Goal: Task Accomplishment & Management: Manage account settings

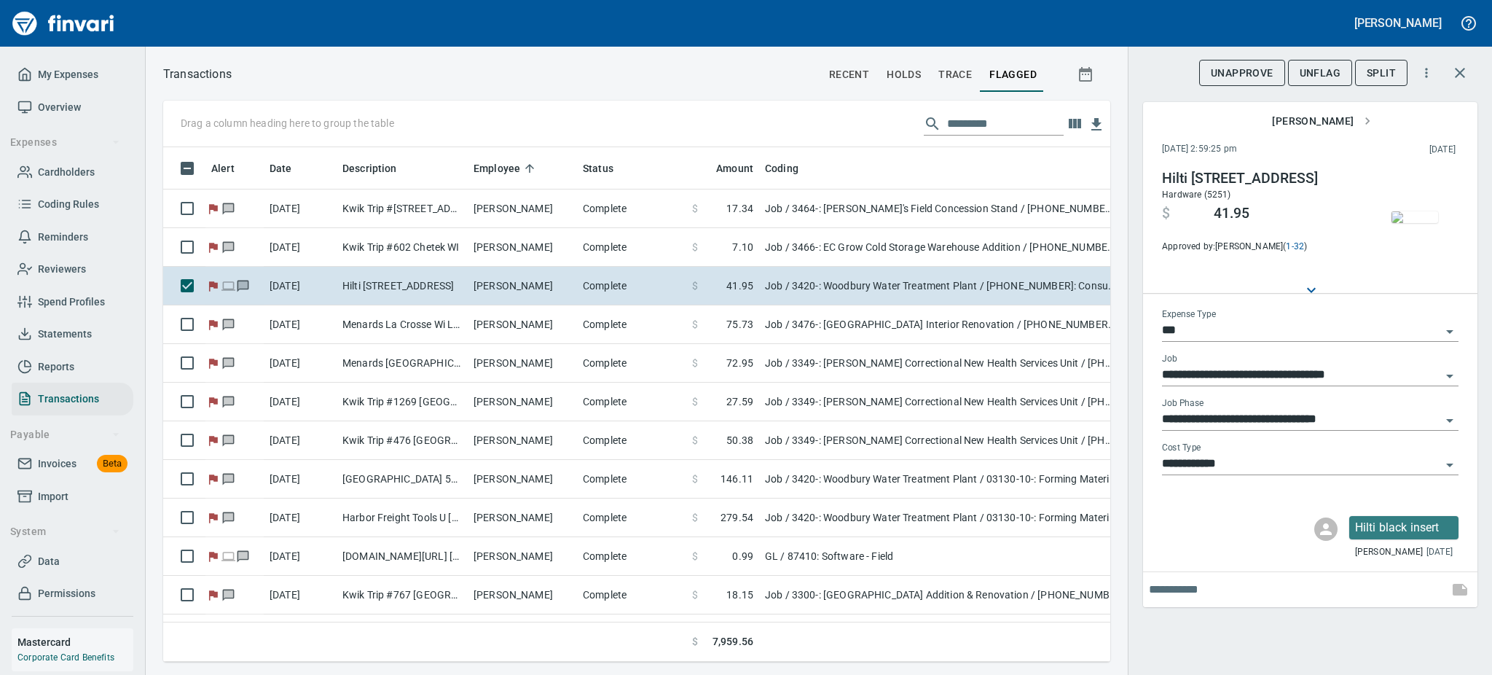
scroll to position [482, 914]
click at [1408, 223] on img "button" at bounding box center [1415, 217] width 47 height 12
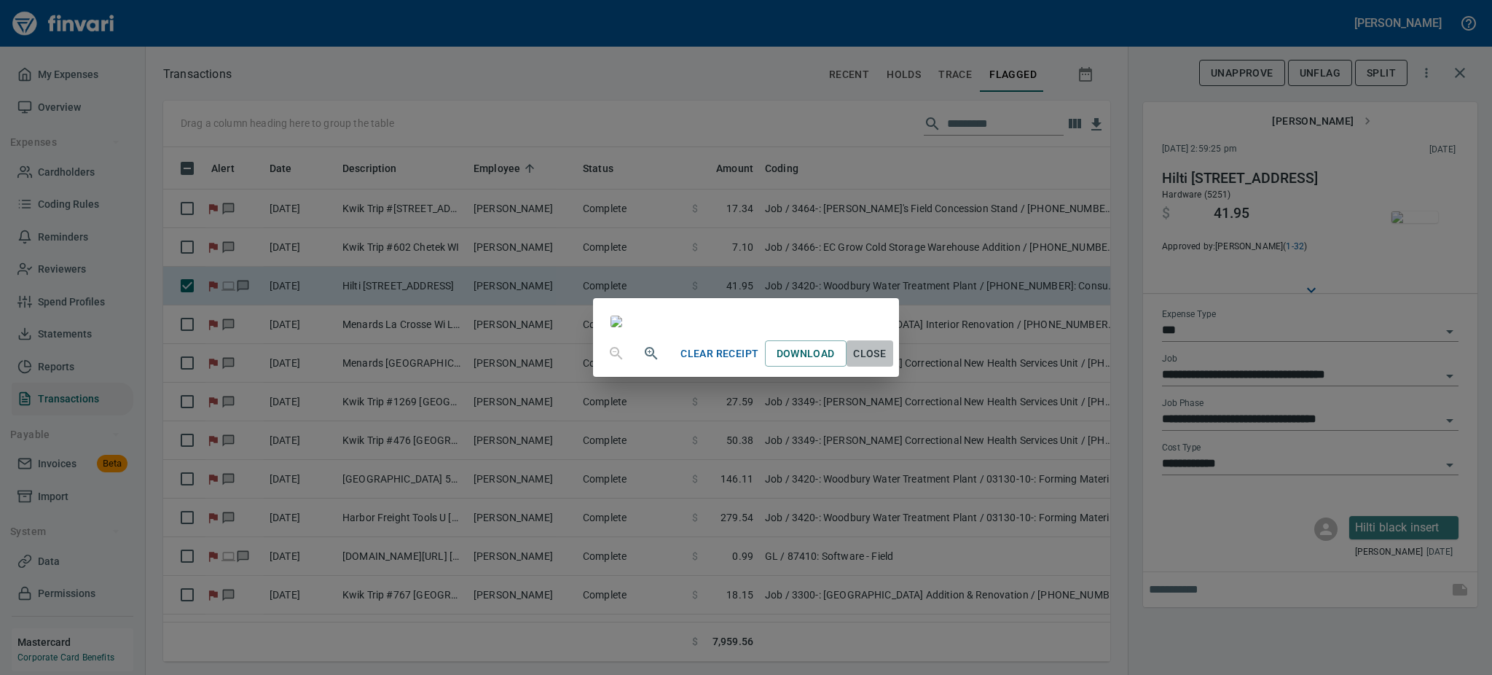
click at [887, 363] on span "Close" at bounding box center [869, 354] width 35 height 18
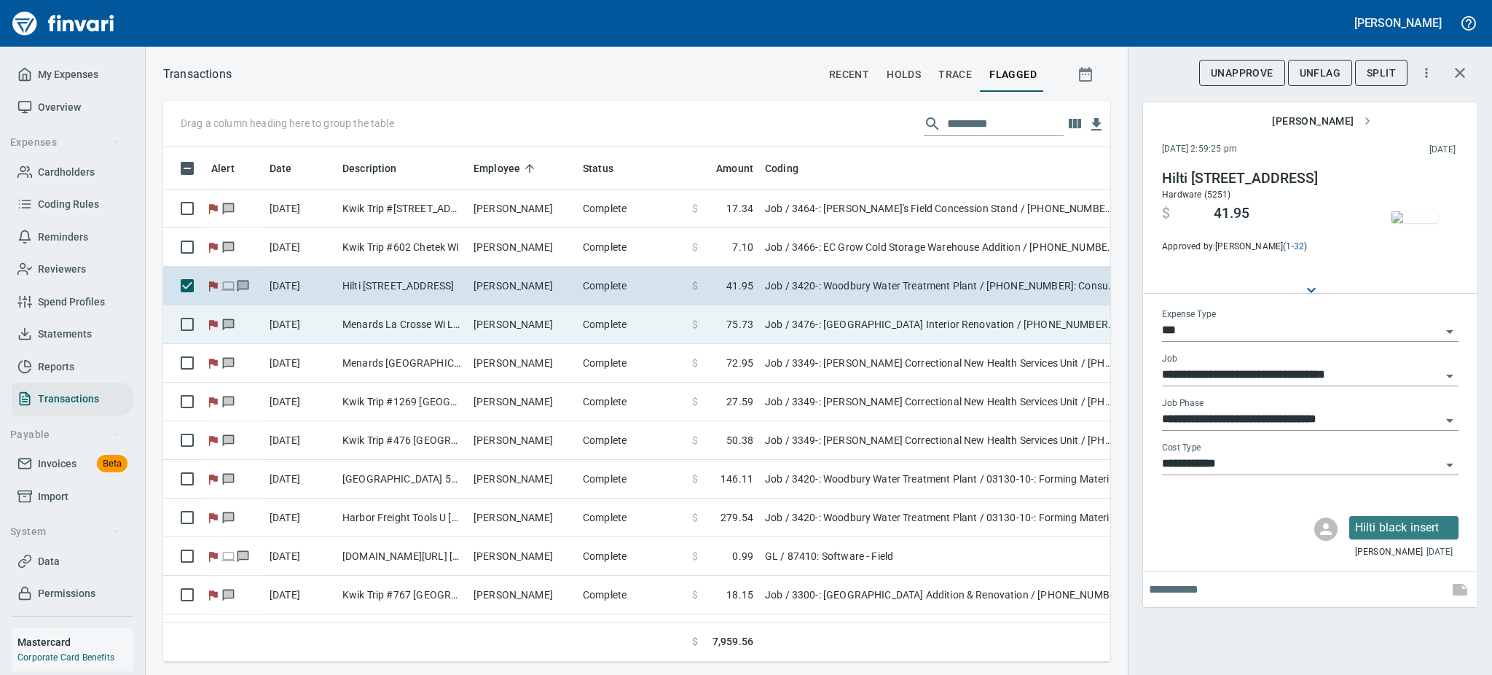
click at [477, 322] on td "[PERSON_NAME]" at bounding box center [522, 324] width 109 height 39
type input "**********"
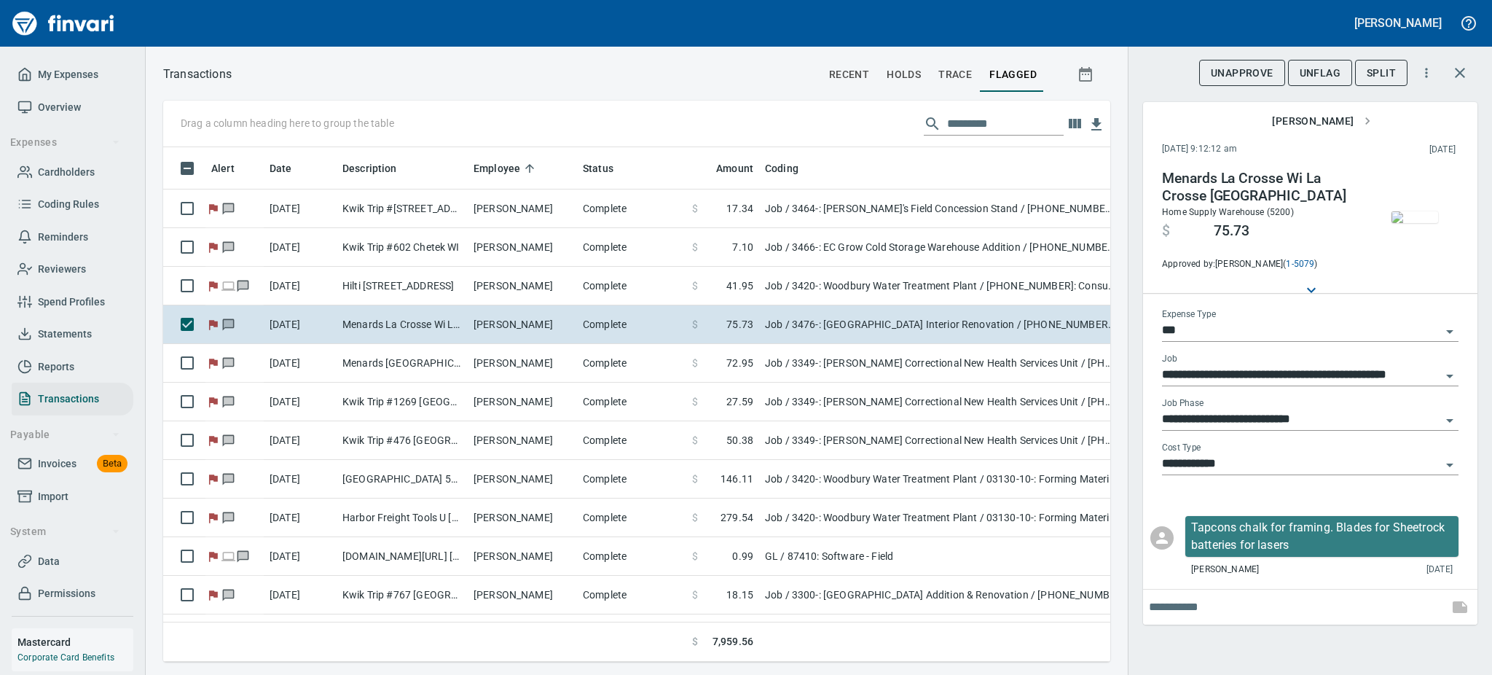
click at [1422, 223] on img "button" at bounding box center [1415, 217] width 47 height 12
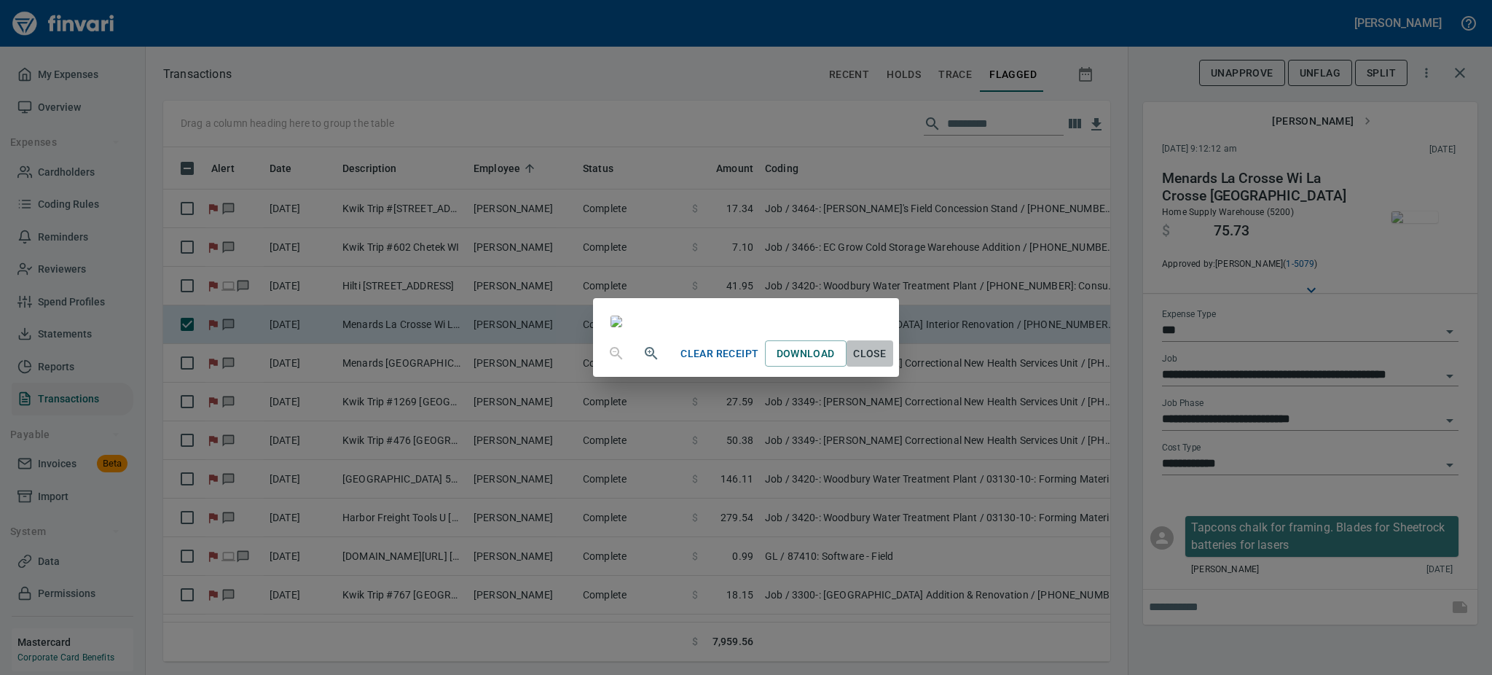
click at [887, 363] on span "Close" at bounding box center [869, 354] width 35 height 18
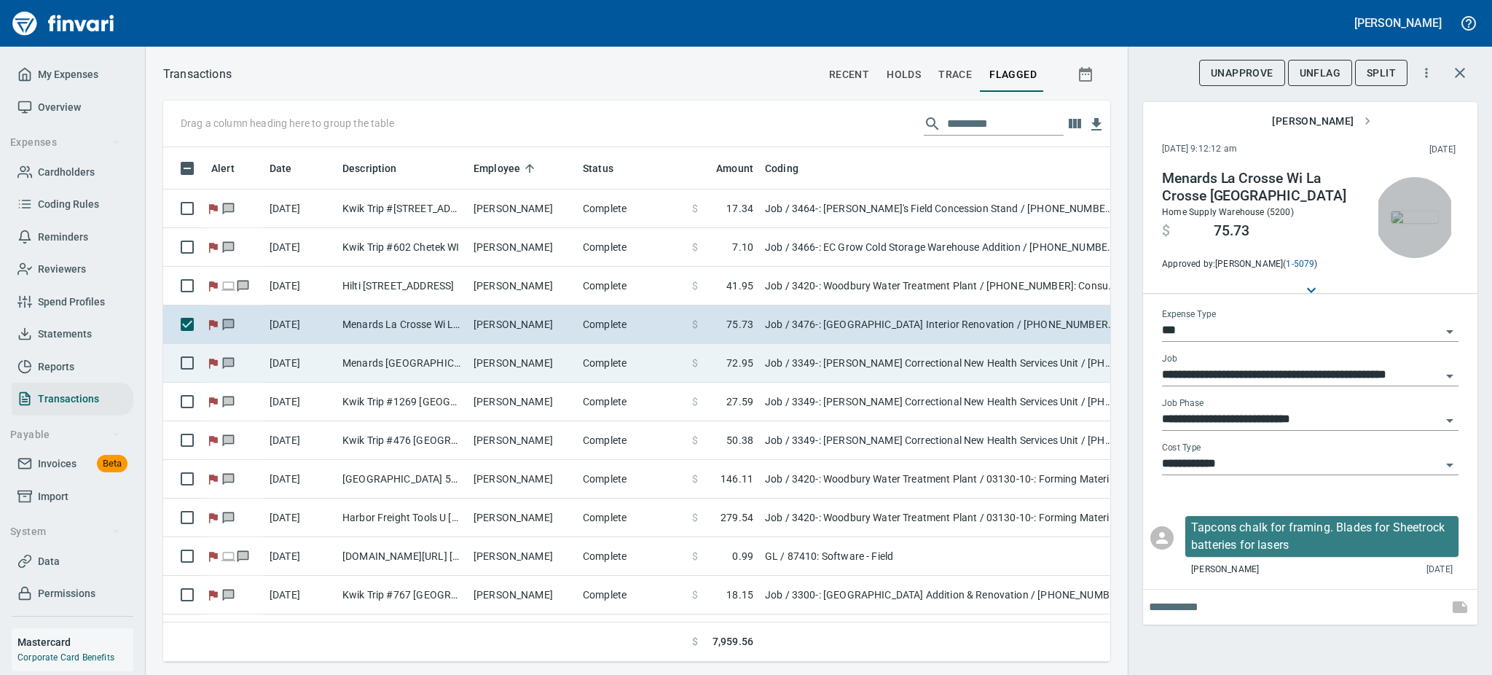
click at [665, 350] on td "Complete" at bounding box center [631, 363] width 109 height 39
type input "**********"
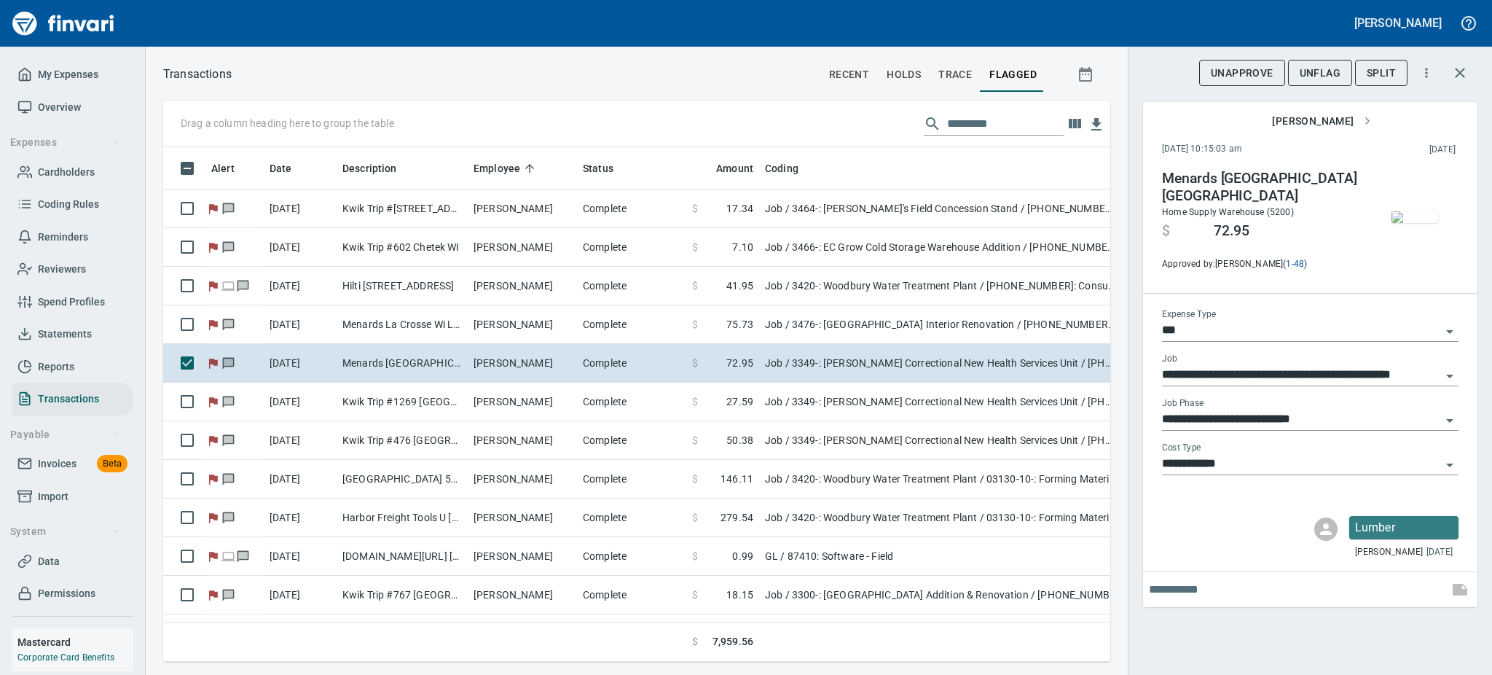
scroll to position [482, 914]
click at [1400, 215] on img "button" at bounding box center [1415, 217] width 47 height 12
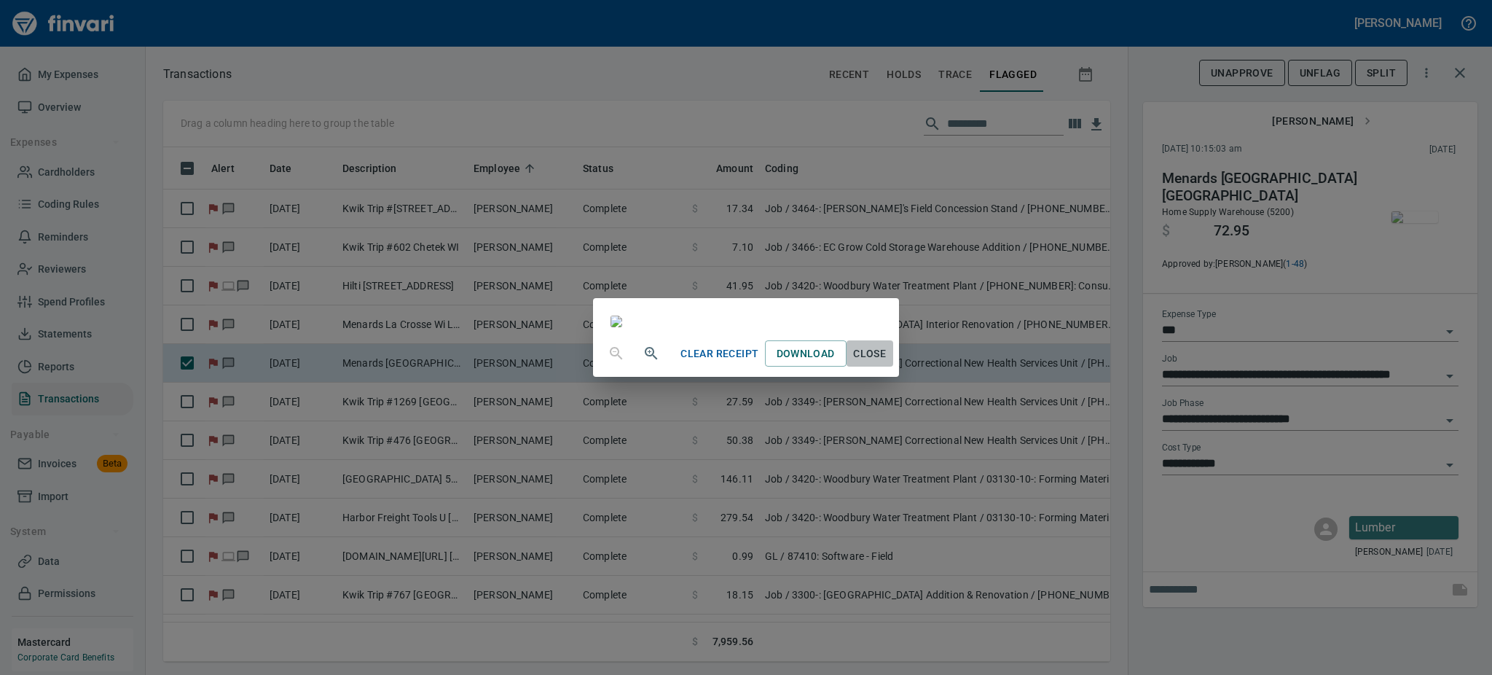
click at [887, 363] on span "Close" at bounding box center [869, 354] width 35 height 18
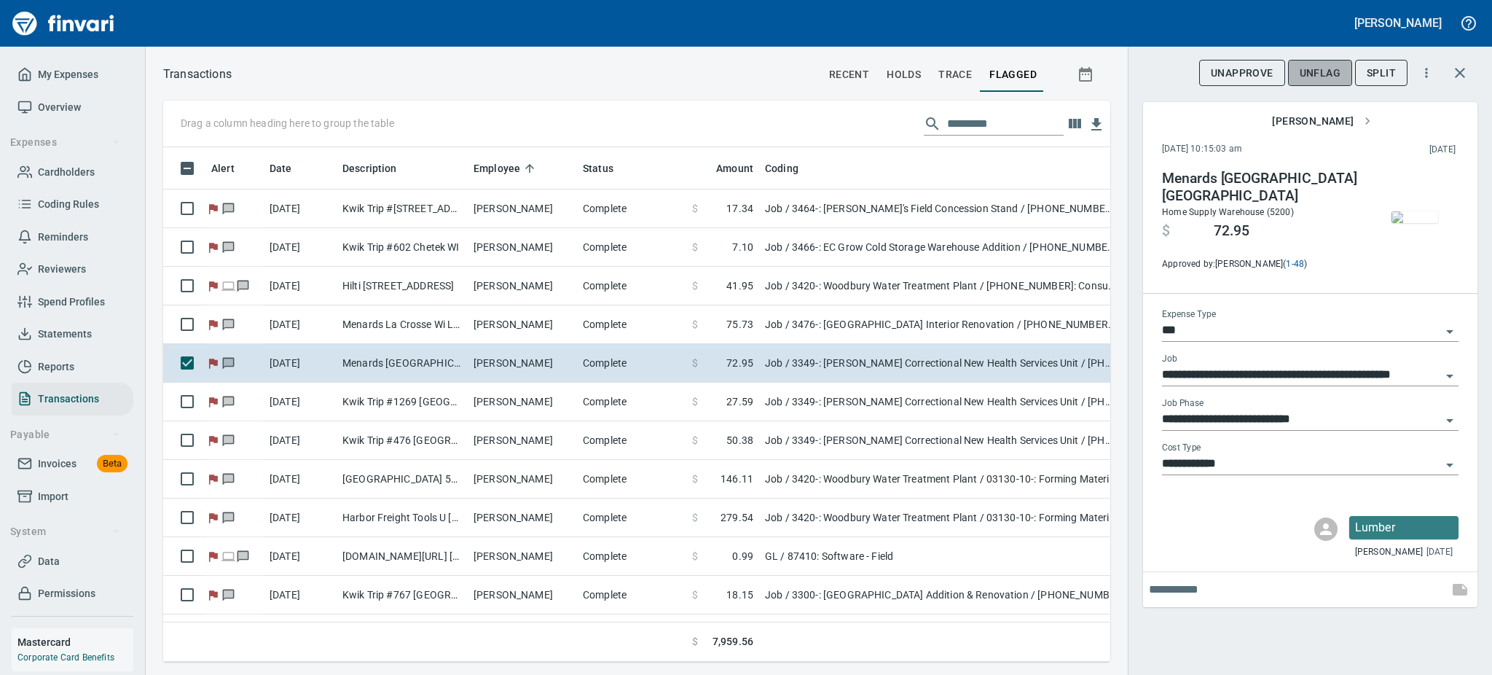
click at [1338, 71] on span "UnFlag" at bounding box center [1320, 73] width 41 height 18
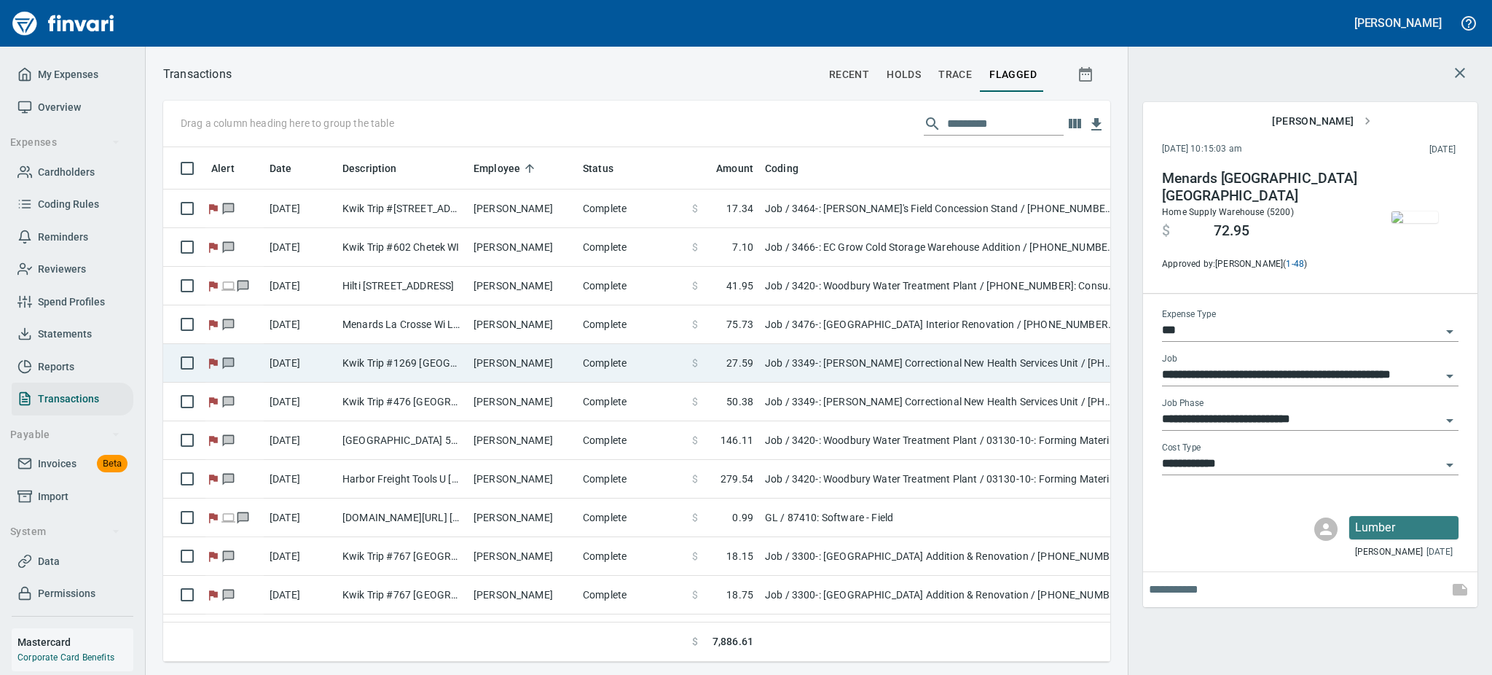
click at [413, 356] on td "Kwik Trip #1269 [GEOGRAPHIC_DATA] WI" at bounding box center [402, 363] width 131 height 39
type input "**********"
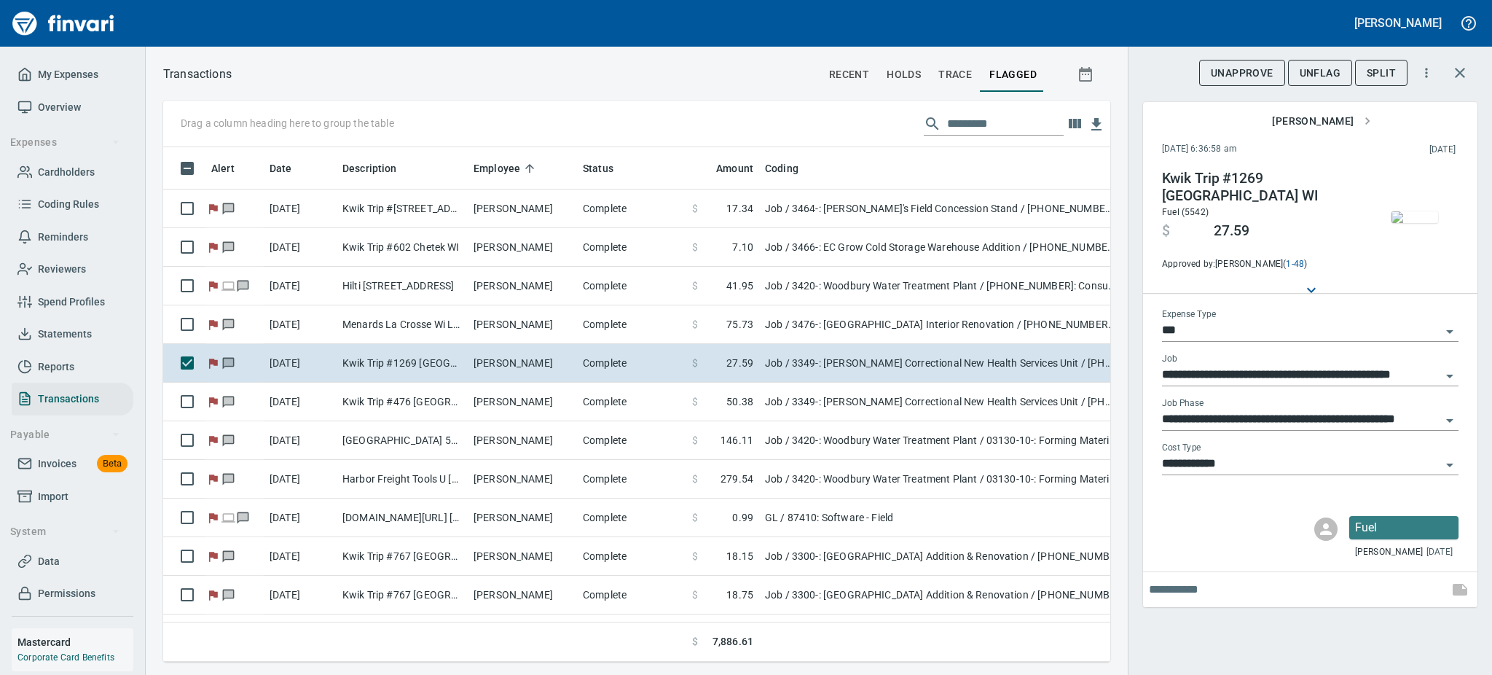
click at [1407, 223] on img "button" at bounding box center [1415, 217] width 47 height 12
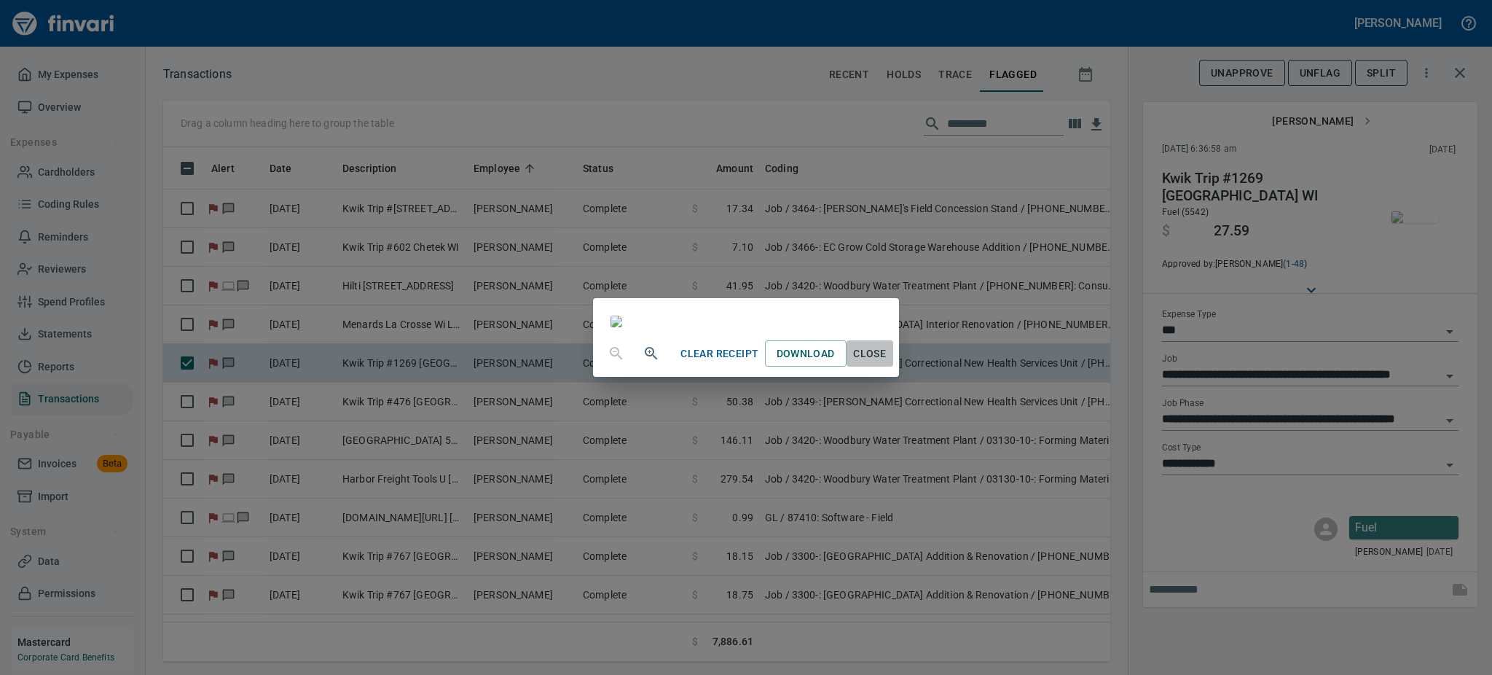
click at [887, 363] on span "Close" at bounding box center [869, 354] width 35 height 18
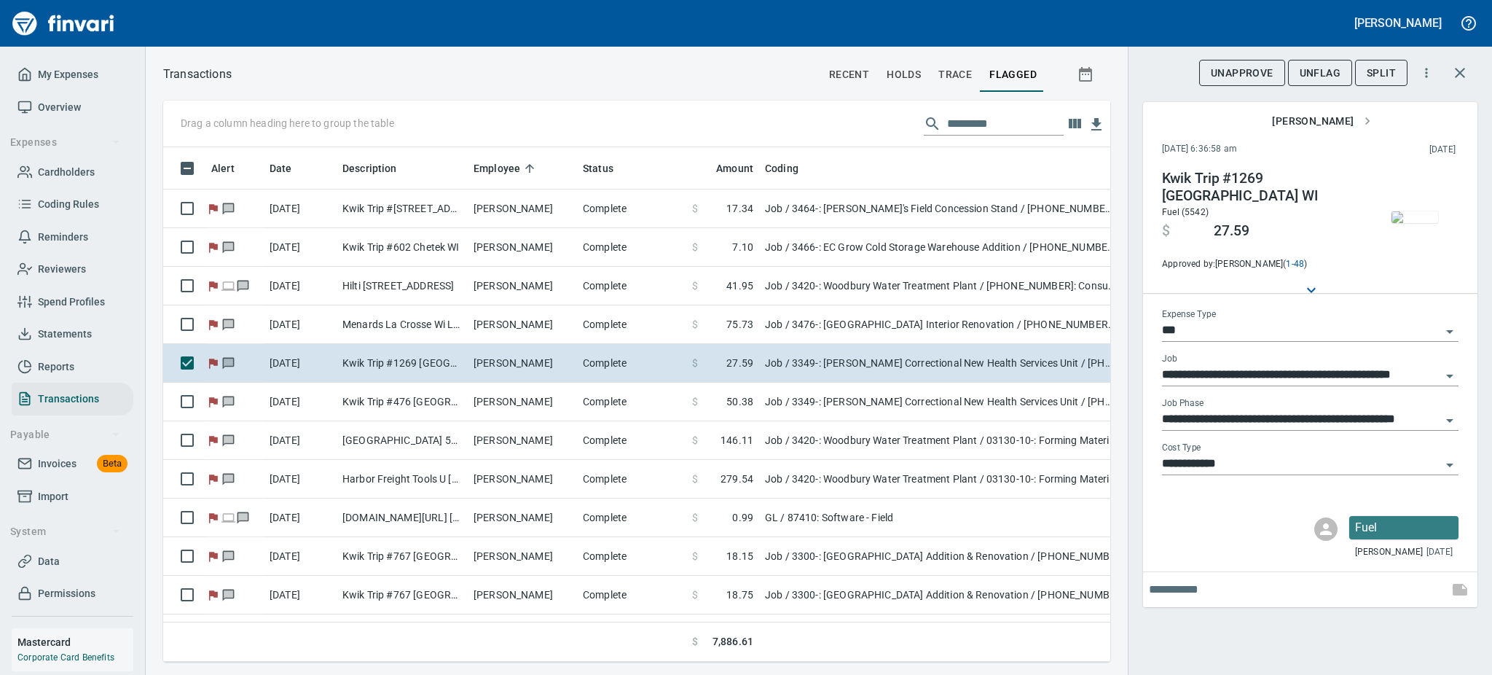
click at [1324, 71] on span "UnFlag" at bounding box center [1320, 73] width 41 height 18
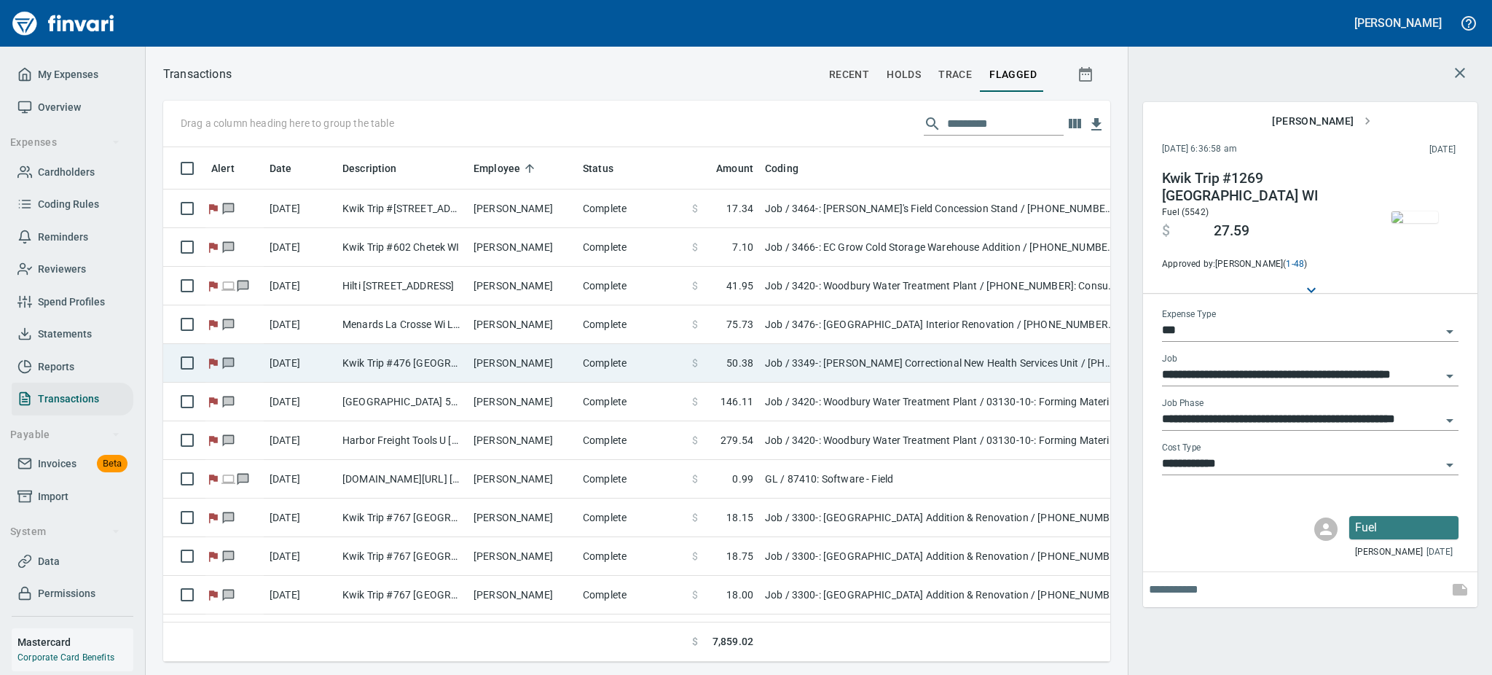
click at [768, 353] on td "Job / 3349-: [PERSON_NAME] Correctional New Health Services Unit / [PHONE_NUMBE…" at bounding box center [941, 363] width 364 height 39
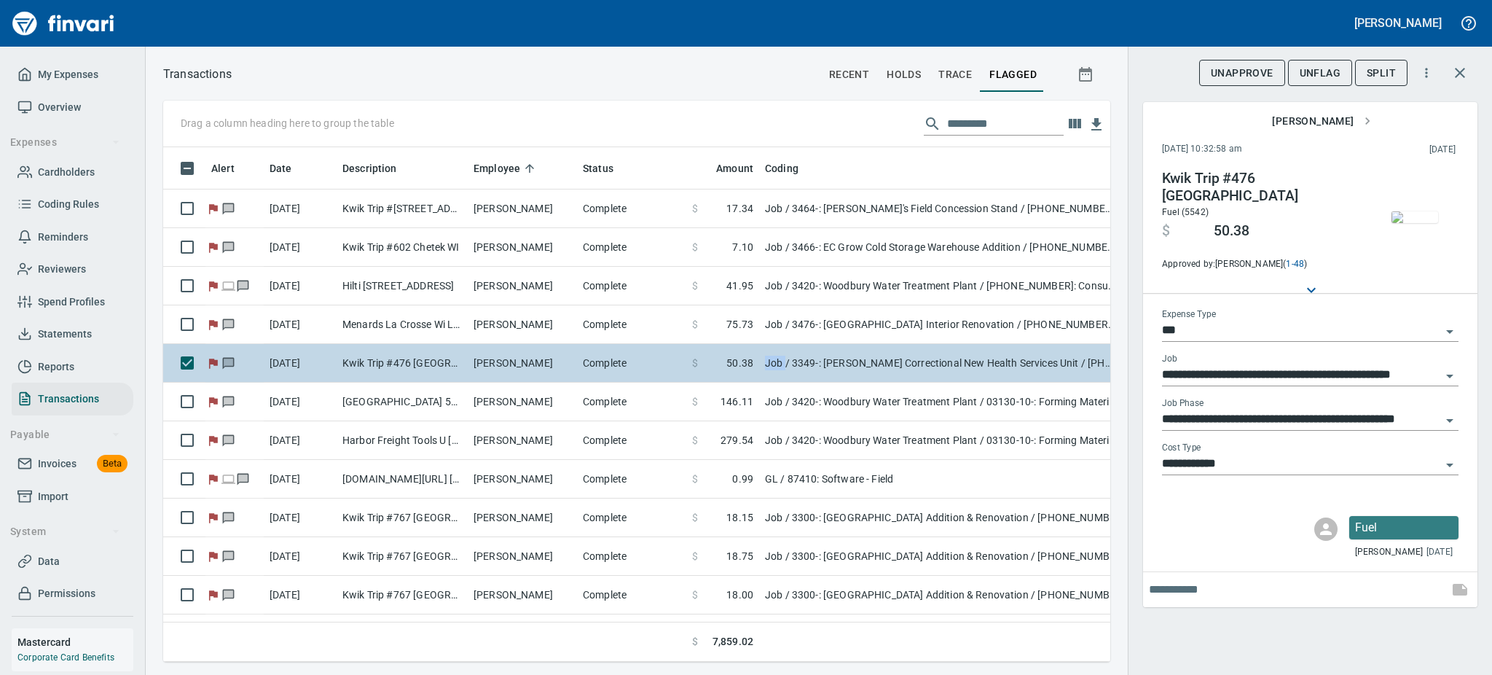
click at [768, 353] on td "Job / 3349-: [PERSON_NAME] Correctional New Health Services Unit / [PHONE_NUMBE…" at bounding box center [941, 363] width 364 height 39
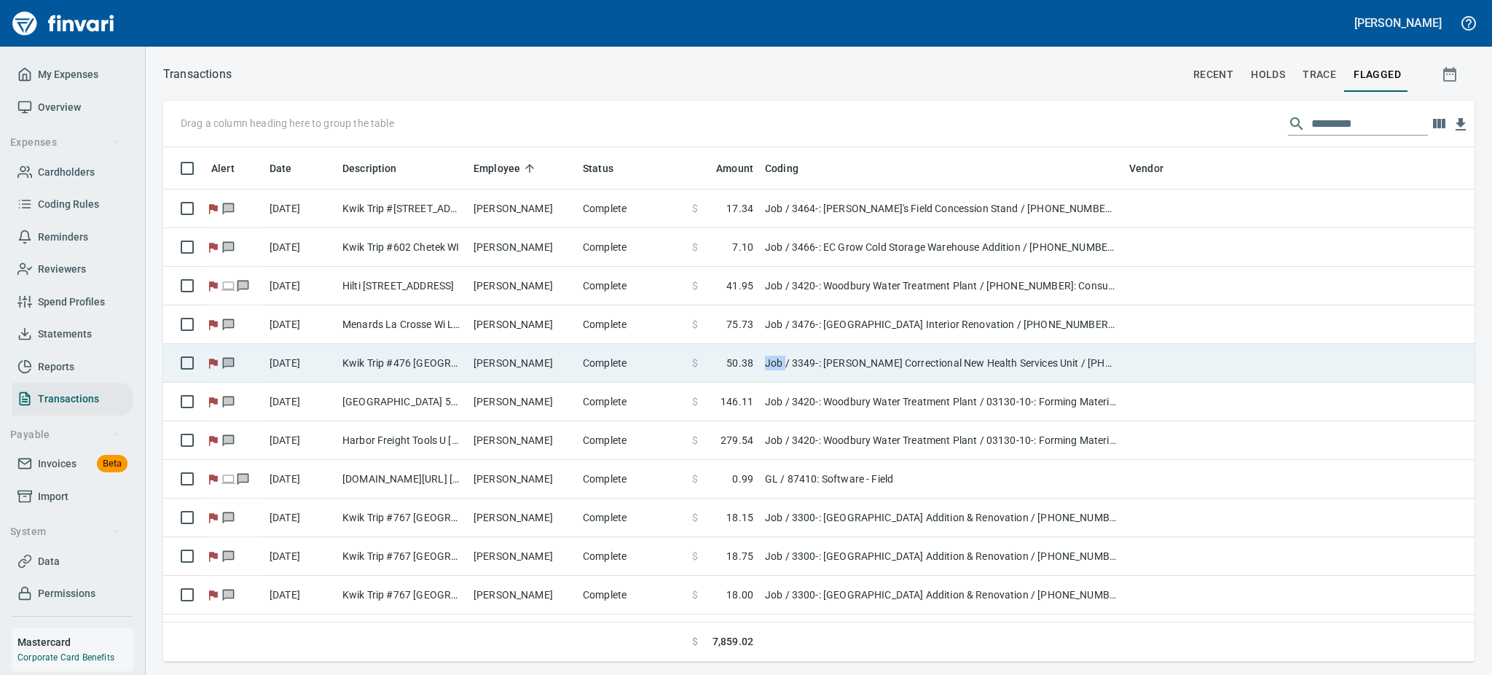
scroll to position [498, 1262]
click at [370, 367] on td "Kwik Trip #476 [GEOGRAPHIC_DATA]" at bounding box center [402, 363] width 131 height 39
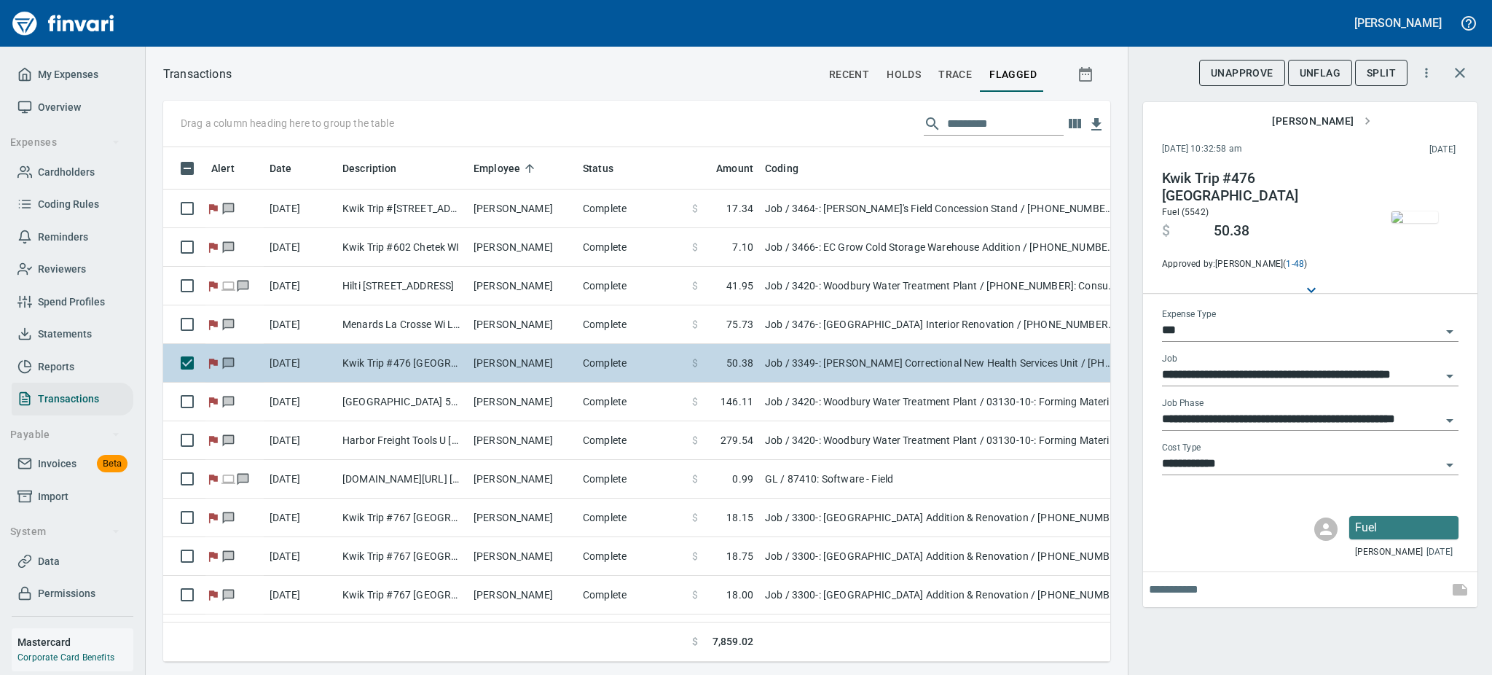
scroll to position [482, 914]
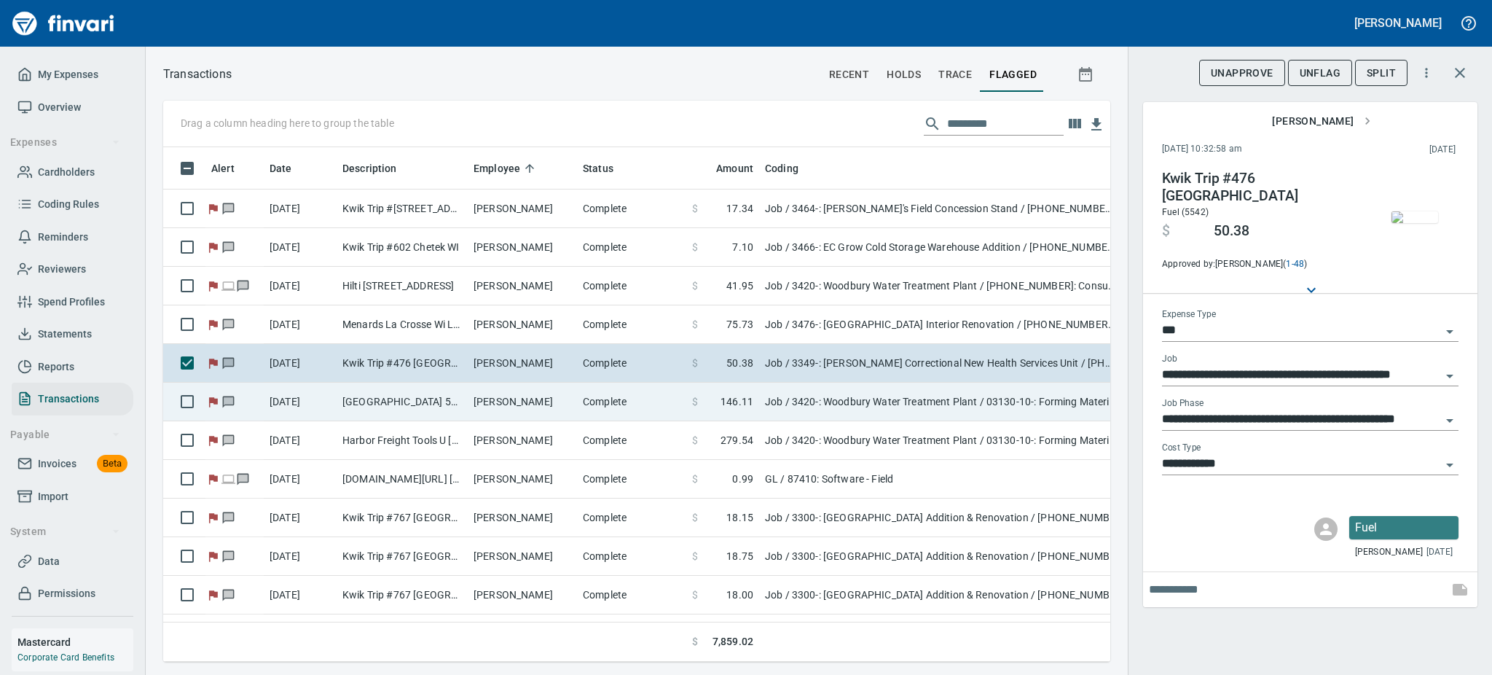
click at [568, 399] on td "[PERSON_NAME]" at bounding box center [522, 402] width 109 height 39
type input "**********"
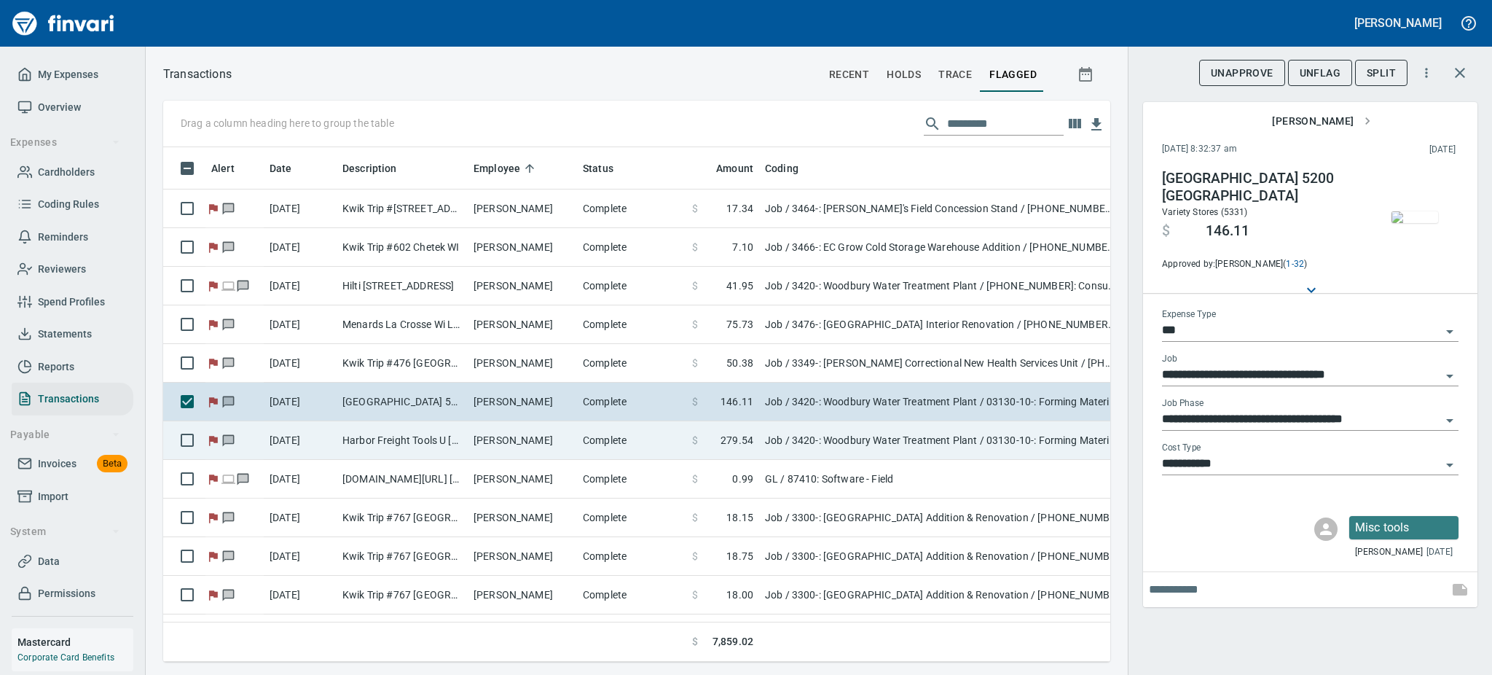
click at [399, 450] on td "Harbor Freight Tools U [GEOGRAPHIC_DATA] WI" at bounding box center [402, 440] width 131 height 39
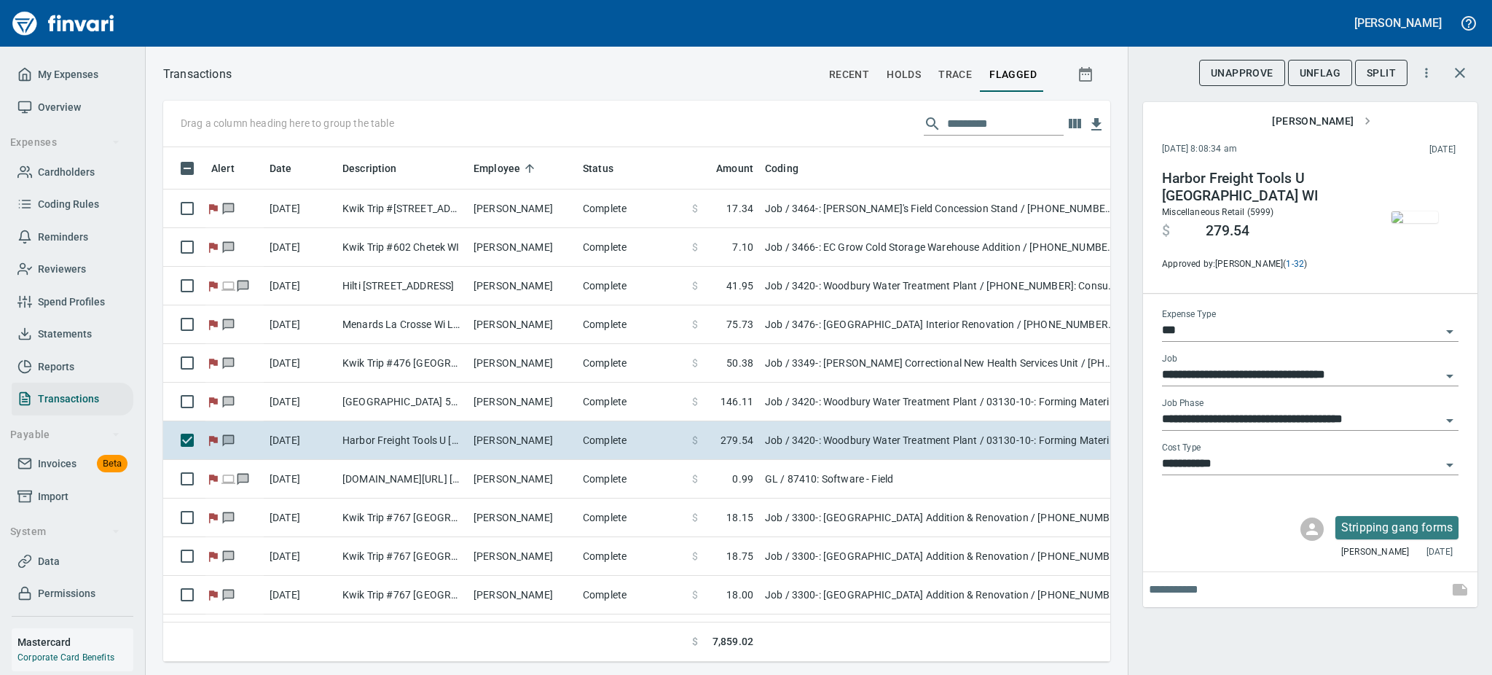
click at [1403, 223] on img "button" at bounding box center [1415, 217] width 47 height 12
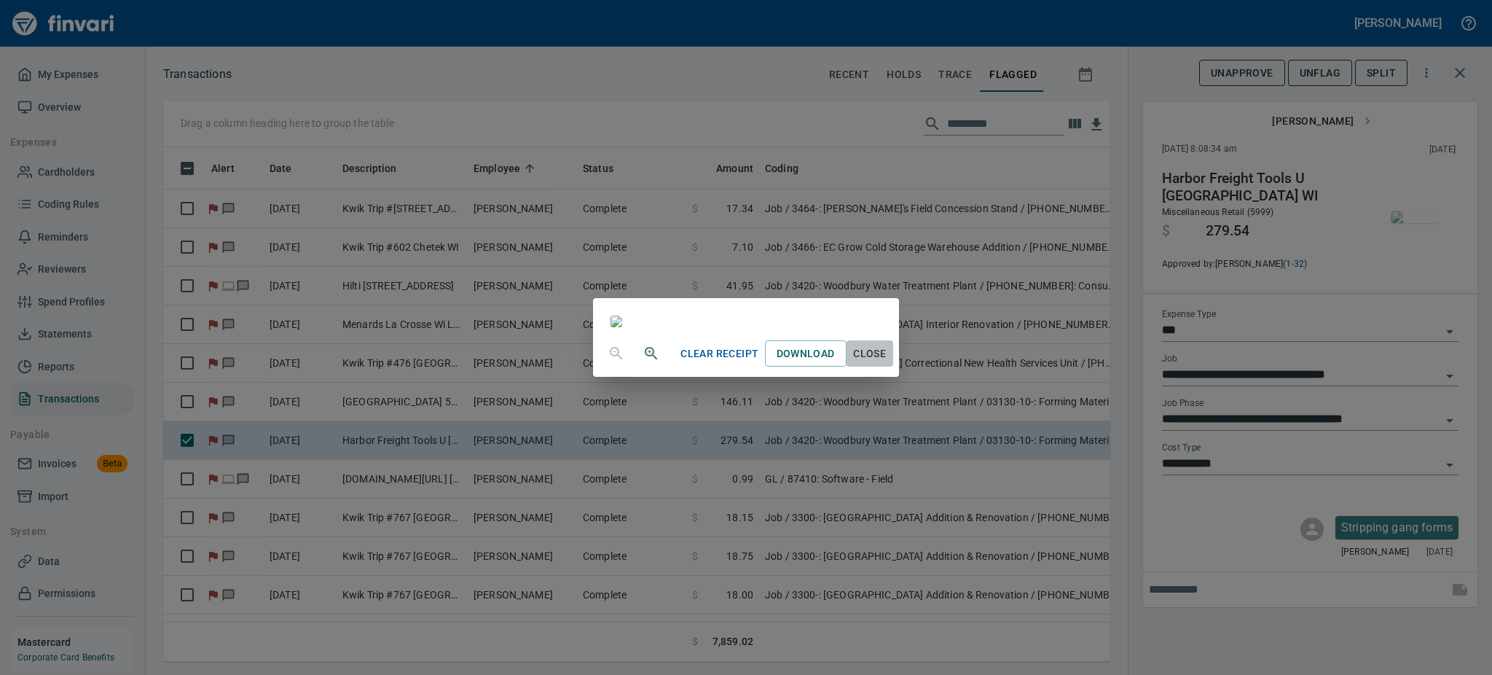
click at [887, 363] on span "Close" at bounding box center [869, 354] width 35 height 18
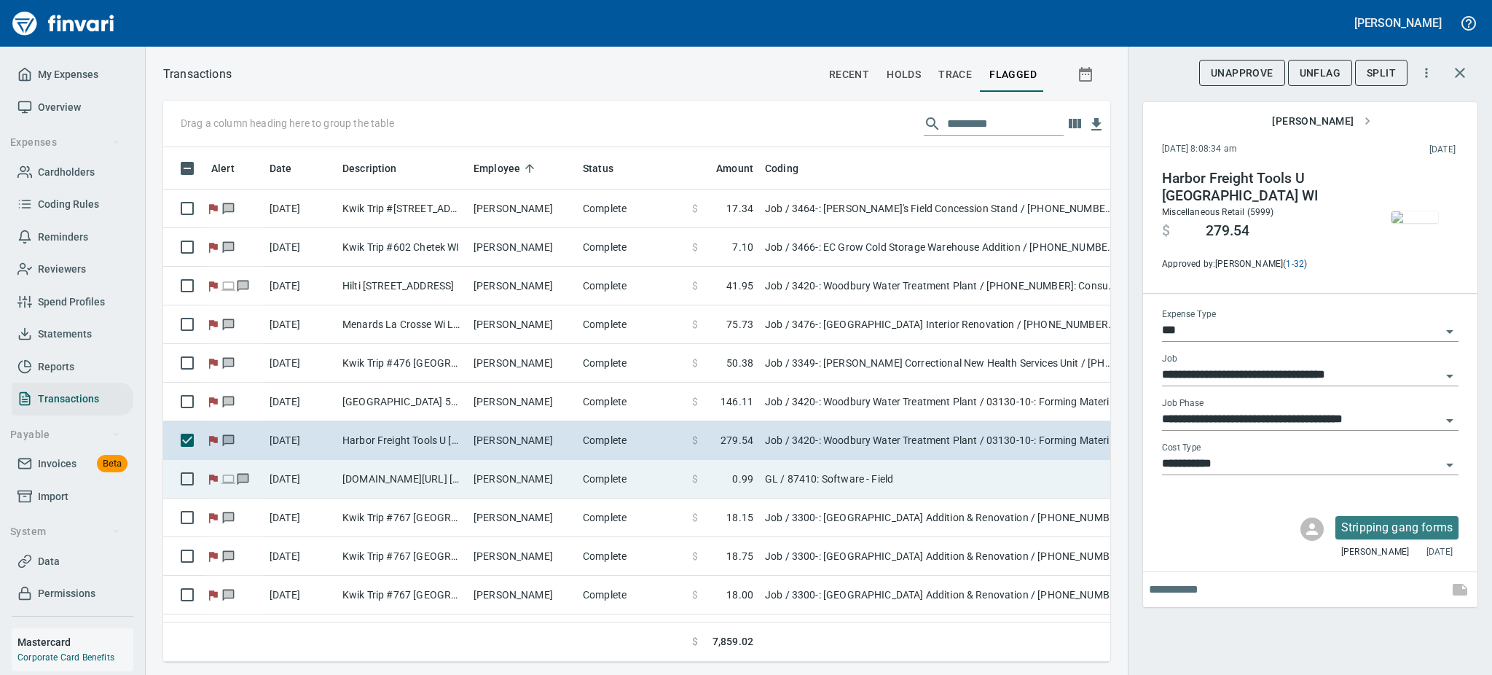
click at [533, 481] on td "[PERSON_NAME]" at bounding box center [522, 479] width 109 height 39
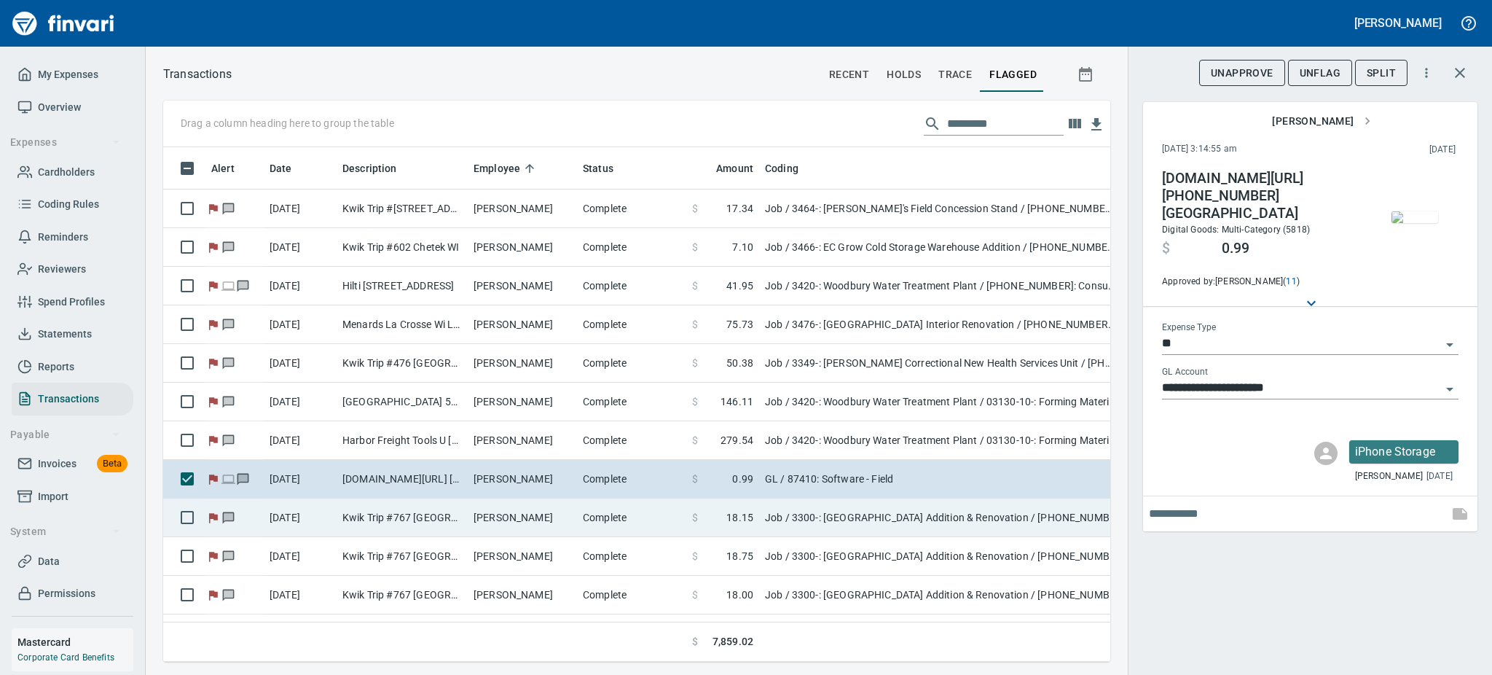
click at [504, 519] on td "[PERSON_NAME]" at bounding box center [522, 517] width 109 height 39
type input "***"
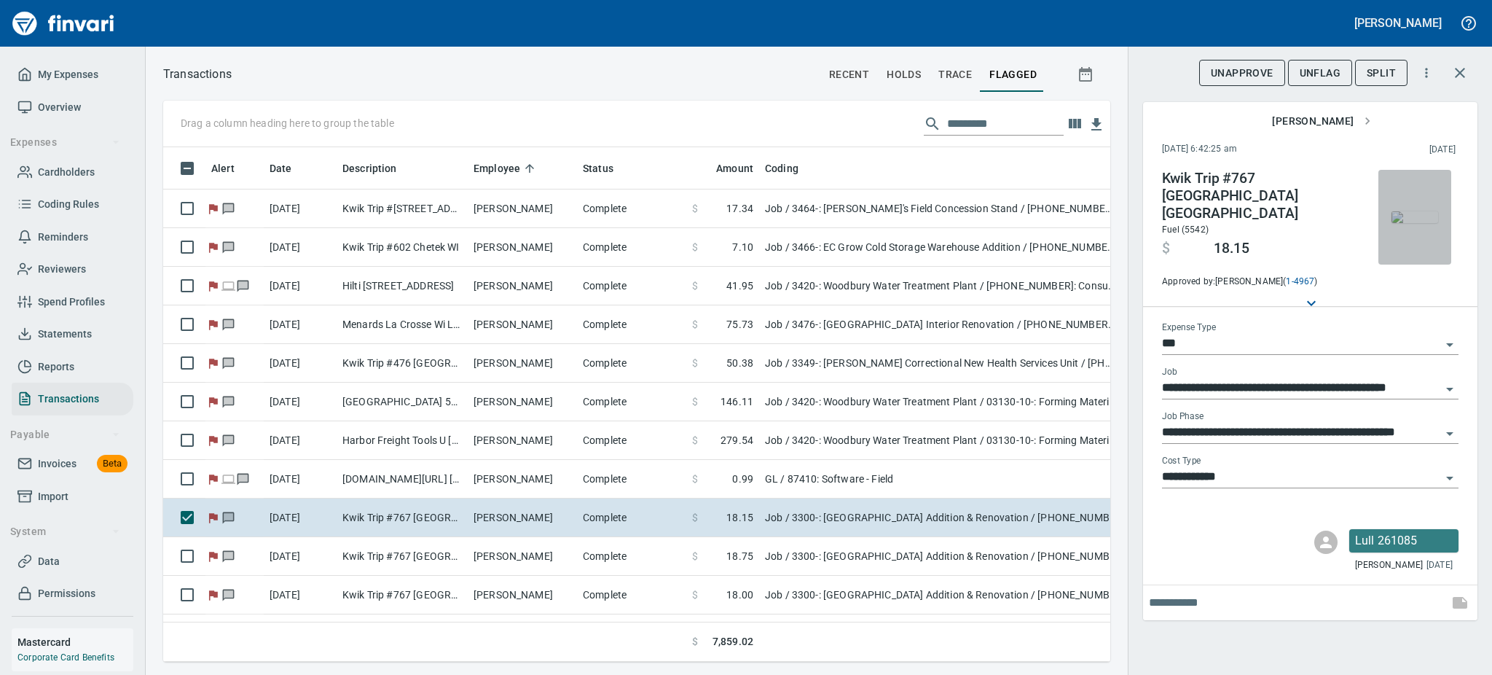
click at [1411, 211] on img "button" at bounding box center [1415, 217] width 47 height 12
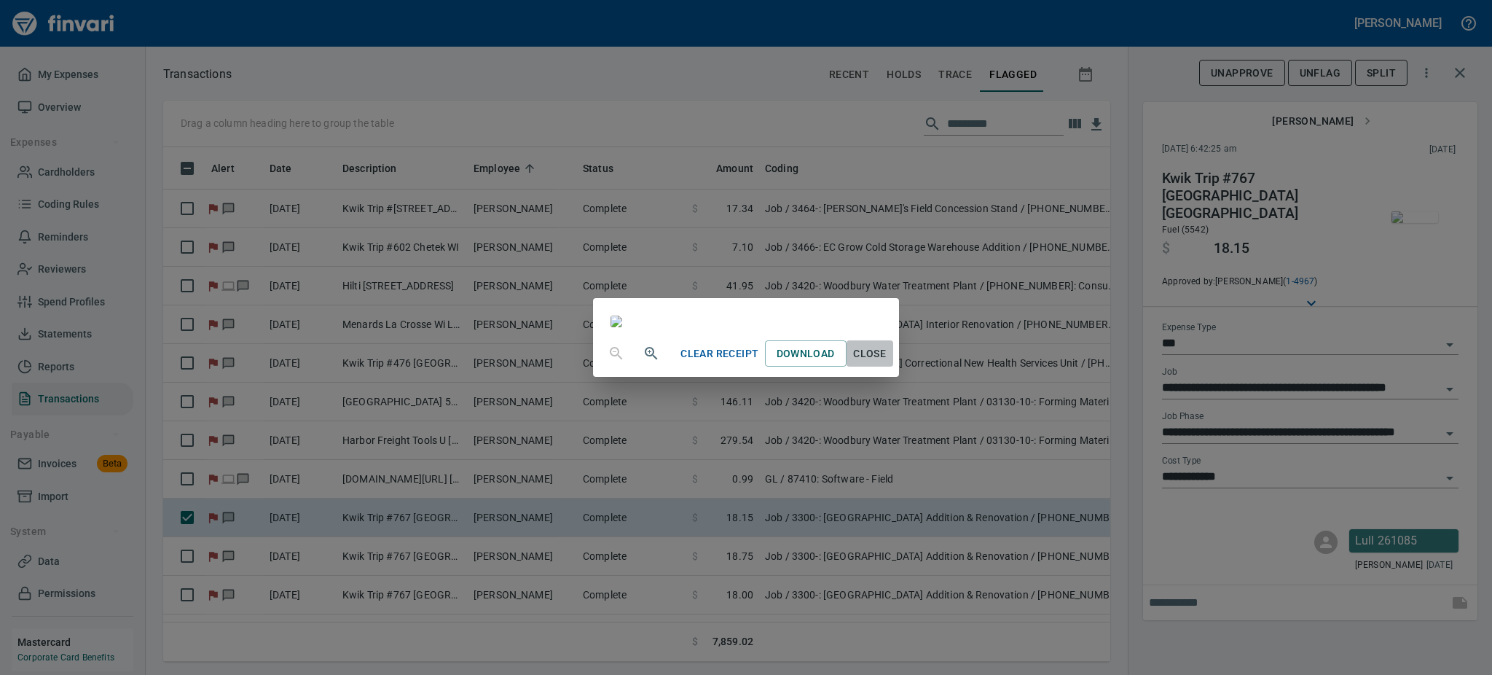
click at [887, 363] on span "Close" at bounding box center [869, 354] width 35 height 18
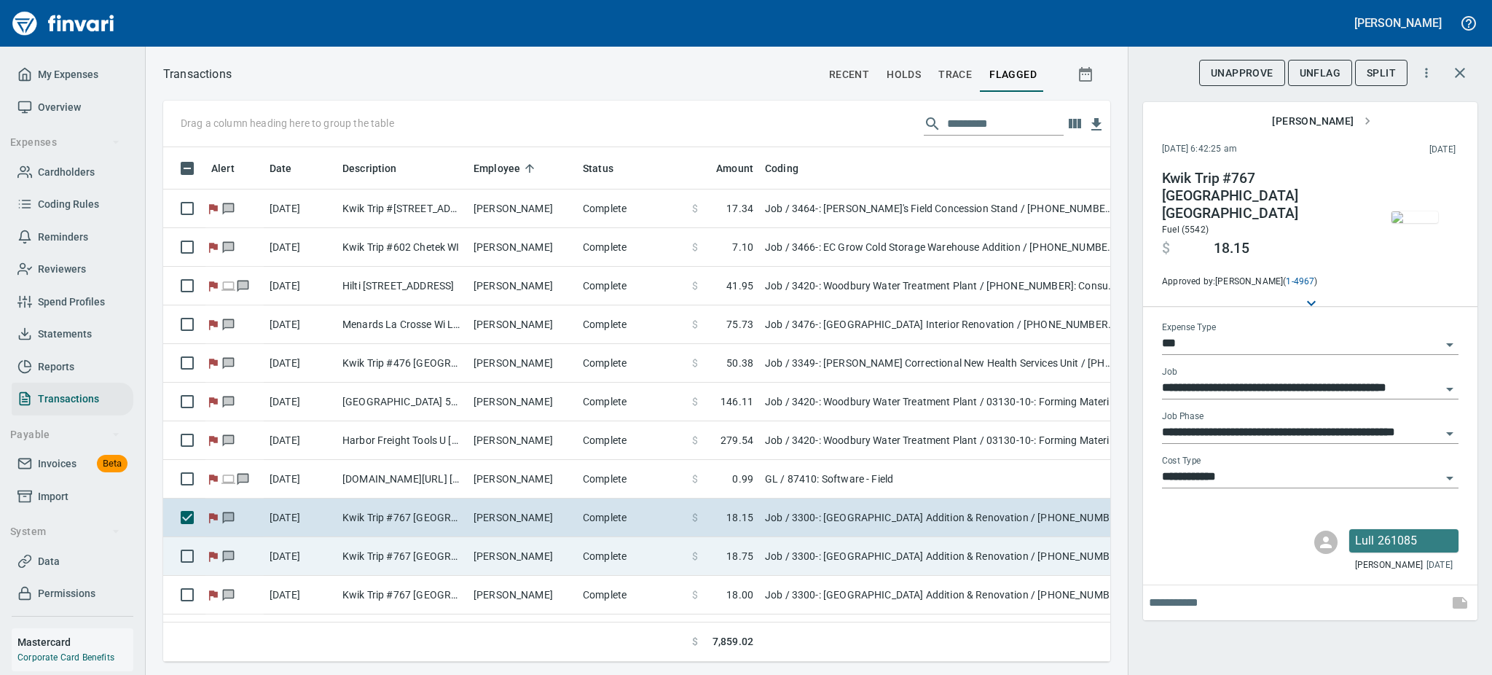
click at [503, 560] on td "[PERSON_NAME]" at bounding box center [522, 556] width 109 height 39
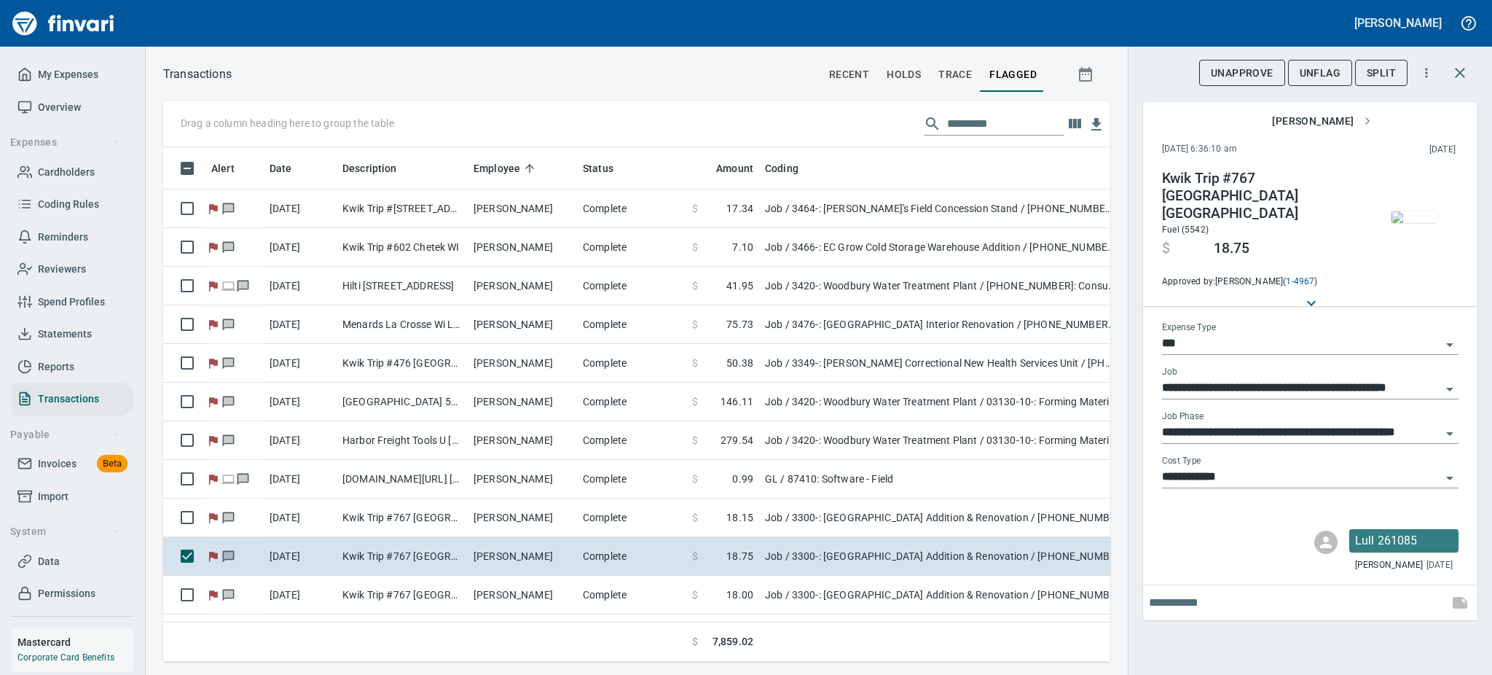
scroll to position [482, 914]
click at [1406, 223] on img "button" at bounding box center [1415, 217] width 47 height 12
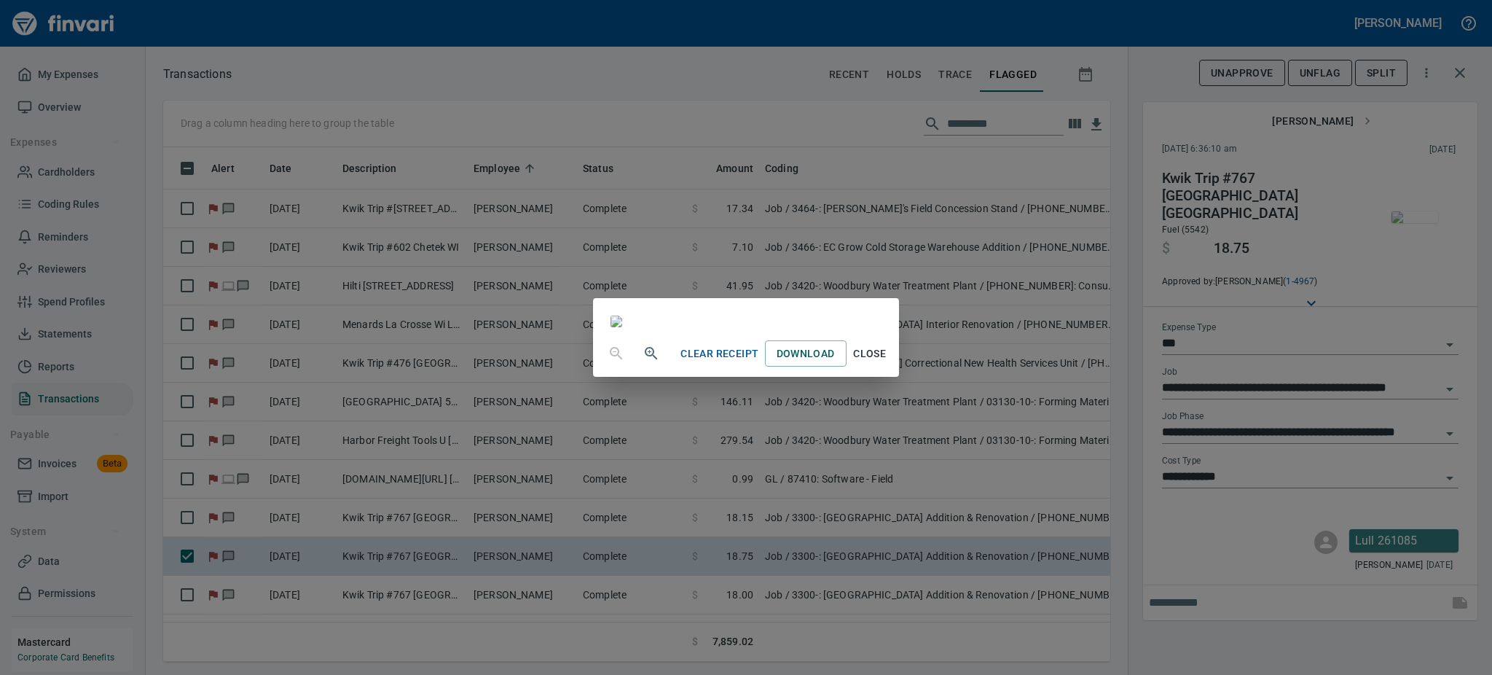
click at [1406, 230] on div "Clear Receipt Download Close" at bounding box center [746, 337] width 1492 height 675
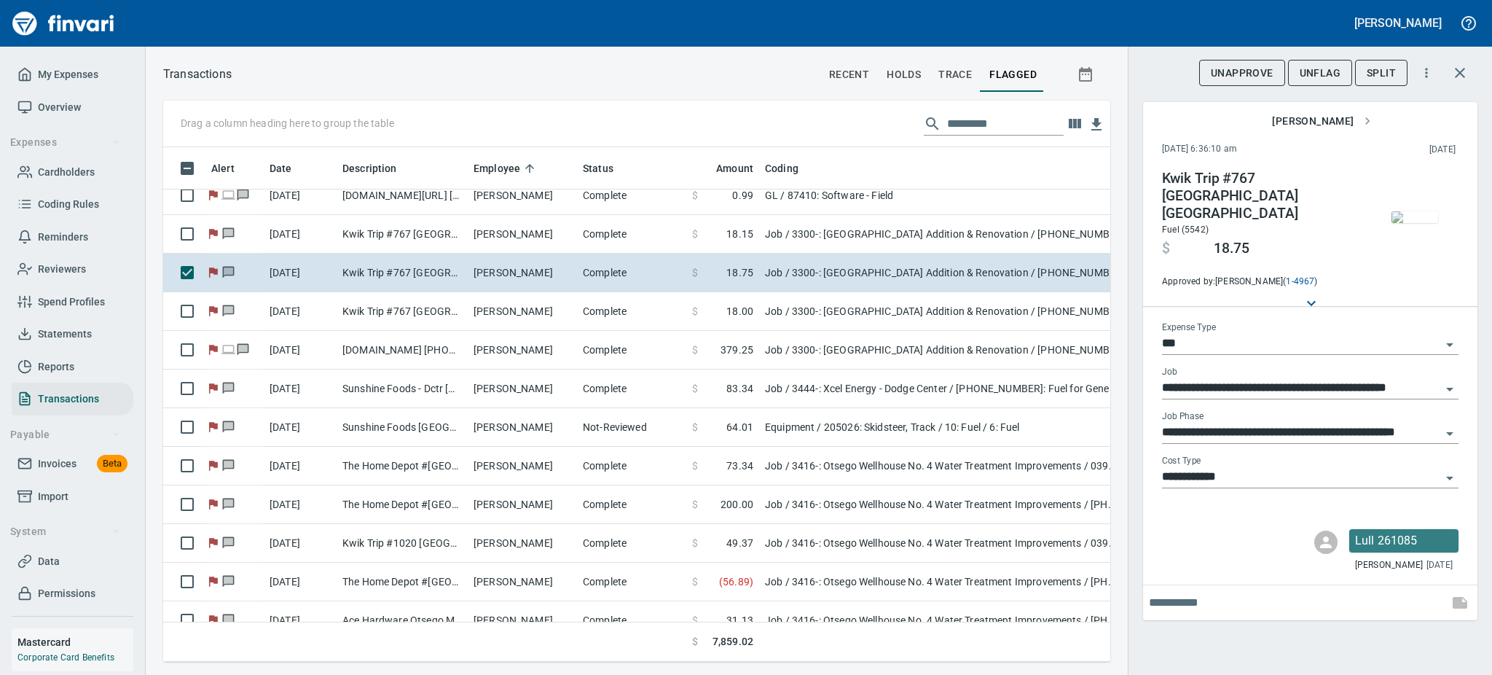
scroll to position [310, 0]
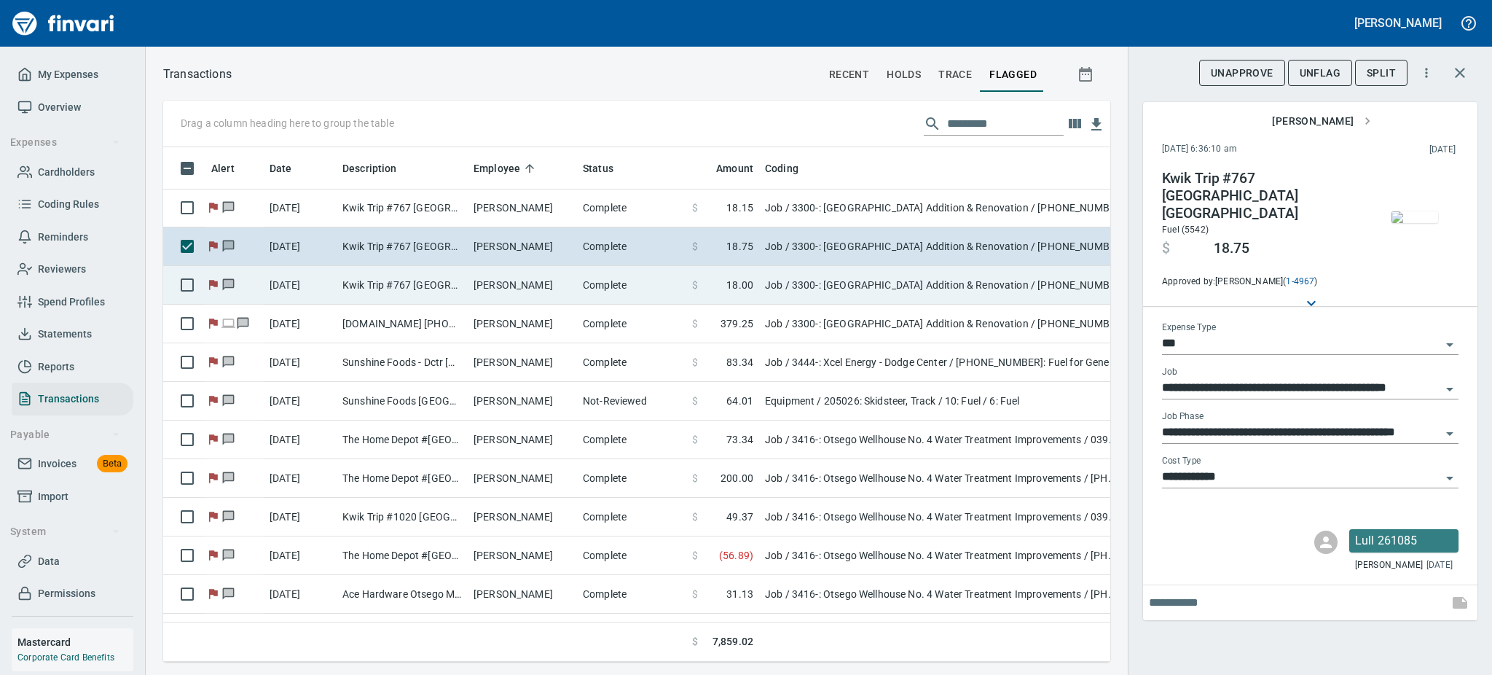
click at [528, 292] on td "[PERSON_NAME]" at bounding box center [522, 285] width 109 height 39
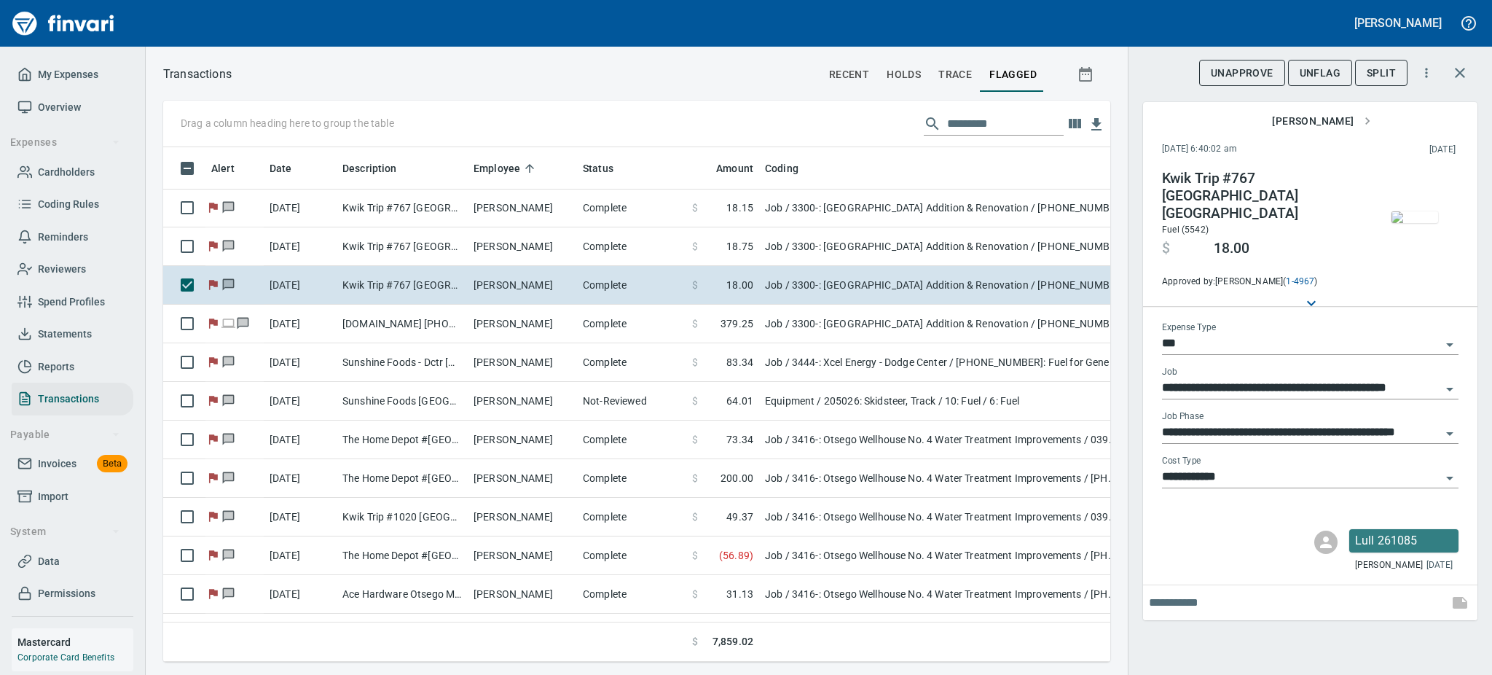
scroll to position [482, 914]
click at [1422, 211] on img "button" at bounding box center [1415, 217] width 47 height 12
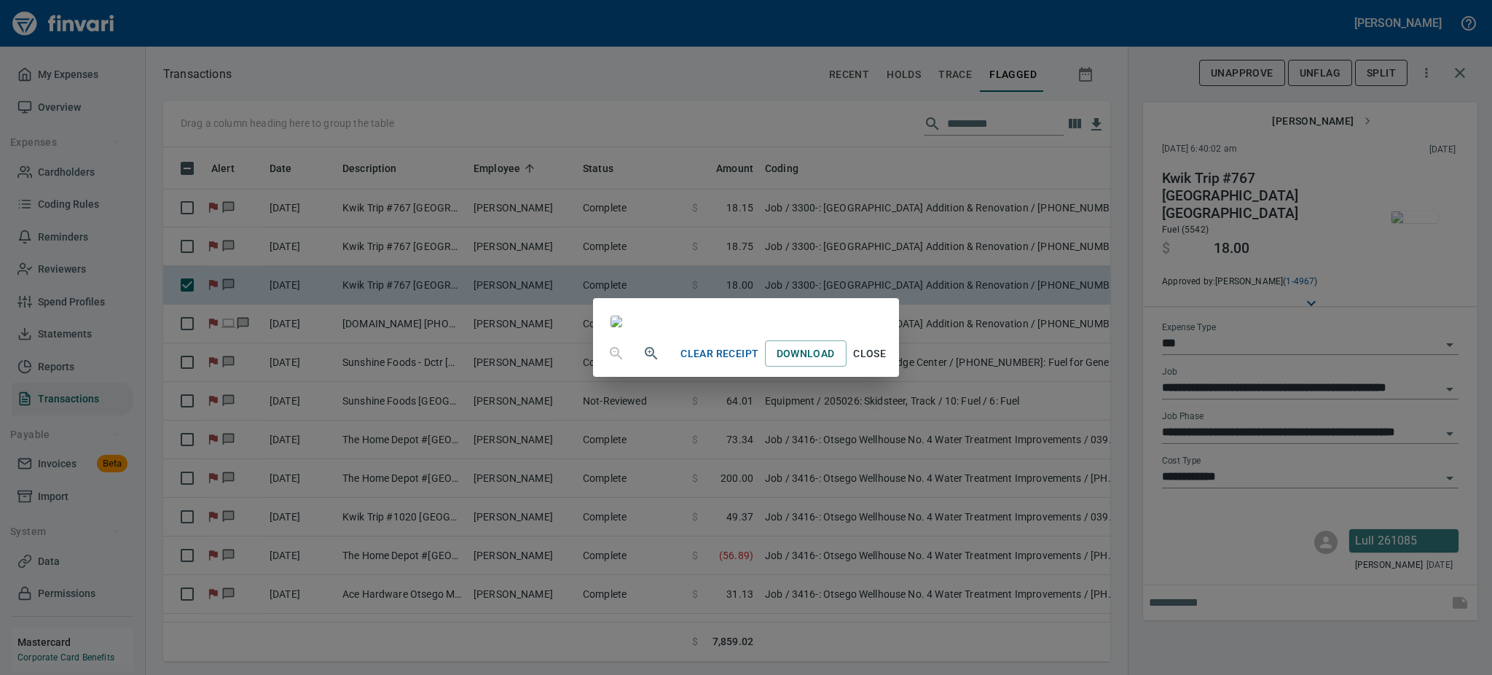
click at [893, 367] on button "Close" at bounding box center [870, 353] width 47 height 27
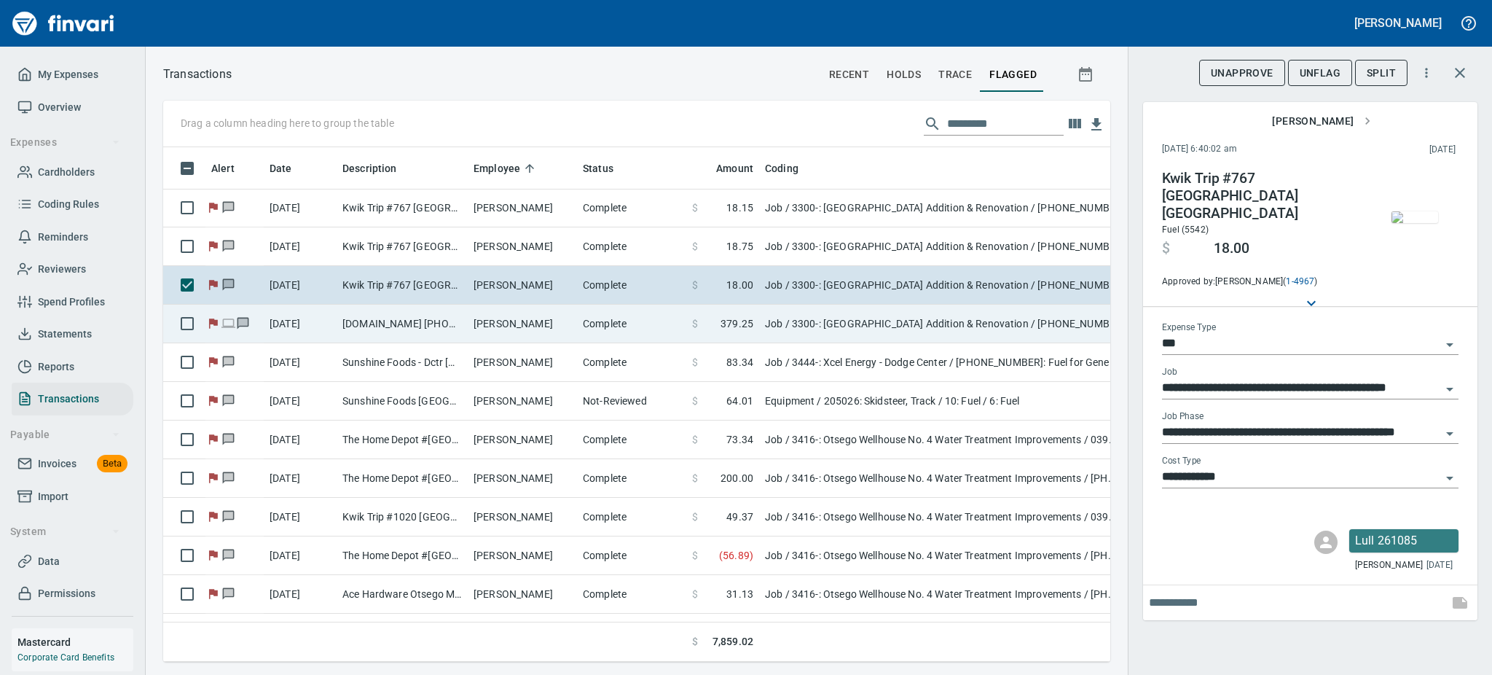
click at [540, 321] on td "[PERSON_NAME]" at bounding box center [522, 324] width 109 height 39
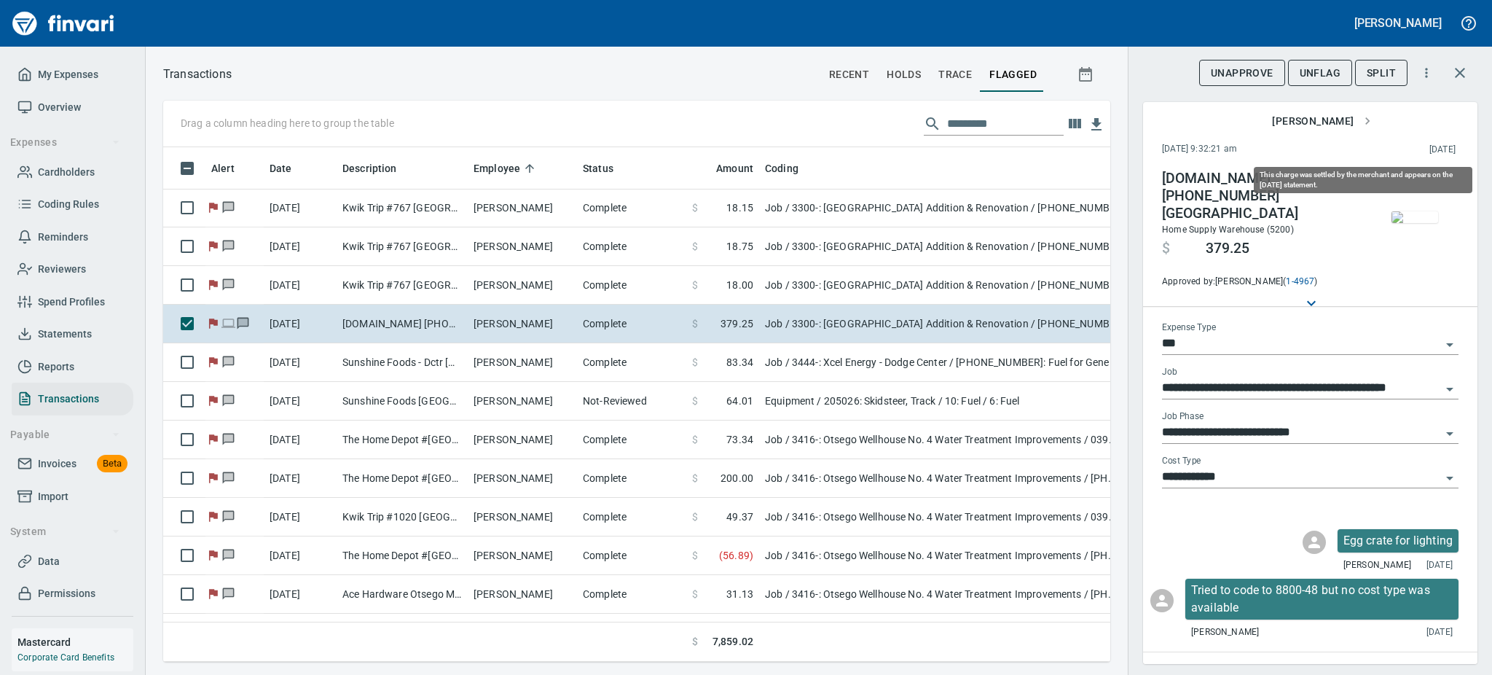
scroll to position [482, 914]
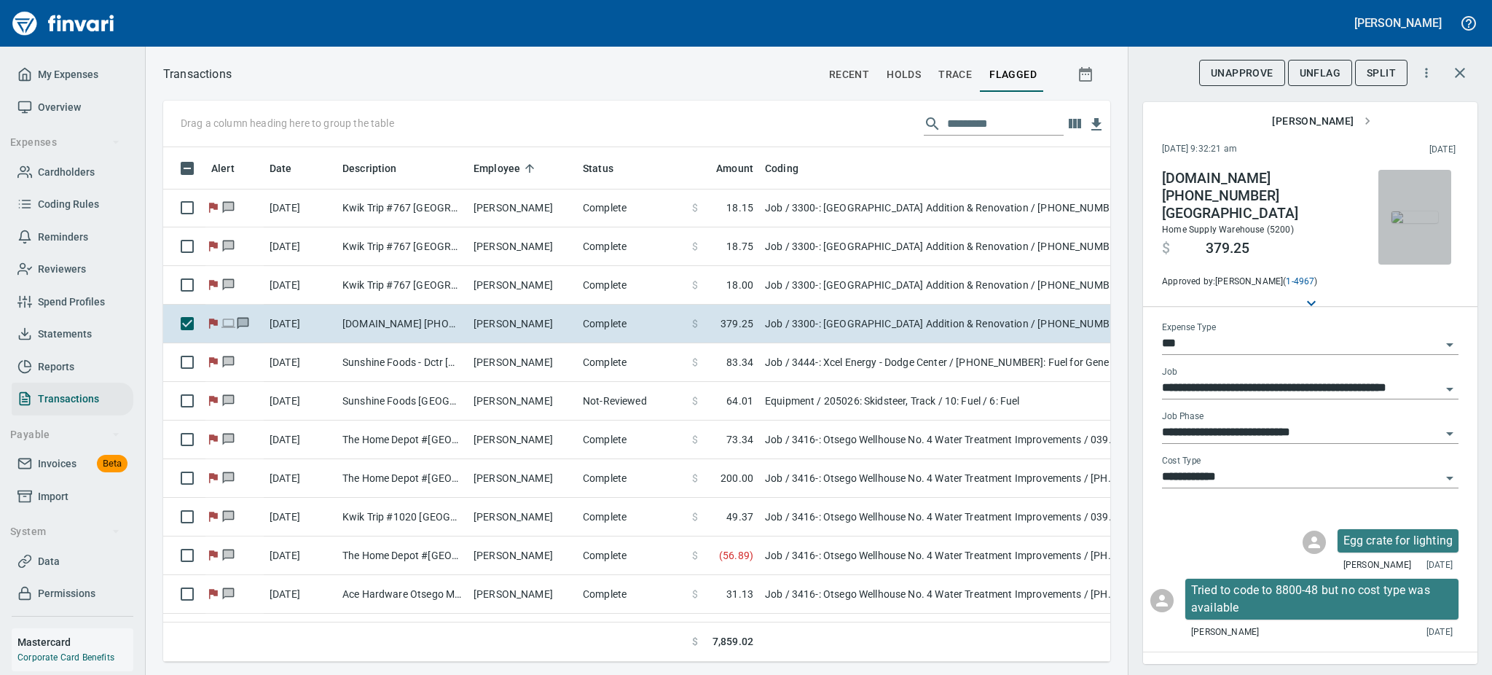
click at [1392, 223] on img "button" at bounding box center [1415, 217] width 47 height 12
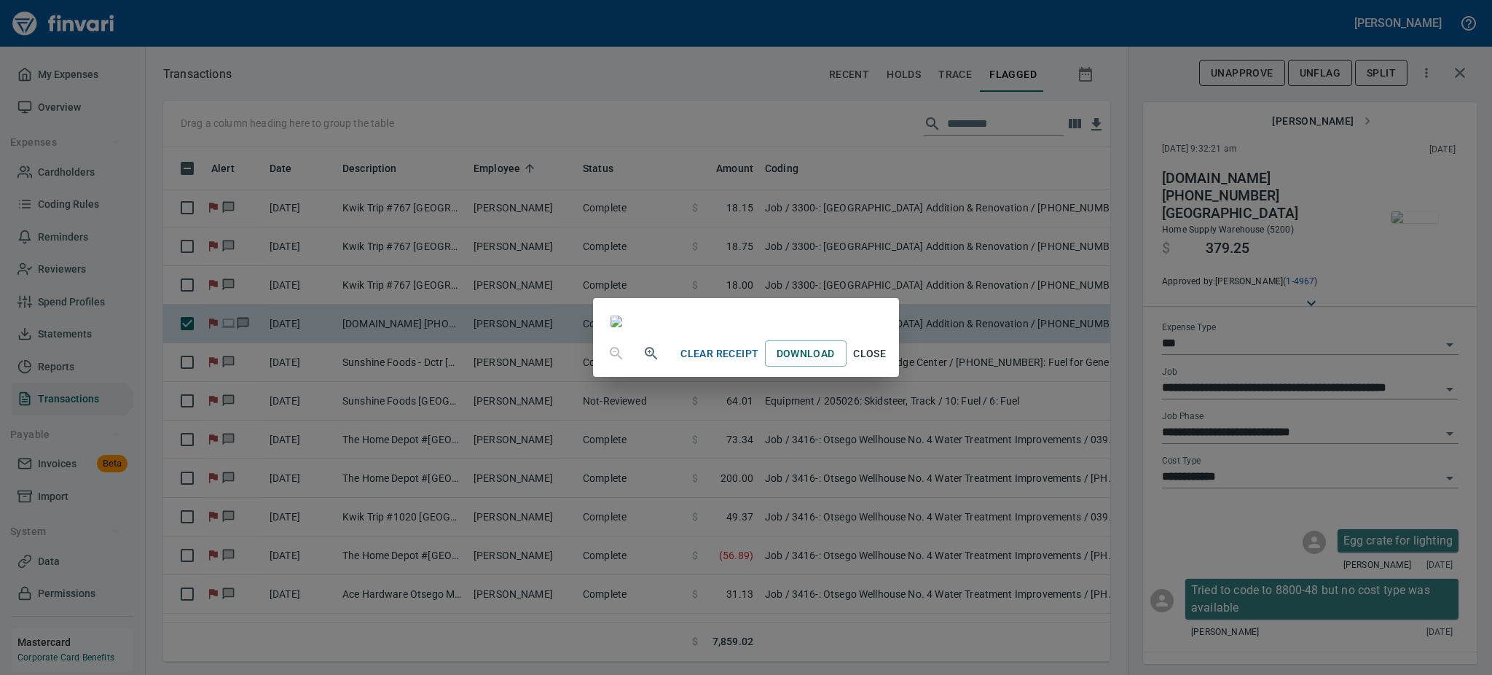
scroll to position [181, 0]
click at [887, 363] on span "Close" at bounding box center [869, 354] width 35 height 18
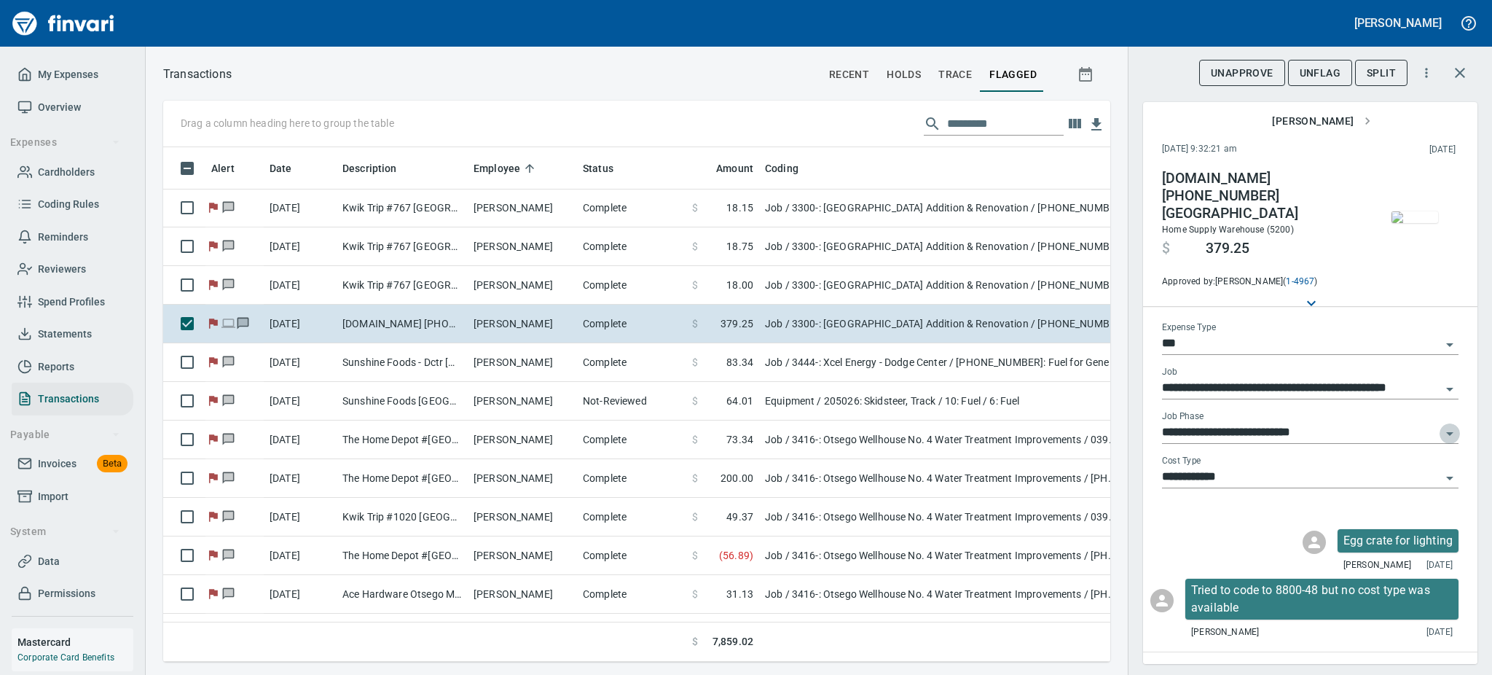
click at [1446, 432] on icon "Open" at bounding box center [1449, 434] width 7 height 4
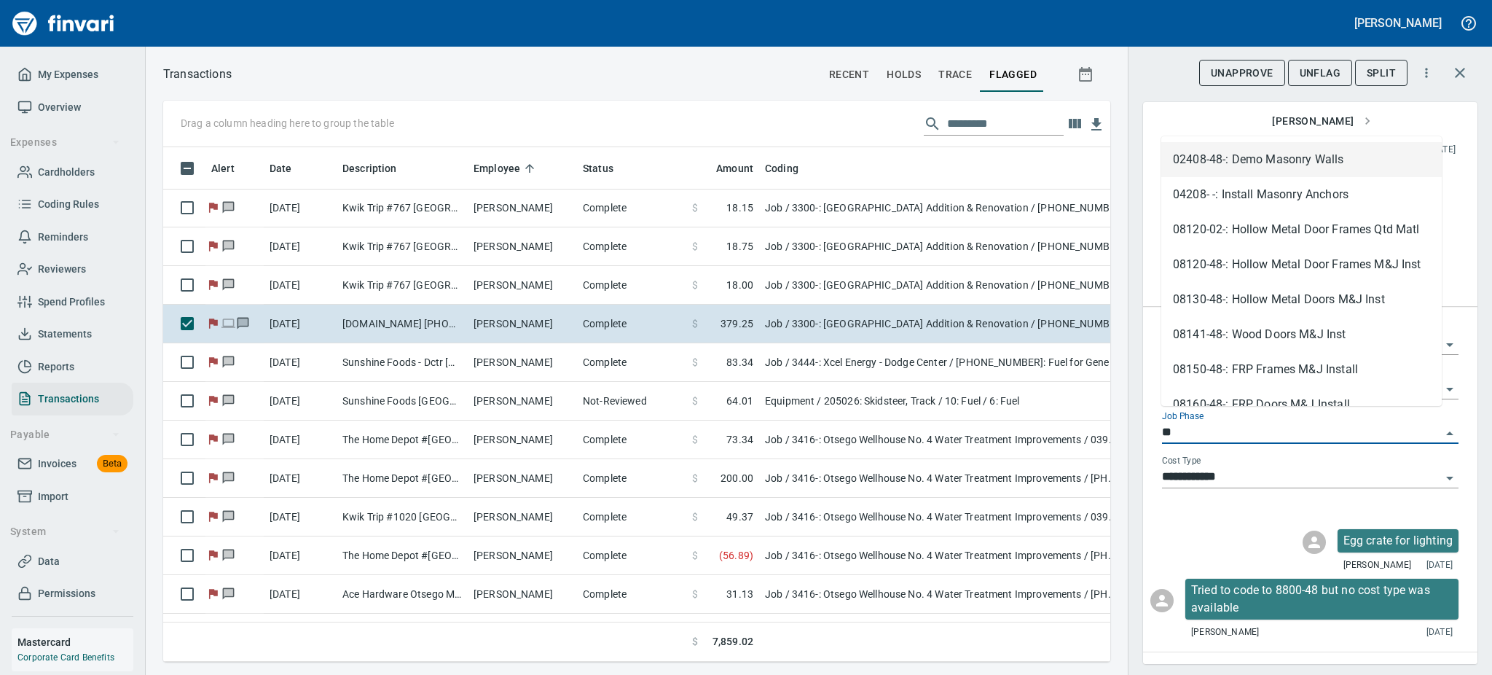
scroll to position [482, 914]
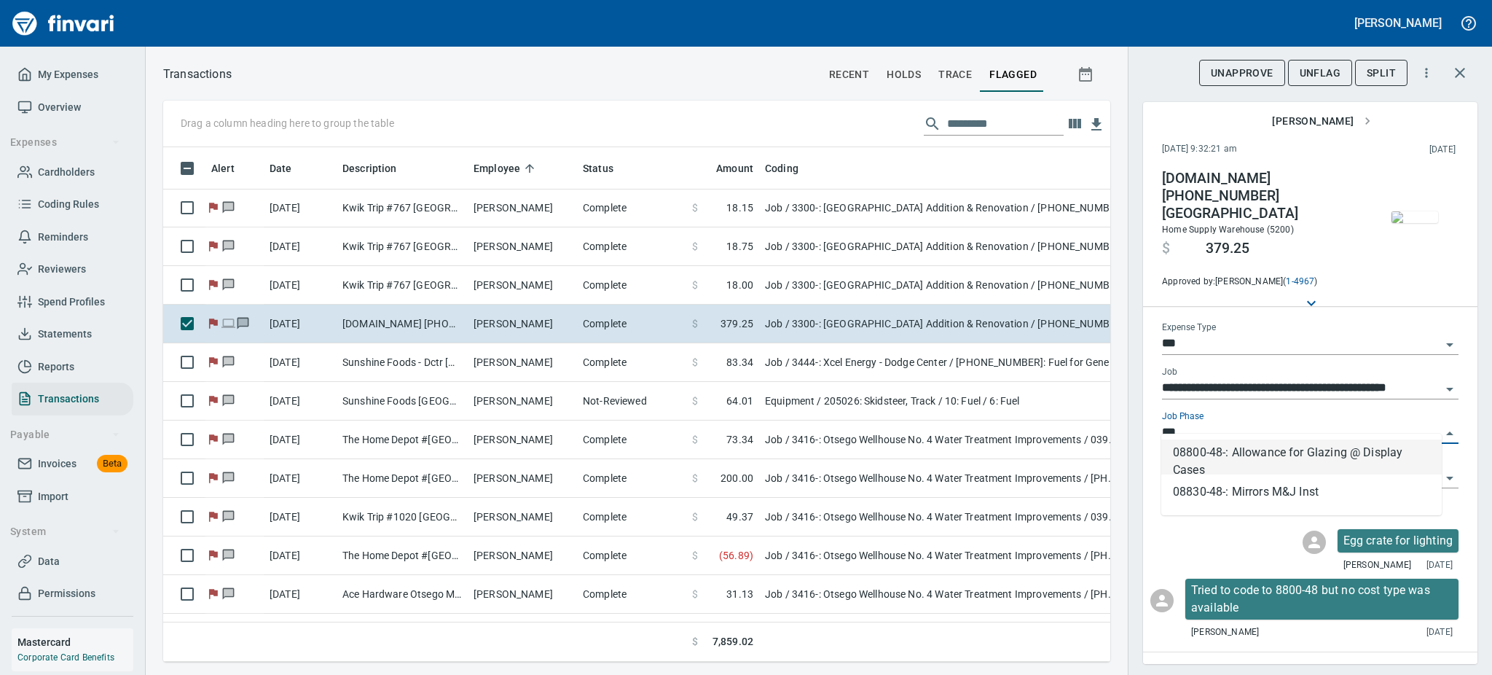
click at [1365, 450] on li "08800-48-: Allowance for Glazing @ Display Cases" at bounding box center [1301, 456] width 281 height 35
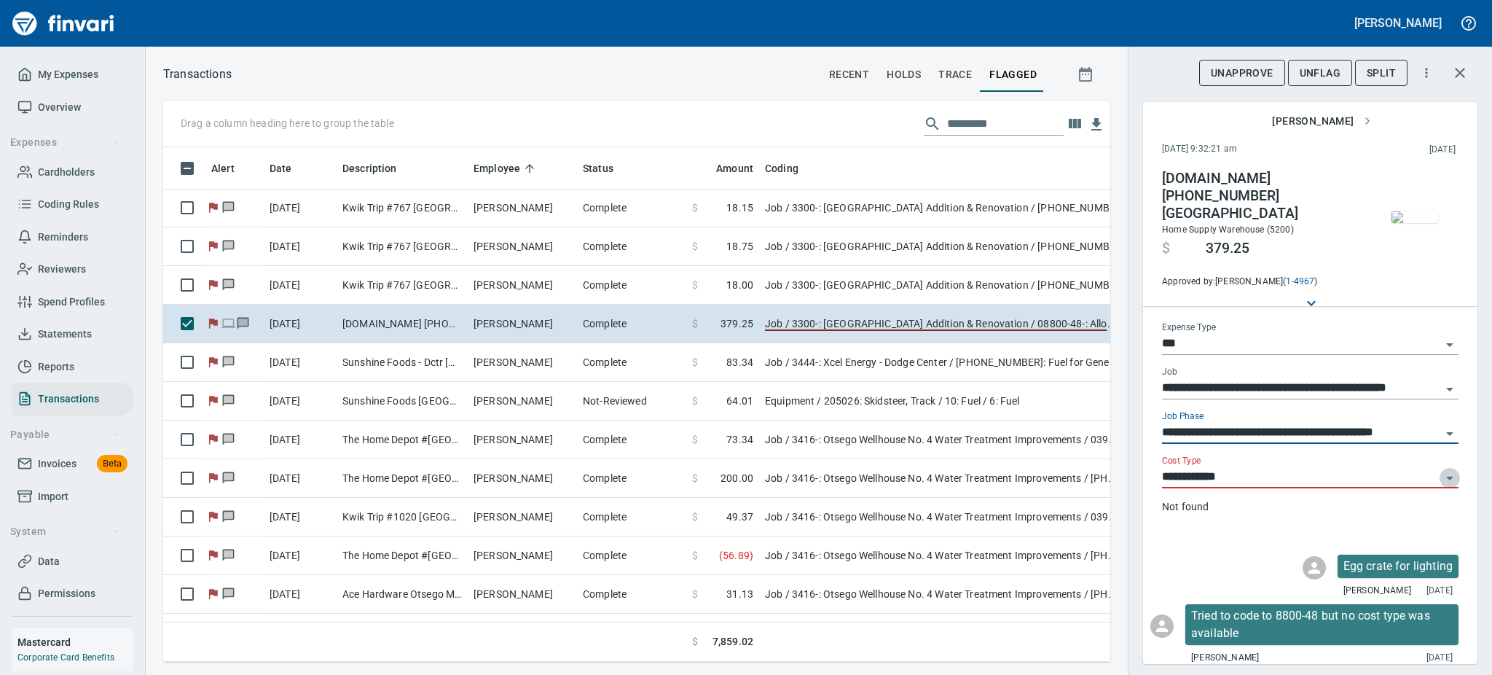
click at [1446, 477] on icon "Open" at bounding box center [1449, 479] width 7 height 4
type input "**********"
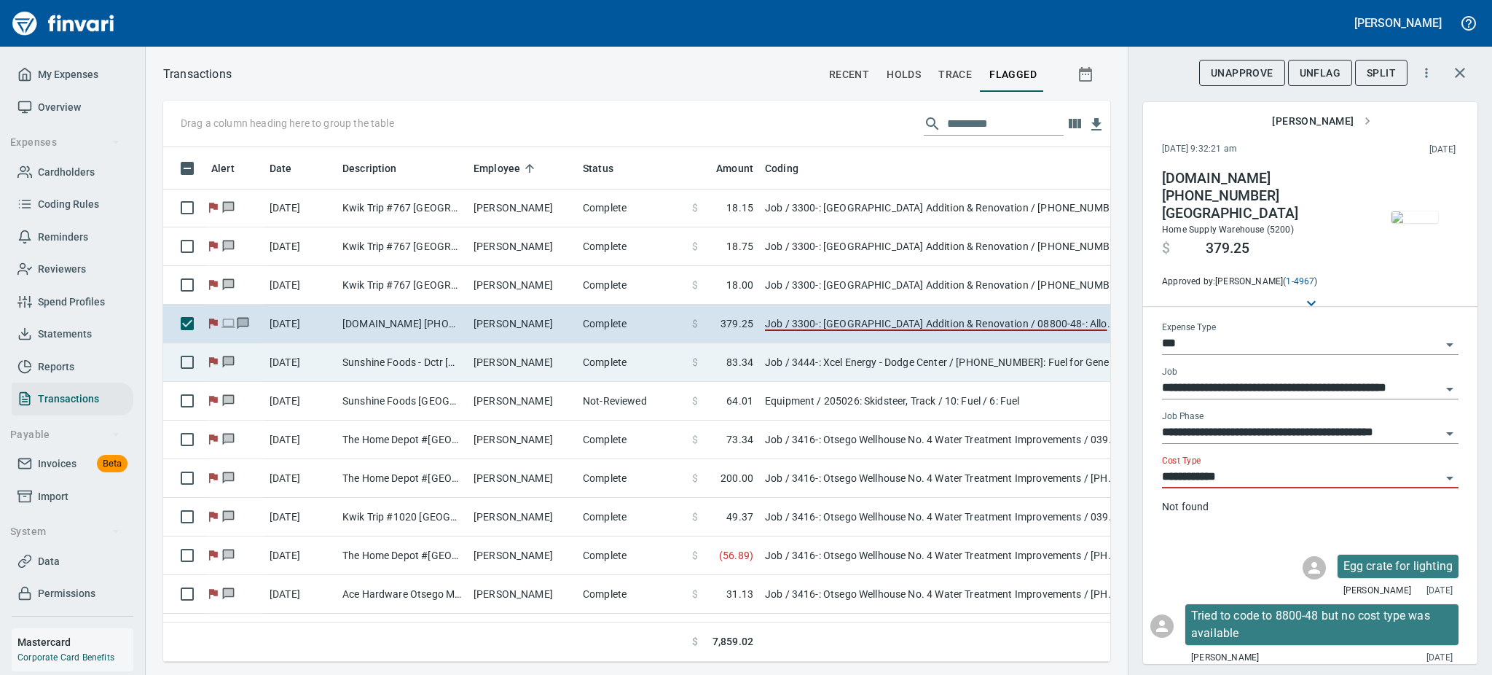
click at [525, 369] on td "[PERSON_NAME]" at bounding box center [522, 362] width 109 height 39
type input "**********"
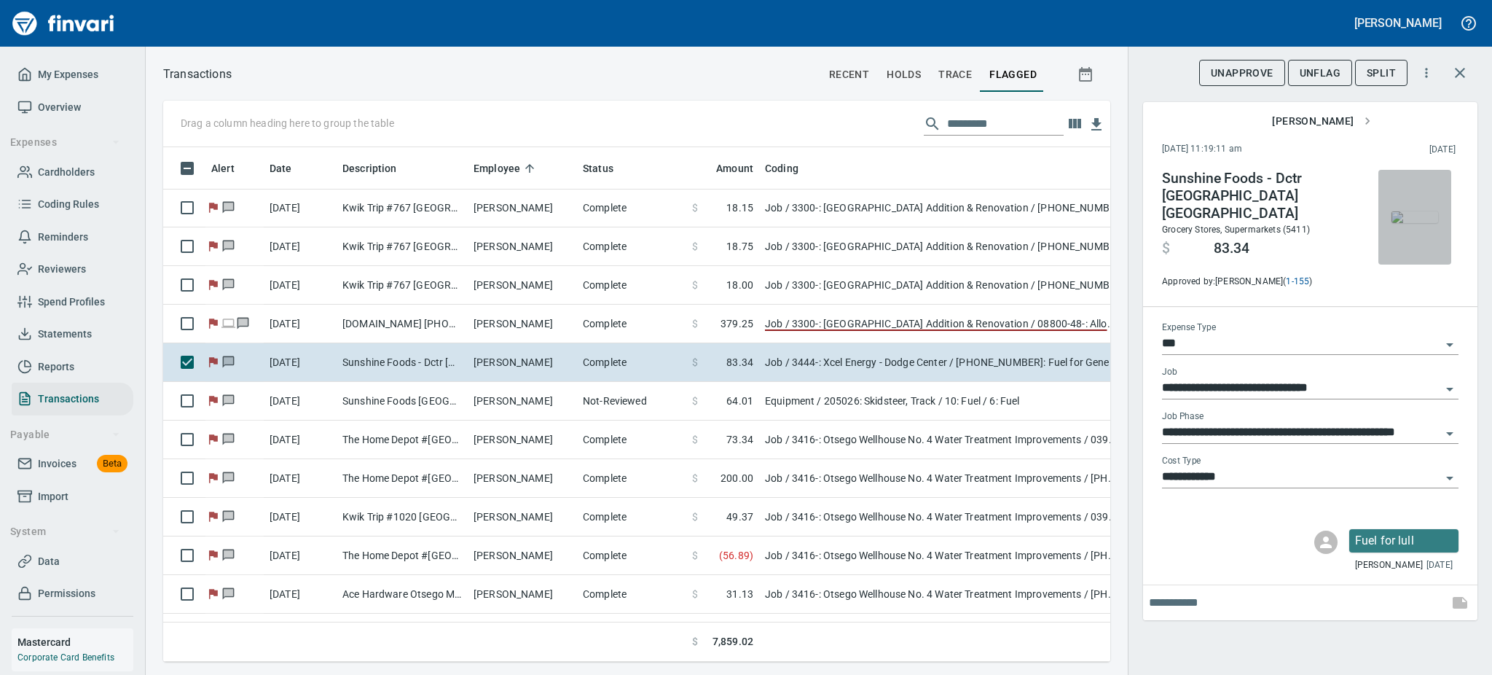
click at [1420, 211] on img "button" at bounding box center [1415, 217] width 47 height 12
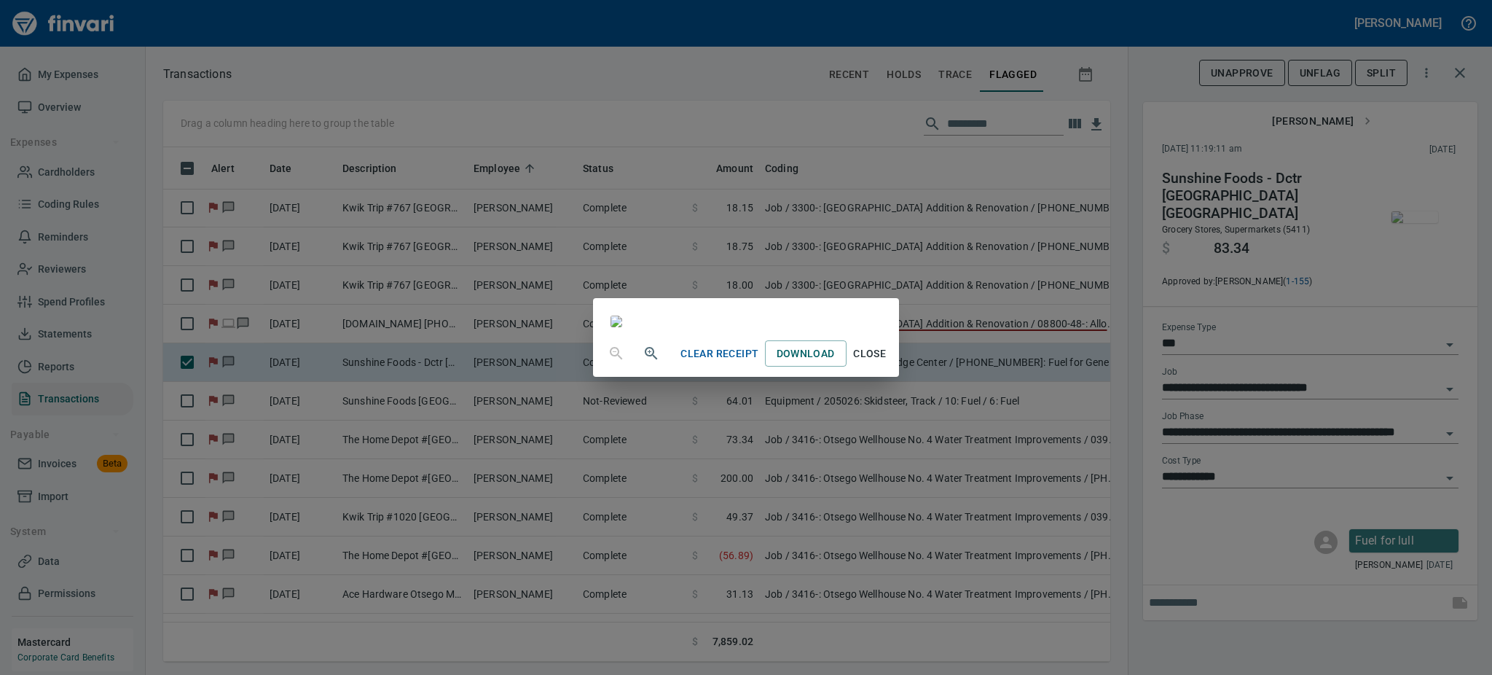
click at [887, 363] on span "Close" at bounding box center [869, 354] width 35 height 18
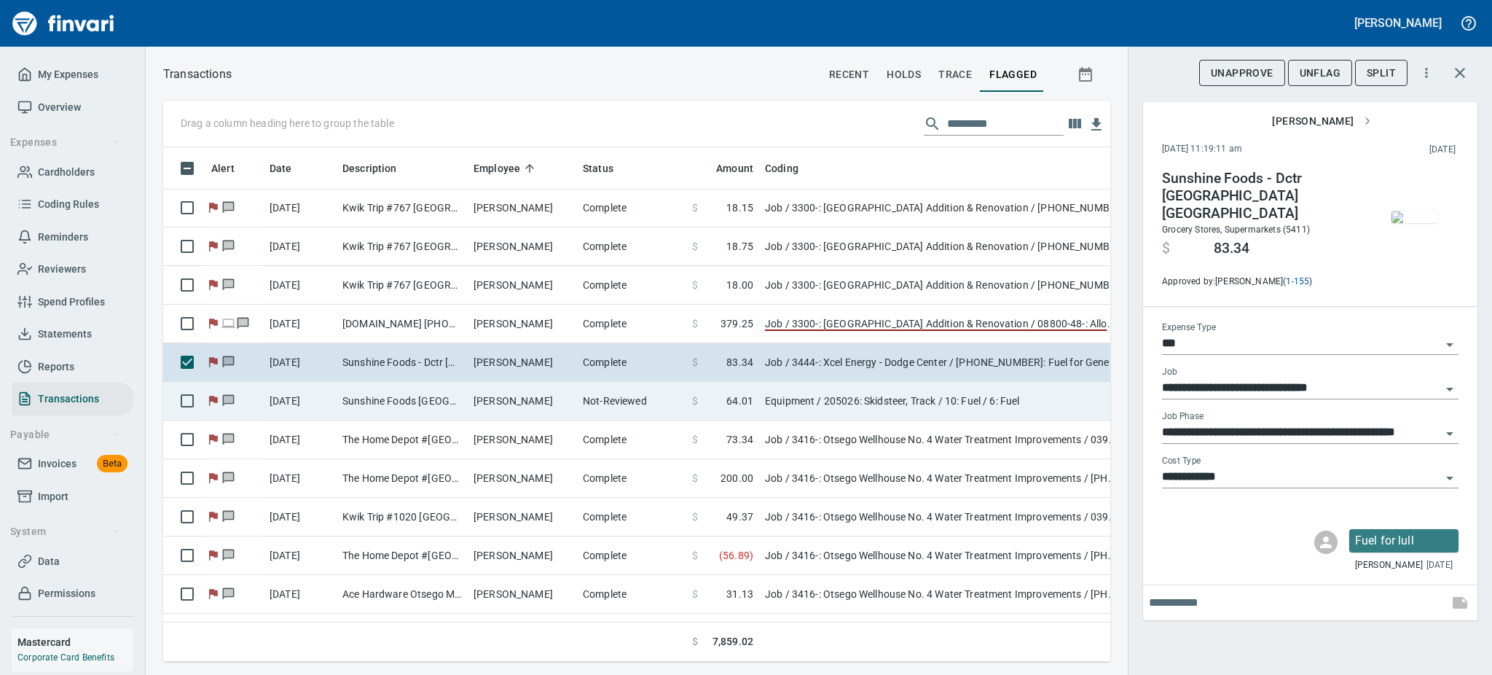
click at [377, 404] on td "Sunshine Foods [GEOGRAPHIC_DATA] [GEOGRAPHIC_DATA]" at bounding box center [402, 401] width 131 height 39
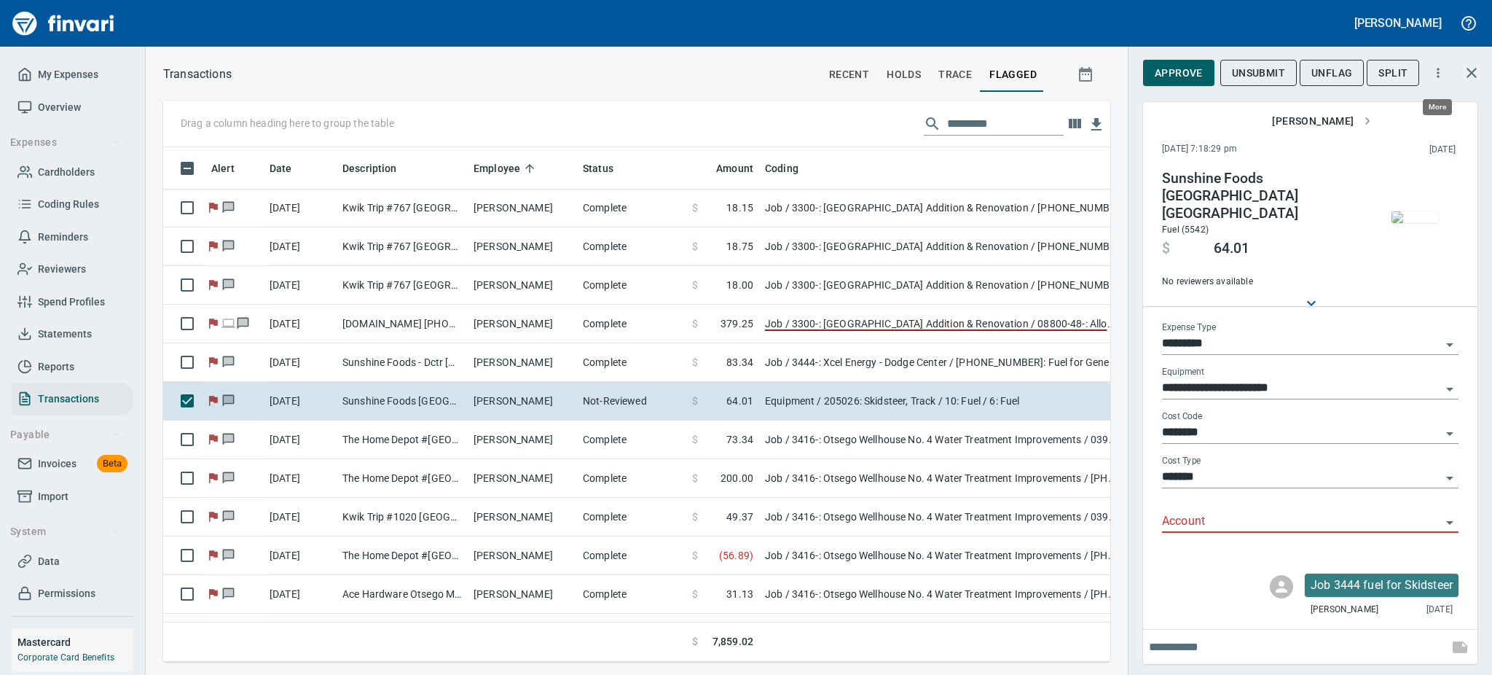
scroll to position [482, 914]
click at [1409, 219] on img "button" at bounding box center [1415, 217] width 47 height 12
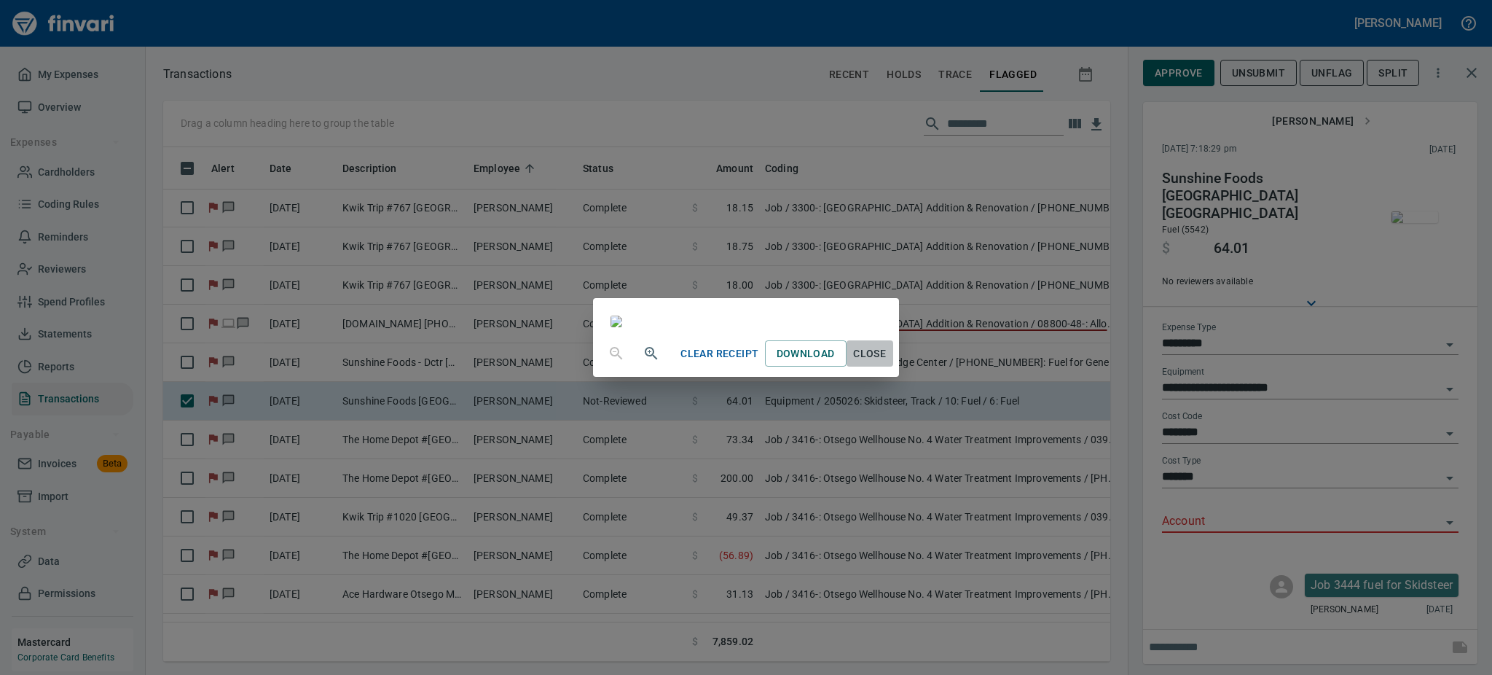
click at [887, 363] on span "Close" at bounding box center [869, 354] width 35 height 18
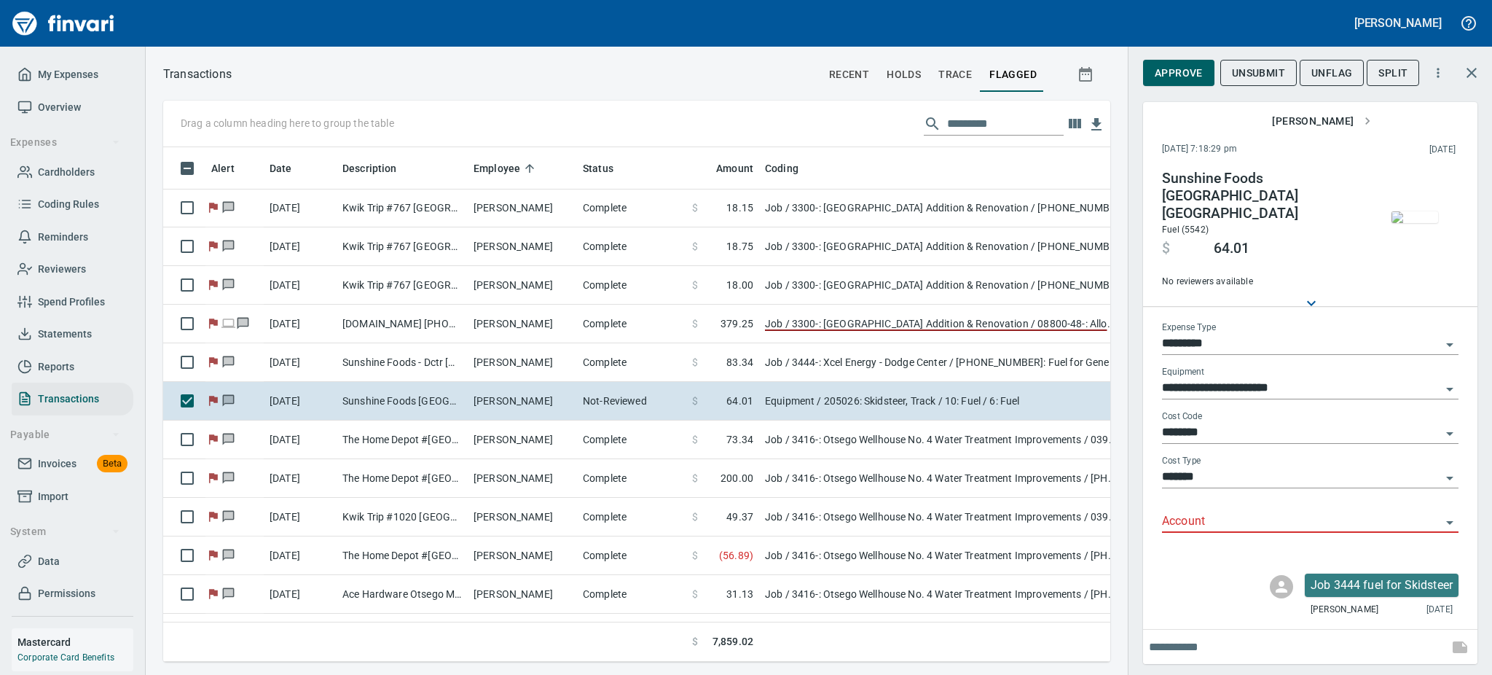
click at [1451, 336] on icon "Open" at bounding box center [1449, 344] width 17 height 17
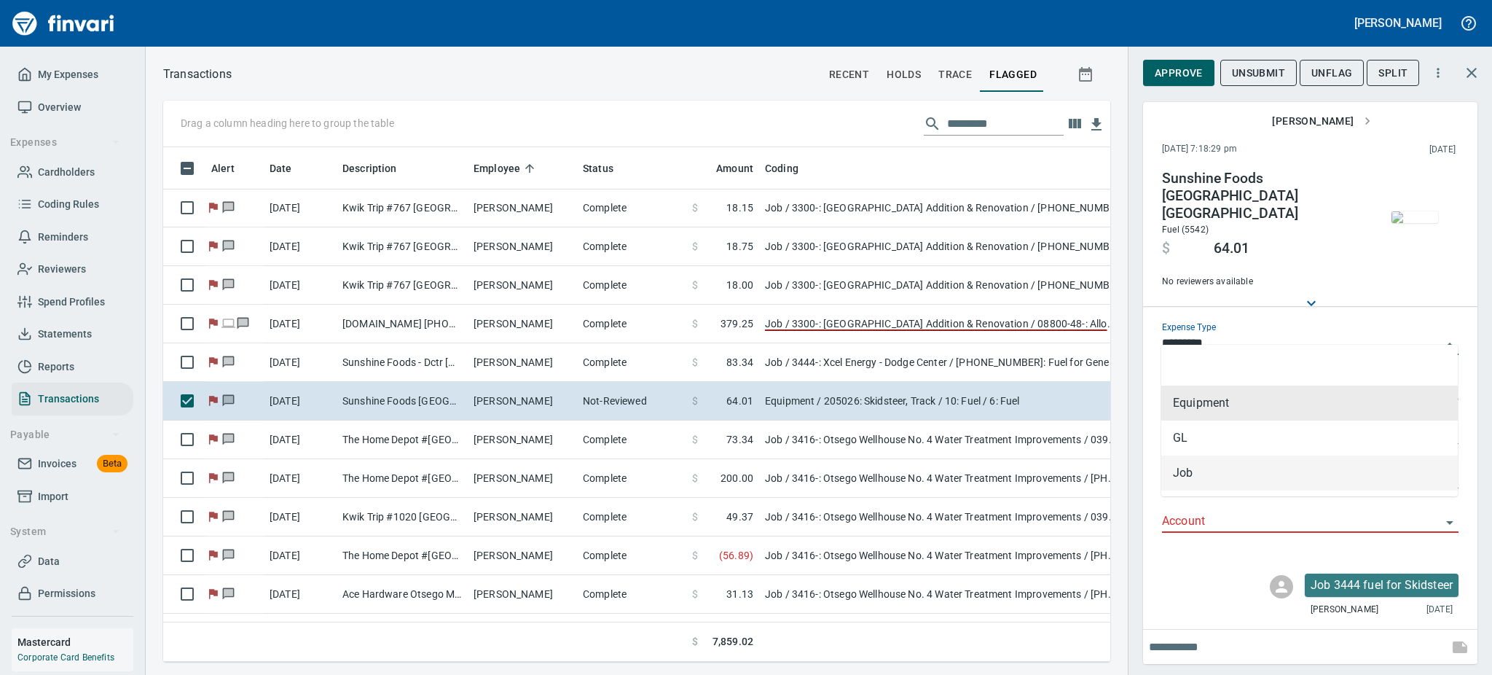
click at [1198, 468] on li "Job" at bounding box center [1309, 472] width 297 height 35
type input "***"
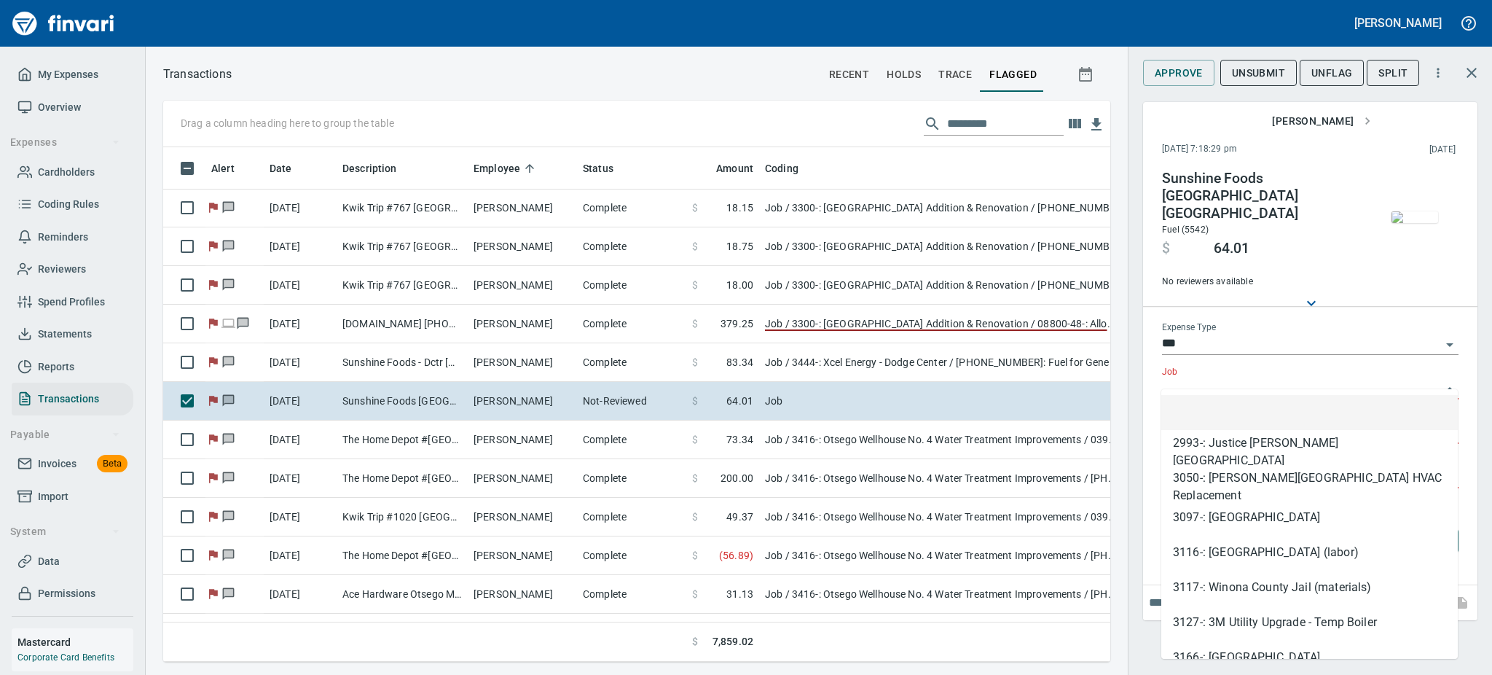
click at [1252, 378] on input "Job" at bounding box center [1301, 388] width 279 height 20
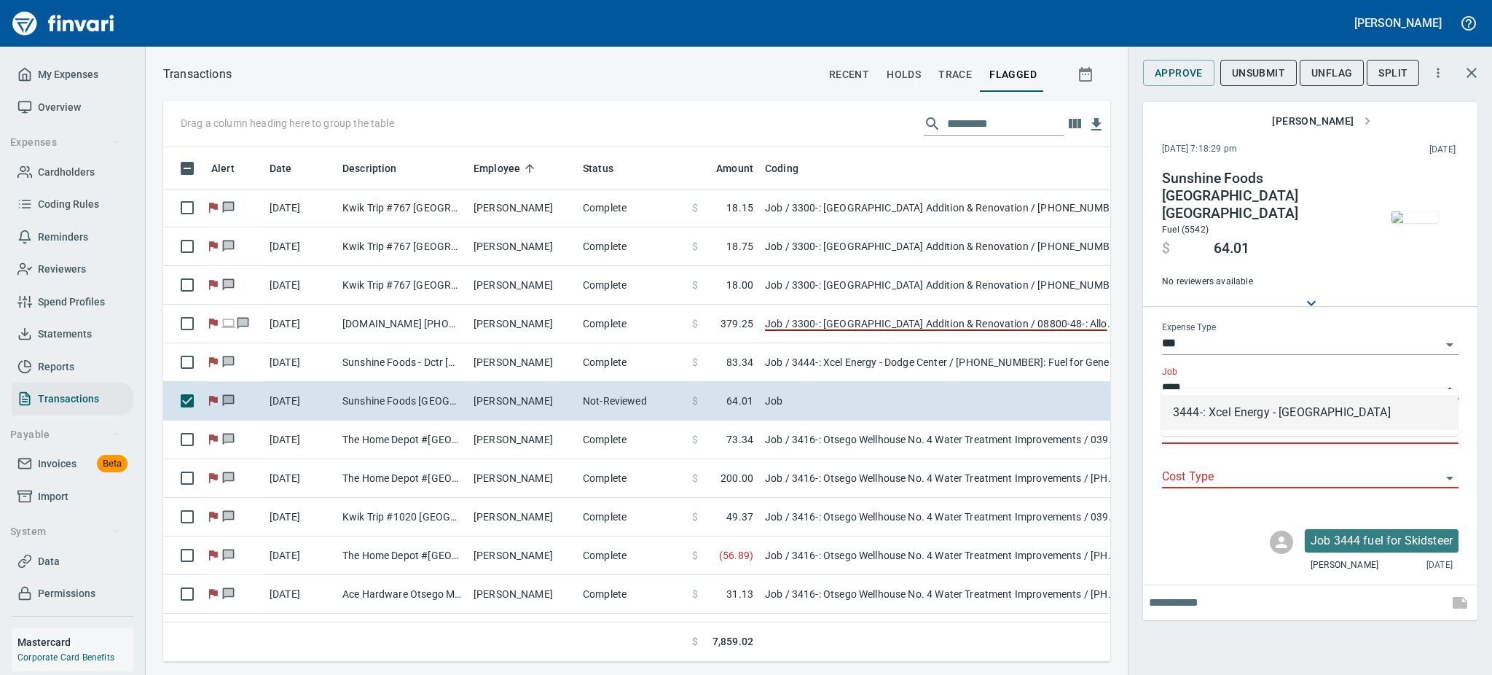
click at [1244, 405] on li "3444-: Xcel Energy - [GEOGRAPHIC_DATA]" at bounding box center [1309, 412] width 297 height 35
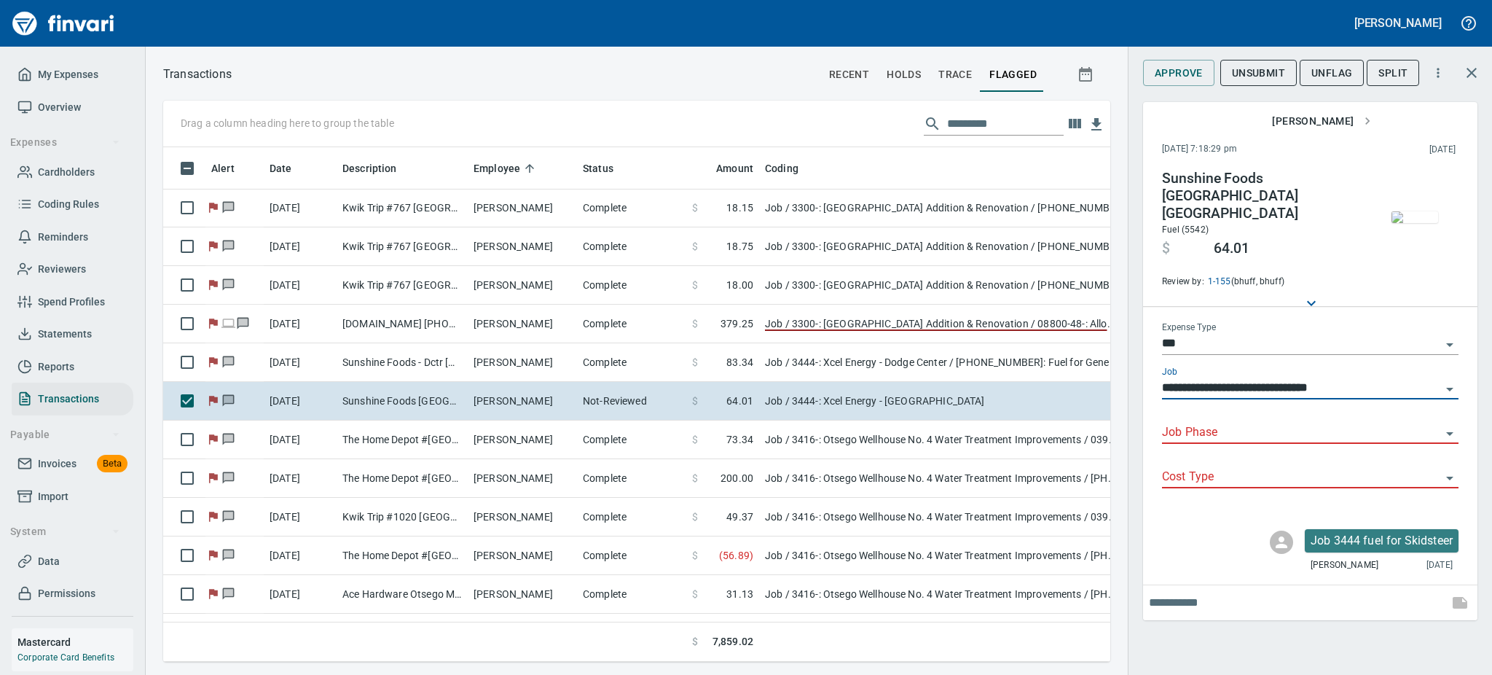
type input "**********"
click at [1244, 423] on input "Job Phase" at bounding box center [1301, 433] width 279 height 20
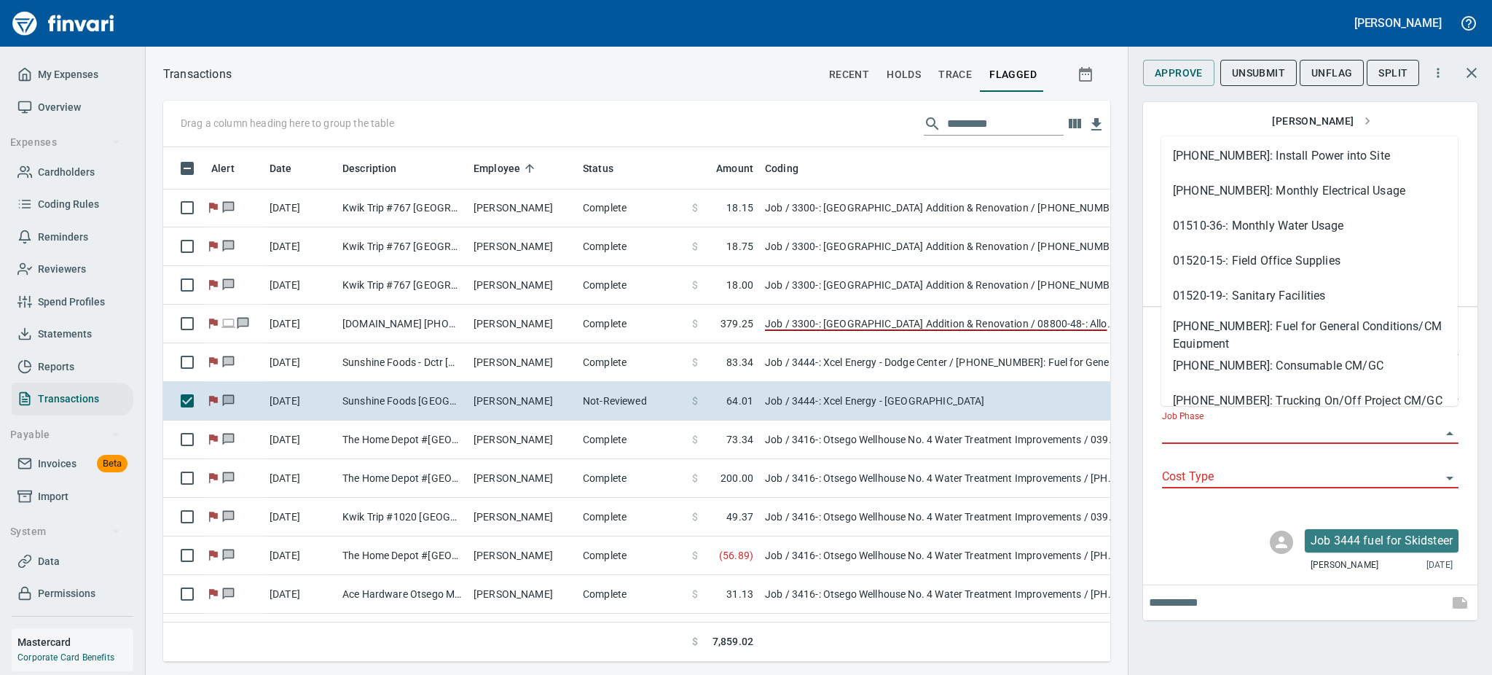
scroll to position [427, 0]
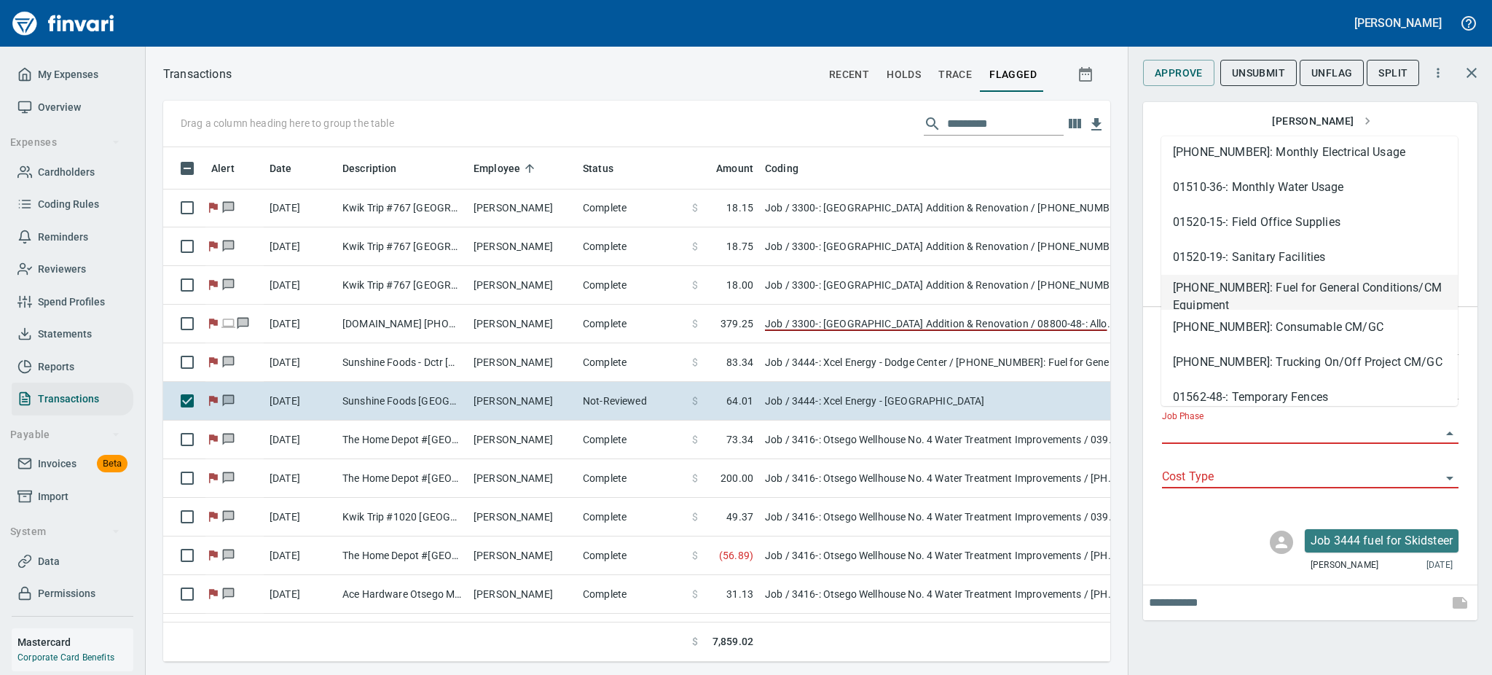
click at [1269, 299] on li "[PHONE_NUMBER]: Fuel for General Conditions/CM Equipment" at bounding box center [1309, 292] width 297 height 35
type input "**********"
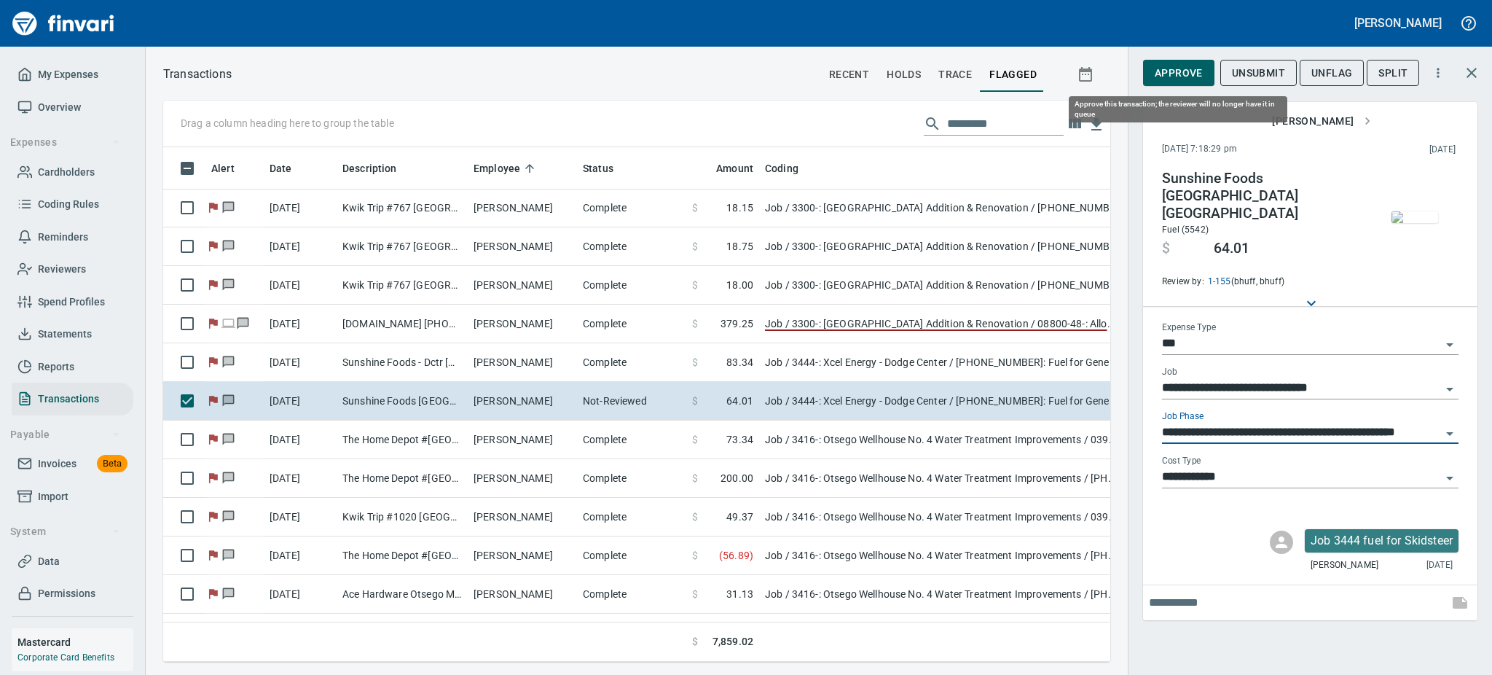
click at [1185, 68] on span "Approve" at bounding box center [1179, 73] width 48 height 18
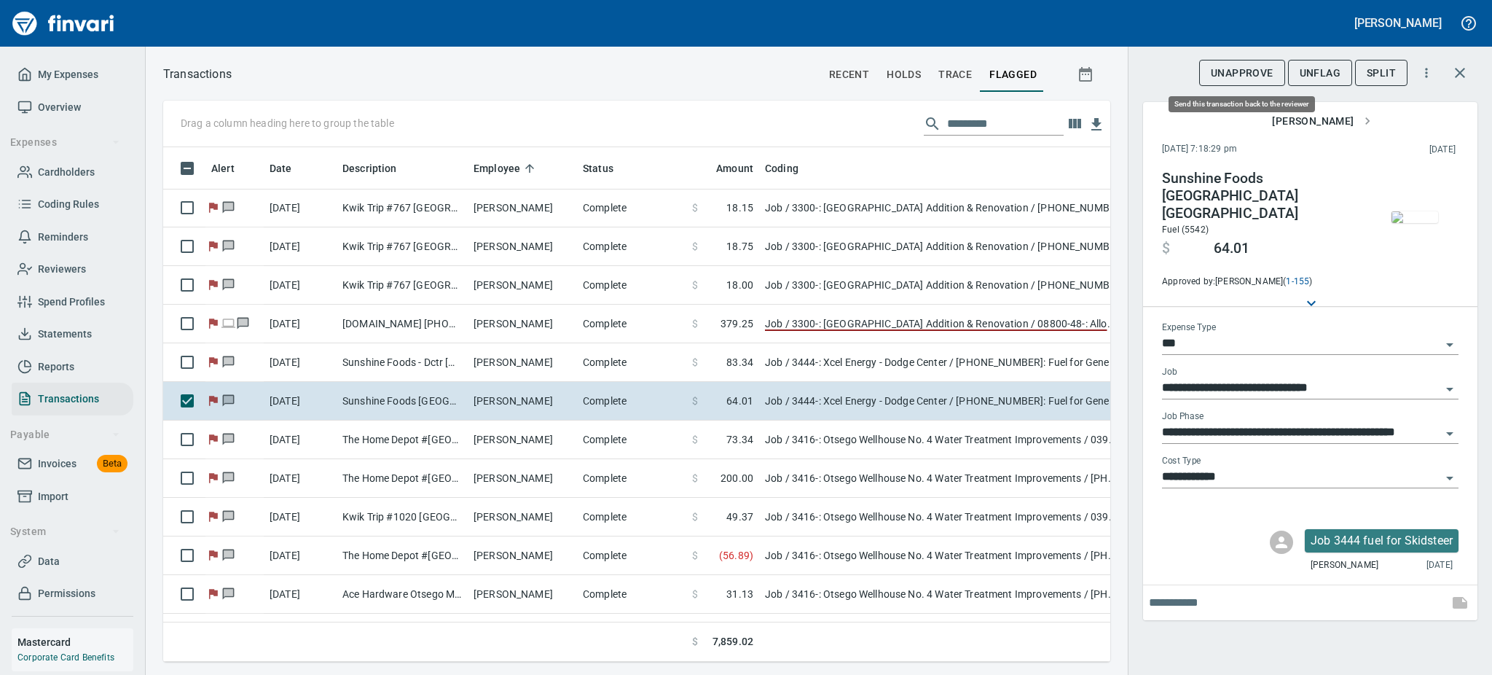
scroll to position [482, 914]
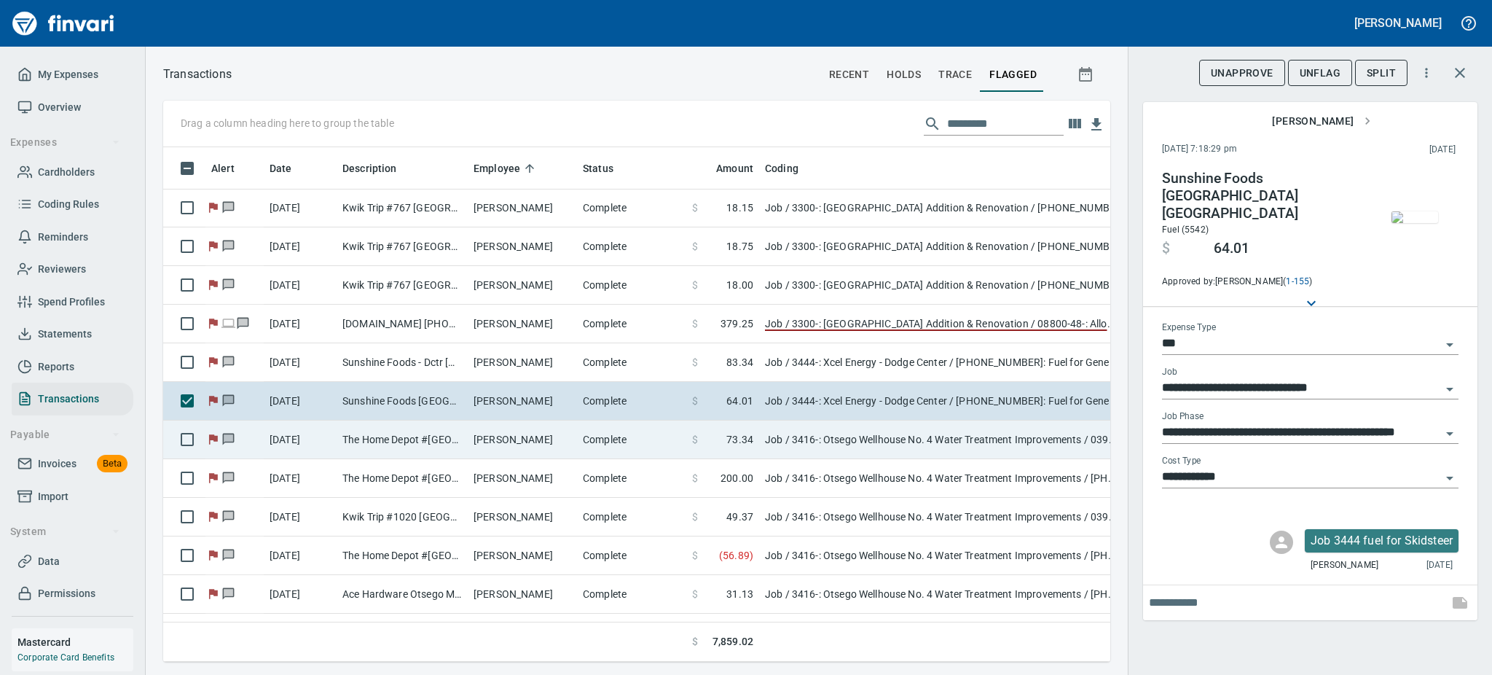
click at [444, 436] on td "The Home Depot #[GEOGRAPHIC_DATA]" at bounding box center [402, 439] width 131 height 39
type input "**********"
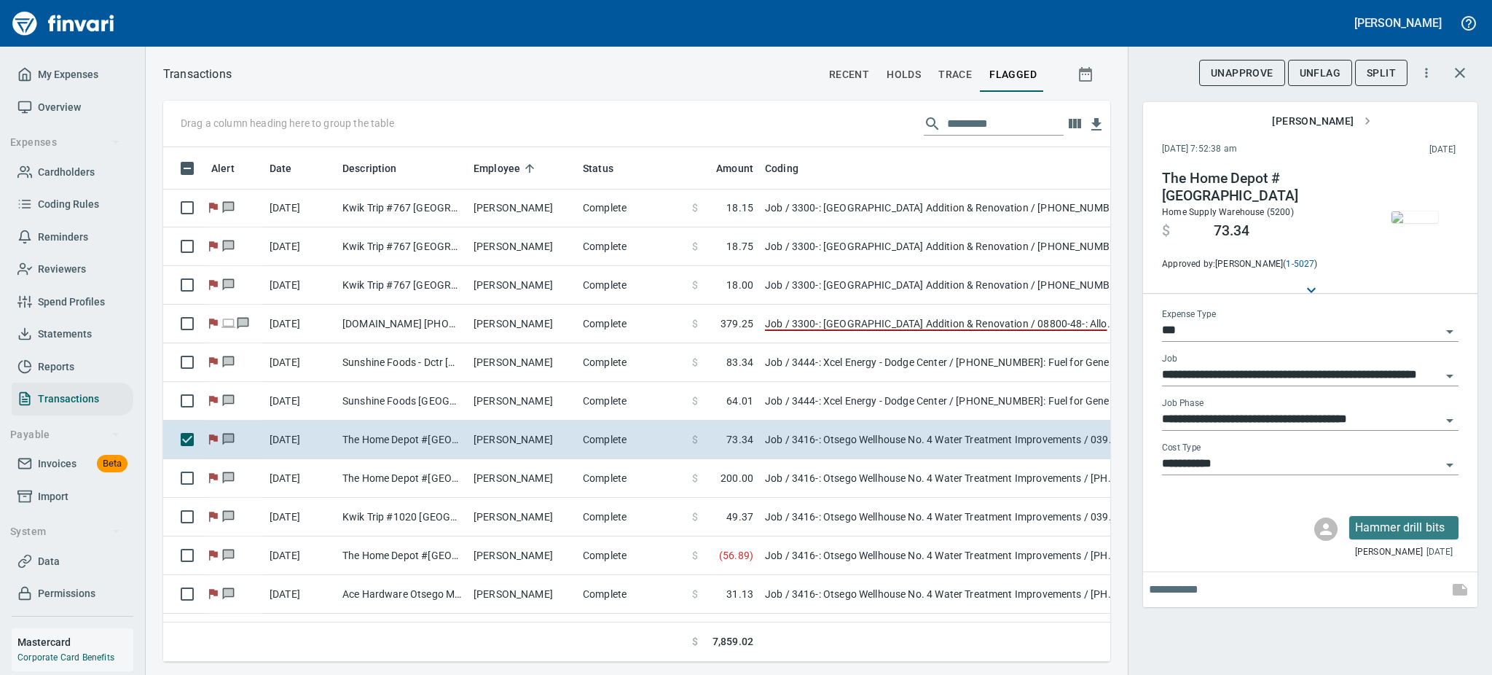
click at [1405, 221] on img "button" at bounding box center [1415, 217] width 47 height 12
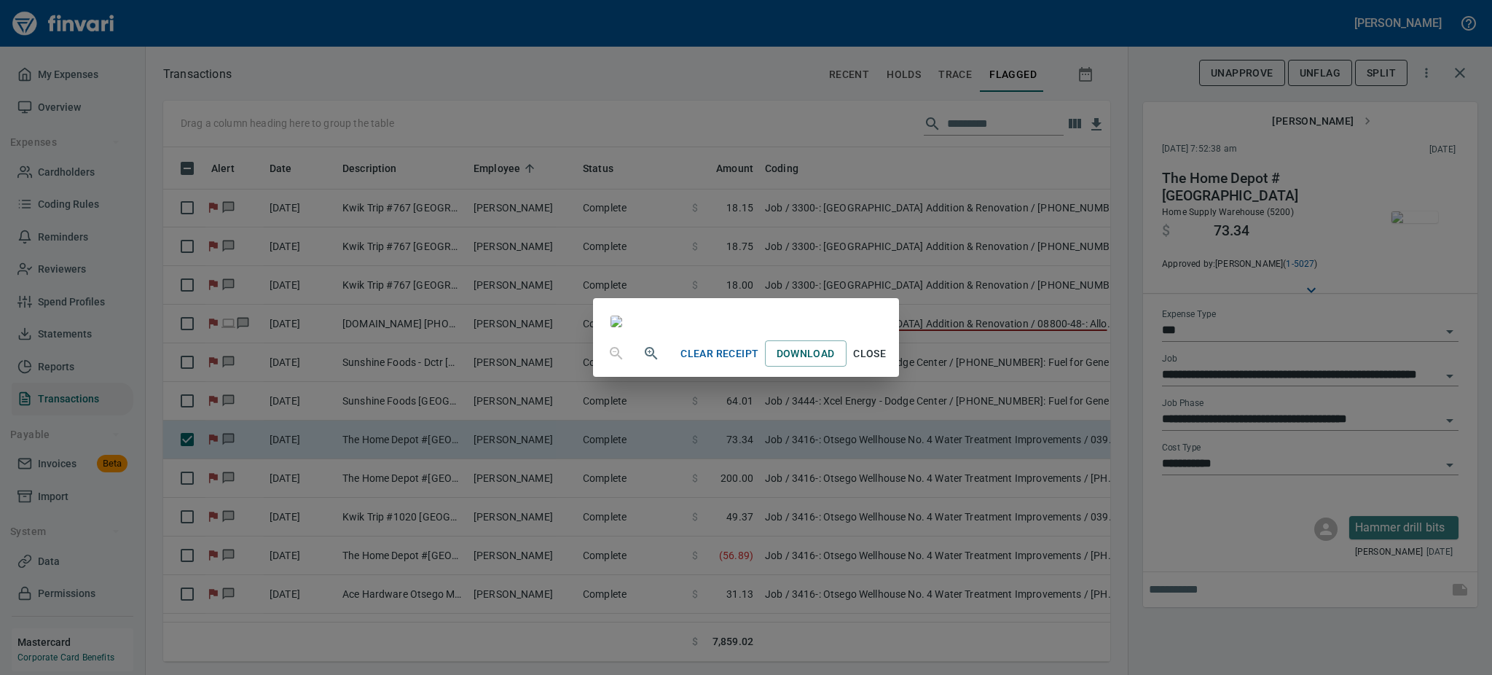
scroll to position [74, 0]
click at [887, 363] on span "Close" at bounding box center [869, 354] width 35 height 18
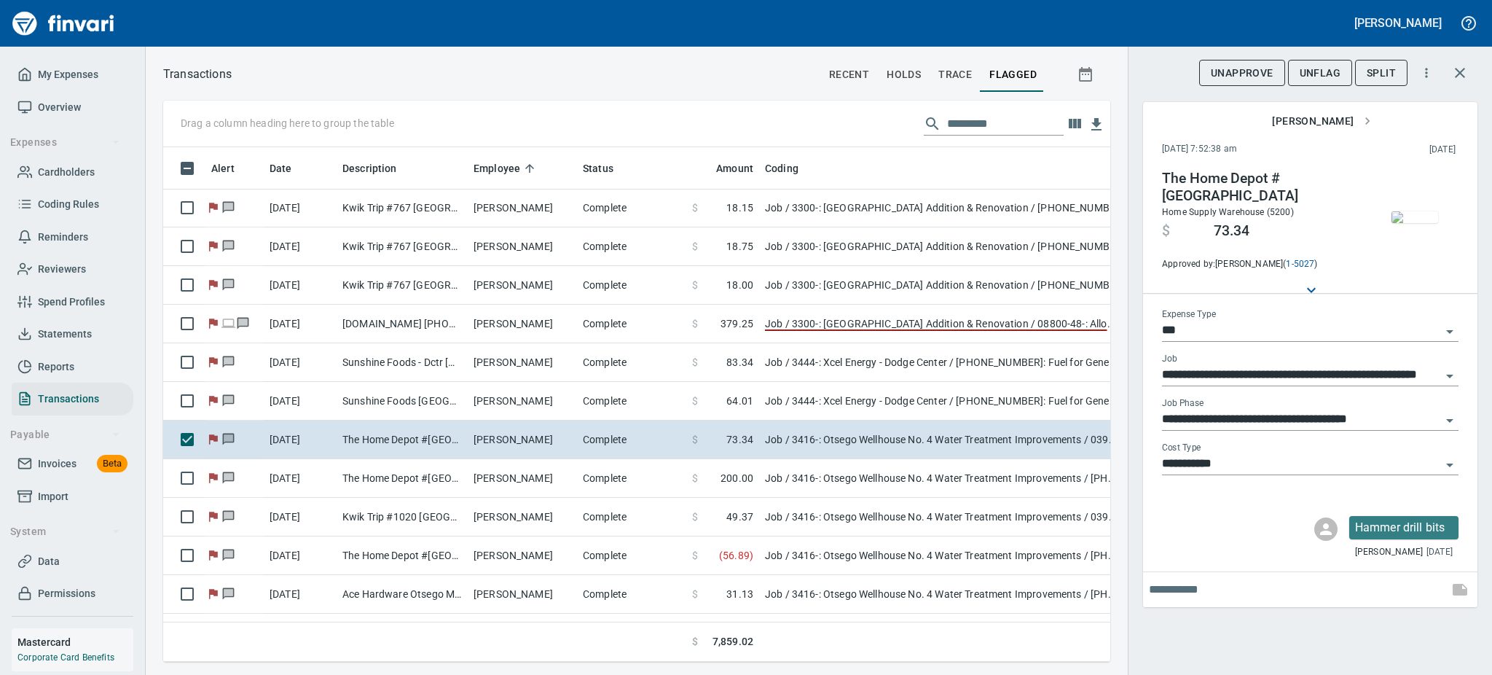
scroll to position [482, 914]
click at [1328, 71] on span "UnFlag" at bounding box center [1320, 73] width 41 height 18
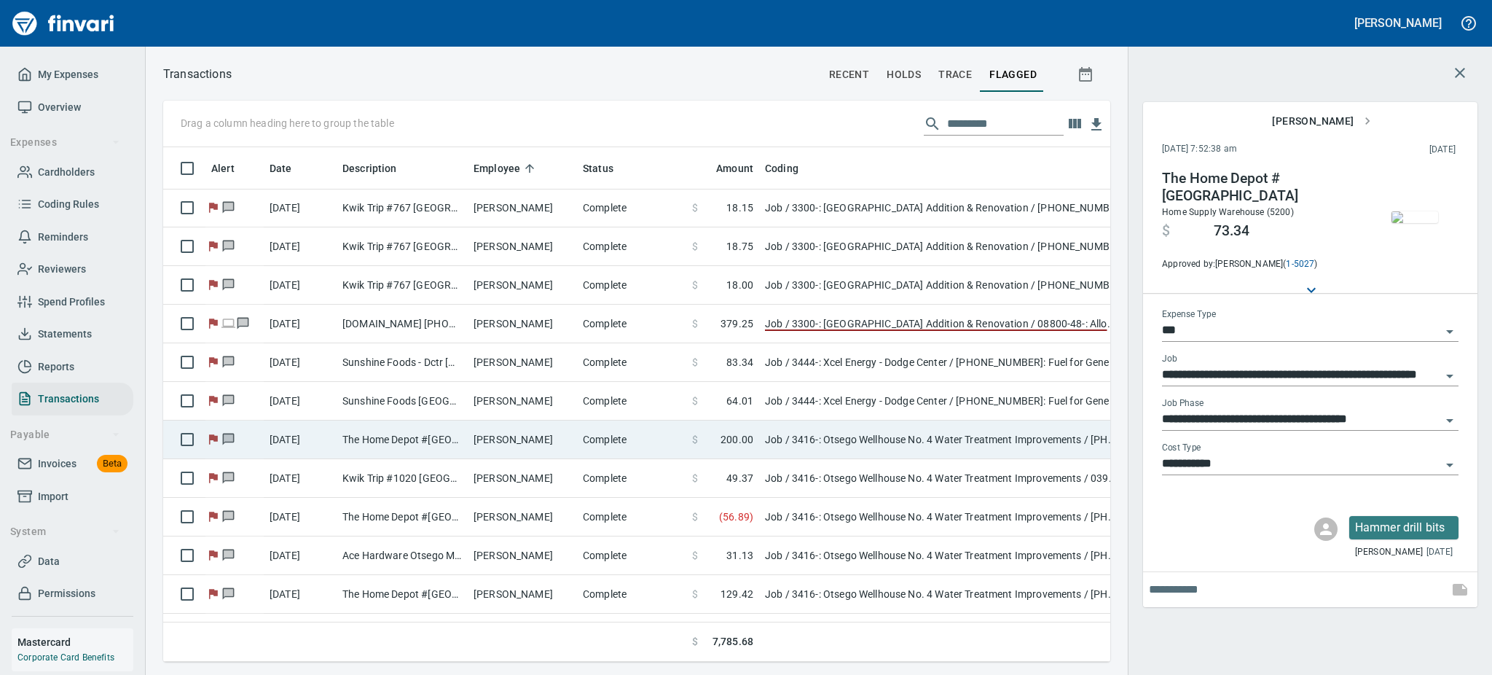
click at [525, 439] on td "[PERSON_NAME]" at bounding box center [522, 439] width 109 height 39
type input "**********"
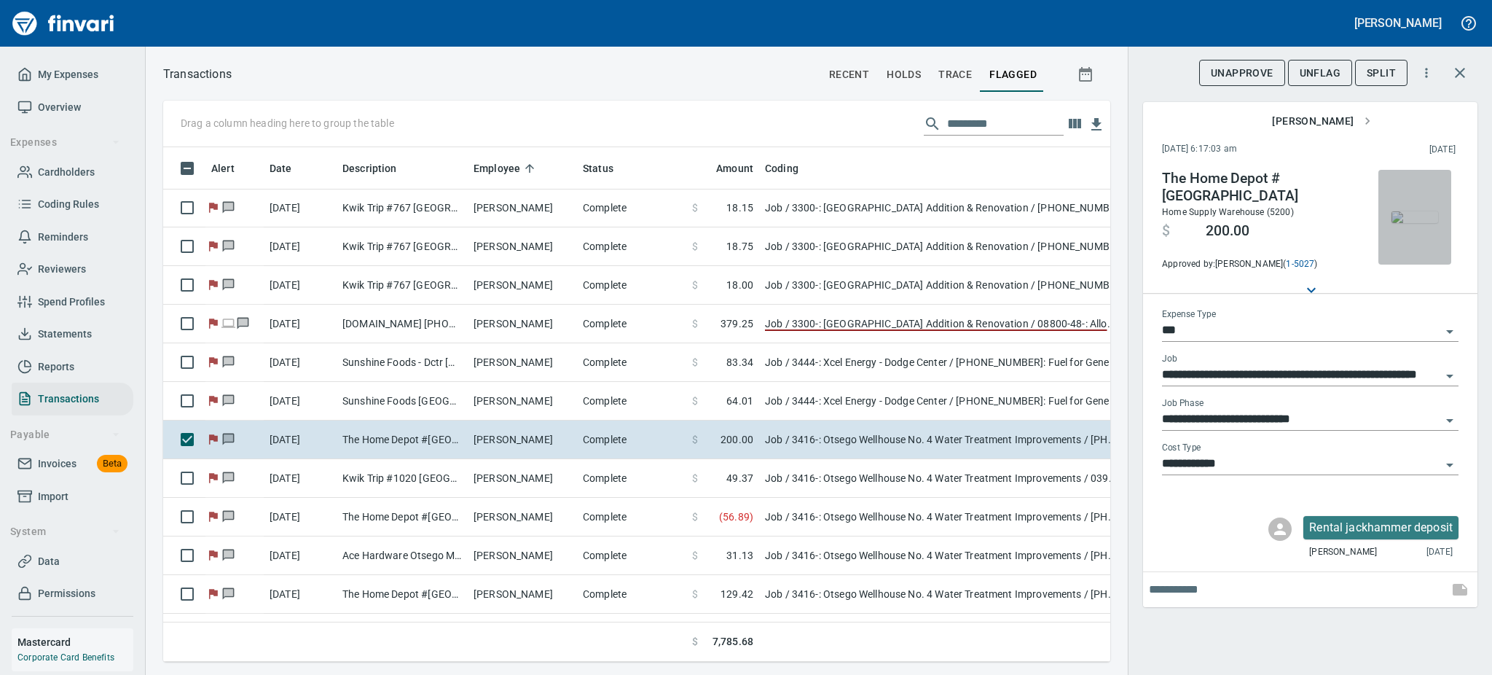
click at [1427, 223] on img "button" at bounding box center [1415, 217] width 47 height 12
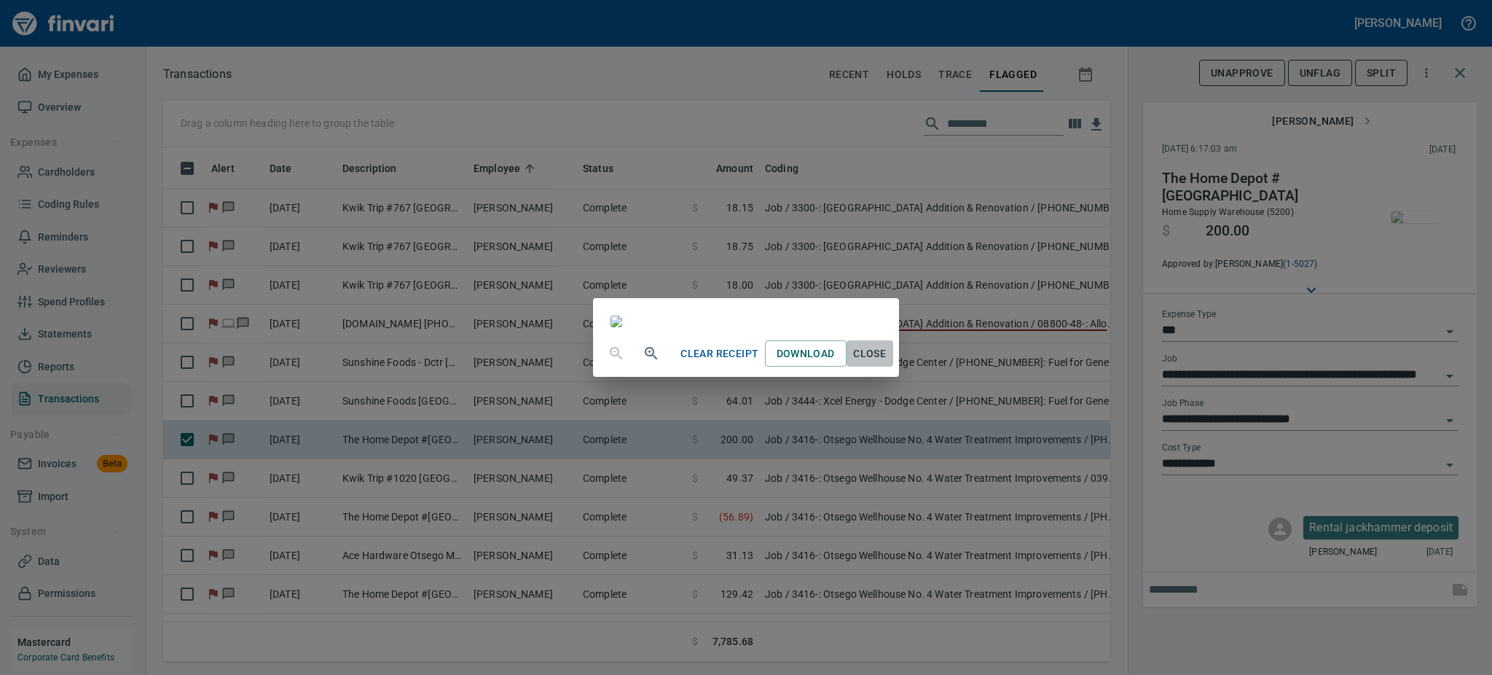
click at [893, 367] on button "Close" at bounding box center [870, 353] width 47 height 27
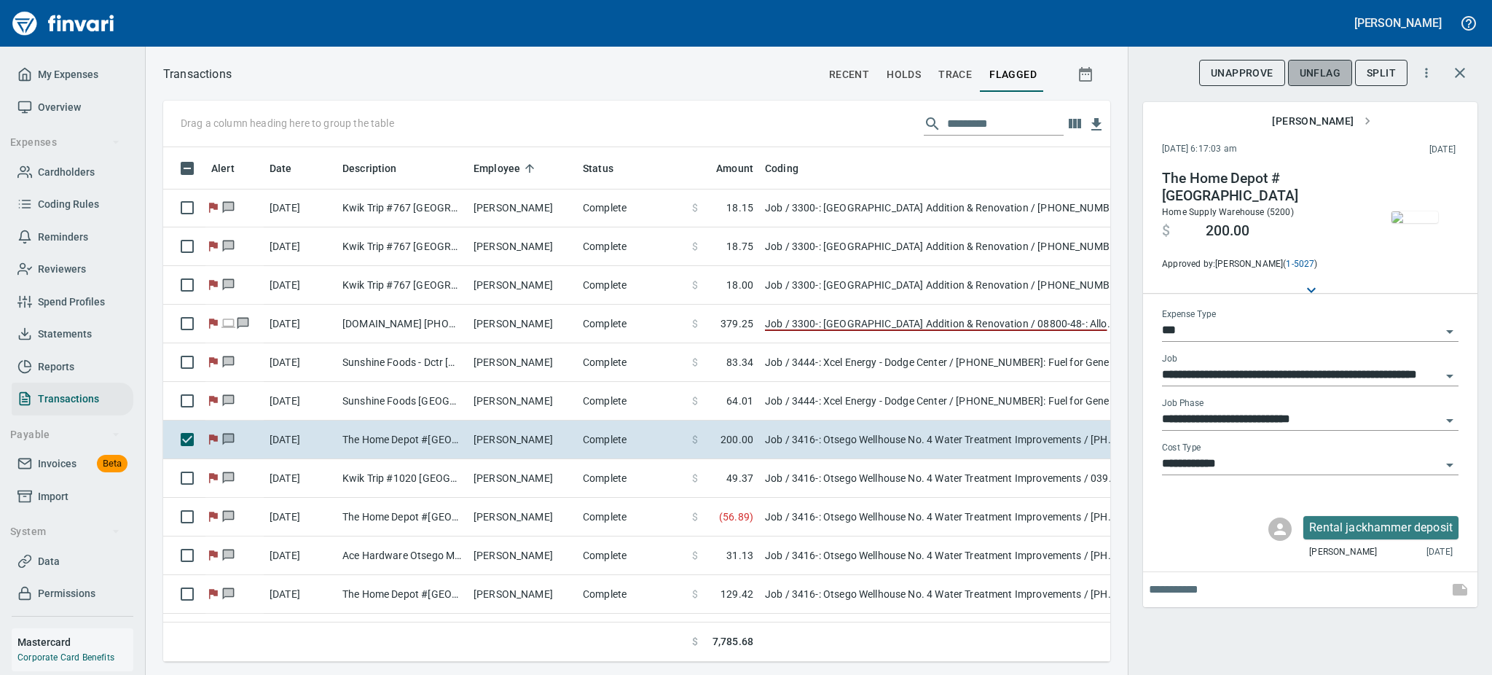
click at [1326, 68] on span "UnFlag" at bounding box center [1320, 73] width 41 height 18
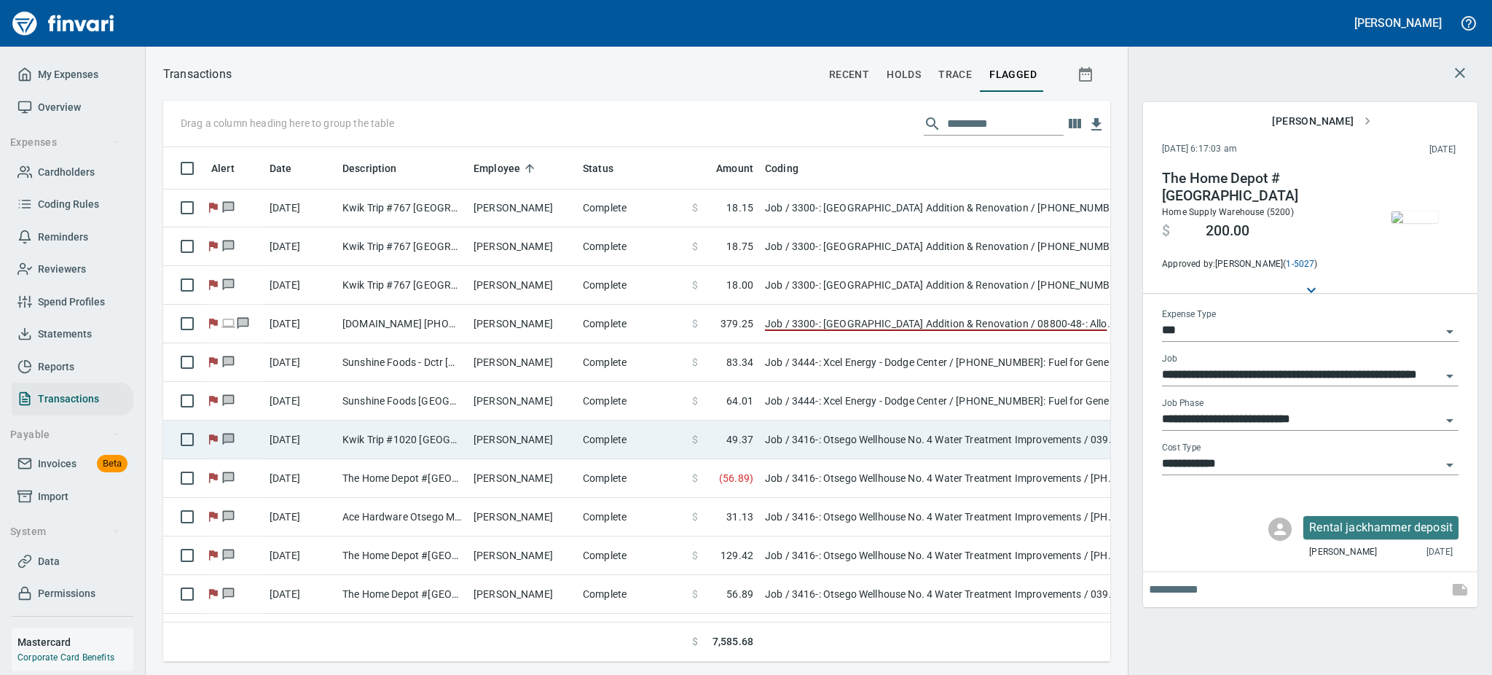
click at [502, 443] on td "[PERSON_NAME]" at bounding box center [522, 439] width 109 height 39
type input "**********"
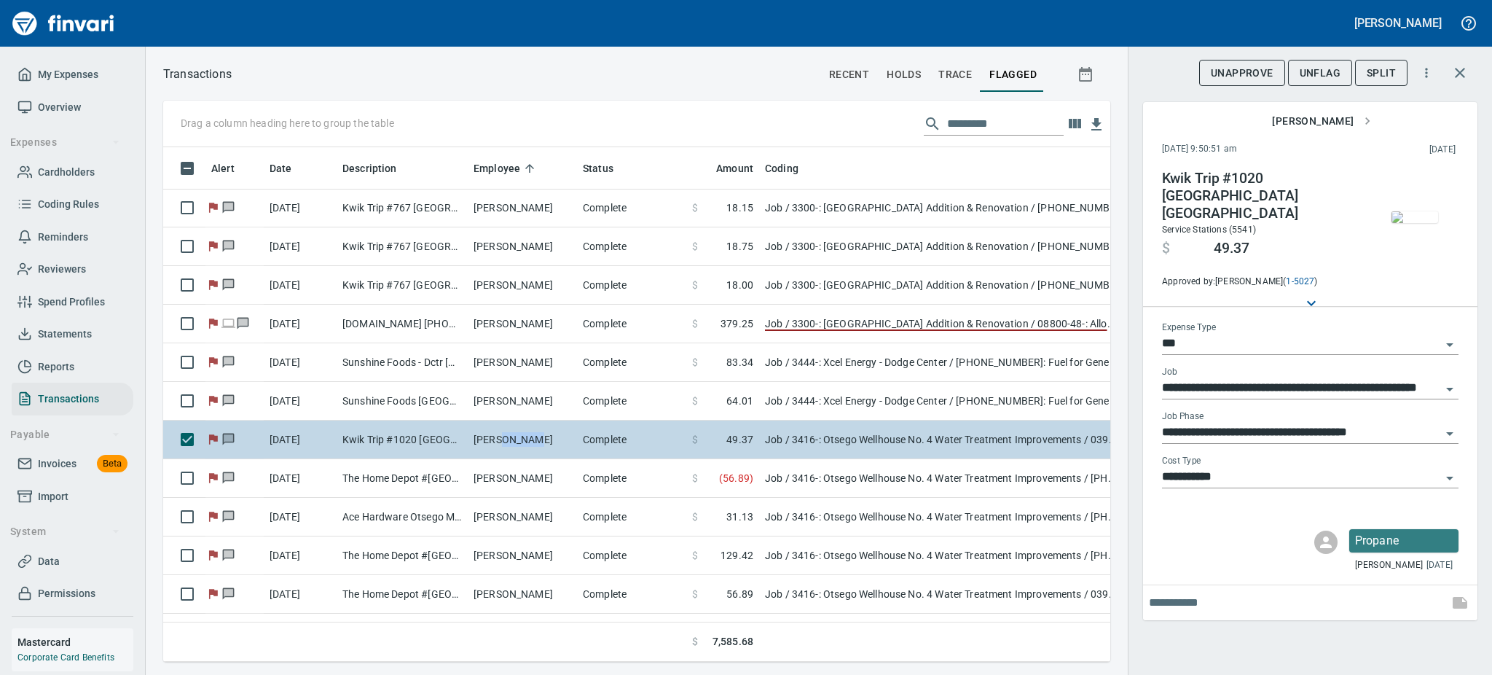
click at [502, 443] on td "[PERSON_NAME]" at bounding box center [522, 439] width 109 height 39
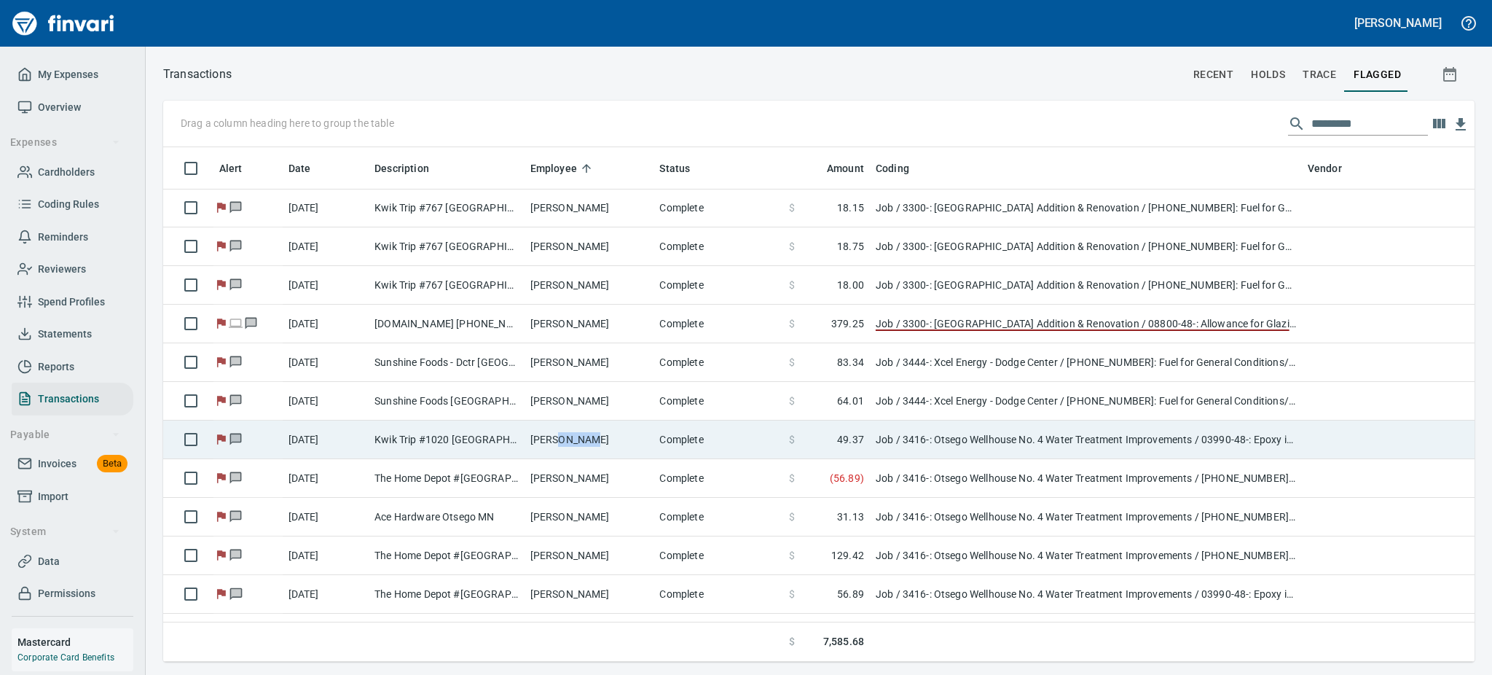
scroll to position [498, 1276]
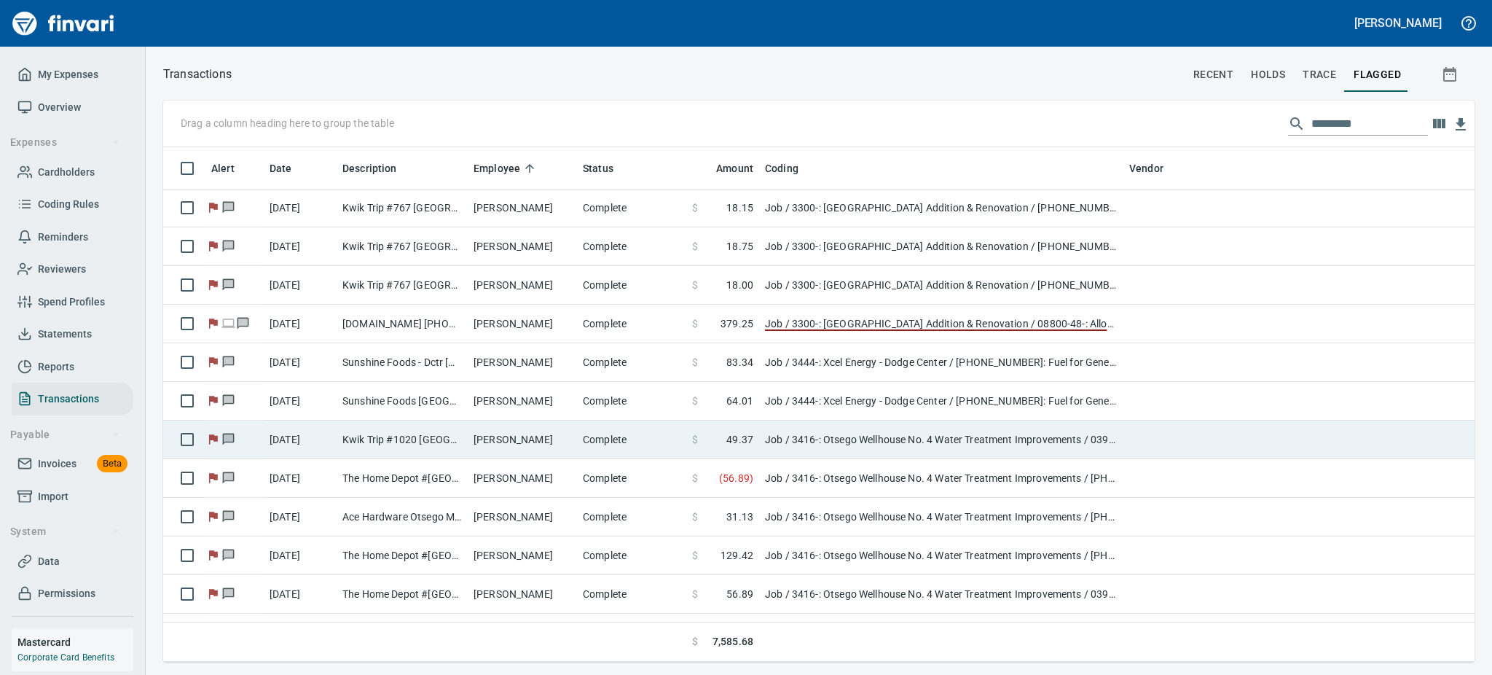
click at [435, 444] on td "Kwik Trip #1020 [GEOGRAPHIC_DATA] [GEOGRAPHIC_DATA]" at bounding box center [402, 439] width 131 height 39
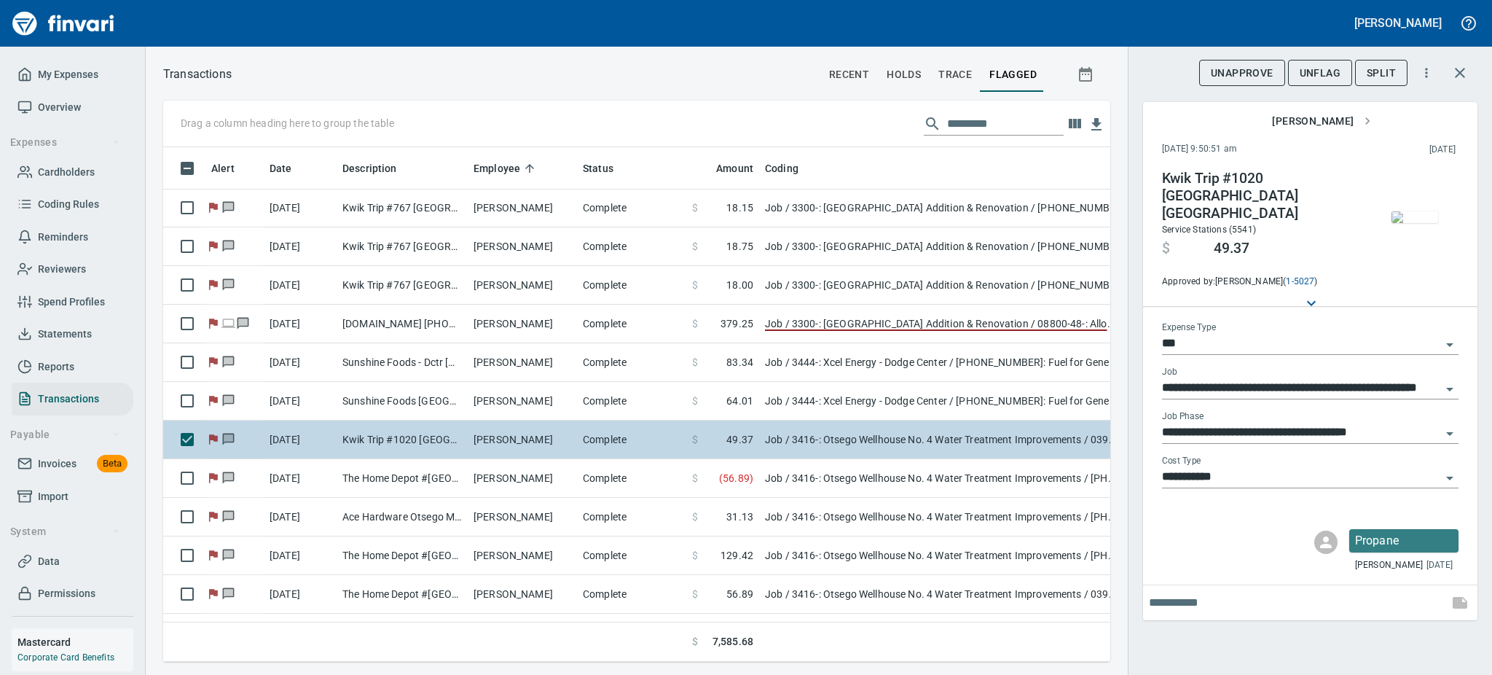
scroll to position [482, 914]
click at [435, 444] on td "Kwik Trip #1020 [GEOGRAPHIC_DATA] [GEOGRAPHIC_DATA]" at bounding box center [402, 439] width 131 height 39
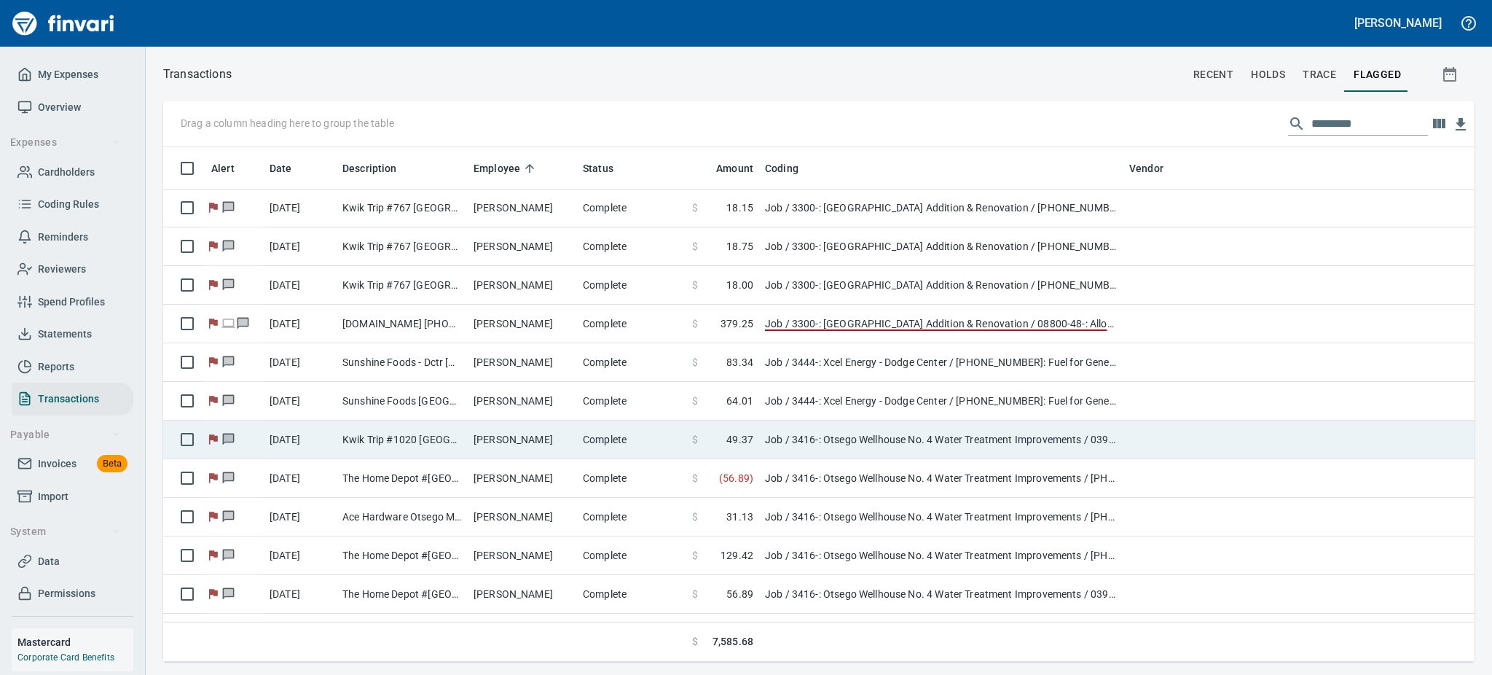
scroll to position [498, 1263]
click at [435, 444] on td "Kwik Trip #1020 [GEOGRAPHIC_DATA] [GEOGRAPHIC_DATA]" at bounding box center [402, 439] width 131 height 39
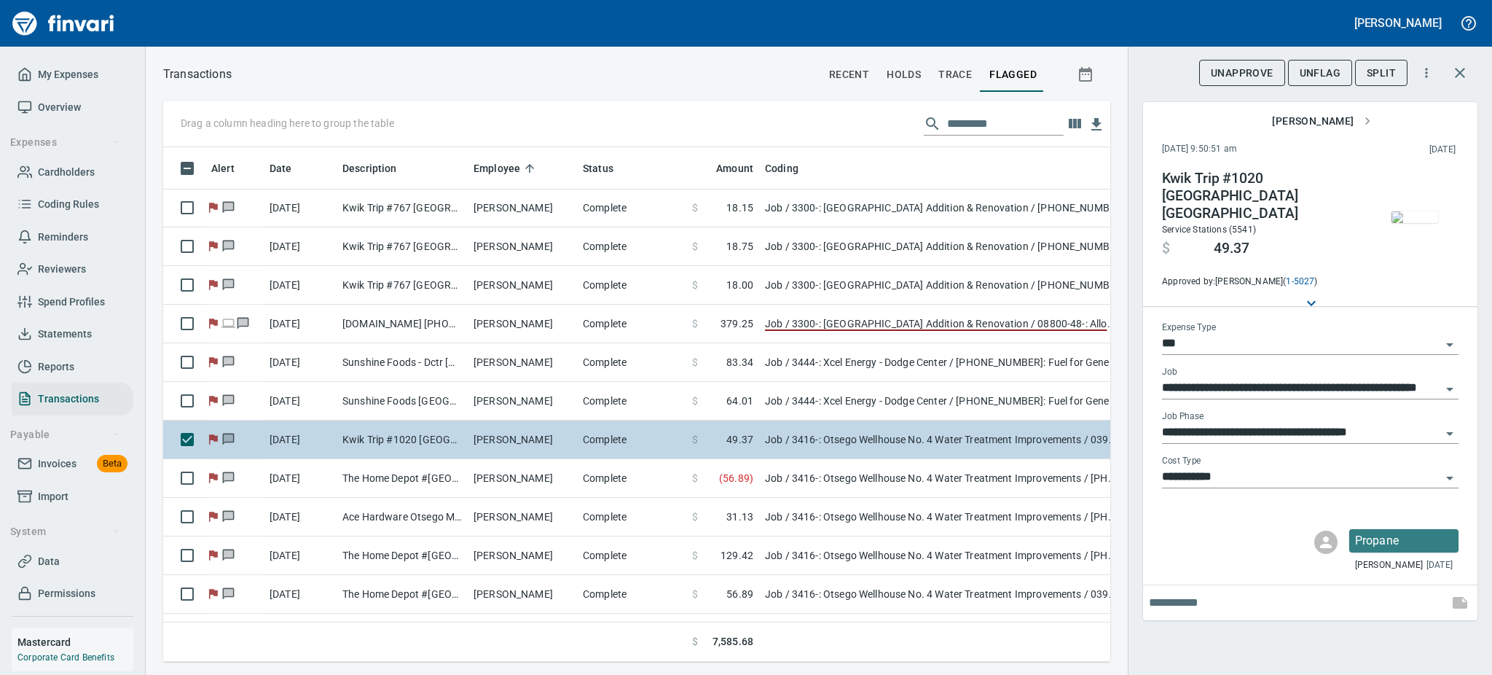
scroll to position [482, 914]
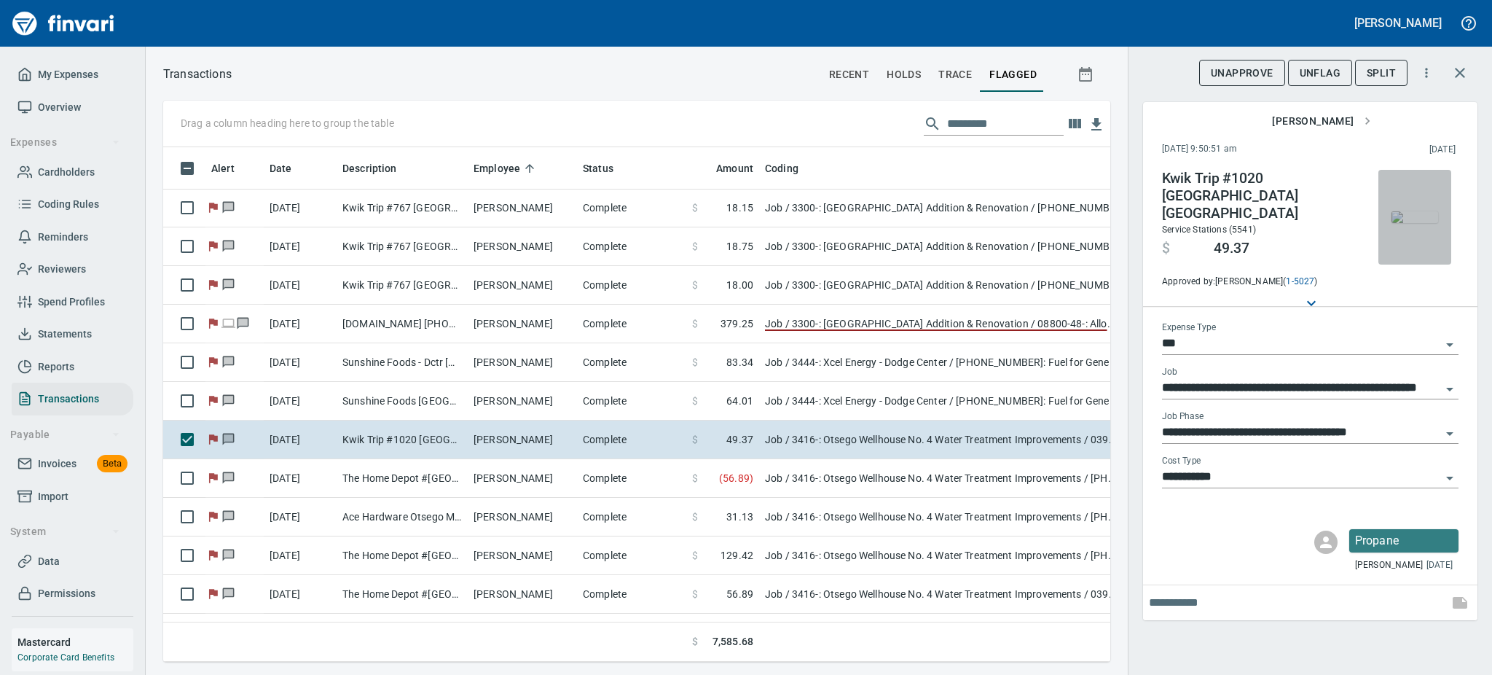
click at [1423, 220] on img "button" at bounding box center [1415, 217] width 47 height 12
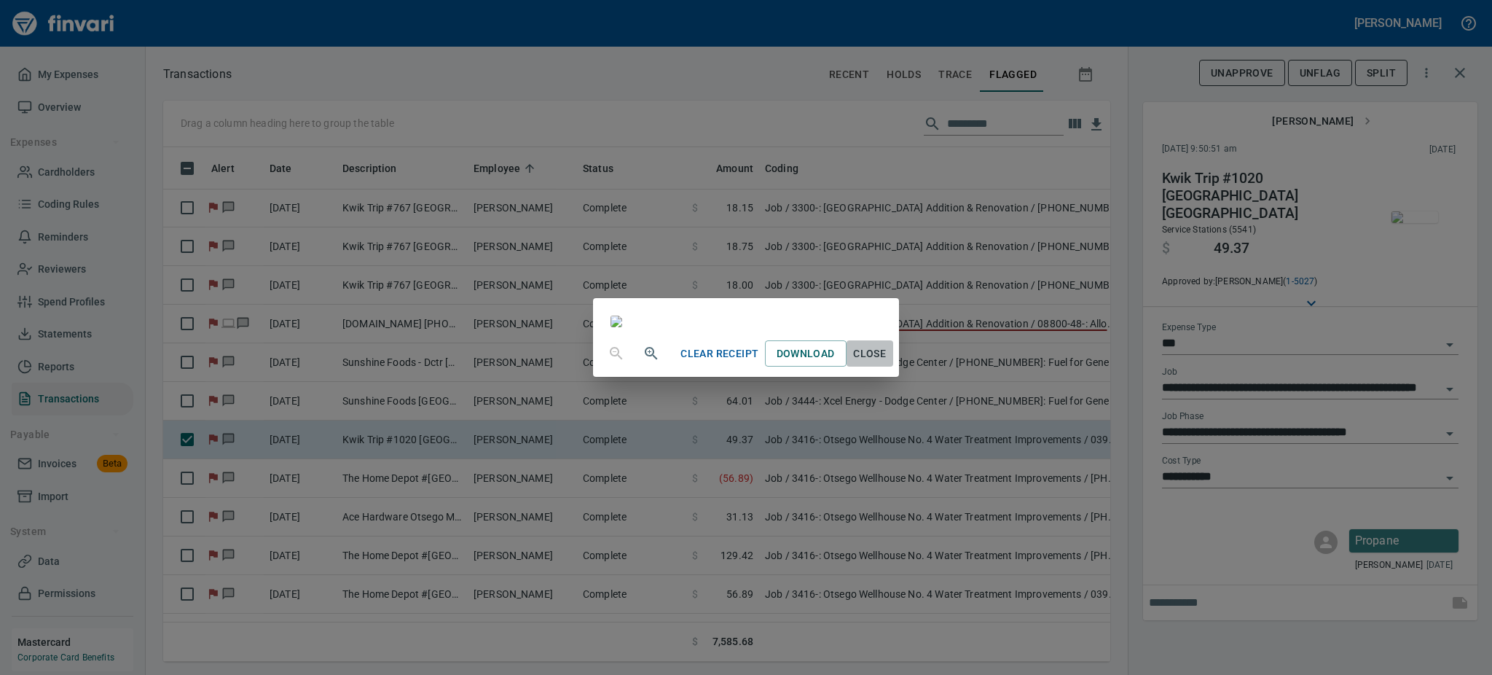
click at [887, 363] on span "Close" at bounding box center [869, 354] width 35 height 18
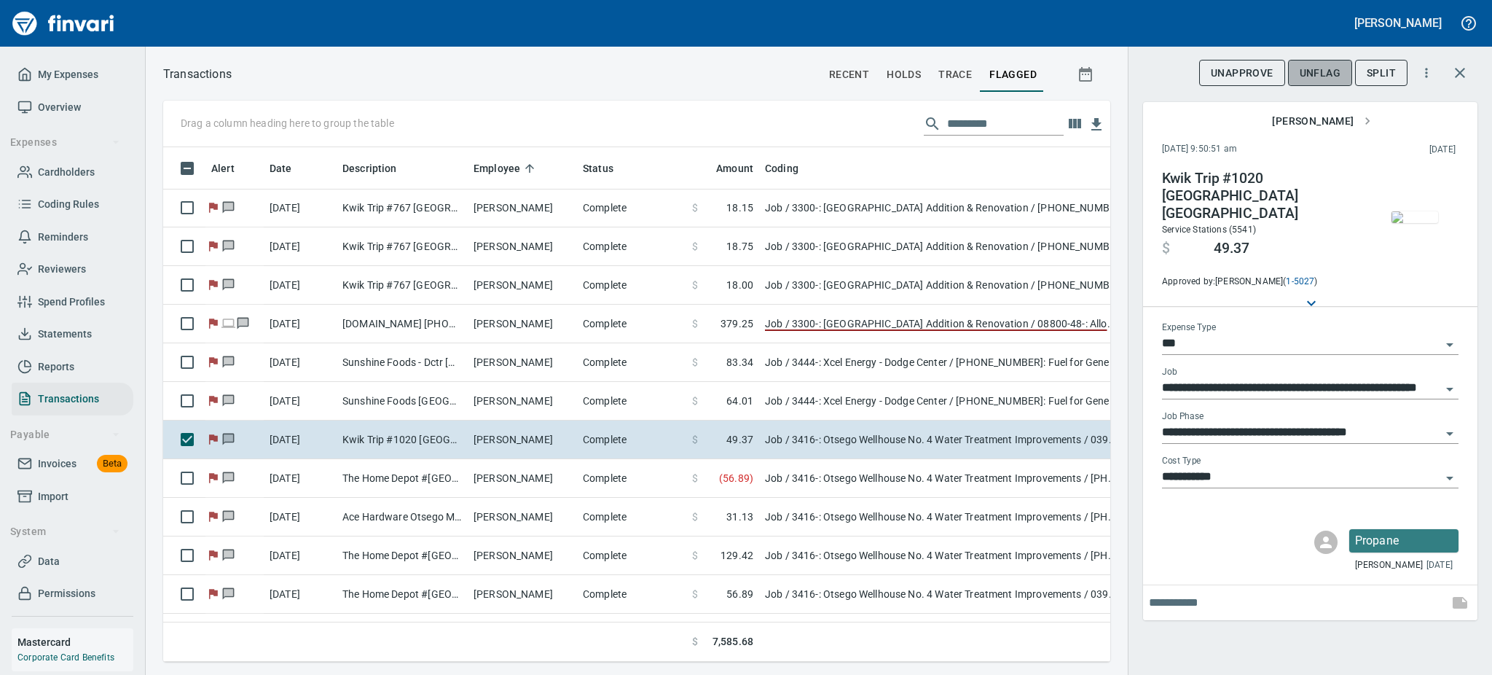
click at [1309, 68] on span "UnFlag" at bounding box center [1320, 73] width 41 height 18
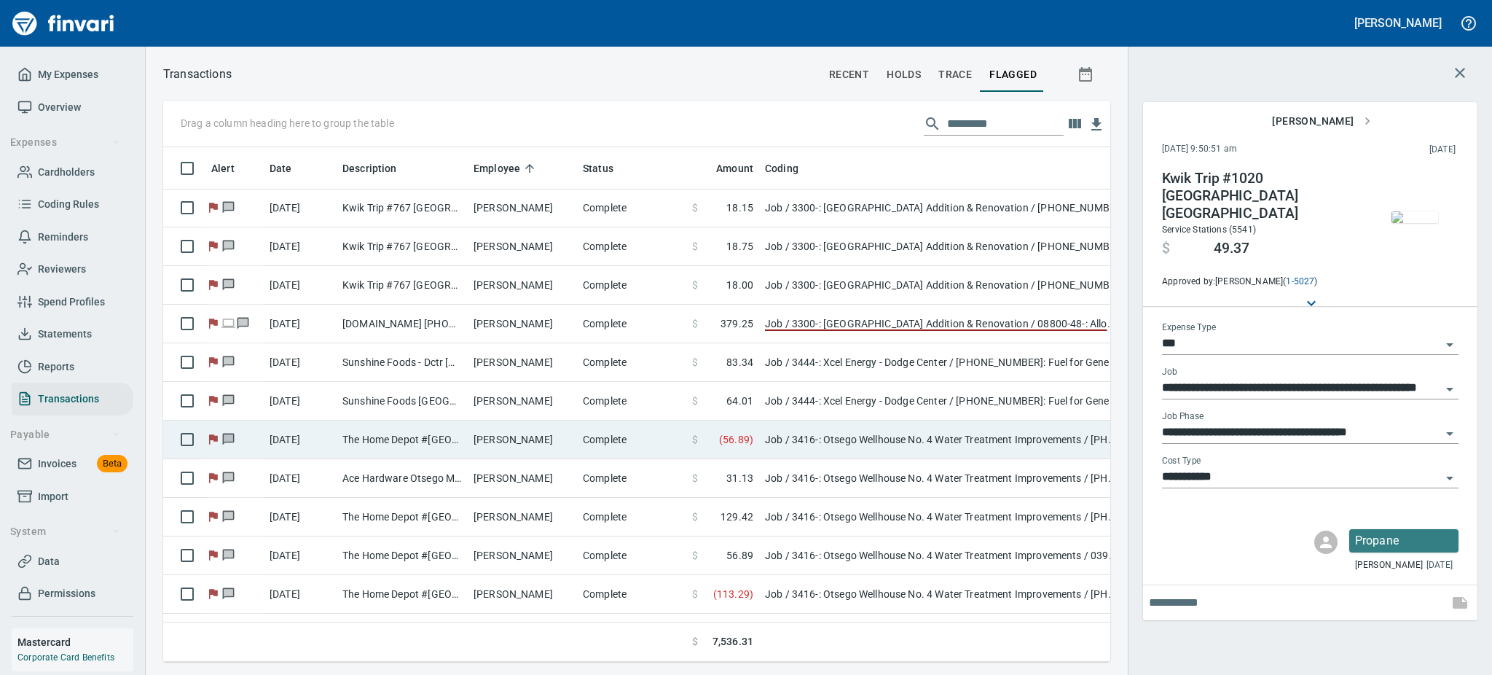
click at [428, 440] on td "The Home Depot #[GEOGRAPHIC_DATA]" at bounding box center [402, 439] width 131 height 39
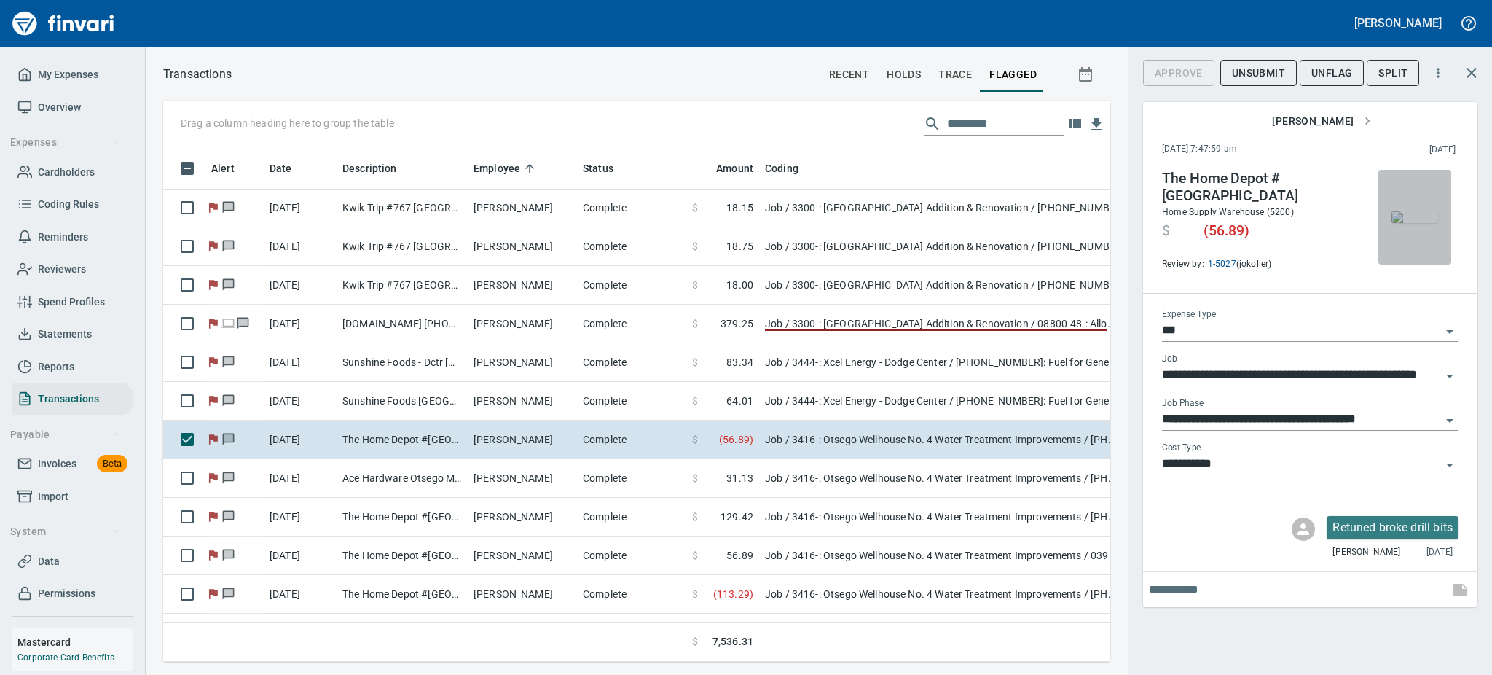
click at [1415, 219] on img "button" at bounding box center [1415, 217] width 47 height 12
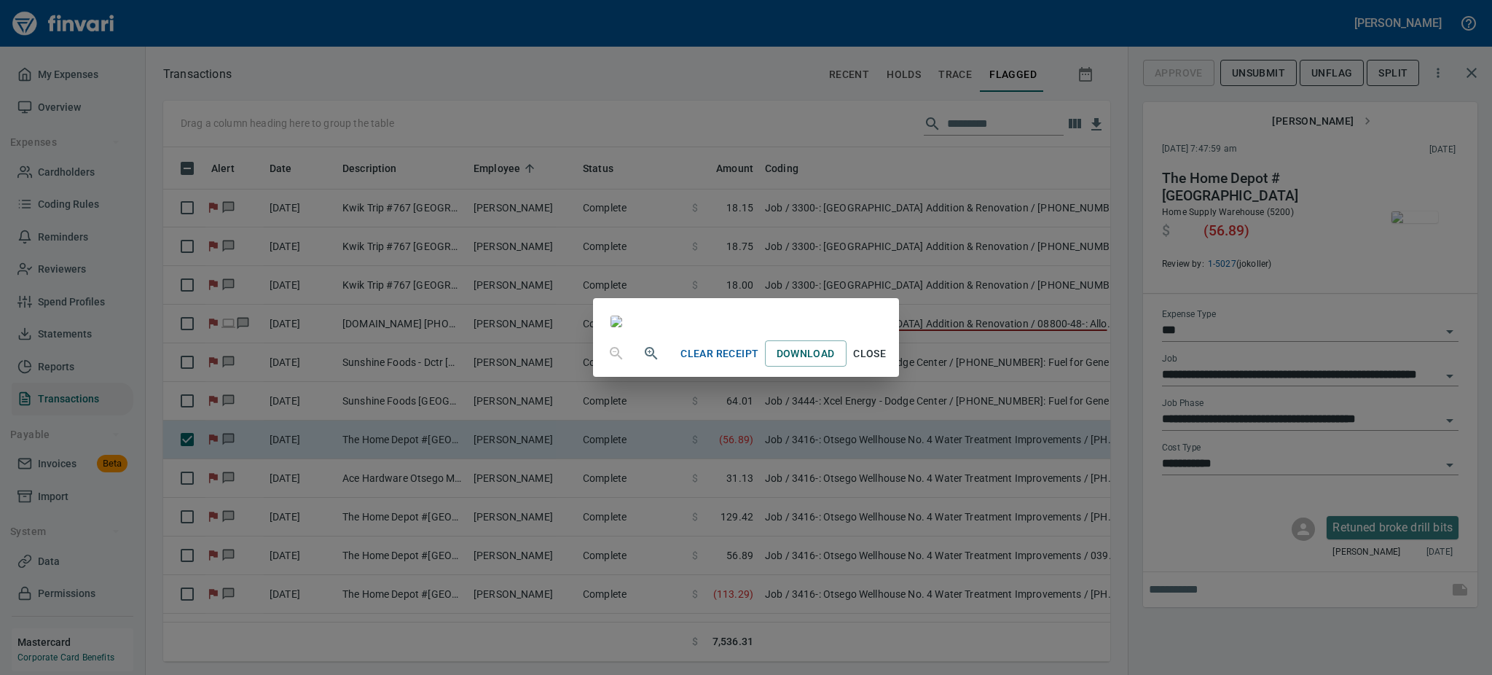
scroll to position [3, 0]
click at [887, 363] on span "Close" at bounding box center [869, 354] width 35 height 18
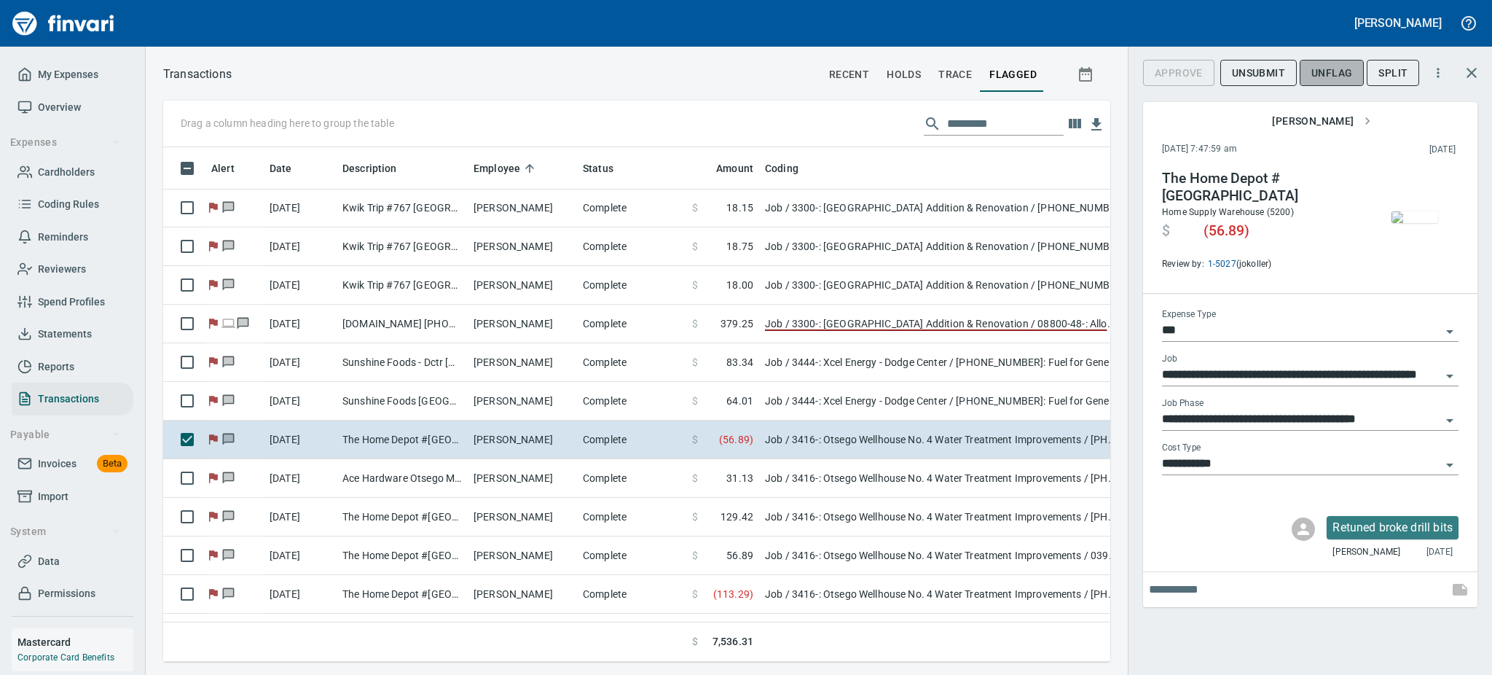
click at [1335, 71] on span "UnFlag" at bounding box center [1331, 73] width 41 height 18
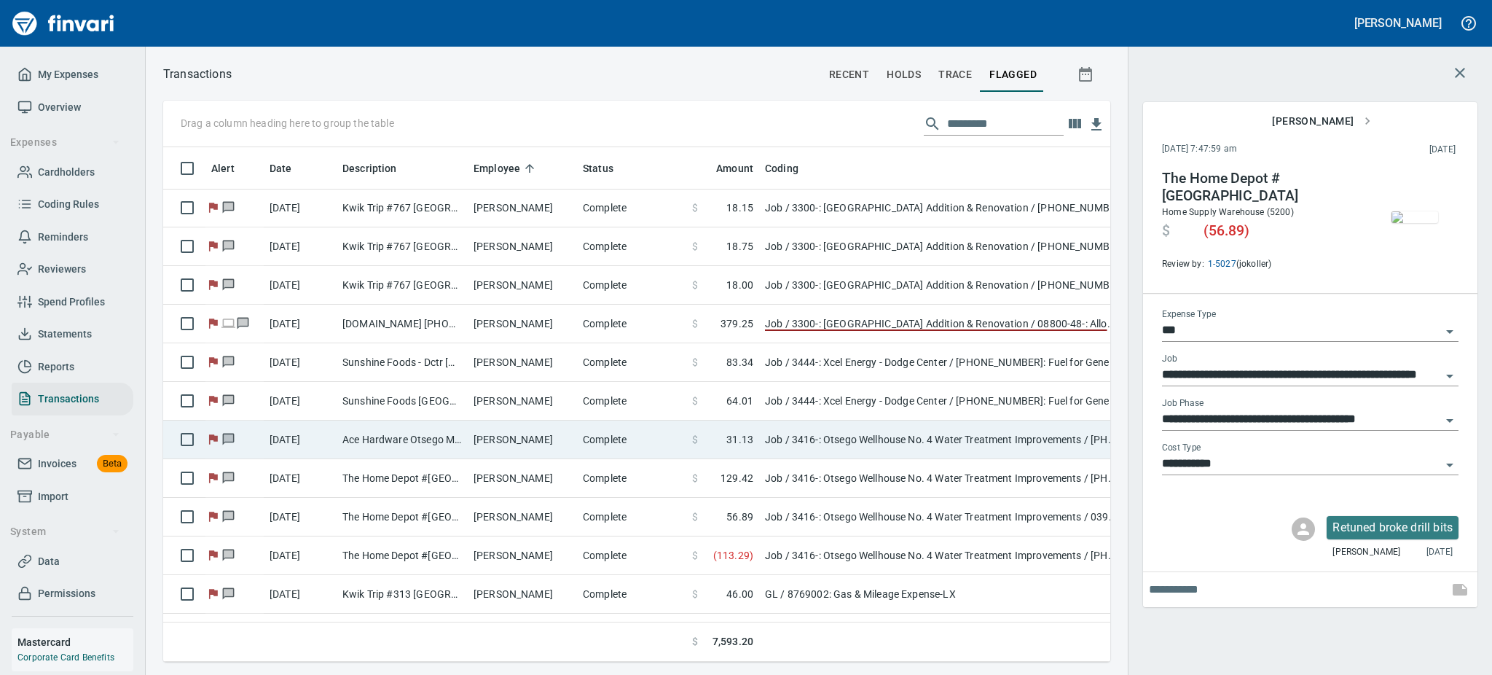
click at [375, 444] on td "Ace Hardware Otsego MN" at bounding box center [402, 439] width 131 height 39
type input "**********"
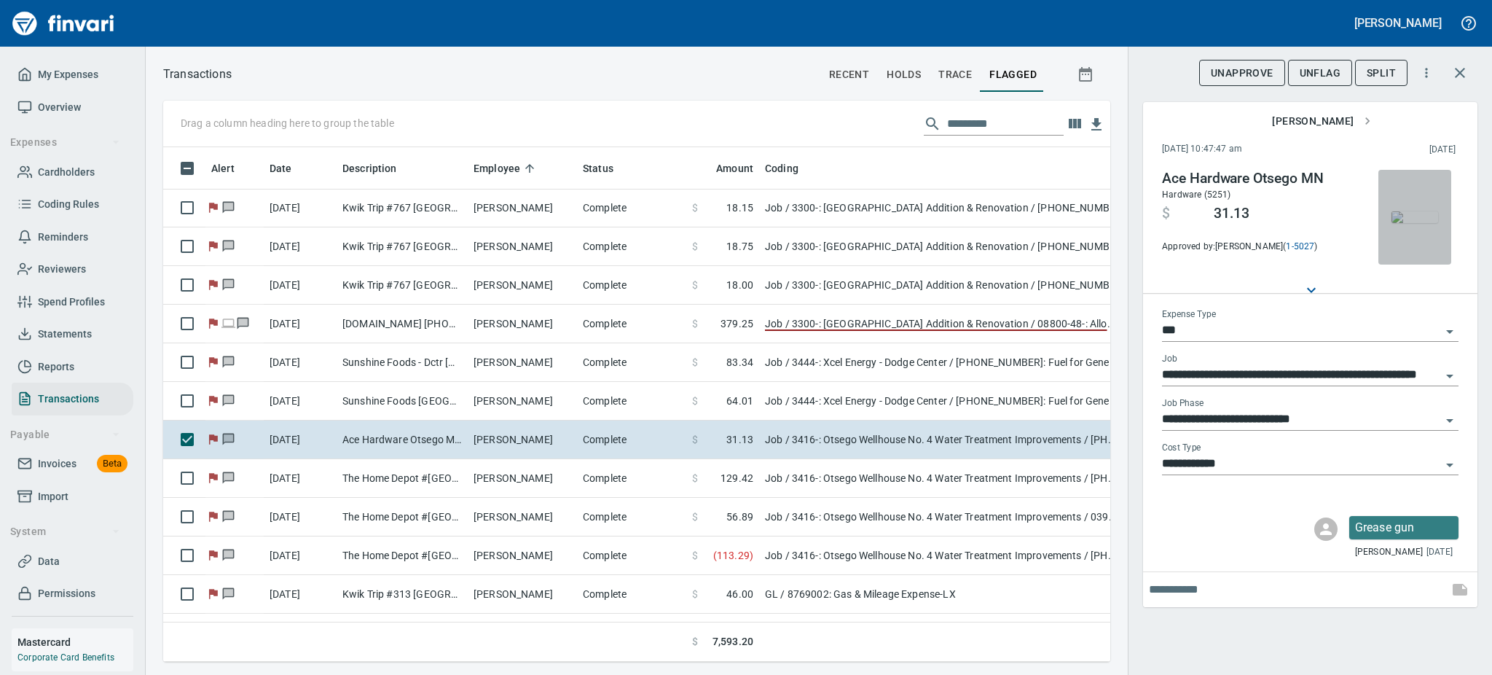
click at [1429, 221] on img "button" at bounding box center [1415, 217] width 47 height 12
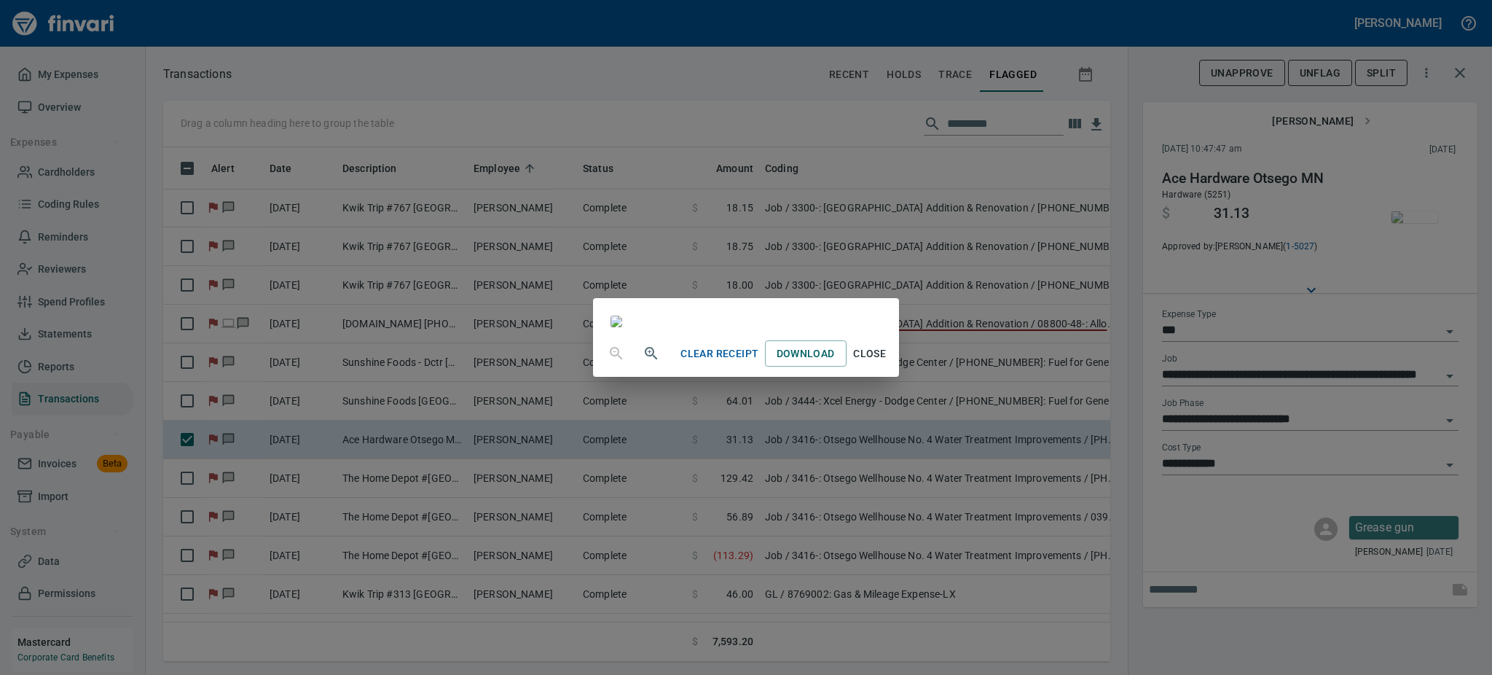
click at [887, 363] on span "Close" at bounding box center [869, 354] width 35 height 18
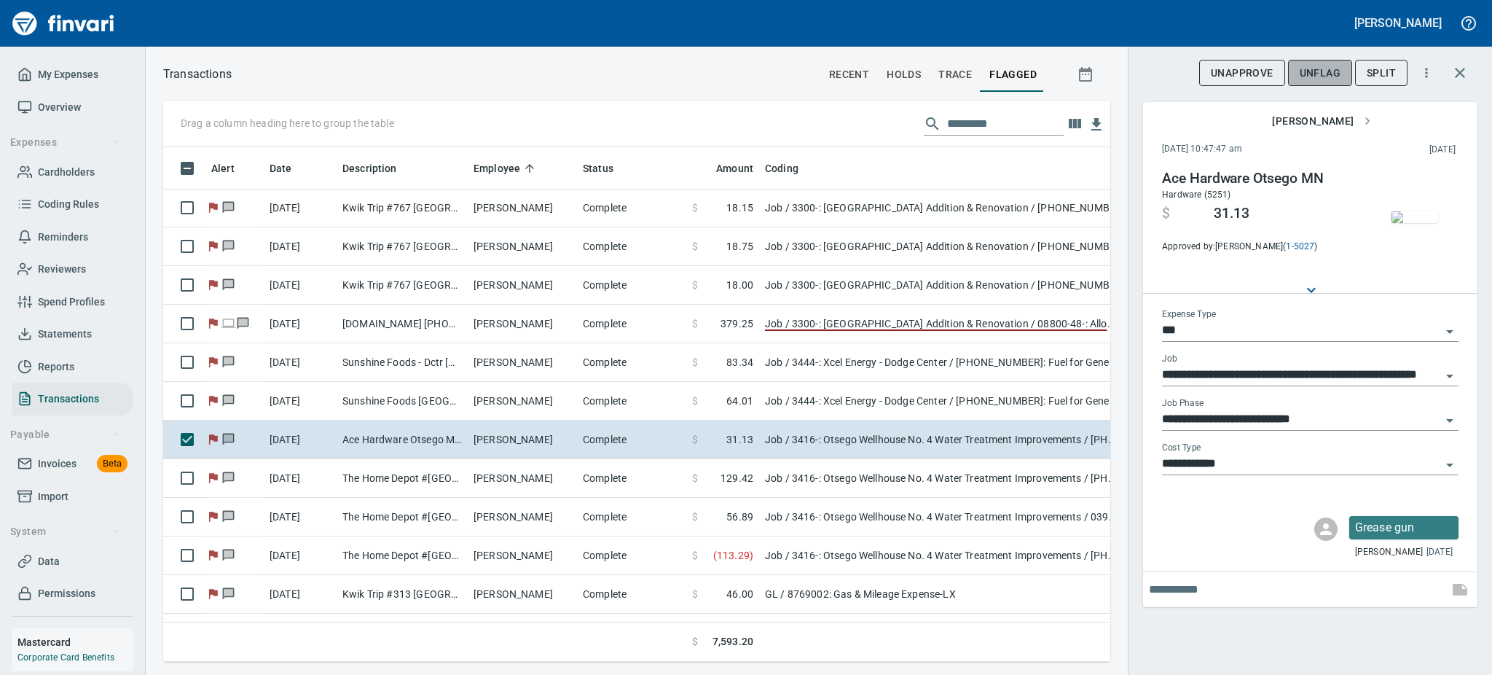
click at [1306, 68] on span "UnFlag" at bounding box center [1320, 73] width 41 height 18
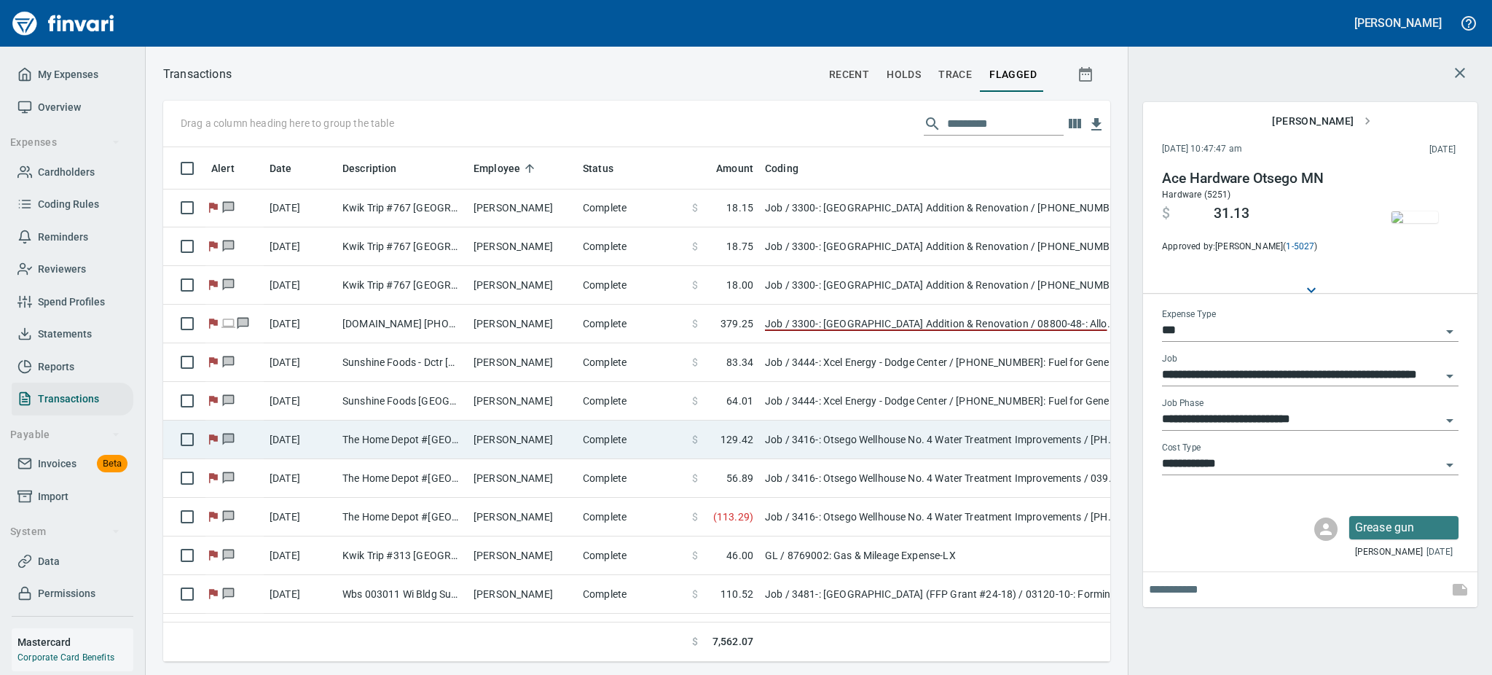
click at [415, 447] on td "The Home Depot #[GEOGRAPHIC_DATA]" at bounding box center [402, 439] width 131 height 39
type input "**********"
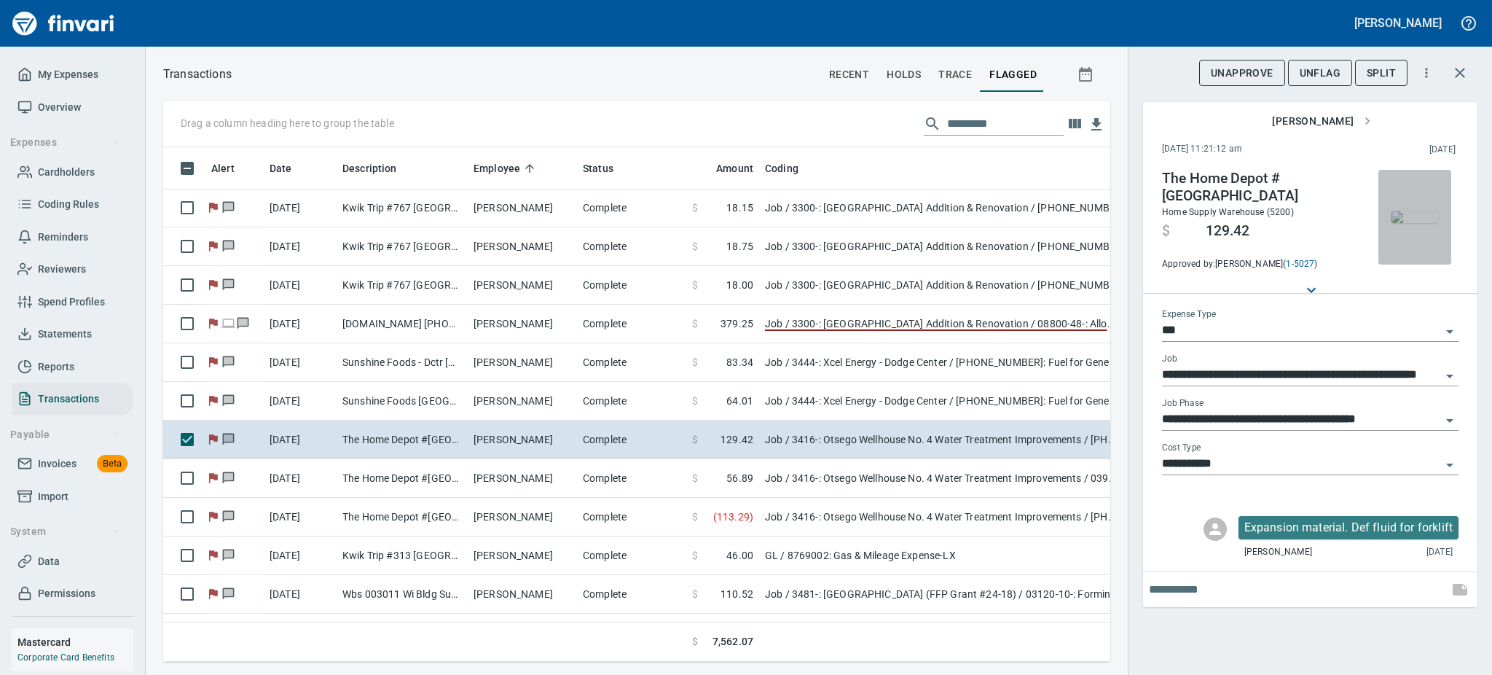
click at [1400, 223] on img "button" at bounding box center [1415, 217] width 47 height 12
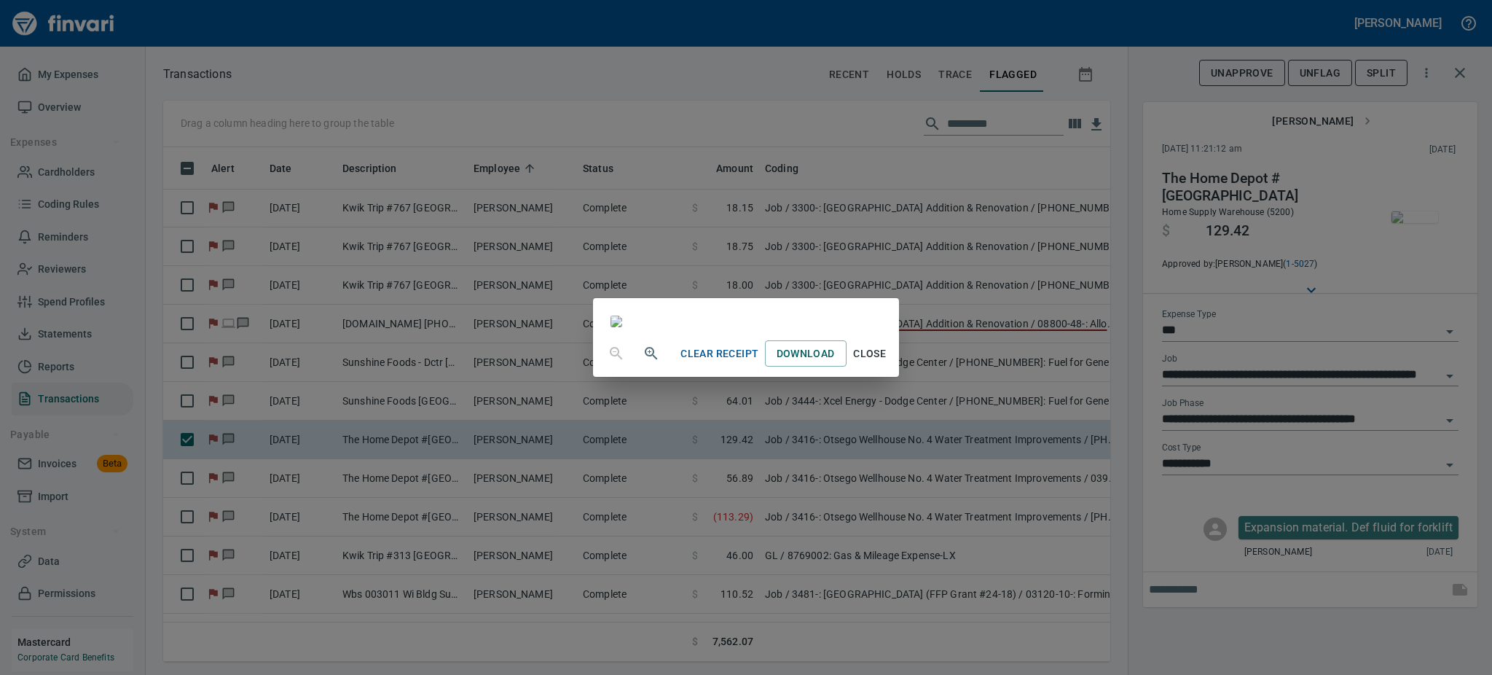
click at [887, 363] on span "Close" at bounding box center [869, 354] width 35 height 18
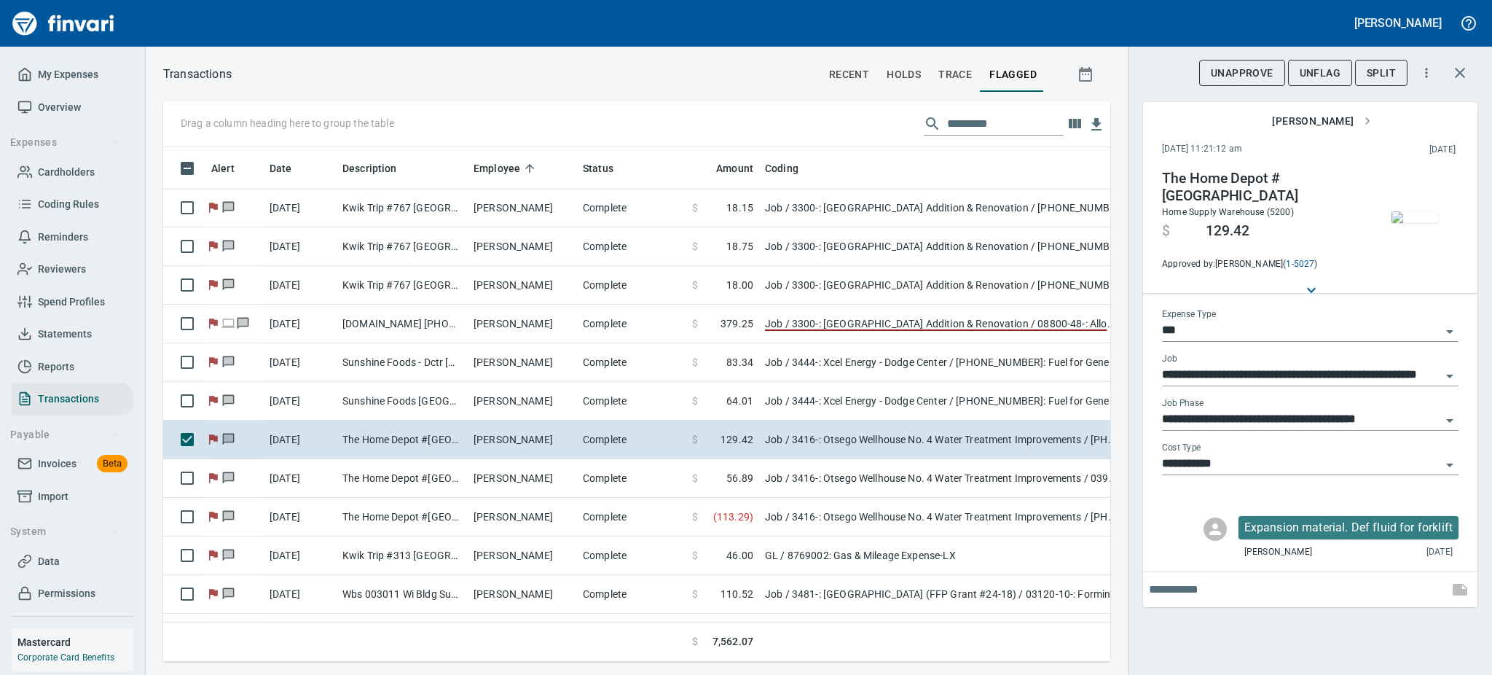
scroll to position [482, 914]
click at [1324, 74] on span "UnFlag" at bounding box center [1320, 73] width 41 height 18
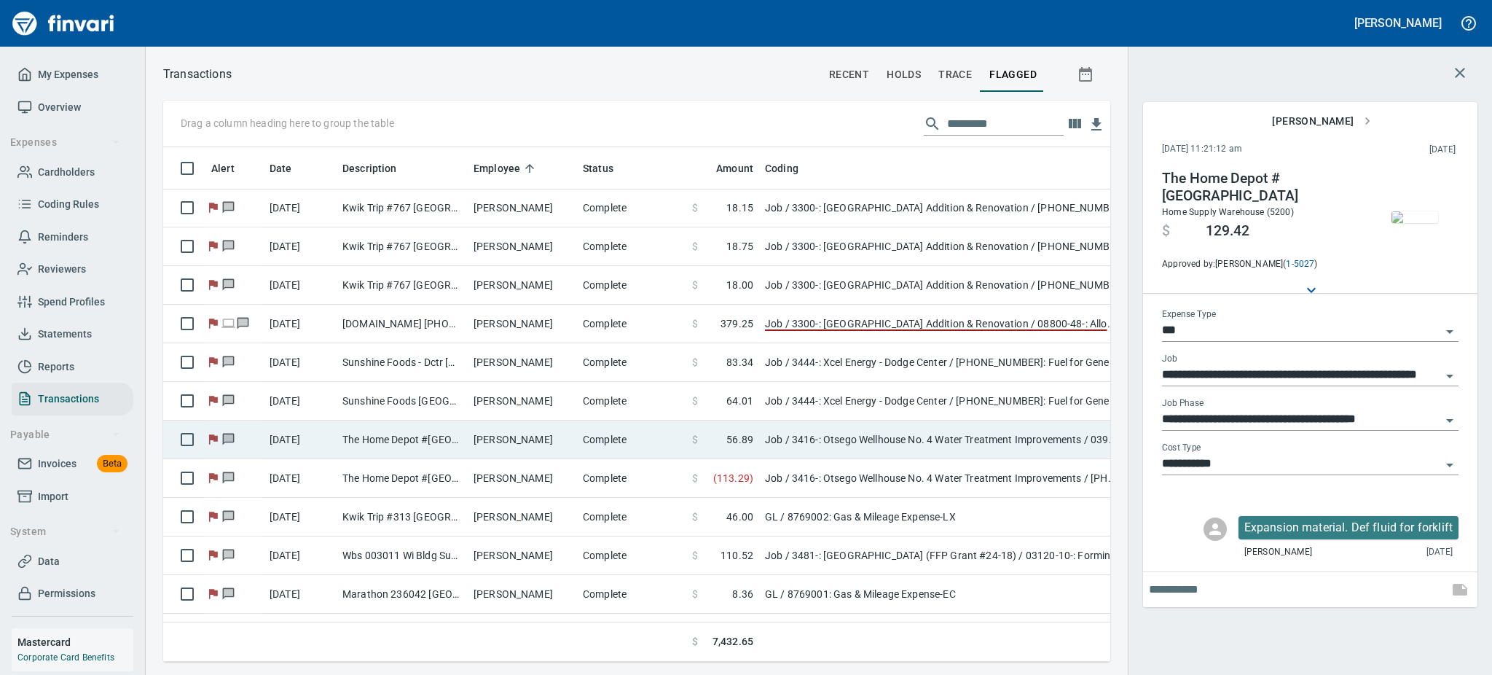
click at [458, 437] on td "The Home Depot #[GEOGRAPHIC_DATA]" at bounding box center [402, 439] width 131 height 39
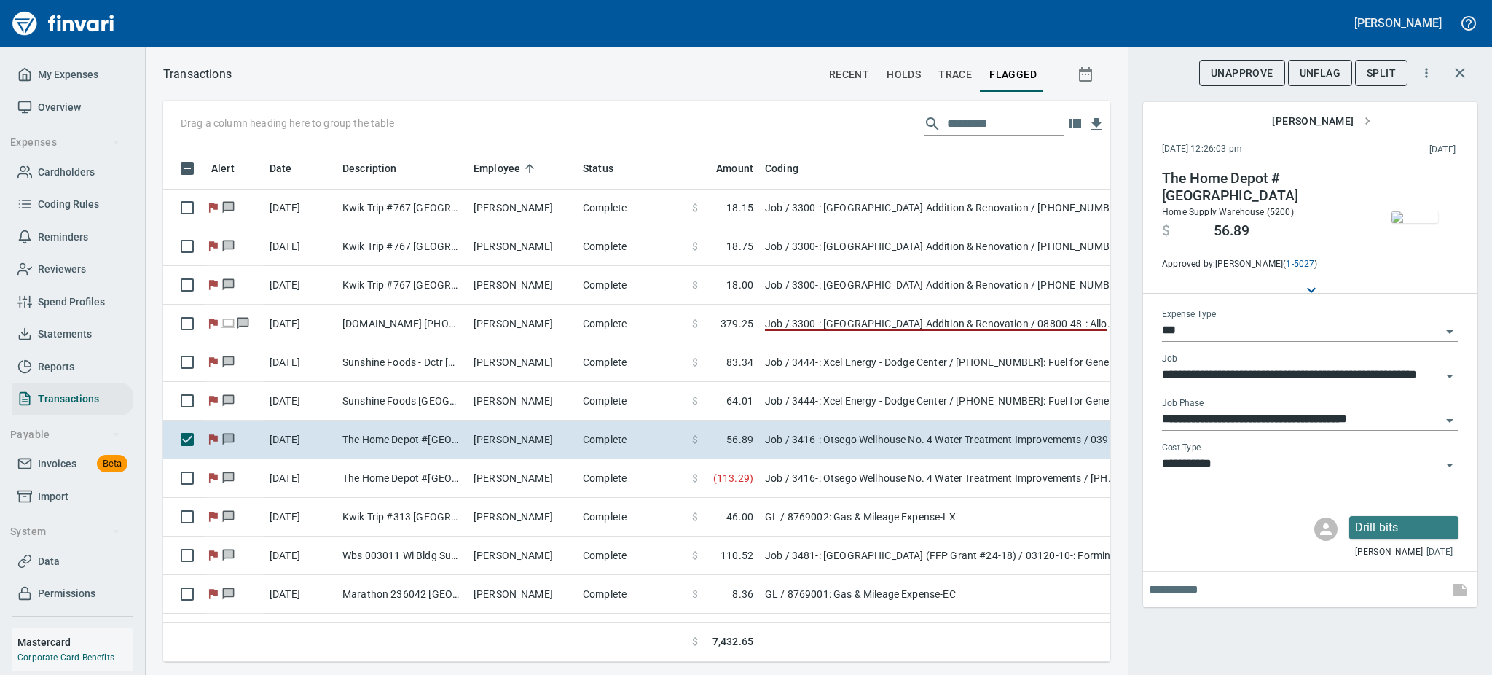
click at [1419, 223] on img "button" at bounding box center [1415, 217] width 47 height 12
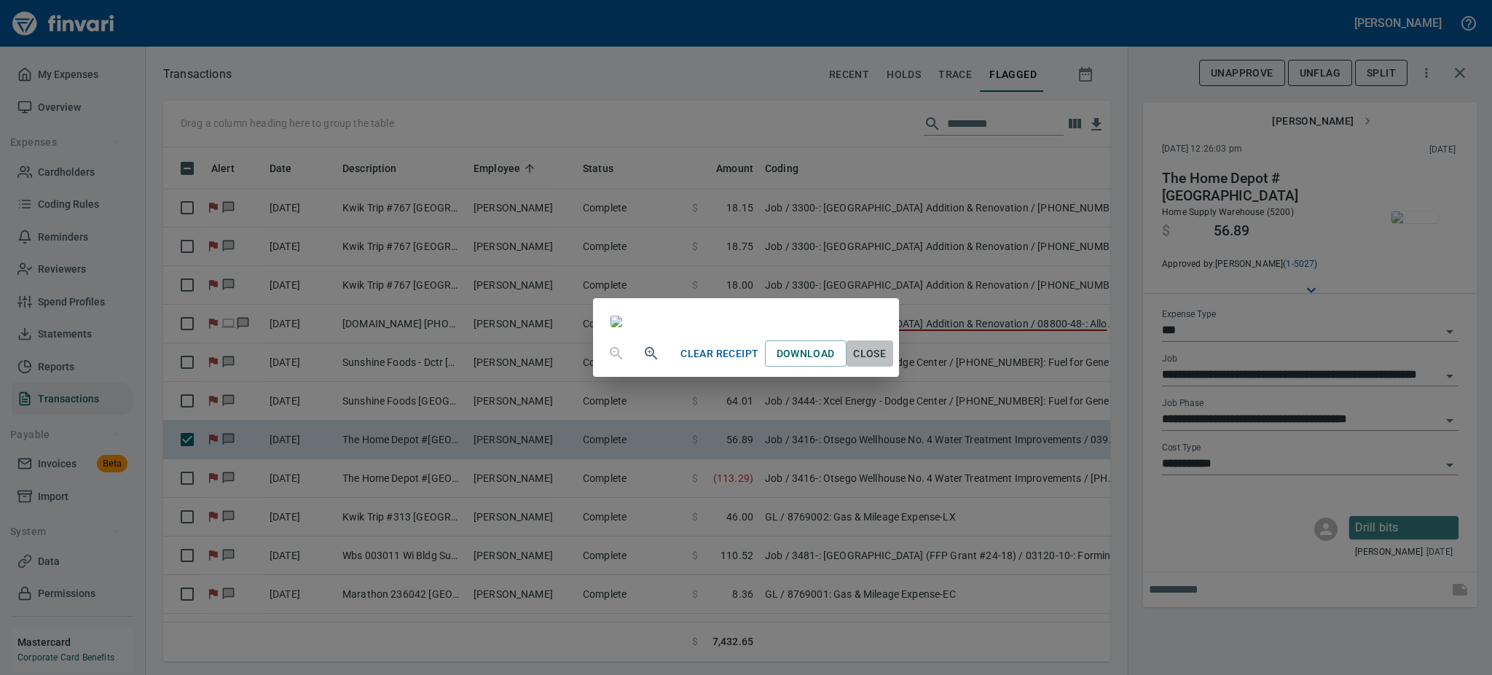
click at [887, 363] on span "Close" at bounding box center [869, 354] width 35 height 18
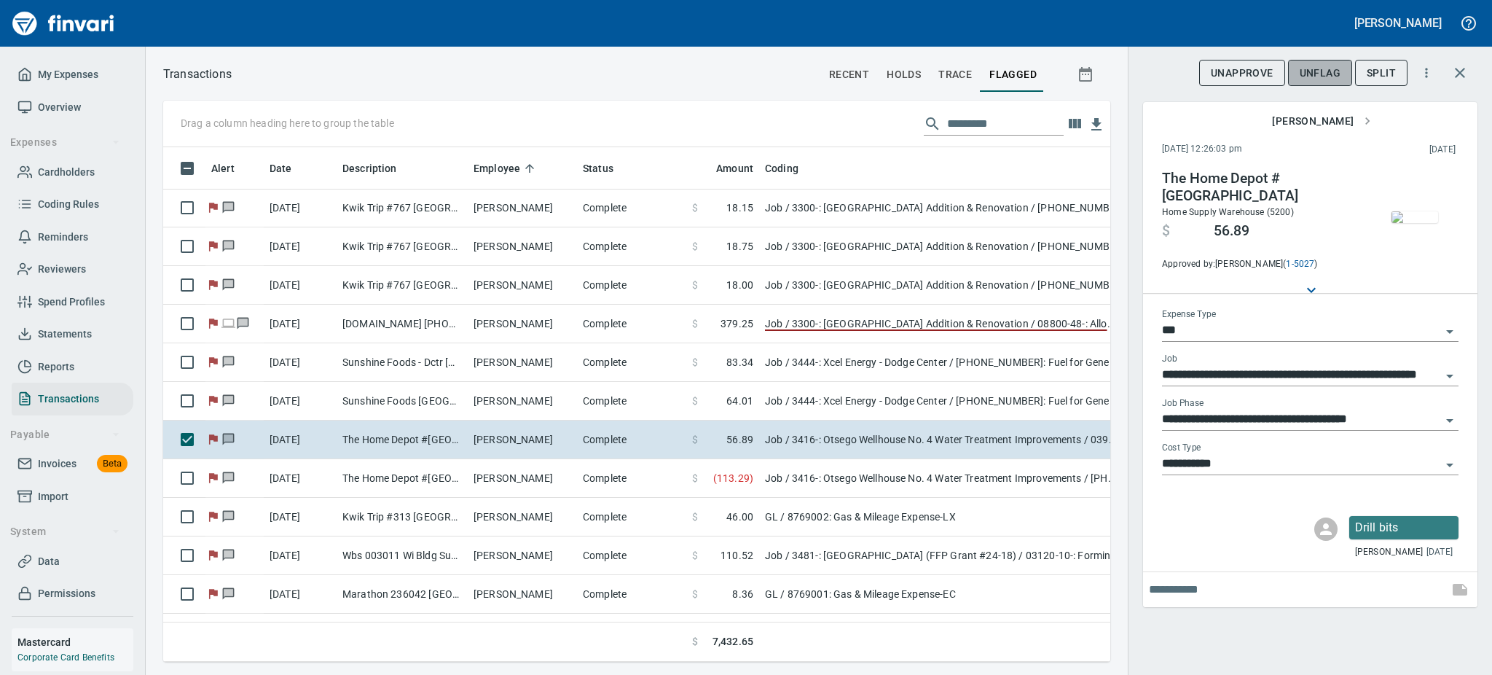
click at [1324, 71] on span "UnFlag" at bounding box center [1320, 73] width 41 height 18
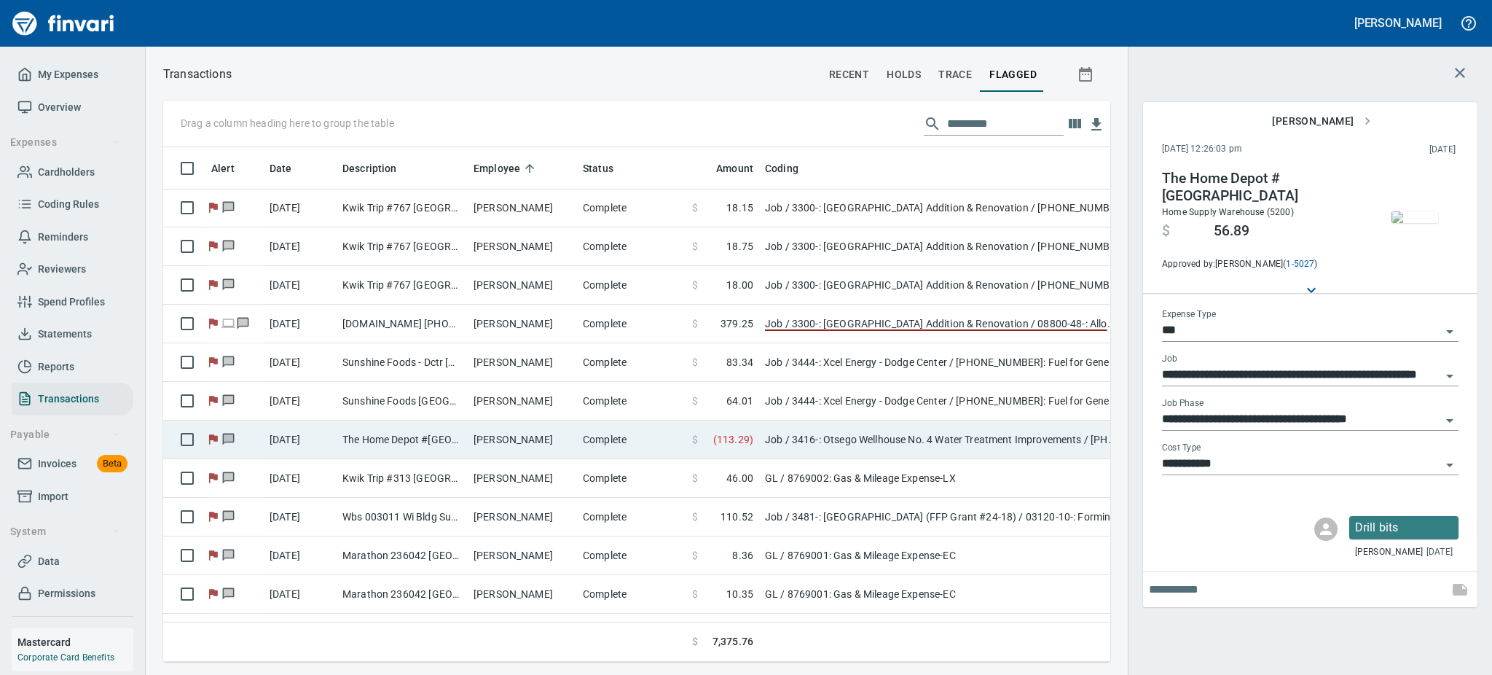
click at [511, 442] on td "[PERSON_NAME]" at bounding box center [522, 439] width 109 height 39
type input "**********"
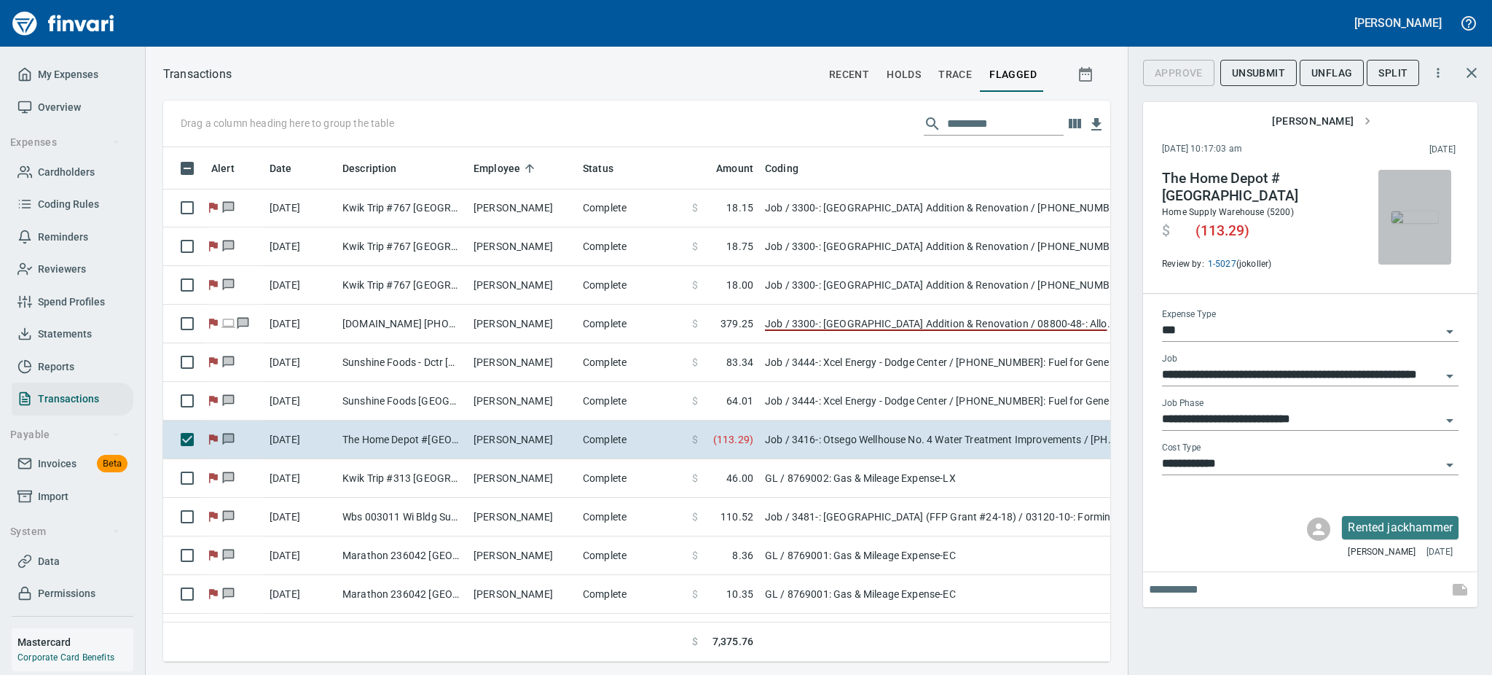
click at [1415, 211] on img "button" at bounding box center [1415, 217] width 47 height 12
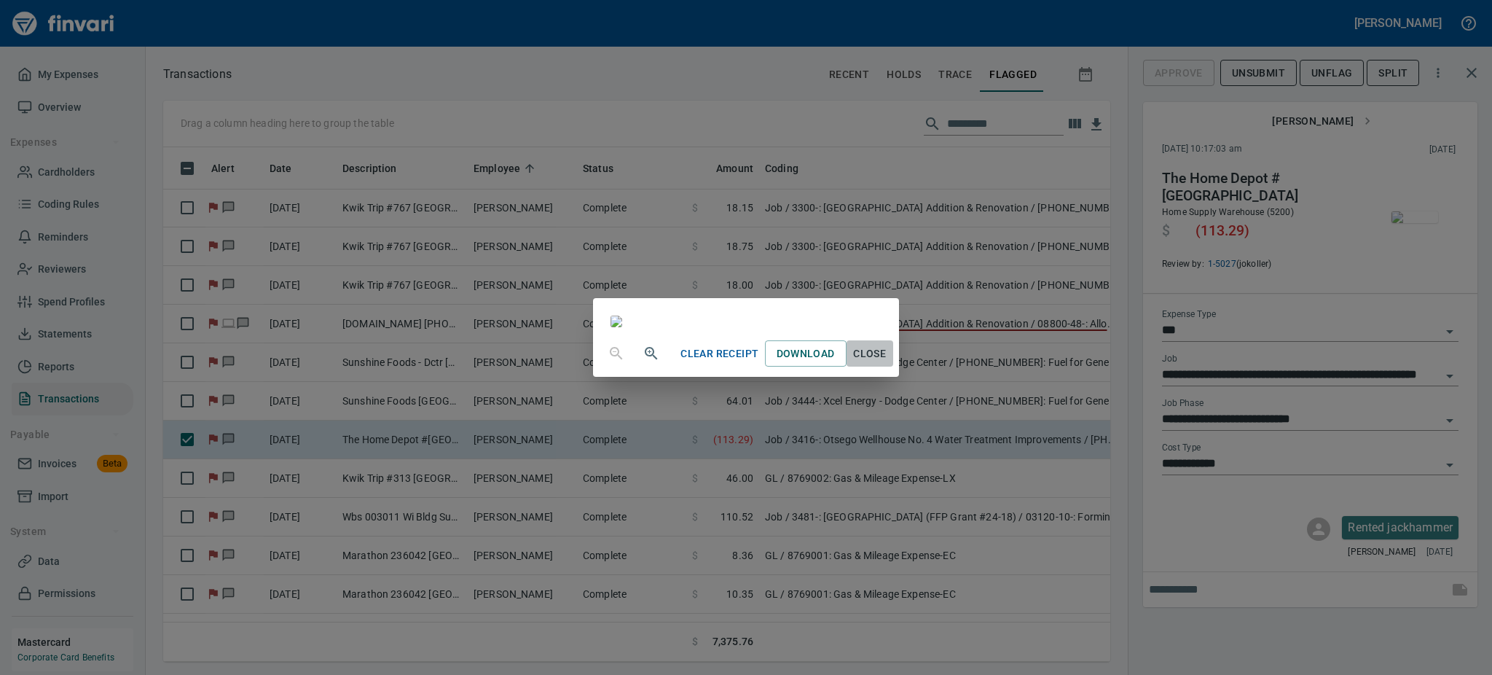
click at [887, 363] on span "Close" at bounding box center [869, 354] width 35 height 18
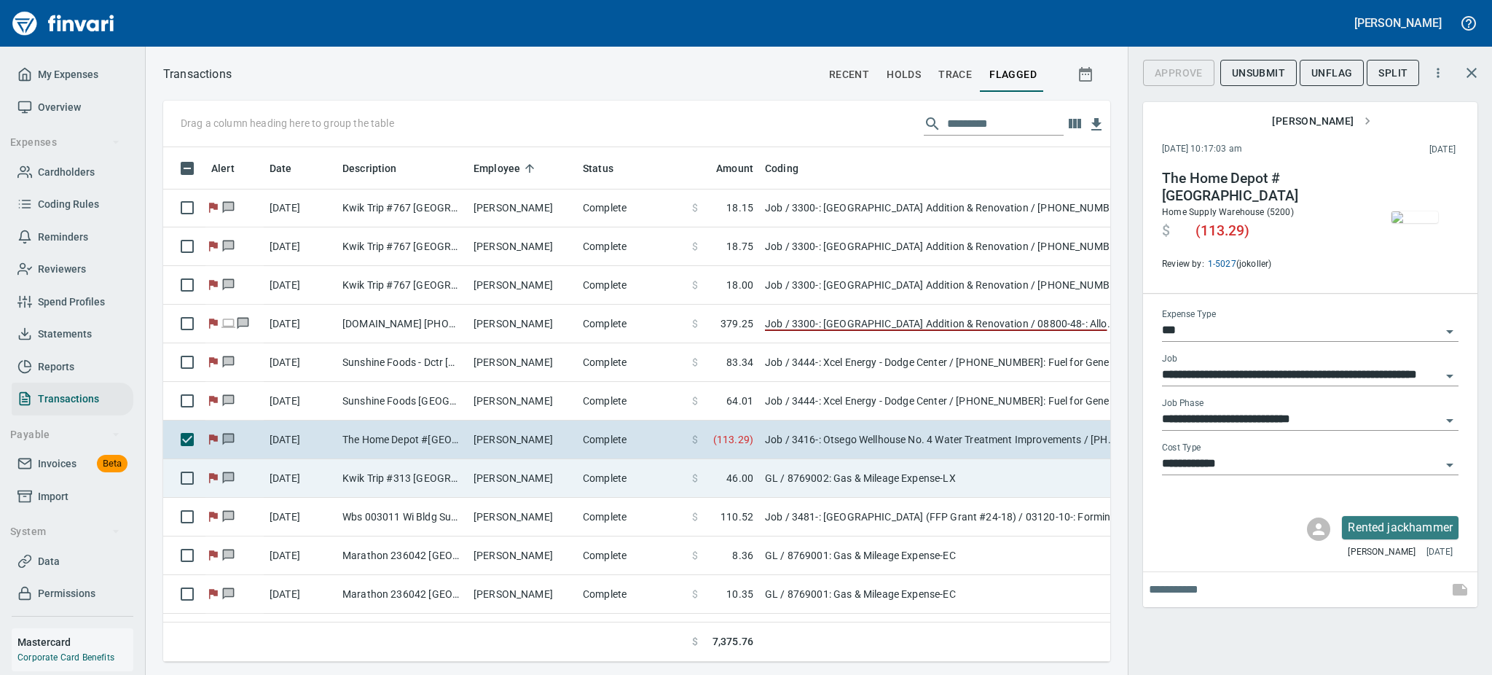
click at [491, 474] on td "[PERSON_NAME]" at bounding box center [522, 478] width 109 height 39
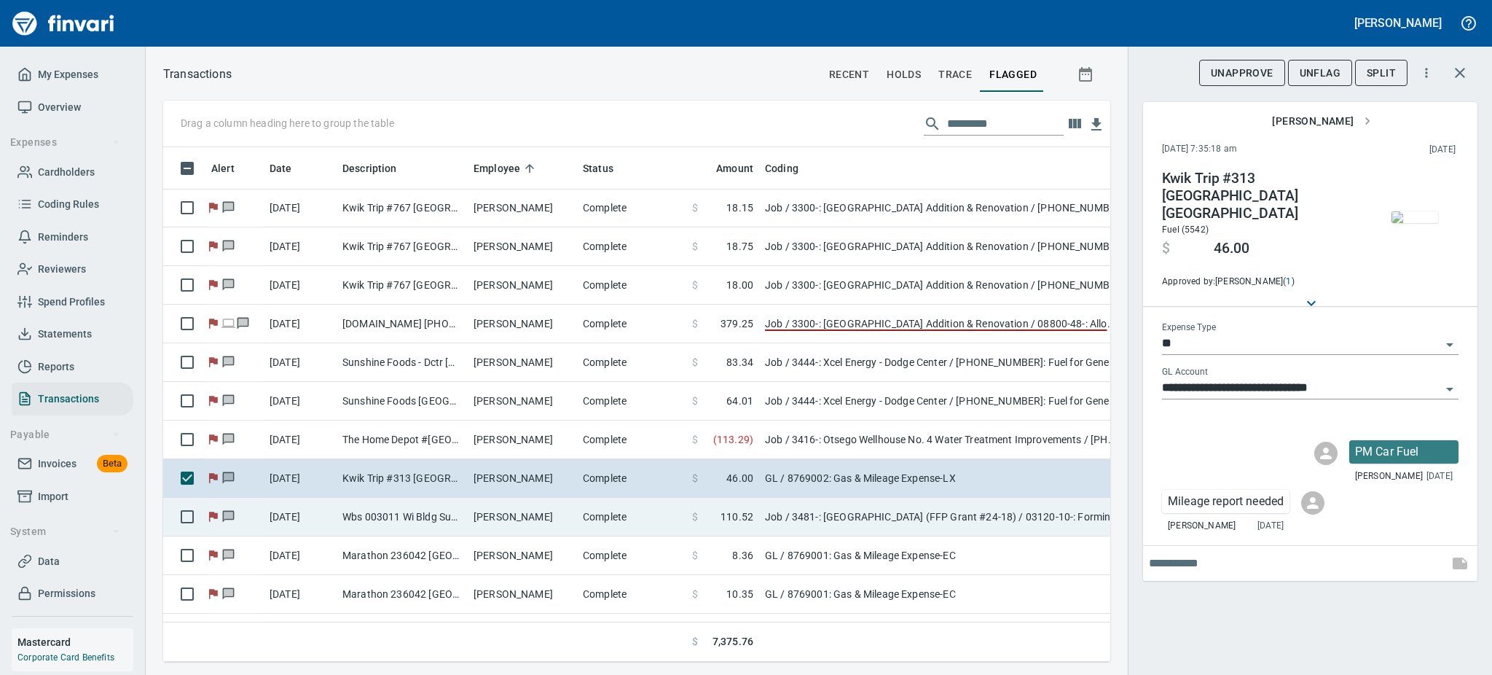
click at [485, 506] on td "[PERSON_NAME]" at bounding box center [522, 517] width 109 height 39
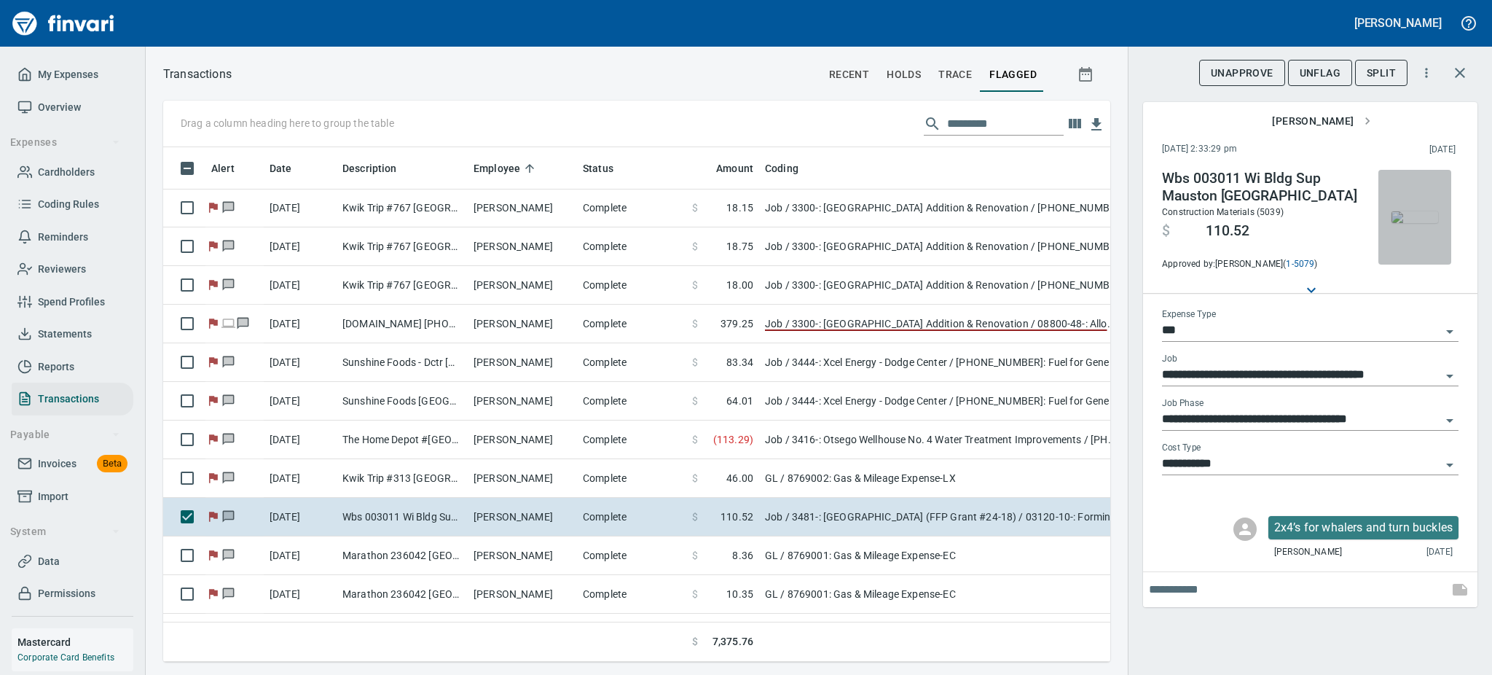
click at [1427, 251] on button "button" at bounding box center [1415, 217] width 73 height 95
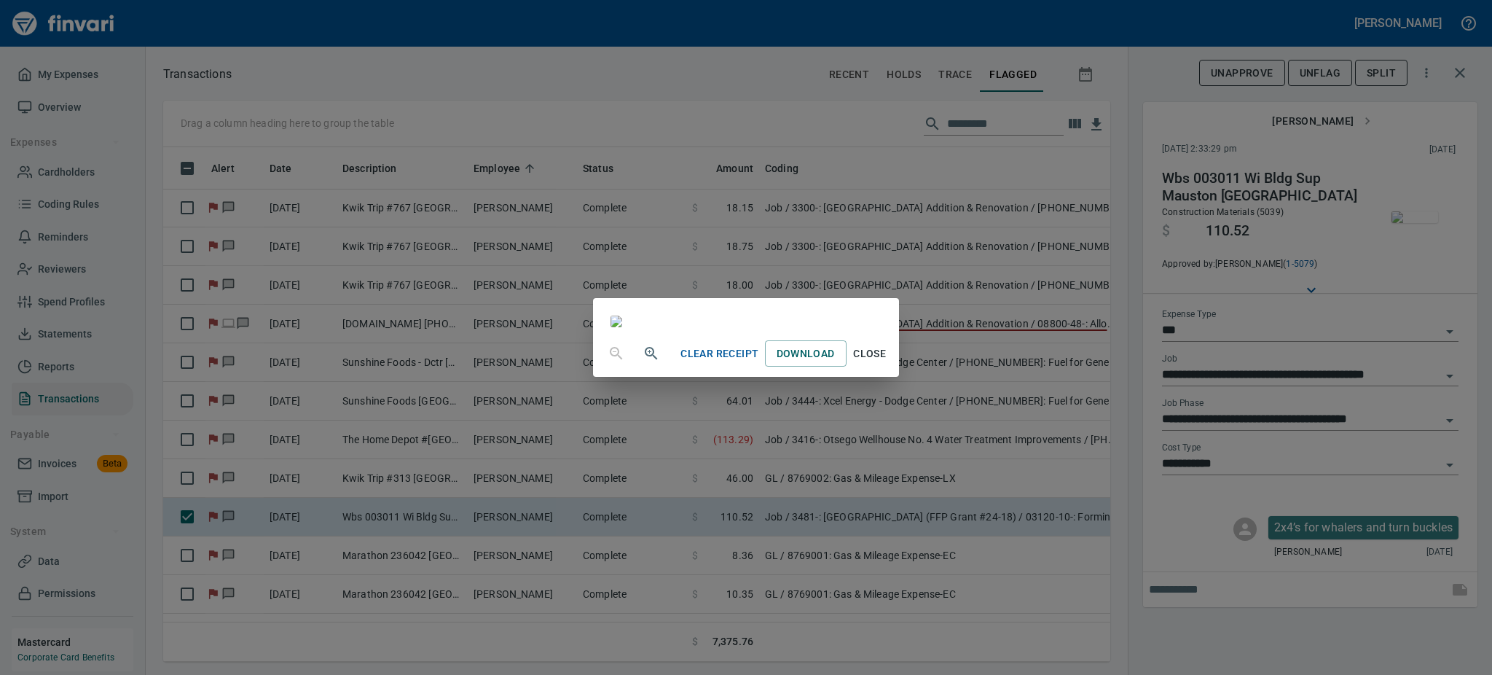
scroll to position [154, 0]
click at [887, 363] on span "Close" at bounding box center [869, 354] width 35 height 18
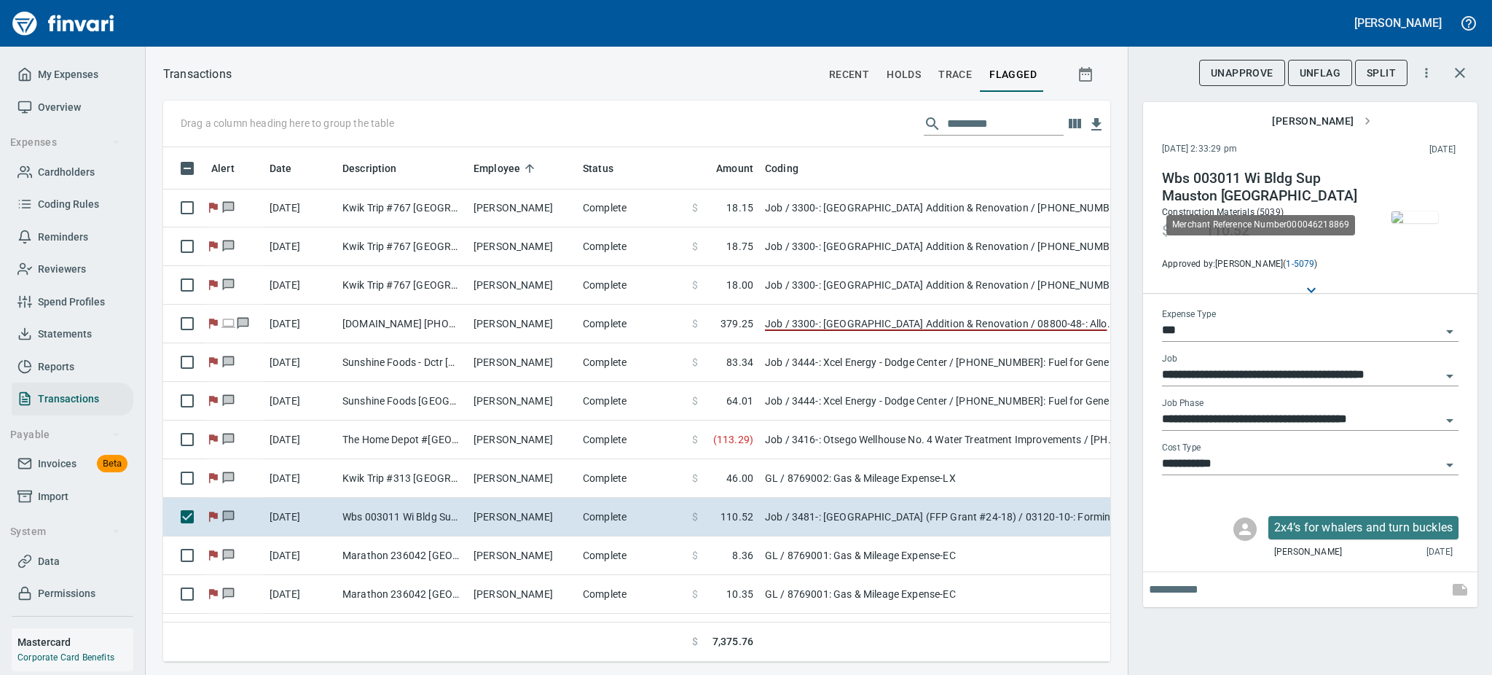
scroll to position [482, 914]
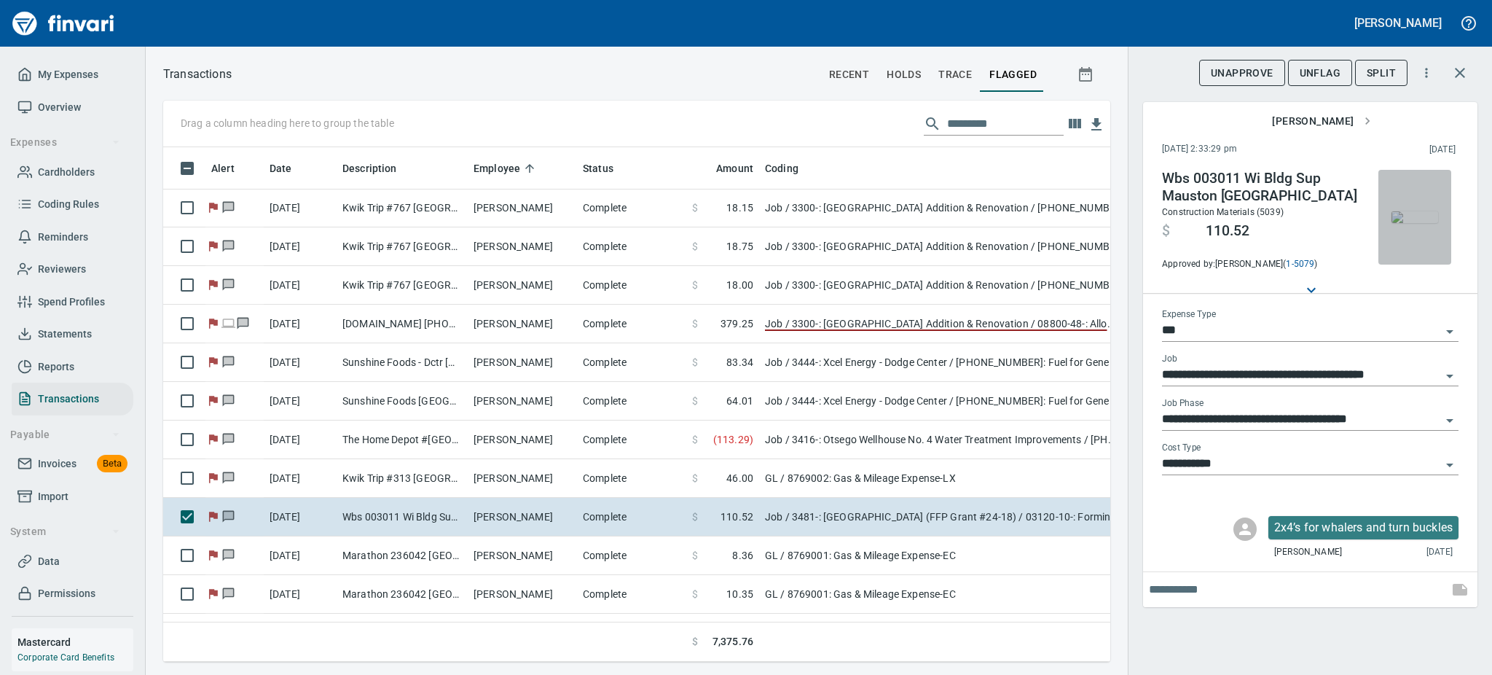
click at [1406, 223] on img "button" at bounding box center [1415, 217] width 47 height 12
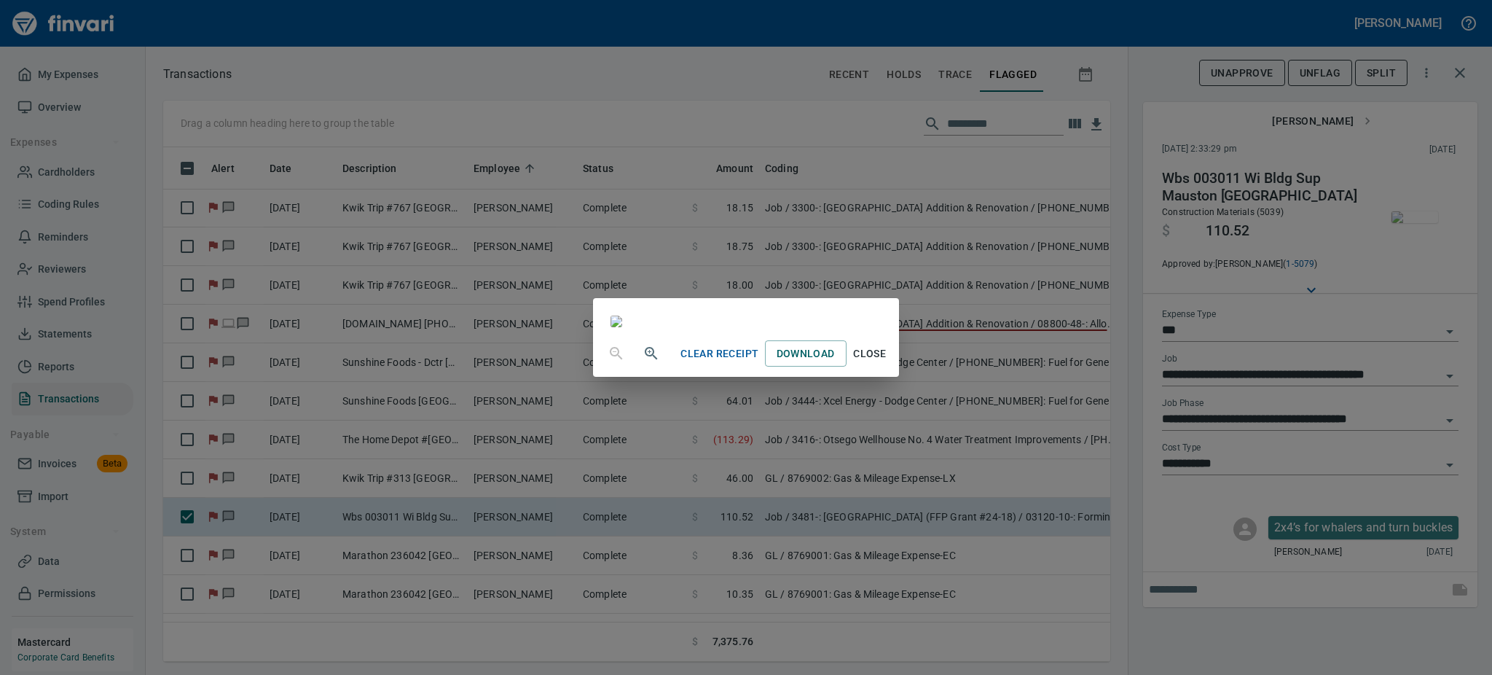
click at [887, 363] on span "Close" at bounding box center [869, 354] width 35 height 18
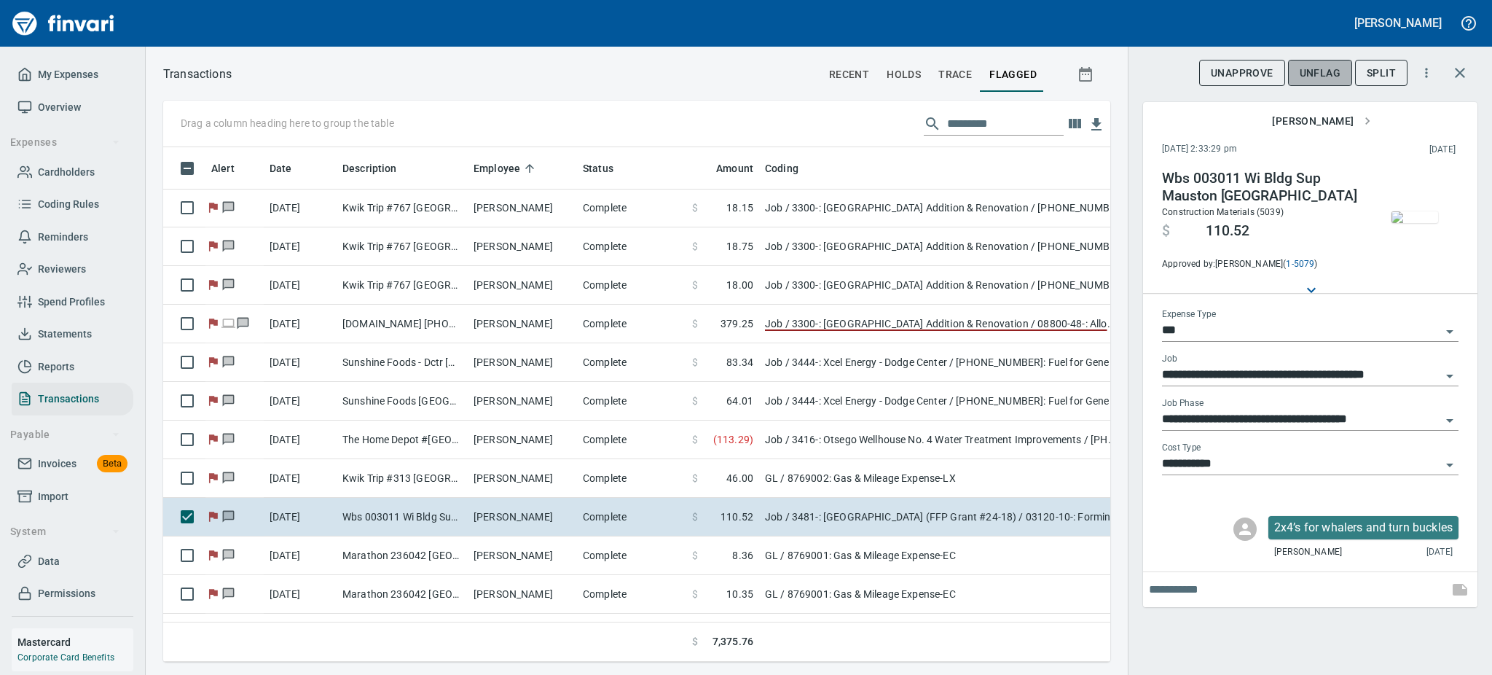
click at [1327, 74] on span "UnFlag" at bounding box center [1320, 73] width 41 height 18
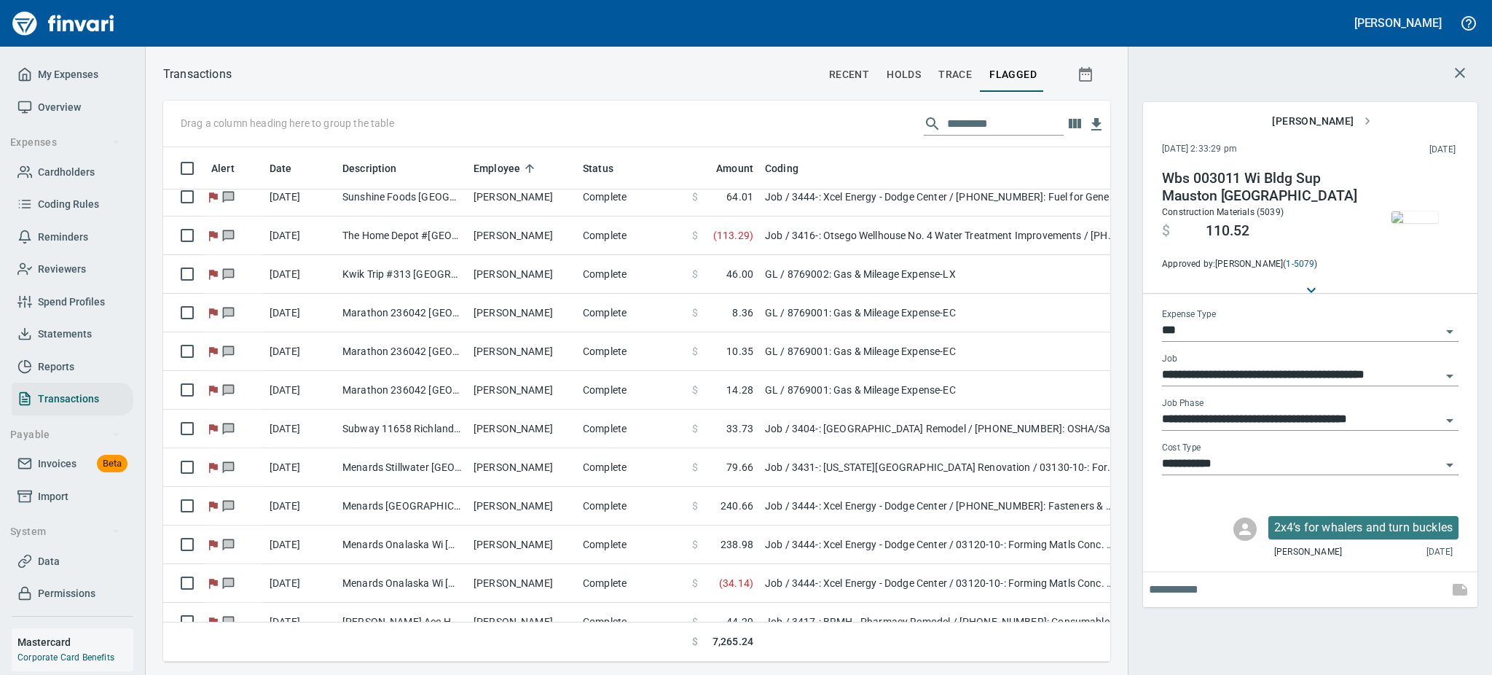
scroll to position [481, 0]
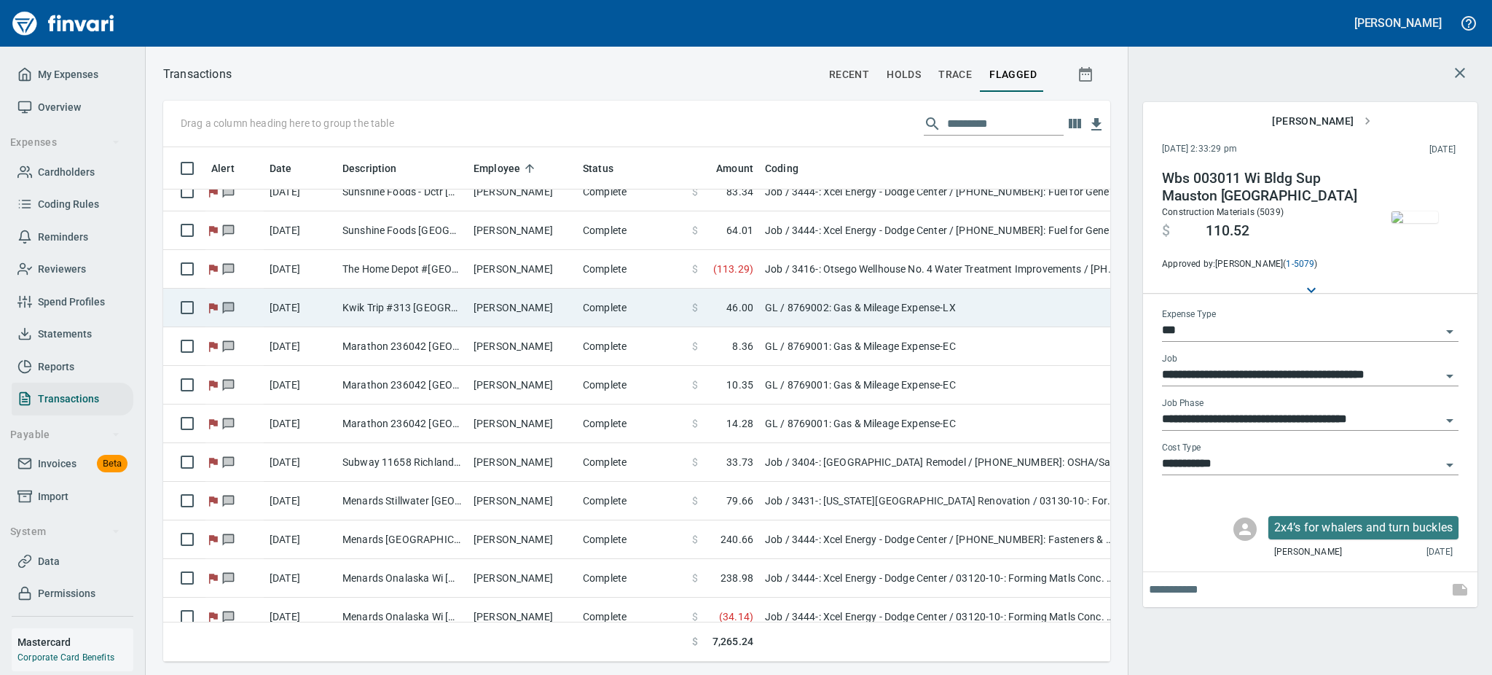
click at [451, 303] on td "Kwik Trip #313 [GEOGRAPHIC_DATA] [GEOGRAPHIC_DATA]" at bounding box center [402, 308] width 131 height 39
type input "**"
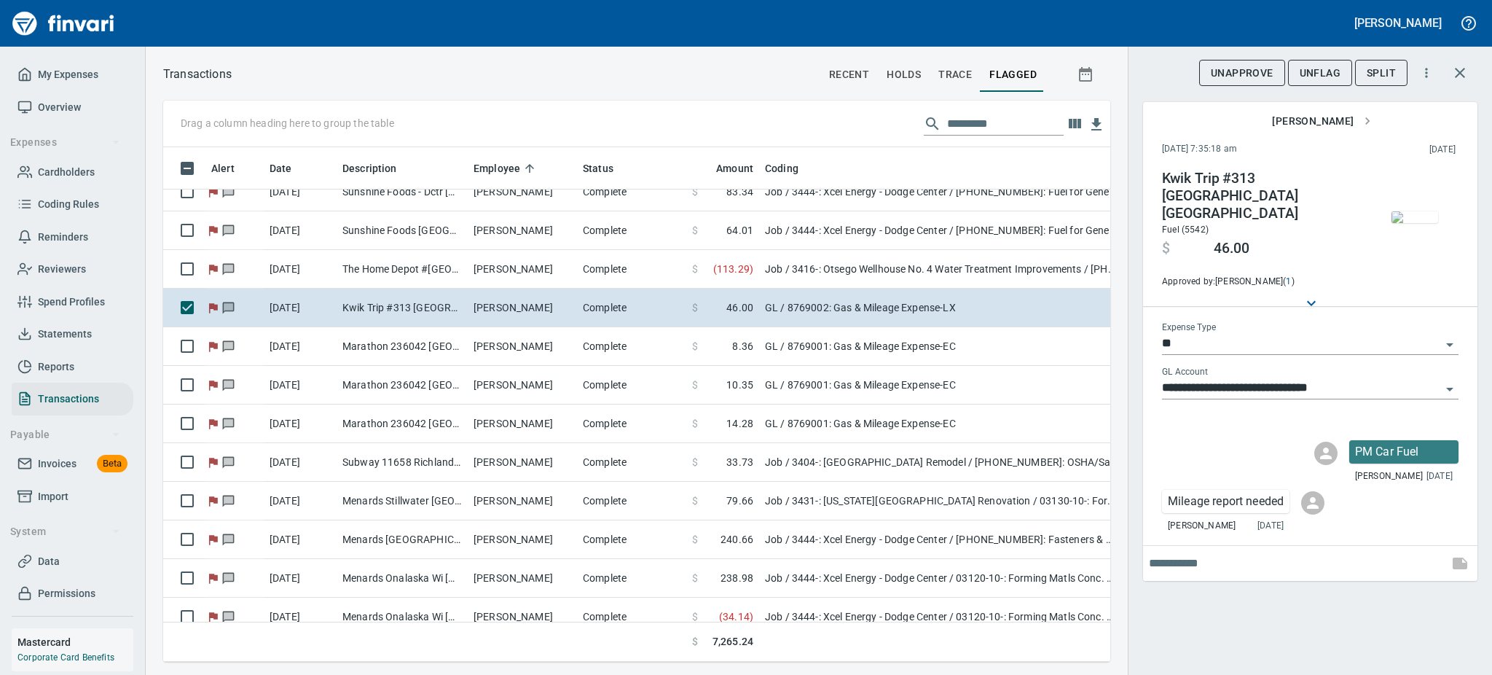
scroll to position [482, 914]
click at [1324, 74] on span "UnFlag" at bounding box center [1320, 73] width 41 height 18
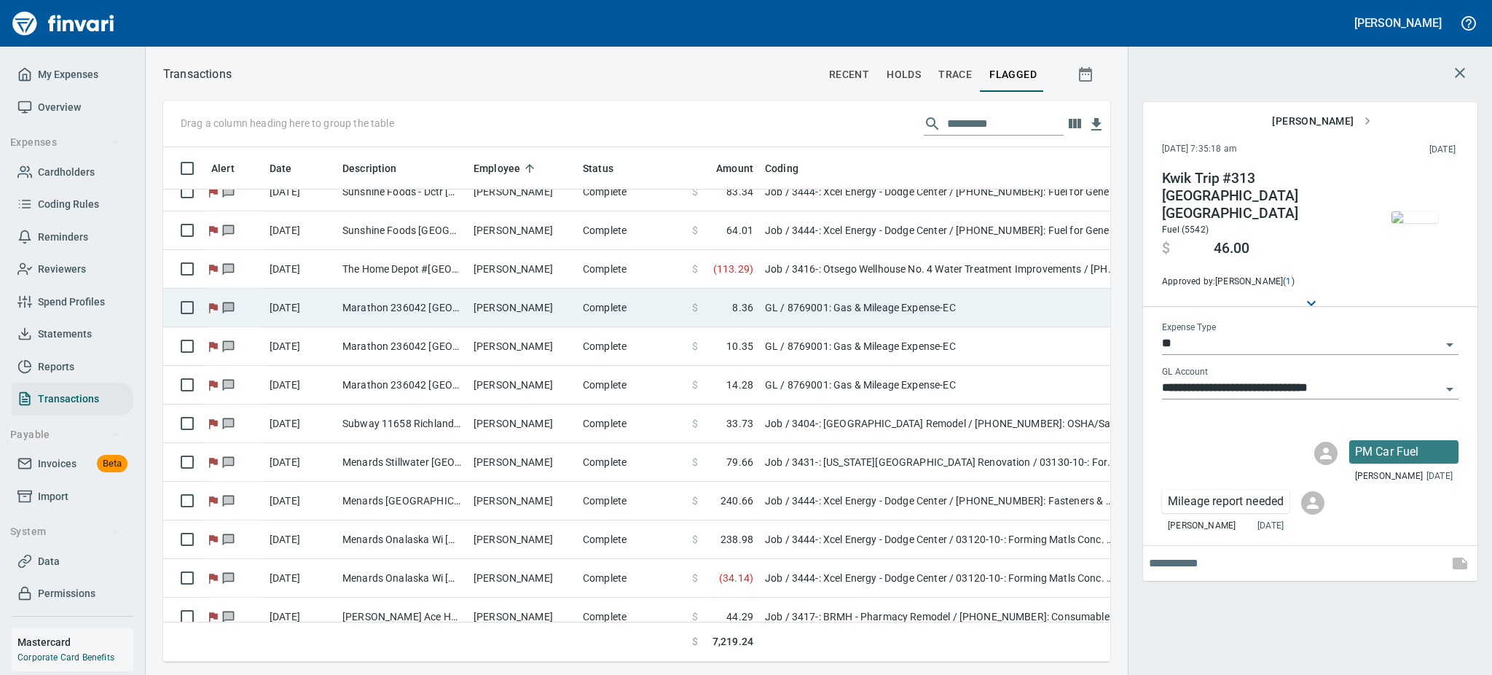
click at [479, 312] on td "[PERSON_NAME]" at bounding box center [522, 308] width 109 height 39
type input "**********"
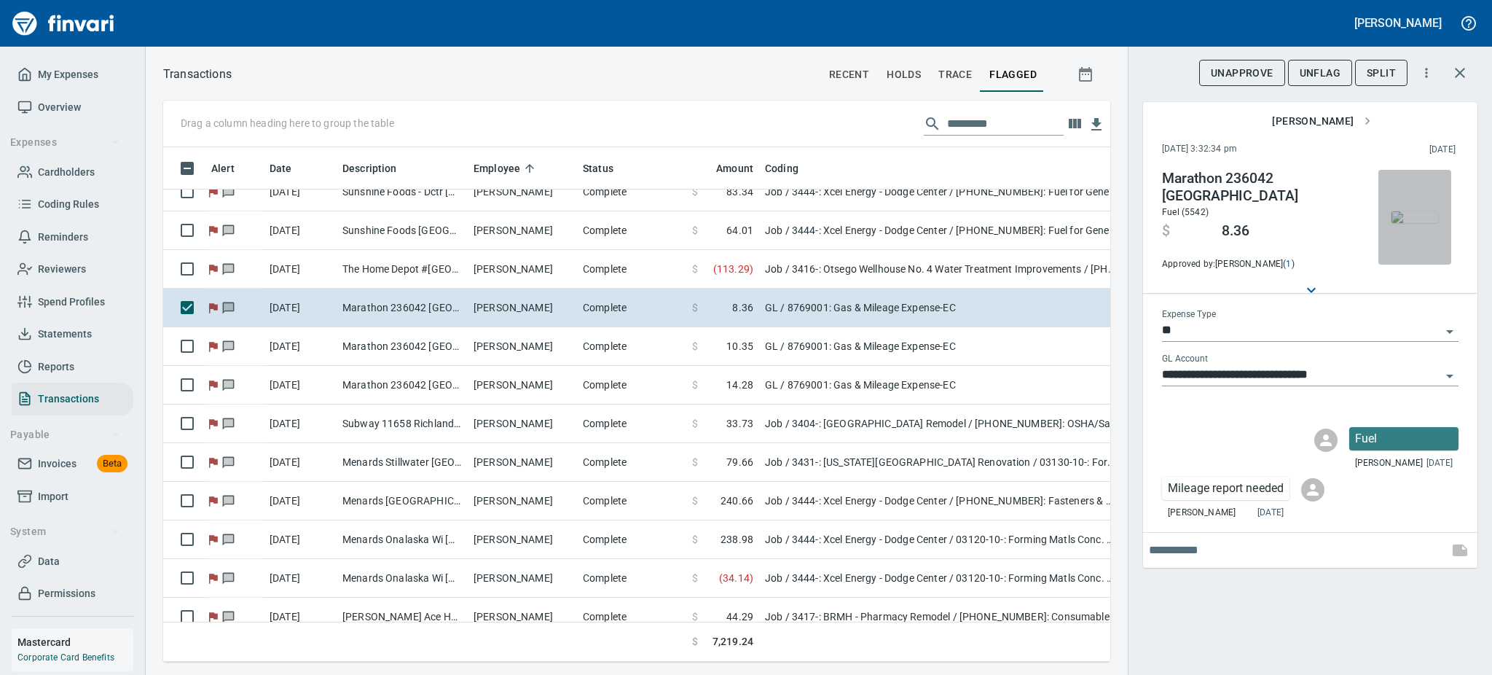
click at [1415, 211] on img "button" at bounding box center [1415, 217] width 47 height 12
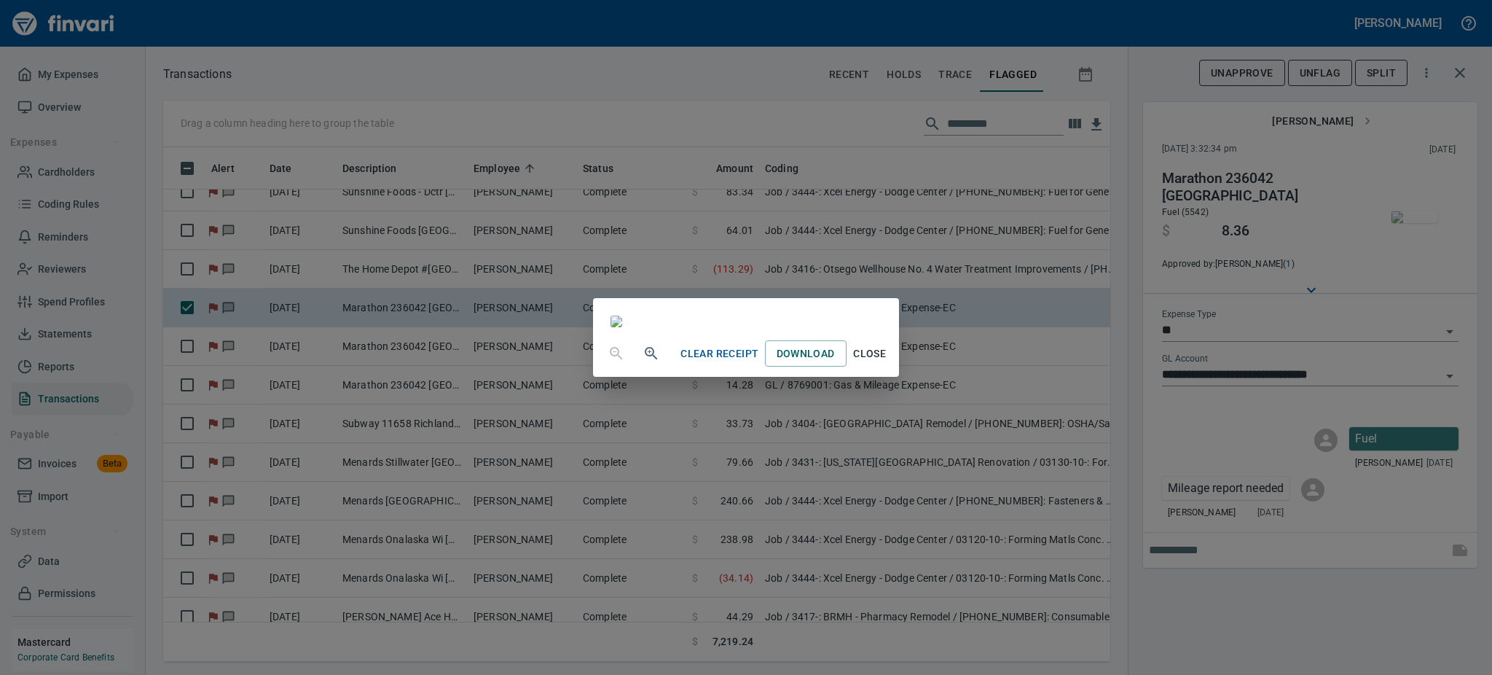
click at [887, 363] on span "Close" at bounding box center [869, 354] width 35 height 18
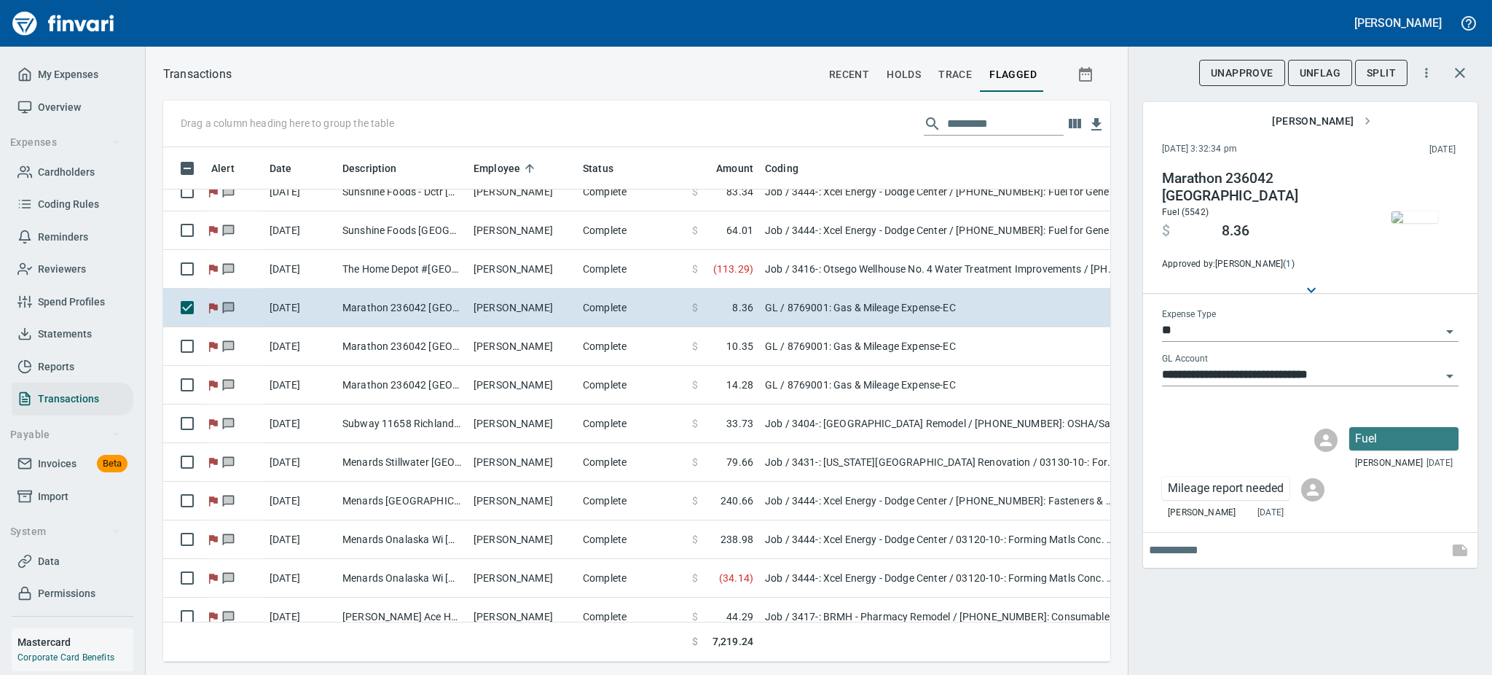
scroll to position [482, 914]
click at [1463, 69] on icon "button" at bounding box center [1460, 73] width 10 height 10
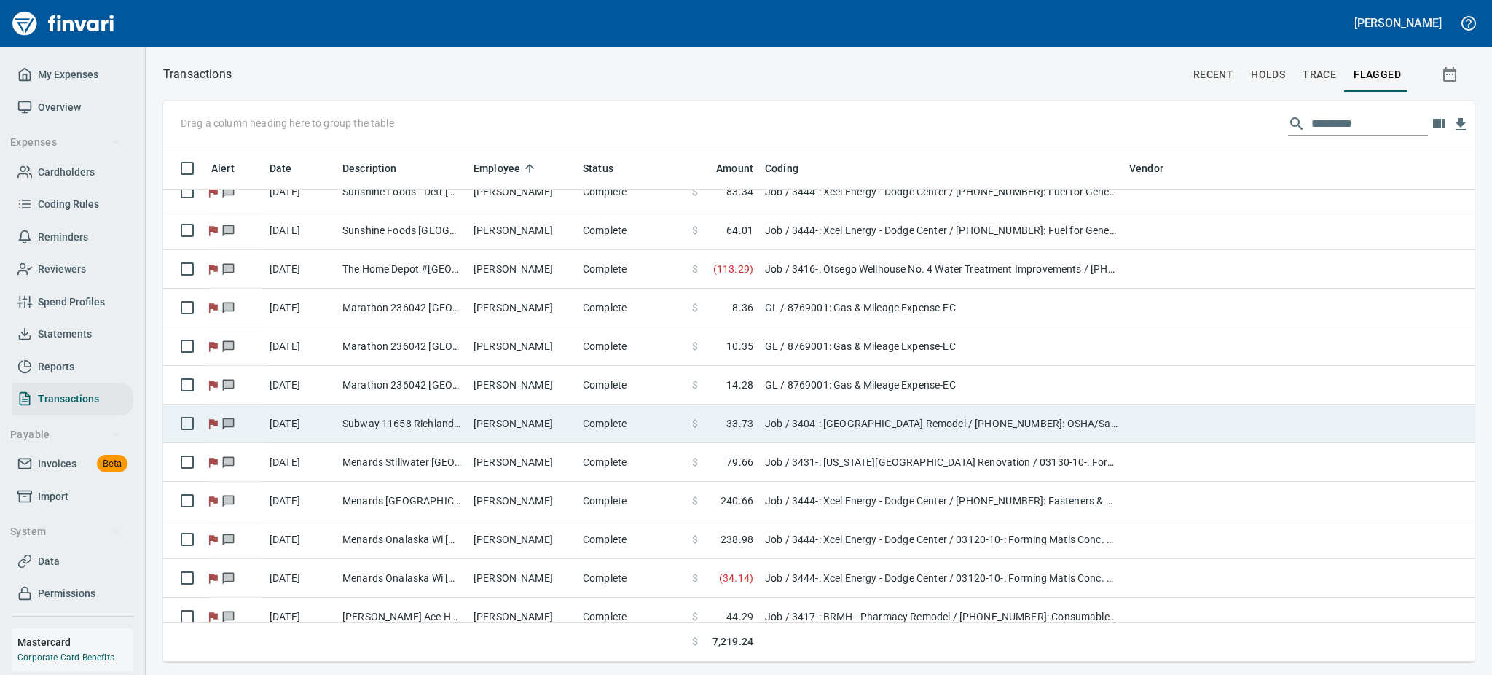
scroll to position [498, 1278]
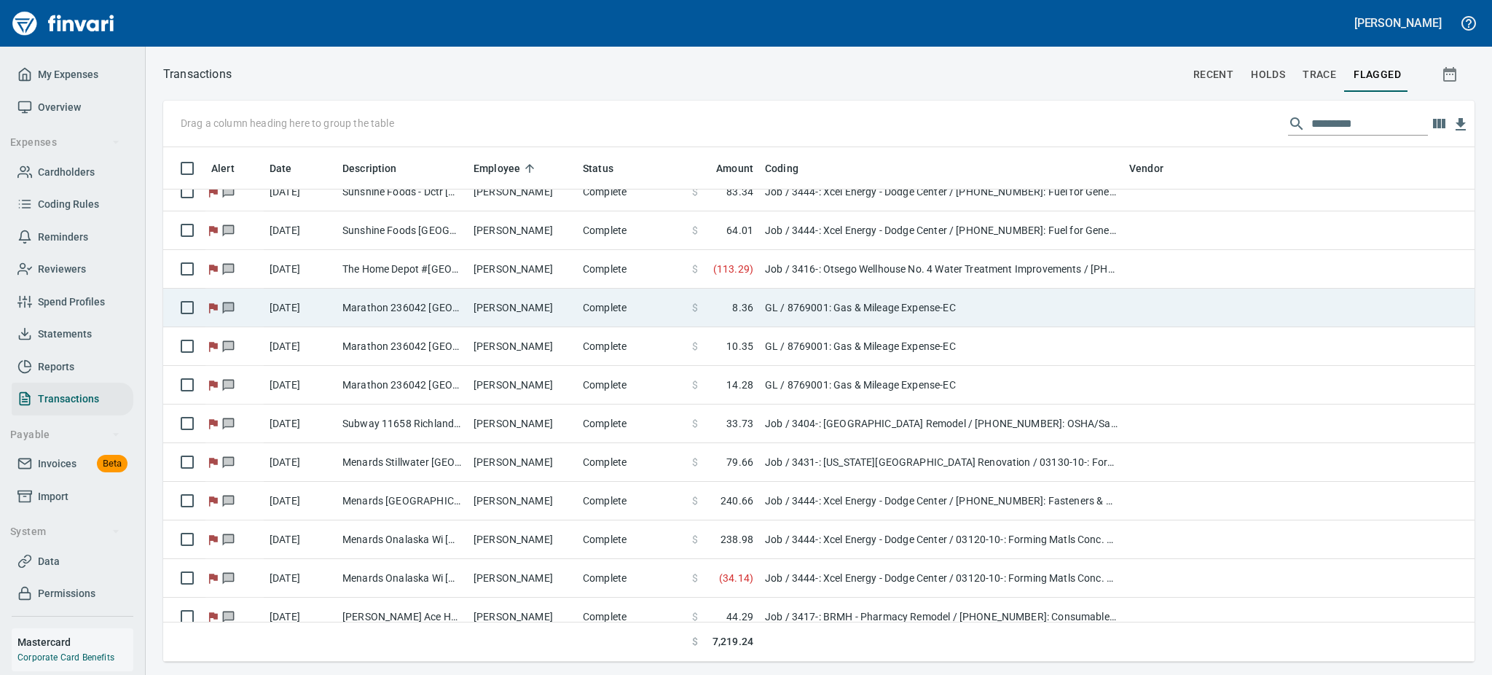
click at [498, 315] on td "[PERSON_NAME]" at bounding box center [522, 308] width 109 height 39
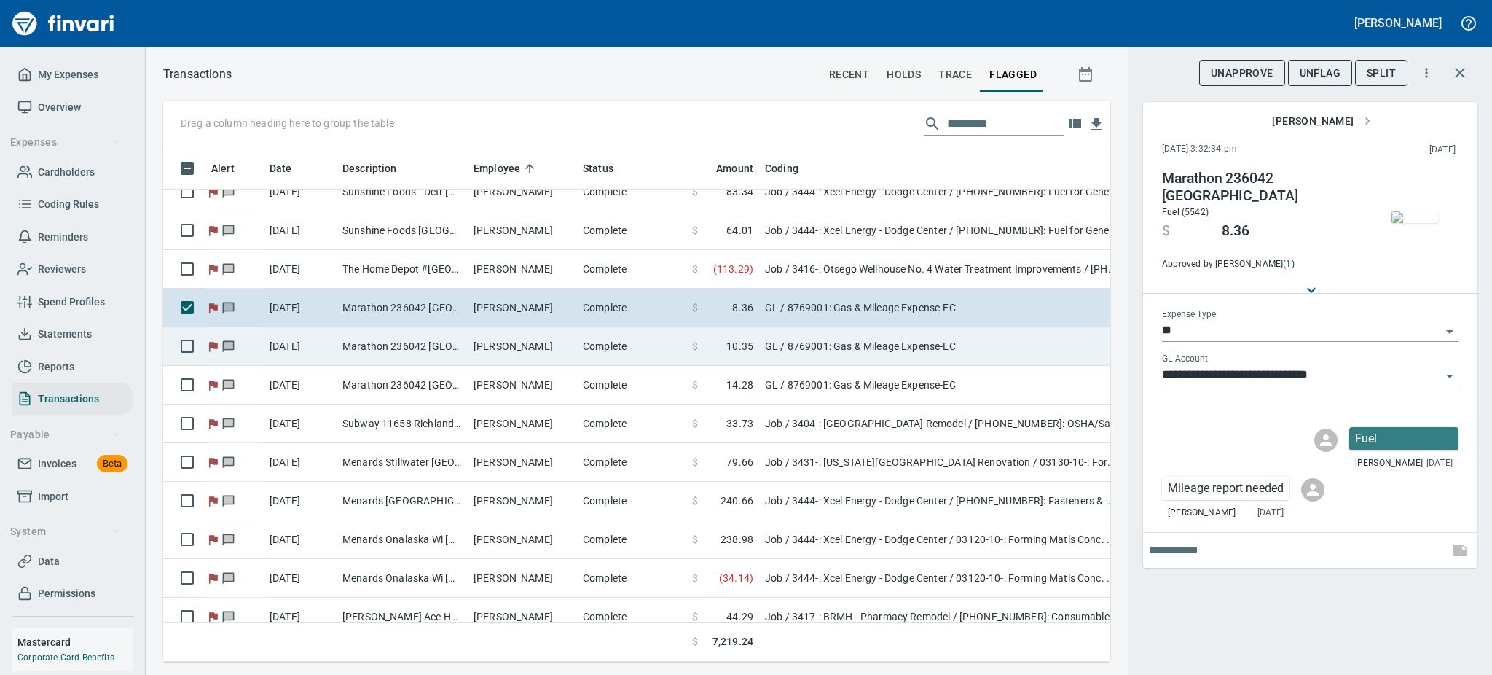
scroll to position [482, 914]
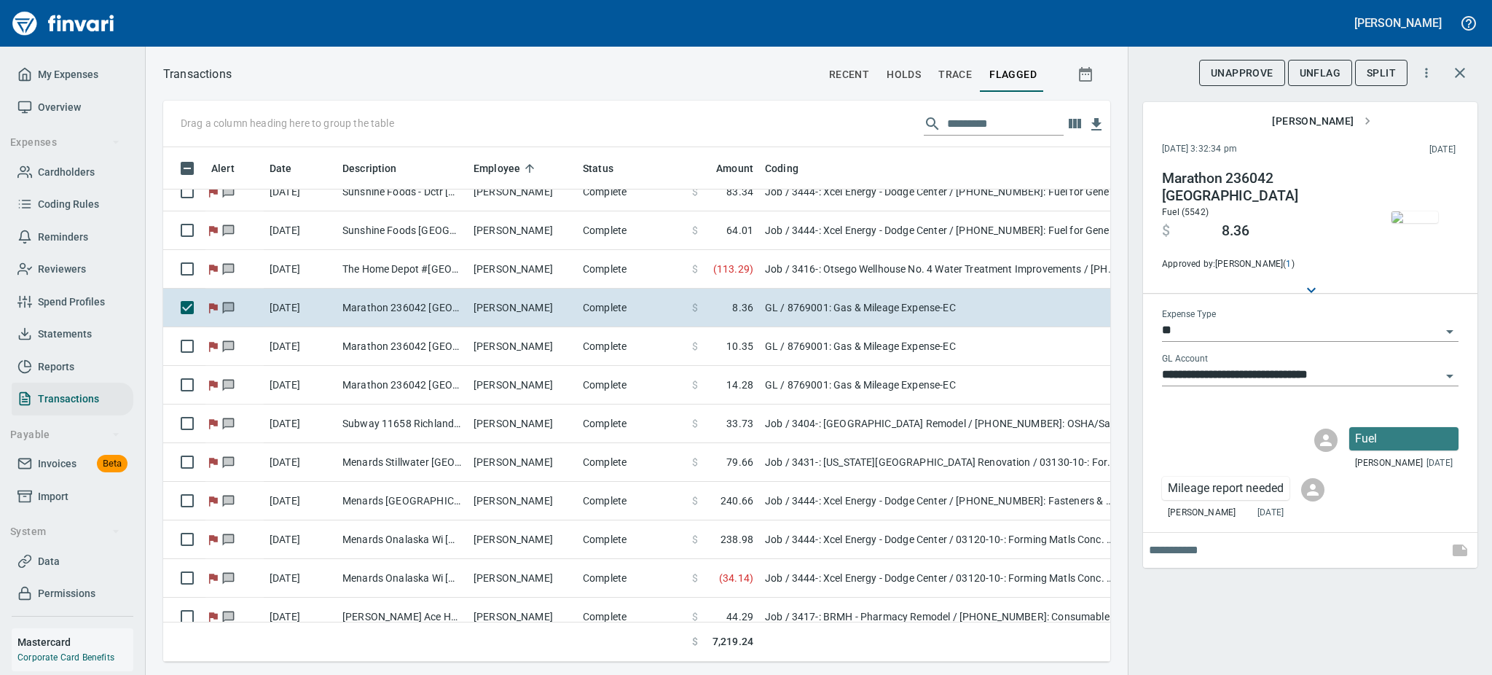
click at [1419, 211] on img "button" at bounding box center [1415, 217] width 47 height 12
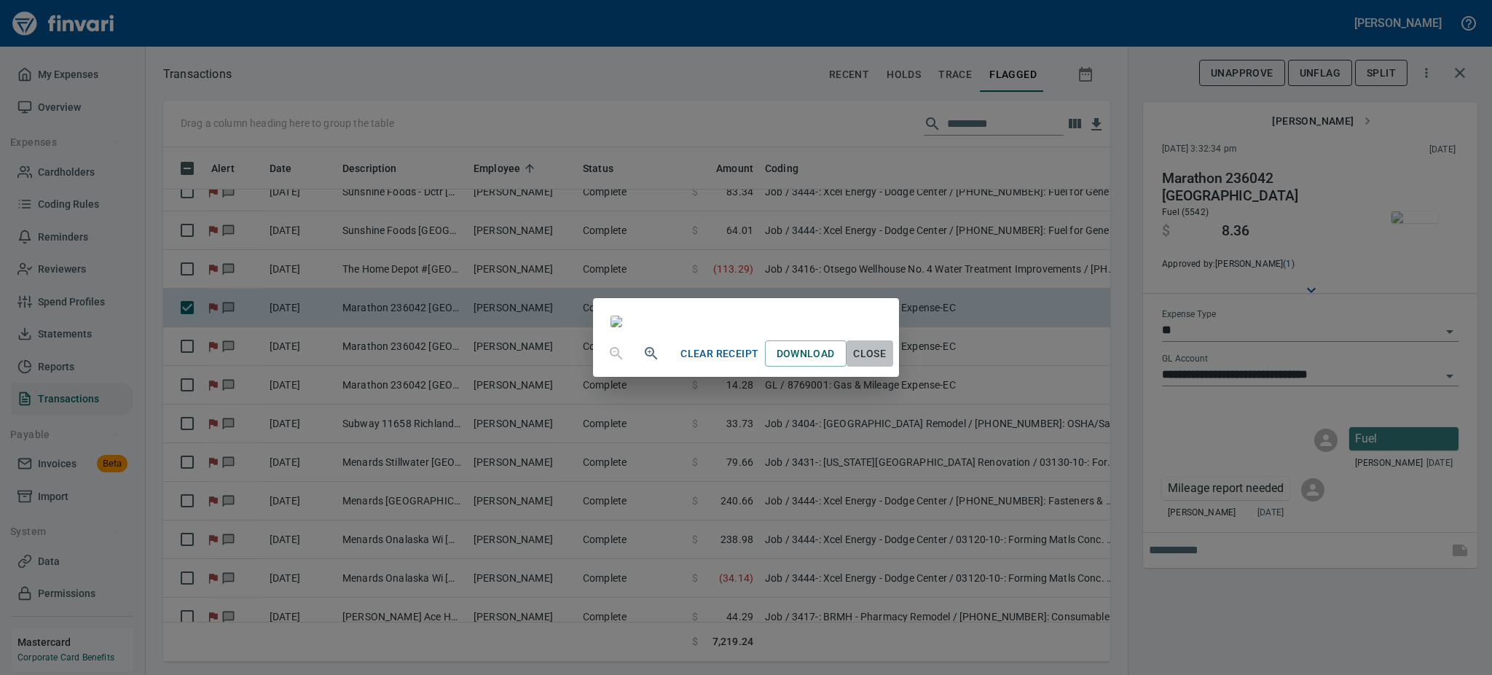
click at [887, 363] on span "Close" at bounding box center [869, 354] width 35 height 18
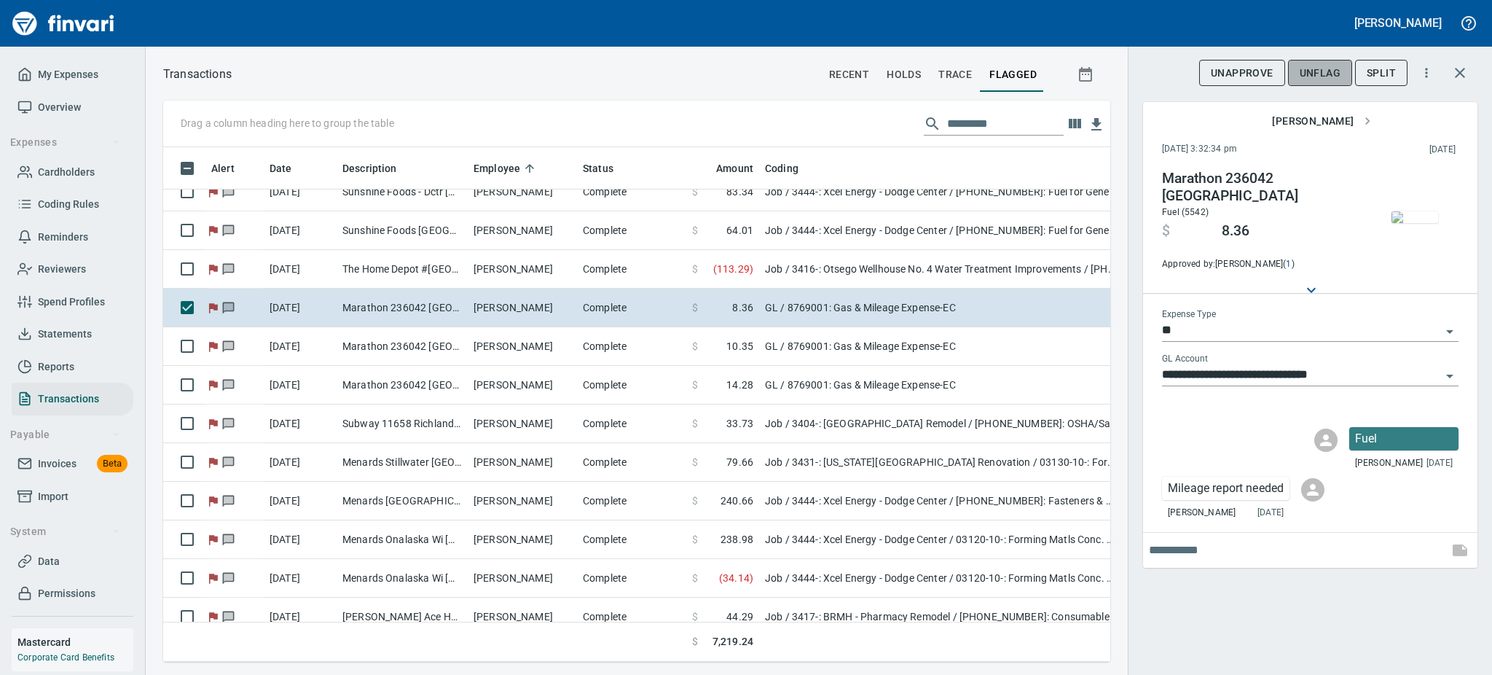
click at [1324, 67] on span "UnFlag" at bounding box center [1320, 73] width 41 height 18
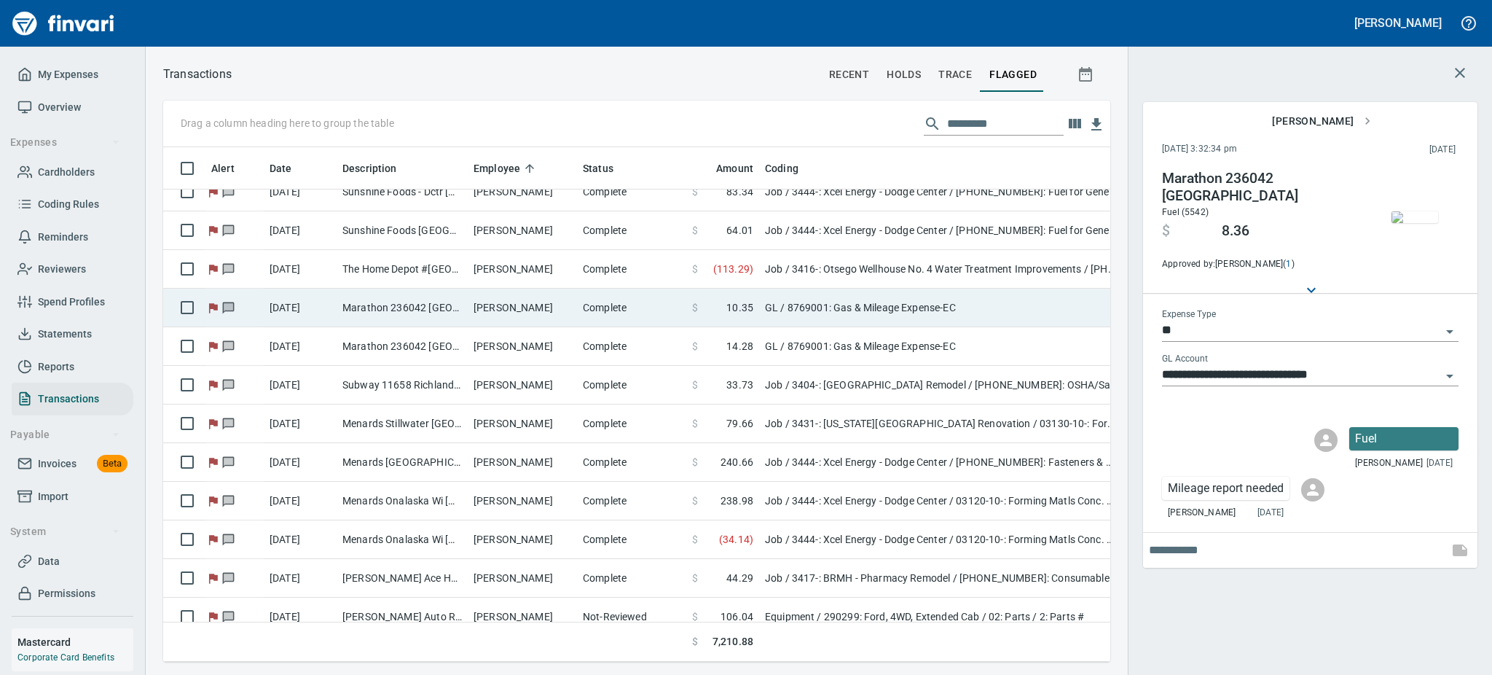
click at [430, 318] on td "Marathon 236042 [GEOGRAPHIC_DATA]" at bounding box center [402, 308] width 131 height 39
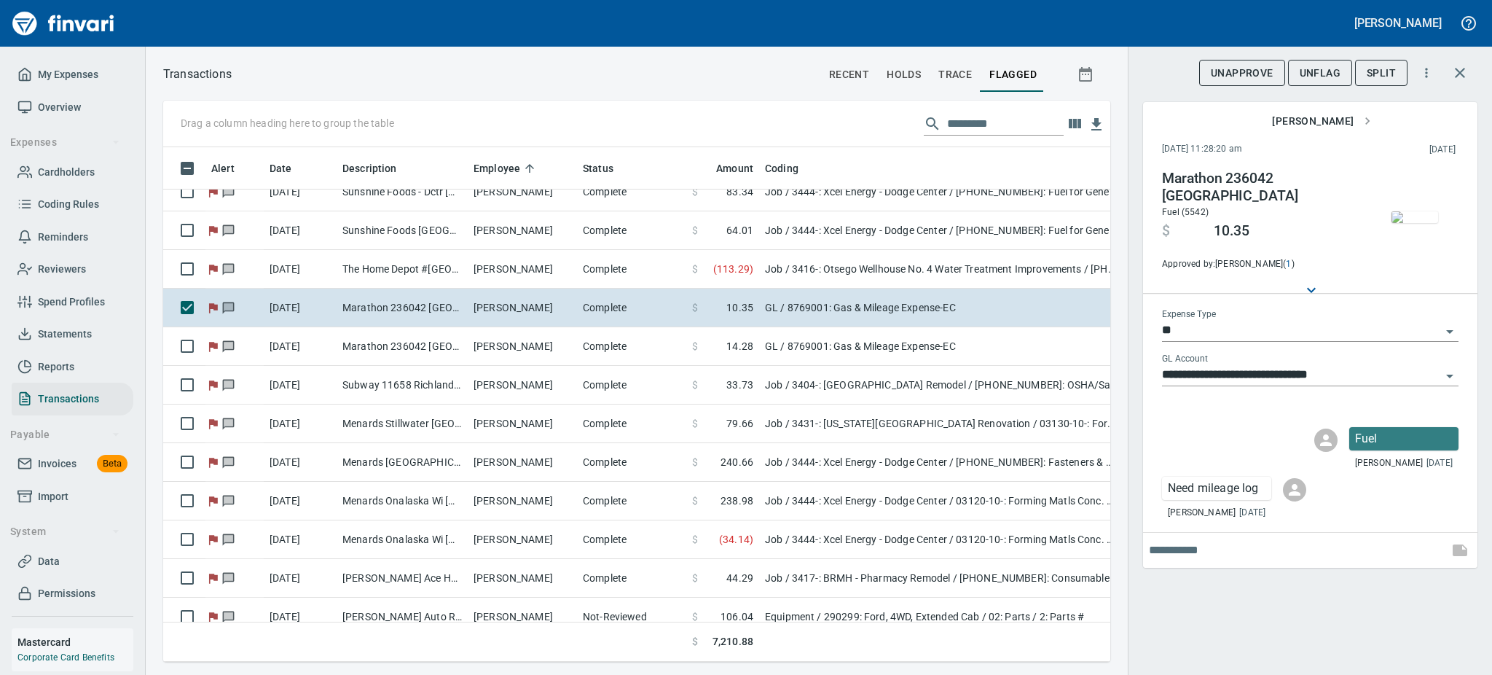
click at [1406, 223] on img "button" at bounding box center [1415, 217] width 47 height 12
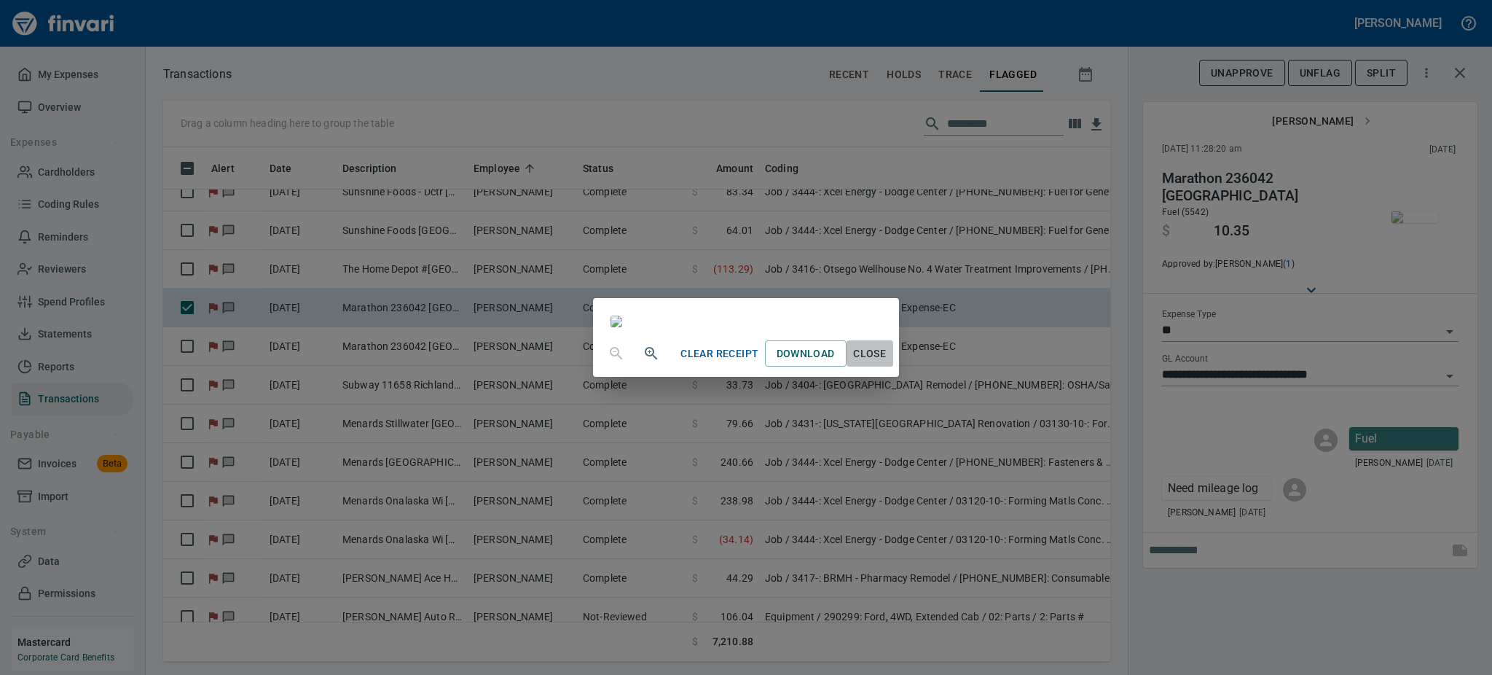
click at [887, 363] on span "Close" at bounding box center [869, 354] width 35 height 18
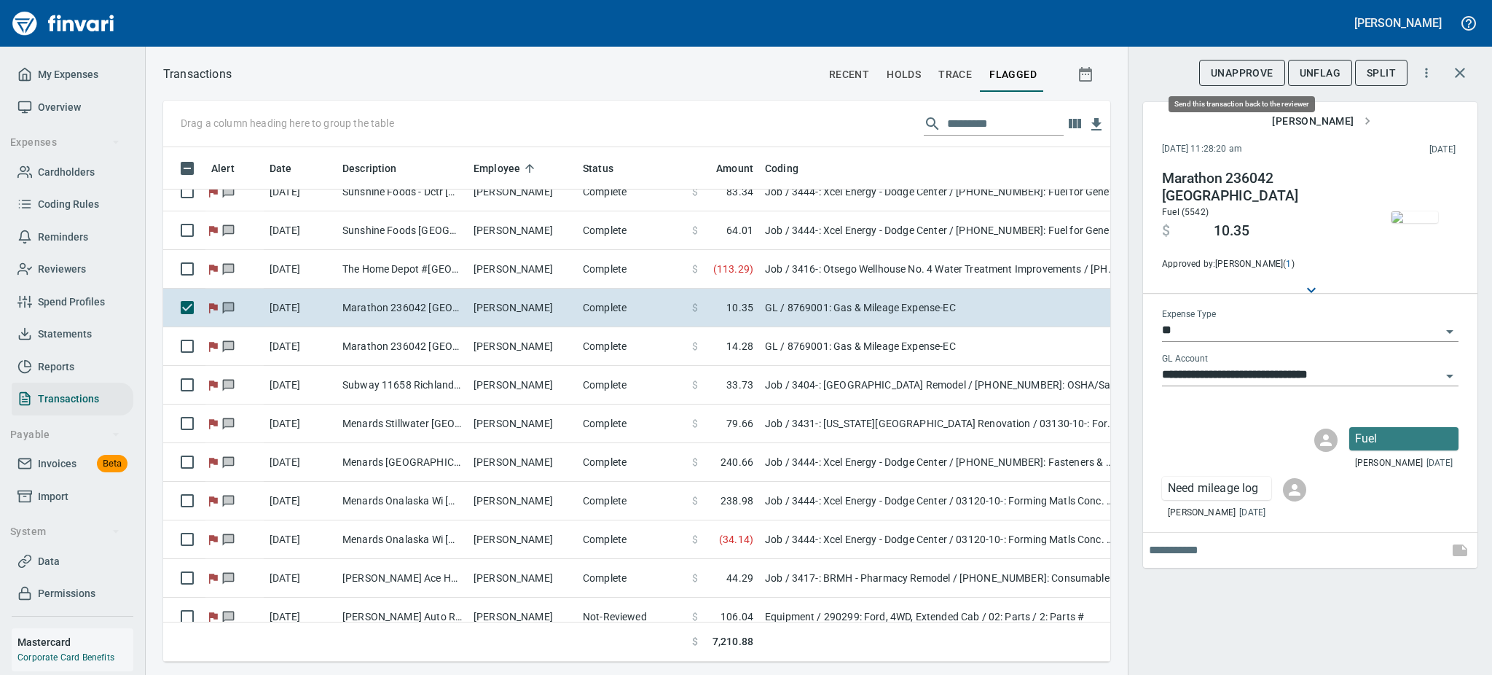
scroll to position [482, 914]
click at [1312, 68] on span "UnFlag" at bounding box center [1320, 73] width 41 height 18
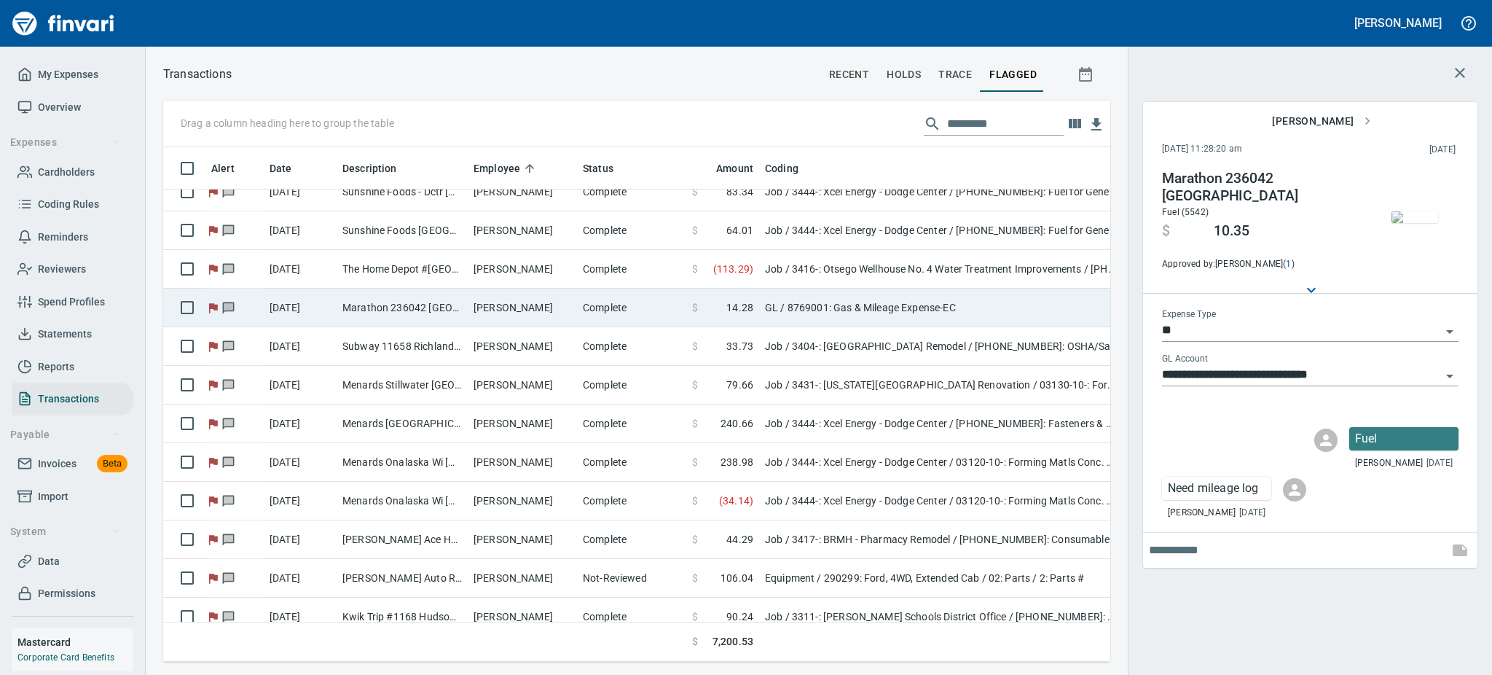
click at [509, 301] on td "[PERSON_NAME]" at bounding box center [522, 308] width 109 height 39
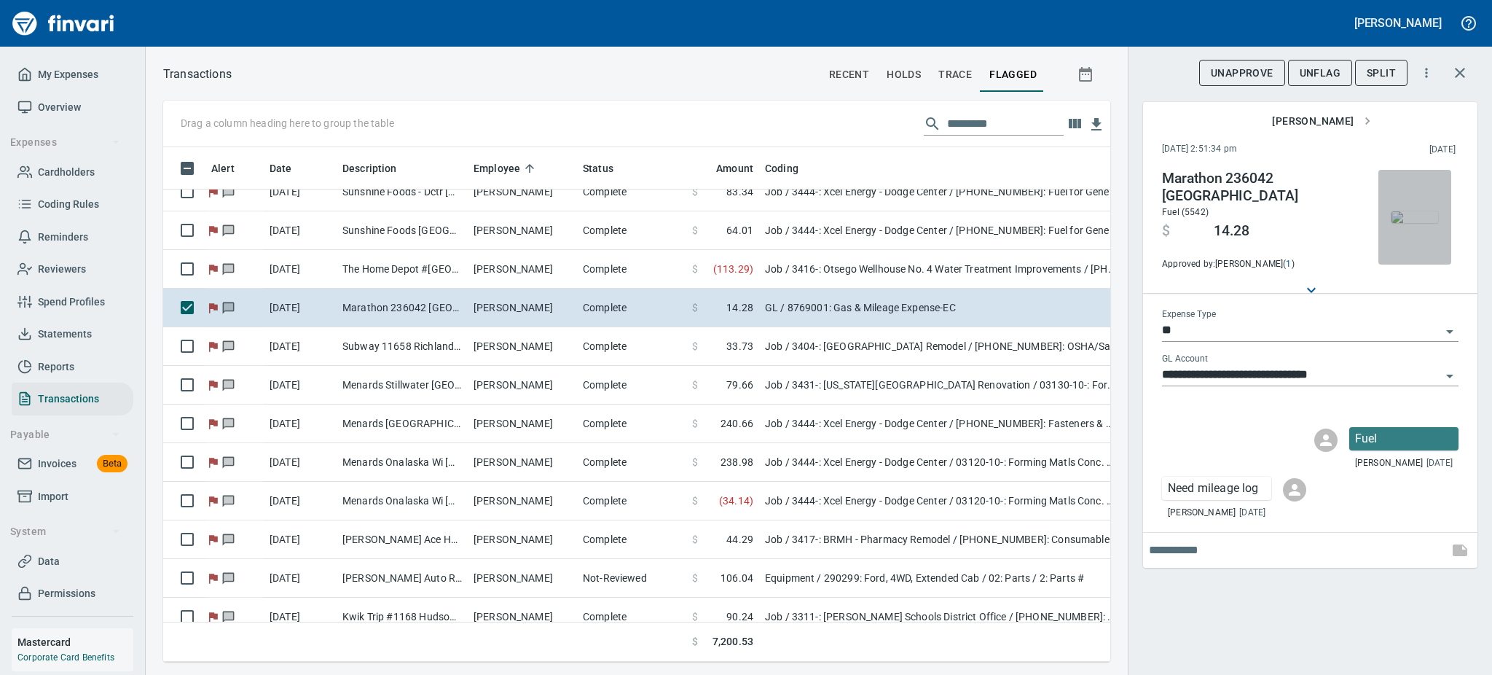
click at [1404, 211] on img "button" at bounding box center [1415, 217] width 47 height 12
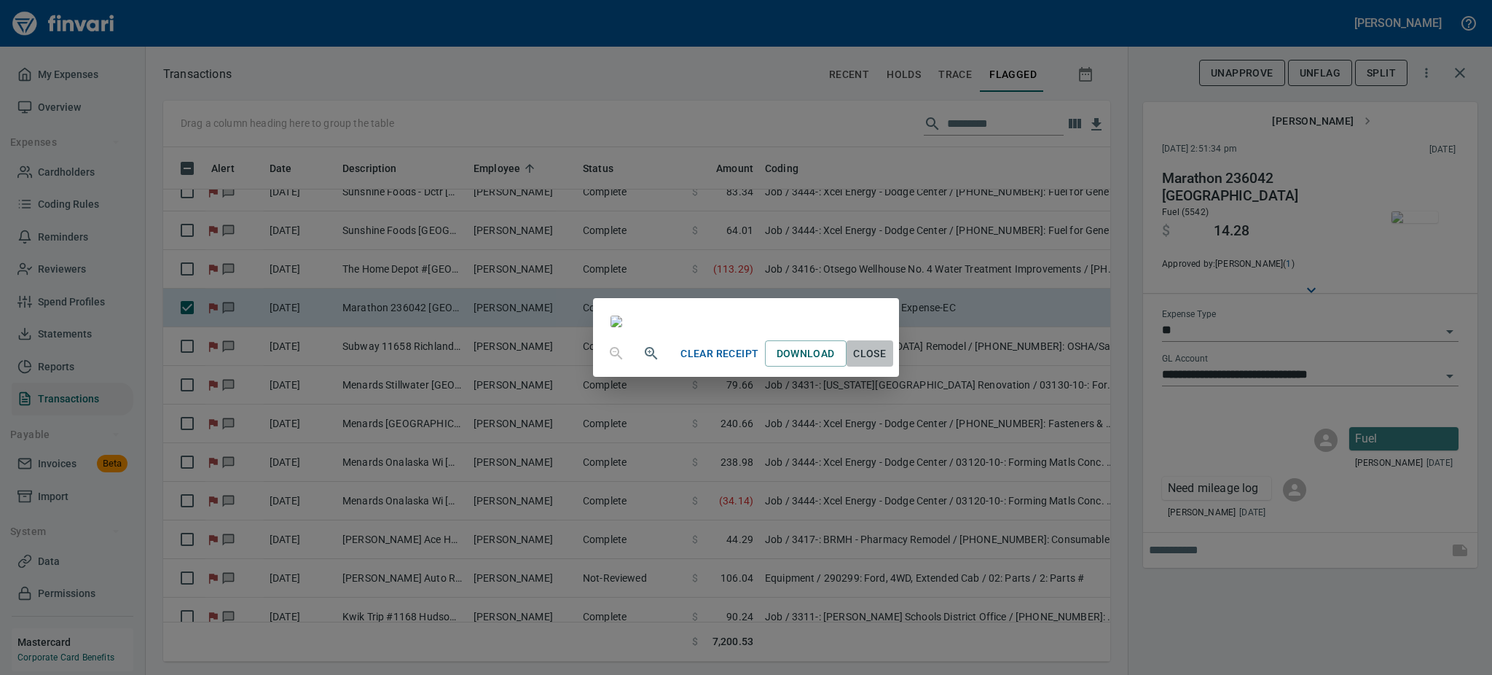
click at [887, 363] on span "Close" at bounding box center [869, 354] width 35 height 18
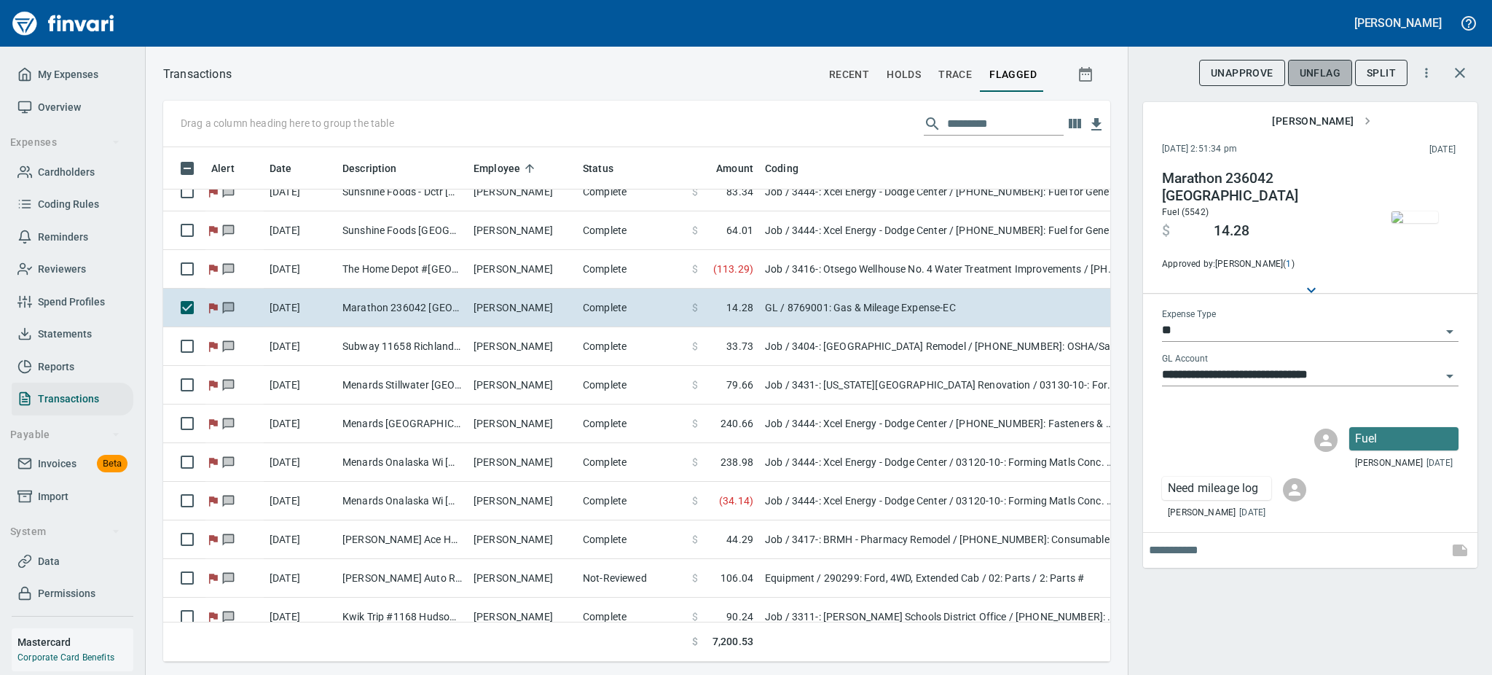
click at [1311, 67] on span "UnFlag" at bounding box center [1320, 73] width 41 height 18
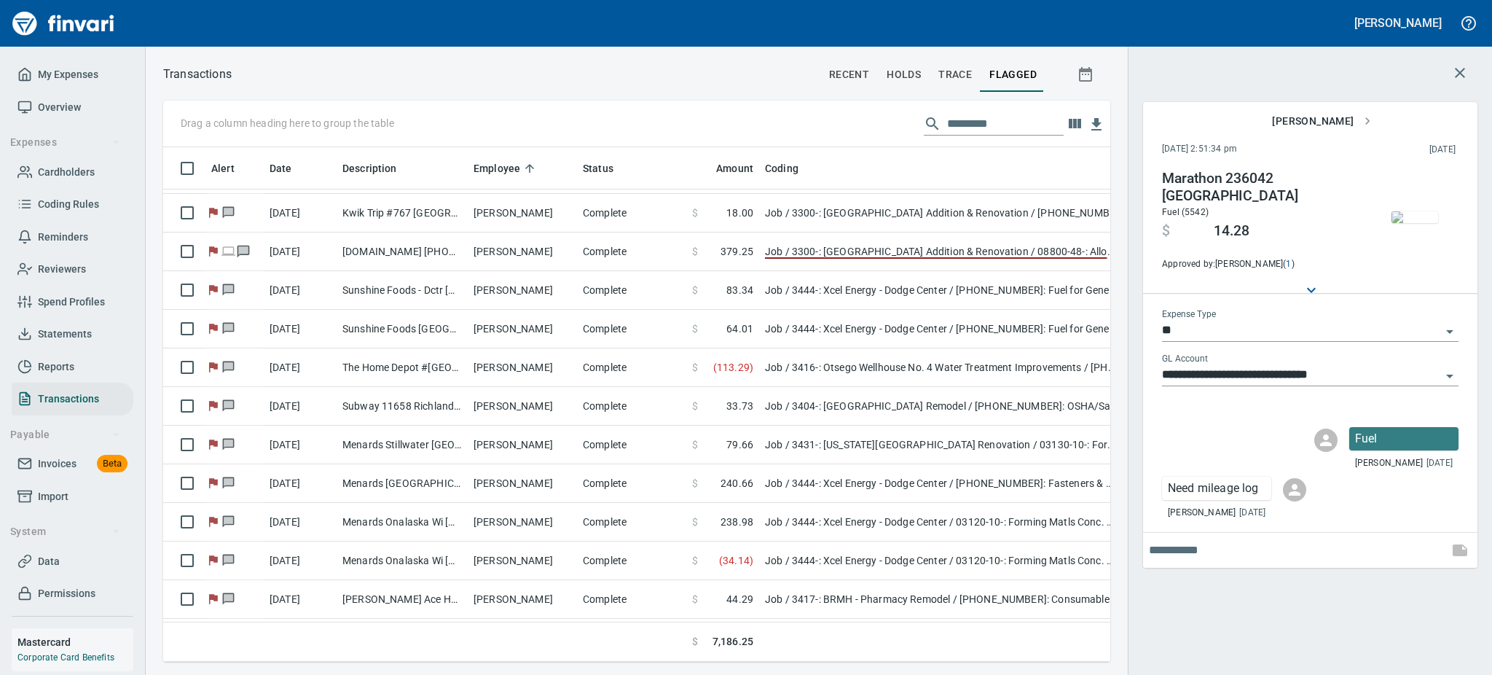
scroll to position [388, 0]
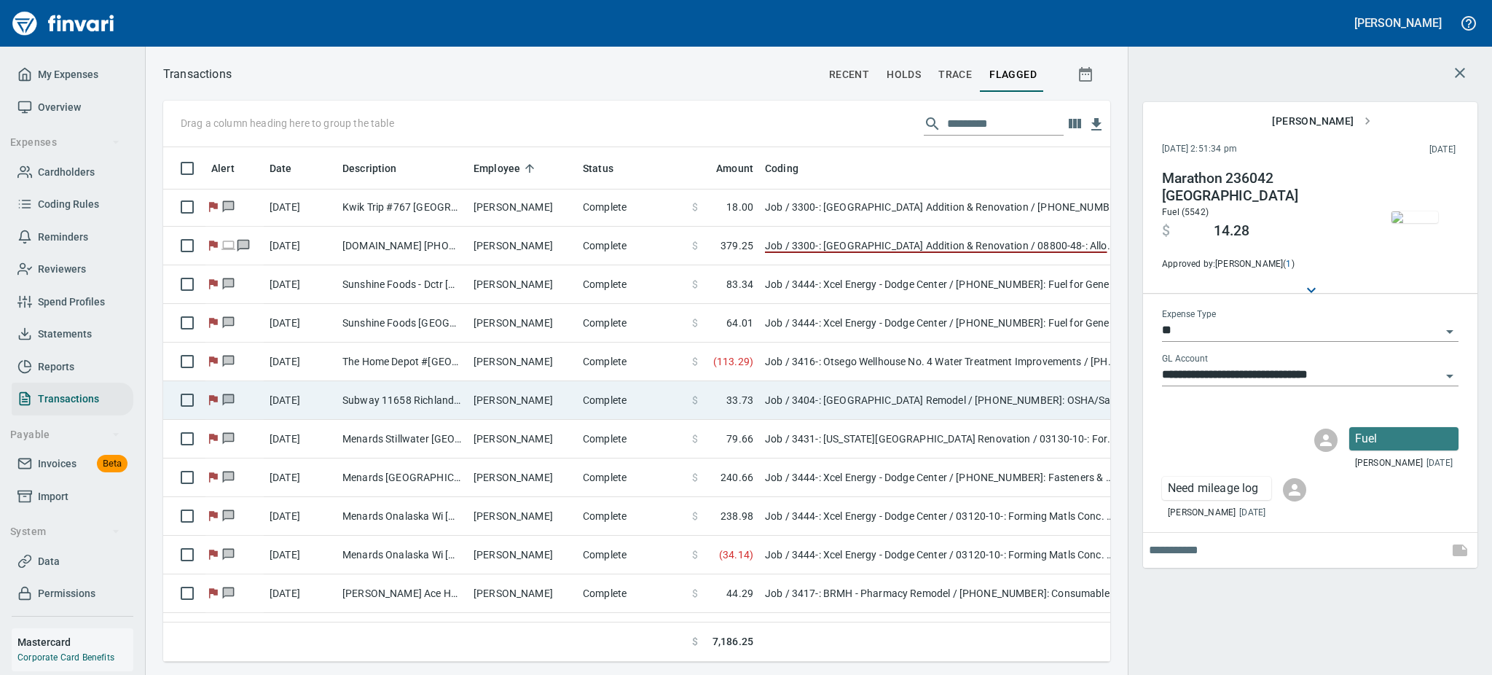
click at [485, 405] on td "[PERSON_NAME]" at bounding box center [522, 400] width 109 height 39
type input "***"
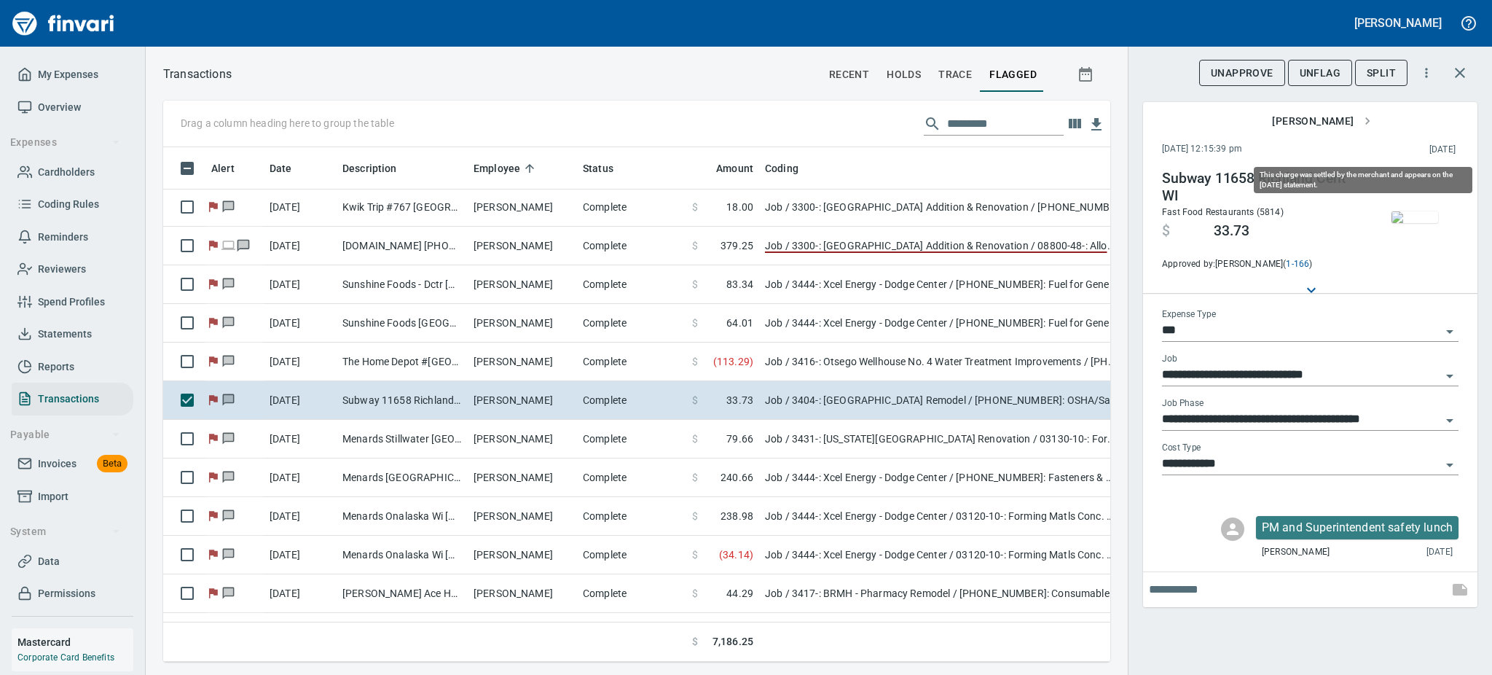
scroll to position [482, 914]
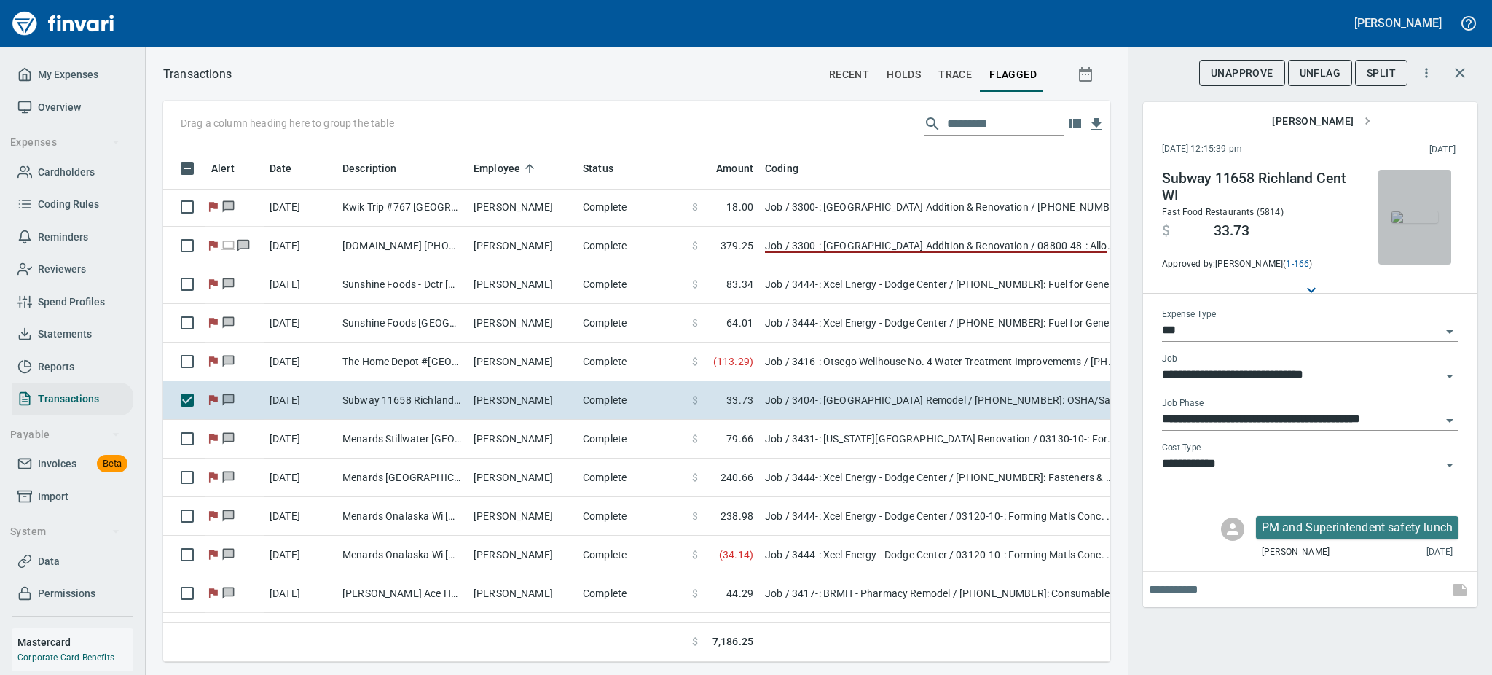
click at [1411, 211] on img "button" at bounding box center [1415, 217] width 47 height 12
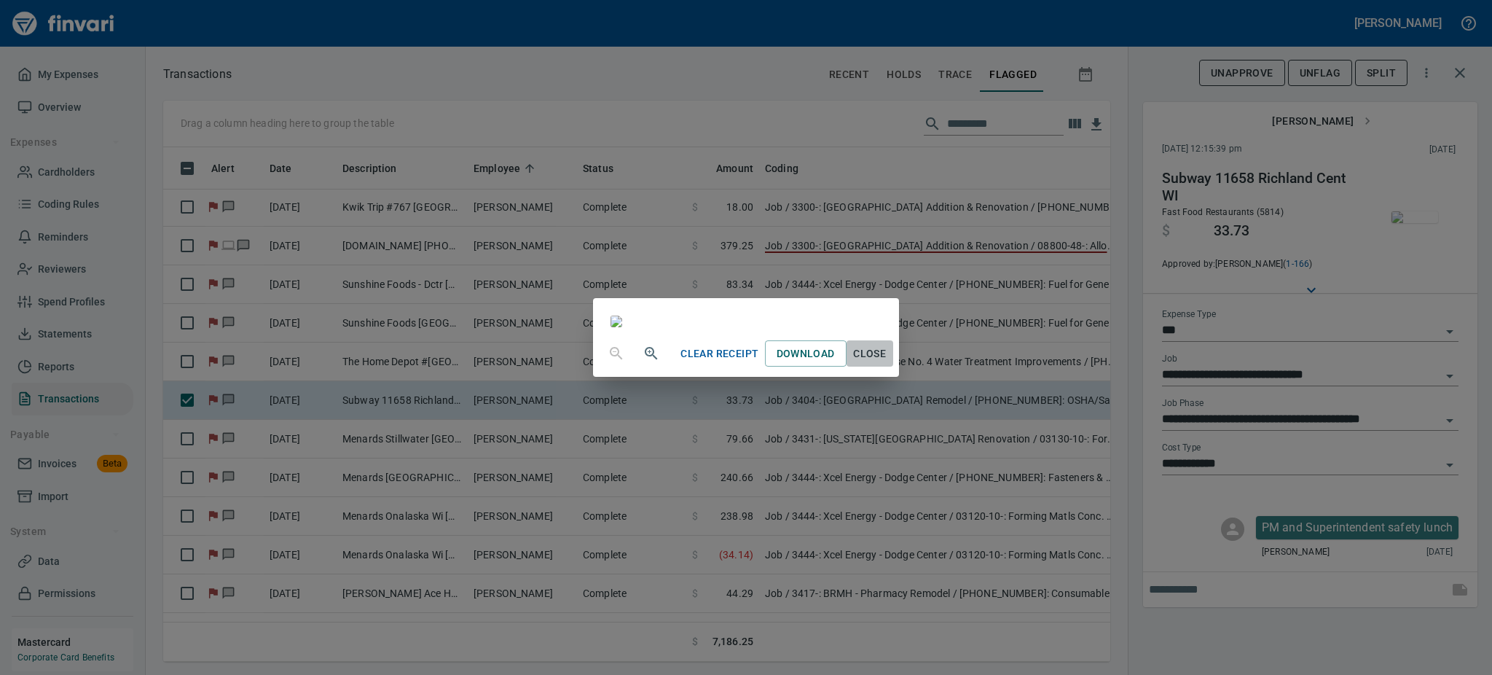
click at [887, 363] on span "Close" at bounding box center [869, 354] width 35 height 18
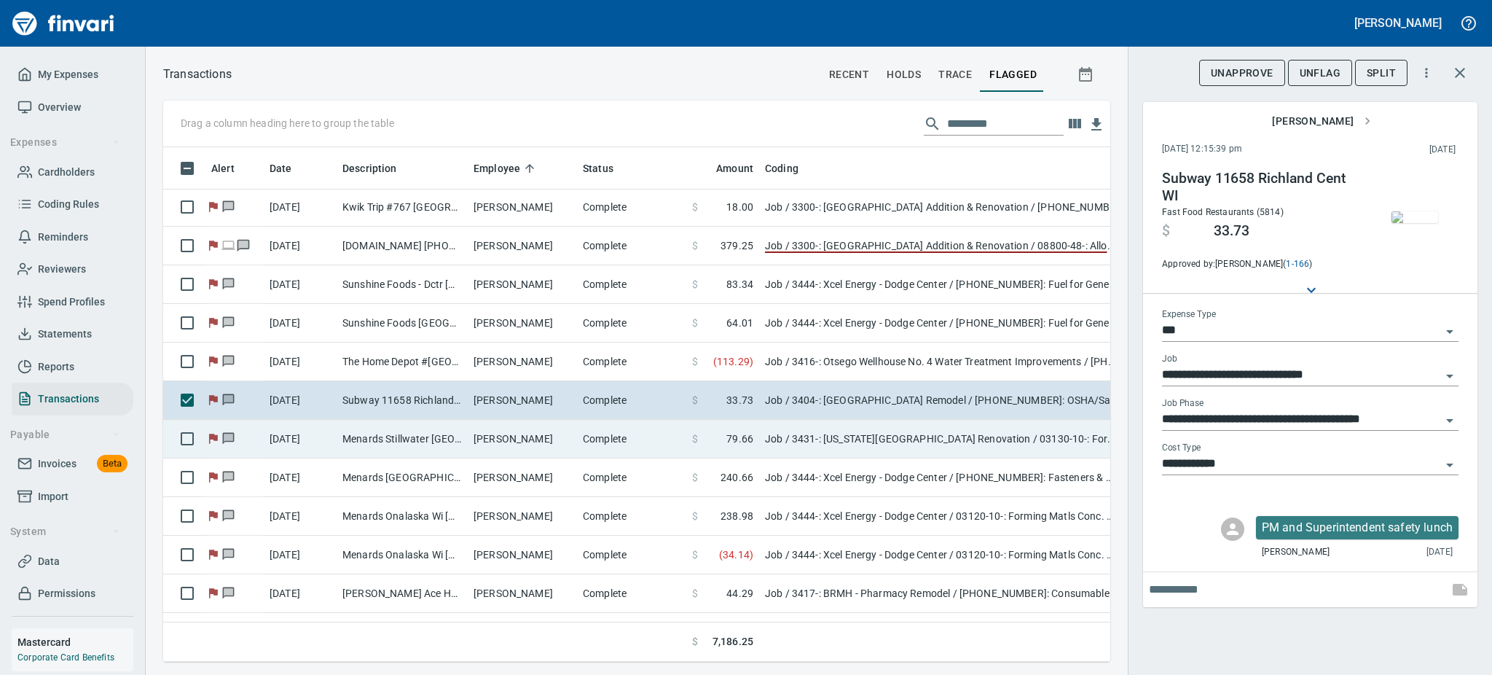
click at [502, 442] on td "[PERSON_NAME]" at bounding box center [522, 439] width 109 height 39
type input "**********"
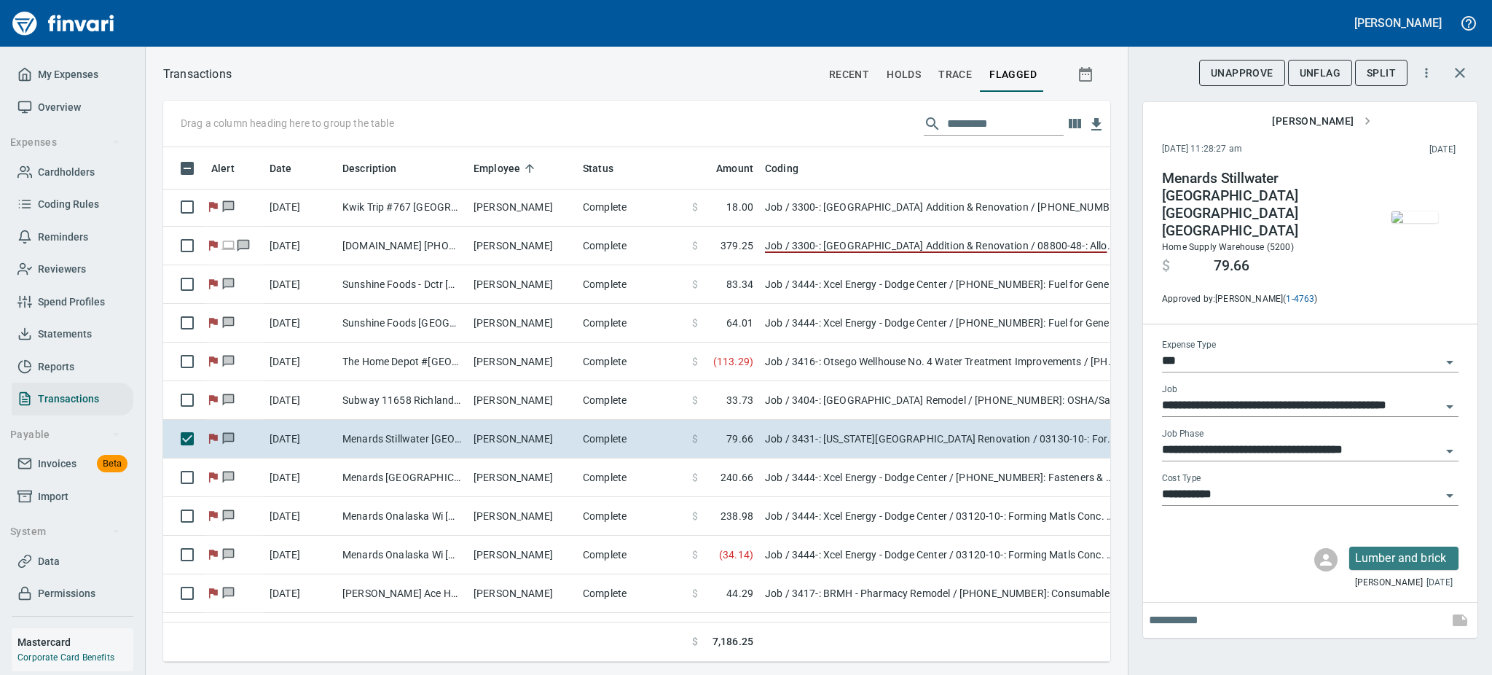
click at [1422, 223] on img "button" at bounding box center [1415, 217] width 47 height 12
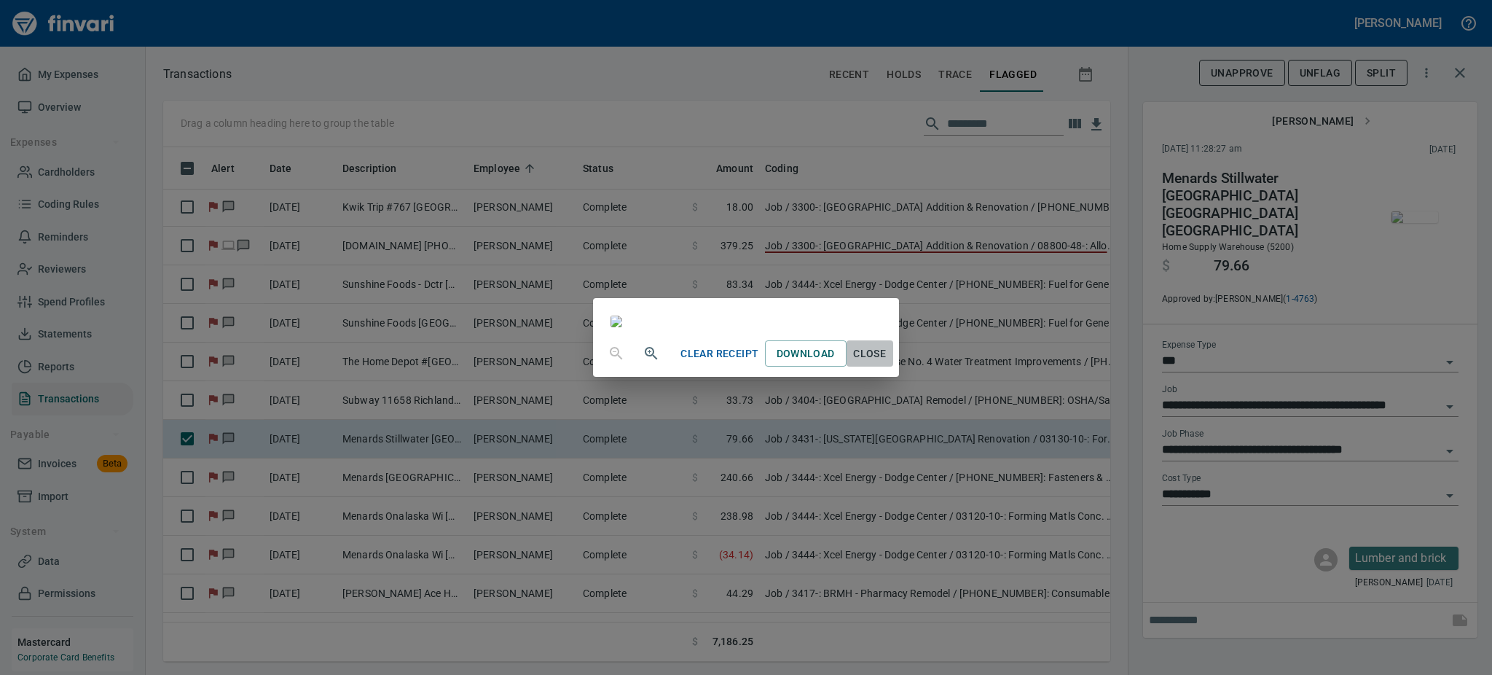
click at [893, 367] on button "Close" at bounding box center [870, 353] width 47 height 27
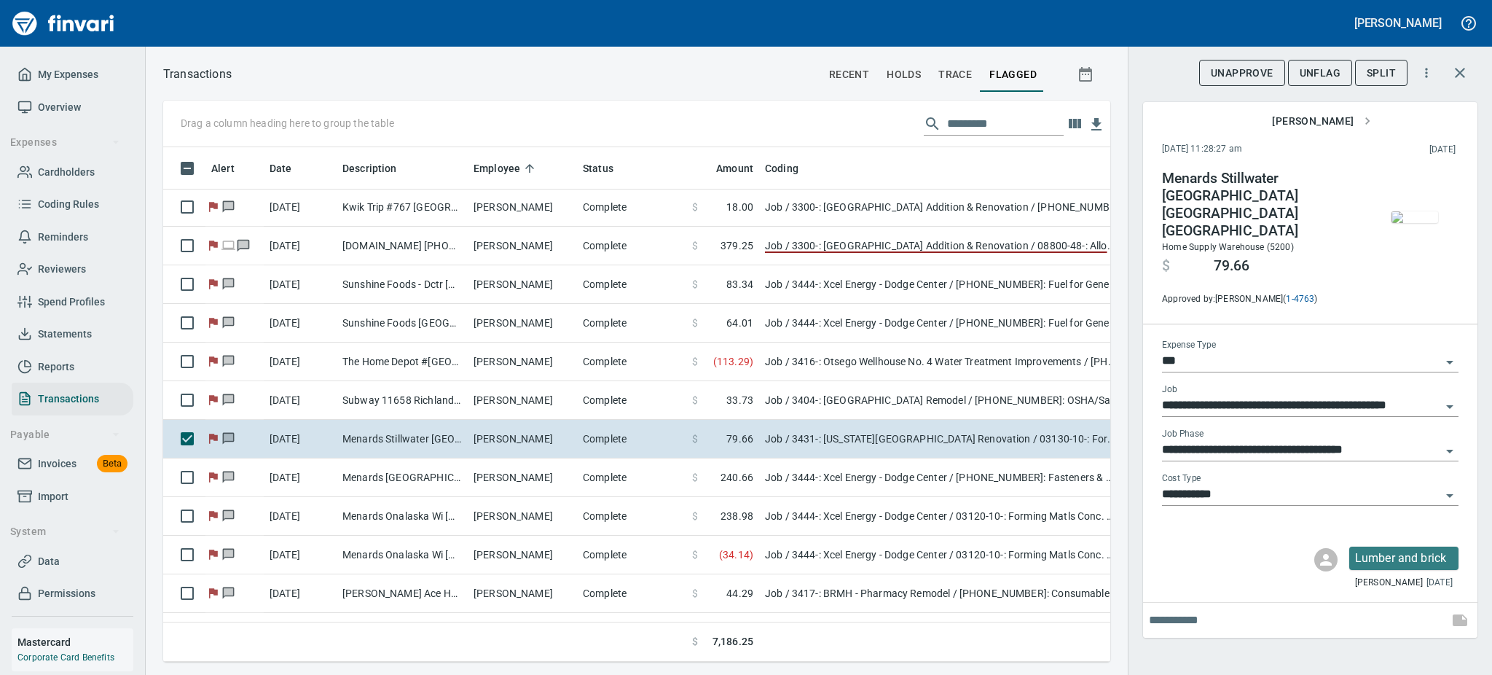
click at [1320, 70] on span "UnFlag" at bounding box center [1320, 73] width 41 height 18
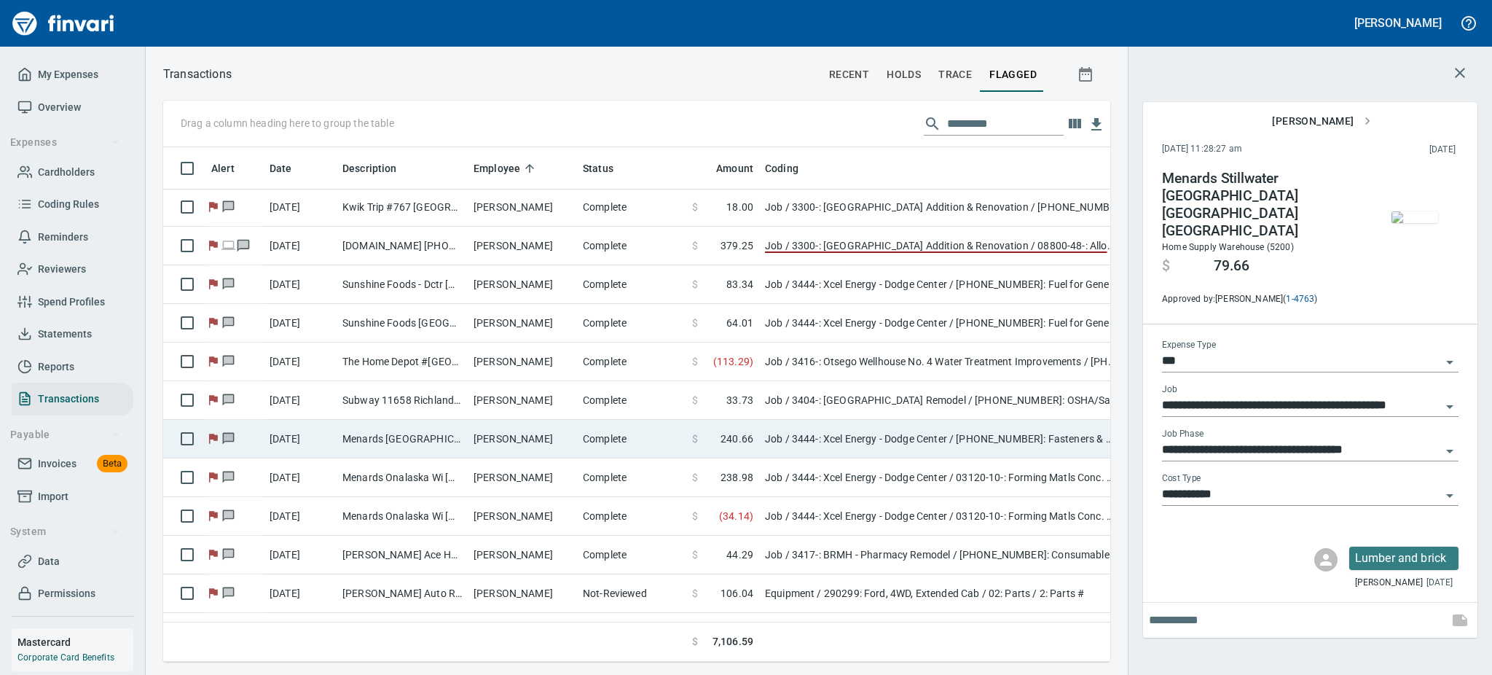
click at [491, 442] on td "[PERSON_NAME]" at bounding box center [522, 439] width 109 height 39
type input "**********"
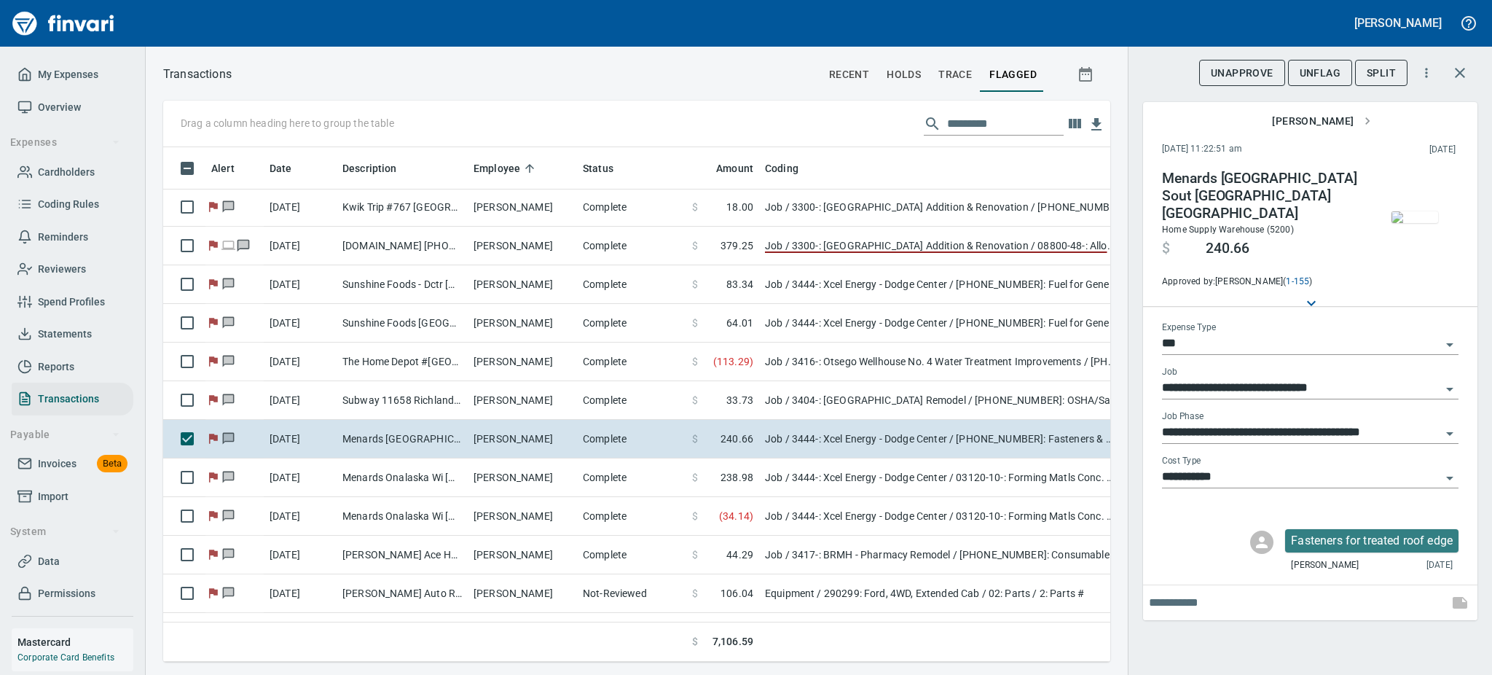
click at [1422, 219] on img "button" at bounding box center [1415, 217] width 47 height 12
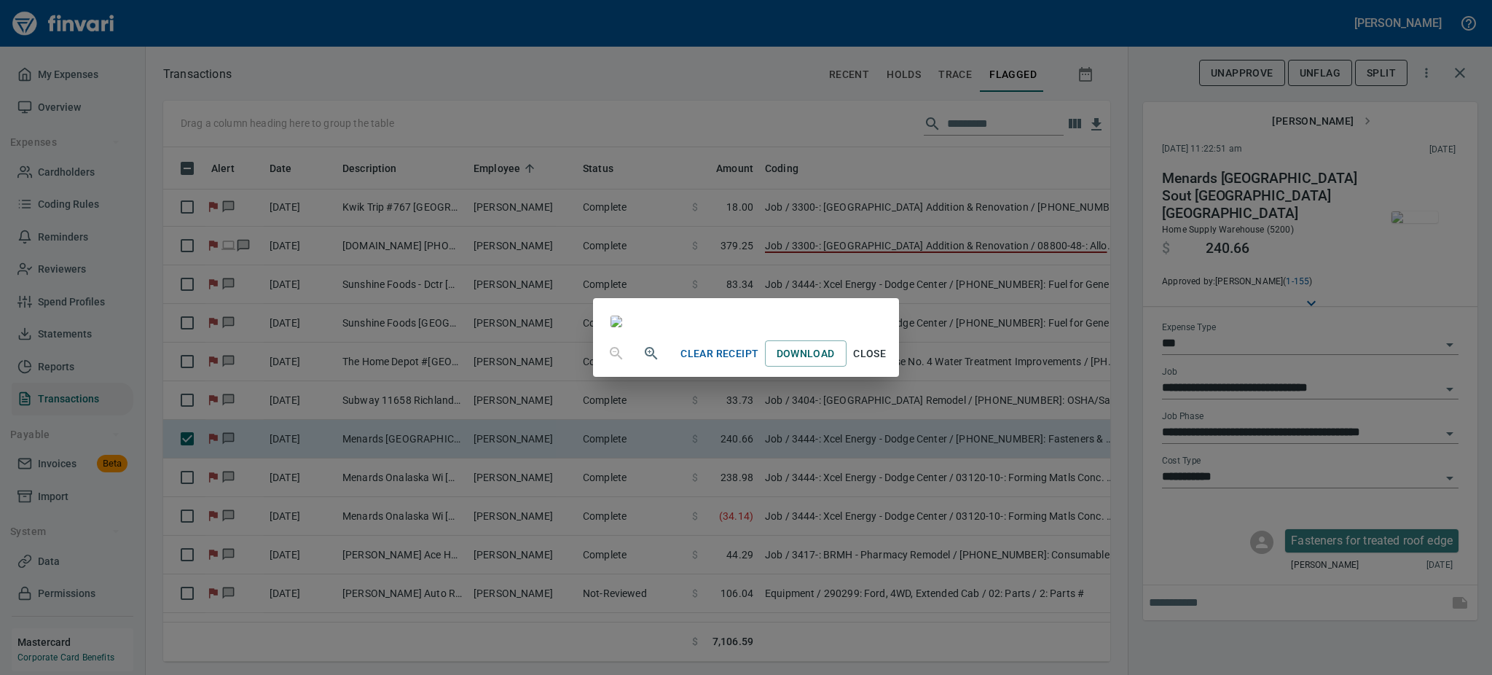
click at [643, 362] on icon "button" at bounding box center [651, 353] width 17 height 17
click at [634, 372] on button "button" at bounding box center [651, 354] width 35 height 35
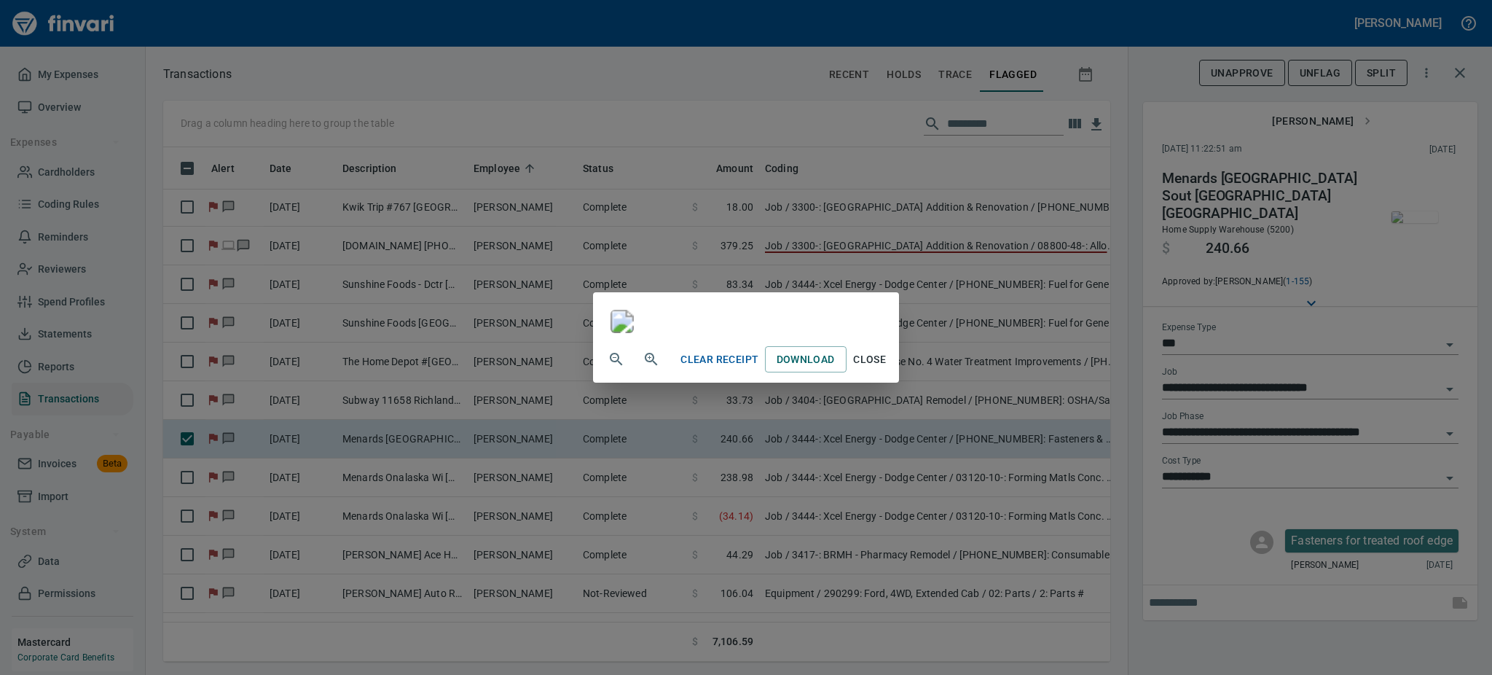
scroll to position [428, 0]
drag, startPoint x: 1174, startPoint y: 34, endPoint x: 1012, endPoint y: 106, distance: 177.1
click at [898, 292] on div at bounding box center [745, 314] width 305 height 44
click at [1362, 178] on div "Clear Receipt Download Close" at bounding box center [746, 337] width 1492 height 675
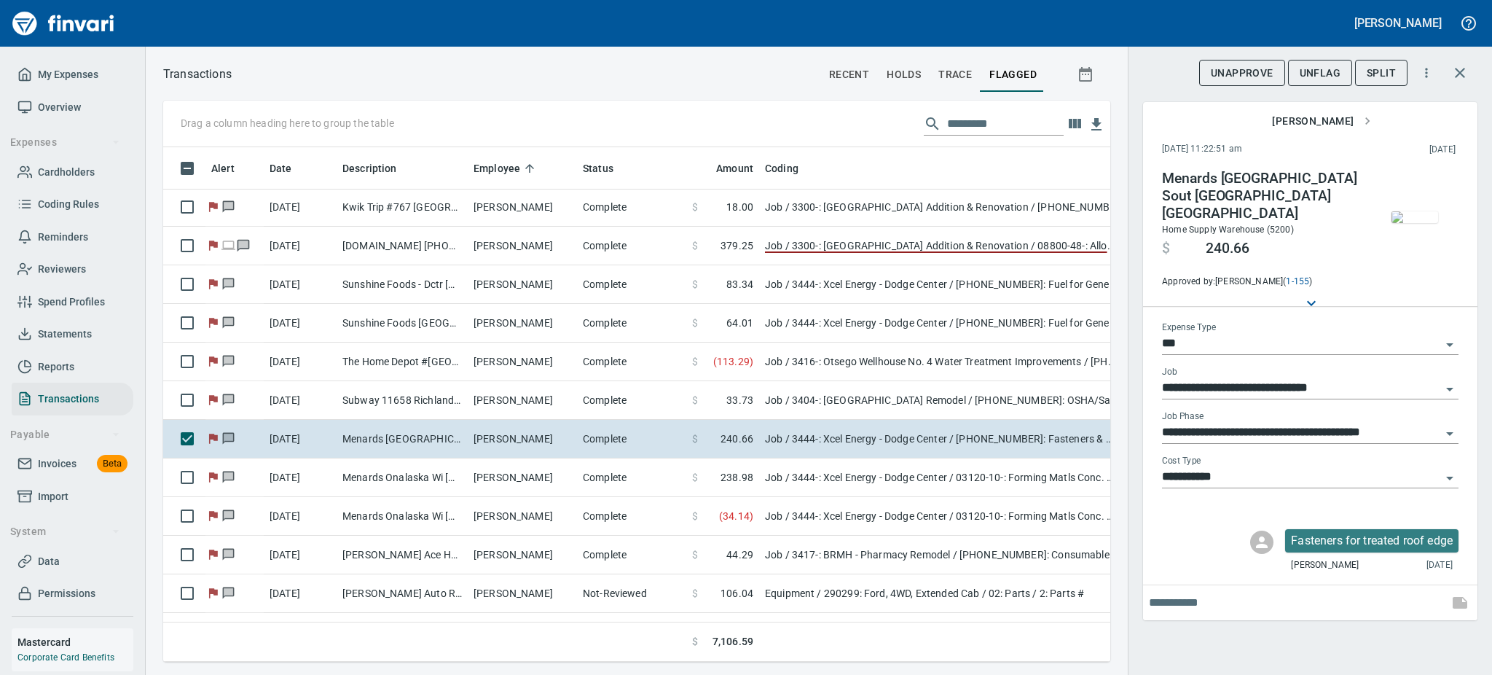
scroll to position [482, 914]
click at [1411, 220] on img "button" at bounding box center [1415, 217] width 47 height 12
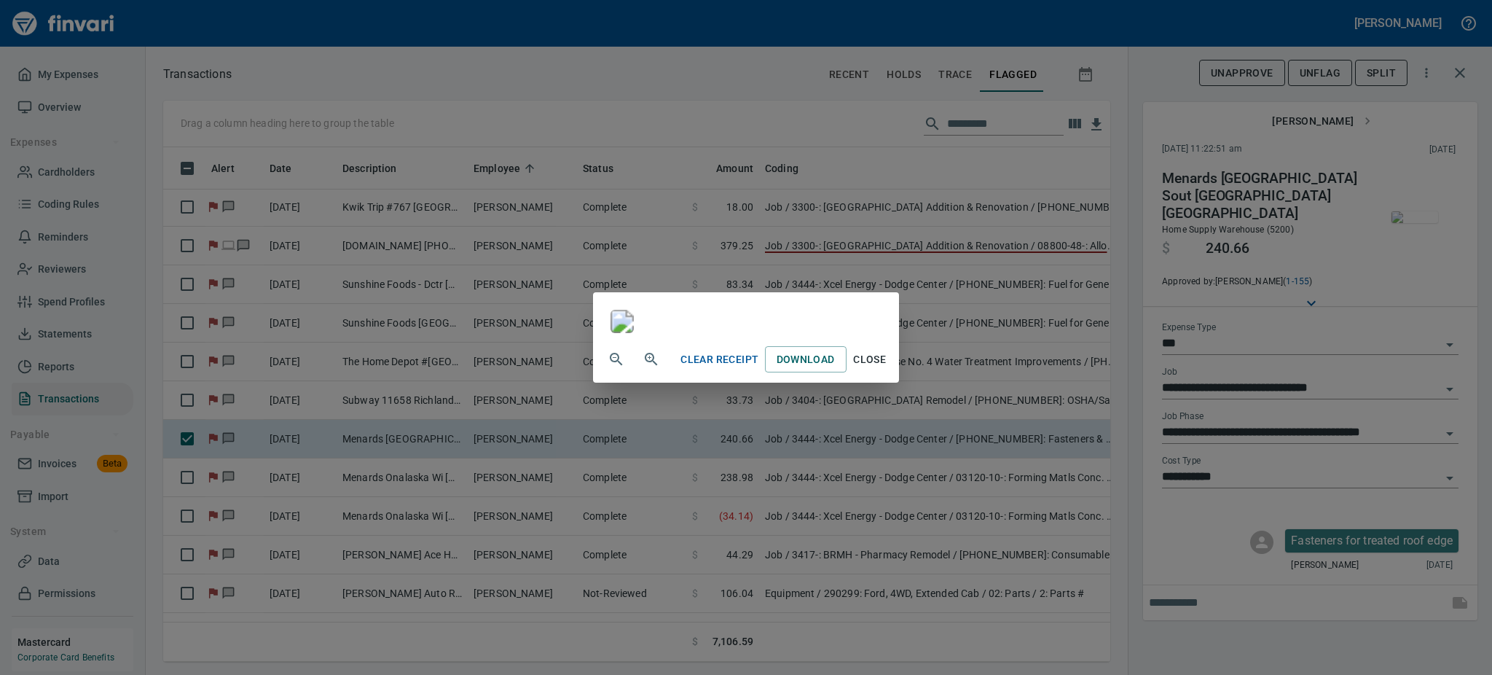
scroll to position [458, 0]
click at [887, 369] on span "Close" at bounding box center [869, 359] width 35 height 18
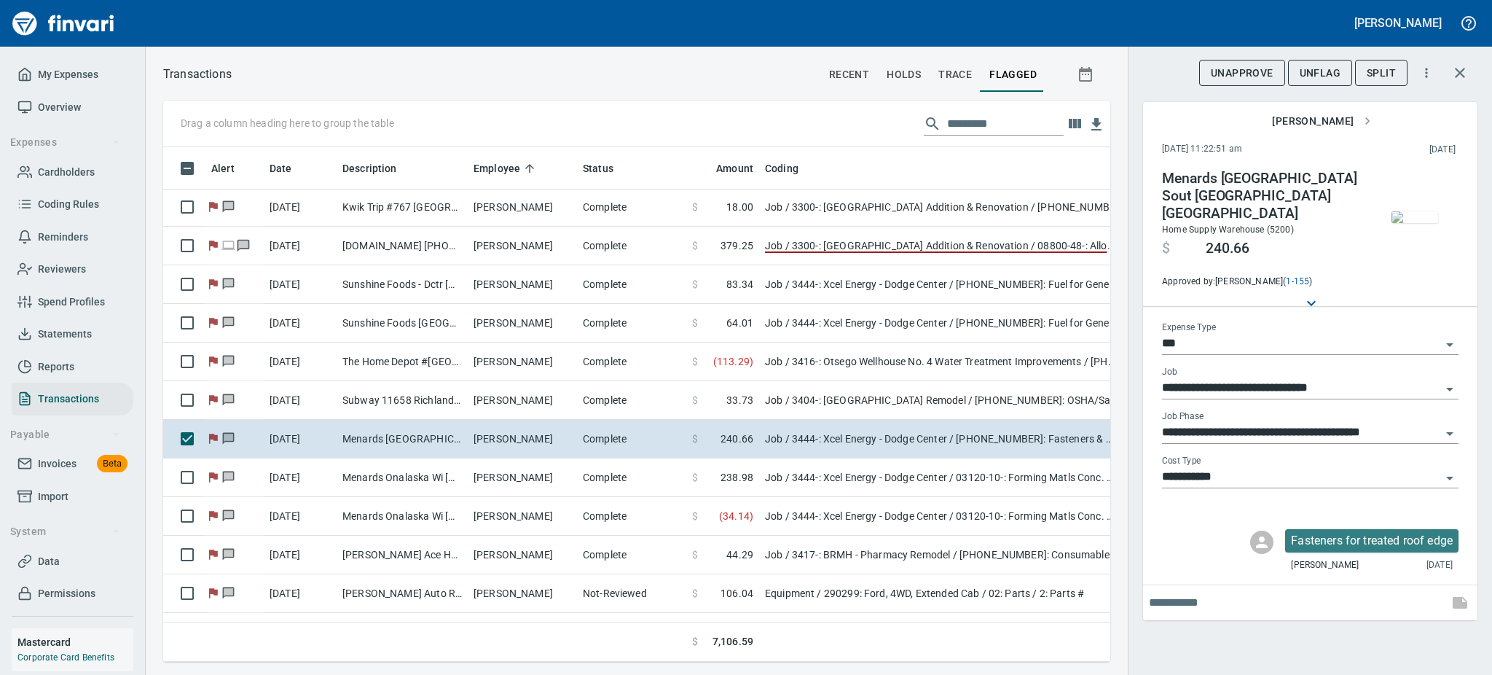
click at [1327, 68] on span "UnFlag" at bounding box center [1320, 73] width 41 height 18
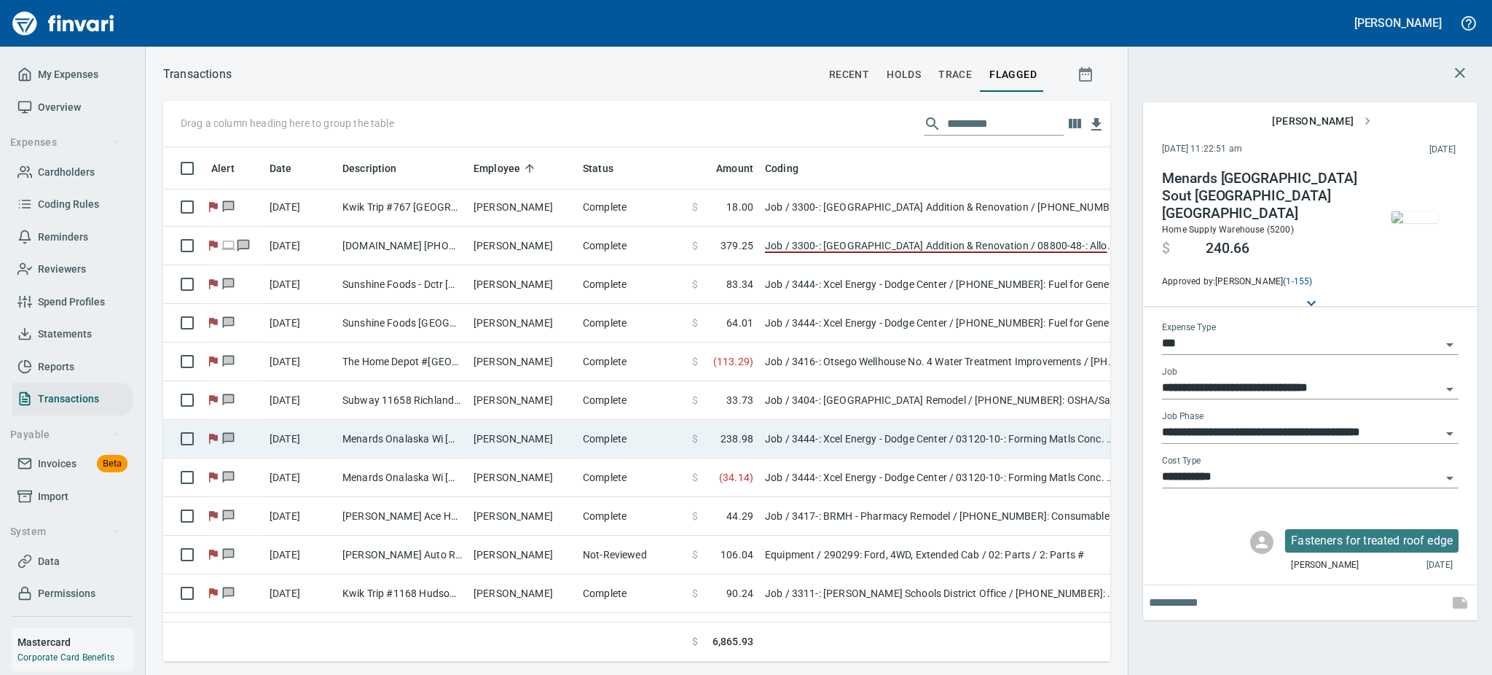
click at [514, 443] on td "[PERSON_NAME]" at bounding box center [522, 439] width 109 height 39
type input "**********"
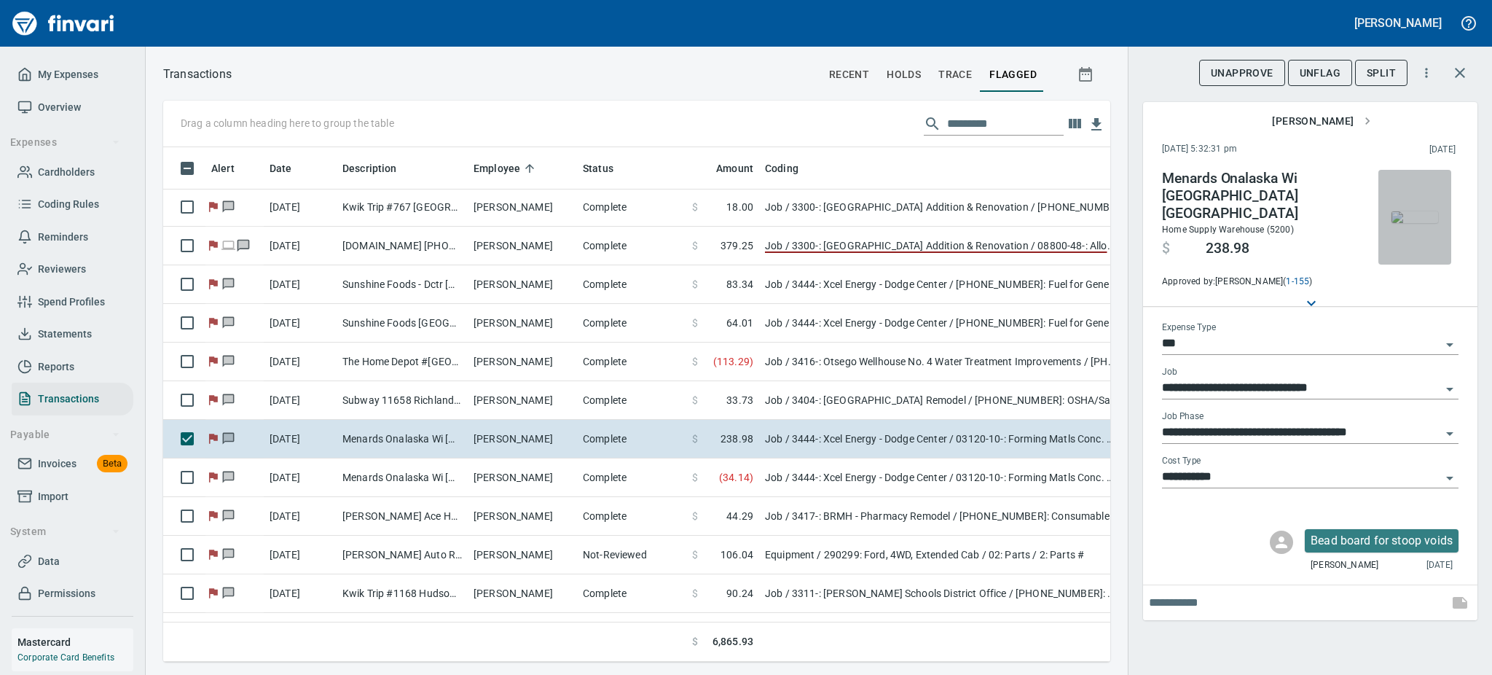
click at [1416, 211] on img "button" at bounding box center [1415, 217] width 47 height 12
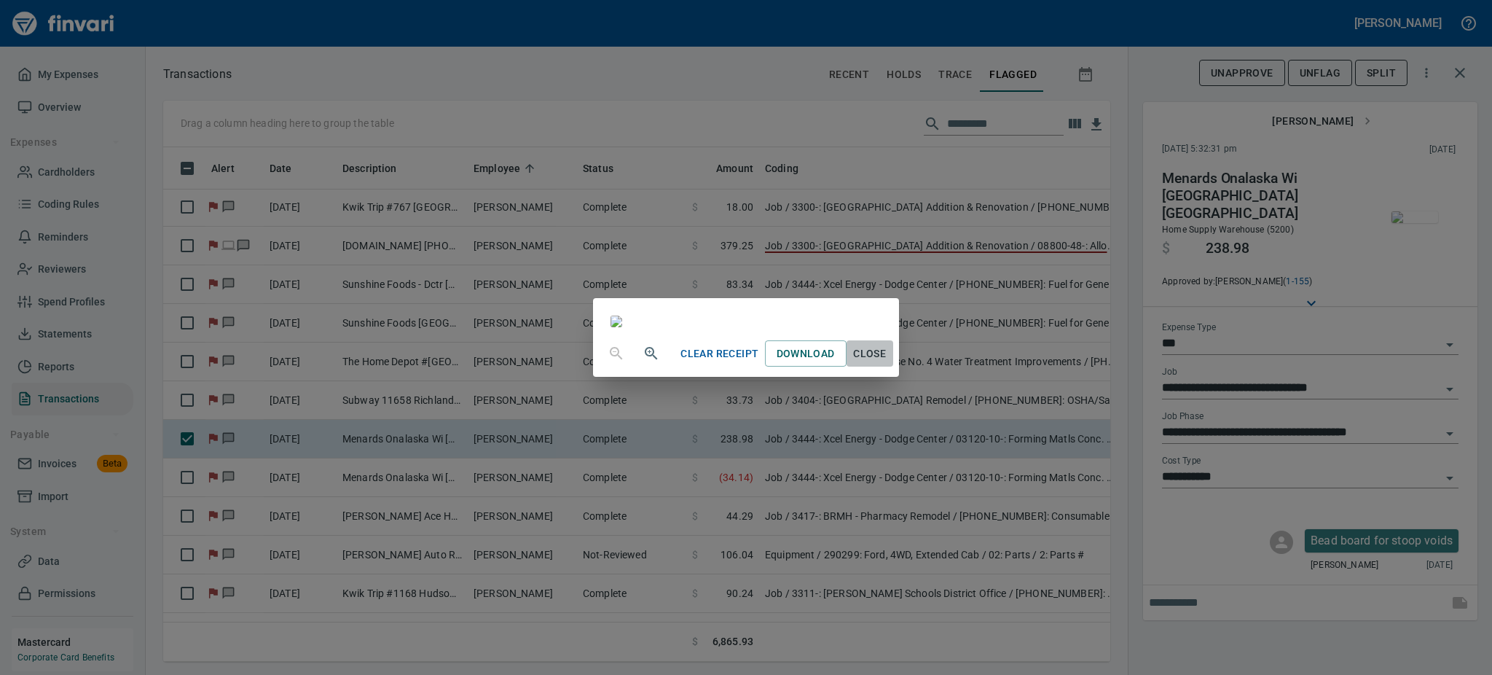
click at [887, 363] on span "Close" at bounding box center [869, 354] width 35 height 18
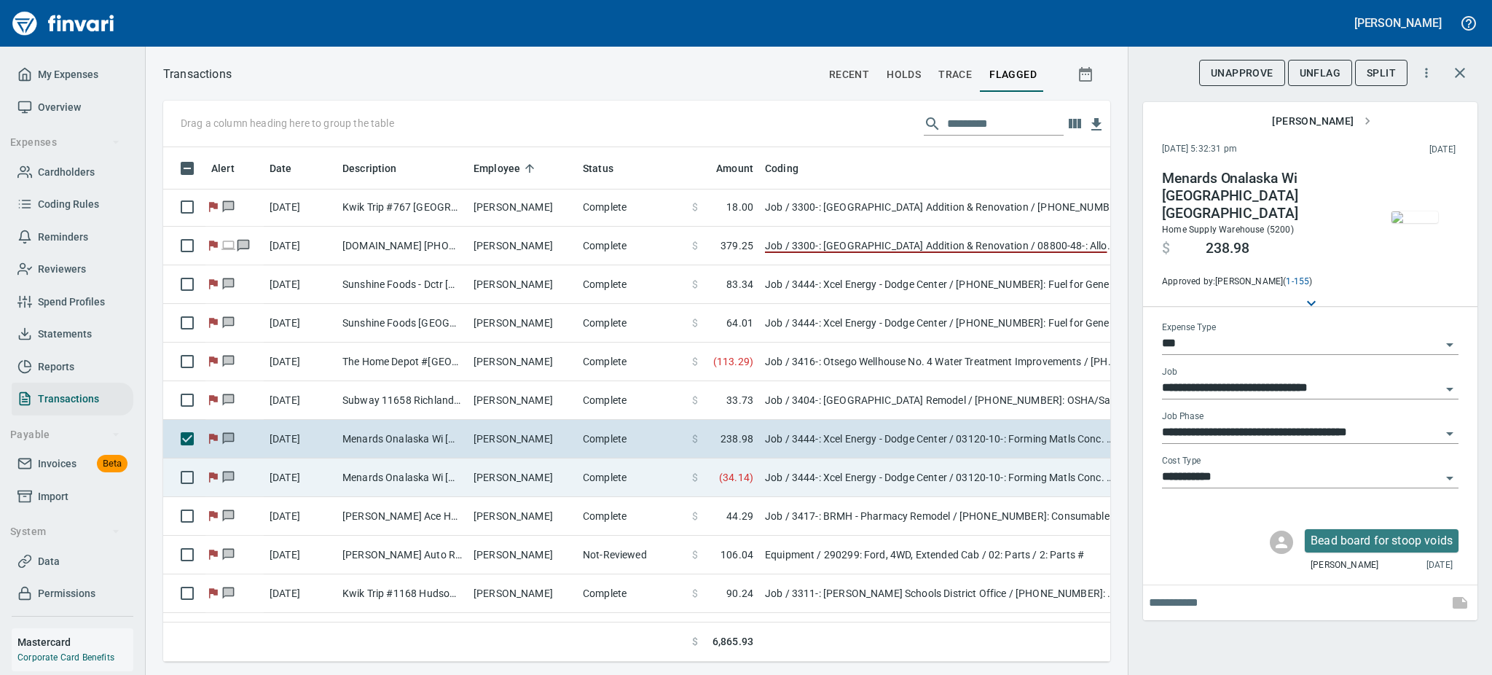
click at [509, 477] on td "[PERSON_NAME]" at bounding box center [522, 477] width 109 height 39
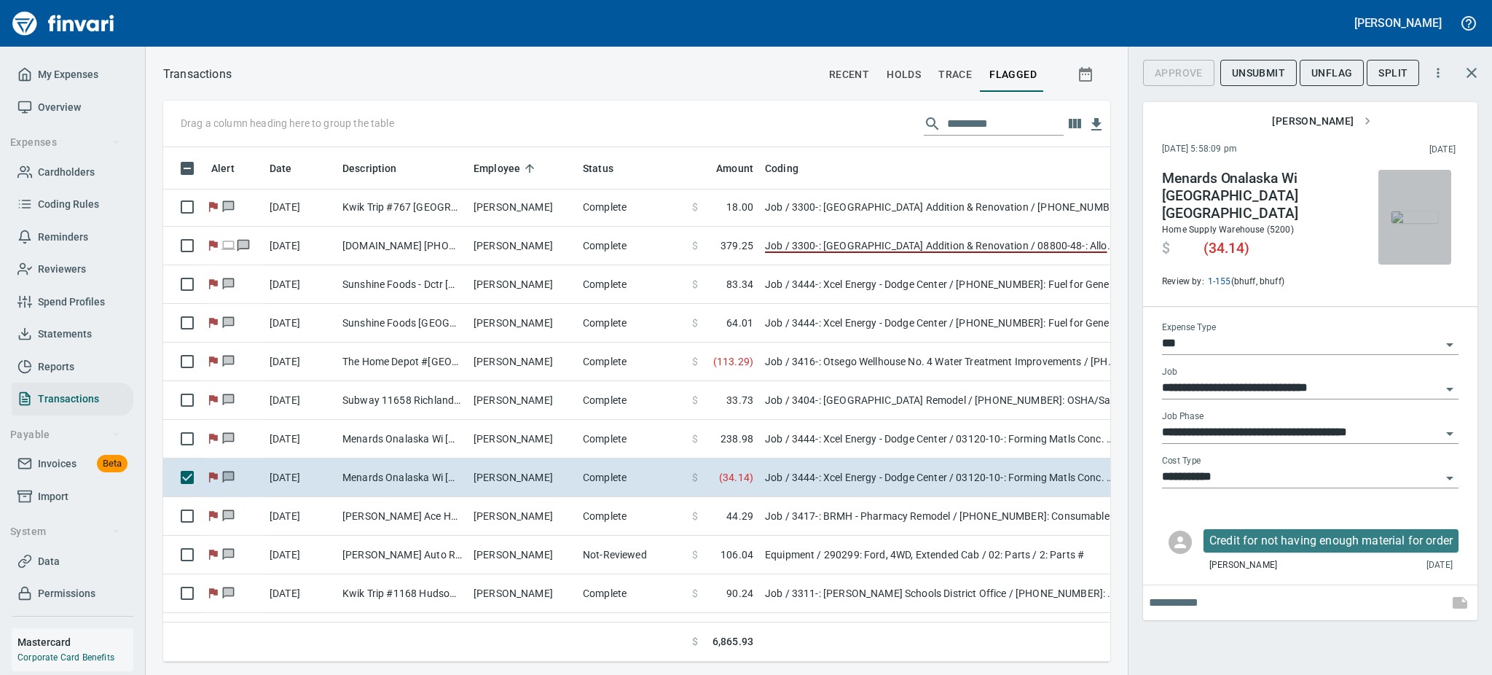
click at [1419, 211] on img "button" at bounding box center [1415, 217] width 47 height 12
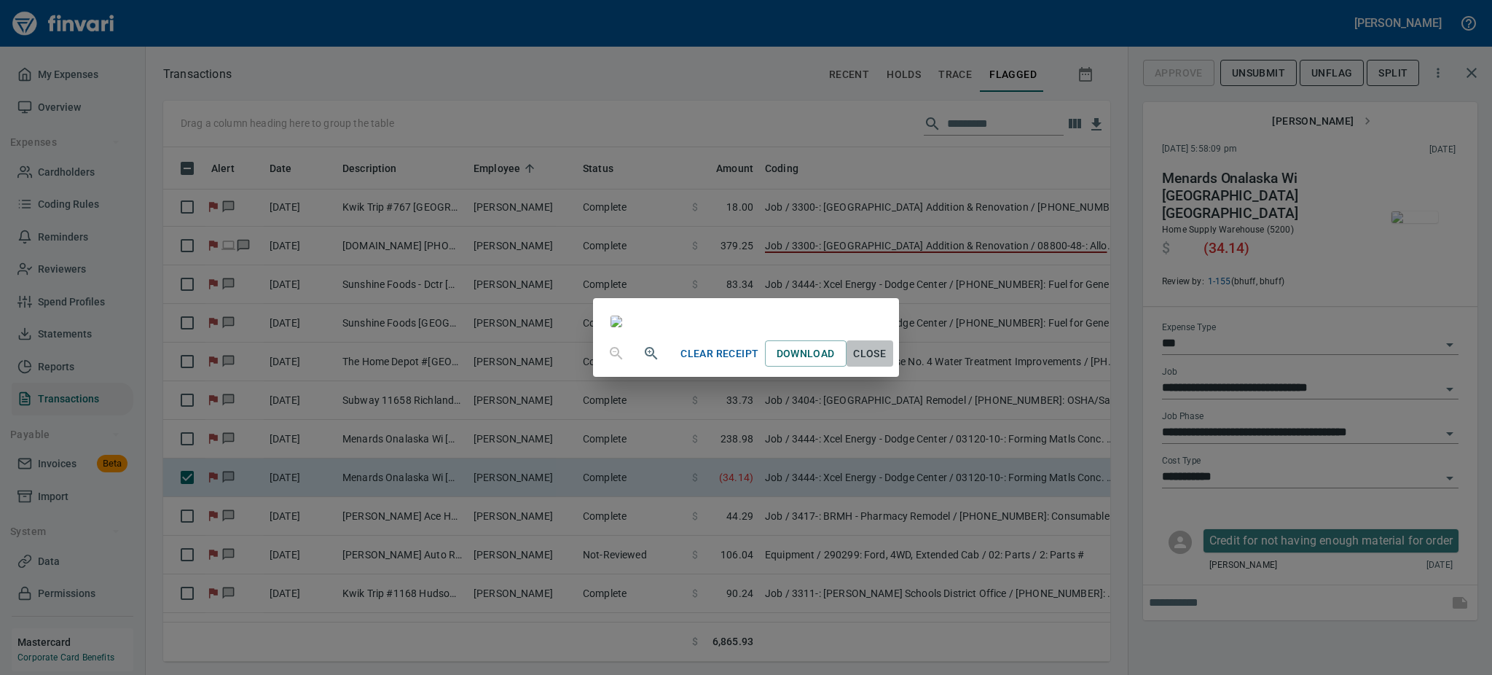
click at [887, 363] on span "Close" at bounding box center [869, 354] width 35 height 18
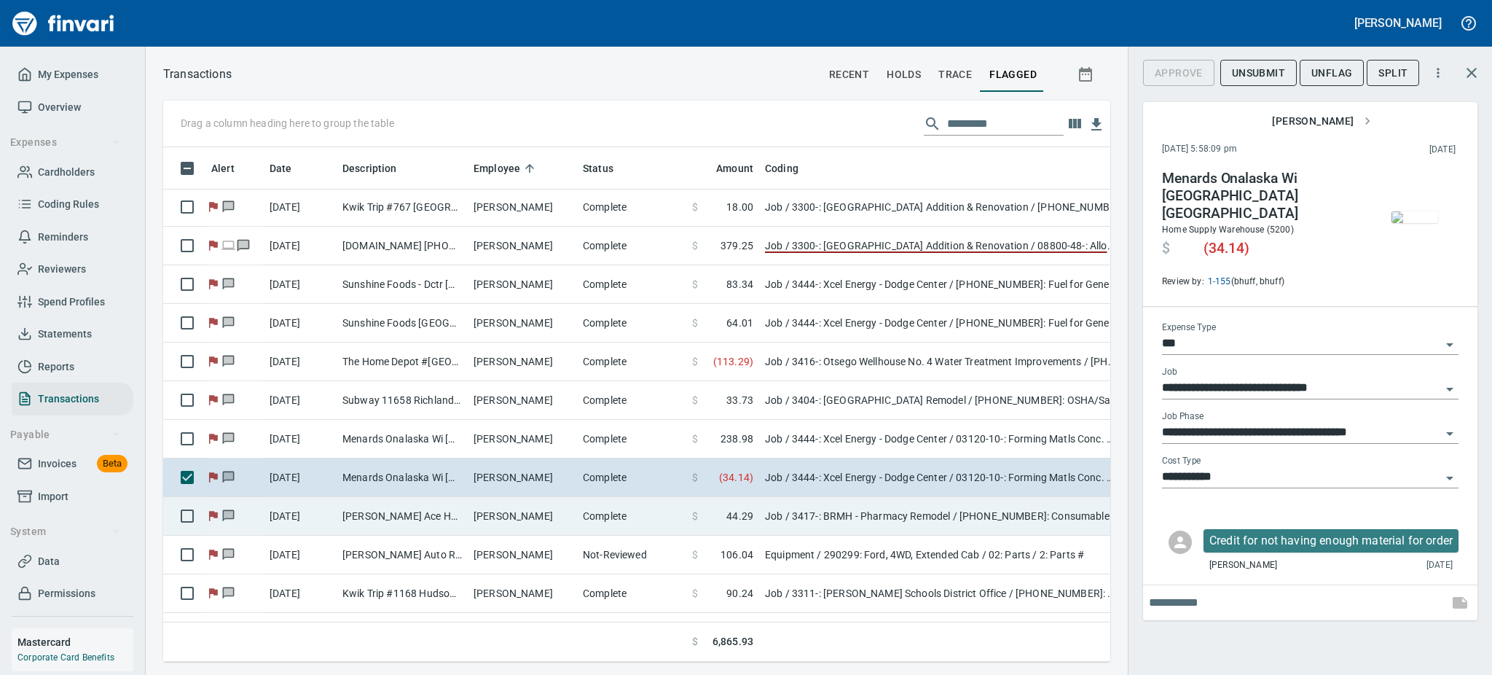
click at [423, 514] on td "[PERSON_NAME] Ace Home Cente Blk River Fls WI" at bounding box center [402, 516] width 131 height 39
type input "**********"
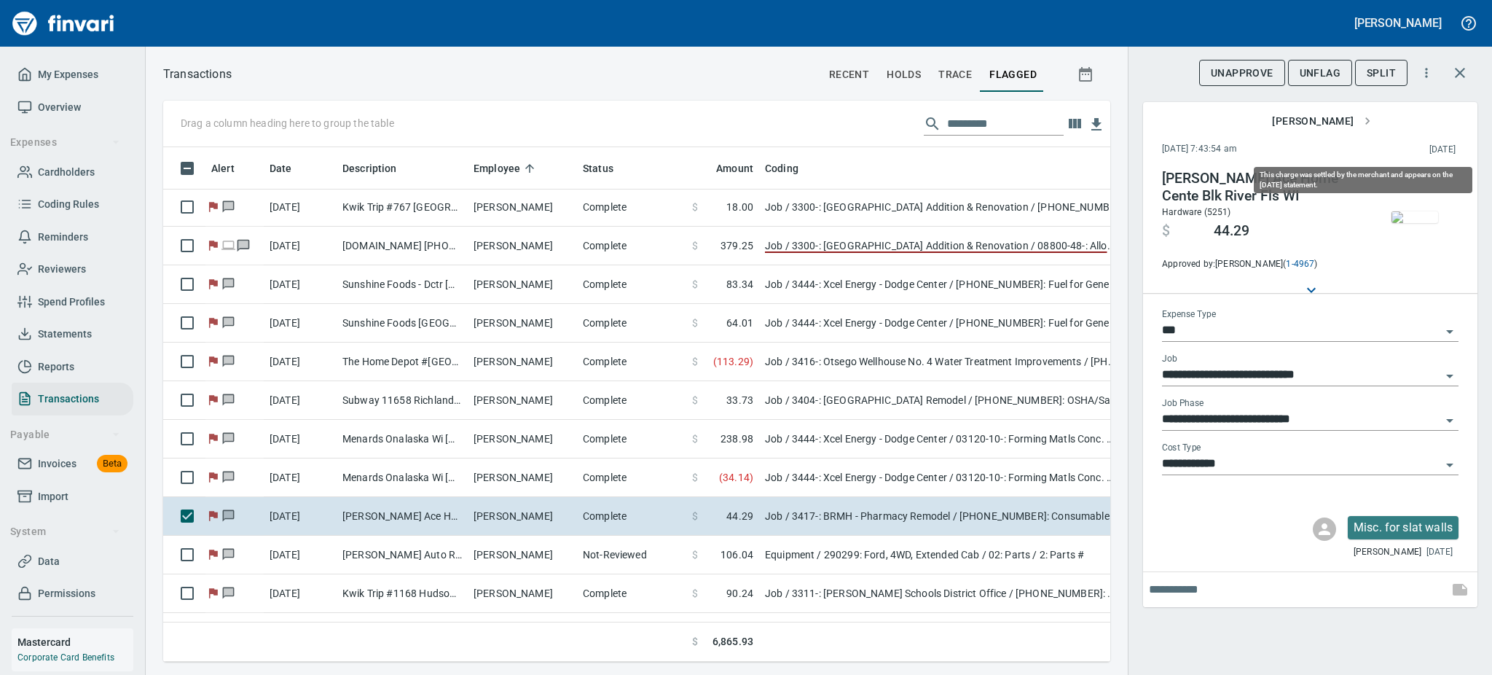
scroll to position [482, 914]
click at [1425, 223] on img "button" at bounding box center [1415, 217] width 47 height 12
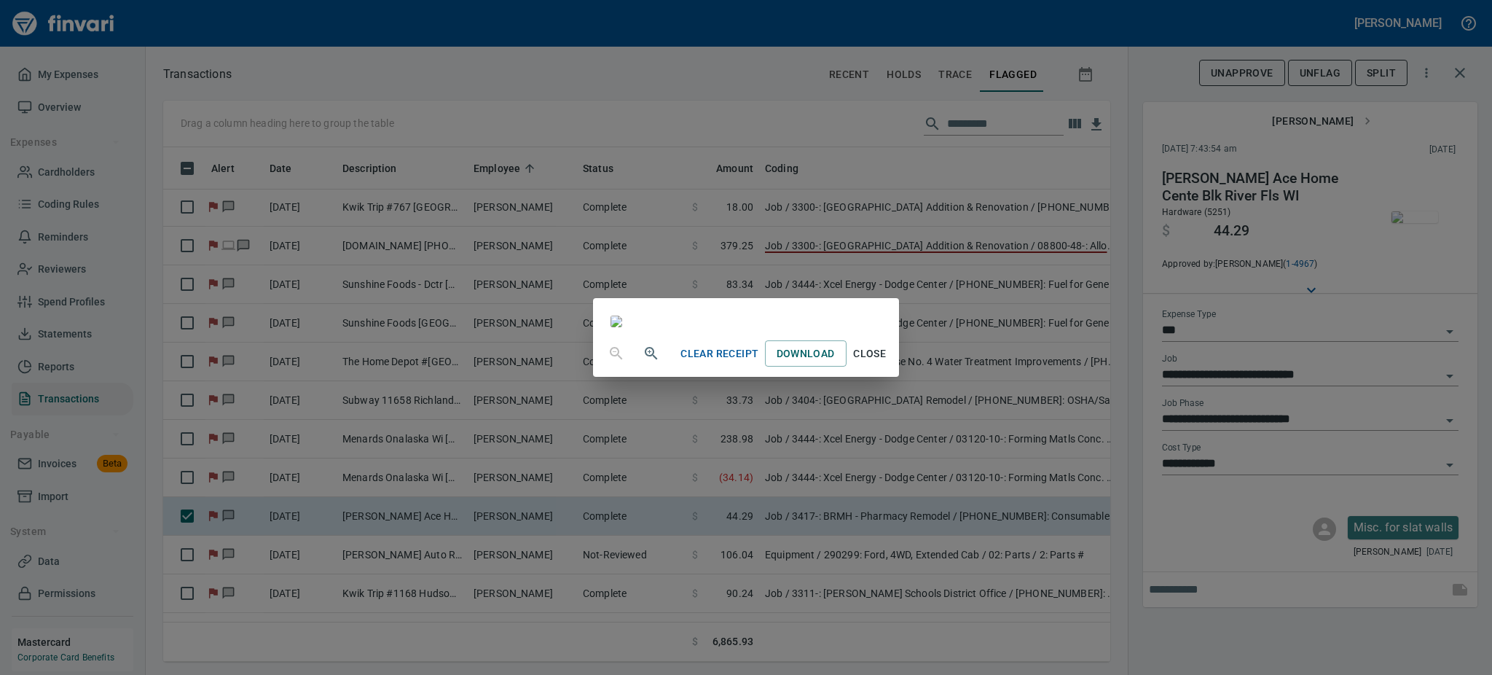
click at [643, 362] on icon "button" at bounding box center [651, 353] width 17 height 17
click at [887, 364] on span "Close" at bounding box center [869, 355] width 35 height 18
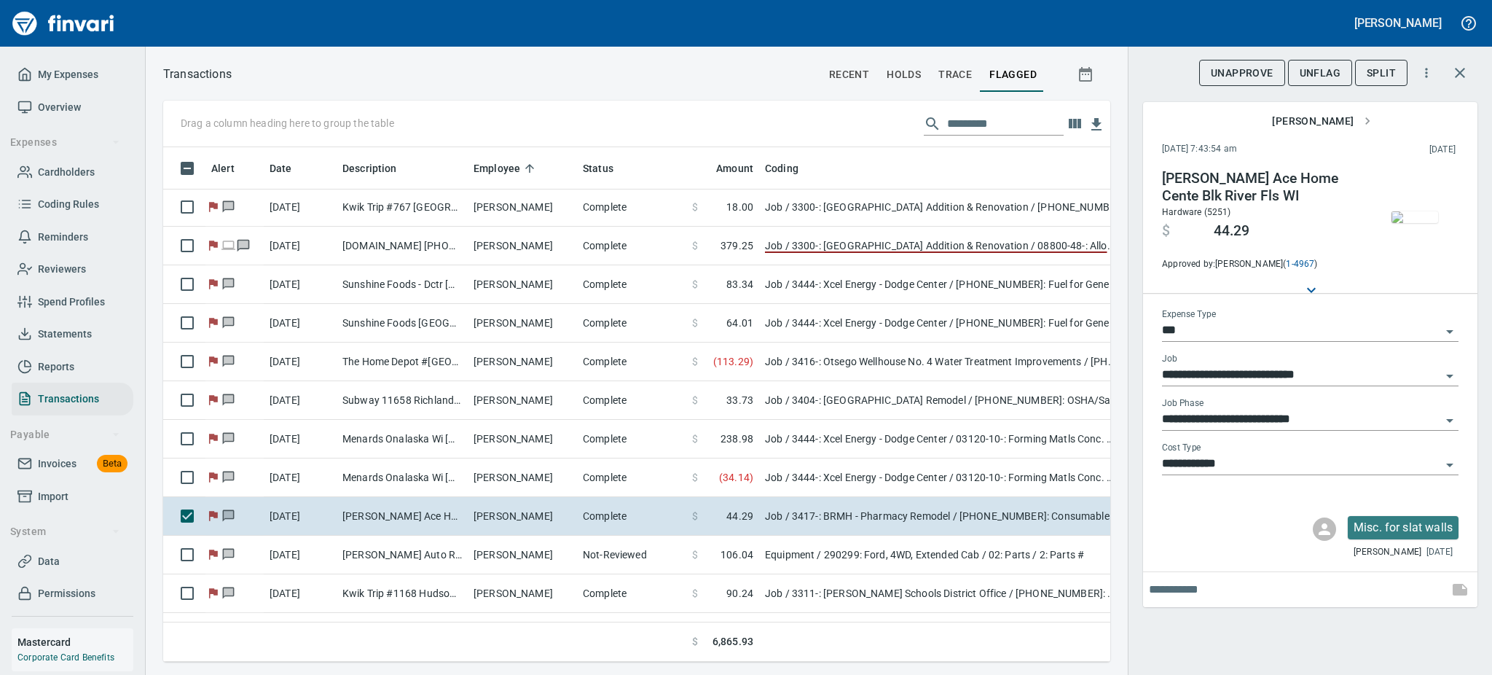
click at [1319, 69] on span "UnFlag" at bounding box center [1320, 73] width 41 height 18
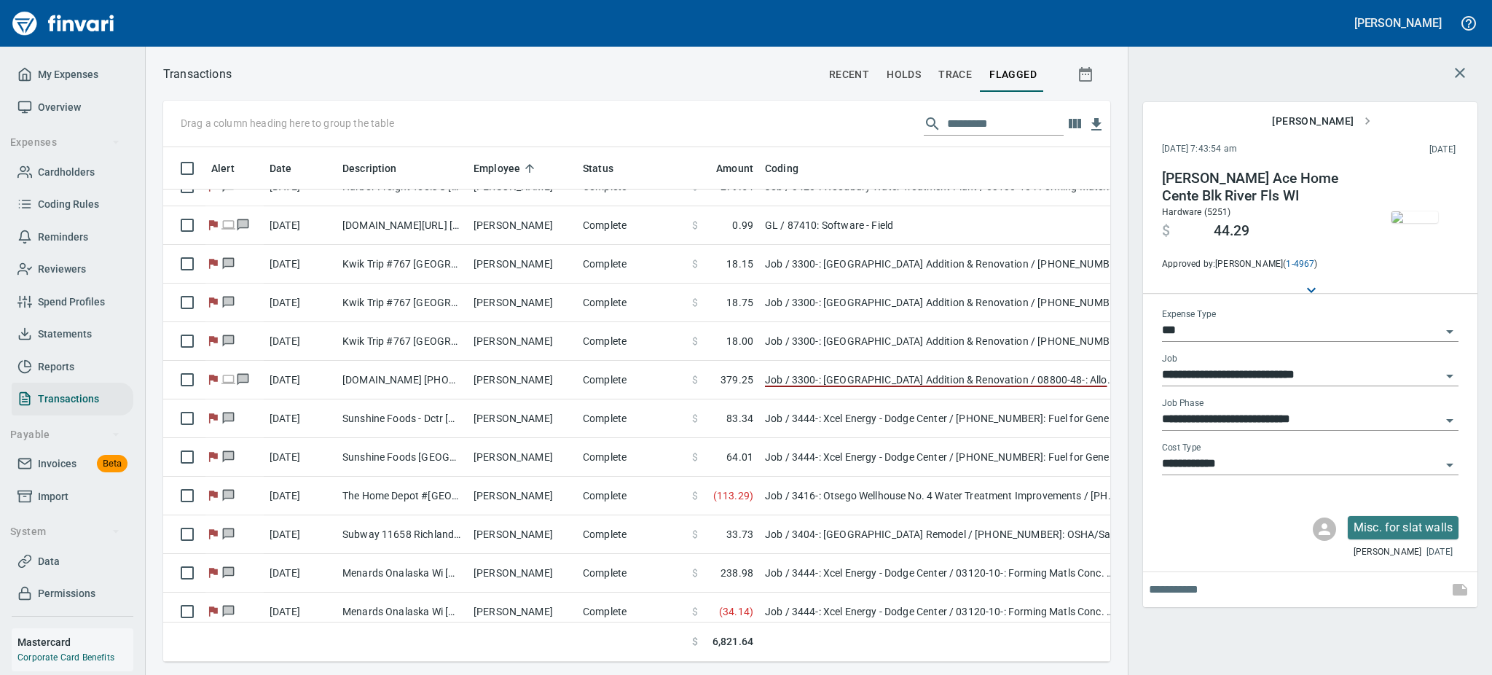
scroll to position [0, 0]
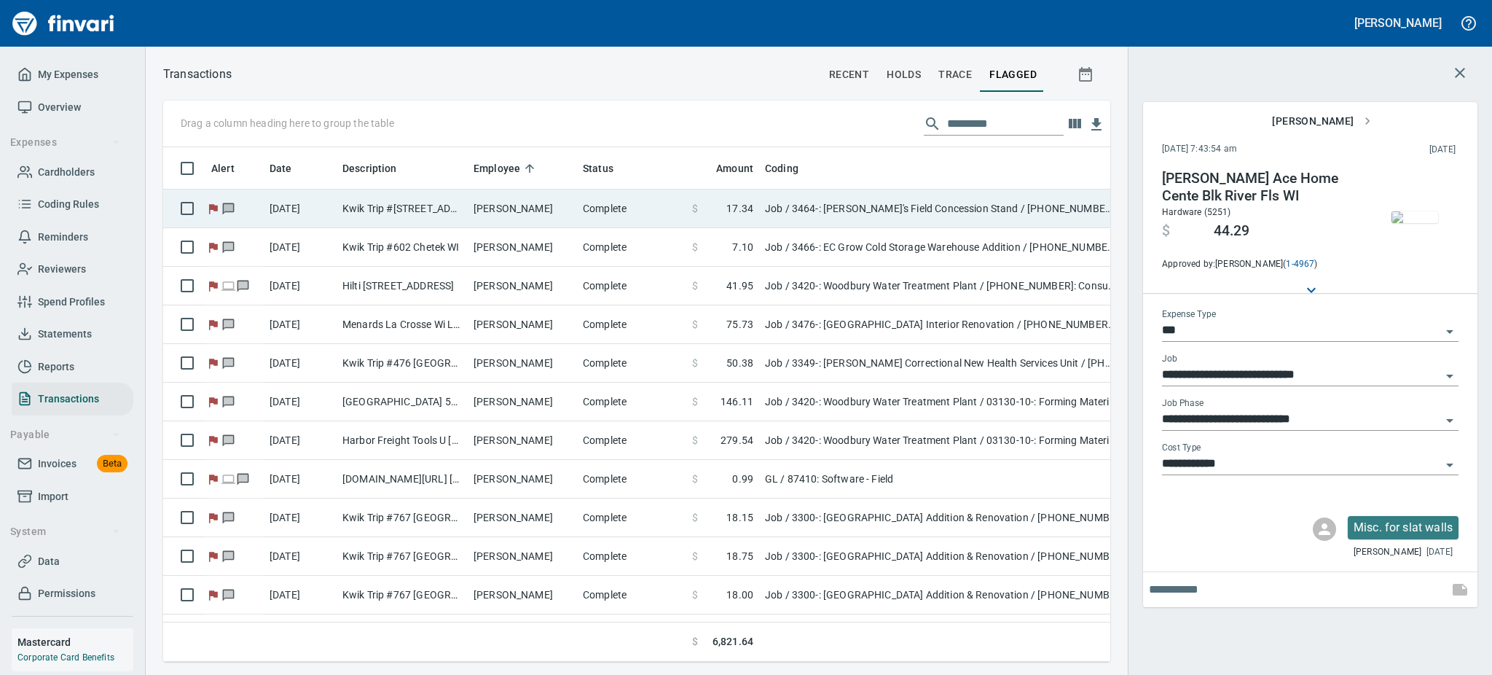
click at [501, 202] on td "[PERSON_NAME]" at bounding box center [522, 208] width 109 height 39
type input "**********"
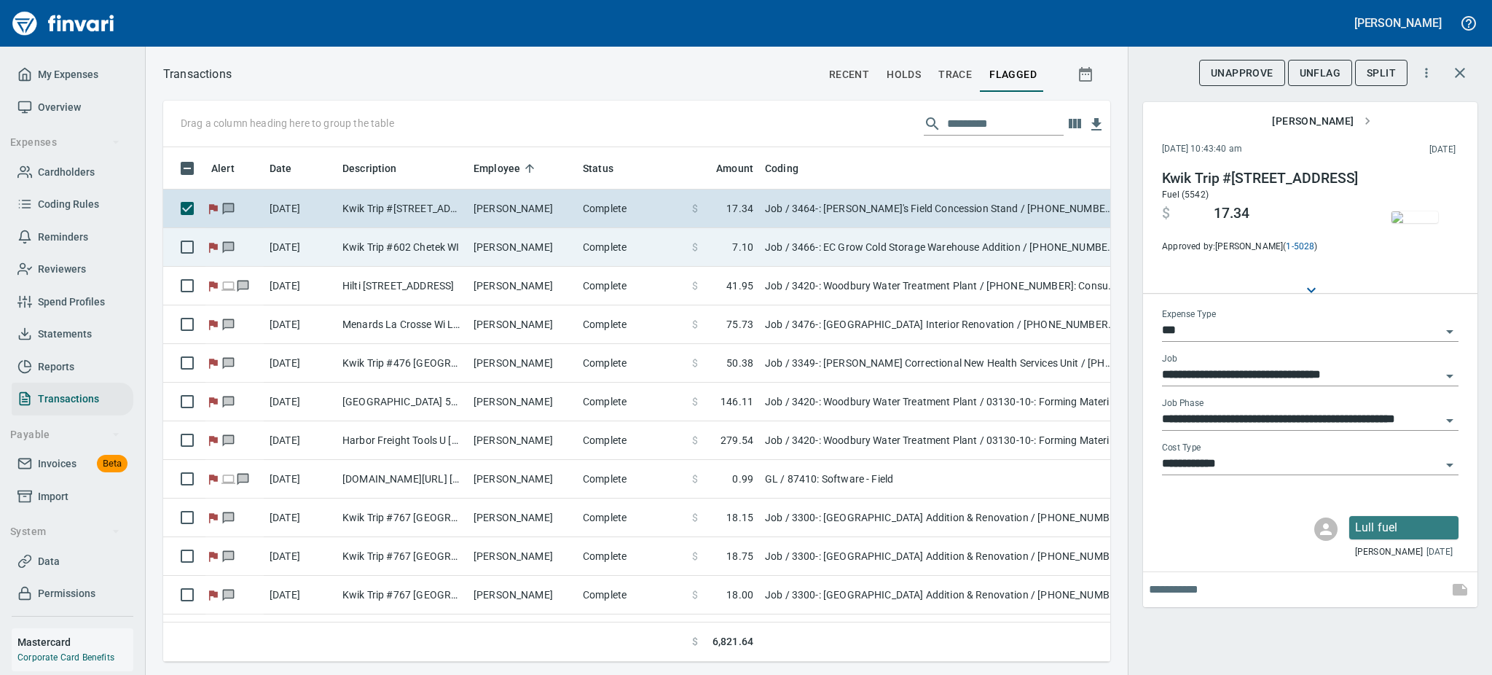
click at [448, 243] on td "Kwik Trip #602 Chetek WI" at bounding box center [402, 247] width 131 height 39
type input "**********"
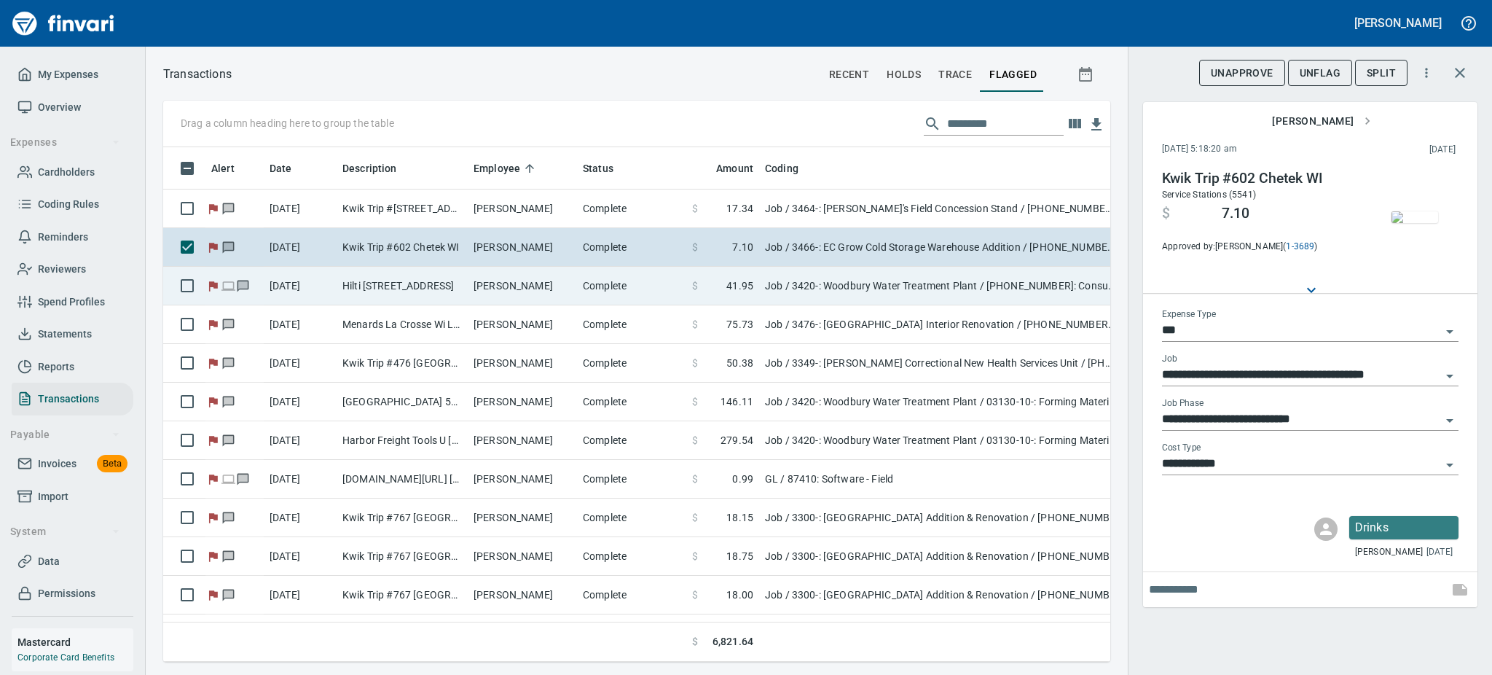
click at [358, 289] on td "Hilti [STREET_ADDRESS]" at bounding box center [402, 286] width 131 height 39
type input "**********"
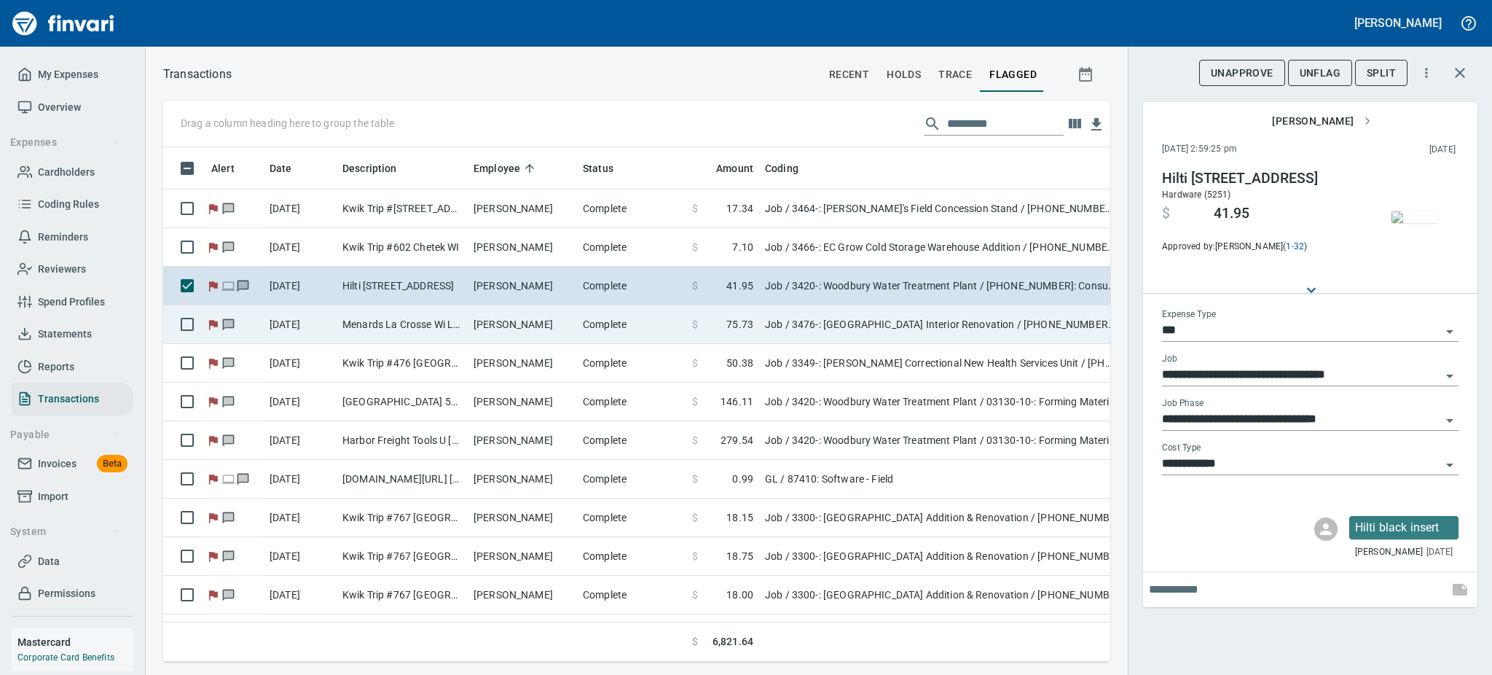
click at [356, 323] on td "Menards La Crosse Wi La Crosse [GEOGRAPHIC_DATA]" at bounding box center [402, 324] width 131 height 39
type input "**********"
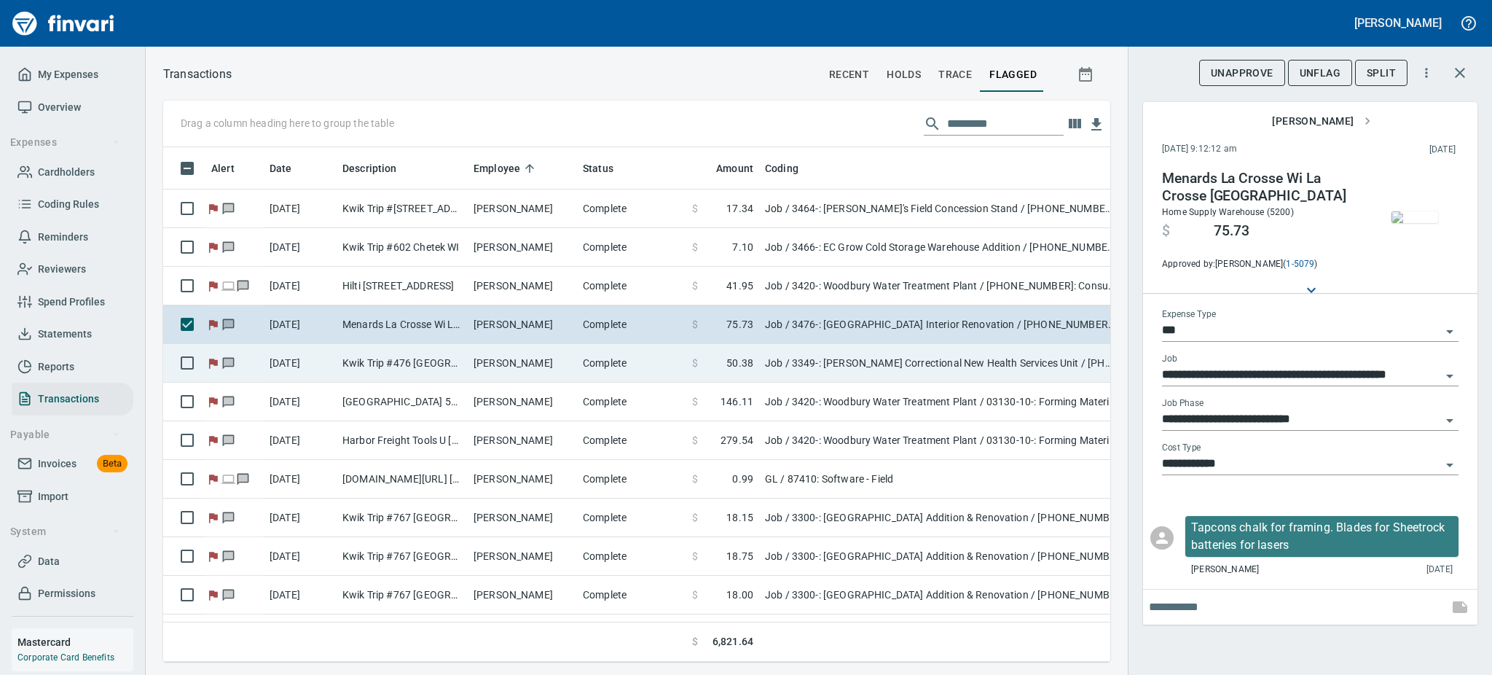
click at [356, 369] on td "Kwik Trip #476 [GEOGRAPHIC_DATA]" at bounding box center [402, 363] width 131 height 39
type input "**********"
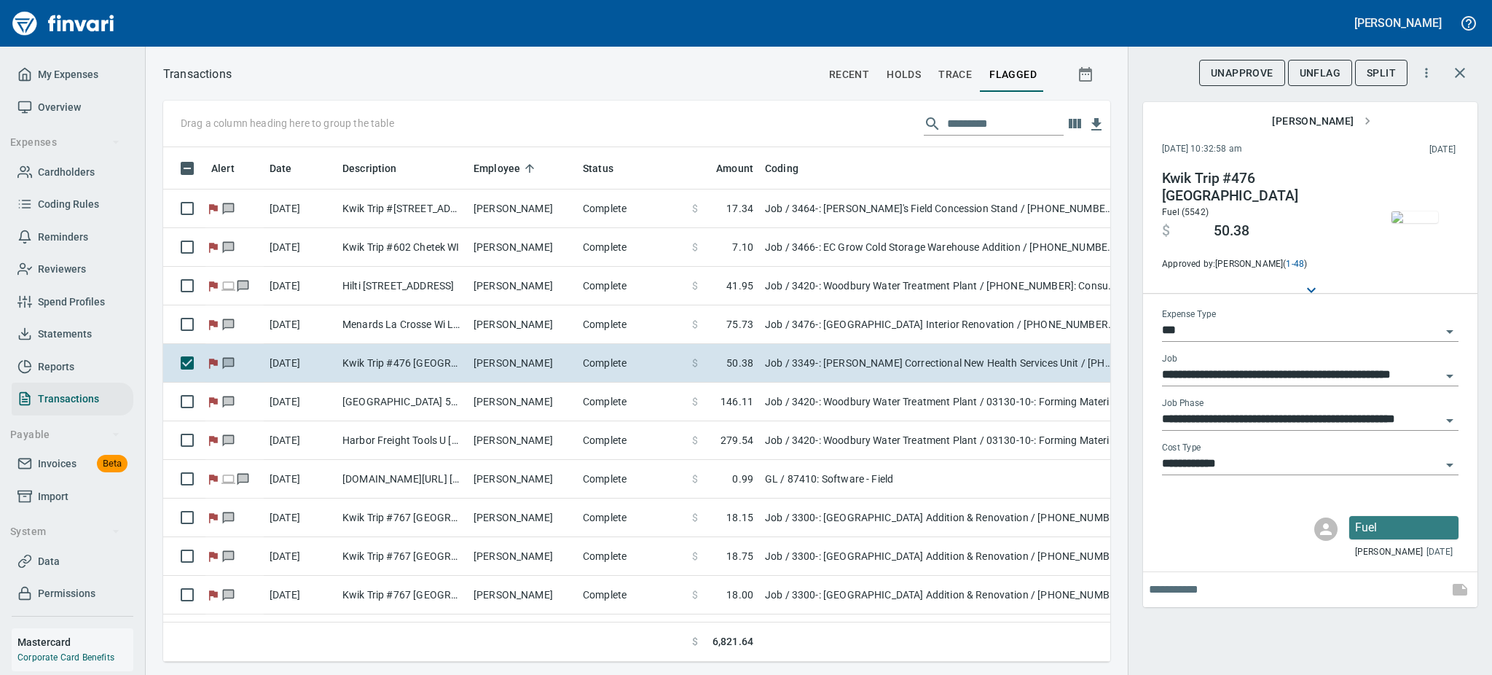
click at [1306, 76] on span "UnFlag" at bounding box center [1320, 73] width 41 height 18
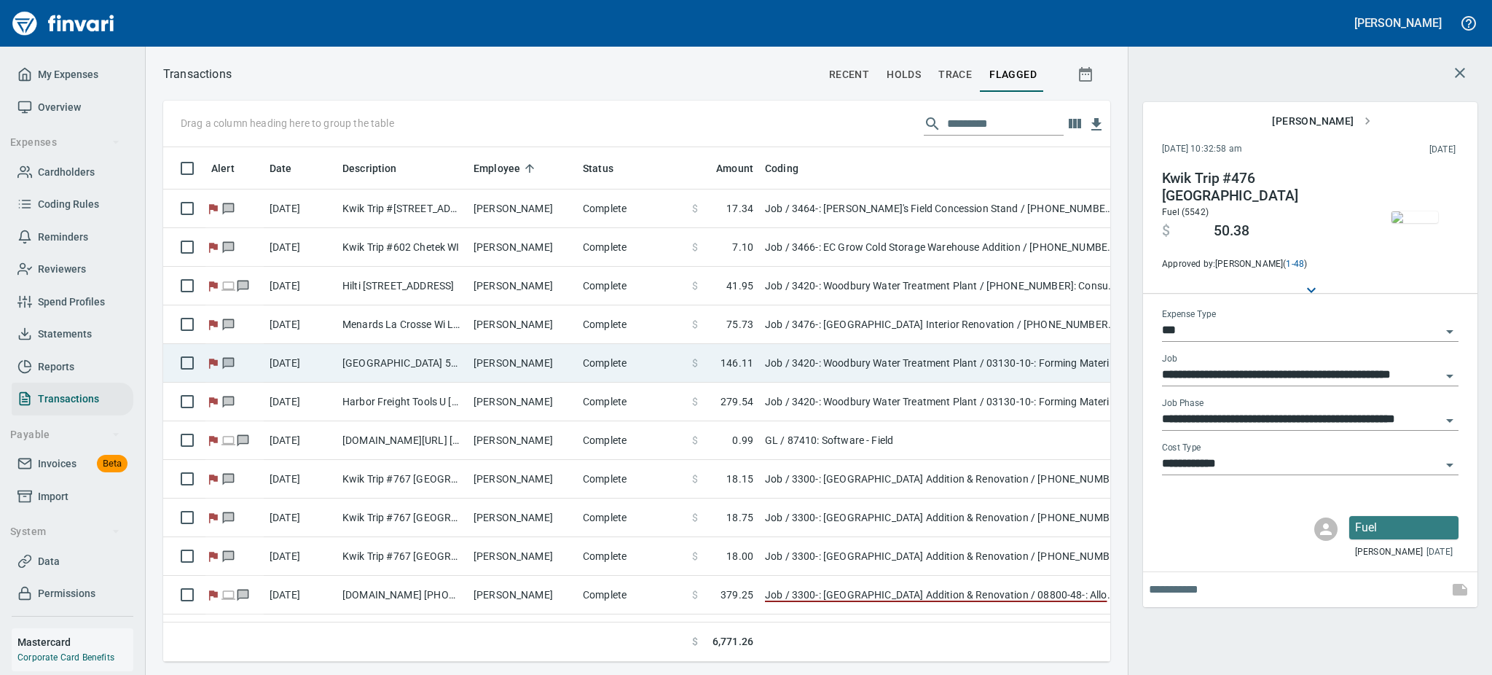
click at [435, 361] on td "[GEOGRAPHIC_DATA] 5200 [GEOGRAPHIC_DATA]" at bounding box center [402, 363] width 131 height 39
type input "**********"
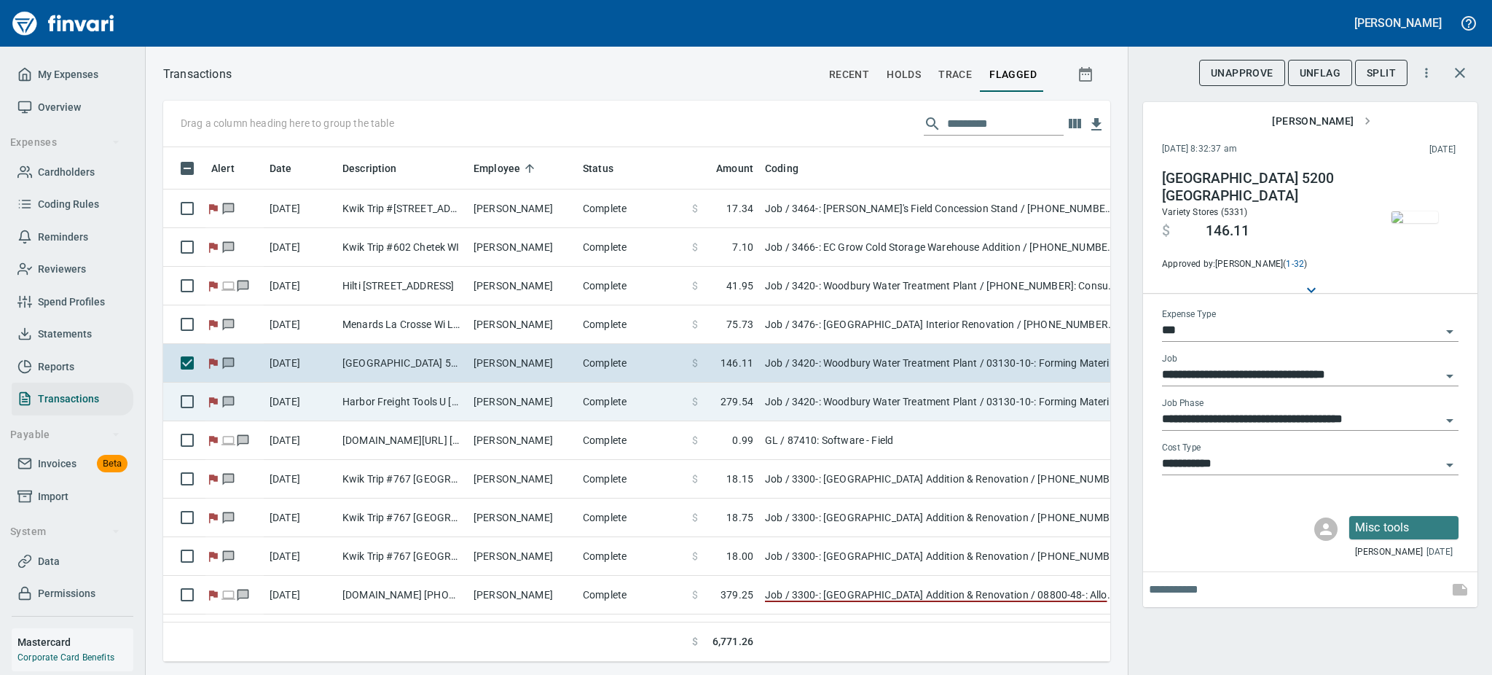
click at [410, 407] on td "Harbor Freight Tools U [GEOGRAPHIC_DATA] WI" at bounding box center [402, 402] width 131 height 39
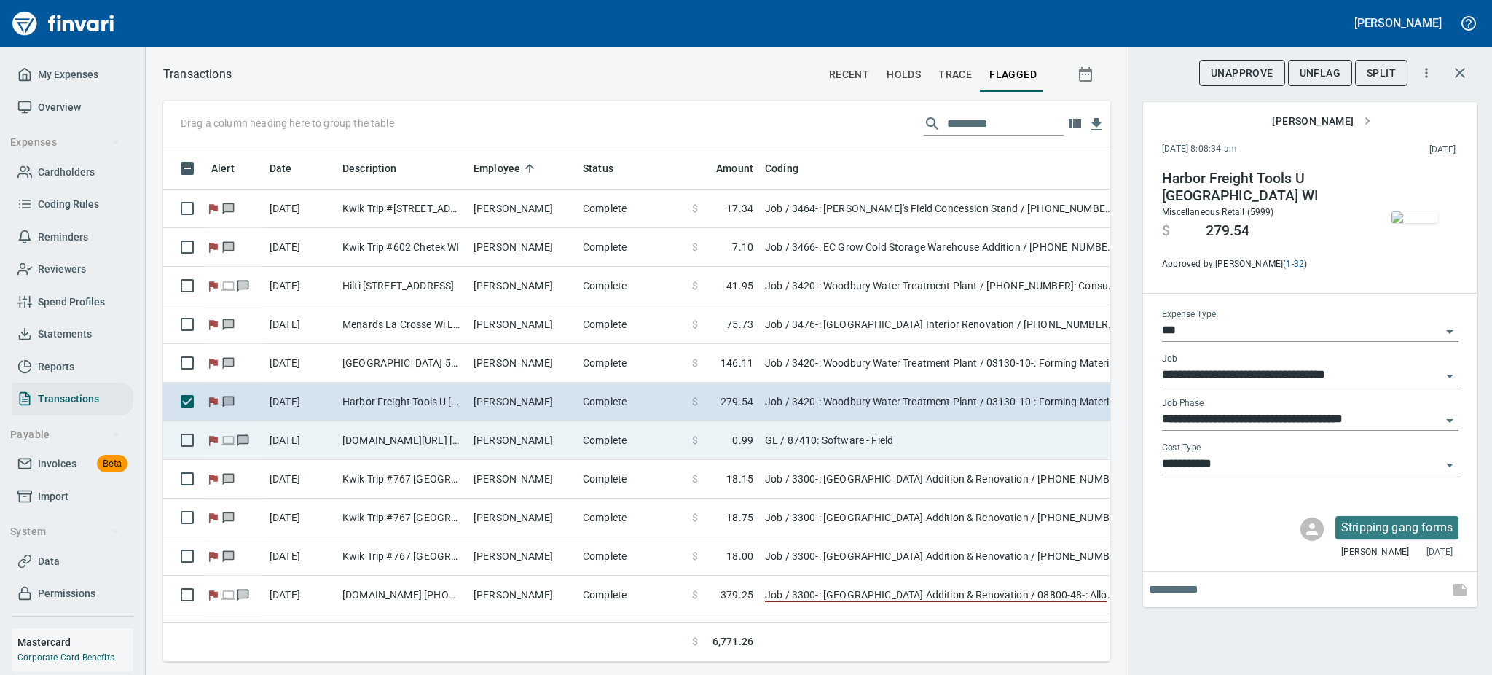
click at [395, 435] on td "[DOMAIN_NAME][URL] [PHONE_NUMBER] [GEOGRAPHIC_DATA]" at bounding box center [402, 440] width 131 height 39
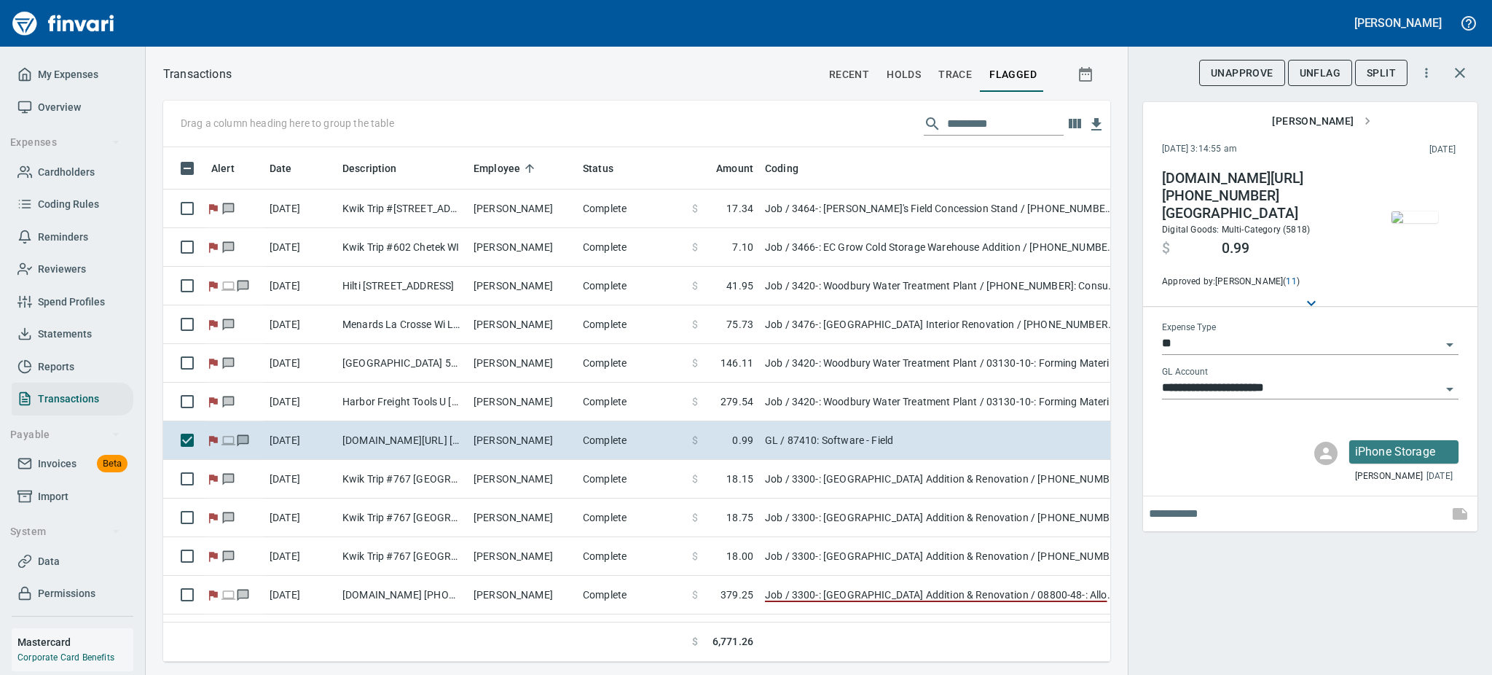
click at [1322, 66] on span "UnFlag" at bounding box center [1320, 73] width 41 height 18
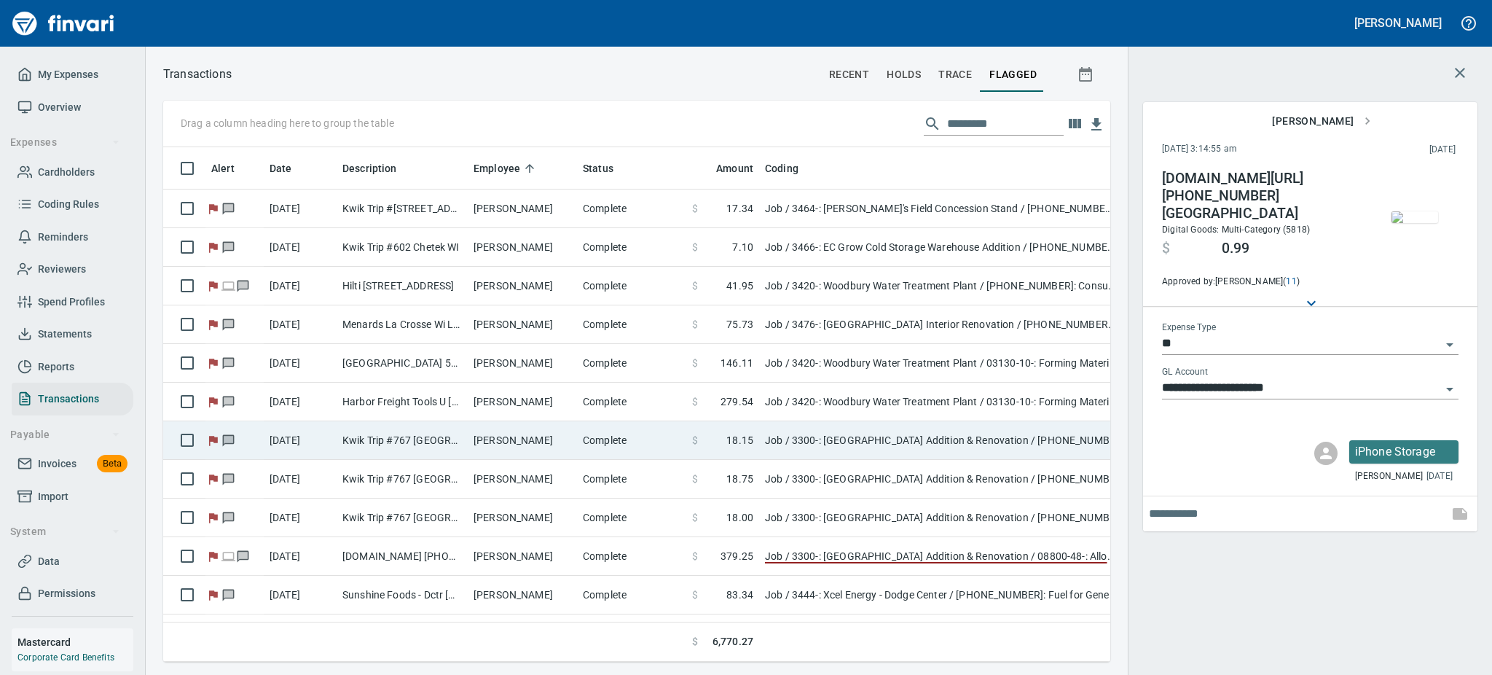
click at [487, 451] on td "[PERSON_NAME]" at bounding box center [522, 440] width 109 height 39
type input "***"
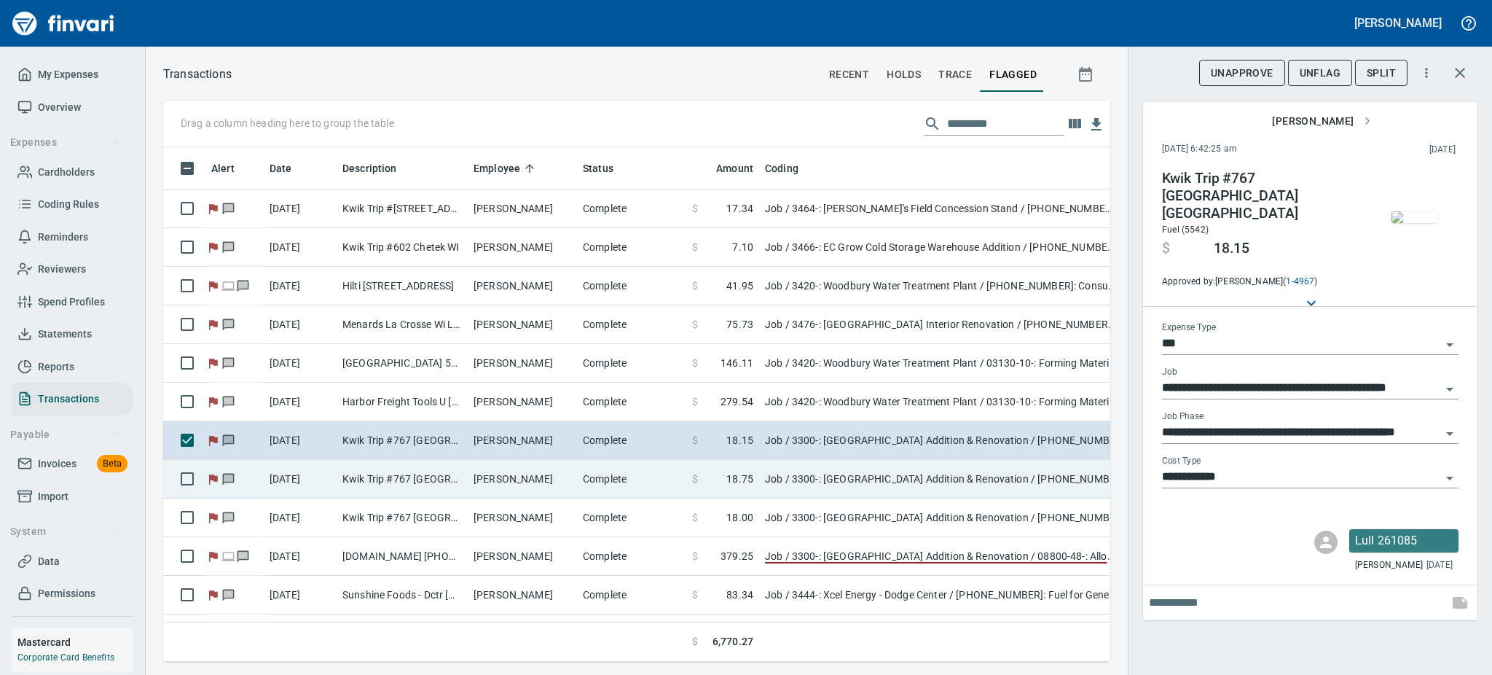
click at [502, 471] on td "[PERSON_NAME]" at bounding box center [522, 479] width 109 height 39
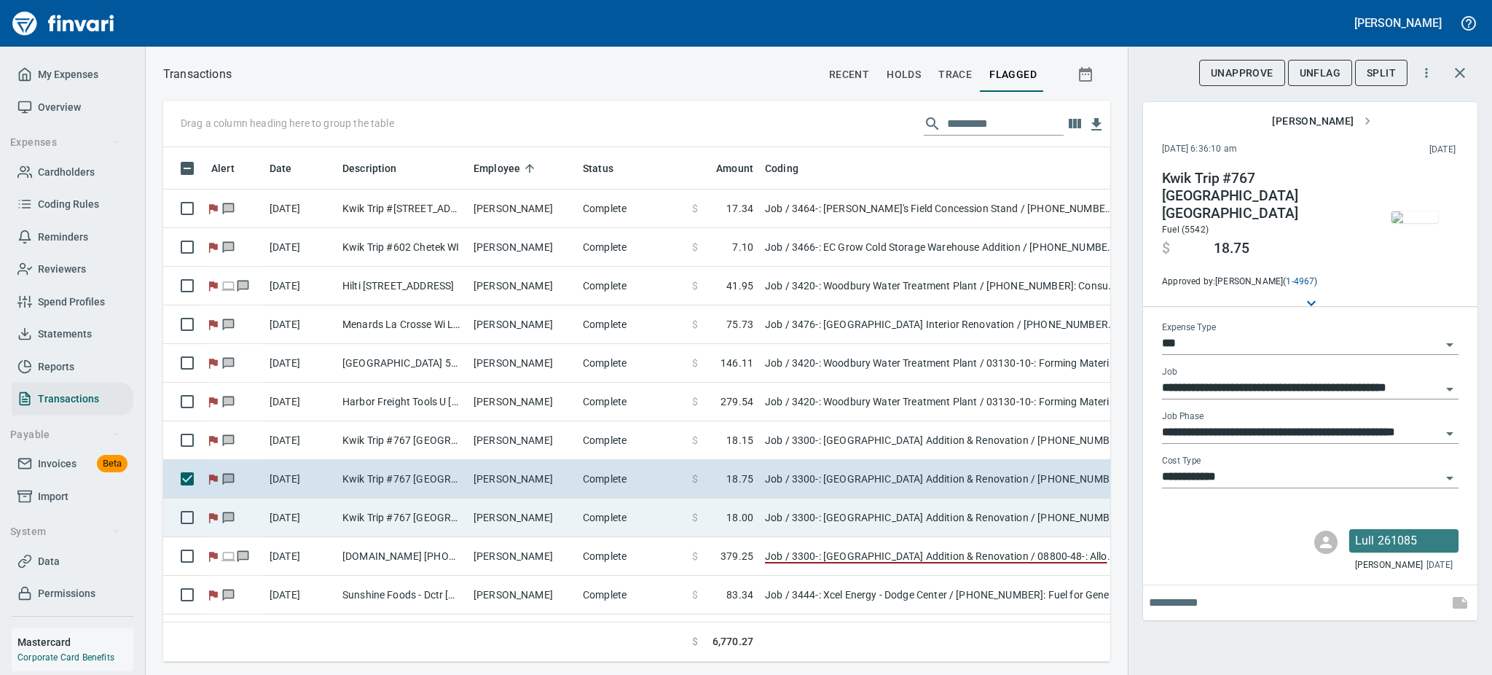
click at [482, 514] on td "[PERSON_NAME]" at bounding box center [522, 517] width 109 height 39
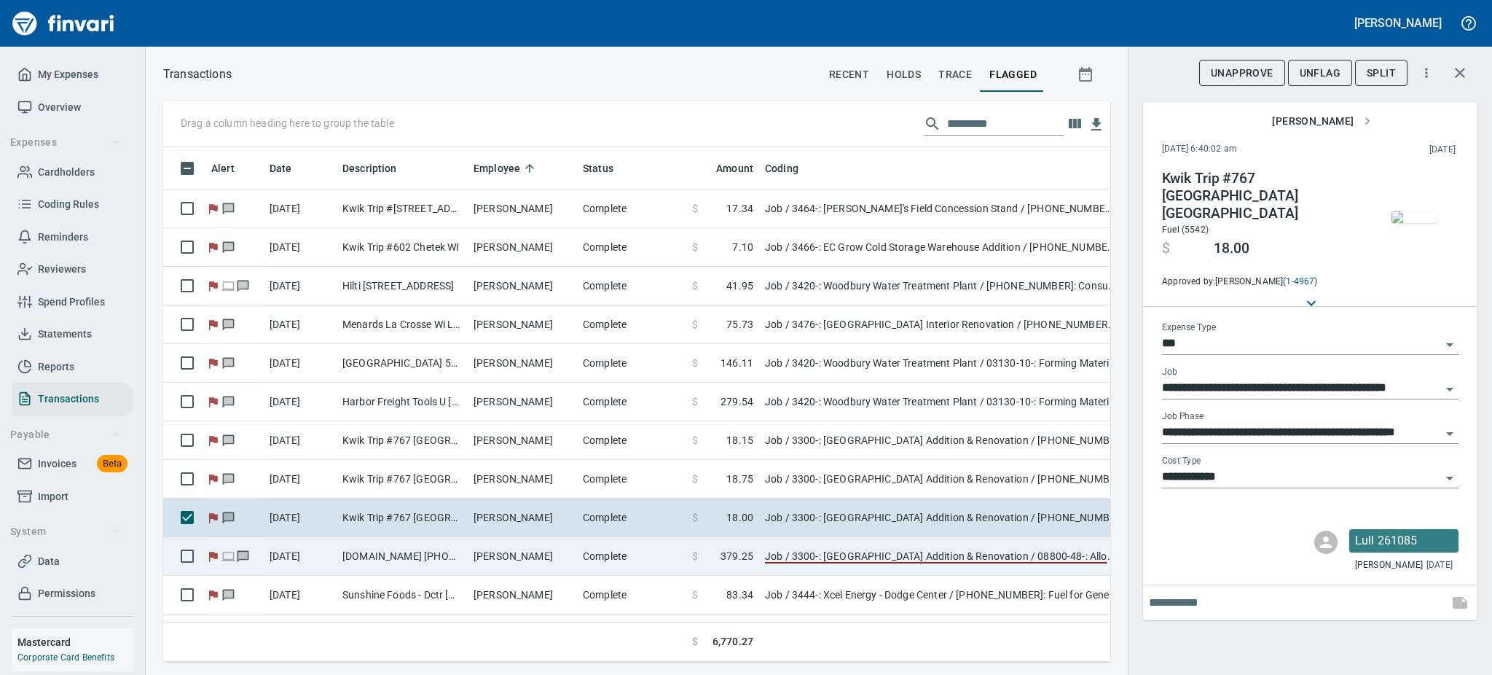
click at [443, 554] on td "[DOMAIN_NAME] [PHONE_NUMBER] [GEOGRAPHIC_DATA]" at bounding box center [402, 556] width 131 height 39
type input "**********"
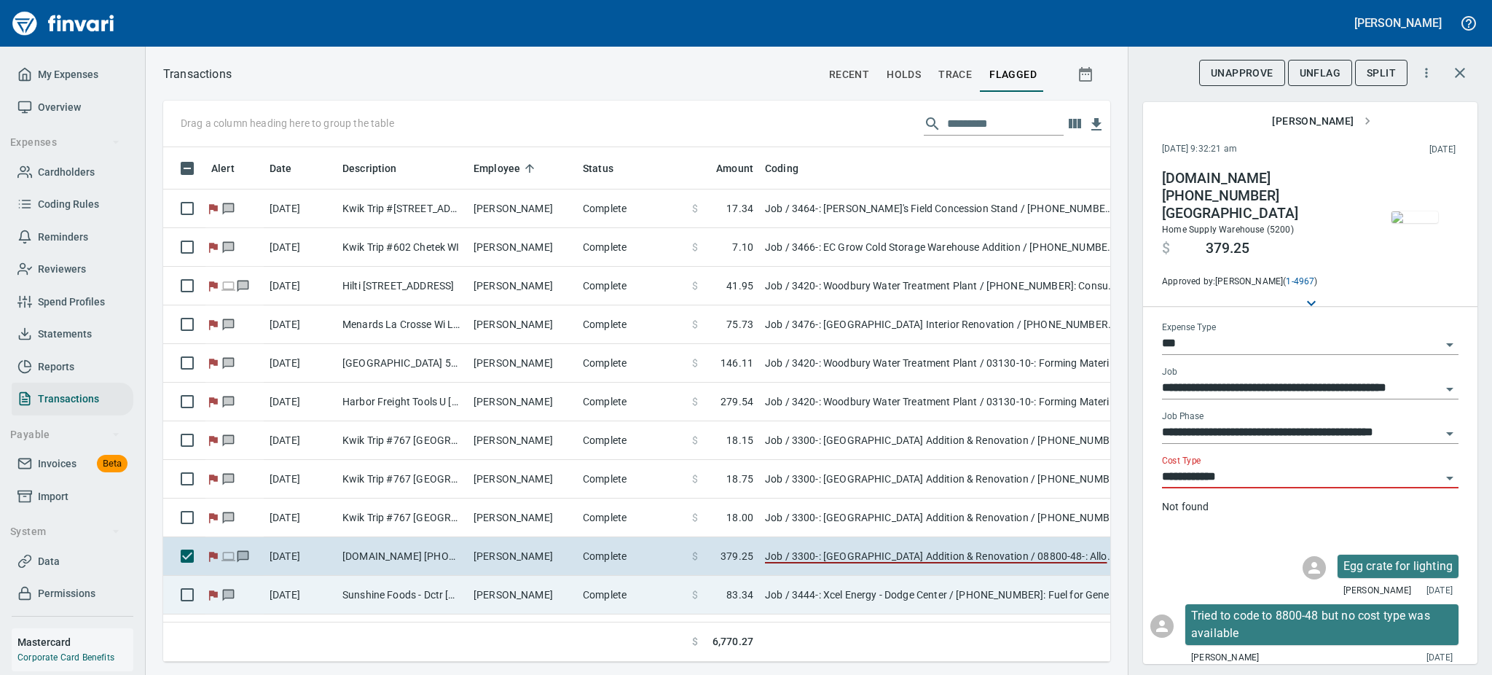
click at [429, 586] on td "Sunshine Foods - Dctr [GEOGRAPHIC_DATA] [GEOGRAPHIC_DATA]" at bounding box center [402, 595] width 131 height 39
type input "**********"
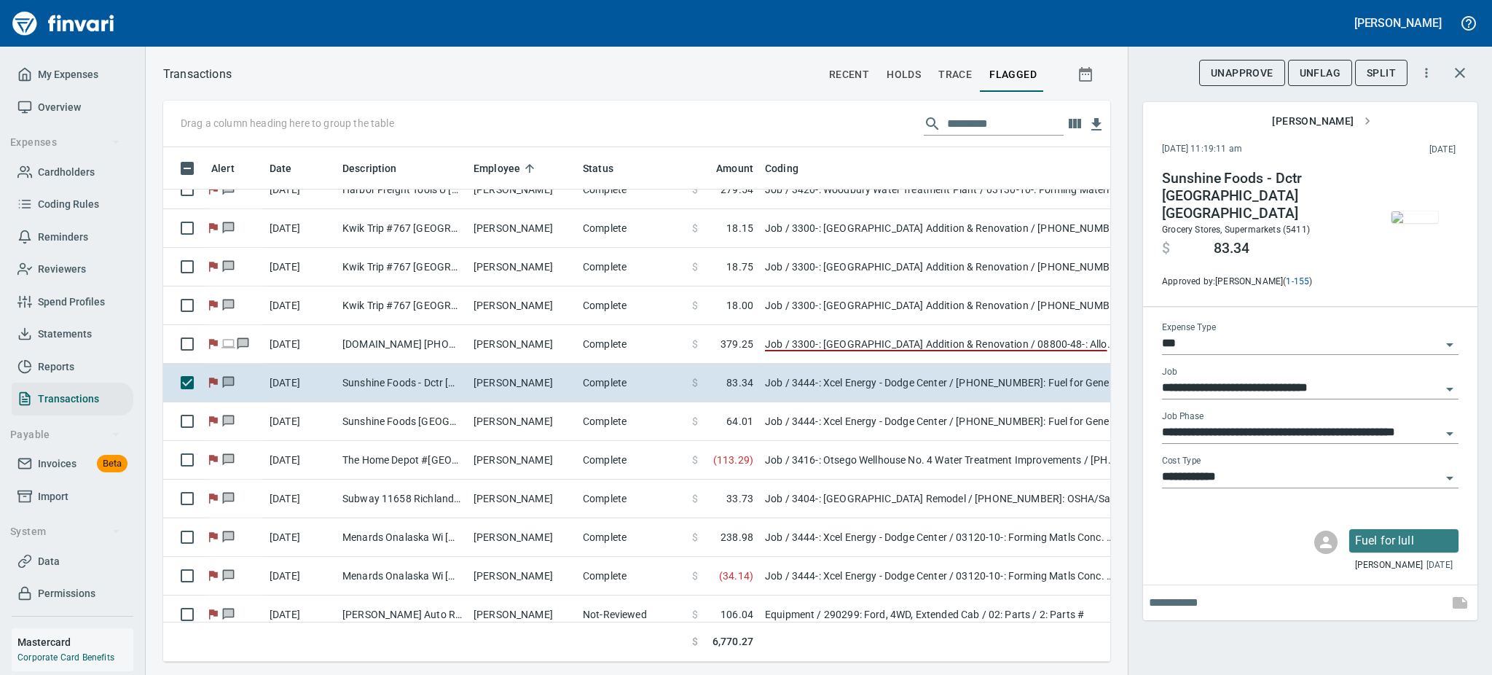
scroll to position [216, 0]
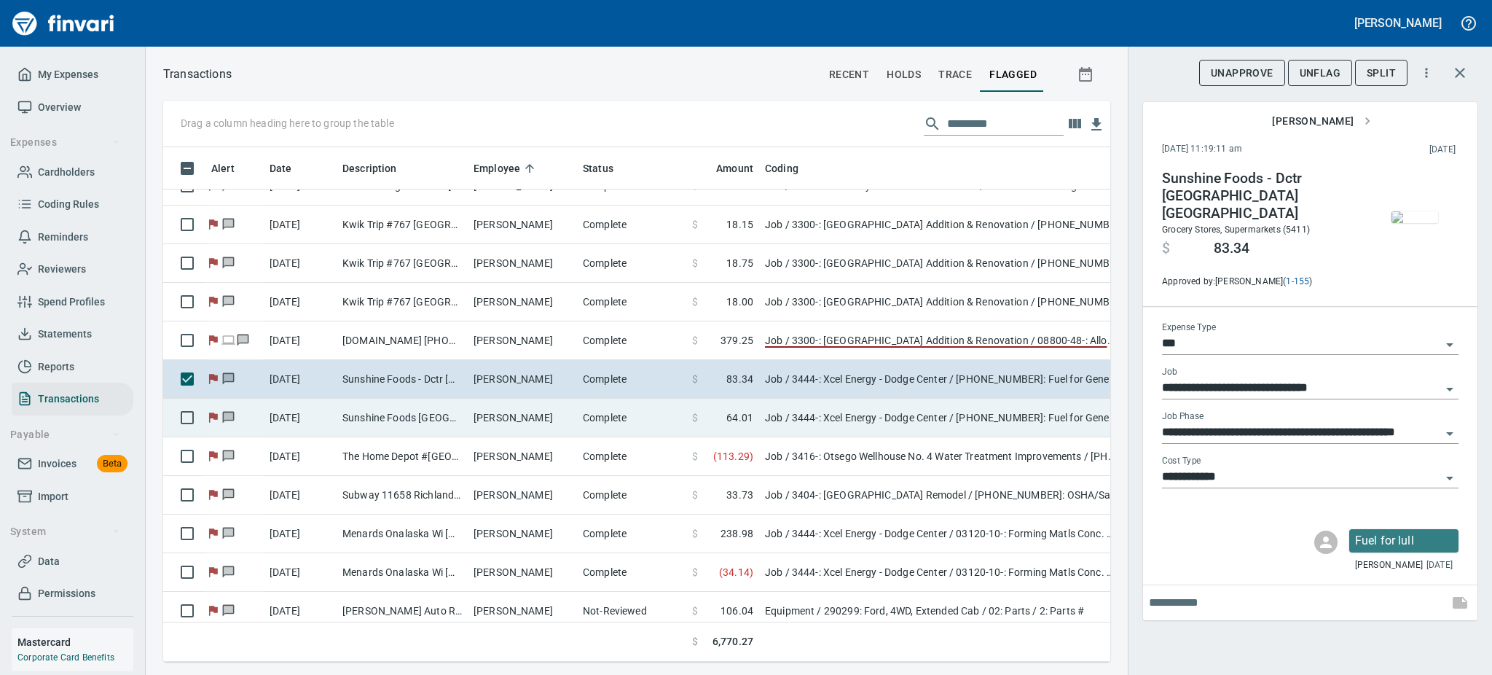
click at [557, 421] on td "[PERSON_NAME]" at bounding box center [522, 418] width 109 height 39
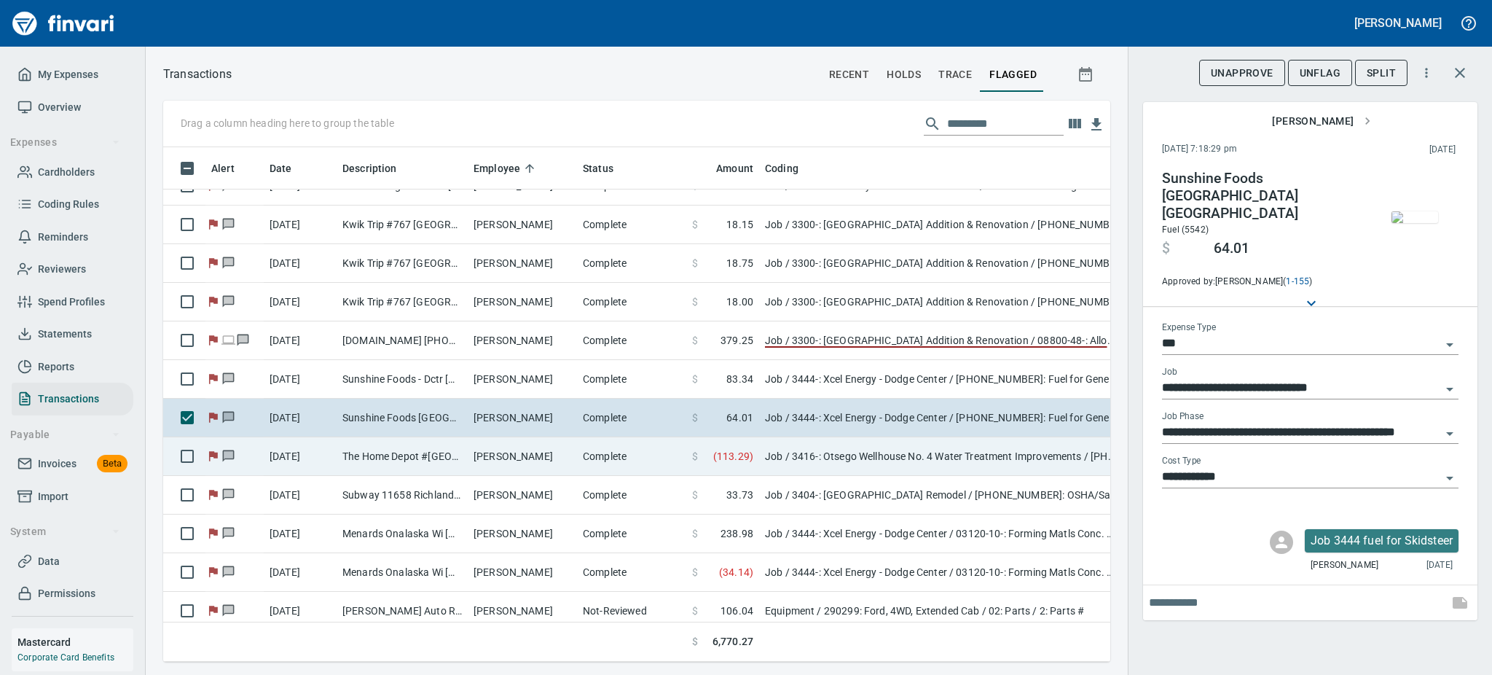
click at [533, 452] on td "[PERSON_NAME]" at bounding box center [522, 456] width 109 height 39
type input "**********"
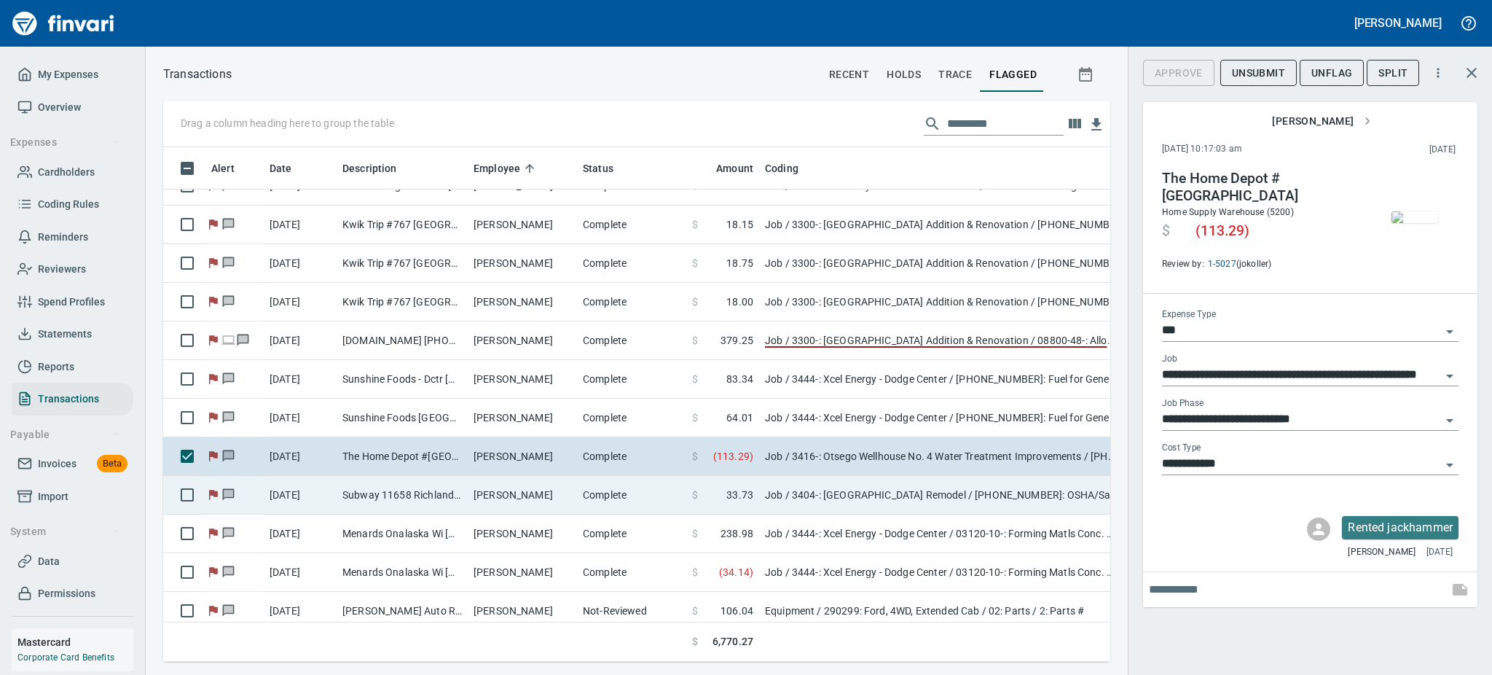
click at [513, 489] on td "[PERSON_NAME]" at bounding box center [522, 495] width 109 height 39
type input "**********"
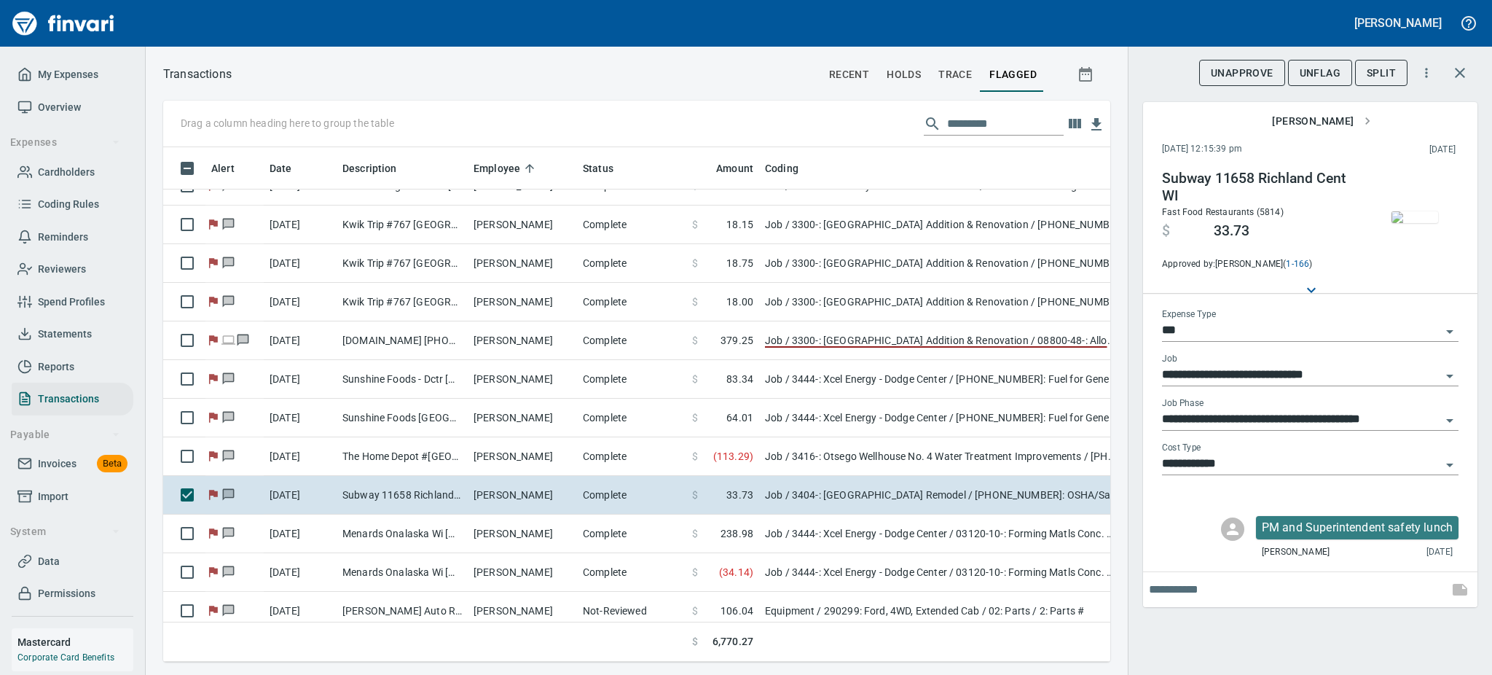
click at [1319, 77] on span "UnFlag" at bounding box center [1320, 73] width 41 height 18
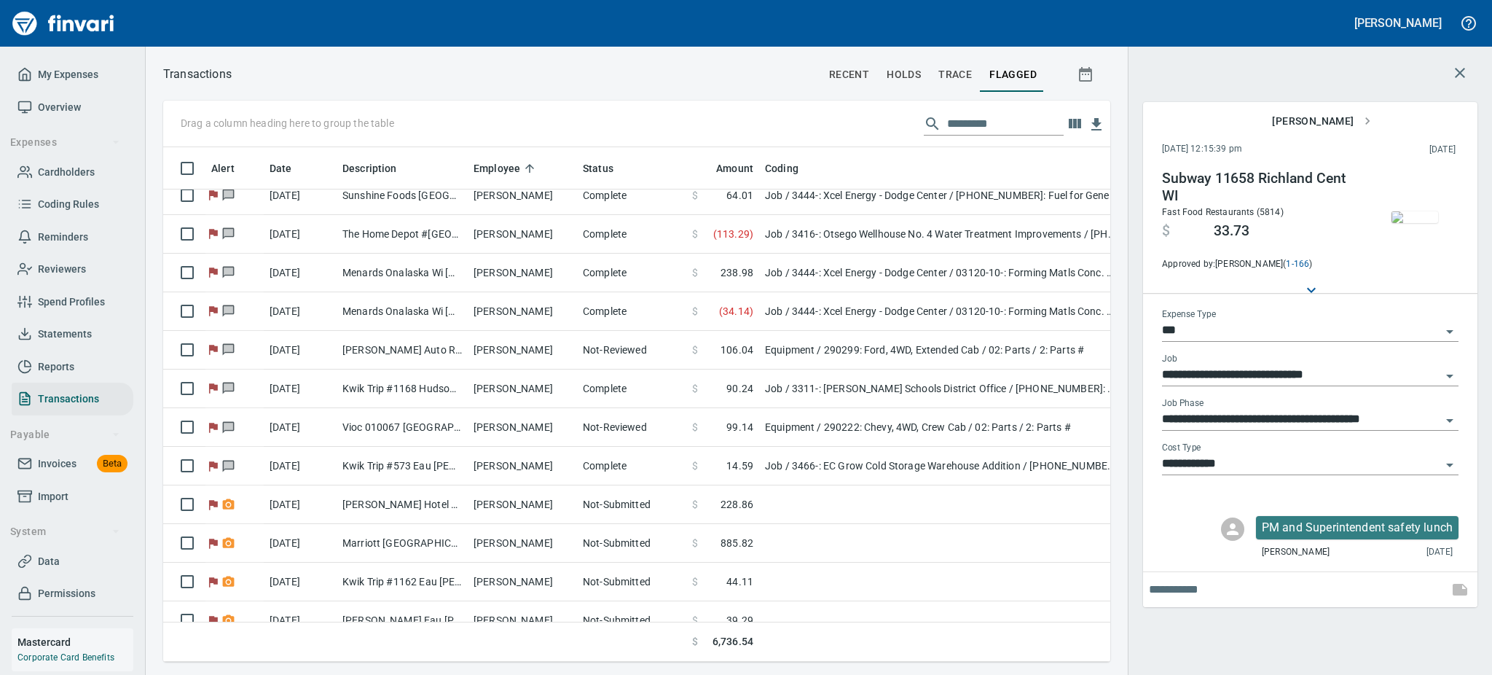
scroll to position [450, 0]
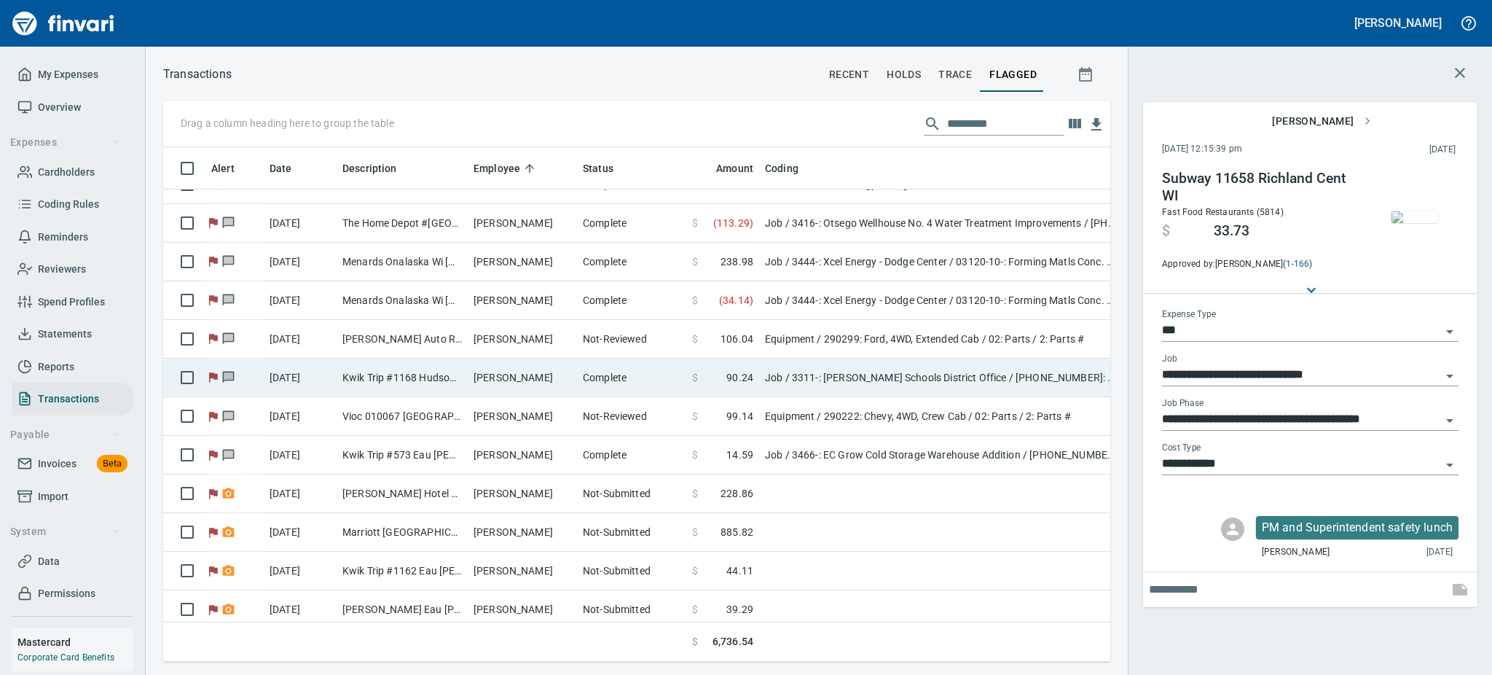
click at [498, 380] on td "[PERSON_NAME]" at bounding box center [522, 377] width 109 height 39
type input "**********"
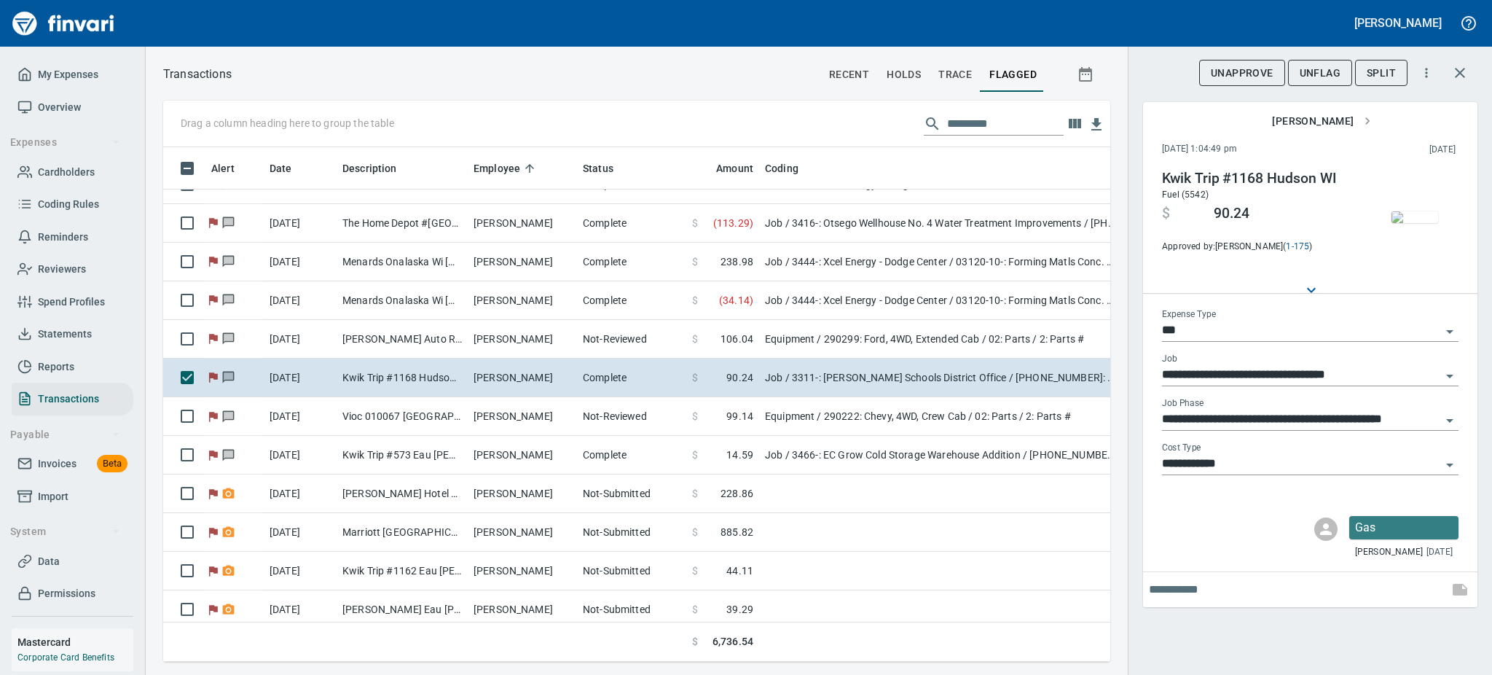
click at [1411, 211] on img "button" at bounding box center [1415, 217] width 47 height 12
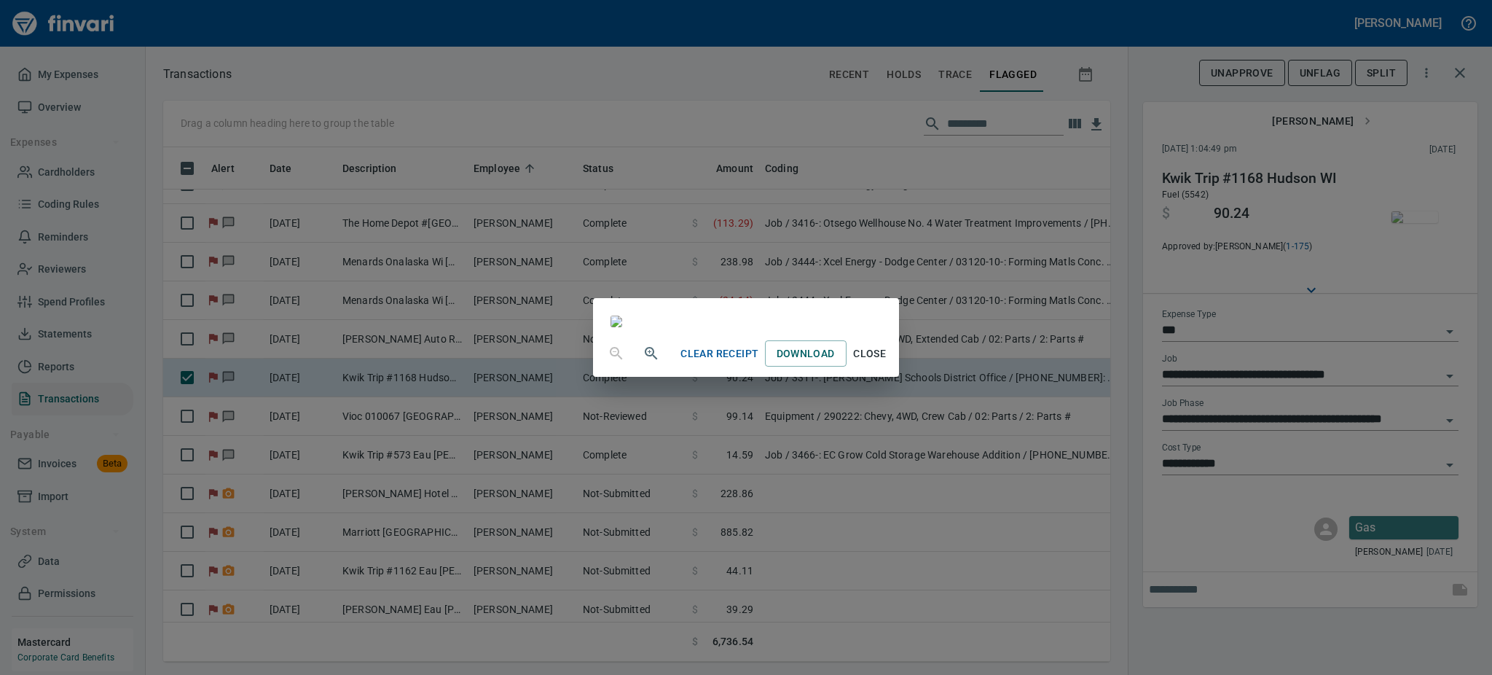
click at [887, 363] on span "Close" at bounding box center [869, 354] width 35 height 18
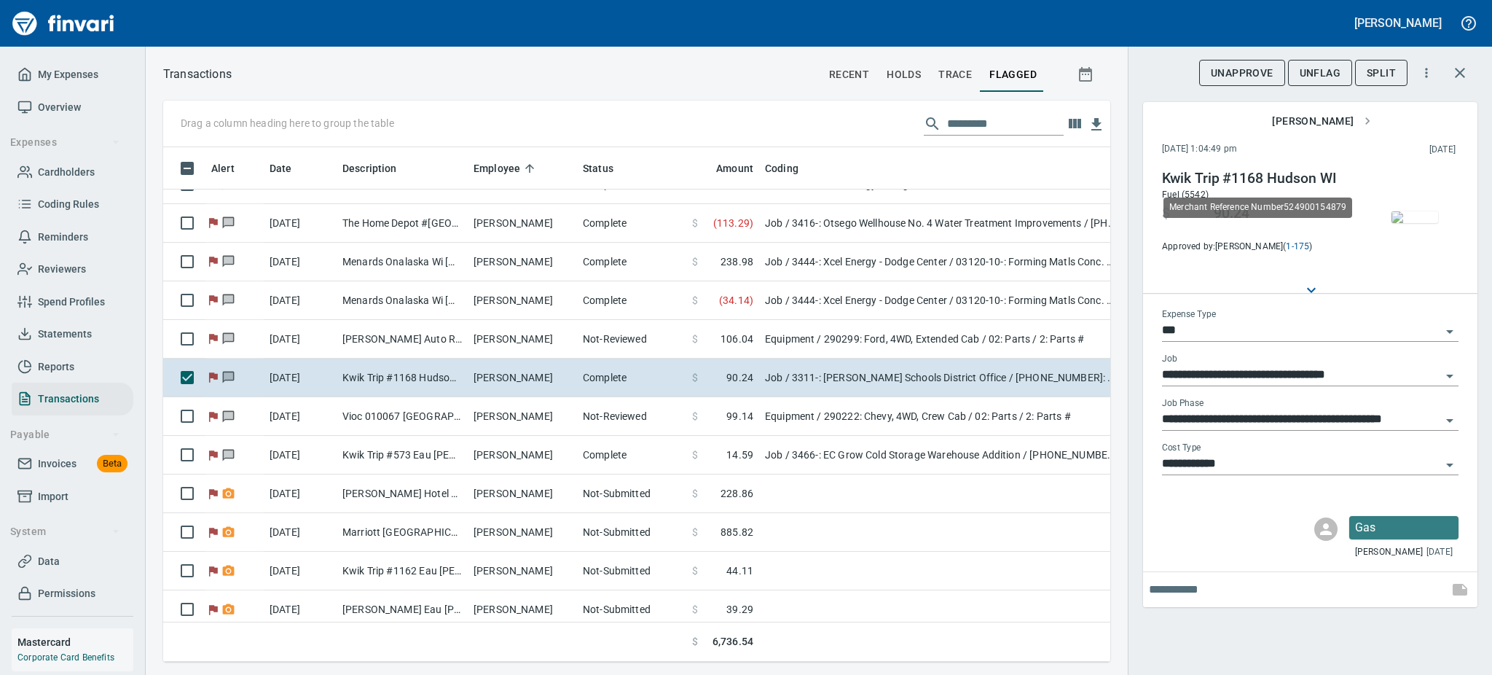
scroll to position [482, 914]
click at [1315, 66] on span "UnFlag" at bounding box center [1320, 73] width 41 height 18
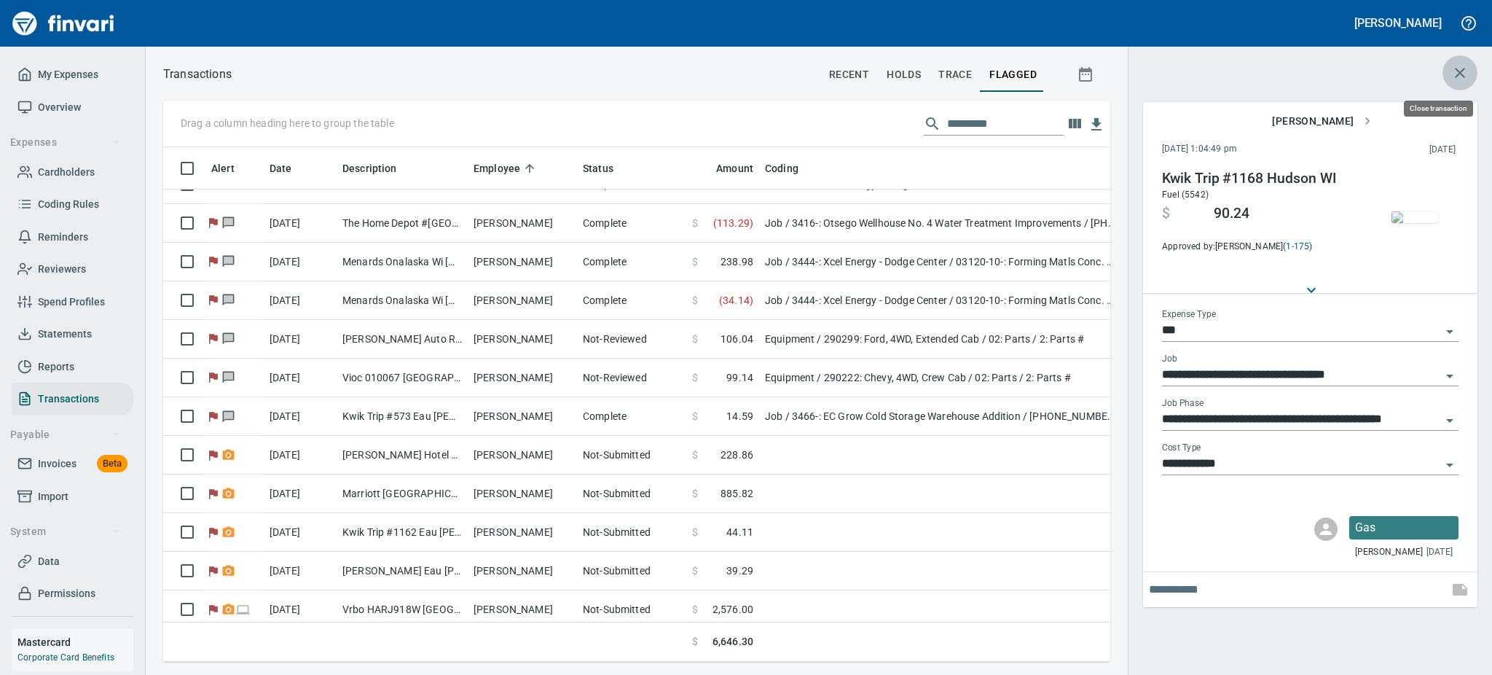
click at [1456, 66] on icon "button" at bounding box center [1459, 72] width 17 height 17
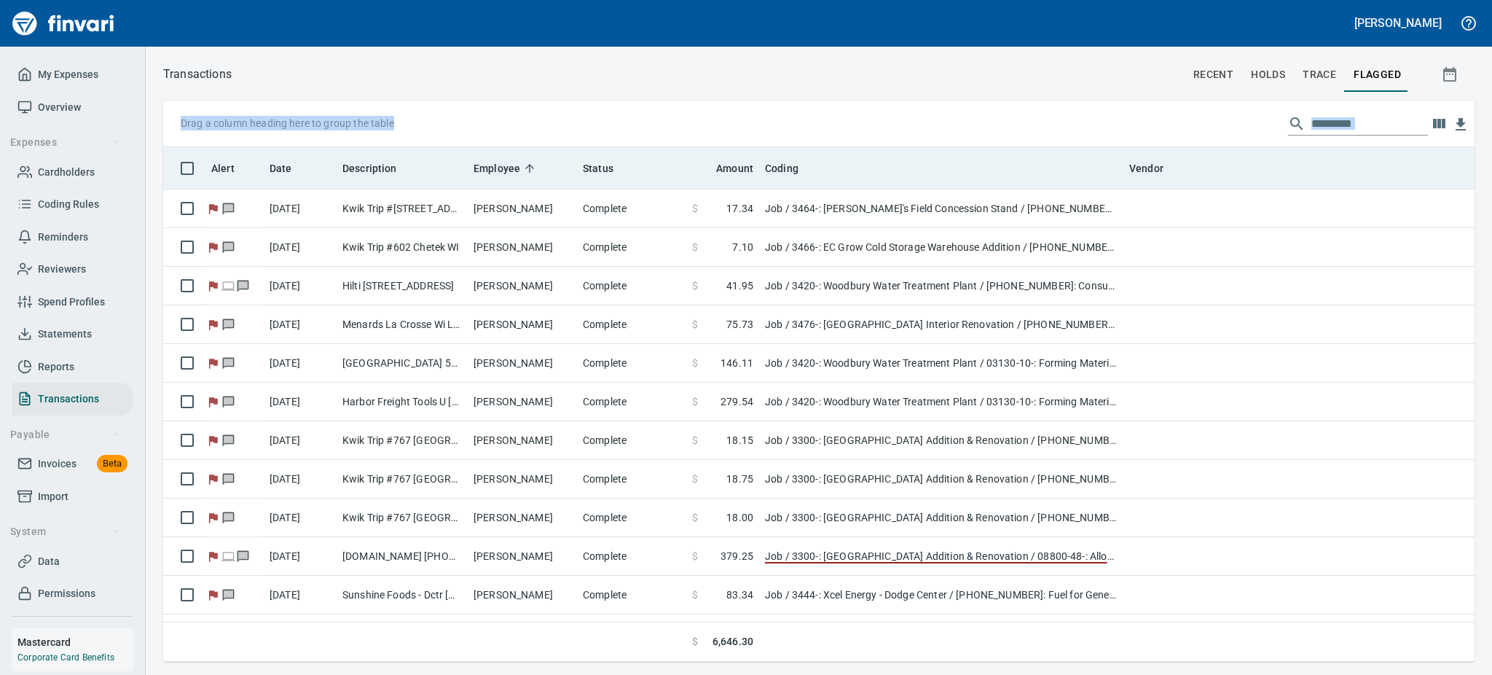
drag, startPoint x: 1427, startPoint y: 75, endPoint x: 1413, endPoint y: 160, distance: 85.5
click at [1374, 176] on div "Transactions recent holds trace flagged Drag a column heading here to group the…" at bounding box center [819, 362] width 1346 height 597
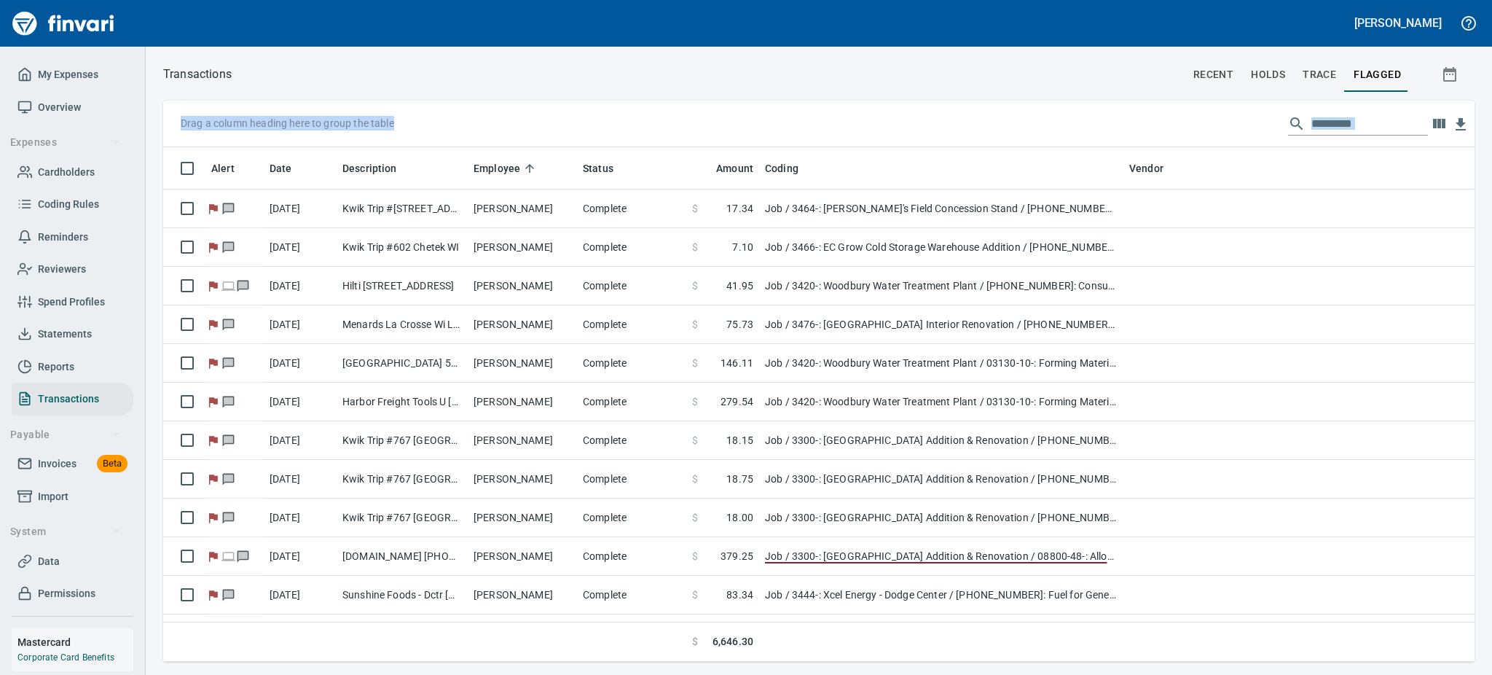
click at [718, 93] on div "Transactions recent holds trace flagged Drag a column heading here to group the…" at bounding box center [819, 362] width 1346 height 597
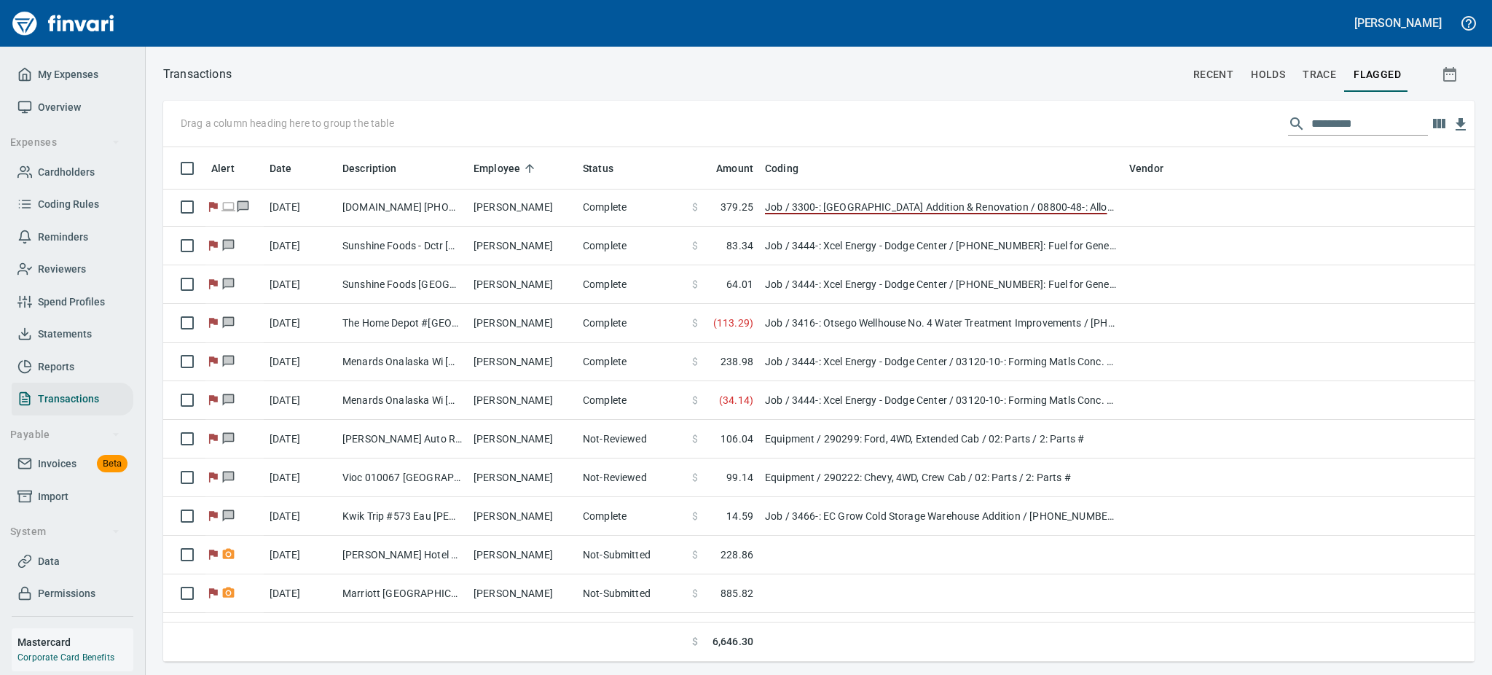
scroll to position [344, 0]
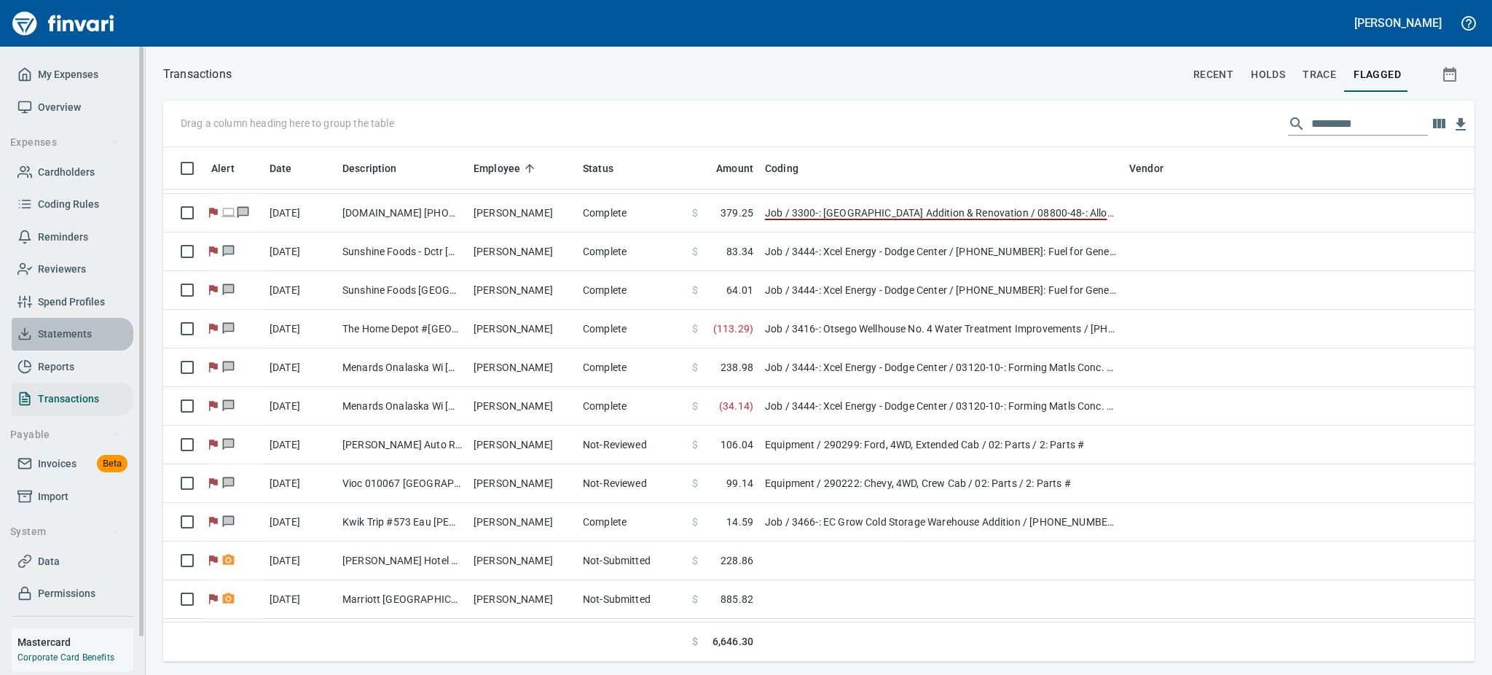
click at [52, 339] on span "Statements" at bounding box center [65, 334] width 54 height 18
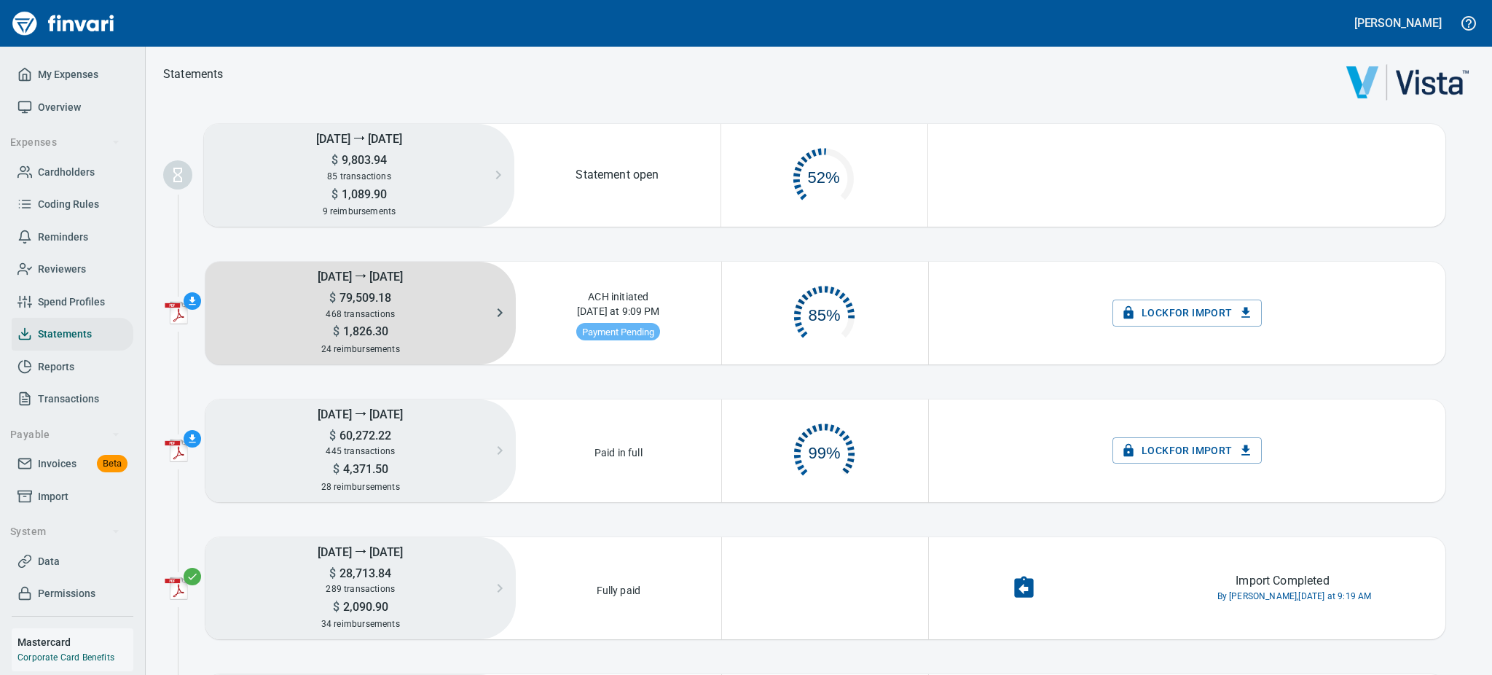
scroll to position [67, 187]
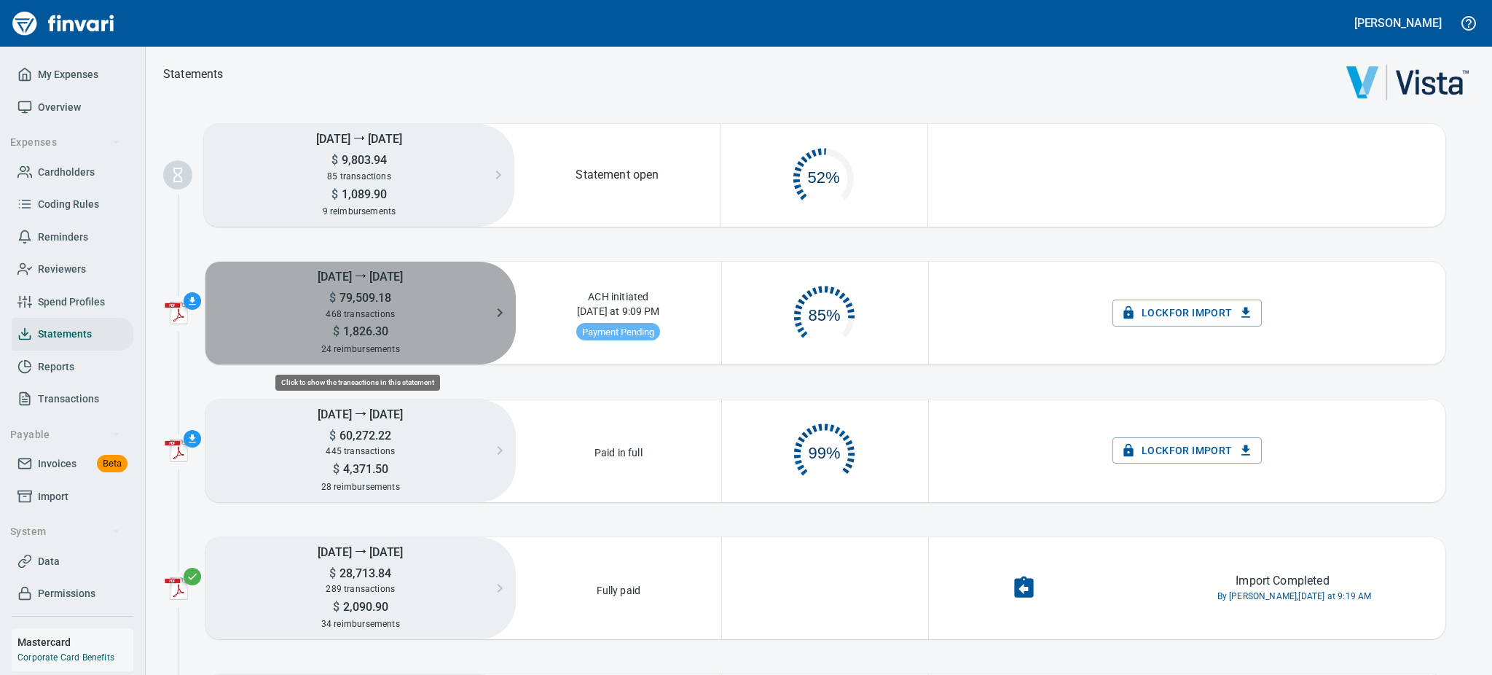
click at [412, 330] on h5 "$ 1,826.30" at bounding box center [360, 330] width 310 height 15
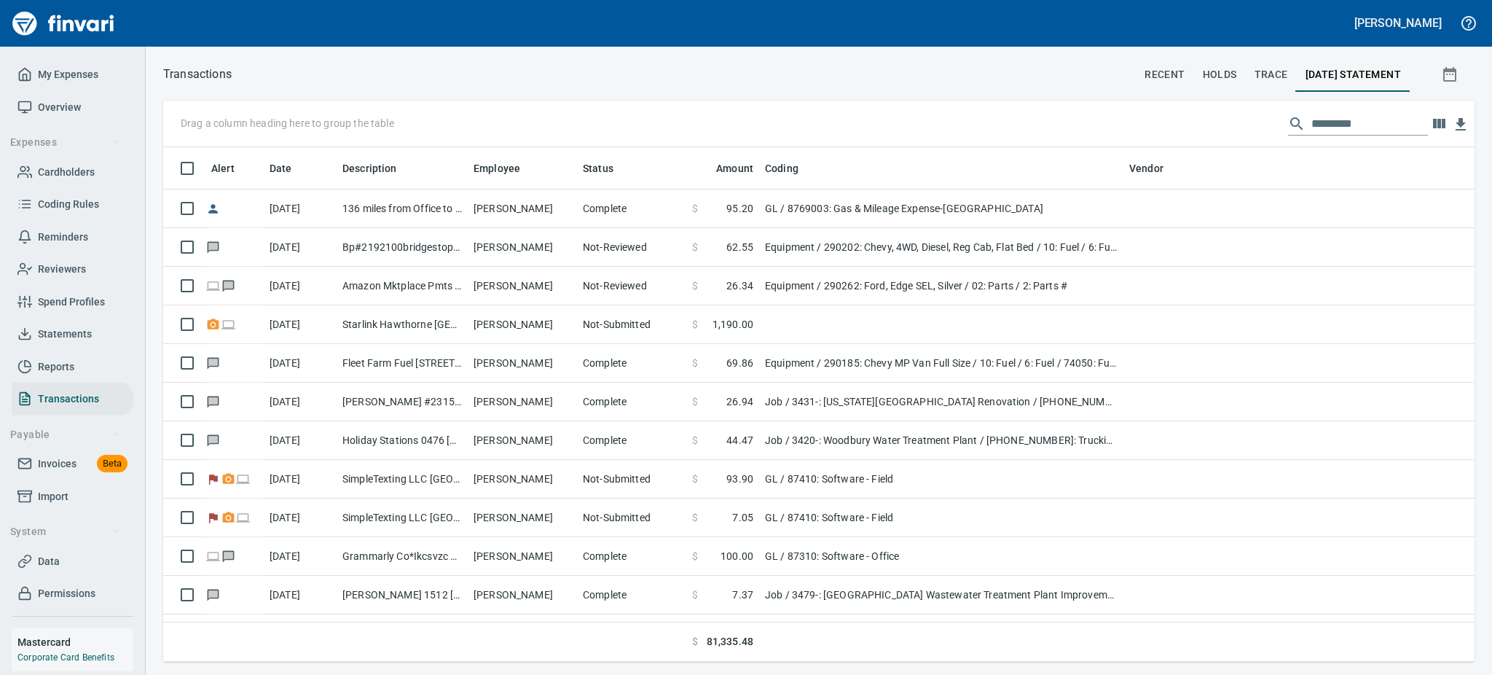
scroll to position [498, 1278]
click at [412, 330] on td "Starlink Hawthorne [GEOGRAPHIC_DATA]" at bounding box center [402, 324] width 131 height 39
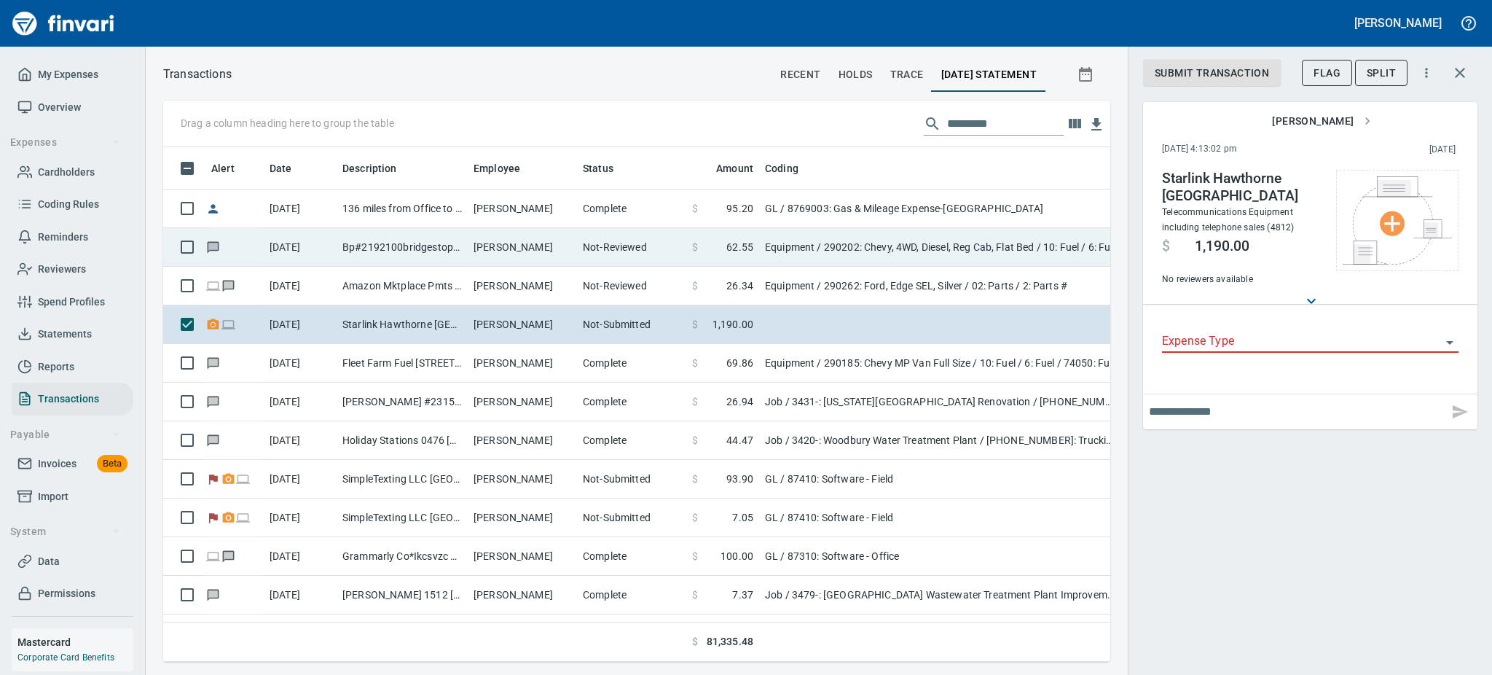
scroll to position [482, 914]
click at [497, 228] on td "[PERSON_NAME]" at bounding box center [522, 247] width 109 height 39
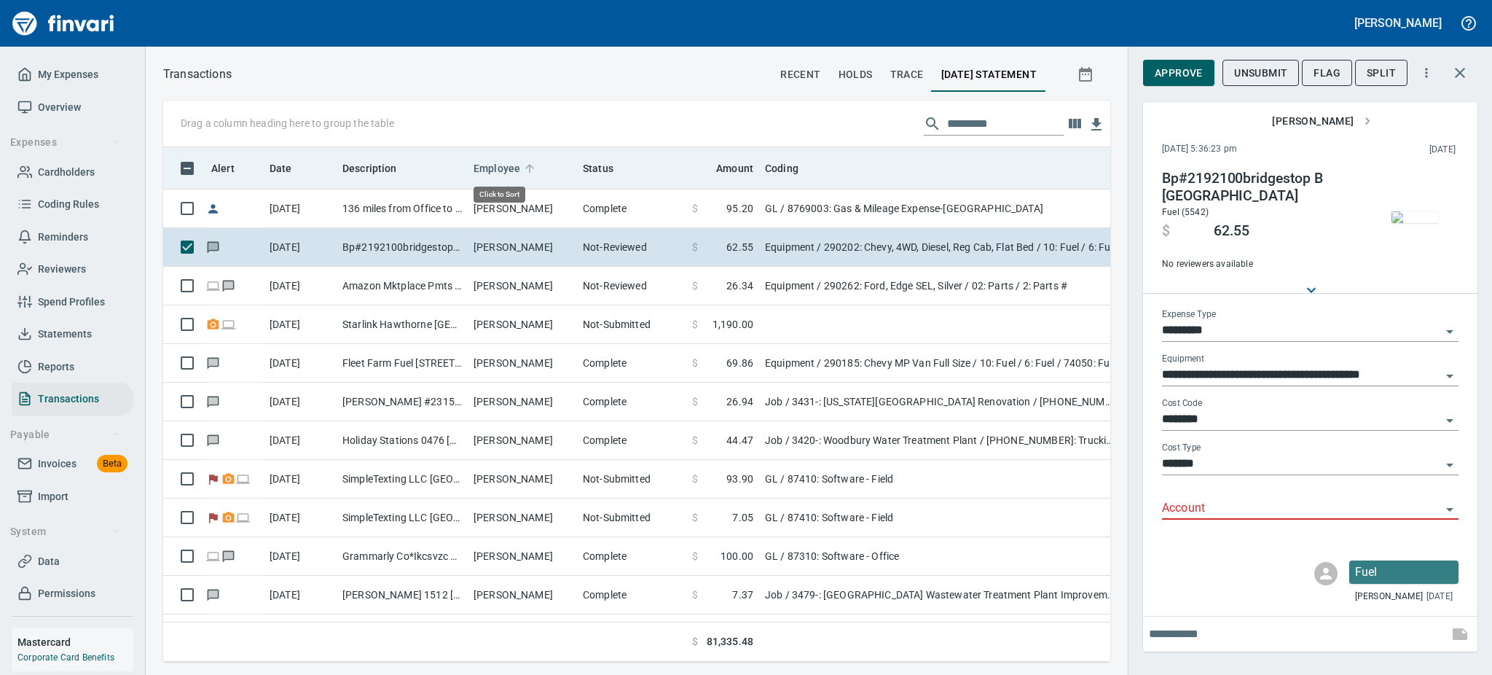
click at [484, 161] on span "Employee" at bounding box center [497, 168] width 47 height 17
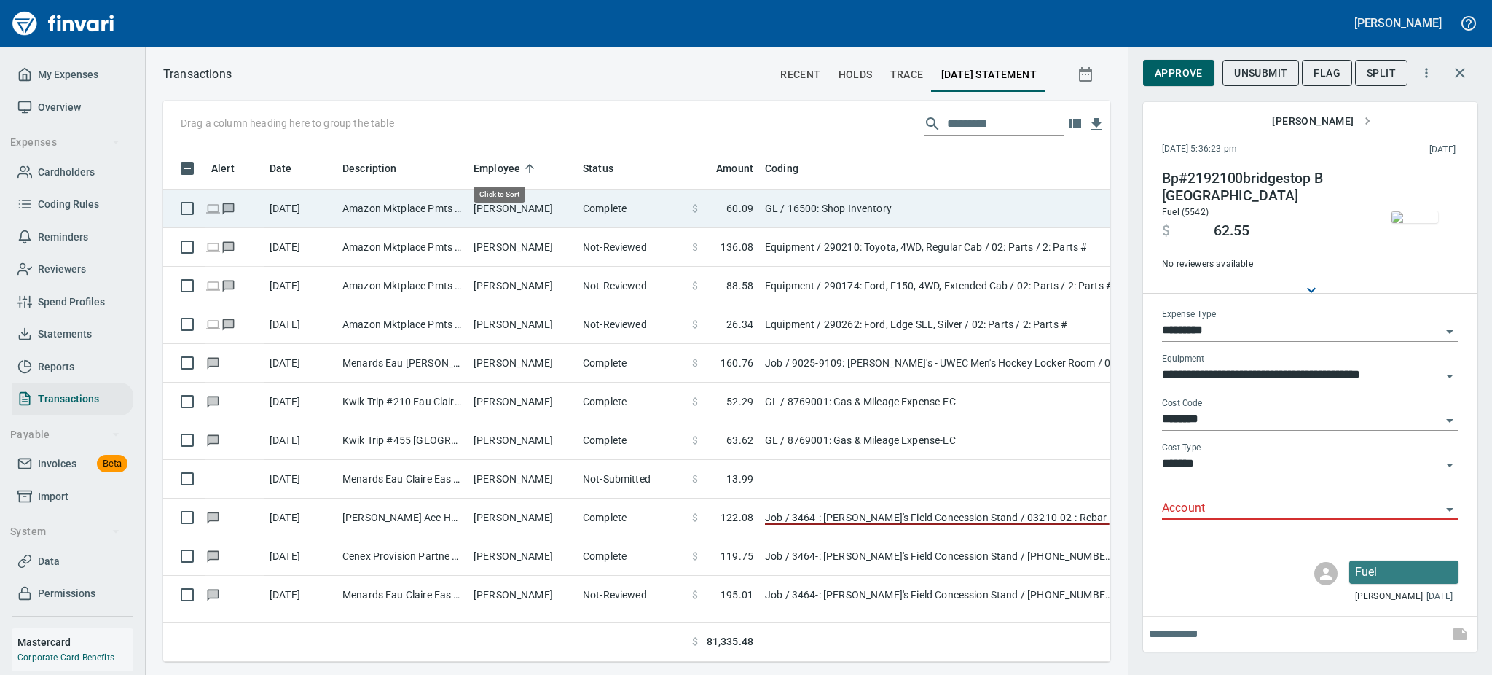
scroll to position [482, 914]
click at [455, 205] on td "Amazon Mktplace Pmts [DOMAIN_NAME][URL] WA" at bounding box center [402, 208] width 131 height 39
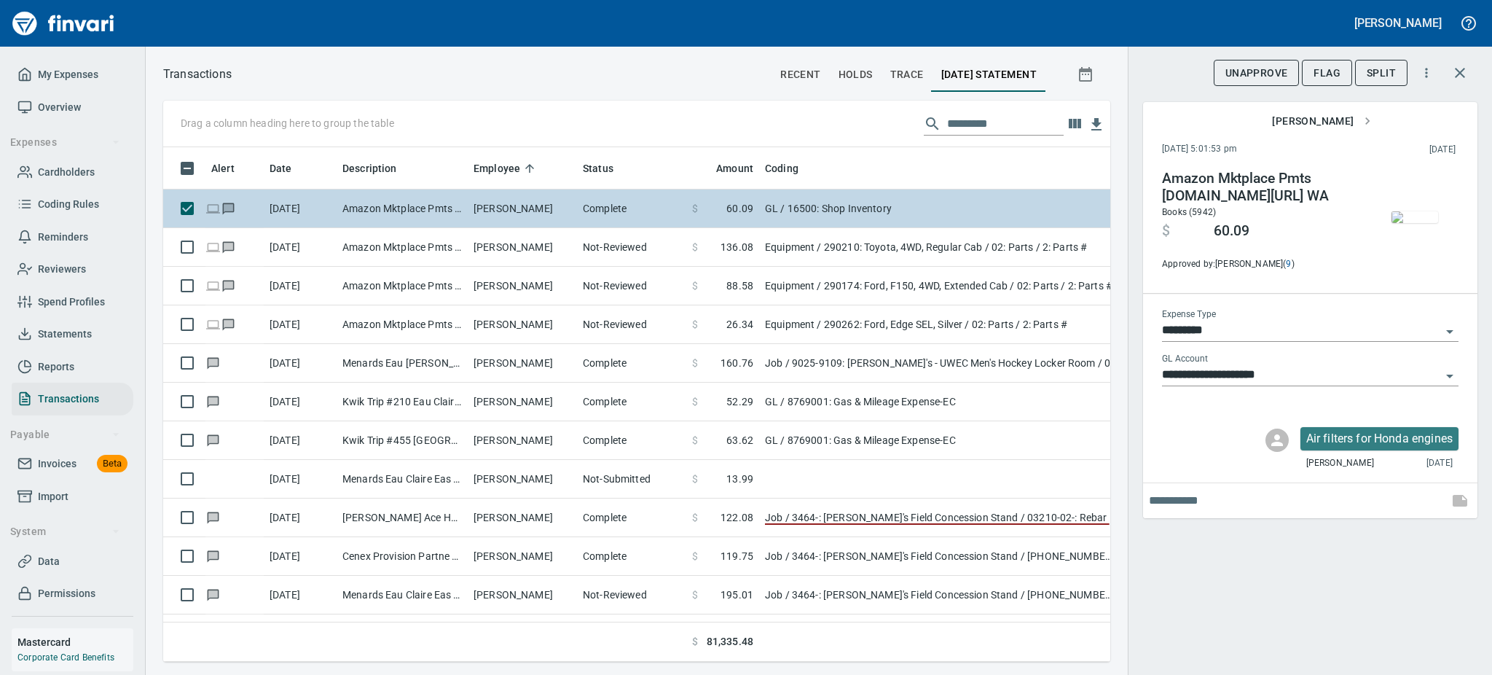
type input "**"
type input "**********"
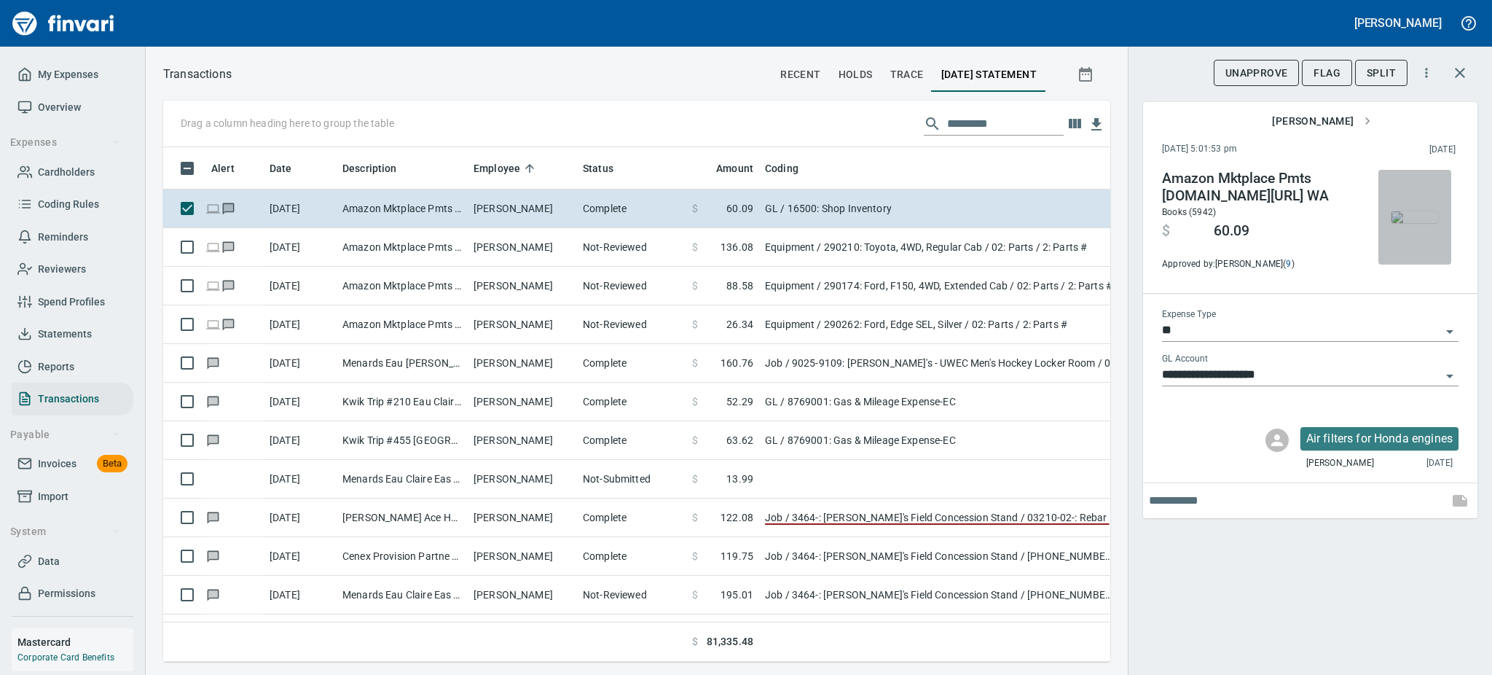
click at [1428, 211] on img "button" at bounding box center [1415, 217] width 47 height 12
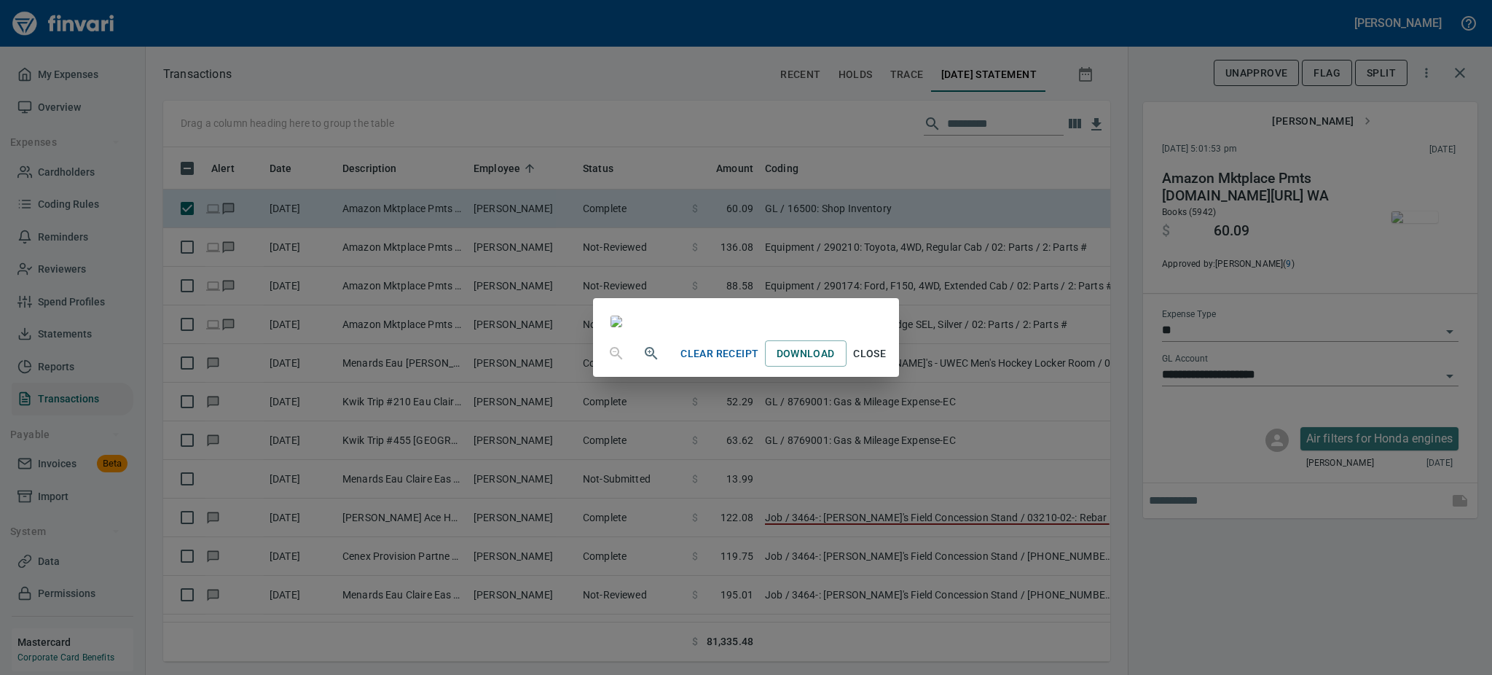
click at [898, 377] on div "Clear Receipt Download Close" at bounding box center [745, 353] width 305 height 47
click at [887, 363] on span "Close" at bounding box center [869, 354] width 35 height 18
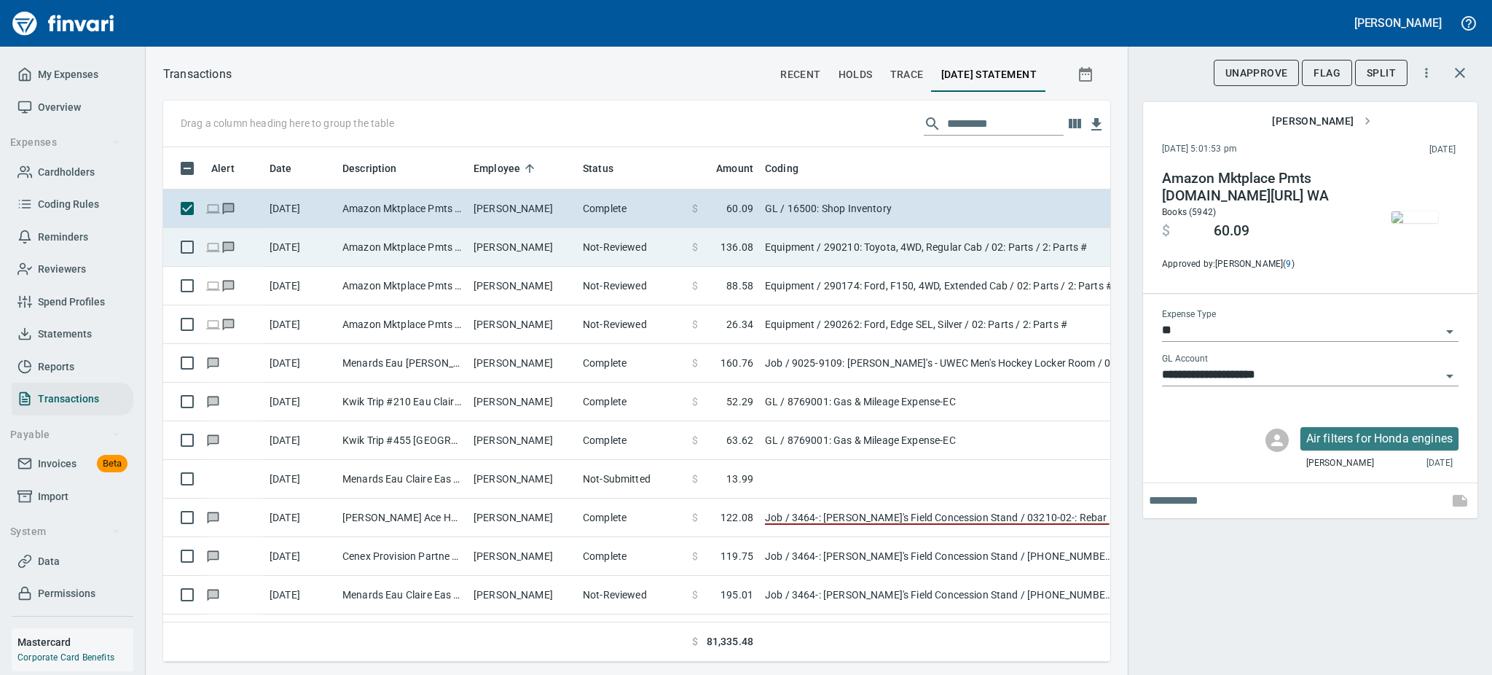
click at [656, 246] on td "Not-Reviewed" at bounding box center [631, 247] width 109 height 39
type input "*********"
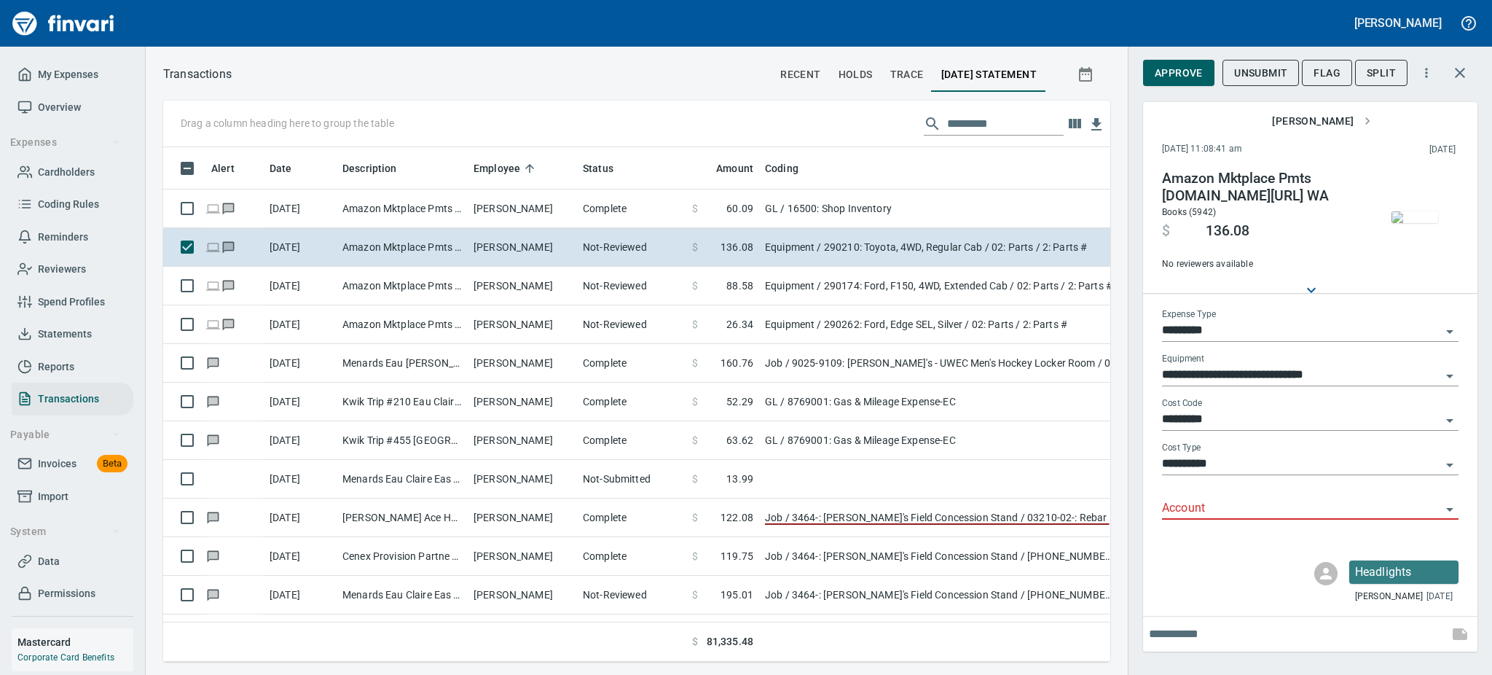
scroll to position [482, 914]
click at [1411, 223] on img "button" at bounding box center [1415, 217] width 47 height 12
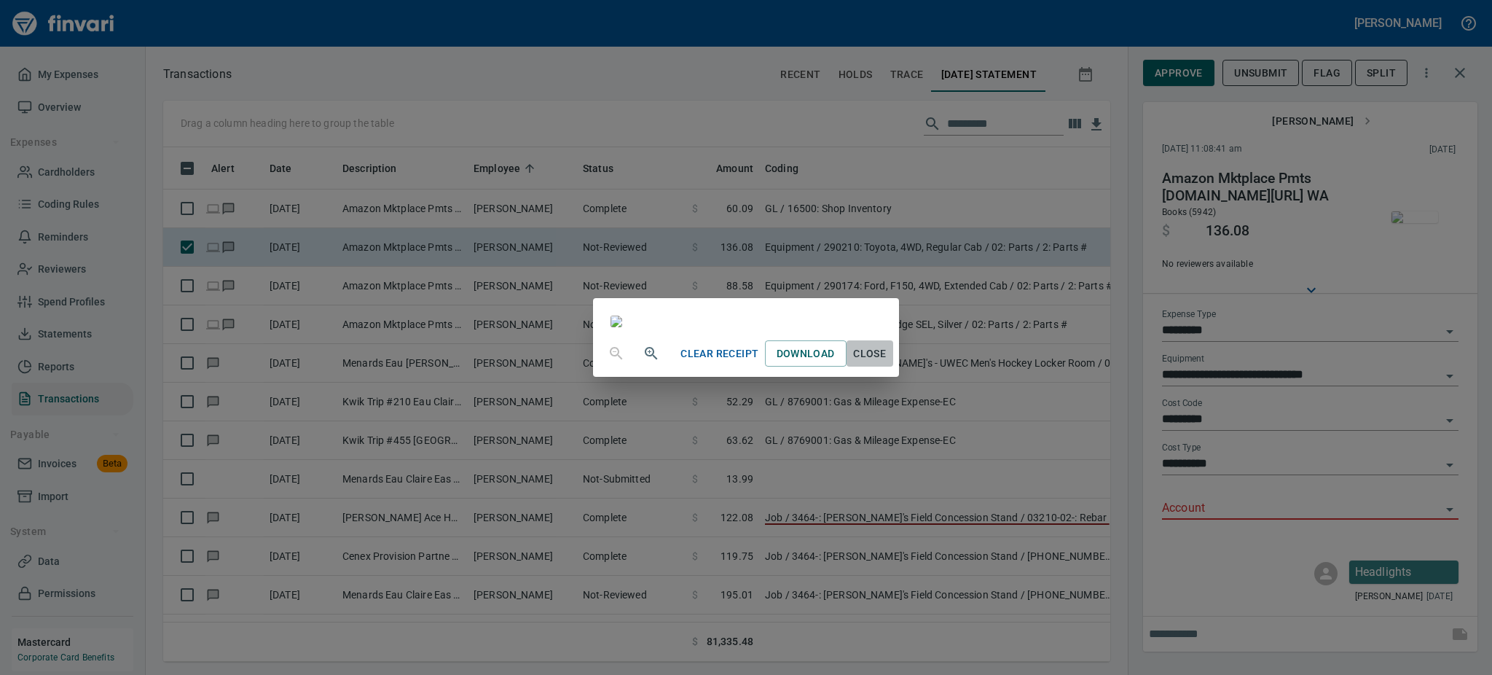
click at [887, 363] on span "Close" at bounding box center [869, 354] width 35 height 18
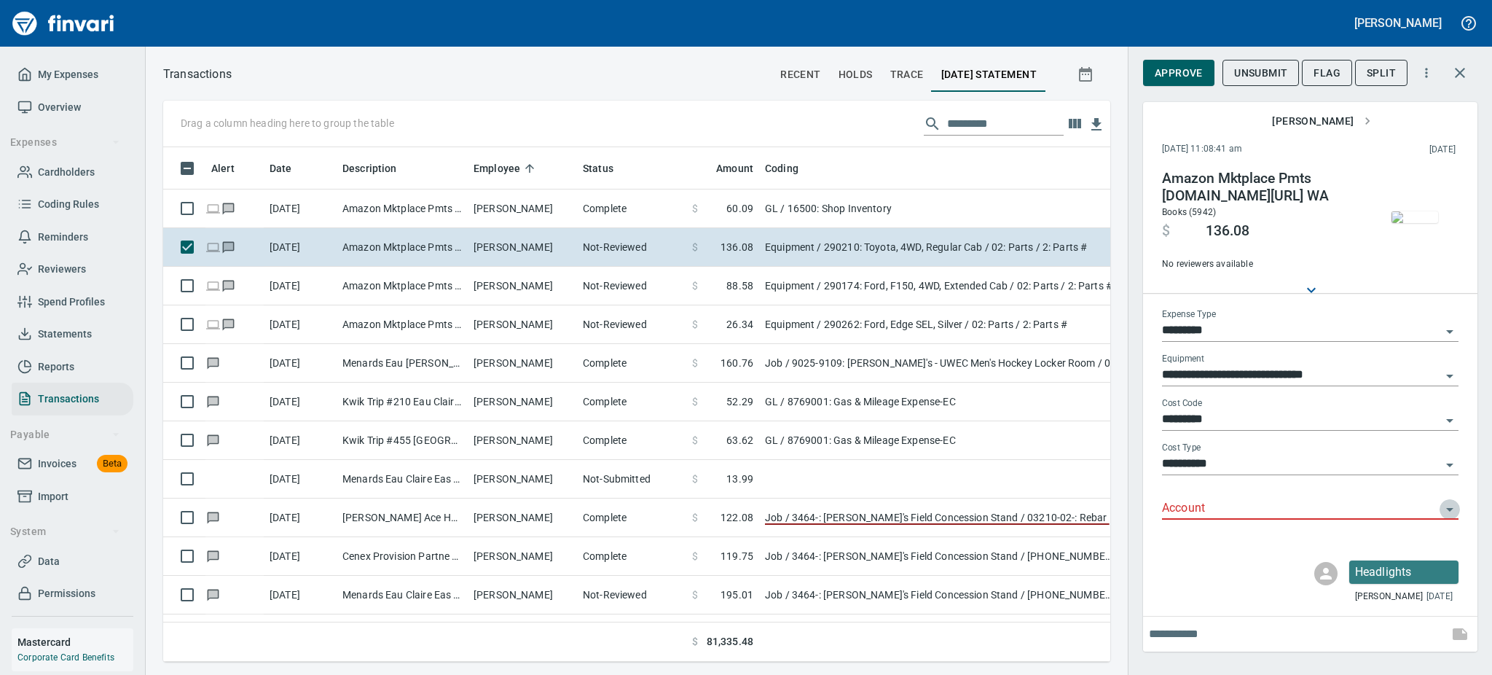
click at [1454, 507] on icon "Open" at bounding box center [1449, 509] width 17 height 17
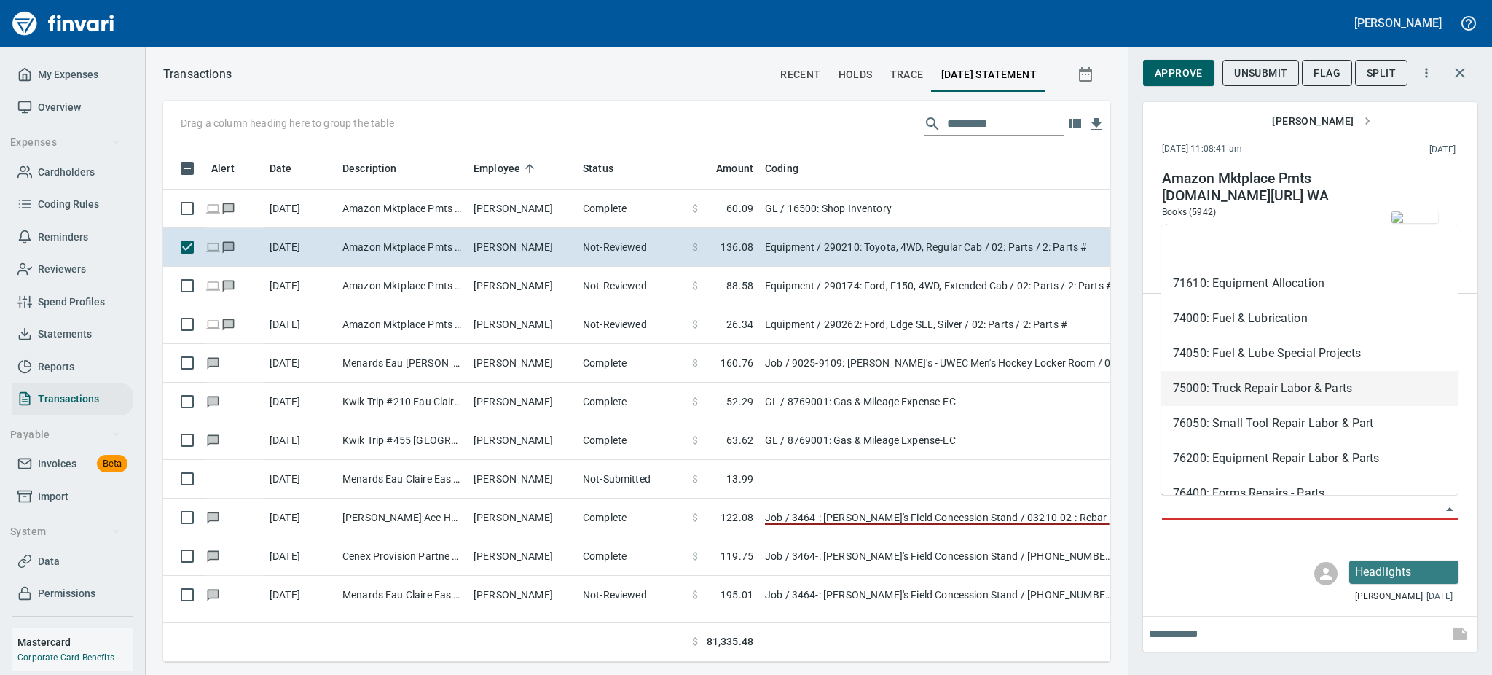
click at [1333, 391] on li "75000: Truck Repair Labor & Parts" at bounding box center [1309, 388] width 297 height 35
type input "**********"
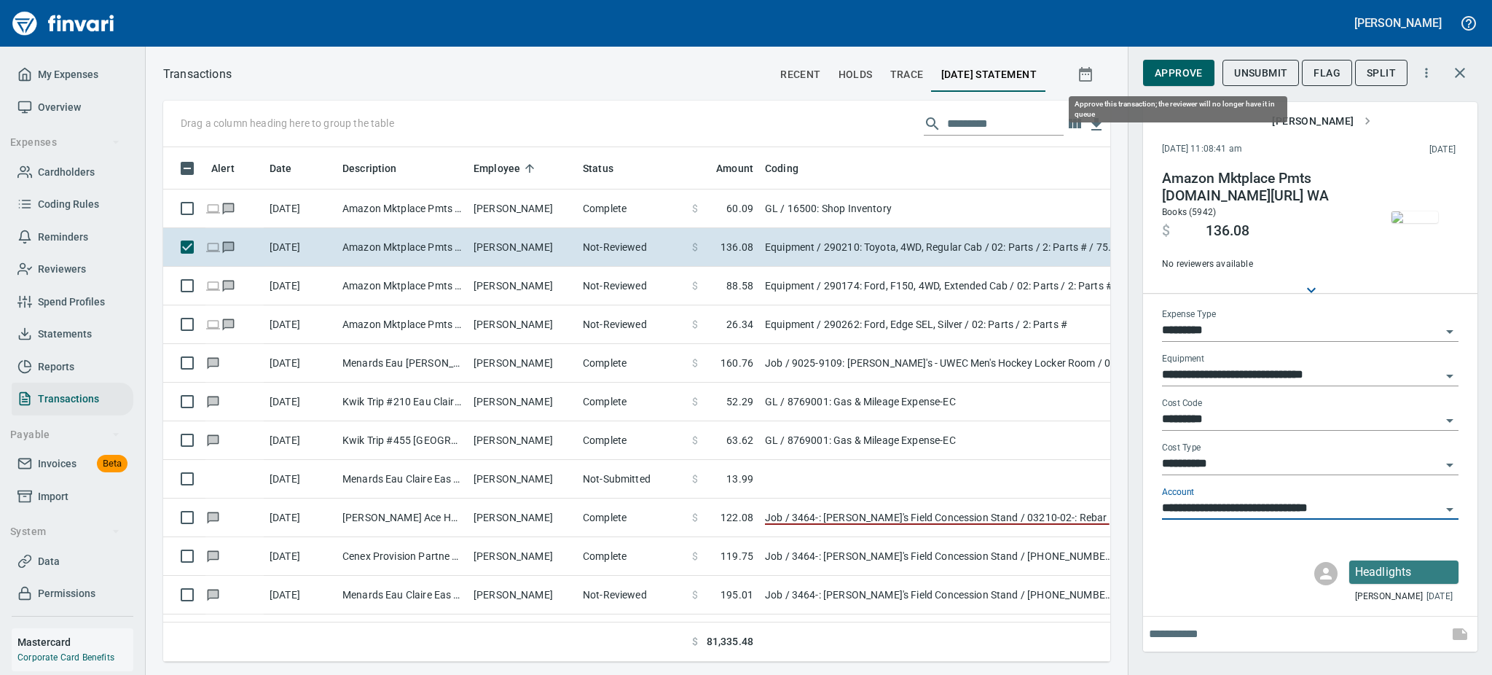
click at [1191, 64] on span "Approve" at bounding box center [1179, 73] width 48 height 18
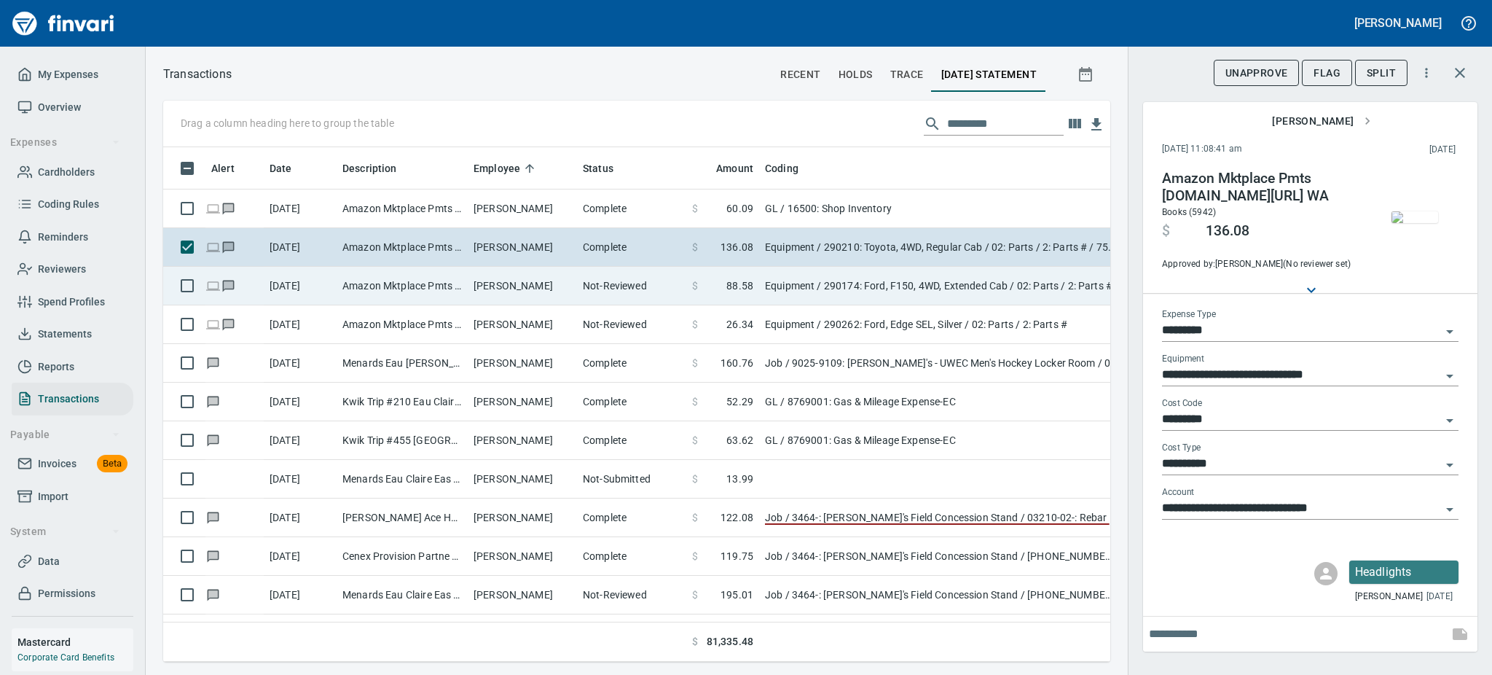
click at [507, 284] on td "[PERSON_NAME]" at bounding box center [522, 286] width 109 height 39
type input "**********"
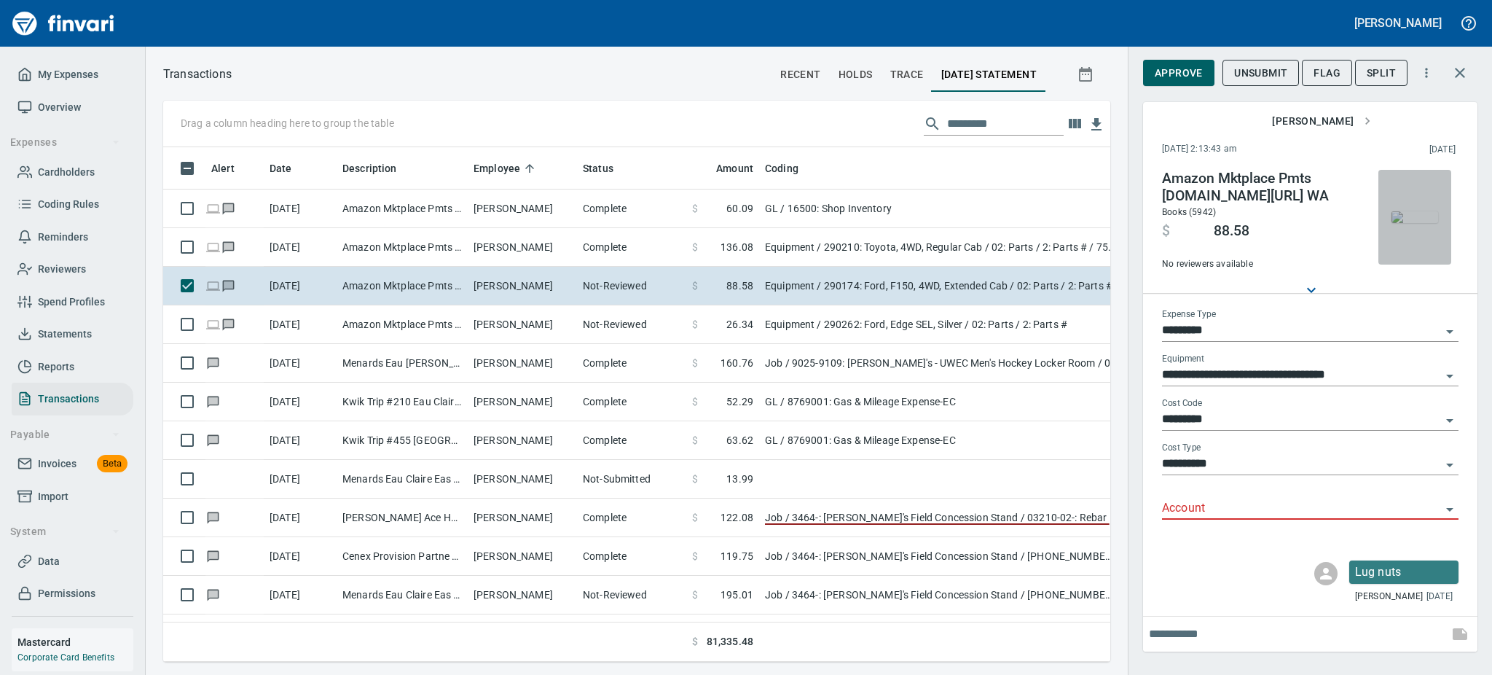
click at [1411, 211] on img "button" at bounding box center [1415, 217] width 47 height 12
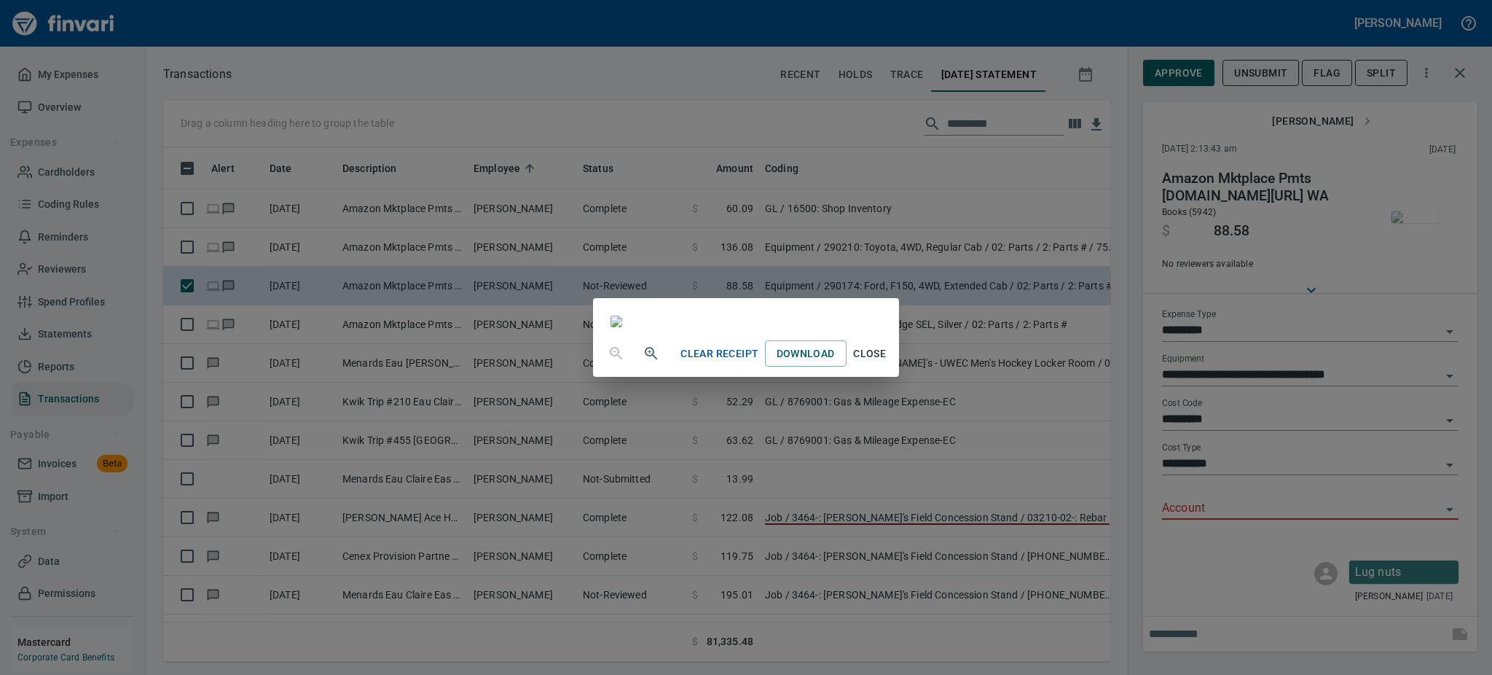
click at [893, 367] on button "Close" at bounding box center [870, 353] width 47 height 27
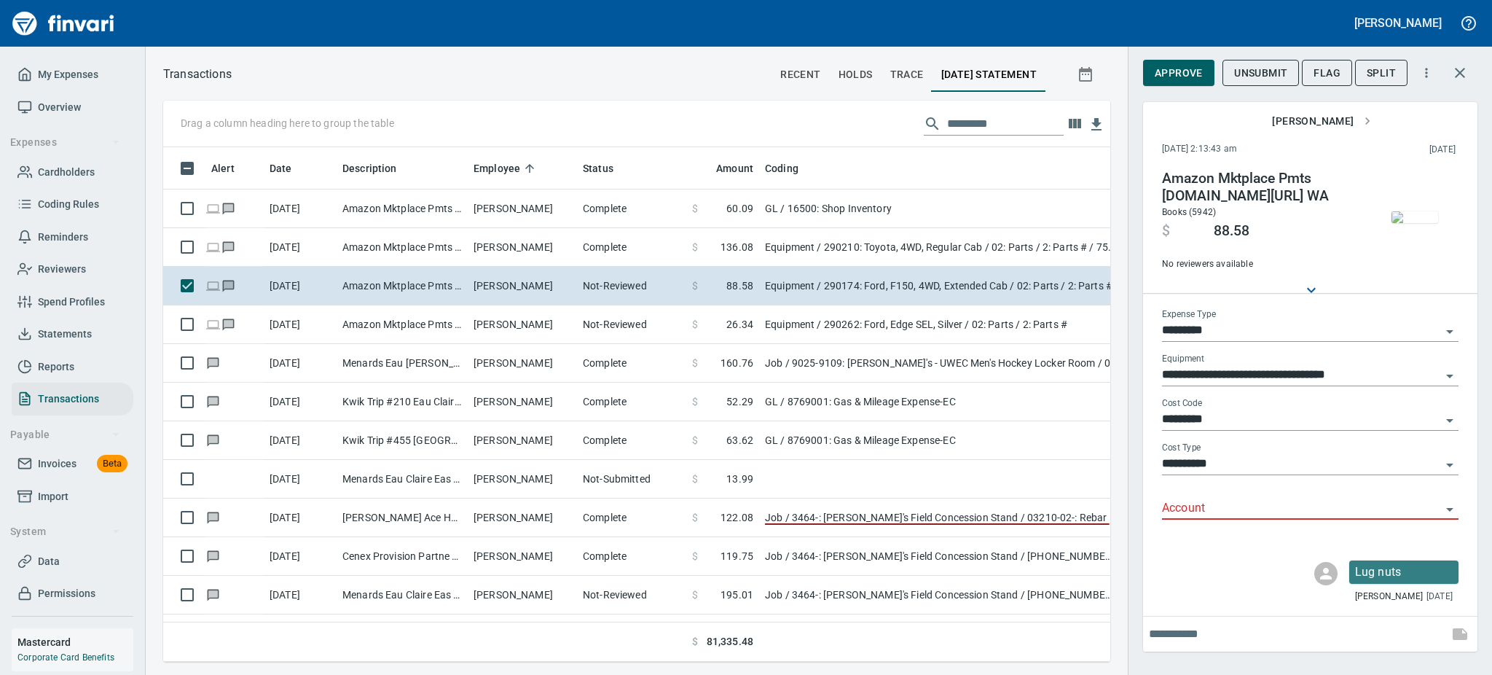
scroll to position [482, 914]
click at [1449, 506] on icon "Open" at bounding box center [1449, 509] width 17 height 17
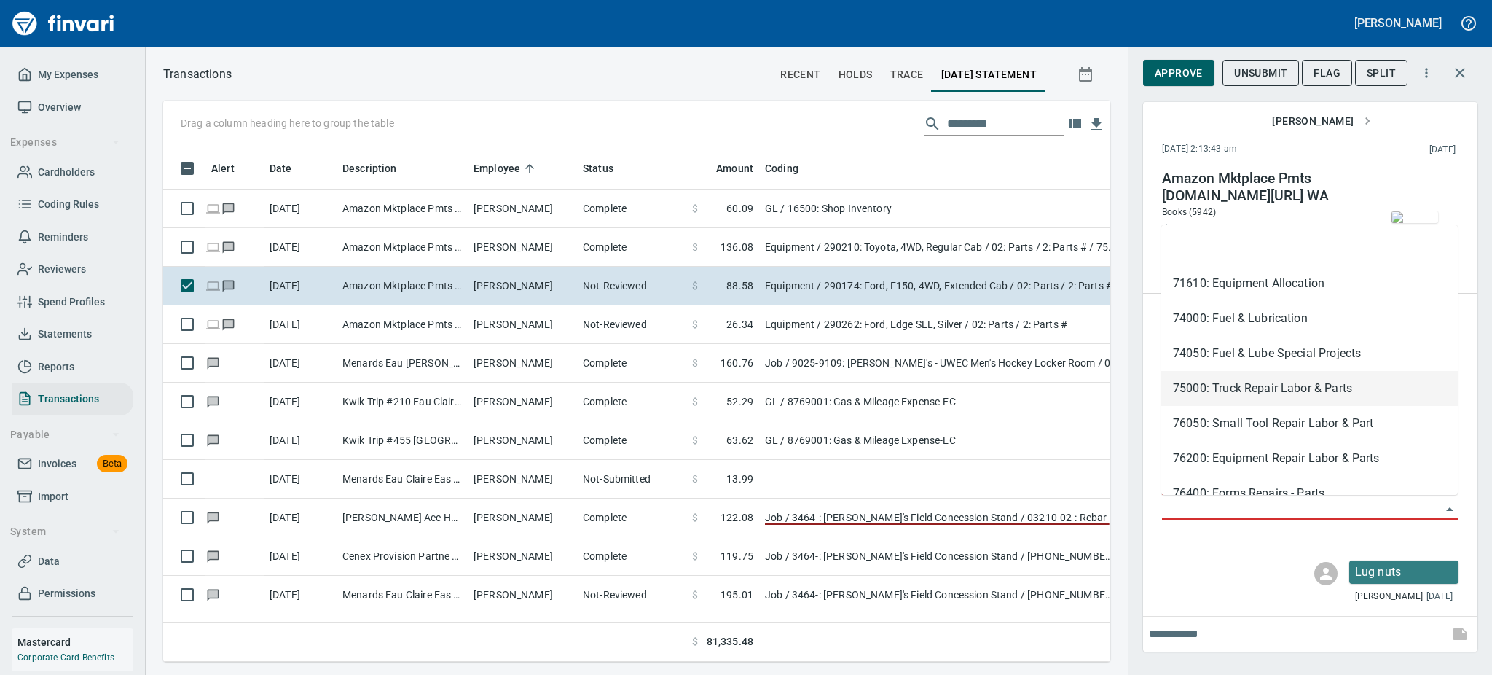
click at [1301, 391] on li "75000: Truck Repair Labor & Parts" at bounding box center [1309, 388] width 297 height 35
type input "**********"
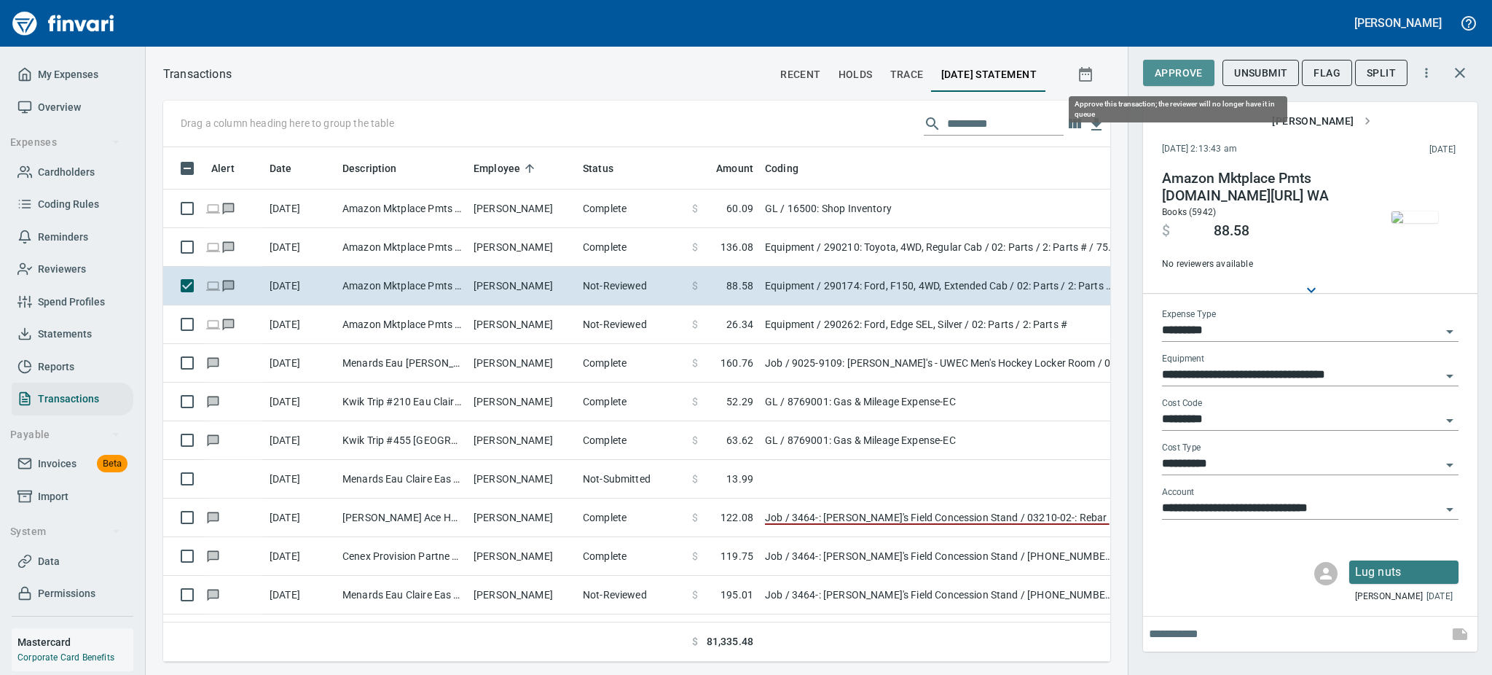
click at [1177, 66] on span "Approve" at bounding box center [1179, 73] width 48 height 18
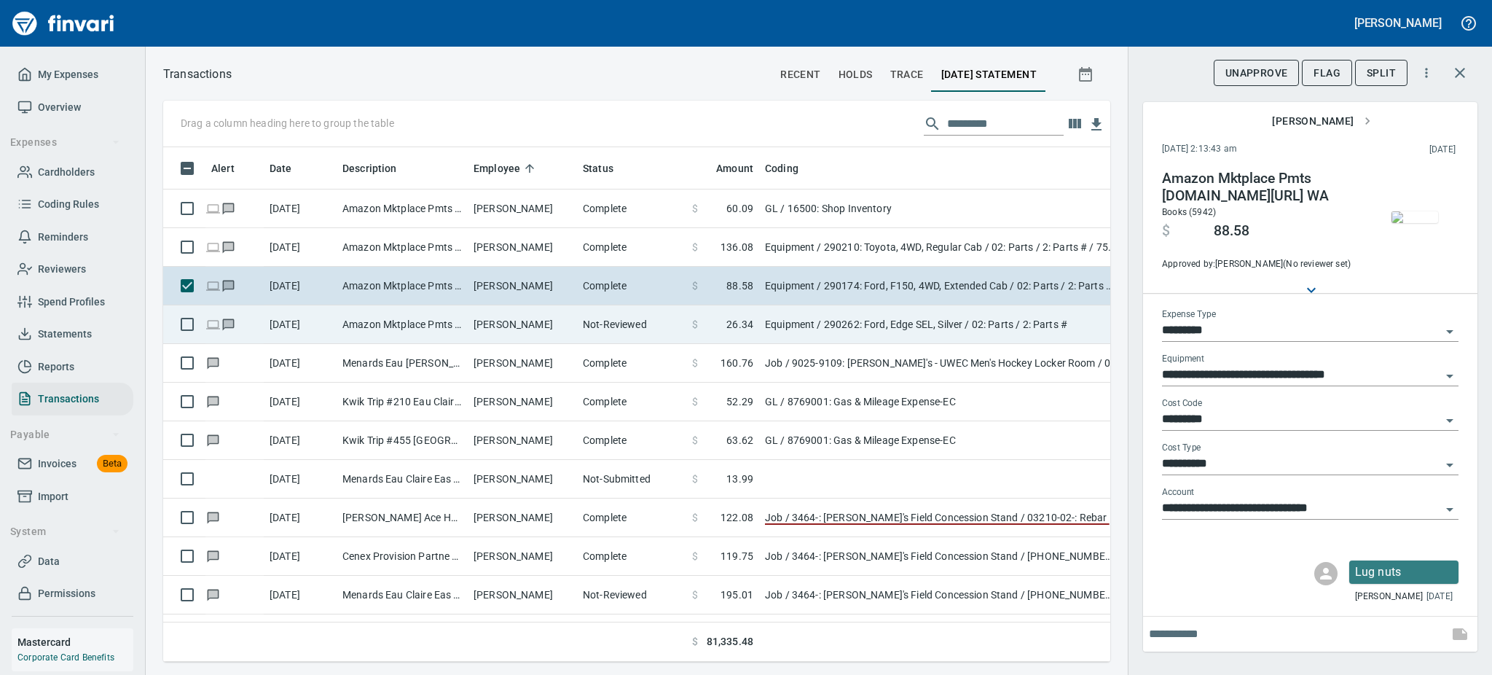
click at [609, 328] on td "Not-Reviewed" at bounding box center [631, 324] width 109 height 39
type input "**********"
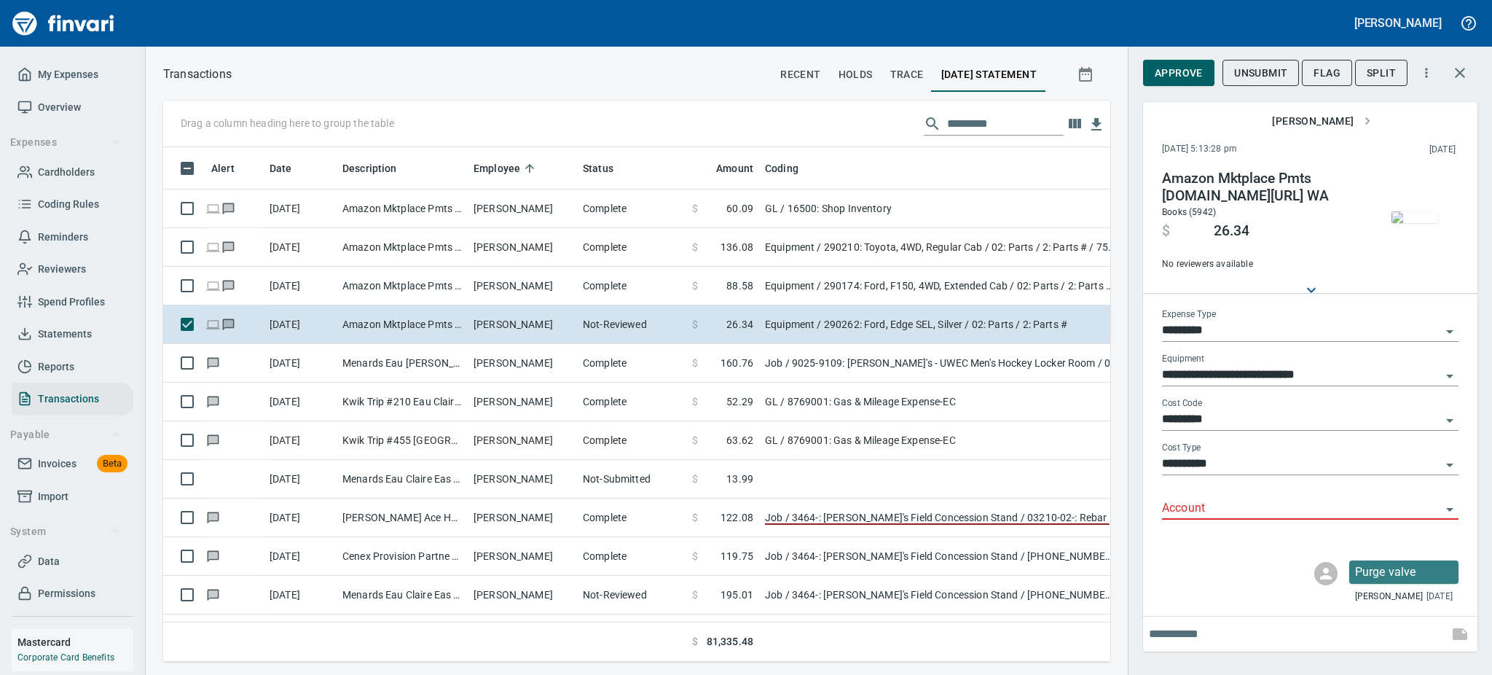
click at [1418, 213] on img "button" at bounding box center [1415, 217] width 47 height 12
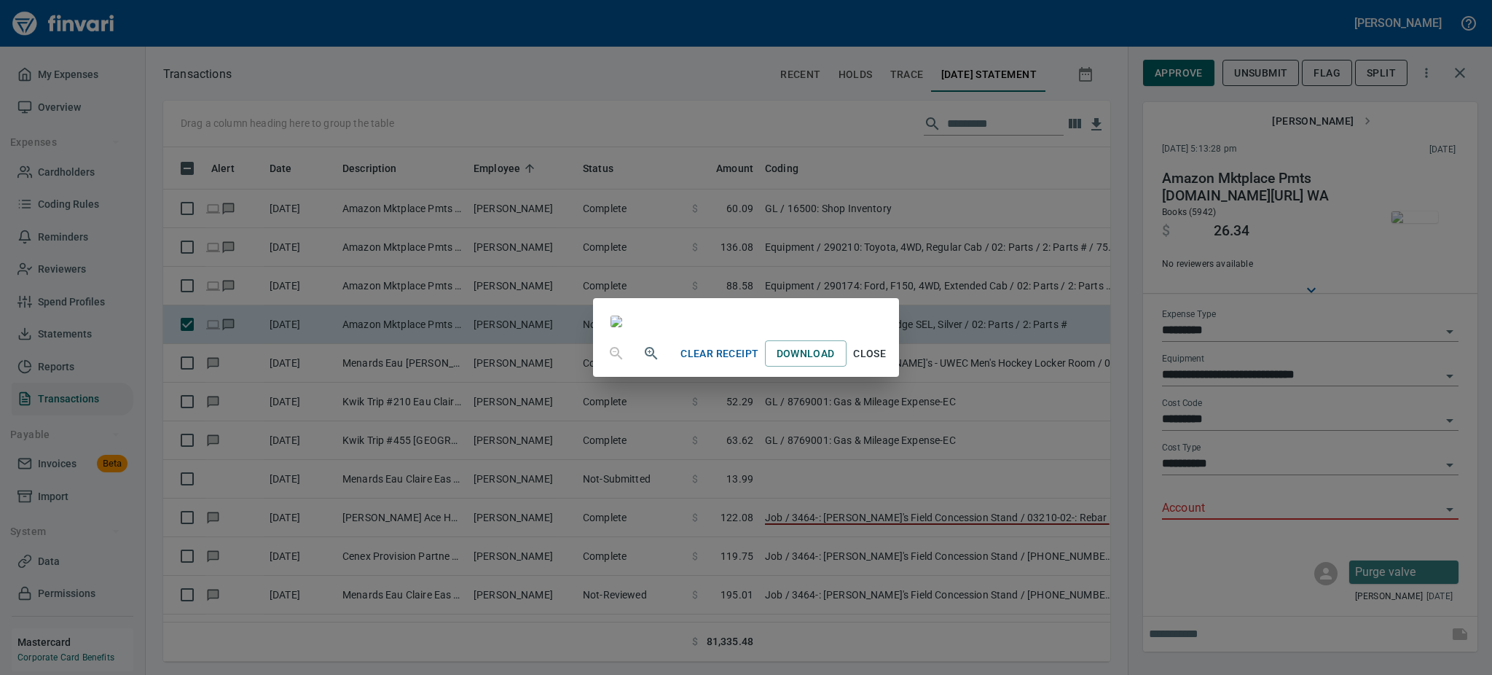
click at [887, 363] on span "Close" at bounding box center [869, 354] width 35 height 18
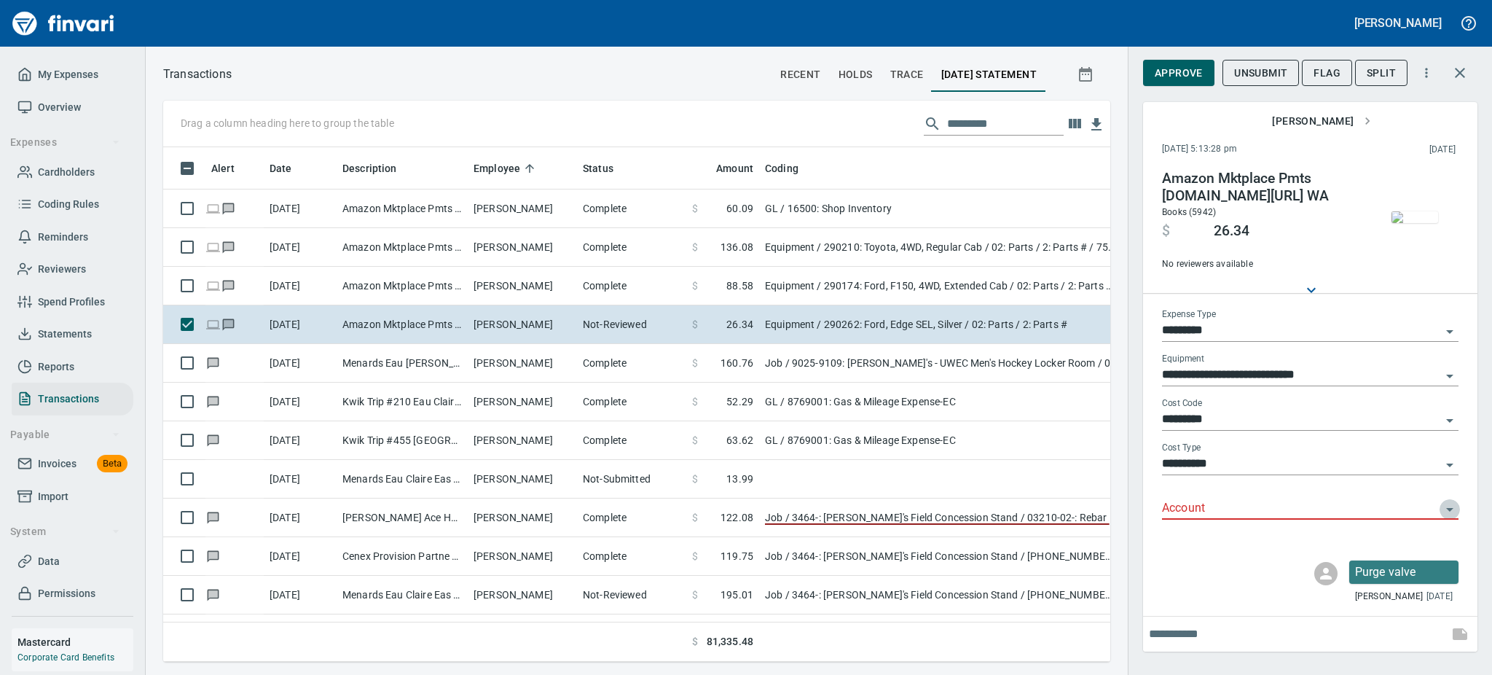
click at [1453, 511] on icon "Open" at bounding box center [1449, 509] width 17 height 17
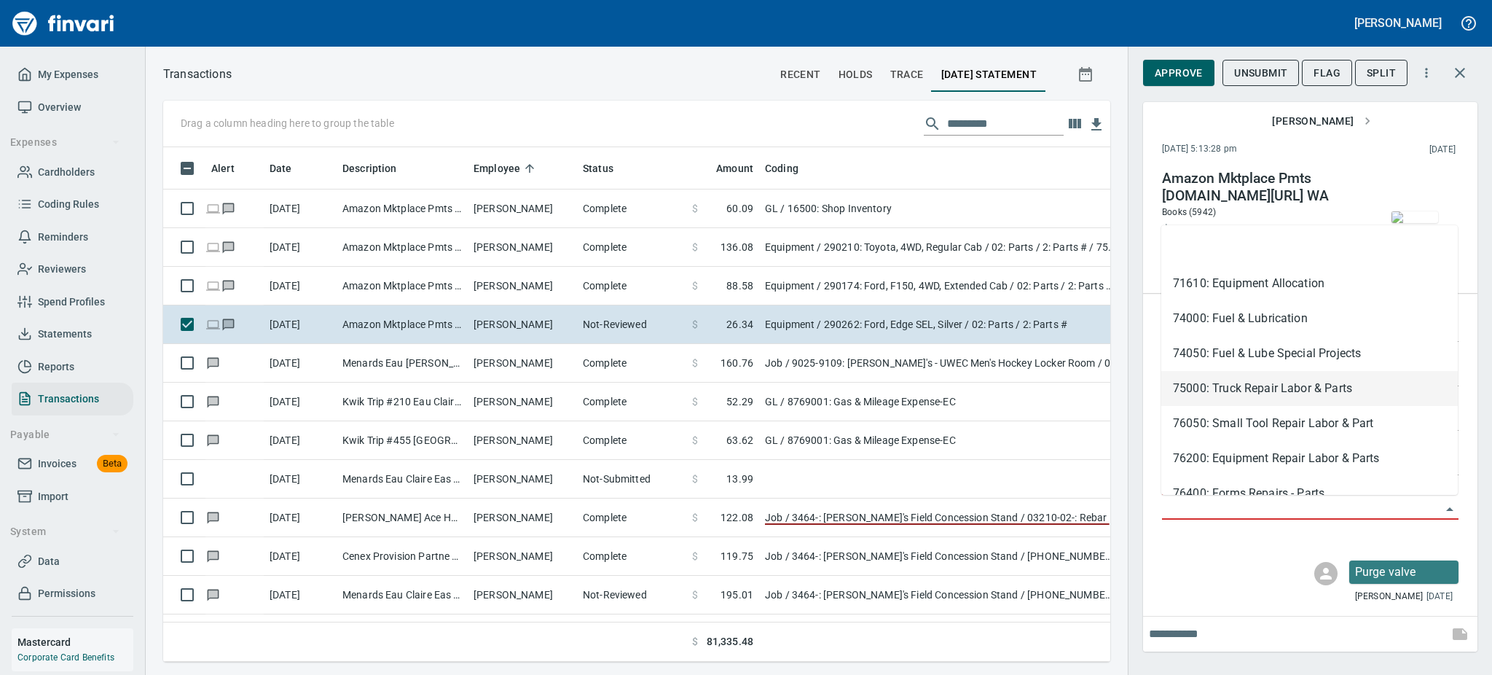
click at [1255, 385] on li "75000: Truck Repair Labor & Parts" at bounding box center [1309, 388] width 297 height 35
type input "**********"
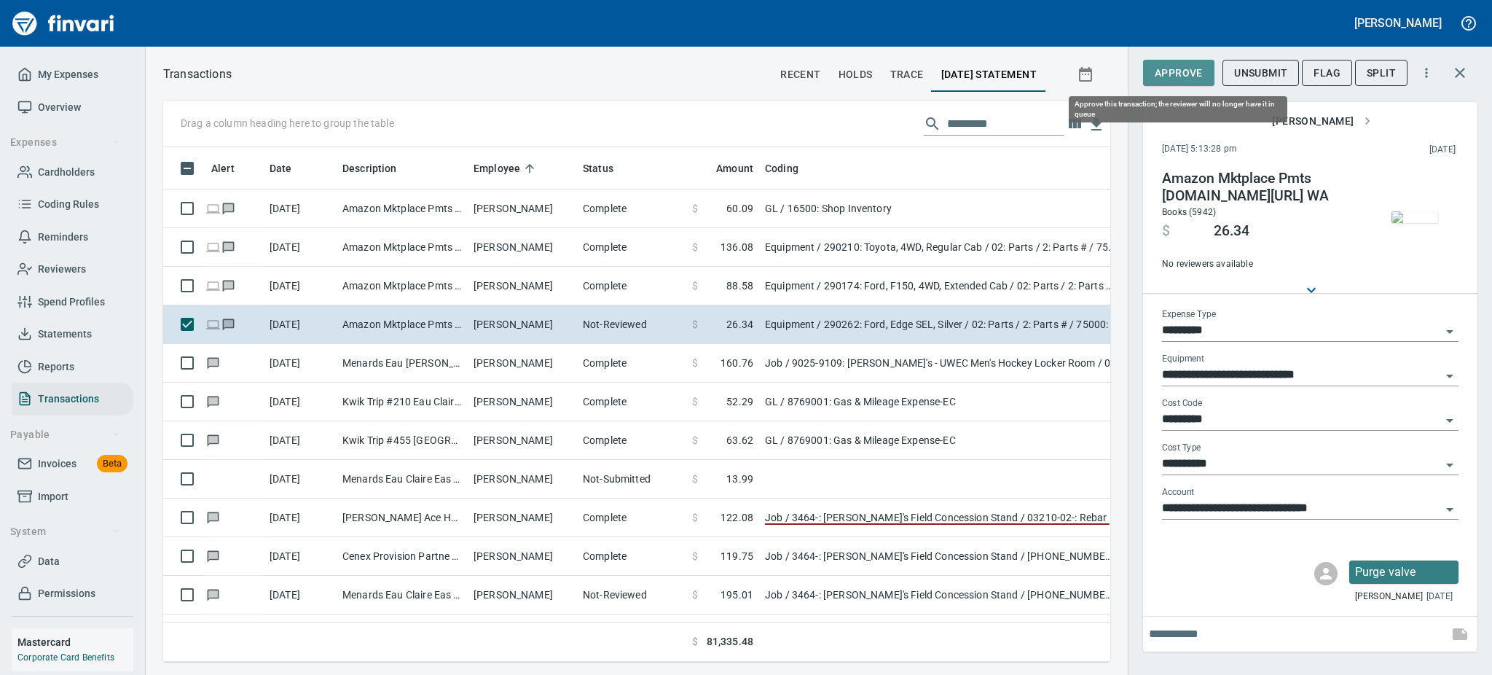
click at [1159, 63] on button "Approve" at bounding box center [1178, 73] width 71 height 27
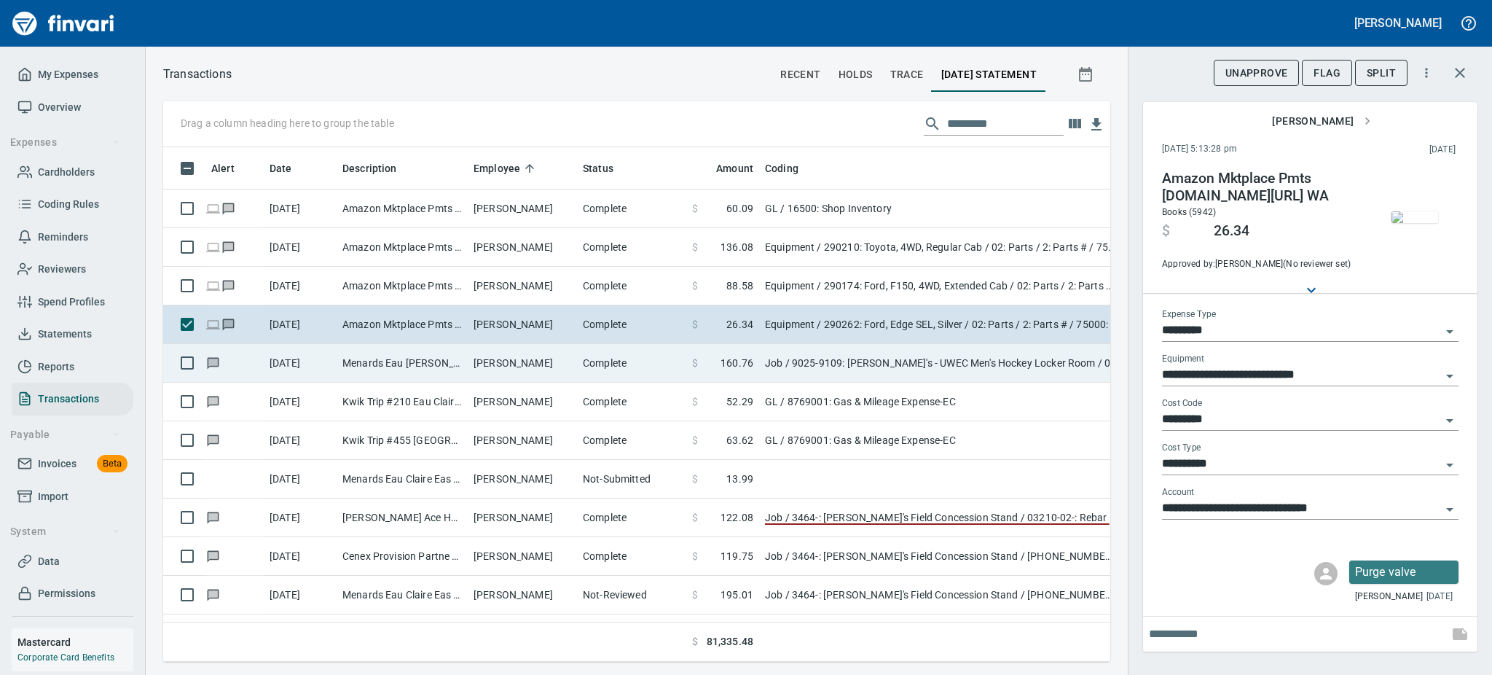
click at [518, 348] on td "[PERSON_NAME]" at bounding box center [522, 363] width 109 height 39
type input "***"
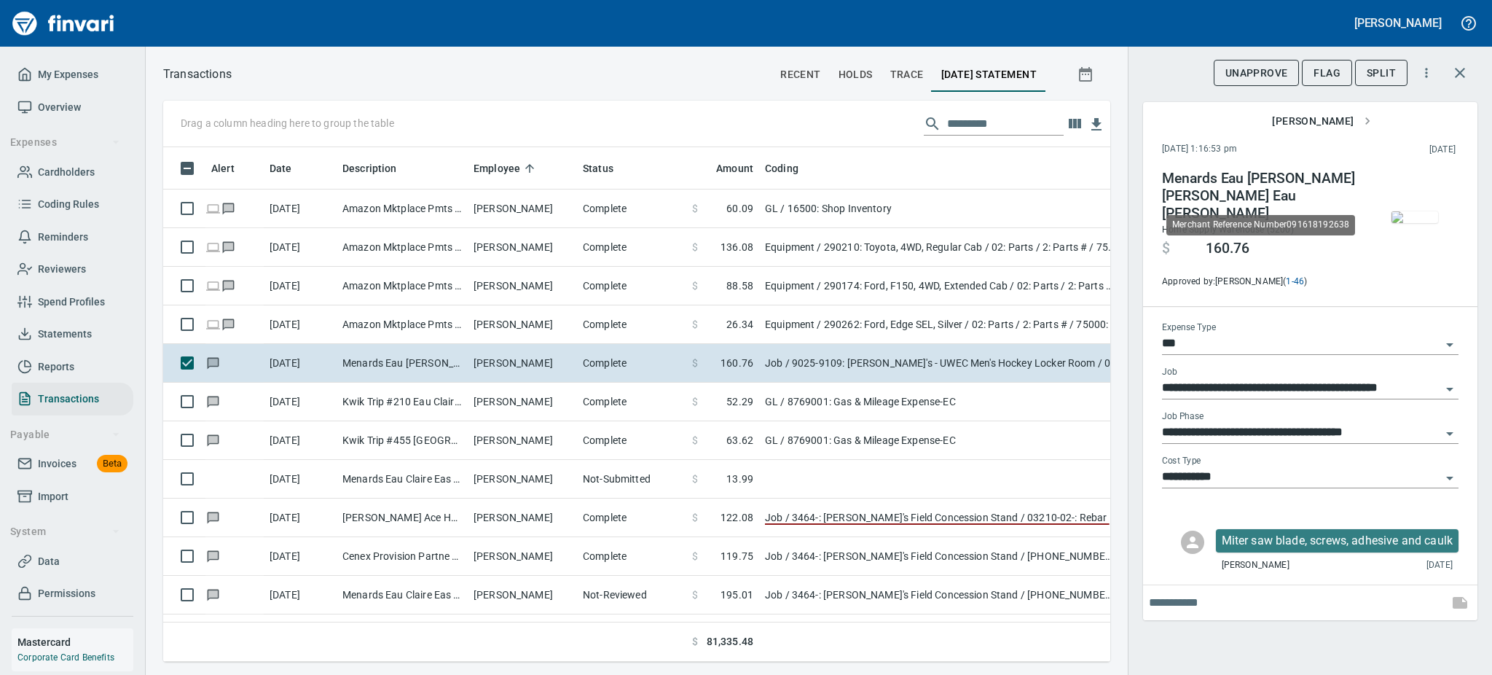
scroll to position [482, 914]
click at [1416, 219] on img "button" at bounding box center [1415, 217] width 47 height 12
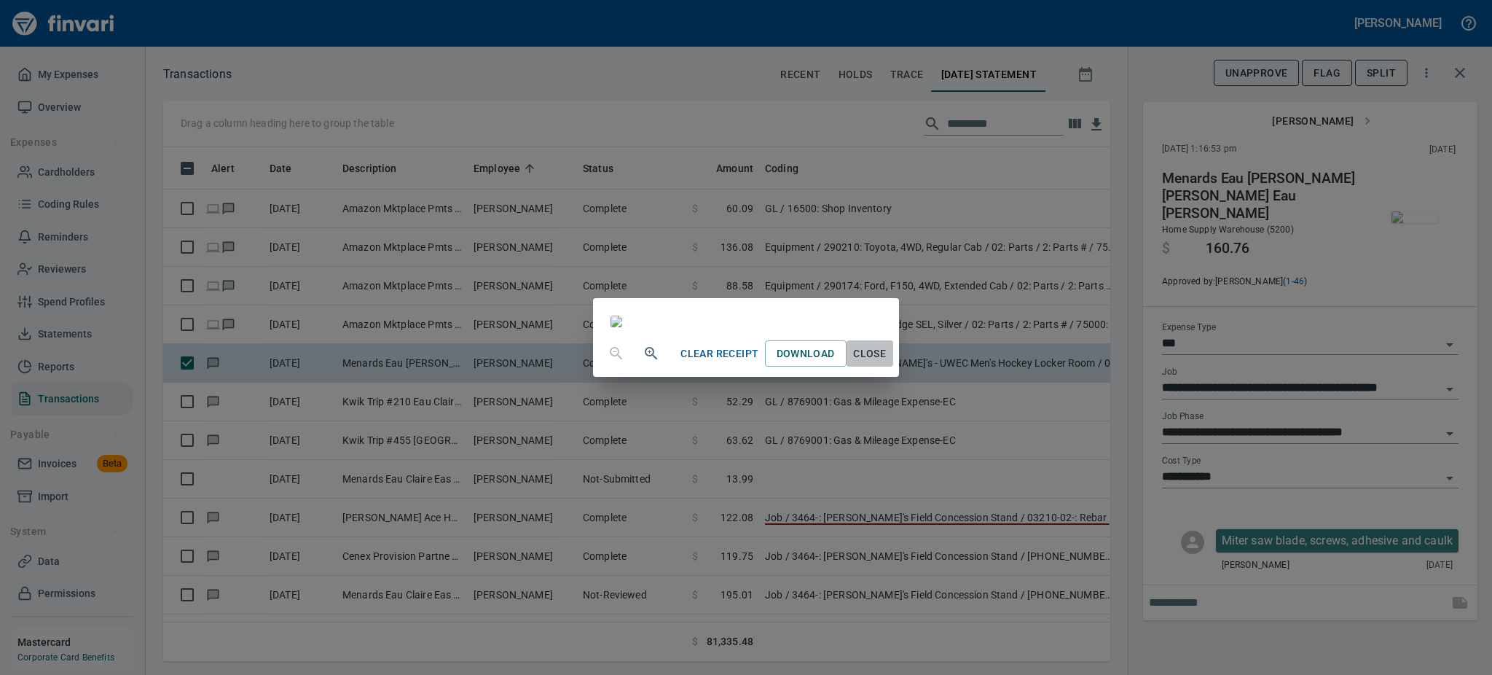
click at [887, 363] on span "Close" at bounding box center [869, 354] width 35 height 18
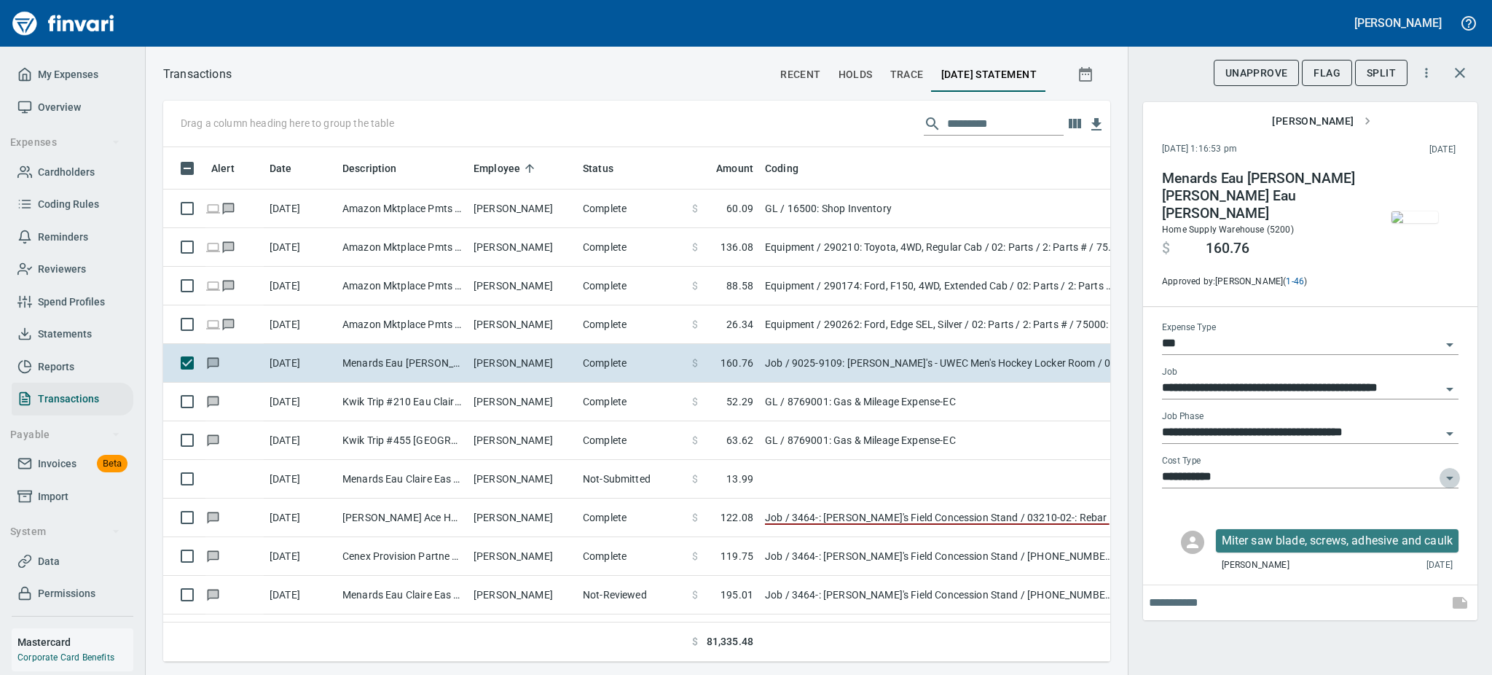
click at [1453, 469] on icon "Open" at bounding box center [1449, 477] width 17 height 17
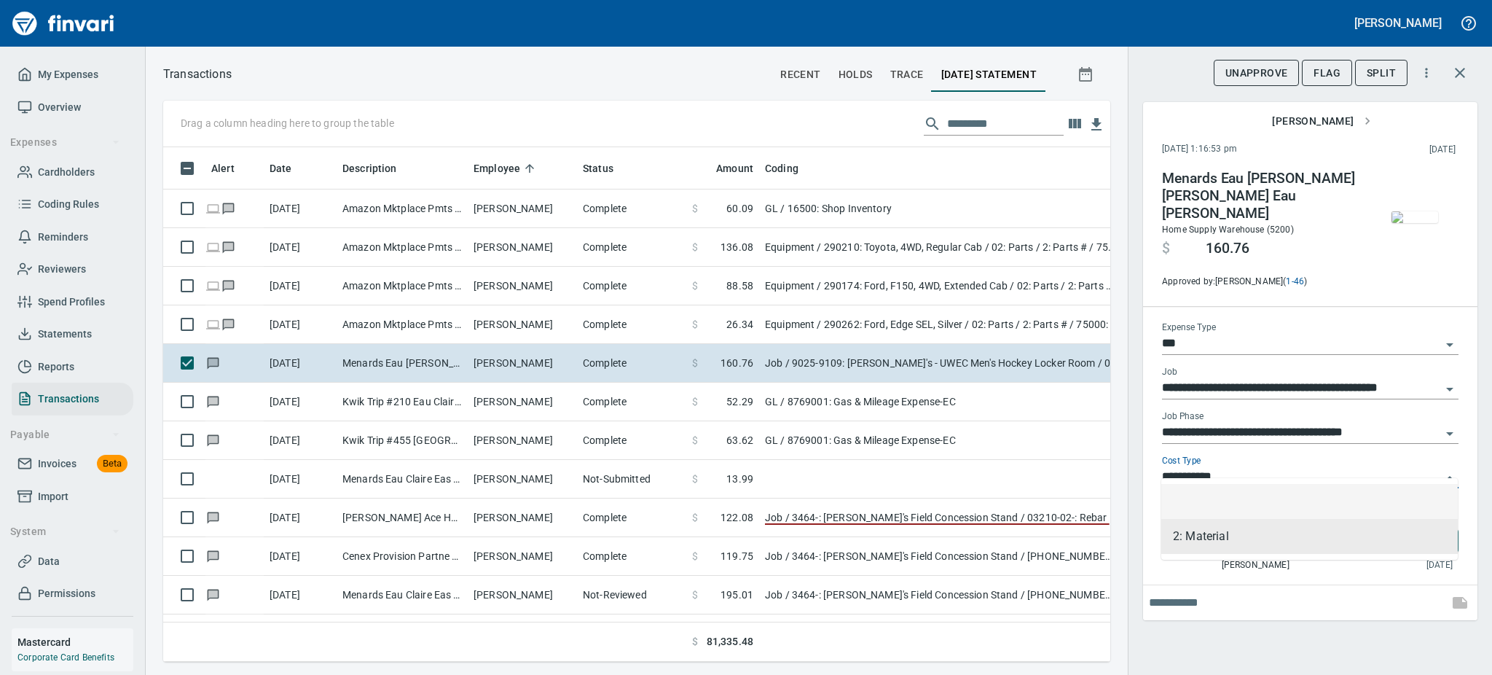
click at [1336, 493] on li at bounding box center [1309, 501] width 297 height 35
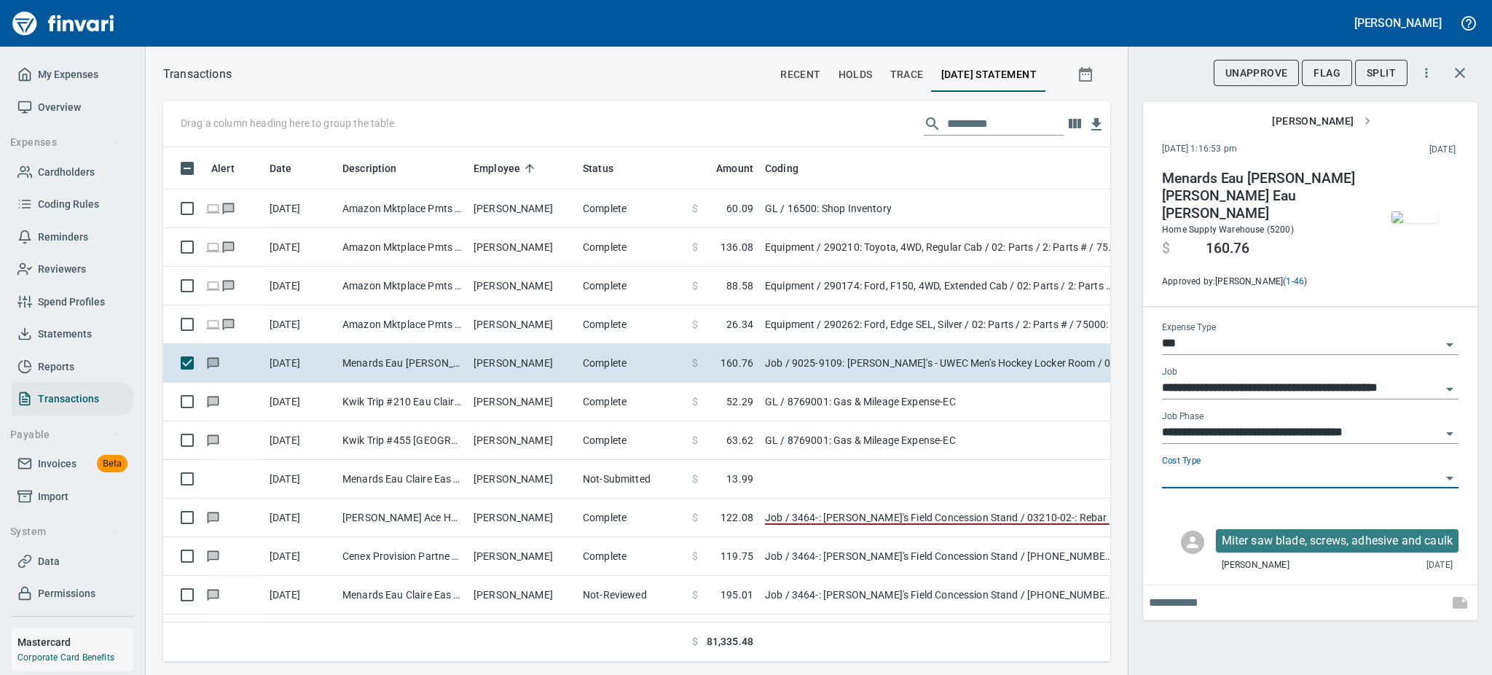
type input "**********"
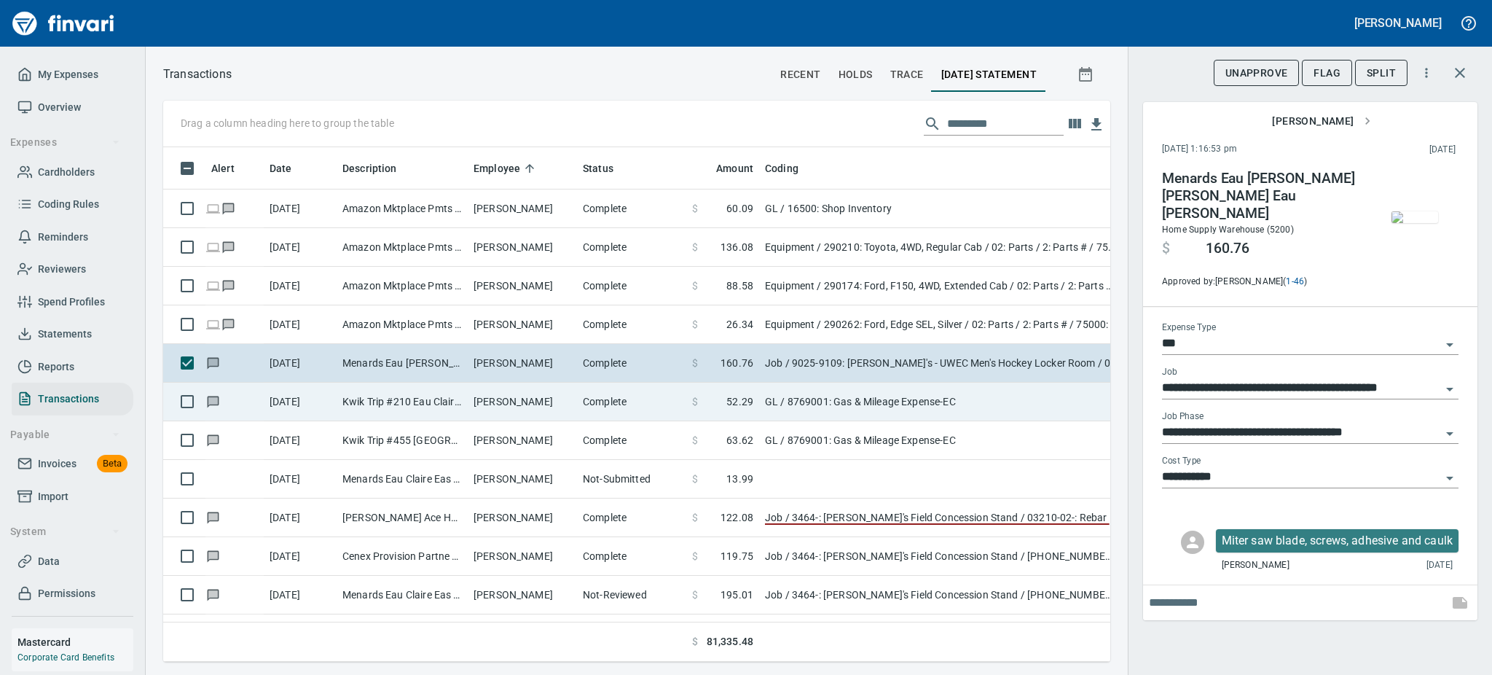
click at [509, 386] on td "[PERSON_NAME]" at bounding box center [522, 402] width 109 height 39
type input "**"
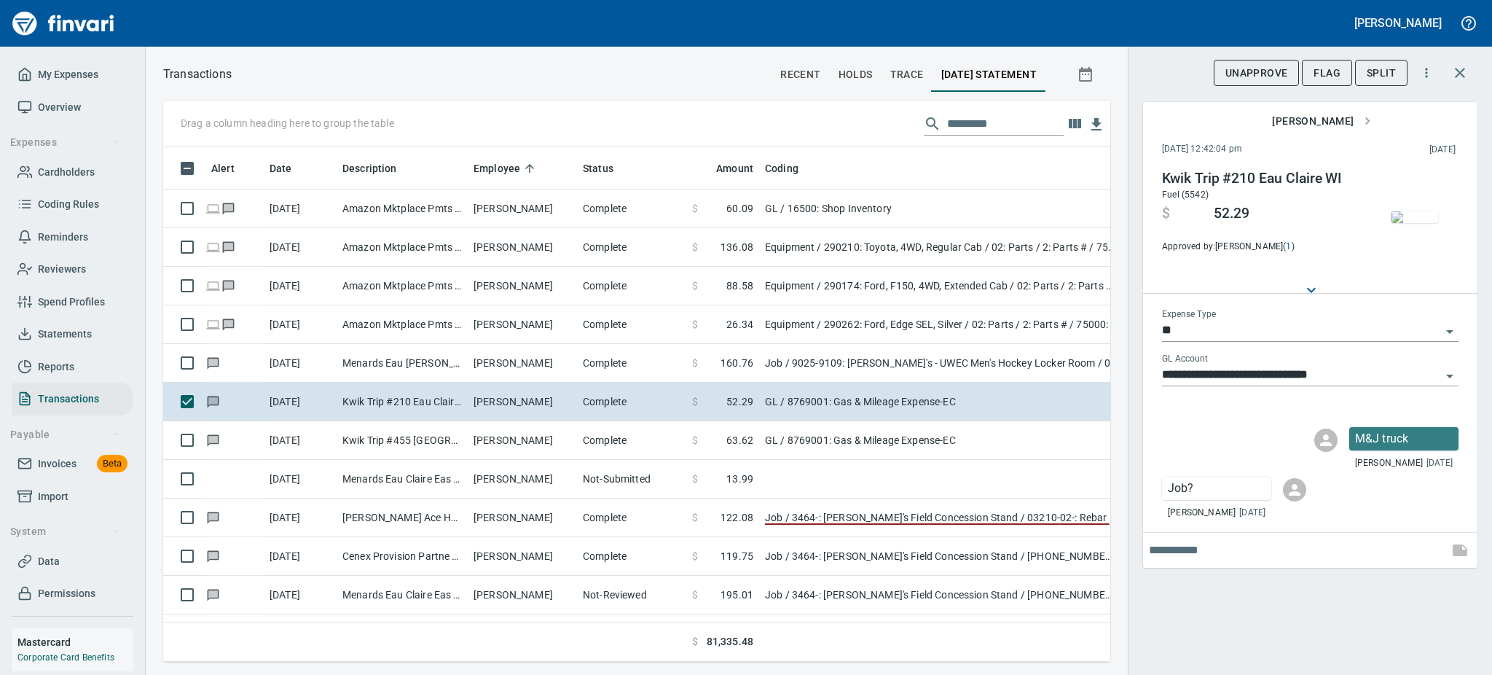
scroll to position [482, 914]
click at [1242, 70] on span "UnApprove" at bounding box center [1257, 73] width 63 height 18
click at [1268, 63] on button "Unsubmit" at bounding box center [1261, 73] width 77 height 27
click at [1209, 558] on input "text" at bounding box center [1296, 549] width 294 height 23
type input "**********"
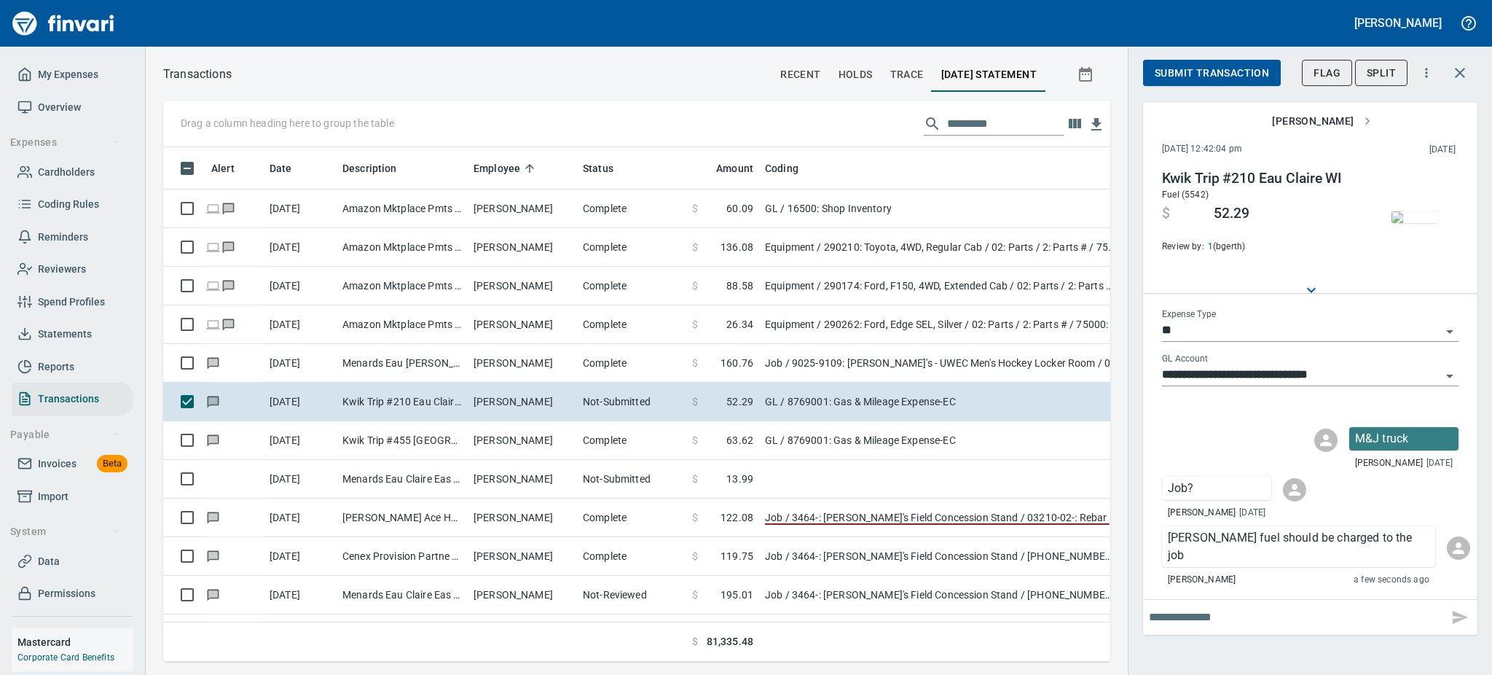
click at [1446, 326] on icon "Open" at bounding box center [1449, 331] width 17 height 17
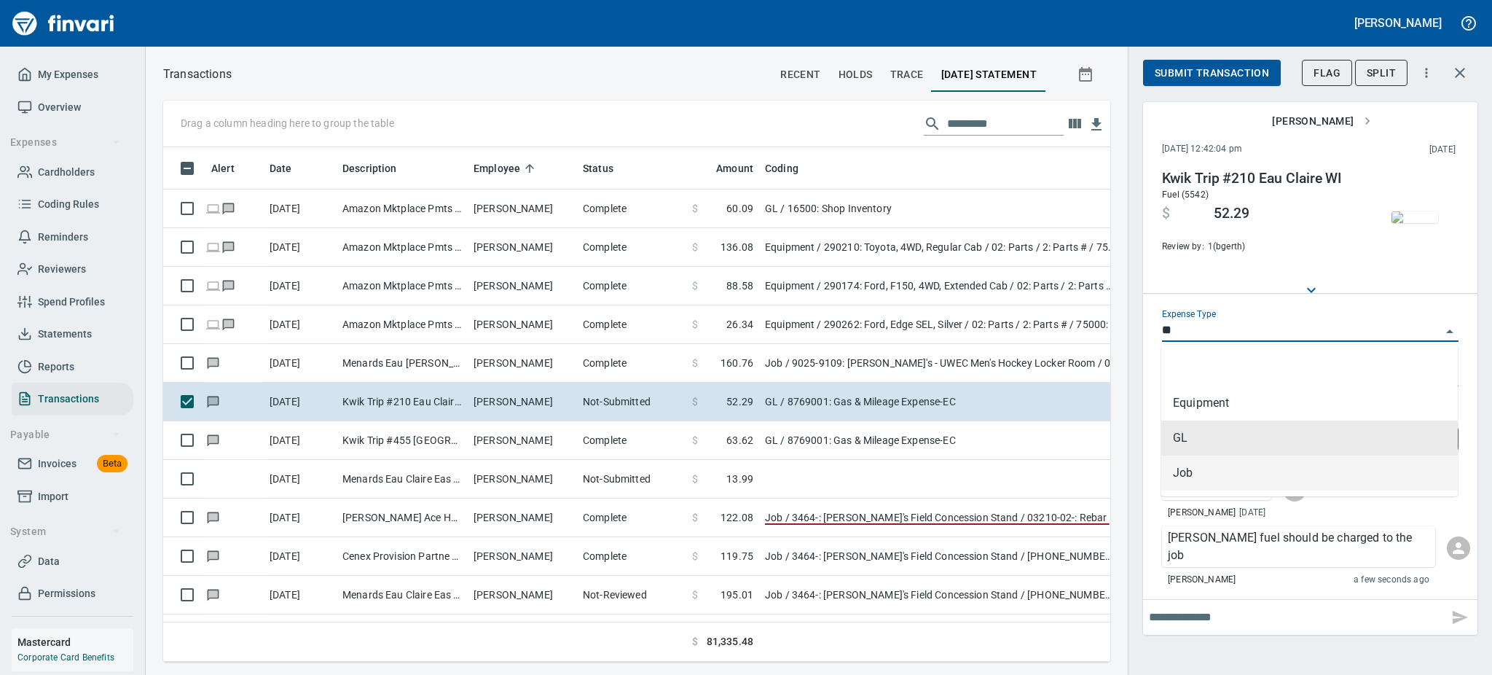
click at [1350, 461] on li "Job" at bounding box center [1309, 472] width 297 height 35
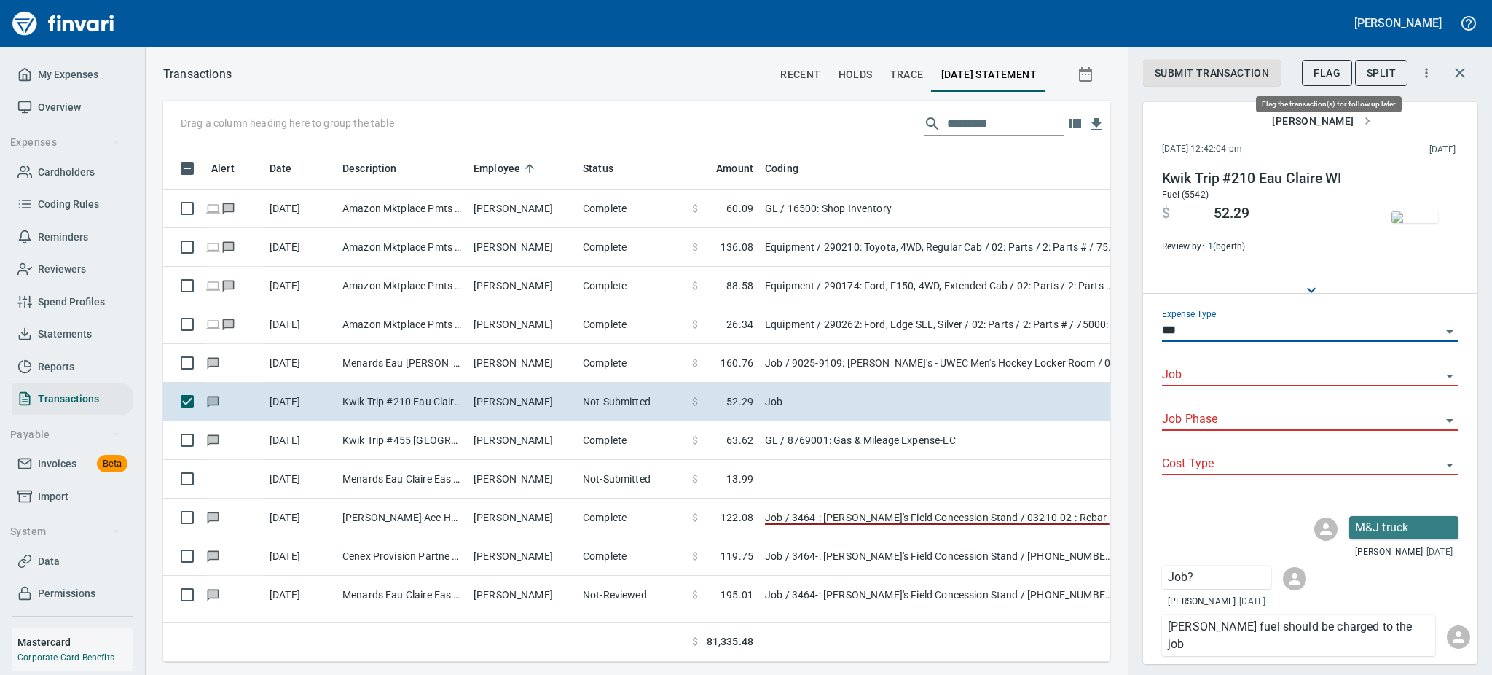
click at [1330, 74] on span "Flag" at bounding box center [1327, 73] width 27 height 18
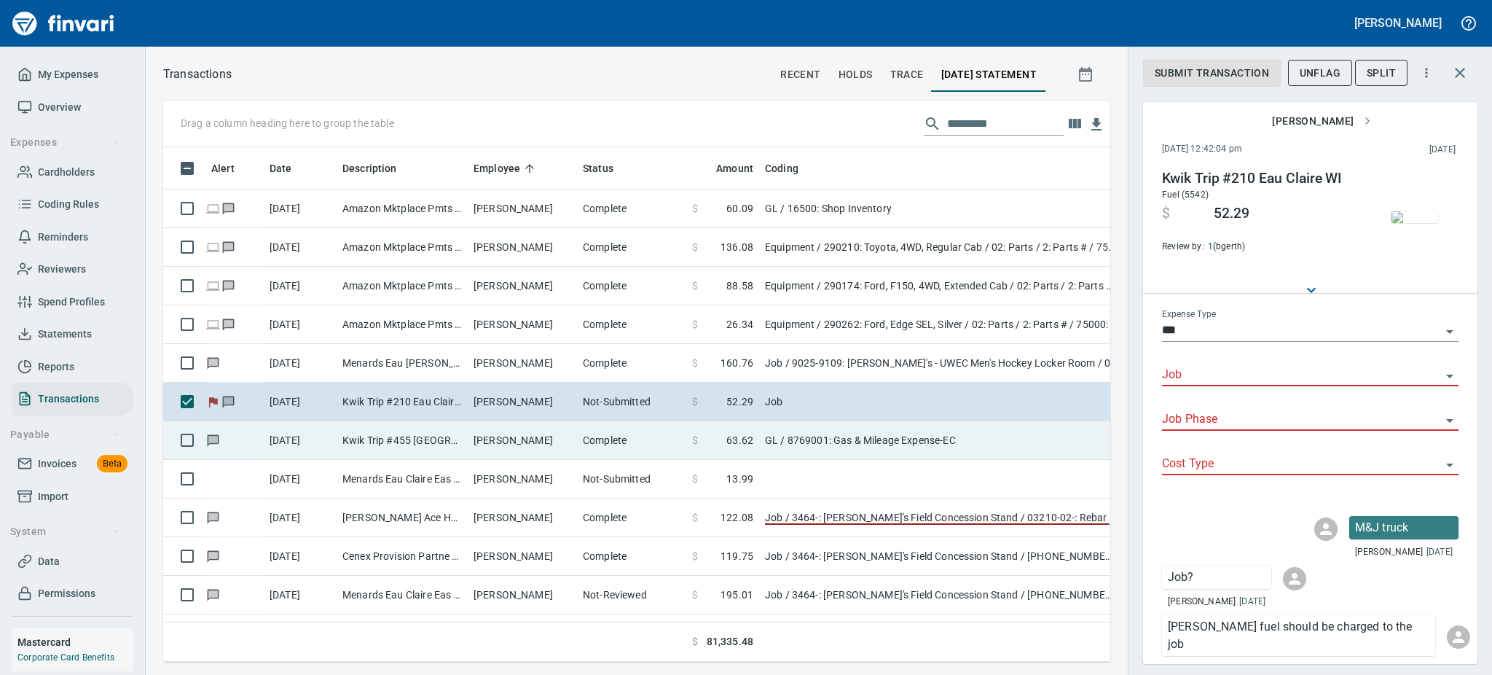
click at [632, 448] on td "Complete" at bounding box center [631, 440] width 109 height 39
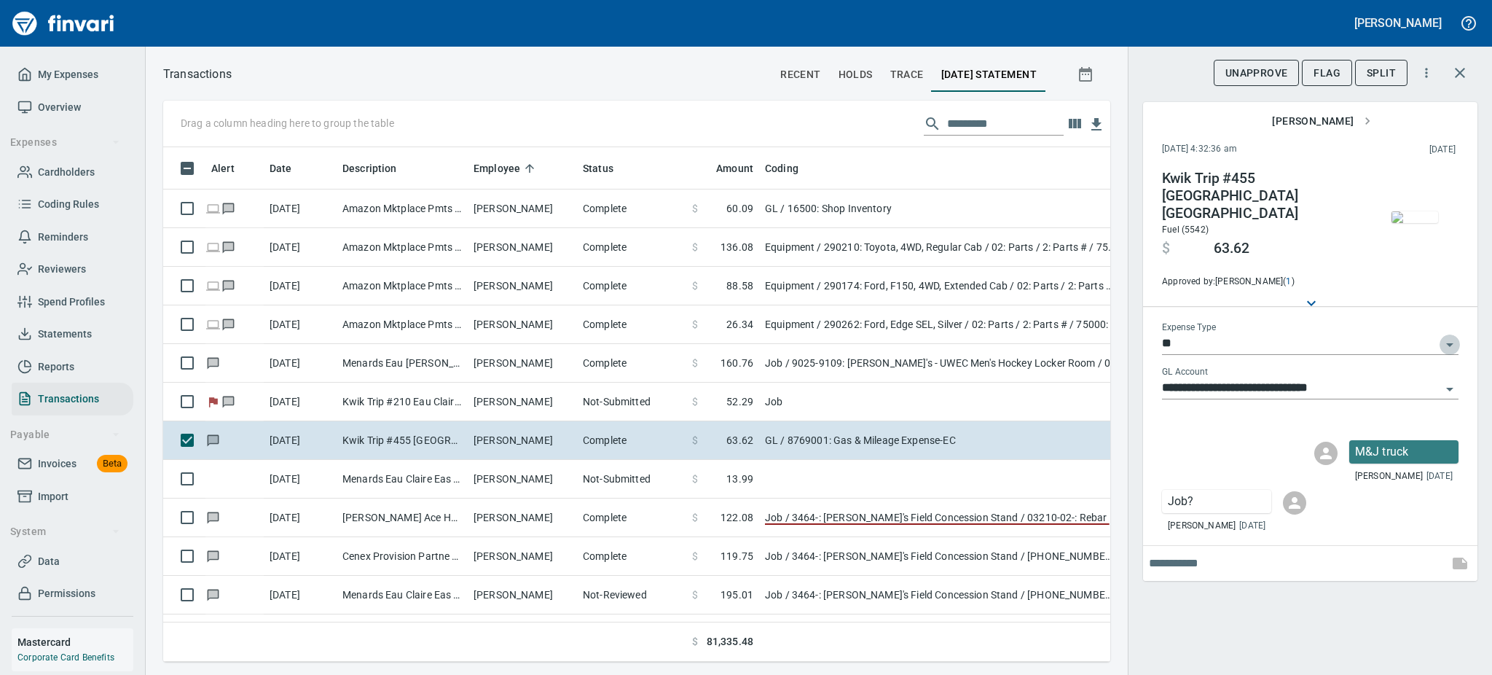
click at [1452, 336] on icon "Open" at bounding box center [1449, 344] width 17 height 17
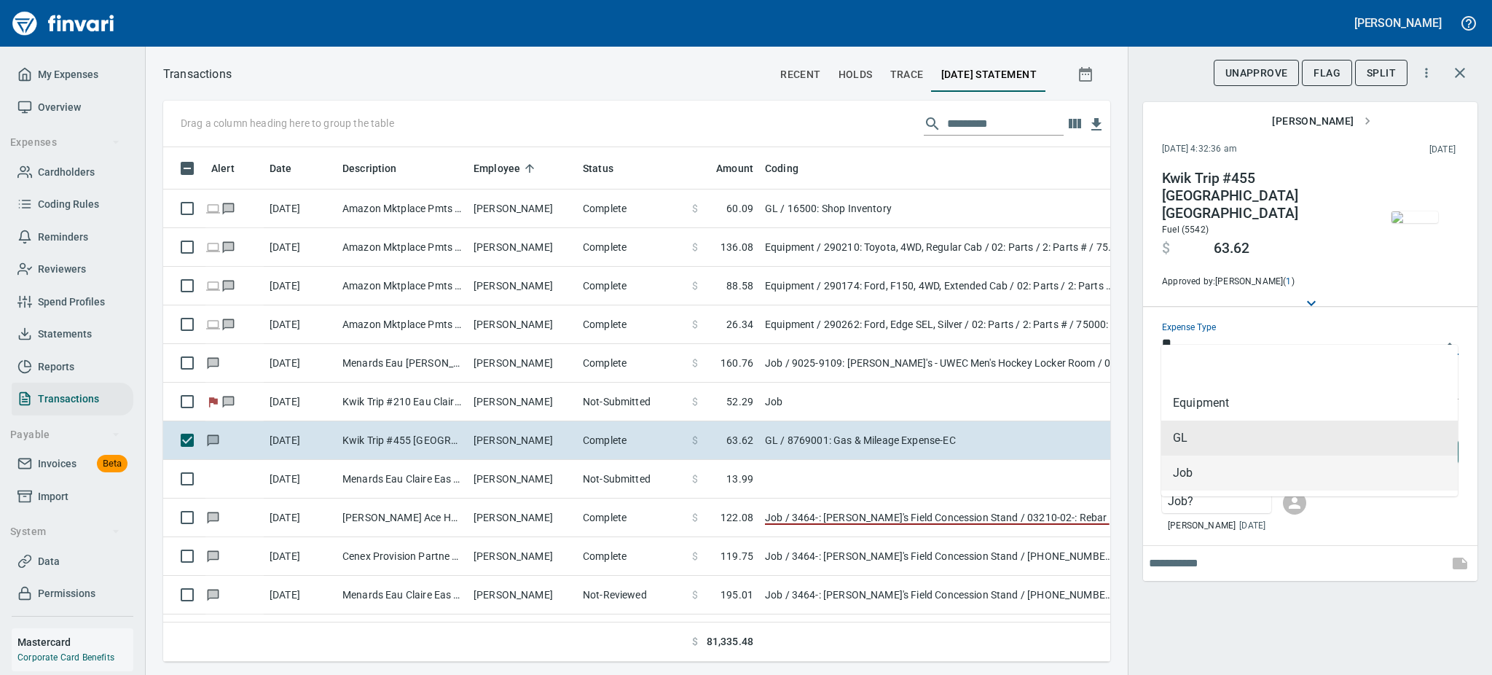
click at [1228, 473] on li "Job" at bounding box center [1309, 472] width 297 height 35
type input "***"
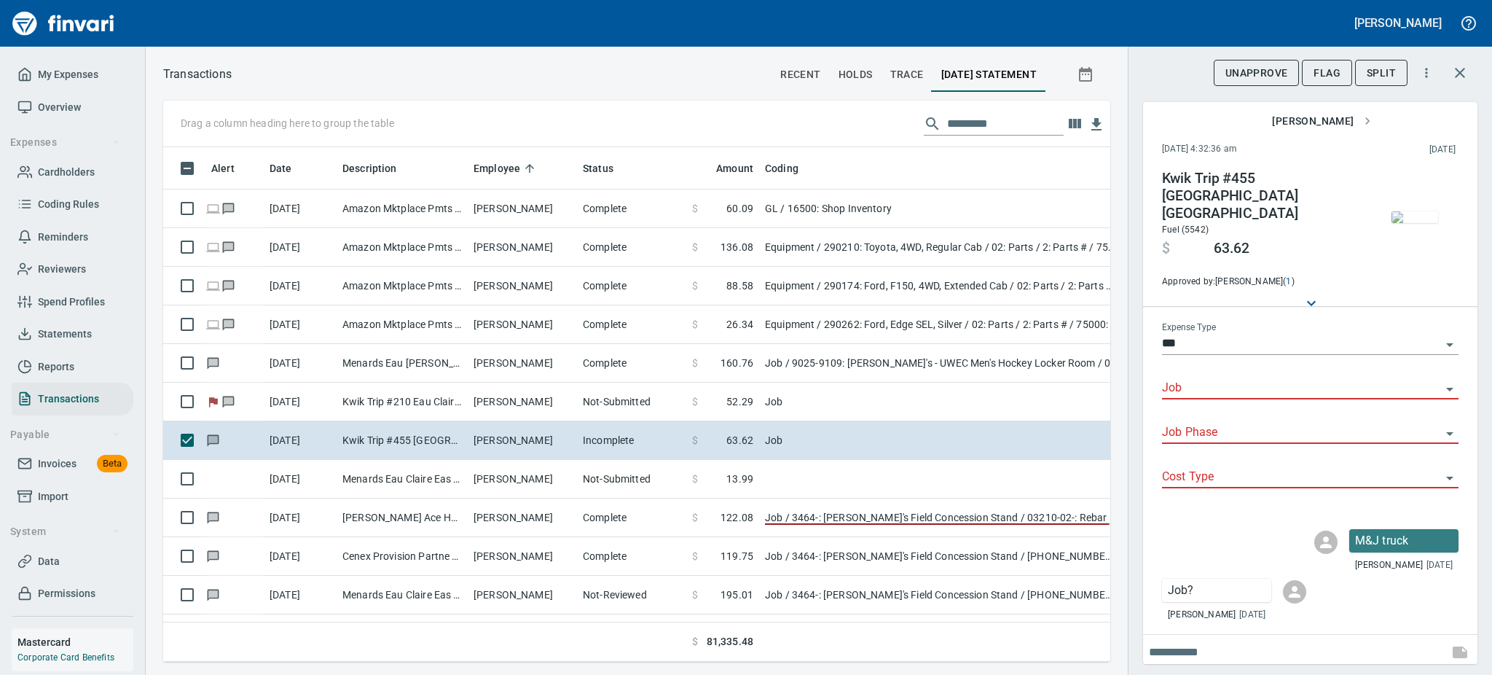
click at [1225, 643] on input "text" at bounding box center [1296, 651] width 294 height 23
type input "**********"
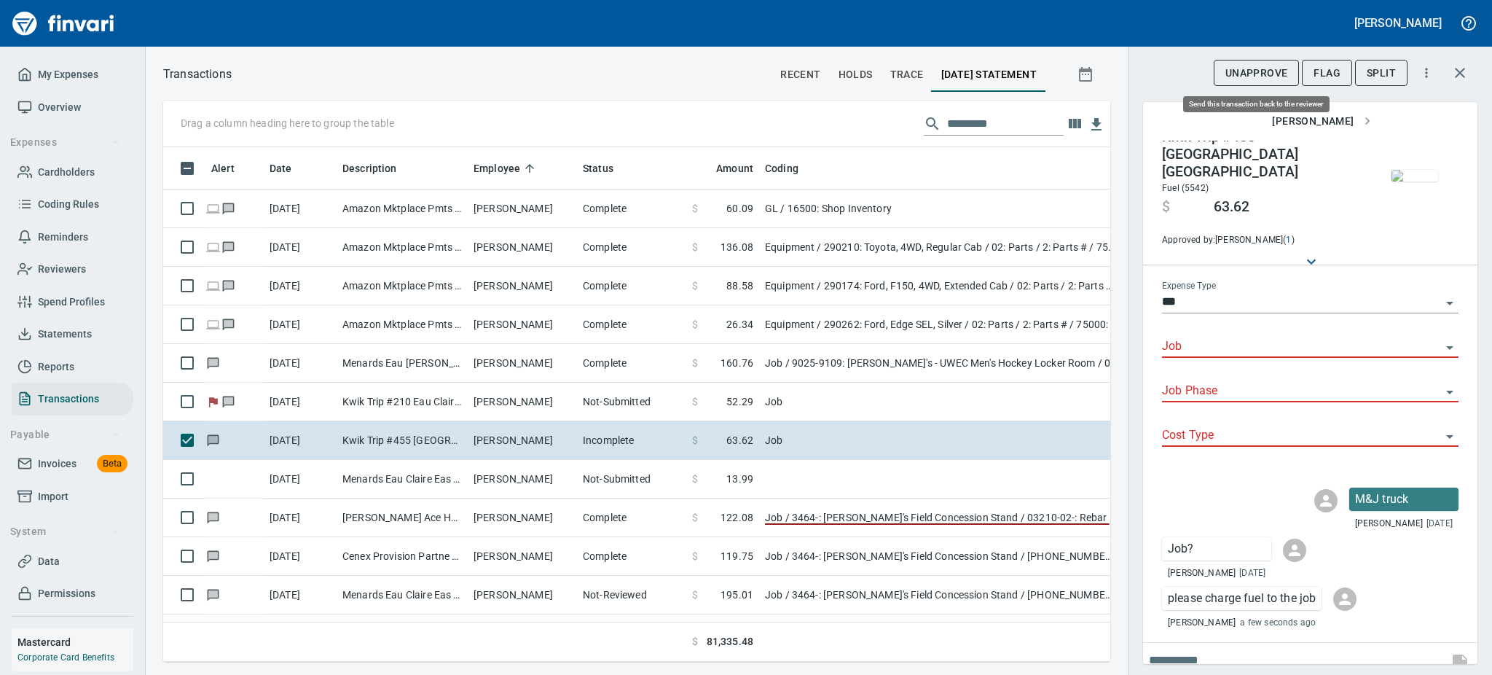
click at [1260, 69] on span "UnApprove" at bounding box center [1257, 73] width 63 height 18
click at [1260, 69] on span "Unsubmit" at bounding box center [1260, 73] width 53 height 18
click at [1332, 69] on span "Flag" at bounding box center [1327, 73] width 27 height 18
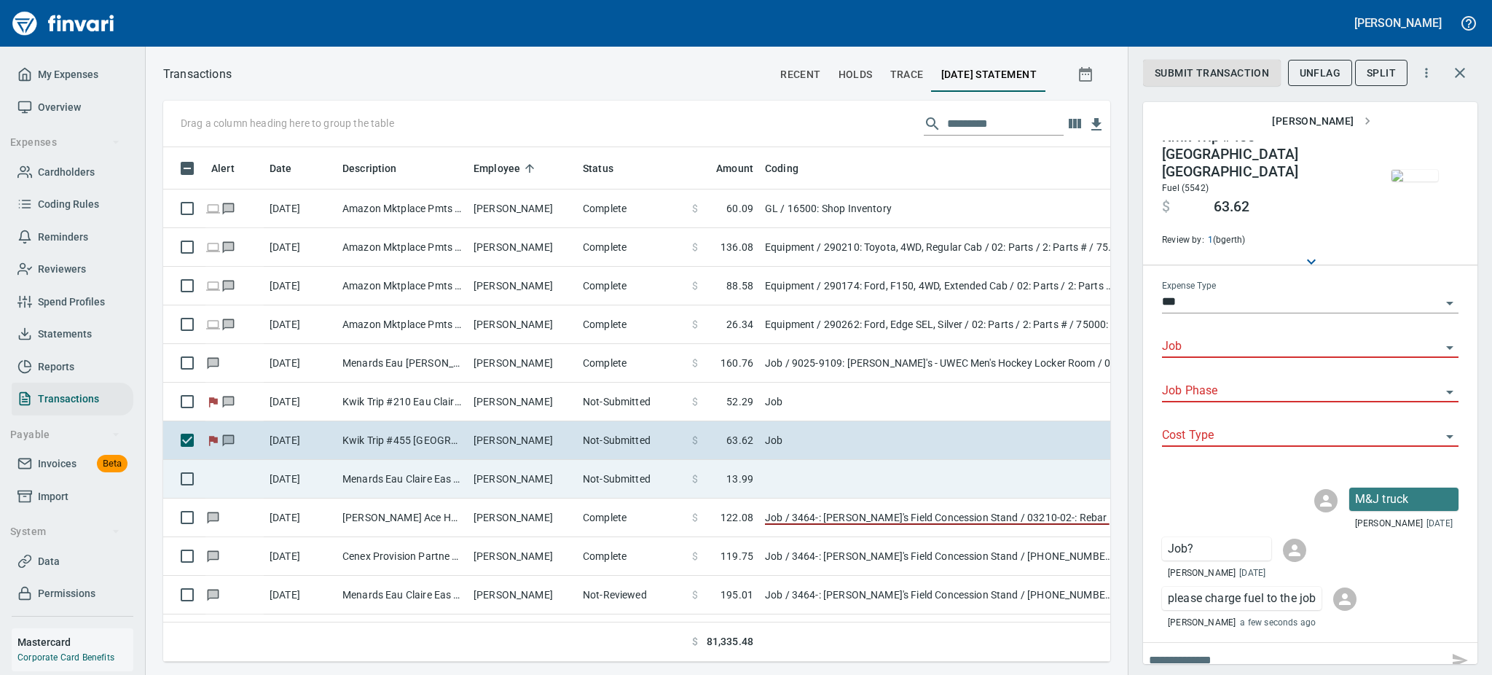
click at [568, 474] on td "[PERSON_NAME]" at bounding box center [522, 479] width 109 height 39
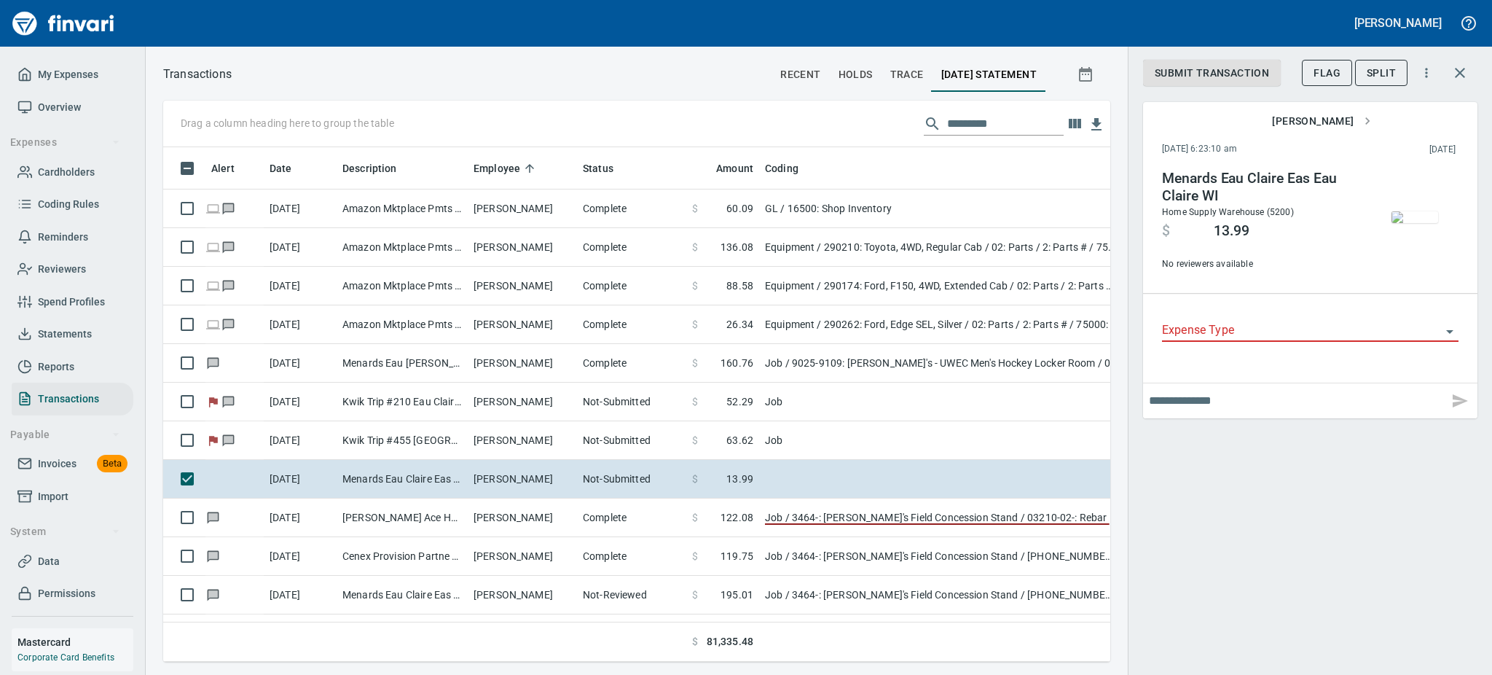
click at [1182, 403] on input "text" at bounding box center [1296, 400] width 294 height 23
type input "**********"
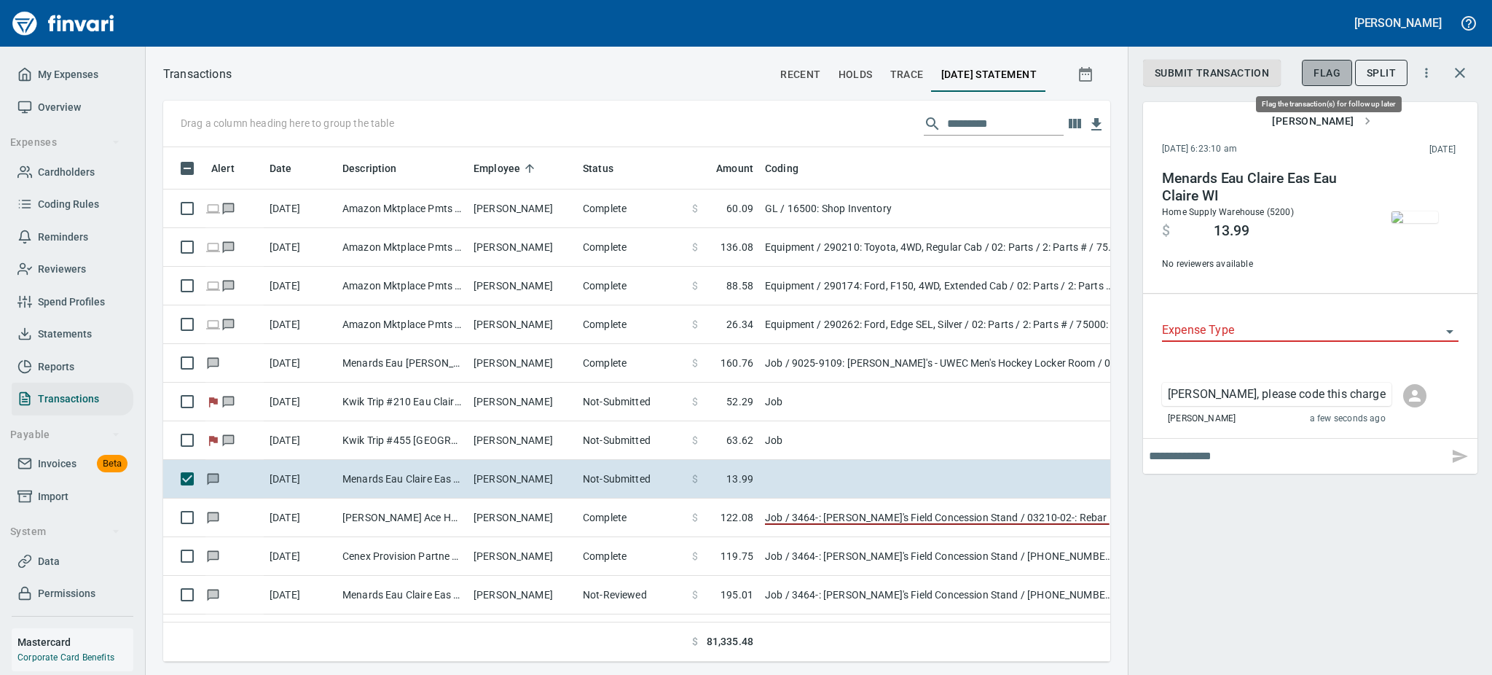
click at [1330, 78] on span "Flag" at bounding box center [1327, 73] width 27 height 18
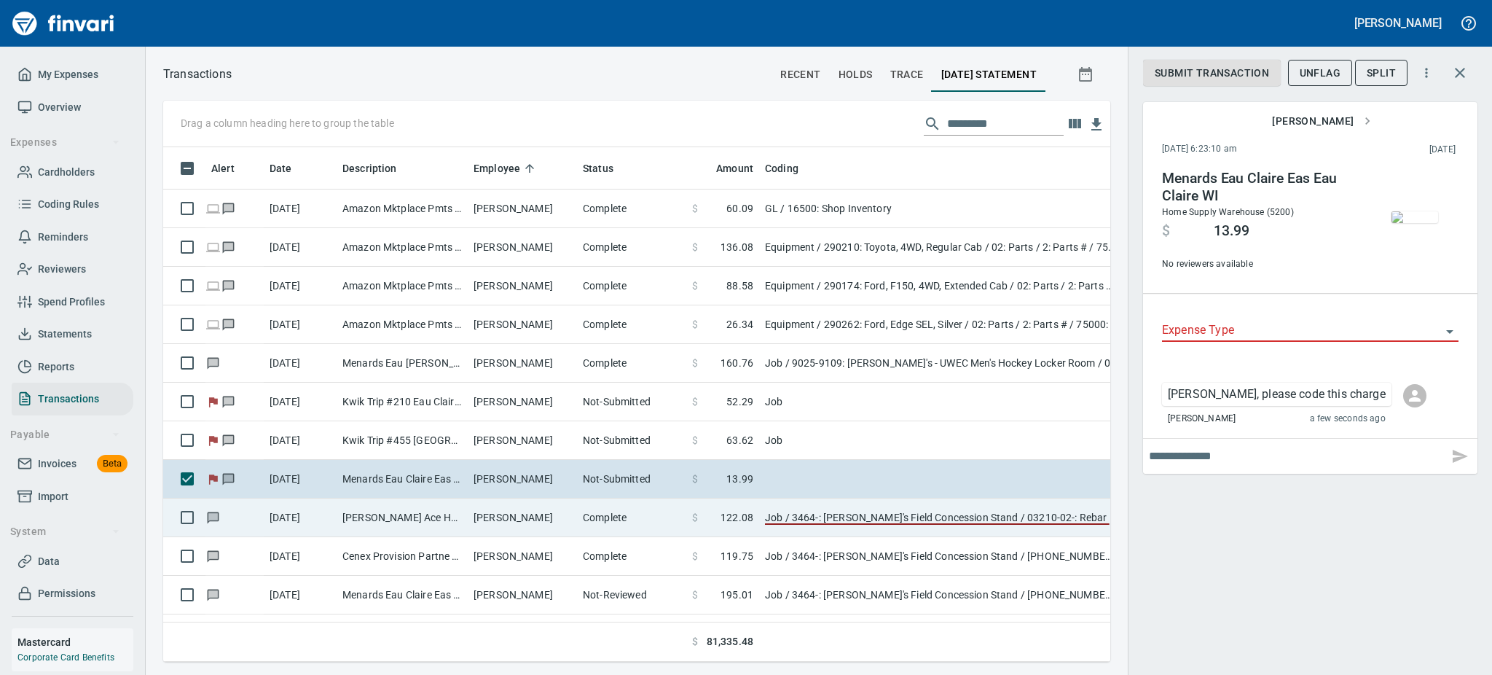
click at [483, 517] on td "[PERSON_NAME]" at bounding box center [522, 517] width 109 height 39
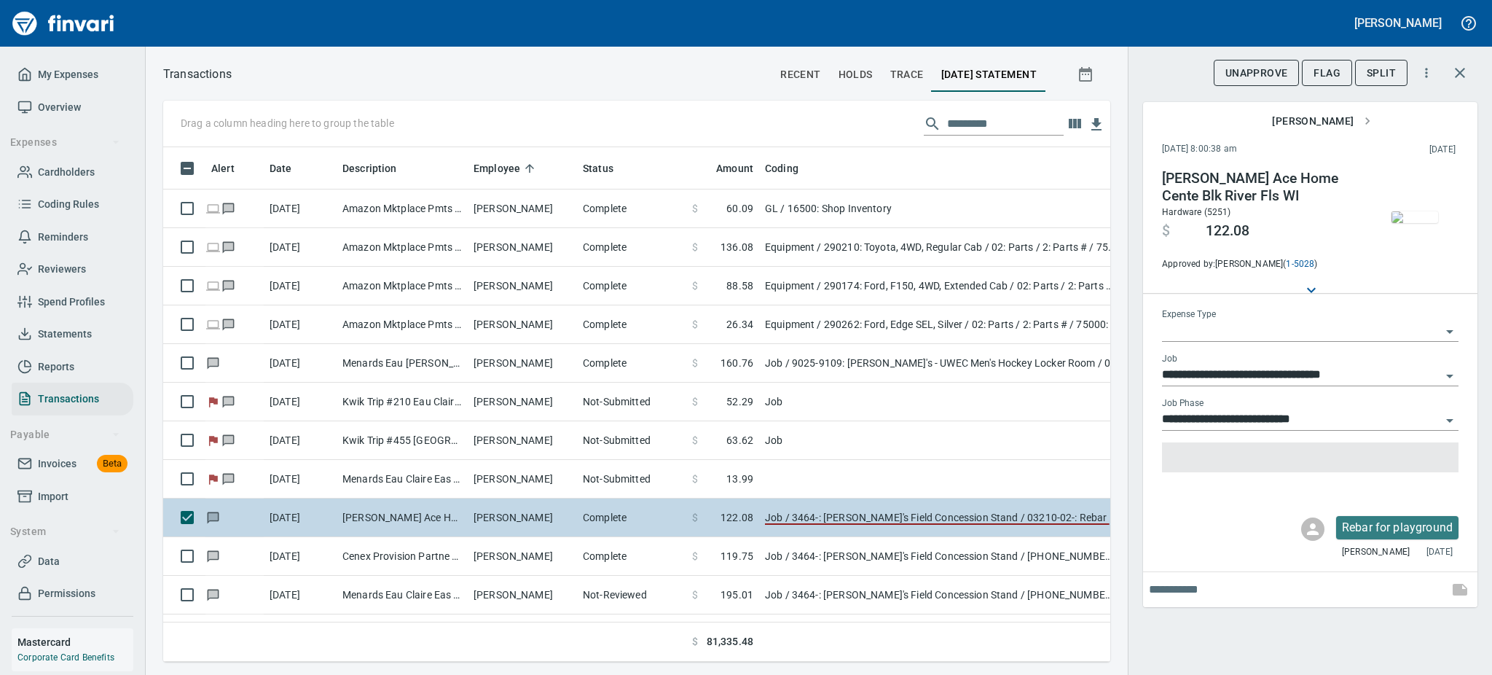
type input "***"
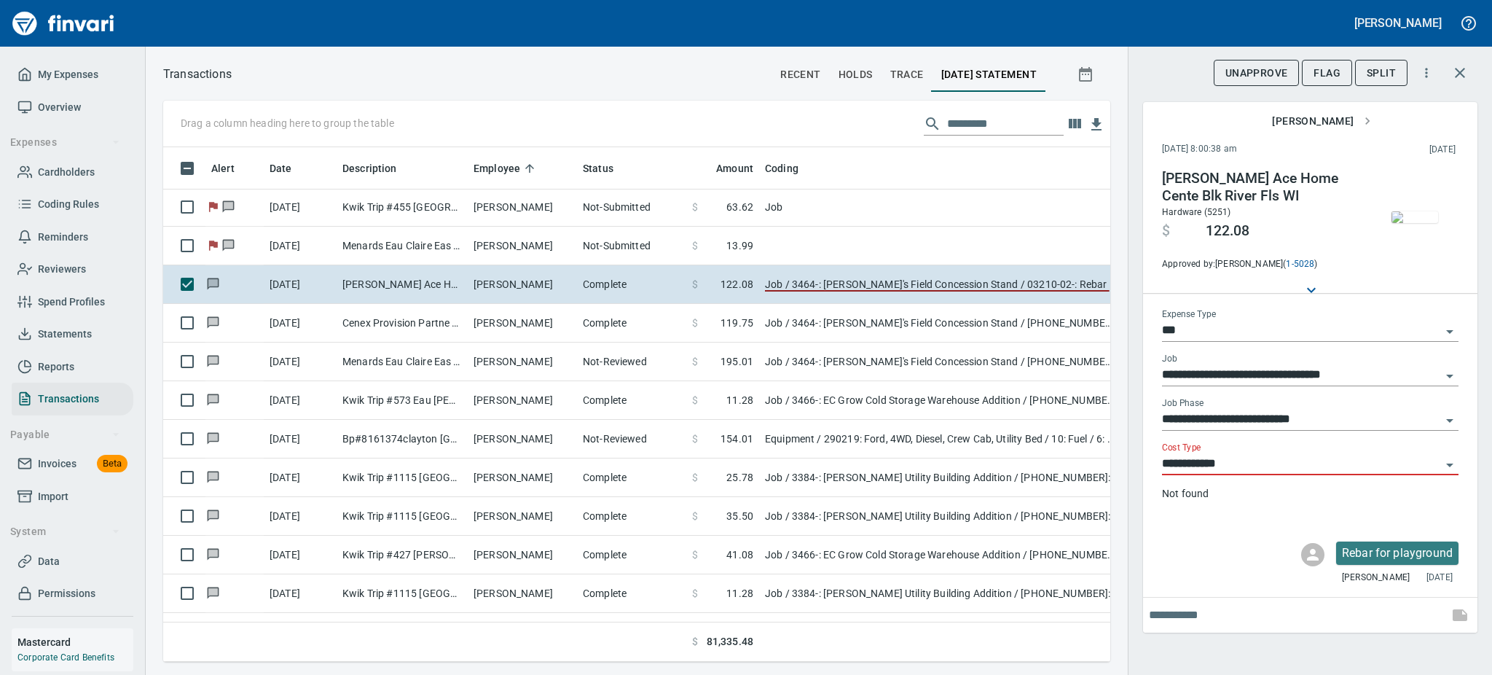
scroll to position [272, 0]
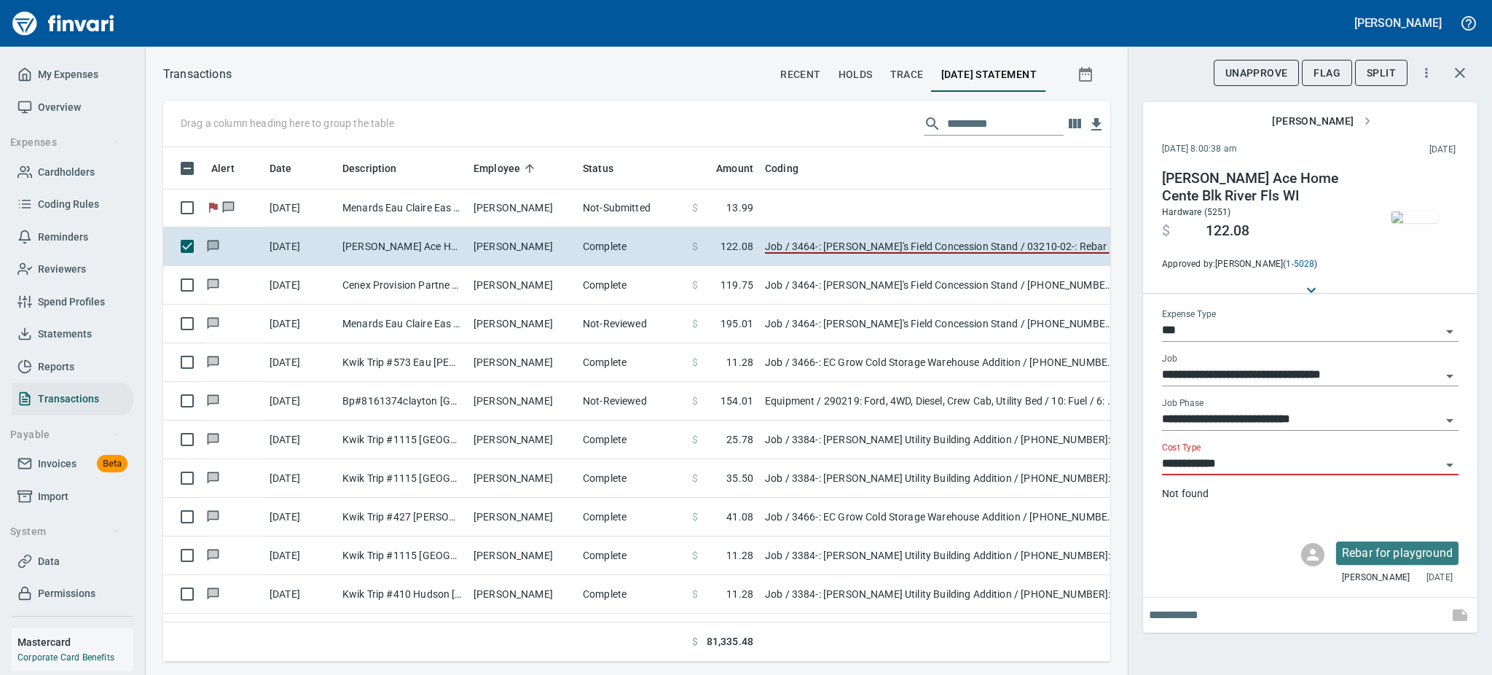
click at [1393, 211] on img "button" at bounding box center [1415, 217] width 47 height 12
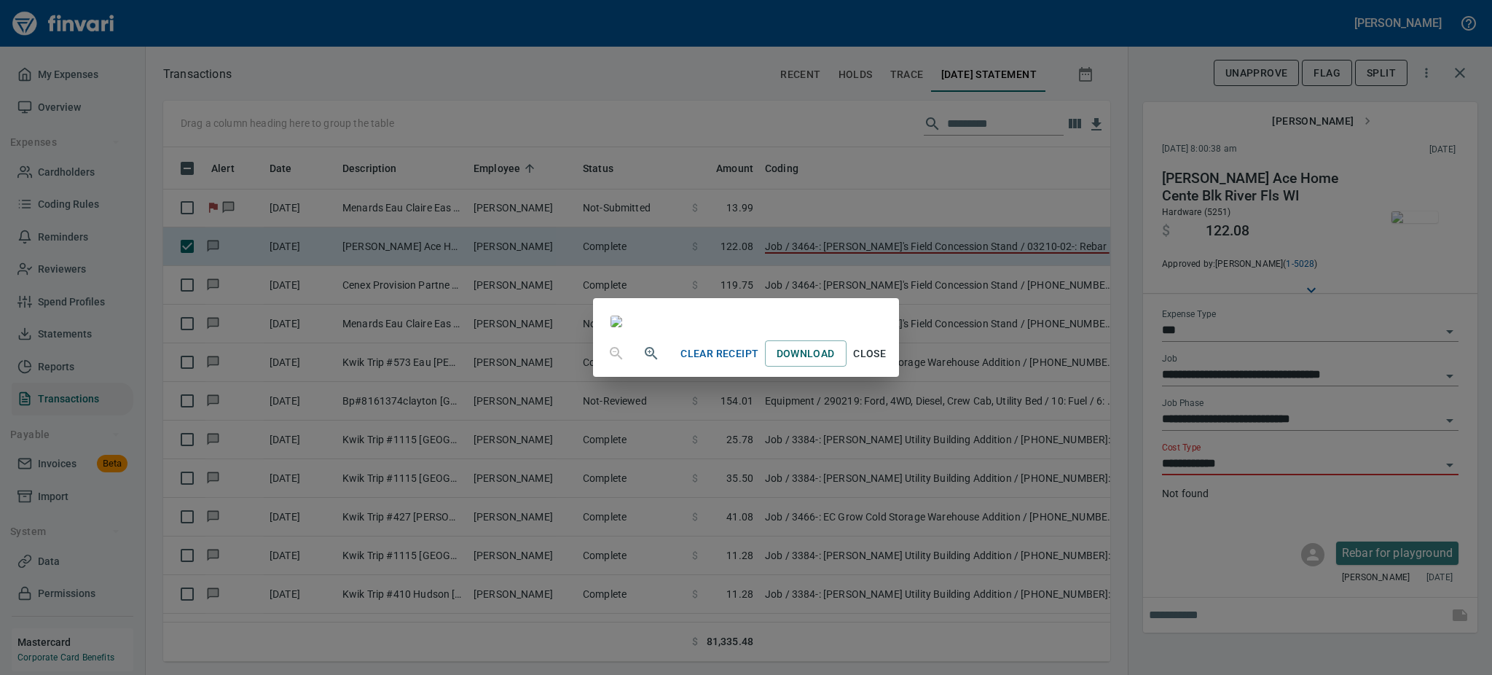
click at [887, 363] on span "Close" at bounding box center [869, 354] width 35 height 18
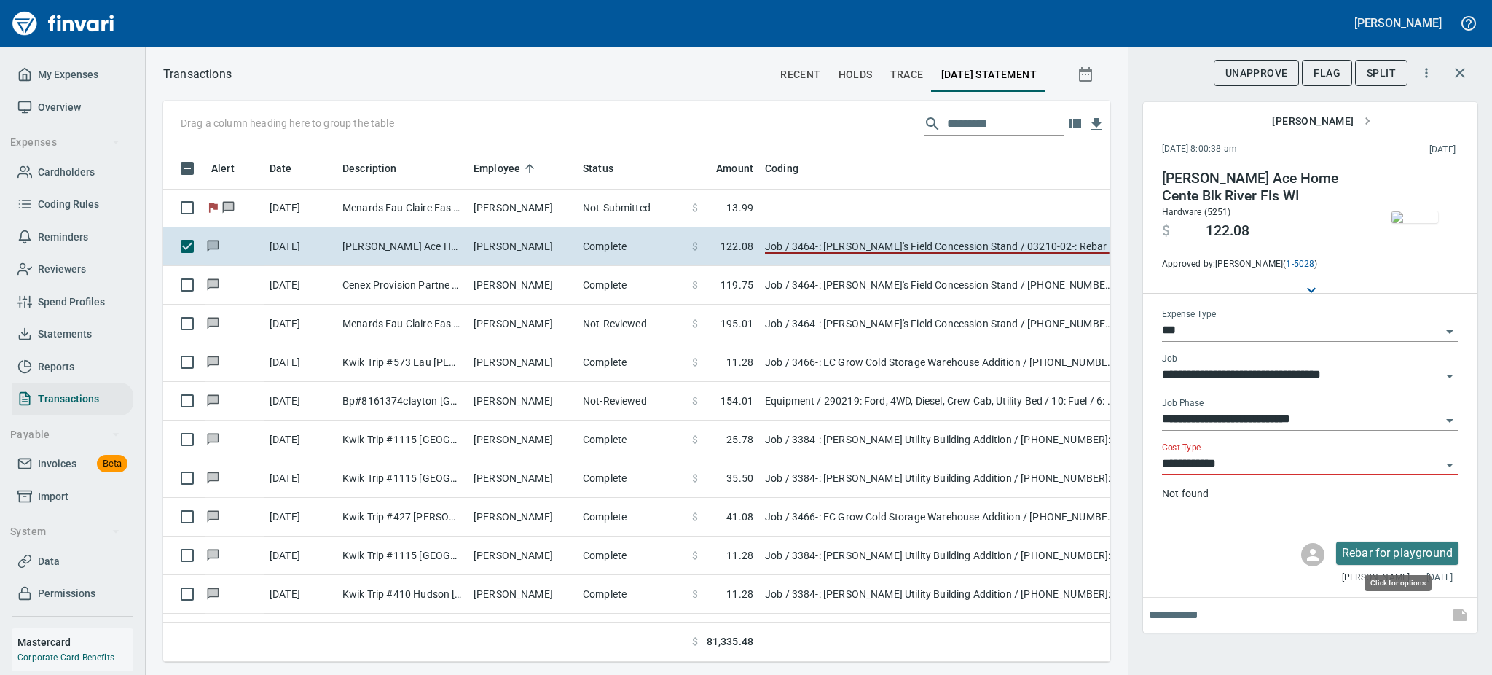
scroll to position [482, 914]
click at [1448, 466] on icon "Open" at bounding box center [1449, 464] width 17 height 17
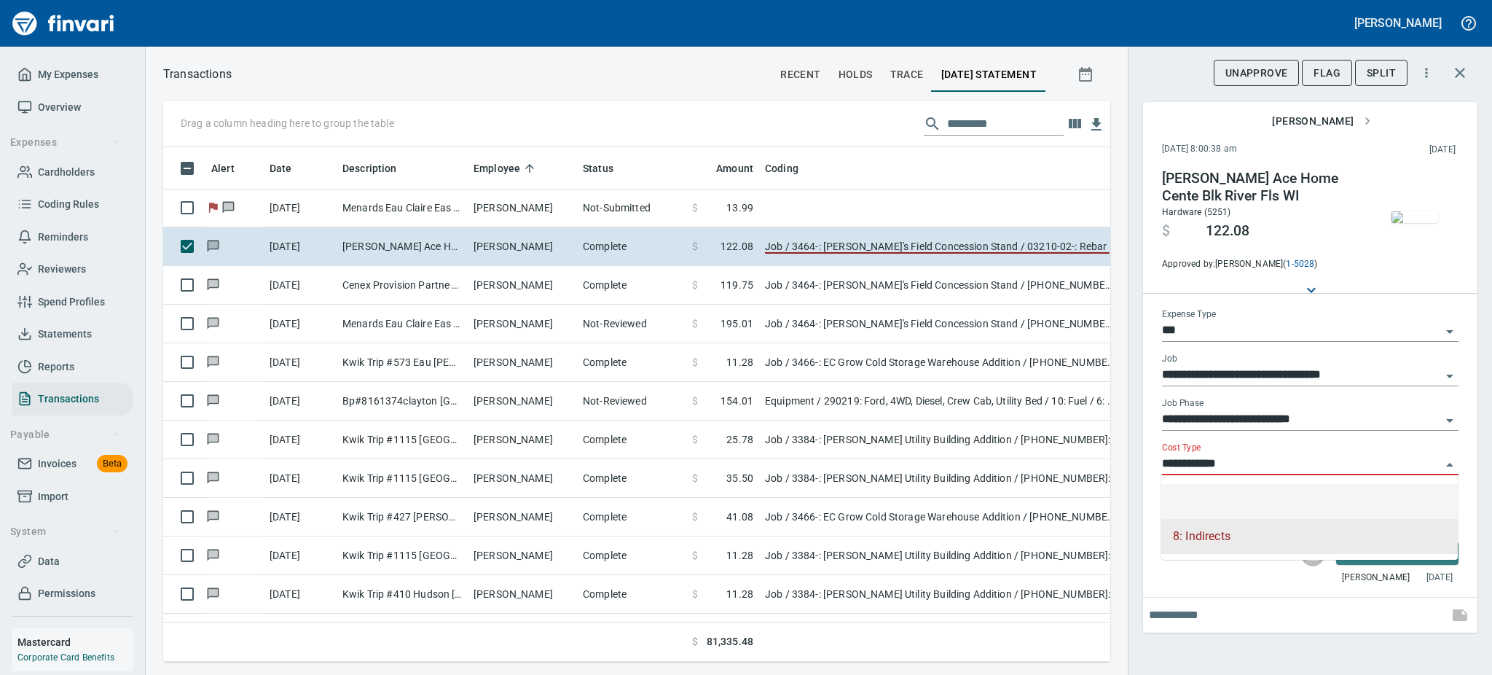
click at [1434, 456] on input "**********" at bounding box center [1301, 464] width 279 height 20
click at [1432, 463] on input "**********" at bounding box center [1301, 464] width 279 height 20
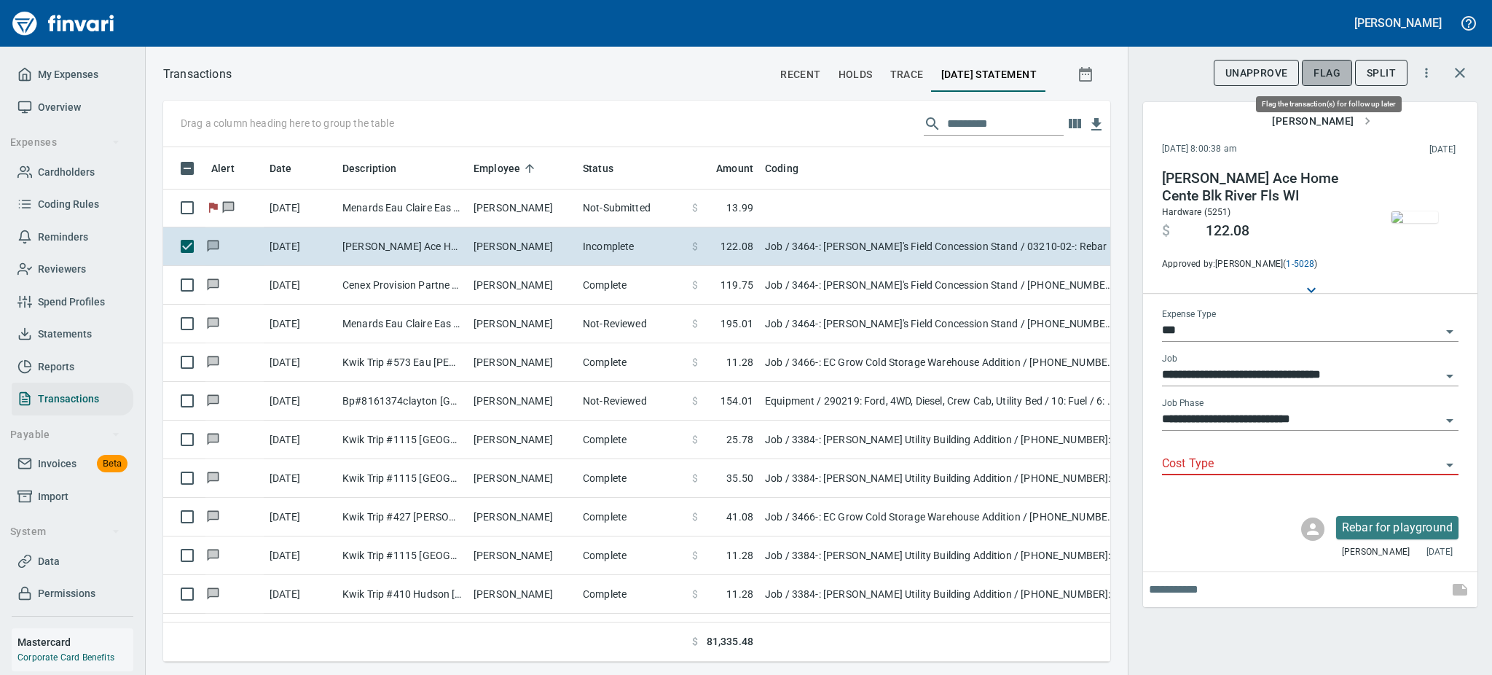
click at [1321, 77] on span "Flag" at bounding box center [1327, 73] width 27 height 18
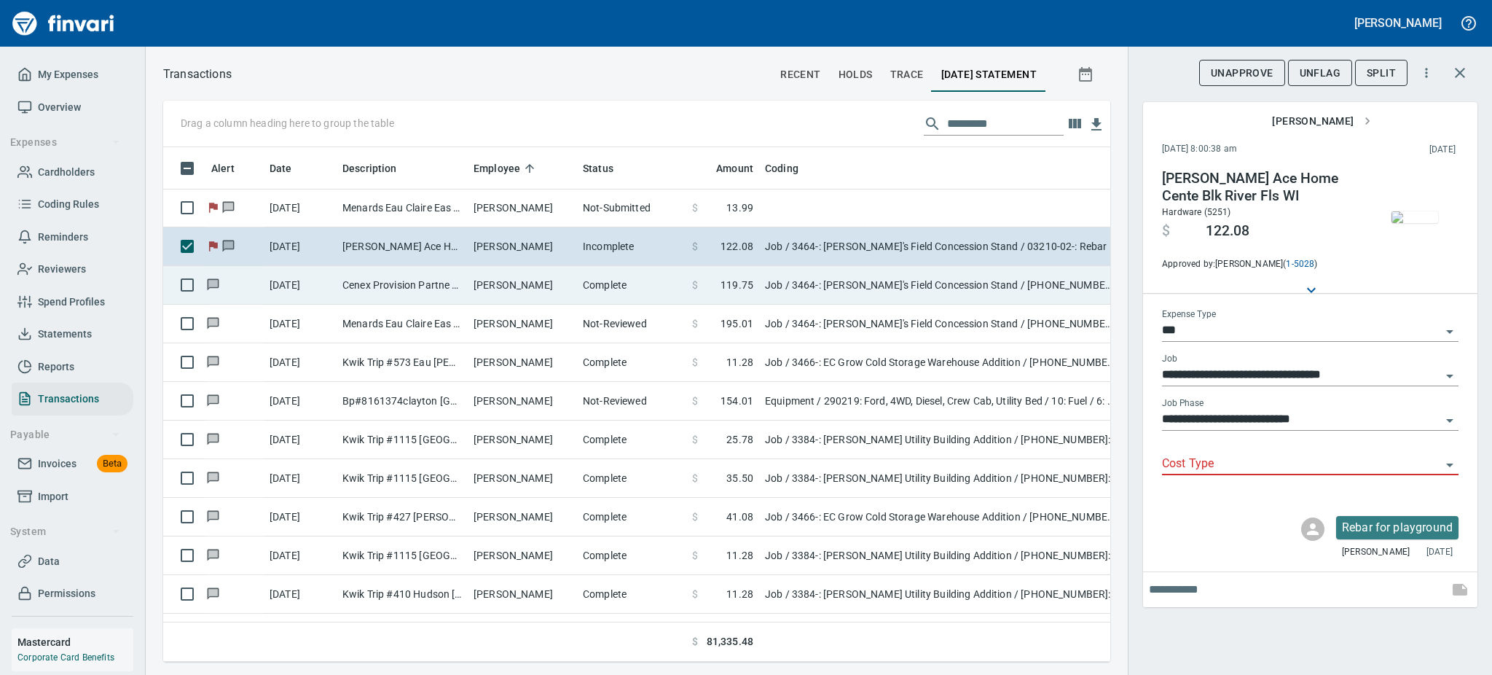
click at [505, 284] on td "[PERSON_NAME]" at bounding box center [522, 285] width 109 height 39
type input "**********"
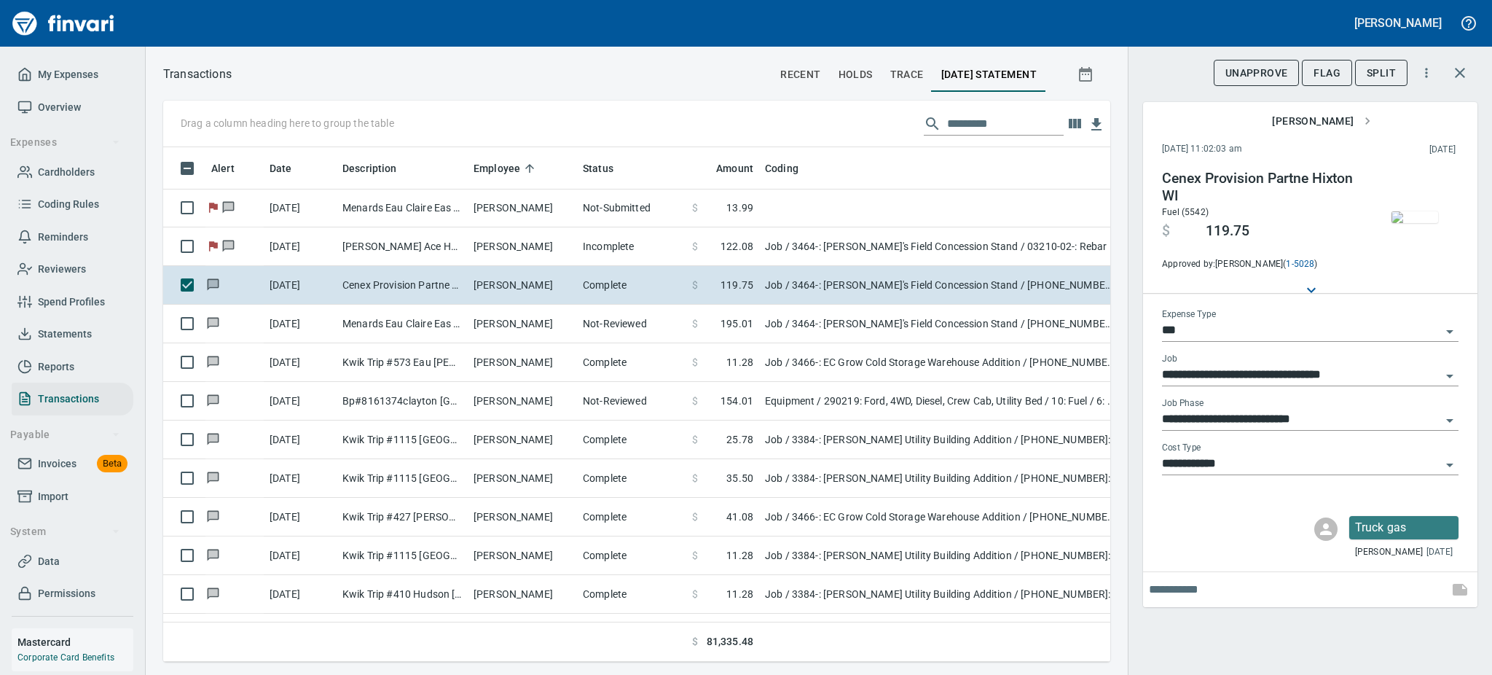
click at [1422, 217] on img "button" at bounding box center [1415, 217] width 47 height 12
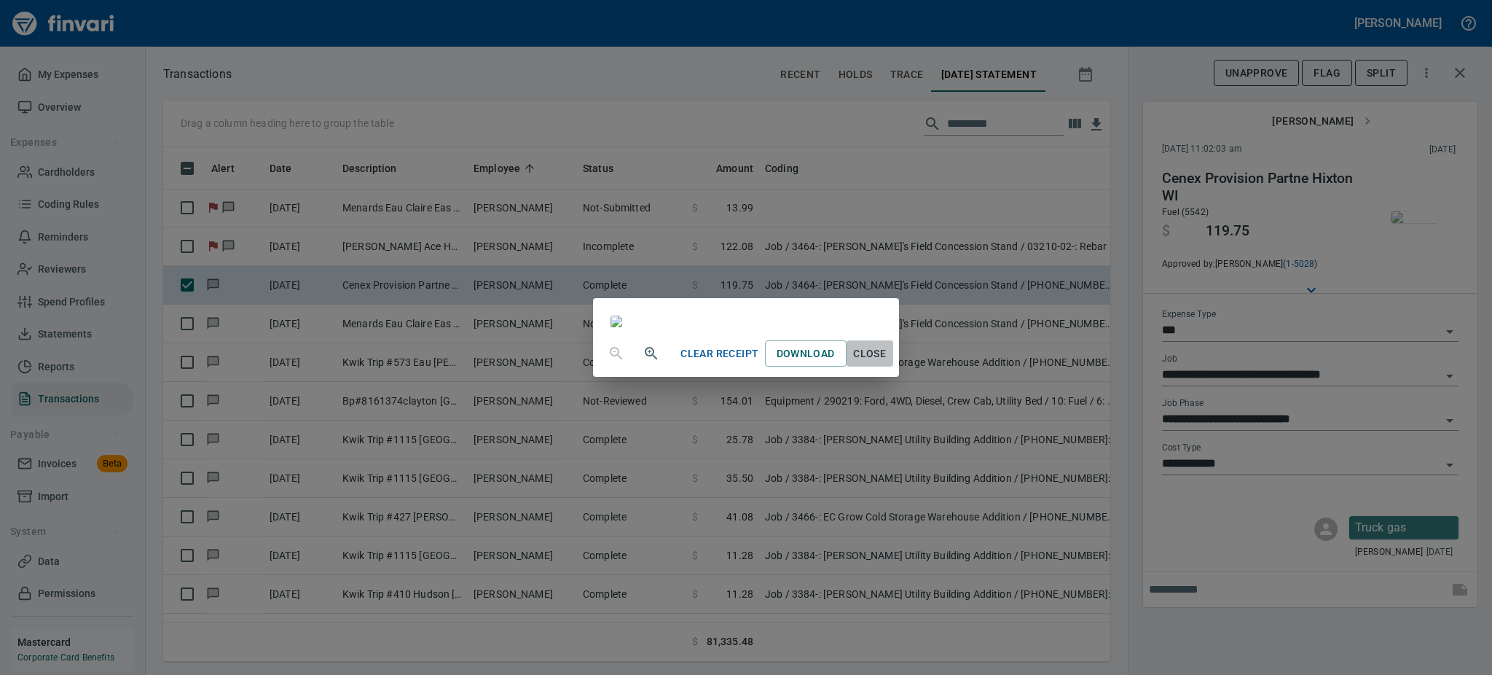
click at [887, 363] on span "Close" at bounding box center [869, 354] width 35 height 18
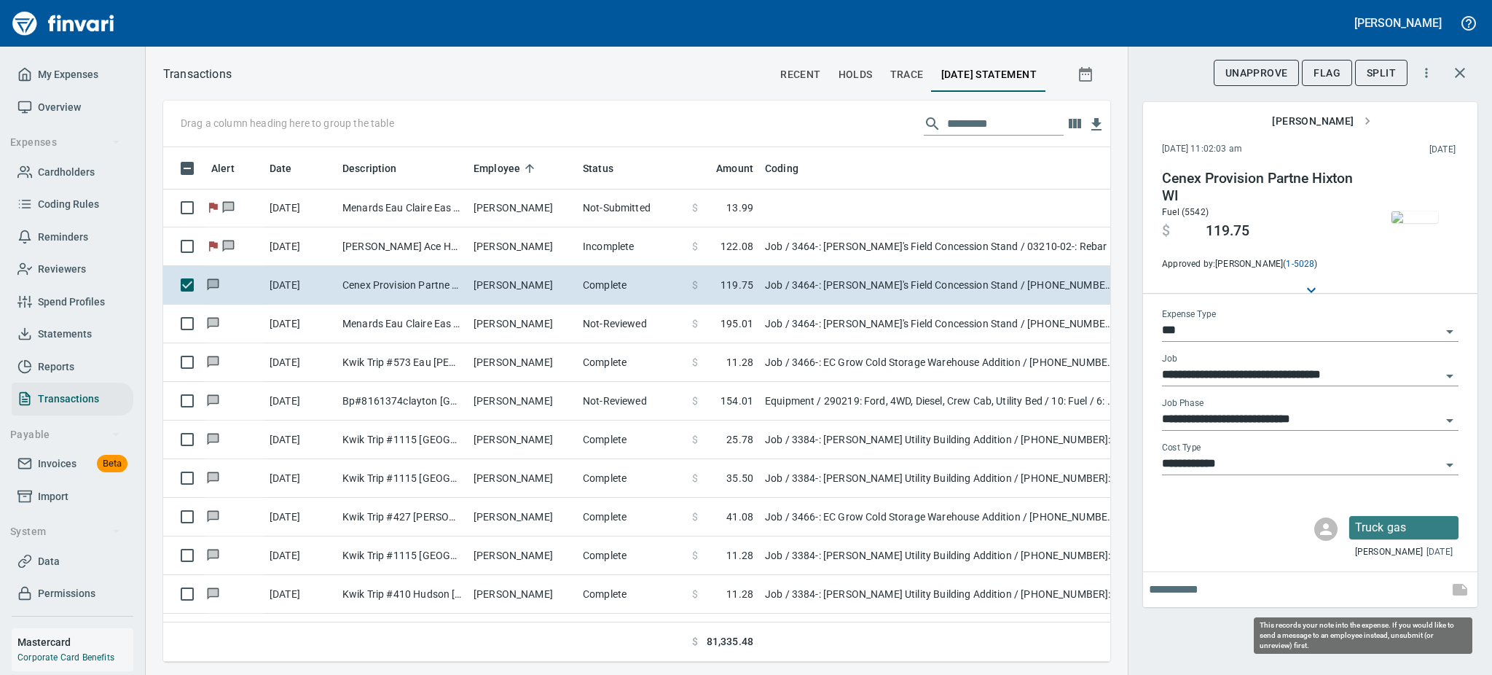
scroll to position [482, 914]
click at [1454, 417] on icon "Open" at bounding box center [1449, 420] width 17 height 17
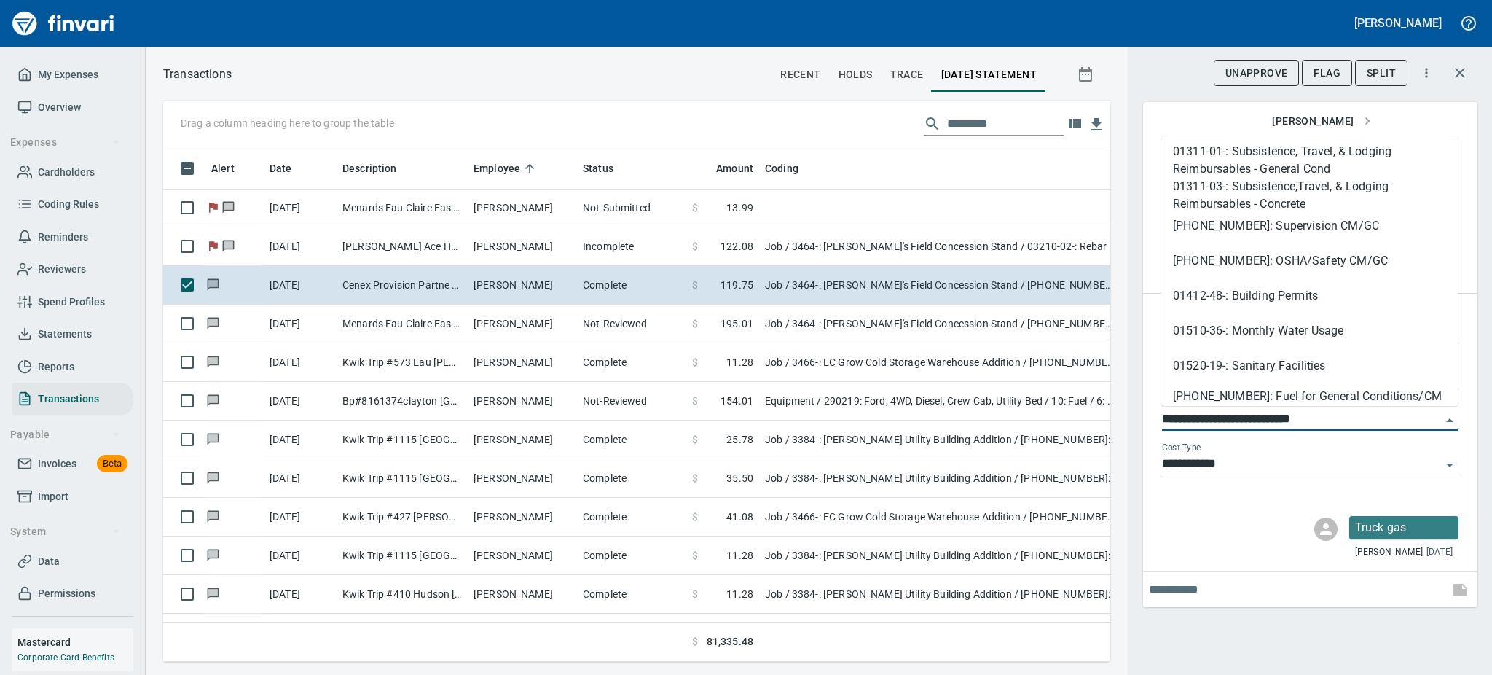
scroll to position [155, 0]
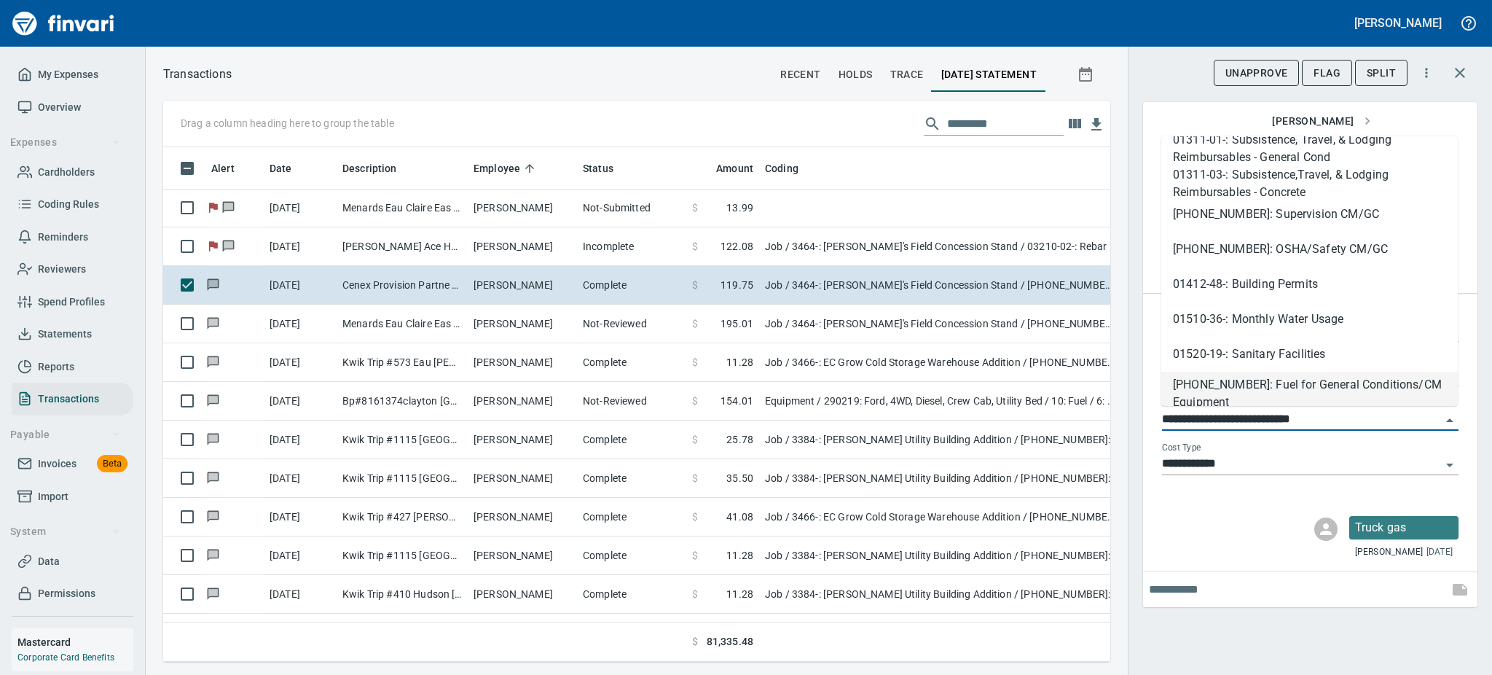
click at [1365, 383] on li "[PHONE_NUMBER]: Fuel for General Conditions/CM Equipment" at bounding box center [1309, 389] width 297 height 35
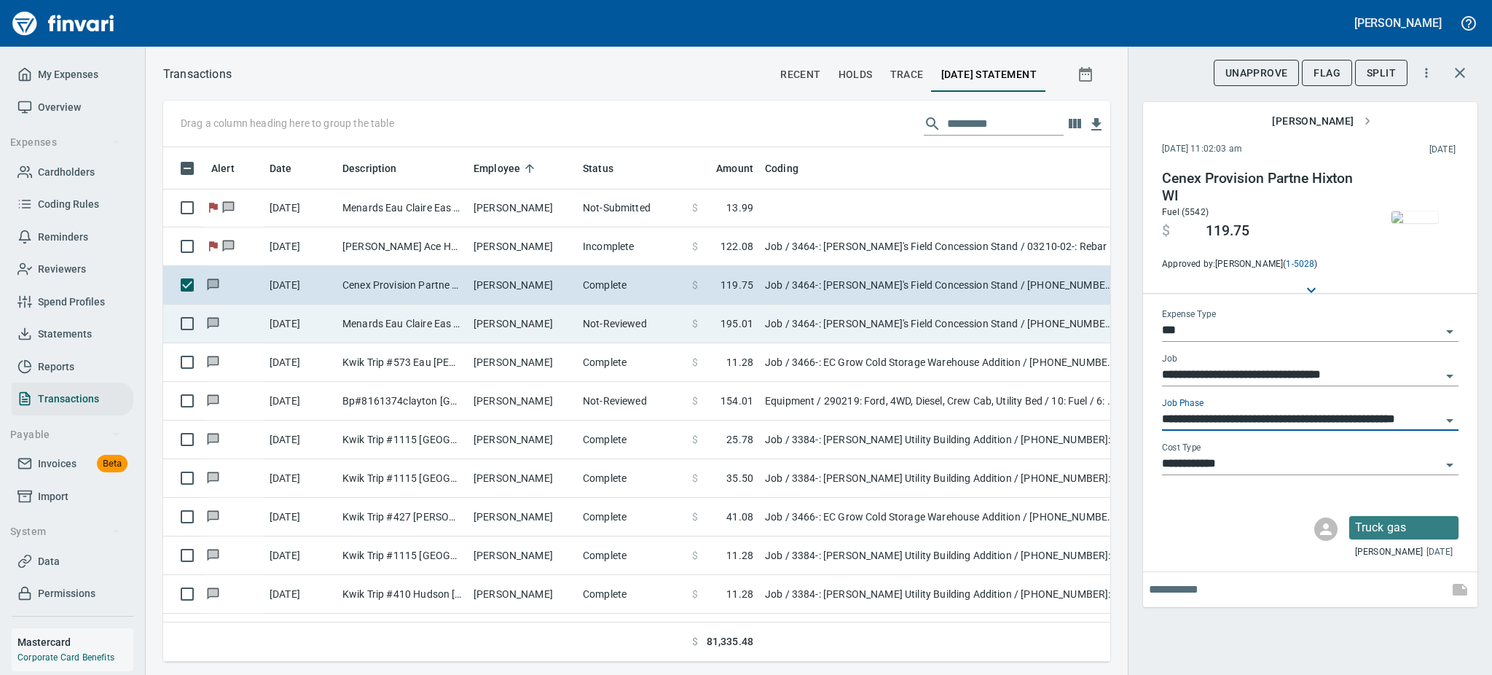
click at [619, 314] on td "Not-Reviewed" at bounding box center [631, 324] width 109 height 39
type input "**********"
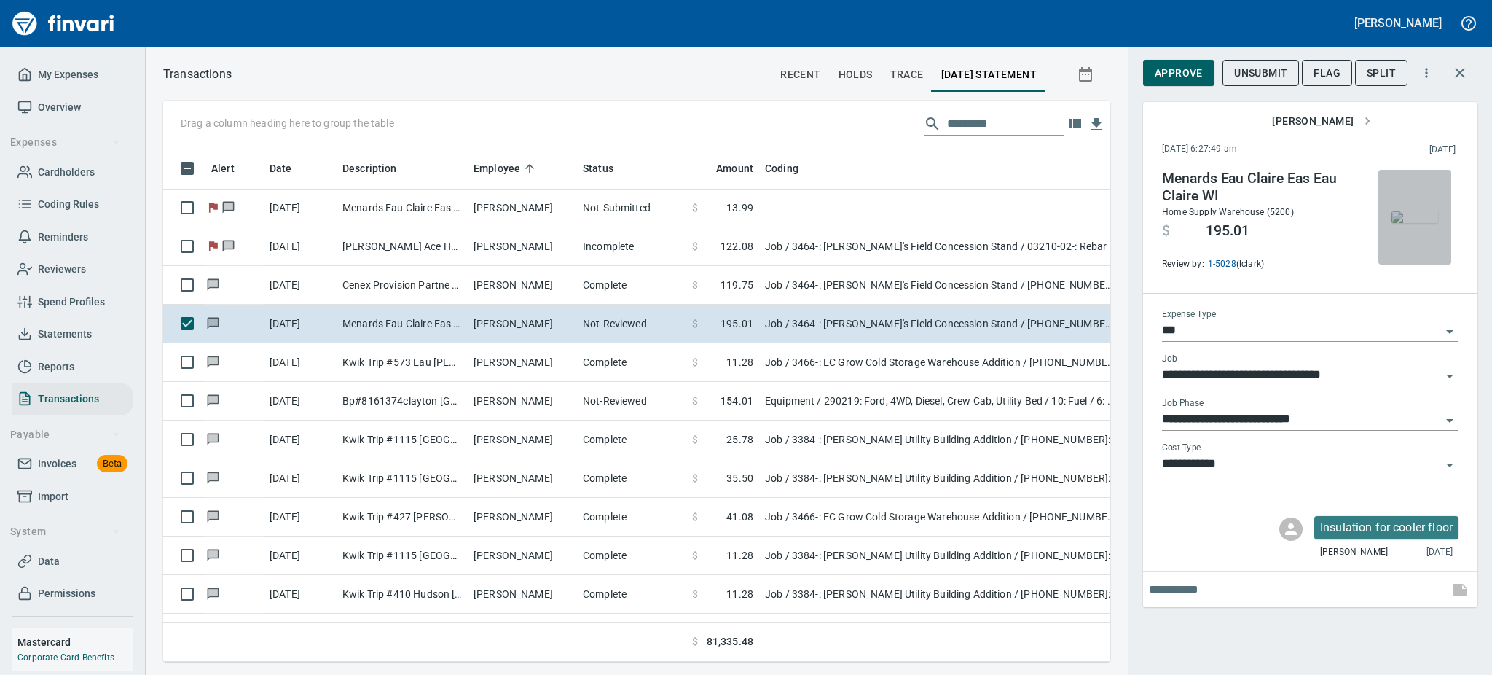
click at [1407, 211] on img "button" at bounding box center [1415, 217] width 47 height 12
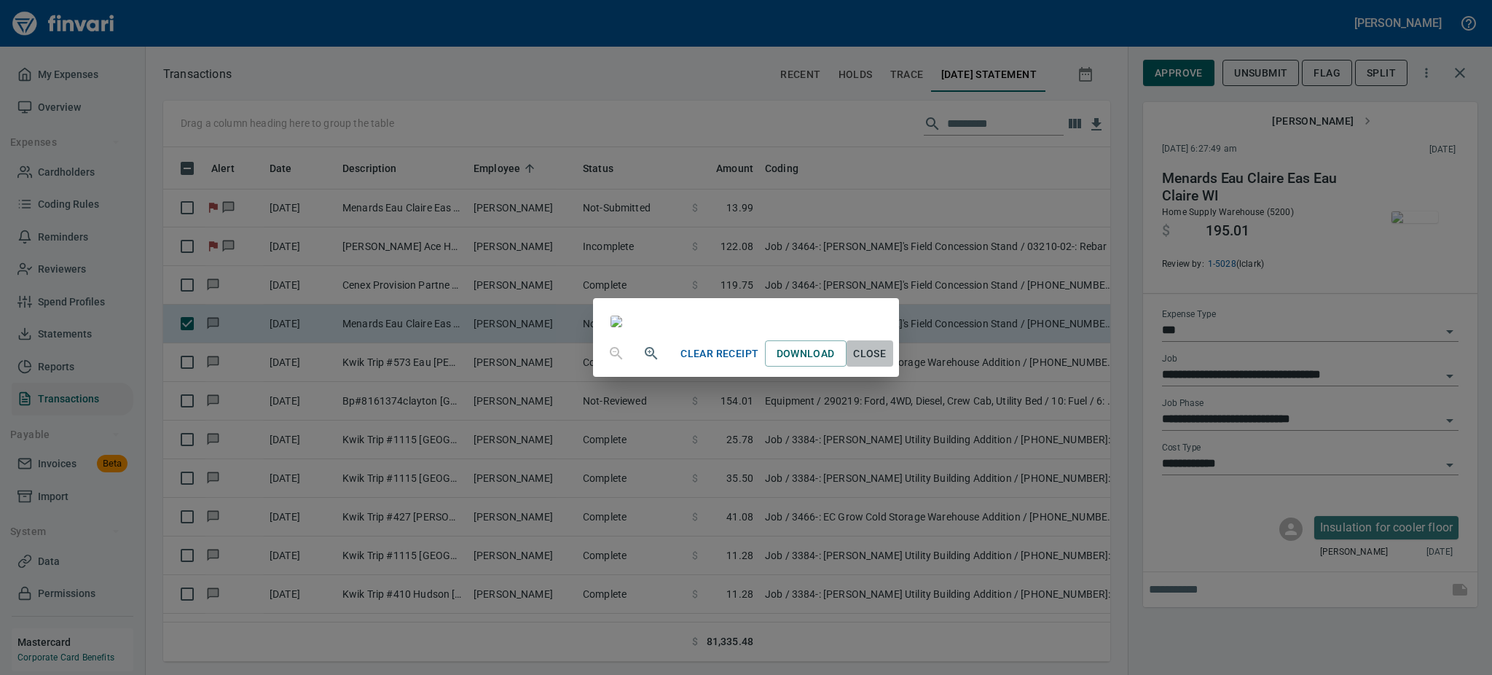
click at [887, 363] on span "Close" at bounding box center [869, 354] width 35 height 18
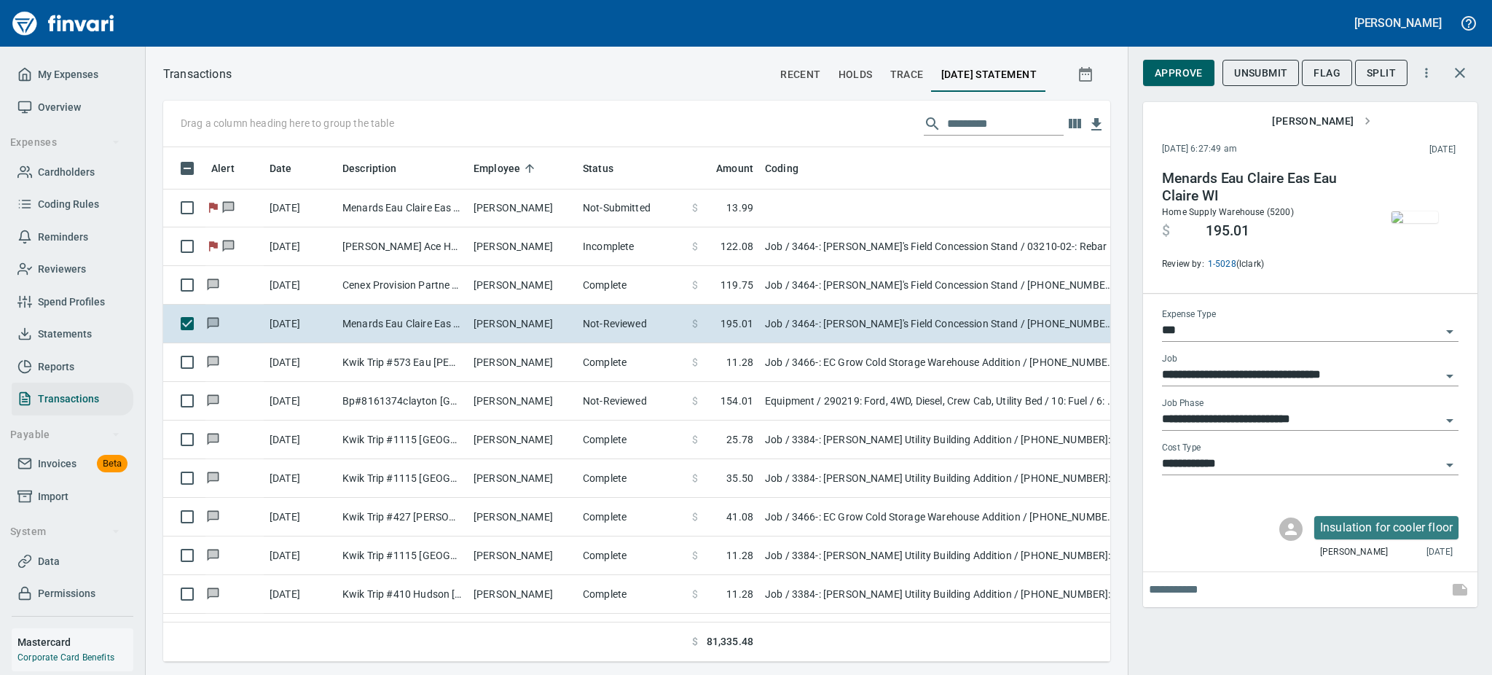
scroll to position [482, 914]
click at [1427, 211] on img "button" at bounding box center [1415, 217] width 47 height 12
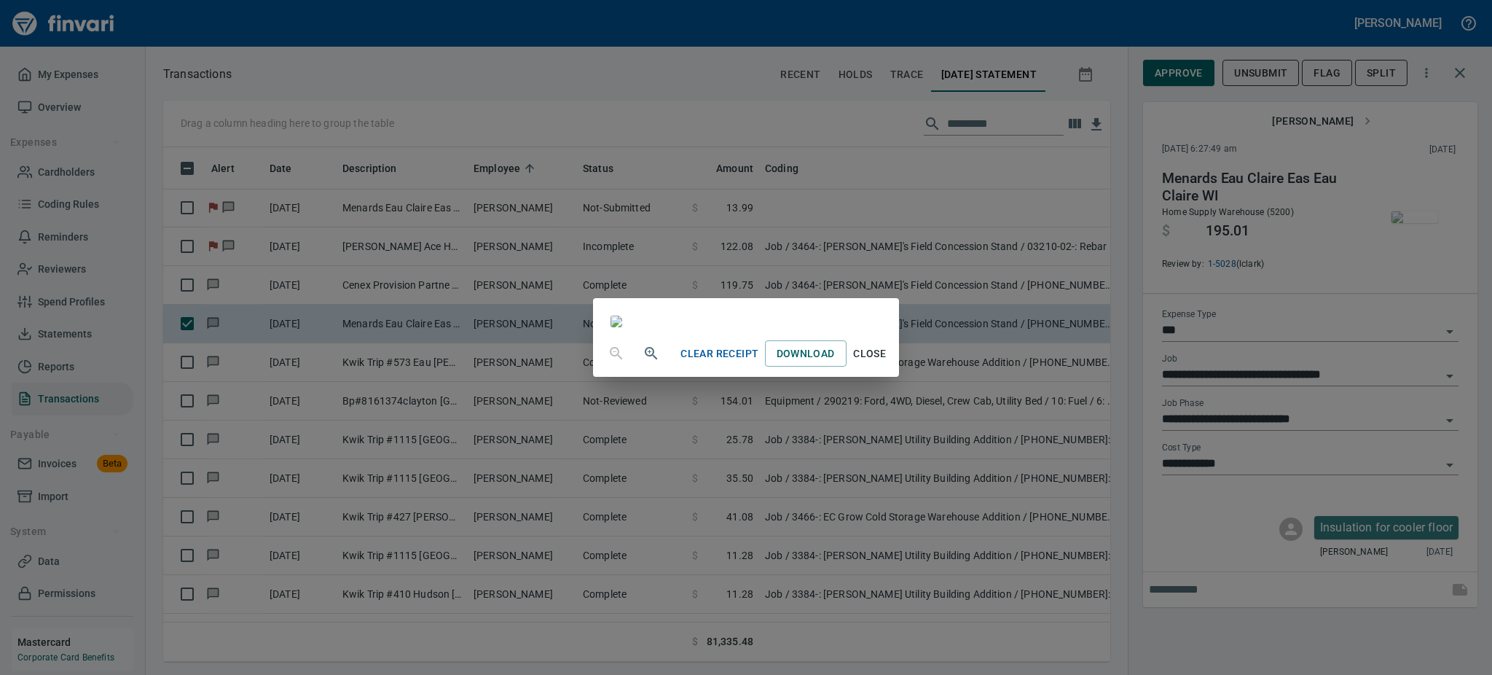
click at [887, 363] on span "Close" at bounding box center [869, 354] width 35 height 18
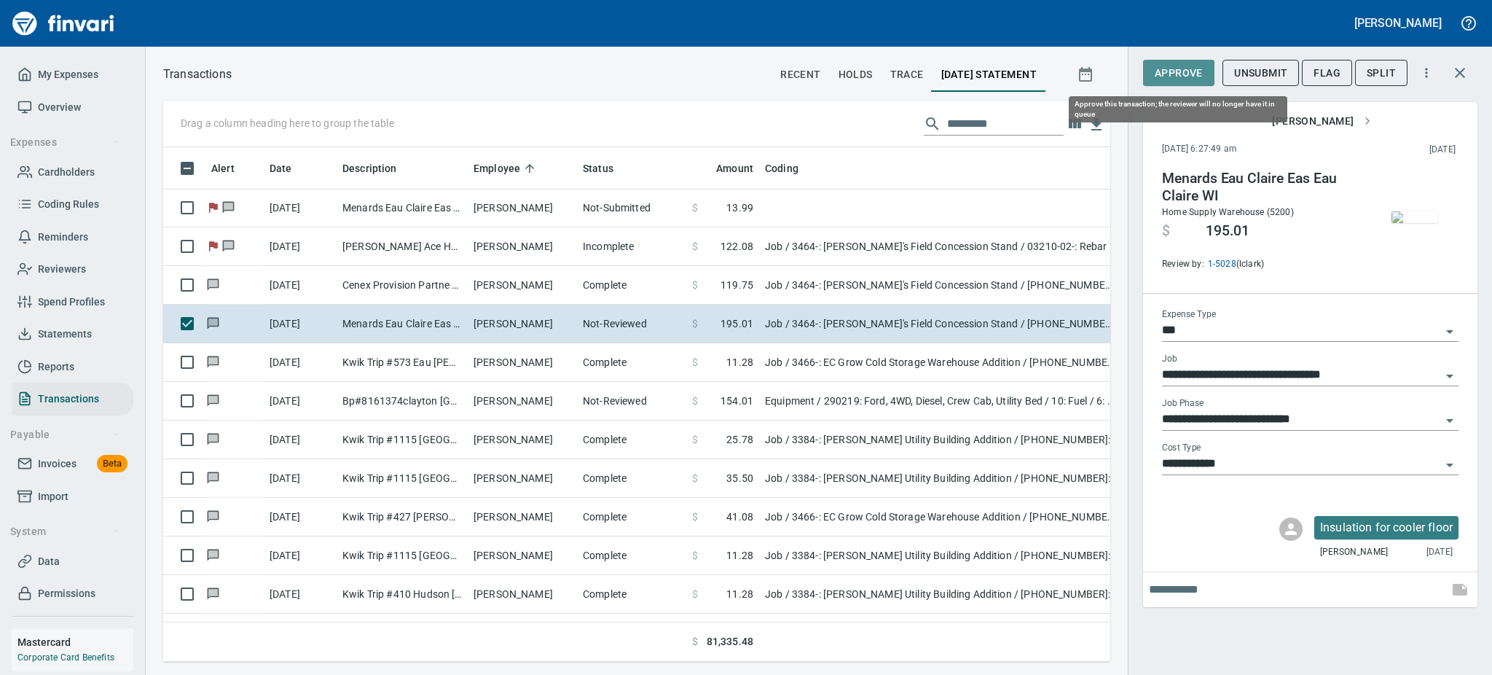
click at [1180, 64] on span "Approve" at bounding box center [1179, 73] width 48 height 18
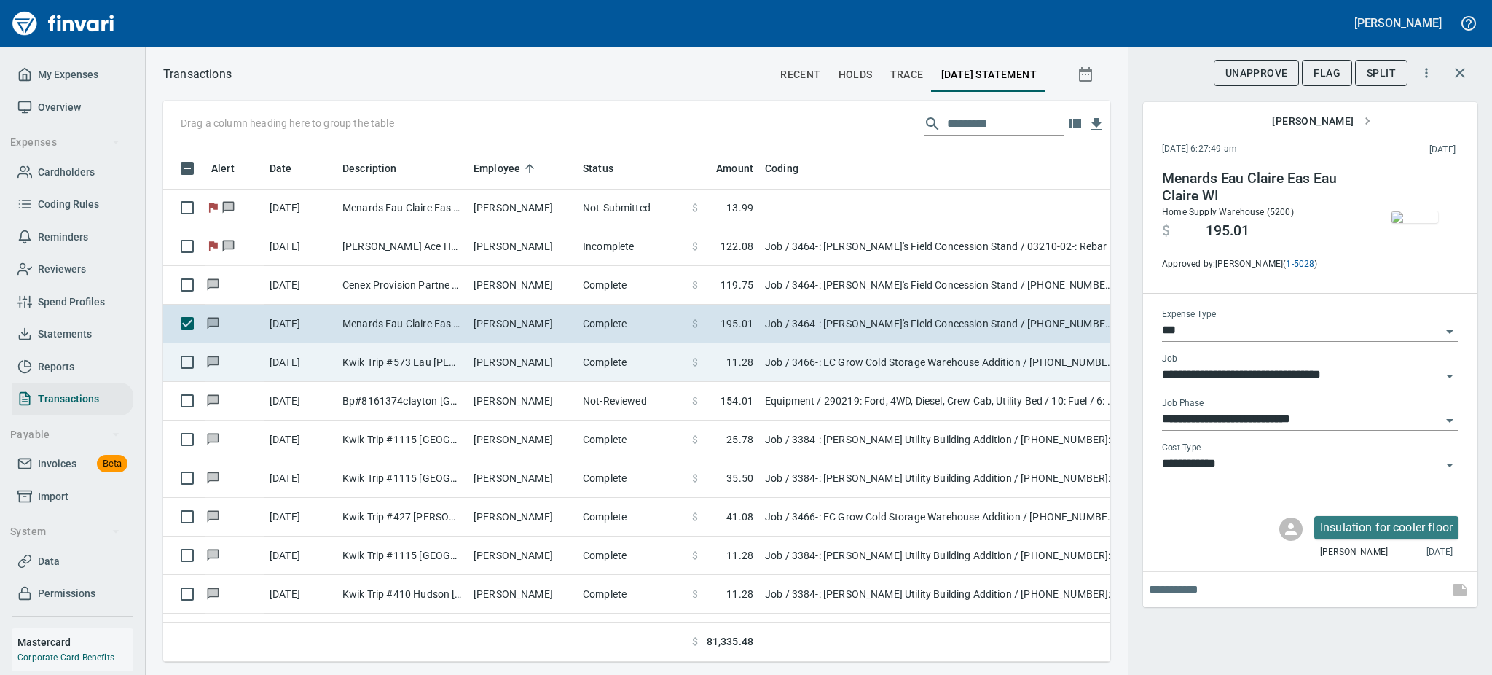
click at [546, 366] on td "[PERSON_NAME]" at bounding box center [522, 362] width 109 height 39
type input "**********"
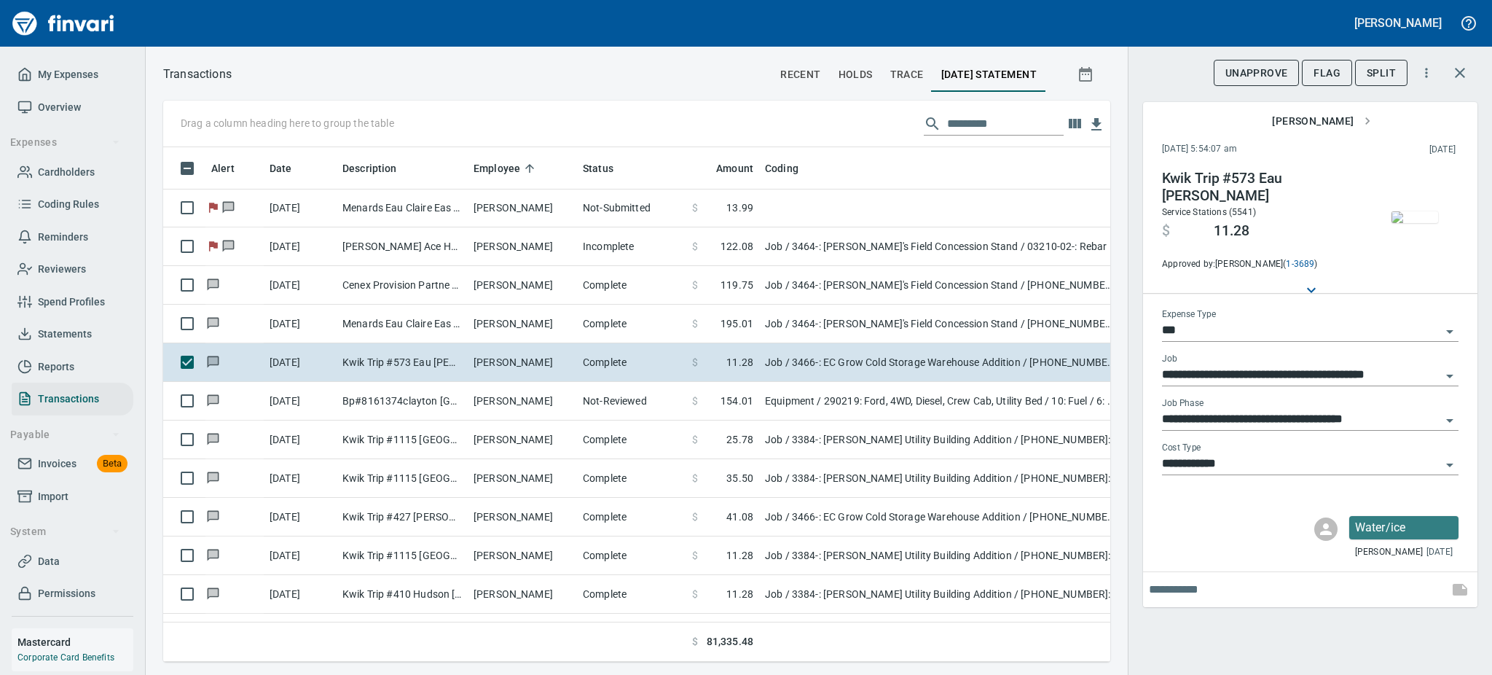
click at [1403, 219] on img "button" at bounding box center [1415, 217] width 47 height 12
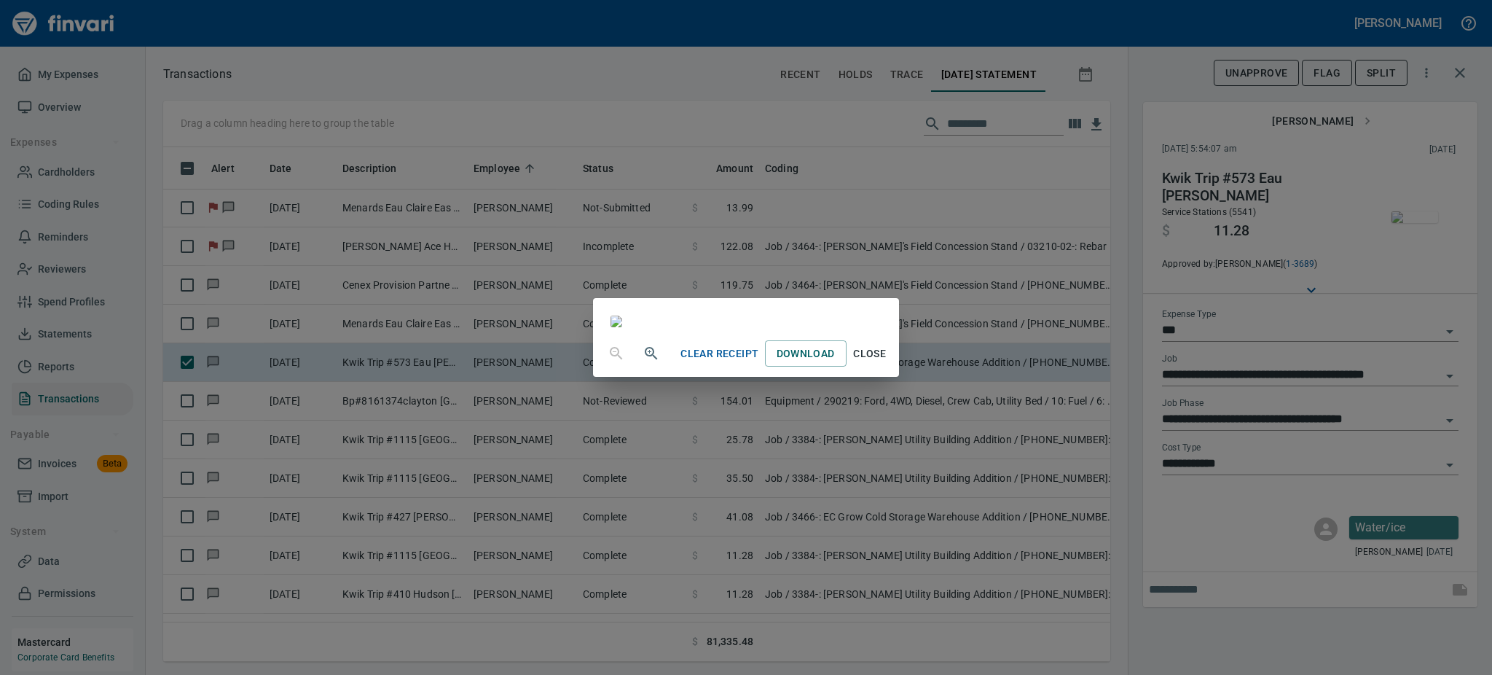
click at [1403, 219] on div "Clear Receipt Download Close" at bounding box center [746, 337] width 1492 height 675
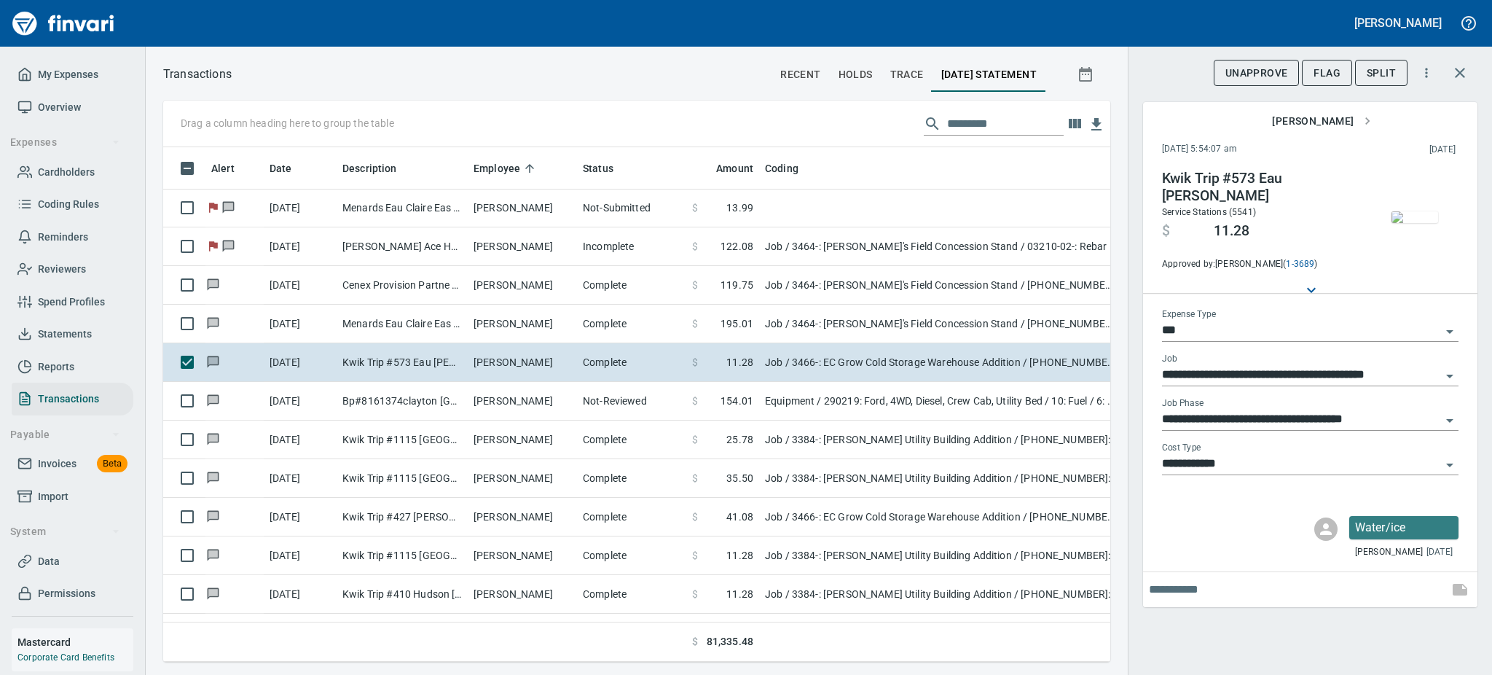
click at [1403, 219] on img "button" at bounding box center [1415, 217] width 47 height 12
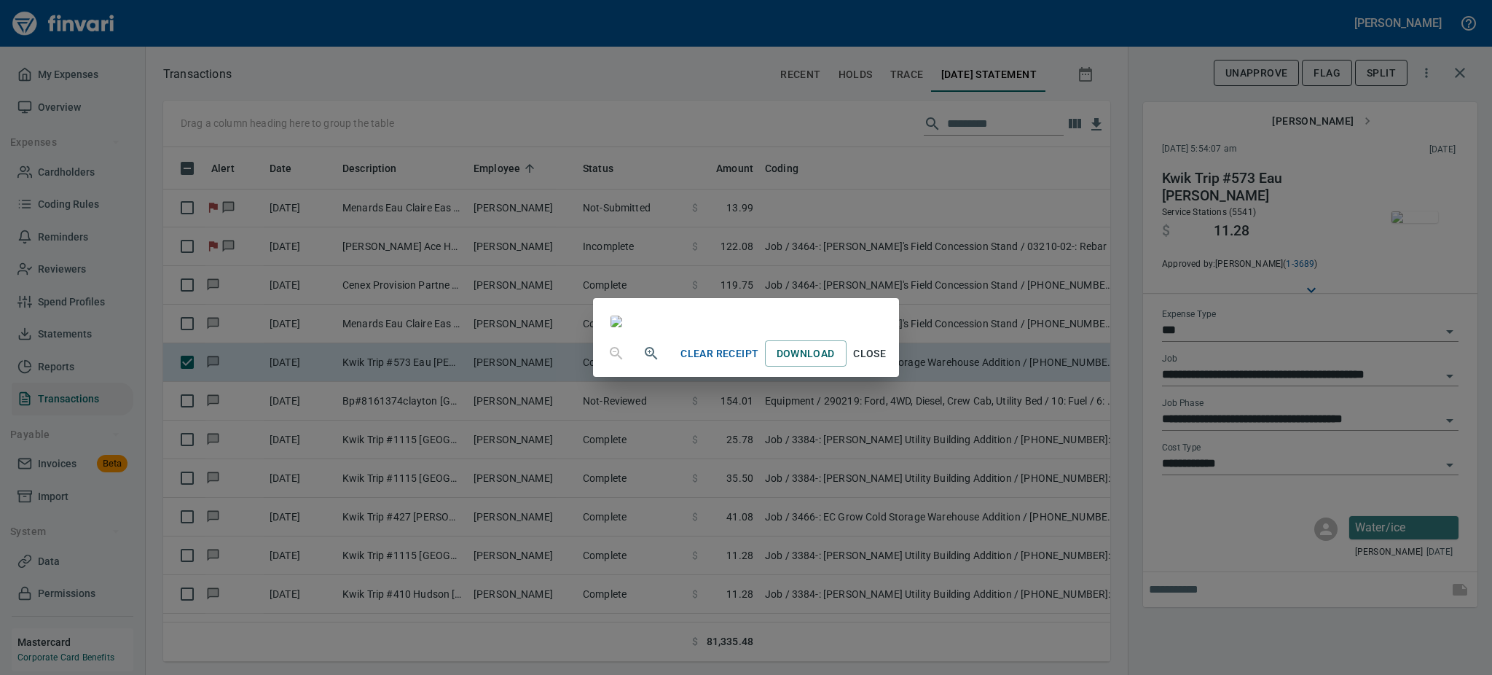
scroll to position [181, 0]
click at [887, 363] on span "Close" at bounding box center [869, 354] width 35 height 18
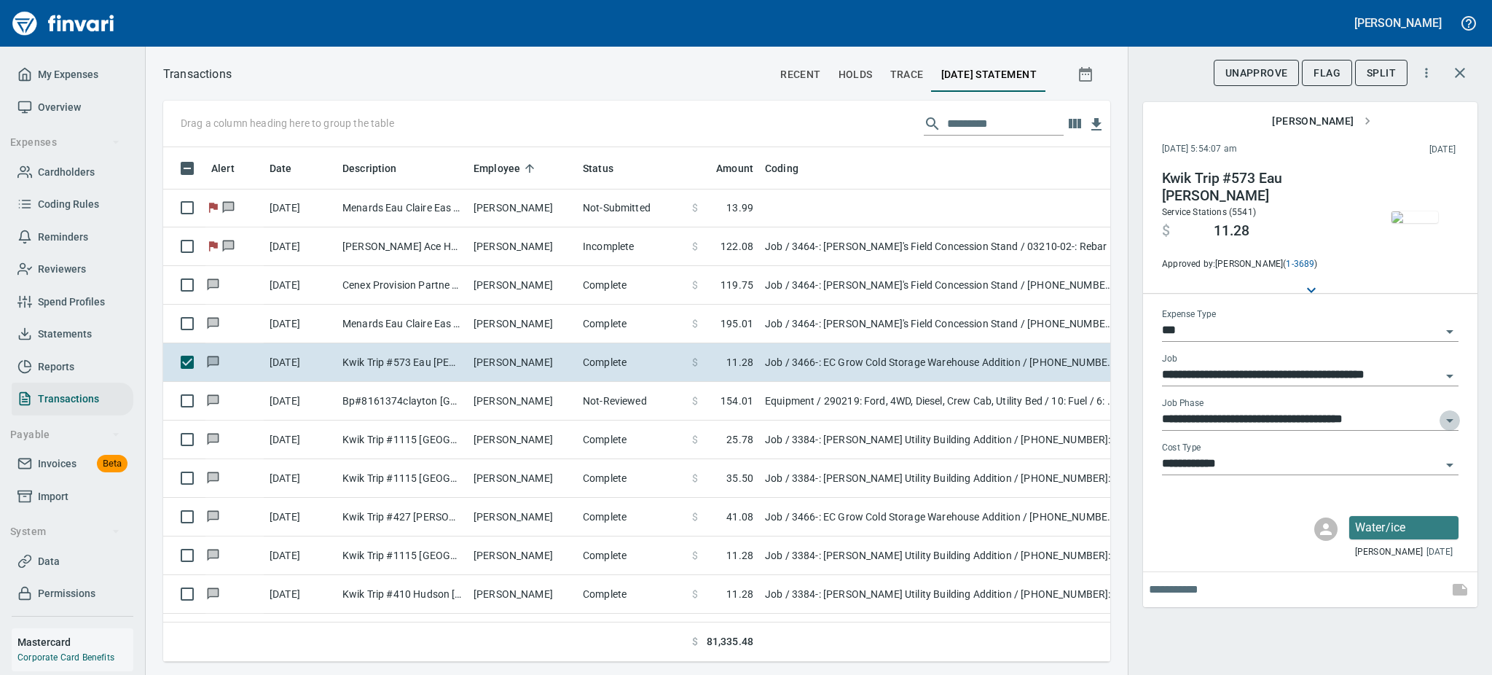
click at [1451, 414] on icon "Open" at bounding box center [1449, 420] width 17 height 17
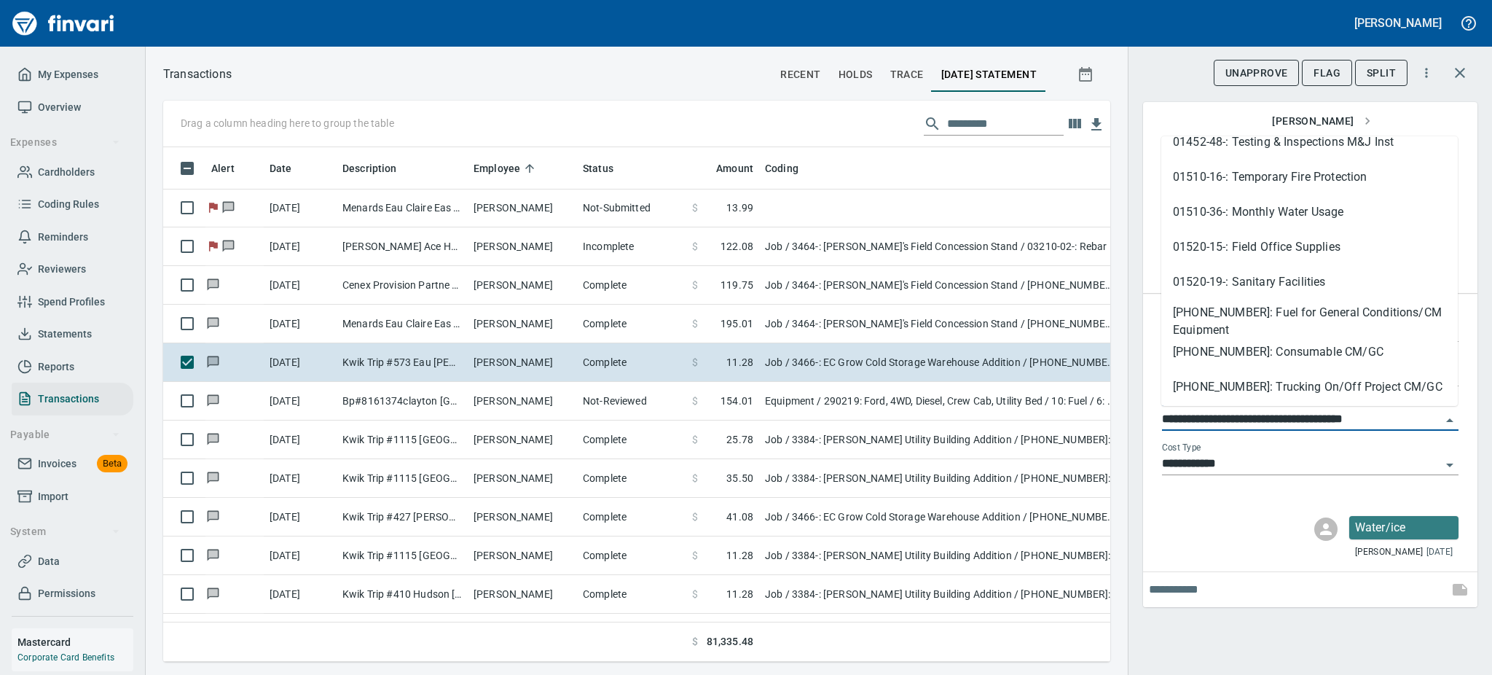
scroll to position [310, 0]
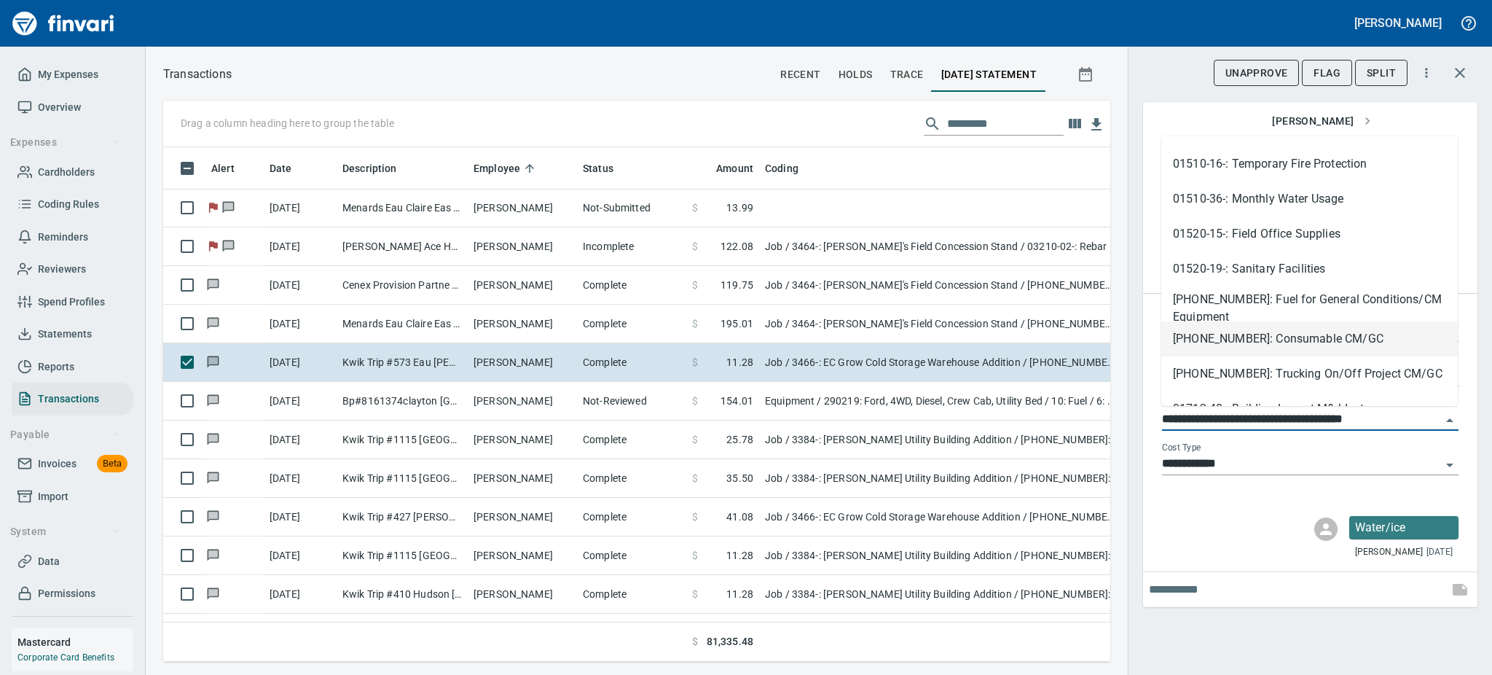
click at [1306, 334] on li "[PHONE_NUMBER]: Consumable CM/GC" at bounding box center [1309, 338] width 297 height 35
type input "**********"
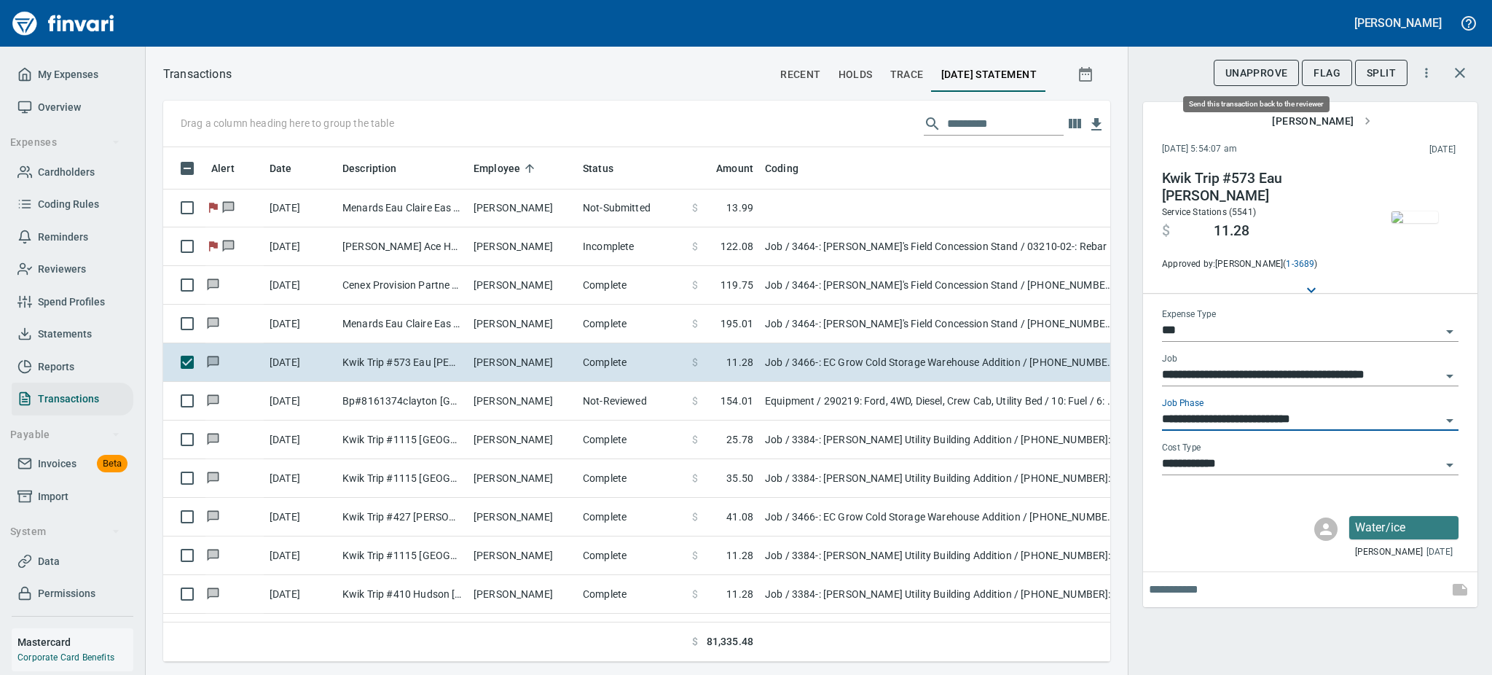
scroll to position [482, 914]
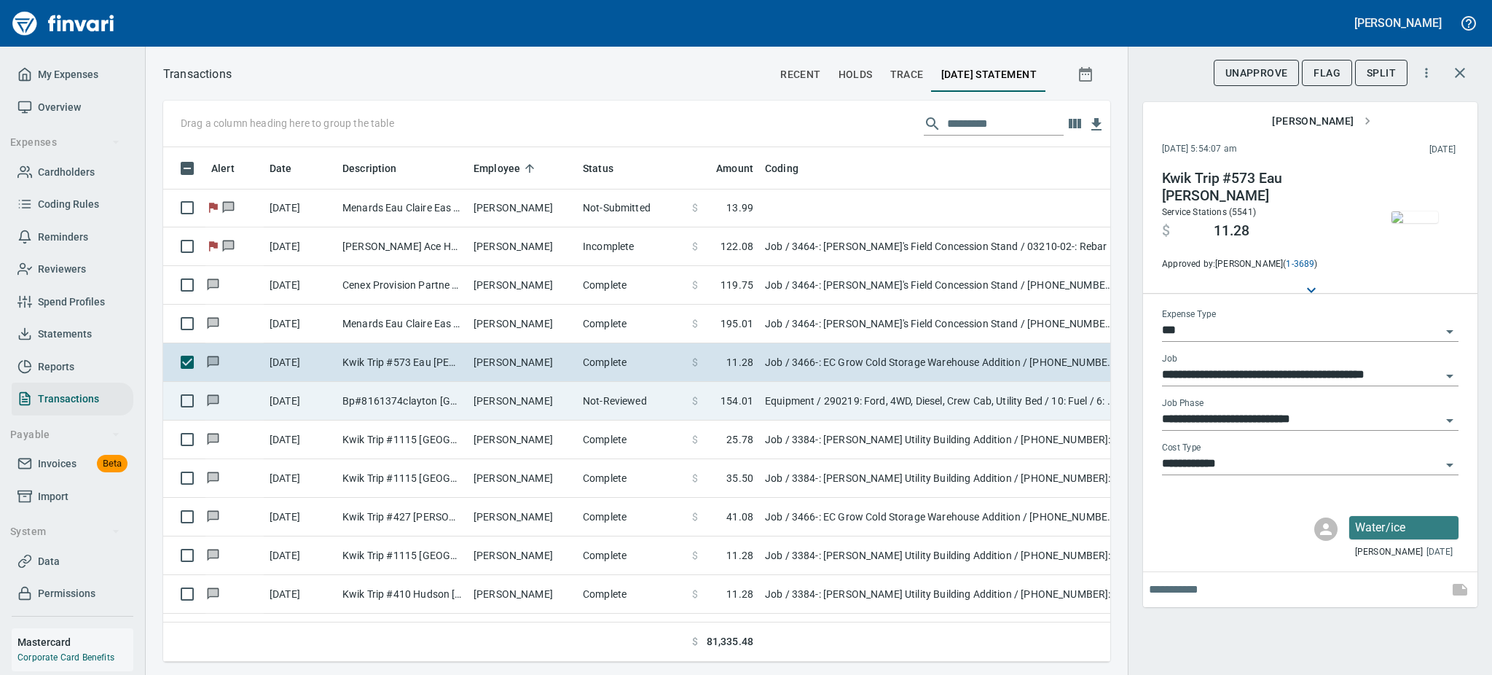
click at [644, 406] on td "Not-Reviewed" at bounding box center [631, 401] width 109 height 39
type input "*********"
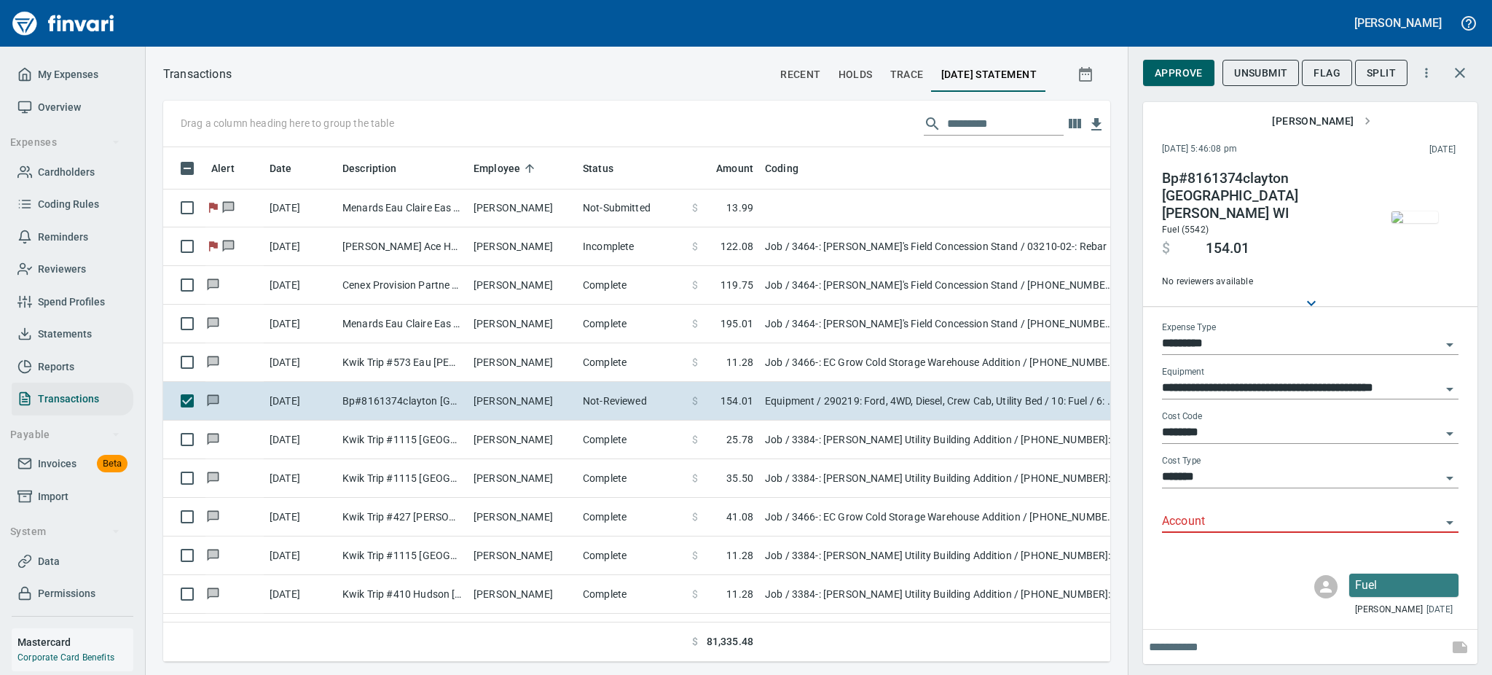
click at [1411, 213] on img "button" at bounding box center [1415, 217] width 47 height 12
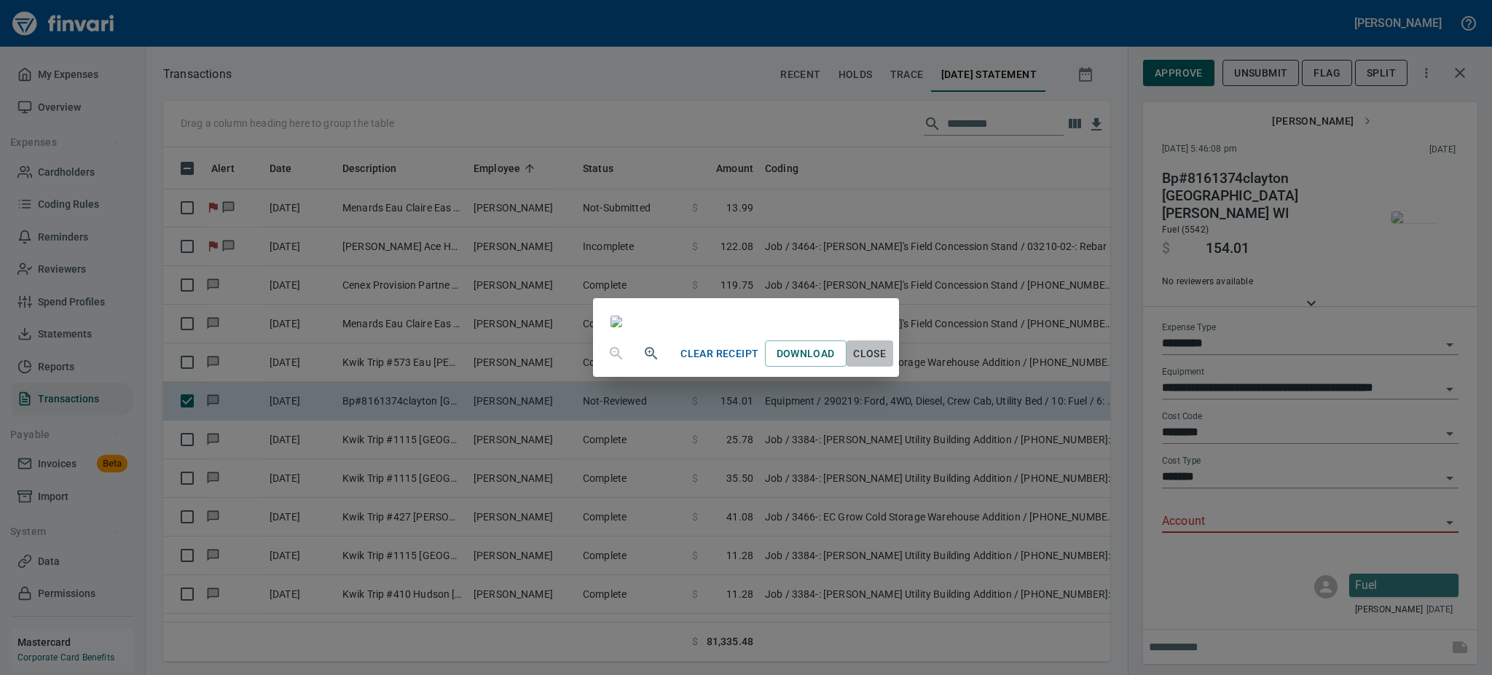
click at [887, 363] on span "Close" at bounding box center [869, 354] width 35 height 18
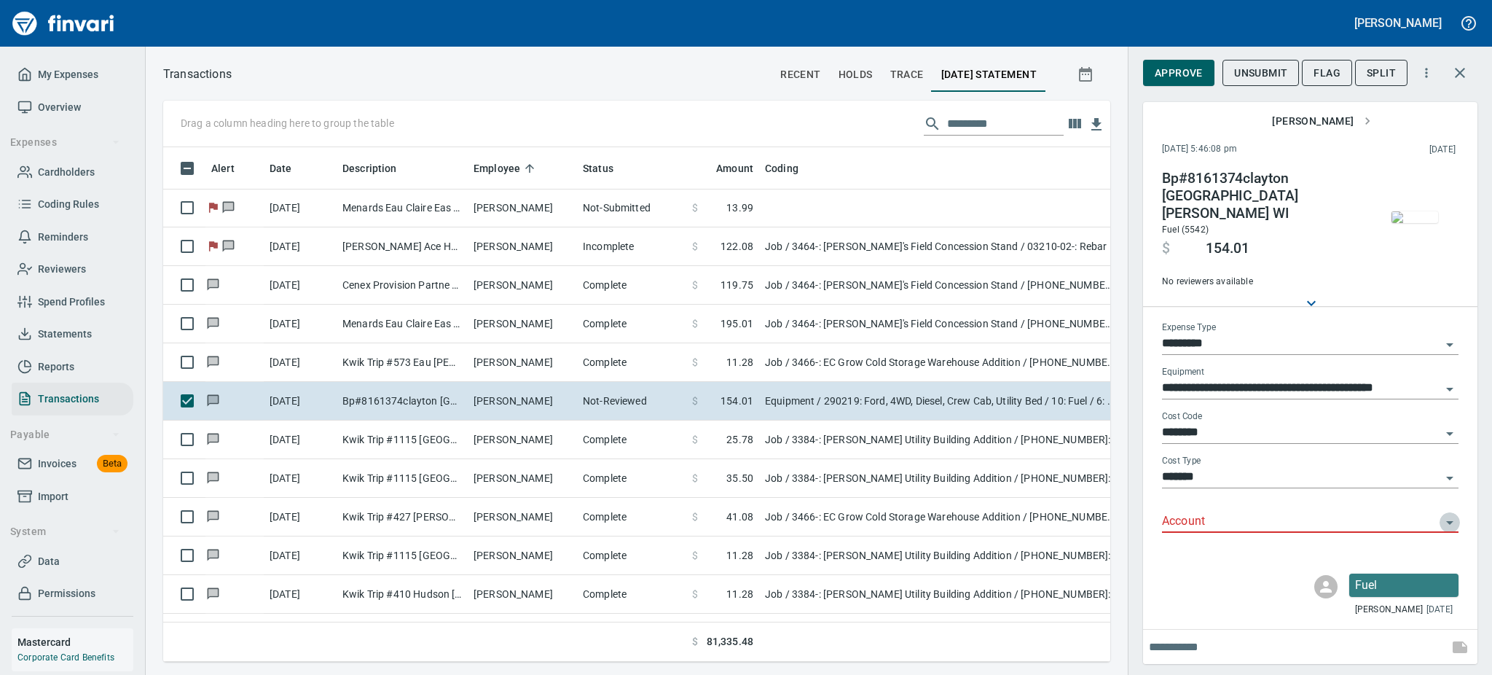
click at [1451, 514] on icon "Open" at bounding box center [1449, 522] width 17 height 17
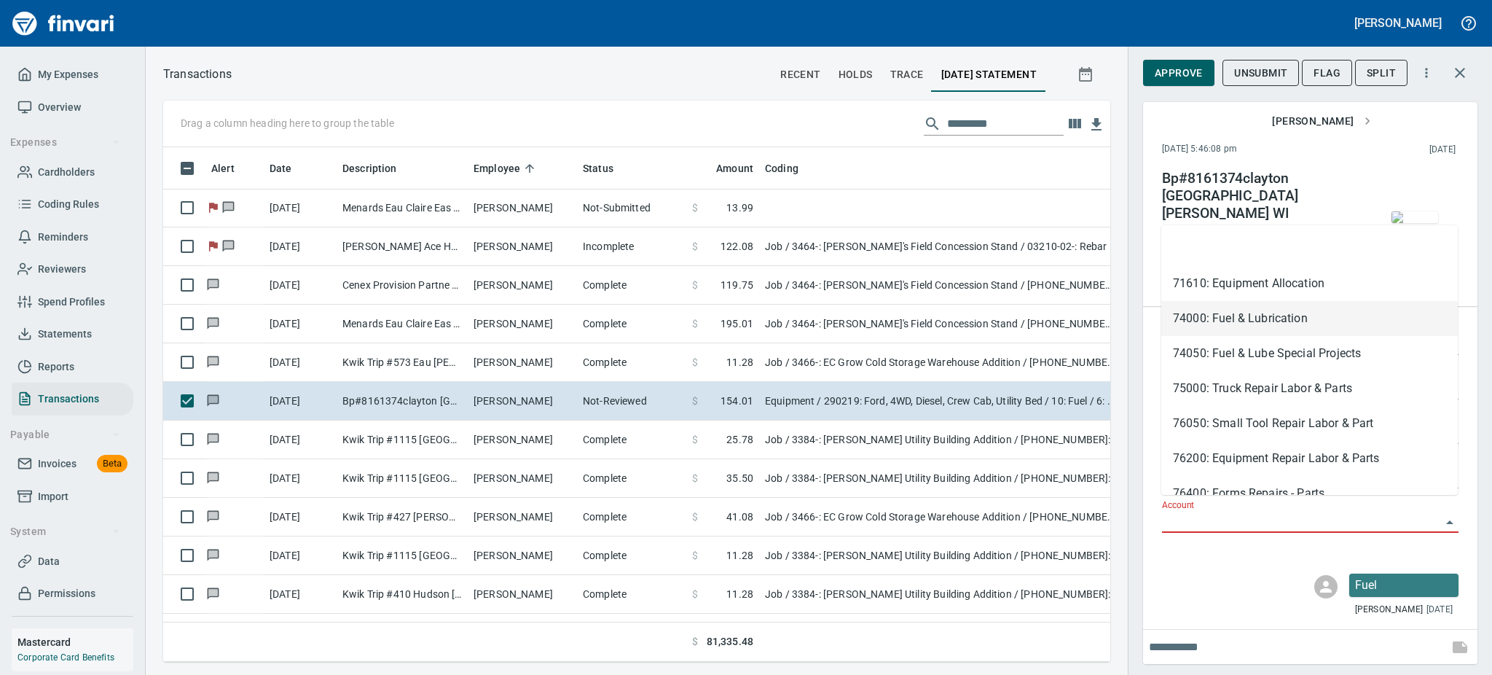
click at [1252, 313] on li "74000: Fuel & Lubrication" at bounding box center [1309, 318] width 297 height 35
type input "**********"
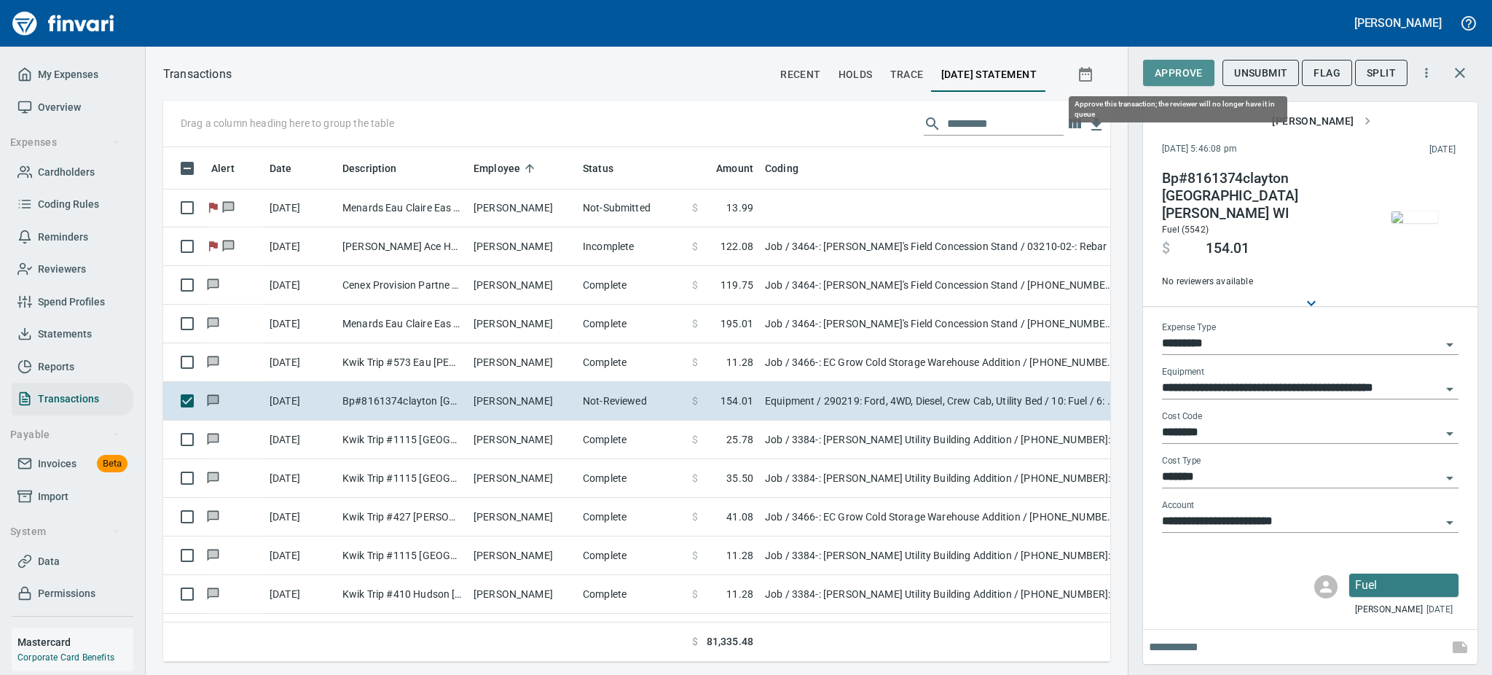
click at [1185, 69] on span "Approve" at bounding box center [1179, 73] width 48 height 18
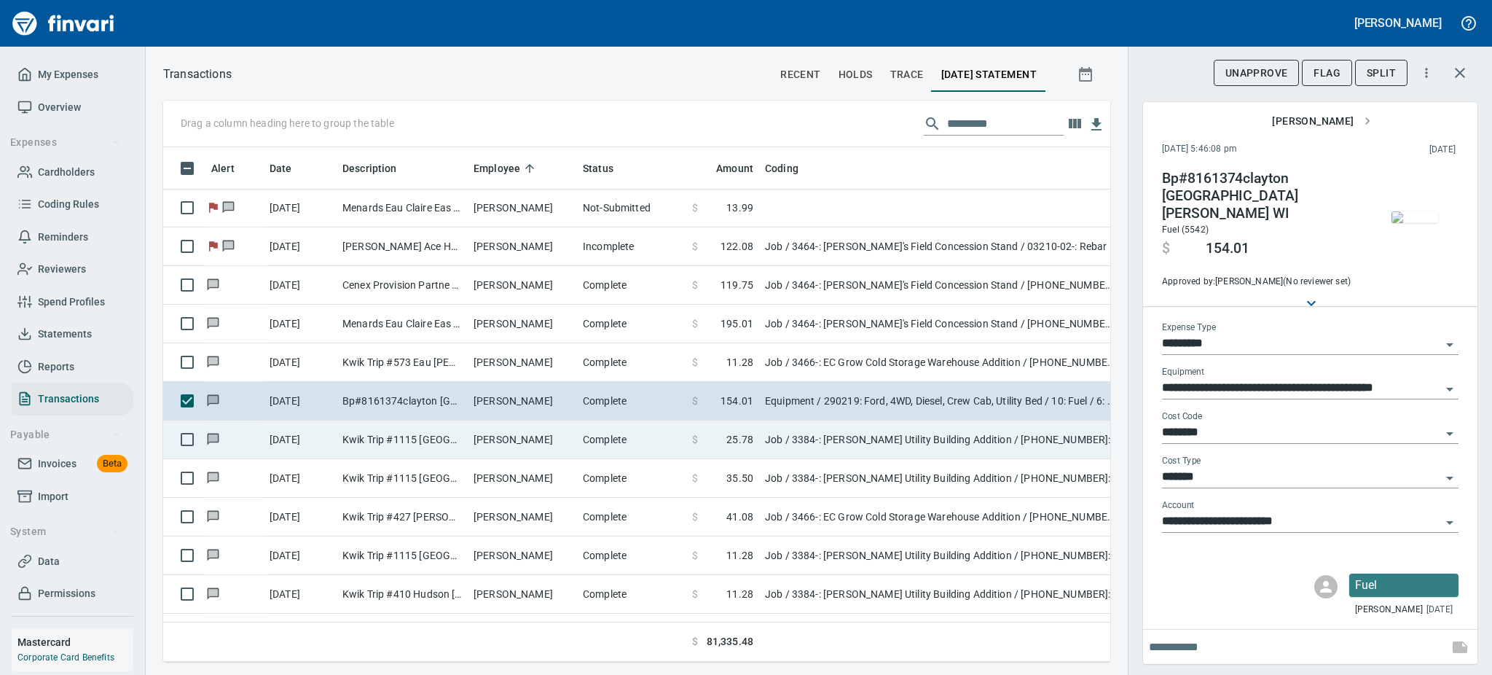
click at [557, 443] on td "[PERSON_NAME]" at bounding box center [522, 439] width 109 height 39
type input "***"
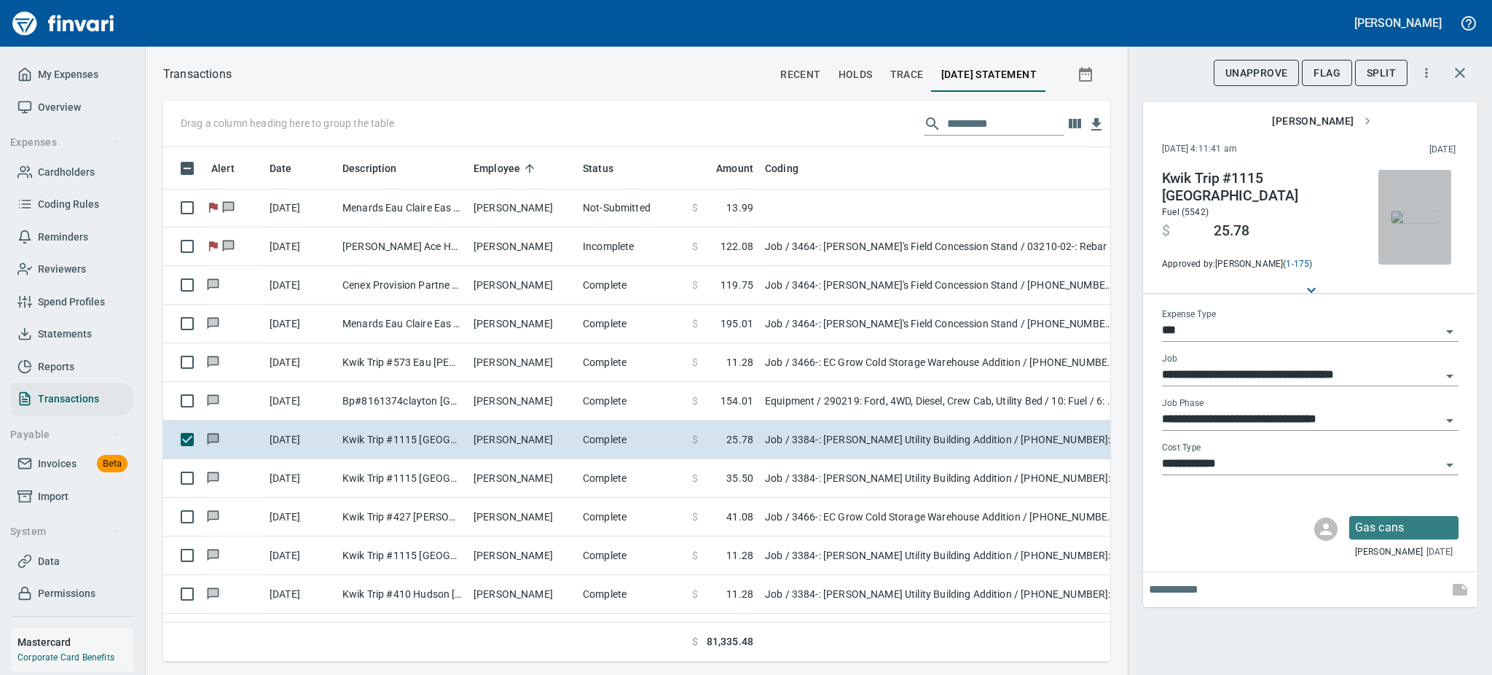
click at [1405, 211] on img "button" at bounding box center [1415, 217] width 47 height 12
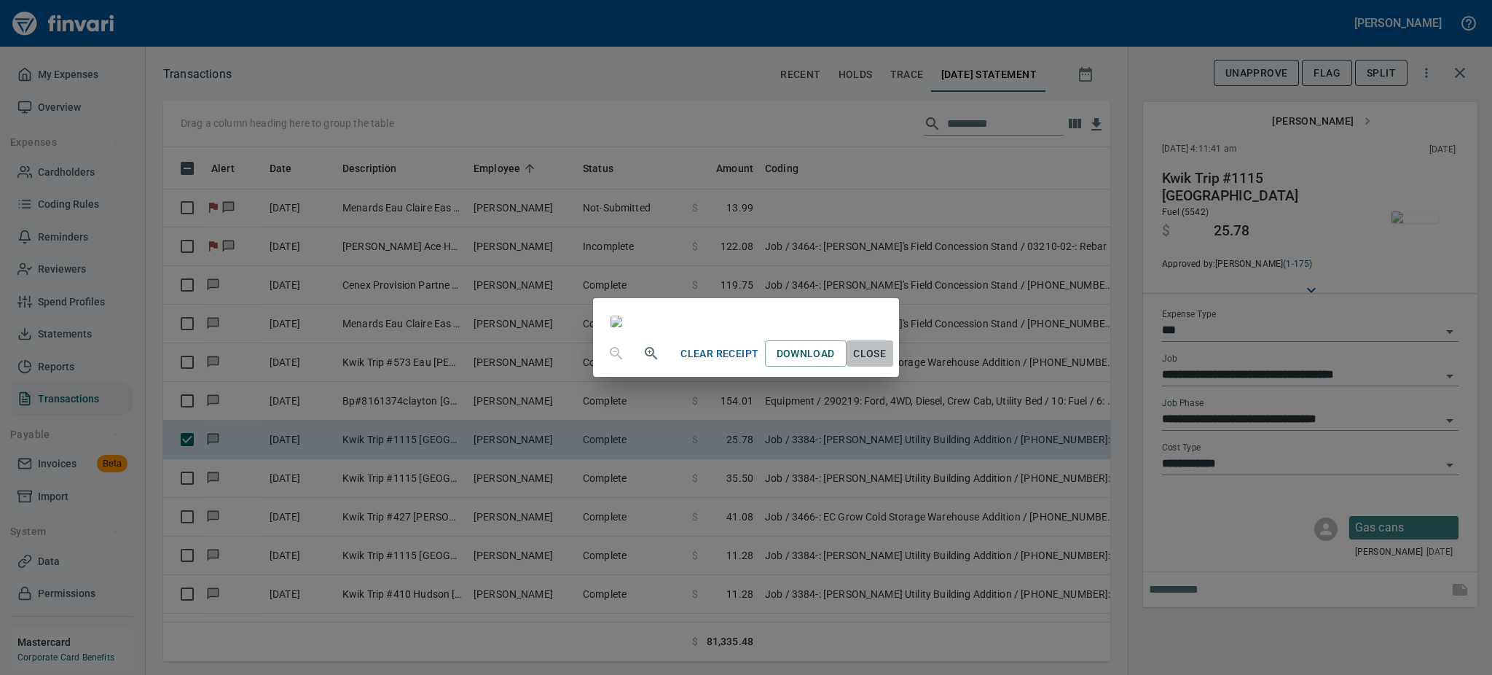
click at [887, 363] on span "Close" at bounding box center [869, 354] width 35 height 18
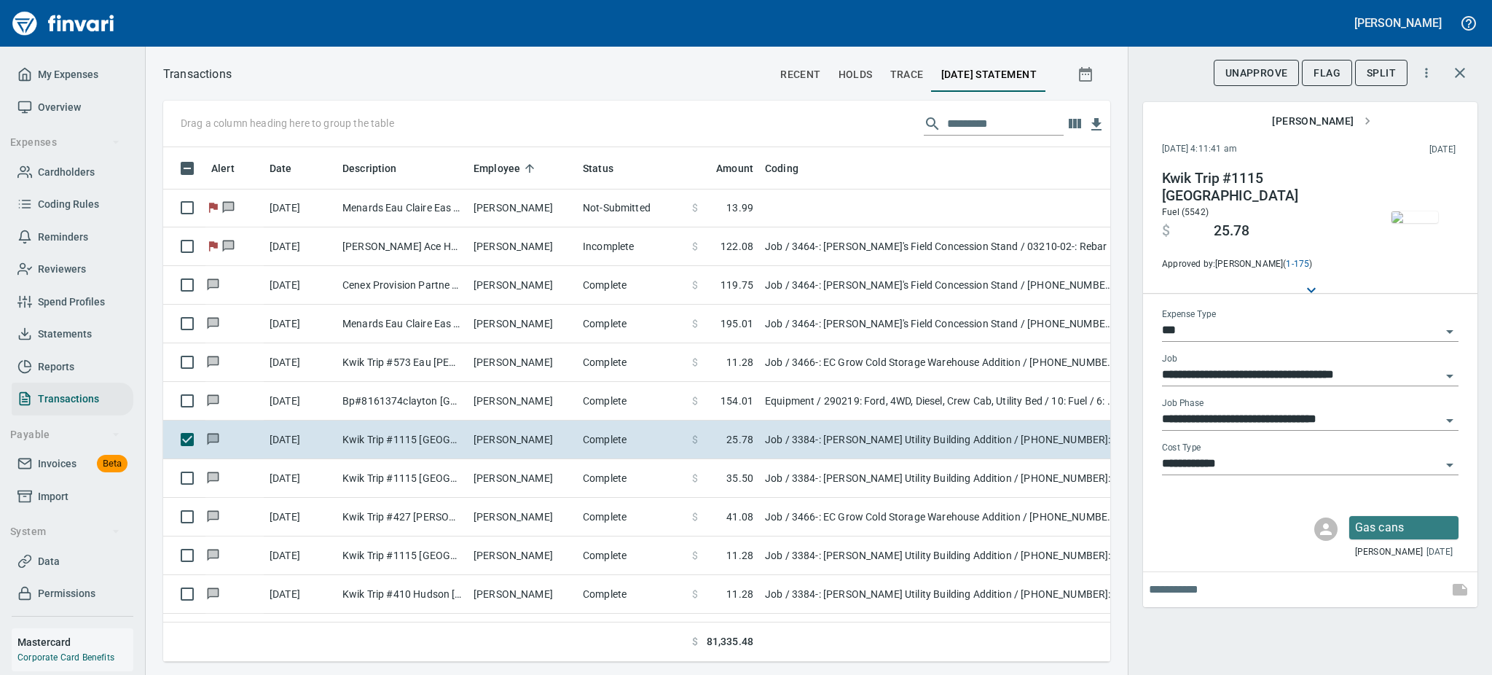
click at [1448, 417] on icon "Open" at bounding box center [1449, 420] width 17 height 17
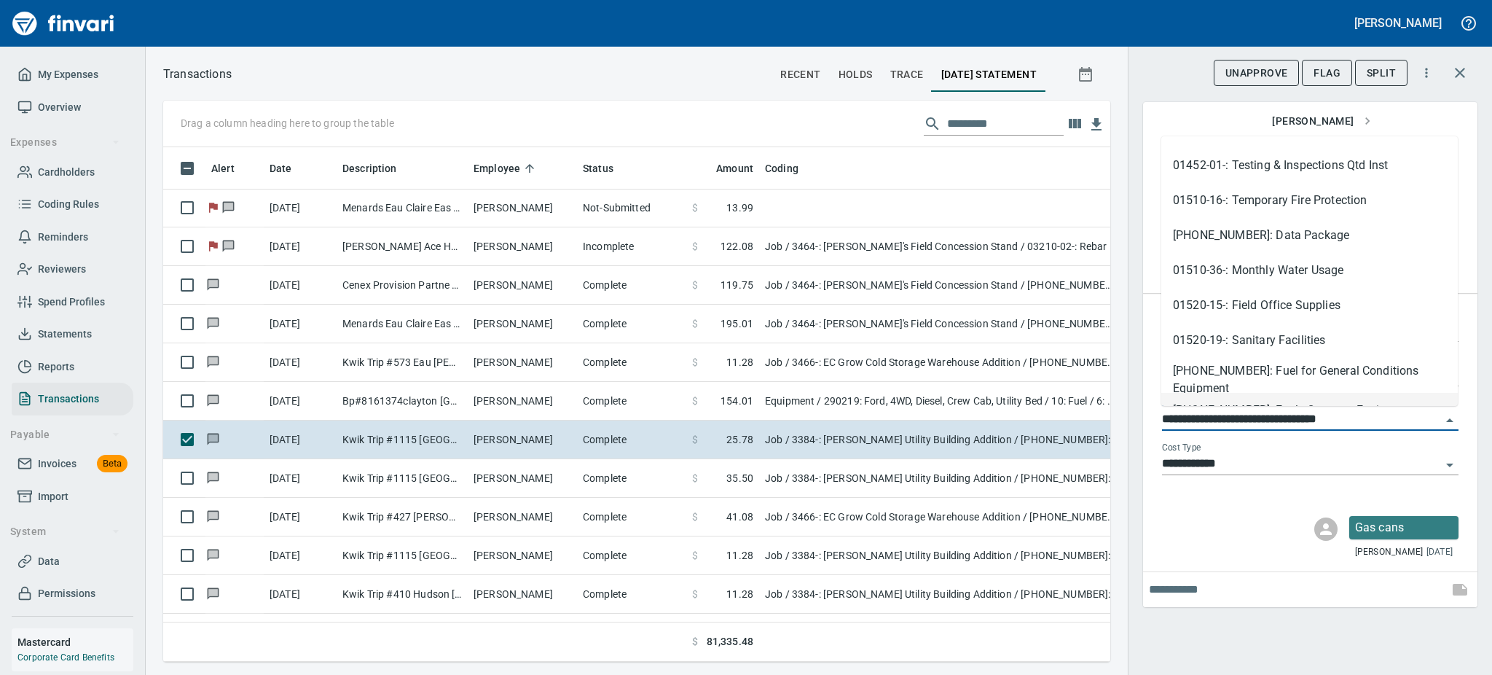
scroll to position [452, 0]
click at [1370, 368] on li "[PHONE_NUMBER]: Fuel - Concrete Equipment" at bounding box center [1309, 371] width 297 height 35
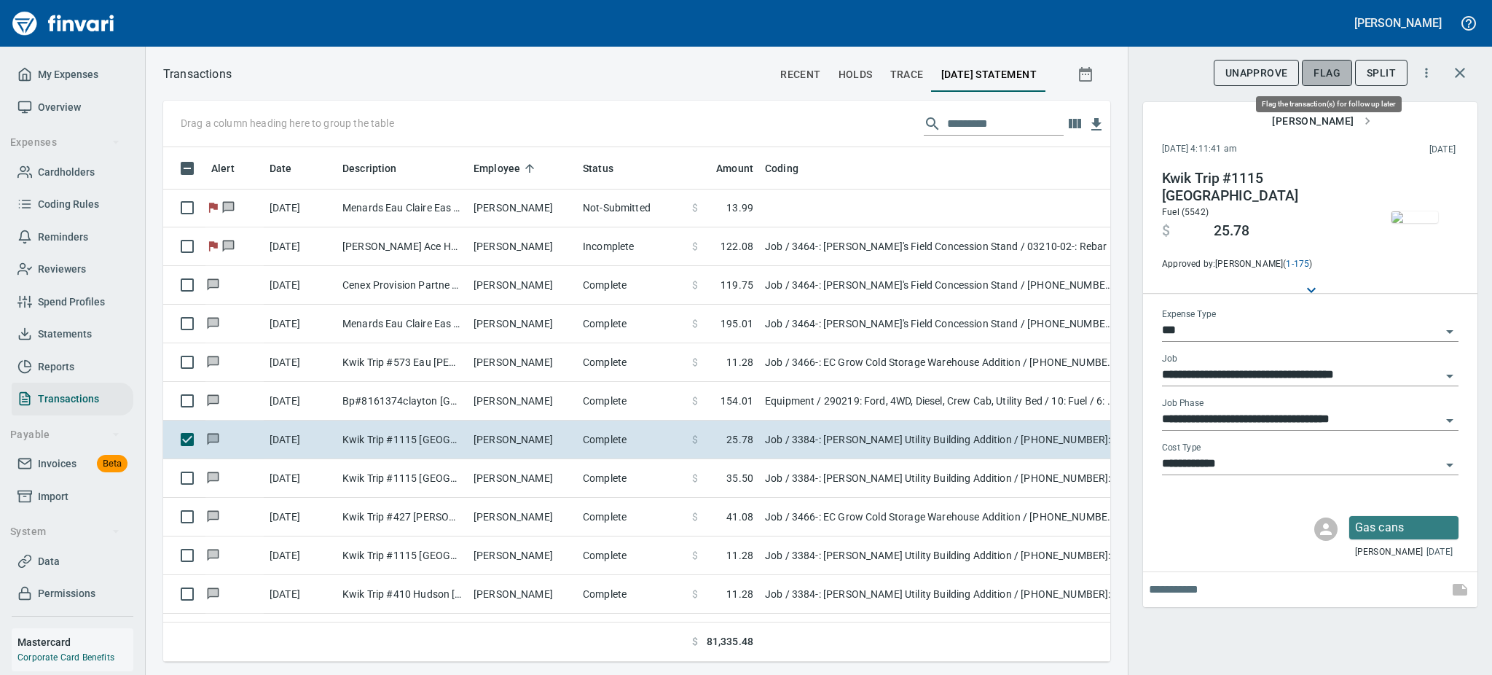
click at [1338, 66] on span "Flag" at bounding box center [1327, 73] width 27 height 18
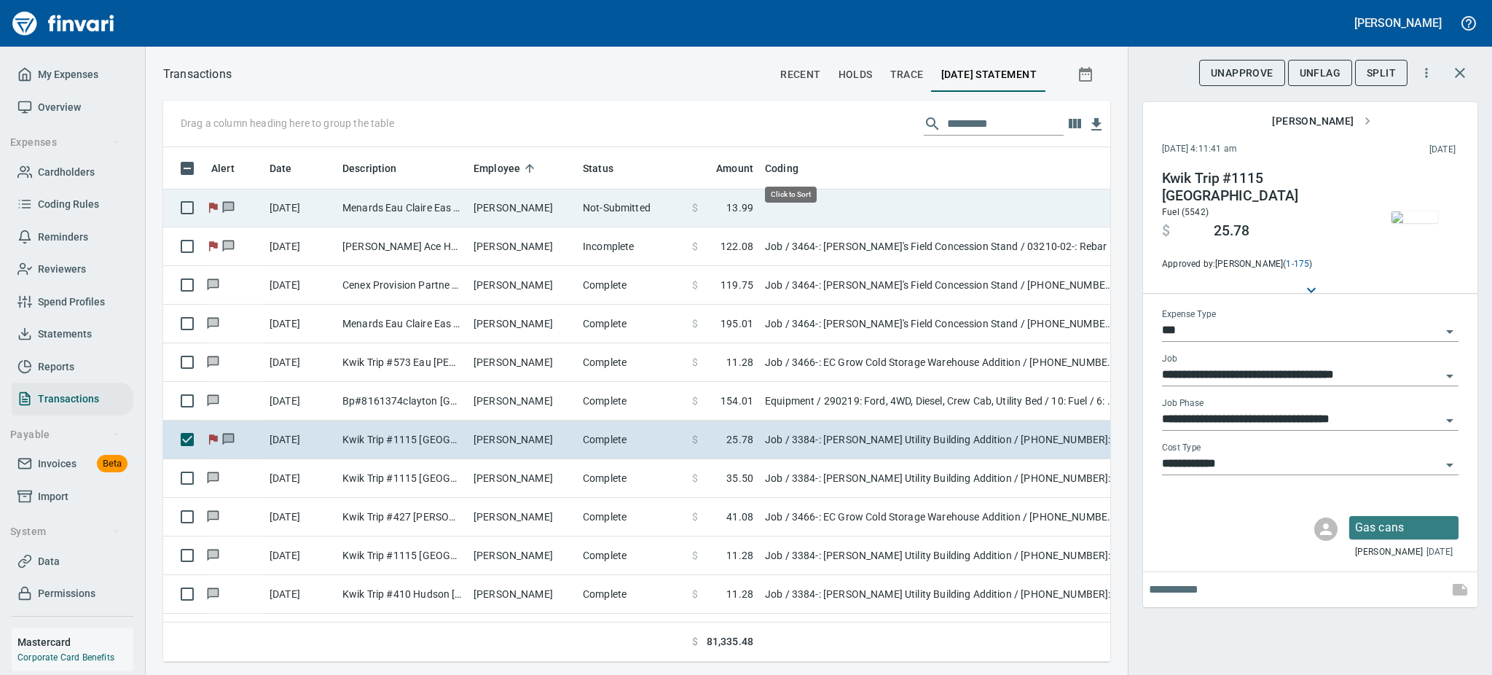
scroll to position [482, 914]
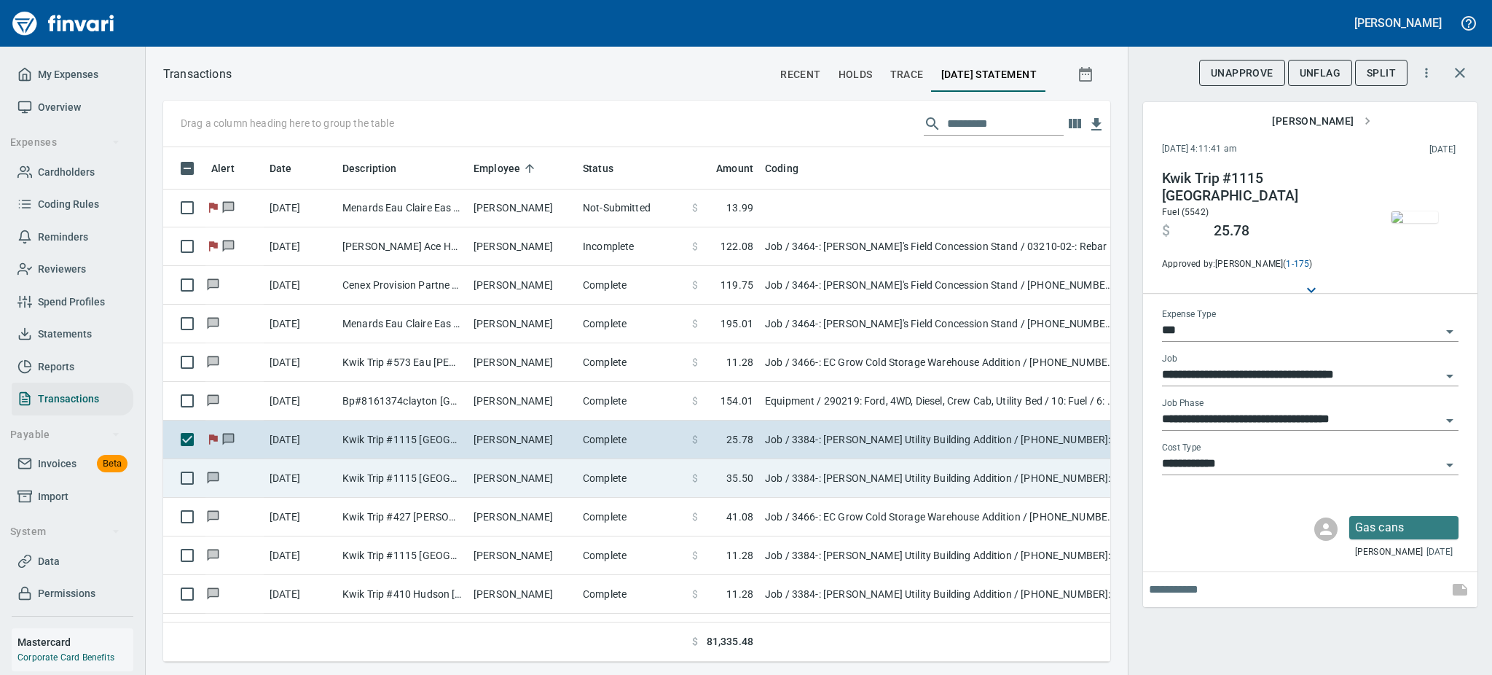
click at [423, 477] on td "Kwik Trip #1115 [GEOGRAPHIC_DATA]" at bounding box center [402, 478] width 131 height 39
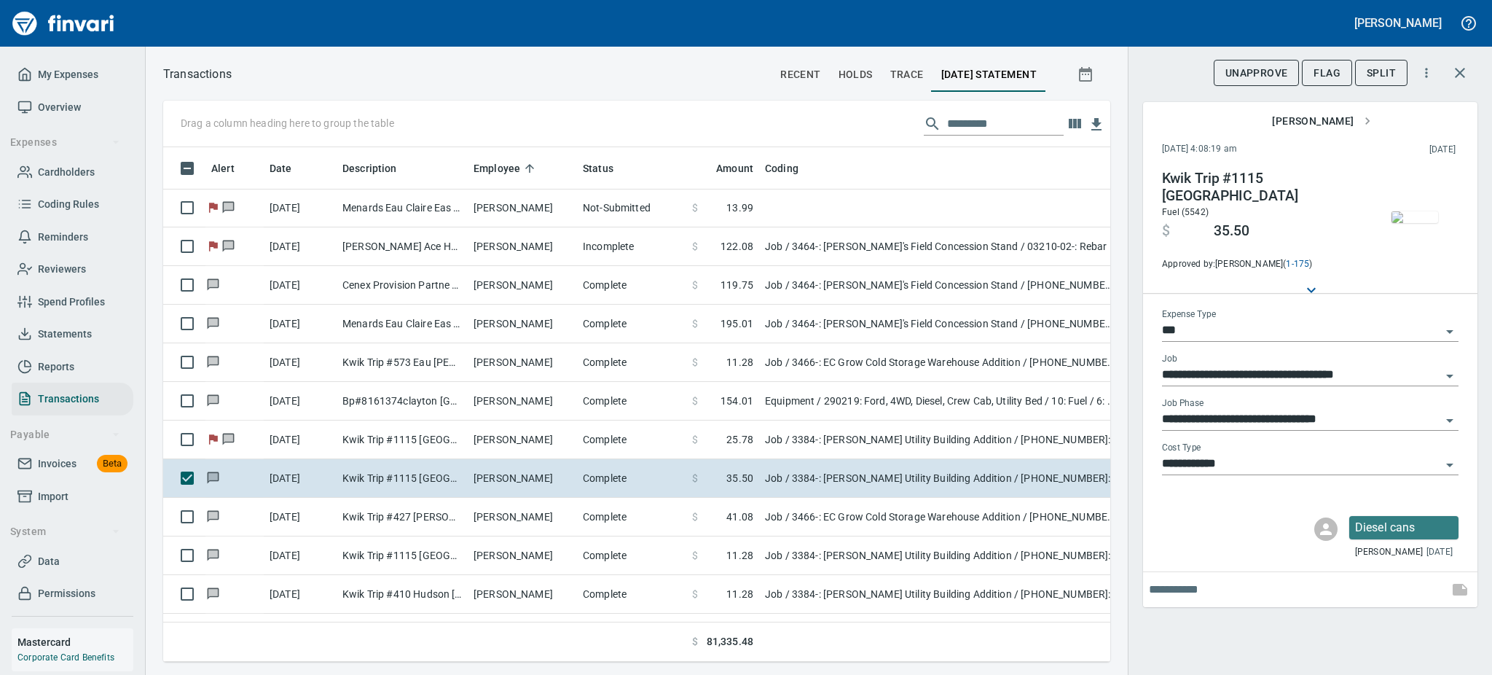
click at [1424, 223] on img "button" at bounding box center [1415, 217] width 47 height 12
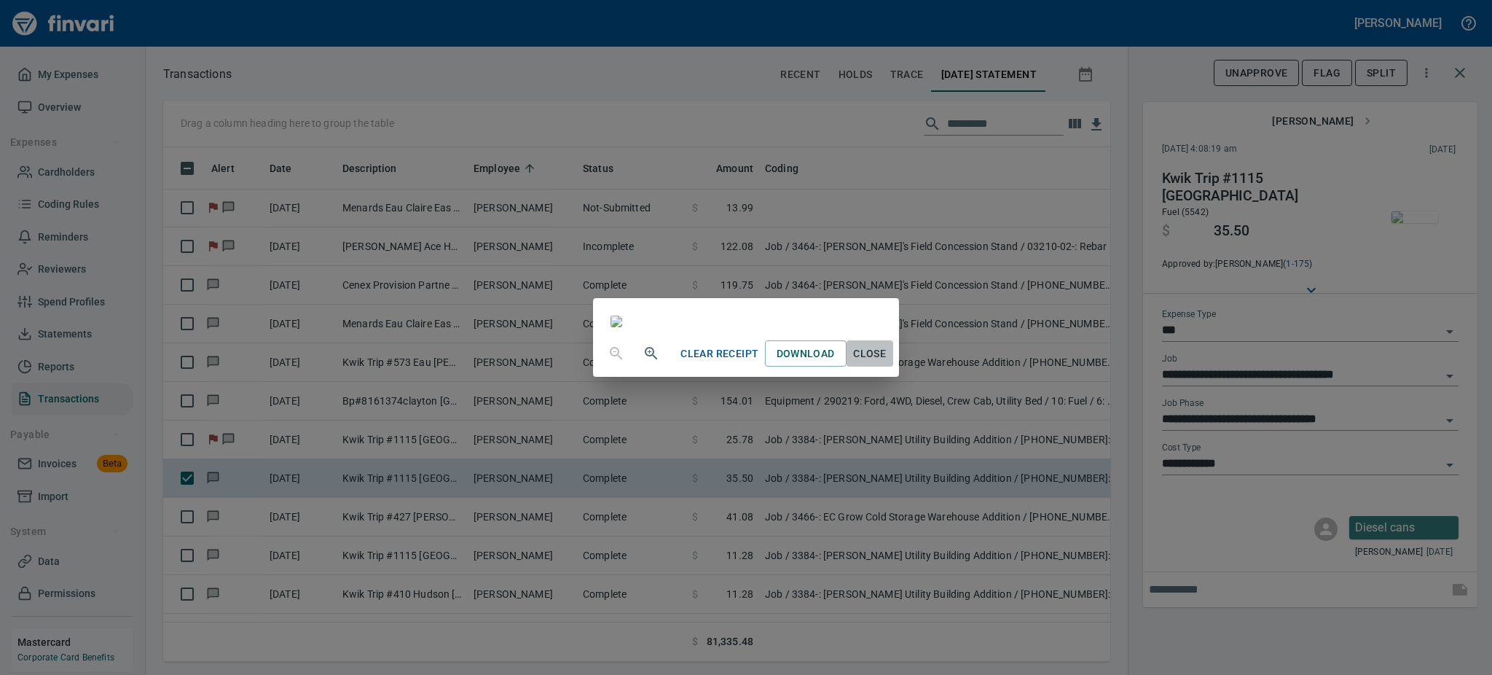
click at [887, 363] on span "Close" at bounding box center [869, 354] width 35 height 18
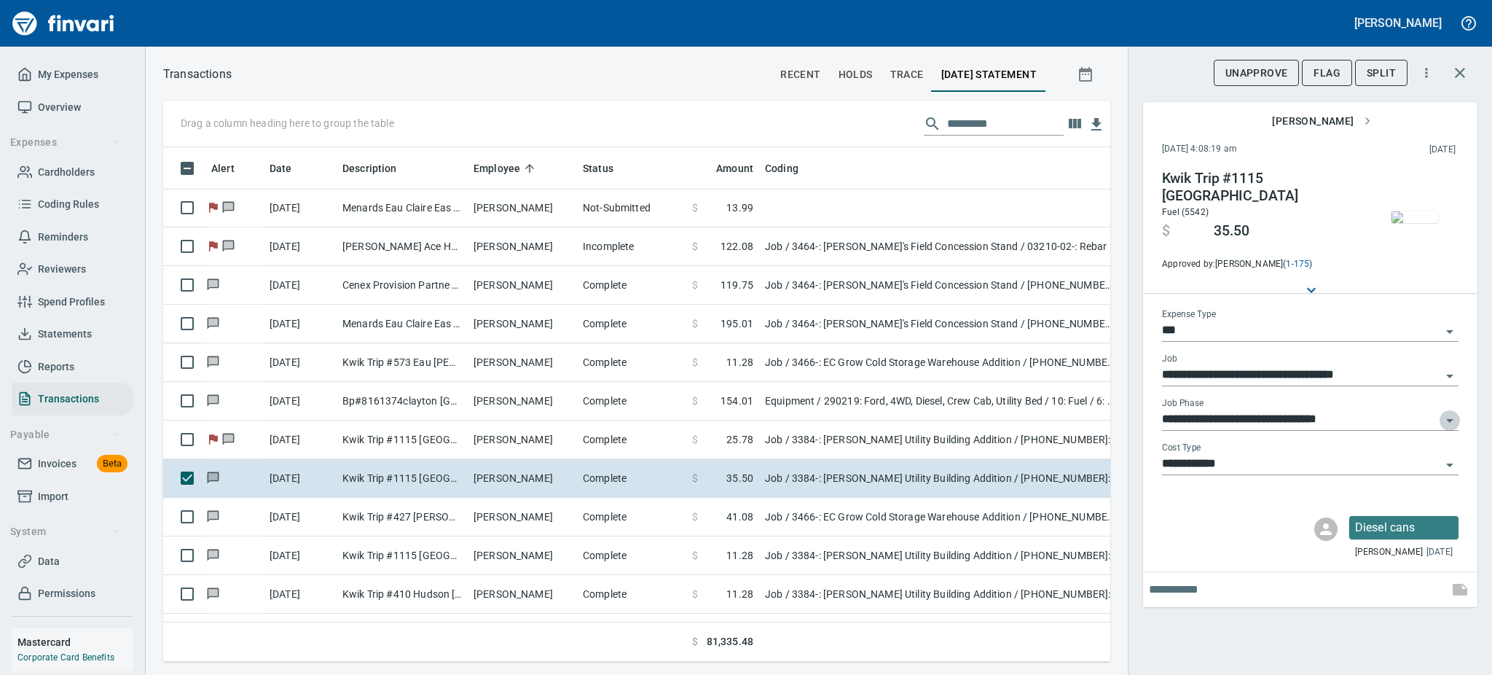
click at [1446, 418] on icon "Open" at bounding box center [1449, 420] width 17 height 17
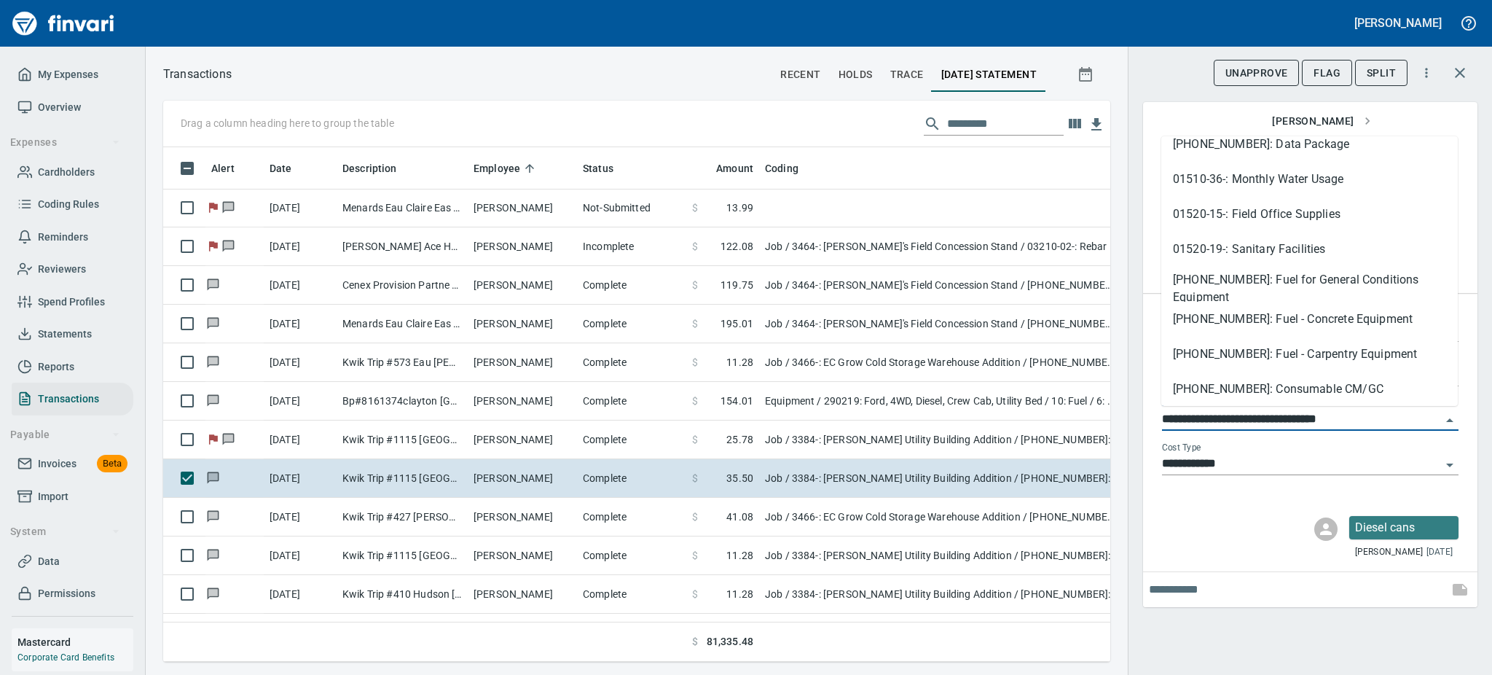
scroll to position [518, 0]
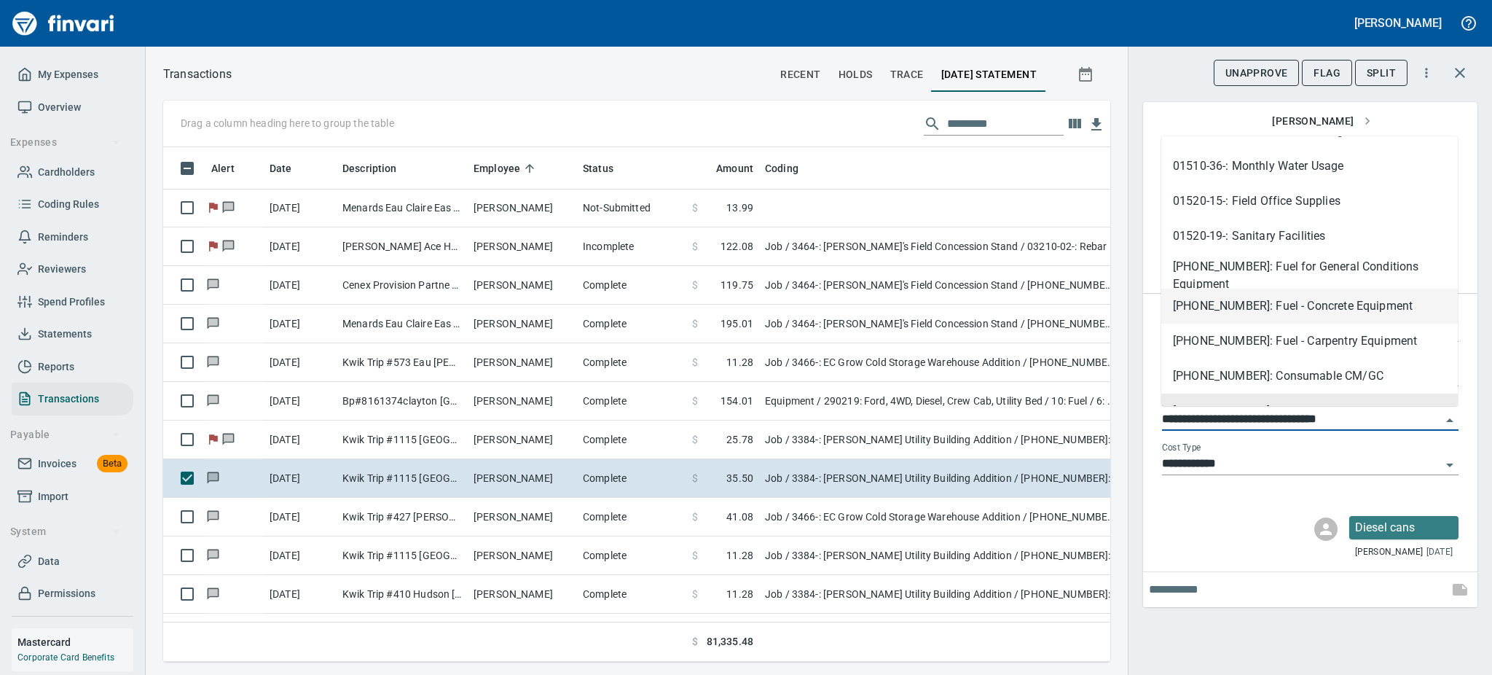
click at [1296, 303] on li "[PHONE_NUMBER]: Fuel - Concrete Equipment" at bounding box center [1309, 306] width 297 height 35
type input "**********"
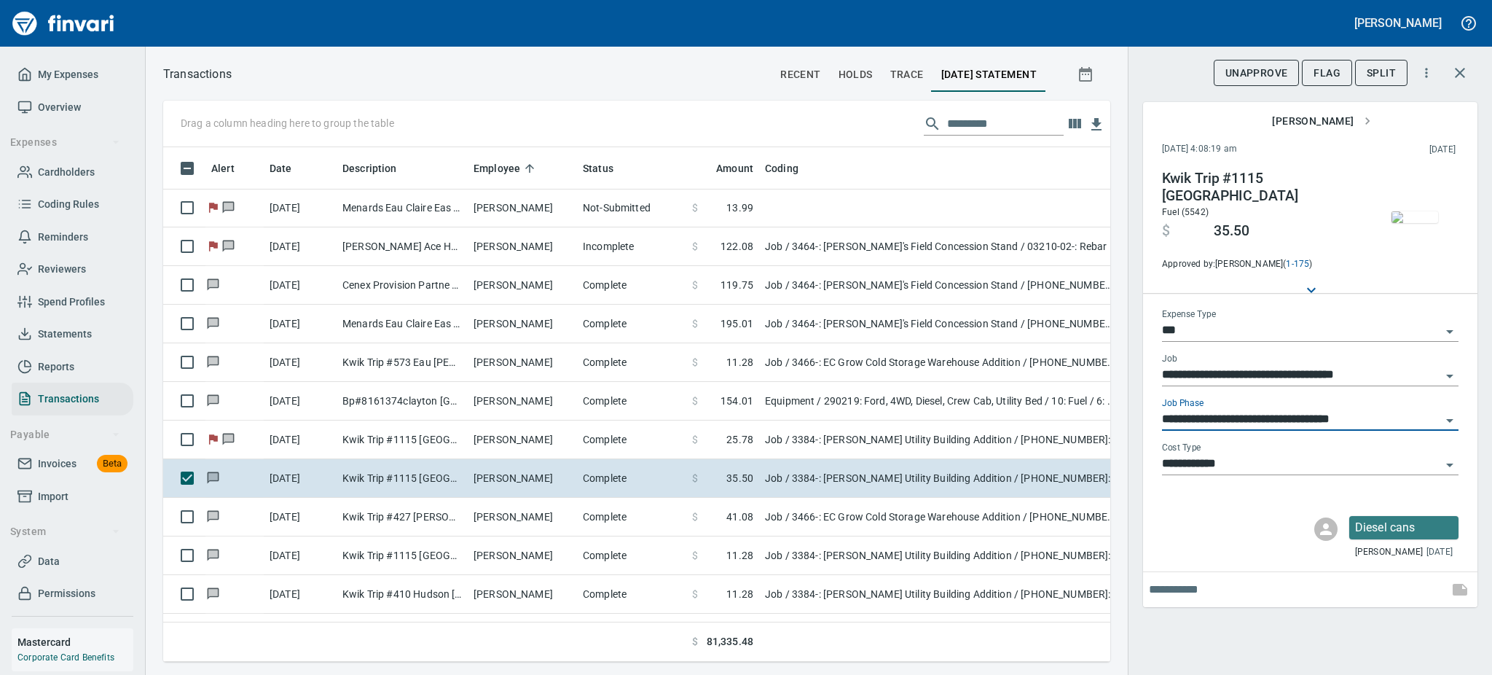
scroll to position [482, 914]
click at [1322, 65] on span "Flag" at bounding box center [1327, 73] width 27 height 18
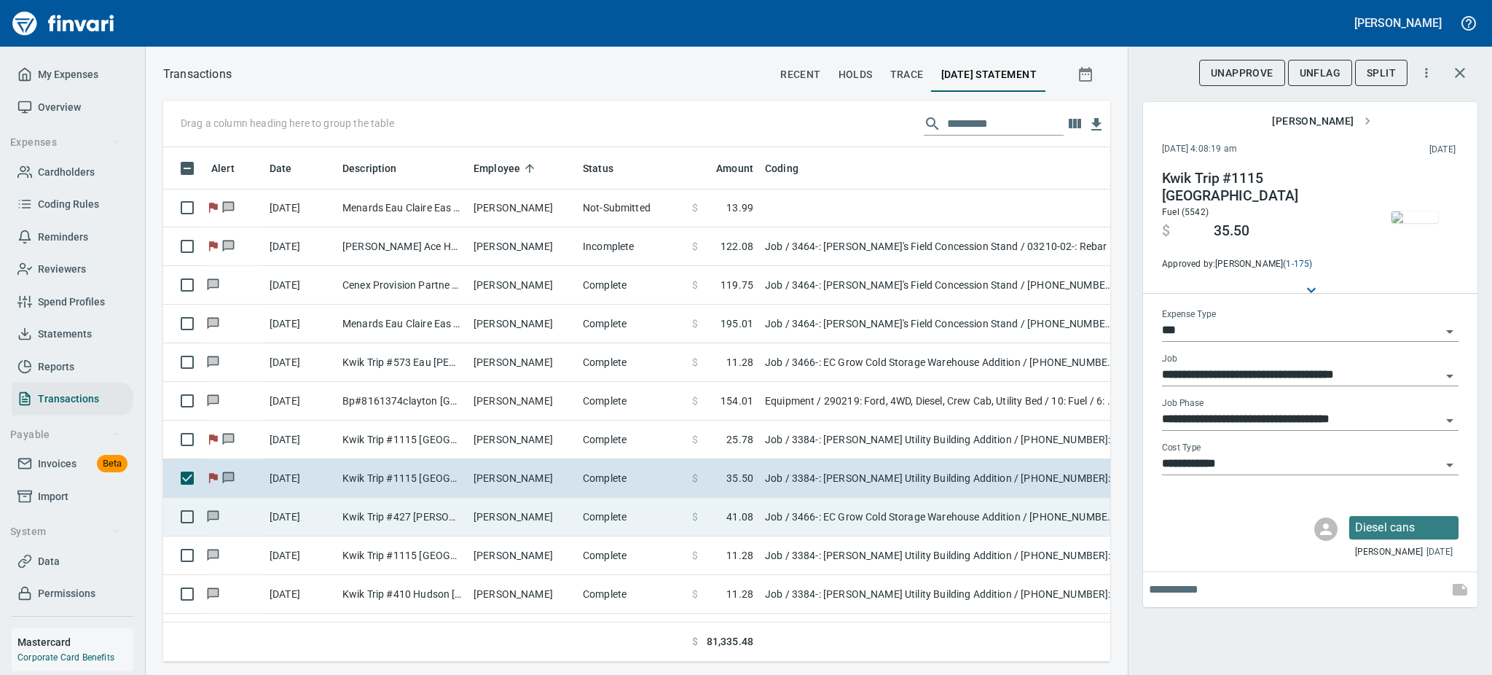
click at [463, 516] on td "Kwik Trip #427 [PERSON_NAME] [GEOGRAPHIC_DATA]" at bounding box center [402, 517] width 131 height 39
type input "**********"
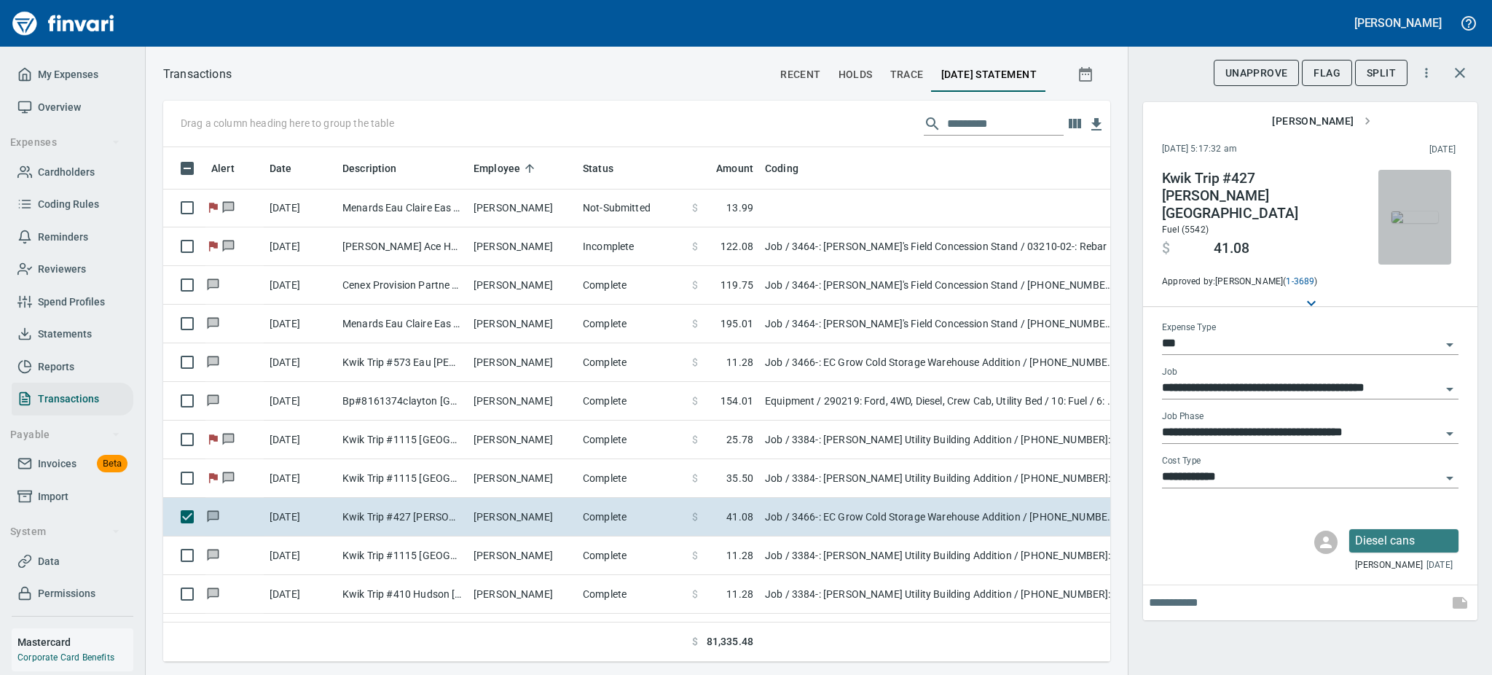
click at [1411, 218] on img "button" at bounding box center [1415, 217] width 47 height 12
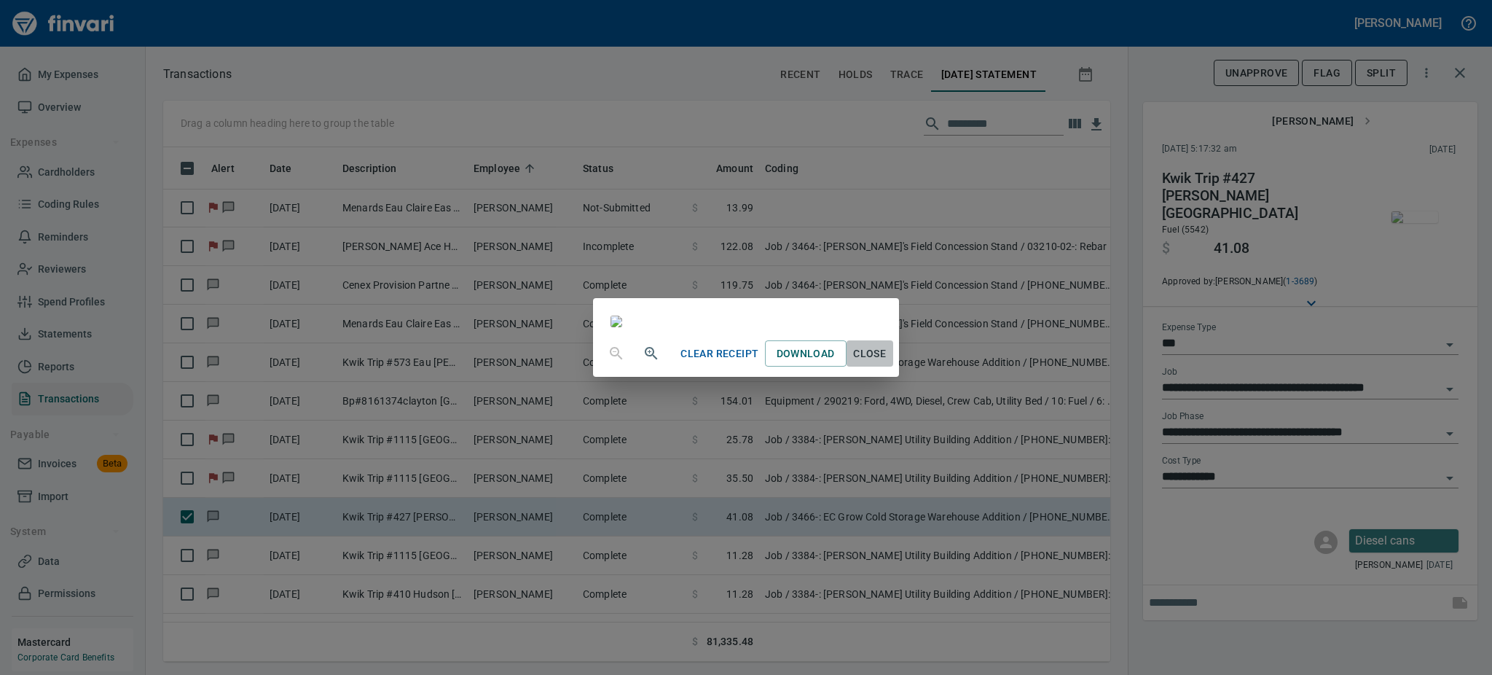
click at [887, 363] on span "Close" at bounding box center [869, 354] width 35 height 18
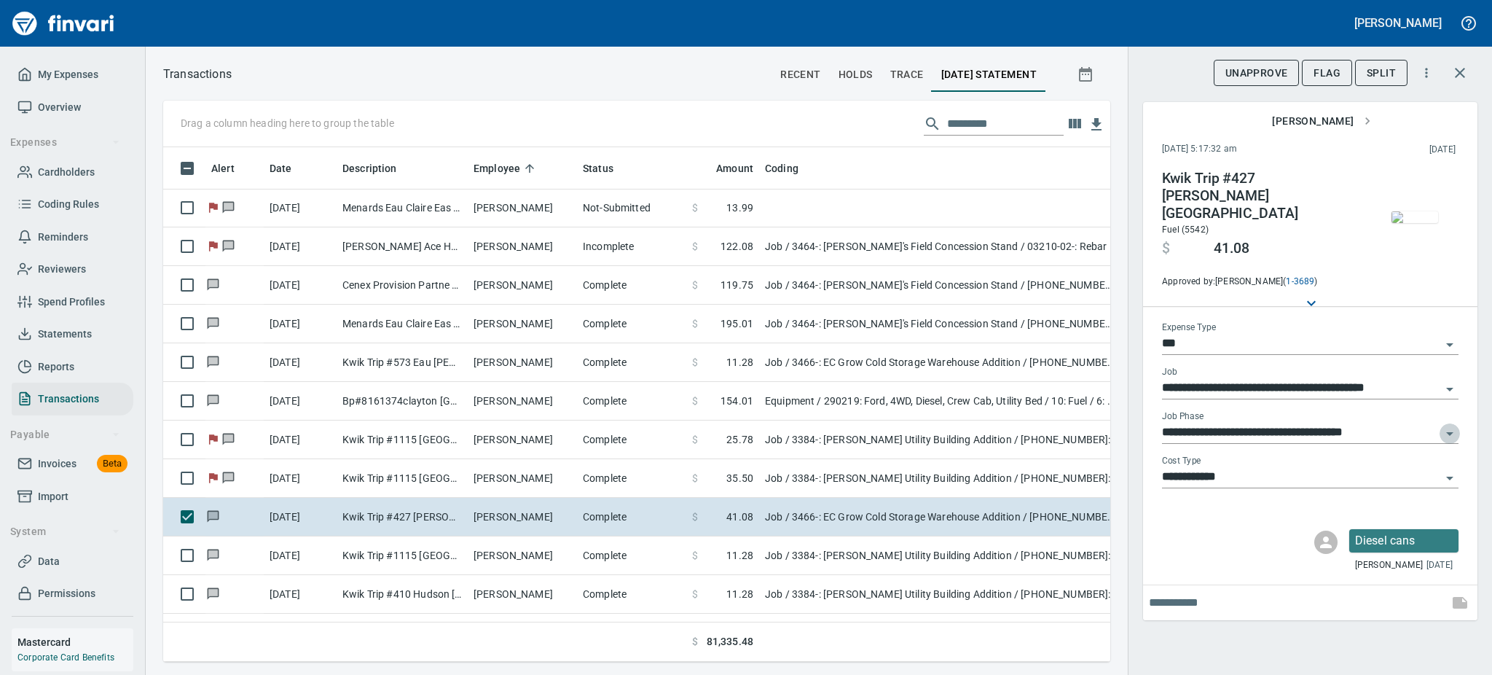
click at [1451, 425] on icon "Open" at bounding box center [1449, 433] width 17 height 17
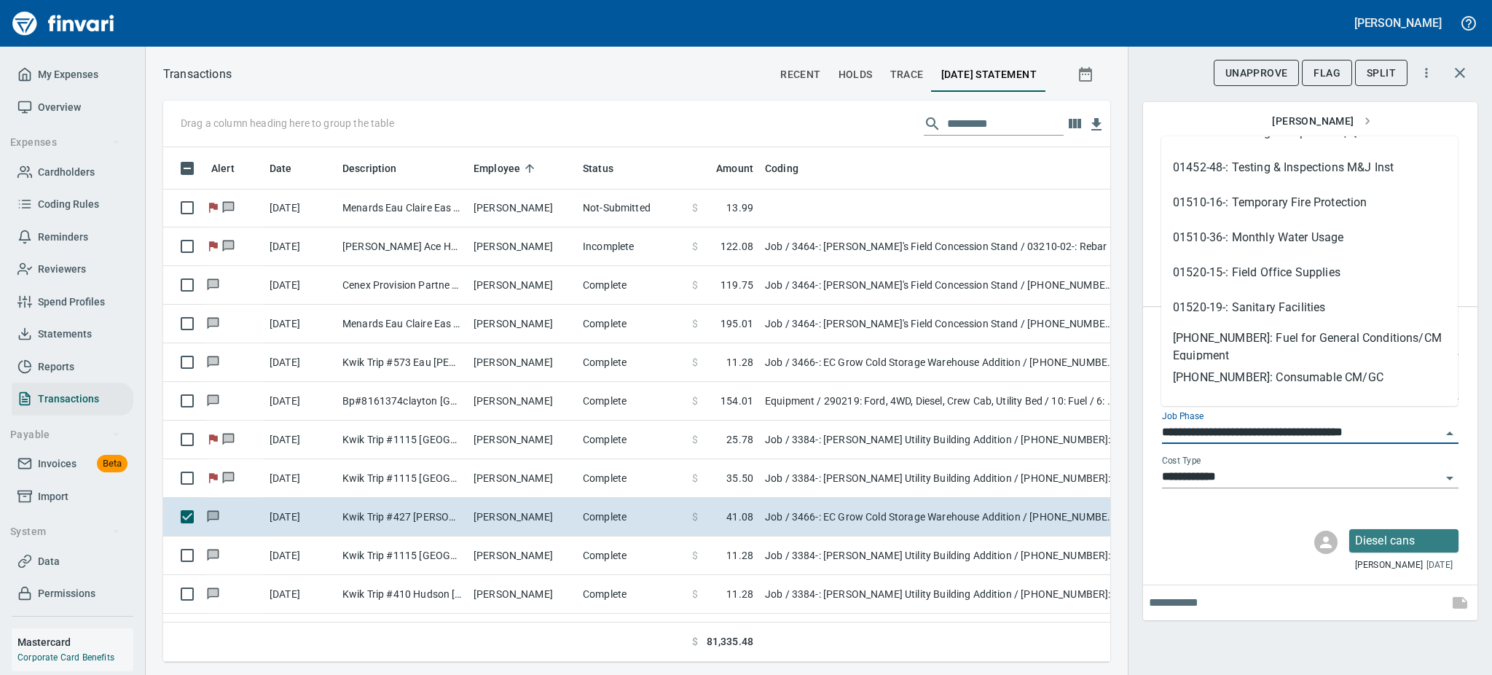
scroll to position [310, 0]
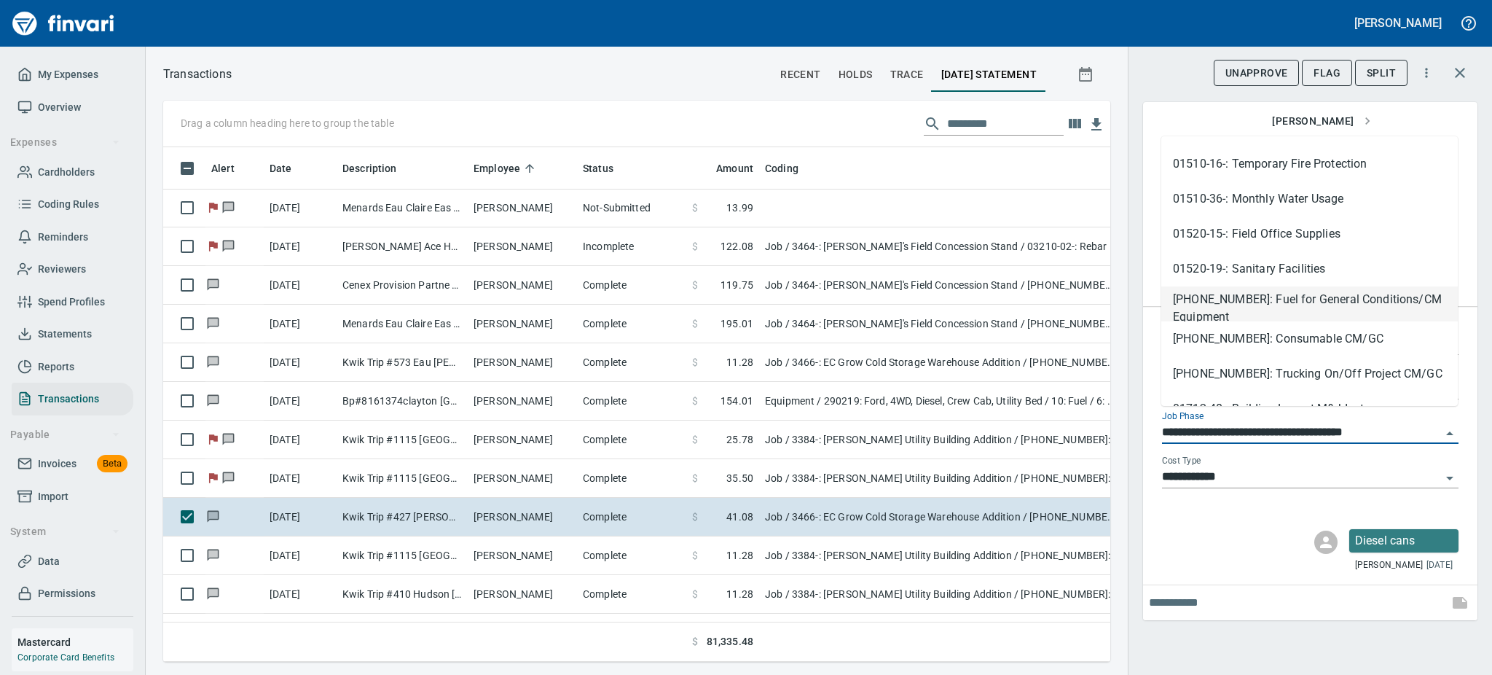
click at [1276, 294] on li "[PHONE_NUMBER]: Fuel for General Conditions/CM Equipment" at bounding box center [1309, 303] width 297 height 35
type input "**********"
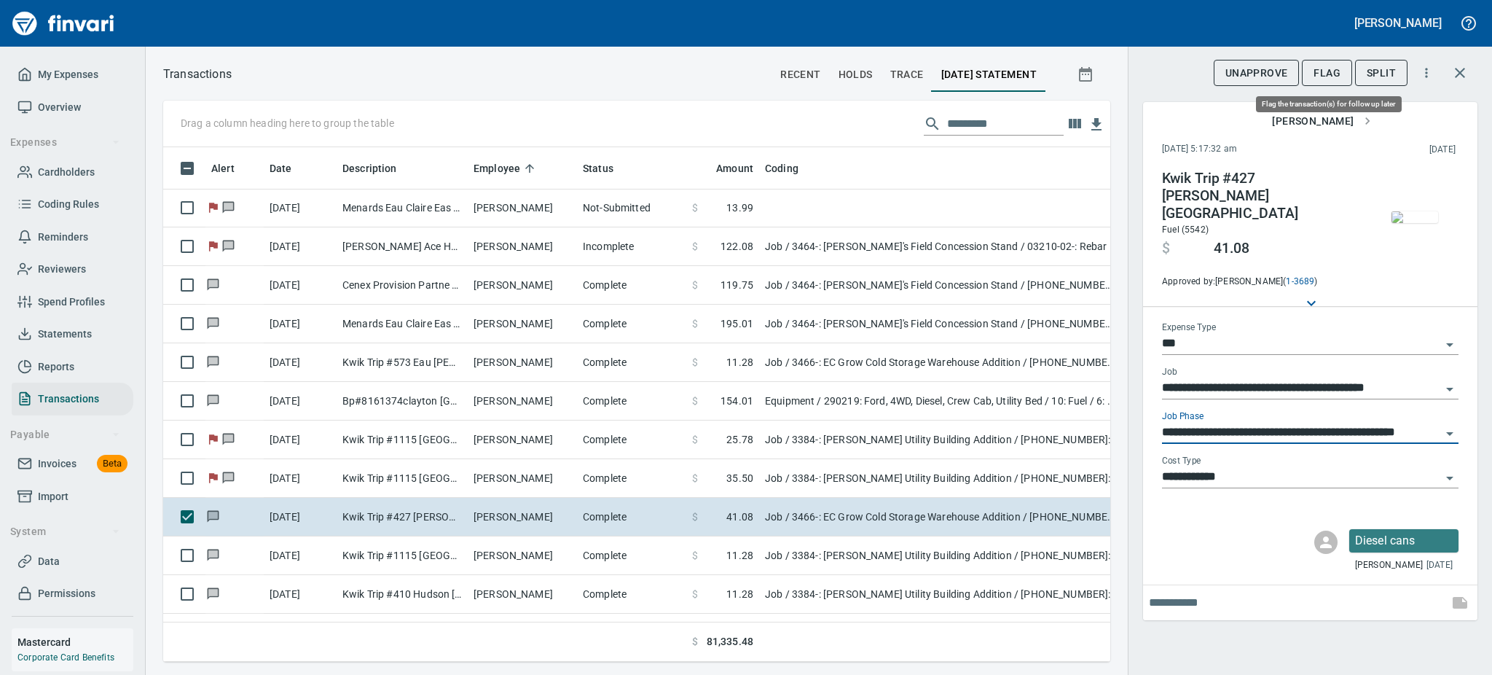
click at [1328, 67] on span "Flag" at bounding box center [1327, 73] width 27 height 18
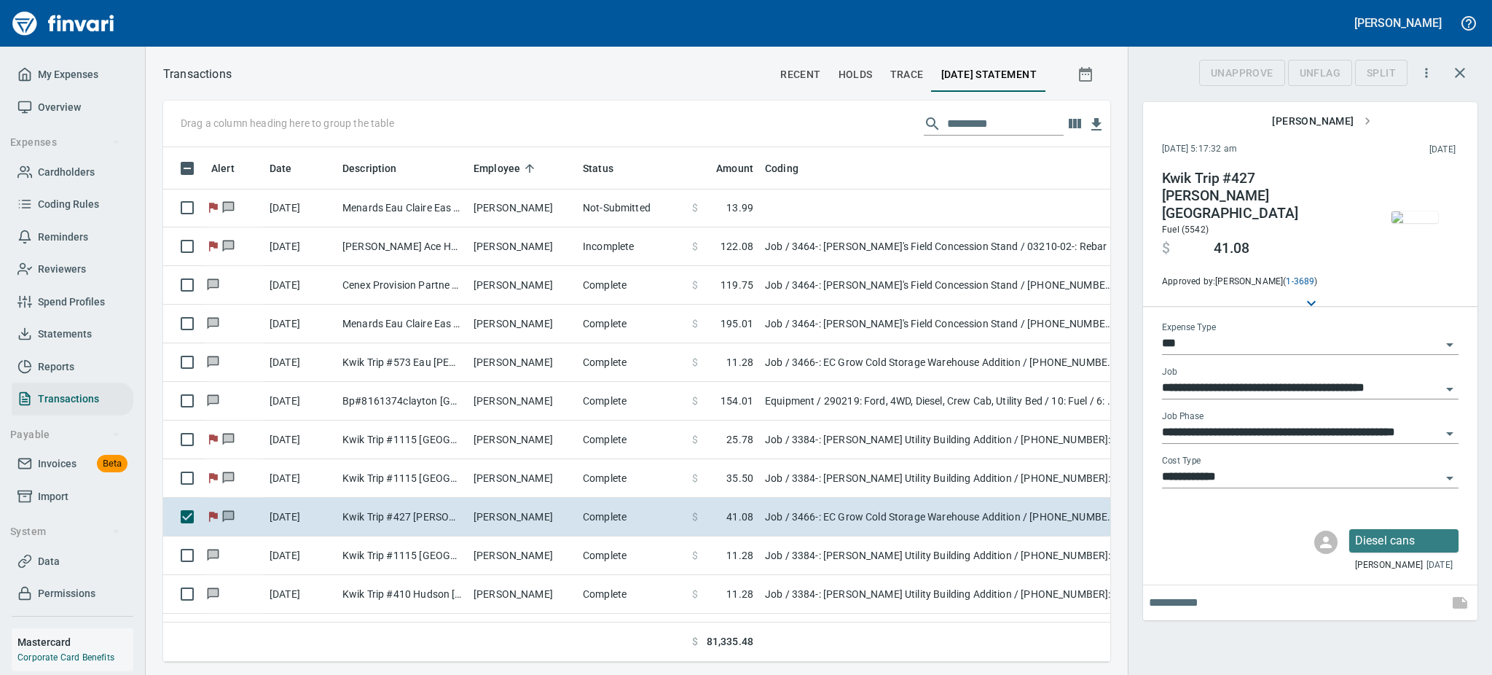
scroll to position [482, 914]
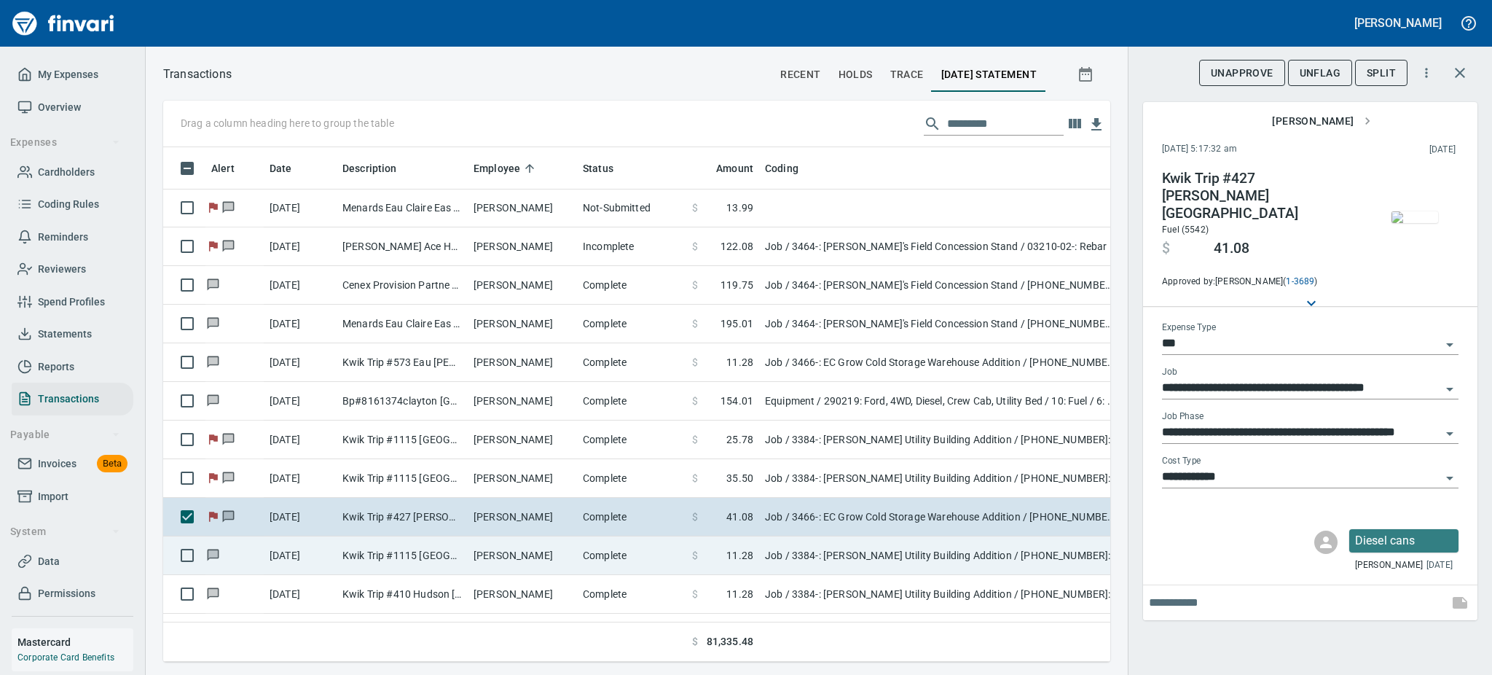
click at [456, 559] on td "Kwik Trip #1115 [GEOGRAPHIC_DATA]" at bounding box center [402, 555] width 131 height 39
type input "**********"
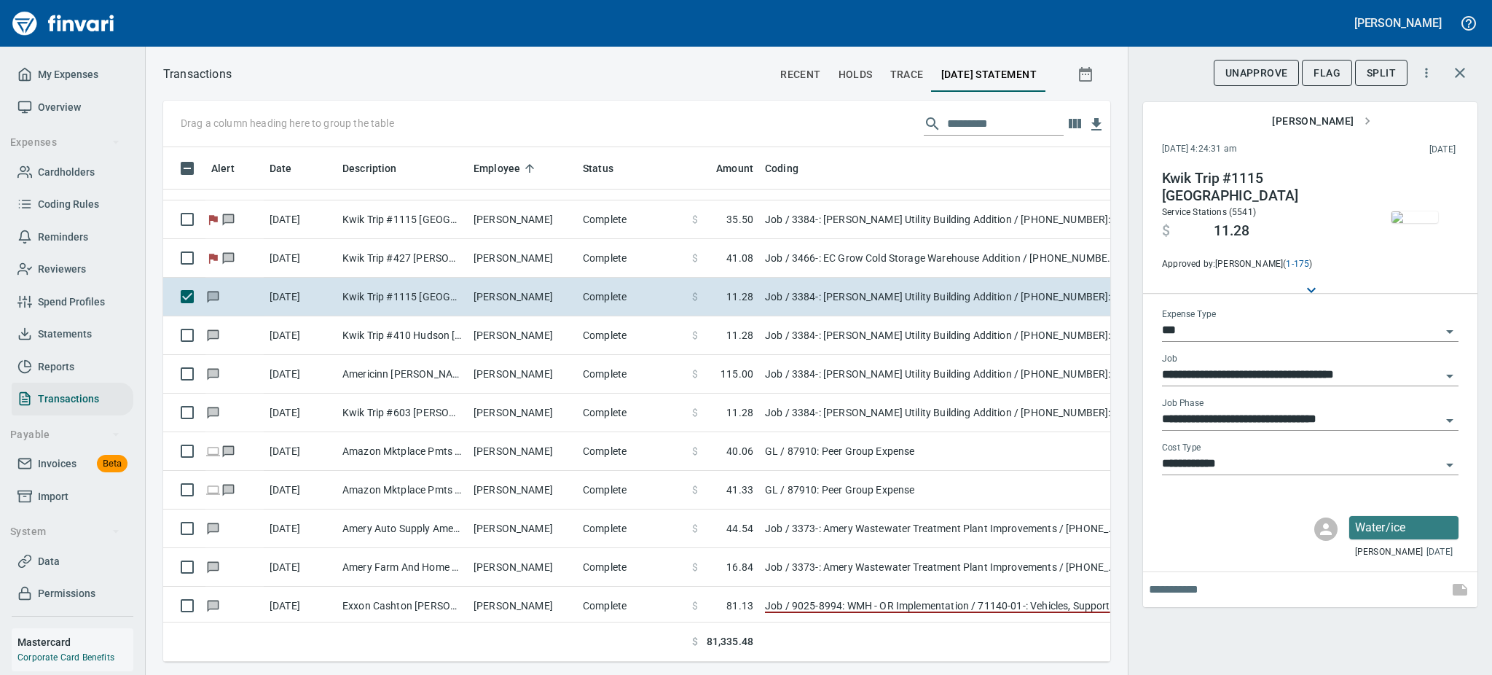
scroll to position [544, 0]
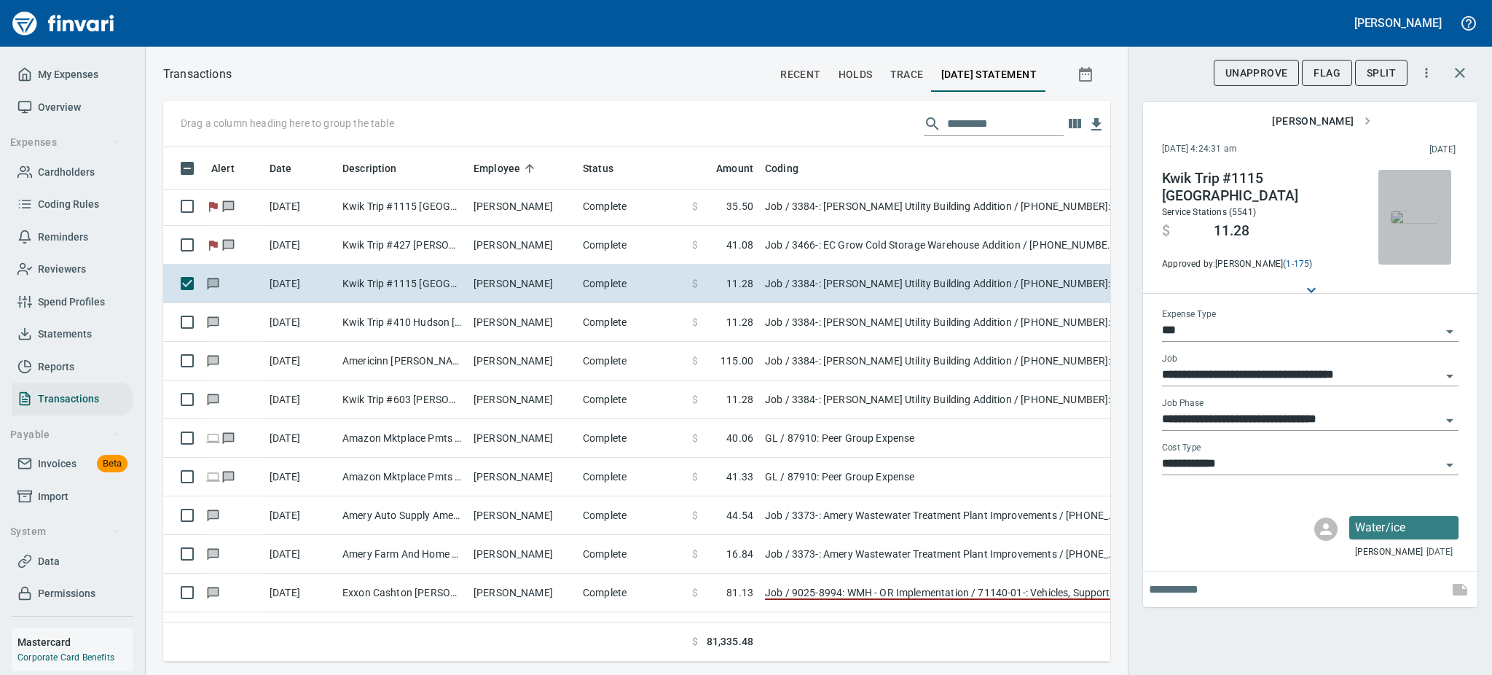
click at [1415, 216] on img "button" at bounding box center [1415, 217] width 47 height 12
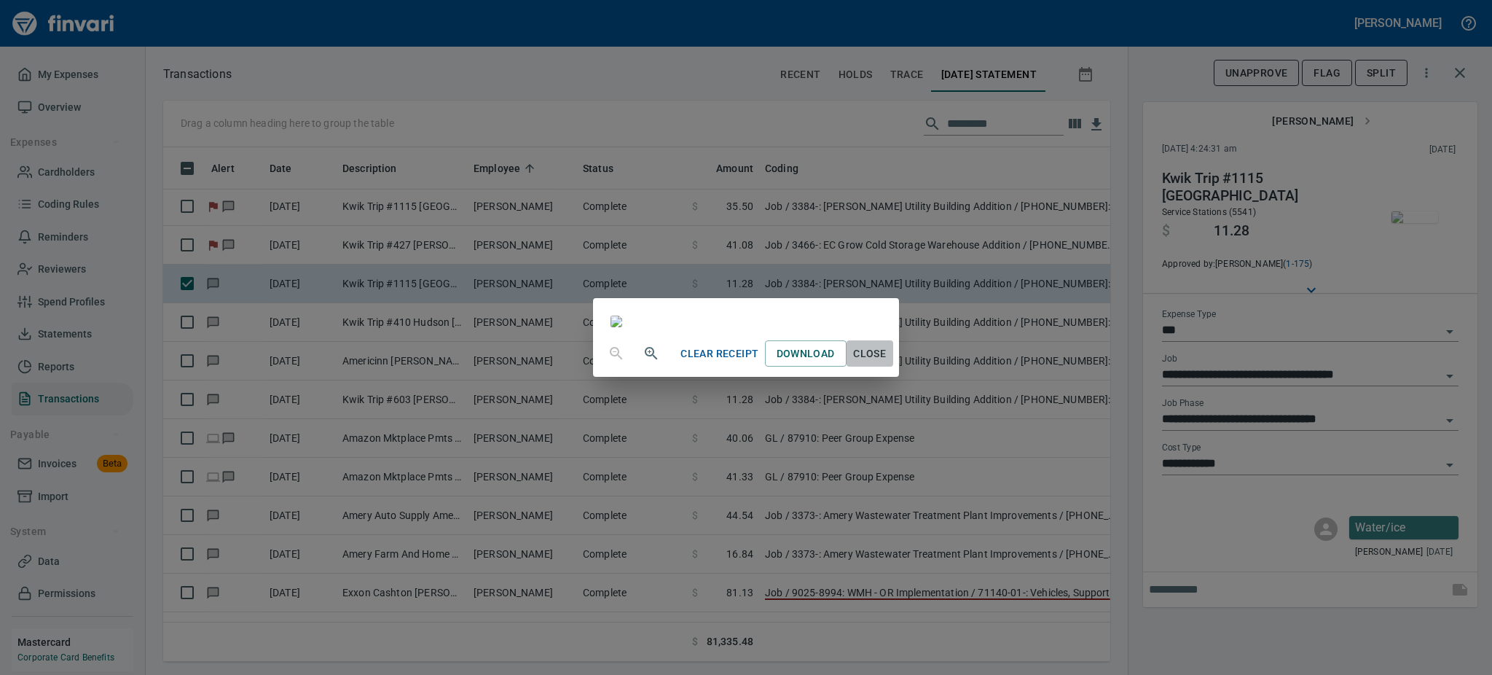
click at [887, 363] on span "Close" at bounding box center [869, 354] width 35 height 18
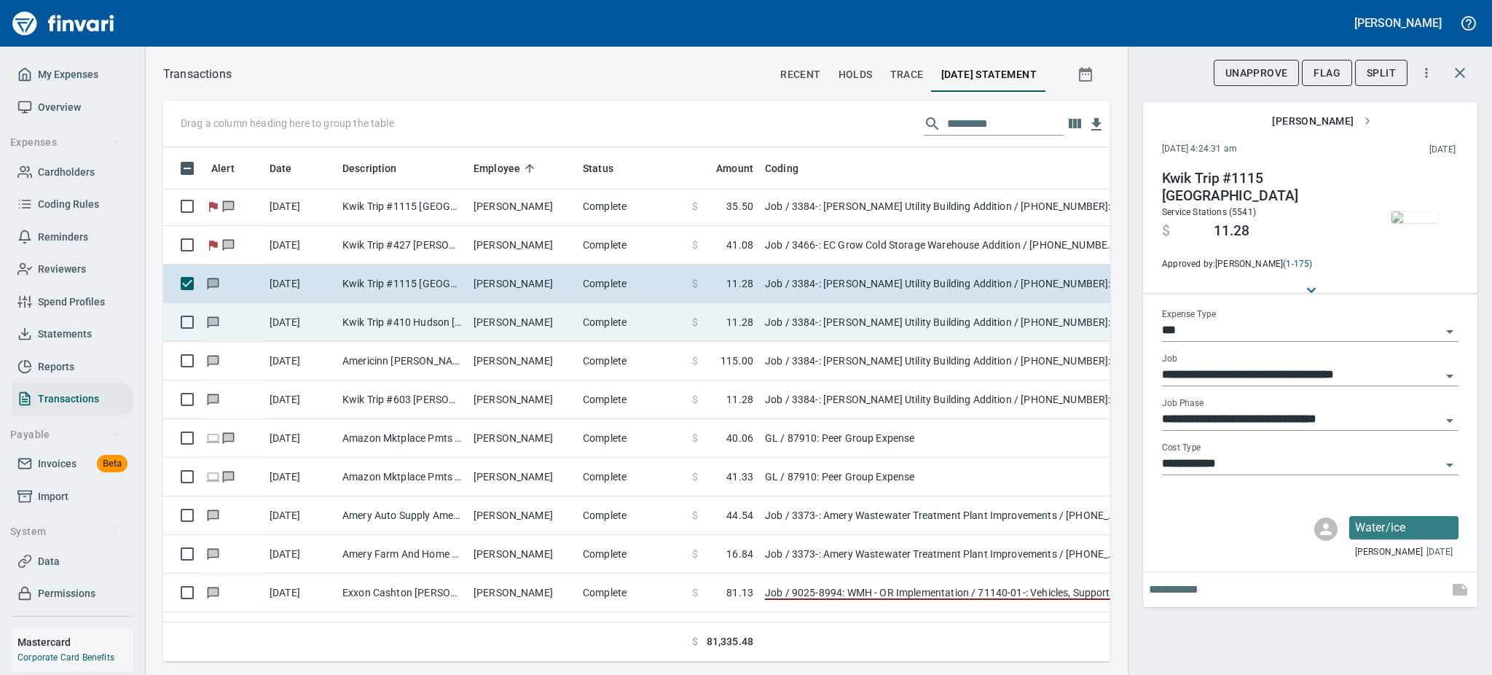
click at [597, 321] on td "Complete" at bounding box center [631, 322] width 109 height 39
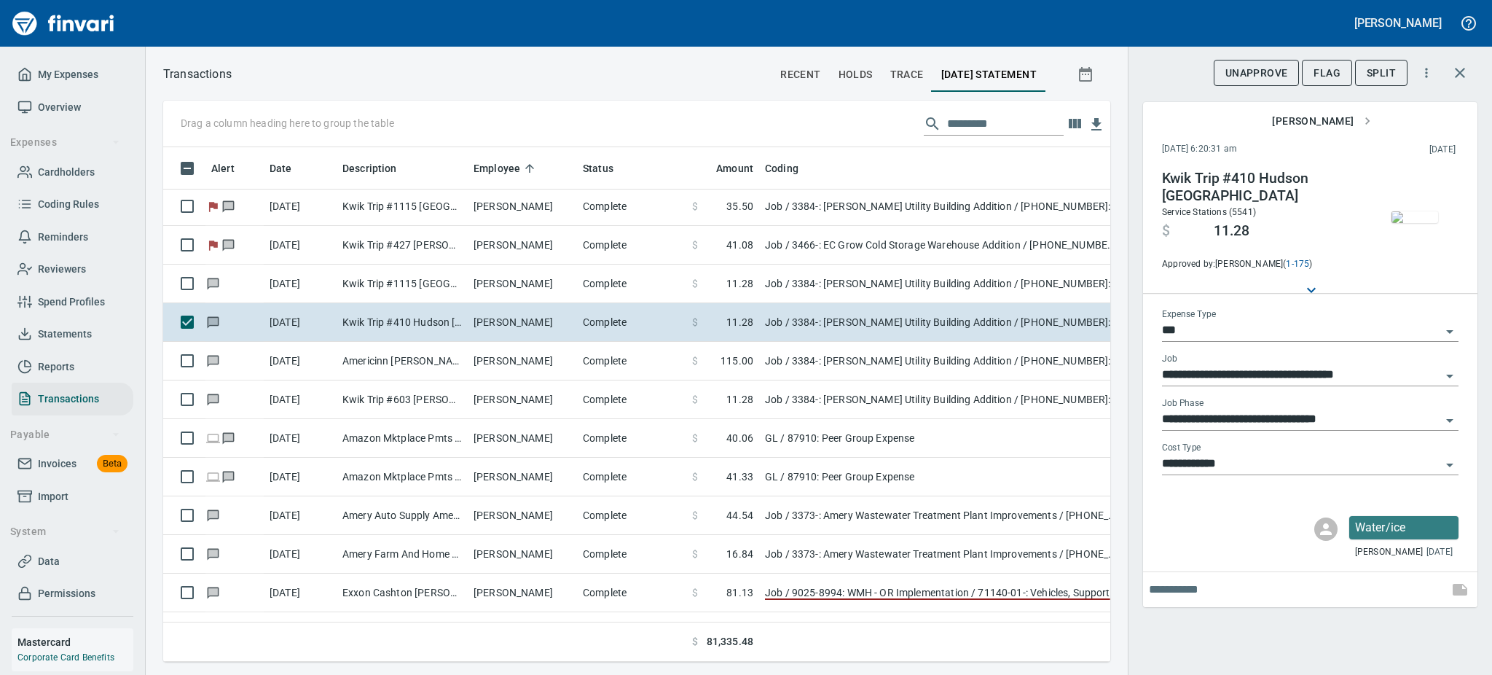
click at [1419, 211] on img "button" at bounding box center [1415, 217] width 47 height 12
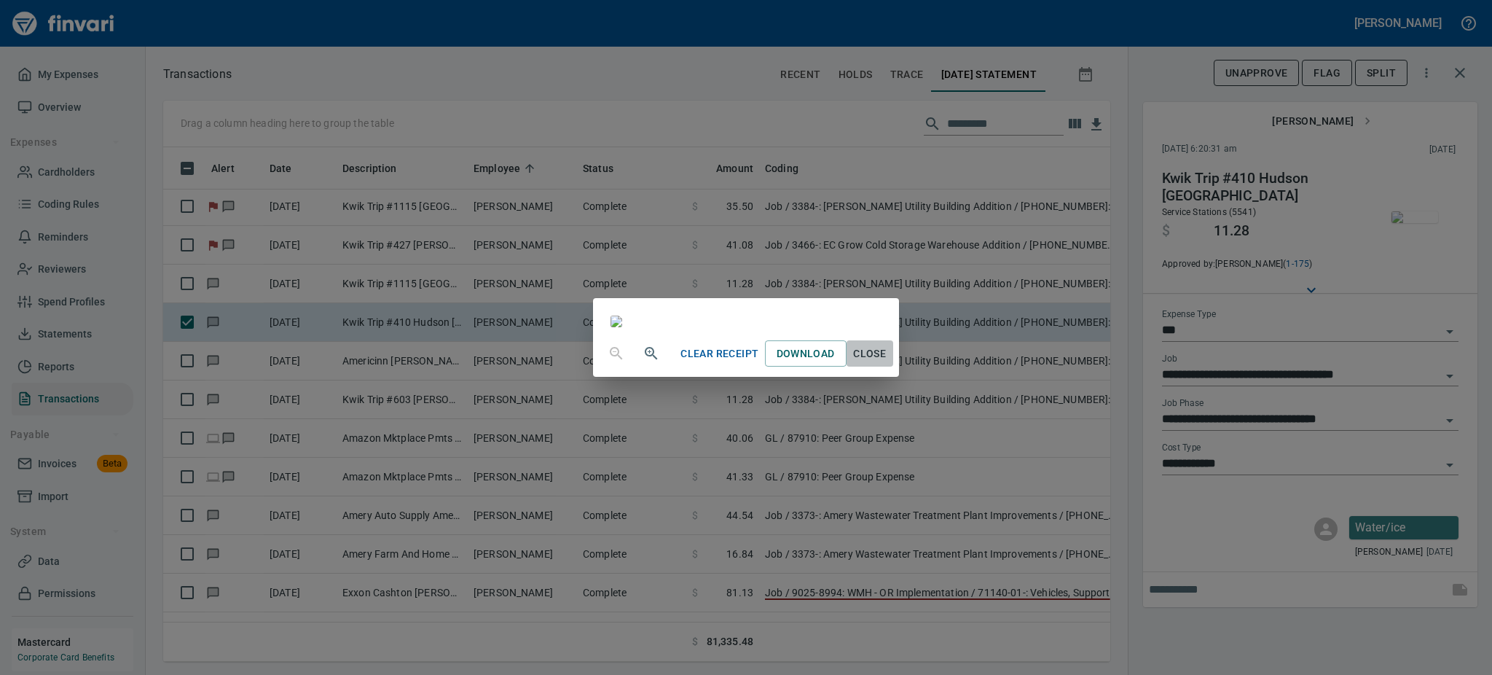
click at [887, 363] on span "Close" at bounding box center [869, 354] width 35 height 18
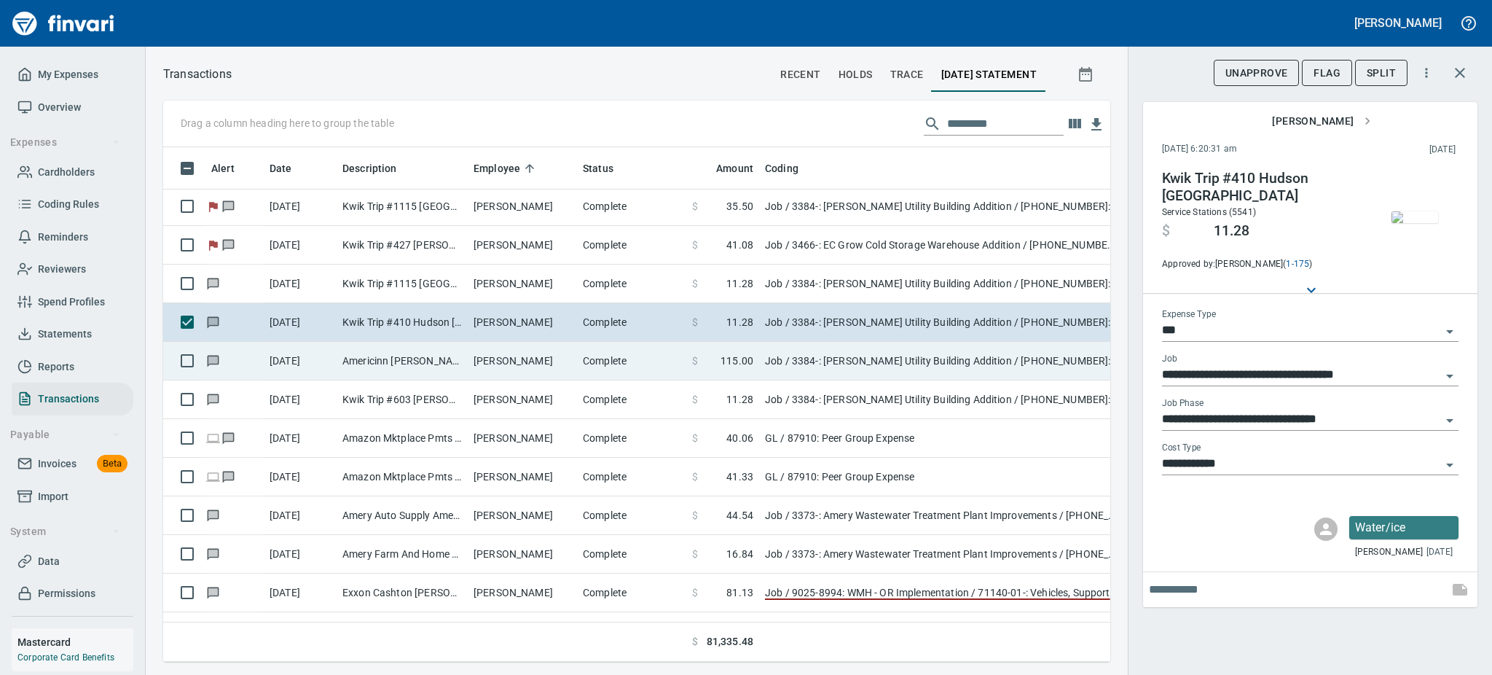
click at [435, 369] on td "Americinn [PERSON_NAME] Hudson [GEOGRAPHIC_DATA]" at bounding box center [402, 361] width 131 height 39
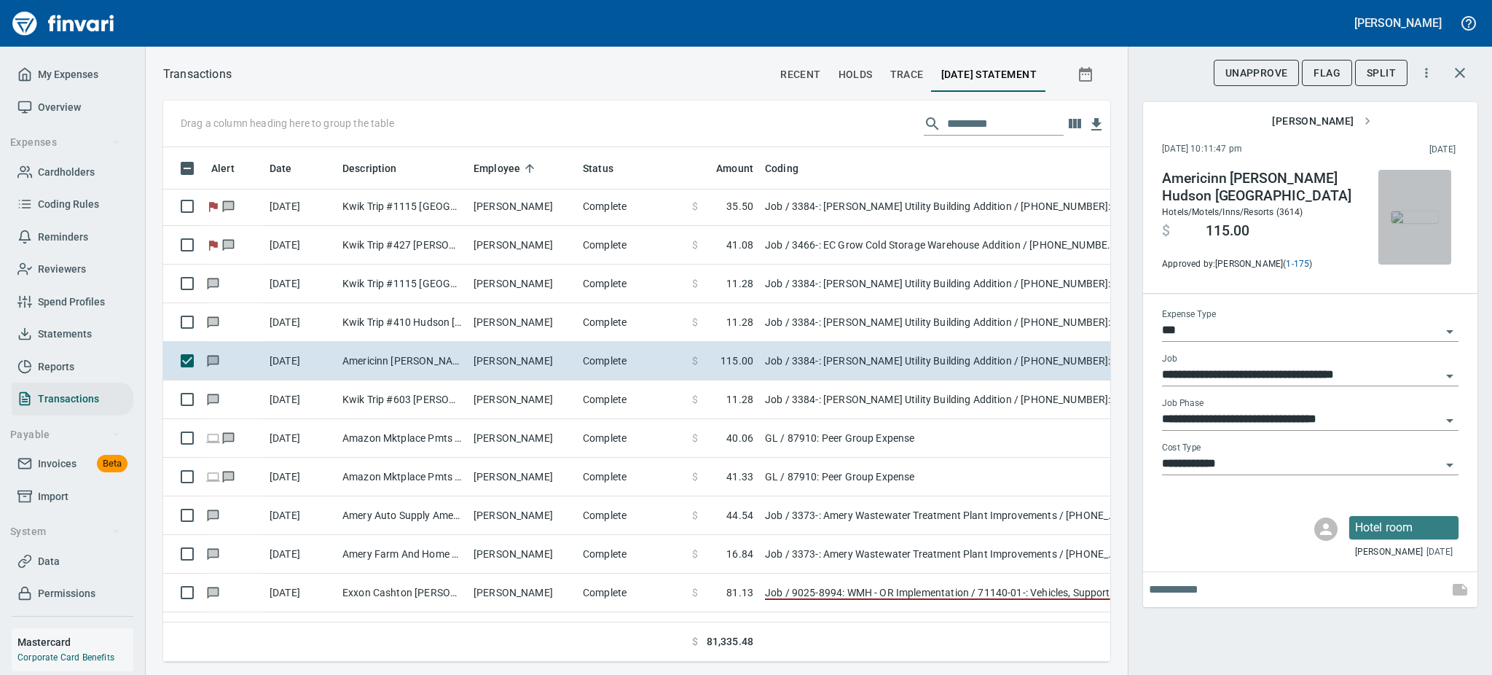
click at [1389, 223] on span "button" at bounding box center [1414, 217] width 61 height 12
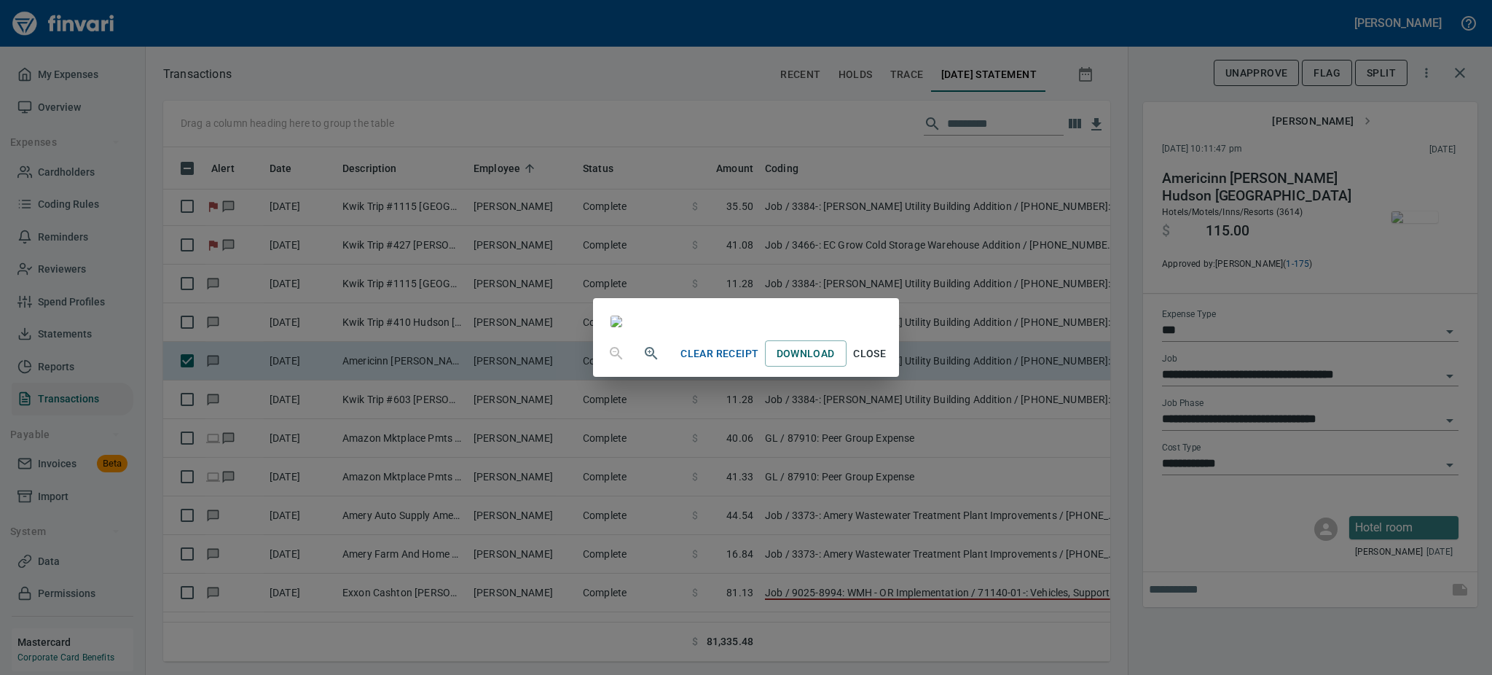
click at [893, 367] on button "Close" at bounding box center [870, 353] width 47 height 27
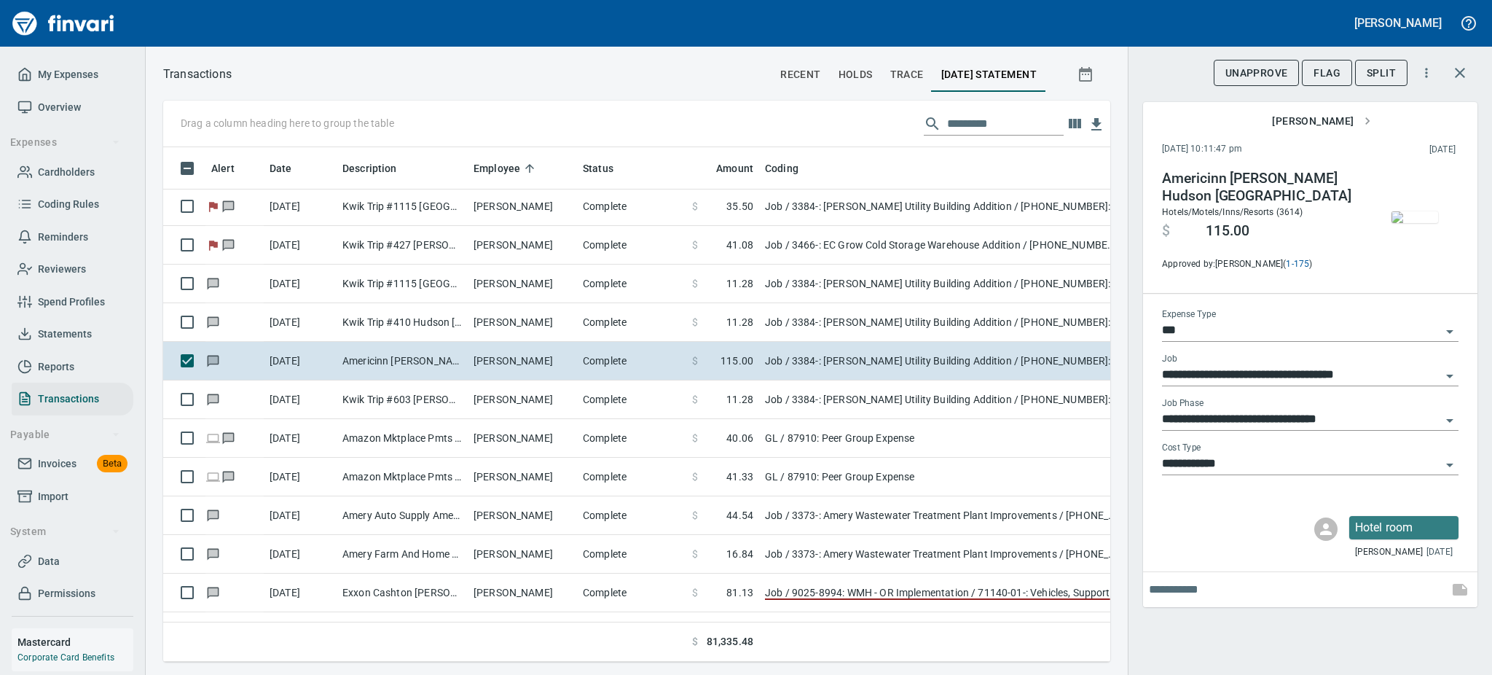
click at [1452, 408] on div "**********" at bounding box center [1310, 414] width 297 height 33
click at [1441, 421] on icon "Open" at bounding box center [1449, 420] width 17 height 17
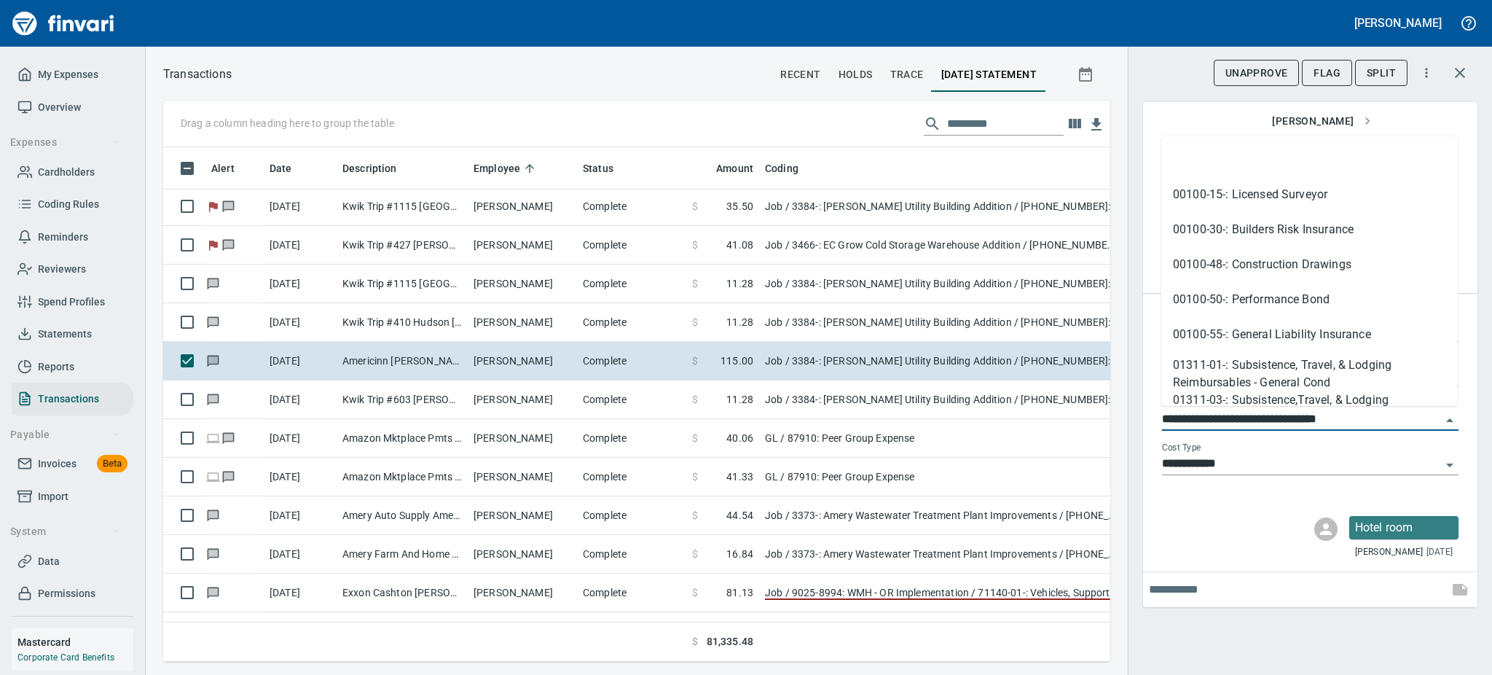
scroll to position [482, 914]
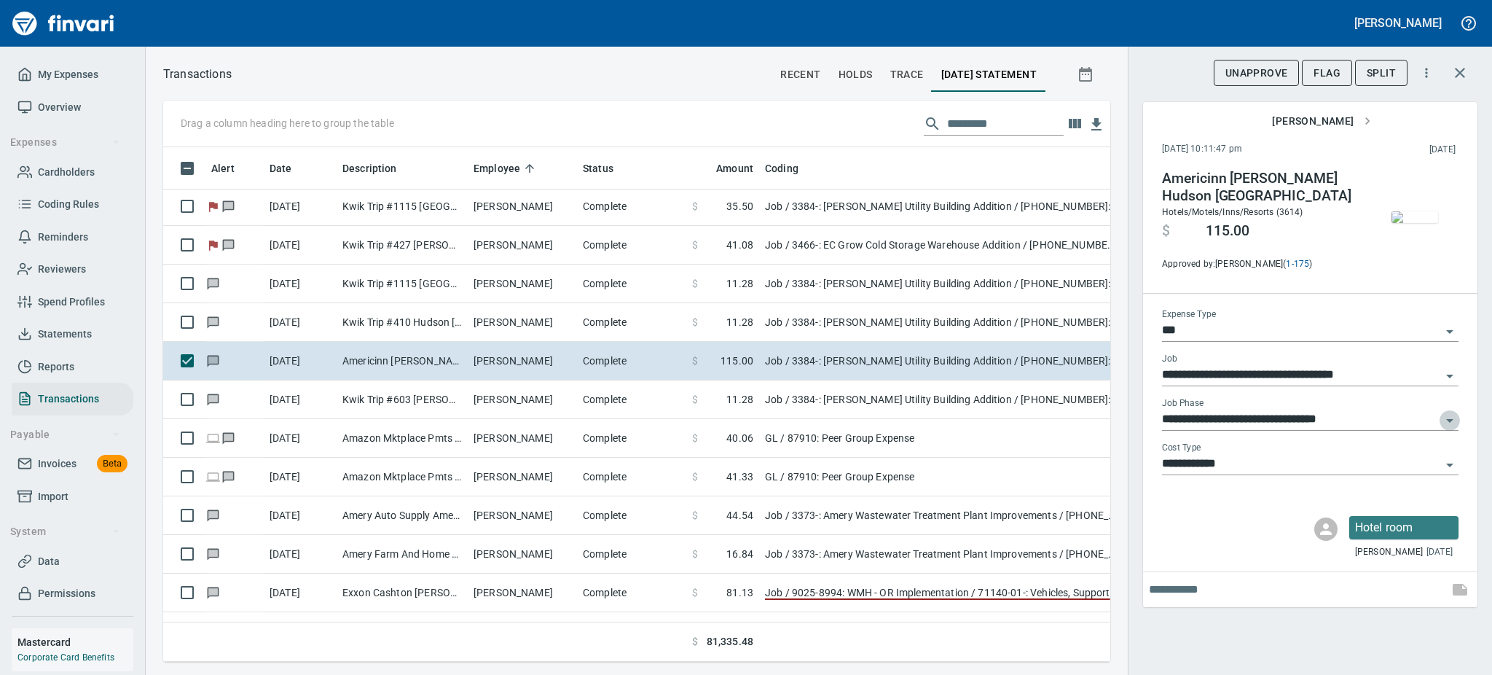
click at [1447, 421] on icon "Open" at bounding box center [1449, 420] width 17 height 17
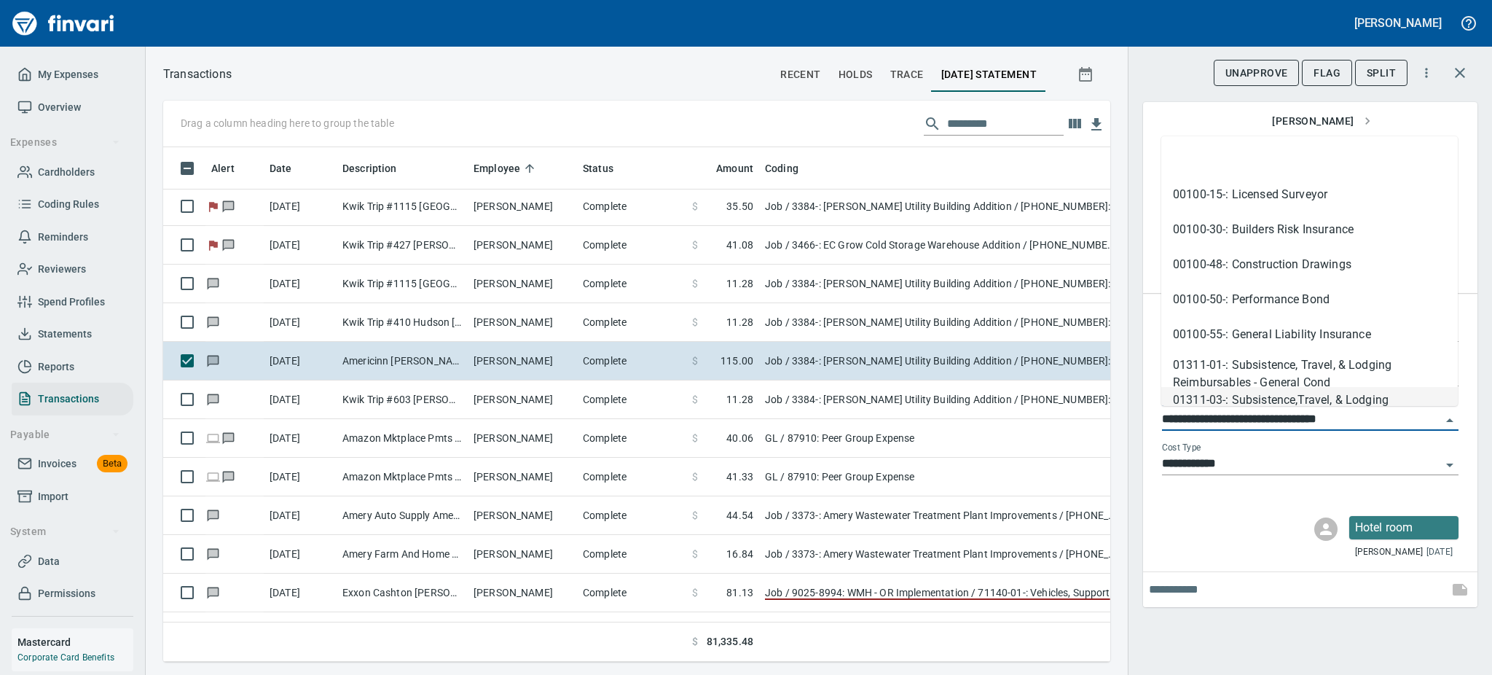
click at [1368, 394] on li "01311-03-: Subsistence,Travel, & Lodging Reimbursables - Concrete" at bounding box center [1309, 404] width 297 height 35
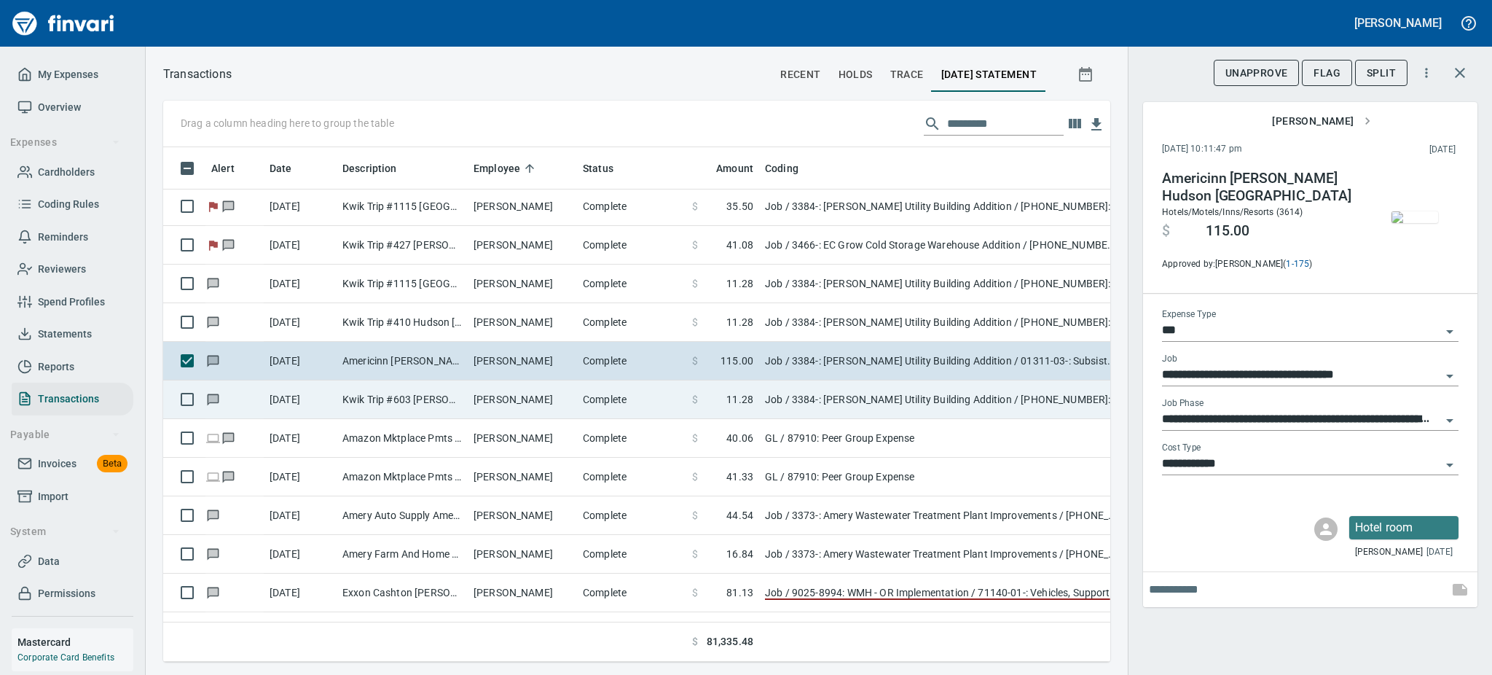
click at [600, 390] on td "Complete" at bounding box center [631, 399] width 109 height 39
type input "**********"
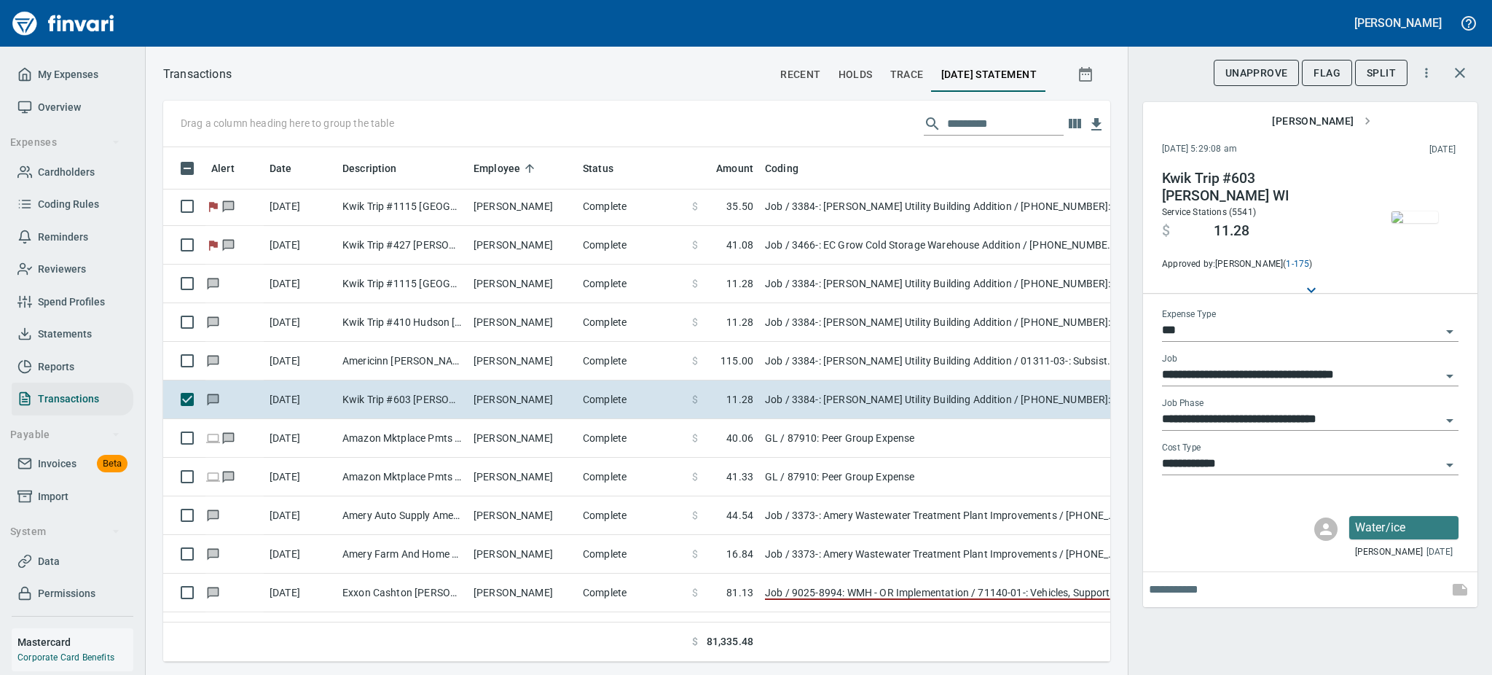
click at [1411, 219] on img "button" at bounding box center [1415, 217] width 47 height 12
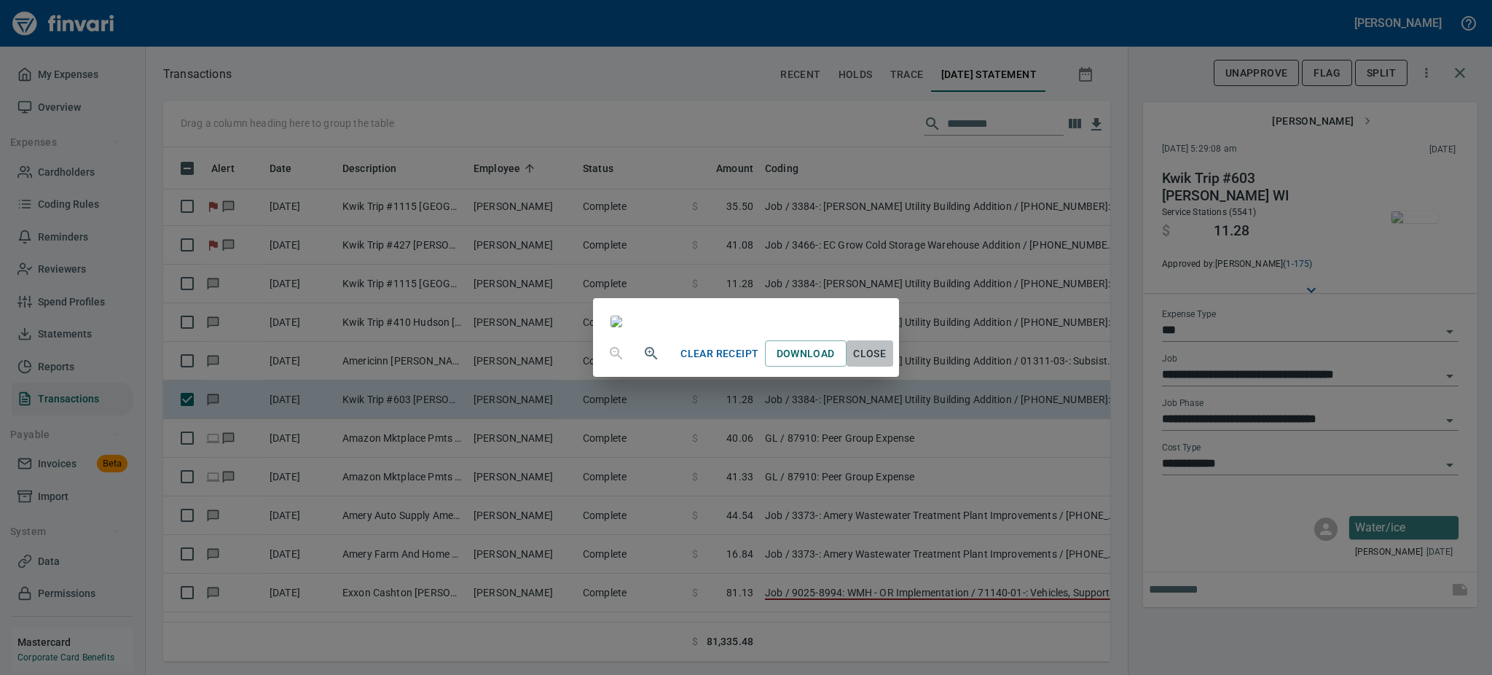
click at [887, 363] on span "Close" at bounding box center [869, 354] width 35 height 18
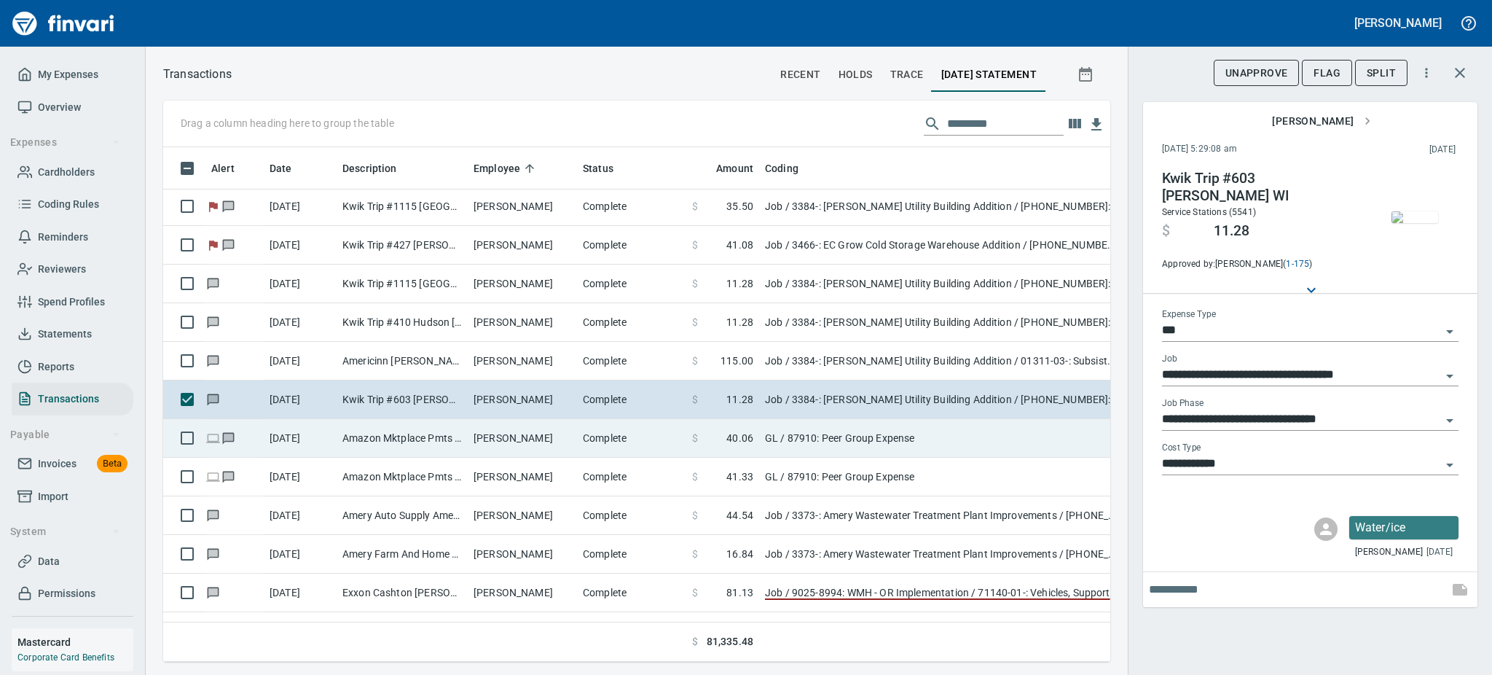
click at [474, 438] on td "[PERSON_NAME]" at bounding box center [522, 438] width 109 height 39
type input "**"
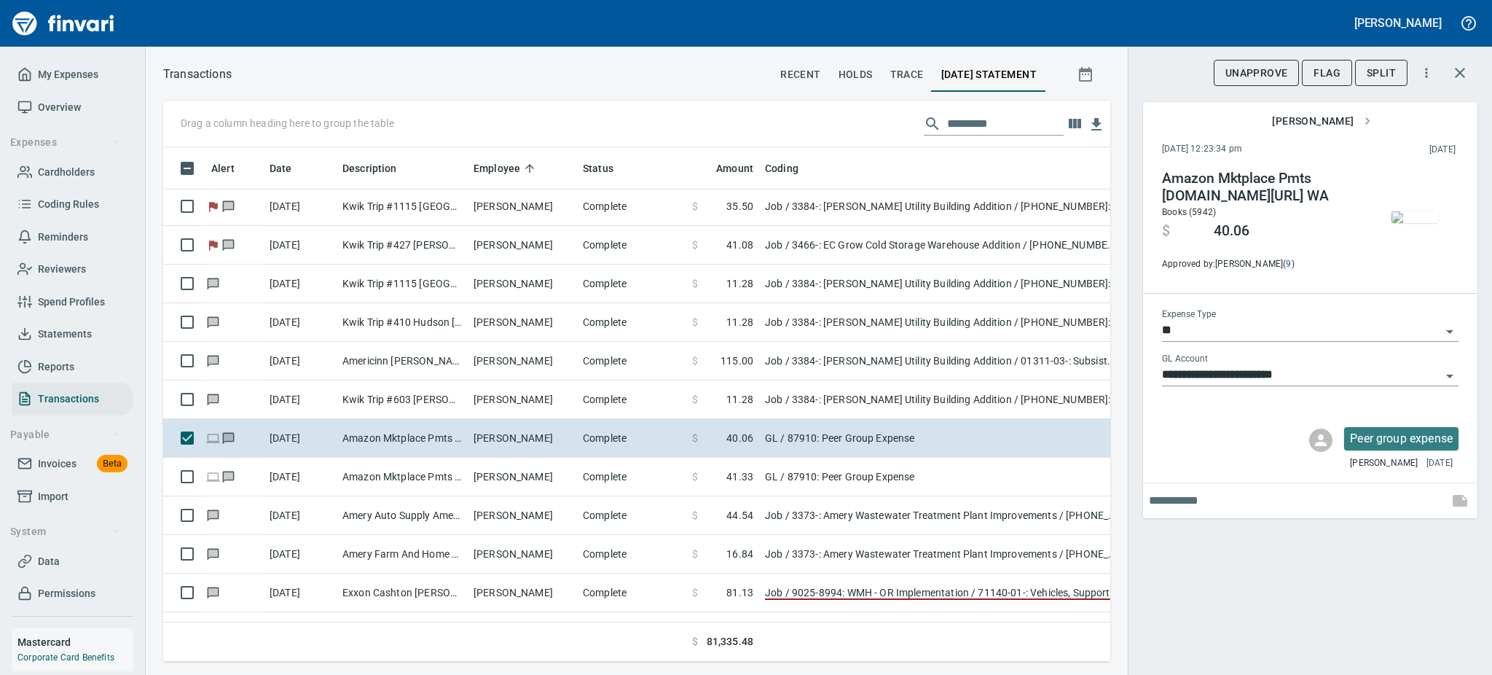
scroll to position [482, 914]
click at [1421, 211] on img "button" at bounding box center [1415, 217] width 47 height 12
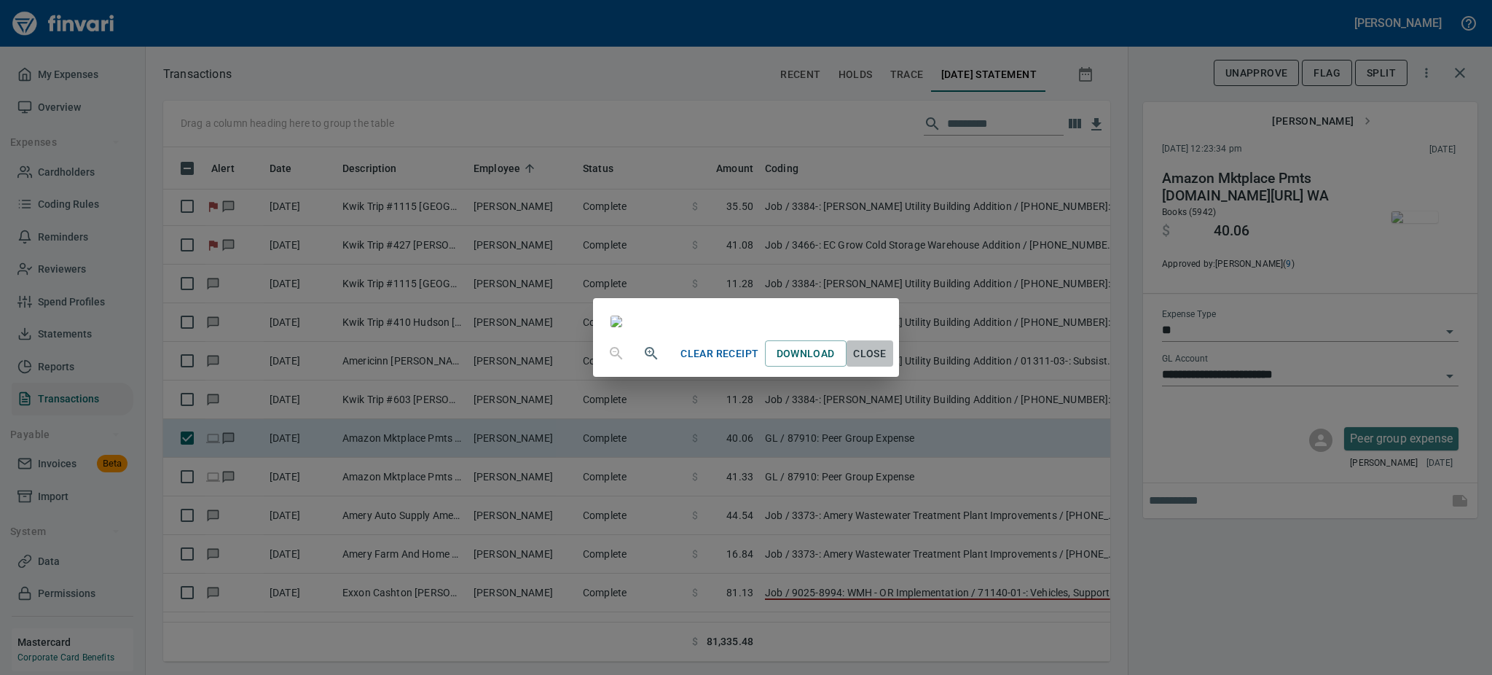
click at [887, 363] on span "Close" at bounding box center [869, 354] width 35 height 18
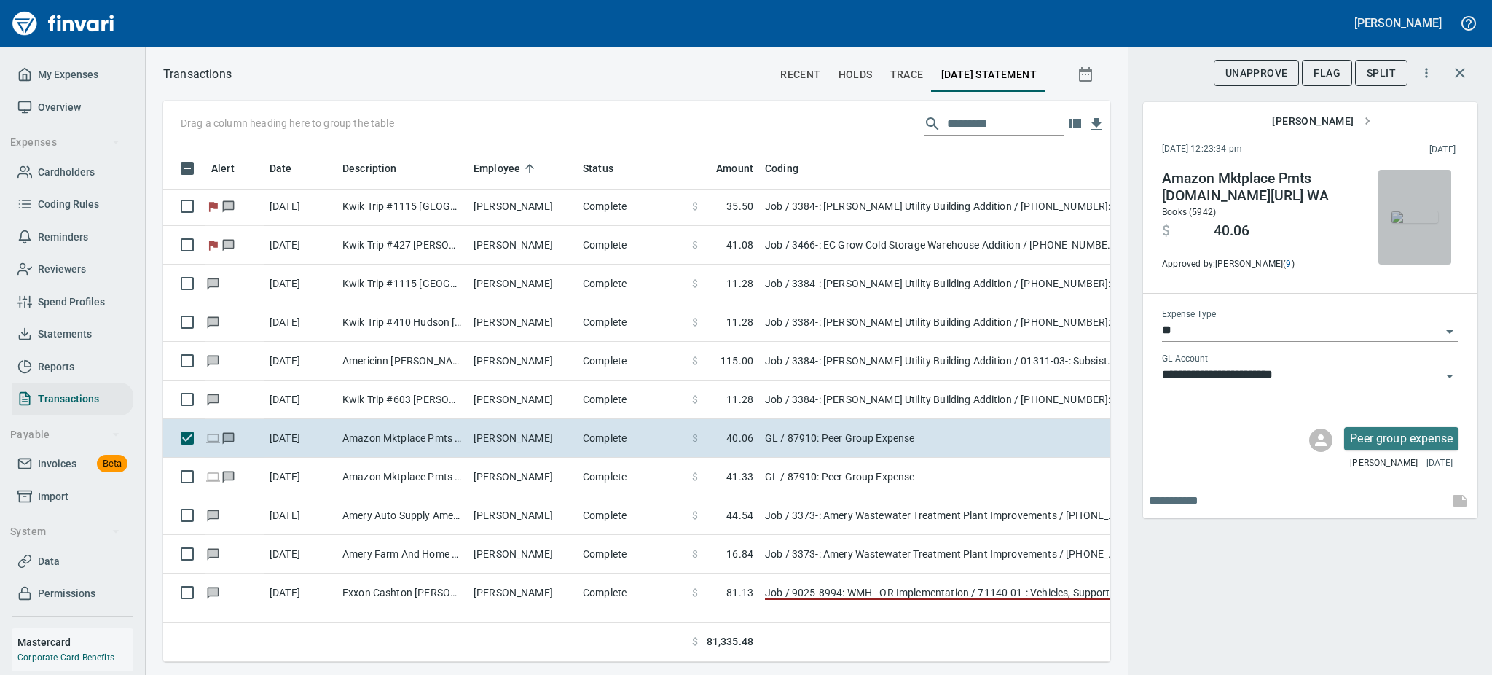
click at [1419, 219] on img "button" at bounding box center [1415, 217] width 47 height 12
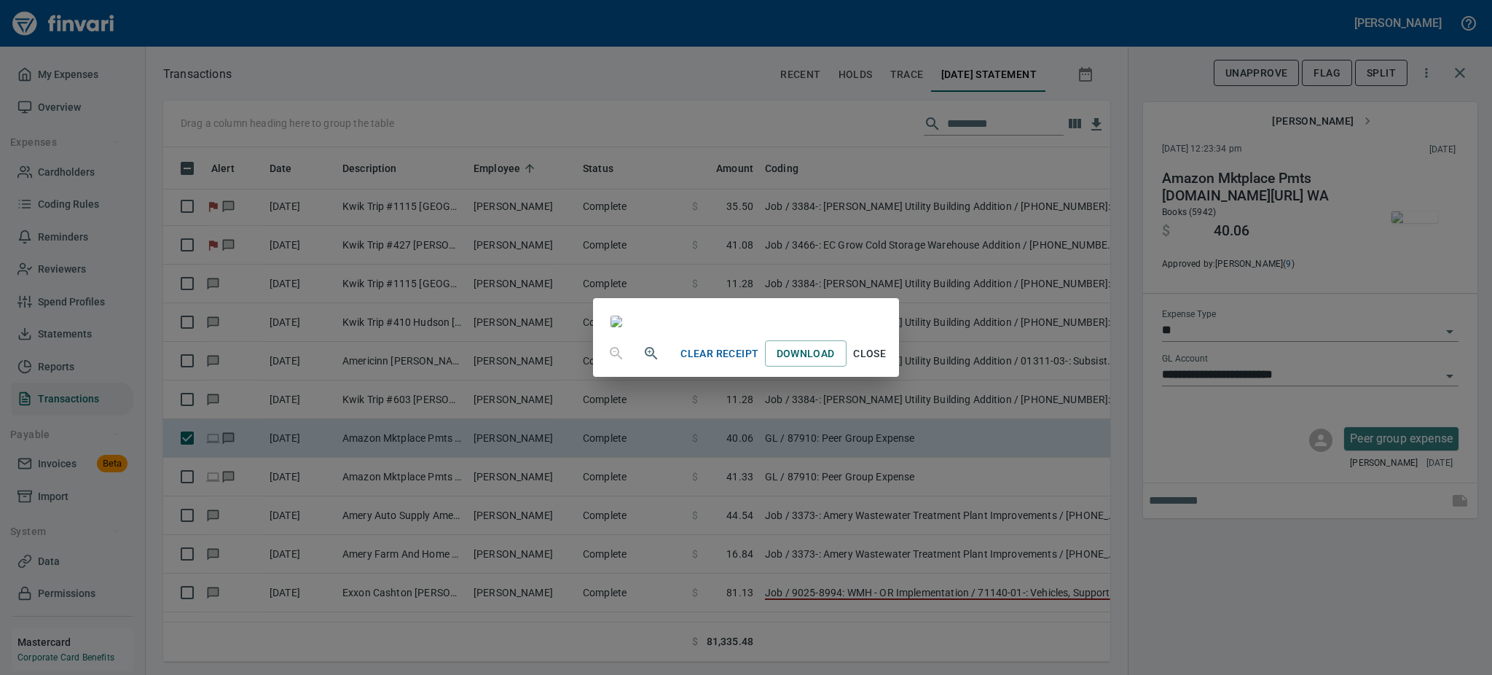
scroll to position [181, 0]
click at [887, 363] on span "Close" at bounding box center [869, 354] width 35 height 18
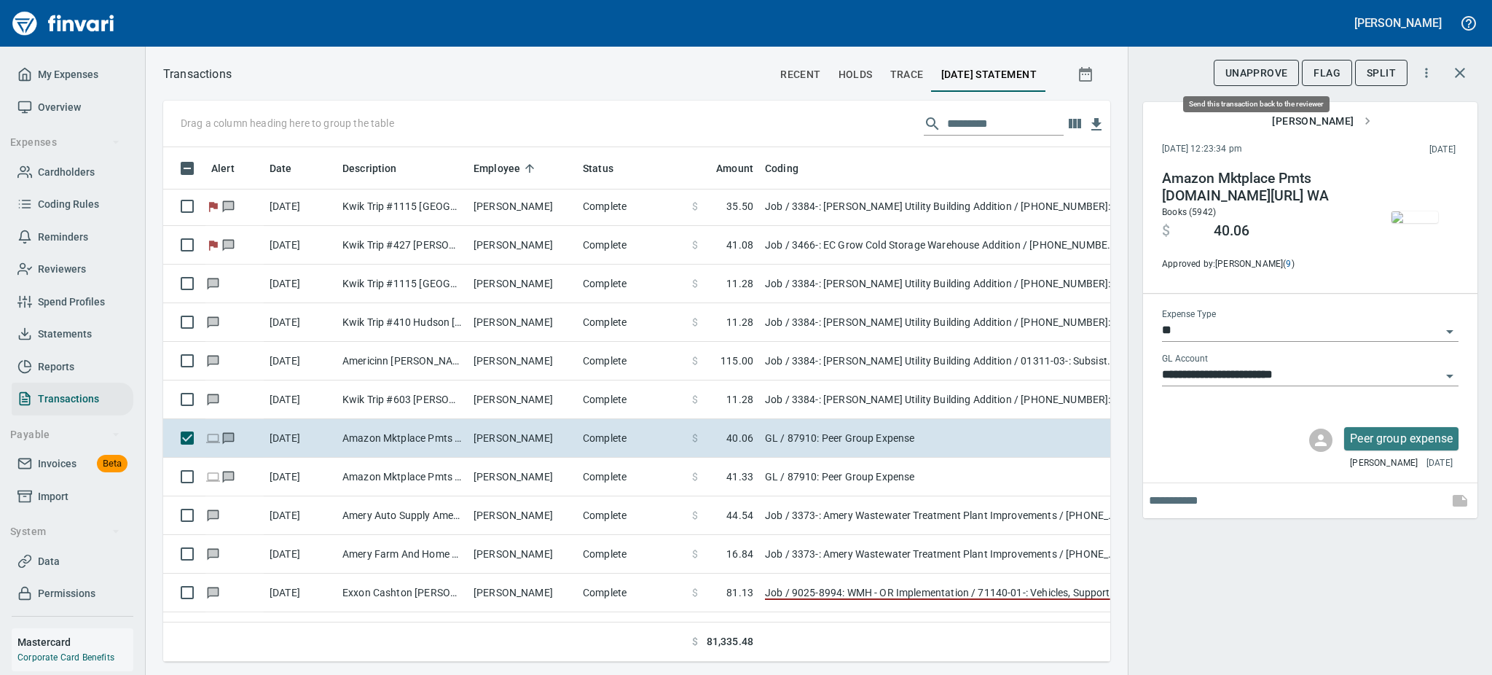
scroll to position [482, 914]
click at [1239, 77] on span "UnApprove" at bounding box center [1257, 73] width 63 height 18
click at [1252, 70] on span "Unsubmit" at bounding box center [1260, 73] width 53 height 18
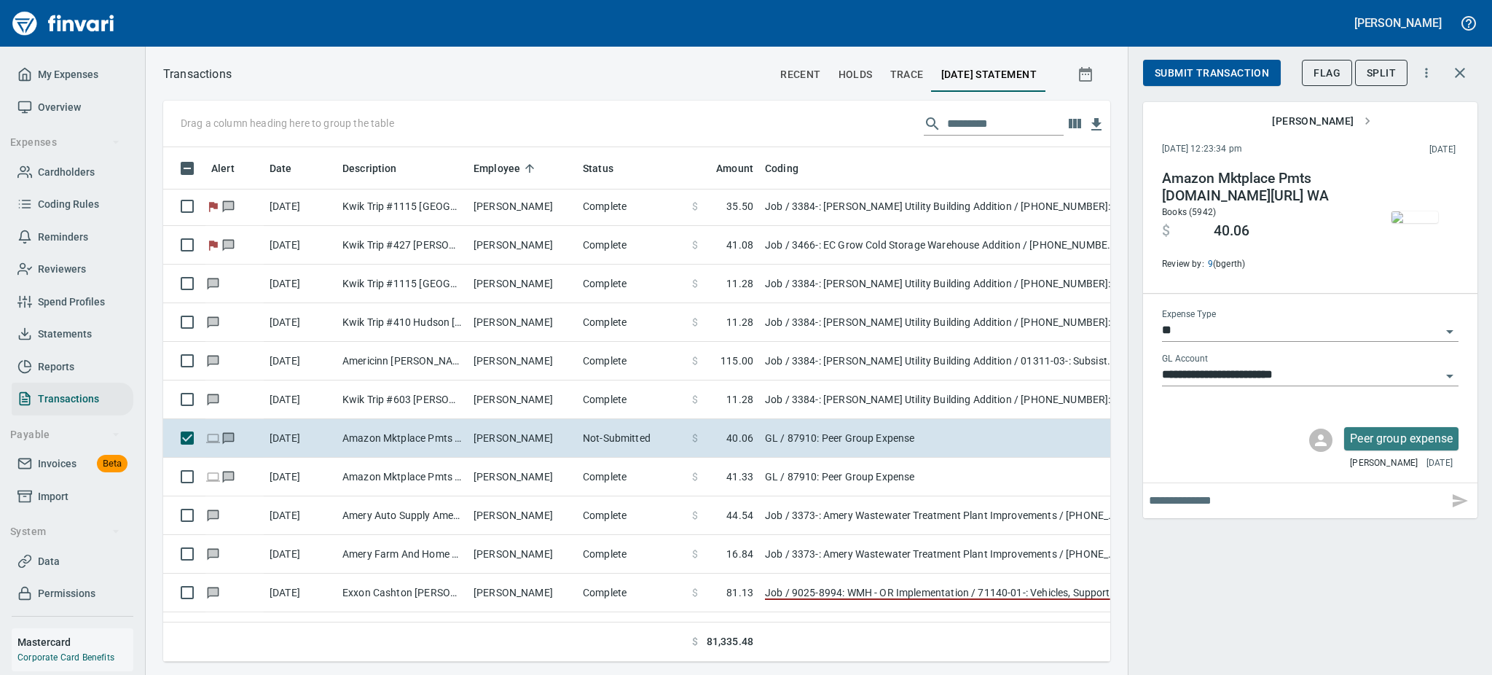
click at [1259, 493] on input "text" at bounding box center [1296, 500] width 294 height 23
type input "**********"
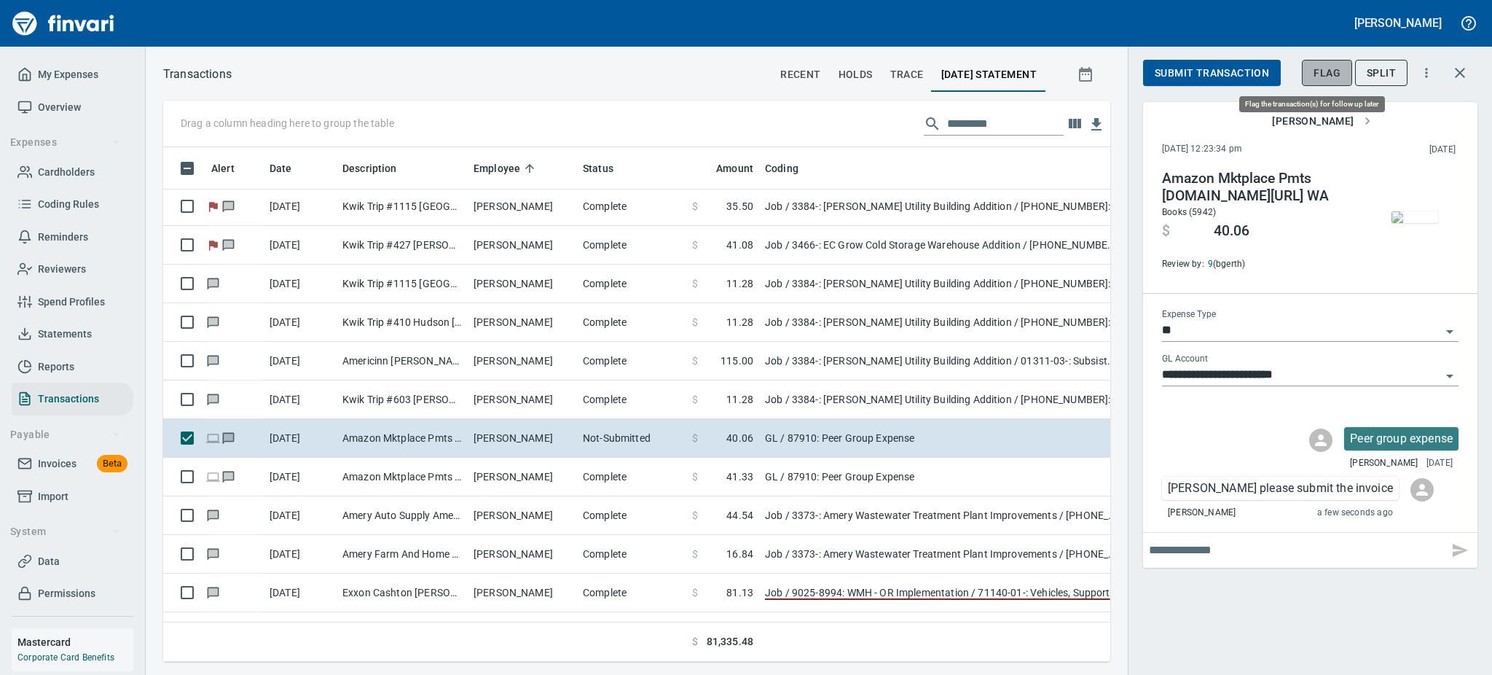
click at [1329, 68] on span "Flag" at bounding box center [1327, 73] width 27 height 18
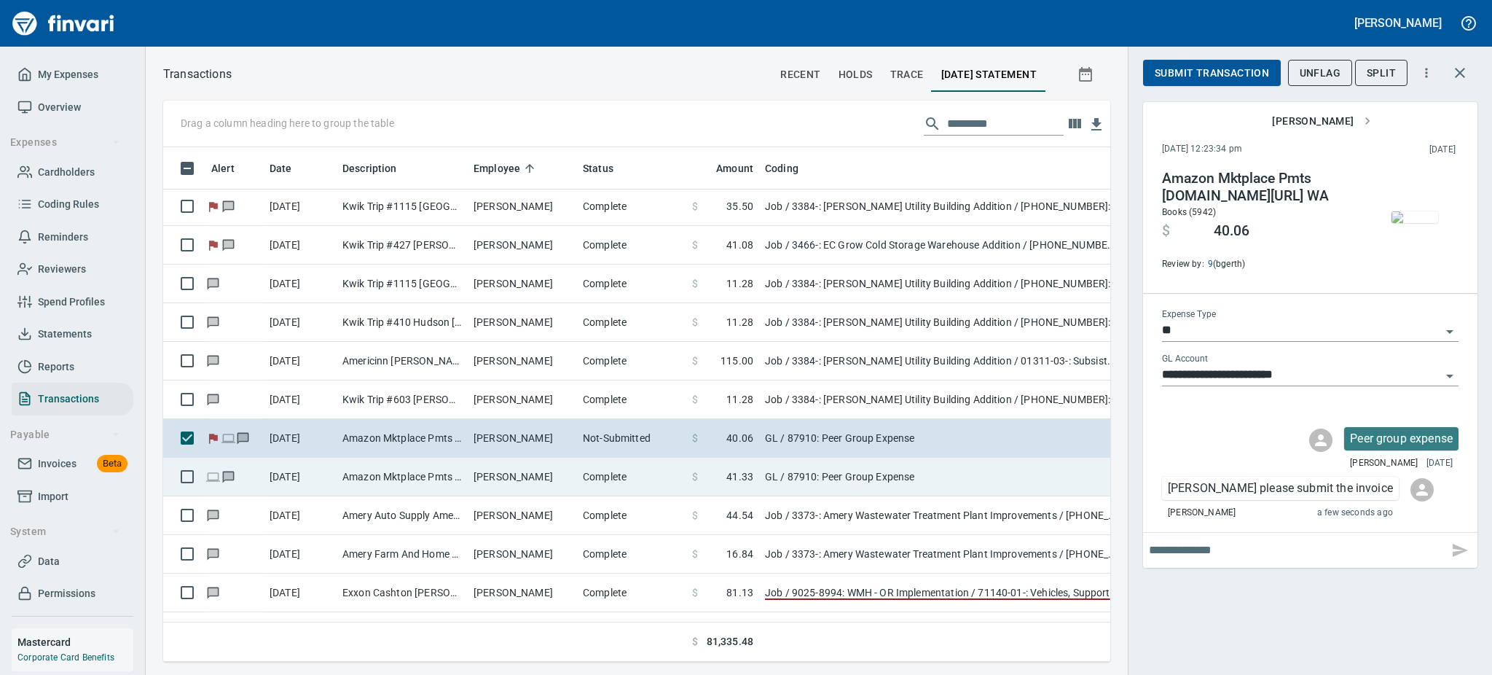
click at [432, 478] on td "Amazon Mktplace Pmts [DOMAIN_NAME][URL] WA" at bounding box center [402, 477] width 131 height 39
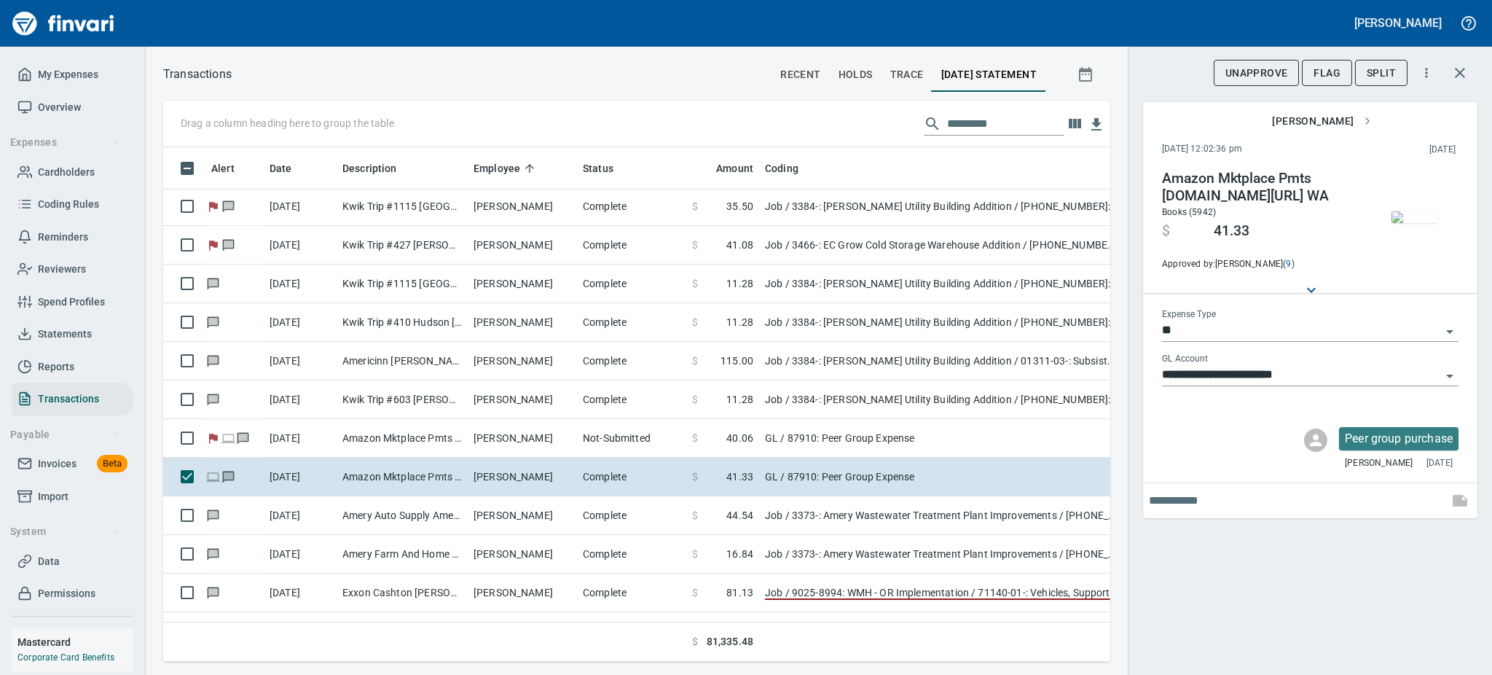
click at [1406, 211] on img "button" at bounding box center [1415, 217] width 47 height 12
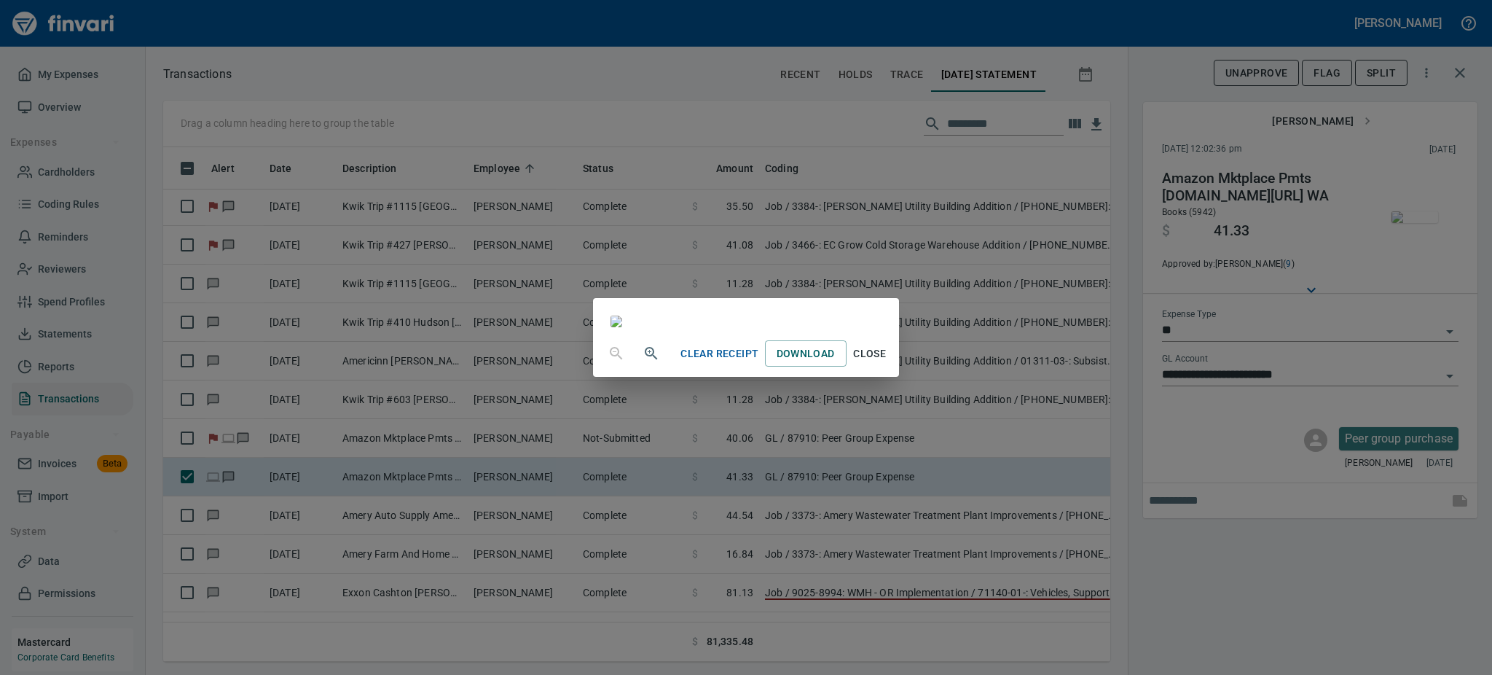
click at [887, 363] on span "Close" at bounding box center [869, 354] width 35 height 18
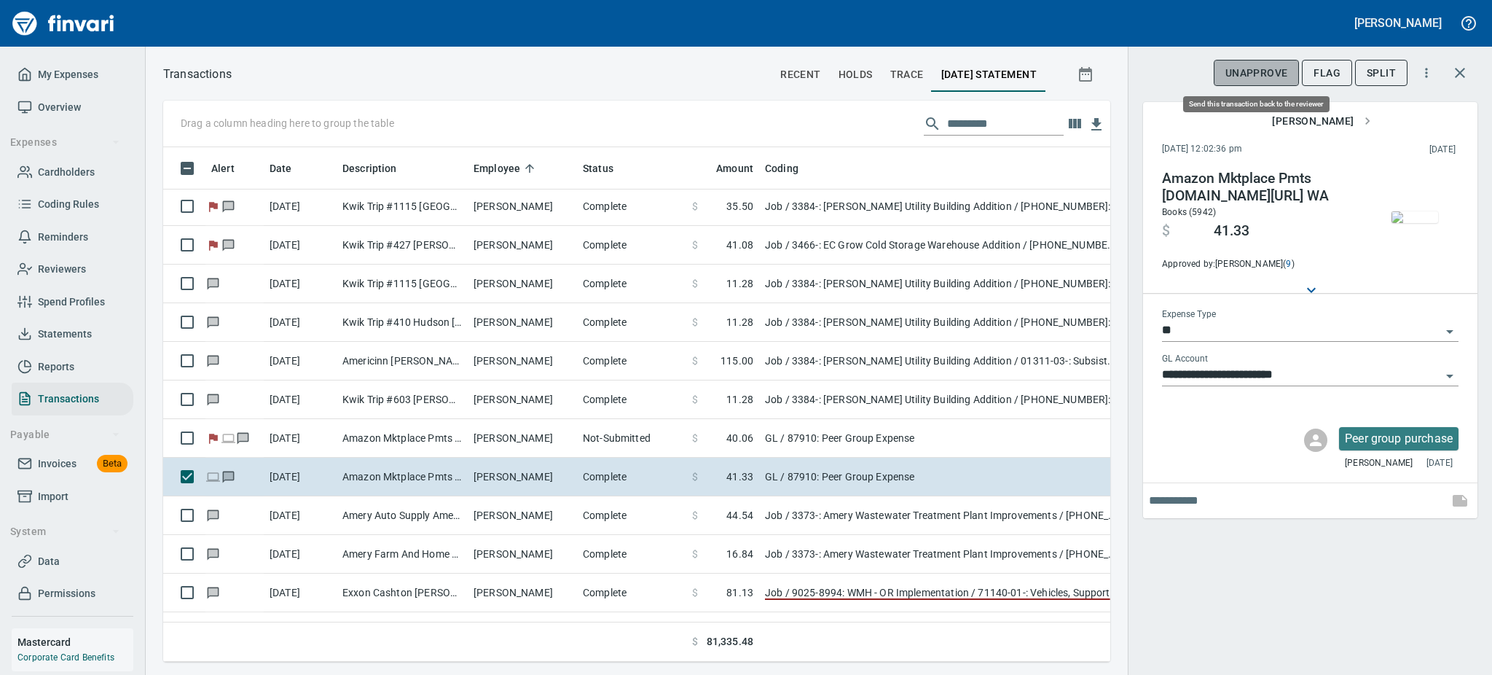
click at [1271, 68] on span "UnApprove" at bounding box center [1257, 73] width 63 height 18
click at [1271, 68] on span "Unsubmit" at bounding box center [1260, 73] width 53 height 18
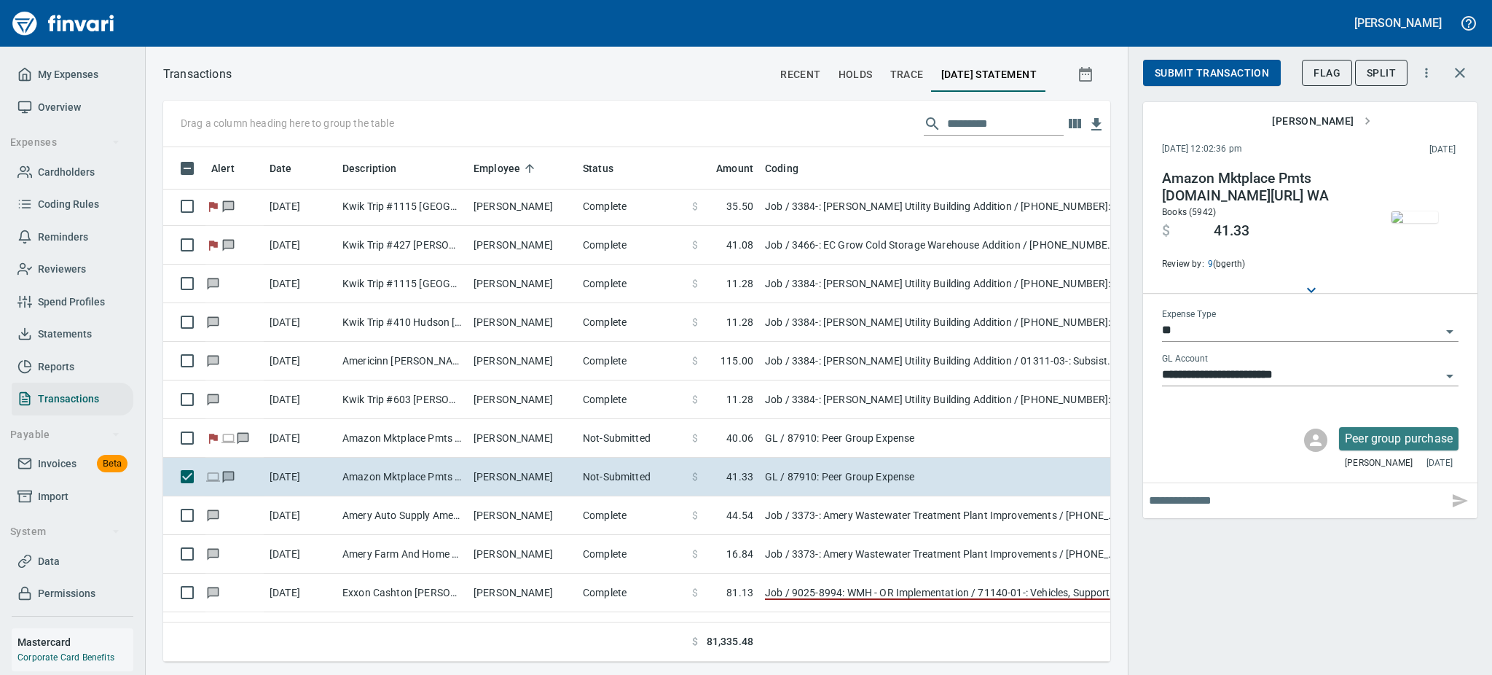
click at [1274, 496] on input "text" at bounding box center [1296, 500] width 294 height 23
type input "**********"
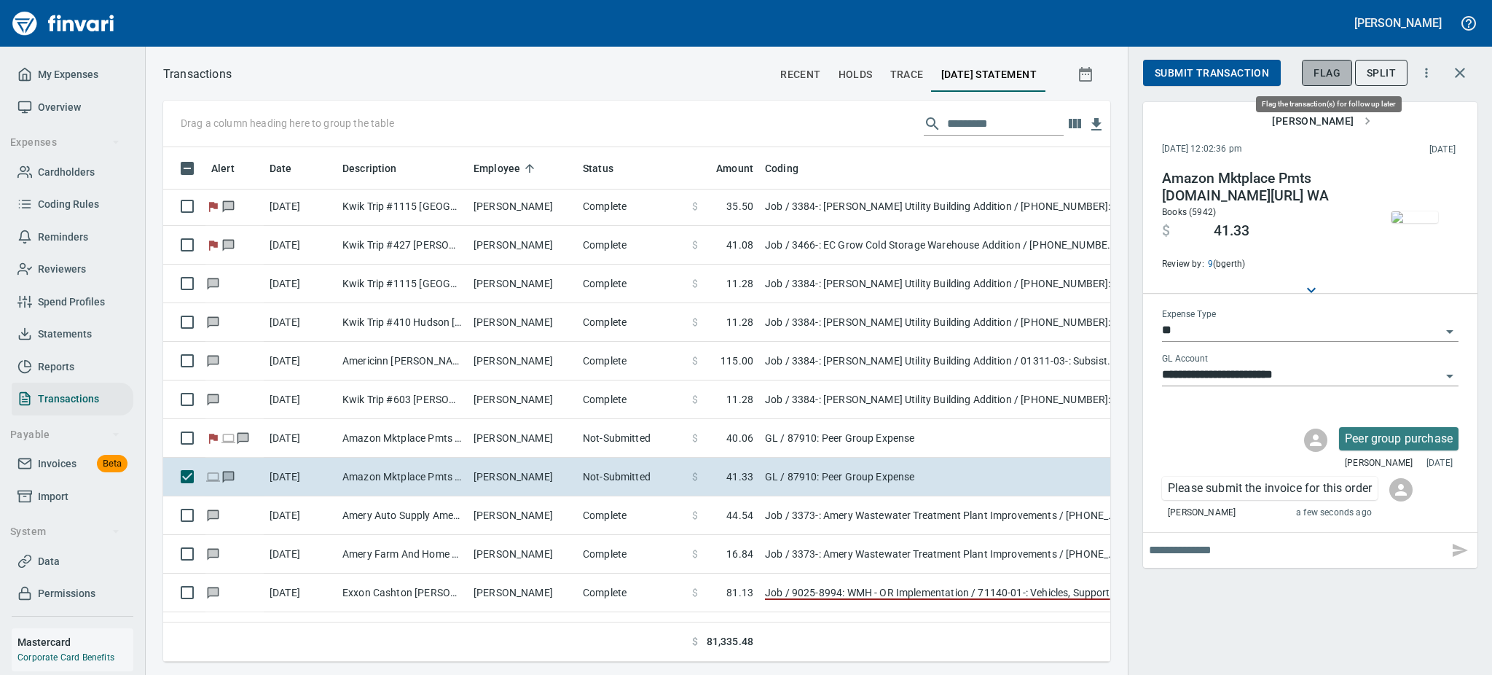
click at [1324, 63] on button "Flag" at bounding box center [1327, 73] width 50 height 27
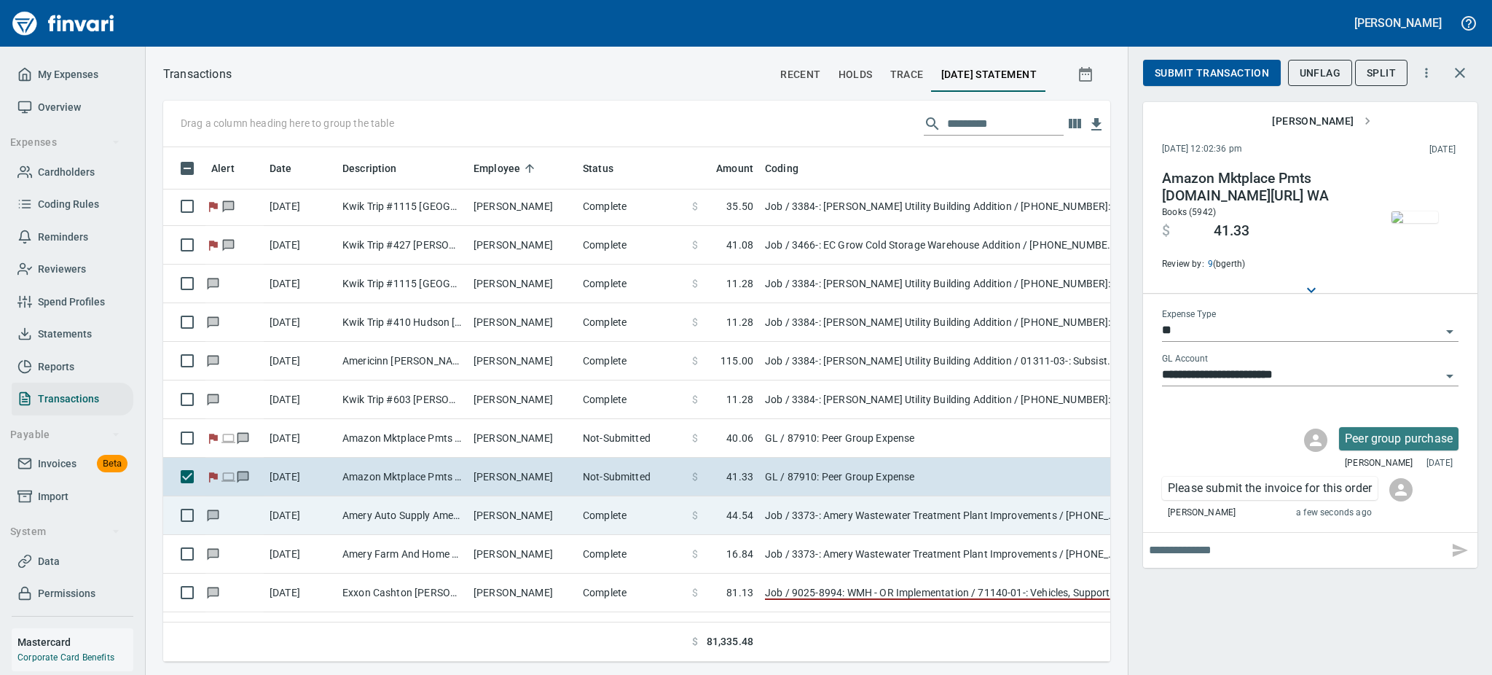
click at [571, 519] on td "[PERSON_NAME]" at bounding box center [522, 515] width 109 height 39
type input "***"
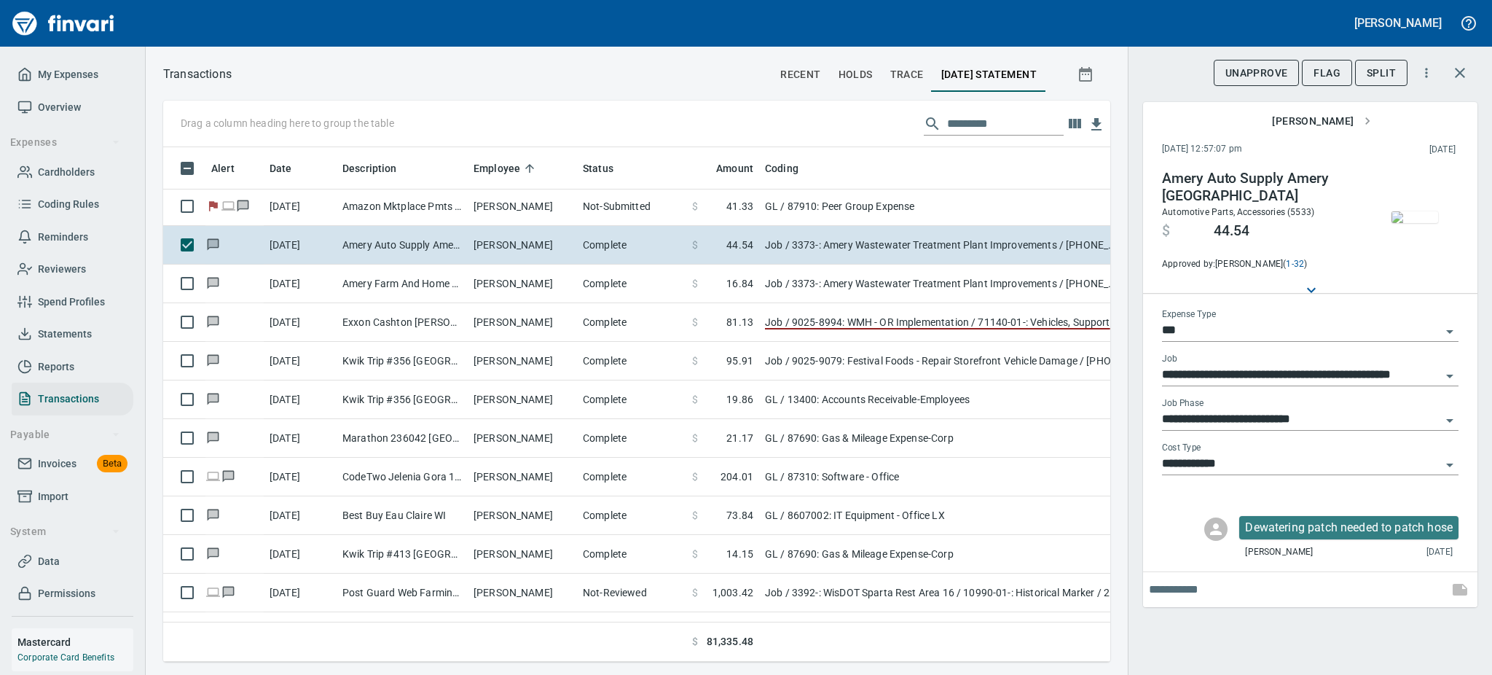
scroll to position [816, 0]
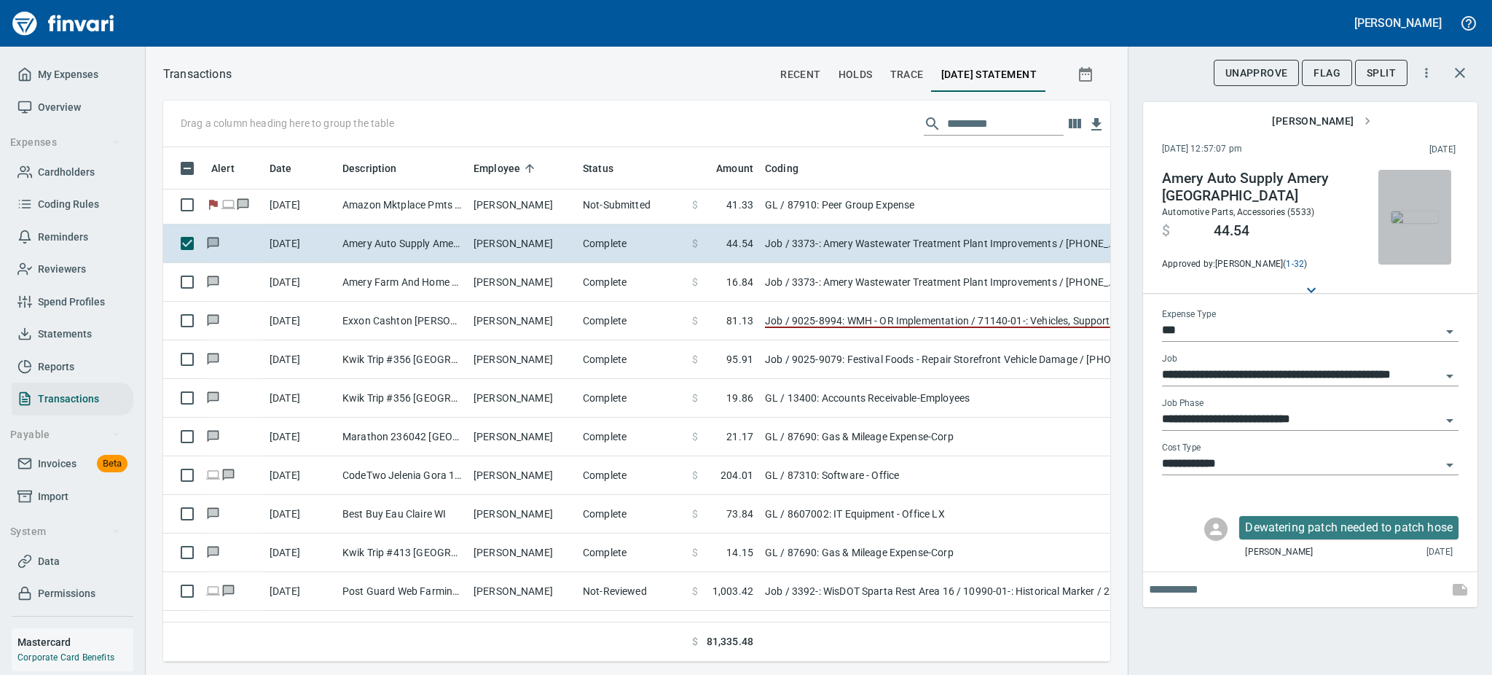
click at [1411, 223] on img "button" at bounding box center [1415, 217] width 47 height 12
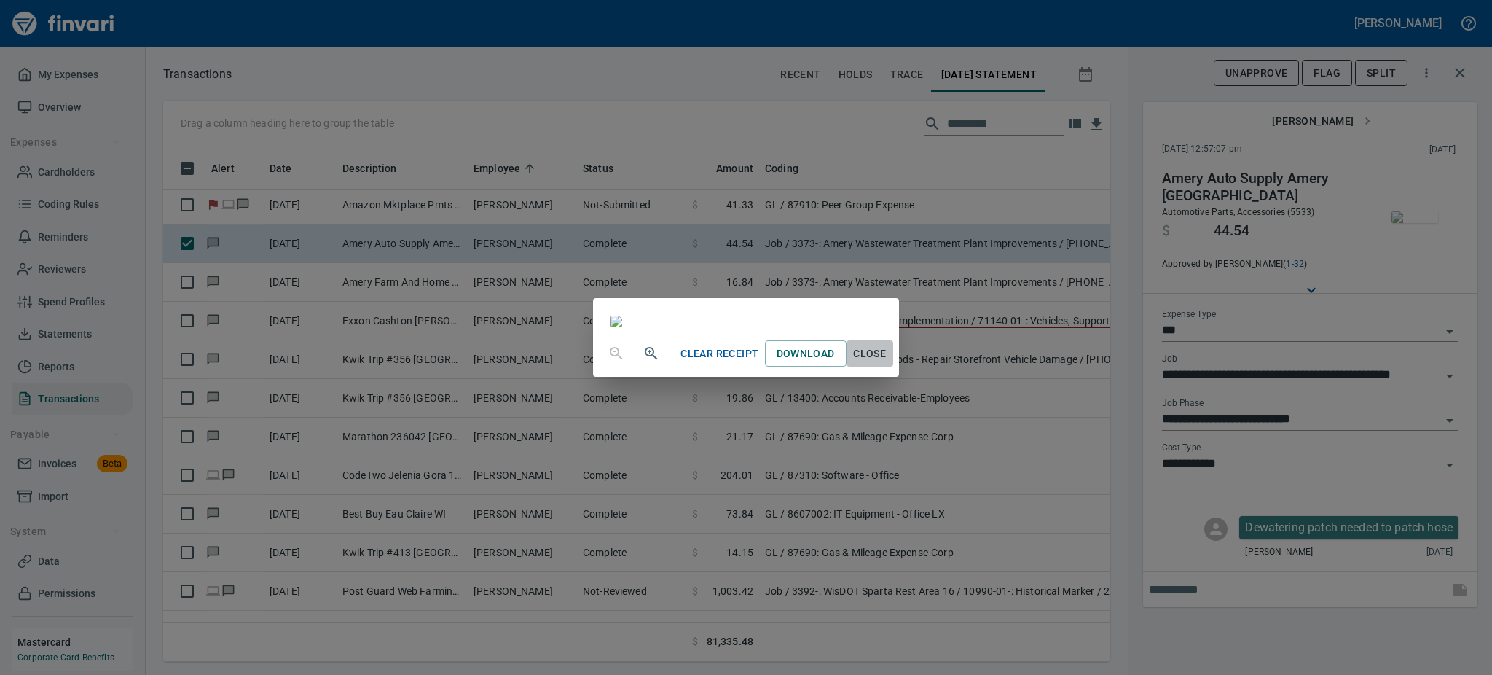
click at [887, 363] on span "Close" at bounding box center [869, 354] width 35 height 18
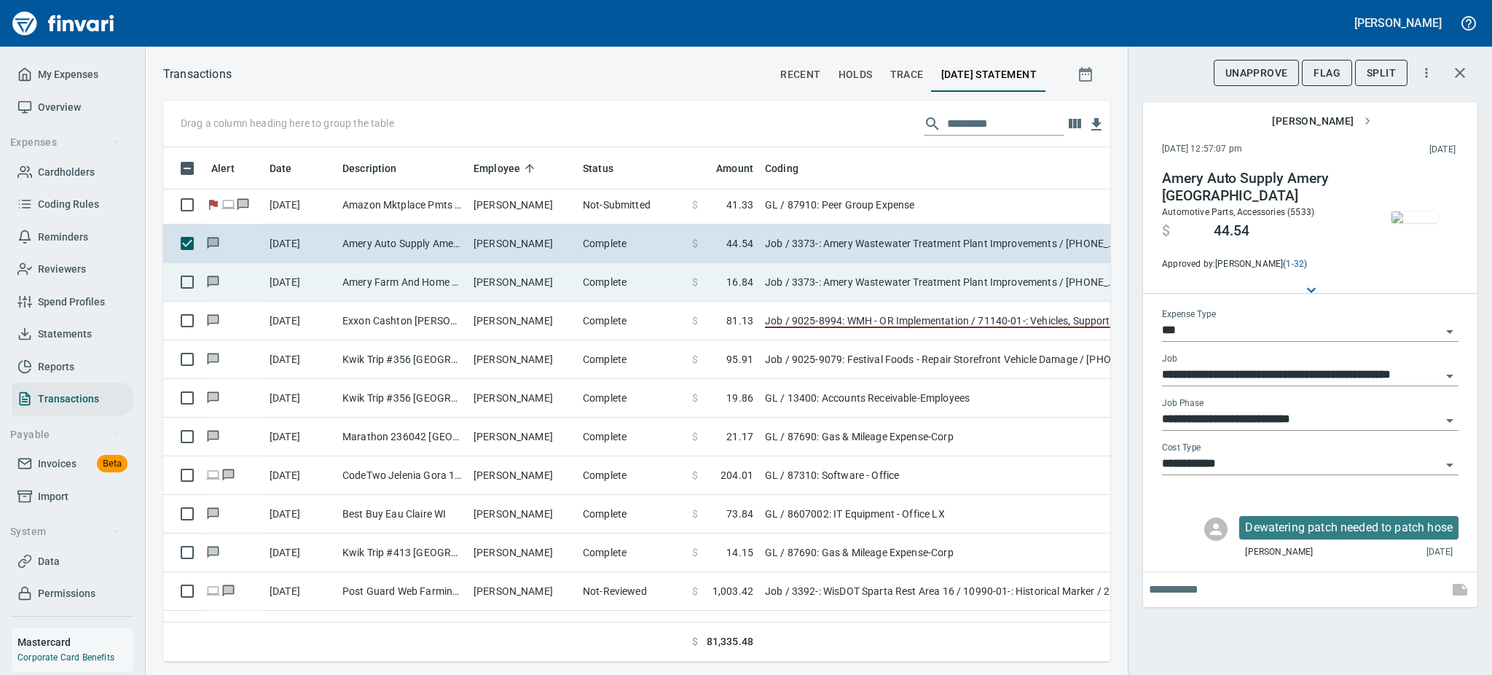
click at [490, 276] on td "[PERSON_NAME]" at bounding box center [522, 282] width 109 height 39
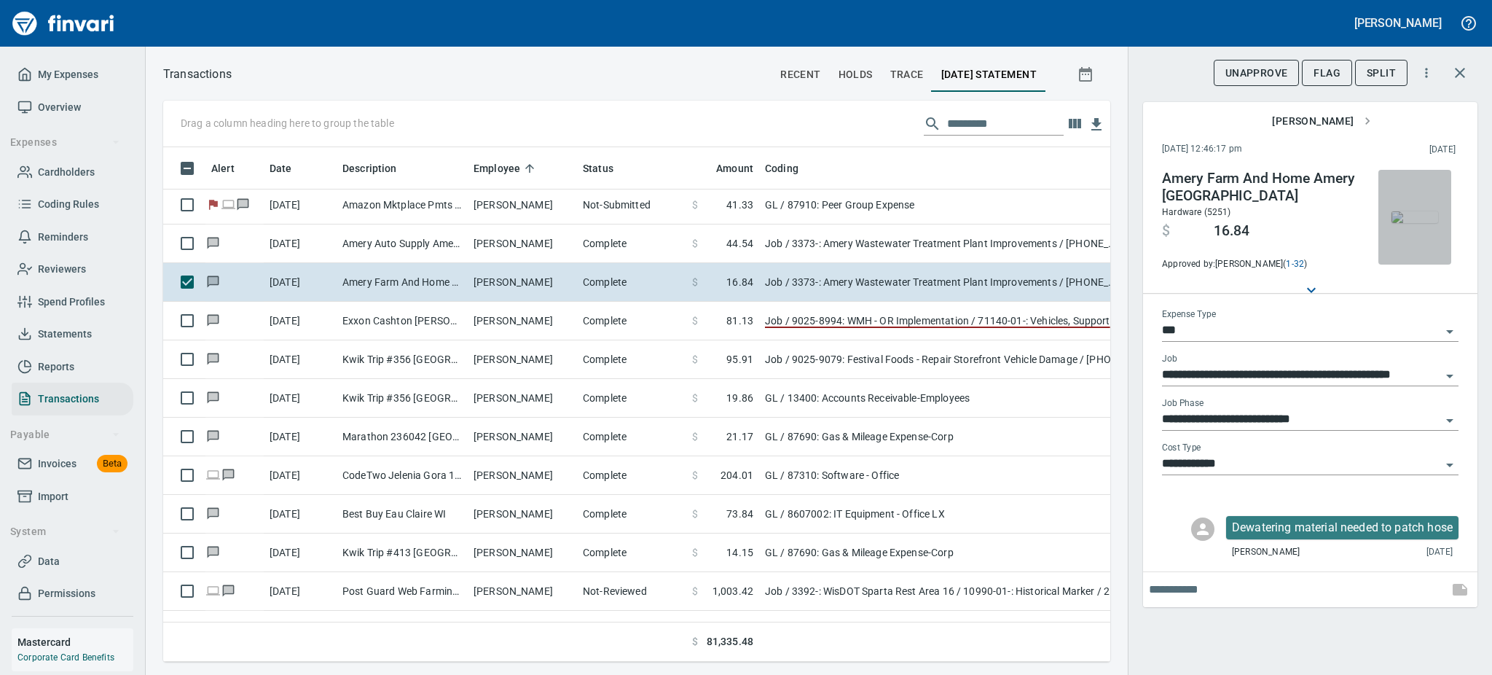
click at [1419, 211] on img "button" at bounding box center [1415, 217] width 47 height 12
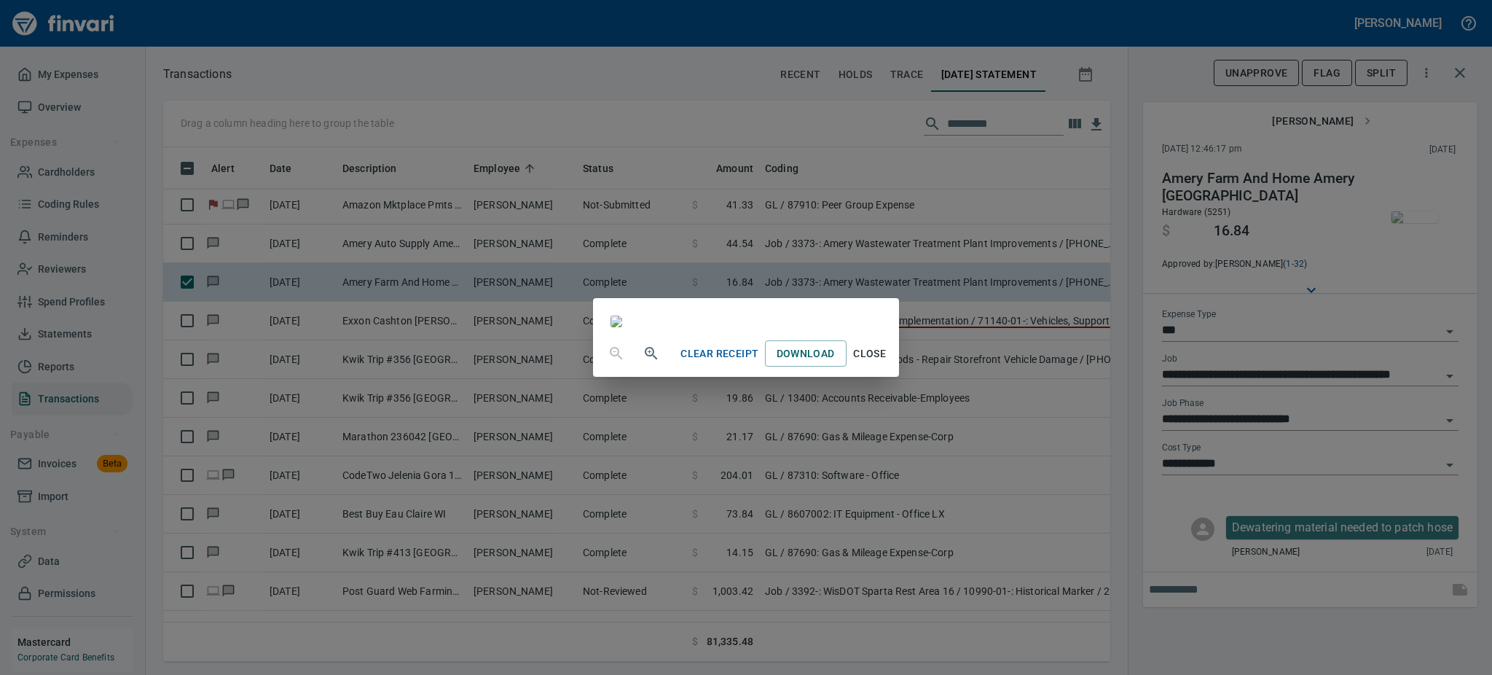
click at [887, 363] on span "Close" at bounding box center [869, 354] width 35 height 18
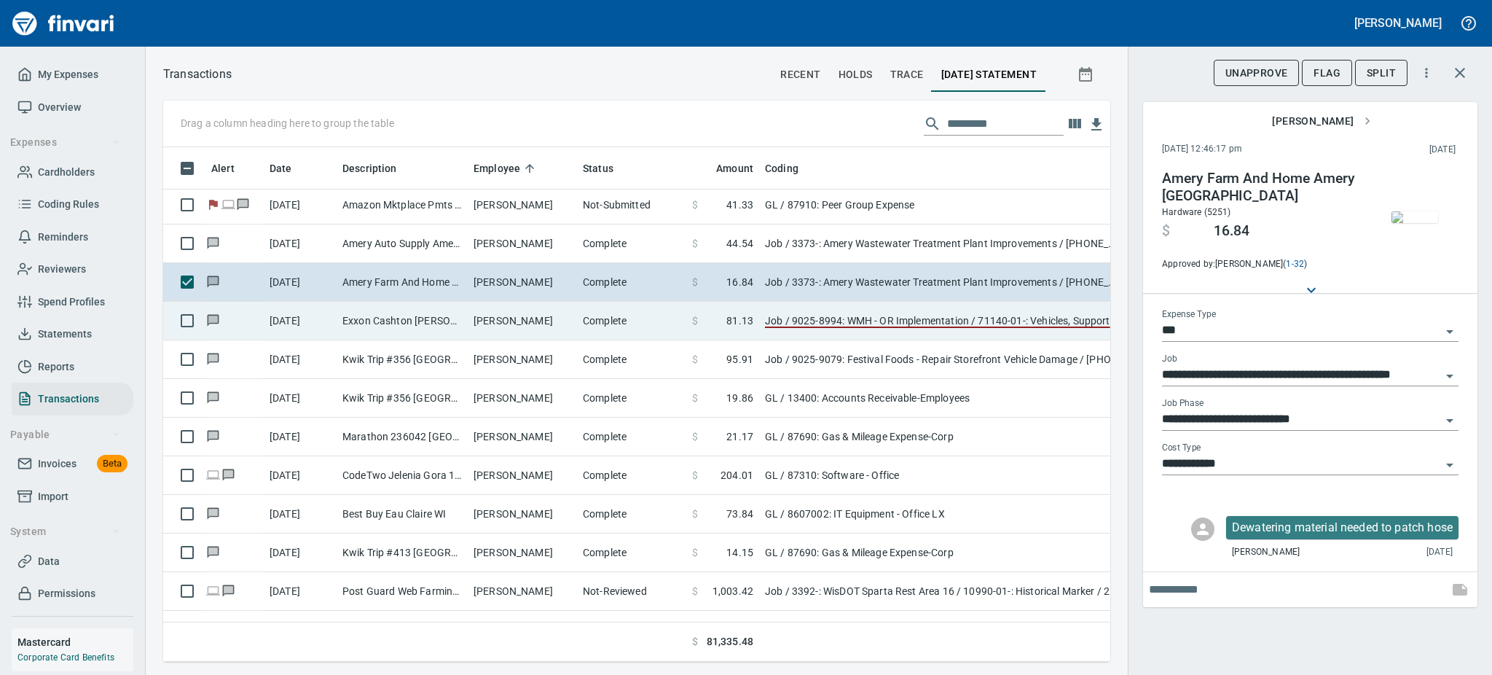
click at [568, 333] on td "[PERSON_NAME]" at bounding box center [522, 321] width 109 height 39
type input "**********"
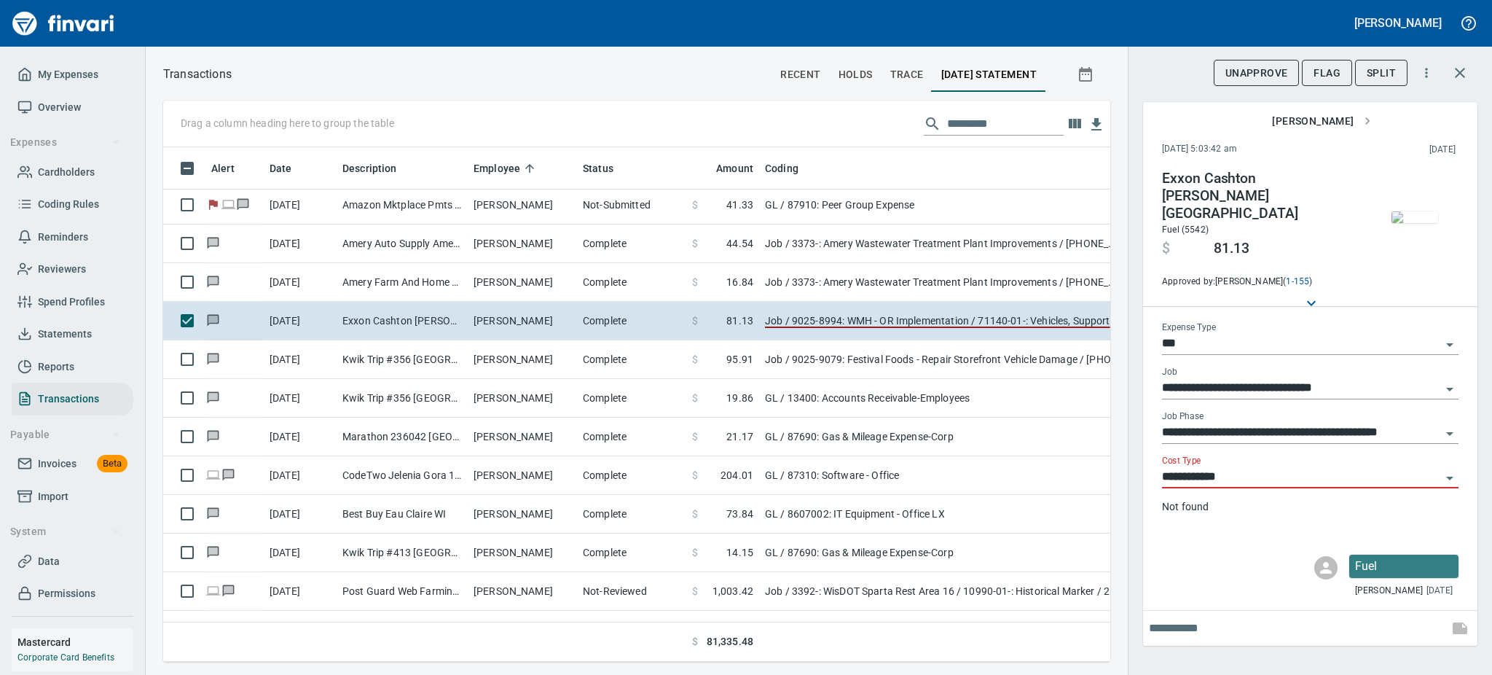
click at [1405, 211] on img "button" at bounding box center [1415, 217] width 47 height 12
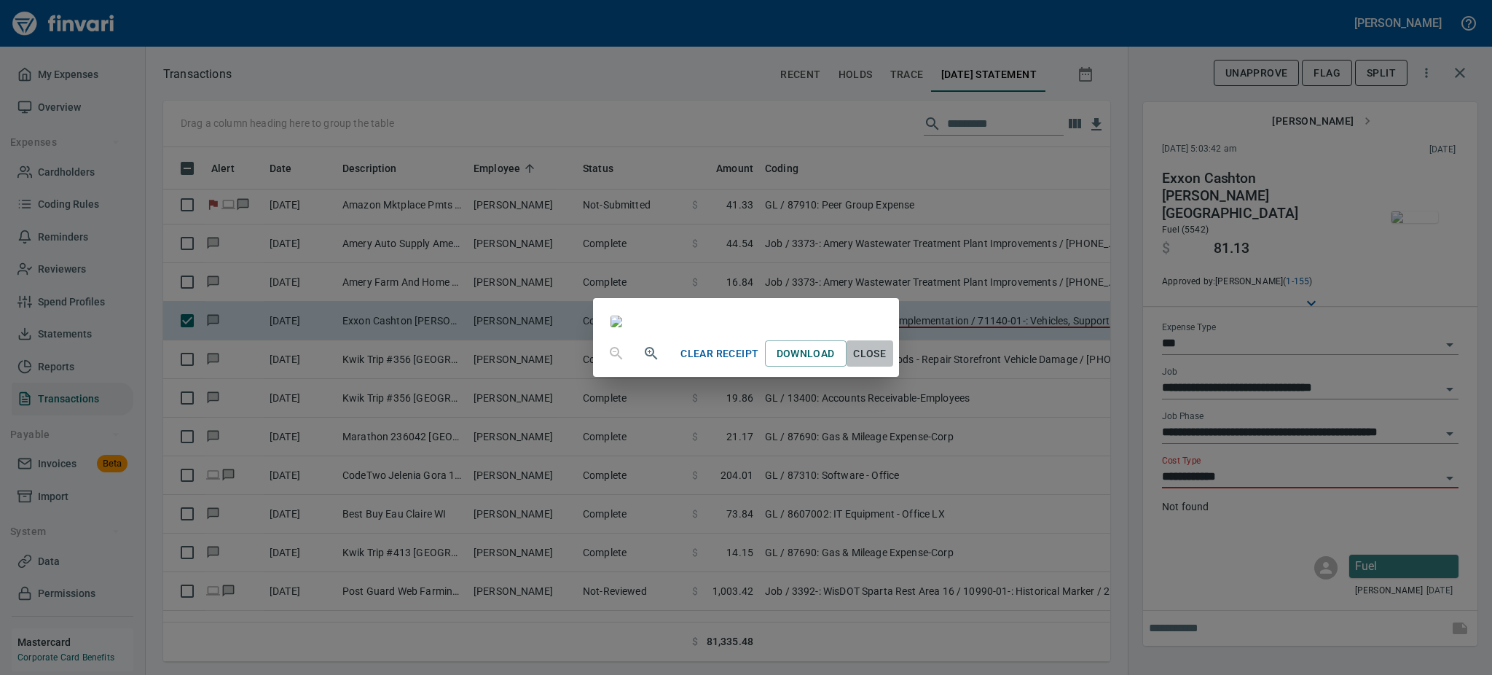
click at [887, 363] on span "Close" at bounding box center [869, 354] width 35 height 18
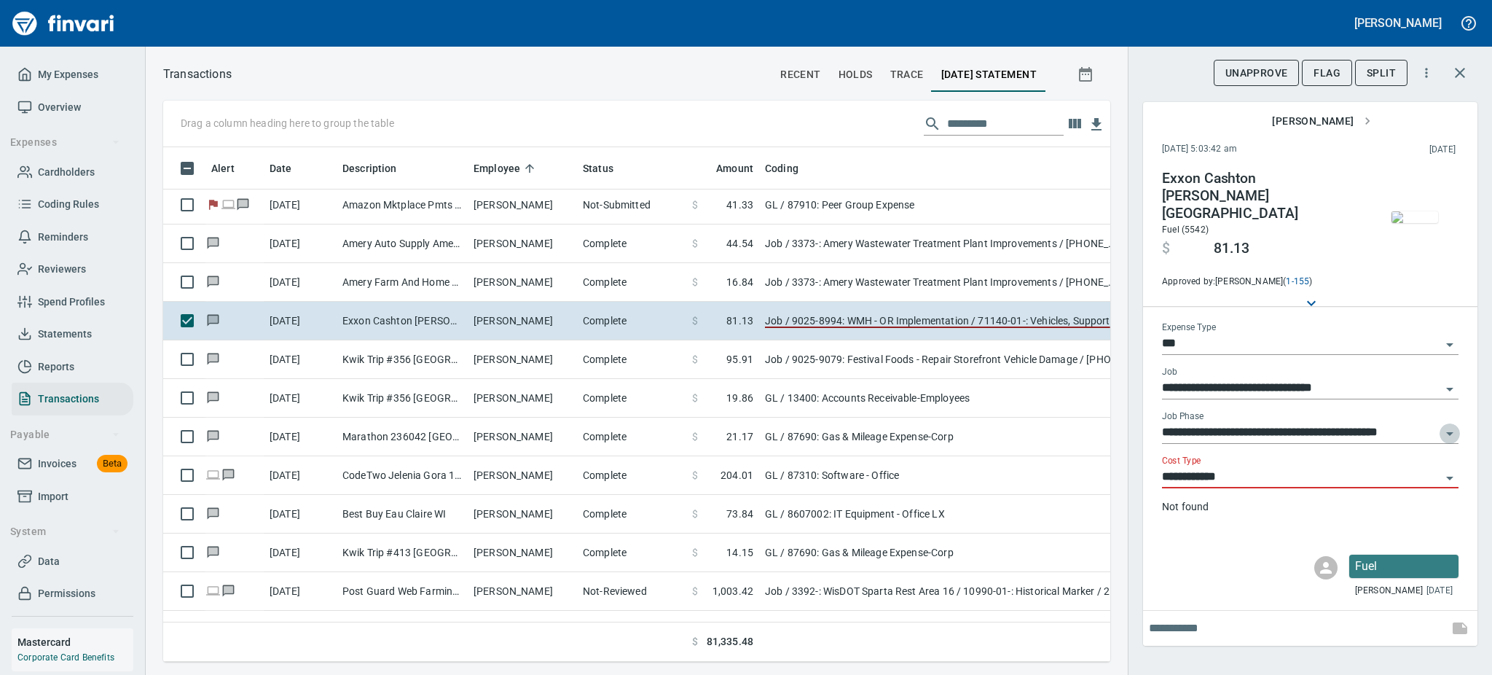
click at [1451, 425] on icon "Open" at bounding box center [1449, 433] width 17 height 17
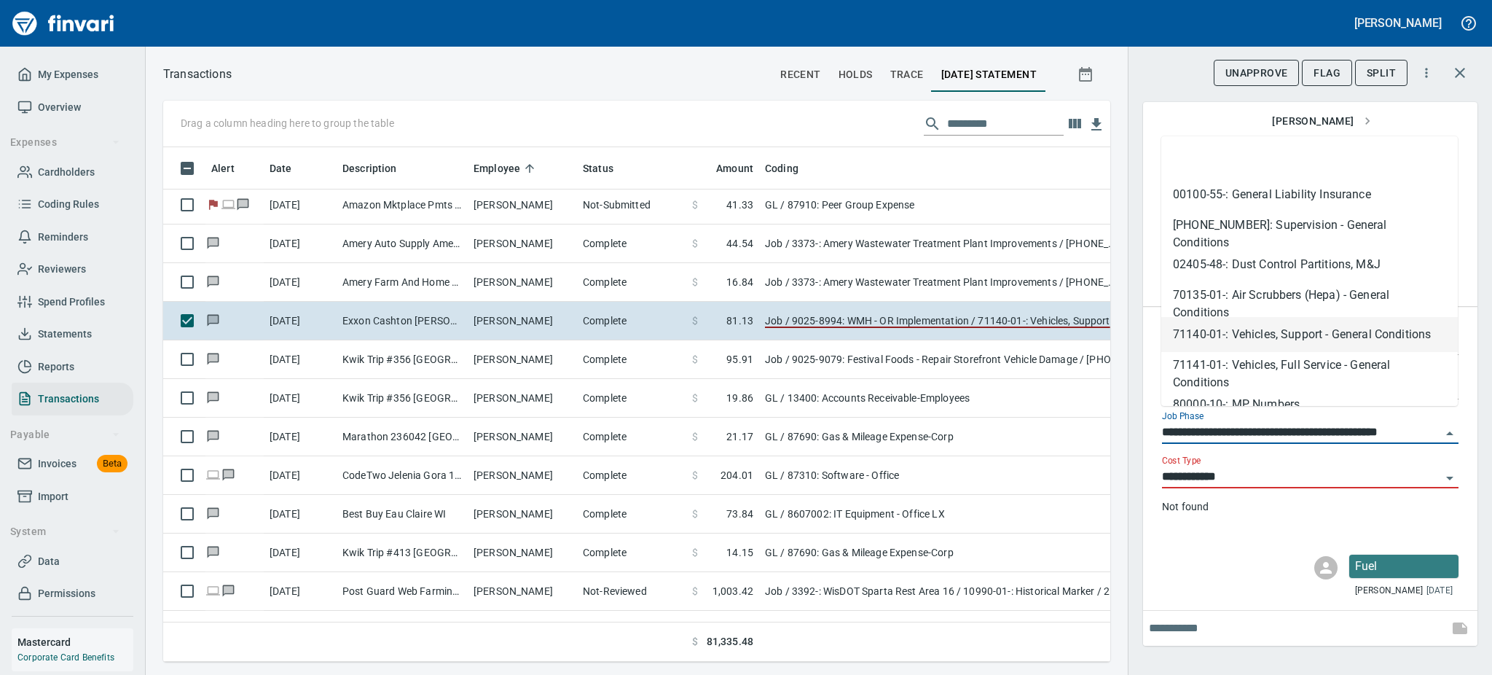
scroll to position [4, 0]
click at [1224, 423] on input "**********" at bounding box center [1301, 433] width 279 height 20
click at [1234, 394] on li "80000-10-: MP Numbers" at bounding box center [1309, 400] width 297 height 35
type input "**********"
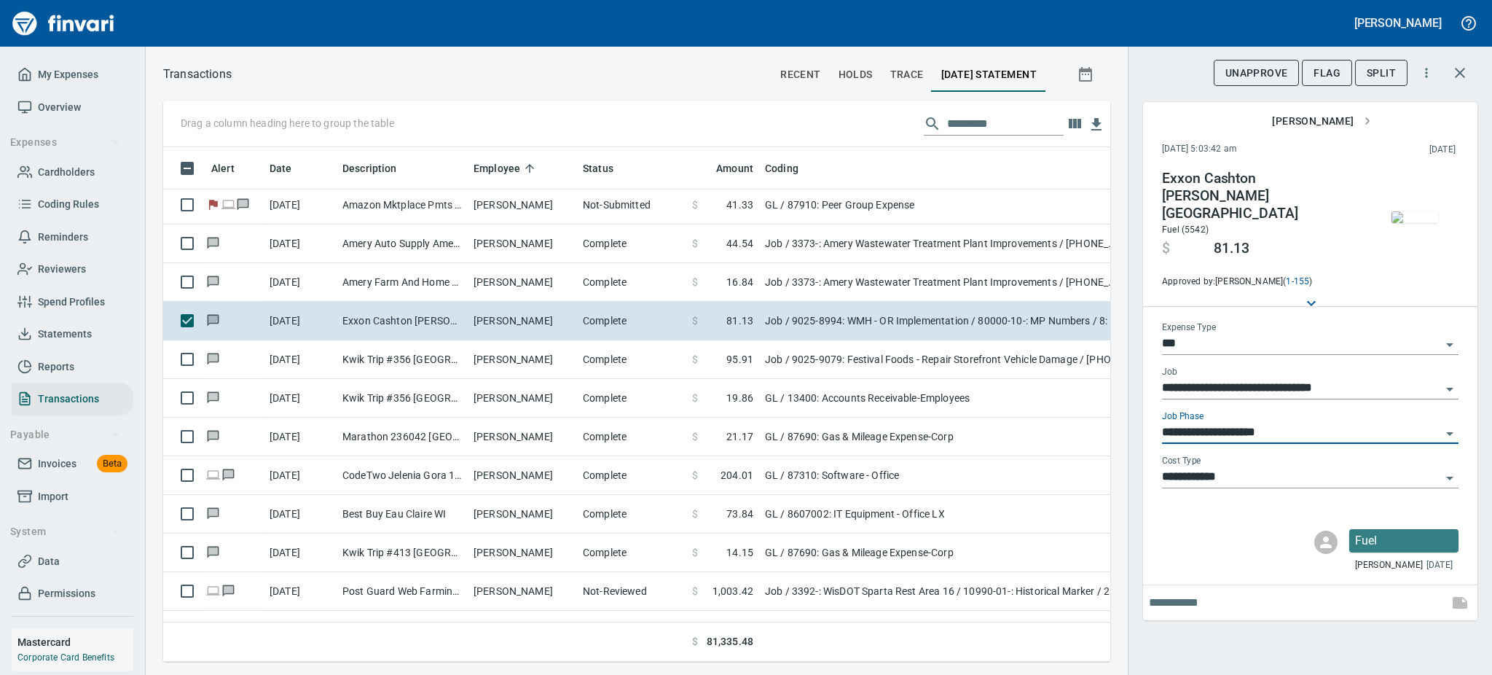
scroll to position [0, 0]
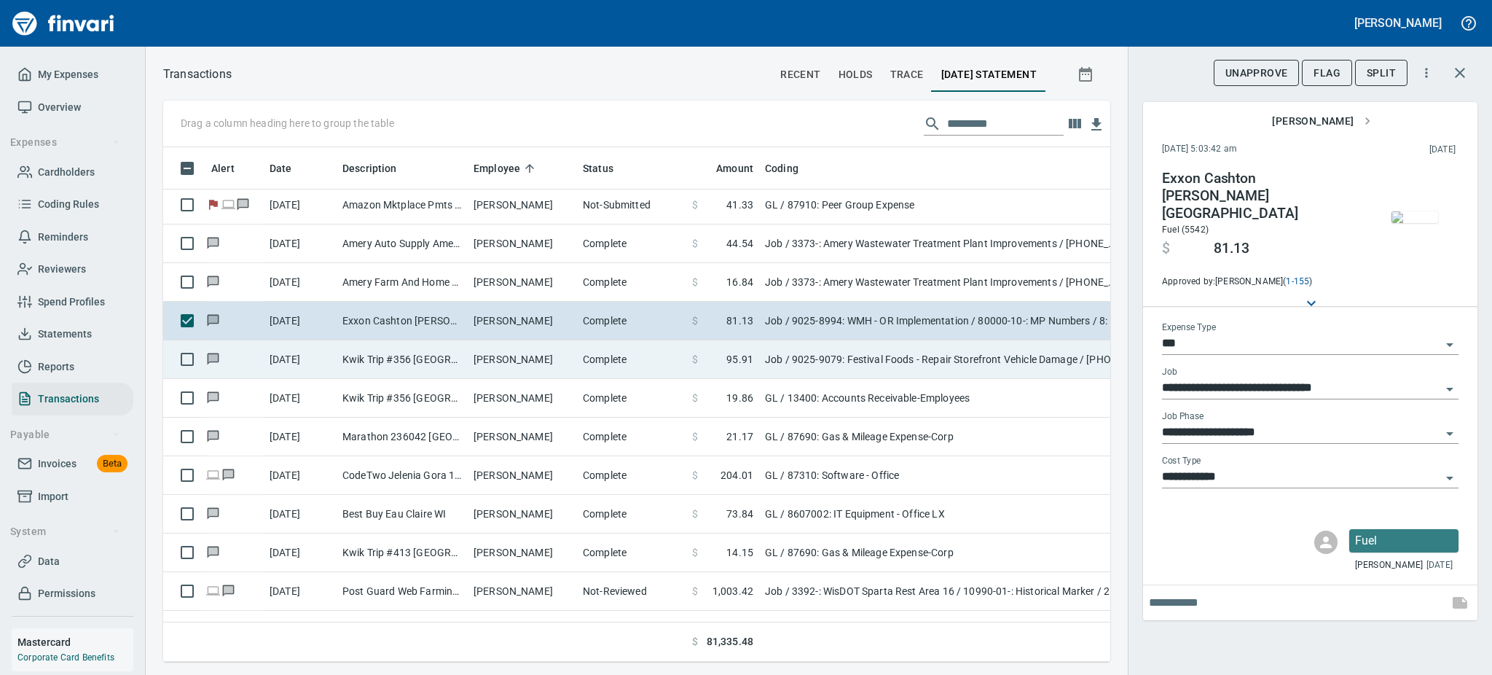
click at [434, 358] on td "Kwik Trip #356 [GEOGRAPHIC_DATA] [GEOGRAPHIC_DATA]" at bounding box center [402, 359] width 131 height 39
type input "**********"
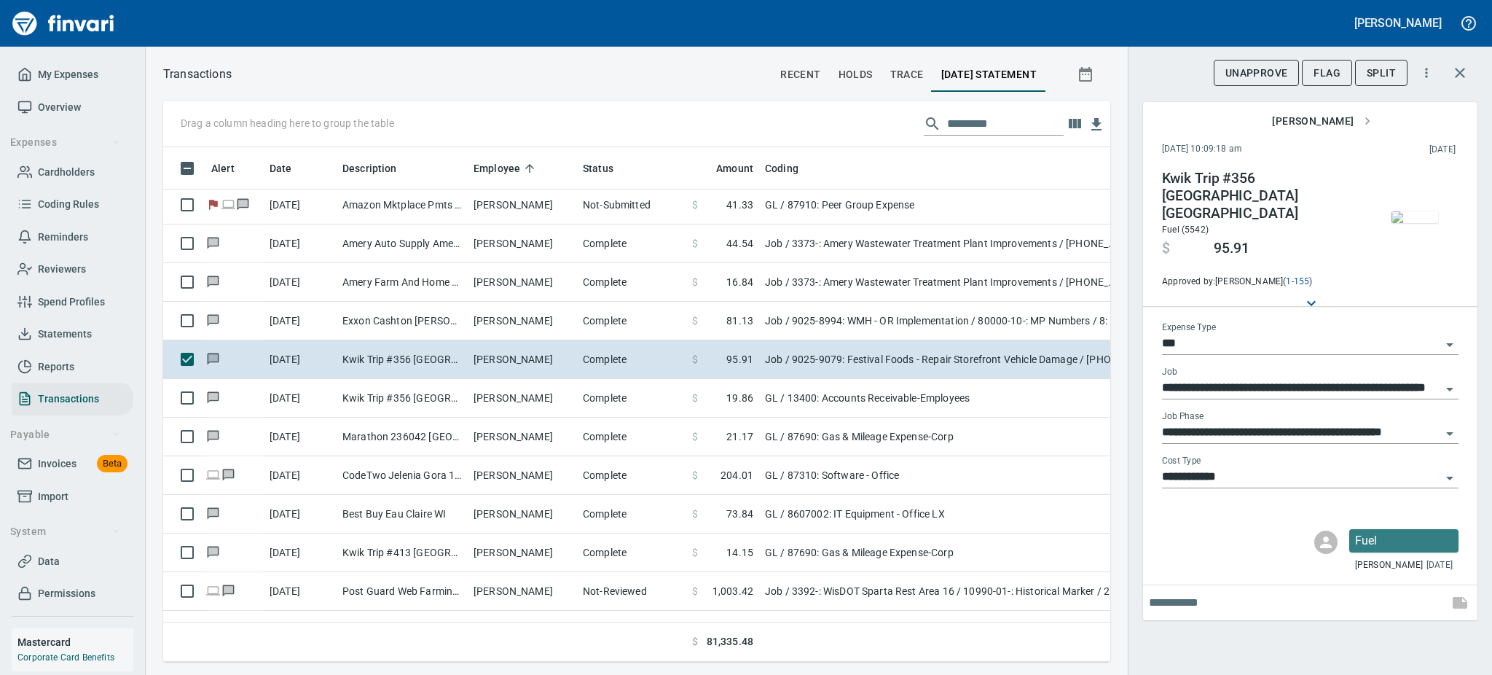
click at [1419, 216] on img "button" at bounding box center [1415, 217] width 47 height 12
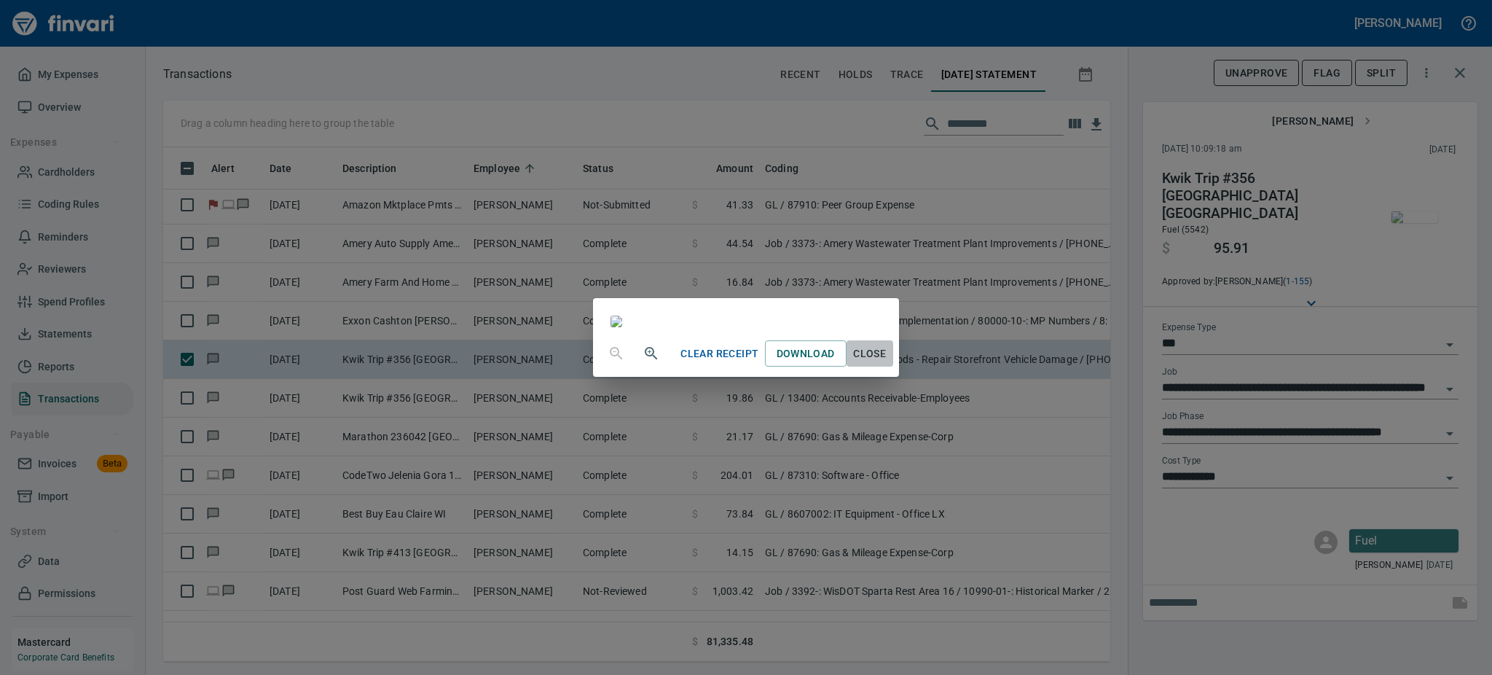
click at [887, 363] on span "Close" at bounding box center [869, 354] width 35 height 18
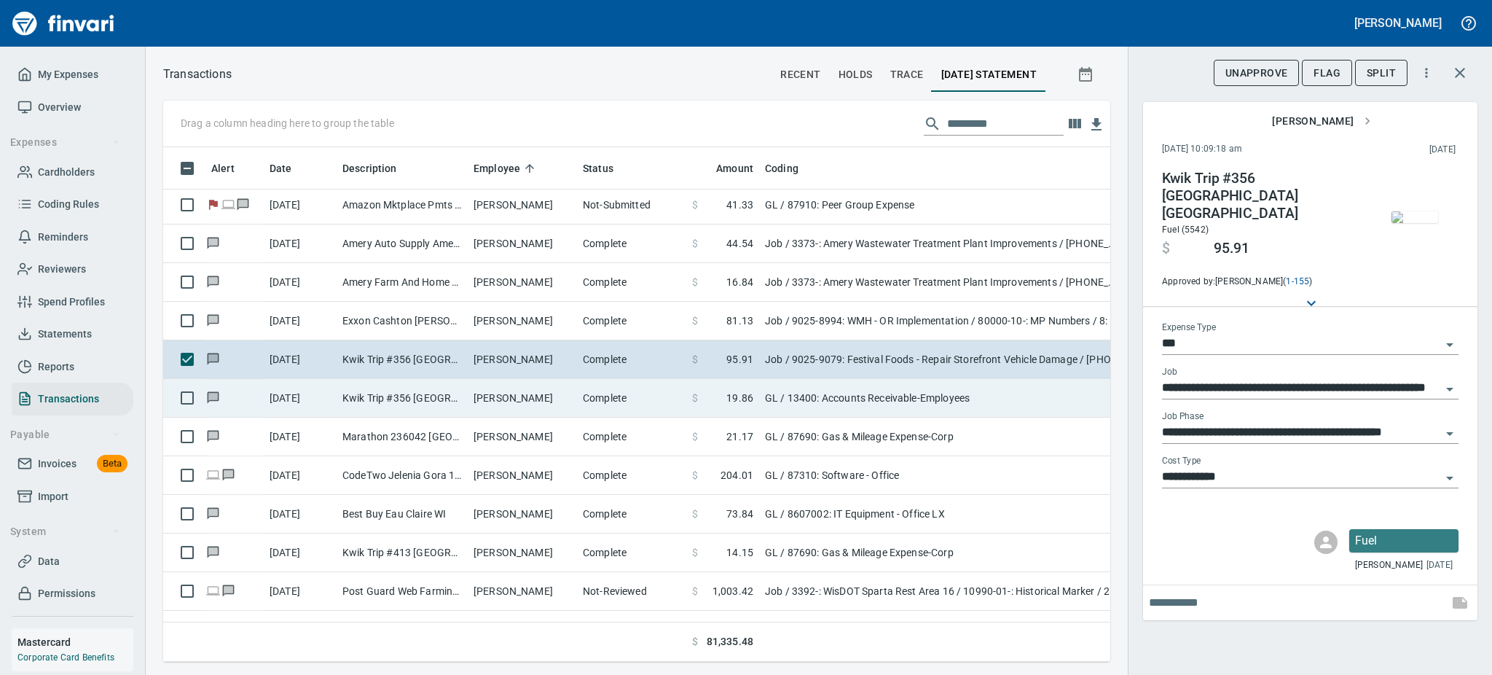
click at [549, 395] on td "[PERSON_NAME]" at bounding box center [522, 398] width 109 height 39
type input "**"
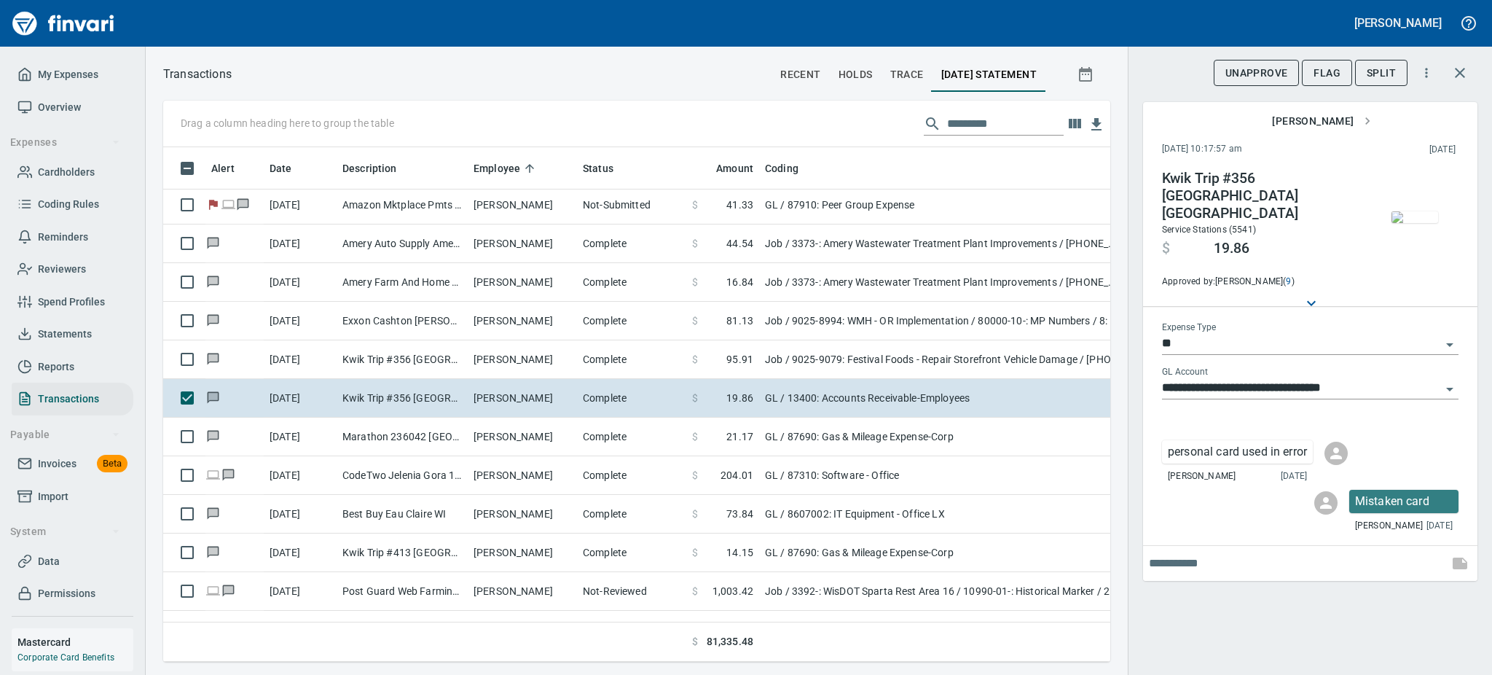
click at [1411, 219] on img "button" at bounding box center [1415, 217] width 47 height 12
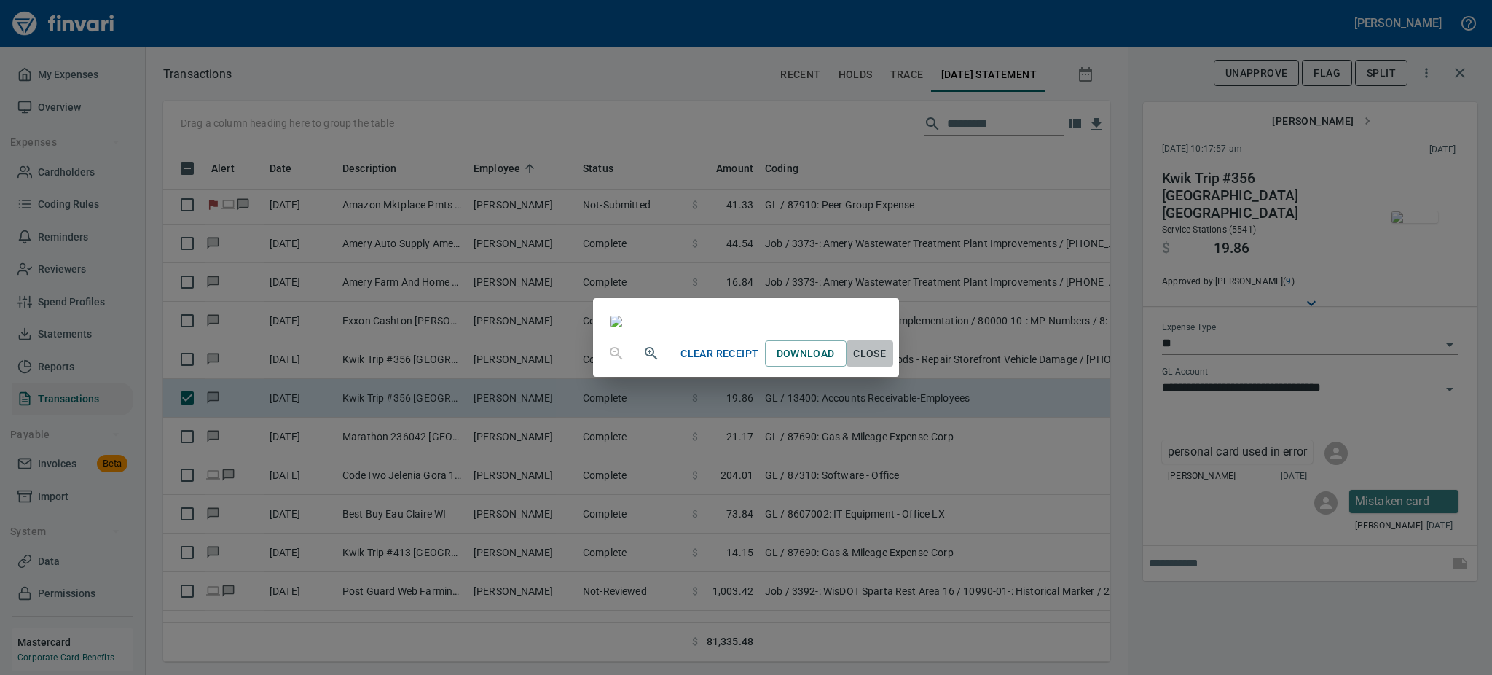
click at [887, 363] on span "Close" at bounding box center [869, 354] width 35 height 18
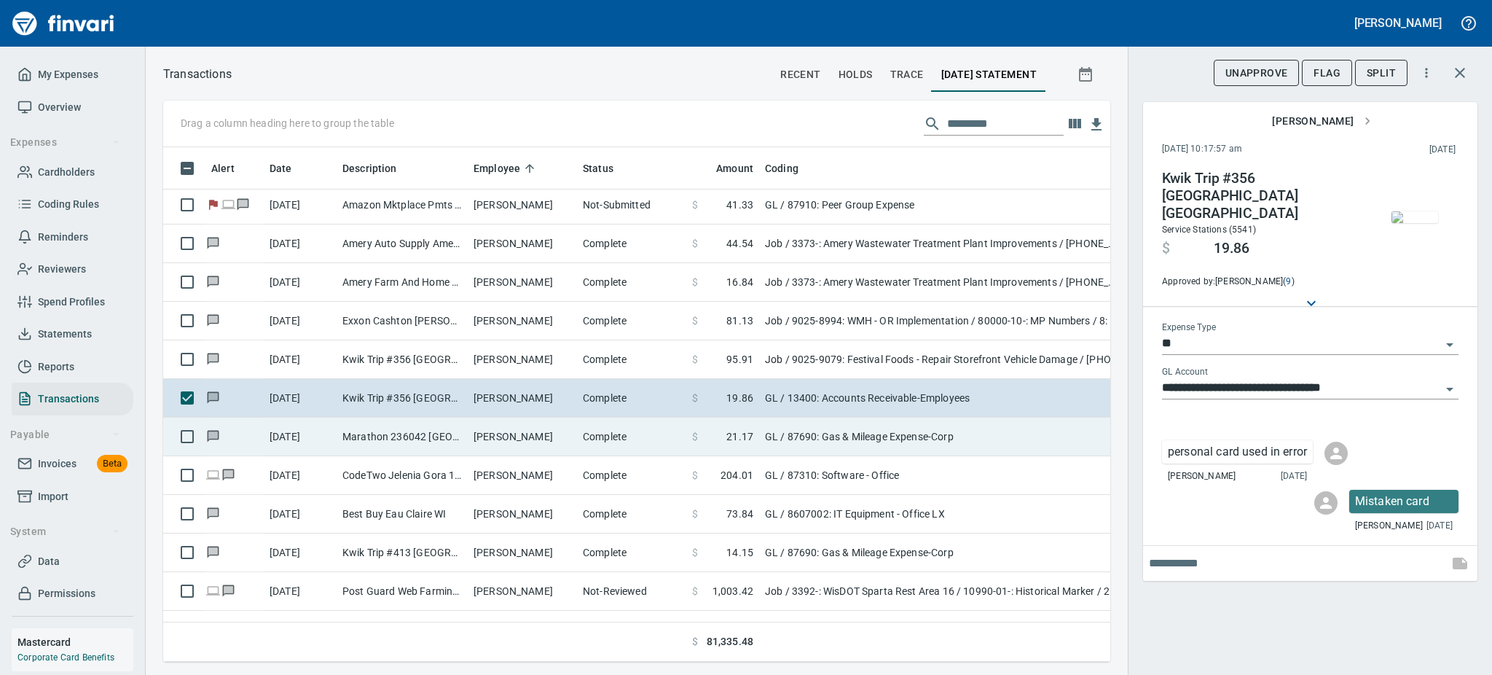
click at [347, 431] on td "Marathon 236042 [GEOGRAPHIC_DATA]" at bounding box center [402, 436] width 131 height 39
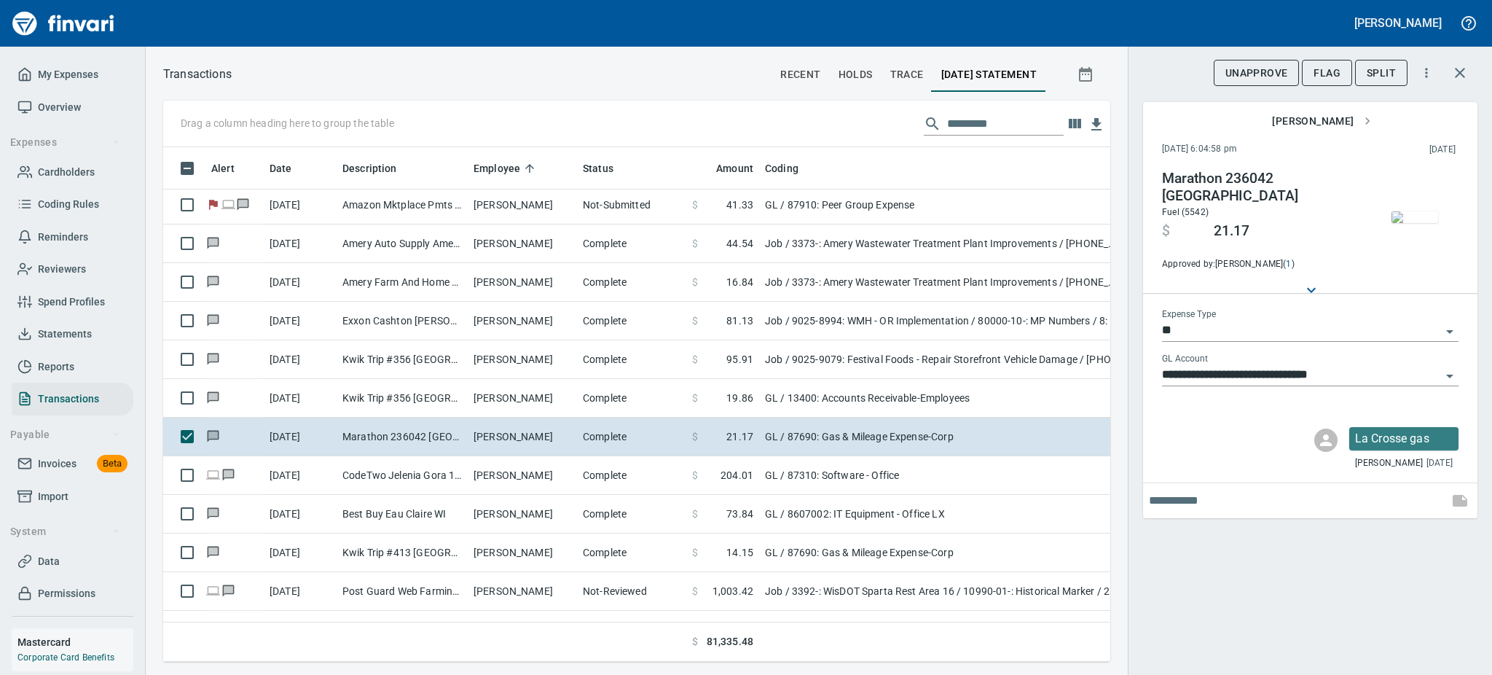
click at [1412, 213] on img "button" at bounding box center [1415, 217] width 47 height 12
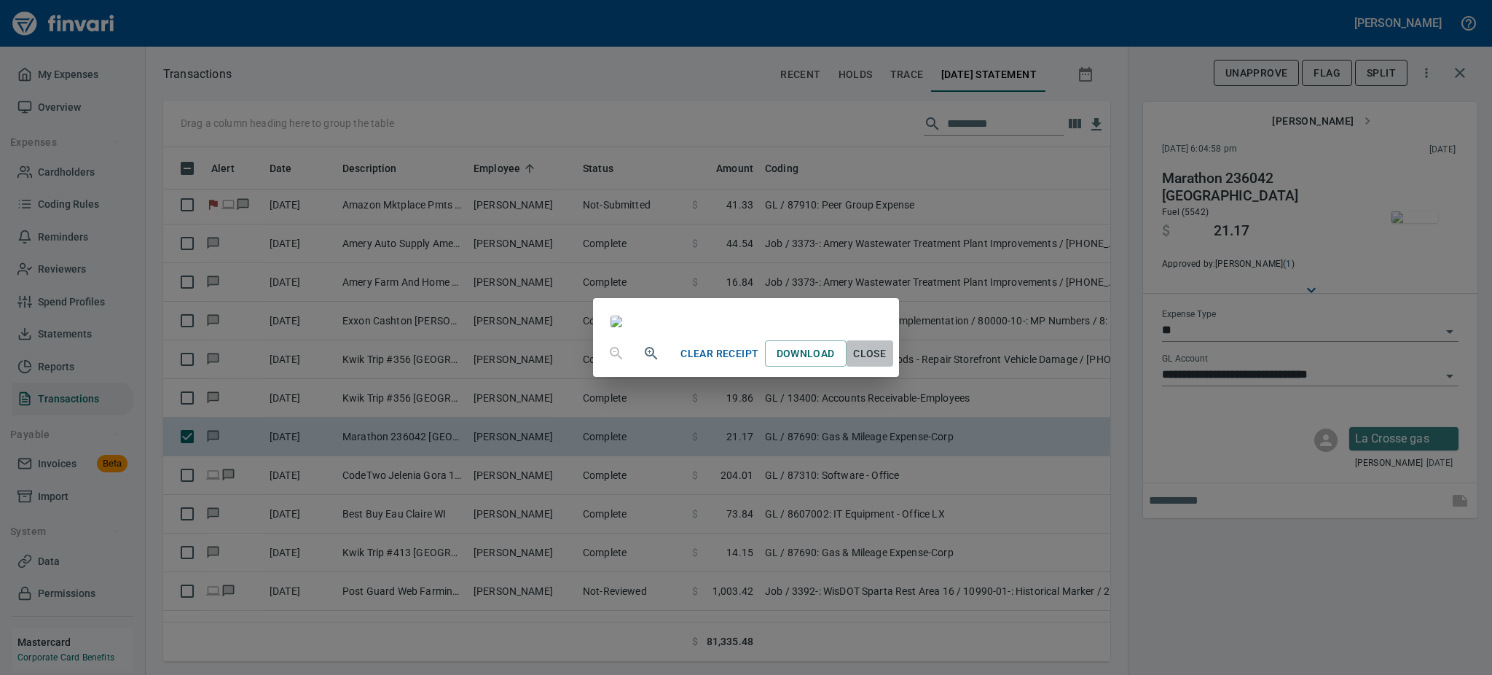
click at [887, 363] on span "Close" at bounding box center [869, 354] width 35 height 18
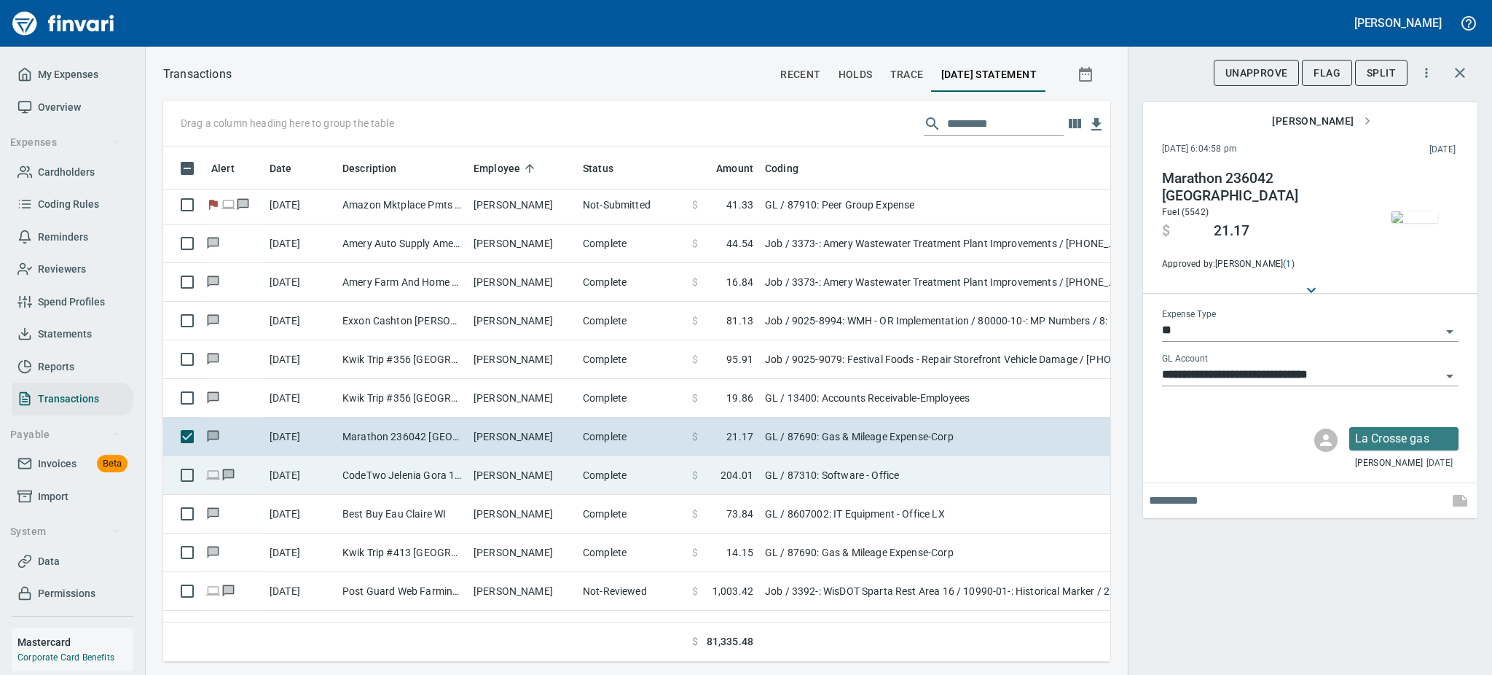
click at [592, 488] on td "Complete" at bounding box center [631, 475] width 109 height 39
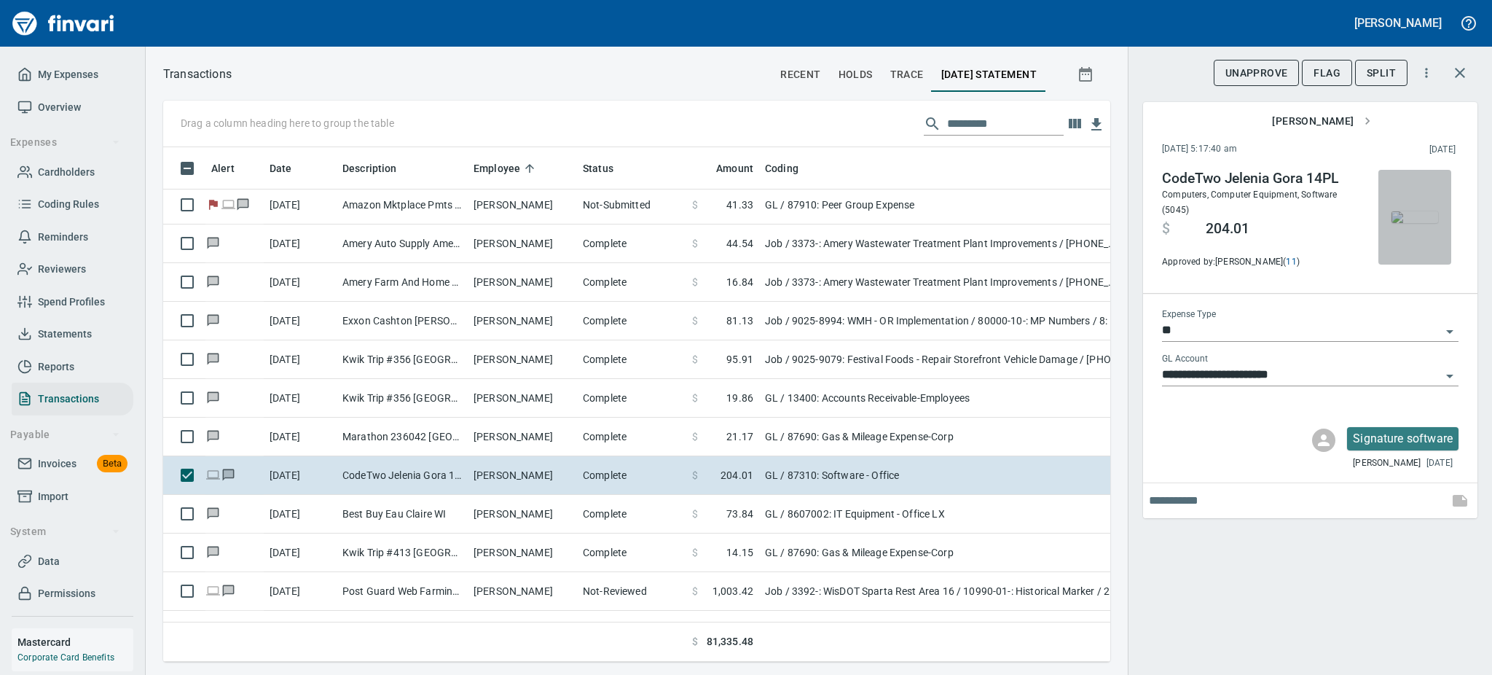
click at [1418, 211] on img "button" at bounding box center [1415, 217] width 47 height 12
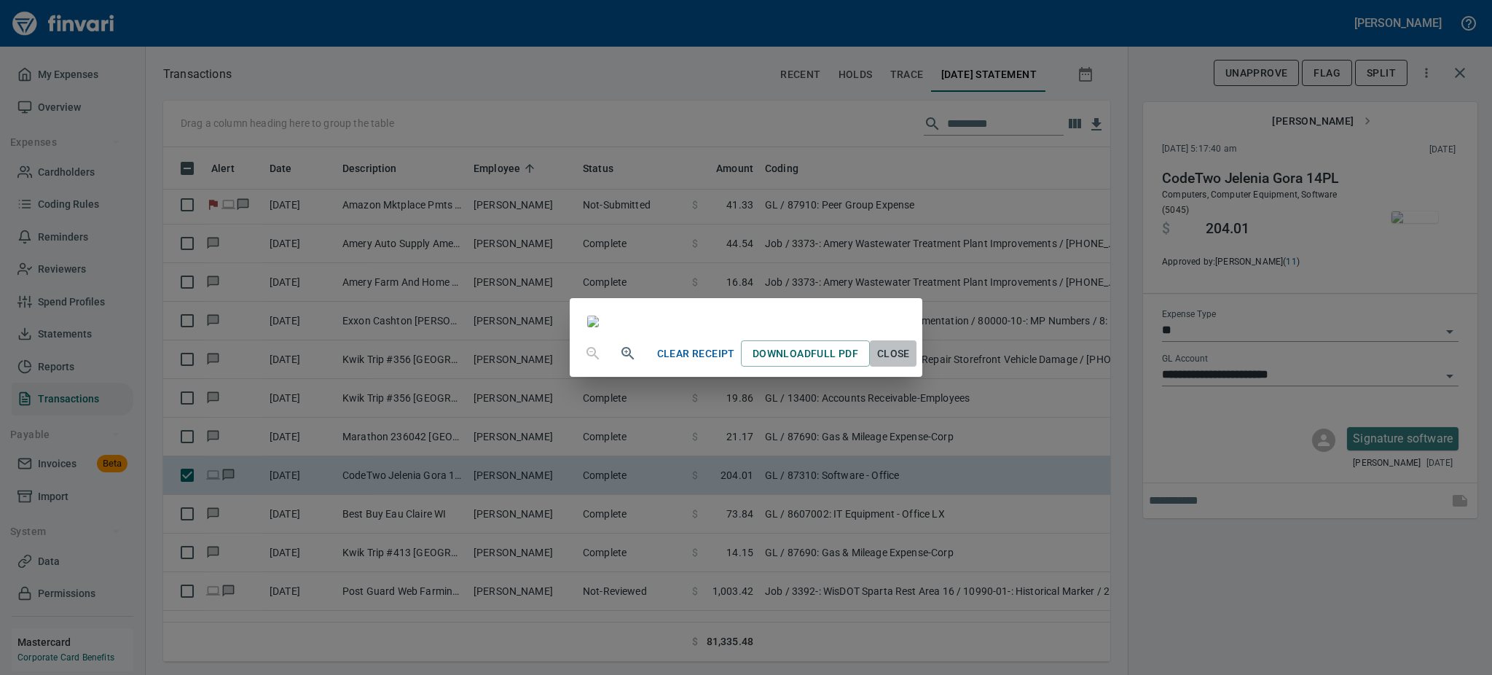
click at [911, 363] on span "Close" at bounding box center [893, 354] width 35 height 18
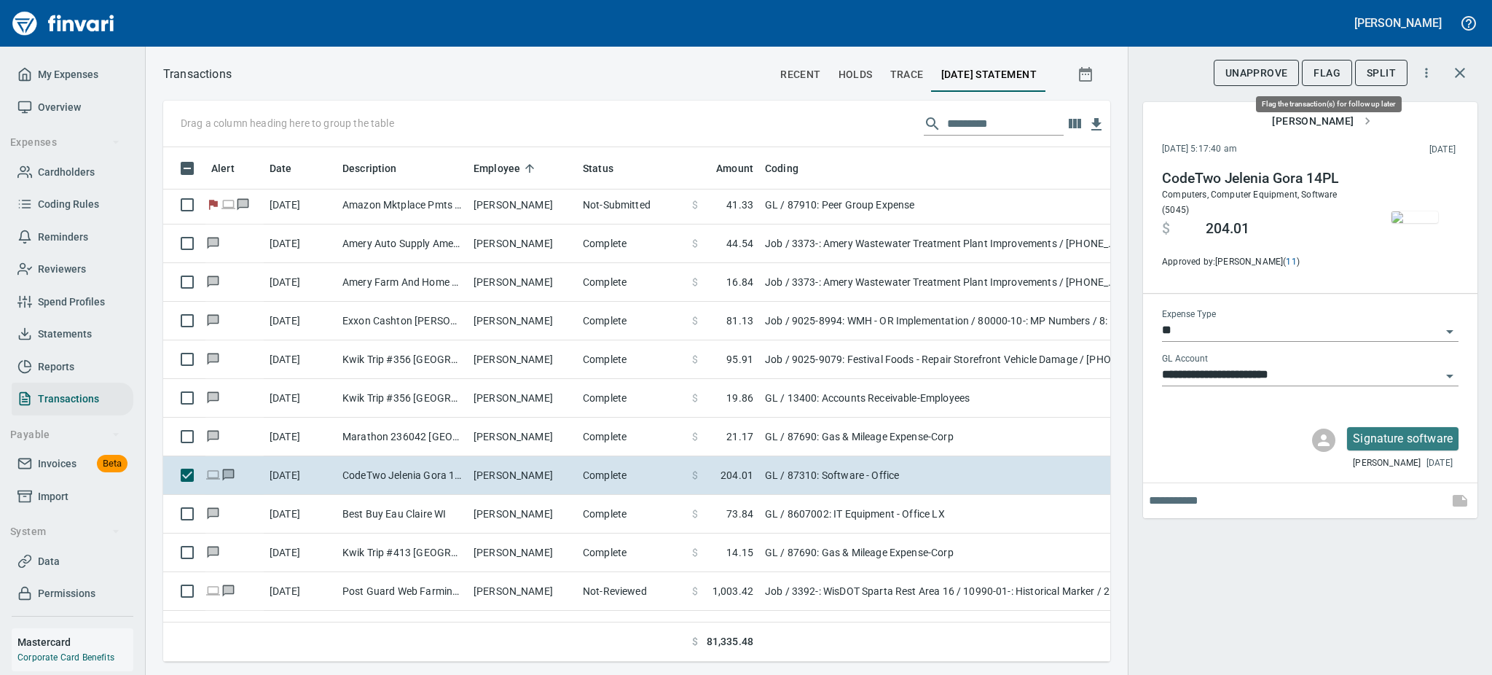
click at [1324, 64] on span "Flag" at bounding box center [1327, 73] width 27 height 18
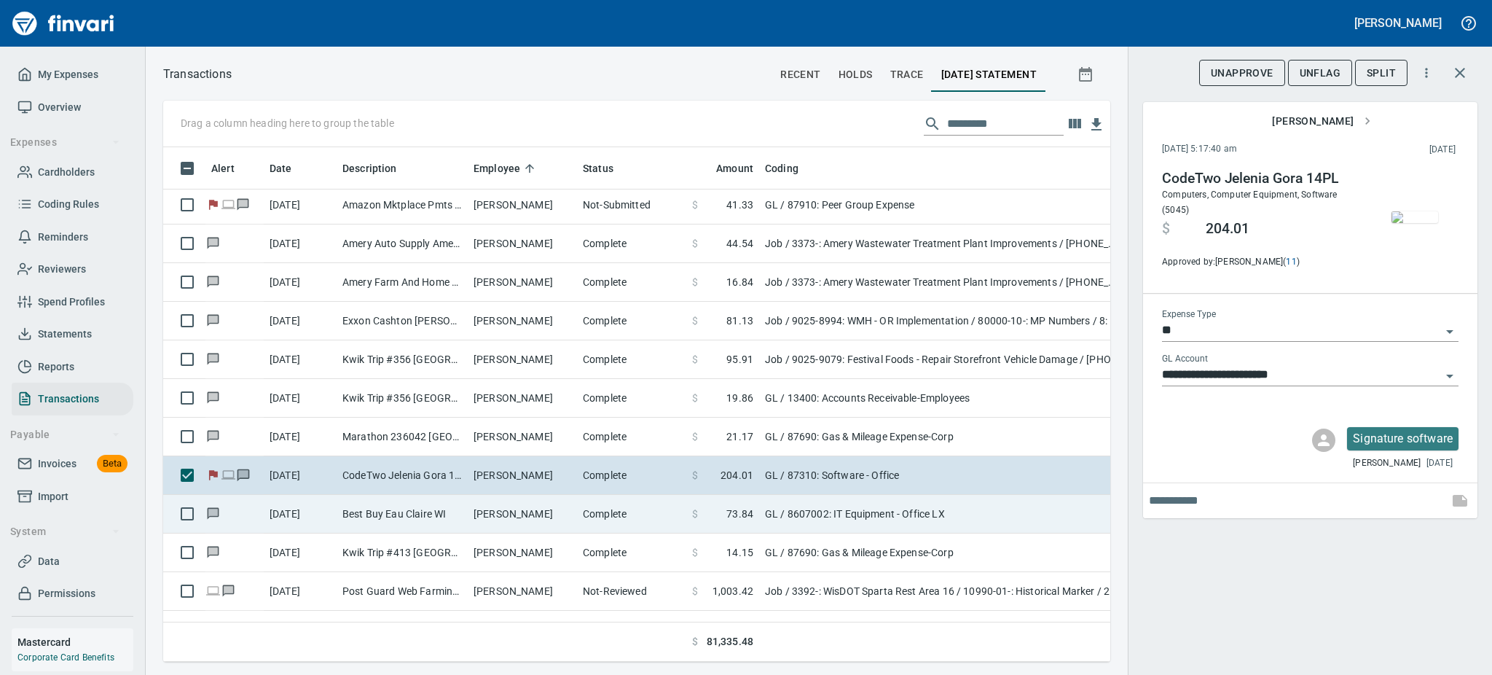
click at [616, 514] on td "Complete" at bounding box center [631, 514] width 109 height 39
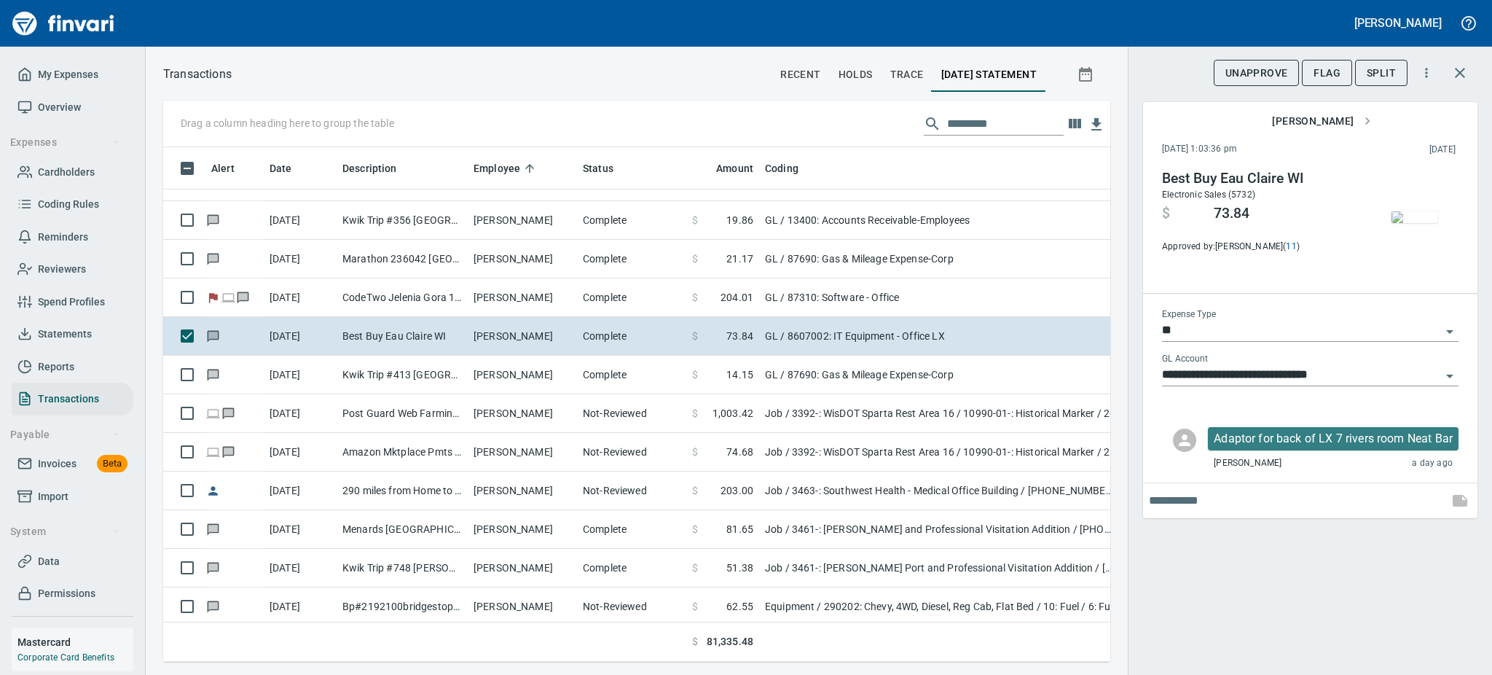
scroll to position [1049, 0]
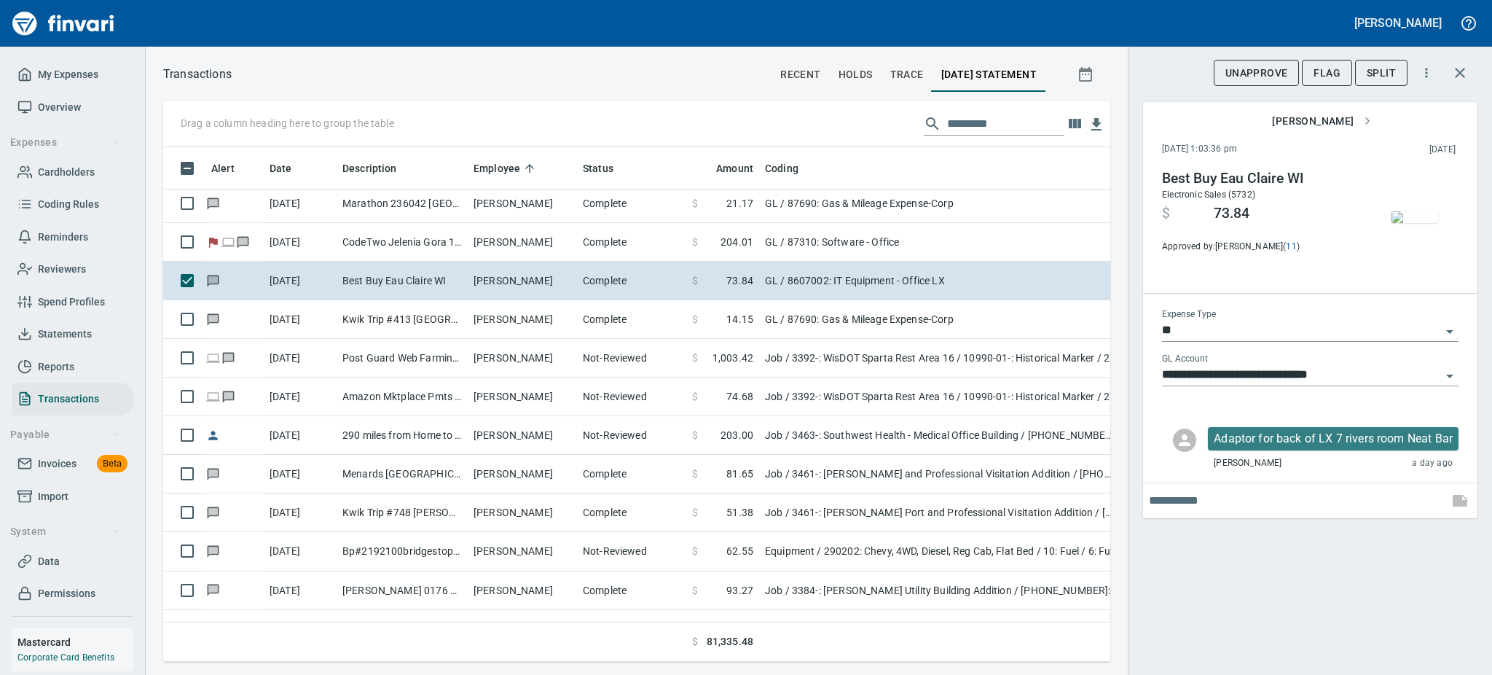
click at [1411, 223] on img "button" at bounding box center [1415, 217] width 47 height 12
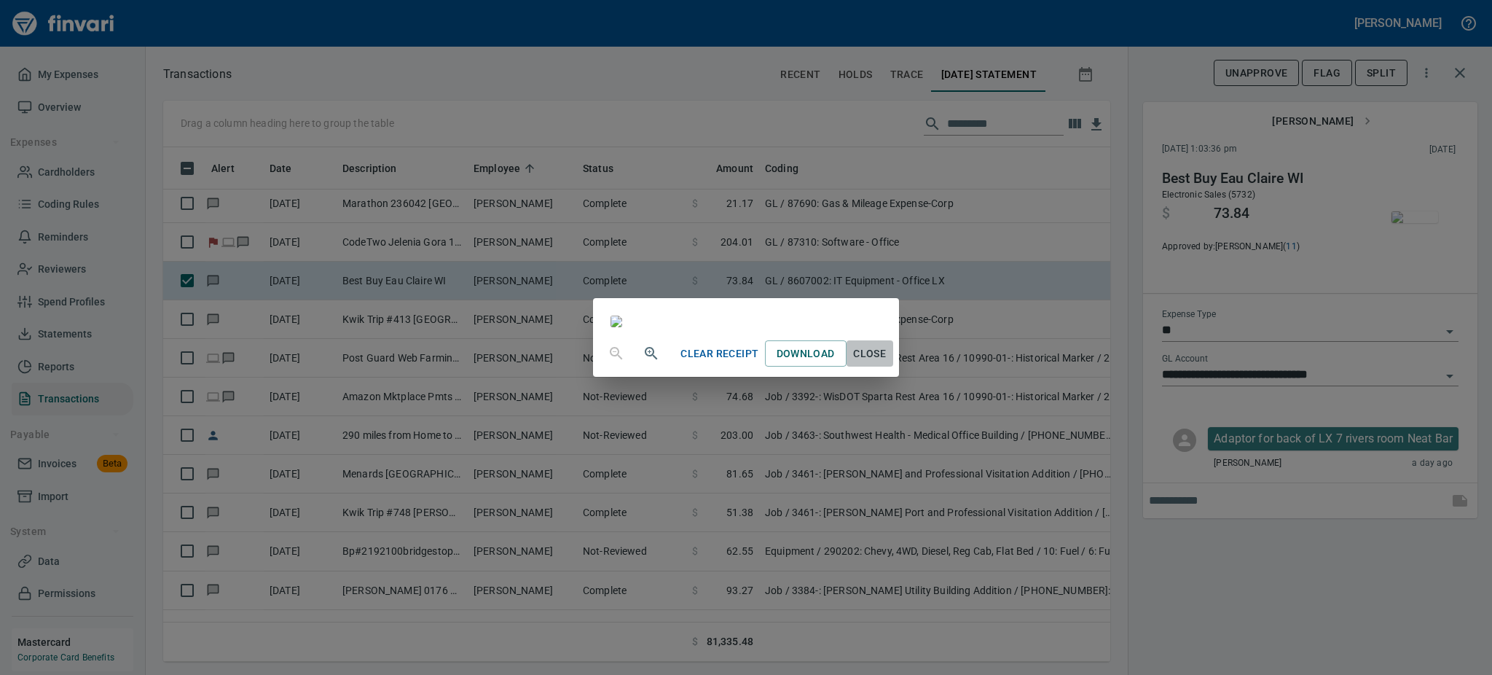
click at [887, 363] on span "Close" at bounding box center [869, 354] width 35 height 18
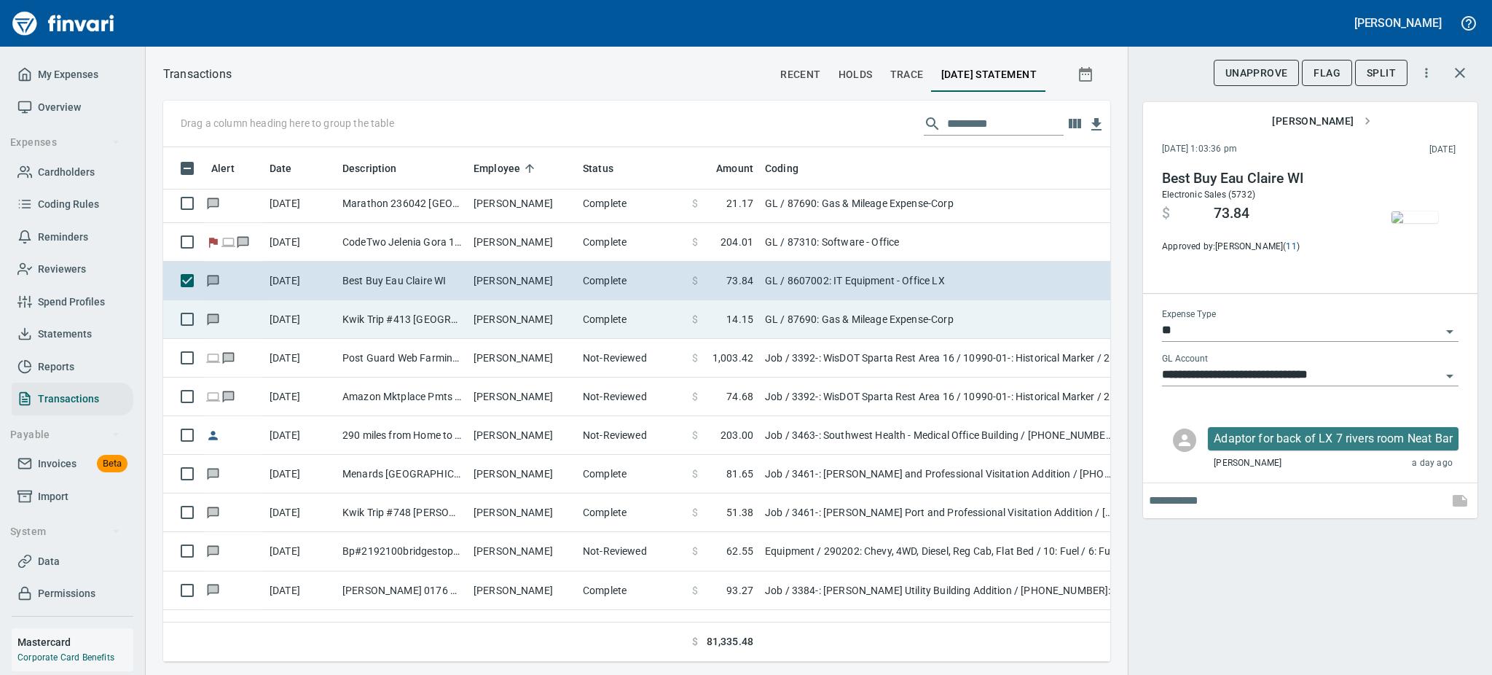
click at [575, 312] on td "[PERSON_NAME]" at bounding box center [522, 319] width 109 height 39
type input "**********"
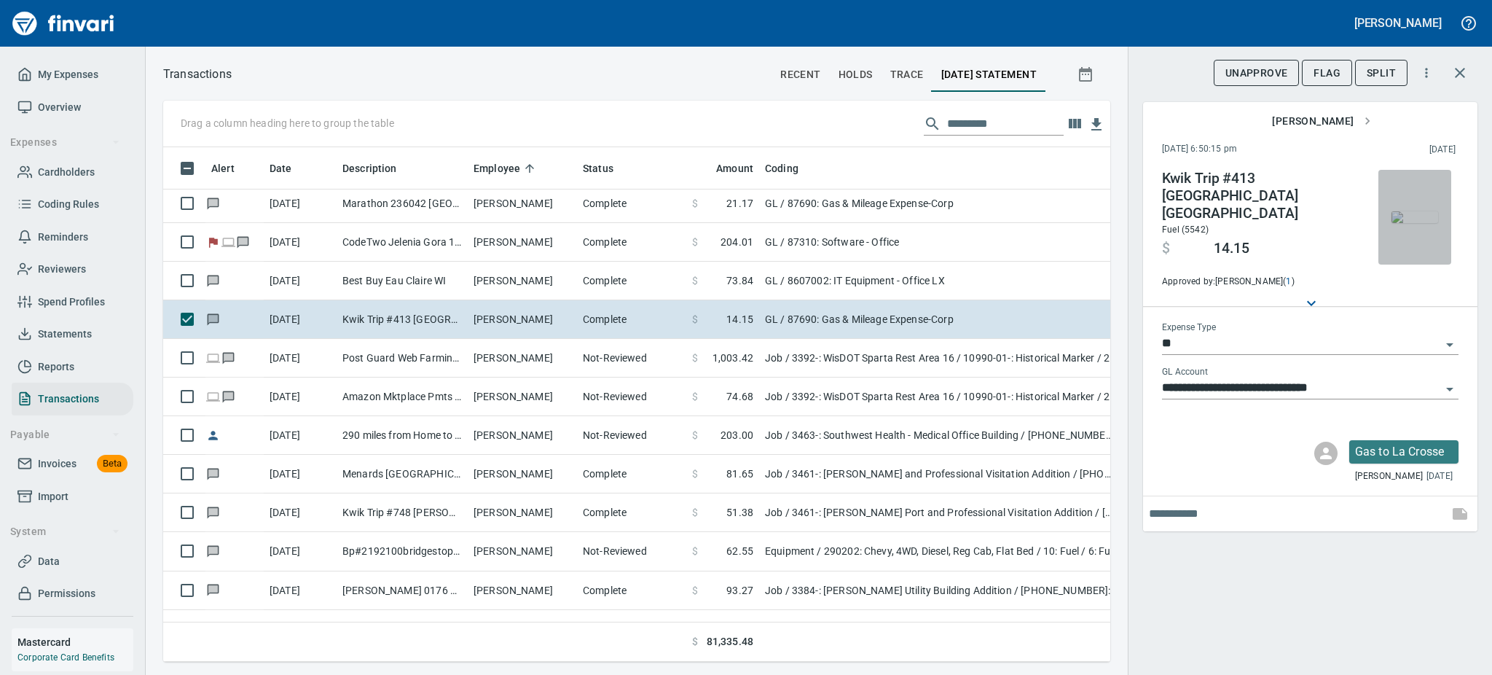
click at [1418, 211] on img "button" at bounding box center [1415, 217] width 47 height 12
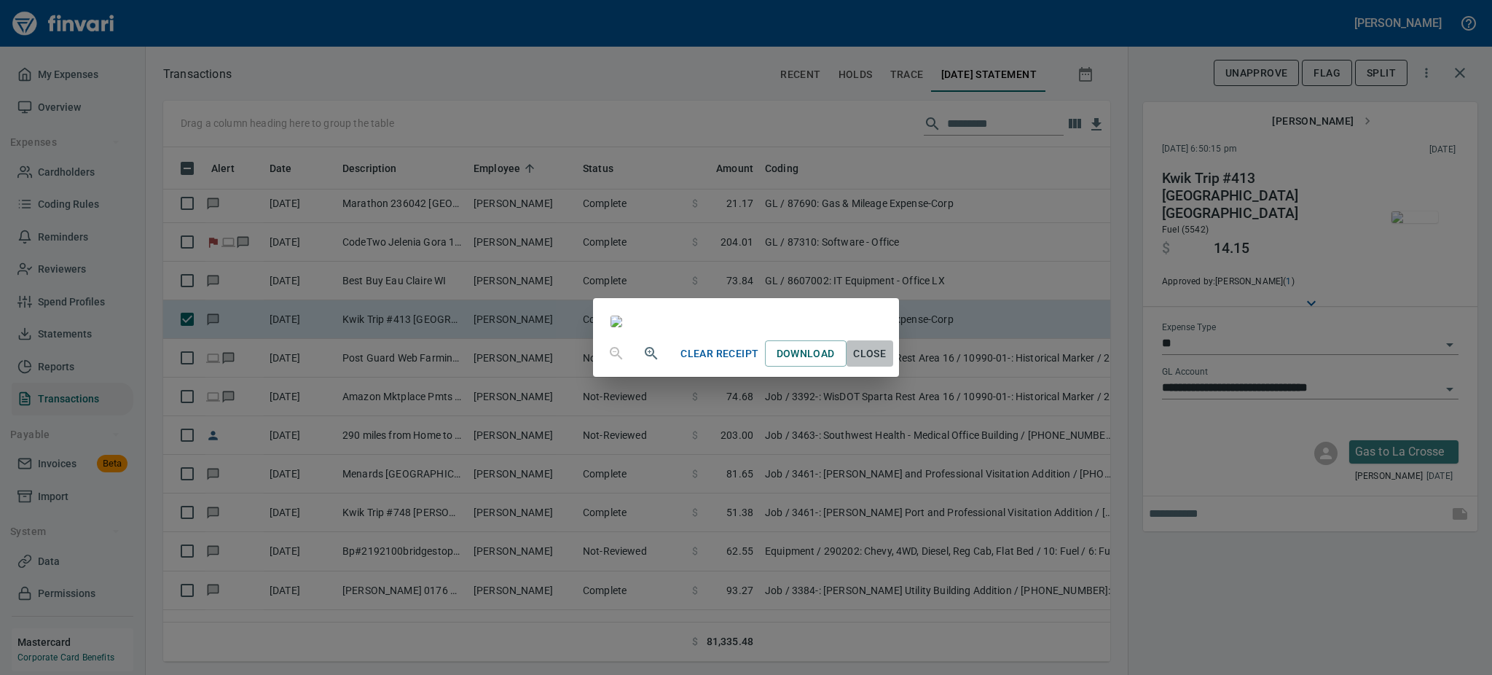
click at [887, 363] on span "Close" at bounding box center [869, 354] width 35 height 18
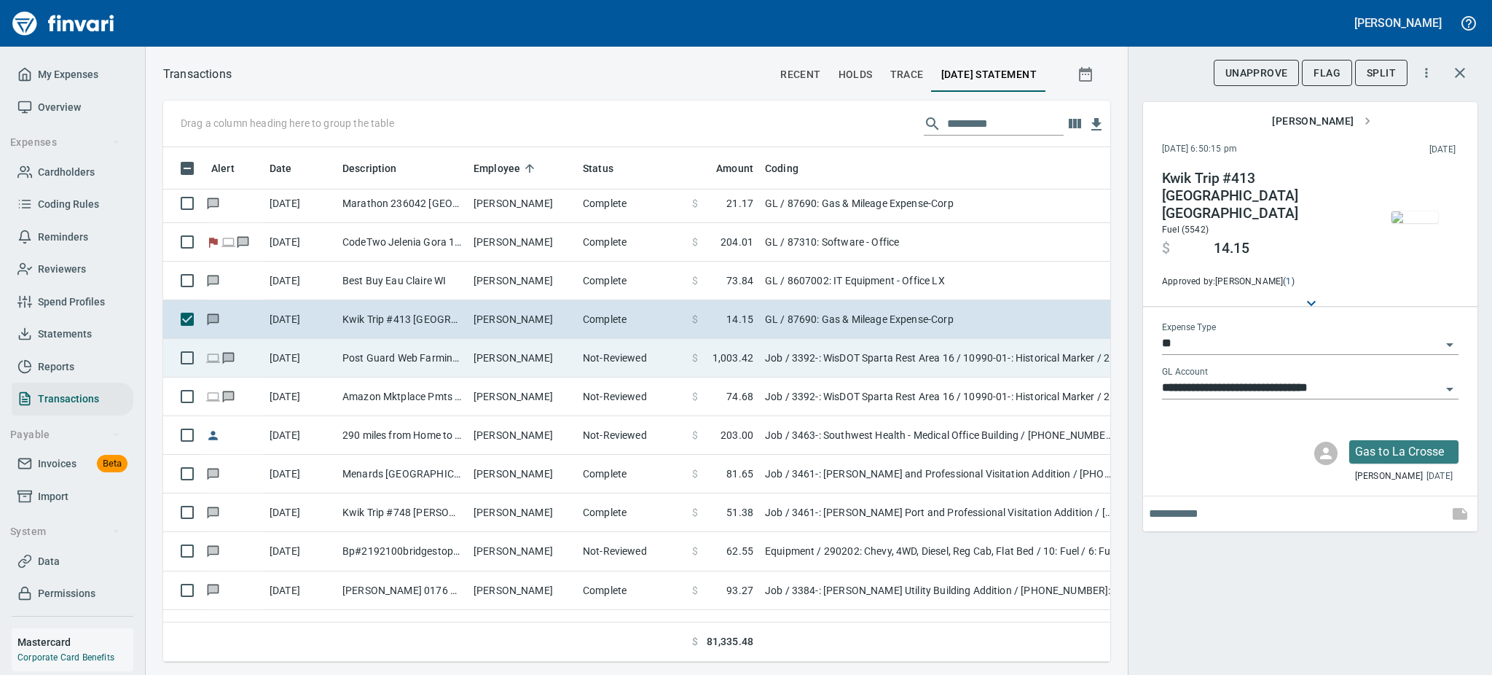
click at [561, 358] on td "[PERSON_NAME]" at bounding box center [522, 358] width 109 height 39
type input "***"
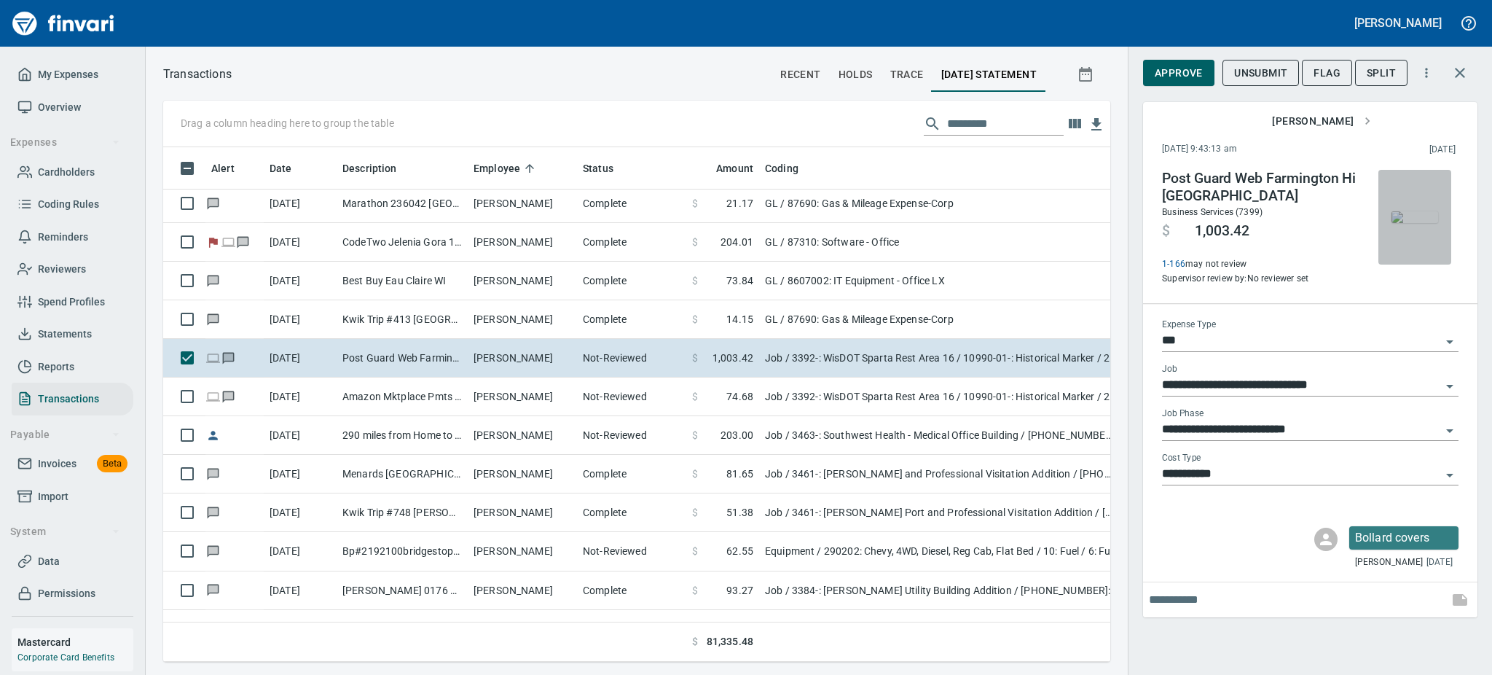
click at [1408, 221] on img "button" at bounding box center [1415, 217] width 47 height 12
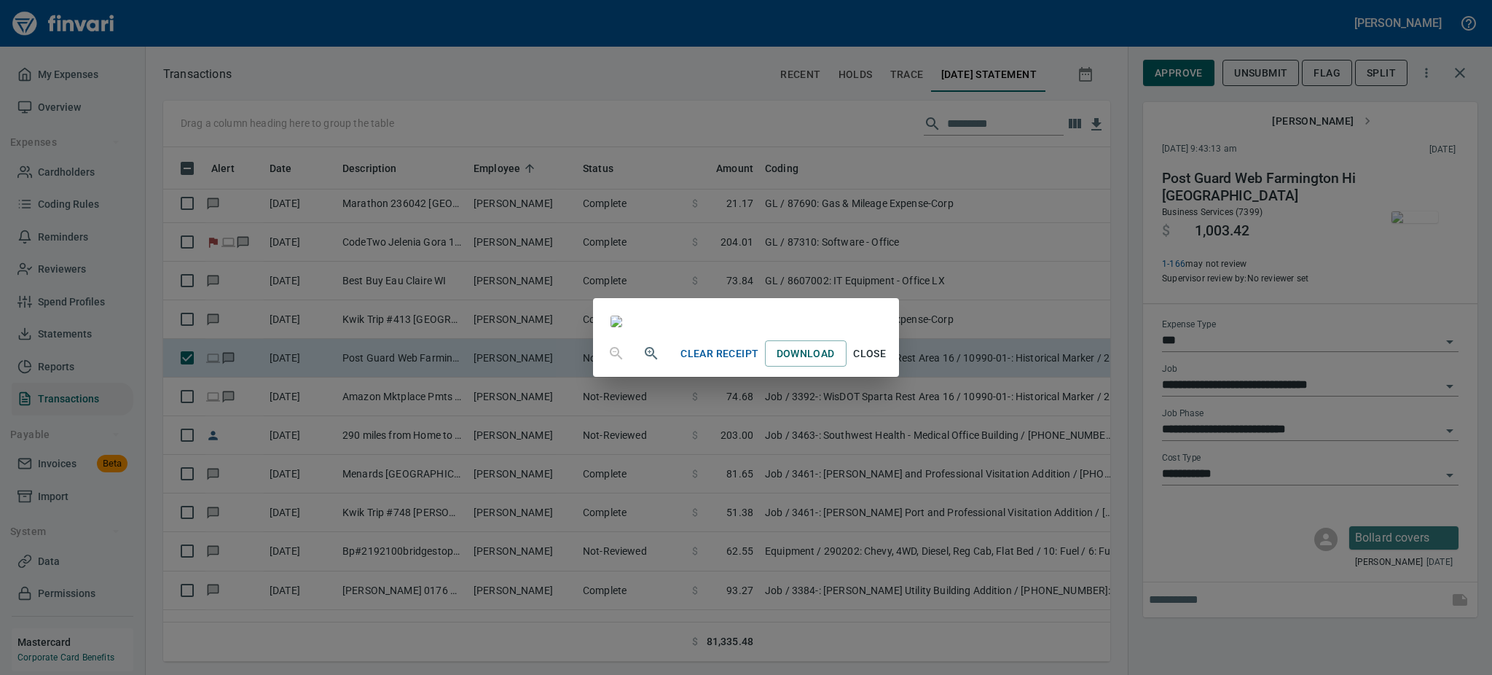
scroll to position [149, 0]
click at [887, 363] on span "Close" at bounding box center [869, 354] width 35 height 18
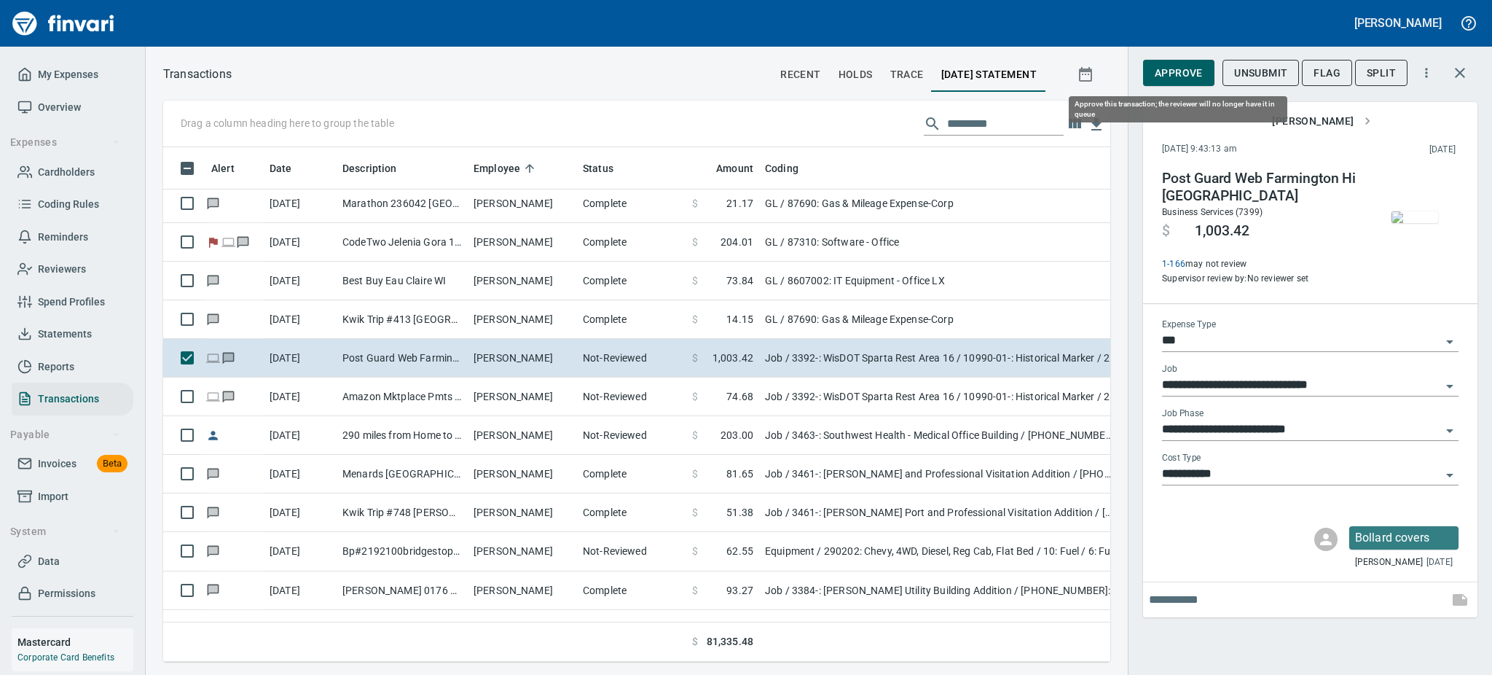
scroll to position [482, 914]
click at [1173, 66] on span "Approve" at bounding box center [1179, 73] width 48 height 18
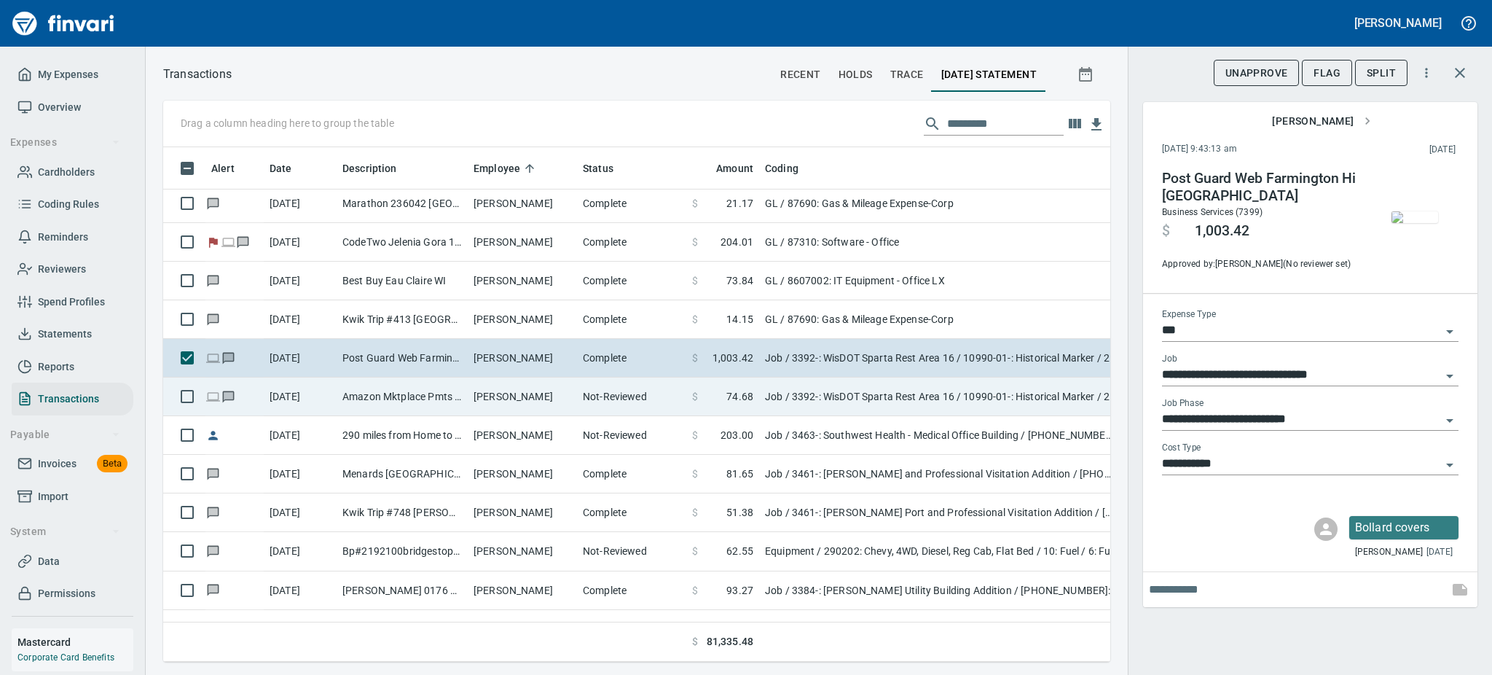
click at [477, 395] on td "[PERSON_NAME]" at bounding box center [522, 396] width 109 height 39
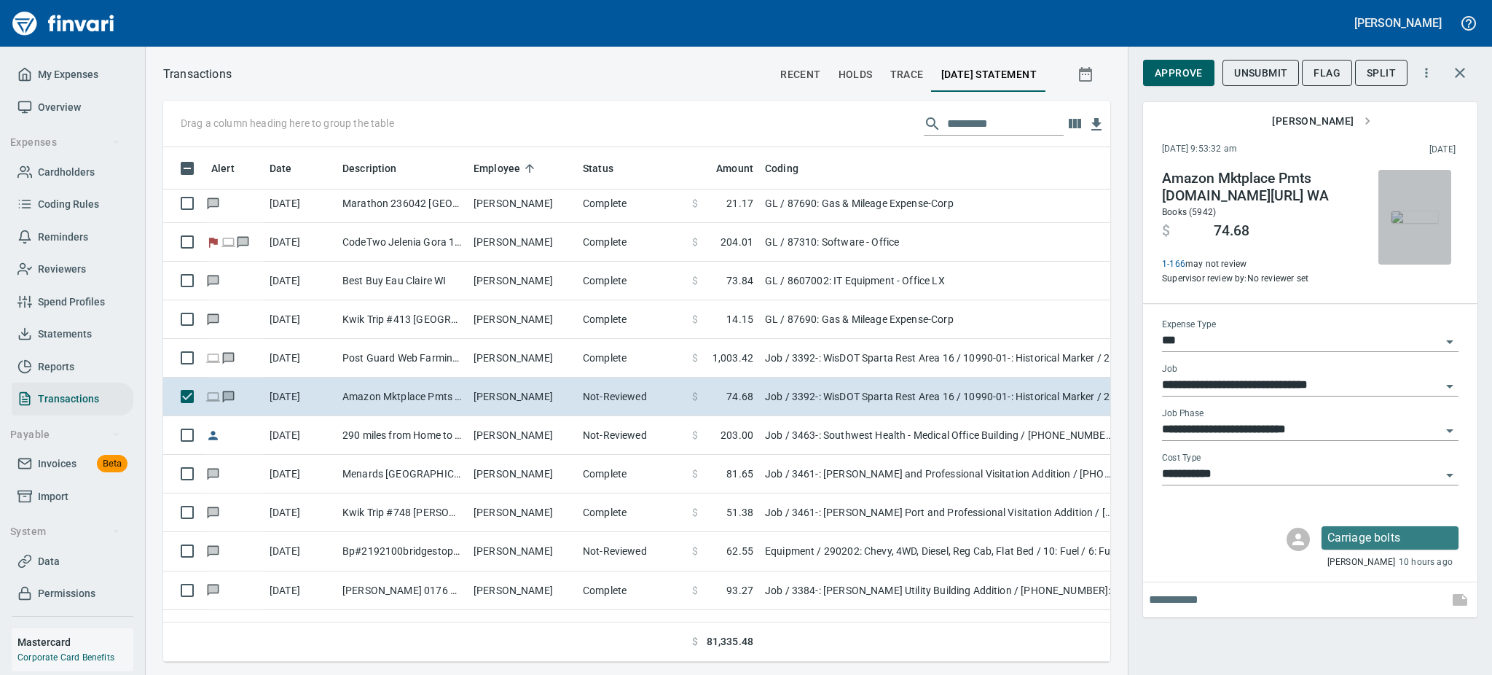
click at [1417, 211] on img "button" at bounding box center [1415, 217] width 47 height 12
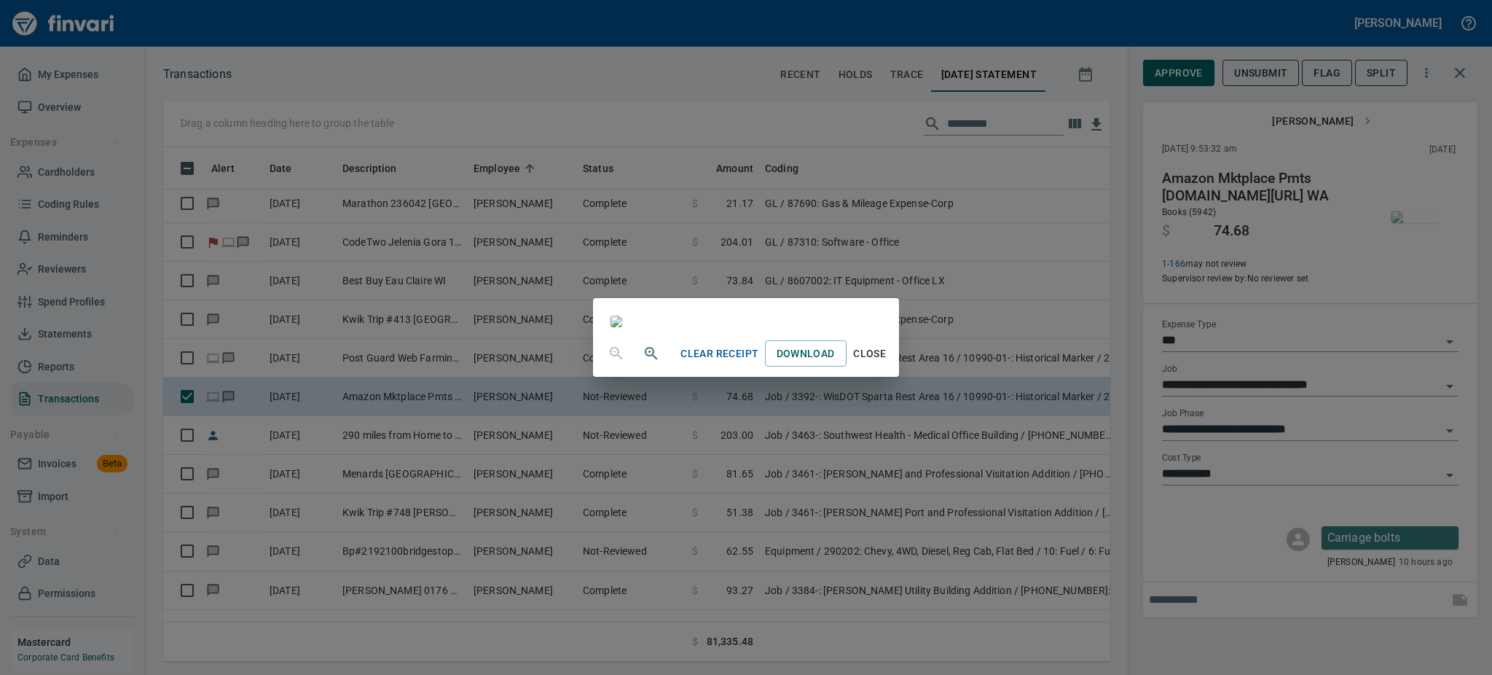
click at [887, 363] on span "Close" at bounding box center [869, 354] width 35 height 18
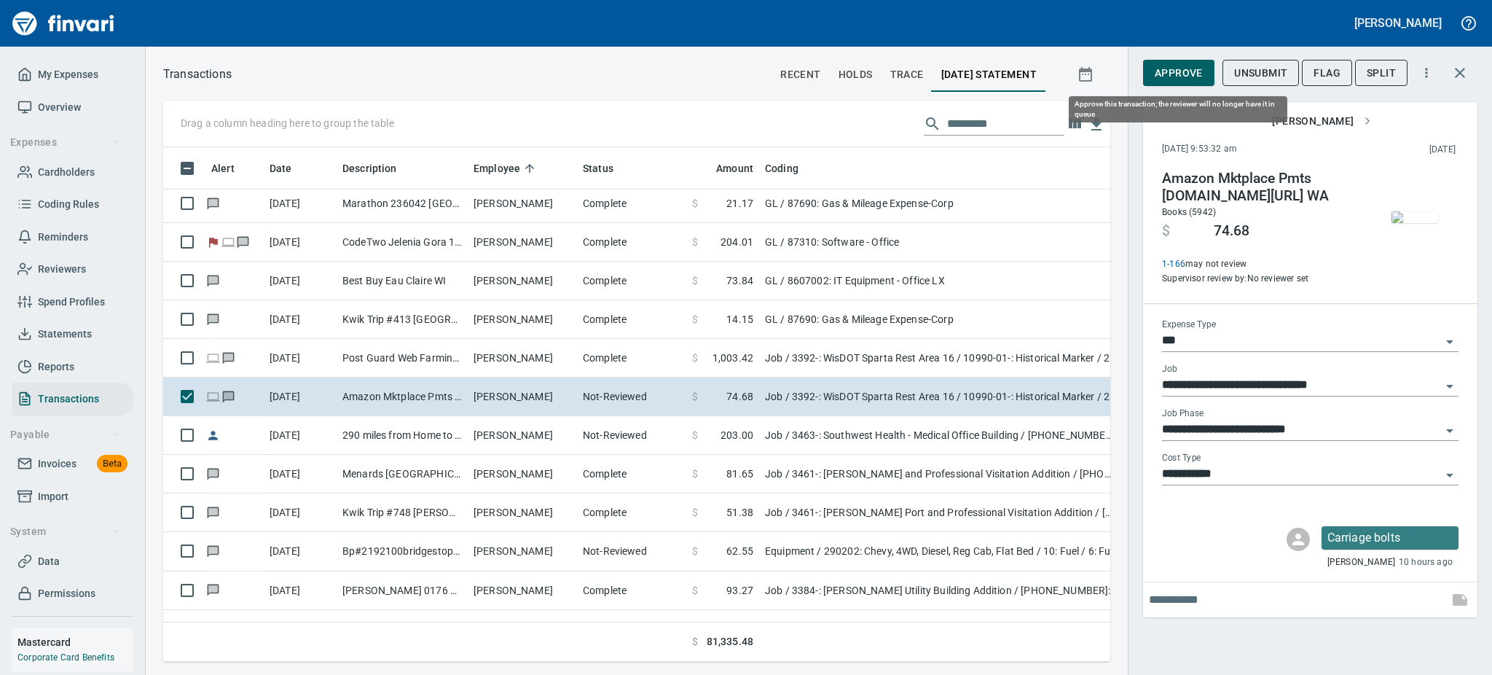
scroll to position [482, 914]
click at [1191, 68] on span "Approve" at bounding box center [1179, 73] width 48 height 18
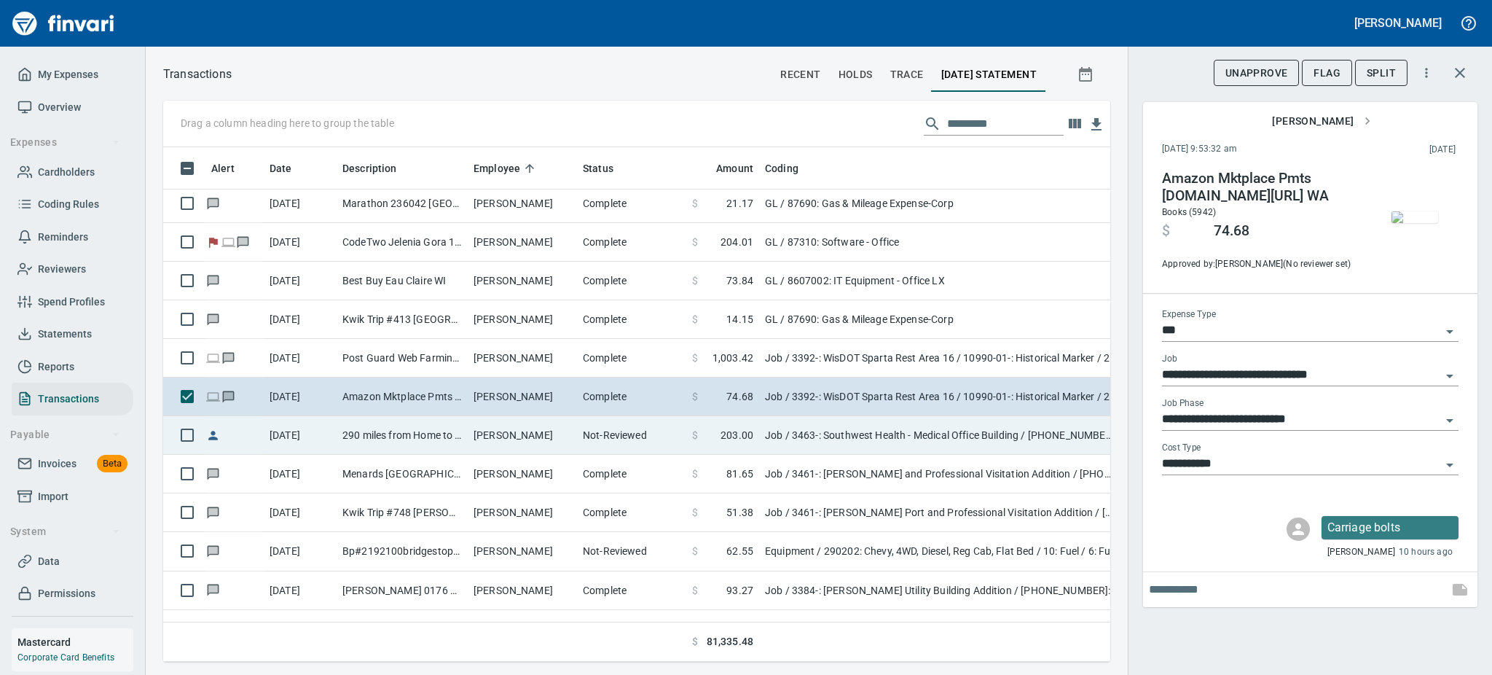
click at [538, 426] on td "[PERSON_NAME]" at bounding box center [522, 435] width 109 height 39
type input "**********"
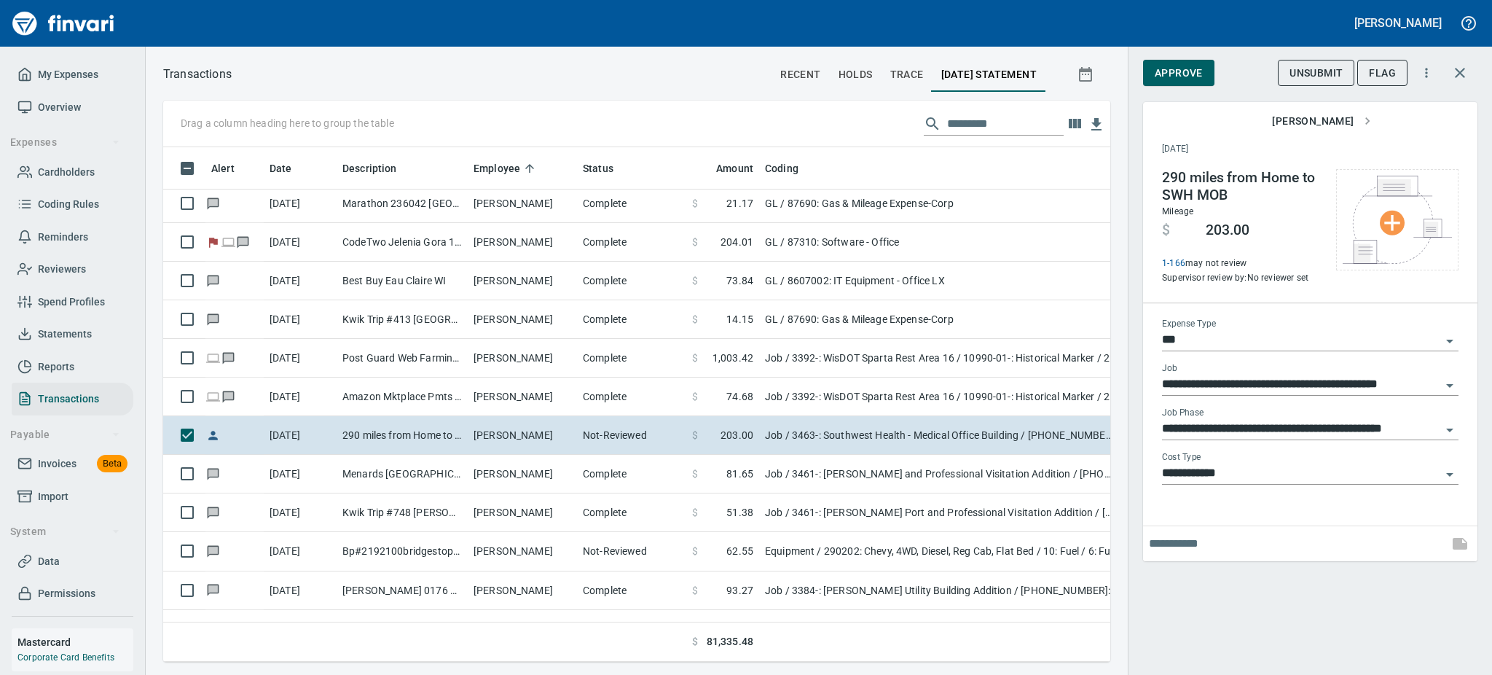
scroll to position [482, 914]
click at [1162, 70] on span "Approve" at bounding box center [1179, 73] width 48 height 18
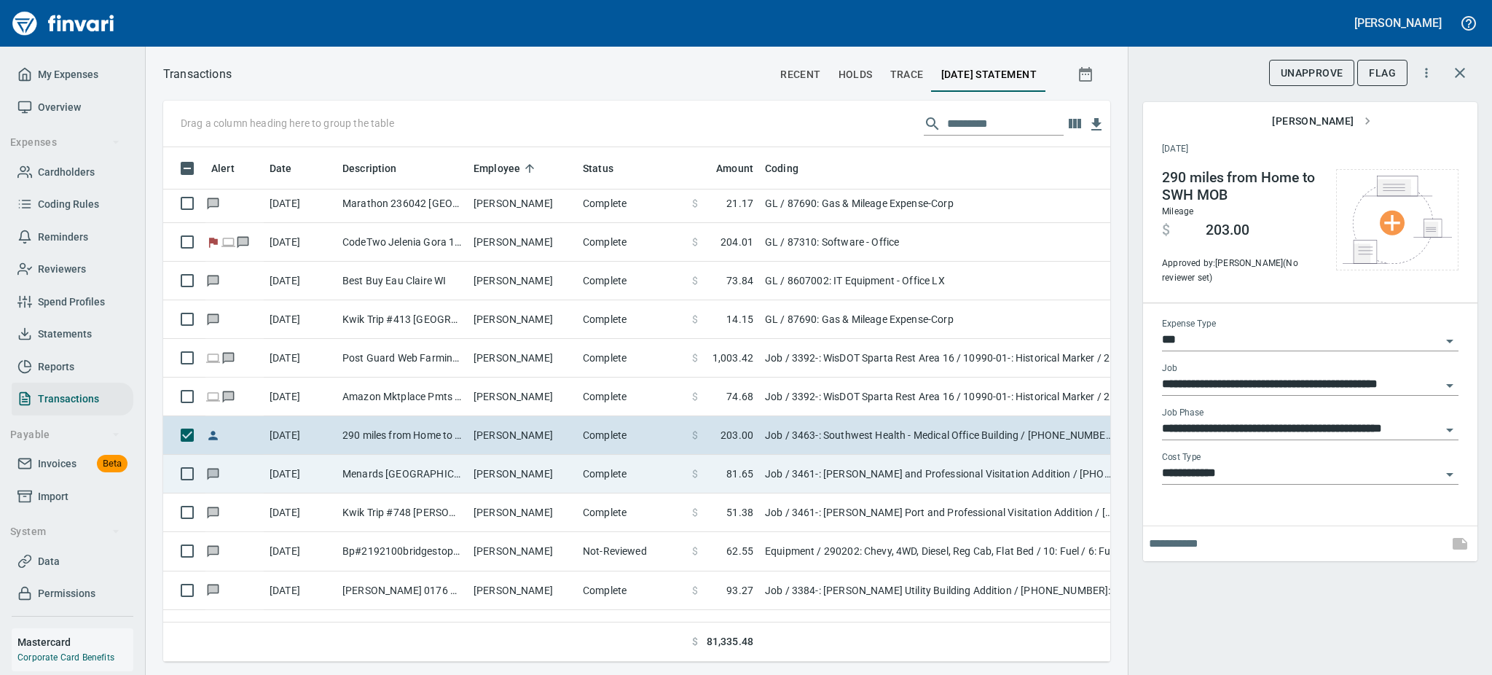
click at [571, 474] on td "[PERSON_NAME]" at bounding box center [522, 474] width 109 height 39
type input "**********"
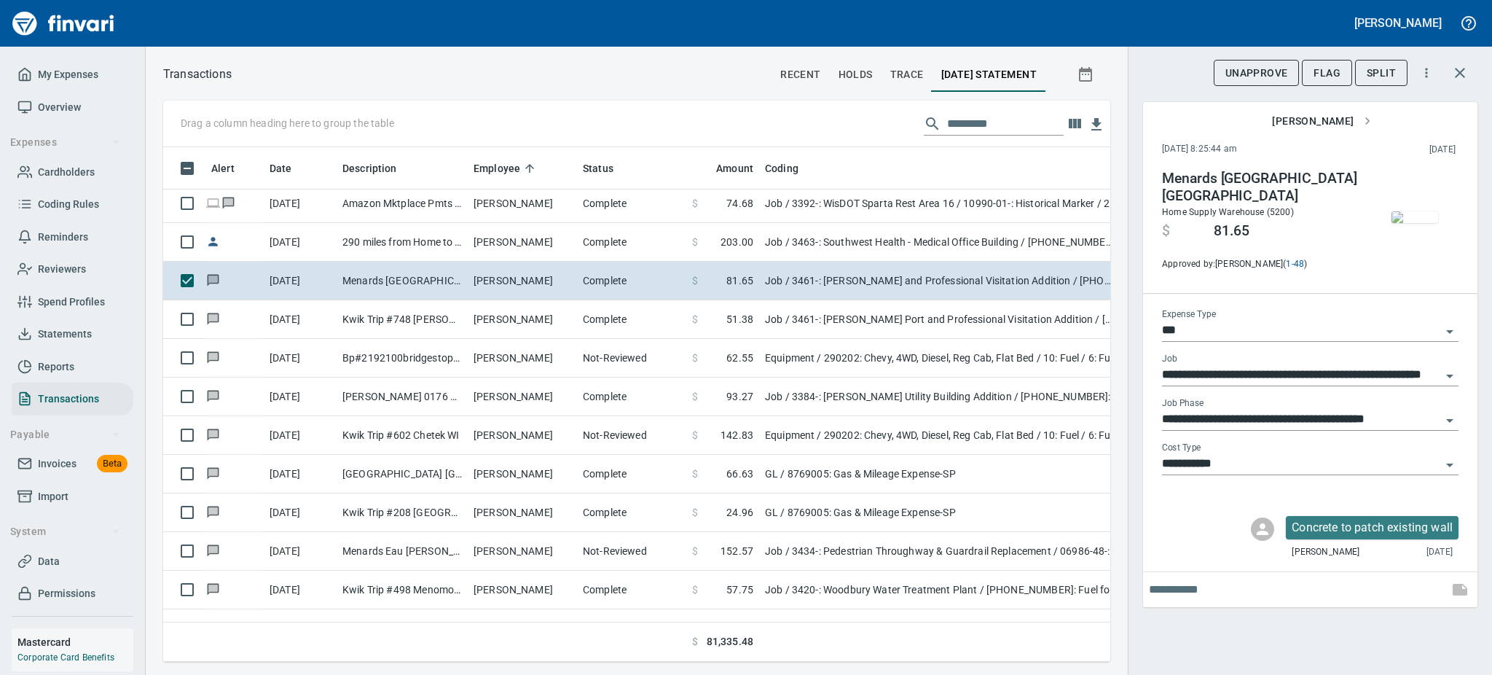
scroll to position [1282, 0]
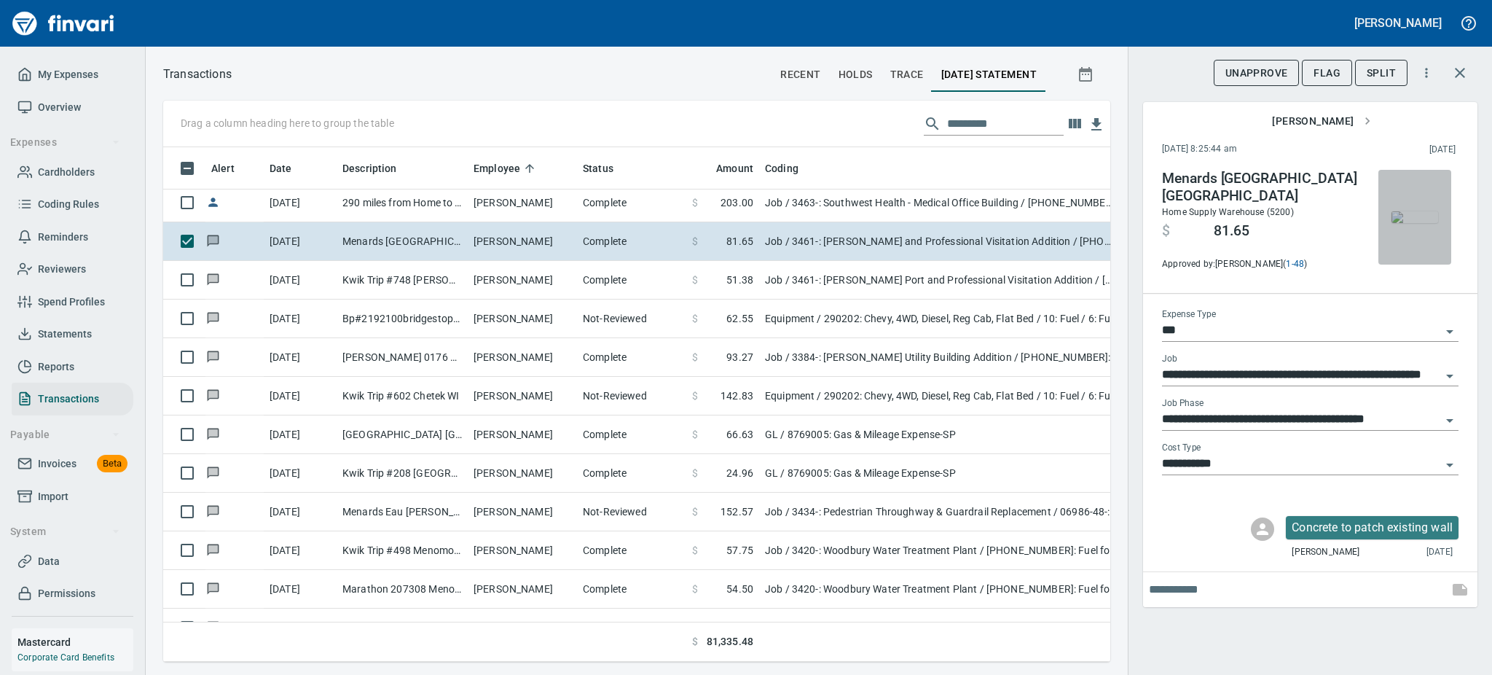
click at [1393, 217] on img "button" at bounding box center [1415, 217] width 47 height 12
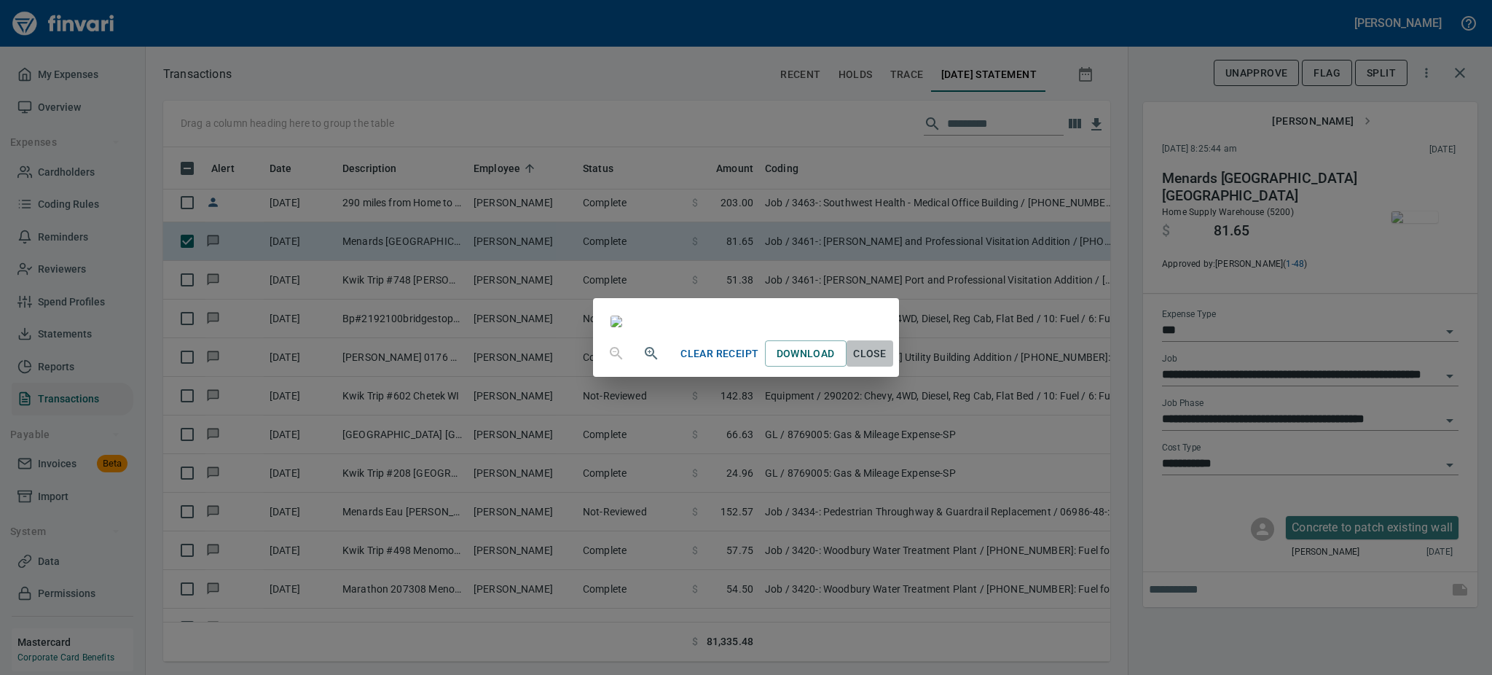
click at [887, 363] on span "Close" at bounding box center [869, 354] width 35 height 18
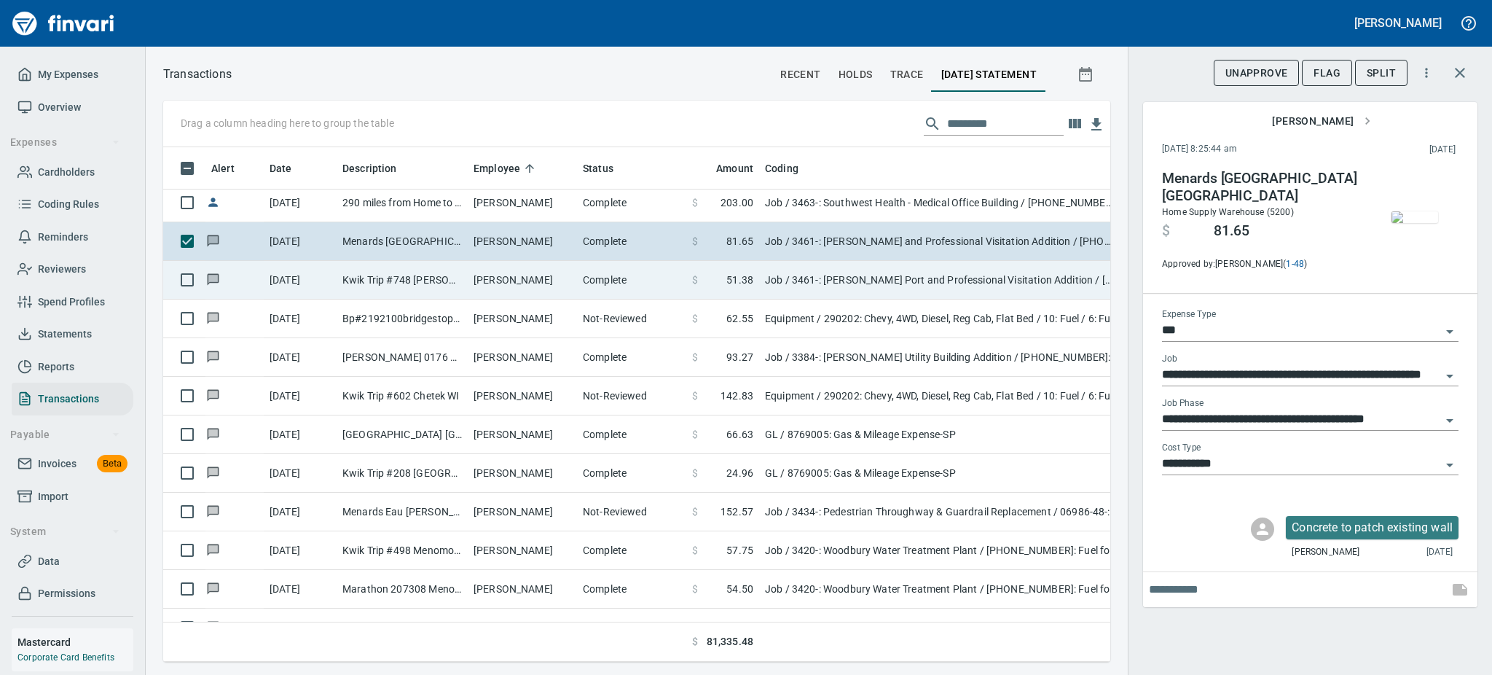
click at [598, 279] on td "Complete" at bounding box center [631, 280] width 109 height 39
type input "**********"
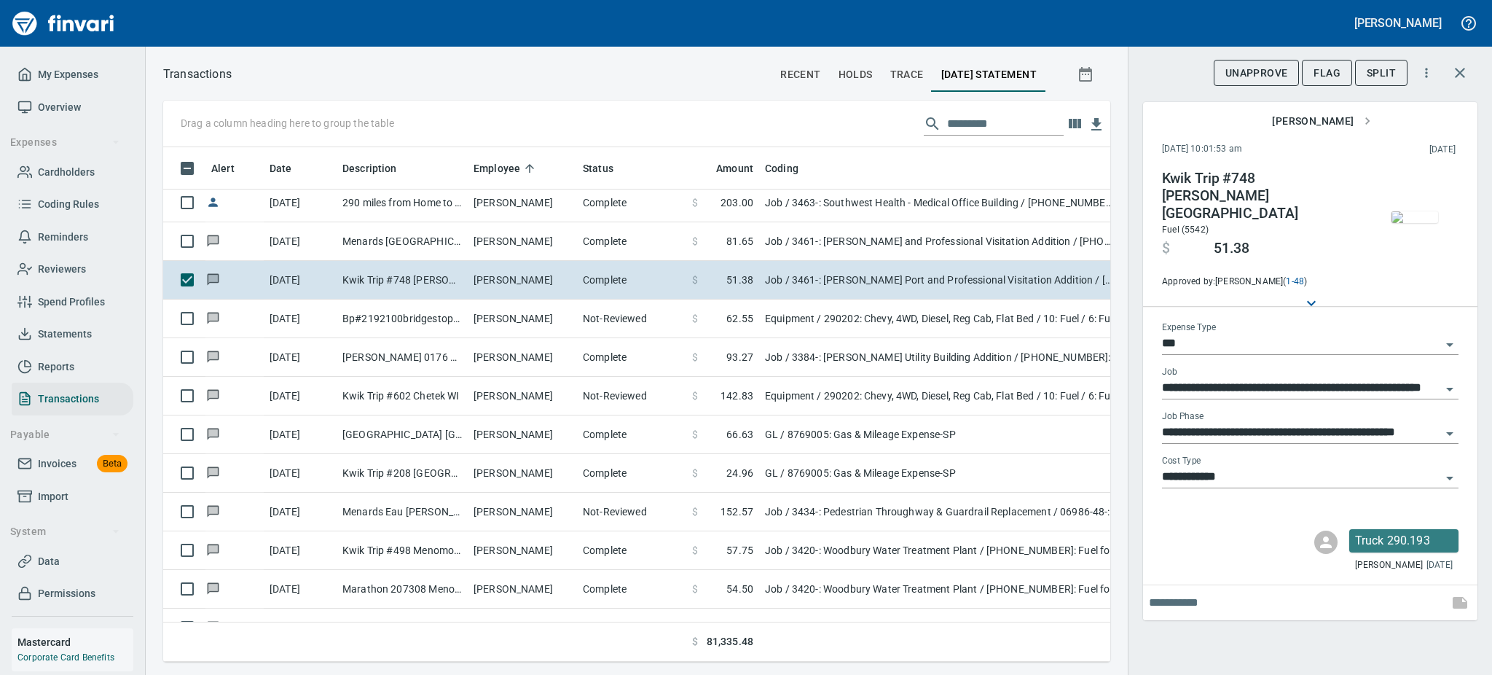
scroll to position [482, 914]
click at [1403, 211] on img "button" at bounding box center [1415, 217] width 47 height 12
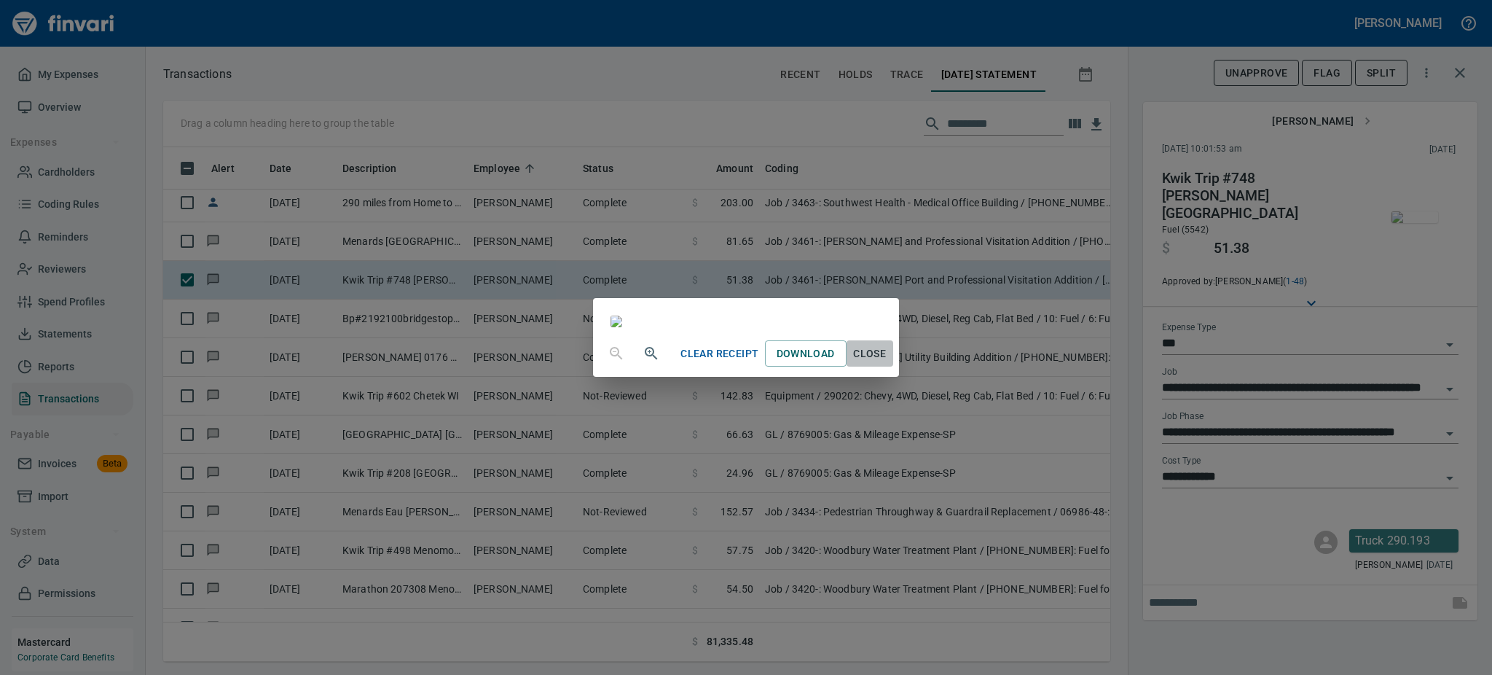
click at [887, 363] on span "Close" at bounding box center [869, 354] width 35 height 18
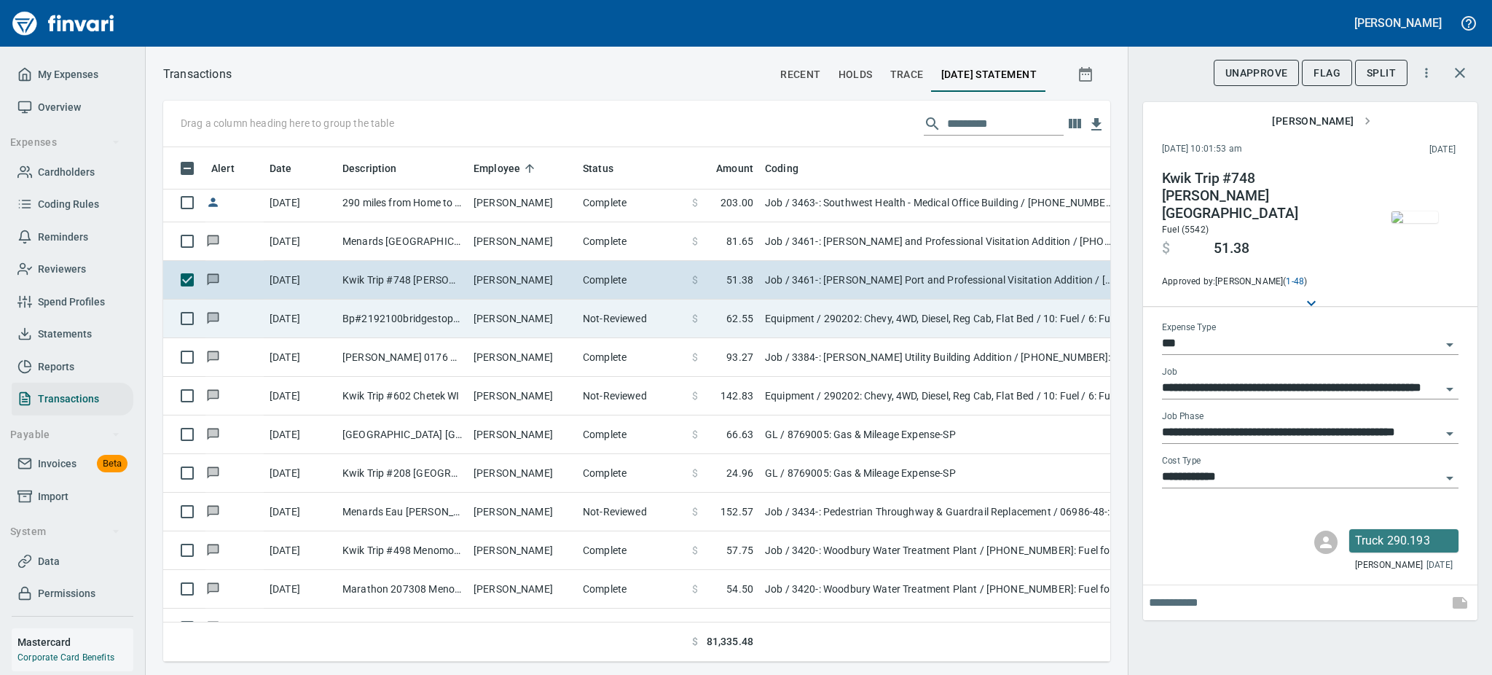
click at [452, 325] on td "Bp#2192100bridgestop B [GEOGRAPHIC_DATA]" at bounding box center [402, 318] width 131 height 39
type input "*********"
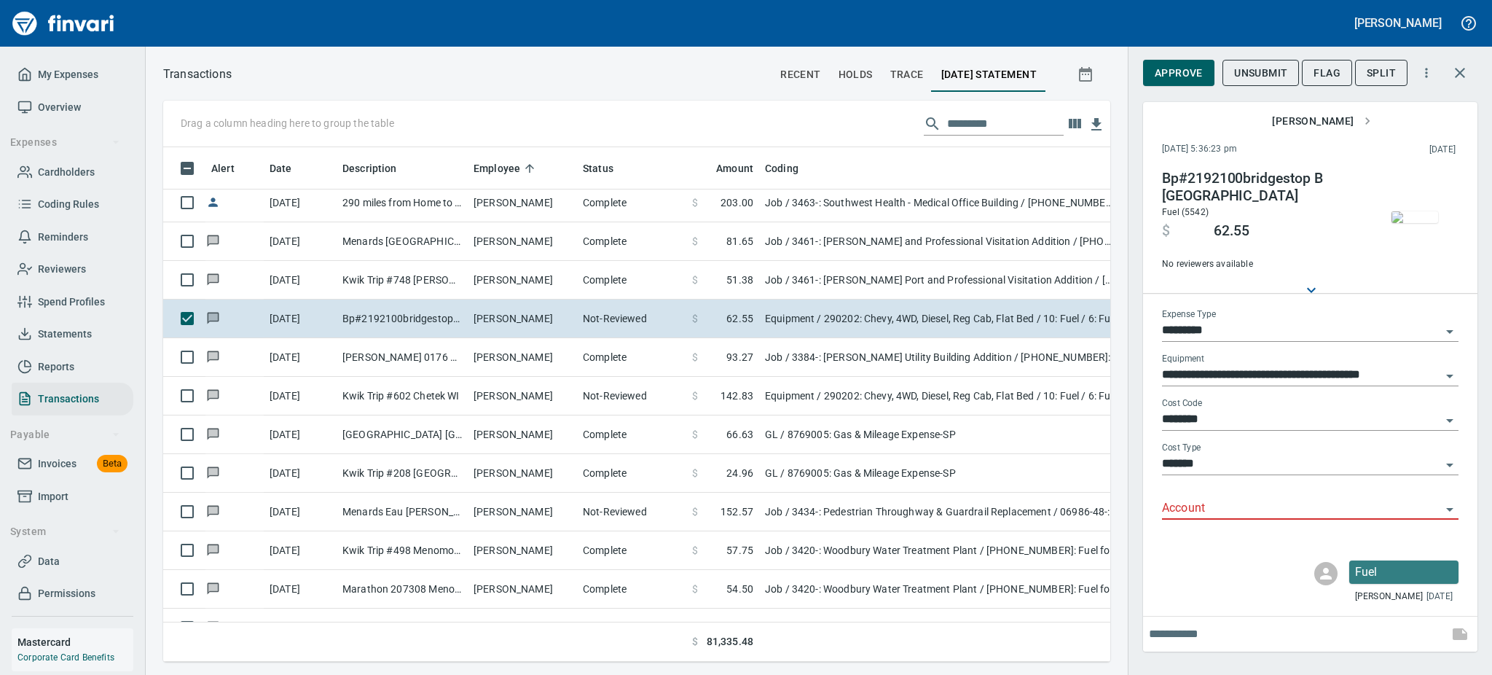
click at [1407, 211] on img "button" at bounding box center [1415, 217] width 47 height 12
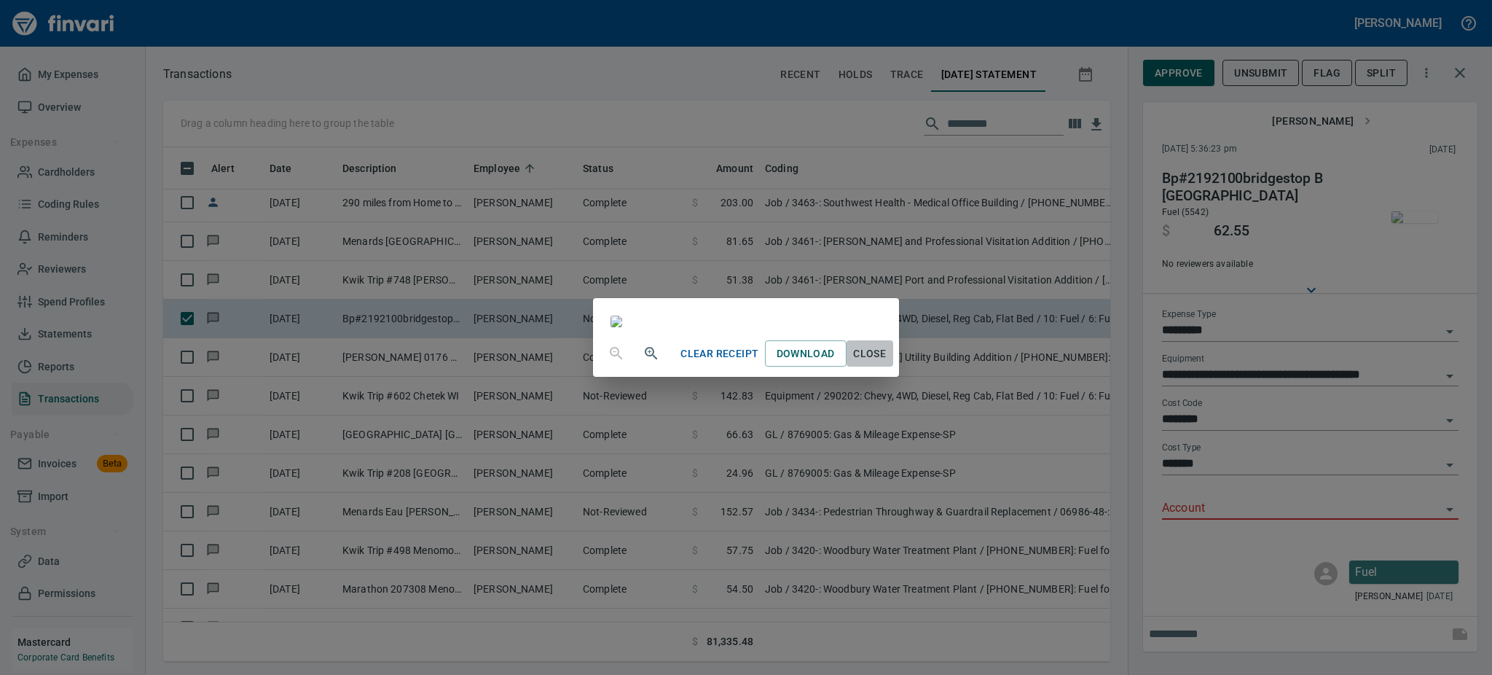
click at [887, 363] on span "Close" at bounding box center [869, 354] width 35 height 18
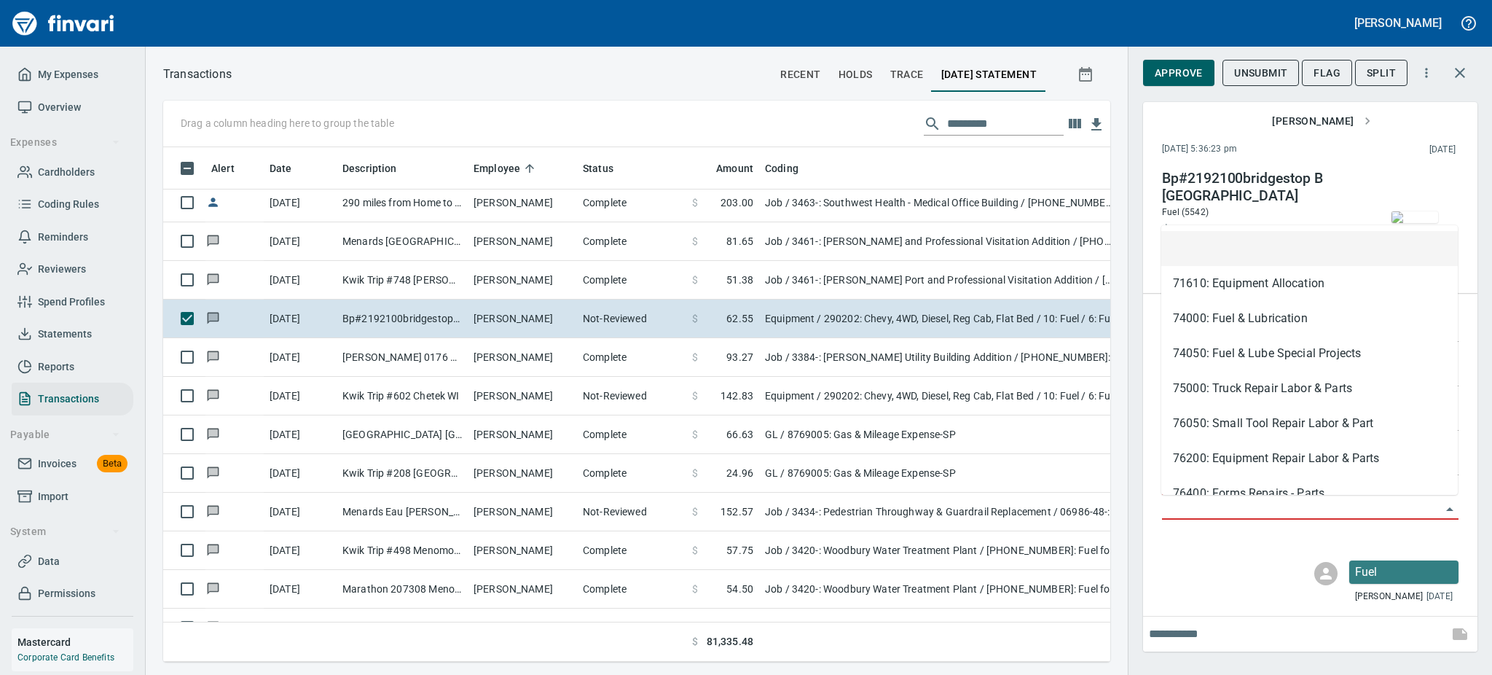
scroll to position [482, 914]
click at [1438, 500] on input "Account" at bounding box center [1301, 508] width 279 height 20
click at [1291, 324] on li "74000: Fuel & Lubrication" at bounding box center [1309, 318] width 297 height 35
type input "**********"
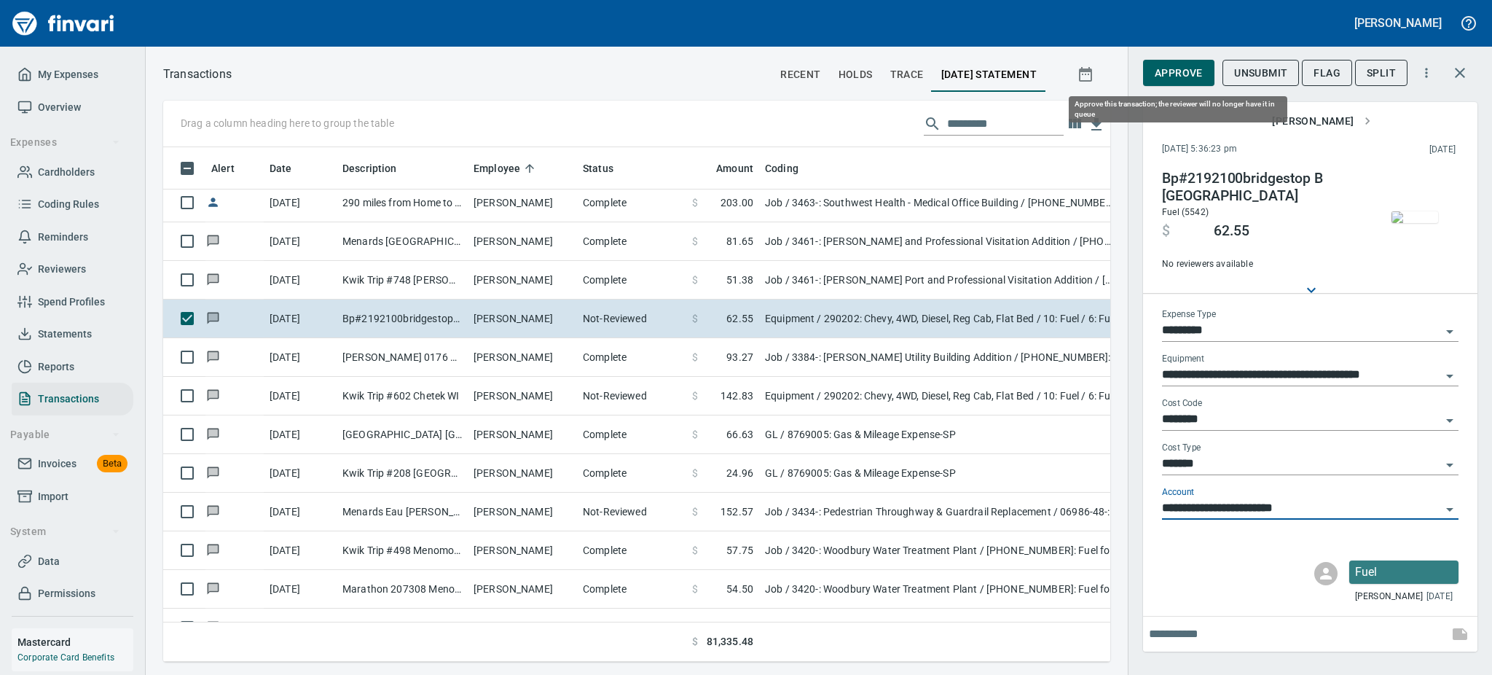
click at [1178, 64] on span "Approve" at bounding box center [1179, 73] width 48 height 18
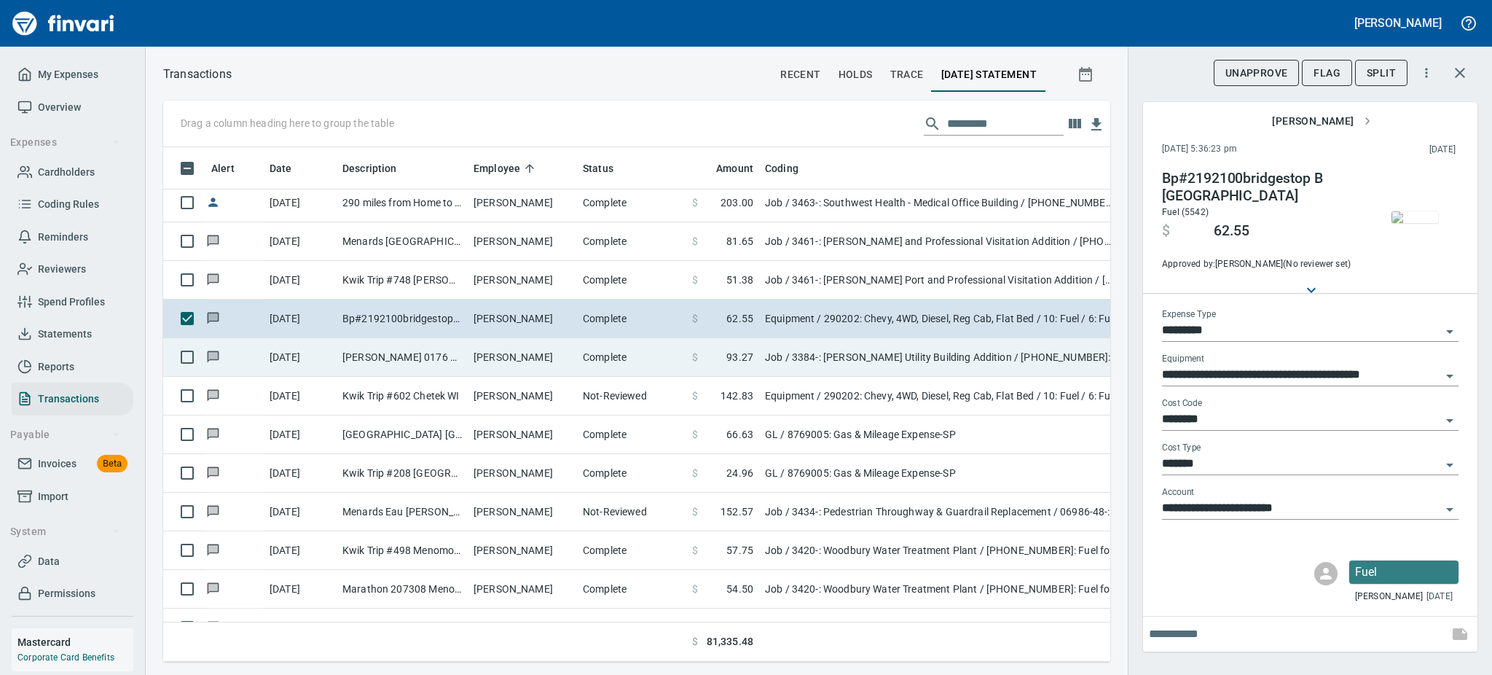
click at [500, 356] on td "[PERSON_NAME]" at bounding box center [522, 357] width 109 height 39
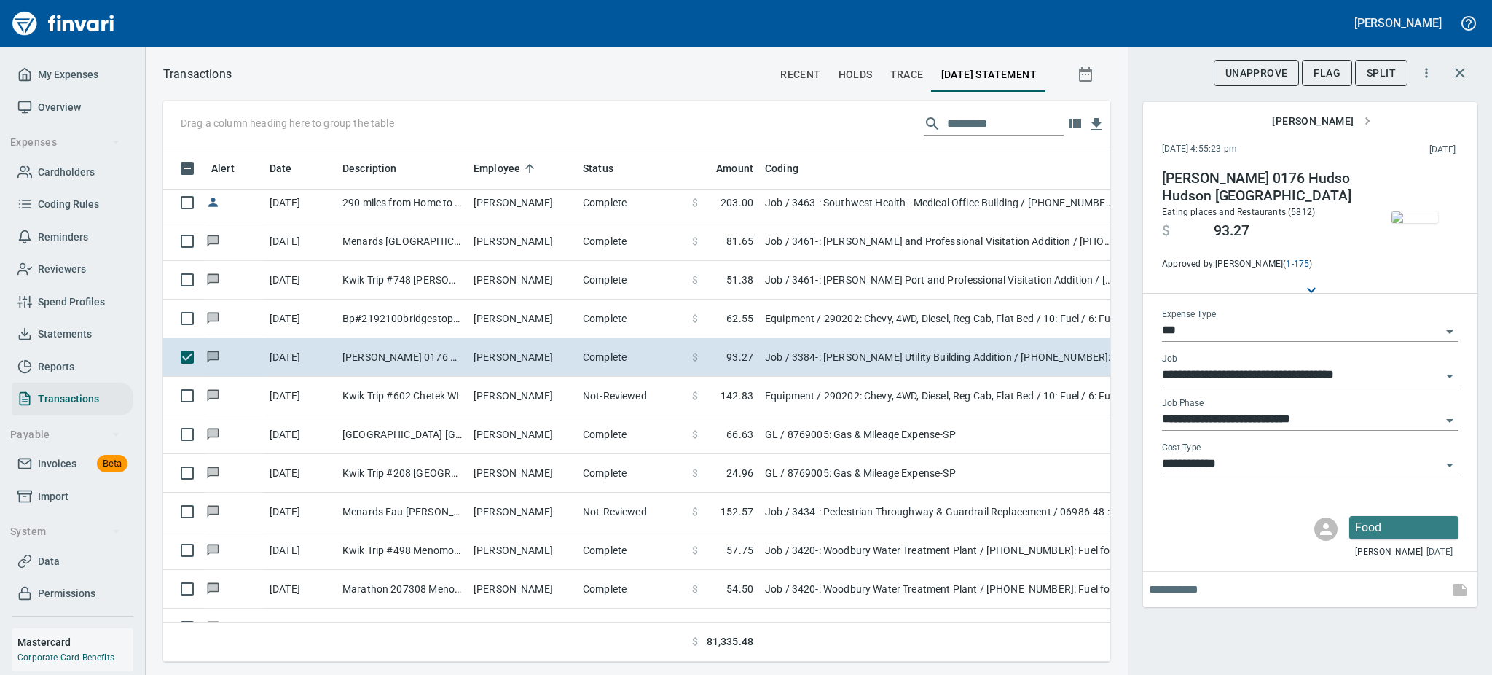
scroll to position [482, 914]
click at [1417, 218] on img "button" at bounding box center [1415, 217] width 47 height 12
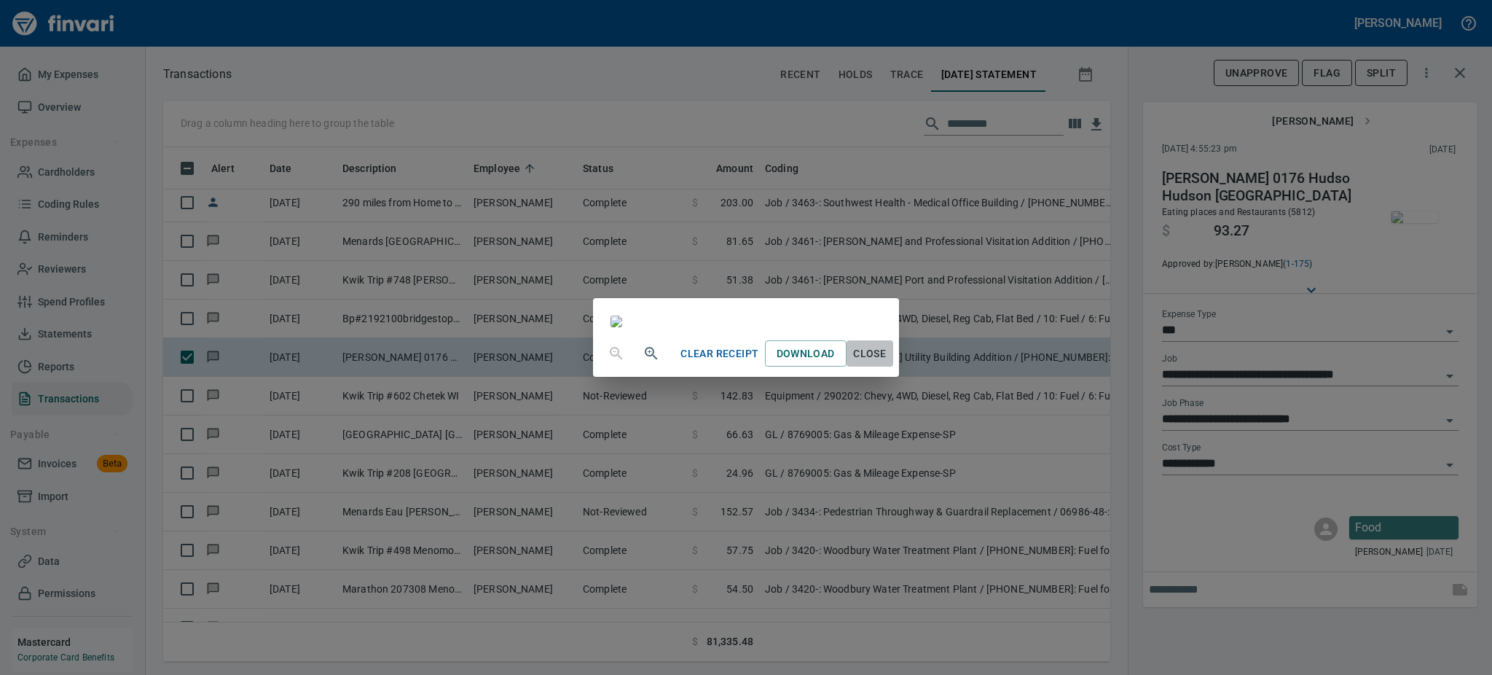
click at [887, 363] on span "Close" at bounding box center [869, 354] width 35 height 18
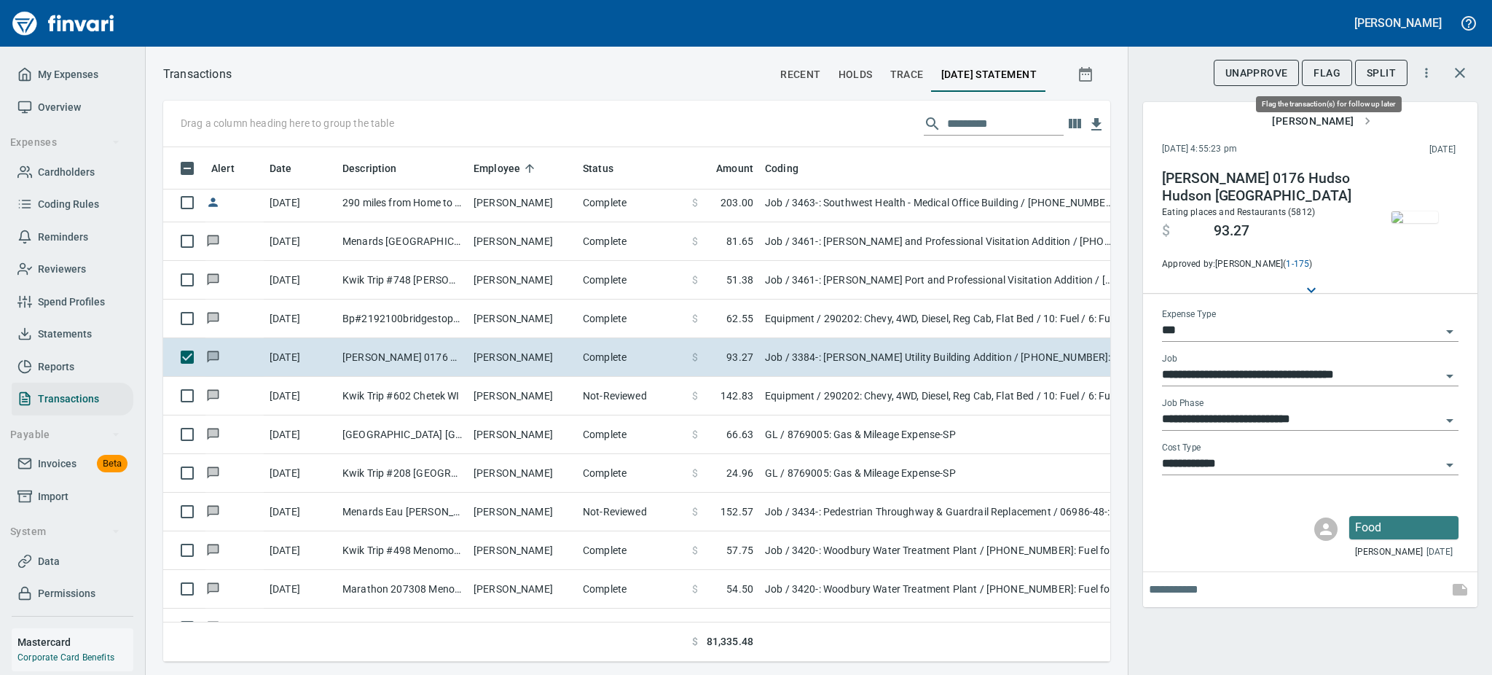
click at [1323, 74] on span "Flag" at bounding box center [1327, 73] width 27 height 18
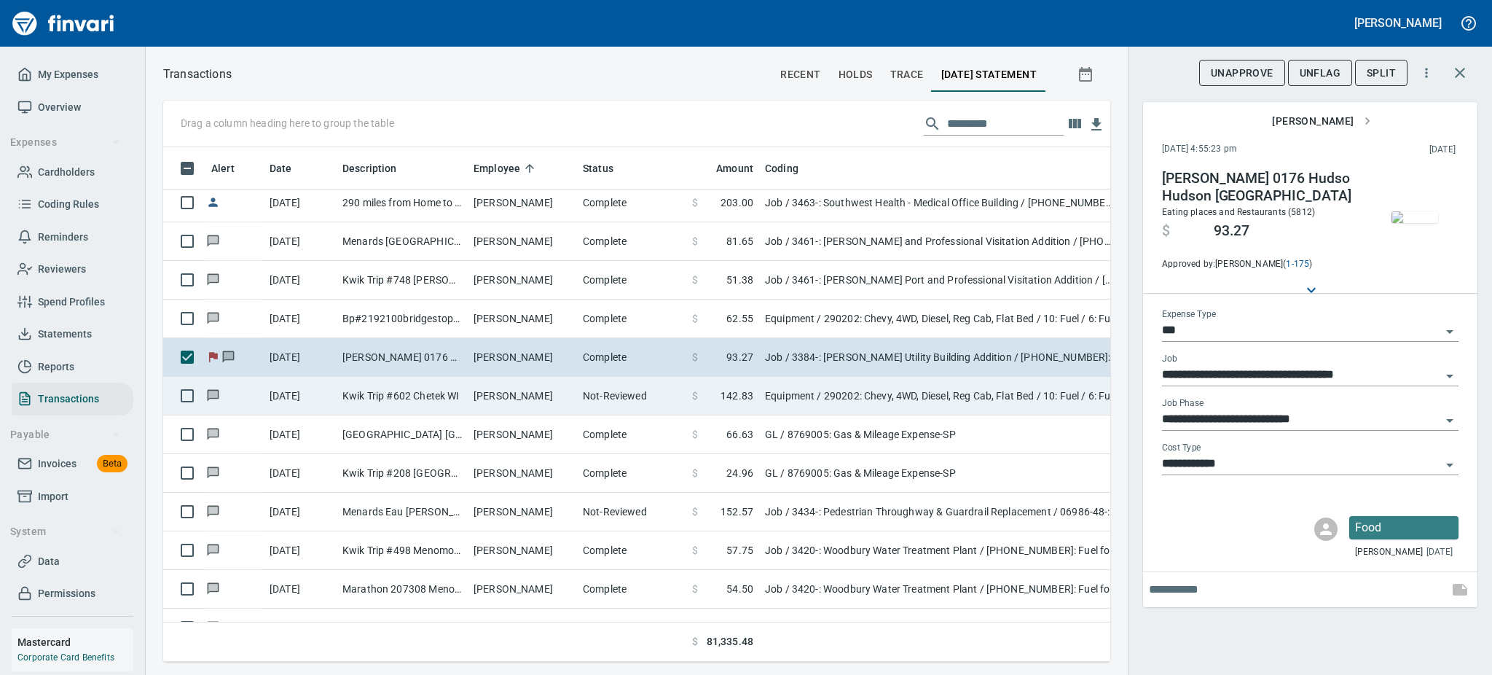
click at [572, 393] on td "[PERSON_NAME]" at bounding box center [522, 396] width 109 height 39
type input "*********"
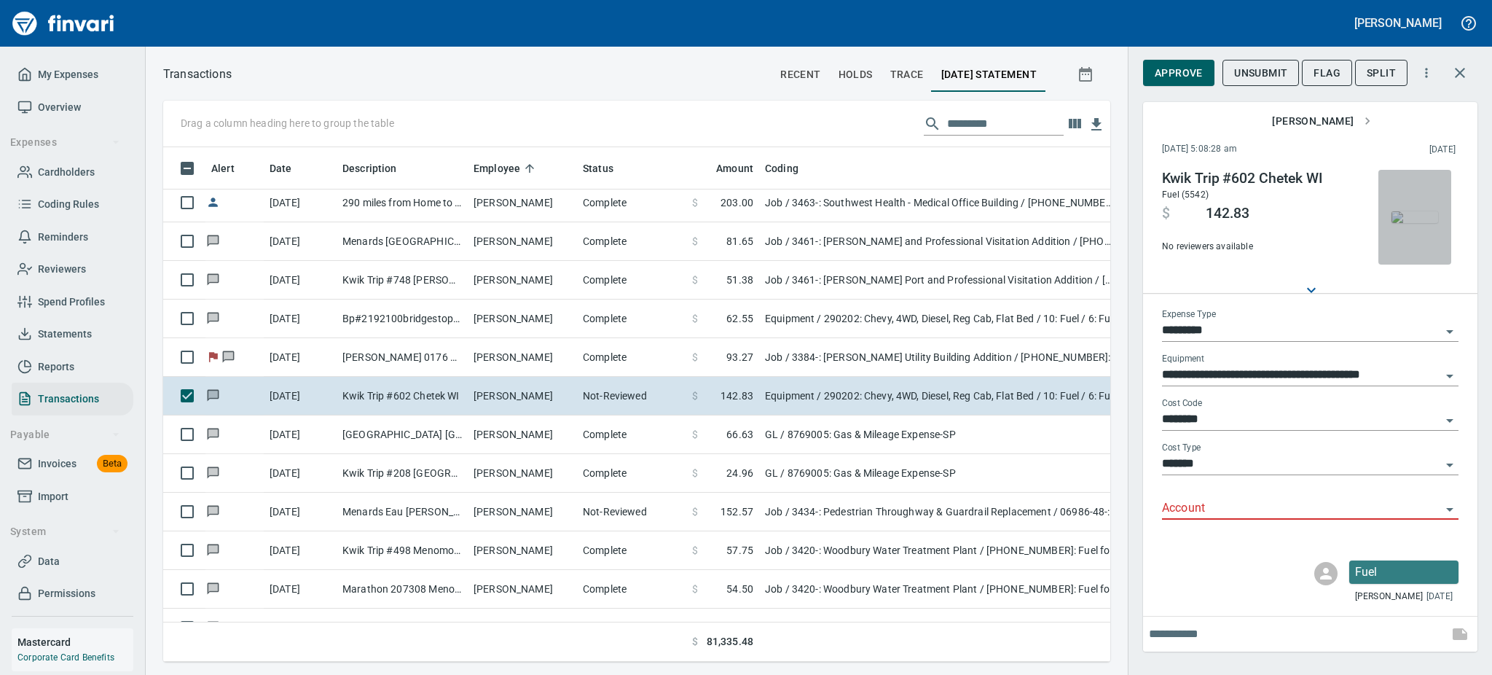
click at [1416, 223] on img "button" at bounding box center [1415, 217] width 47 height 12
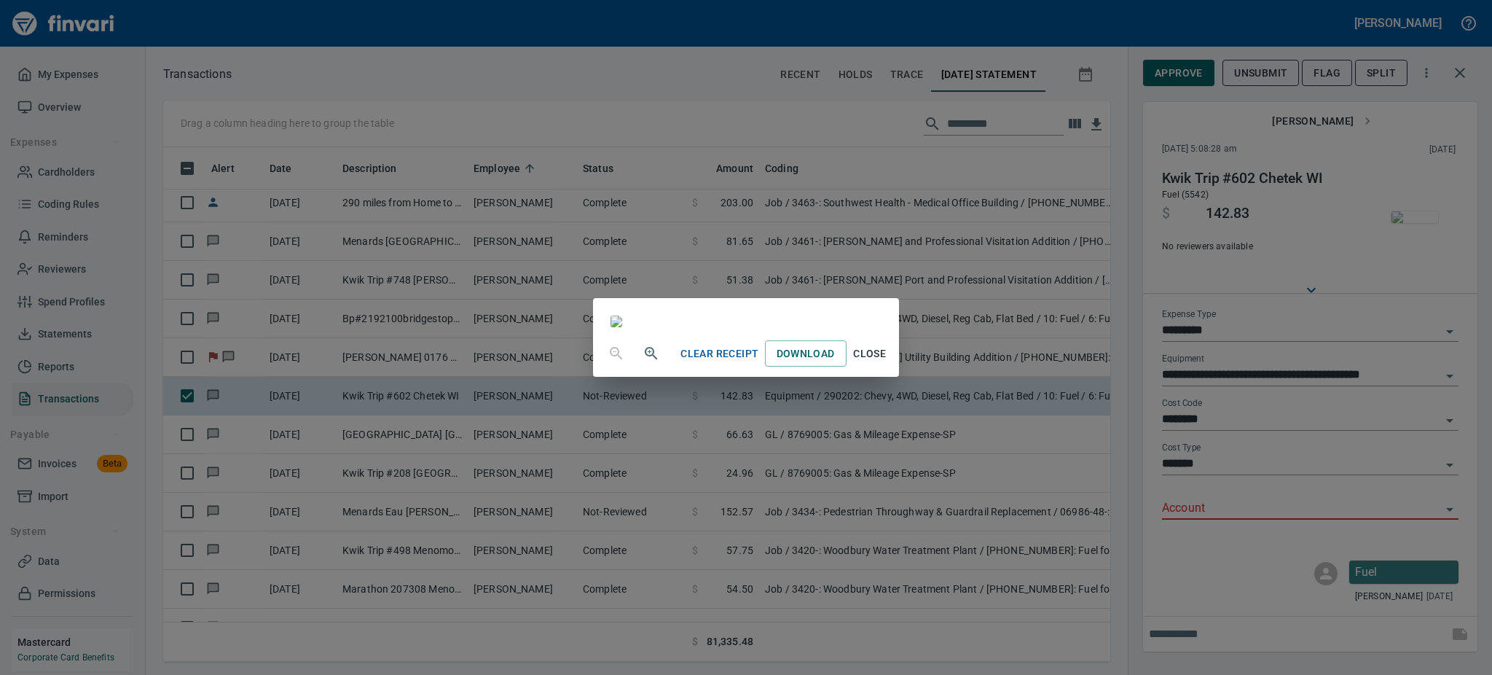
click at [887, 363] on span "Close" at bounding box center [869, 354] width 35 height 18
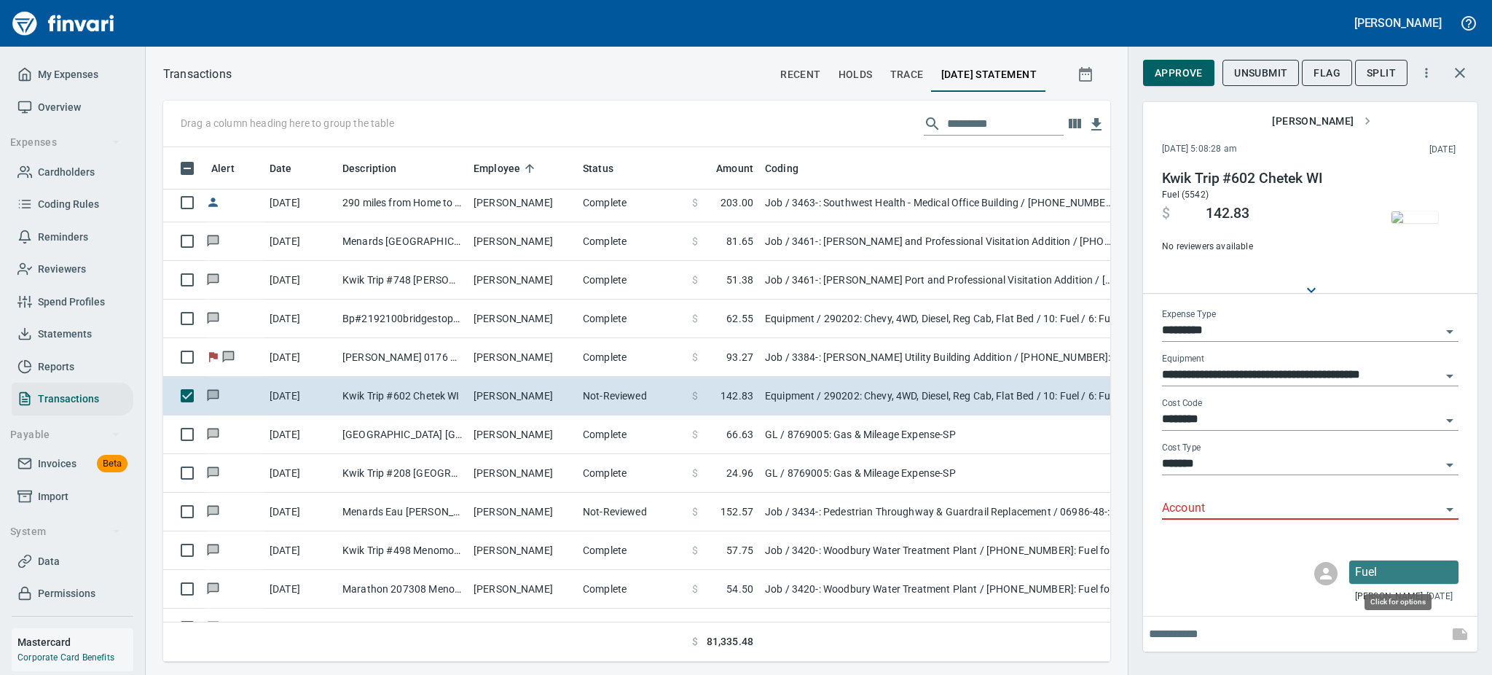
scroll to position [482, 914]
click at [1444, 506] on icon "Open" at bounding box center [1449, 509] width 17 height 17
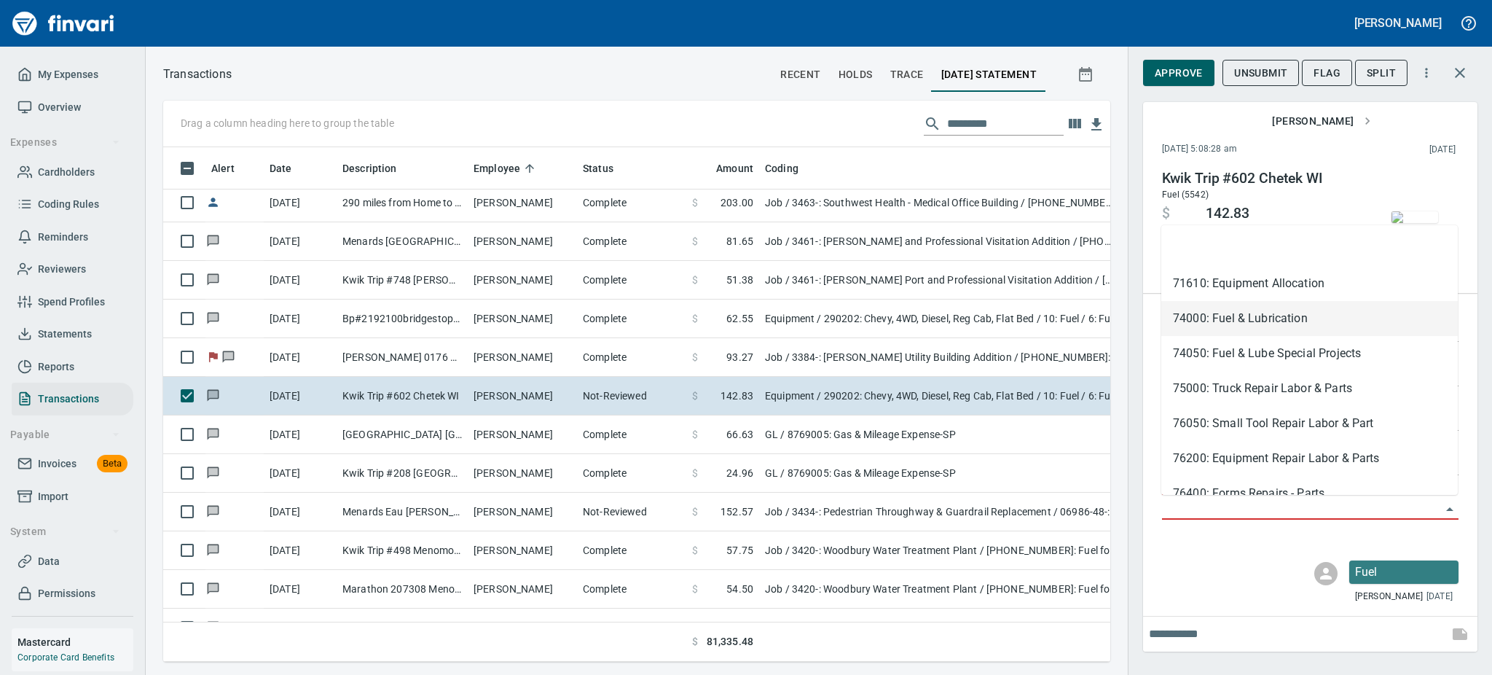
click at [1298, 320] on li "74000: Fuel & Lubrication" at bounding box center [1309, 318] width 297 height 35
type input "**********"
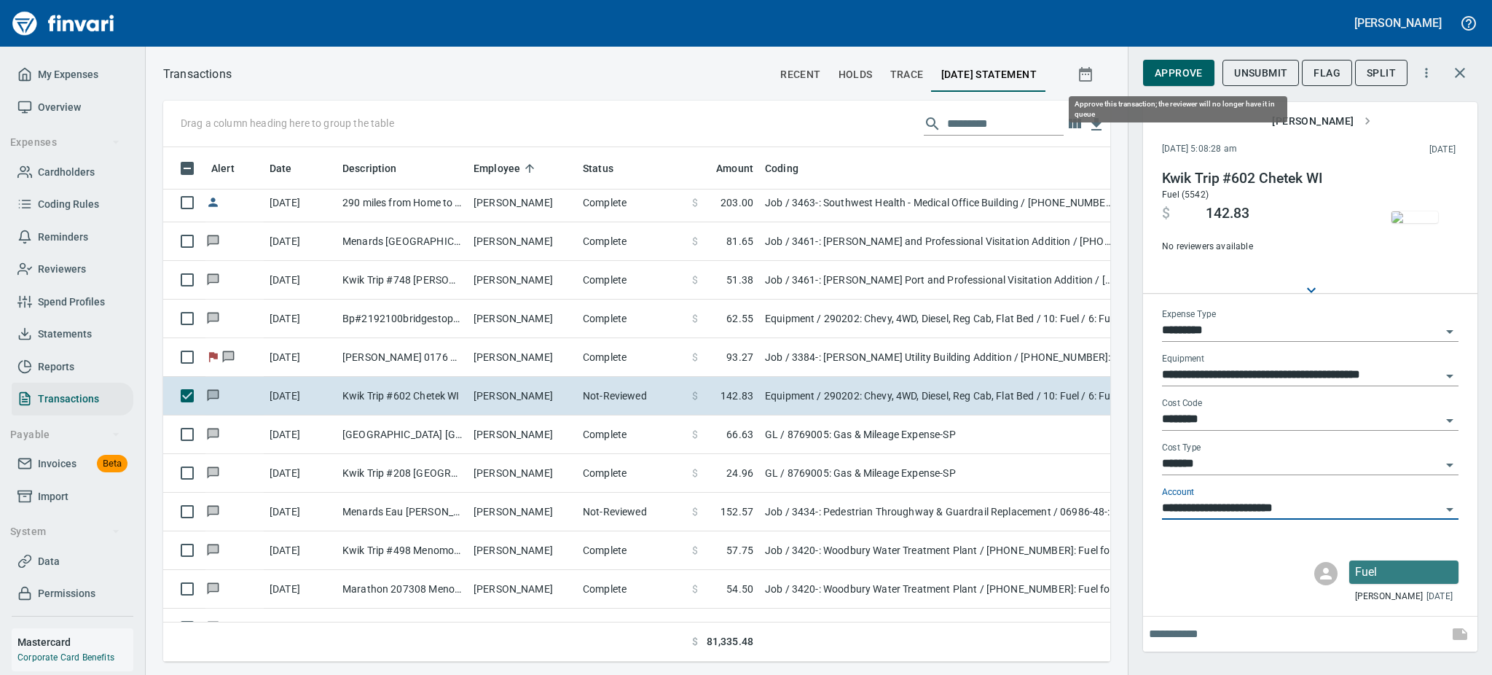
click at [1169, 67] on span "Approve" at bounding box center [1179, 73] width 48 height 18
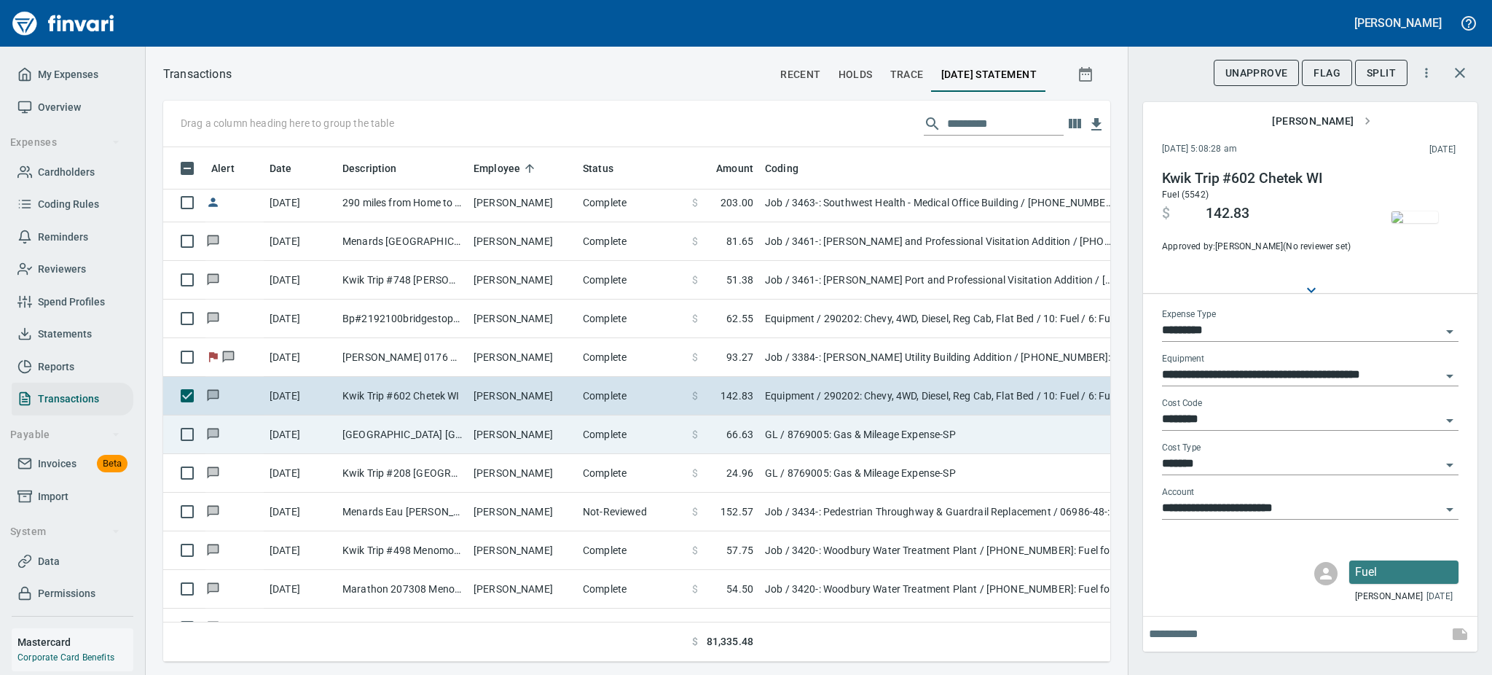
click at [487, 439] on td "[PERSON_NAME]" at bounding box center [522, 434] width 109 height 39
type input "**"
type input "**********"
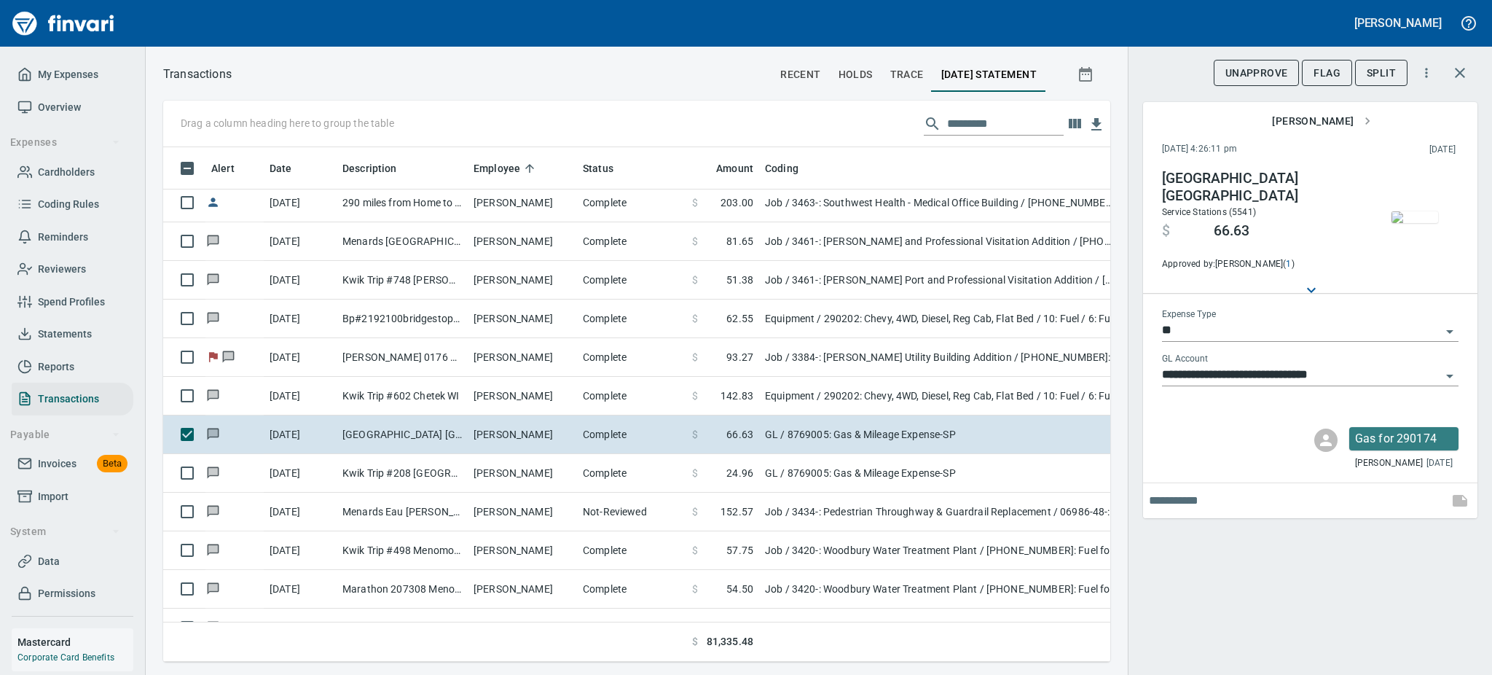
click at [1435, 211] on img "button" at bounding box center [1415, 217] width 47 height 12
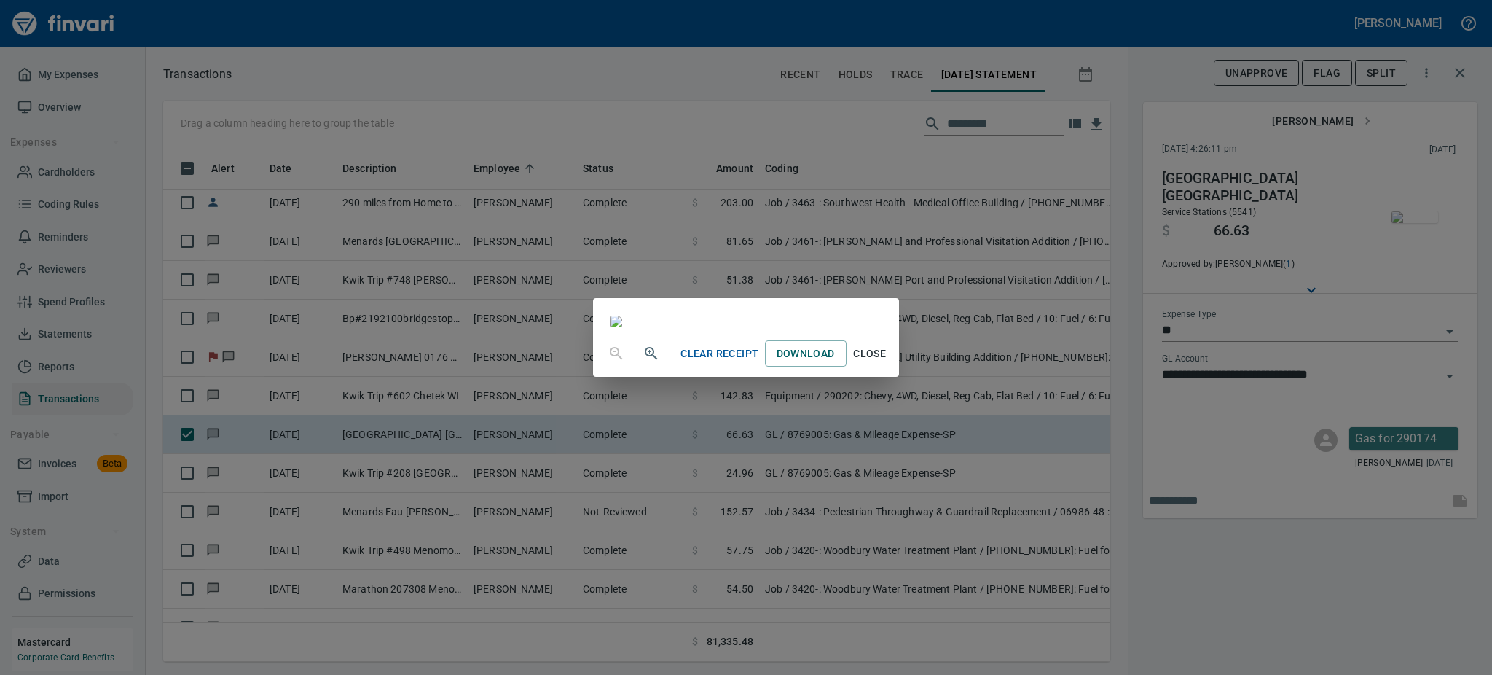
click at [887, 363] on span "Close" at bounding box center [869, 354] width 35 height 18
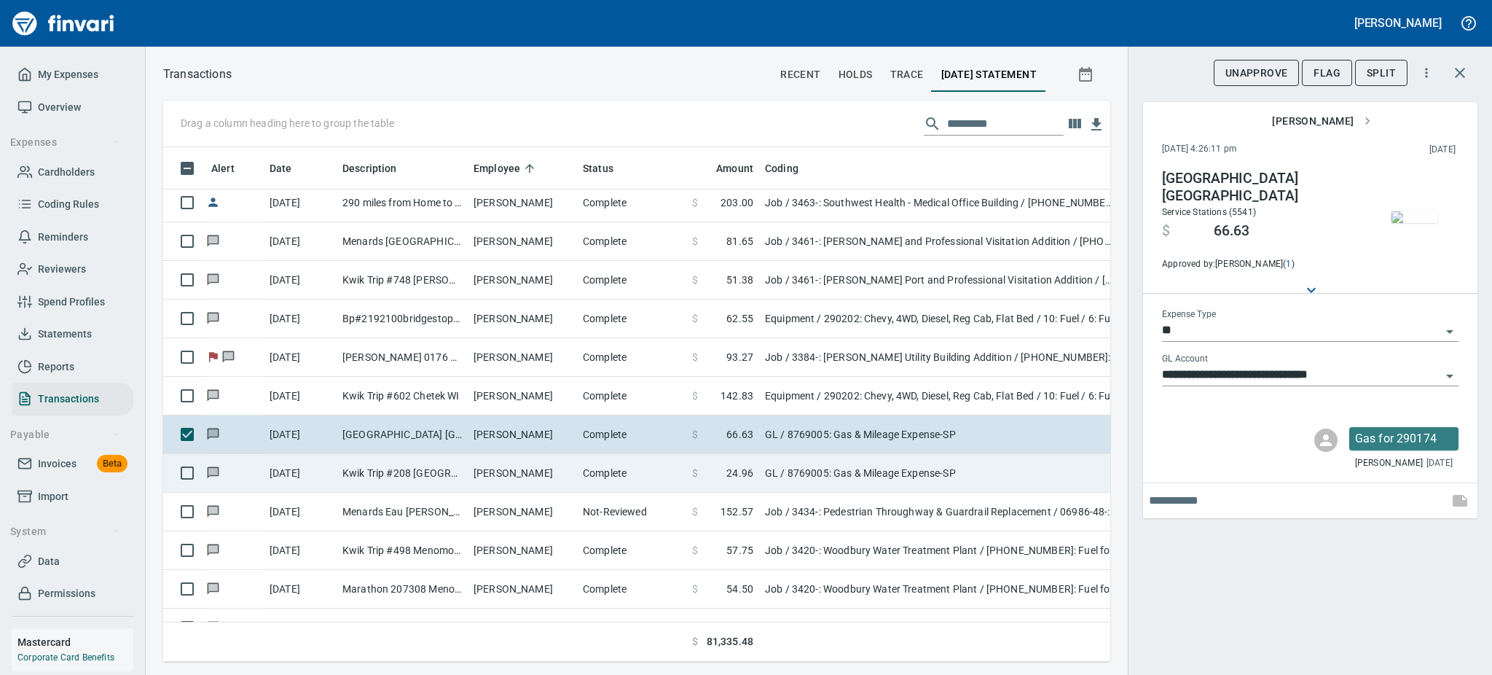
click at [574, 471] on td "[PERSON_NAME]" at bounding box center [522, 473] width 109 height 39
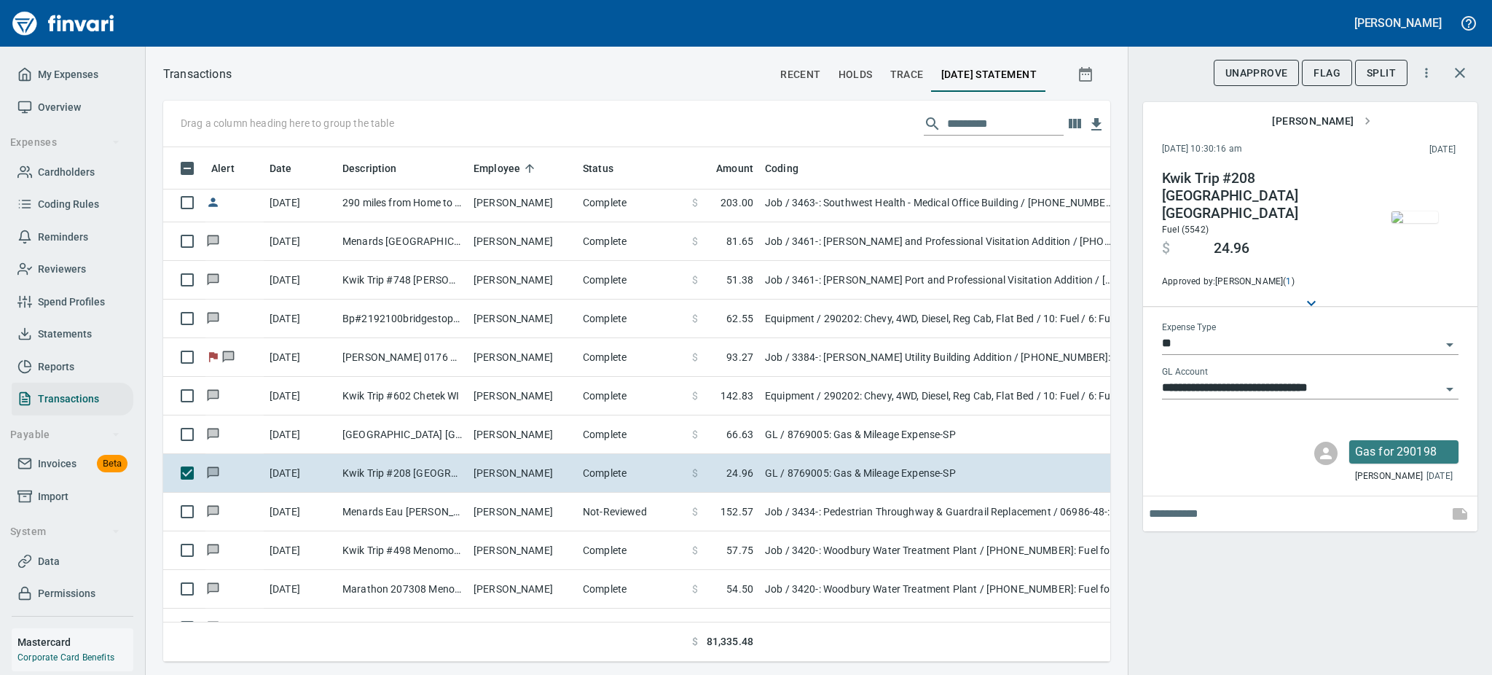
click at [1409, 211] on img "button" at bounding box center [1415, 217] width 47 height 12
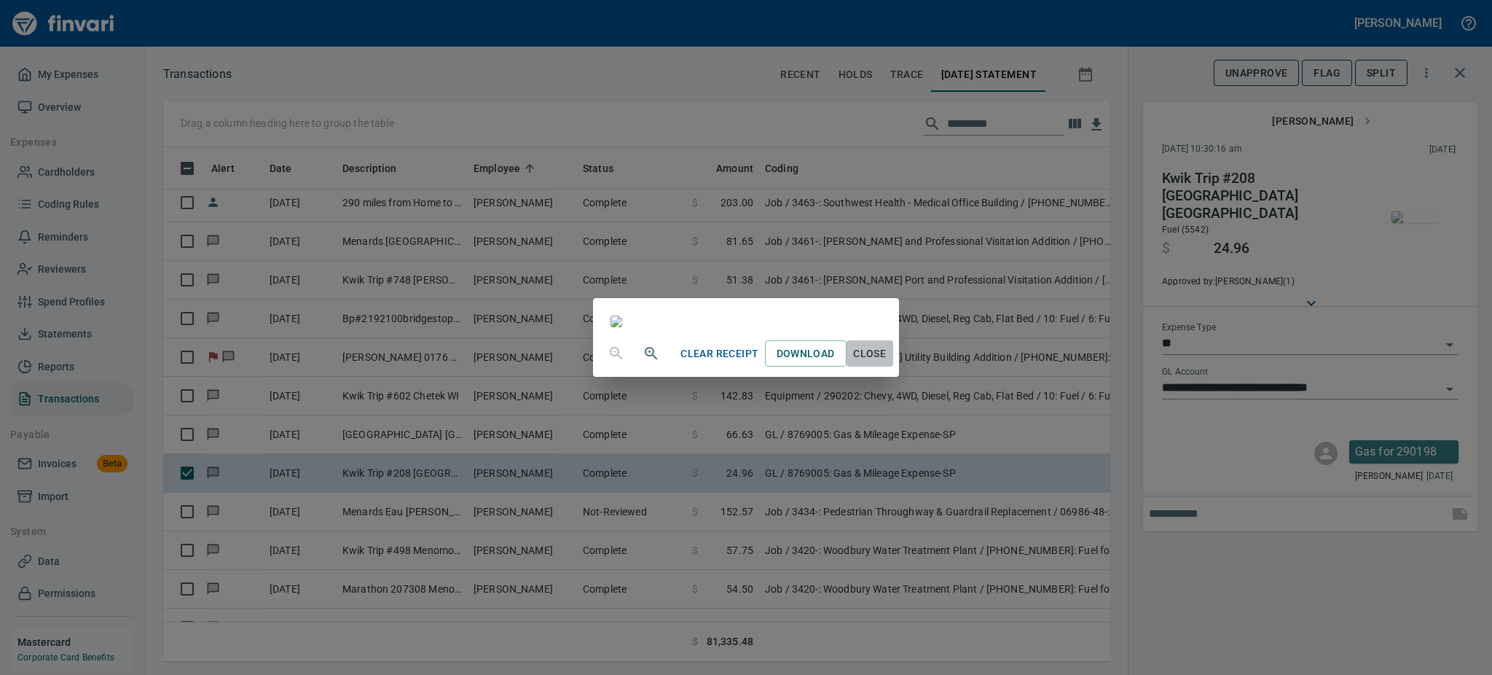
click at [887, 363] on span "Close" at bounding box center [869, 354] width 35 height 18
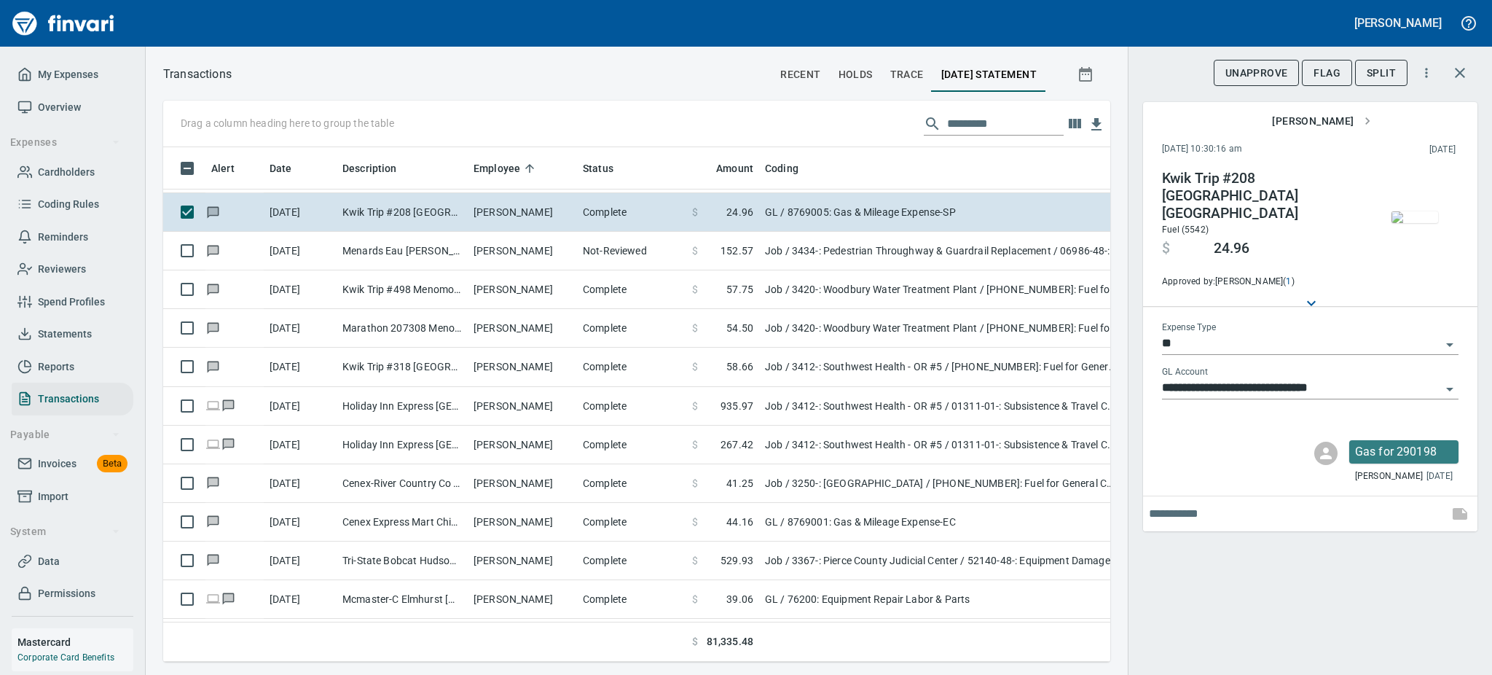
scroll to position [1554, 0]
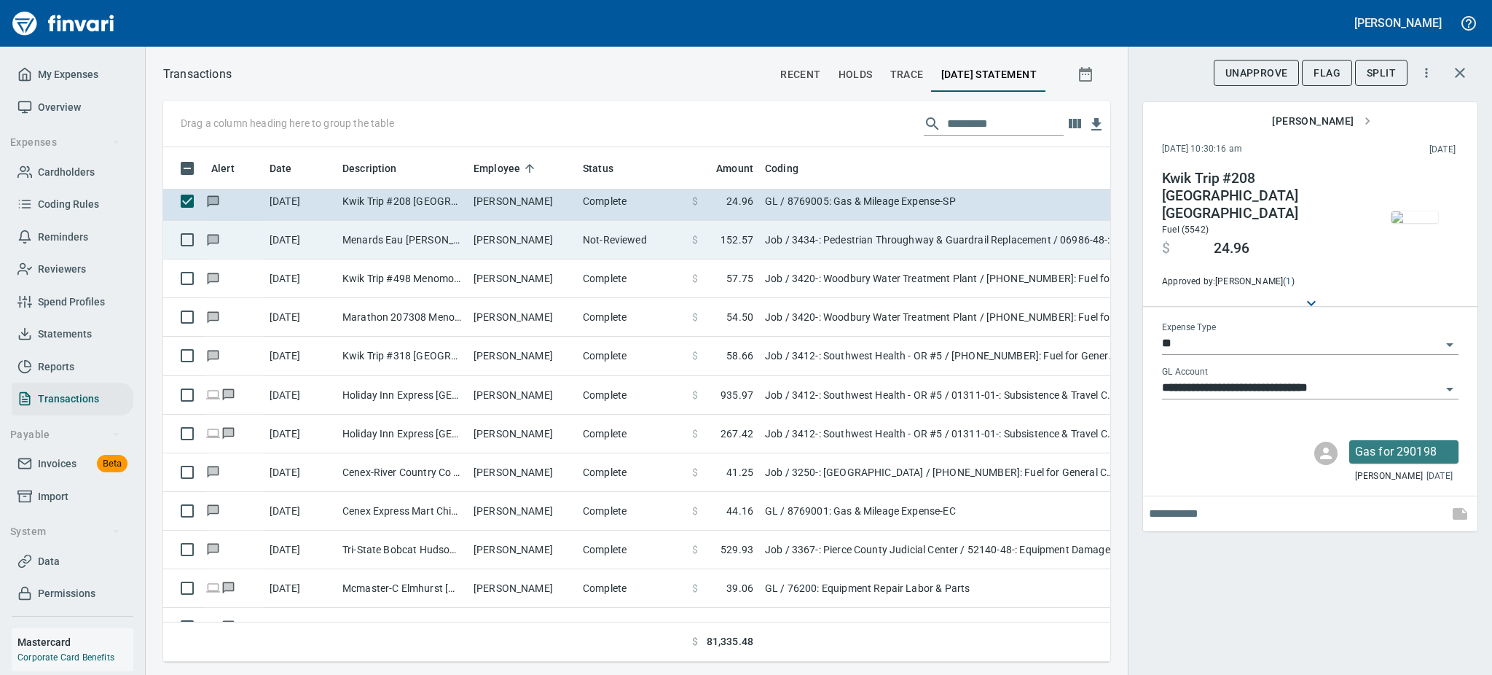
click at [549, 241] on td "[PERSON_NAME]" at bounding box center [522, 240] width 109 height 39
type input "***"
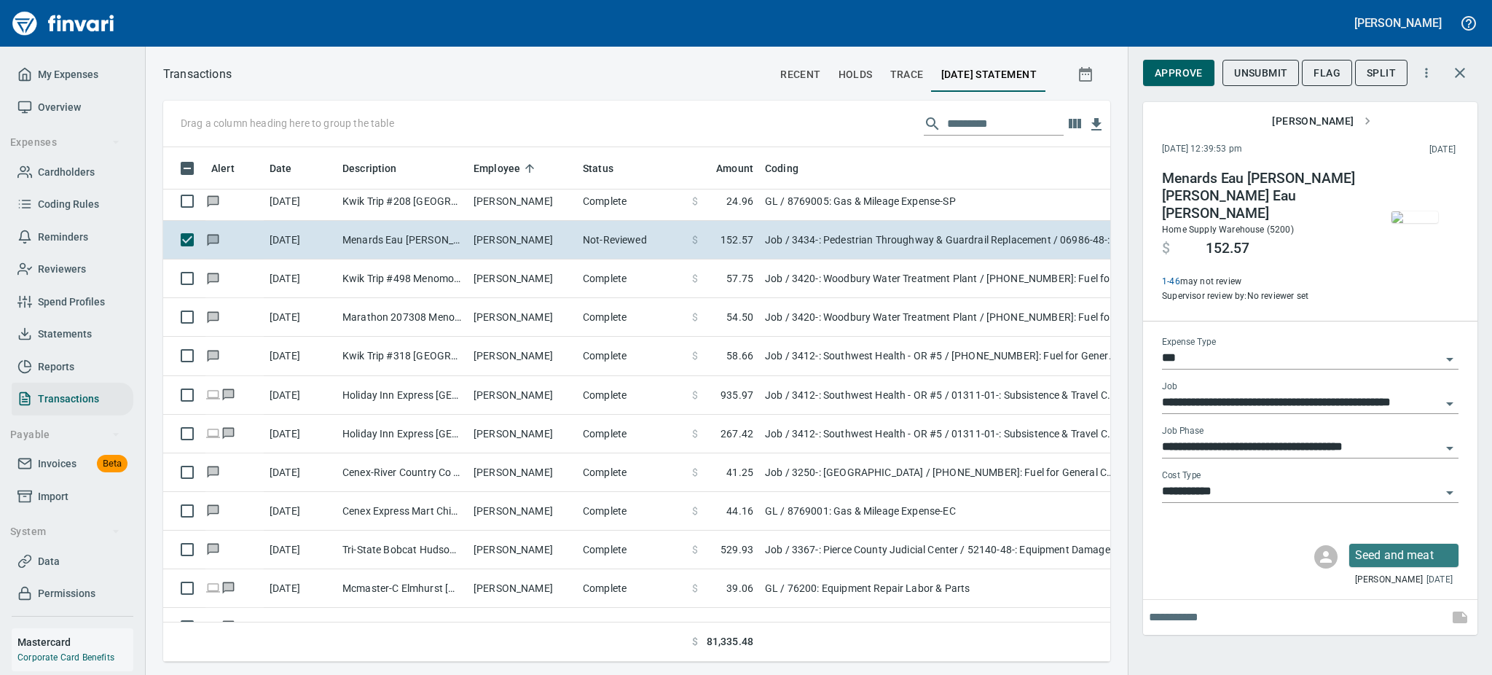
scroll to position [482, 914]
click at [1424, 211] on img "button" at bounding box center [1415, 217] width 47 height 12
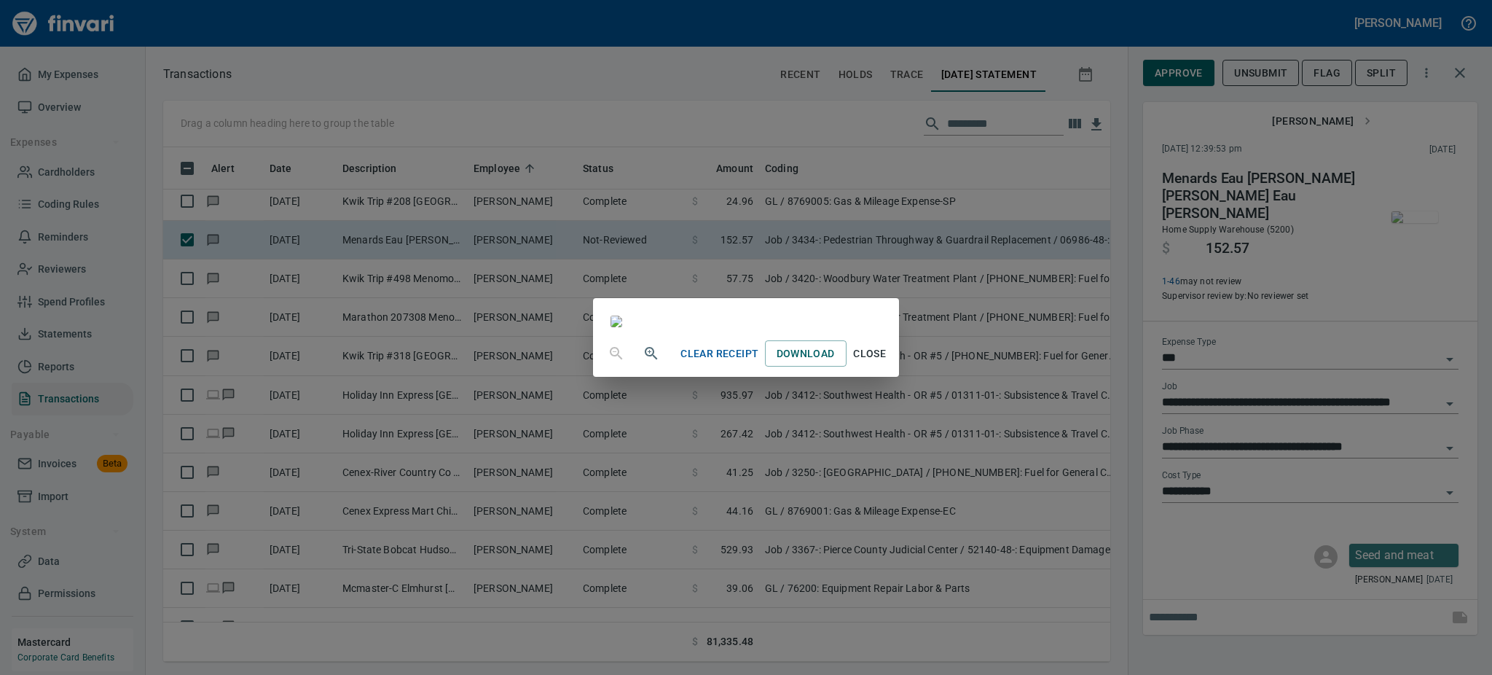
click at [643, 362] on icon "button" at bounding box center [651, 353] width 17 height 17
click at [643, 364] on icon "button" at bounding box center [651, 354] width 17 height 17
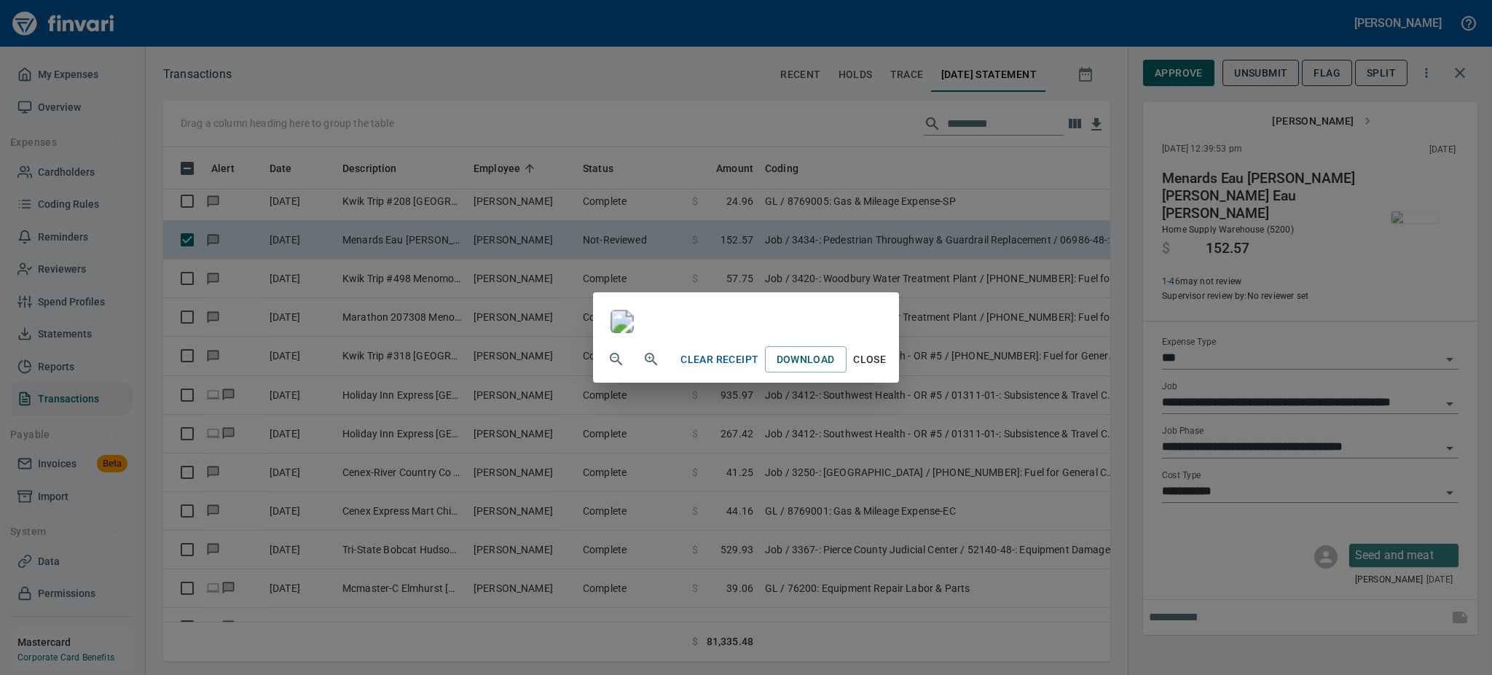
click at [887, 369] on span "Close" at bounding box center [869, 359] width 35 height 18
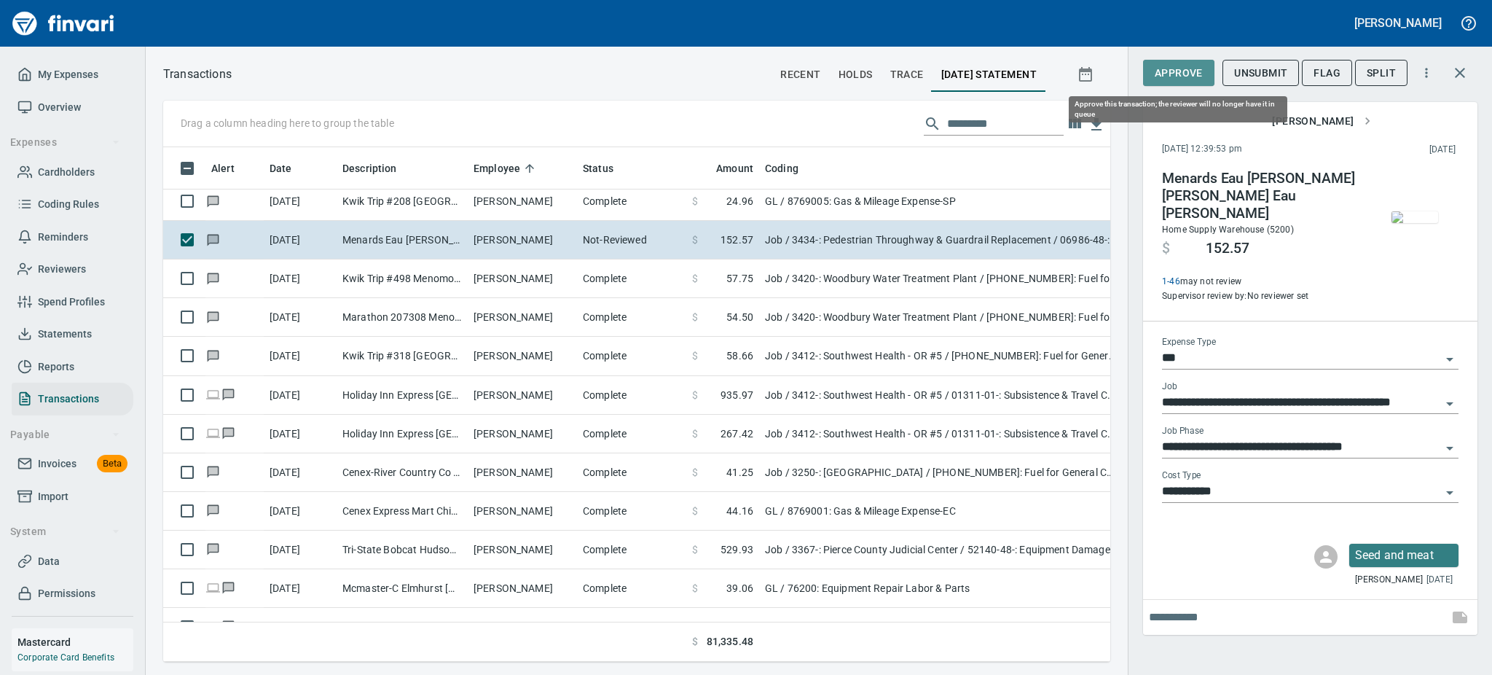
click at [1181, 67] on span "Approve" at bounding box center [1179, 73] width 48 height 18
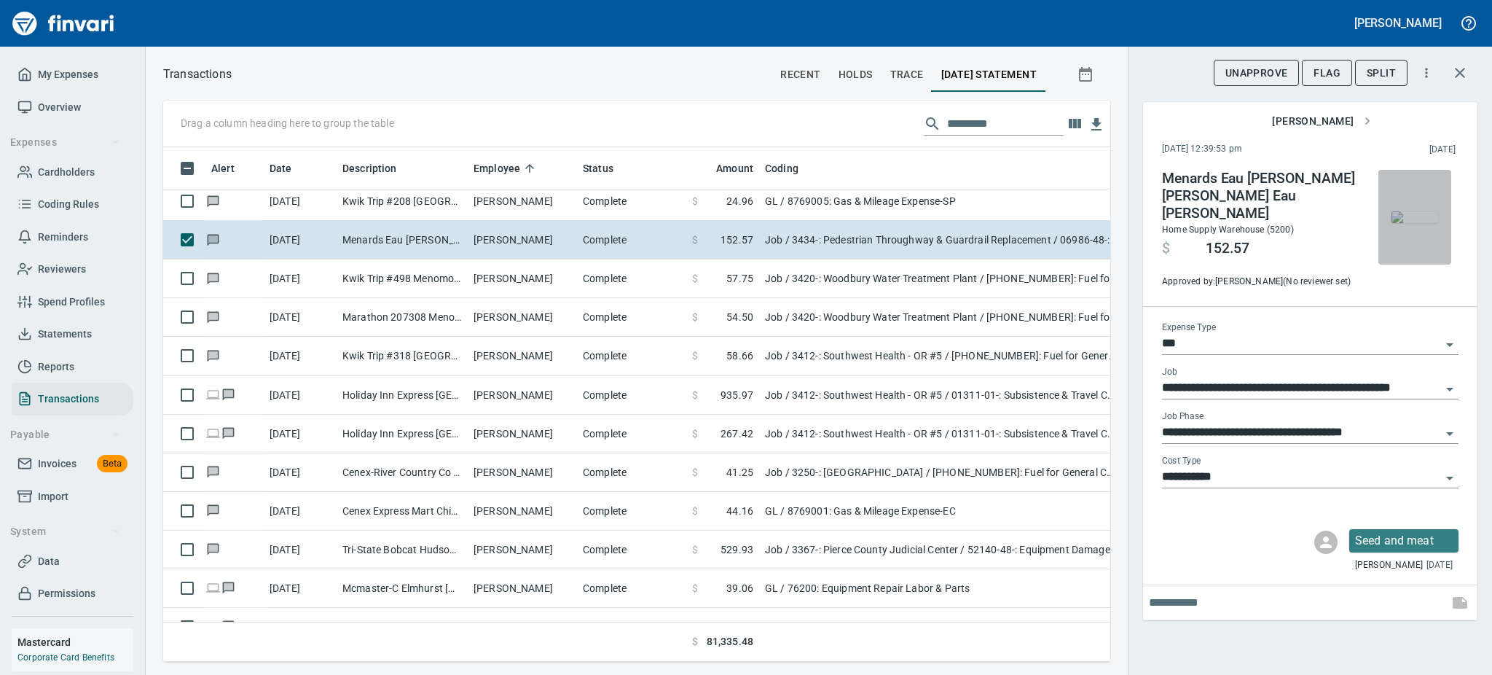
click at [1406, 218] on img "button" at bounding box center [1415, 217] width 47 height 12
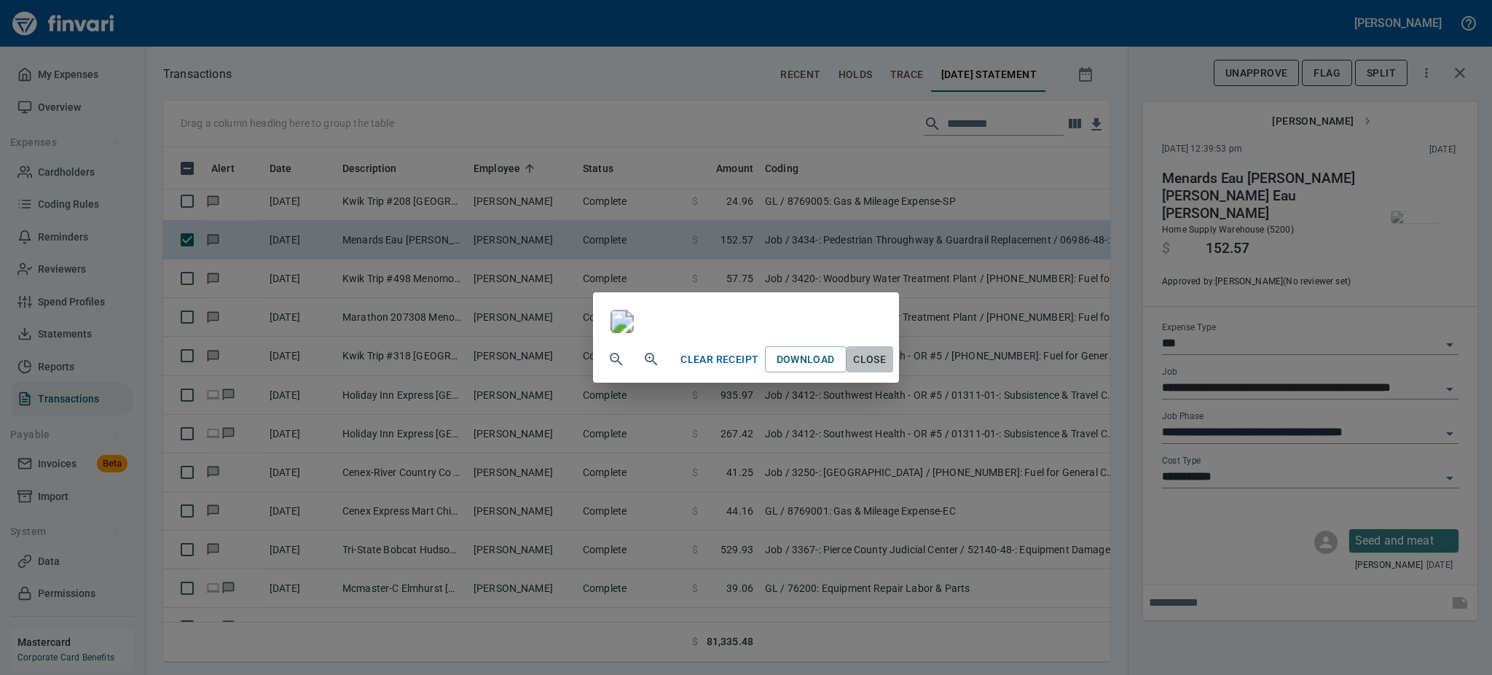
click at [887, 369] on span "Close" at bounding box center [869, 359] width 35 height 18
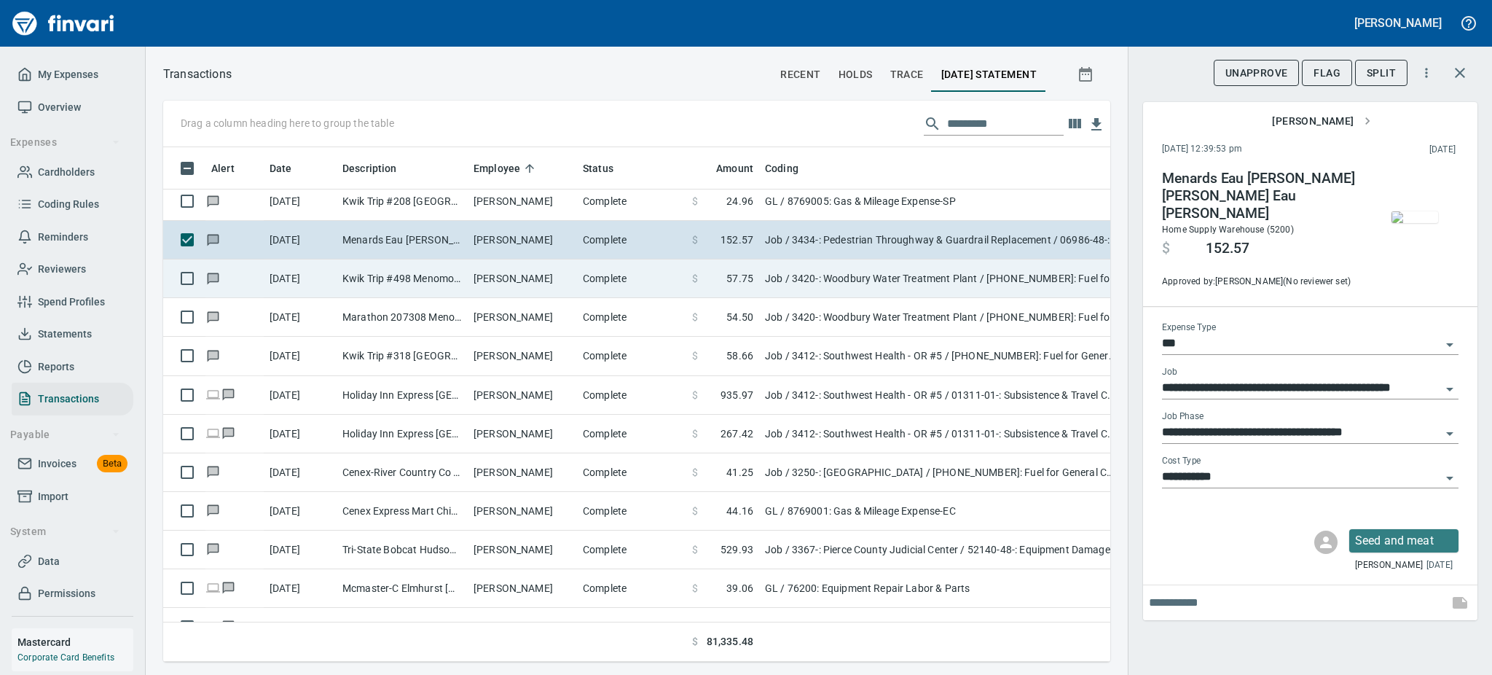
click at [618, 267] on td "Complete" at bounding box center [631, 278] width 109 height 39
type input "**********"
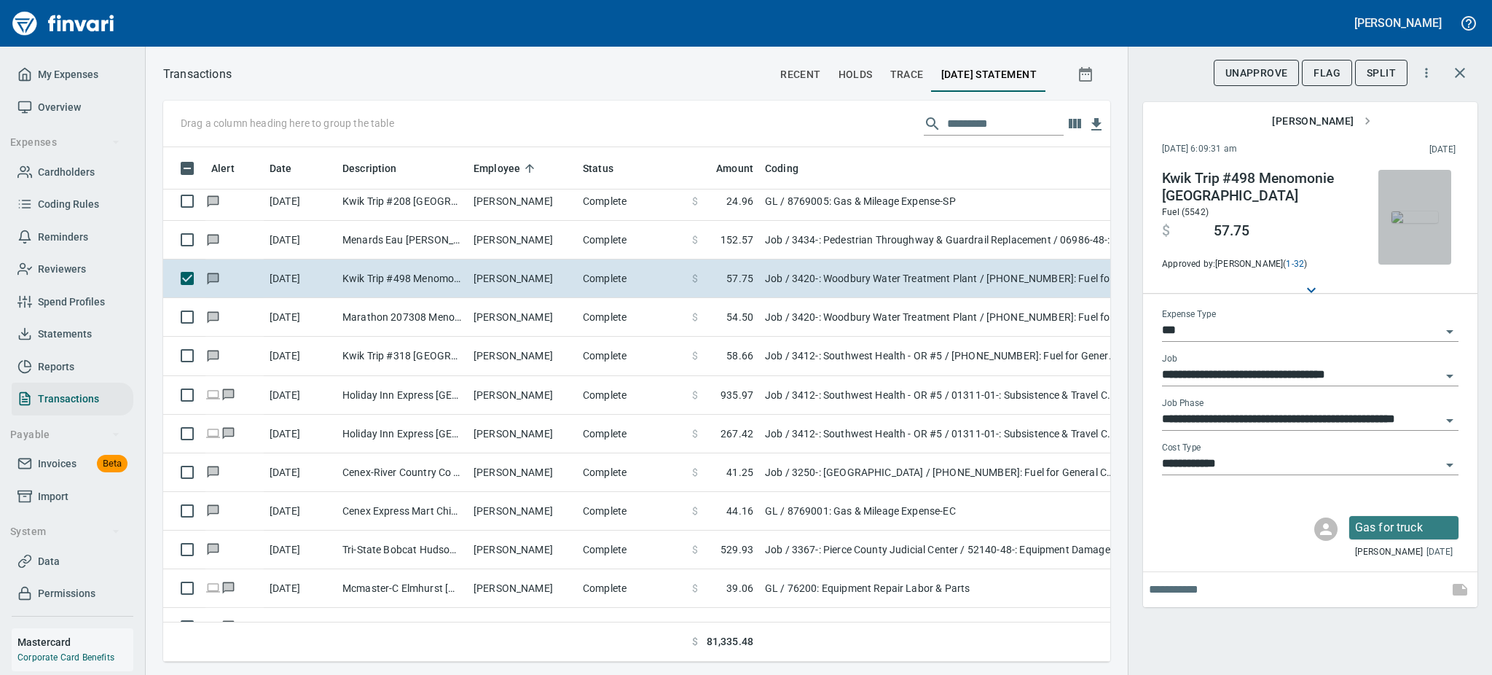
click at [1405, 216] on img "button" at bounding box center [1415, 217] width 47 height 12
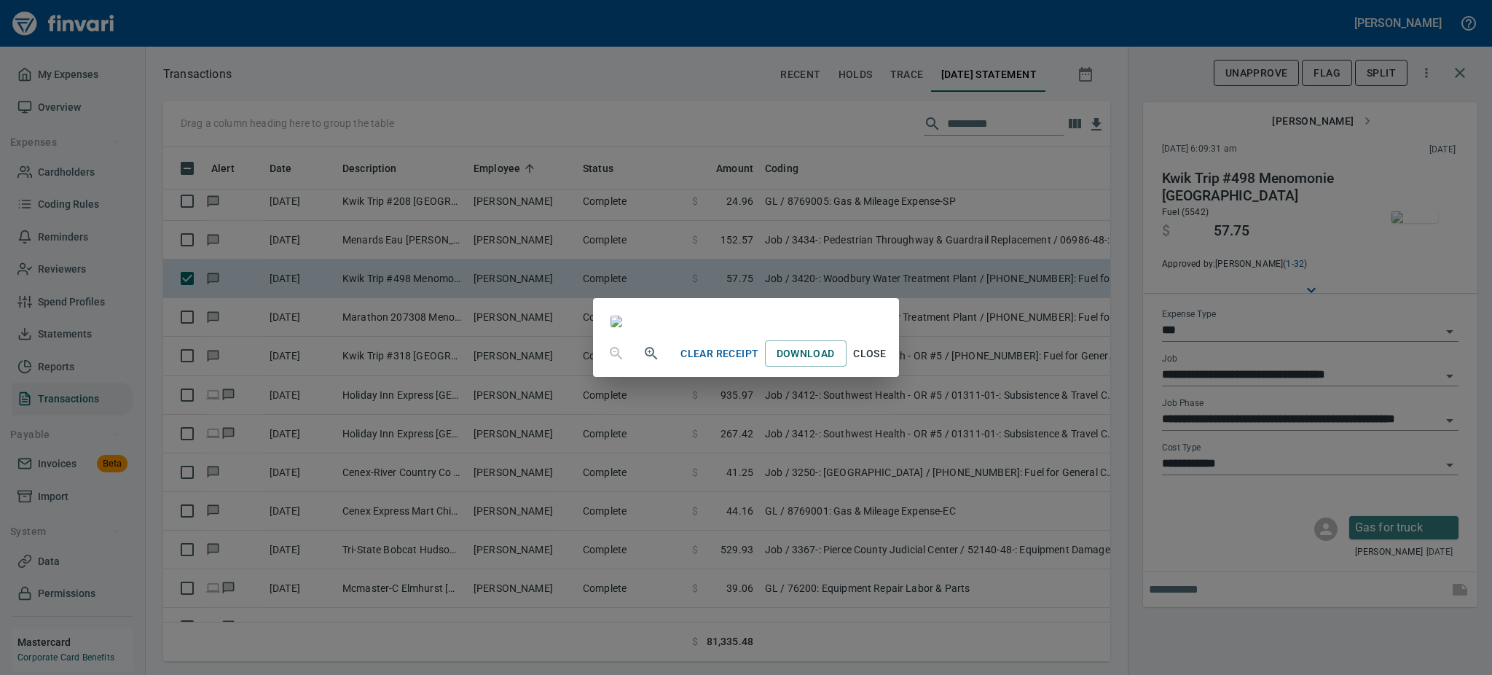
click at [887, 363] on span "Close" at bounding box center [869, 354] width 35 height 18
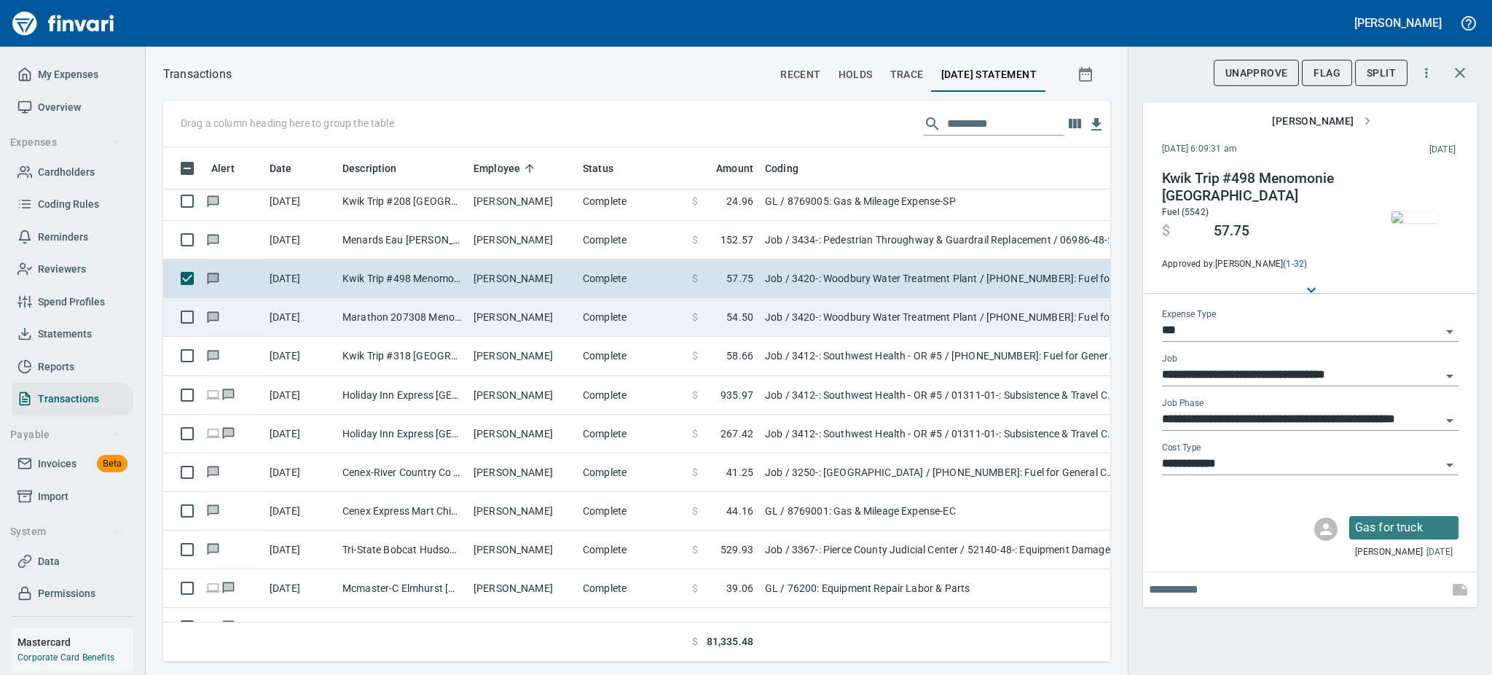
click at [618, 323] on td "Complete" at bounding box center [631, 317] width 109 height 39
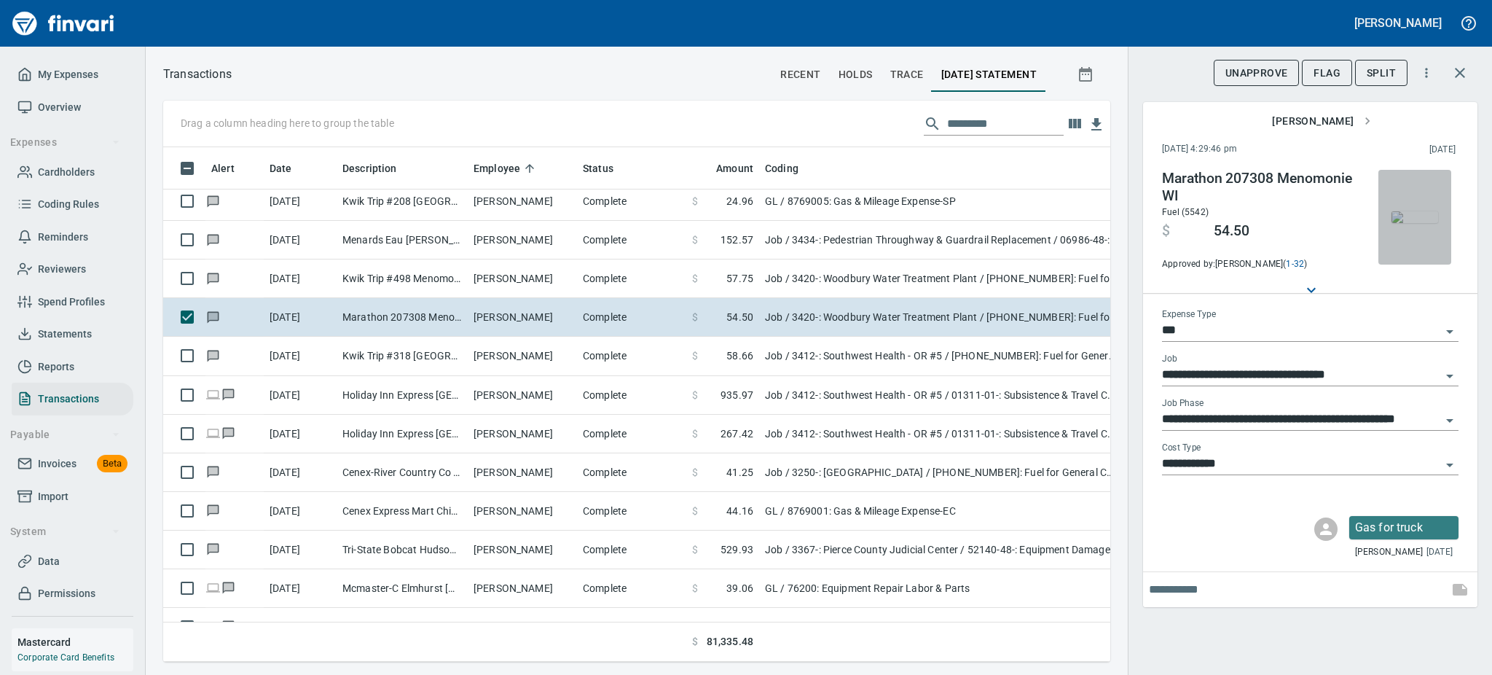
click at [1411, 211] on img "button" at bounding box center [1415, 217] width 47 height 12
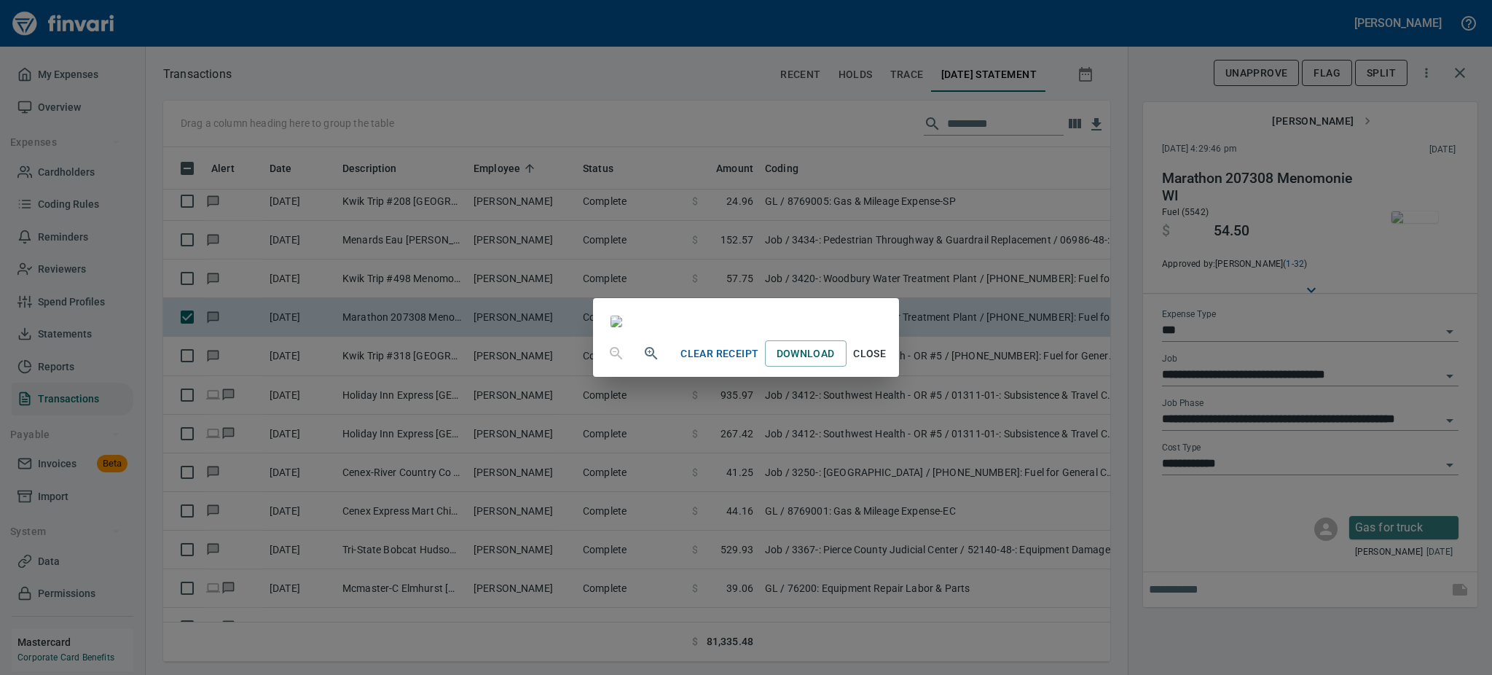
click at [887, 363] on span "Close" at bounding box center [869, 354] width 35 height 18
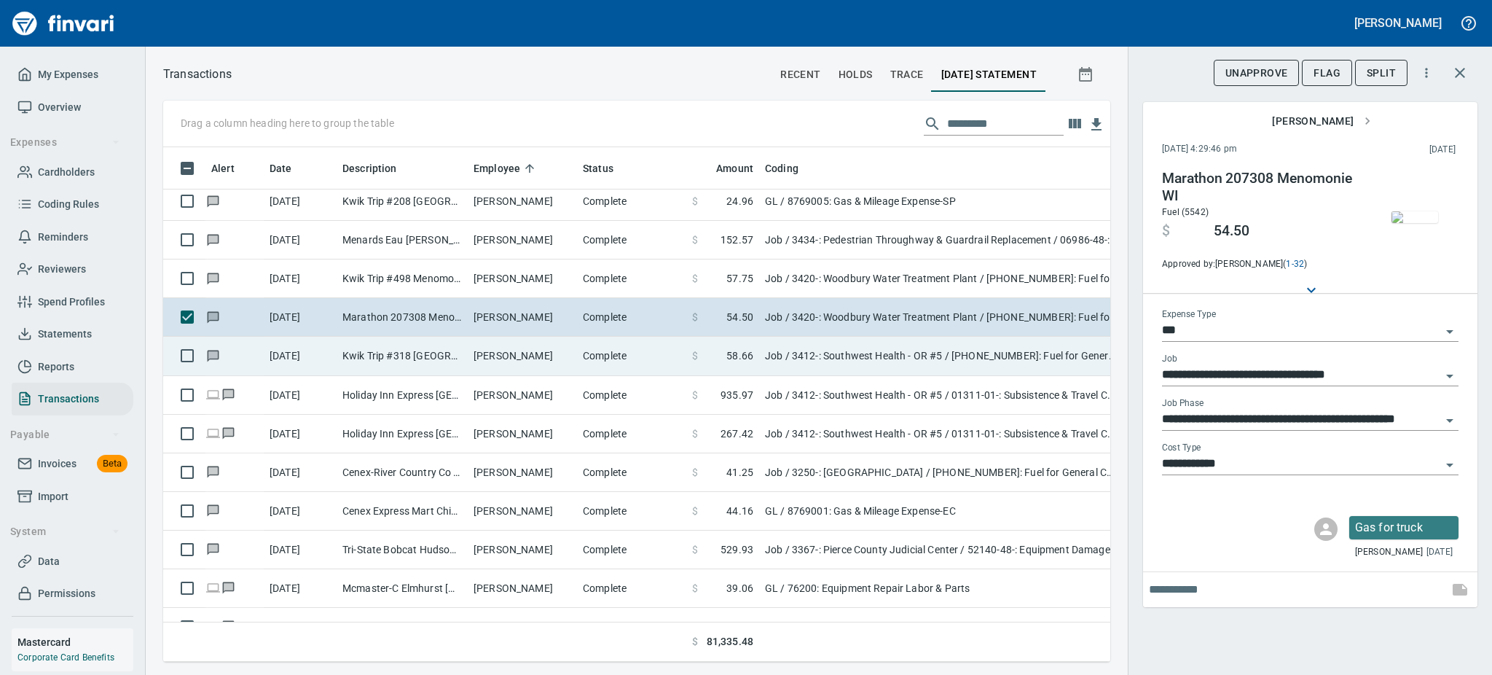
click at [533, 360] on td "[PERSON_NAME]" at bounding box center [522, 356] width 109 height 39
type input "**********"
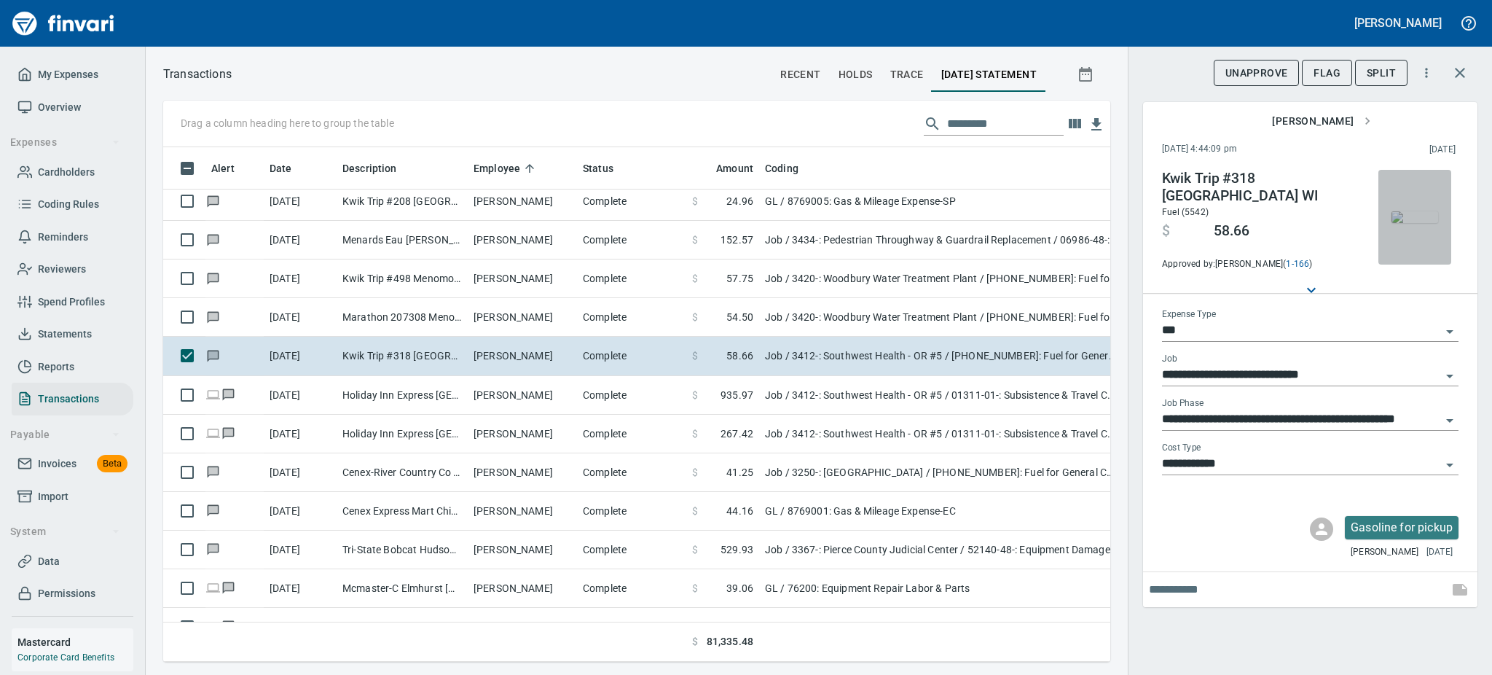
click at [1420, 223] on img "button" at bounding box center [1415, 217] width 47 height 12
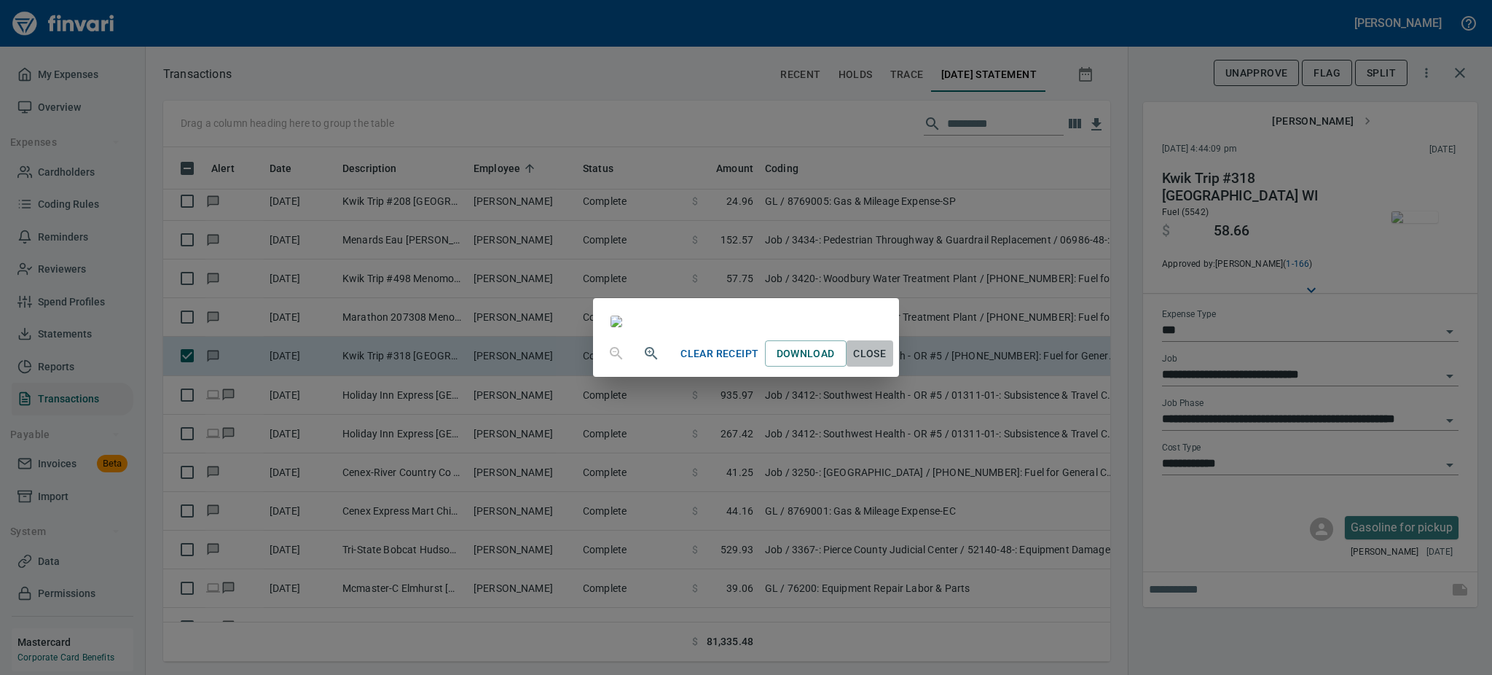
click at [887, 363] on span "Close" at bounding box center [869, 354] width 35 height 18
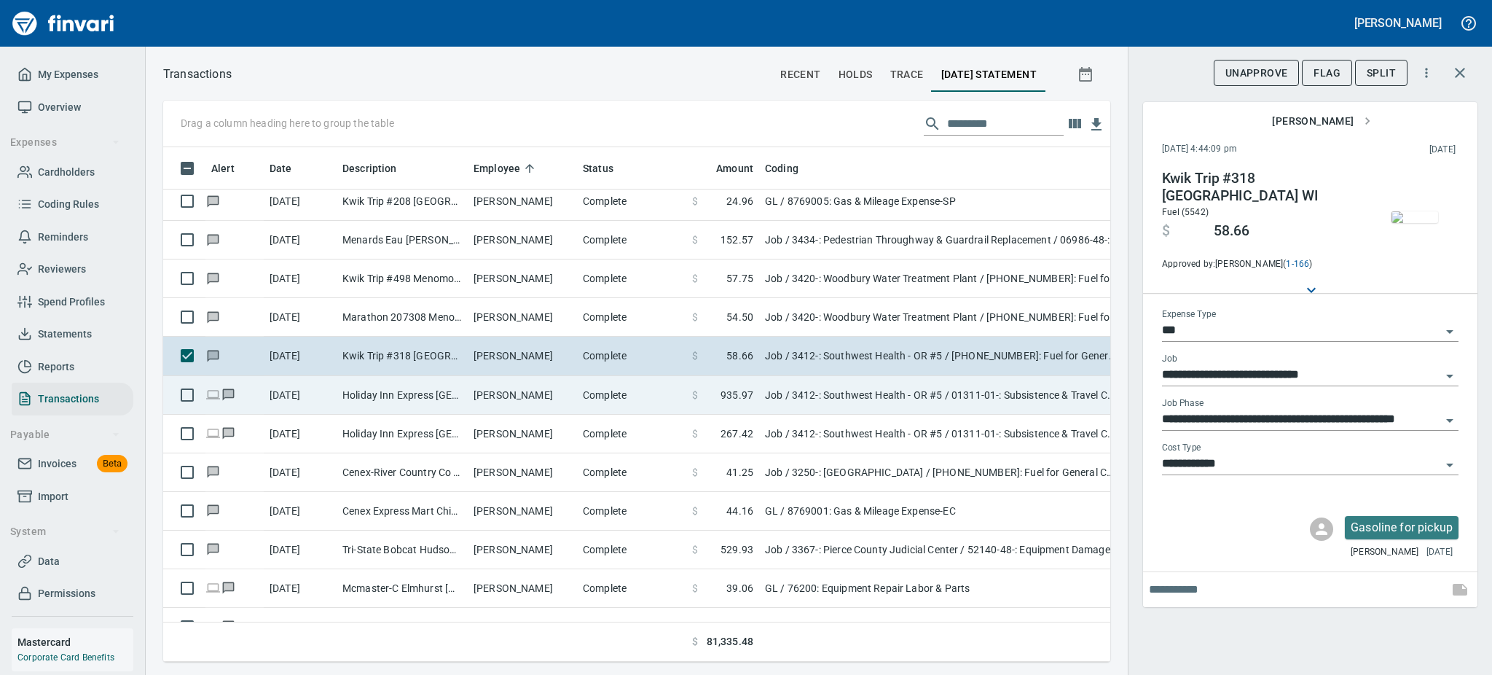
click at [452, 390] on td "Holiday Inn Express [GEOGRAPHIC_DATA] [GEOGRAPHIC_DATA]" at bounding box center [402, 395] width 131 height 39
type input "**********"
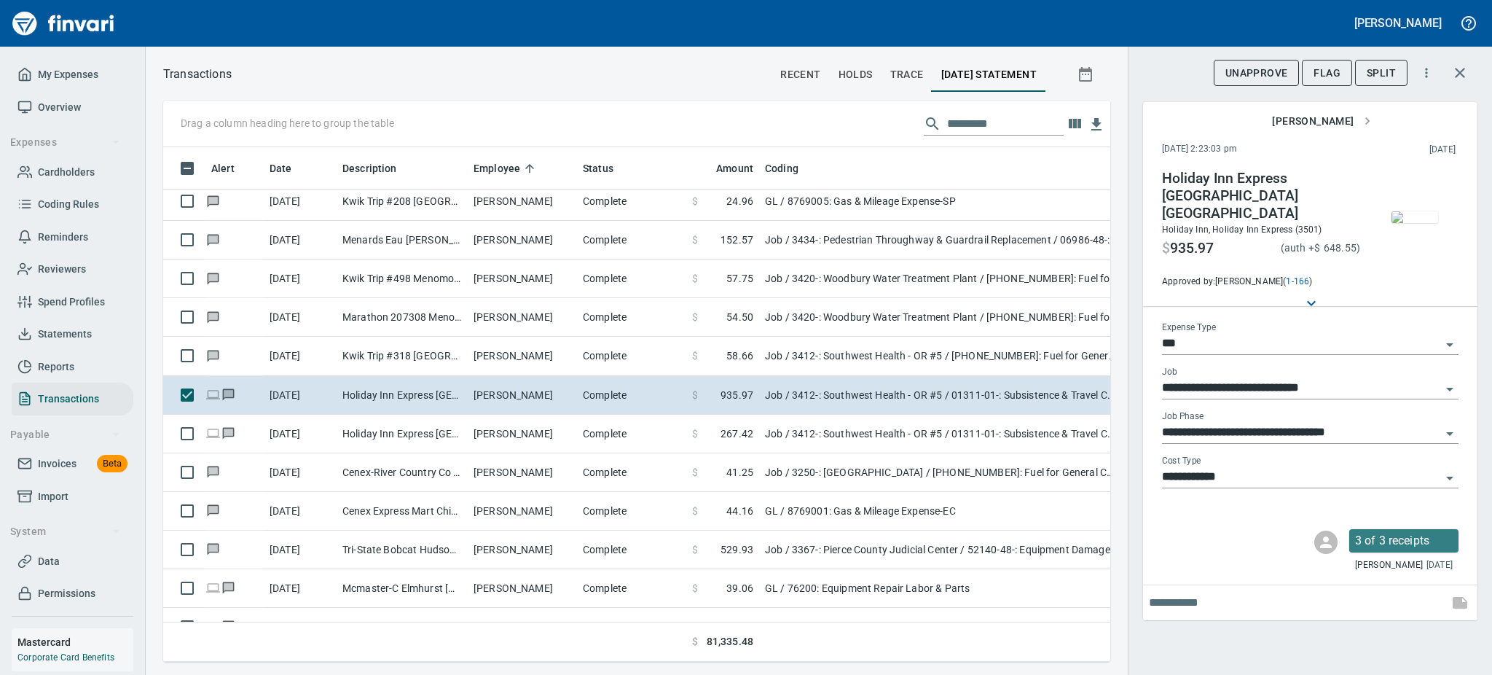
click at [1388, 211] on span "button" at bounding box center [1414, 217] width 61 height 12
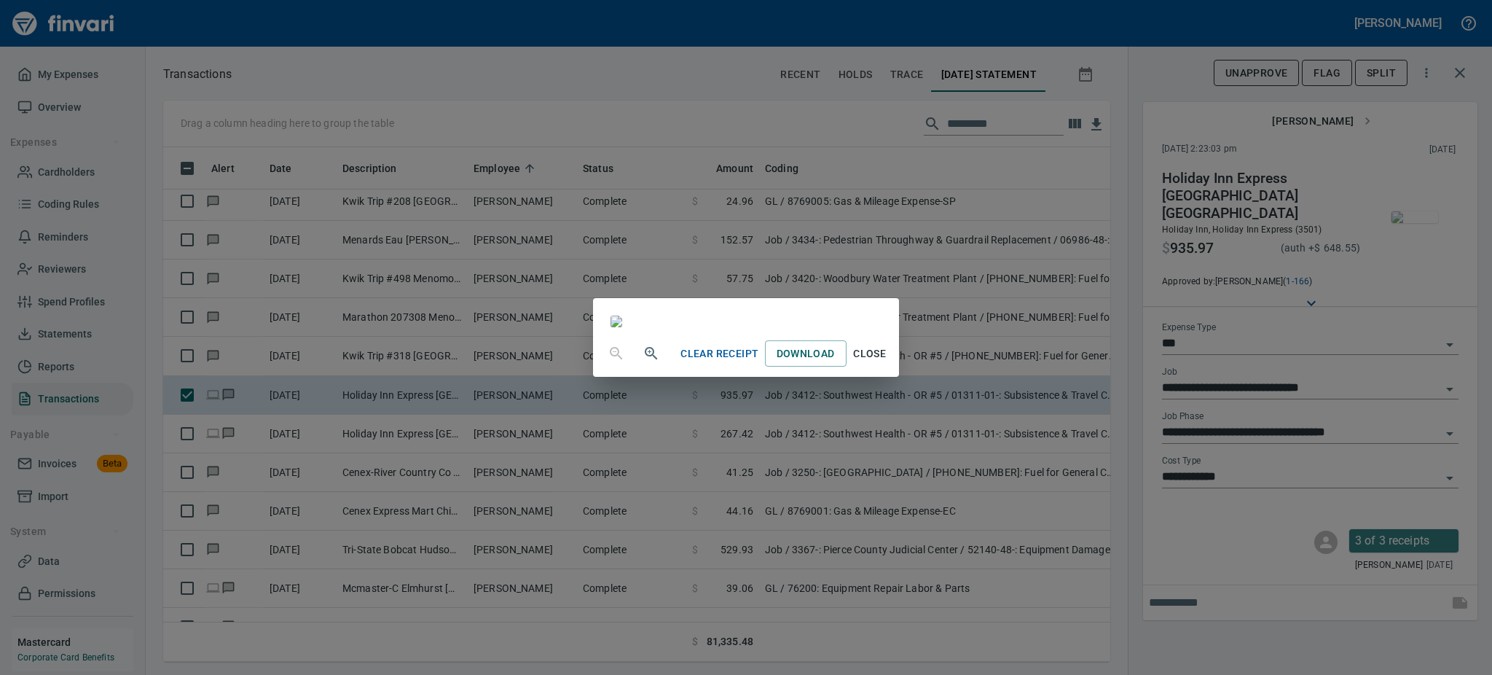
click at [887, 363] on span "Close" at bounding box center [869, 354] width 35 height 18
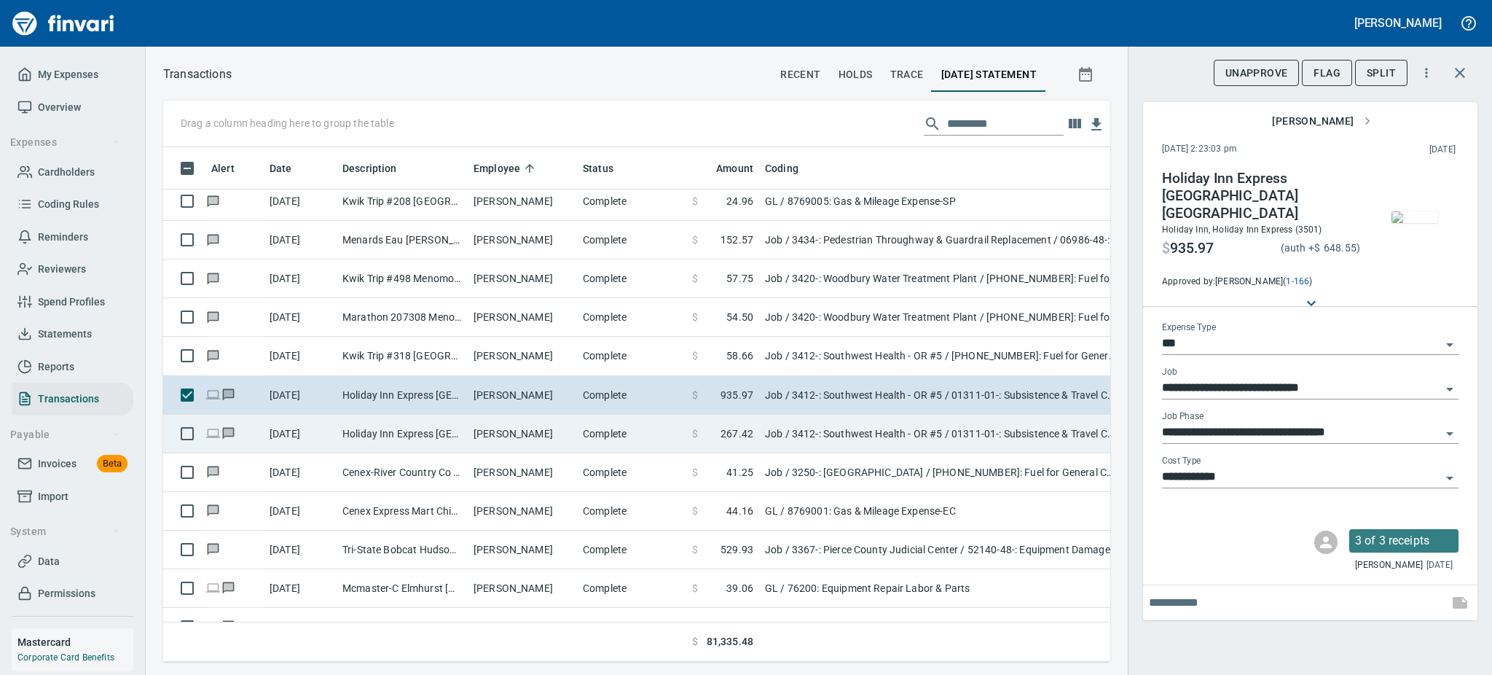
click at [390, 431] on td "Holiday Inn Express [GEOGRAPHIC_DATA] [GEOGRAPHIC_DATA]" at bounding box center [402, 434] width 131 height 39
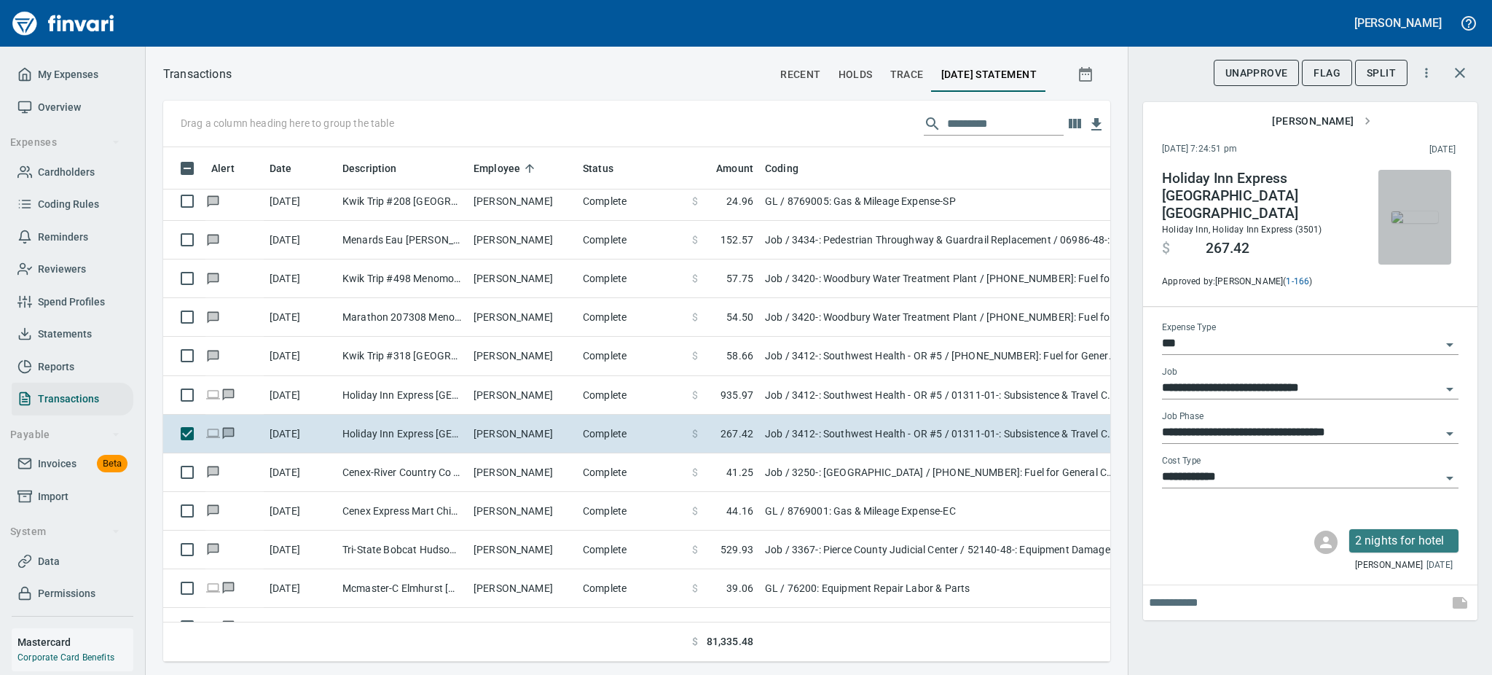
click at [1400, 215] on img "button" at bounding box center [1415, 217] width 47 height 12
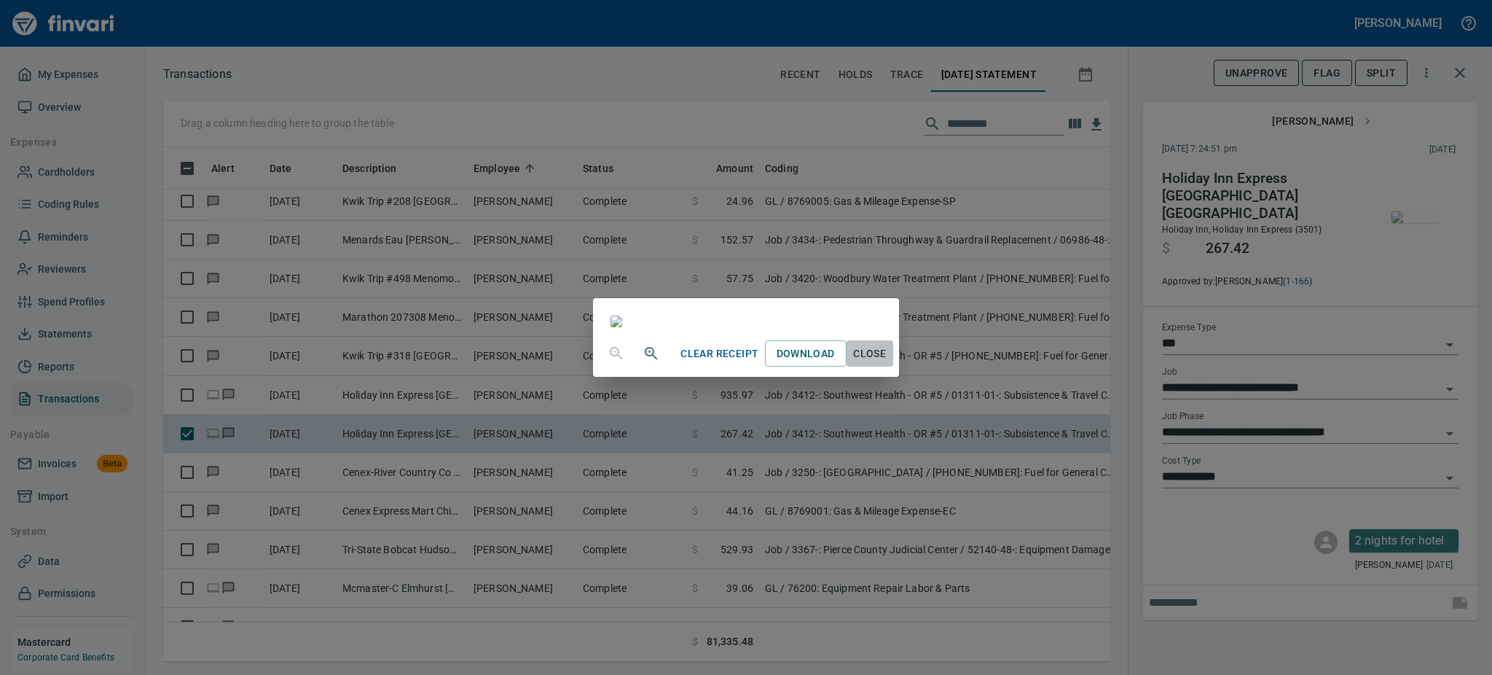
click at [887, 363] on span "Close" at bounding box center [869, 354] width 35 height 18
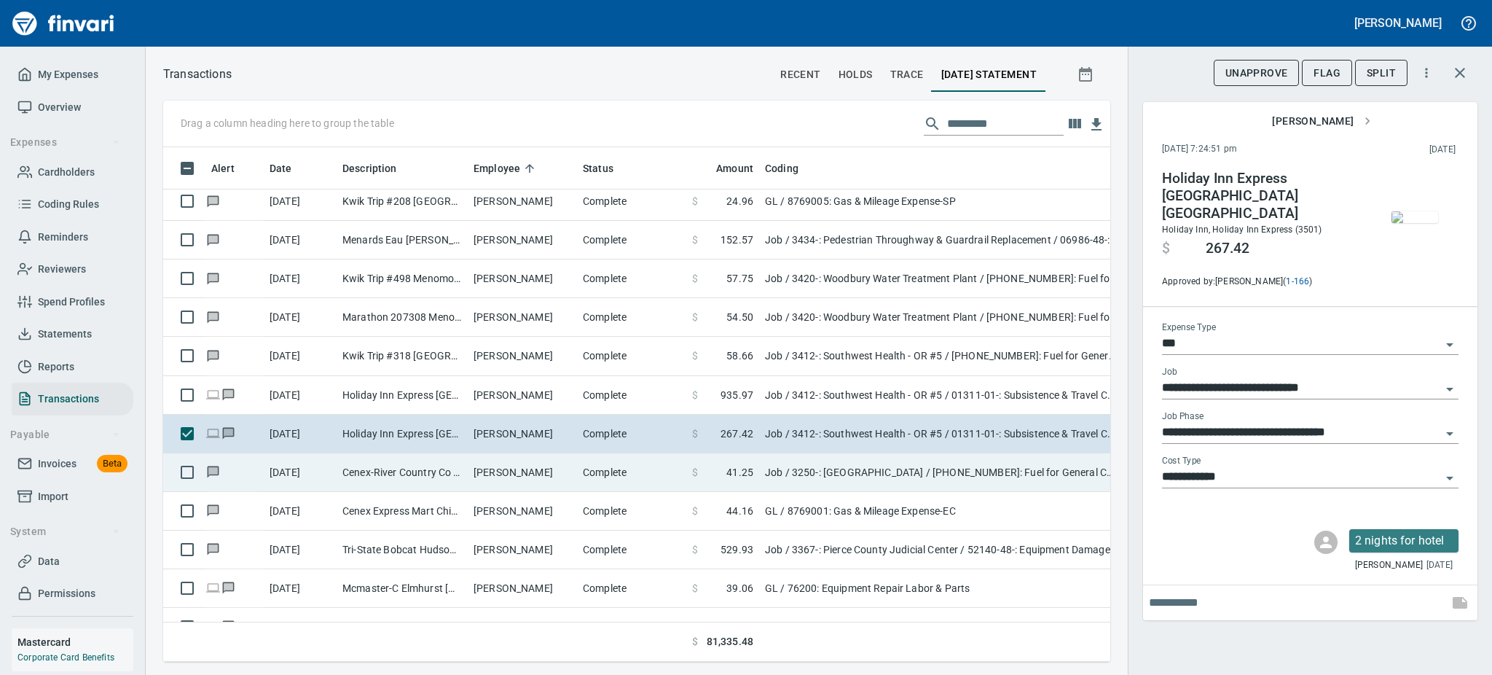
click at [447, 468] on td "Cenex-River Country Co [GEOGRAPHIC_DATA] [GEOGRAPHIC_DATA]" at bounding box center [402, 472] width 131 height 39
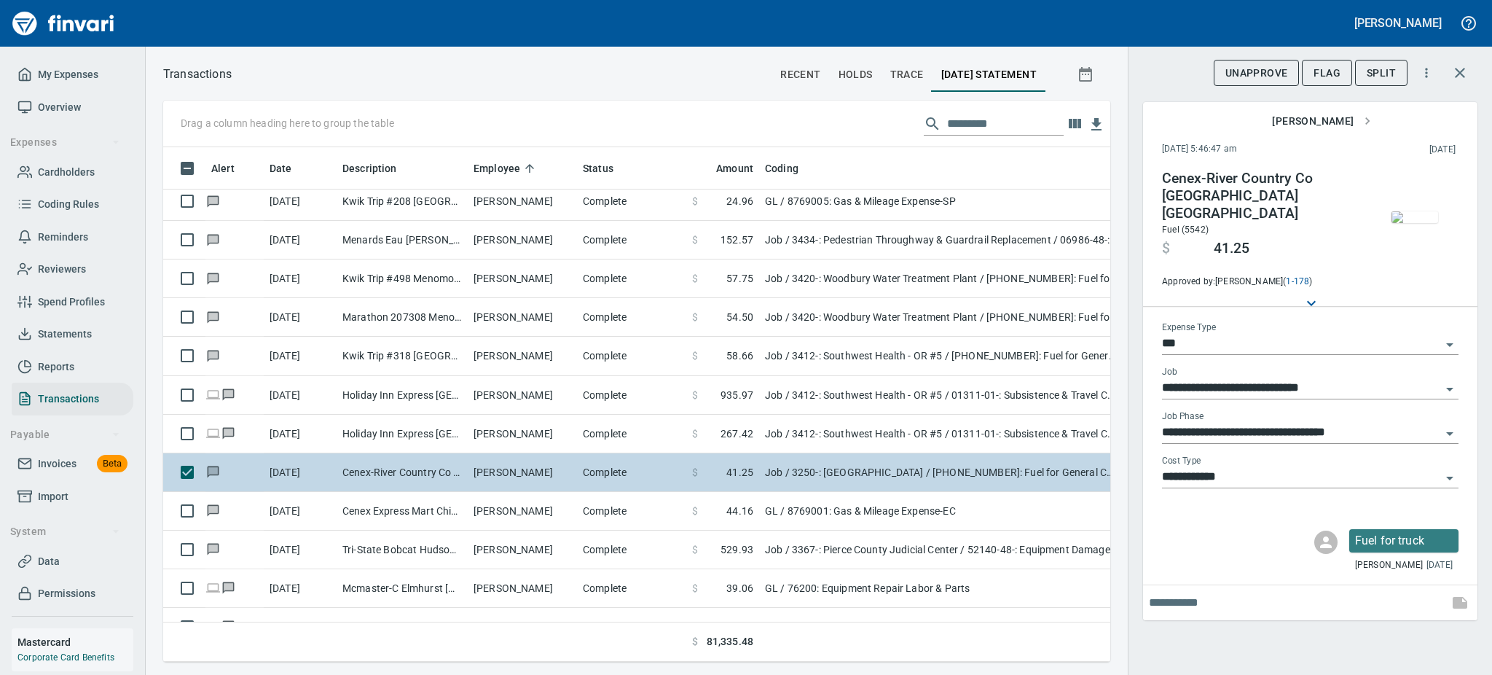
type input "**********"
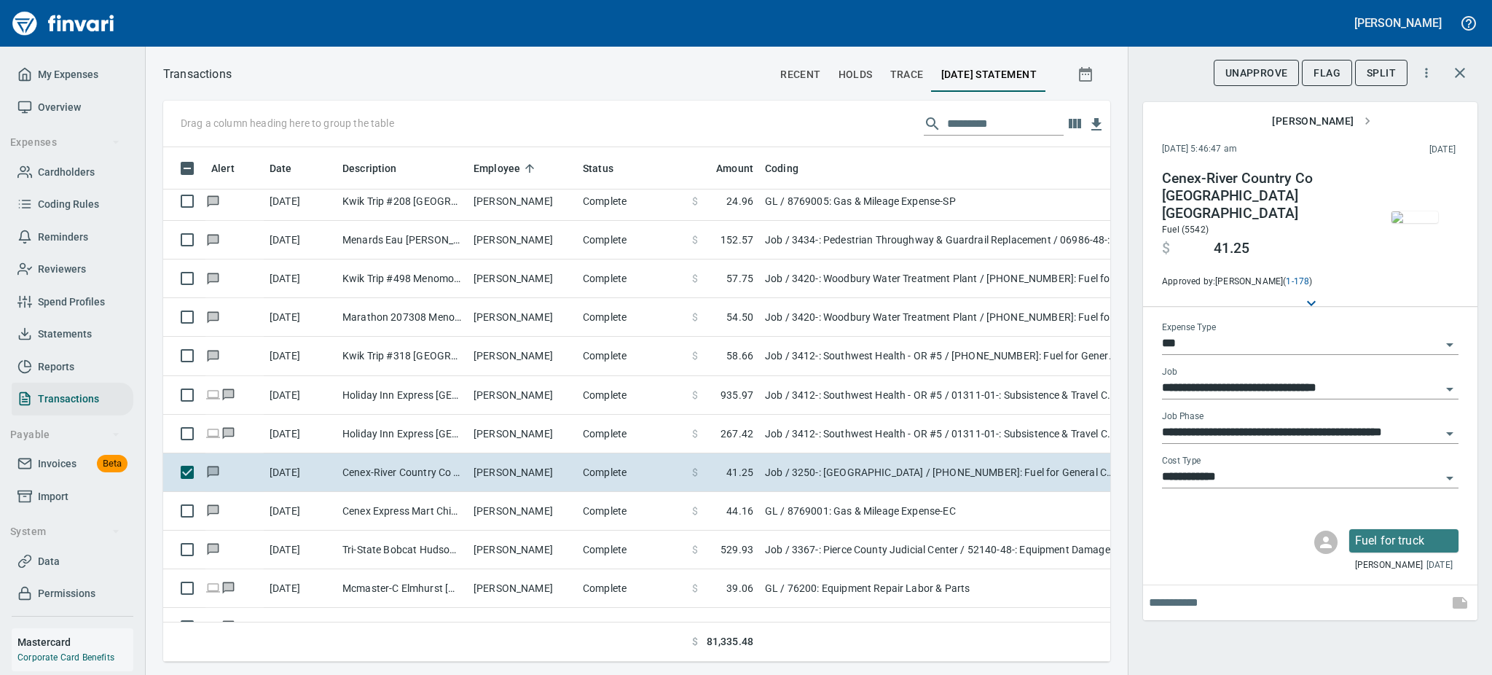
click at [1417, 218] on img "button" at bounding box center [1415, 217] width 47 height 12
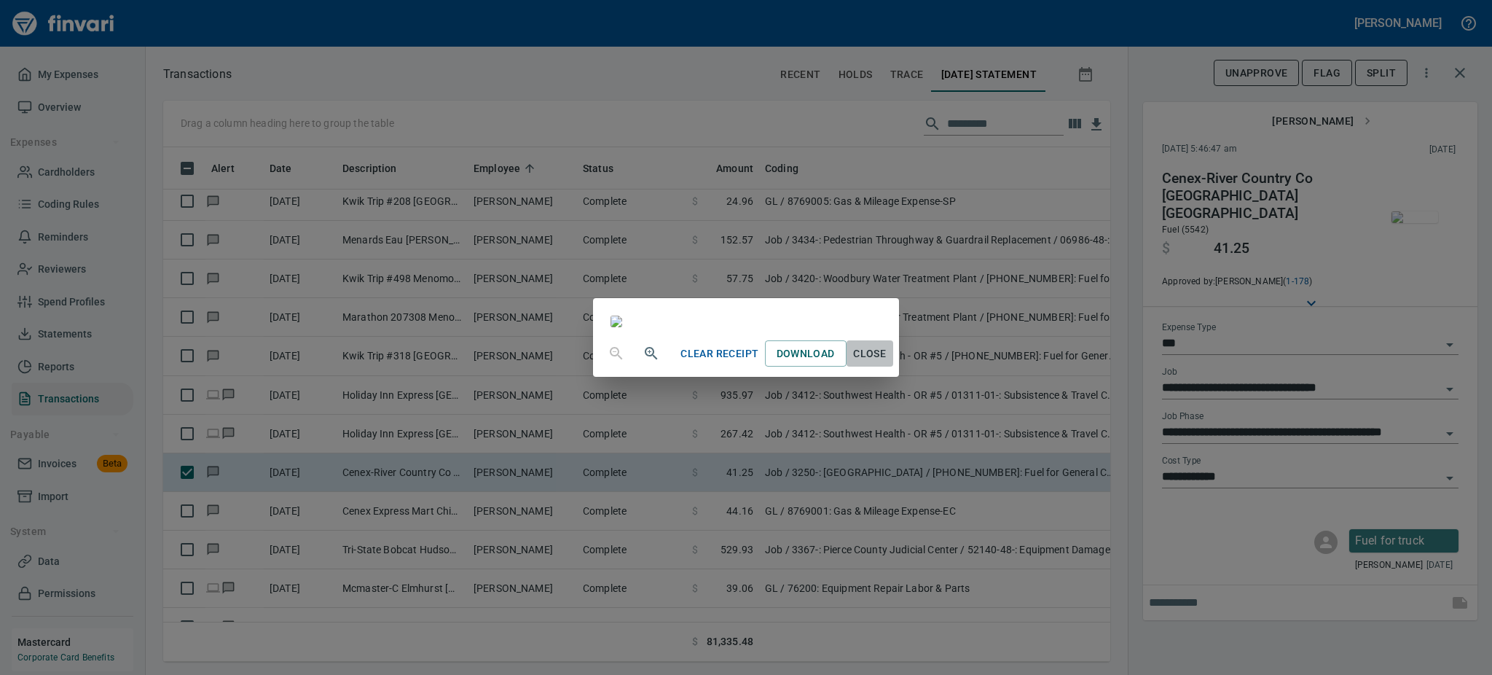
click at [887, 363] on span "Close" at bounding box center [869, 354] width 35 height 18
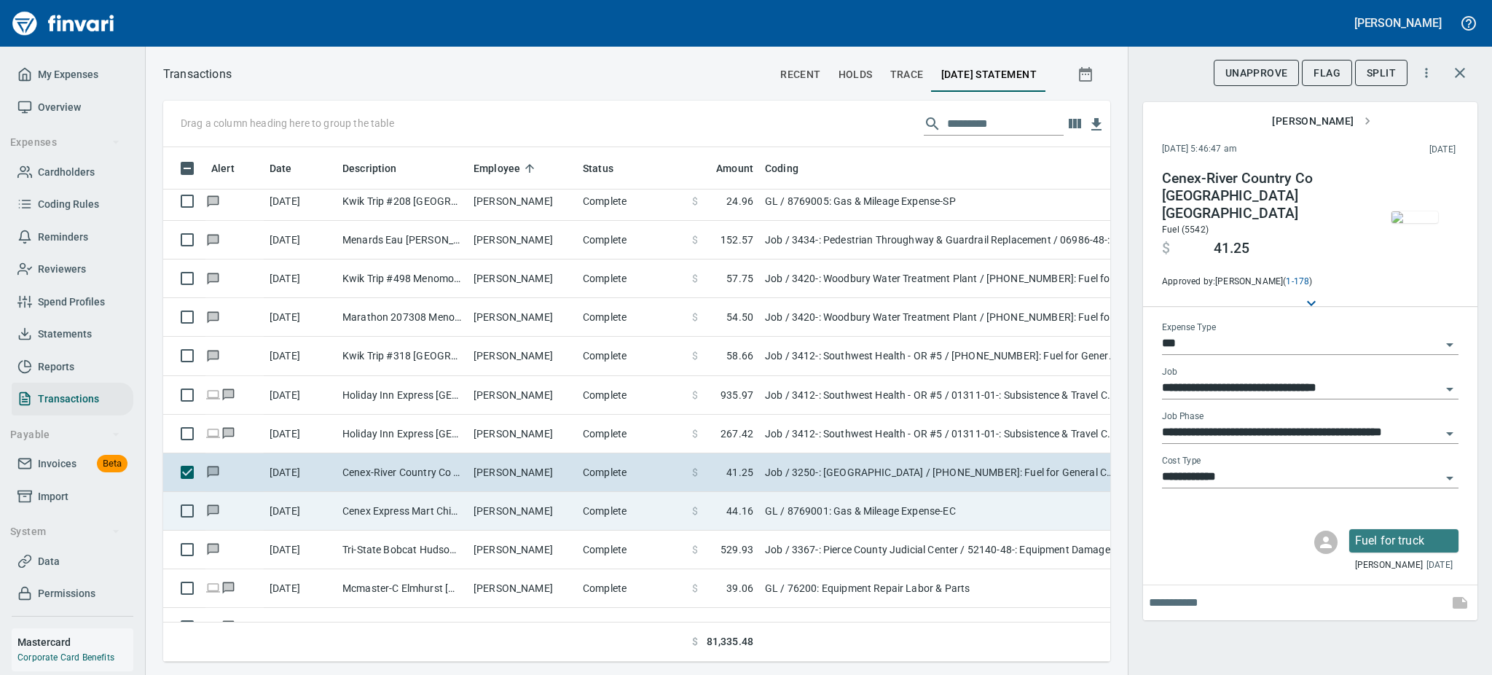
click at [423, 512] on td "Cenex Express Mart Chippewa Fall WI" at bounding box center [402, 511] width 131 height 39
type input "**"
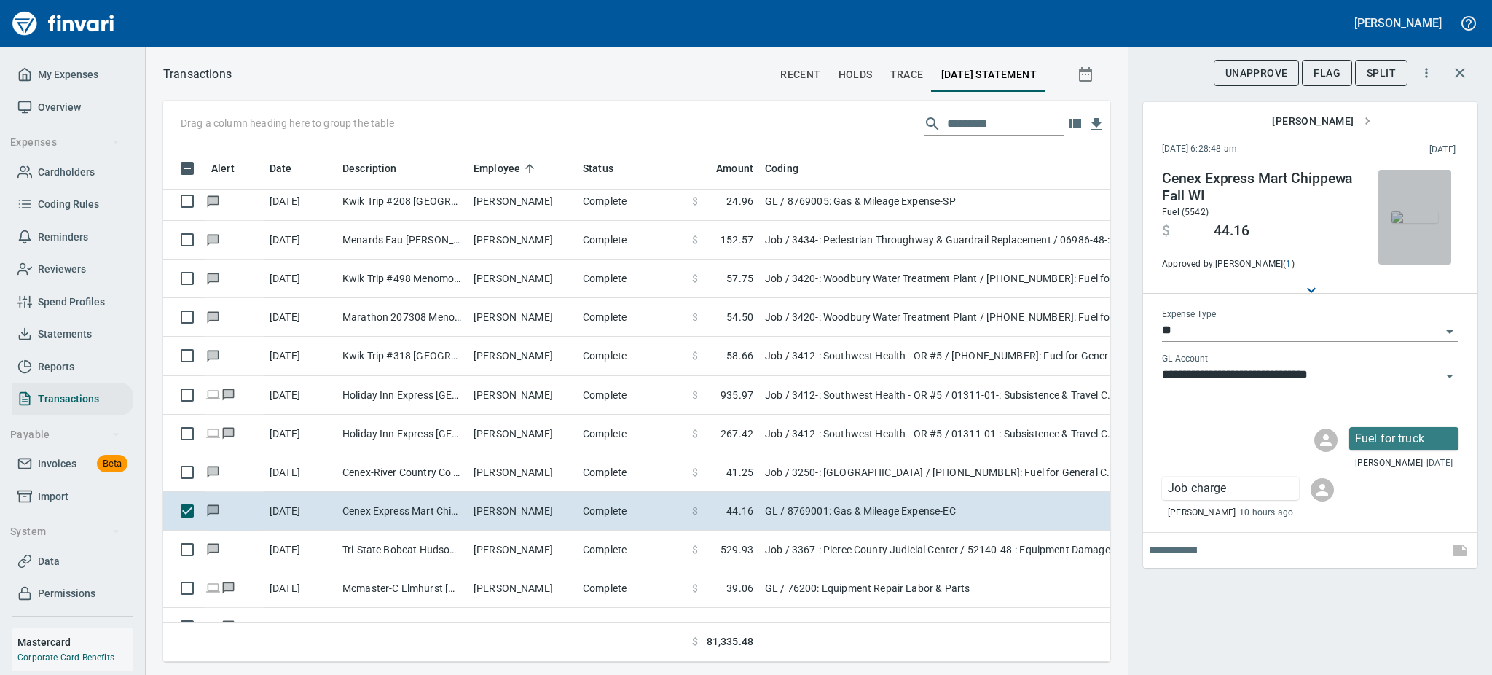
click at [1411, 213] on img "button" at bounding box center [1415, 217] width 47 height 12
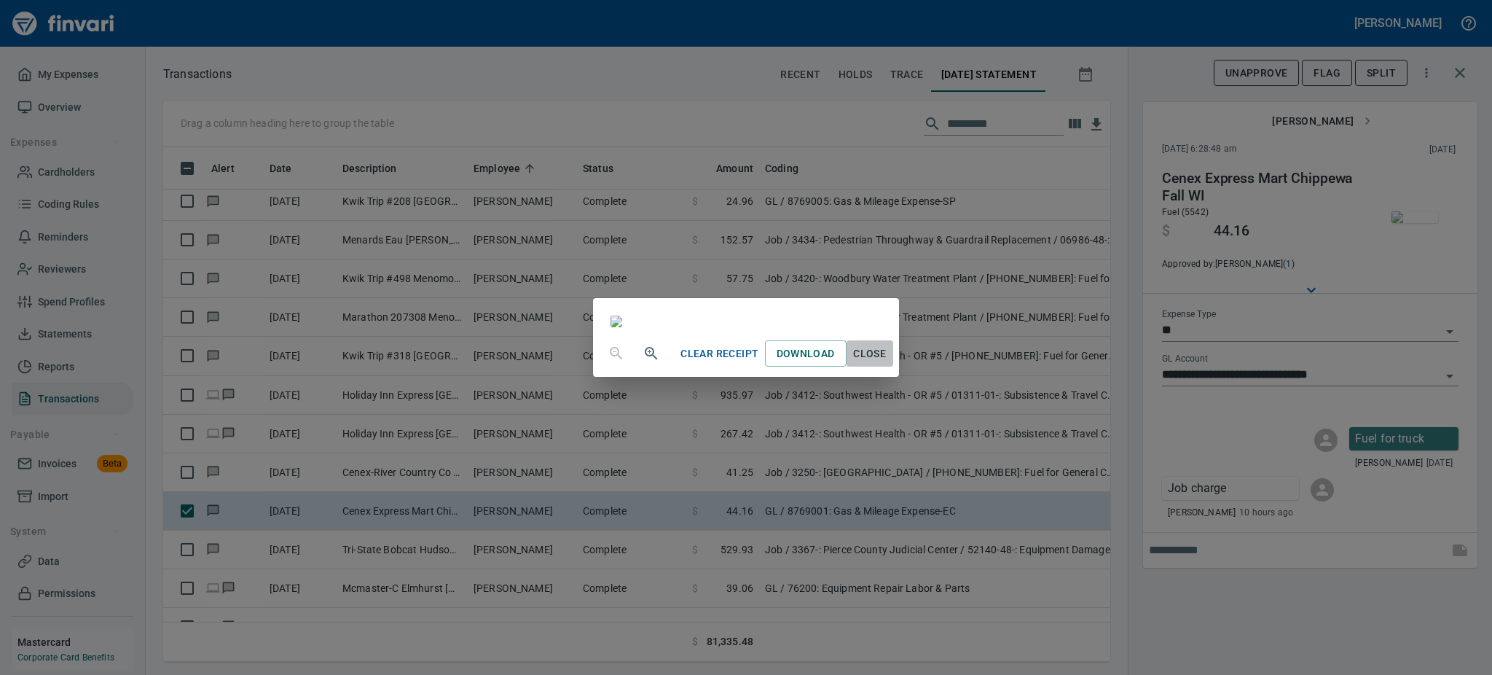
click at [887, 363] on span "Close" at bounding box center [869, 354] width 35 height 18
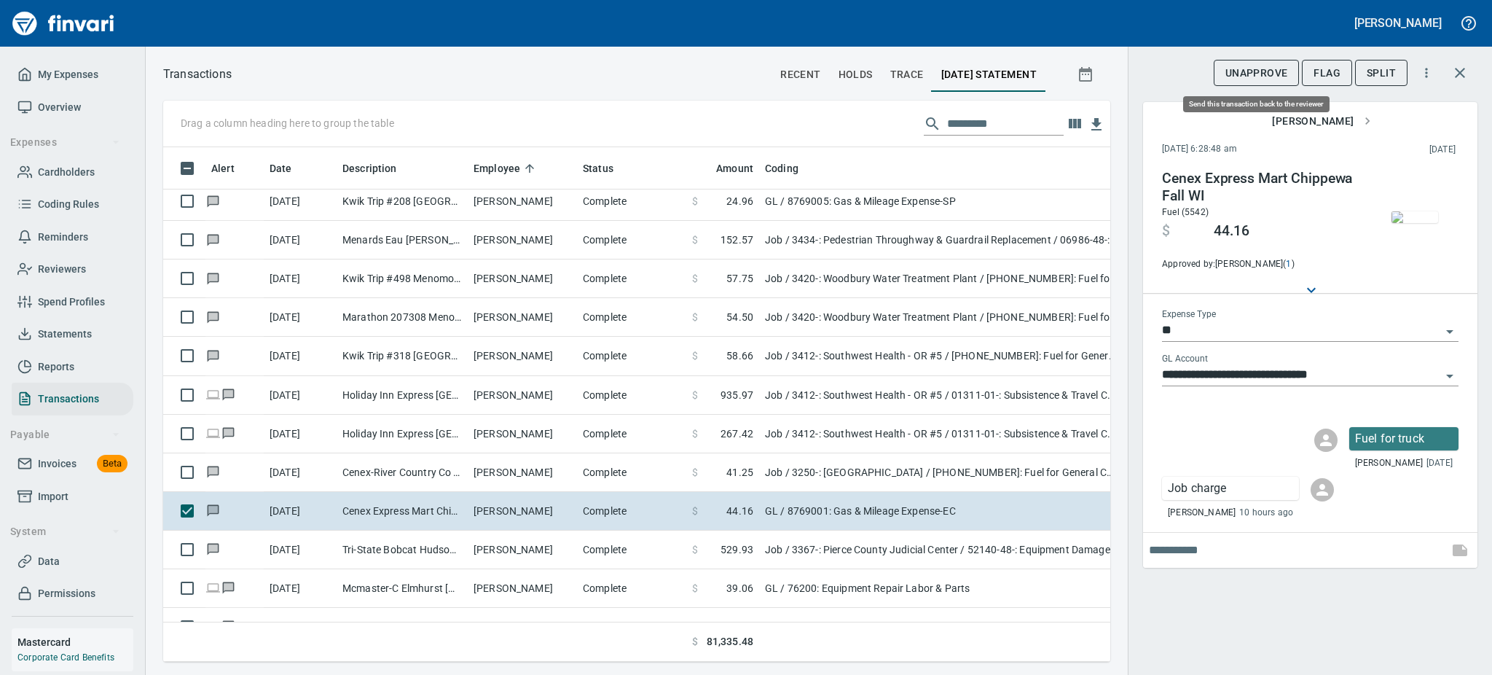
scroll to position [482, 914]
click at [1231, 64] on span "UnApprove" at bounding box center [1257, 73] width 63 height 18
click at [1263, 66] on span "Unsubmit" at bounding box center [1260, 73] width 53 height 18
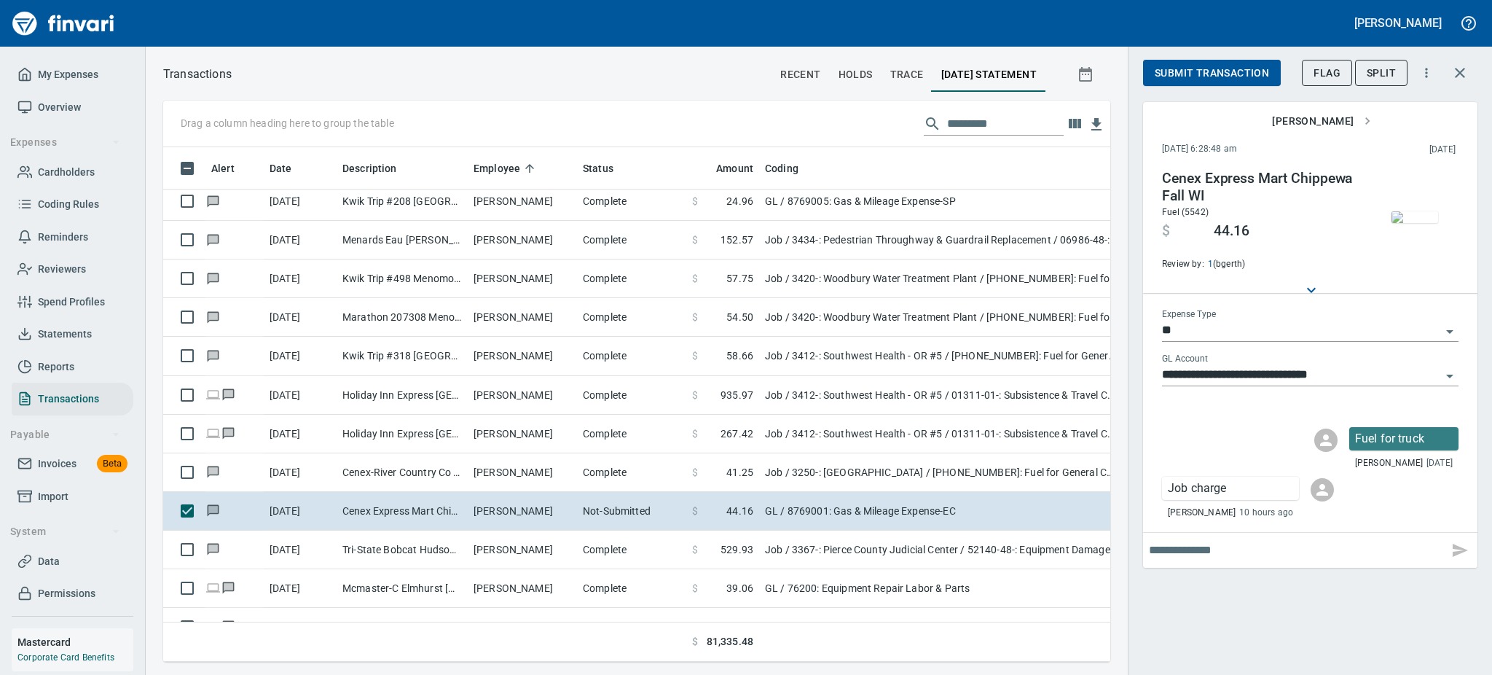
click at [1298, 553] on input "text" at bounding box center [1296, 549] width 294 height 23
type input "**********"
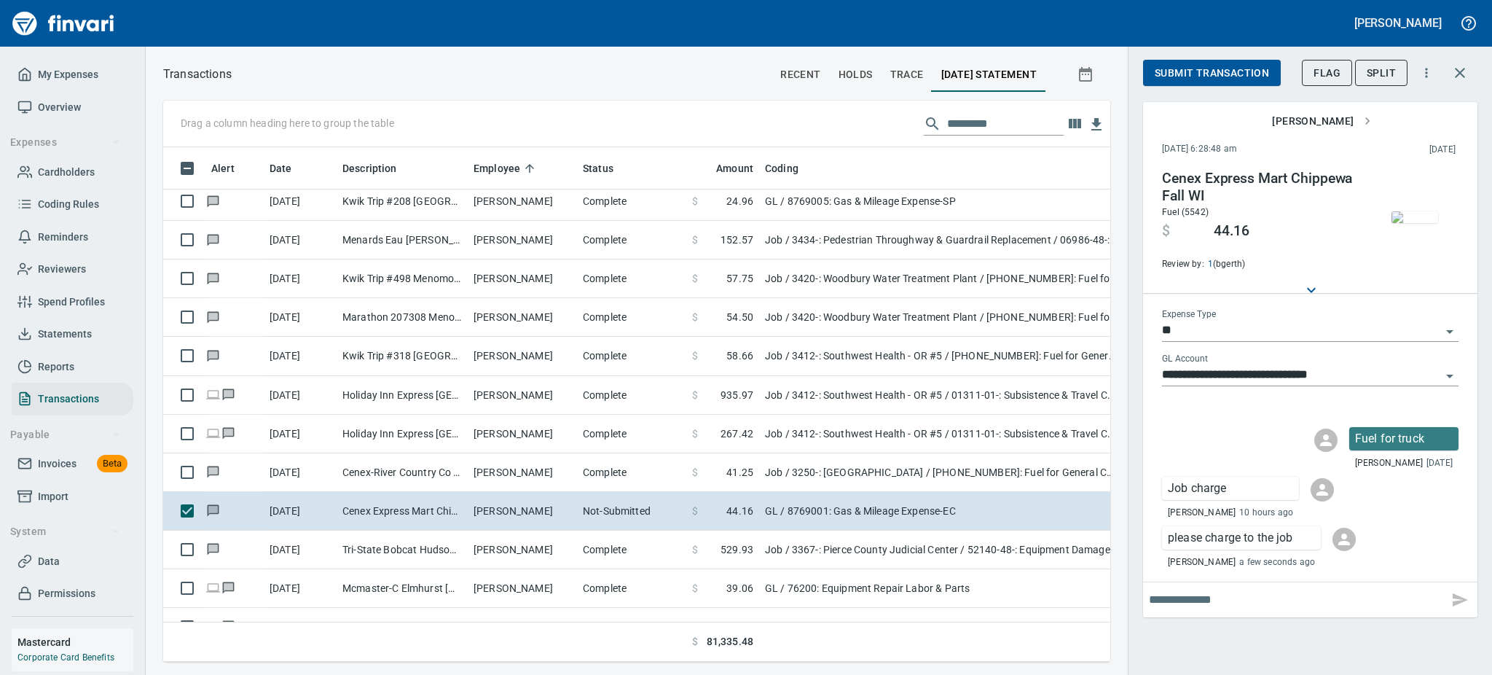
click at [1451, 328] on icon "Open" at bounding box center [1449, 331] width 17 height 17
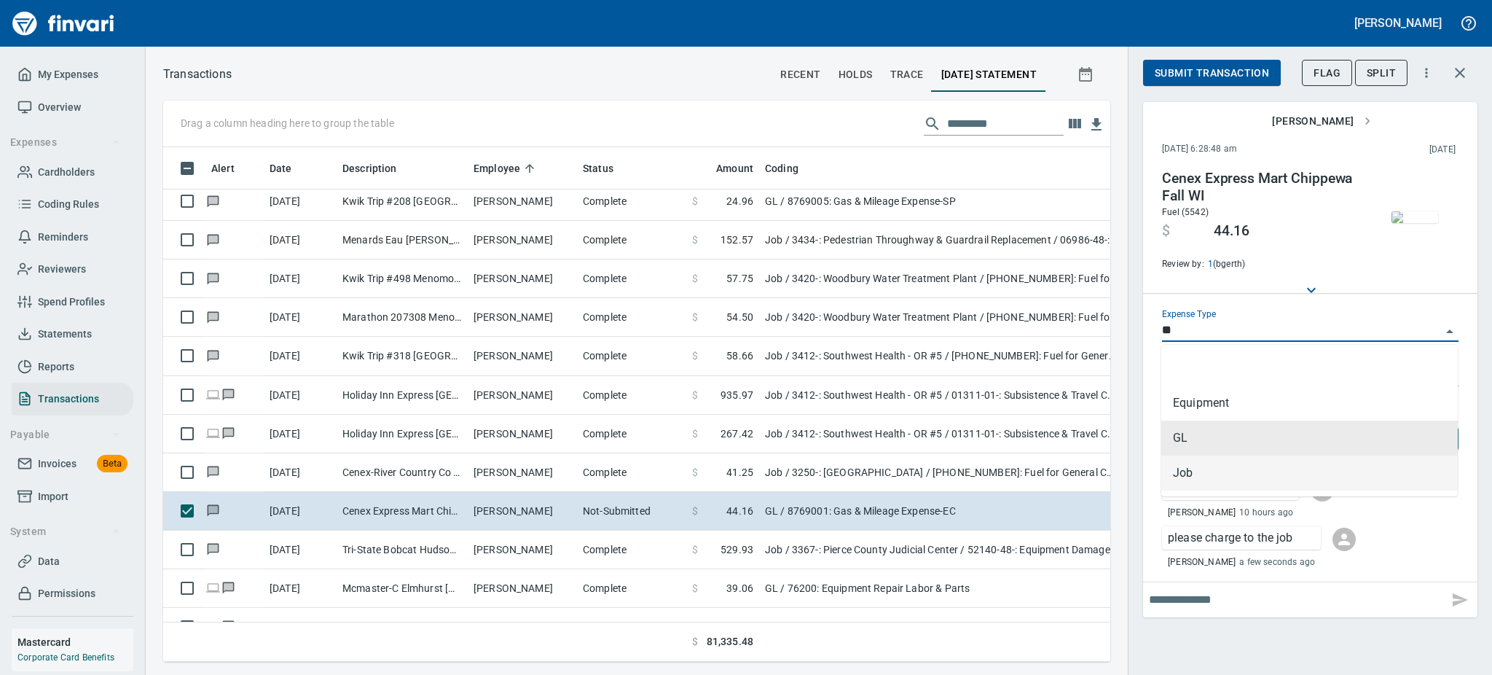
click at [1186, 473] on li "Job" at bounding box center [1309, 472] width 297 height 35
type input "***"
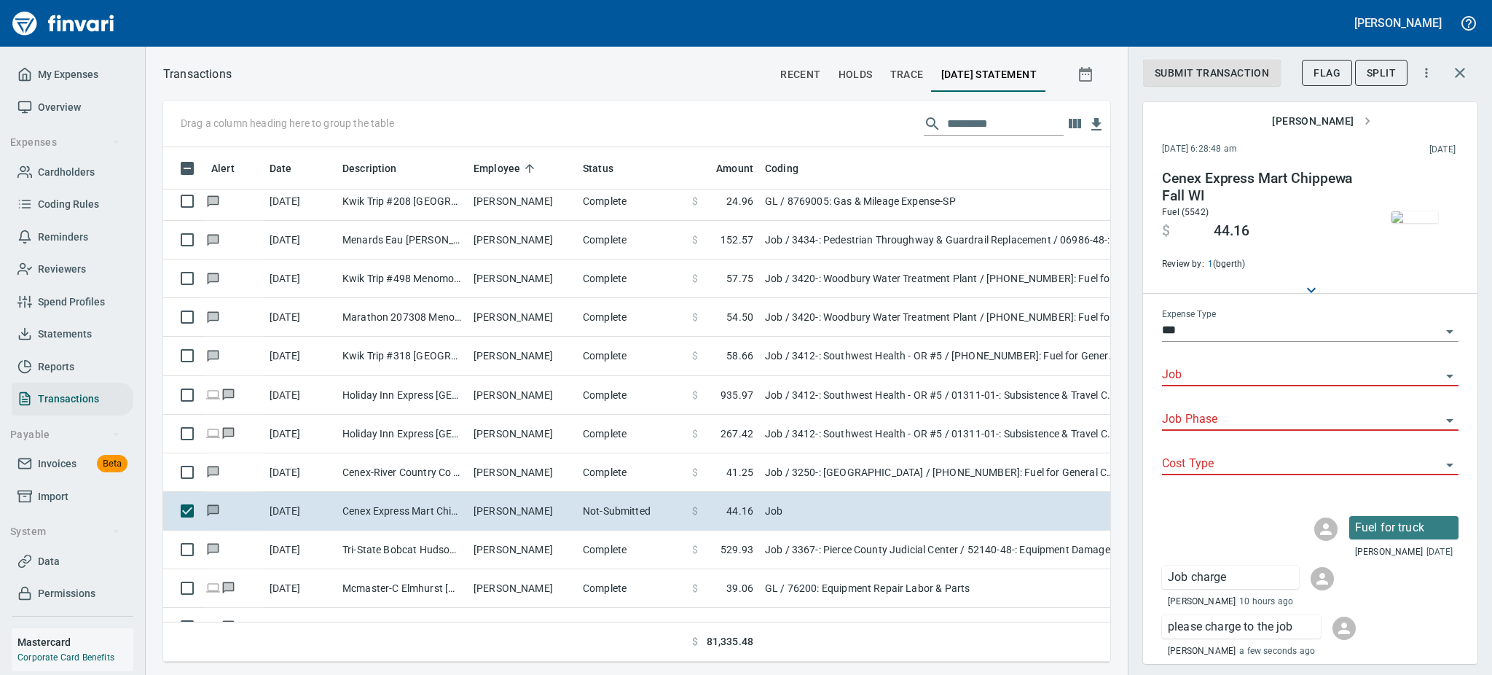
click at [1321, 92] on div "Submit Transaction Flag Split" at bounding box center [1310, 76] width 334 height 51
click at [1327, 64] on span "Flag" at bounding box center [1327, 73] width 27 height 18
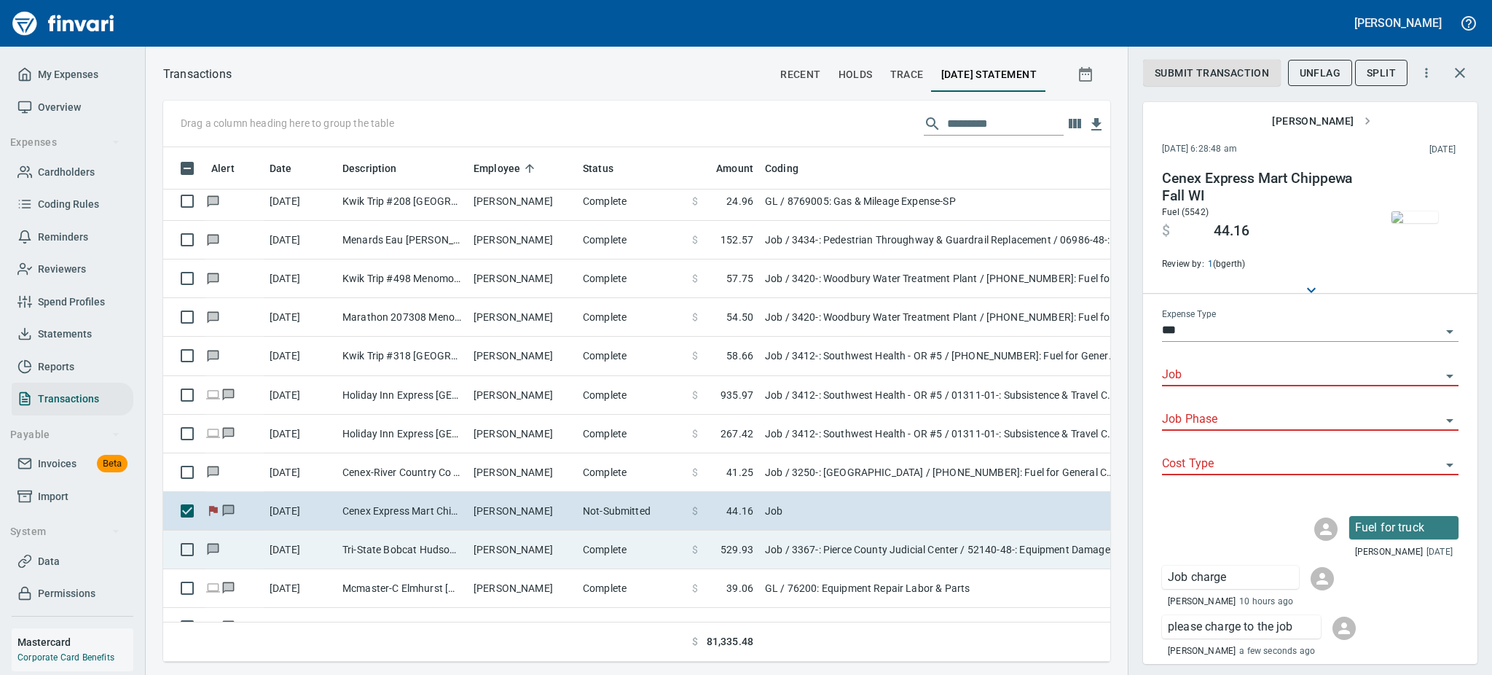
click at [395, 544] on td "Tri-State Bobcat Hudson [GEOGRAPHIC_DATA]" at bounding box center [402, 549] width 131 height 39
type input "**********"
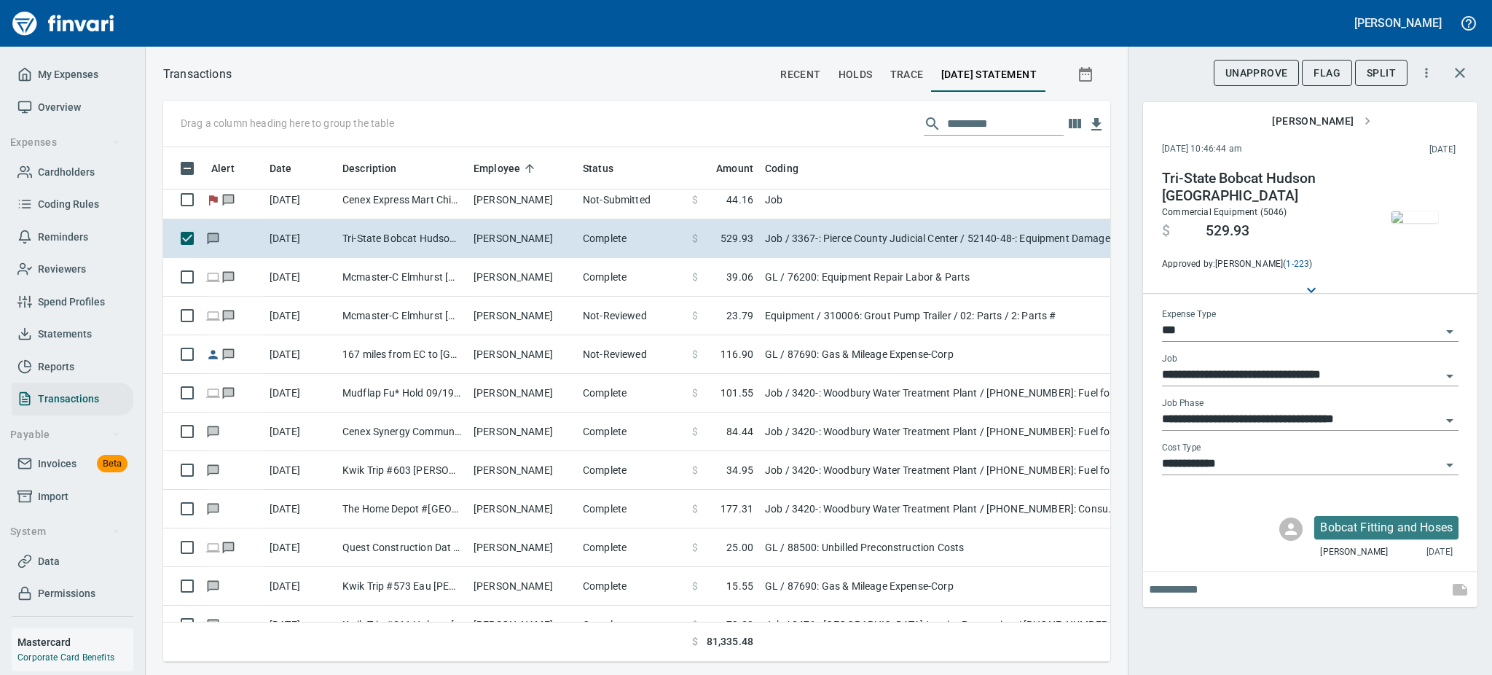
scroll to position [1904, 0]
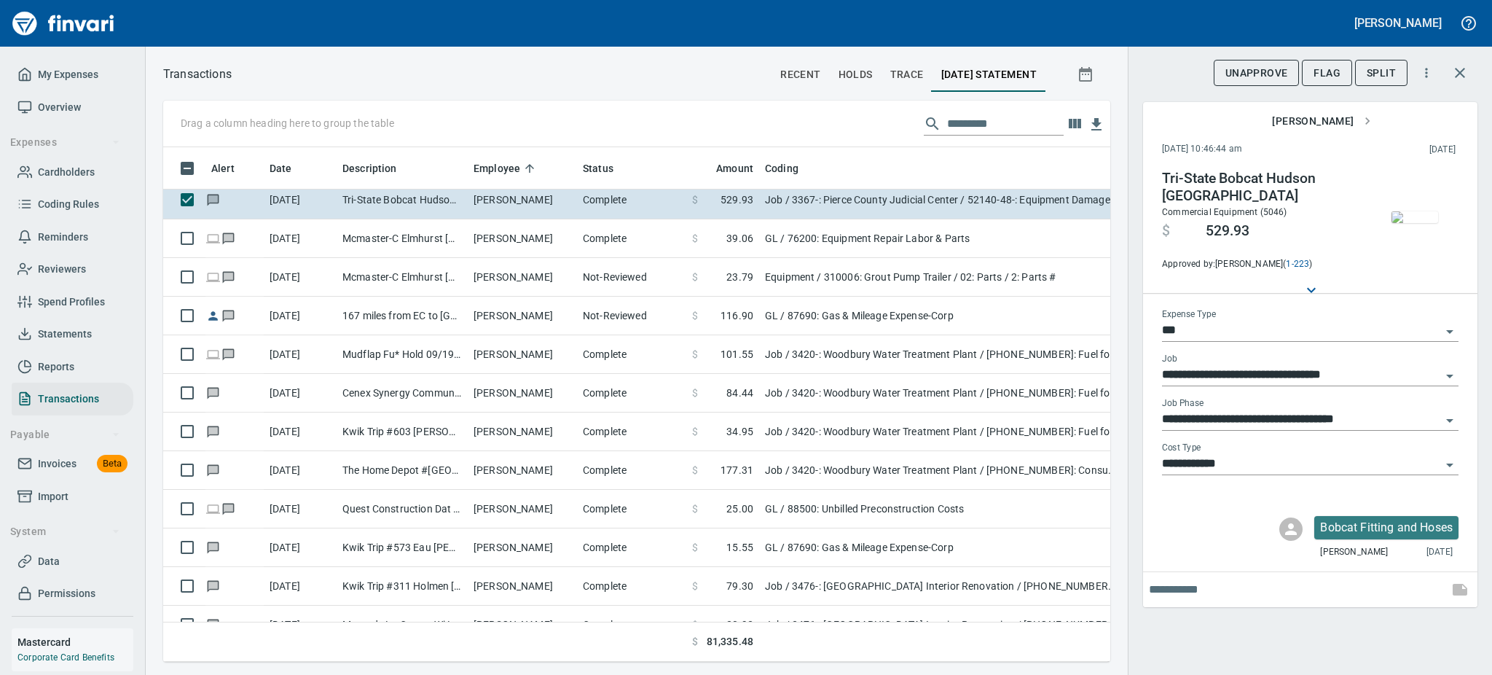
click at [1396, 213] on img "button" at bounding box center [1415, 217] width 47 height 12
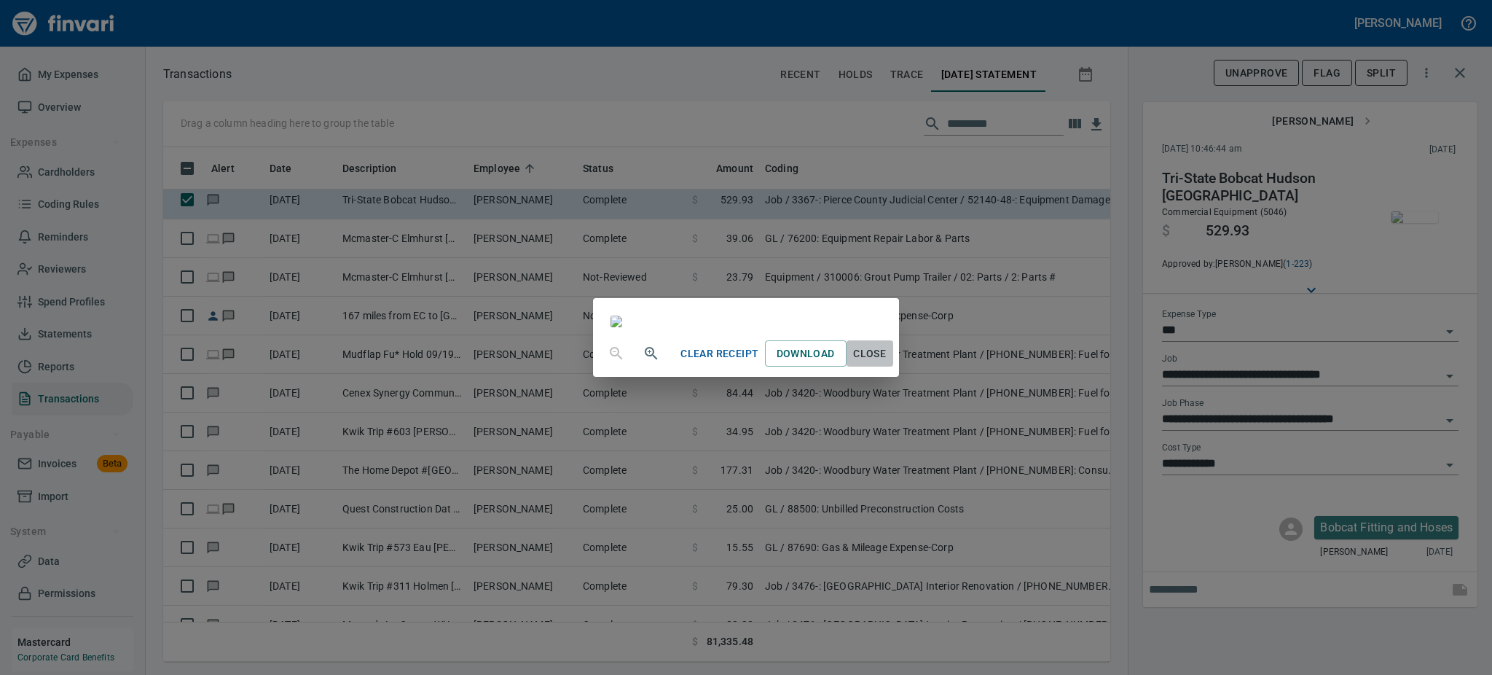
click at [887, 363] on span "Close" at bounding box center [869, 354] width 35 height 18
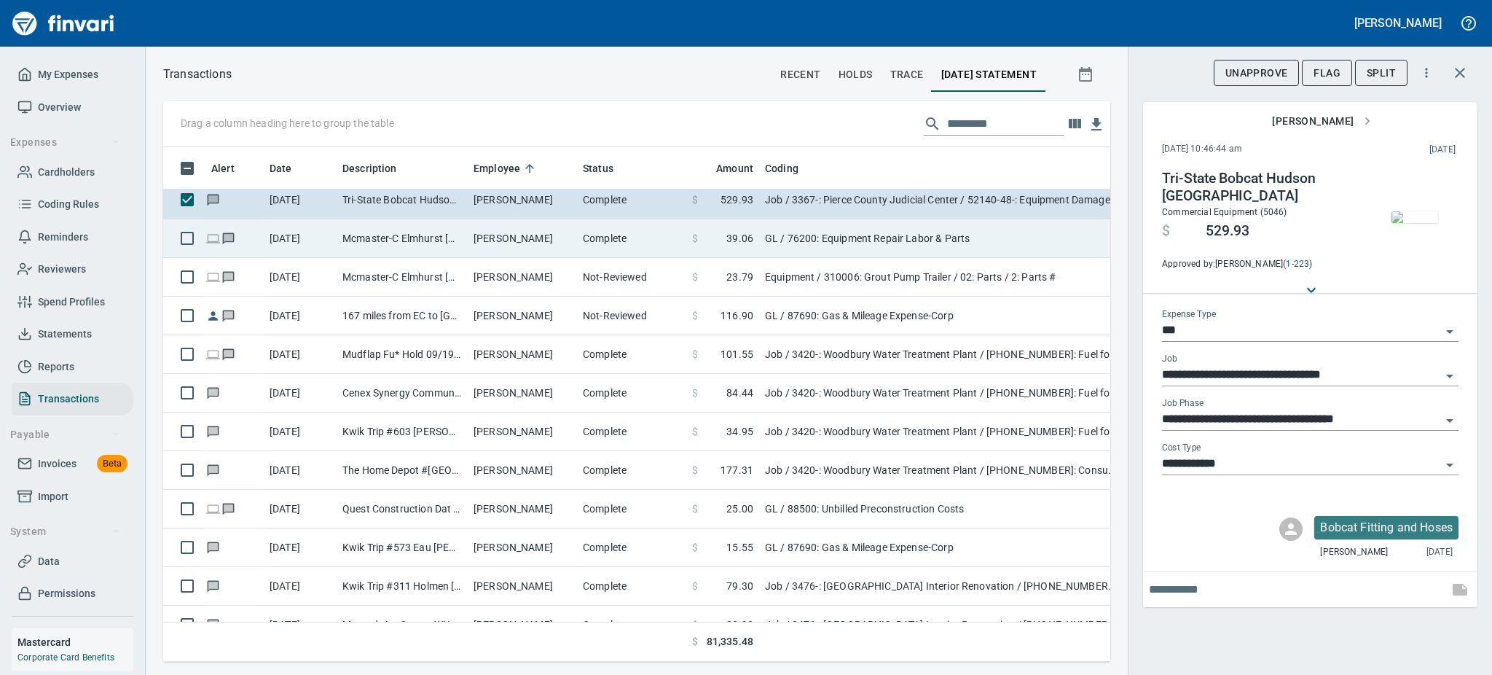
click at [472, 230] on td "[PERSON_NAME]" at bounding box center [522, 238] width 109 height 39
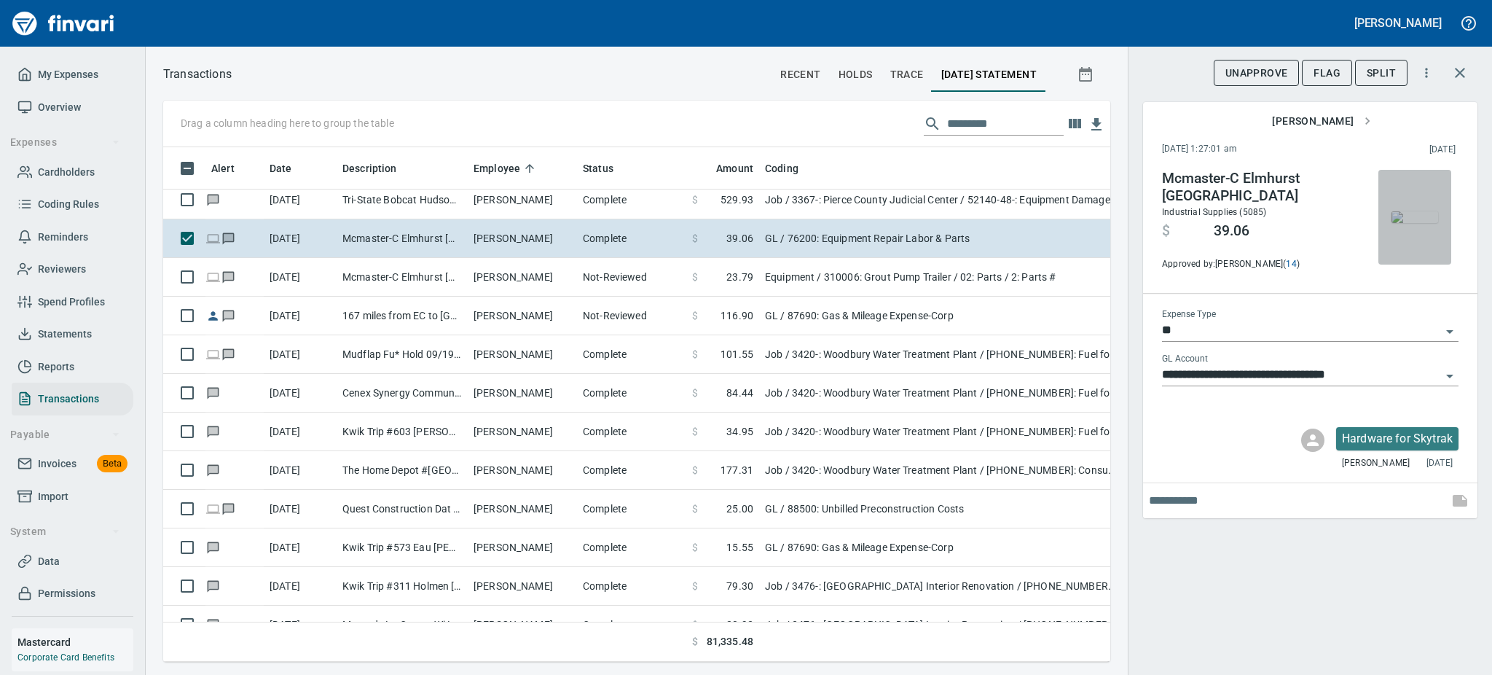
click at [1402, 215] on img "button" at bounding box center [1415, 217] width 47 height 12
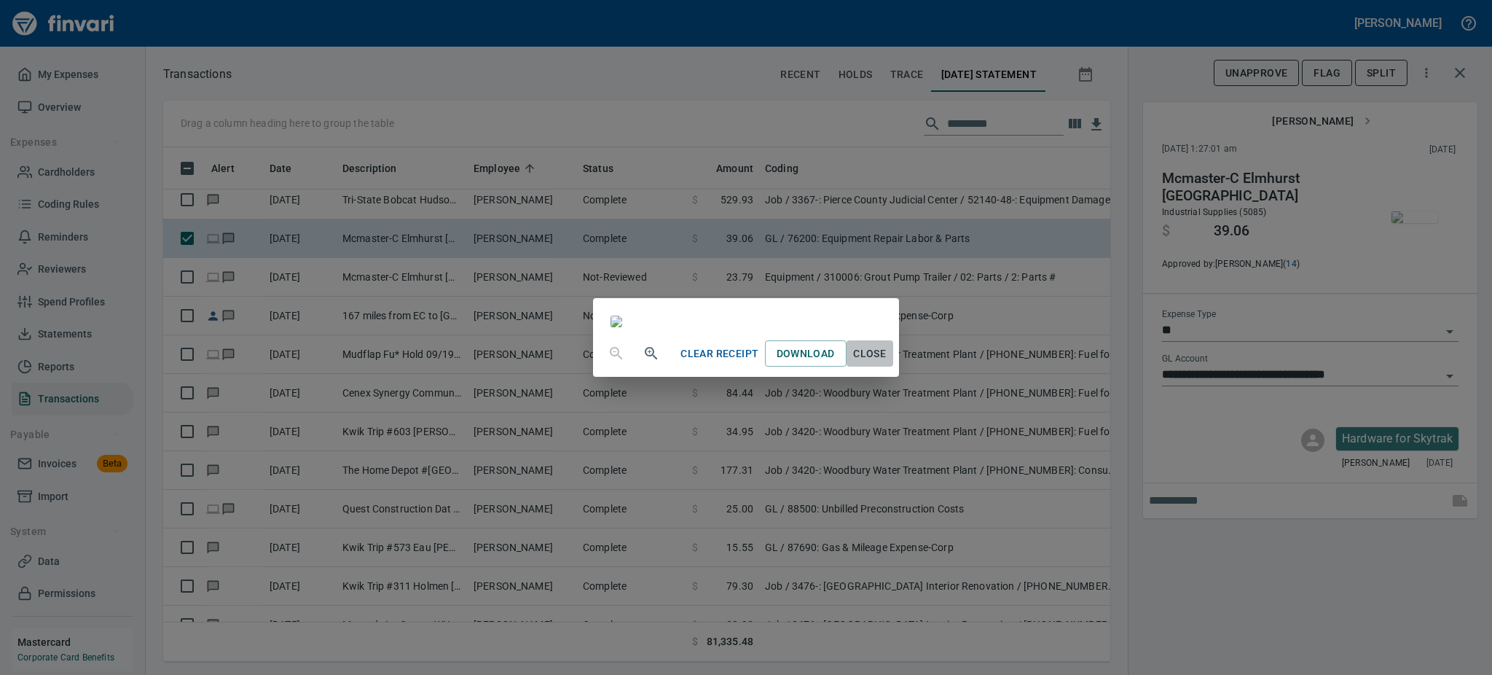
click at [887, 363] on span "Close" at bounding box center [869, 354] width 35 height 18
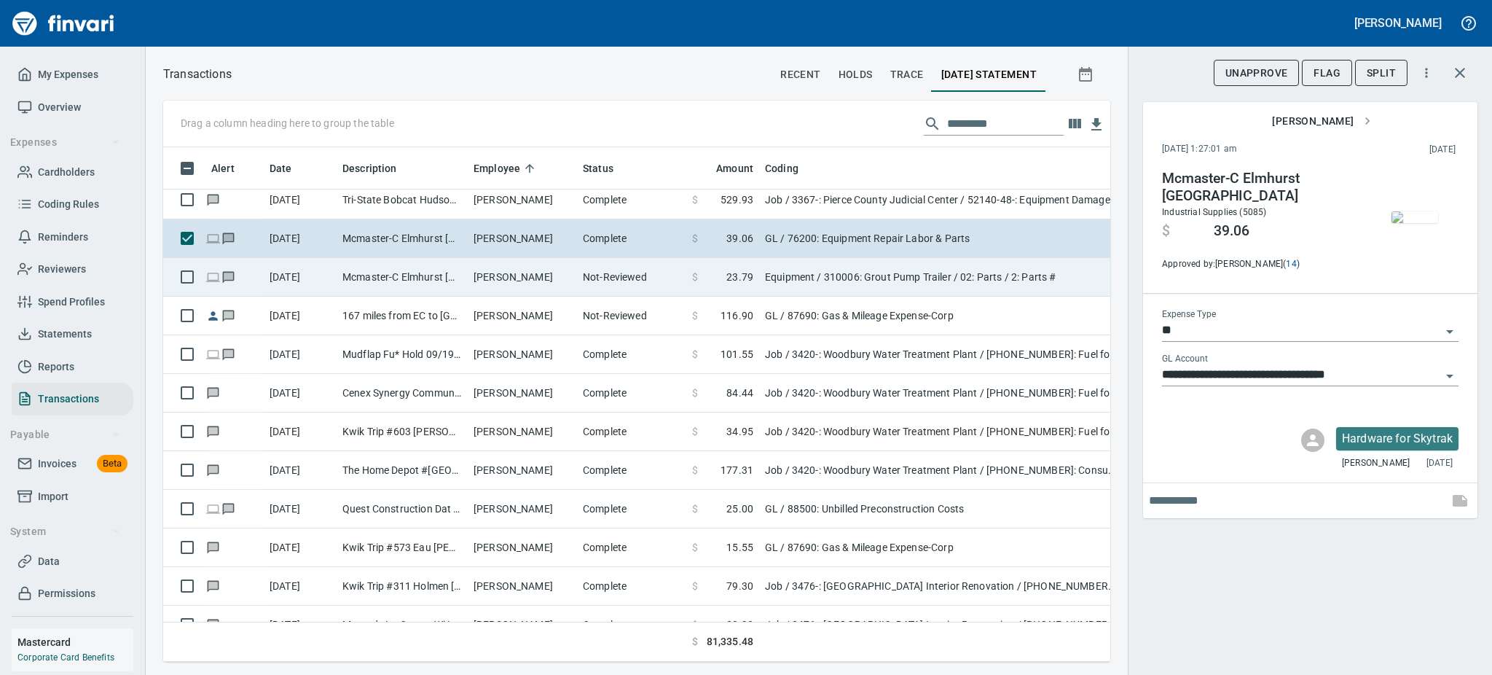
click at [437, 273] on td "Mcmaster-C Elmhurst [GEOGRAPHIC_DATA]" at bounding box center [402, 277] width 131 height 39
type input "*********"
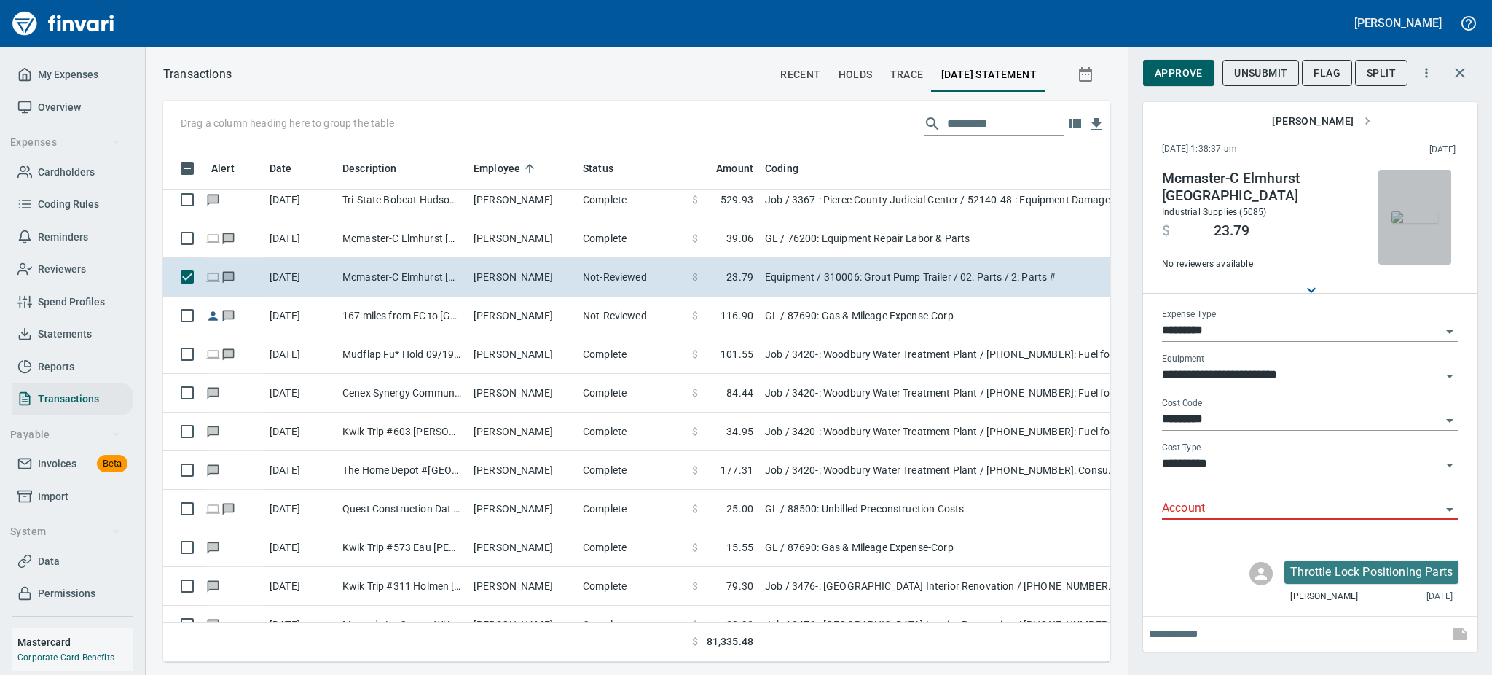
click at [1416, 218] on img "button" at bounding box center [1415, 217] width 47 height 12
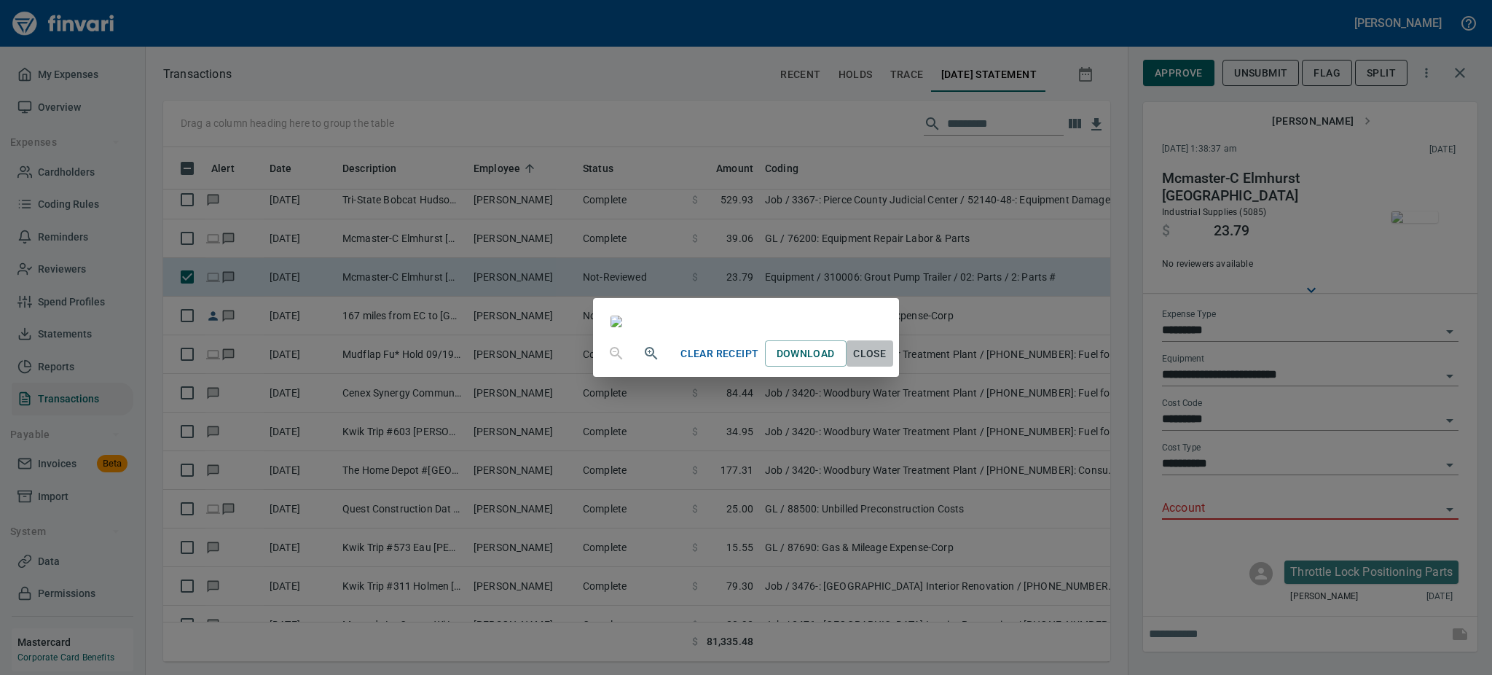
click at [887, 363] on span "Close" at bounding box center [869, 354] width 35 height 18
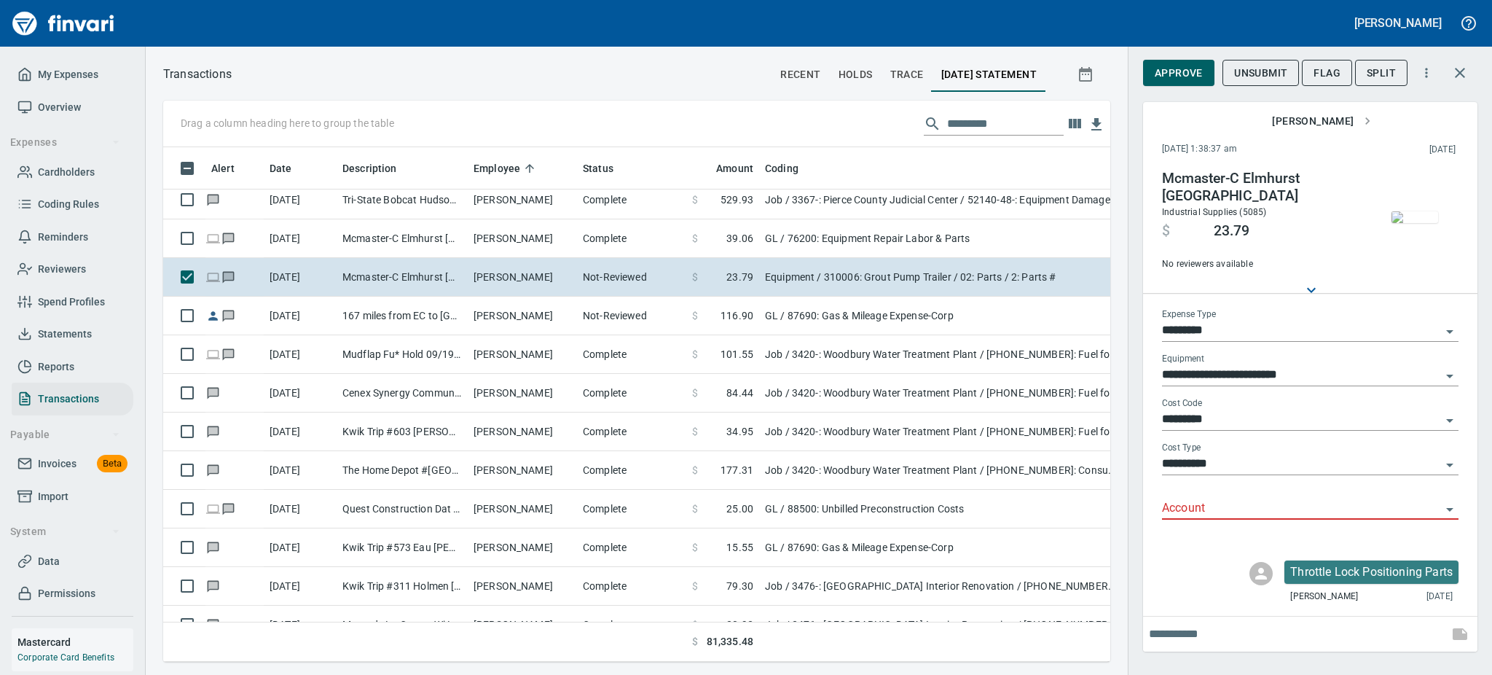
click at [1449, 501] on icon "Open" at bounding box center [1449, 509] width 17 height 17
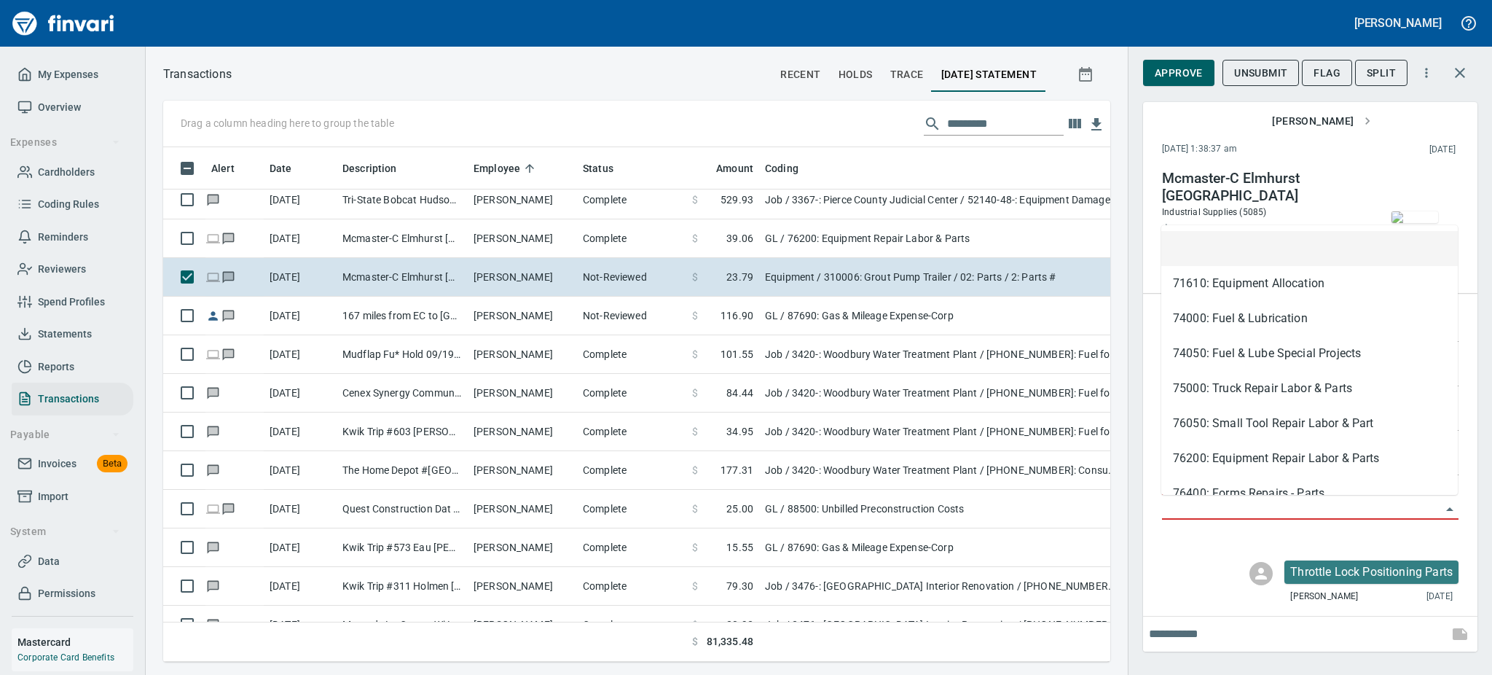
scroll to position [482, 914]
click at [1303, 458] on li "76200: Equipment Repair Labor & Parts" at bounding box center [1309, 458] width 297 height 35
type input "**********"
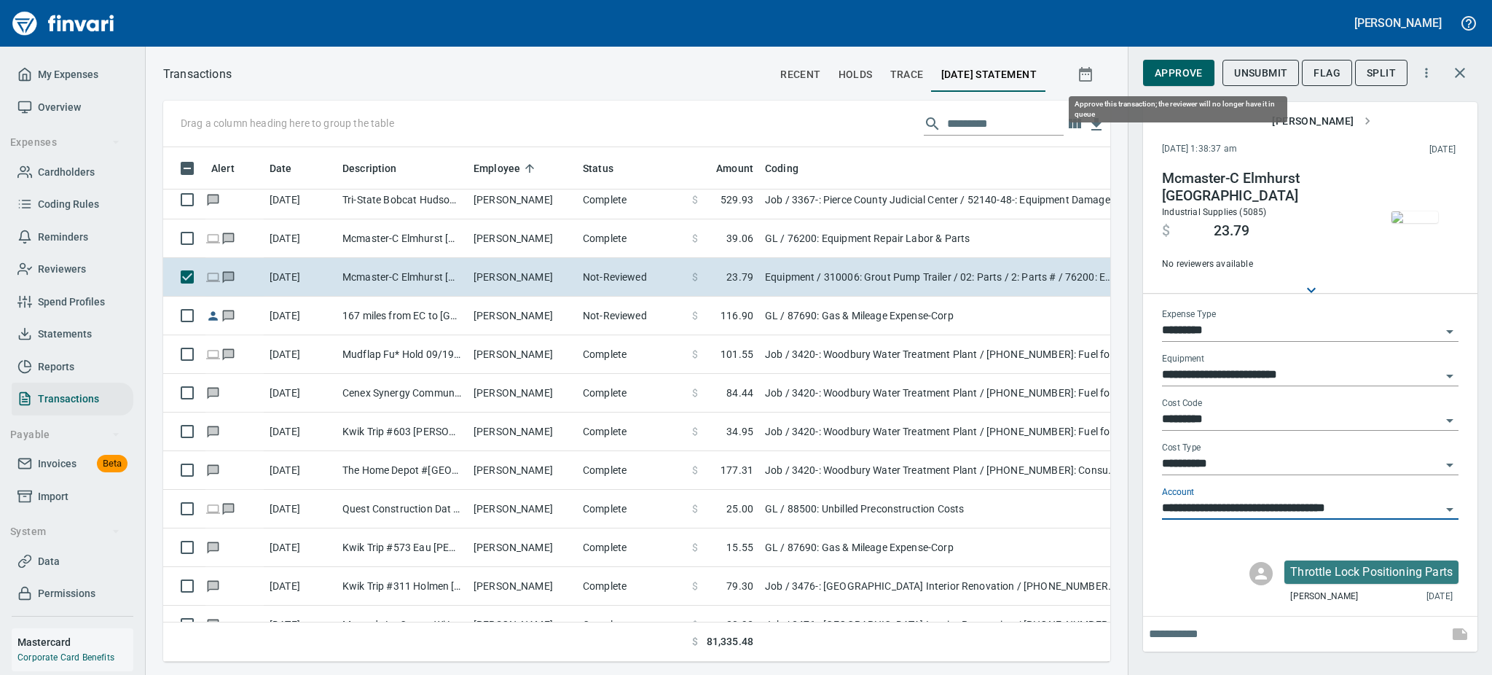
click at [1164, 63] on button "Approve" at bounding box center [1178, 73] width 71 height 27
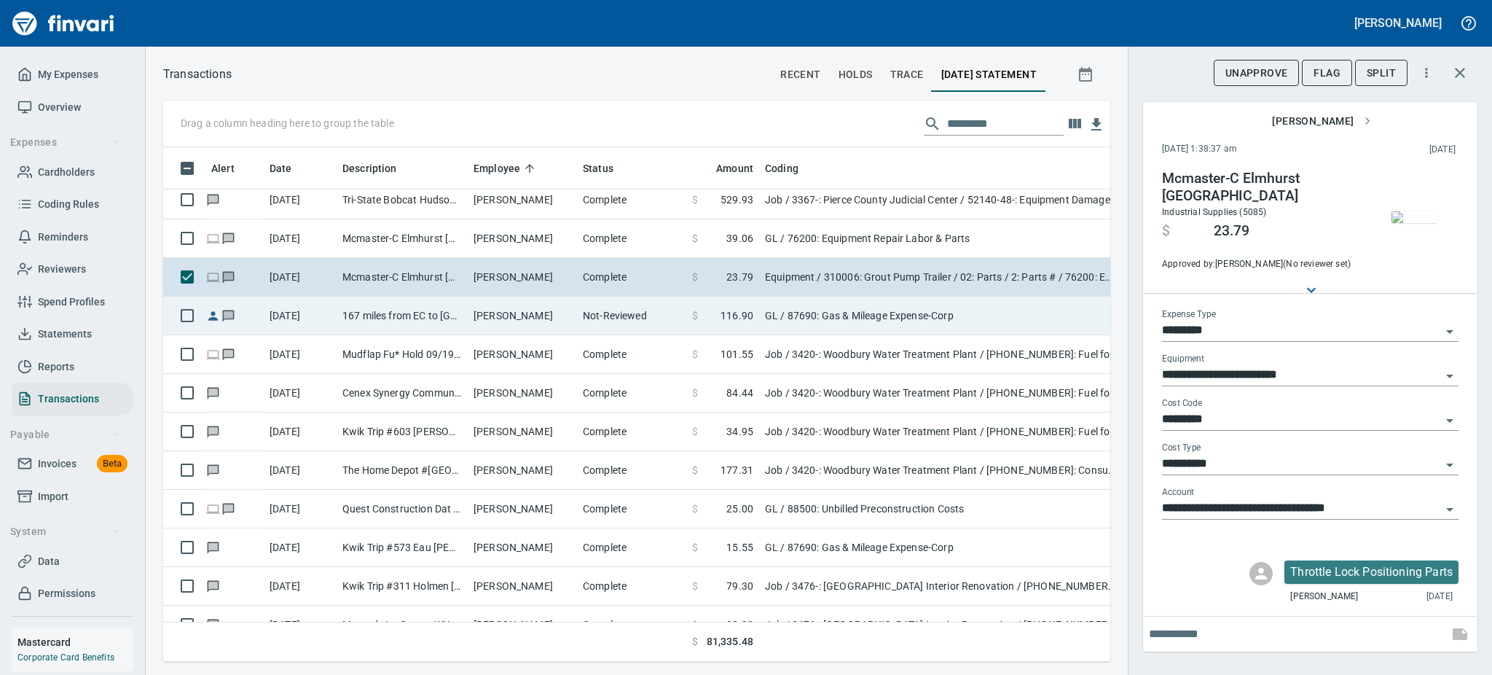
click at [504, 318] on td "[PERSON_NAME]" at bounding box center [522, 316] width 109 height 39
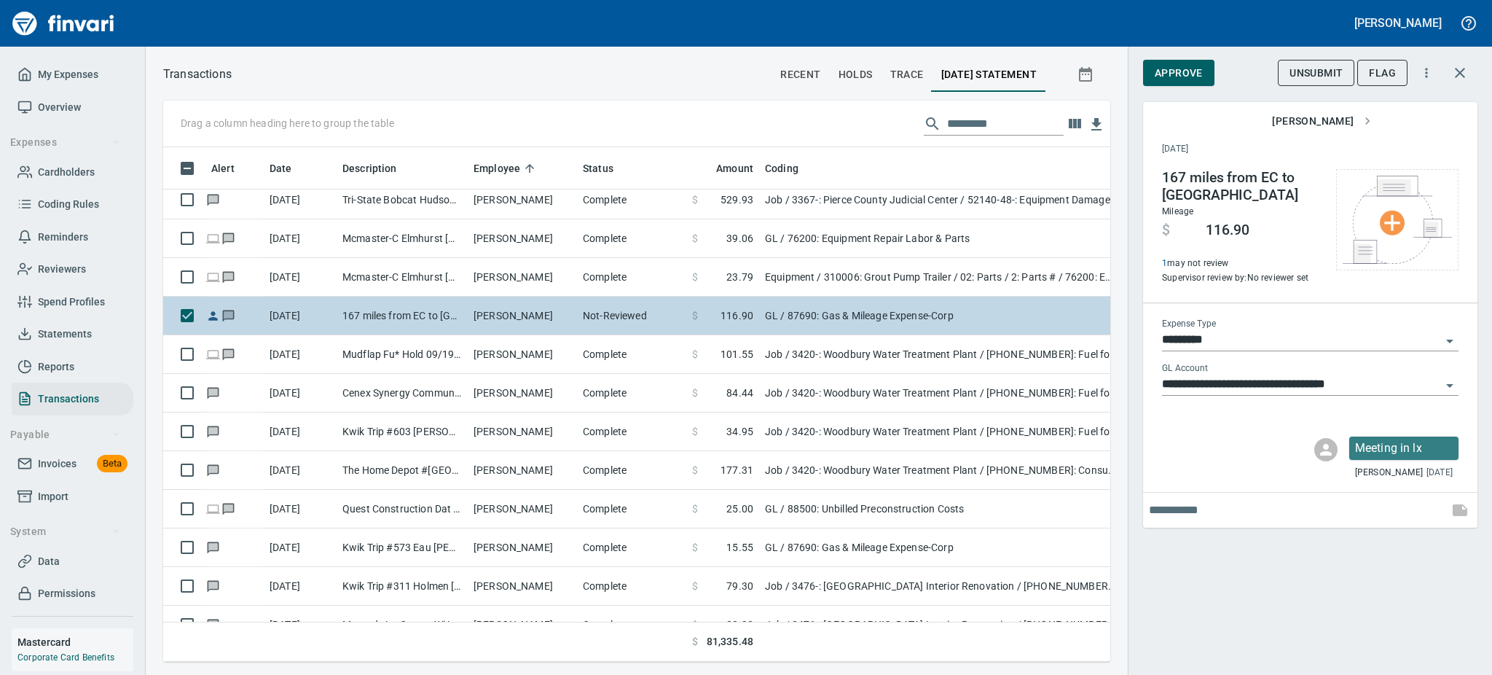
type input "**"
type input "**********"
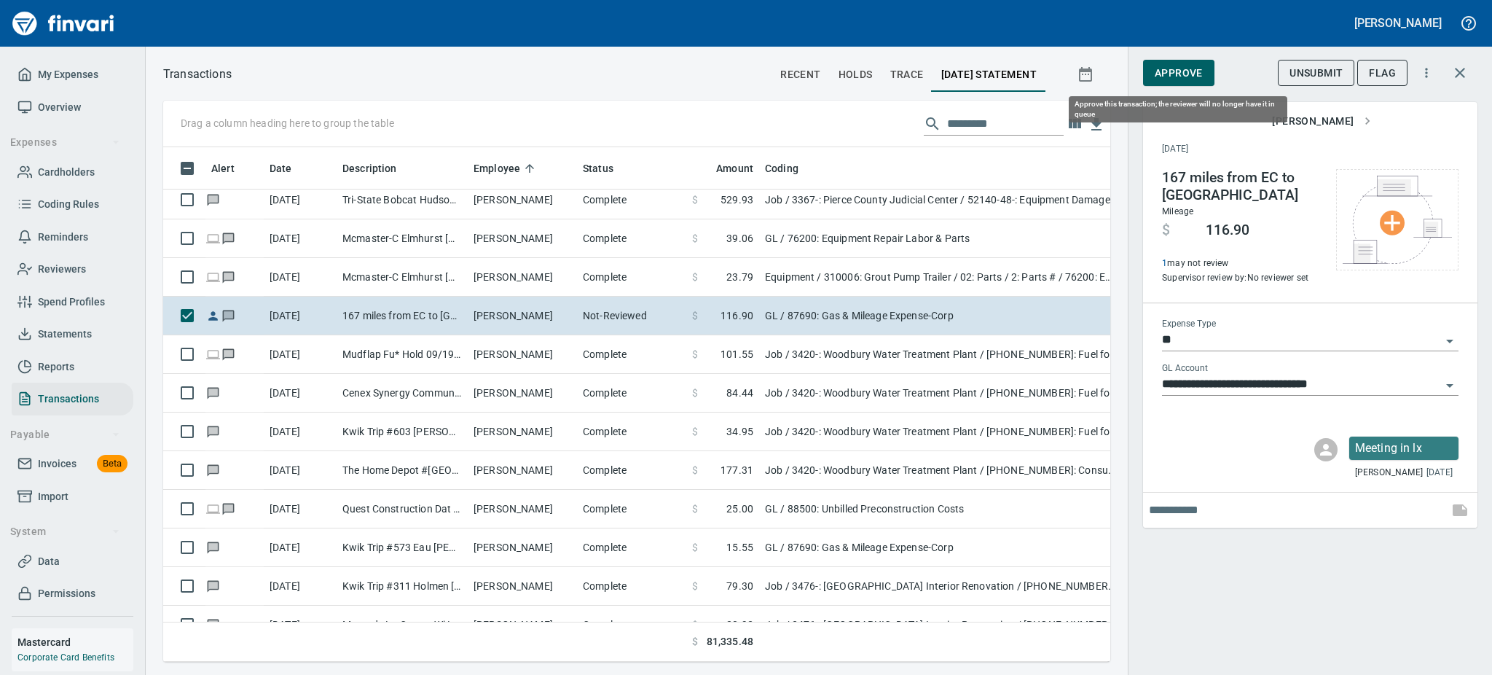
scroll to position [482, 914]
drag, startPoint x: 1177, startPoint y: 62, endPoint x: 1198, endPoint y: 69, distance: 21.7
drag, startPoint x: 1198, startPoint y: 69, endPoint x: 1307, endPoint y: 225, distance: 190.4
click at [1307, 239] on div "[DATE] not review Supervisor review by: No reviewer set" at bounding box center [1242, 262] width 160 height 47
click at [1166, 71] on span "Approve" at bounding box center [1179, 73] width 48 height 18
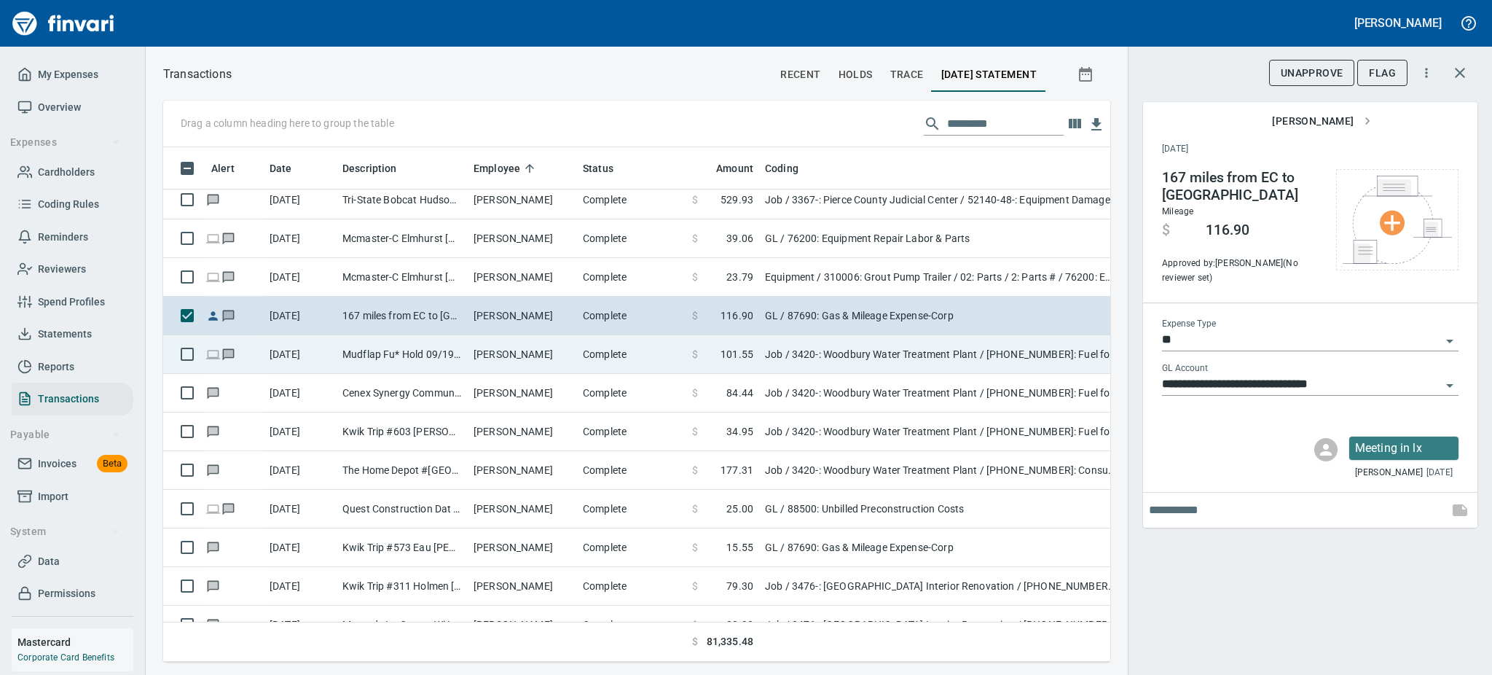
click at [495, 347] on td "[PERSON_NAME]" at bounding box center [522, 354] width 109 height 39
type input "***"
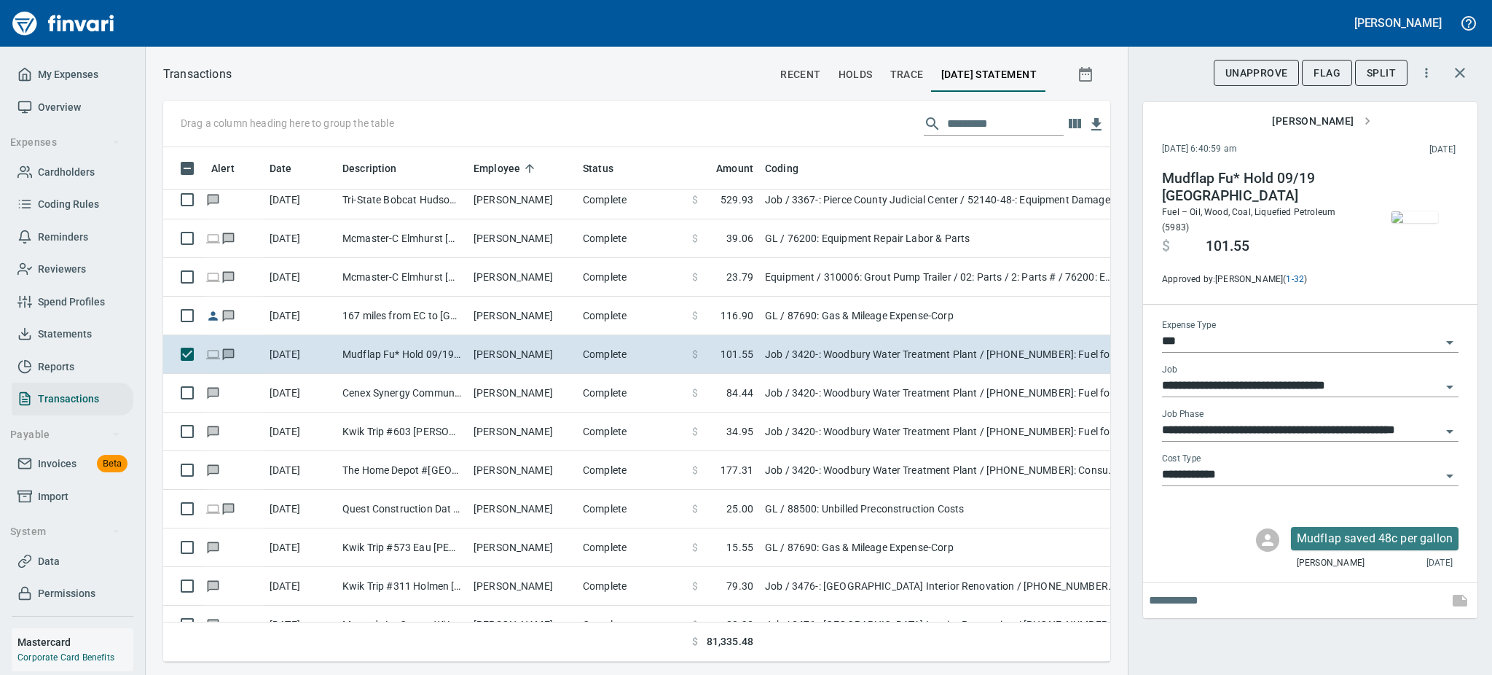
click at [1413, 211] on img "button" at bounding box center [1415, 217] width 47 height 12
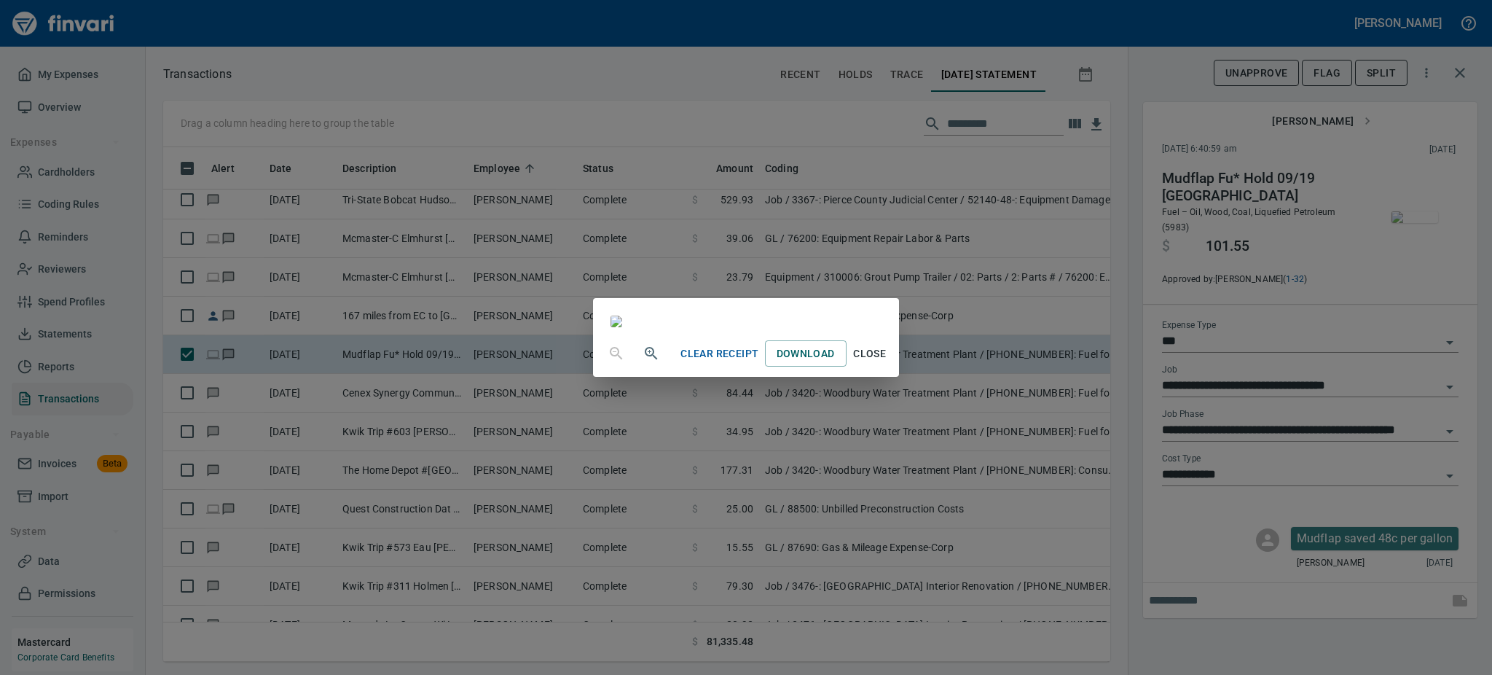
scroll to position [123, 0]
click at [887, 363] on span "Close" at bounding box center [869, 354] width 35 height 18
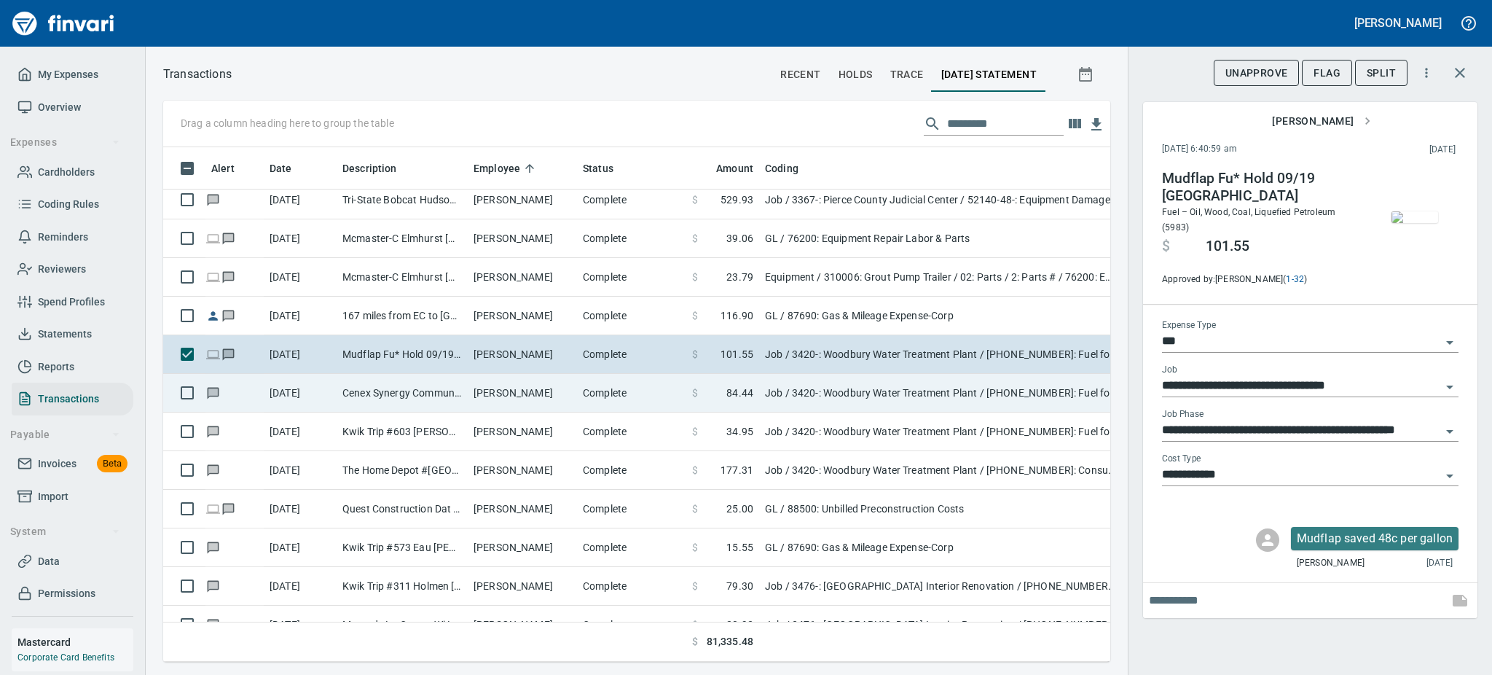
click at [471, 388] on td "[PERSON_NAME]" at bounding box center [522, 393] width 109 height 39
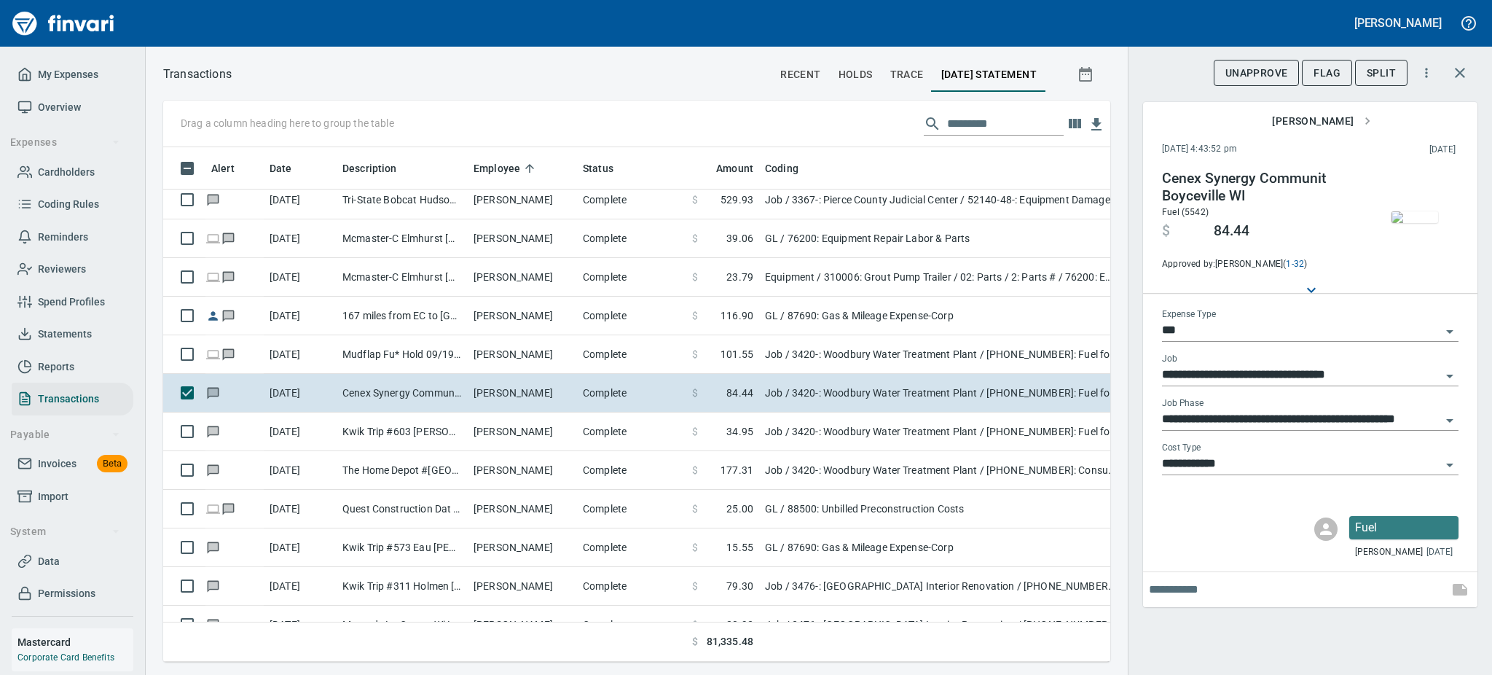
click at [1406, 211] on img "button" at bounding box center [1415, 217] width 47 height 12
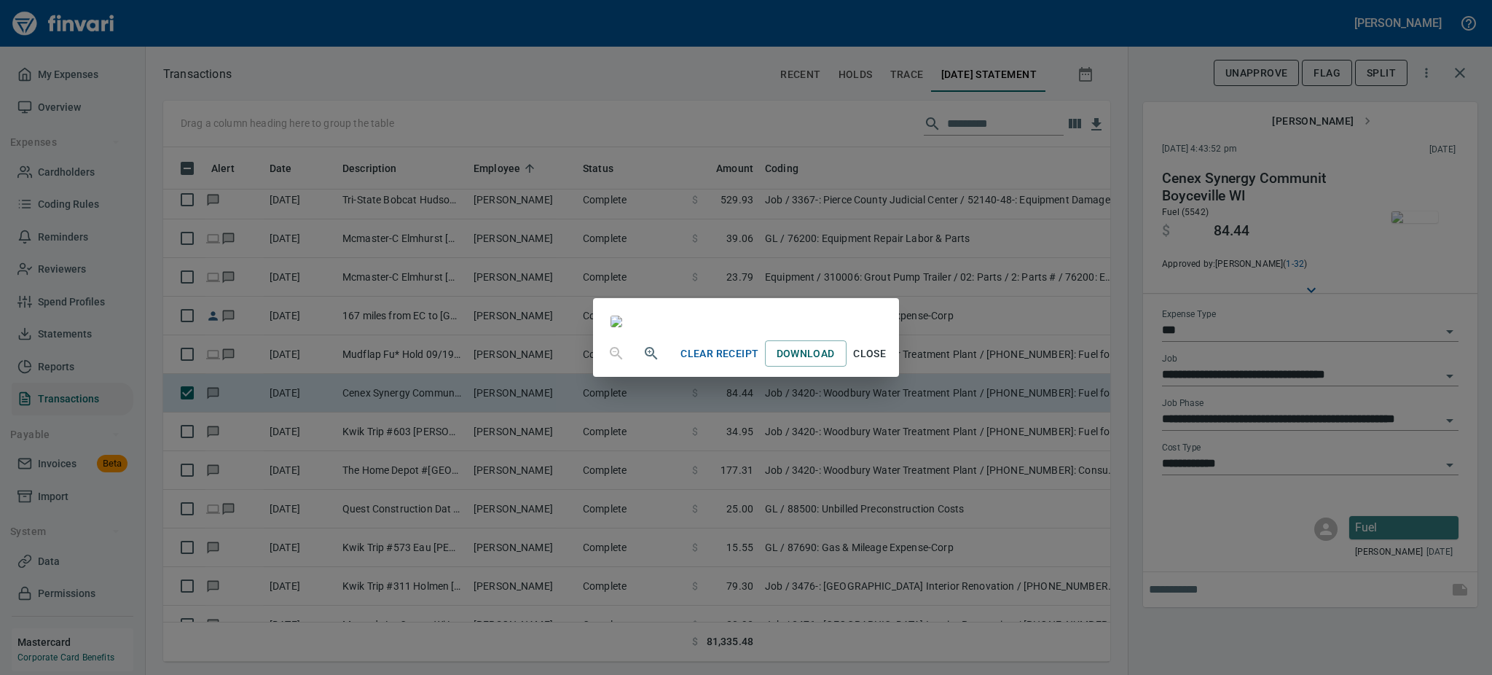
scroll to position [181, 0]
click at [887, 363] on span "Close" at bounding box center [869, 354] width 35 height 18
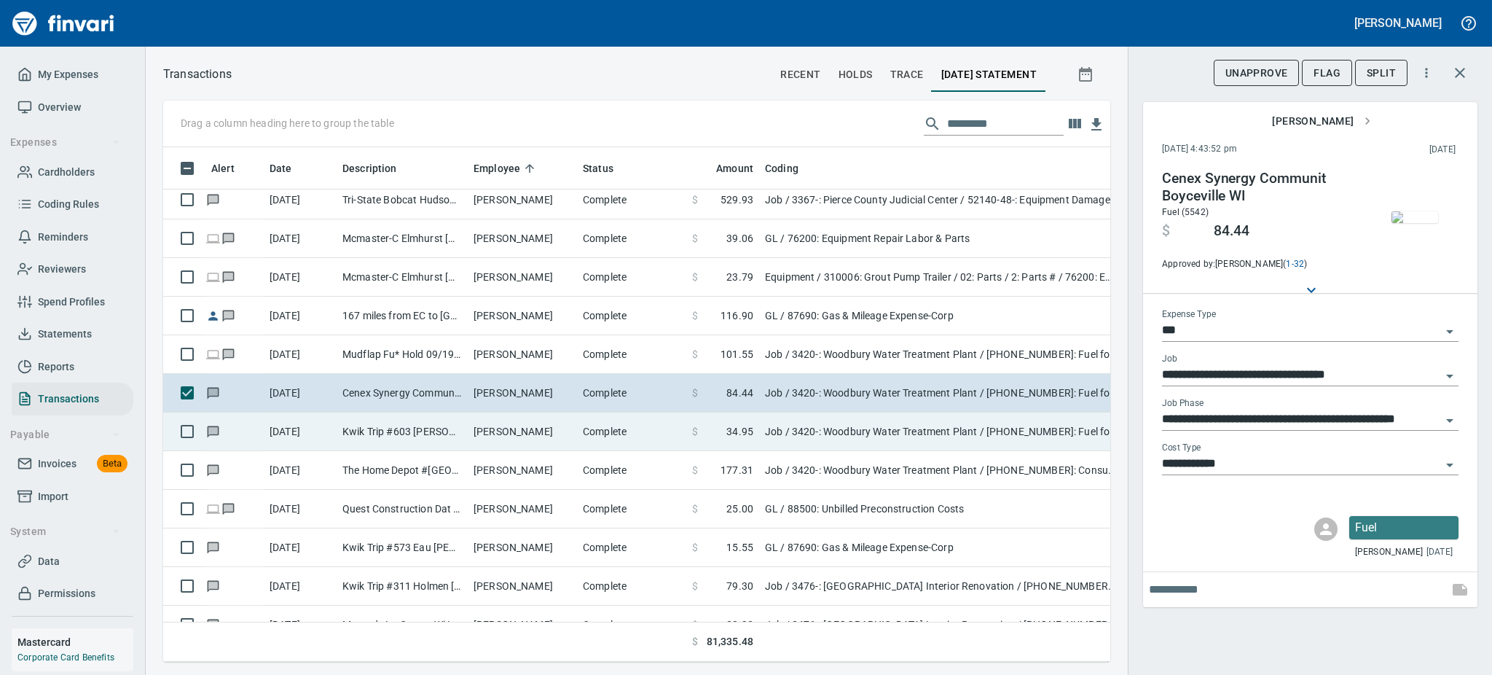
click at [736, 431] on span "34.95" at bounding box center [739, 431] width 27 height 15
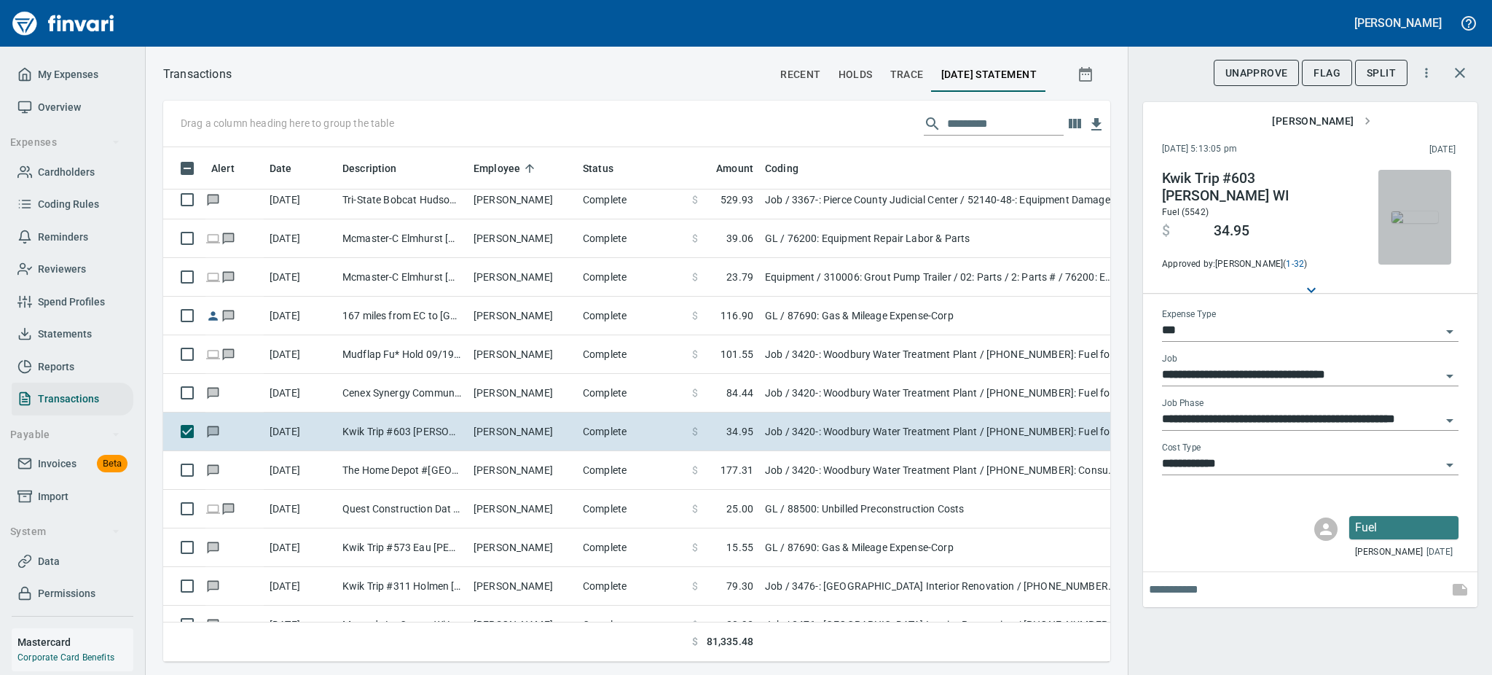
click at [1424, 211] on img "button" at bounding box center [1415, 217] width 47 height 12
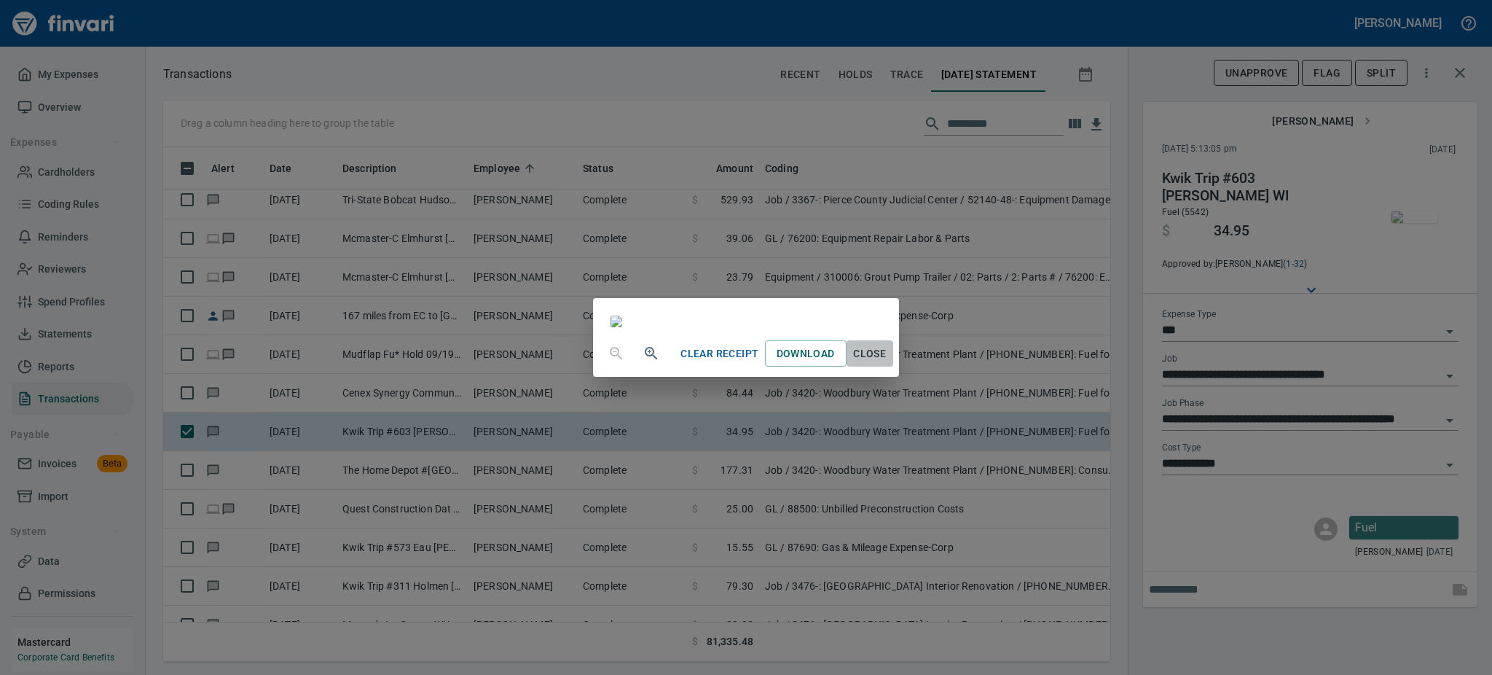
click at [887, 363] on span "Close" at bounding box center [869, 354] width 35 height 18
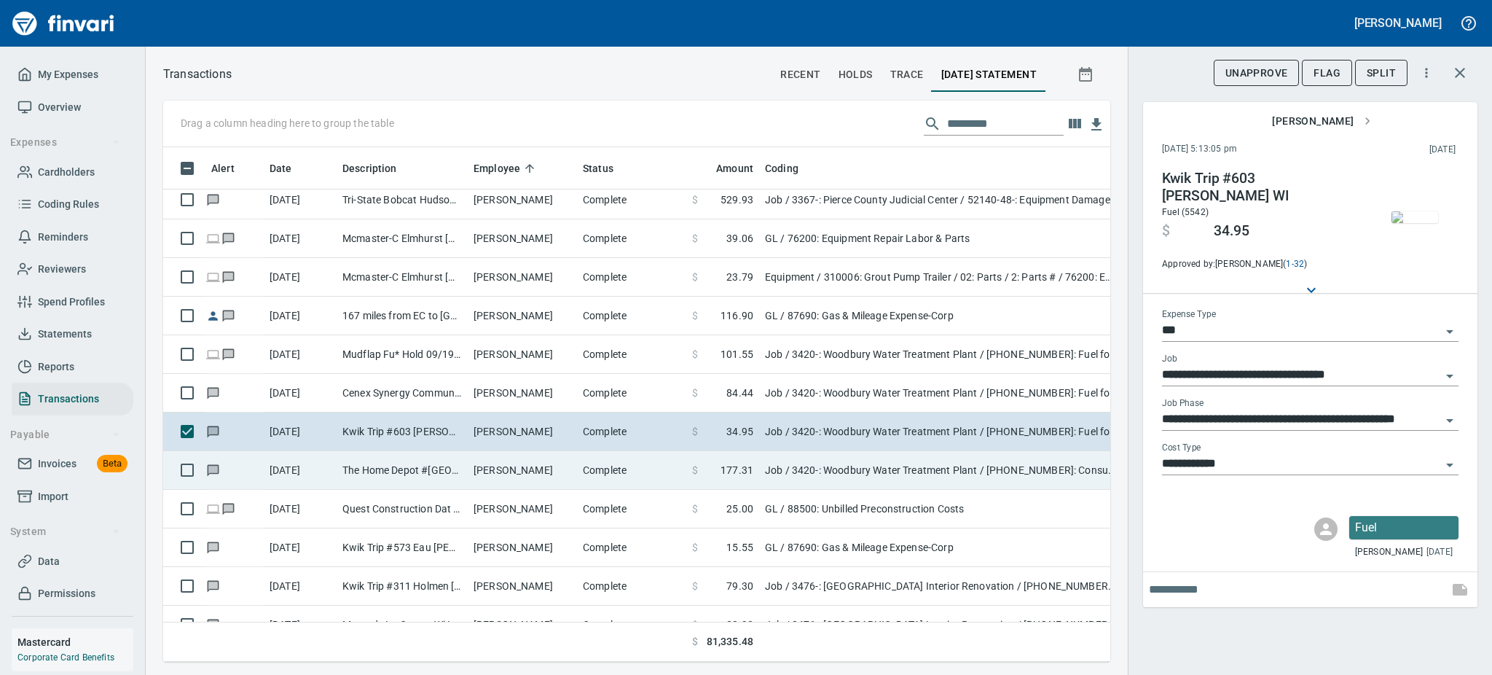
click at [666, 481] on td "Complete" at bounding box center [631, 470] width 109 height 39
type input "**********"
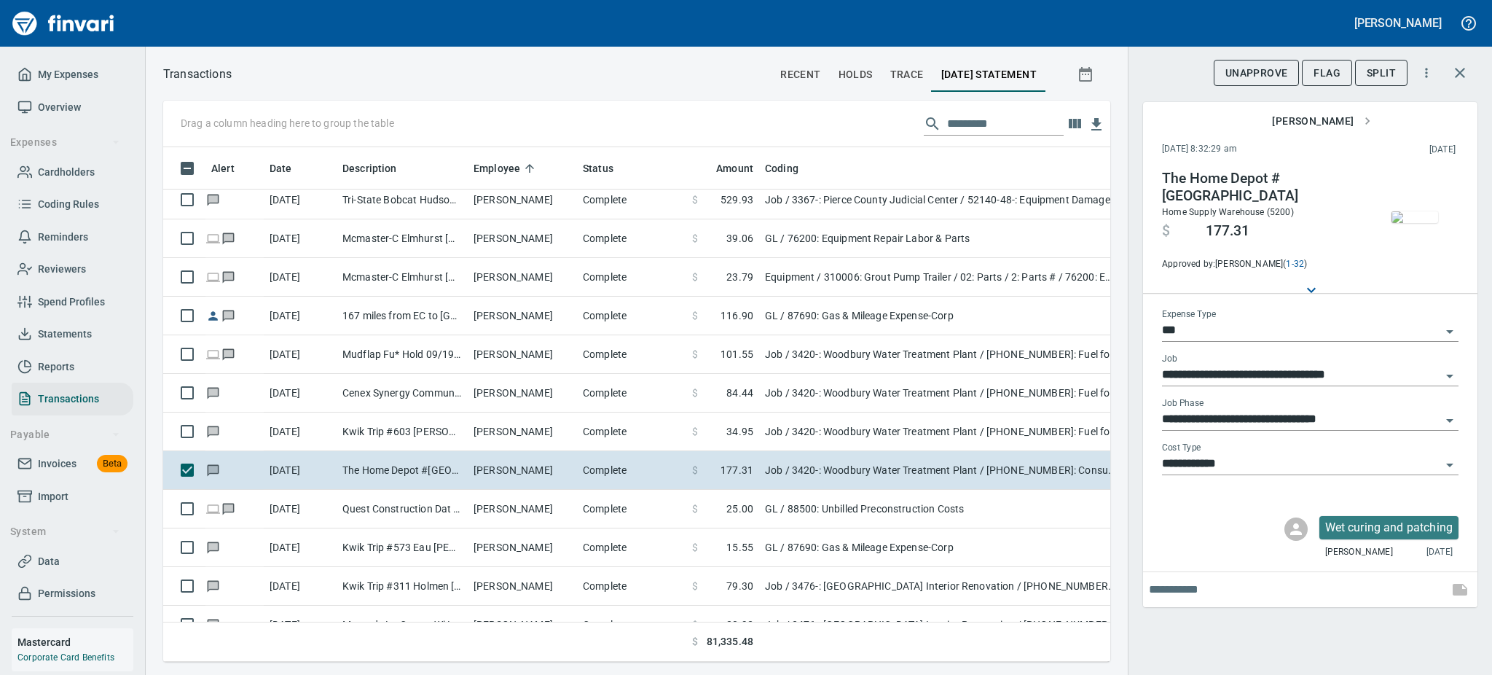
click at [1422, 211] on img "button" at bounding box center [1415, 217] width 47 height 12
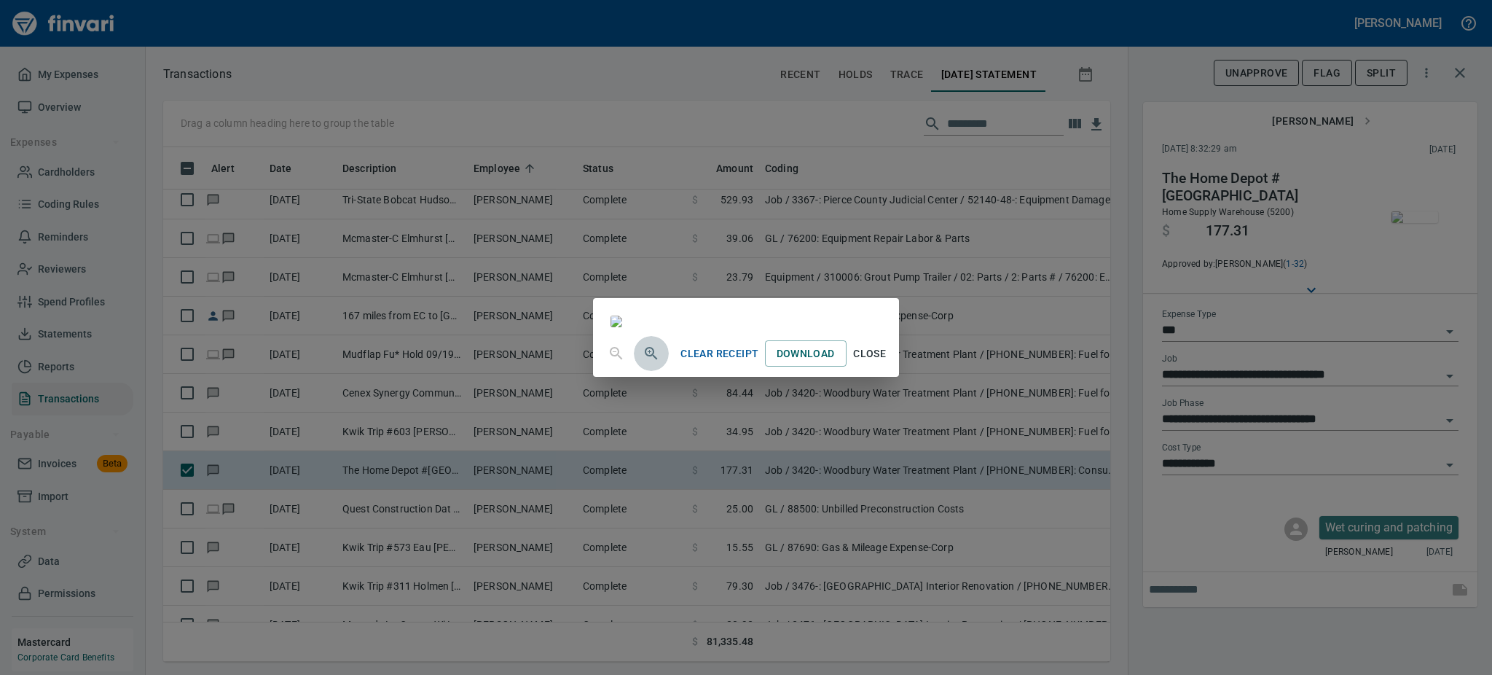
click at [643, 362] on icon "button" at bounding box center [651, 353] width 17 height 17
click at [593, 378] on div "Clear Receipt Download Close" at bounding box center [745, 355] width 305 height 47
click at [626, 329] on img at bounding box center [618, 321] width 15 height 15
click at [1211, 613] on div "Clear Receipt Download Close" at bounding box center [746, 337] width 1492 height 675
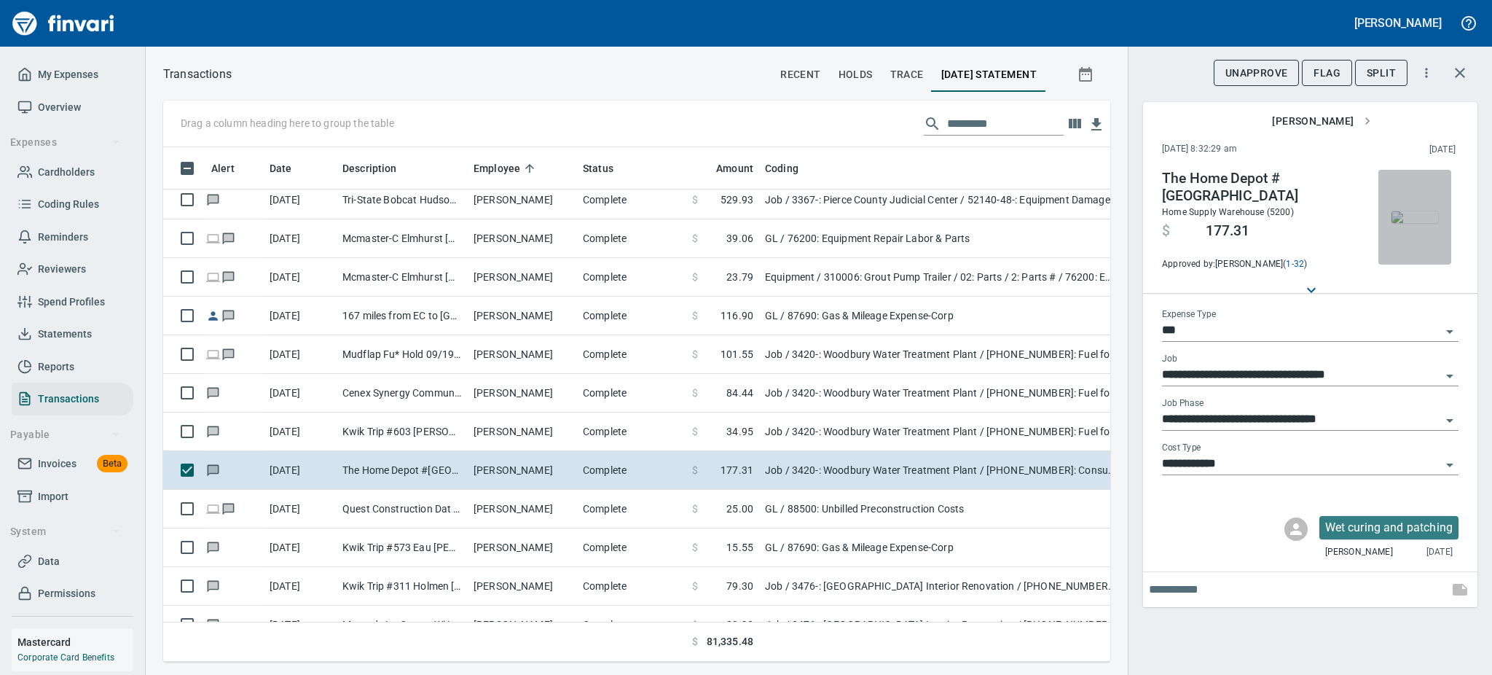
click at [1414, 221] on img "button" at bounding box center [1415, 217] width 47 height 12
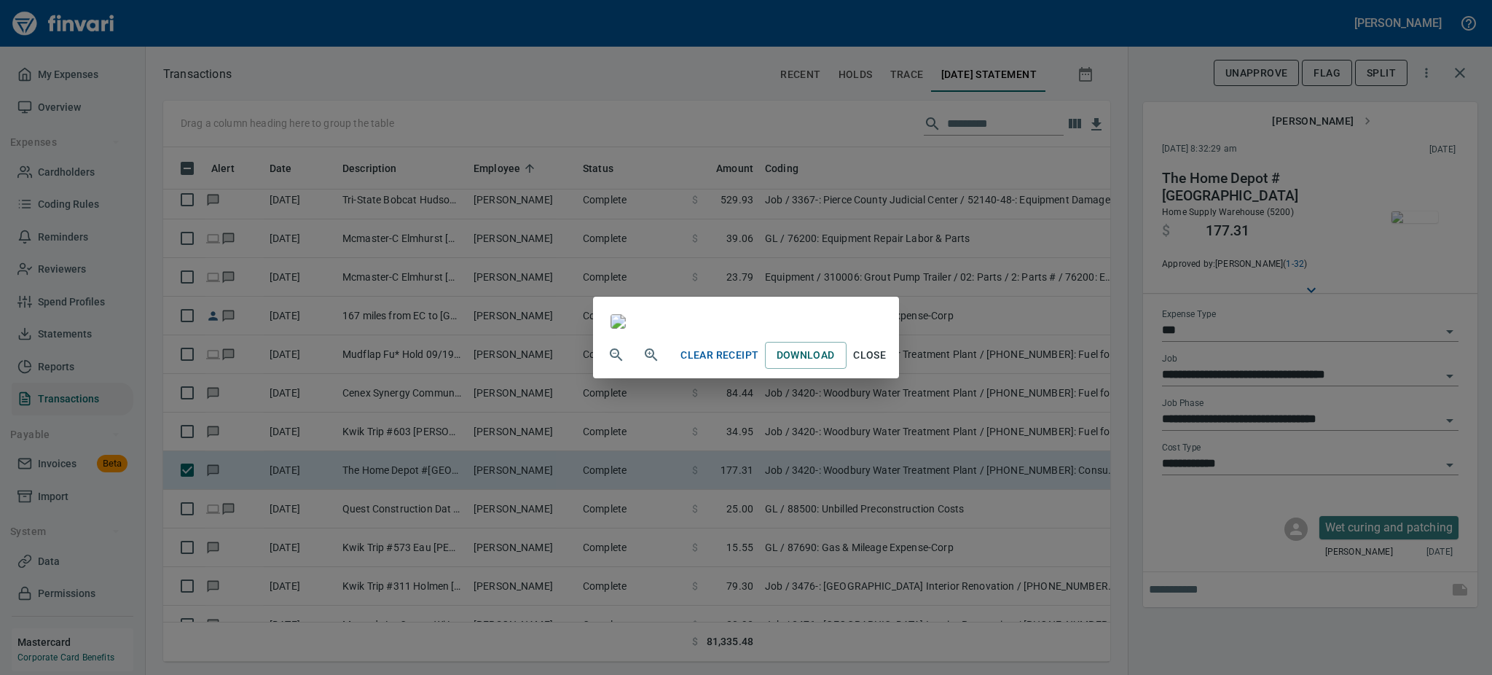
scroll to position [267, 0]
click at [626, 314] on img at bounding box center [618, 321] width 15 height 15
drag, startPoint x: 1001, startPoint y: 267, endPoint x: 972, endPoint y: 130, distance: 140.0
click at [626, 314] on img at bounding box center [618, 321] width 15 height 15
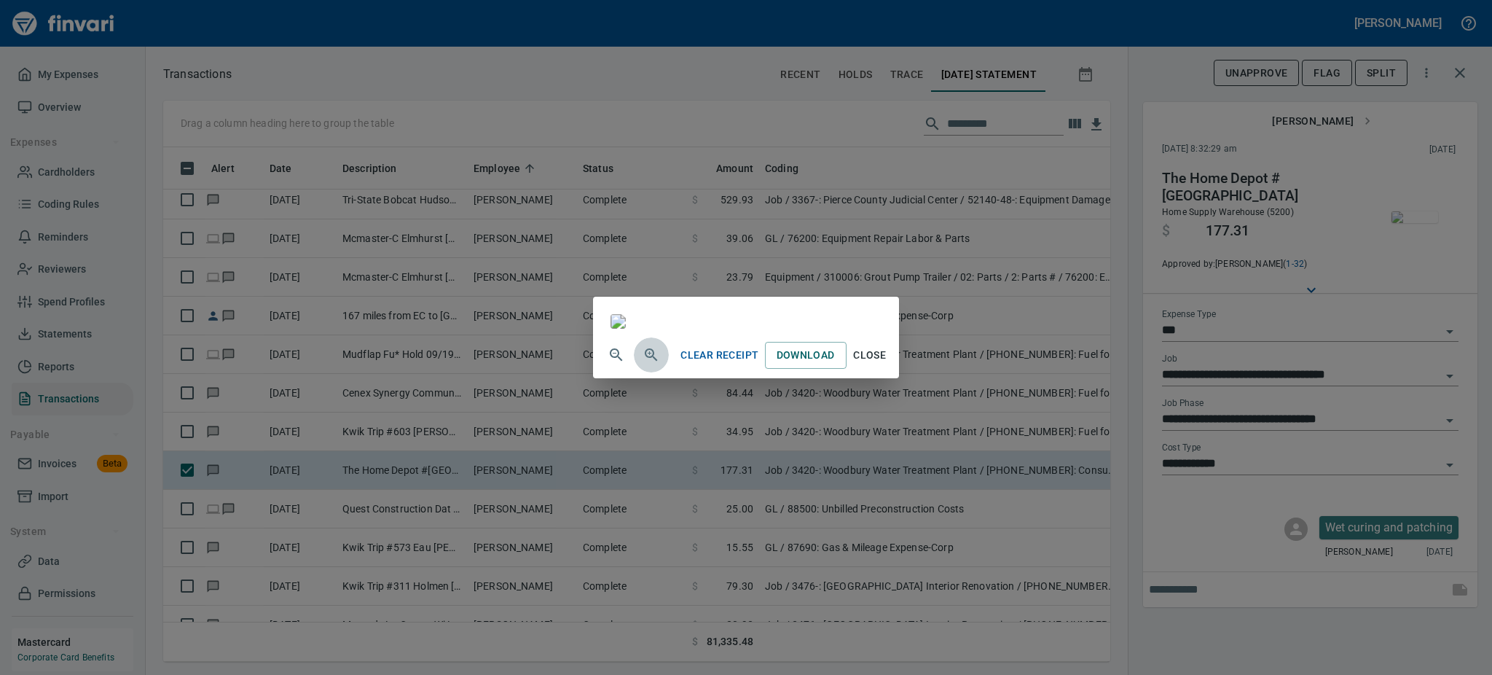
click at [643, 364] on icon "button" at bounding box center [651, 354] width 17 height 17
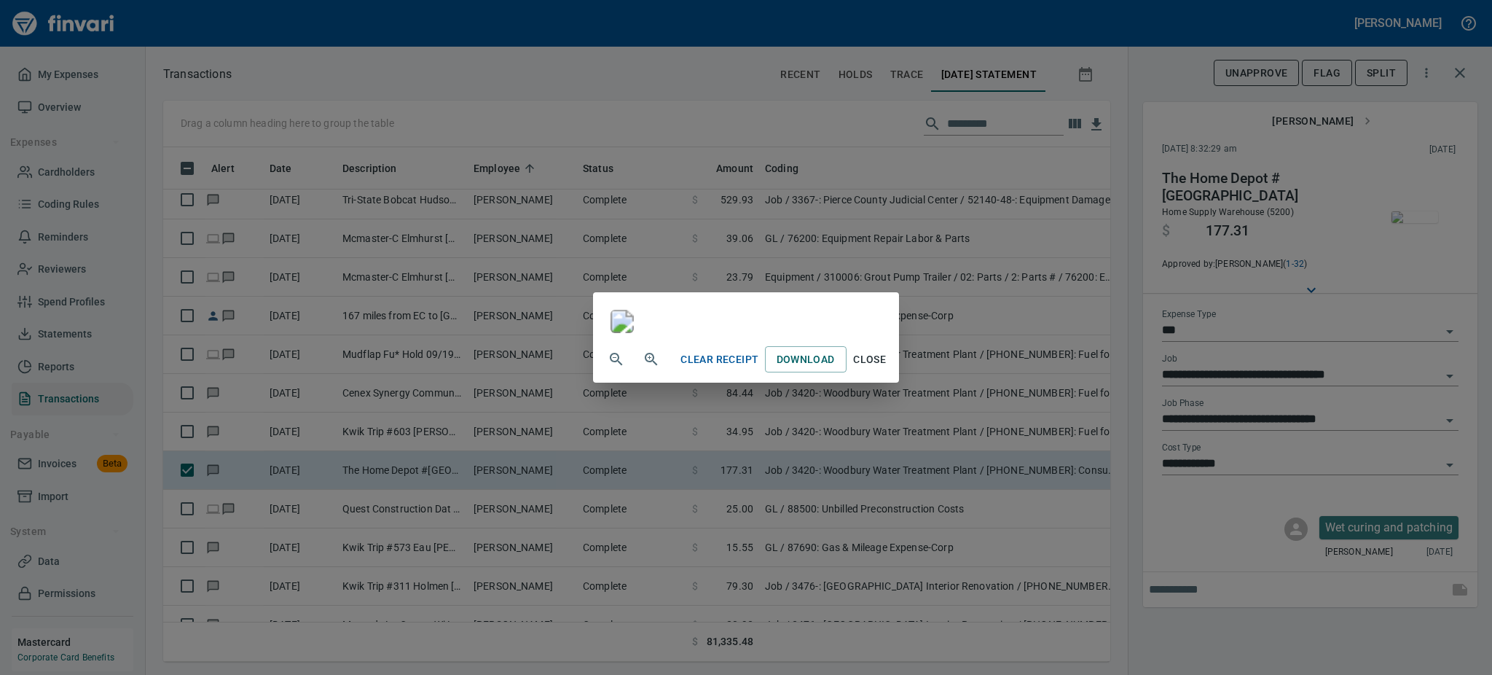
scroll to position [369, 0]
click at [887, 369] on span "Close" at bounding box center [869, 359] width 35 height 18
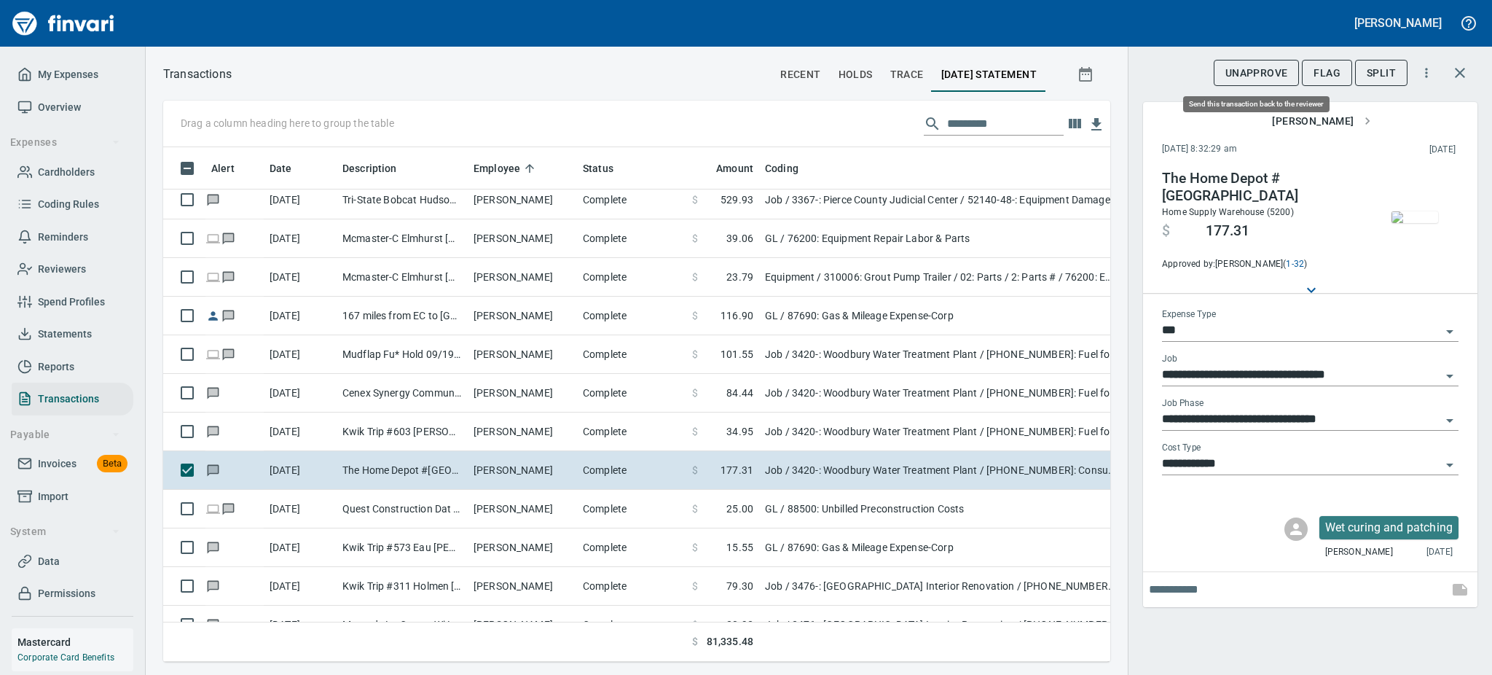
scroll to position [482, 914]
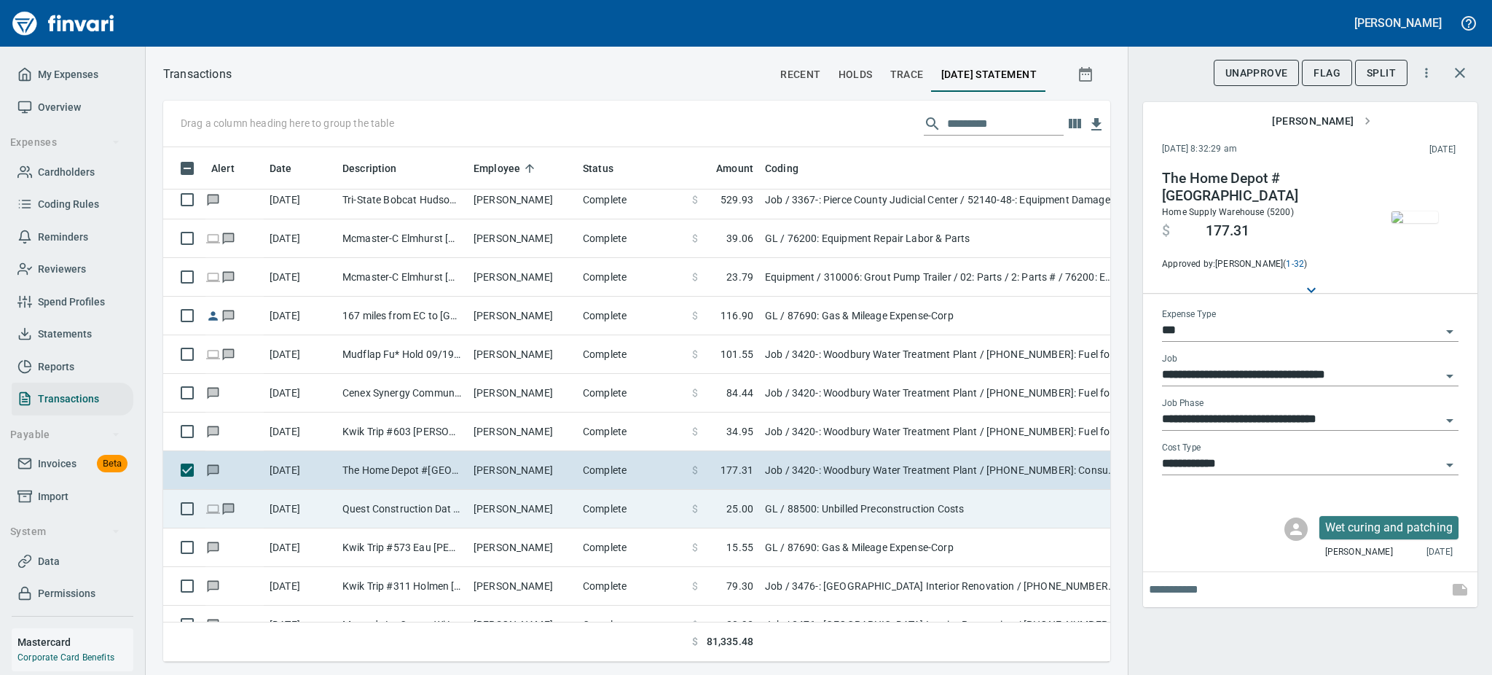
click at [382, 514] on td "Quest Construction Dat [GEOGRAPHIC_DATA] [GEOGRAPHIC_DATA]" at bounding box center [402, 509] width 131 height 39
type input "**"
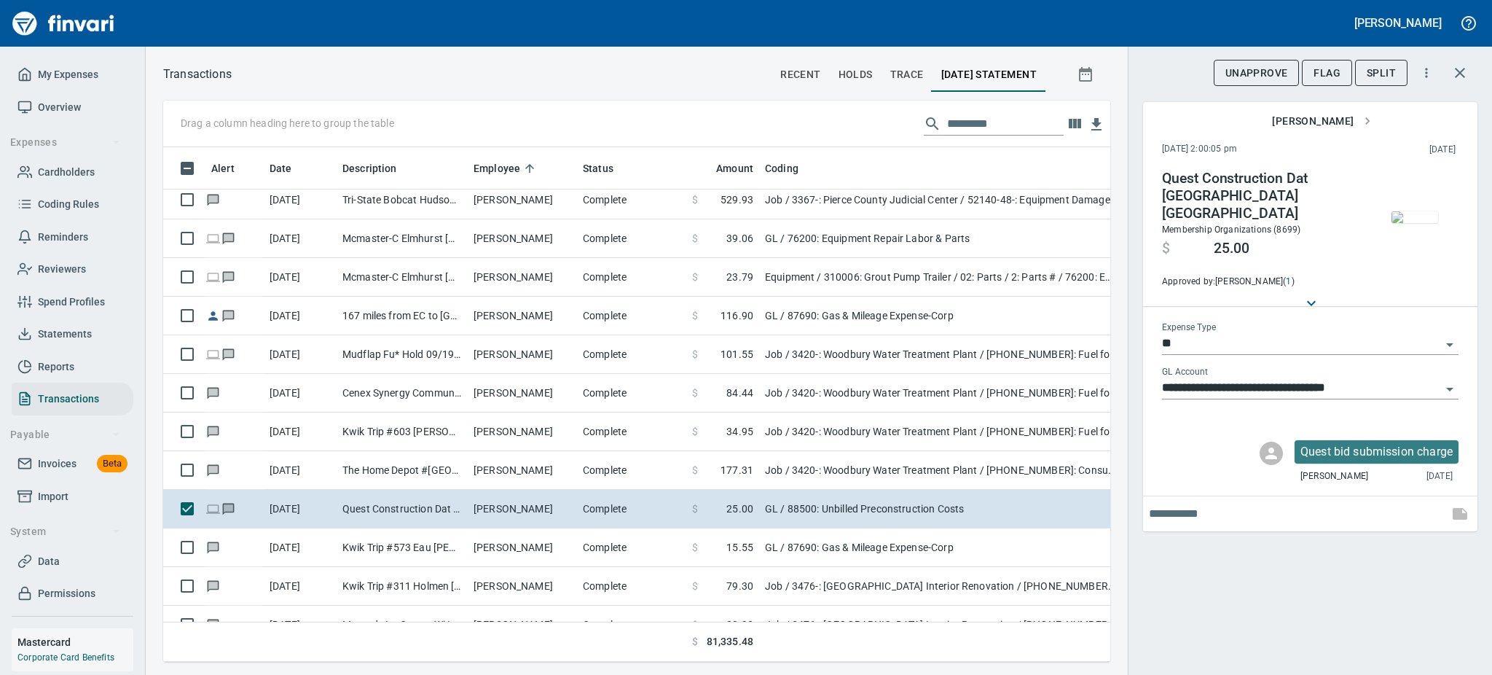
click at [1405, 211] on img "button" at bounding box center [1415, 217] width 47 height 12
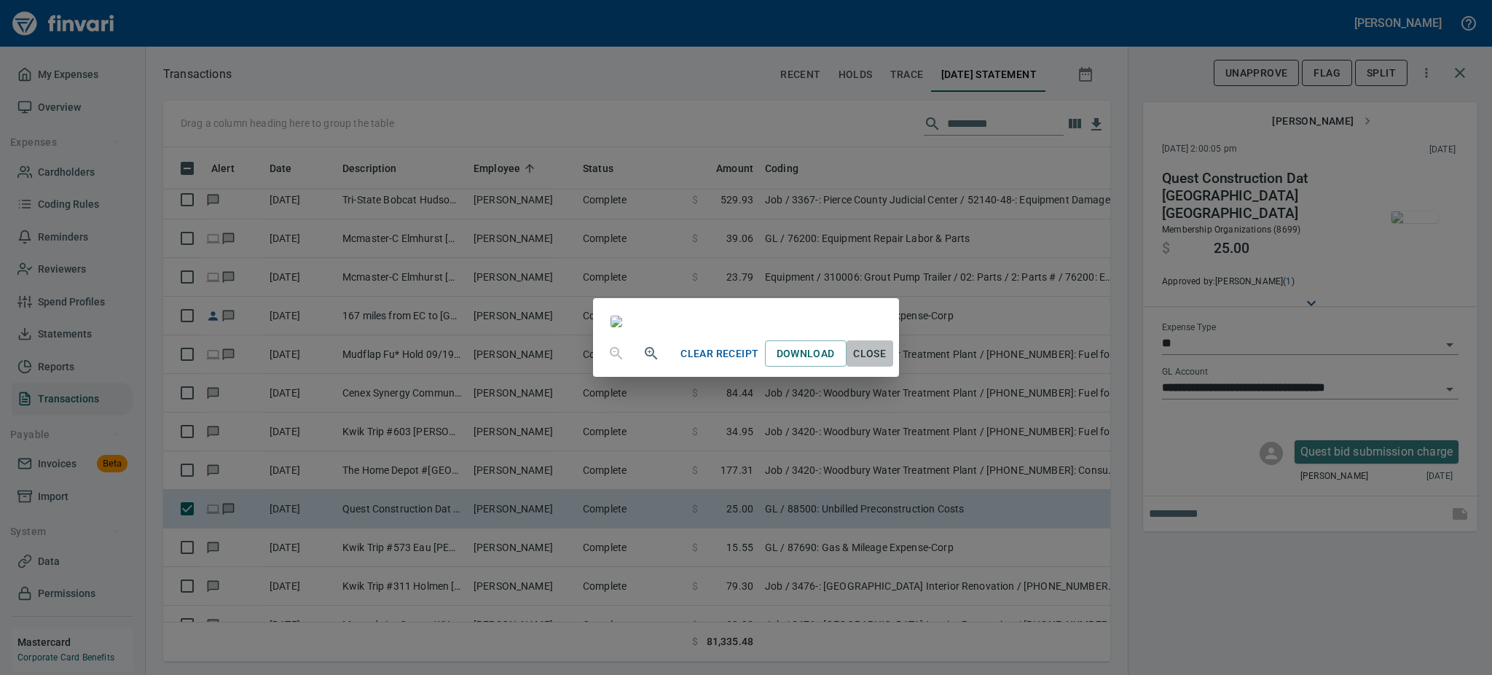
click at [887, 363] on span "Close" at bounding box center [869, 354] width 35 height 18
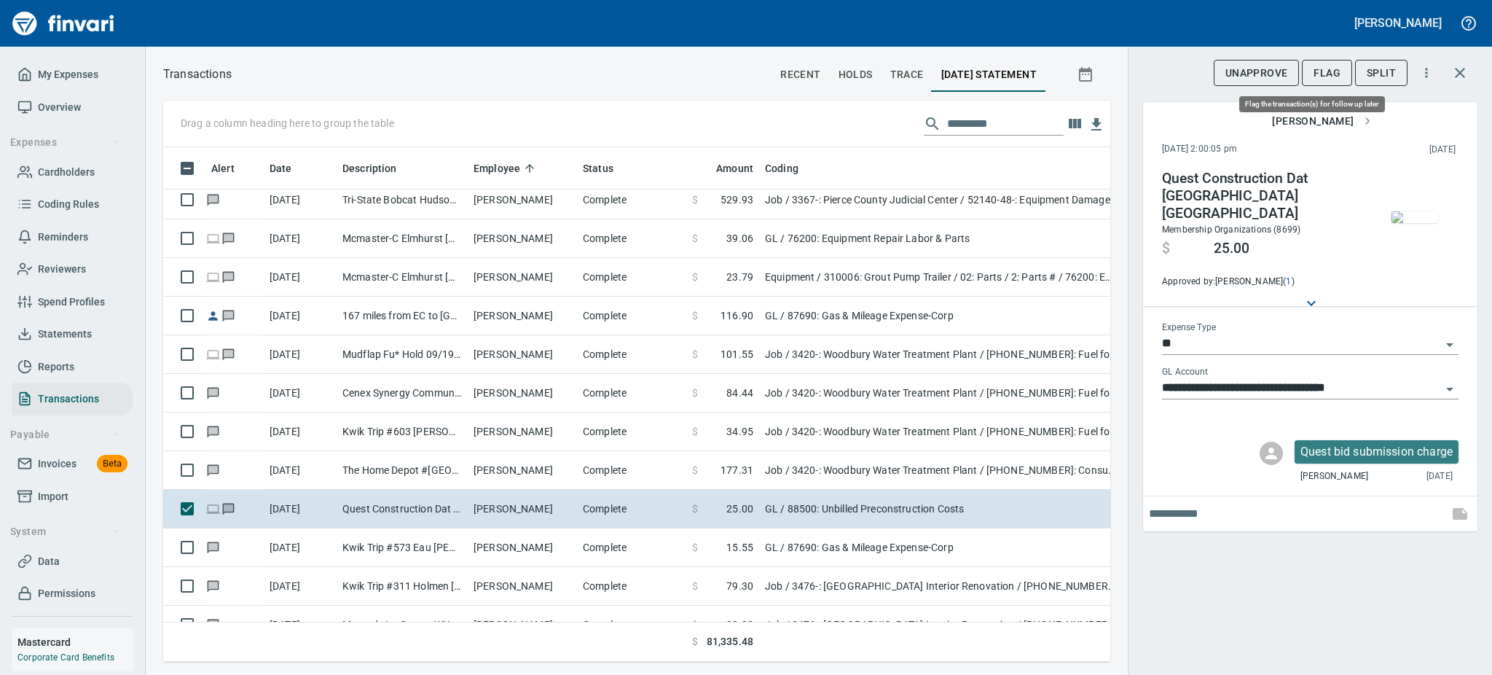
scroll to position [482, 914]
click at [1334, 62] on button "Flag" at bounding box center [1327, 73] width 50 height 27
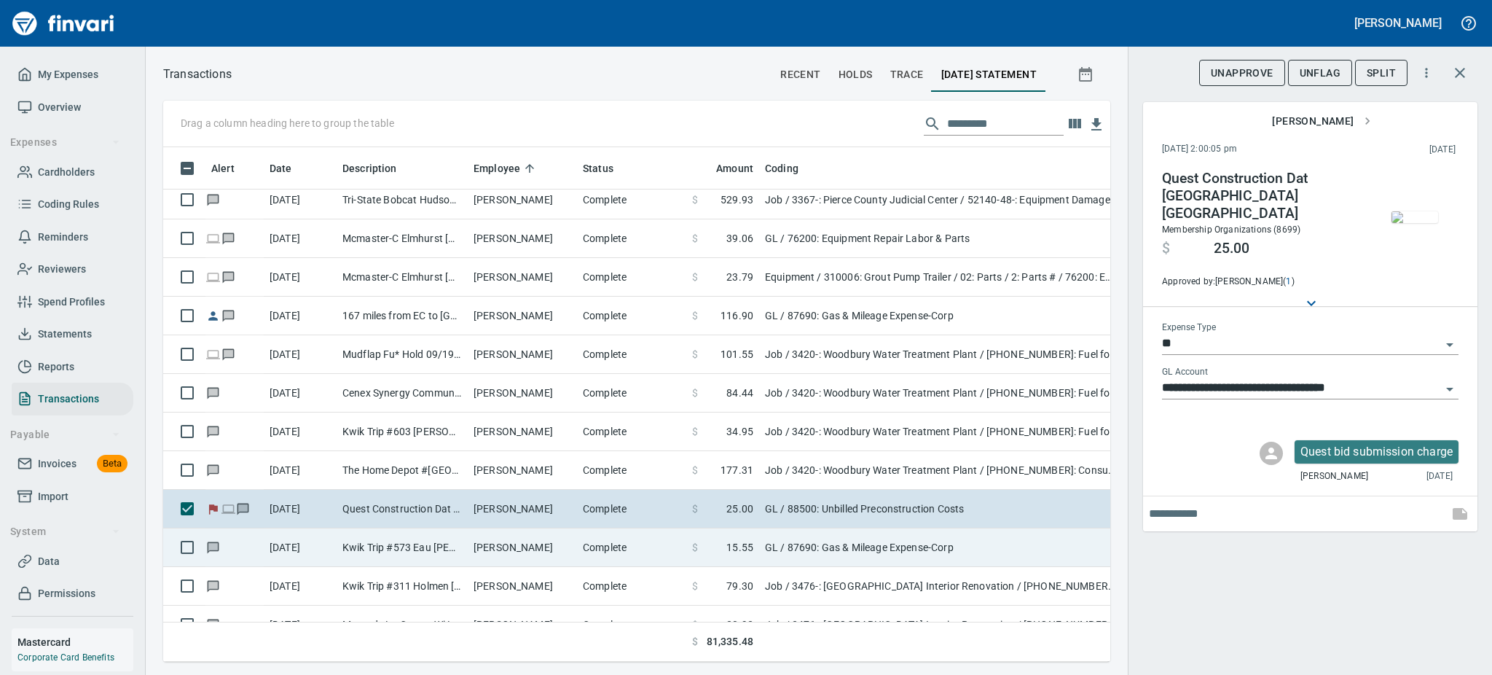
click at [508, 549] on td "[PERSON_NAME]" at bounding box center [522, 547] width 109 height 39
type input "**********"
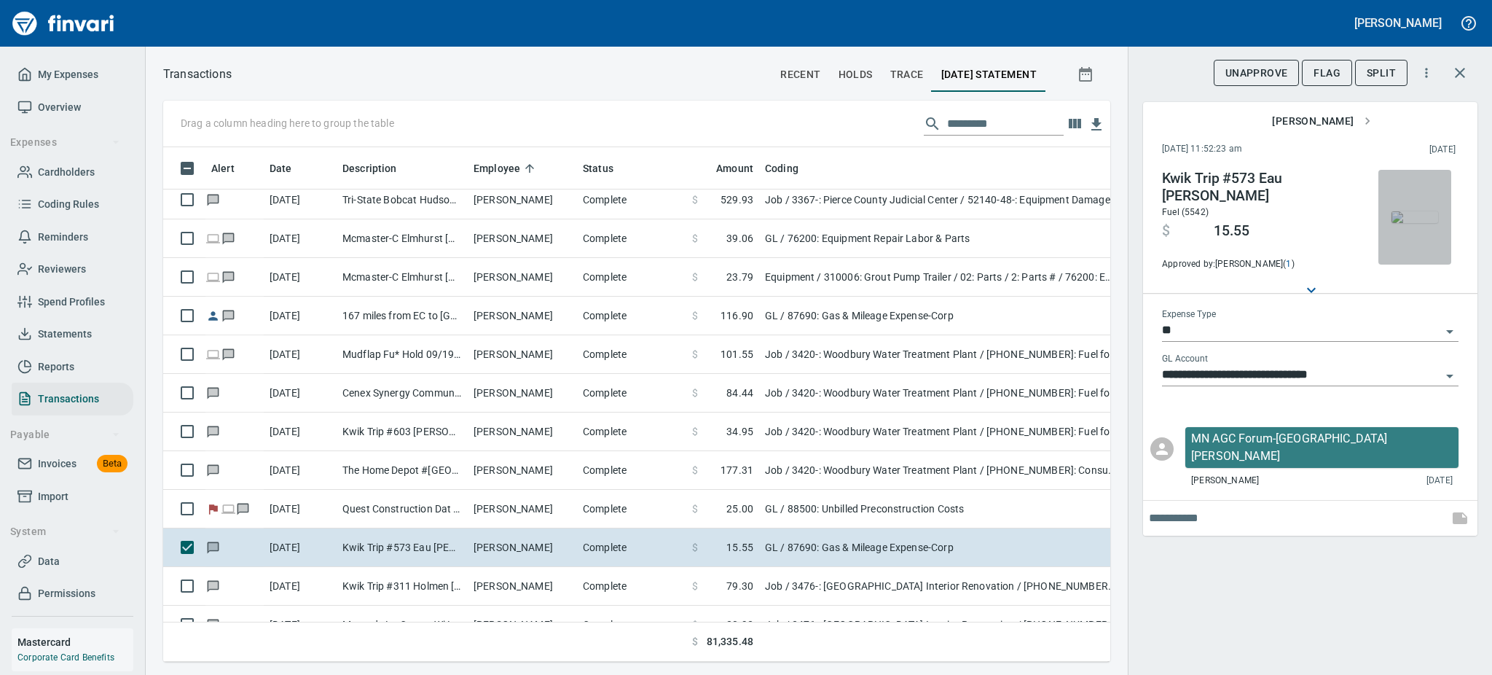
click at [1407, 211] on img "button" at bounding box center [1415, 217] width 47 height 12
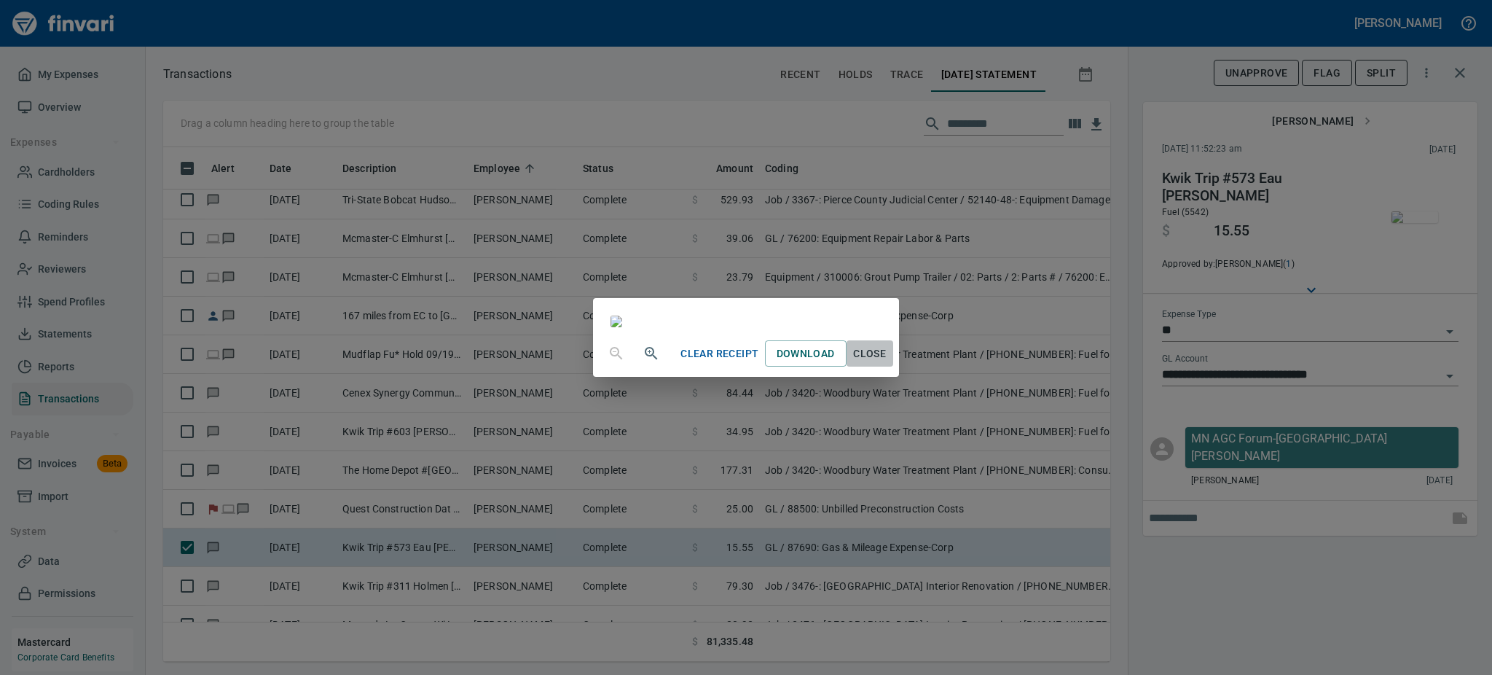
click at [887, 363] on span "Close" at bounding box center [869, 354] width 35 height 18
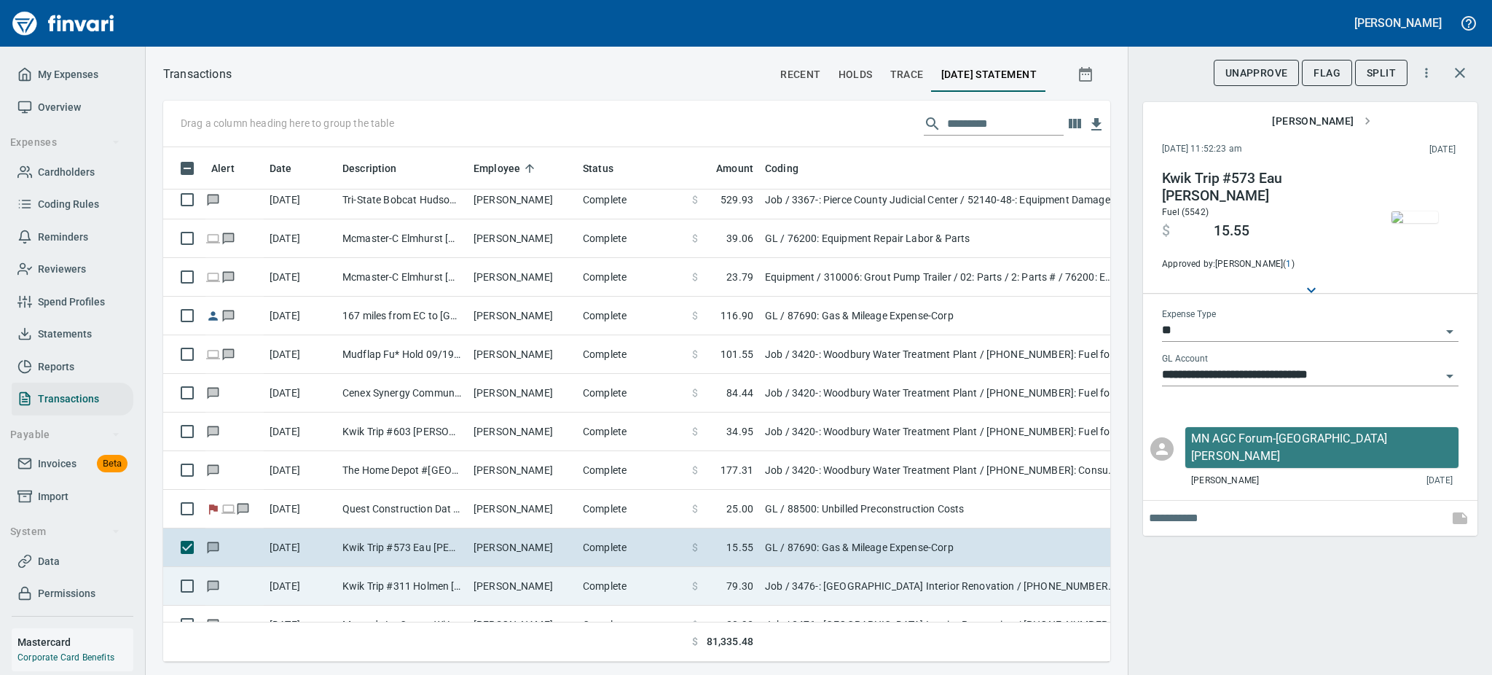
click at [516, 584] on td "[PERSON_NAME]" at bounding box center [522, 586] width 109 height 39
type input "***"
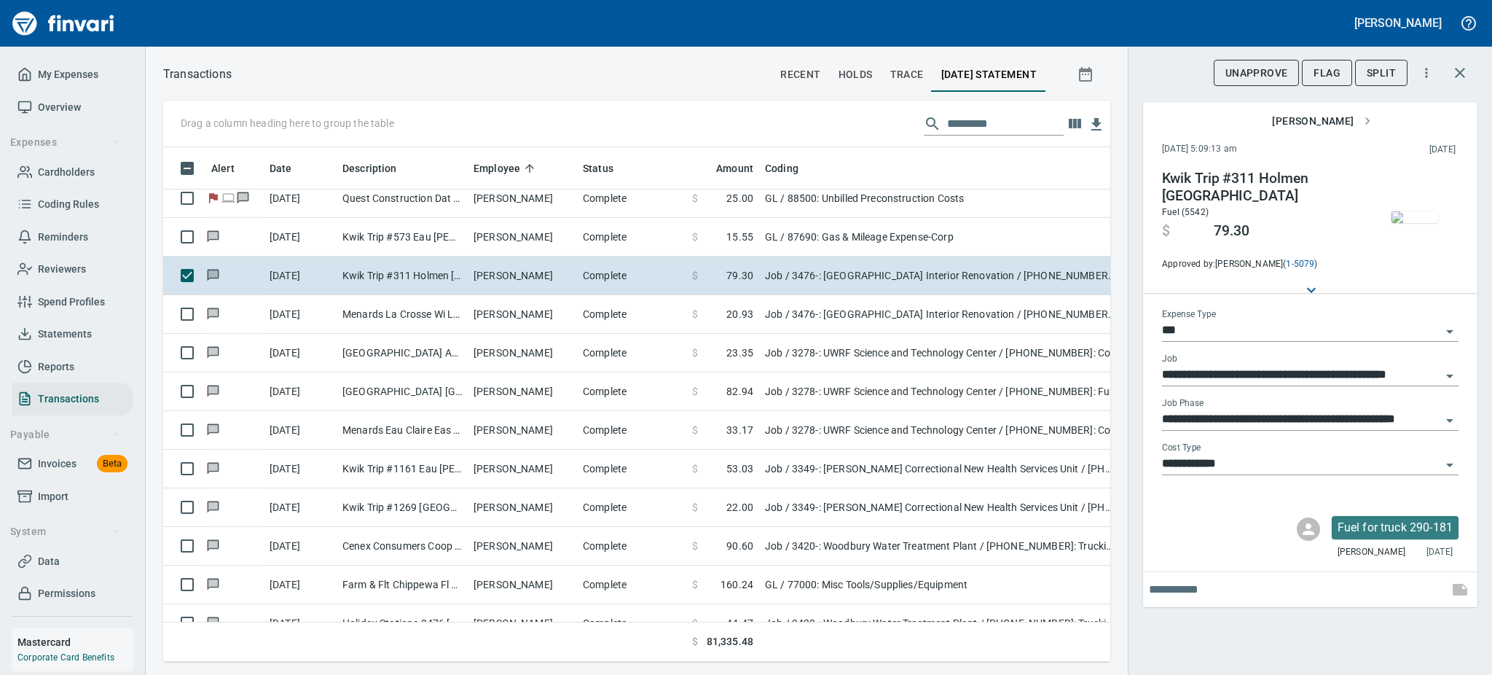
scroll to position [2254, 0]
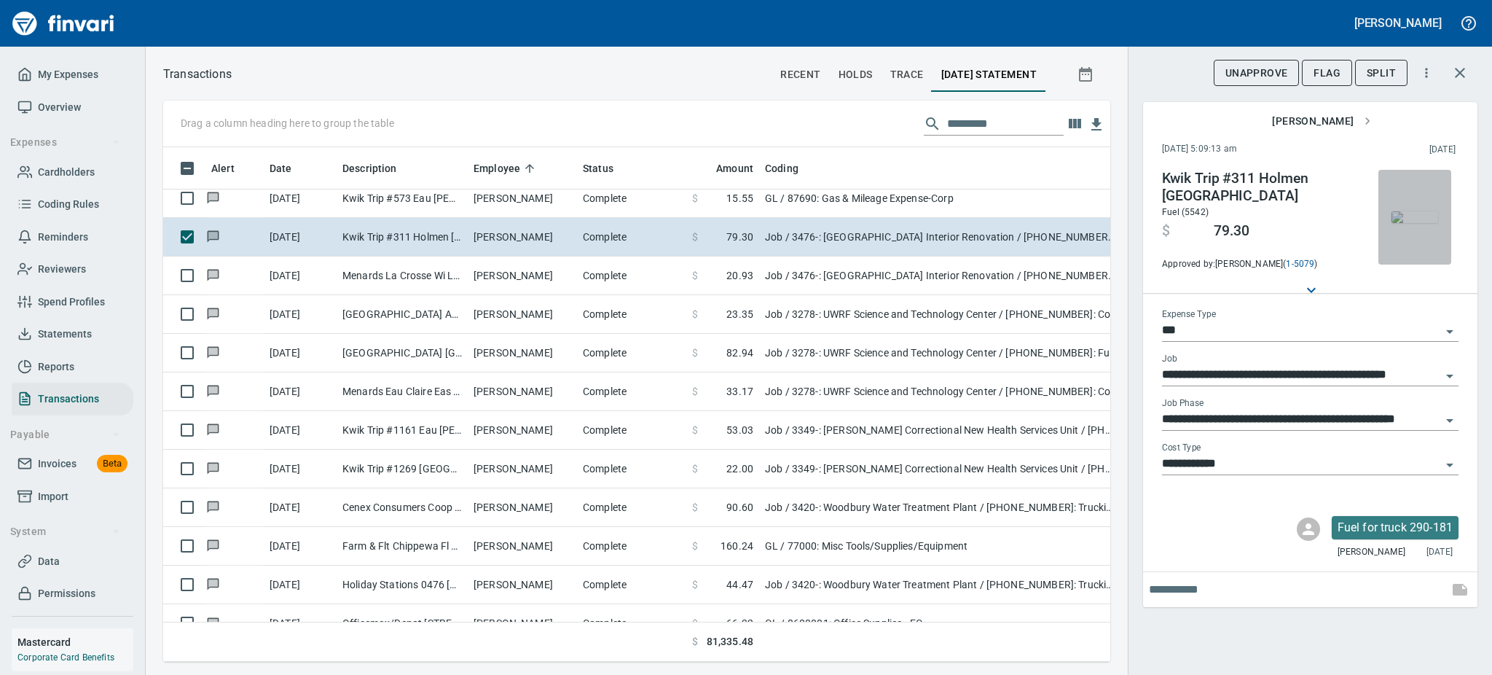
click at [1407, 211] on img "button" at bounding box center [1415, 217] width 47 height 12
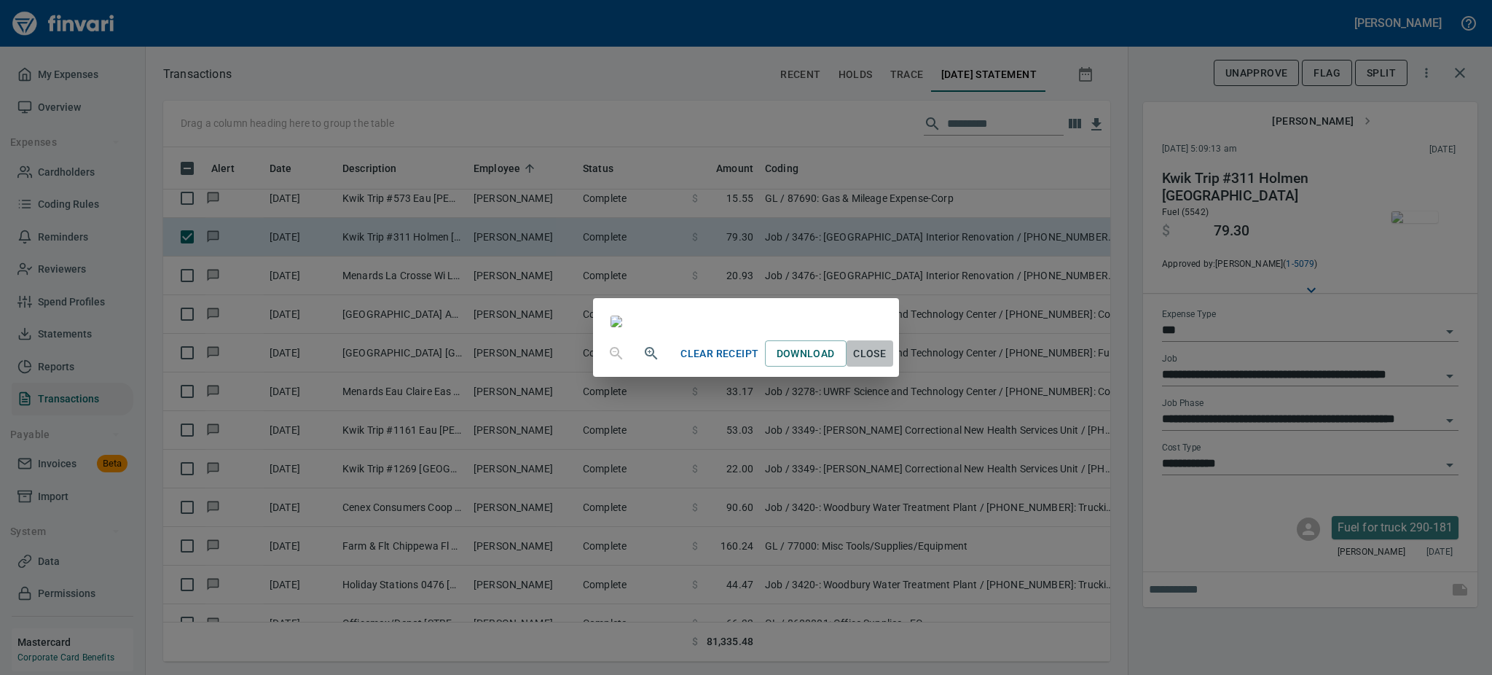
click at [887, 363] on span "Close" at bounding box center [869, 354] width 35 height 18
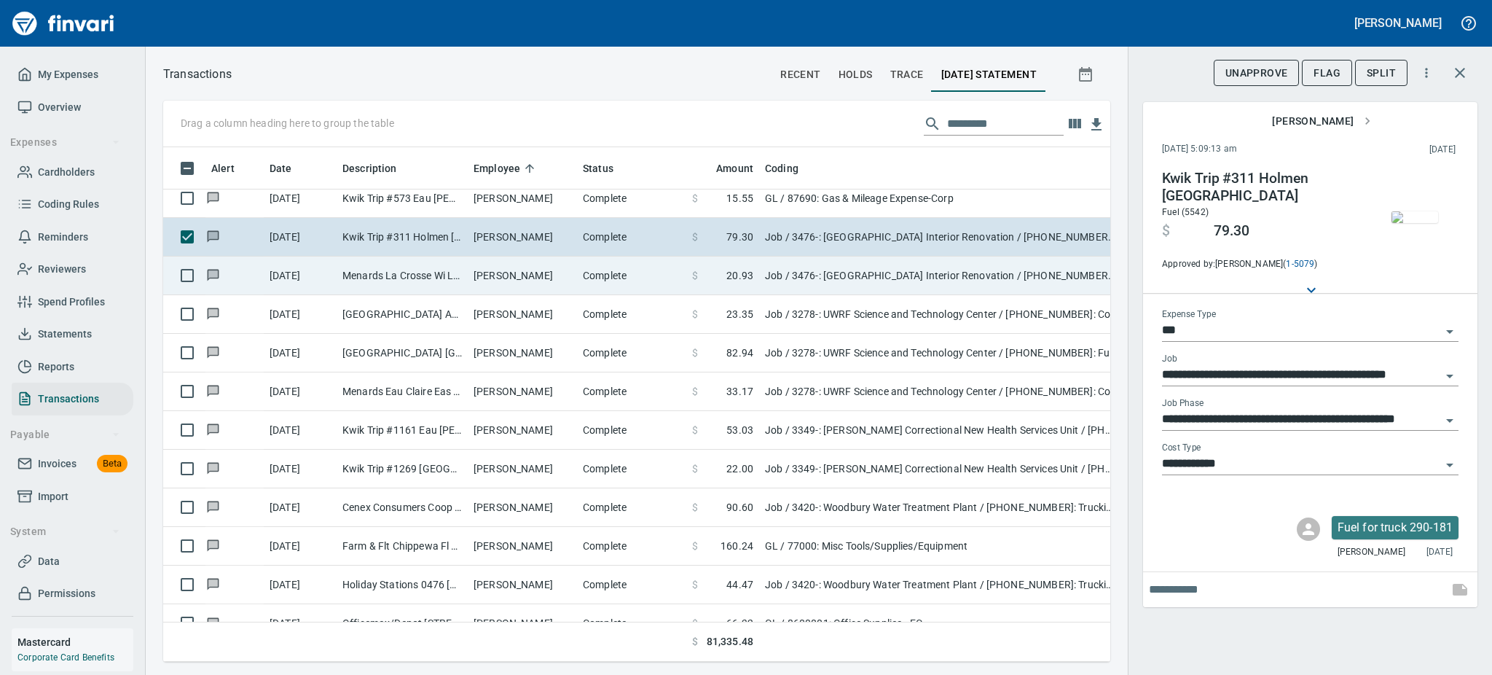
click at [503, 275] on td "[PERSON_NAME]" at bounding box center [522, 275] width 109 height 39
type input "**********"
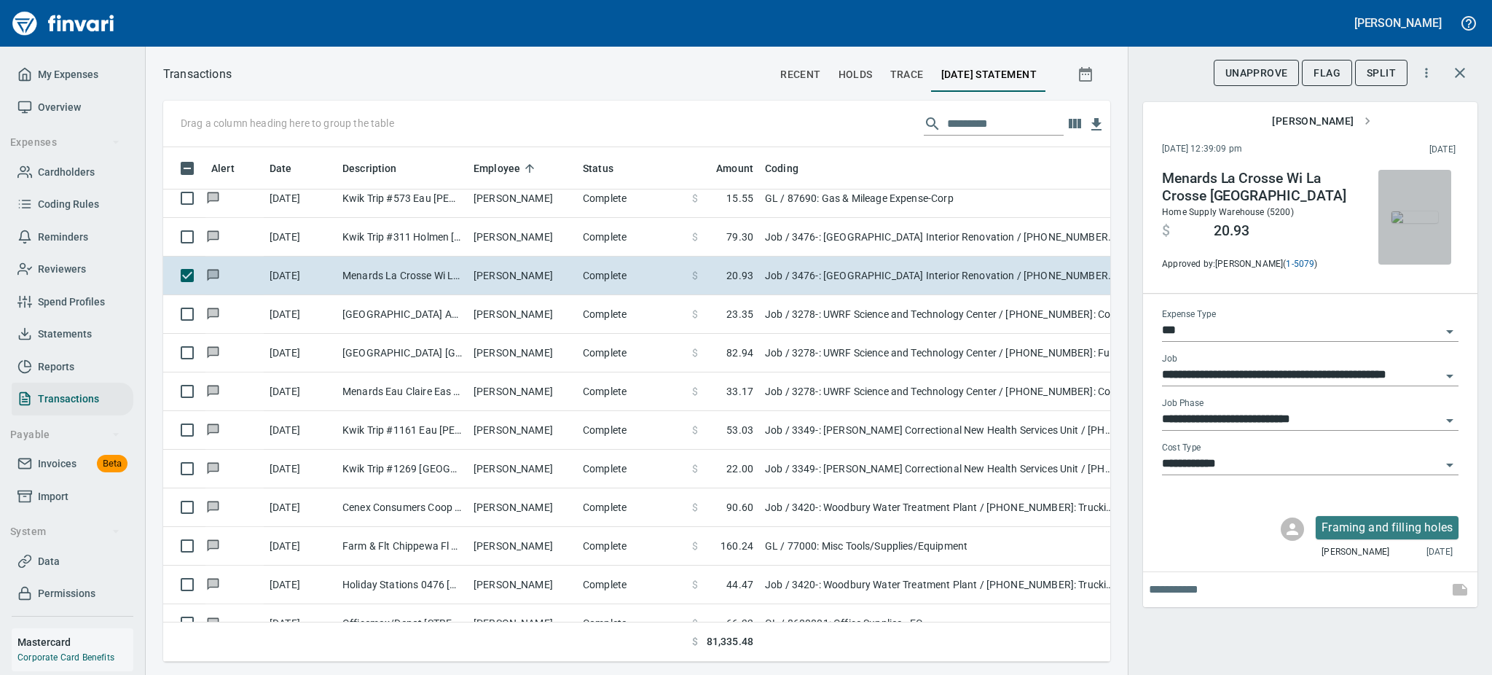
click at [1416, 211] on img "button" at bounding box center [1415, 217] width 47 height 12
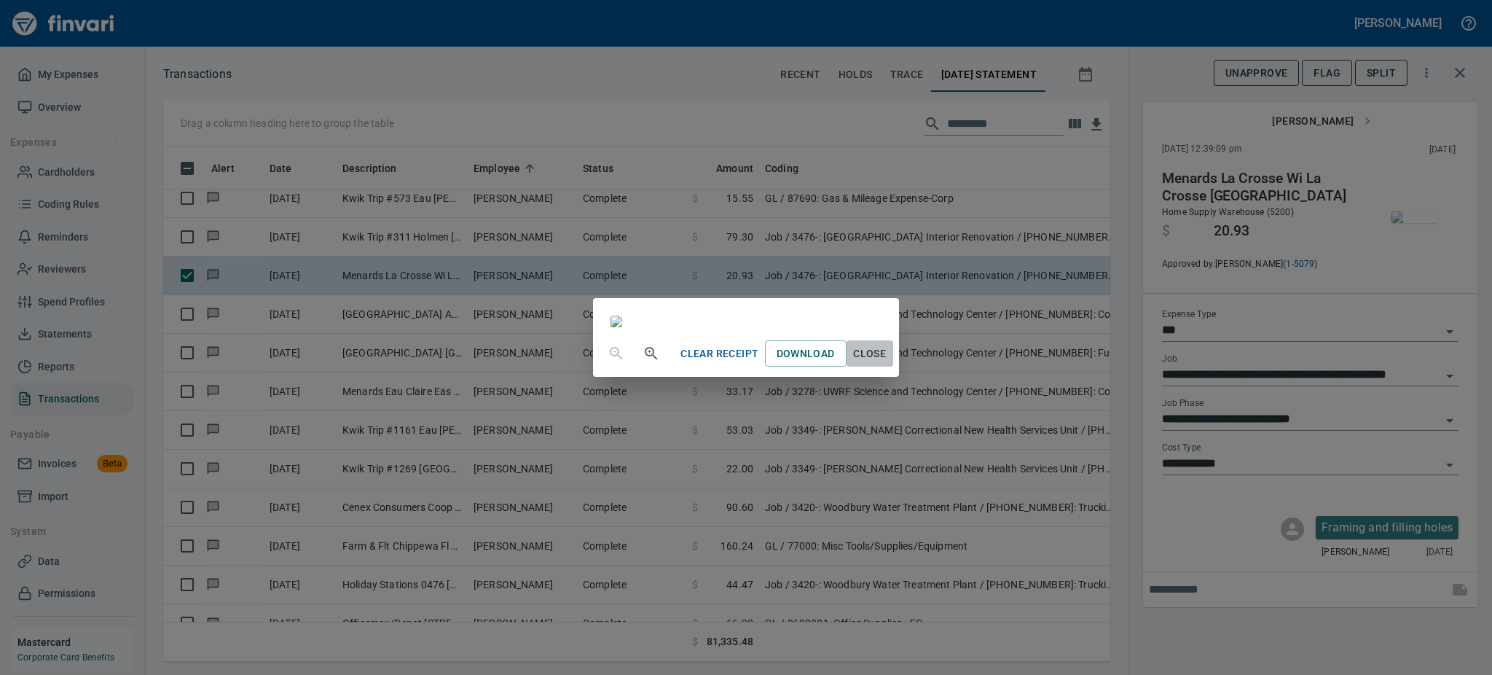
click at [887, 363] on span "Close" at bounding box center [869, 354] width 35 height 18
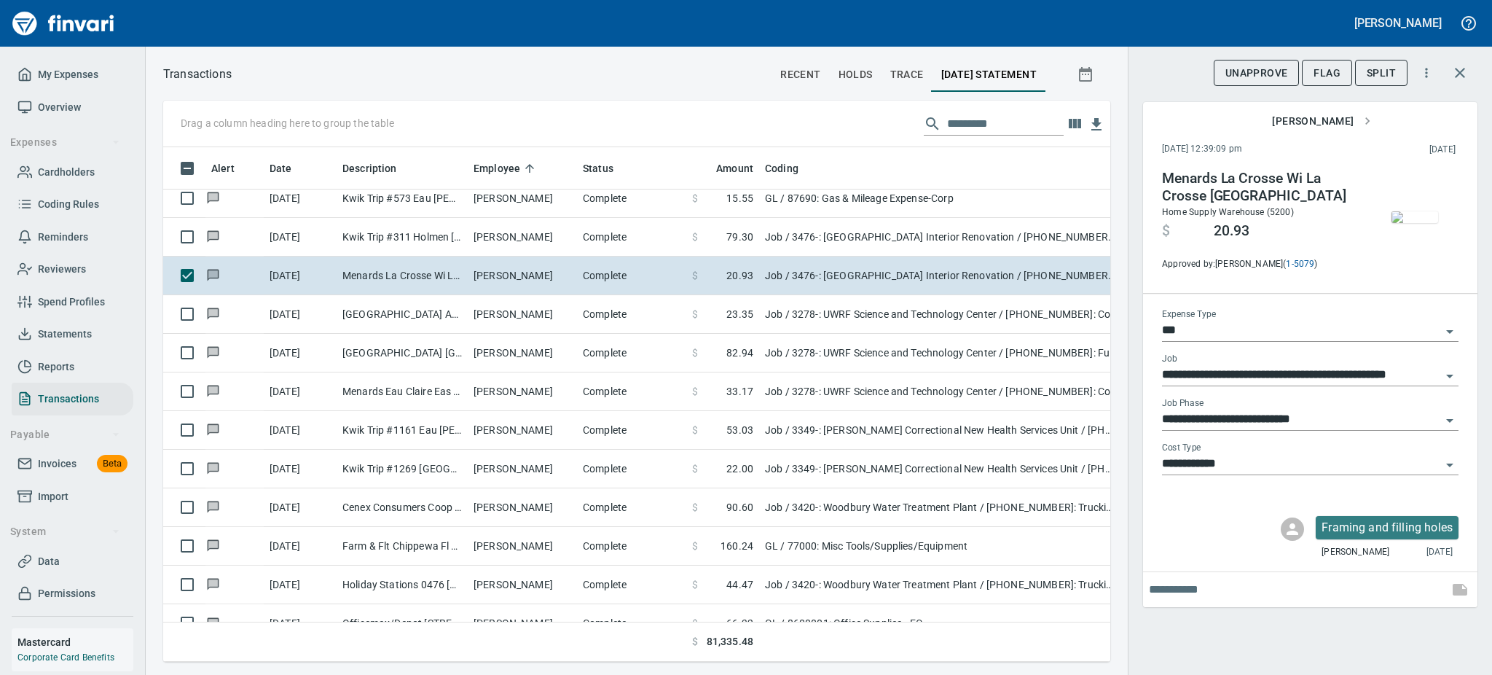
scroll to position [482, 914]
click at [1333, 75] on span "Flag" at bounding box center [1327, 73] width 27 height 18
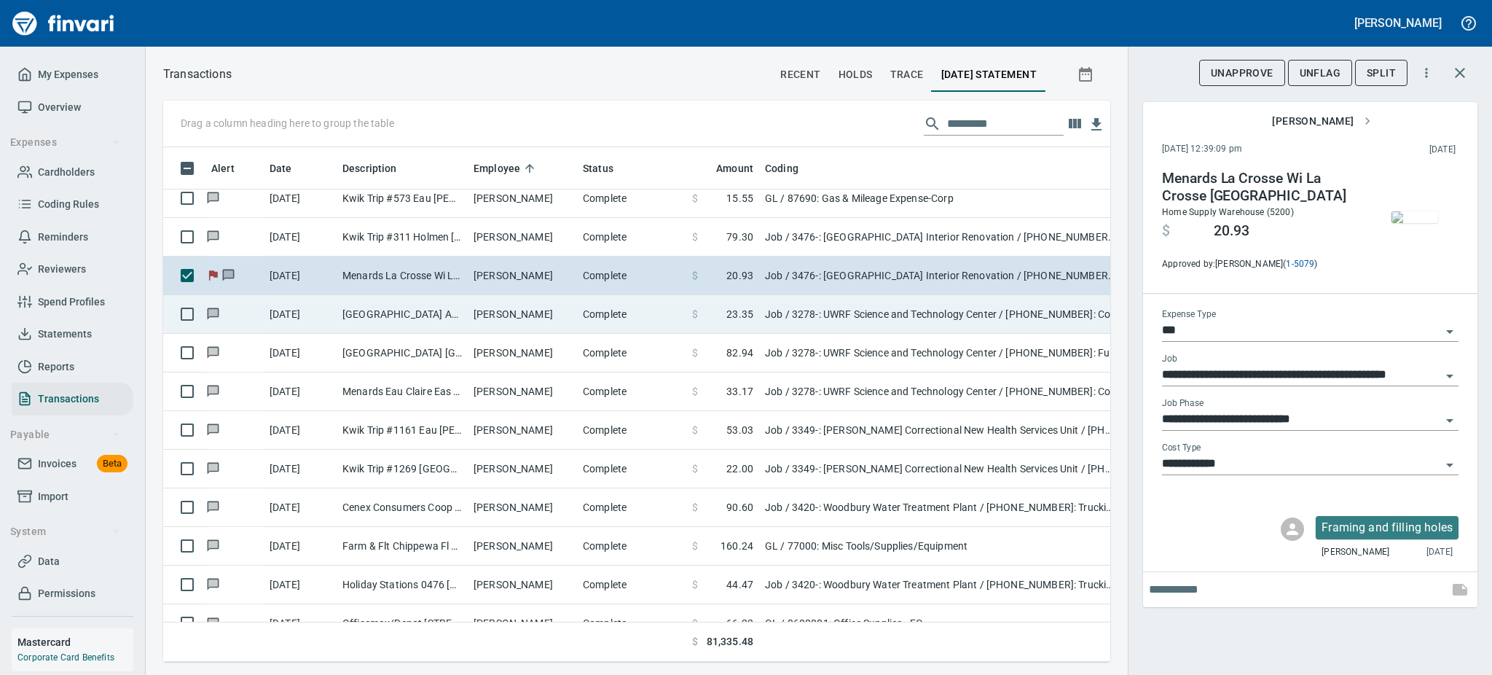
click at [539, 324] on td "[PERSON_NAME]" at bounding box center [522, 314] width 109 height 39
type input "**********"
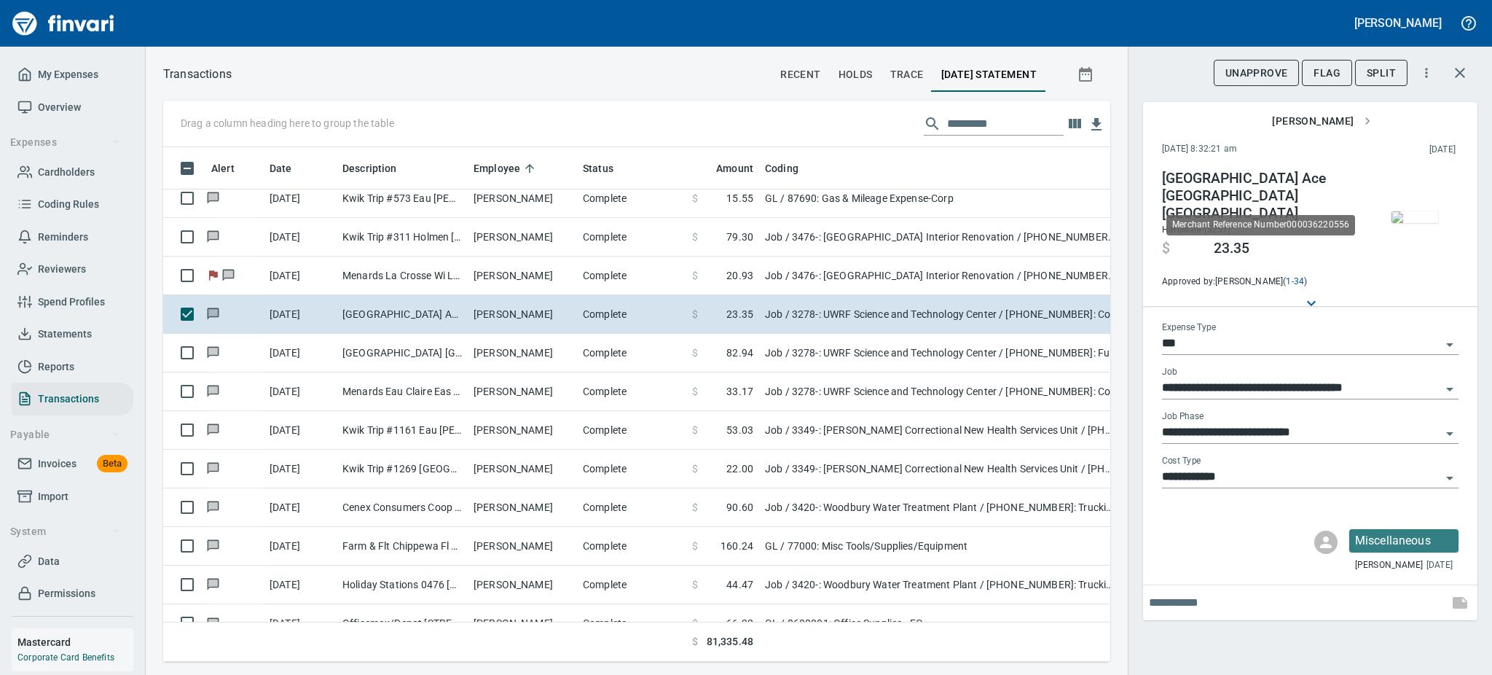
scroll to position [482, 914]
click at [1417, 211] on img "button" at bounding box center [1415, 217] width 47 height 12
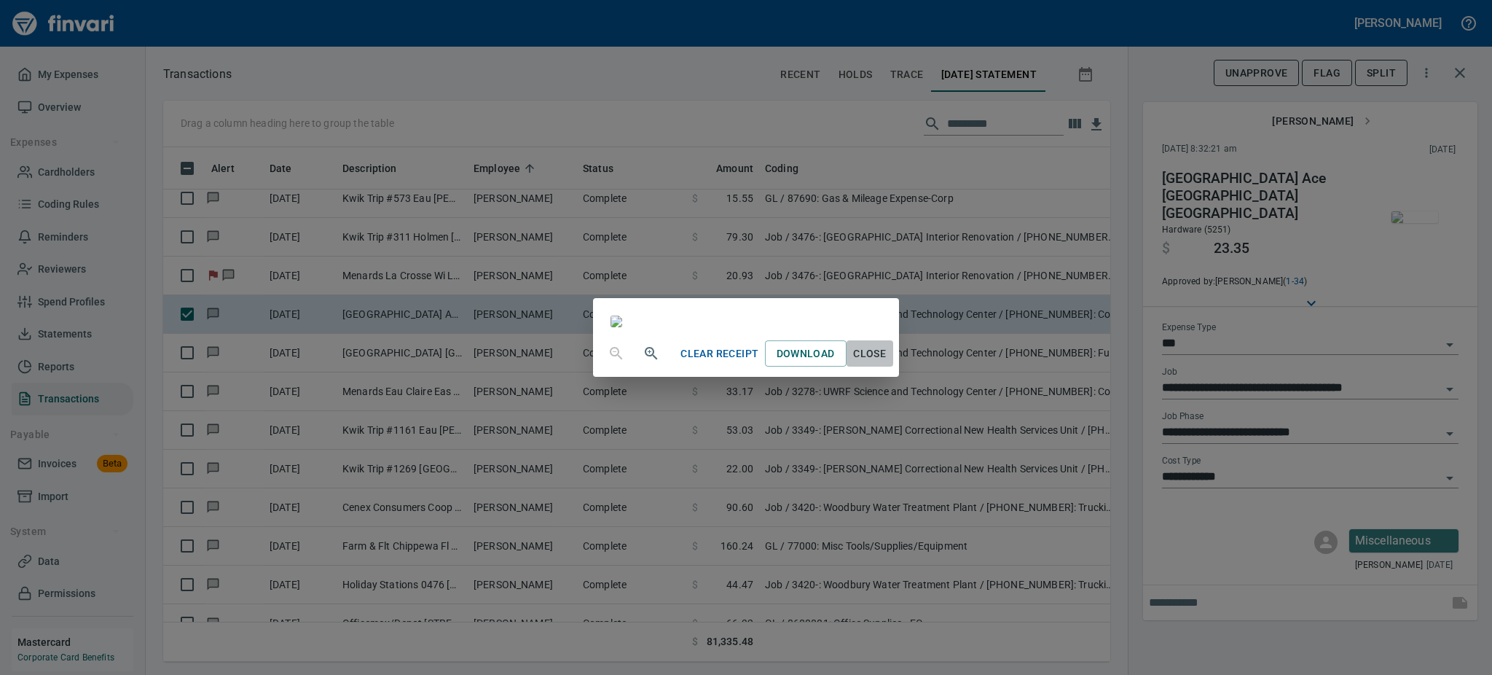
click at [887, 363] on span "Close" at bounding box center [869, 354] width 35 height 18
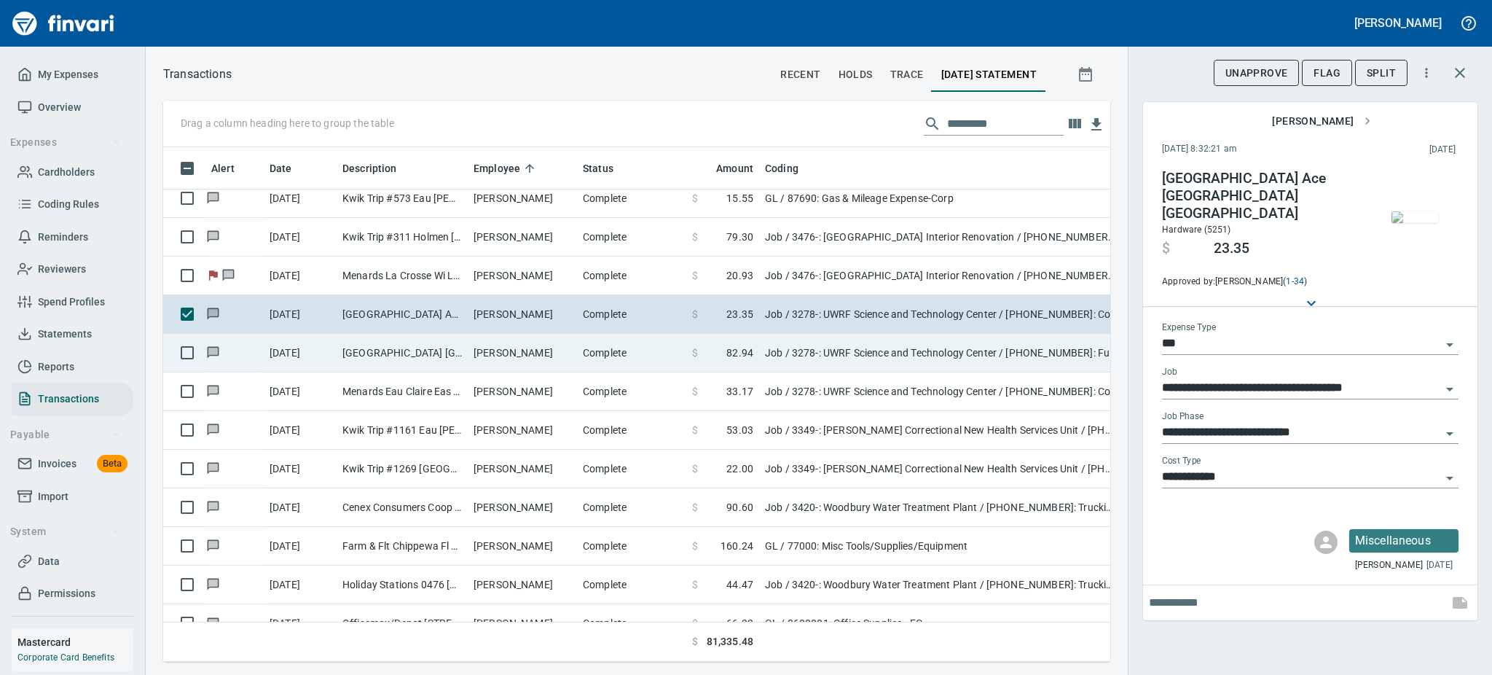
click at [481, 356] on td "[PERSON_NAME]" at bounding box center [522, 353] width 109 height 39
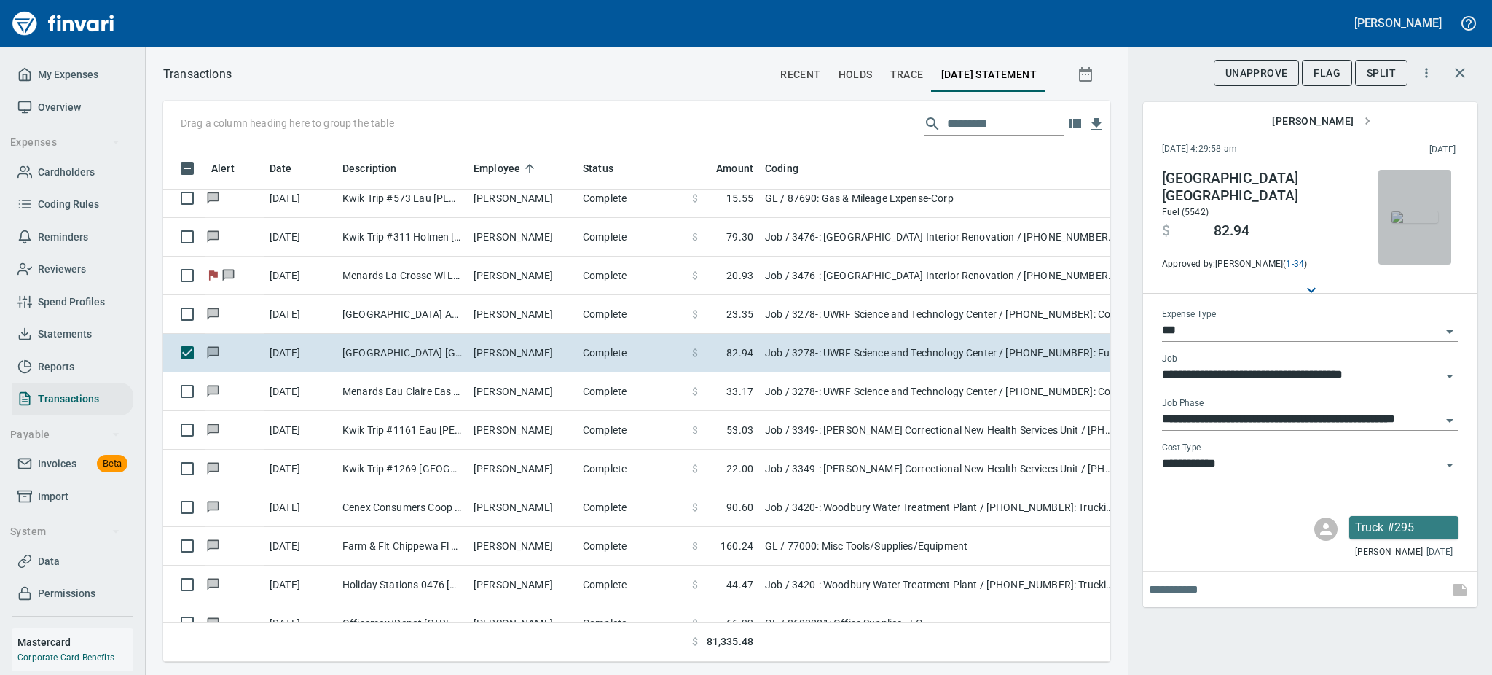
click at [1416, 223] on img "button" at bounding box center [1415, 217] width 47 height 12
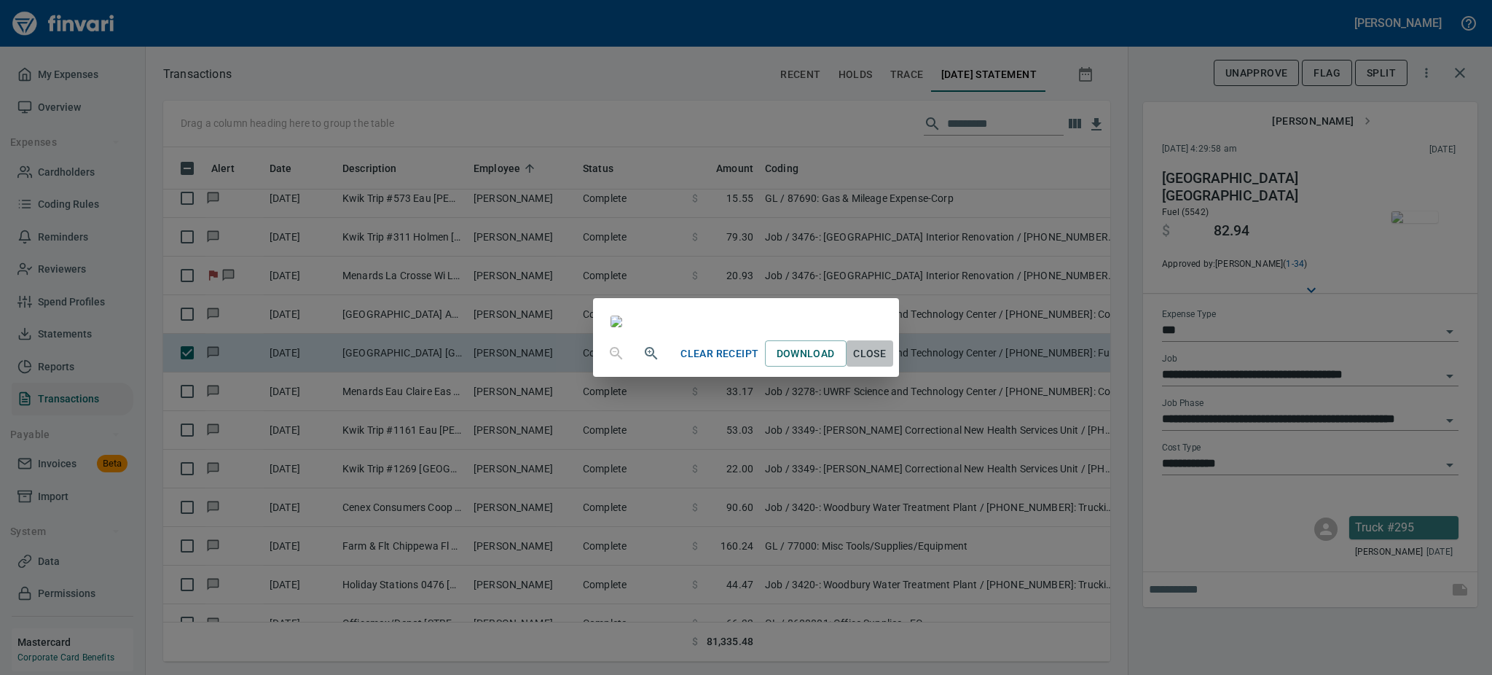
click at [887, 363] on span "Close" at bounding box center [869, 354] width 35 height 18
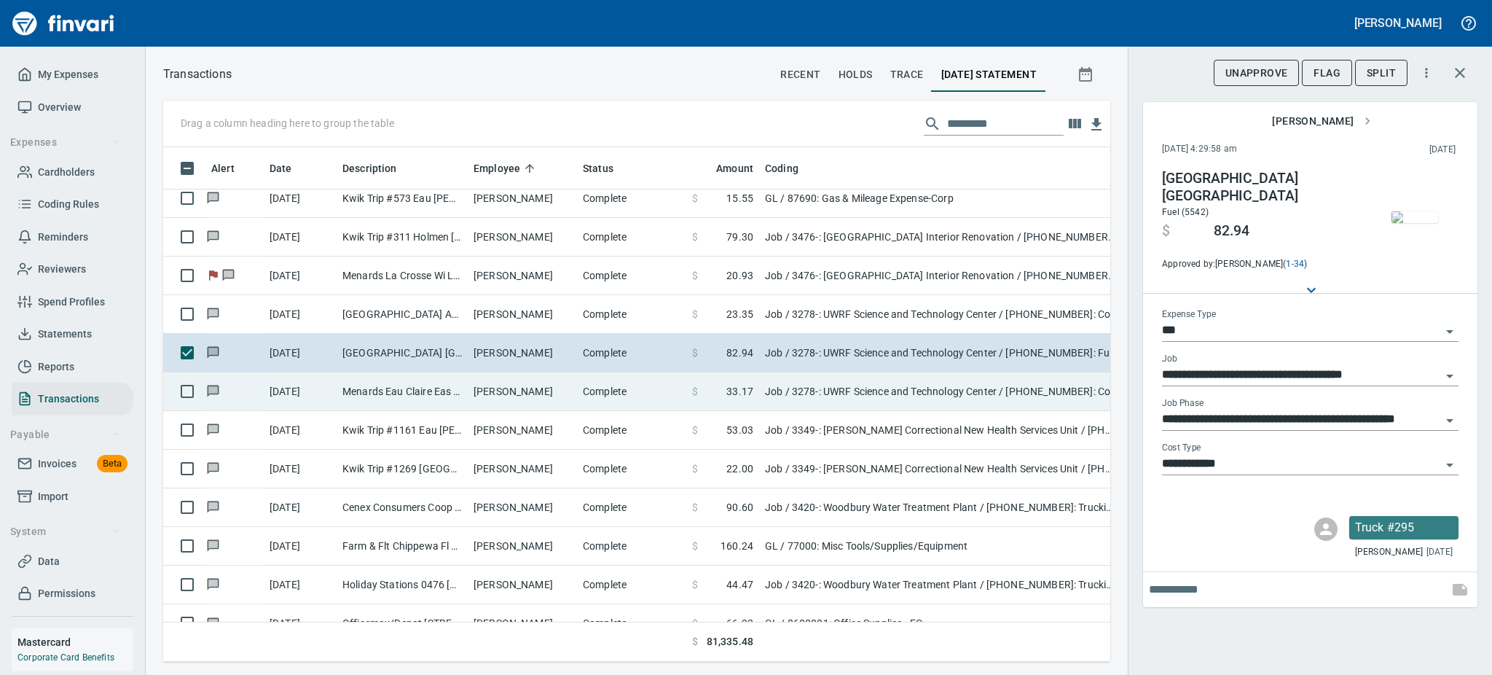
click at [557, 394] on td "[PERSON_NAME]" at bounding box center [522, 391] width 109 height 39
type input "**********"
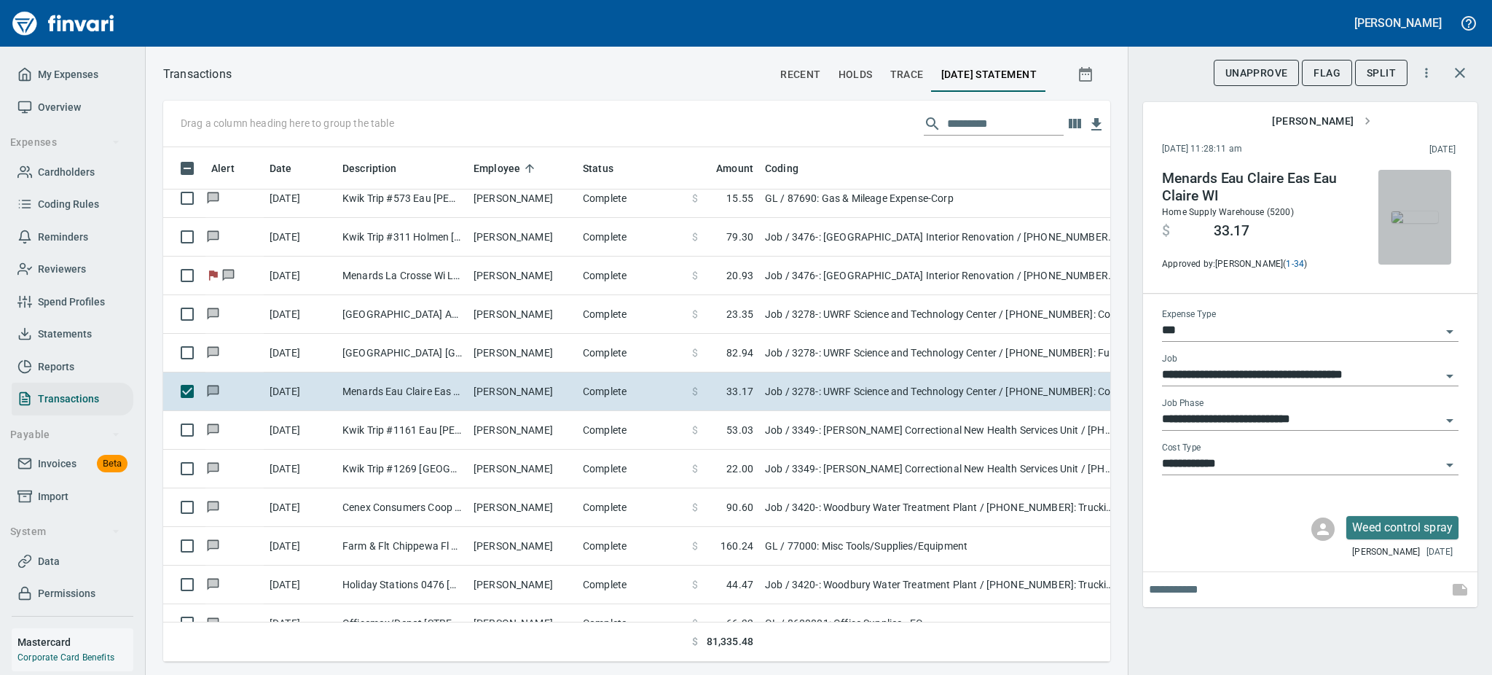
click at [1405, 213] on img "button" at bounding box center [1415, 217] width 47 height 12
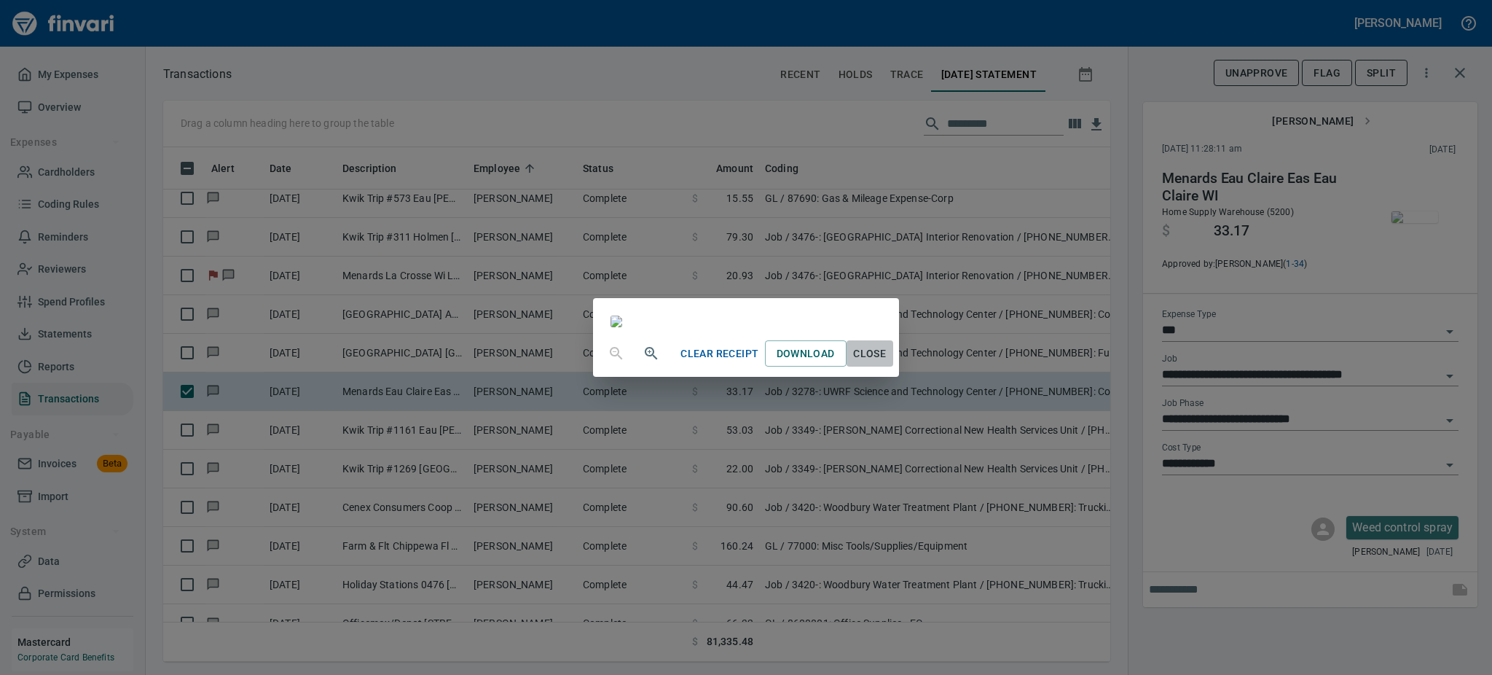
click at [887, 363] on span "Close" at bounding box center [869, 354] width 35 height 18
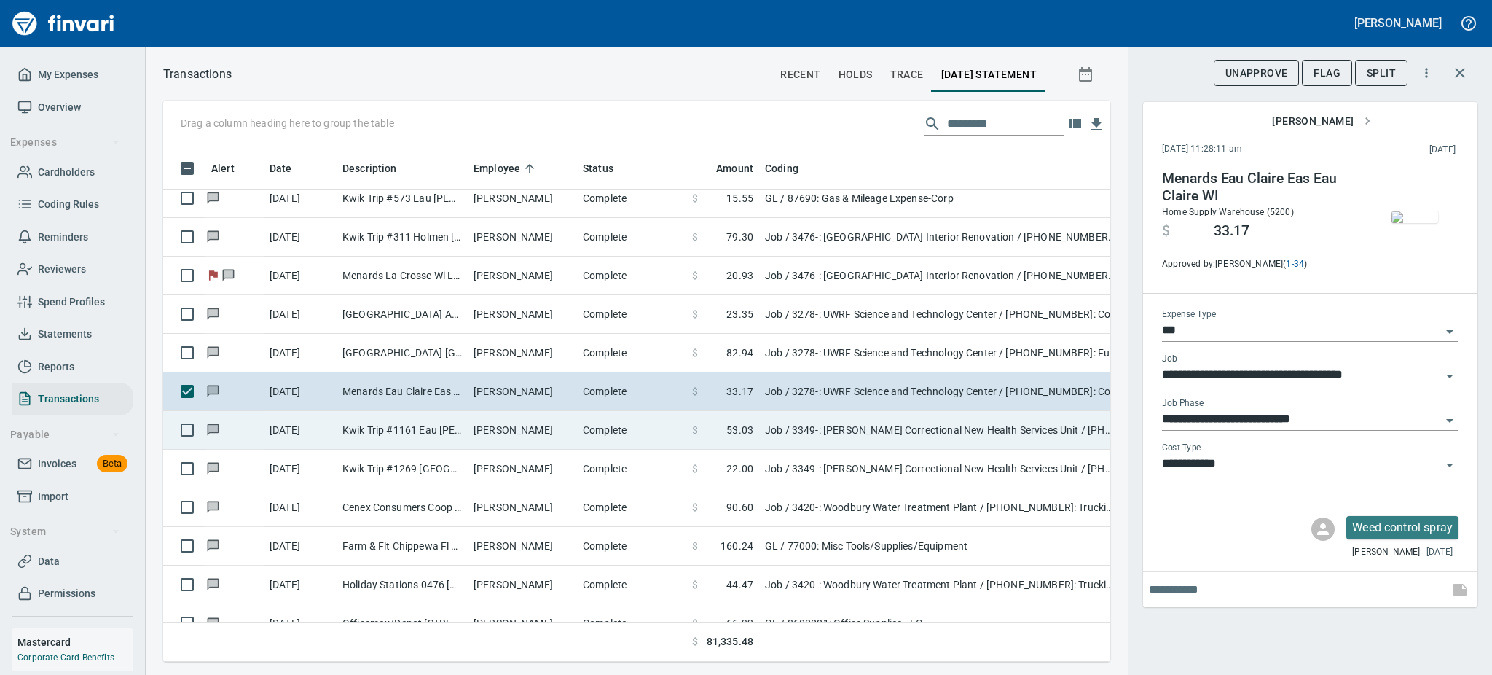
click at [550, 428] on td "[PERSON_NAME]" at bounding box center [522, 430] width 109 height 39
type input "**********"
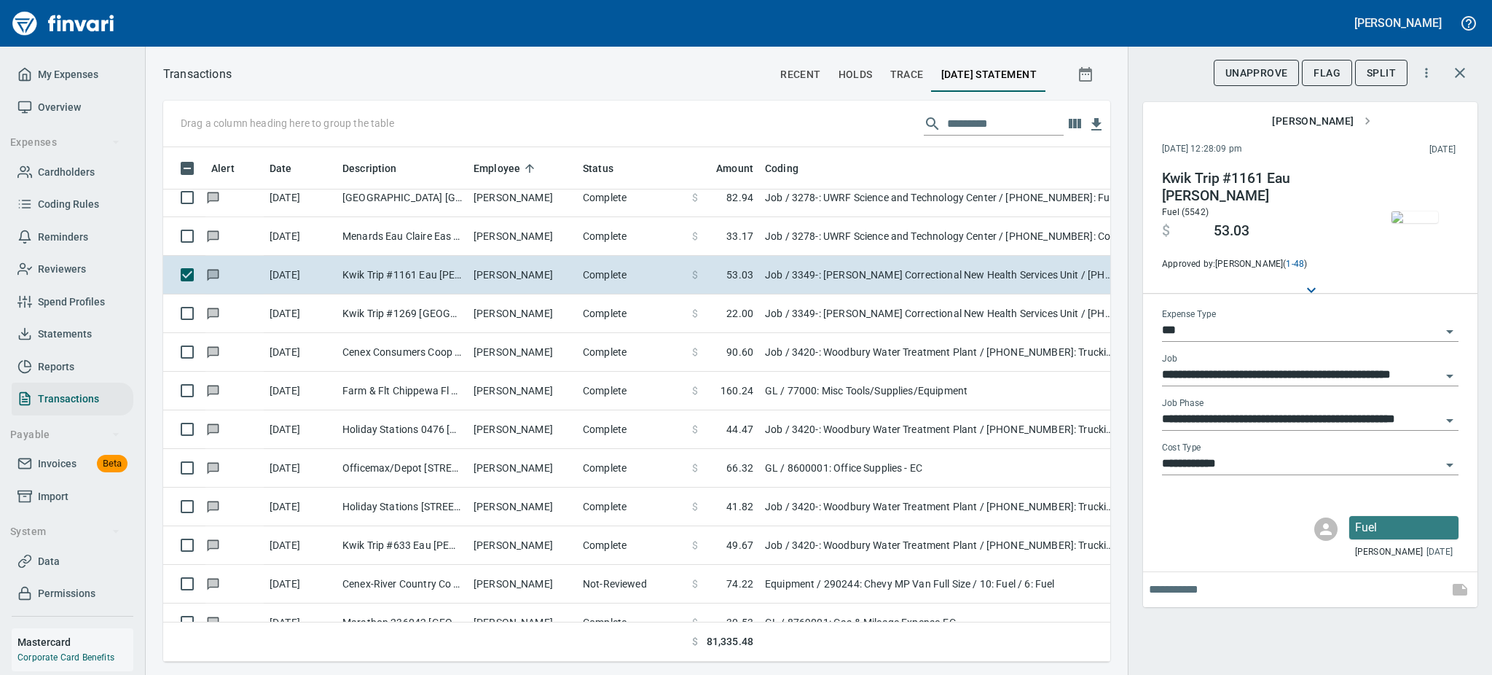
scroll to position [2448, 0]
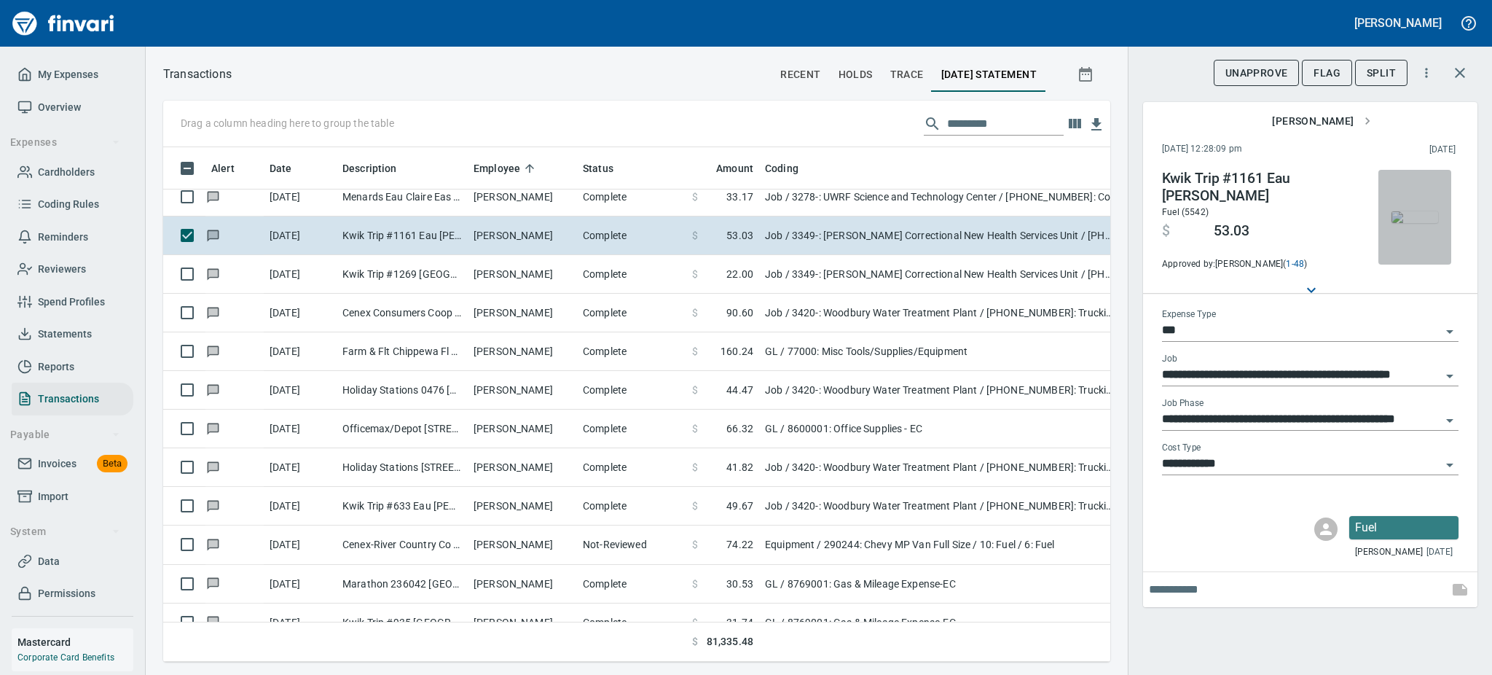
click at [1434, 220] on img "button" at bounding box center [1415, 217] width 47 height 12
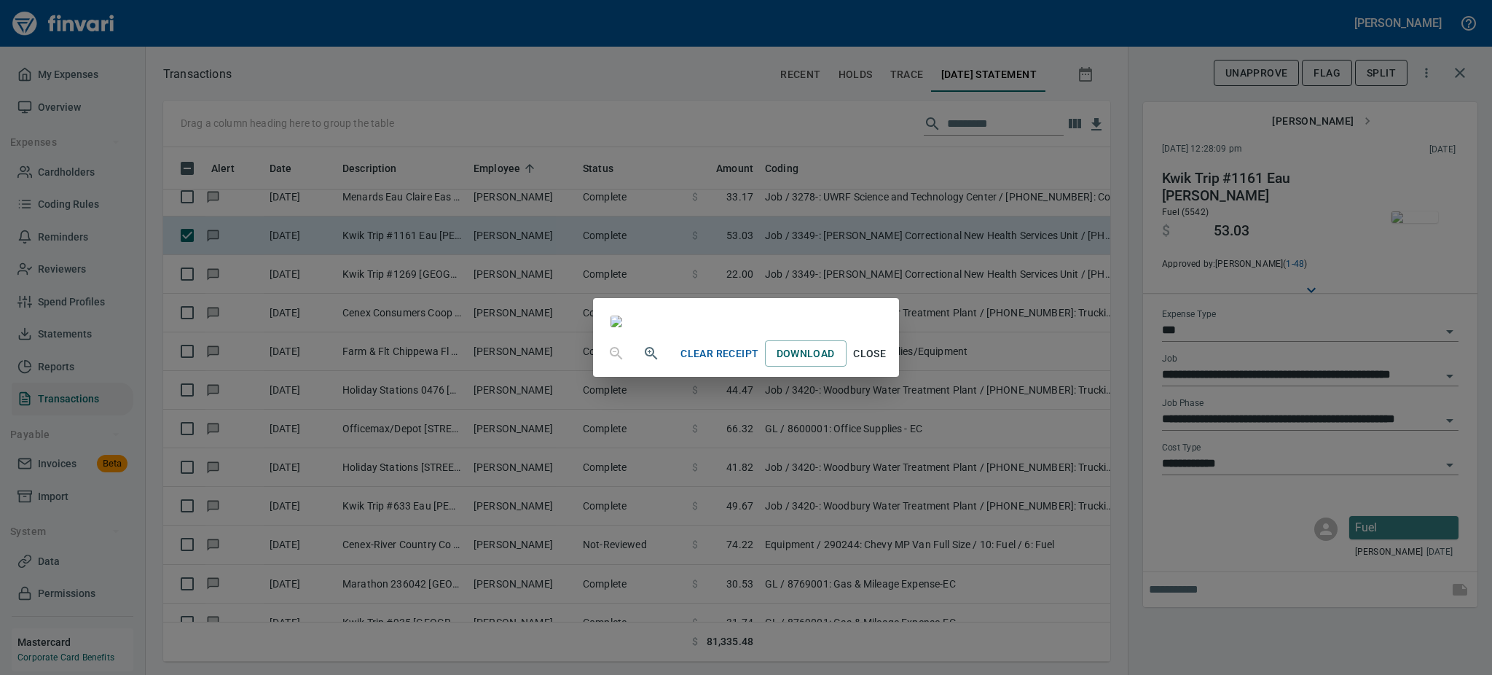
click at [887, 363] on span "Close" at bounding box center [869, 354] width 35 height 18
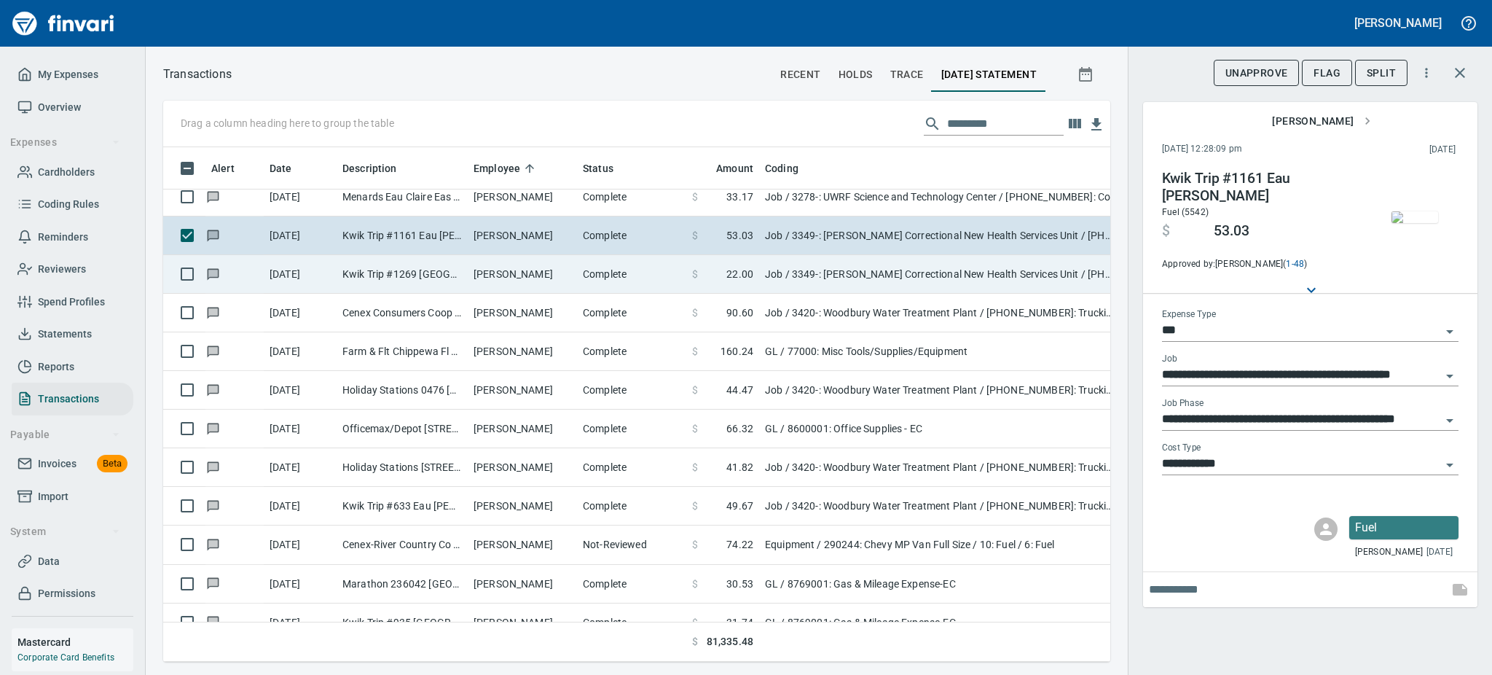
click at [452, 265] on td "Kwik Trip #1269 [GEOGRAPHIC_DATA] WI" at bounding box center [402, 274] width 131 height 39
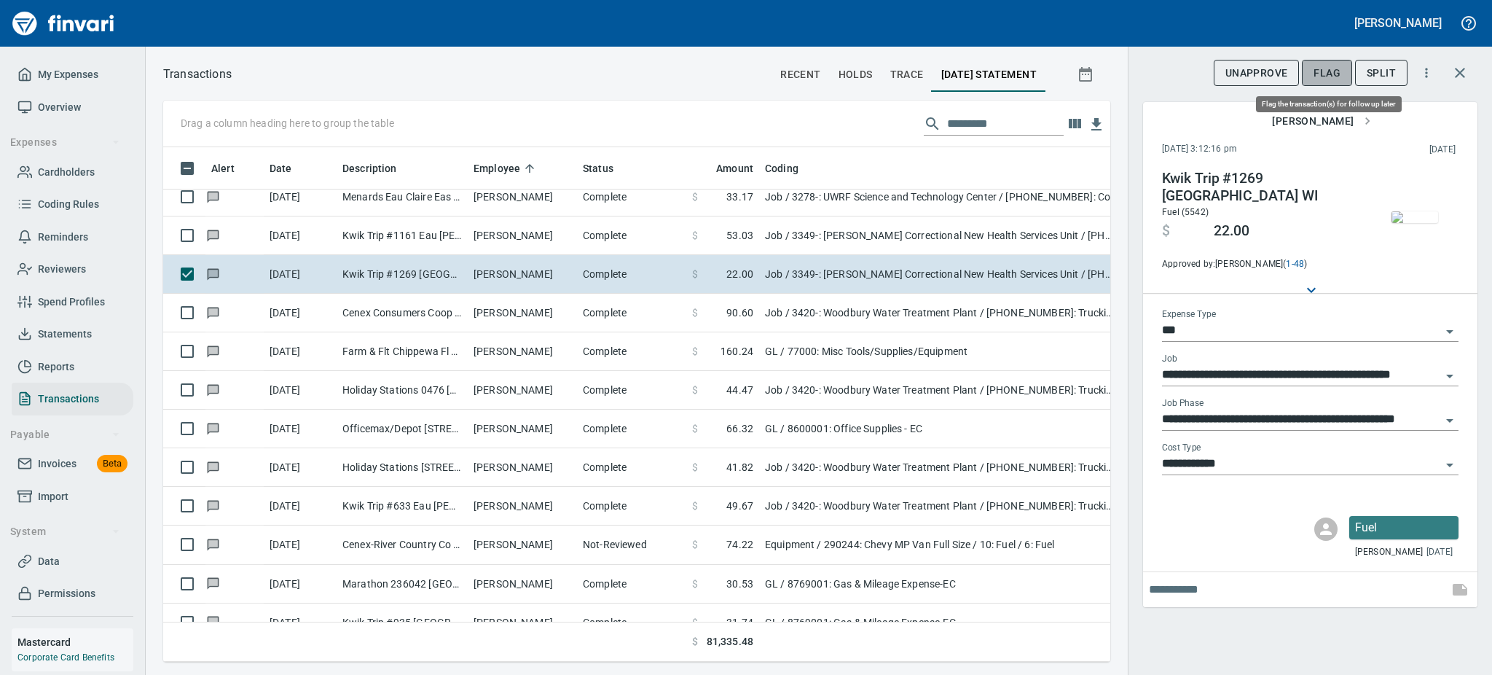
click at [1327, 76] on span "Flag" at bounding box center [1327, 73] width 27 height 18
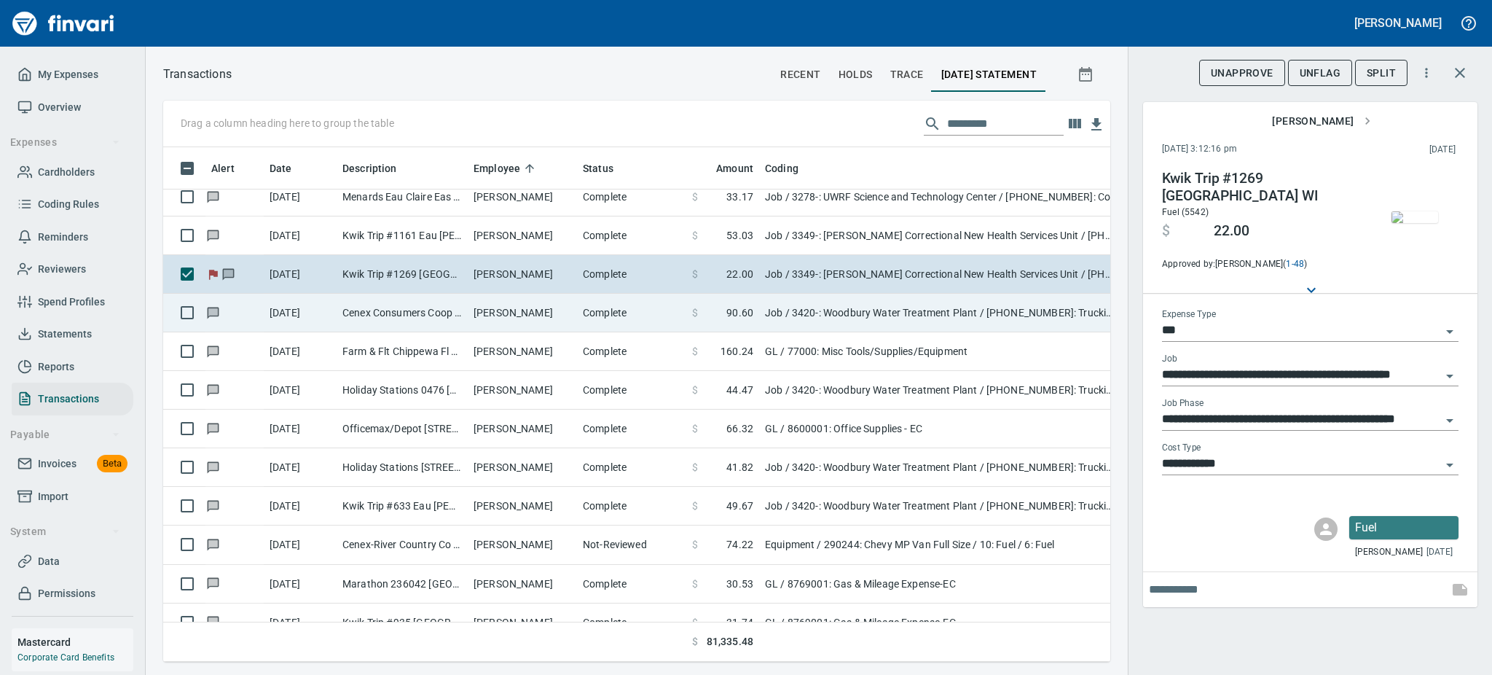
click at [490, 313] on td "[PERSON_NAME]" at bounding box center [522, 313] width 109 height 39
type input "**********"
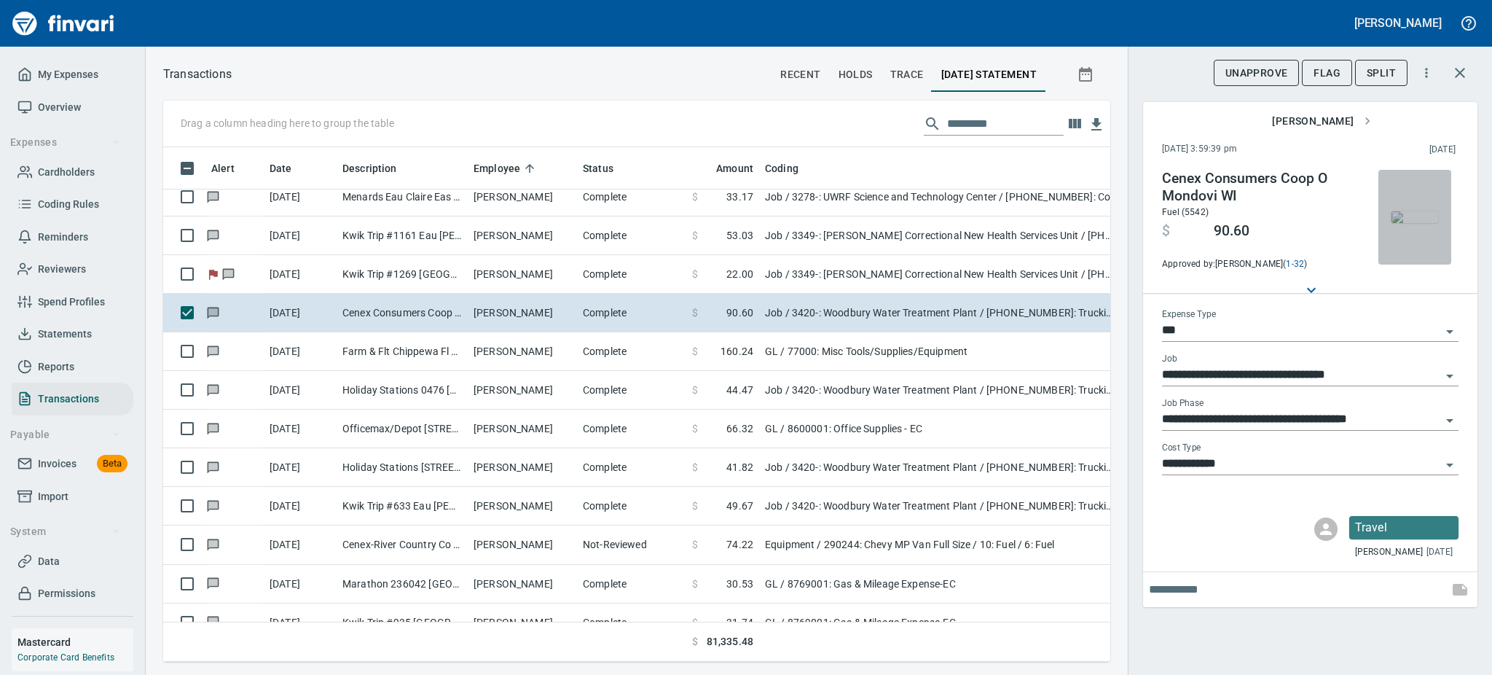
click at [1411, 217] on img "button" at bounding box center [1415, 217] width 47 height 12
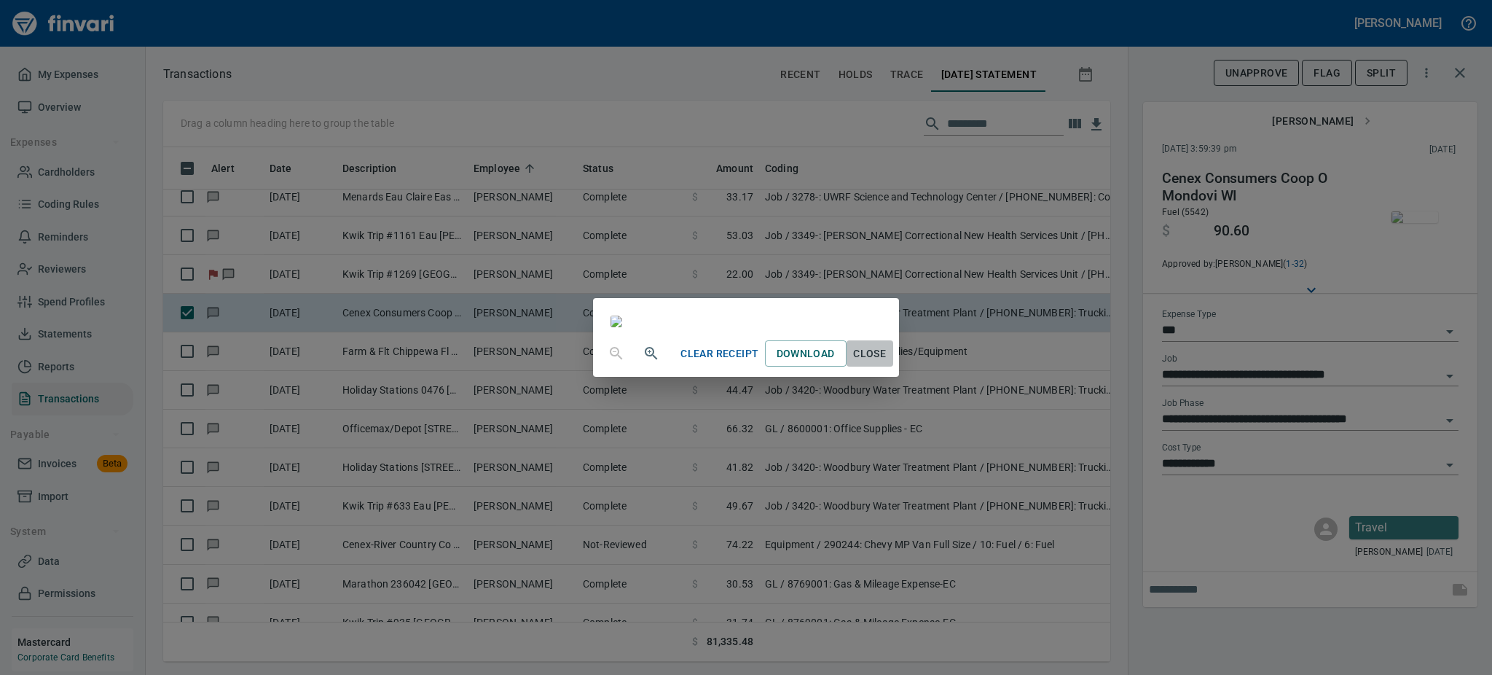
click at [887, 363] on span "Close" at bounding box center [869, 354] width 35 height 18
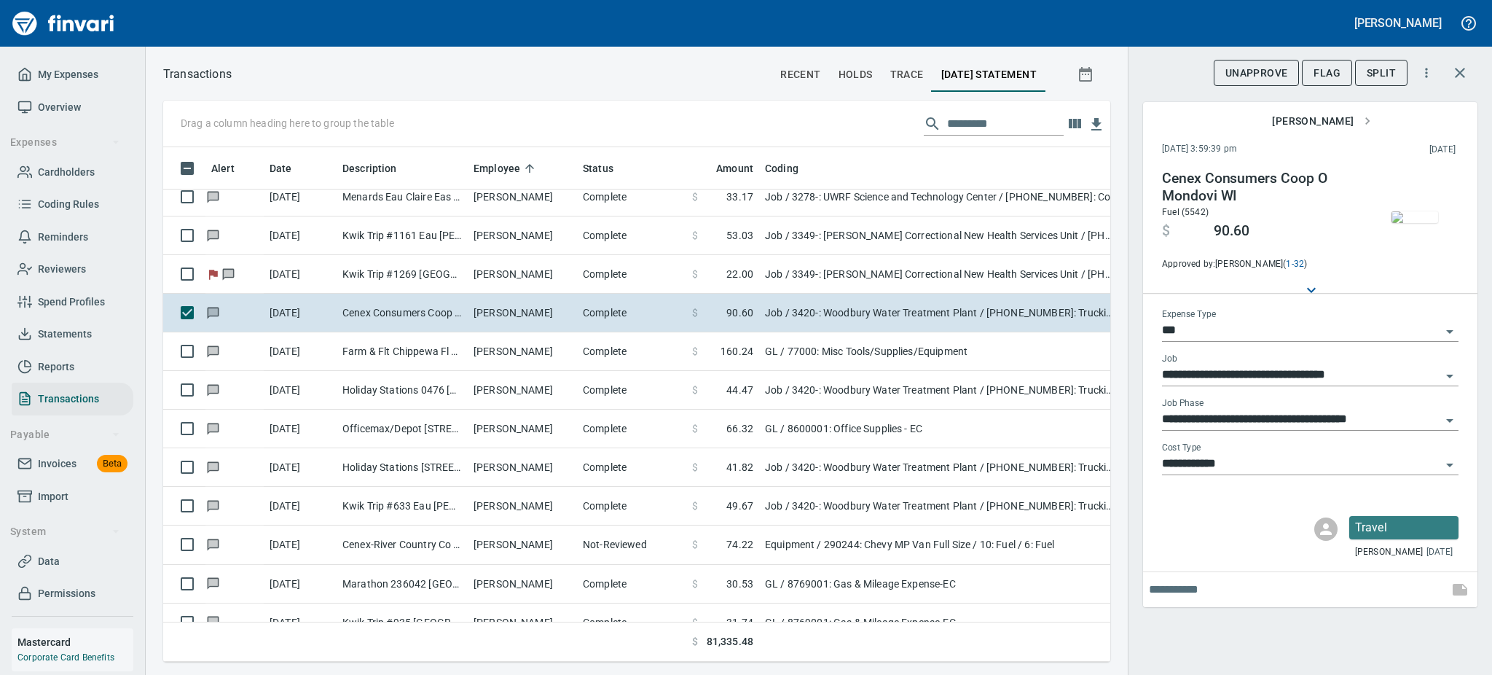
click at [1446, 414] on icon "Open" at bounding box center [1449, 420] width 17 height 17
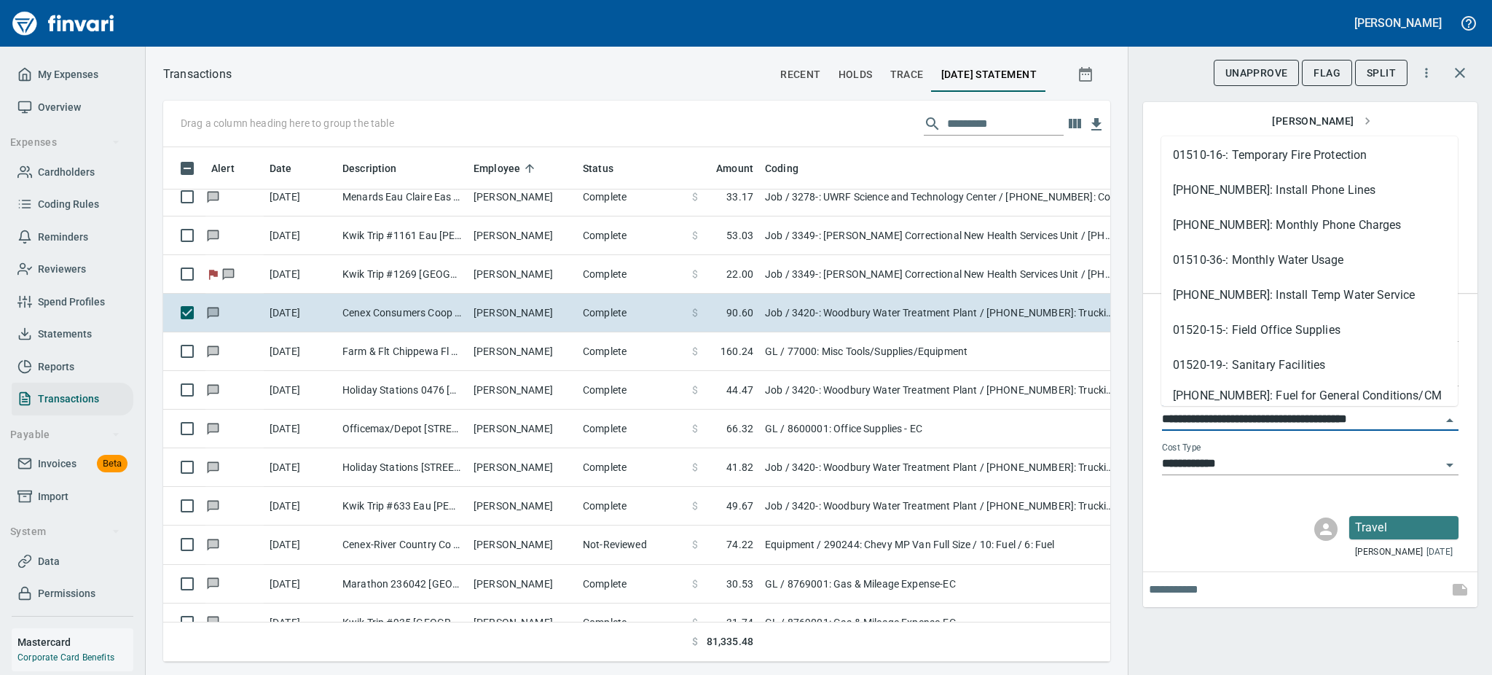
scroll to position [777, 0]
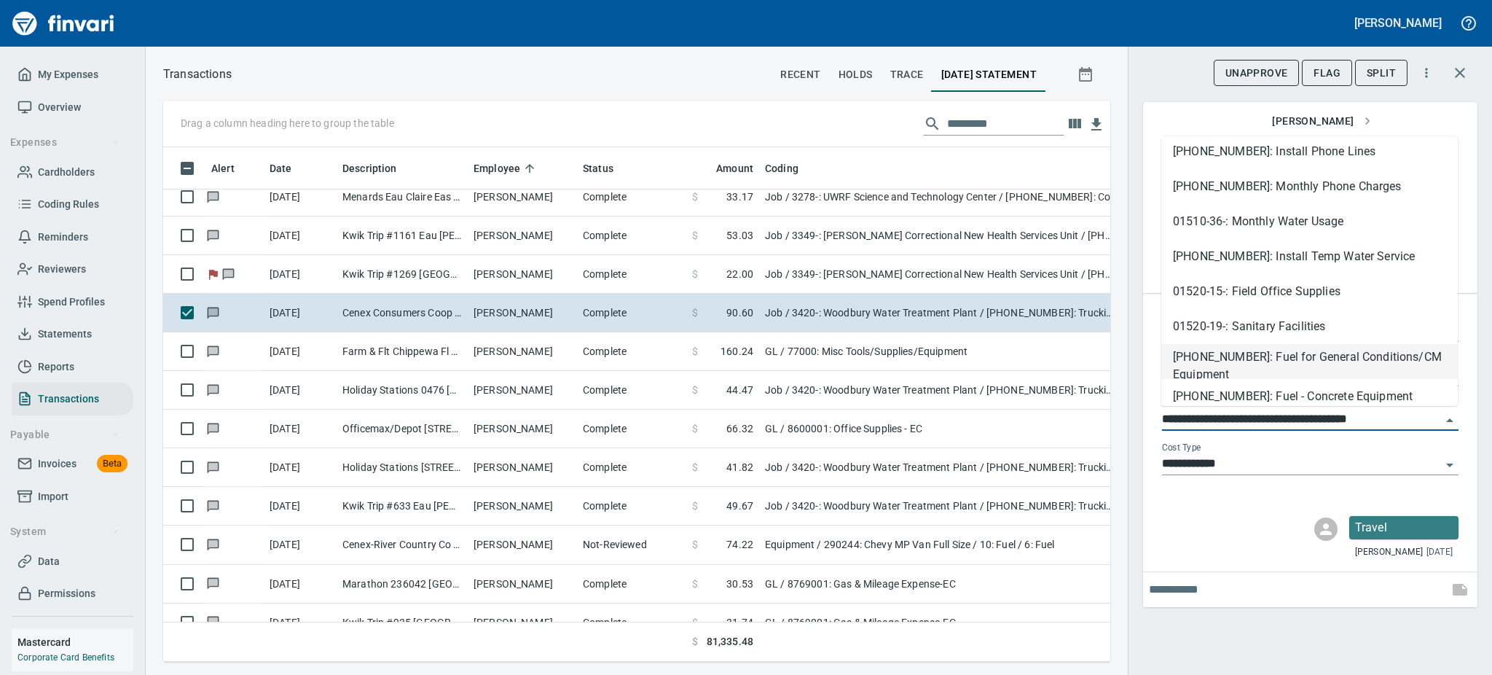
click at [1315, 366] on li "[PHONE_NUMBER]: Fuel for General Conditions/CM Equipment" at bounding box center [1309, 361] width 297 height 35
type input "**********"
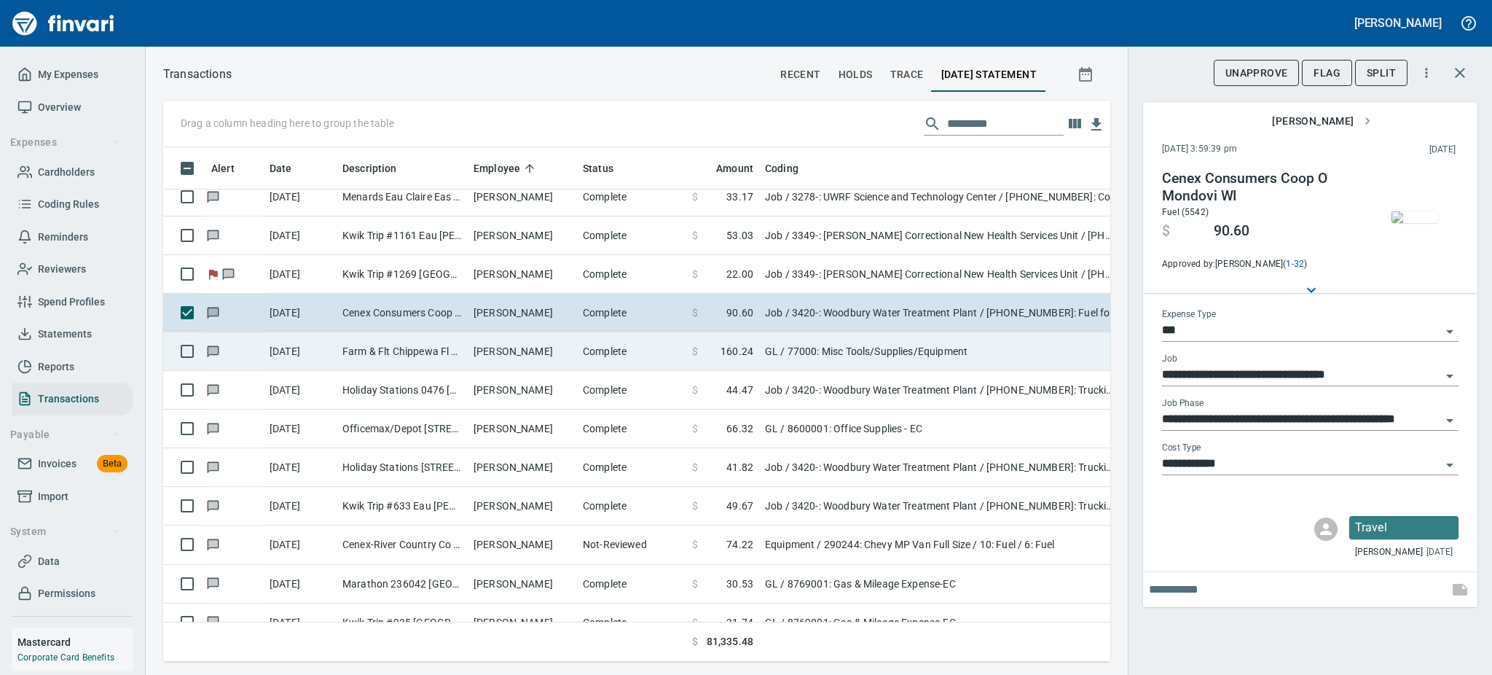
click at [488, 344] on td "[PERSON_NAME]" at bounding box center [522, 351] width 109 height 39
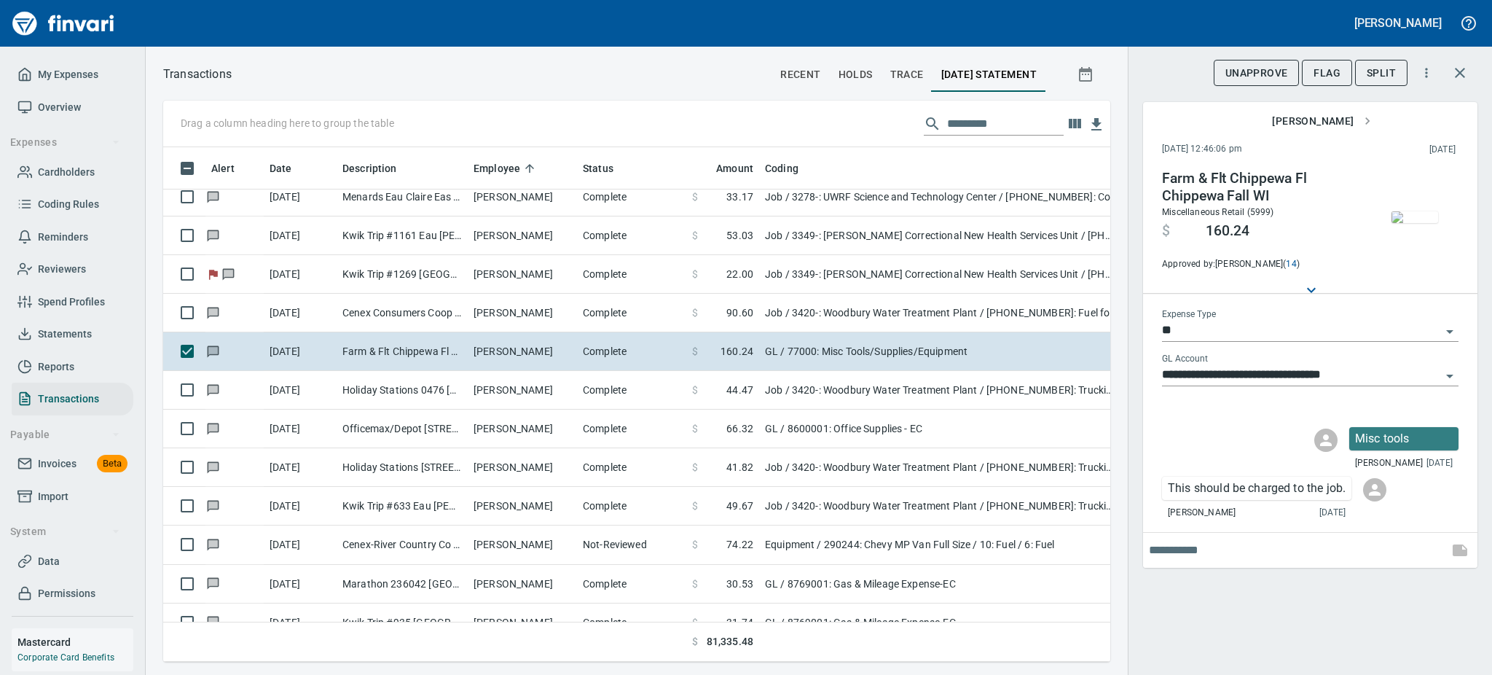
click at [1431, 223] on img "button" at bounding box center [1415, 217] width 47 height 12
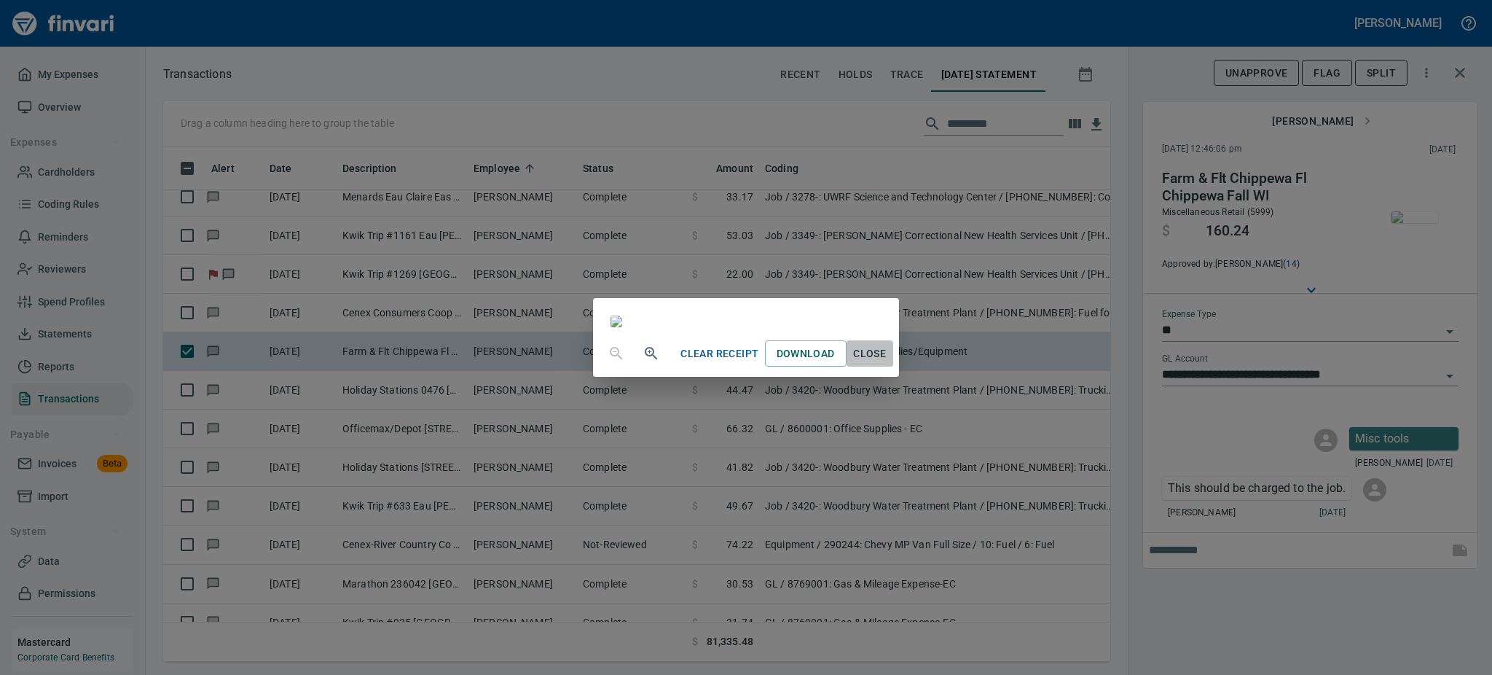
click at [887, 363] on span "Close" at bounding box center [869, 354] width 35 height 18
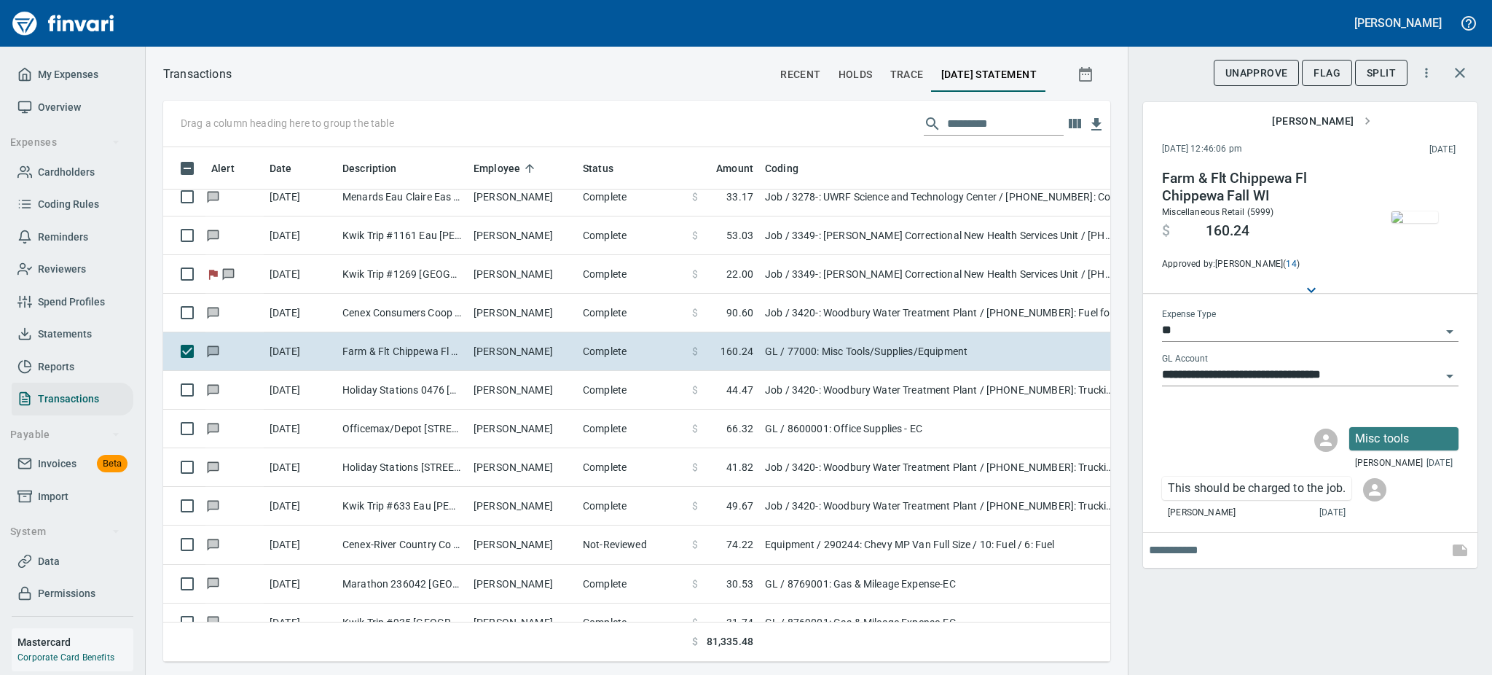
click at [1447, 331] on icon "Open" at bounding box center [1449, 331] width 17 height 17
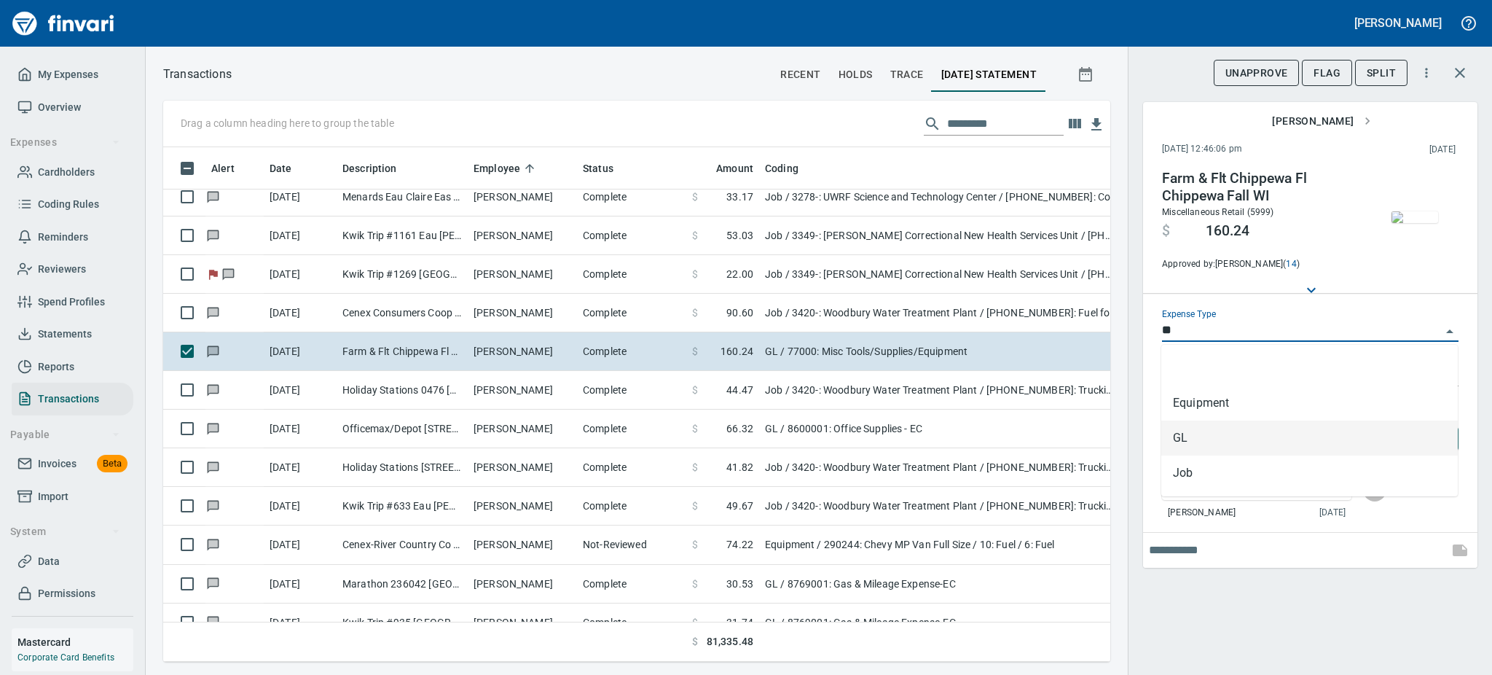
scroll to position [482, 914]
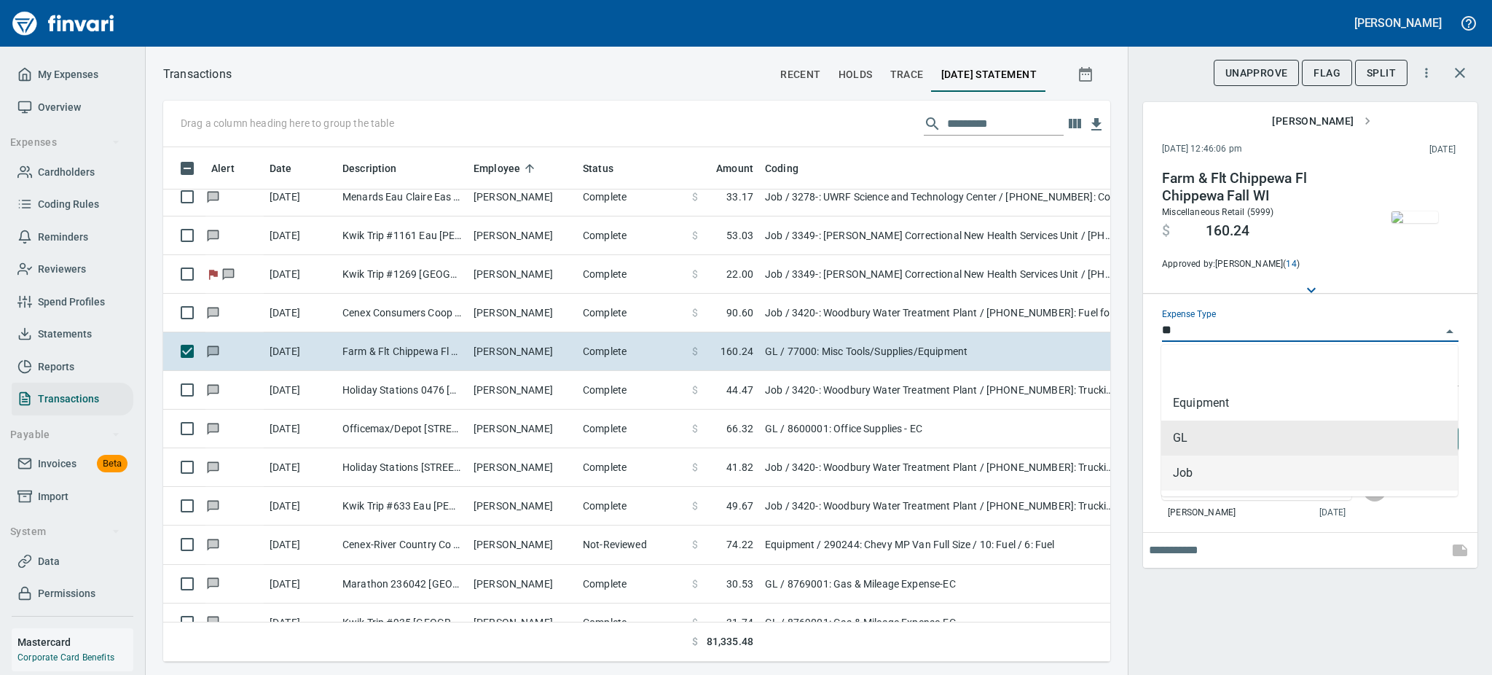
click at [1189, 477] on li "Job" at bounding box center [1309, 472] width 297 height 35
type input "***"
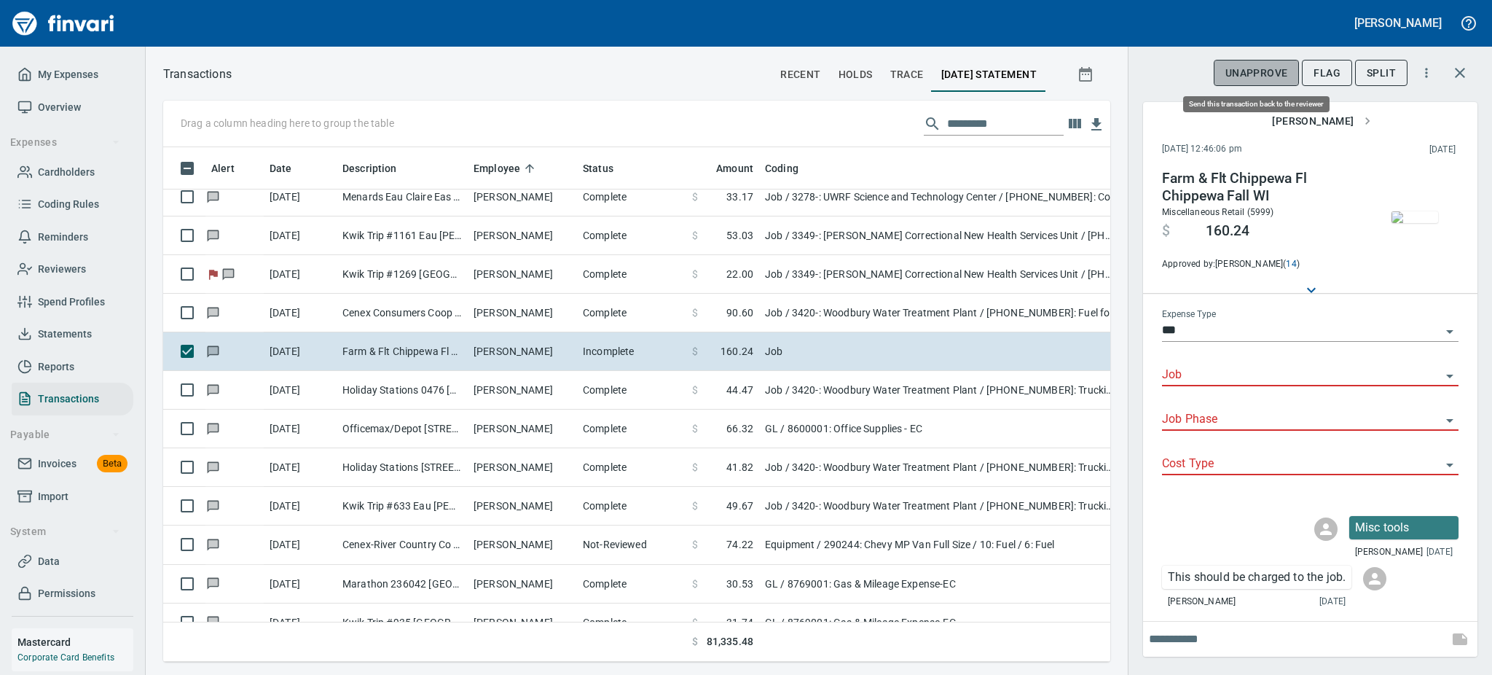
click at [1240, 65] on span "UnApprove" at bounding box center [1257, 73] width 63 height 18
click at [1240, 65] on span "Unsubmit" at bounding box center [1260, 73] width 53 height 18
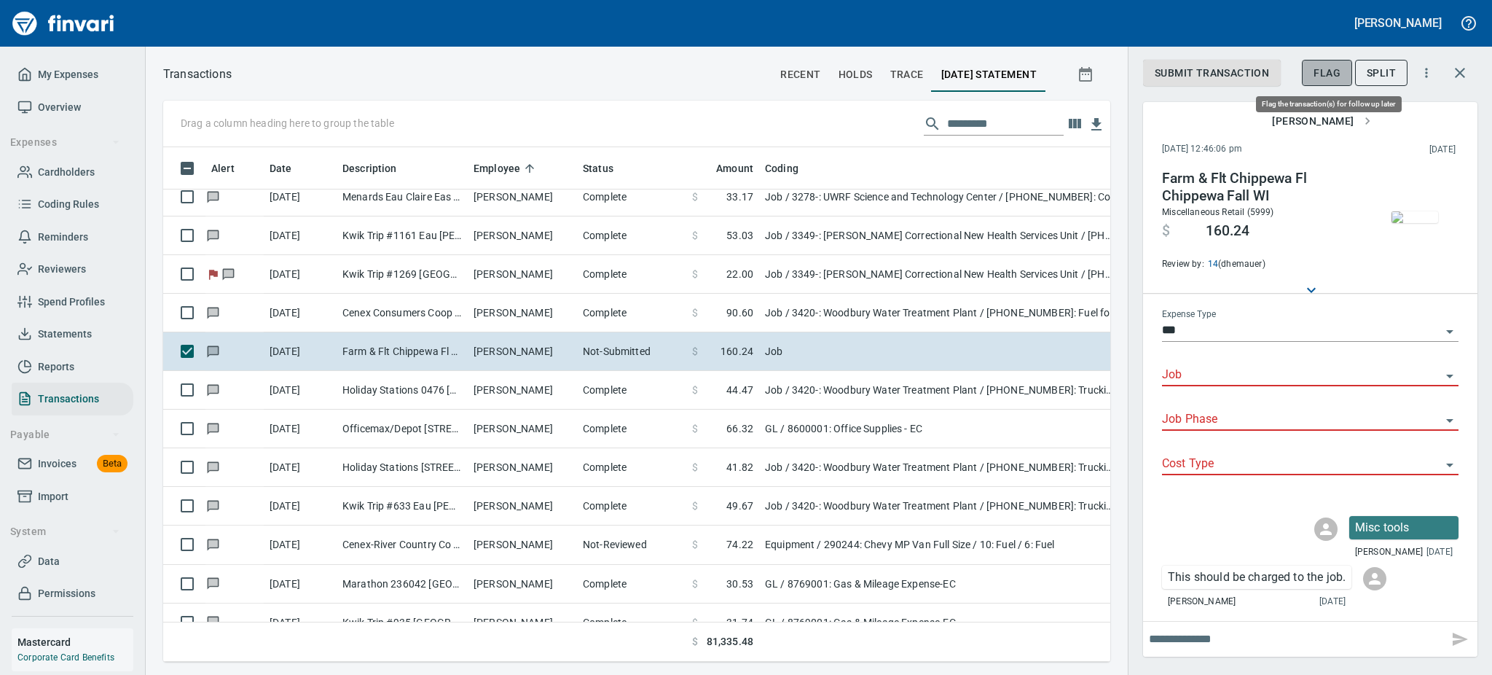
click at [1331, 71] on span "Flag" at bounding box center [1327, 73] width 27 height 18
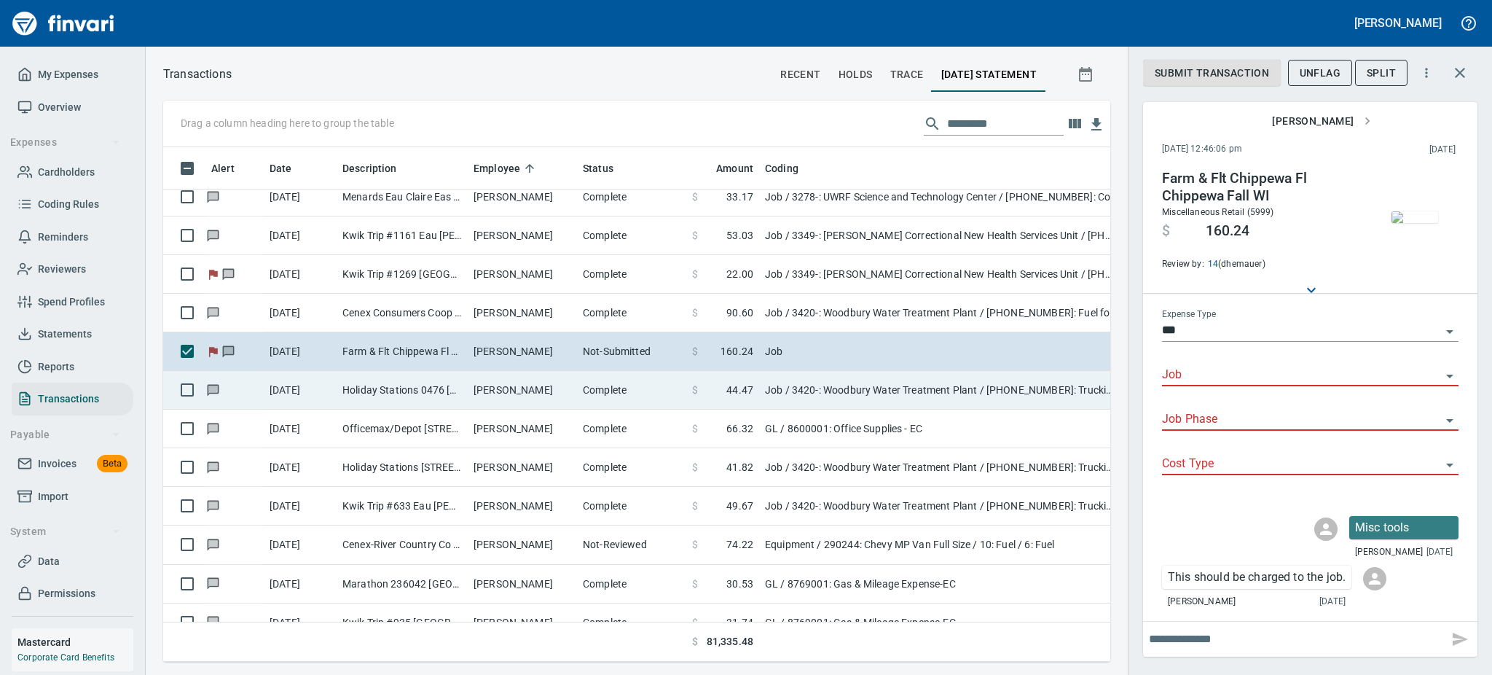
click at [412, 383] on td "Holiday Stations 0476 [GEOGRAPHIC_DATA] [GEOGRAPHIC_DATA]" at bounding box center [402, 390] width 131 height 39
type input "**********"
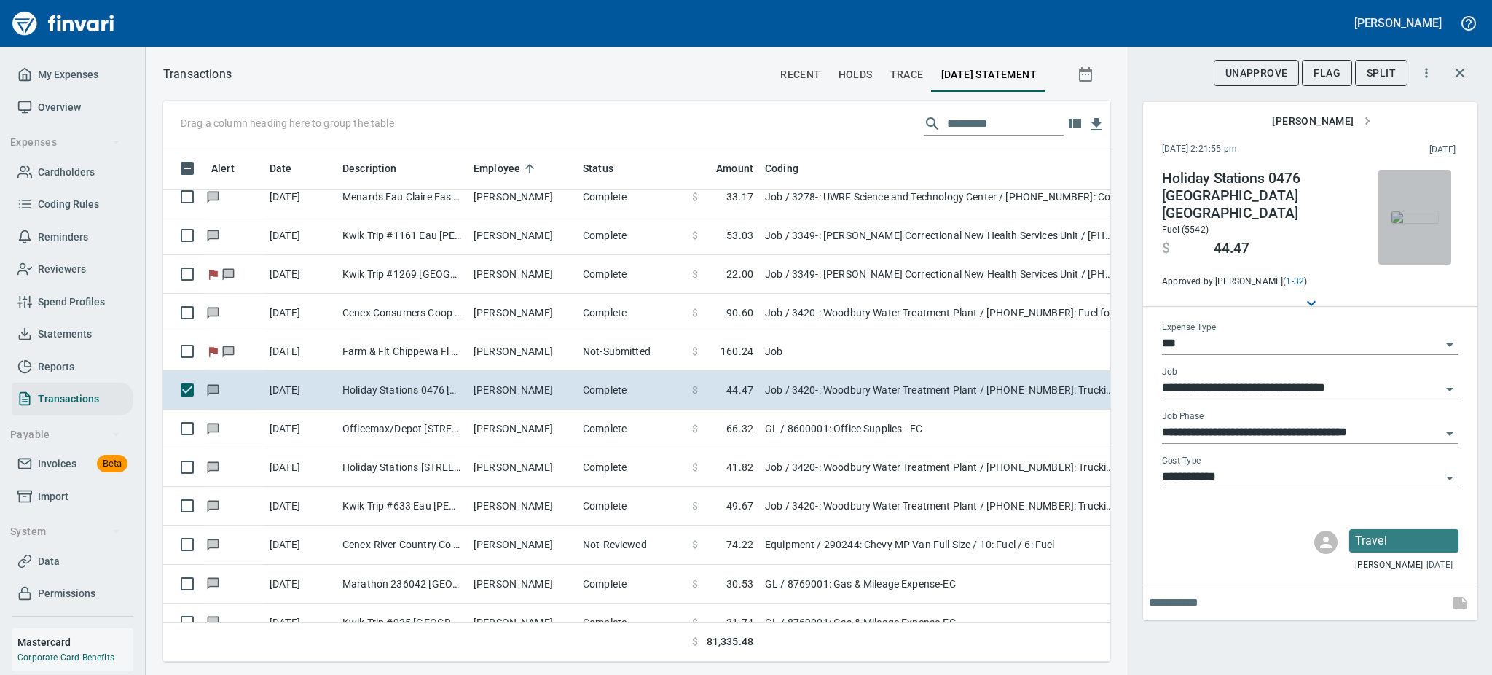
click at [1411, 213] on img "button" at bounding box center [1415, 217] width 47 height 12
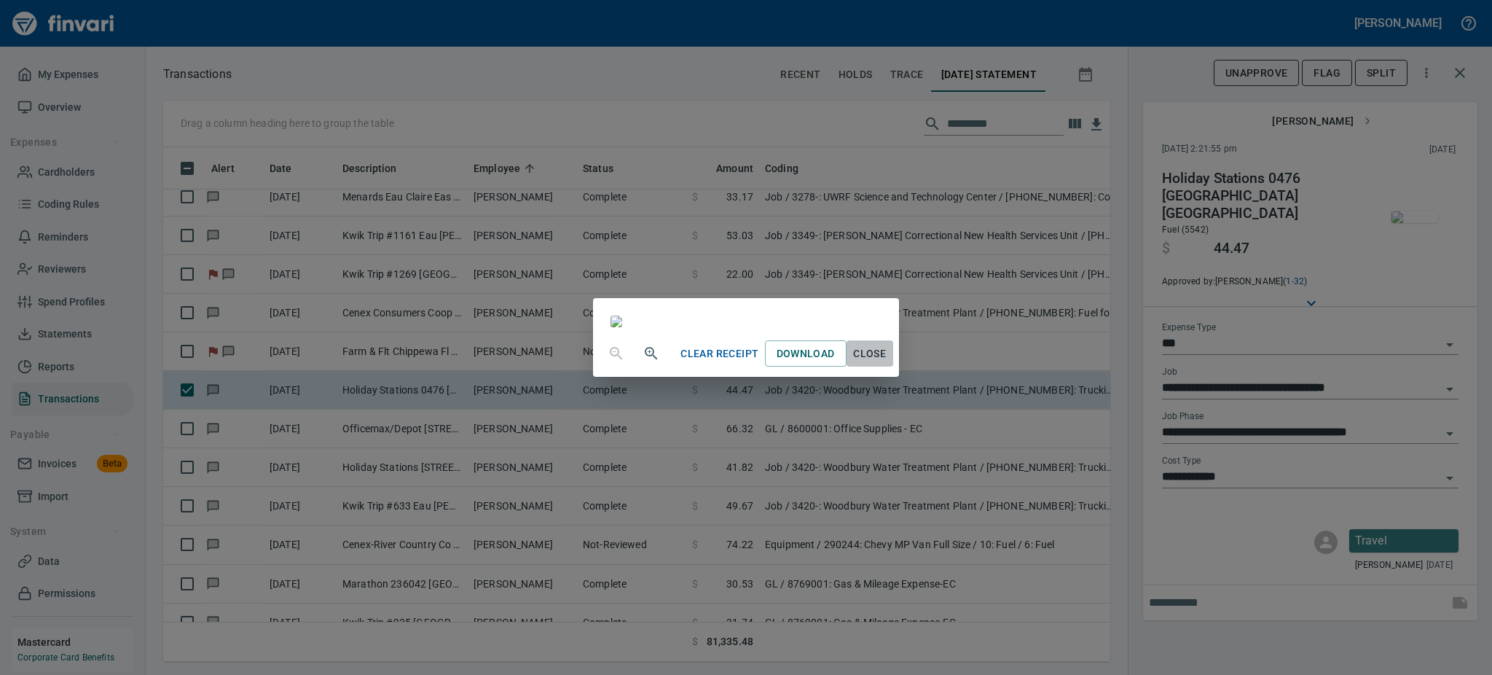
click at [887, 363] on span "Close" at bounding box center [869, 354] width 35 height 18
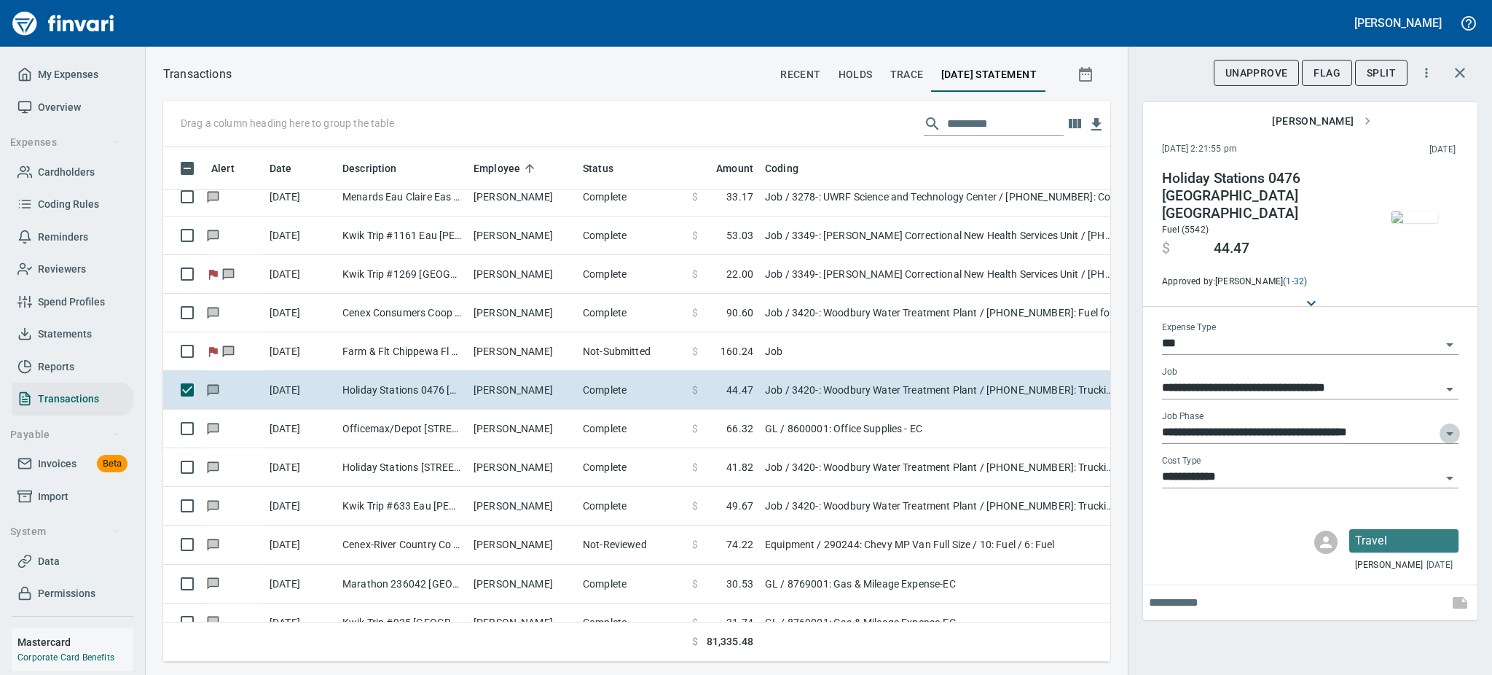
click at [1446, 425] on icon "Open" at bounding box center [1449, 433] width 17 height 17
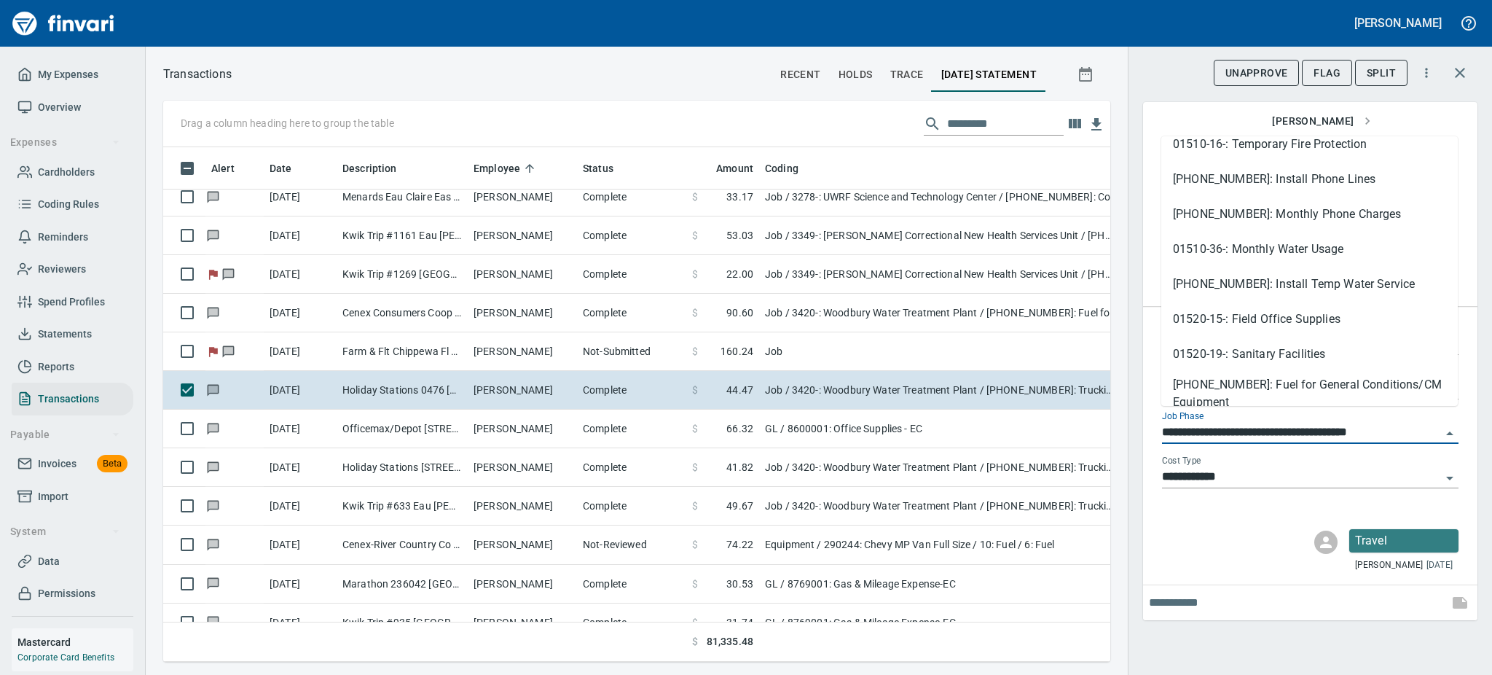
scroll to position [764, 0]
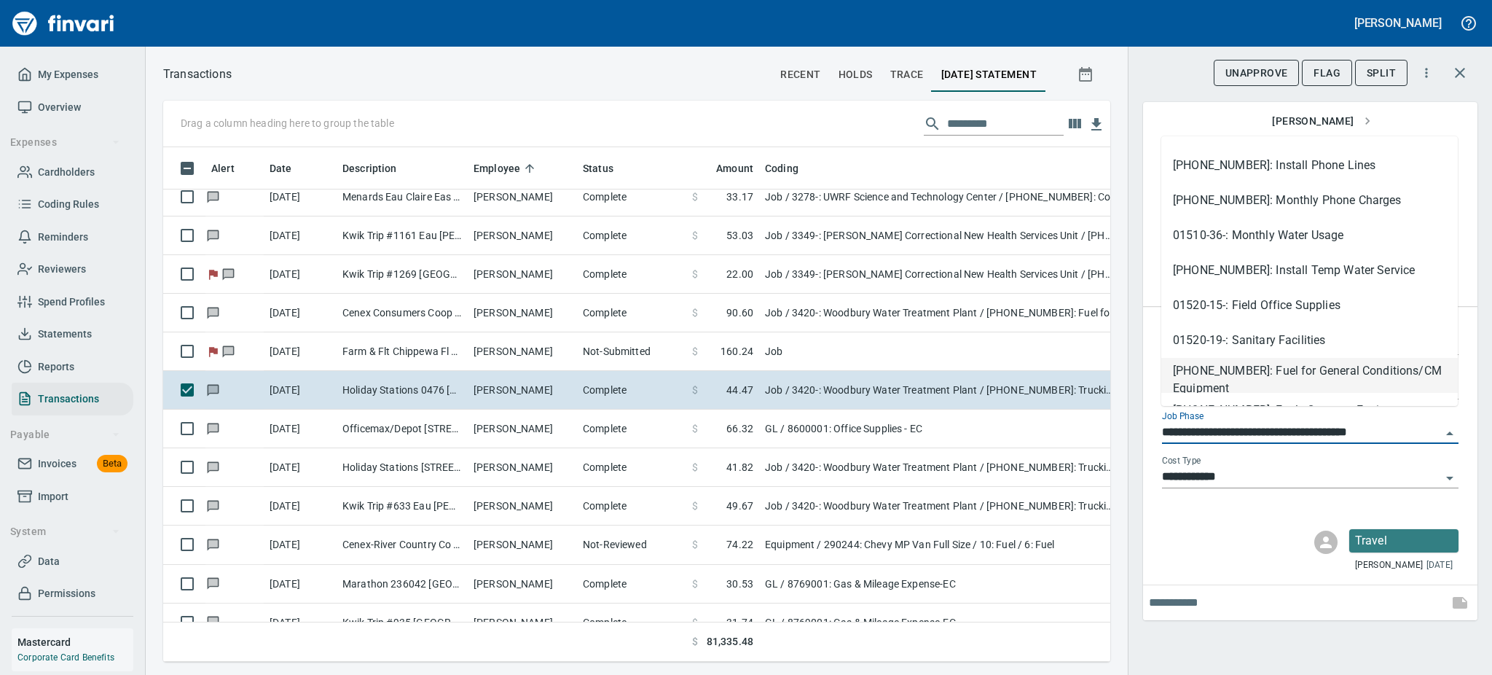
click at [1271, 378] on li "[PHONE_NUMBER]: Fuel for General Conditions/CM Equipment" at bounding box center [1309, 375] width 297 height 35
type input "**********"
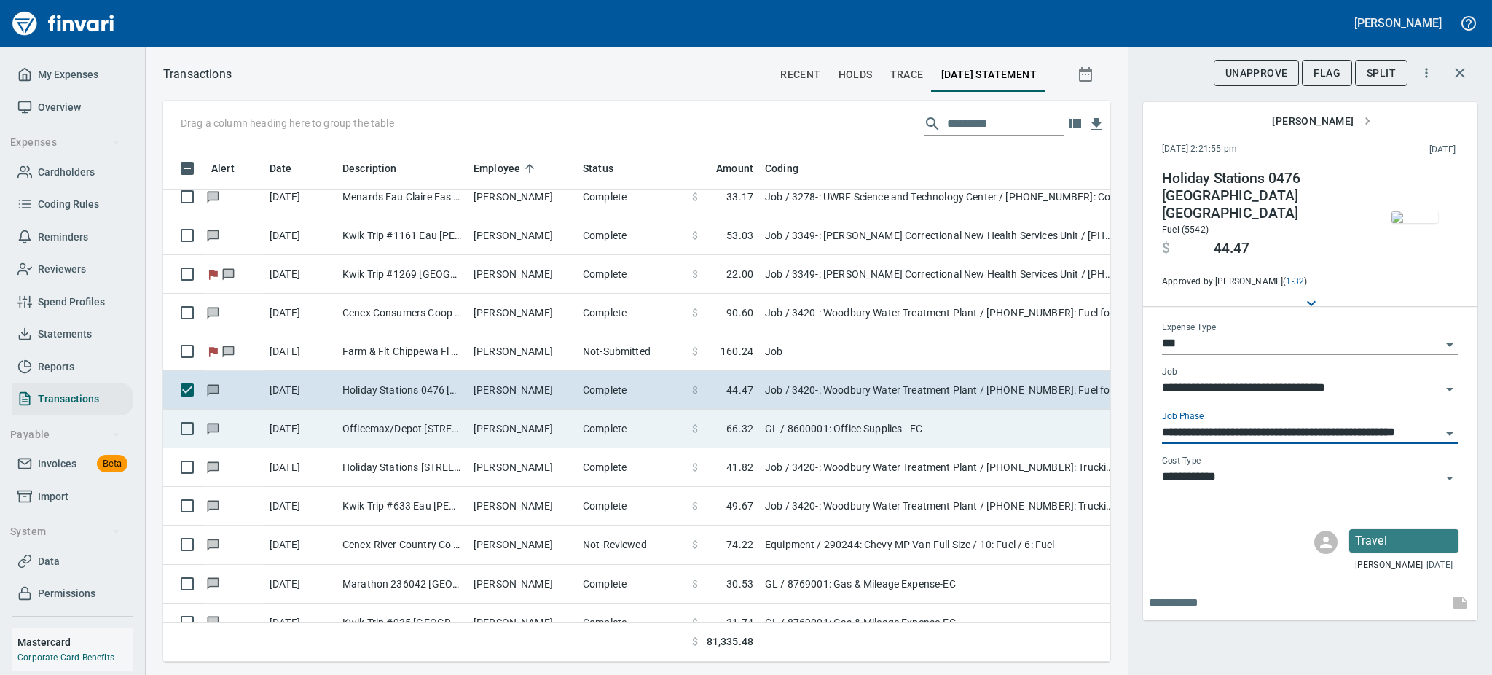
click at [597, 427] on td "Complete" at bounding box center [631, 428] width 109 height 39
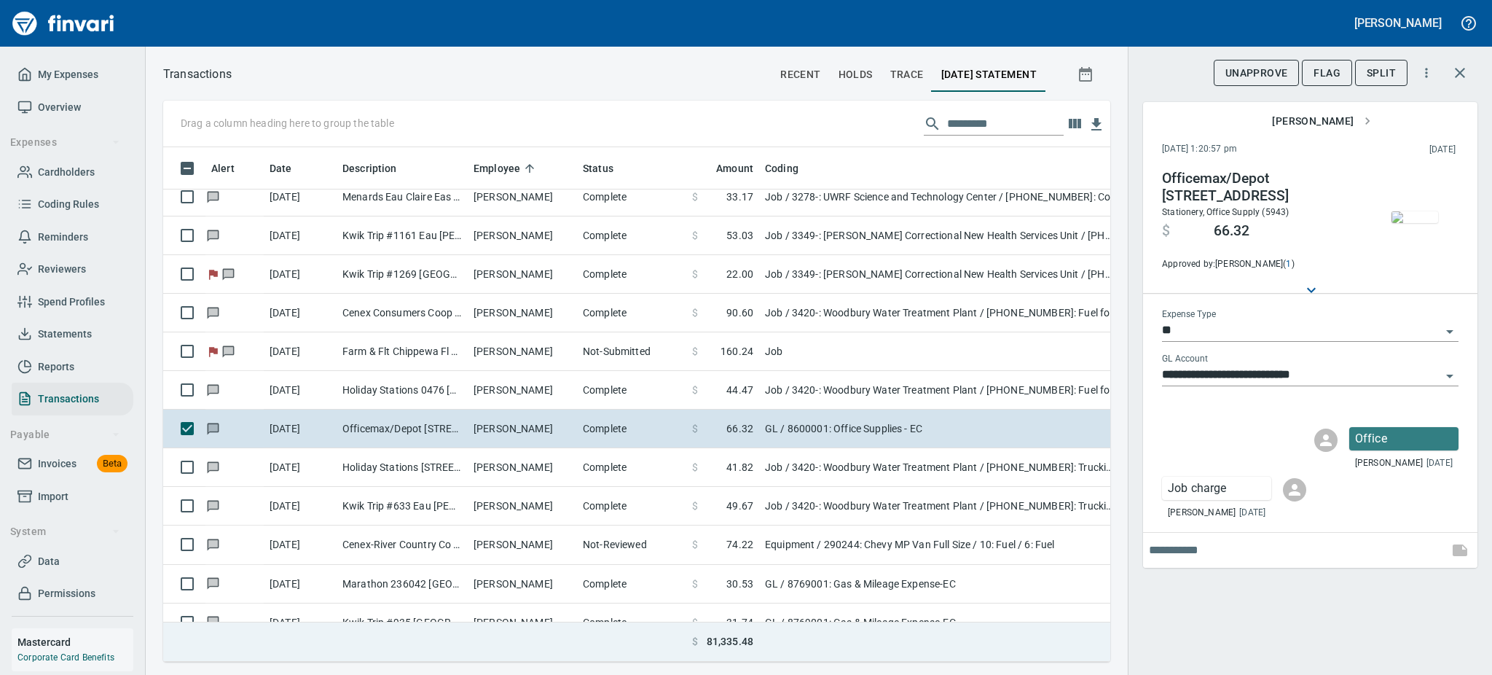
click at [929, 622] on td at bounding box center [941, 641] width 364 height 39
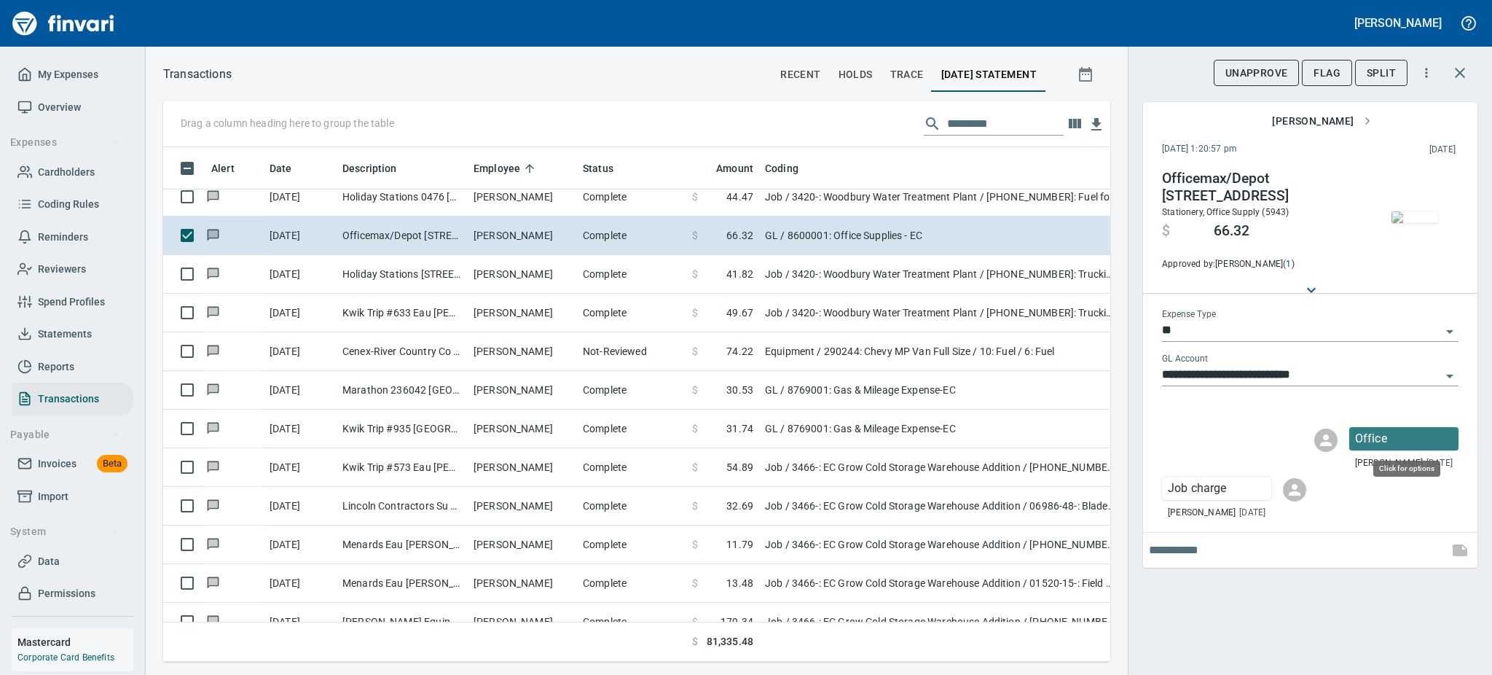
scroll to position [482, 914]
click at [1416, 223] on img "button" at bounding box center [1415, 217] width 47 height 12
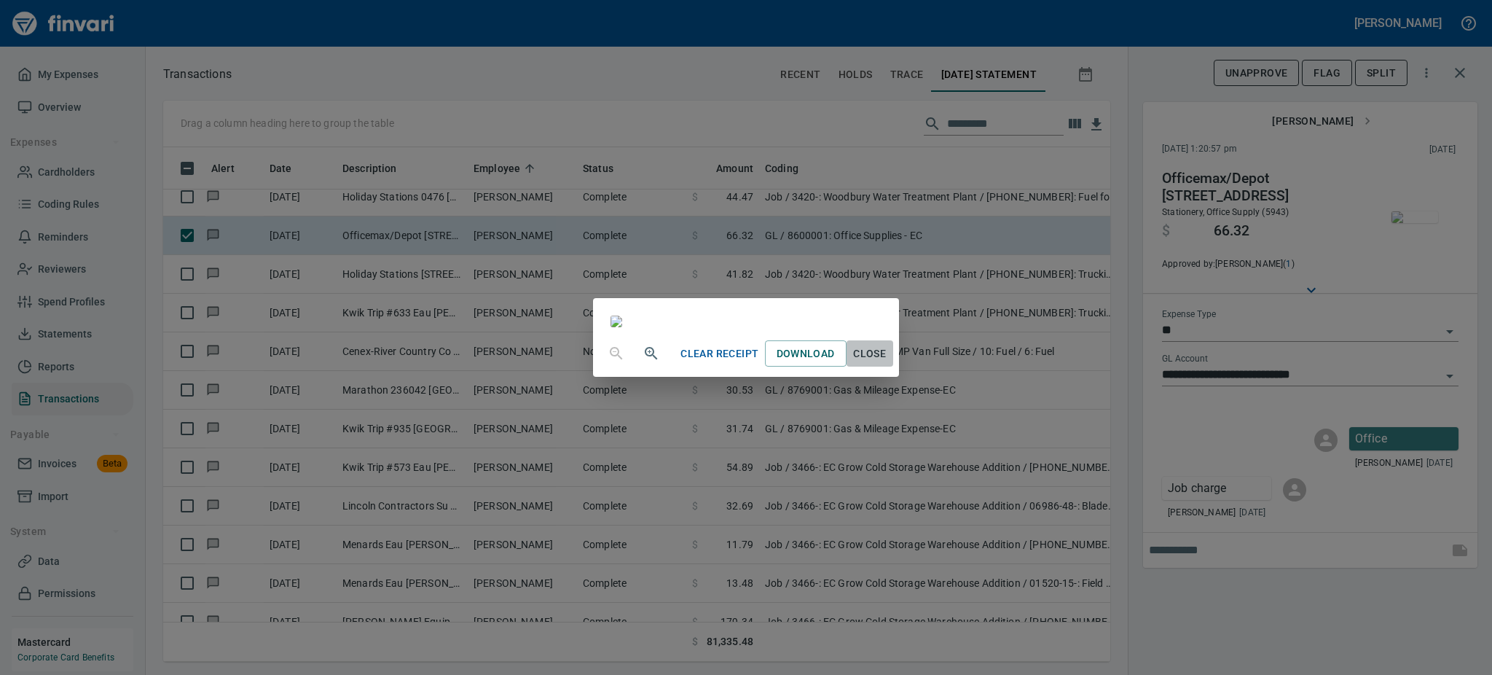
click at [887, 363] on span "Close" at bounding box center [869, 354] width 35 height 18
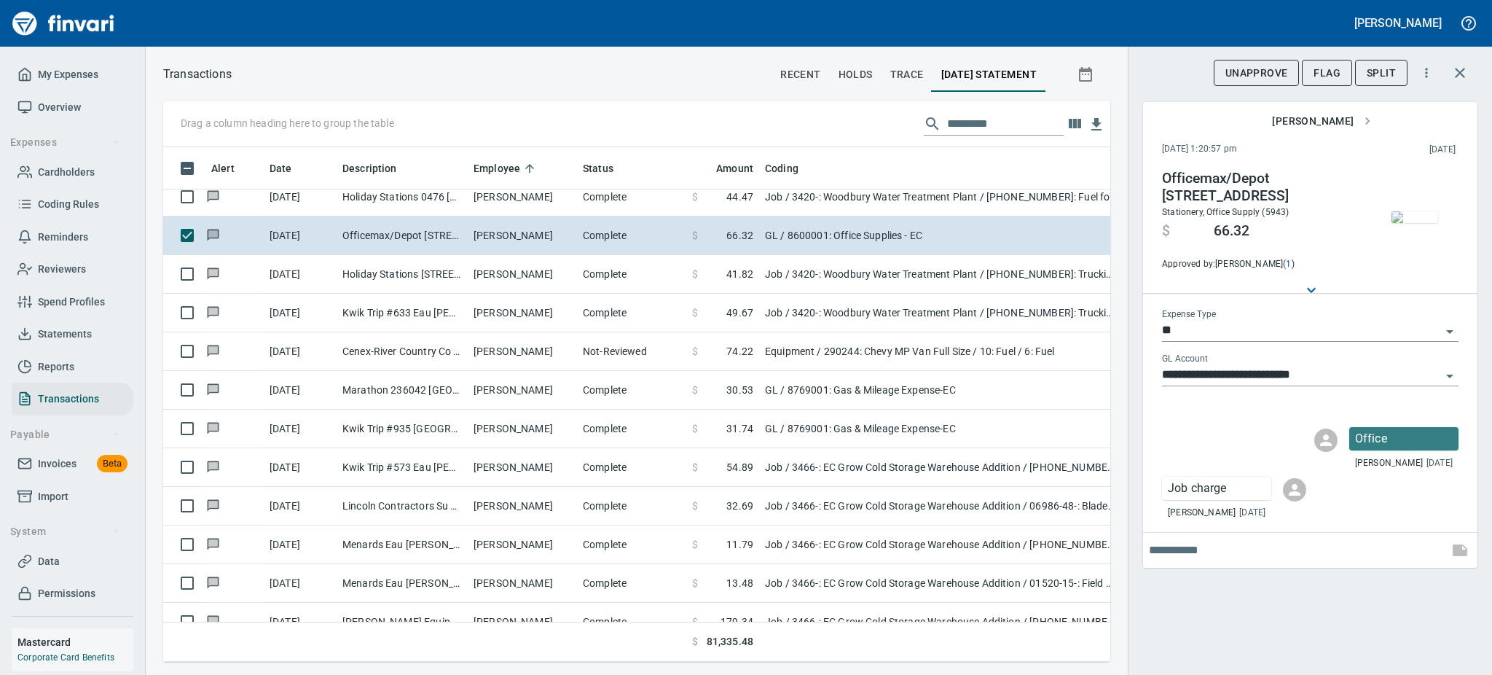
click at [1452, 325] on icon "Open" at bounding box center [1449, 331] width 17 height 17
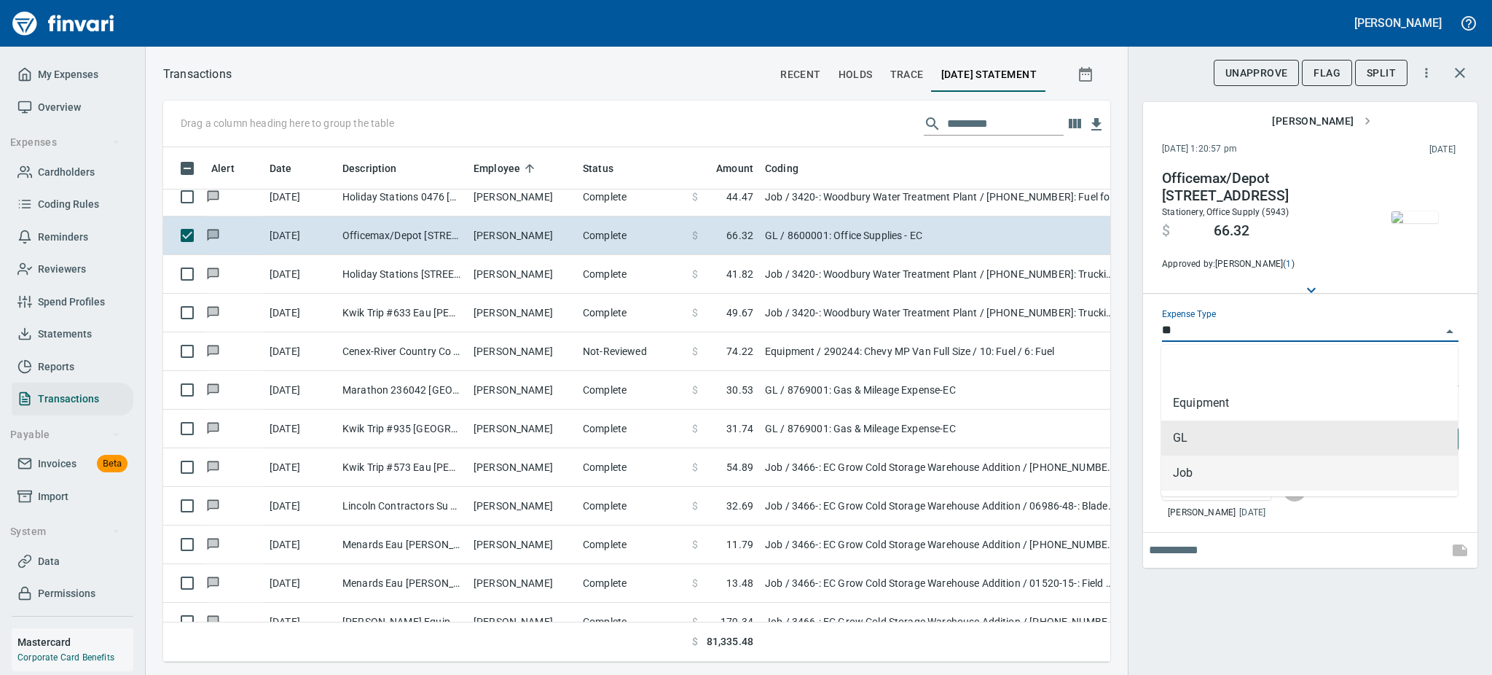
click at [1184, 478] on li "Job" at bounding box center [1309, 472] width 297 height 35
type input "***"
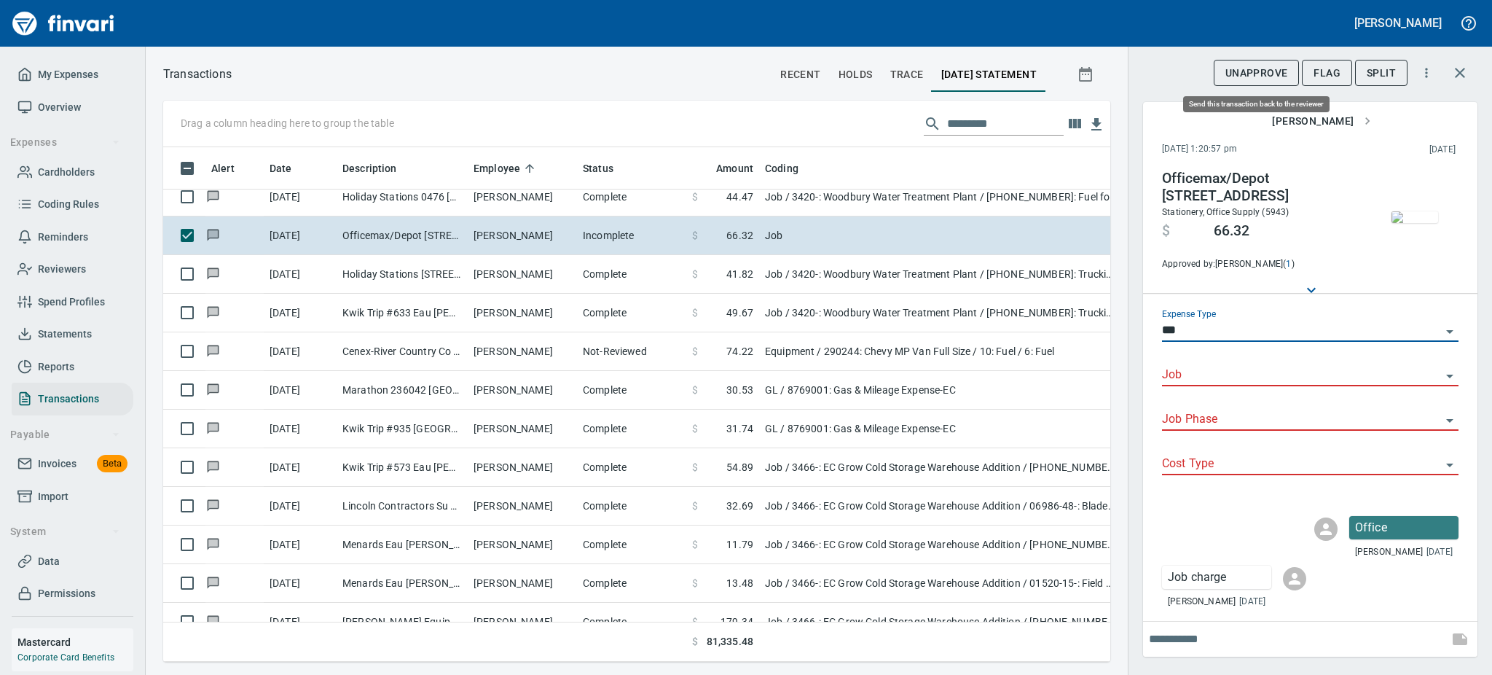
click at [1256, 68] on span "UnApprove" at bounding box center [1257, 73] width 63 height 18
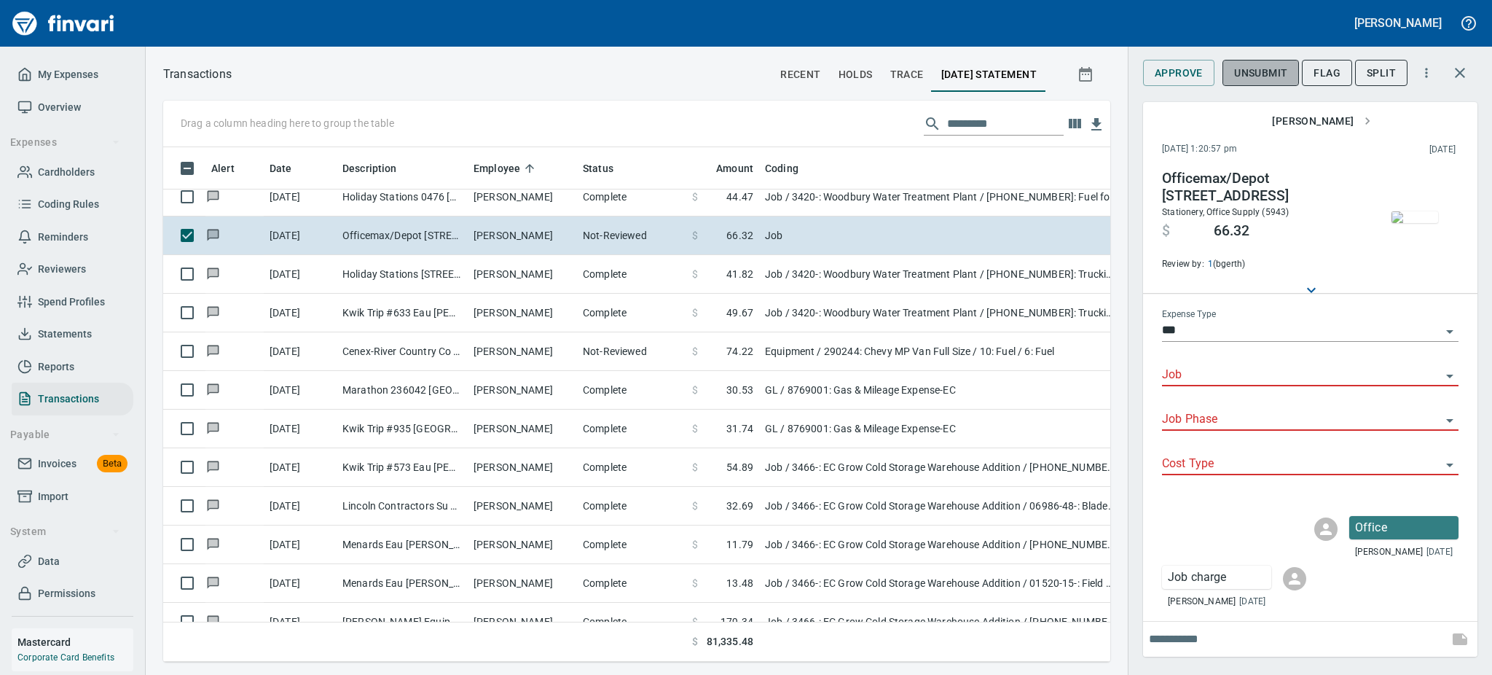
click at [1256, 68] on span "Unsubmit" at bounding box center [1260, 73] width 53 height 18
click at [1333, 76] on span "Flag" at bounding box center [1327, 73] width 27 height 18
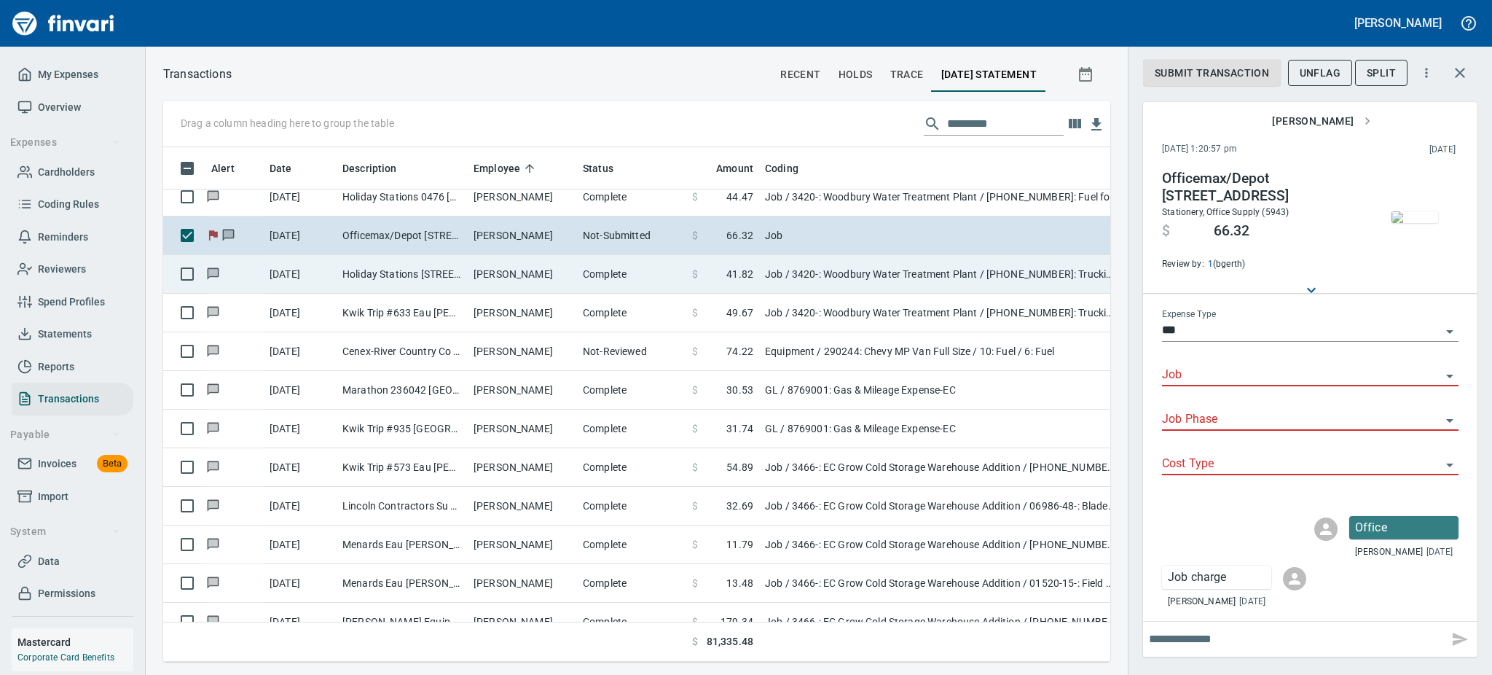
click at [554, 271] on td "[PERSON_NAME]" at bounding box center [522, 274] width 109 height 39
type input "**********"
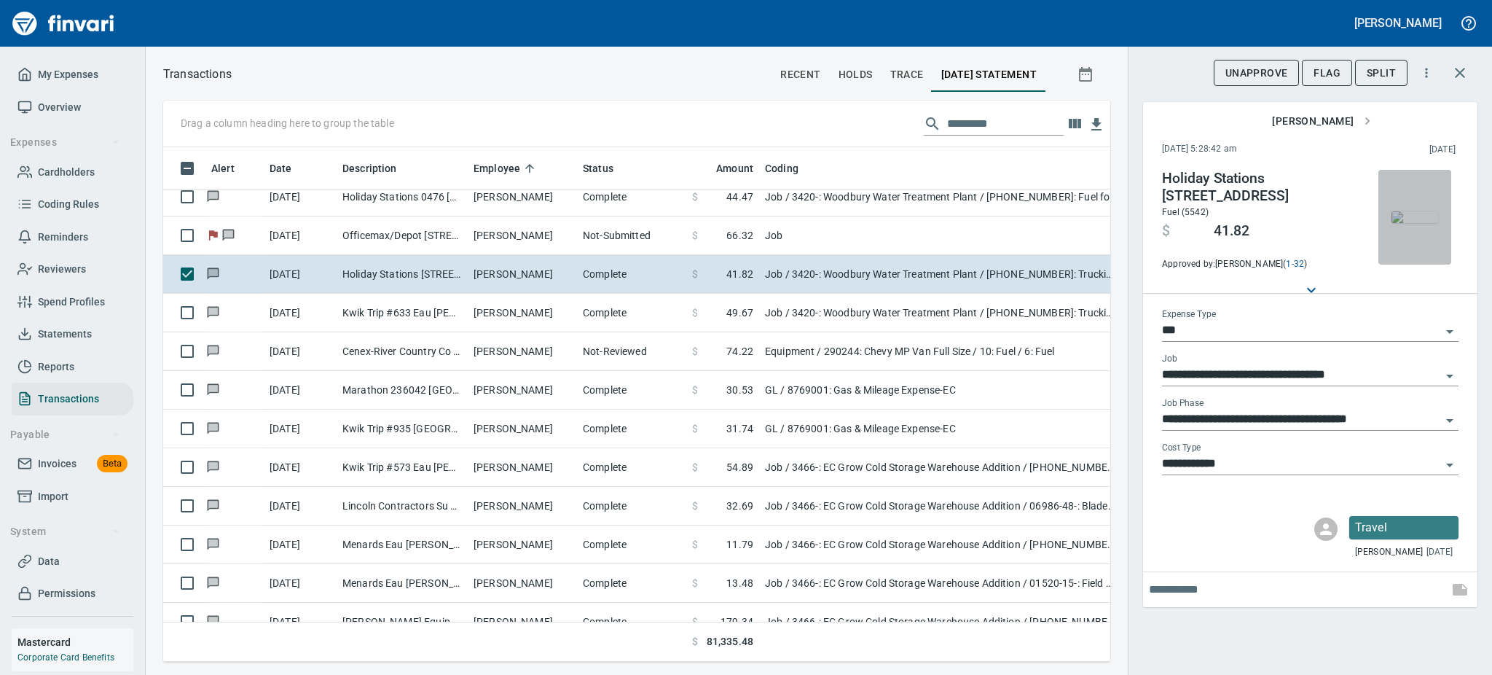
click at [1408, 223] on img "button" at bounding box center [1415, 217] width 47 height 12
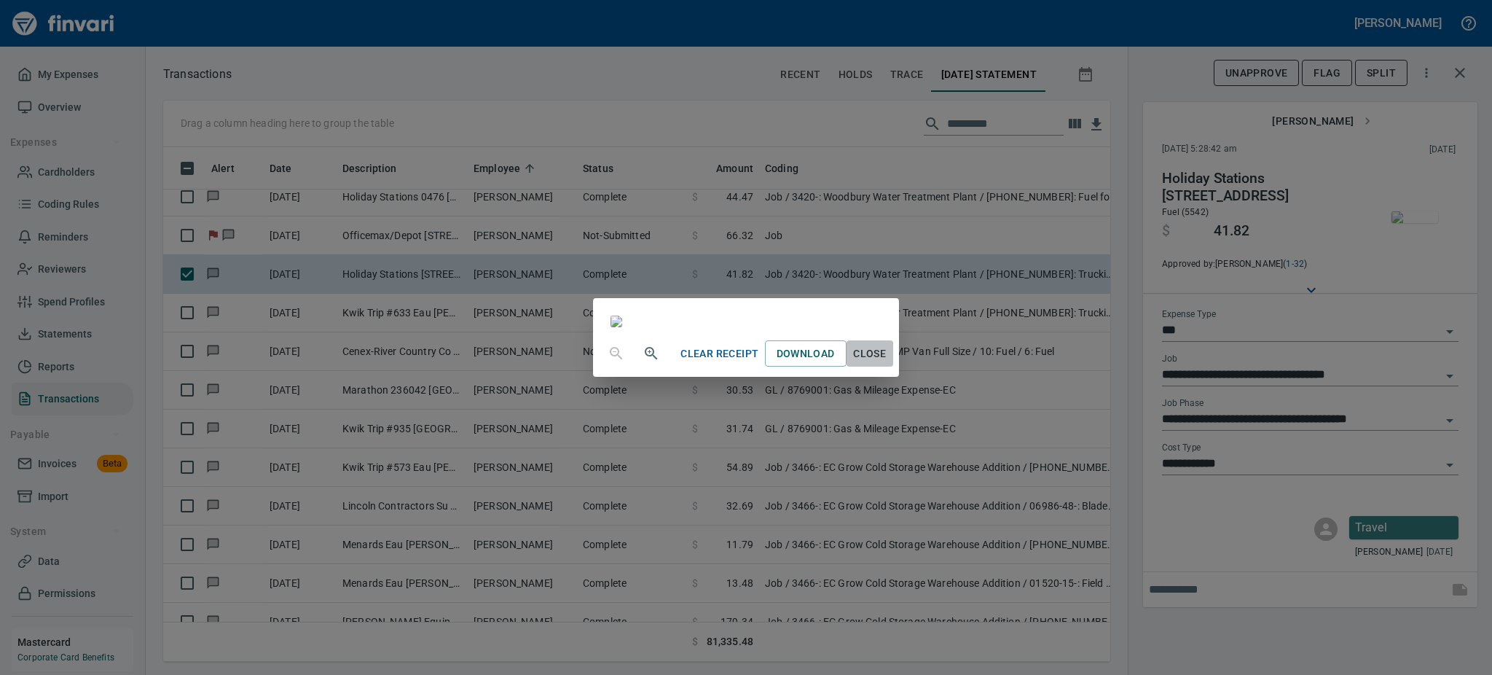
click at [887, 363] on span "Close" at bounding box center [869, 354] width 35 height 18
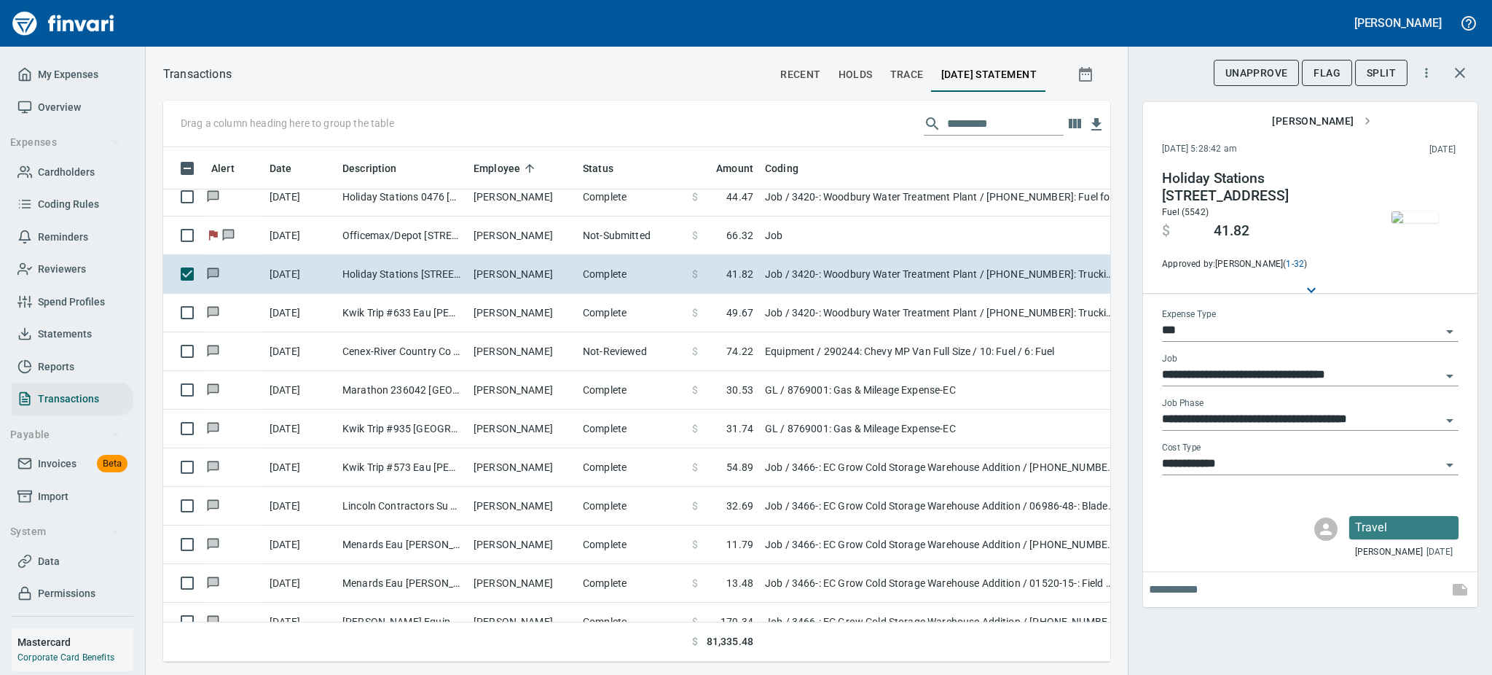
click at [1449, 416] on icon "Open" at bounding box center [1449, 420] width 17 height 17
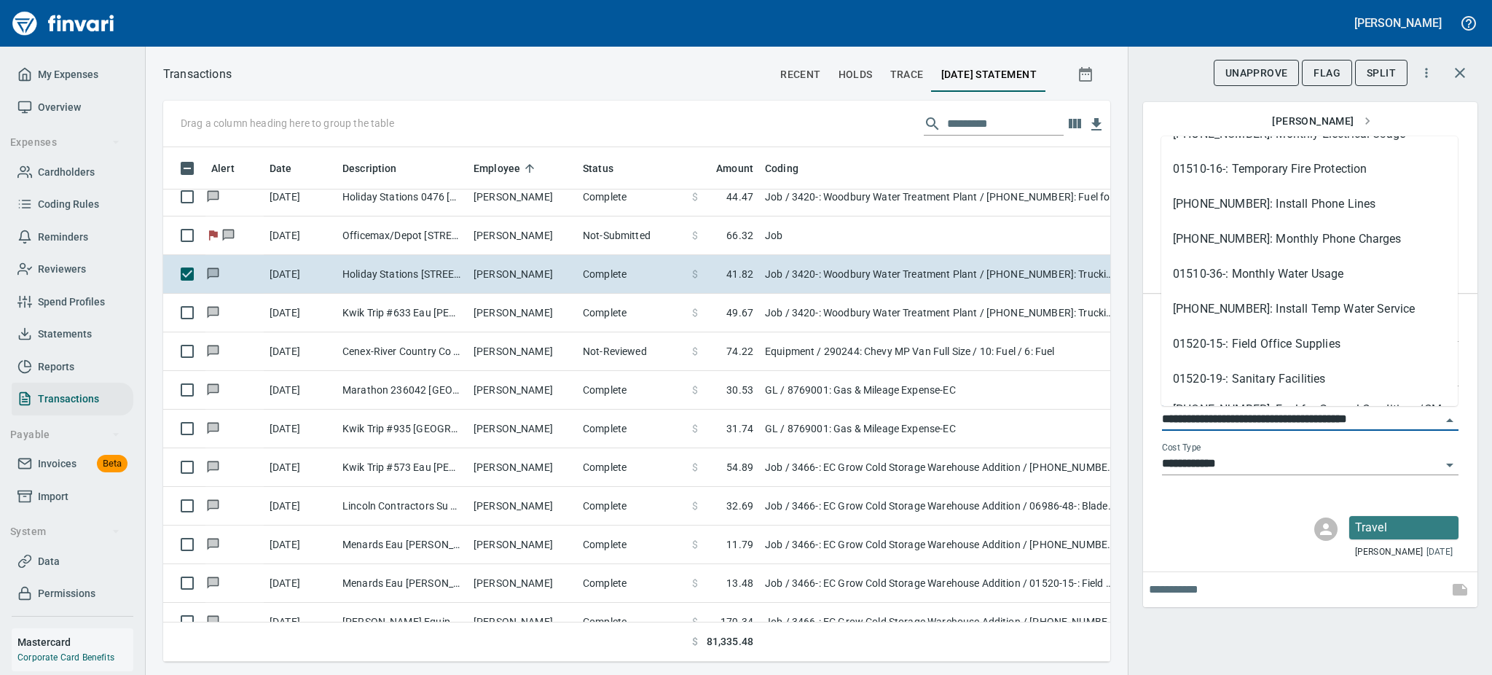
scroll to position [764, 0]
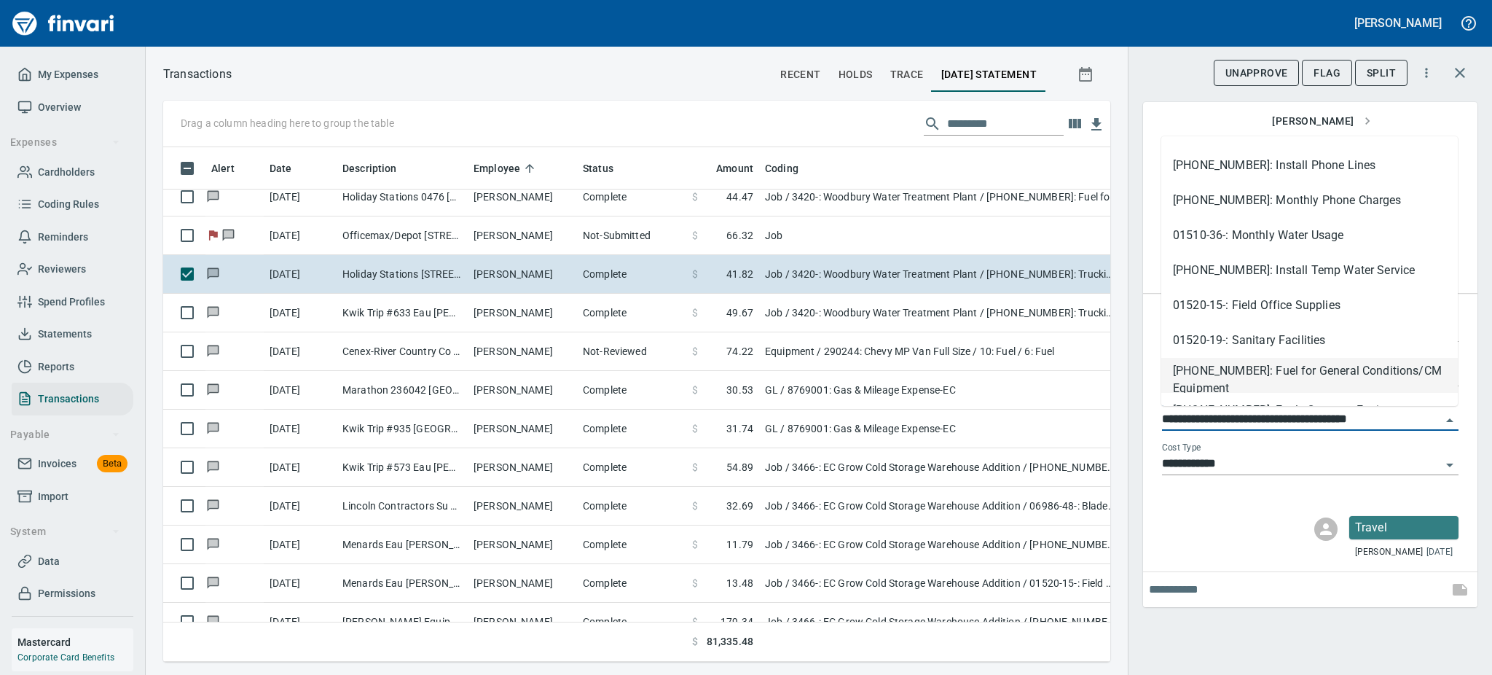
click at [1350, 379] on li "[PHONE_NUMBER]: Fuel for General Conditions/CM Equipment" at bounding box center [1309, 375] width 297 height 35
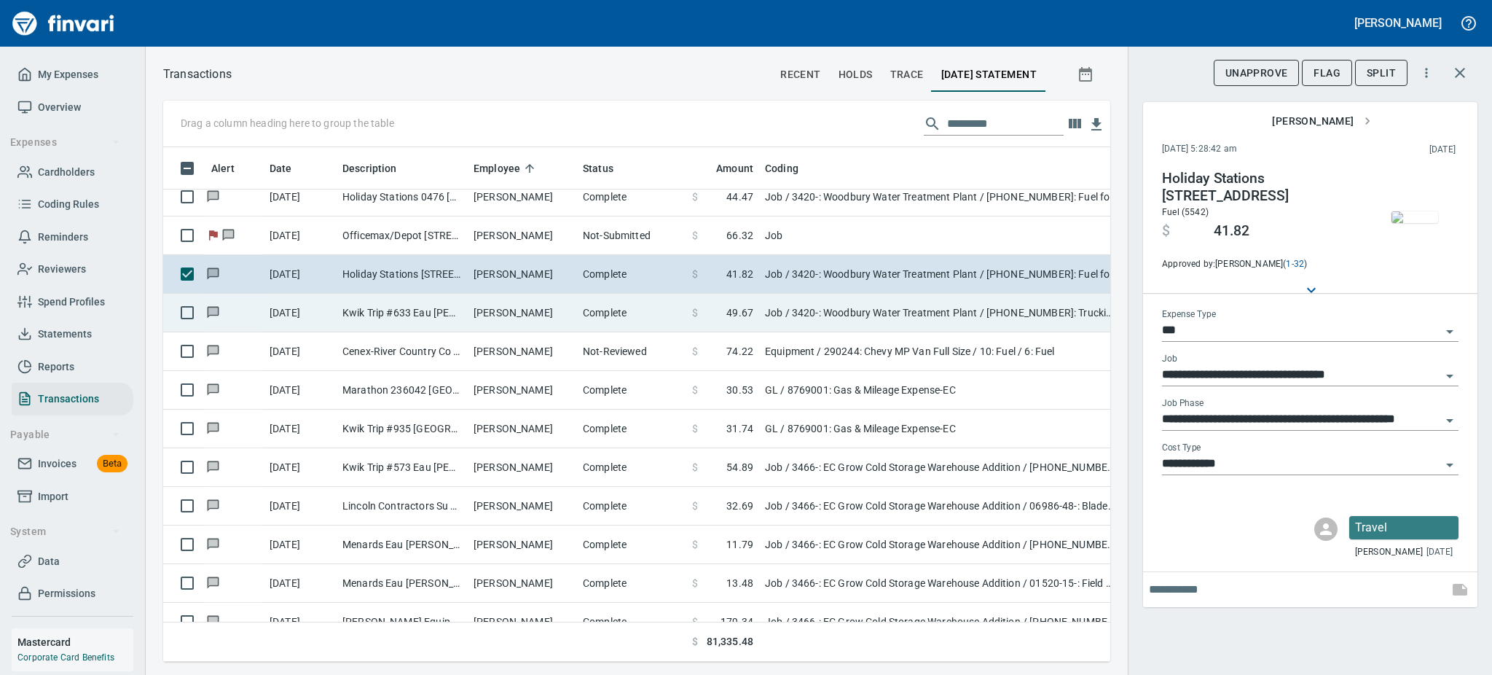
click at [583, 307] on td "Complete" at bounding box center [631, 313] width 109 height 39
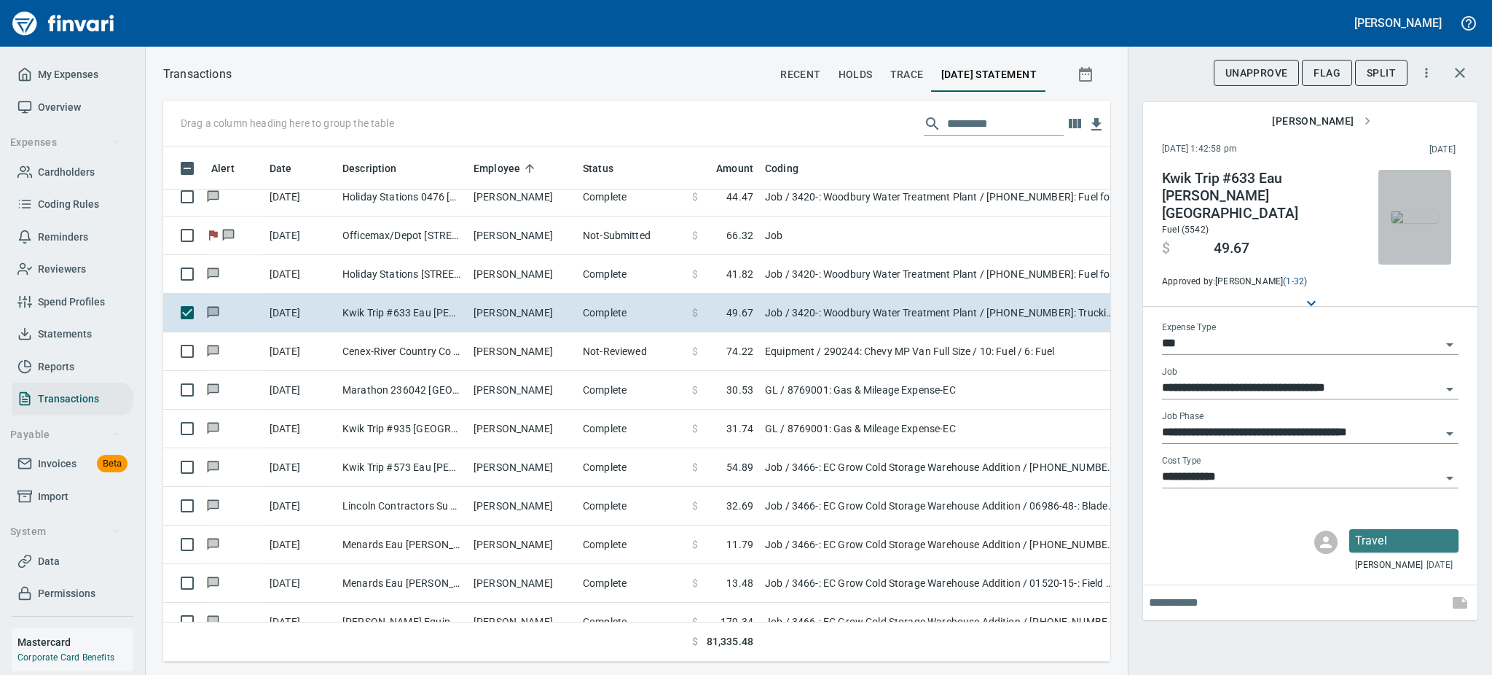
click at [1404, 211] on img "button" at bounding box center [1415, 217] width 47 height 12
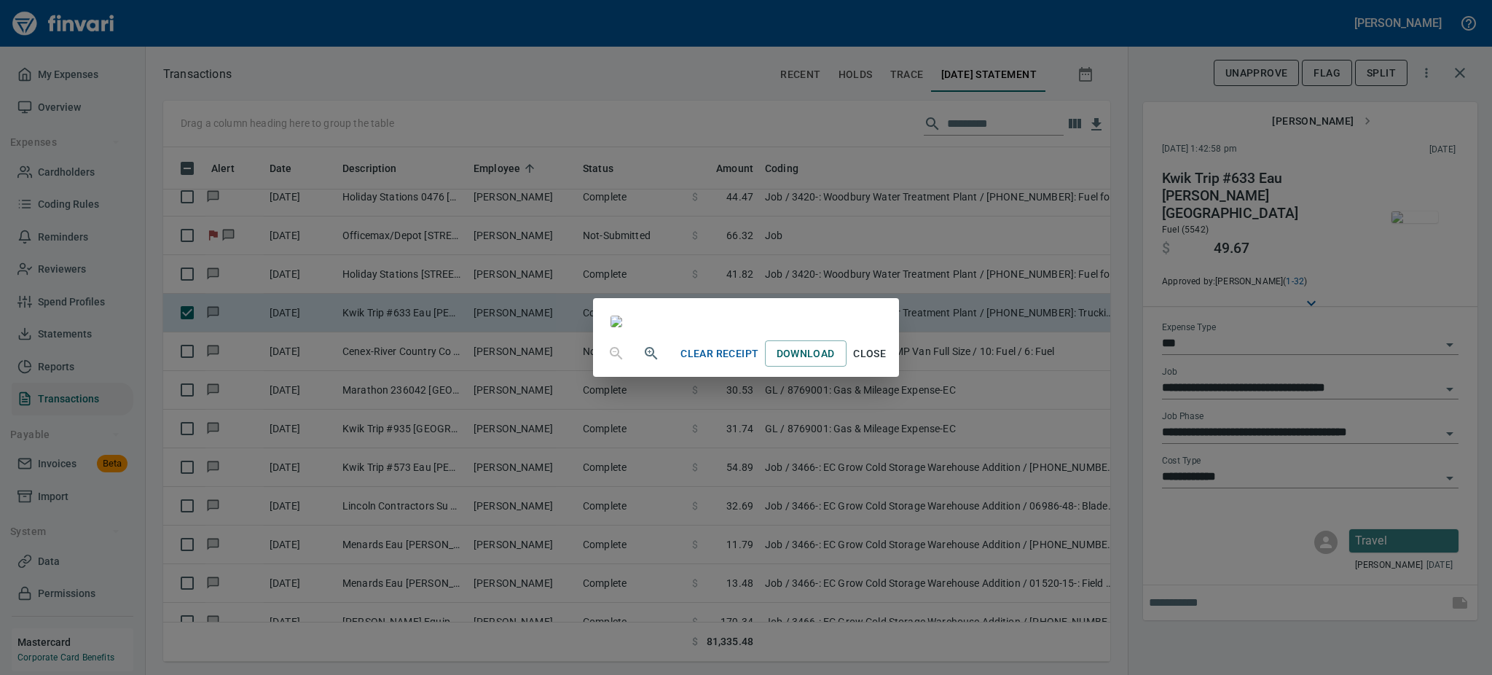
click at [887, 363] on span "Close" at bounding box center [869, 354] width 35 height 18
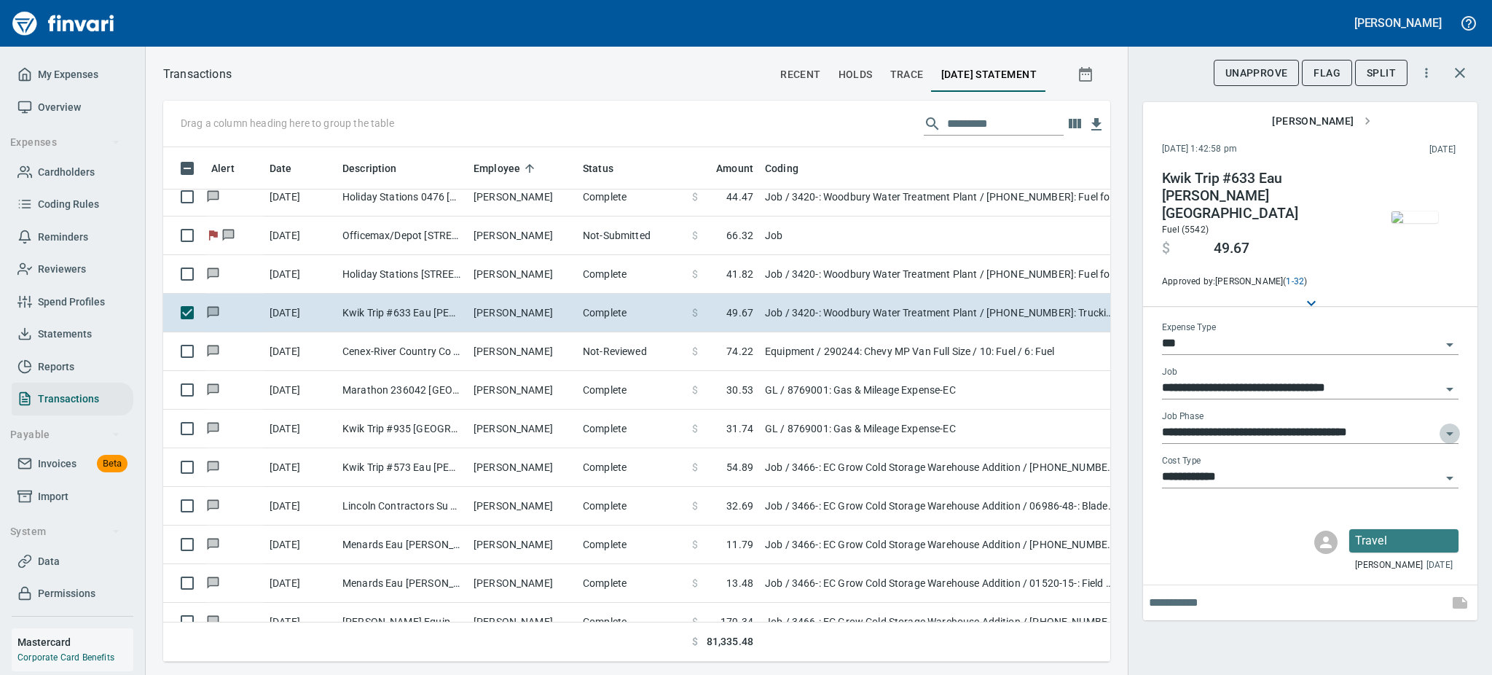
click at [1443, 425] on icon "Open" at bounding box center [1449, 433] width 17 height 17
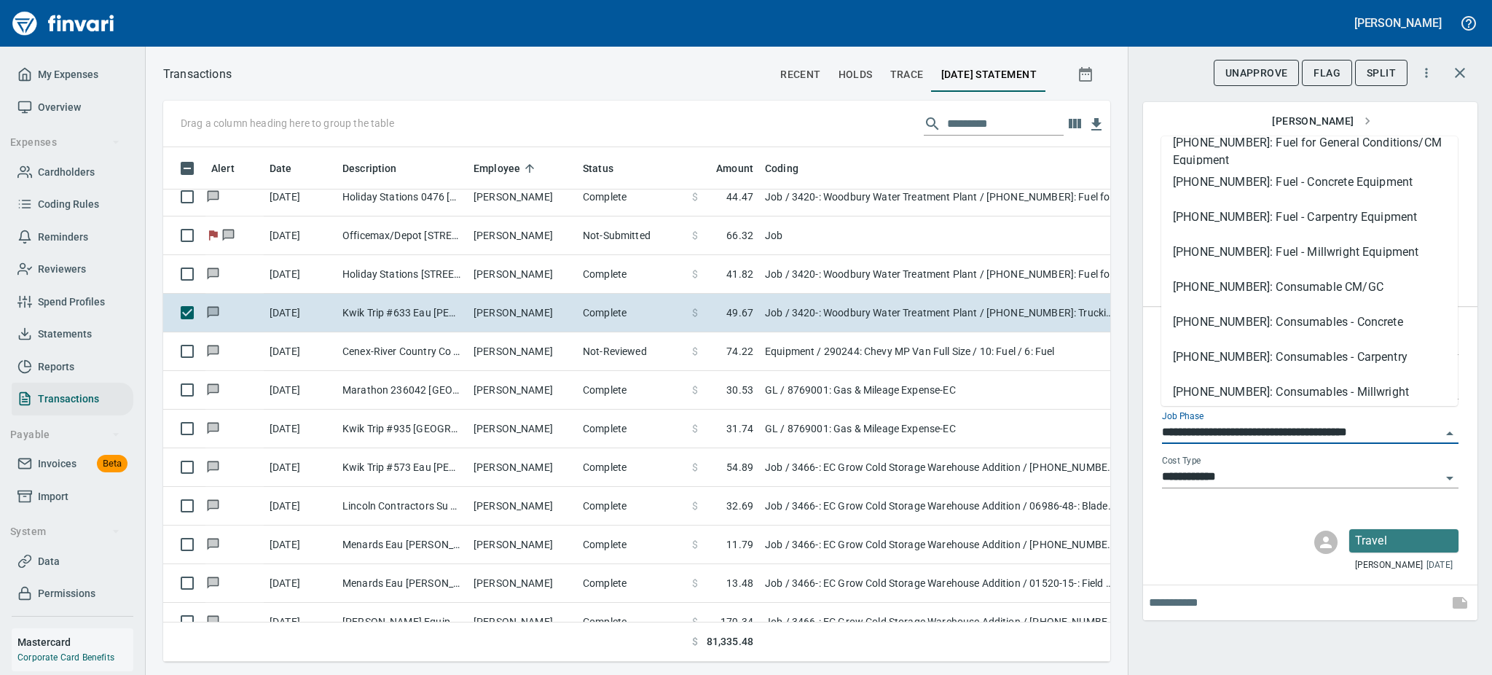
scroll to position [952, 0]
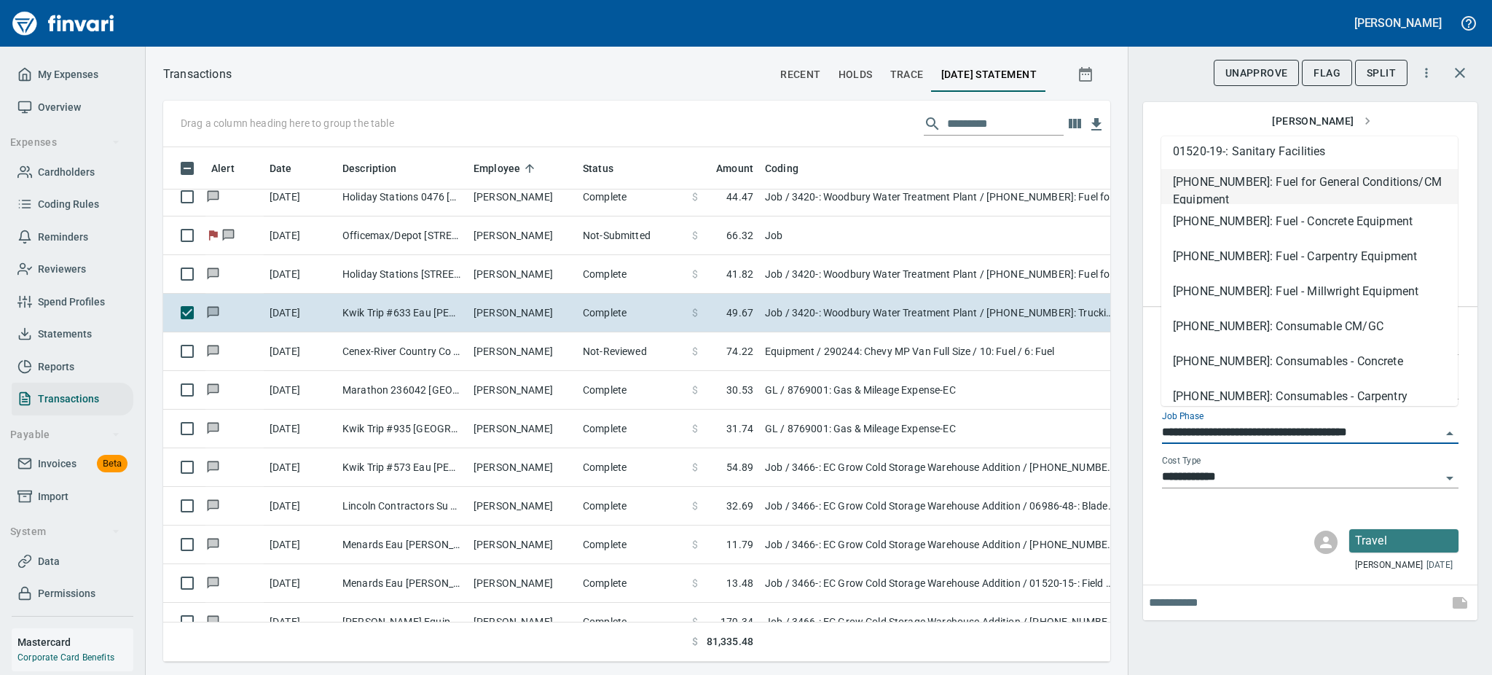
click at [1288, 188] on li "[PHONE_NUMBER]: Fuel for General Conditions/CM Equipment" at bounding box center [1309, 186] width 297 height 35
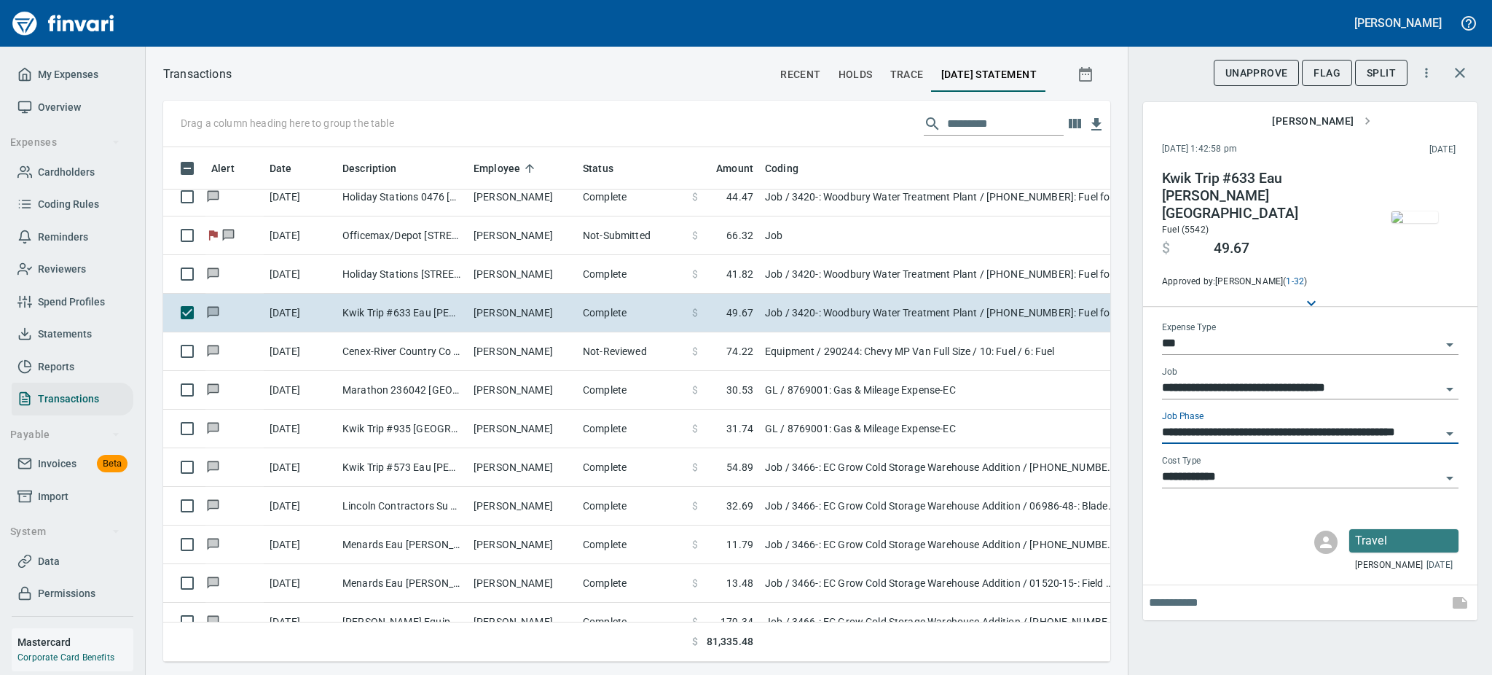
type input "**********"
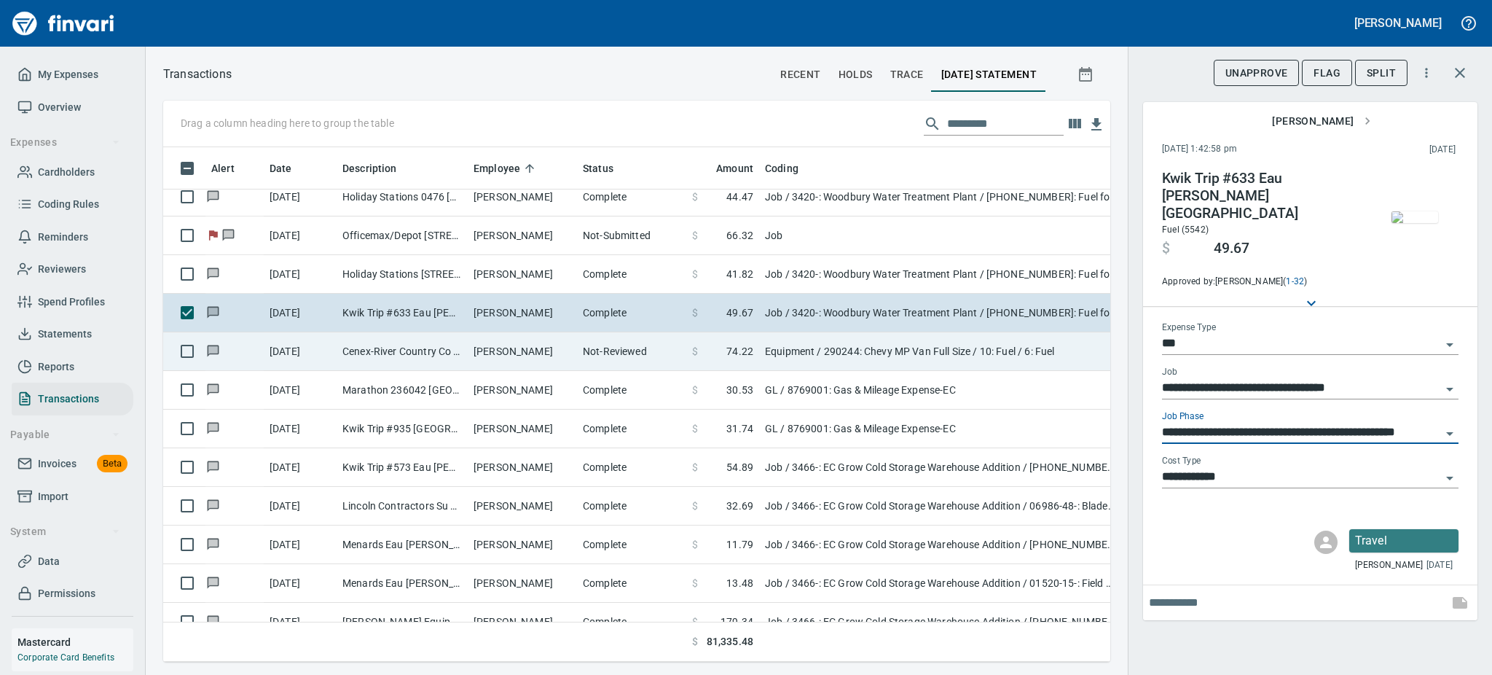
click at [598, 355] on td "Not-Reviewed" at bounding box center [631, 351] width 109 height 39
type input "*********"
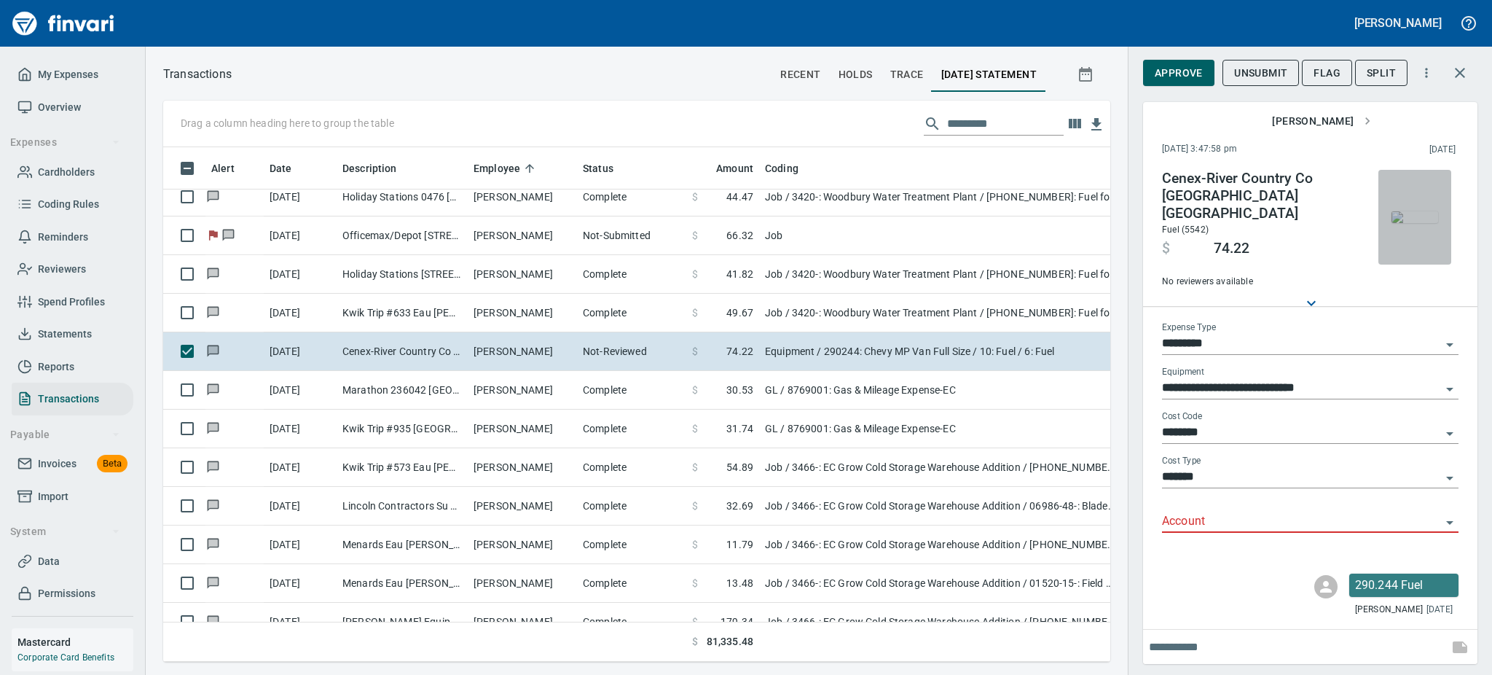
click at [1408, 211] on img "button" at bounding box center [1415, 217] width 47 height 12
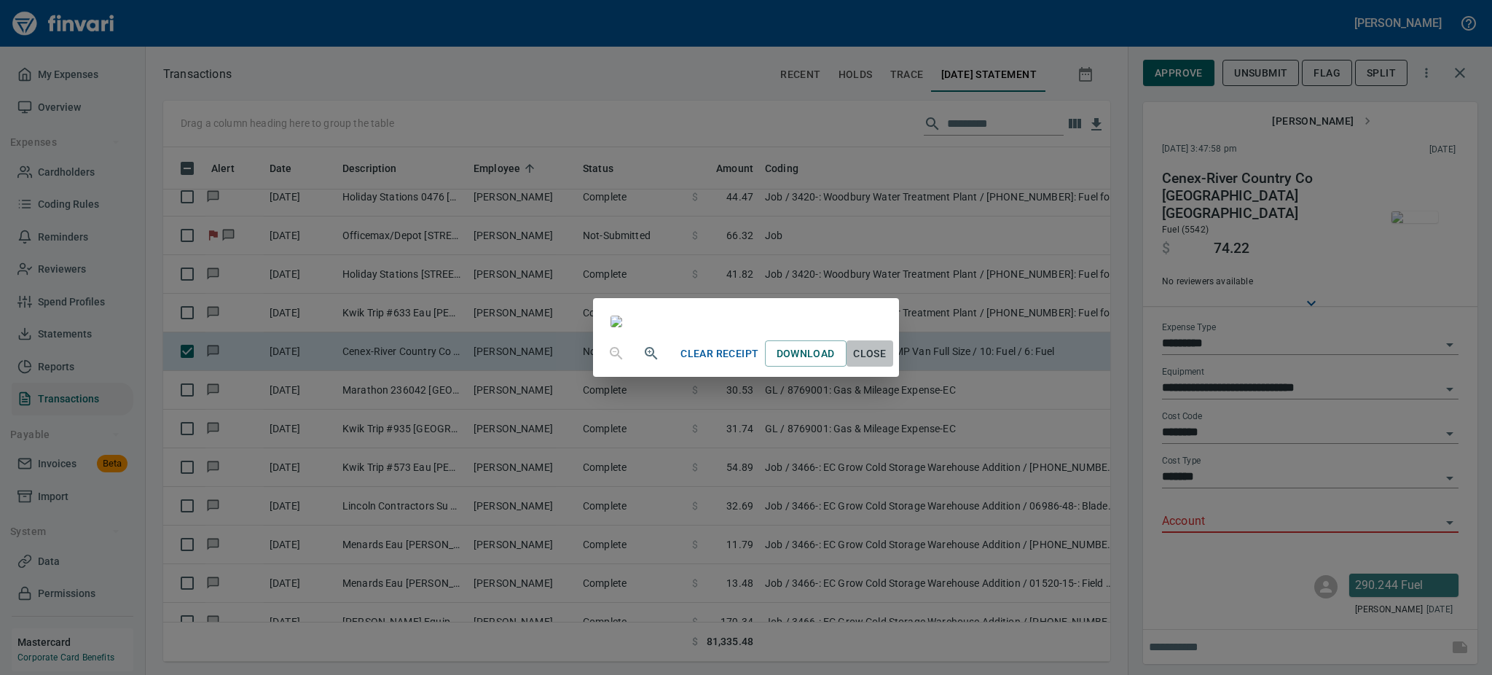
click at [887, 363] on span "Close" at bounding box center [869, 354] width 35 height 18
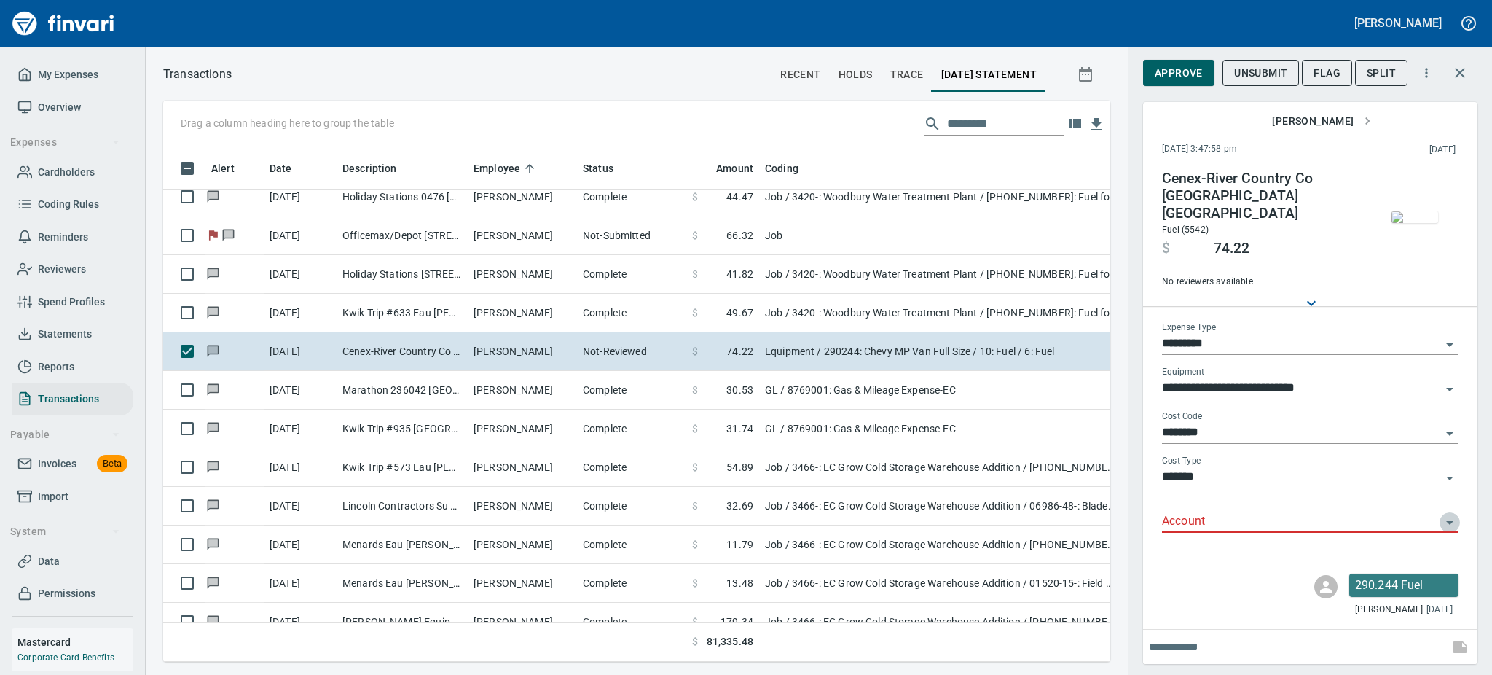
click at [1448, 514] on icon "Open" at bounding box center [1449, 522] width 17 height 17
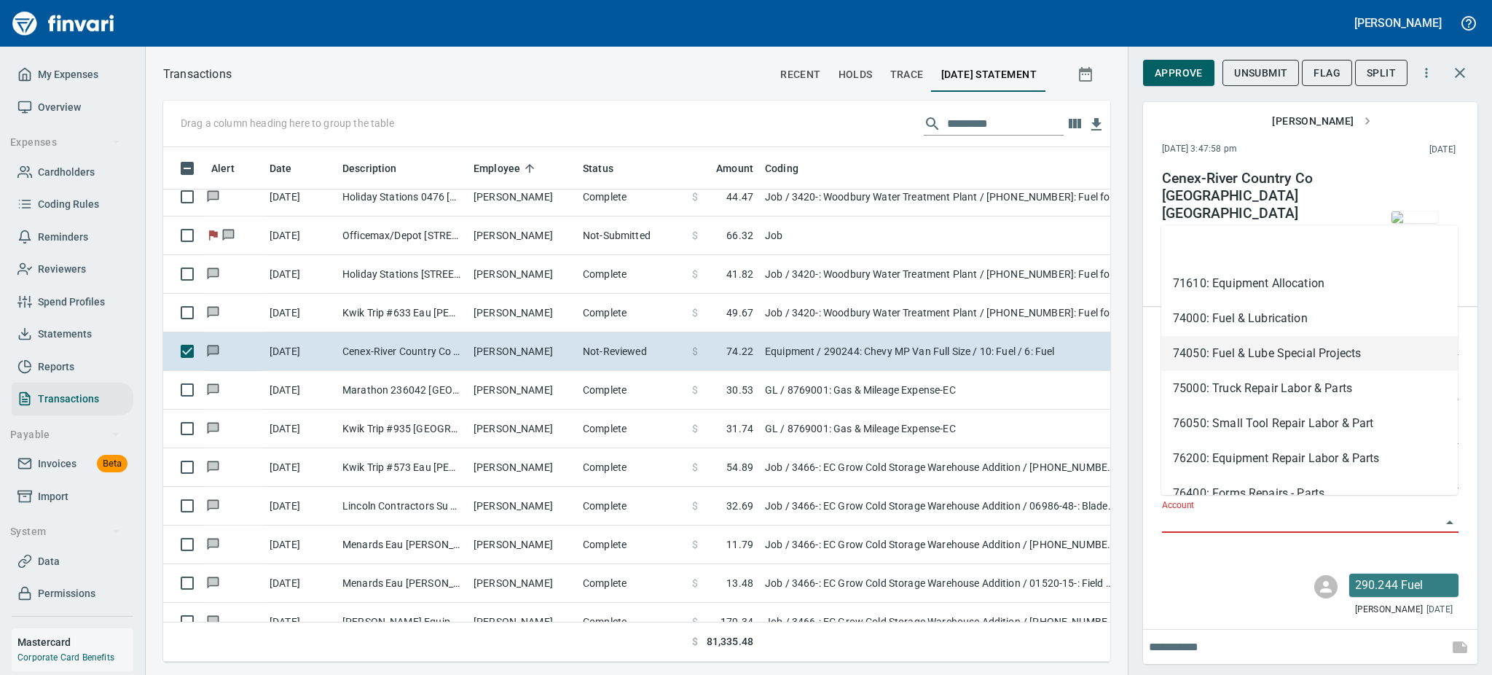
click at [1204, 358] on li "74050: Fuel & Lube Special Projects" at bounding box center [1309, 353] width 297 height 35
type input "**********"
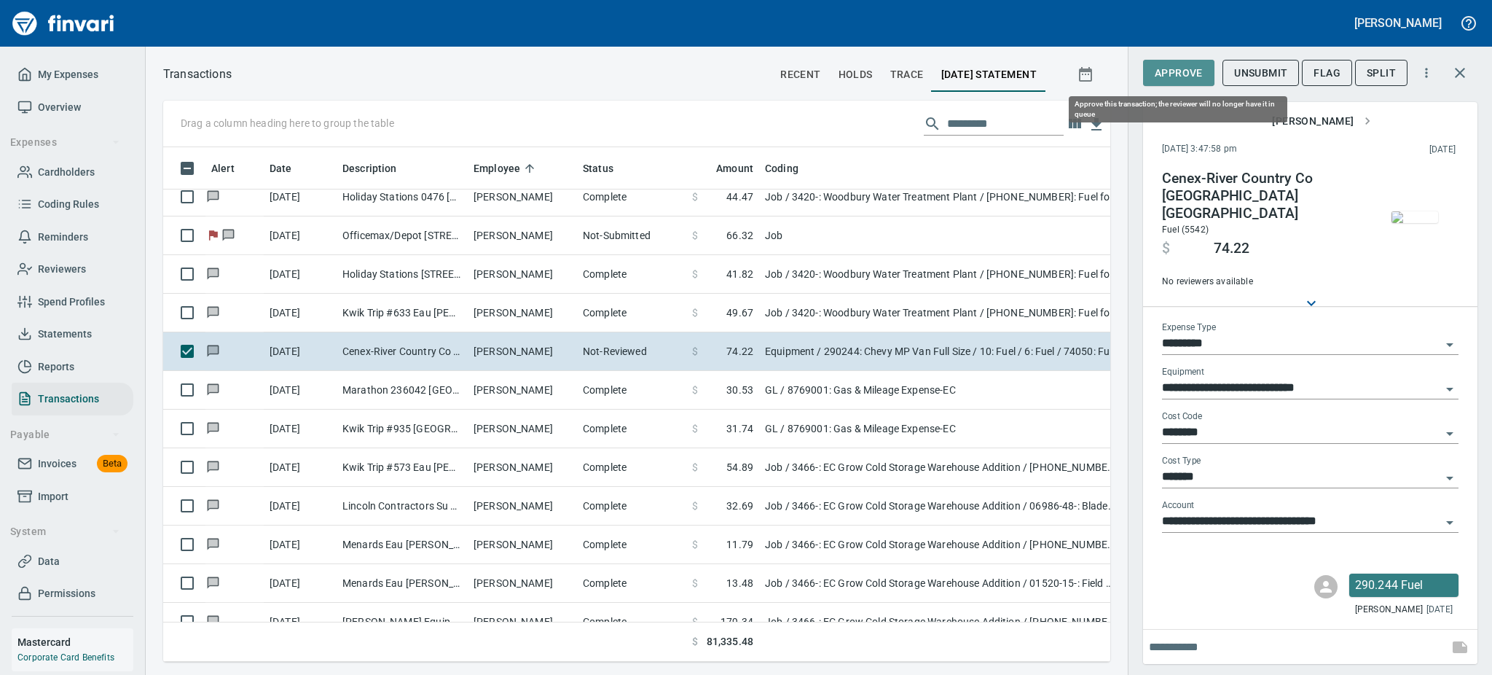
click at [1166, 74] on span "Approve" at bounding box center [1179, 73] width 48 height 18
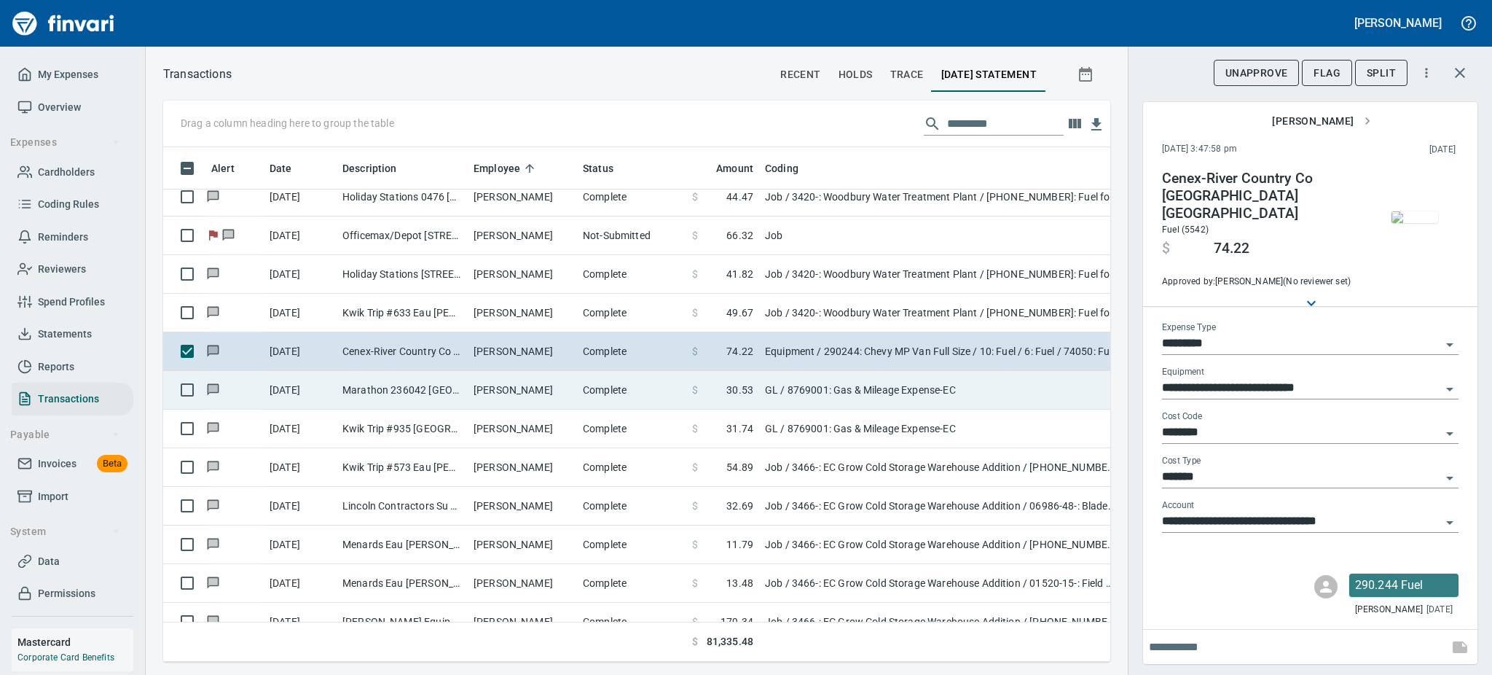
click at [522, 388] on td "[PERSON_NAME]" at bounding box center [522, 390] width 109 height 39
type input "**"
type input "**********"
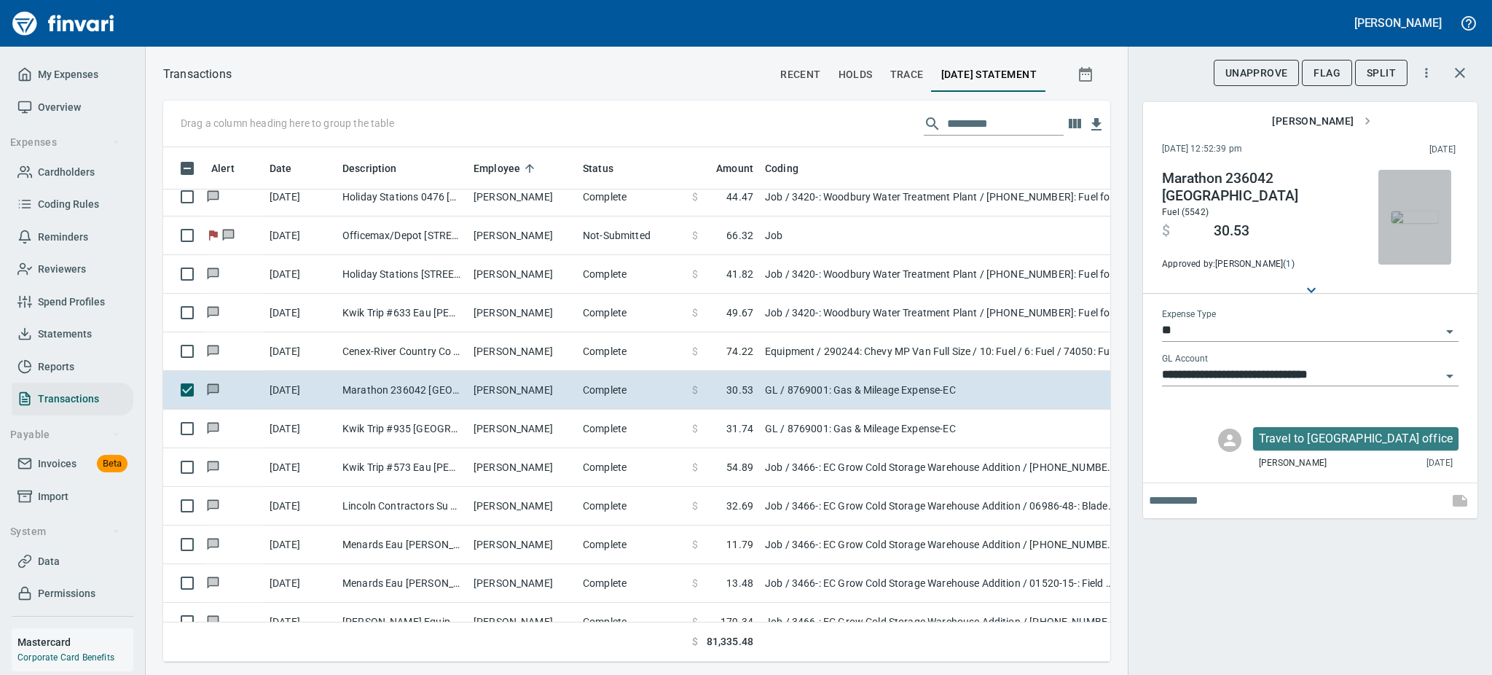
click at [1415, 211] on img "button" at bounding box center [1415, 217] width 47 height 12
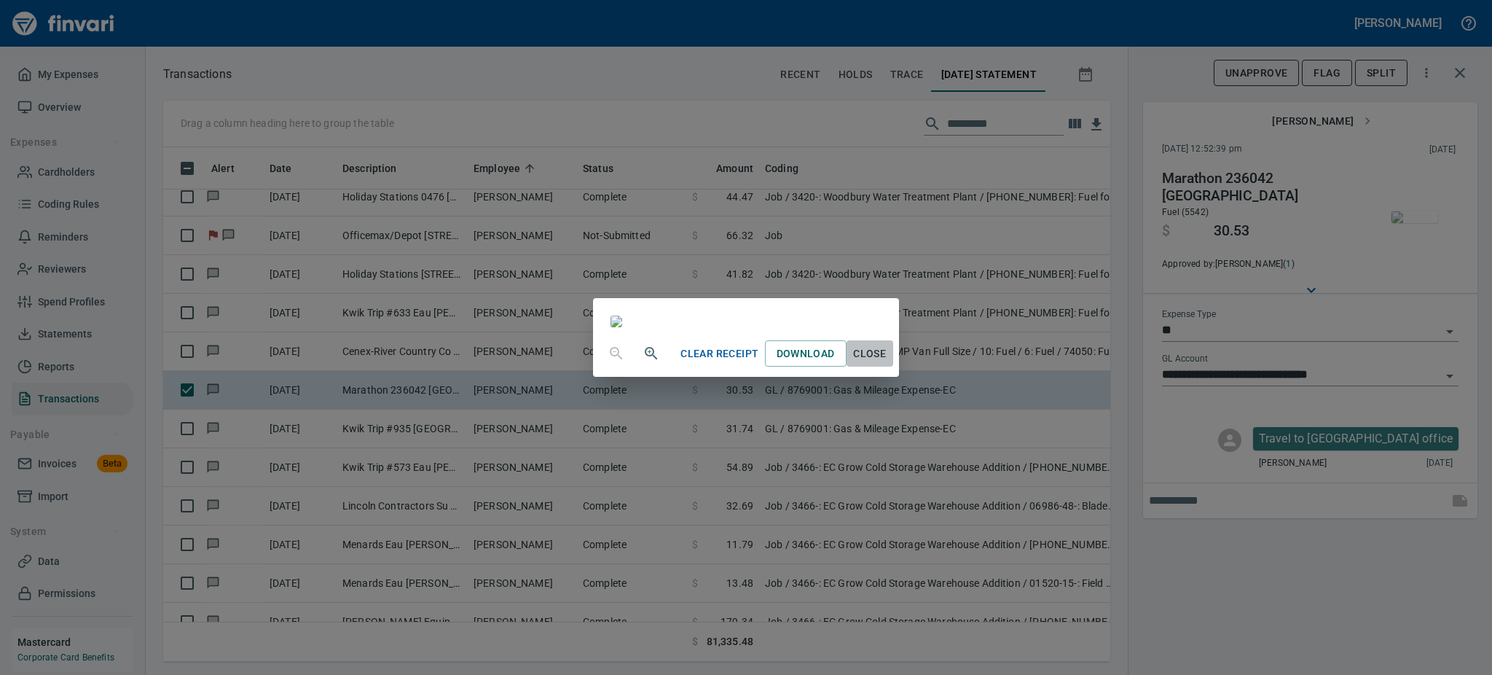
click at [887, 363] on span "Close" at bounding box center [869, 354] width 35 height 18
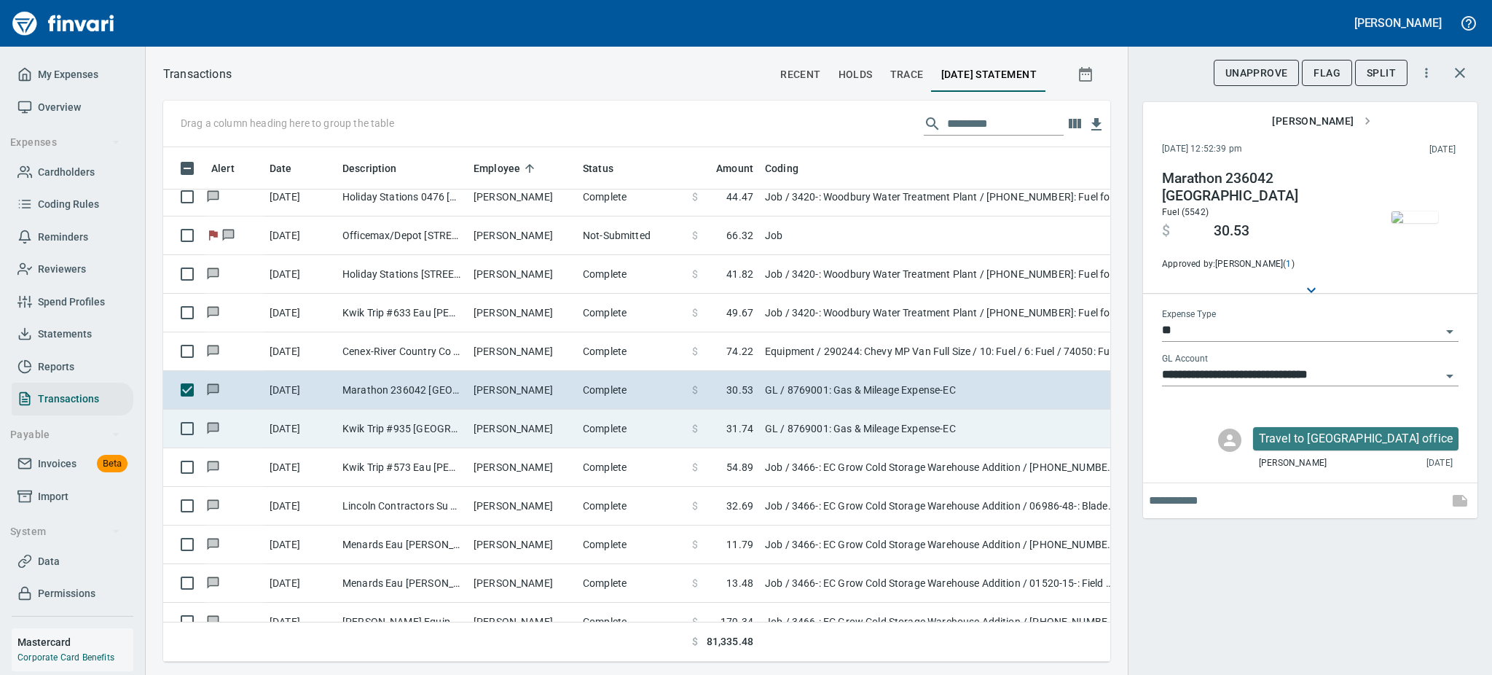
click at [510, 438] on td "[PERSON_NAME]" at bounding box center [522, 428] width 109 height 39
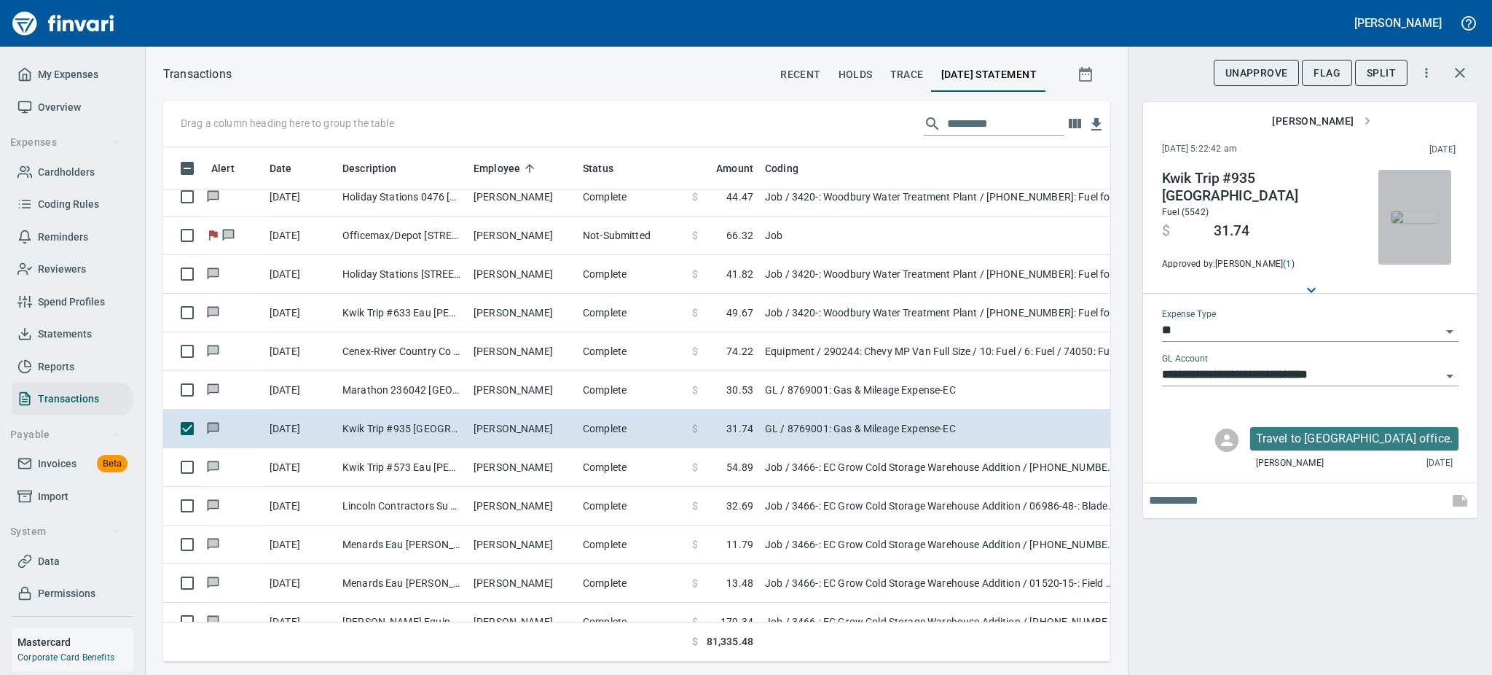
click at [1403, 211] on img "button" at bounding box center [1415, 217] width 47 height 12
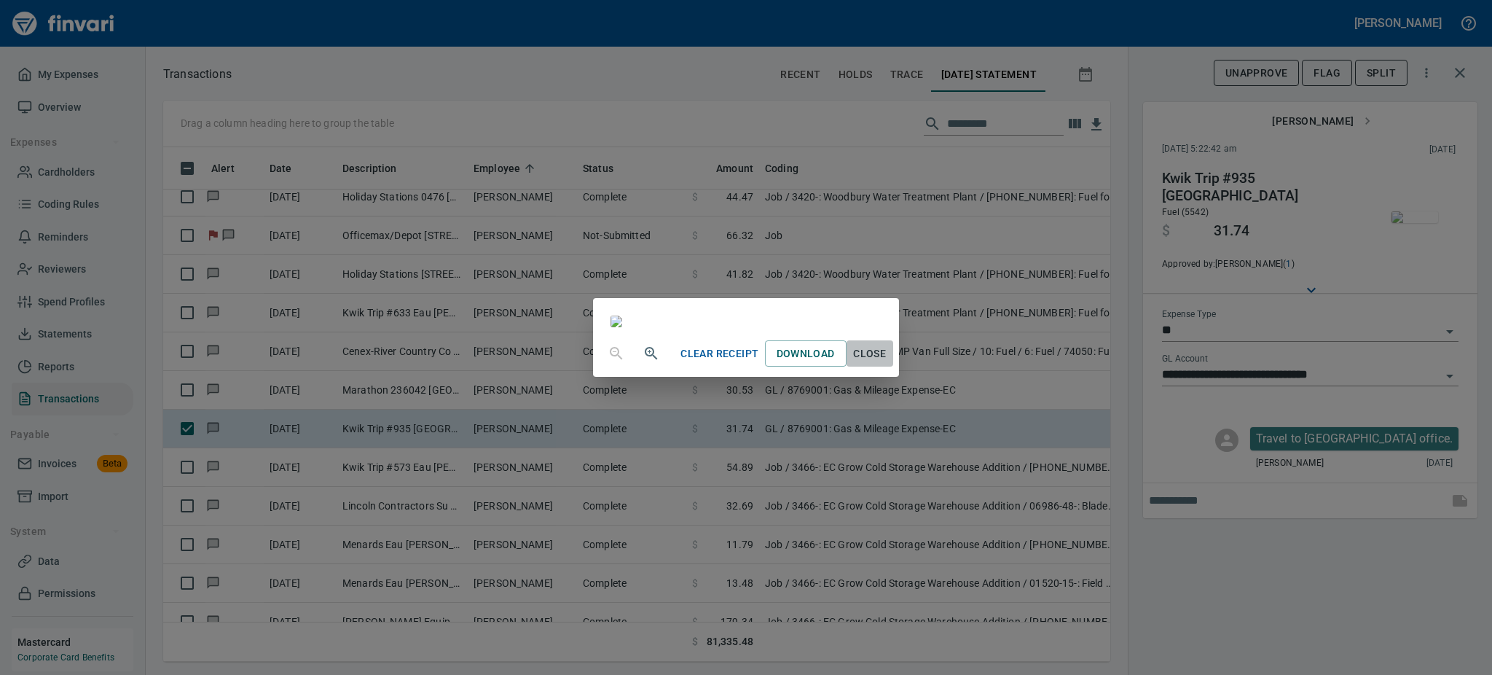
click at [887, 363] on span "Close" at bounding box center [869, 354] width 35 height 18
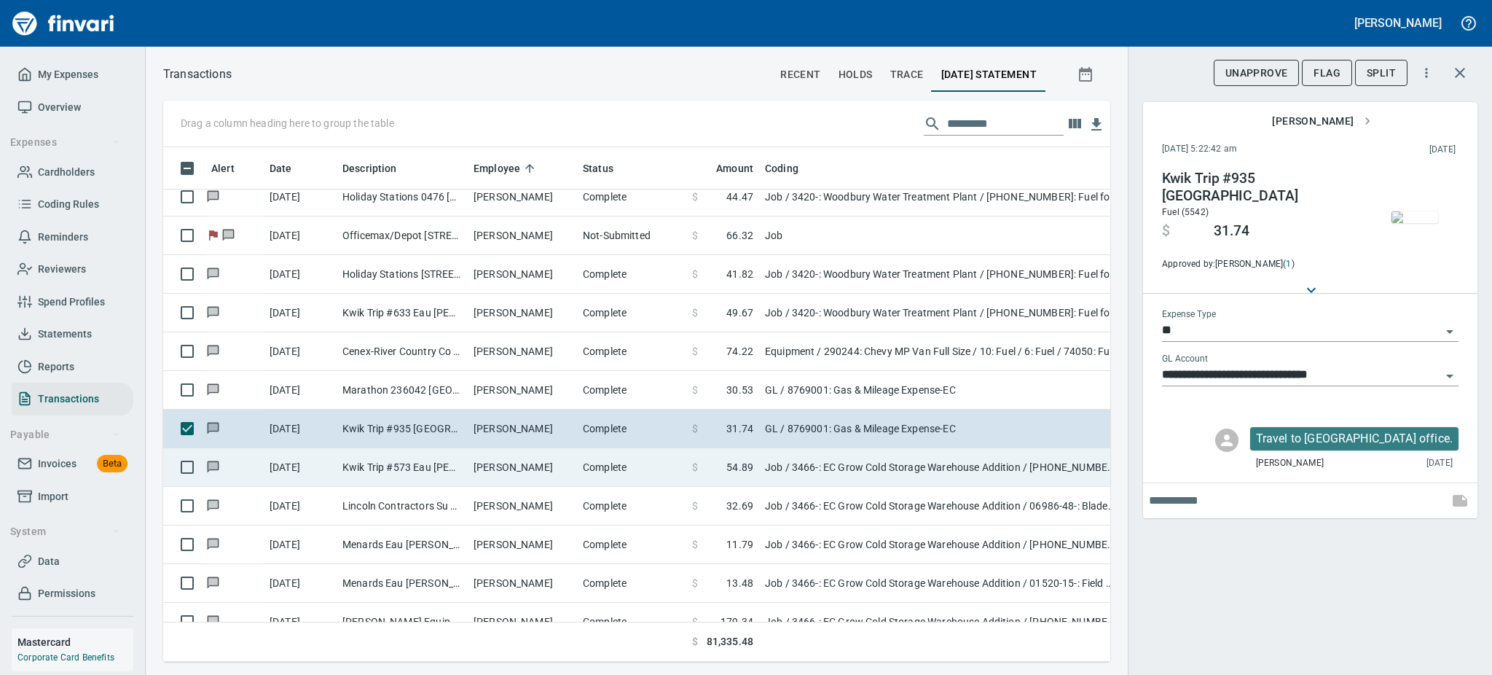
click at [552, 474] on td "[PERSON_NAME]" at bounding box center [522, 467] width 109 height 39
type input "***"
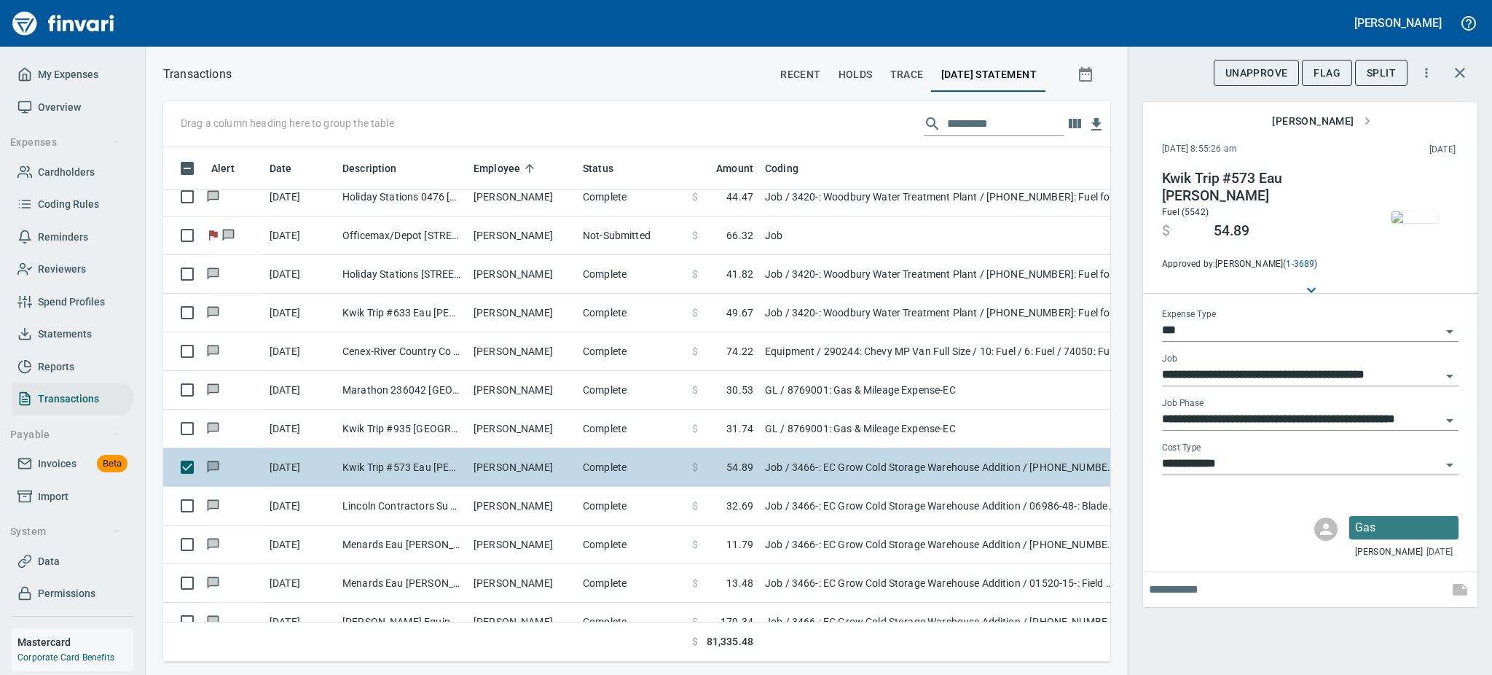
click at [552, 474] on td "[PERSON_NAME]" at bounding box center [522, 467] width 109 height 39
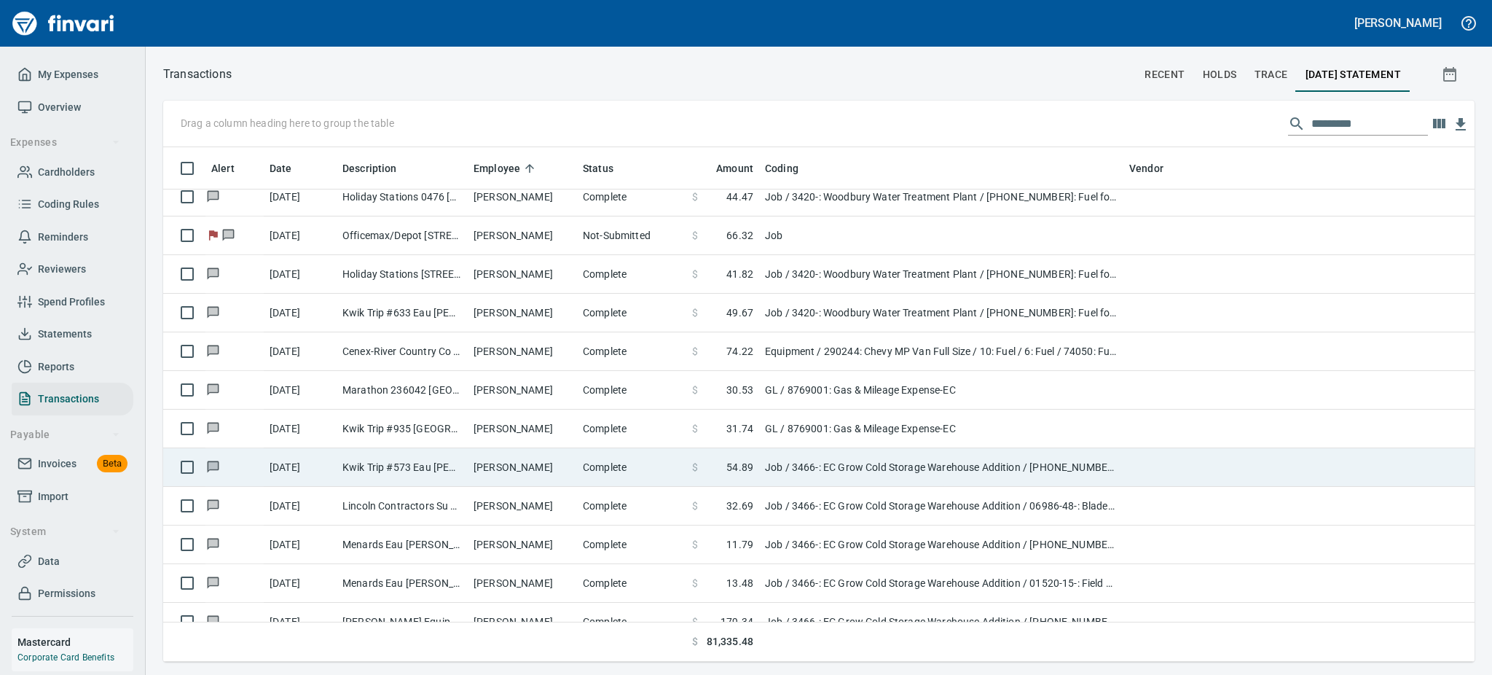
scroll to position [498, 1277]
click at [485, 466] on td "[PERSON_NAME]" at bounding box center [522, 467] width 109 height 39
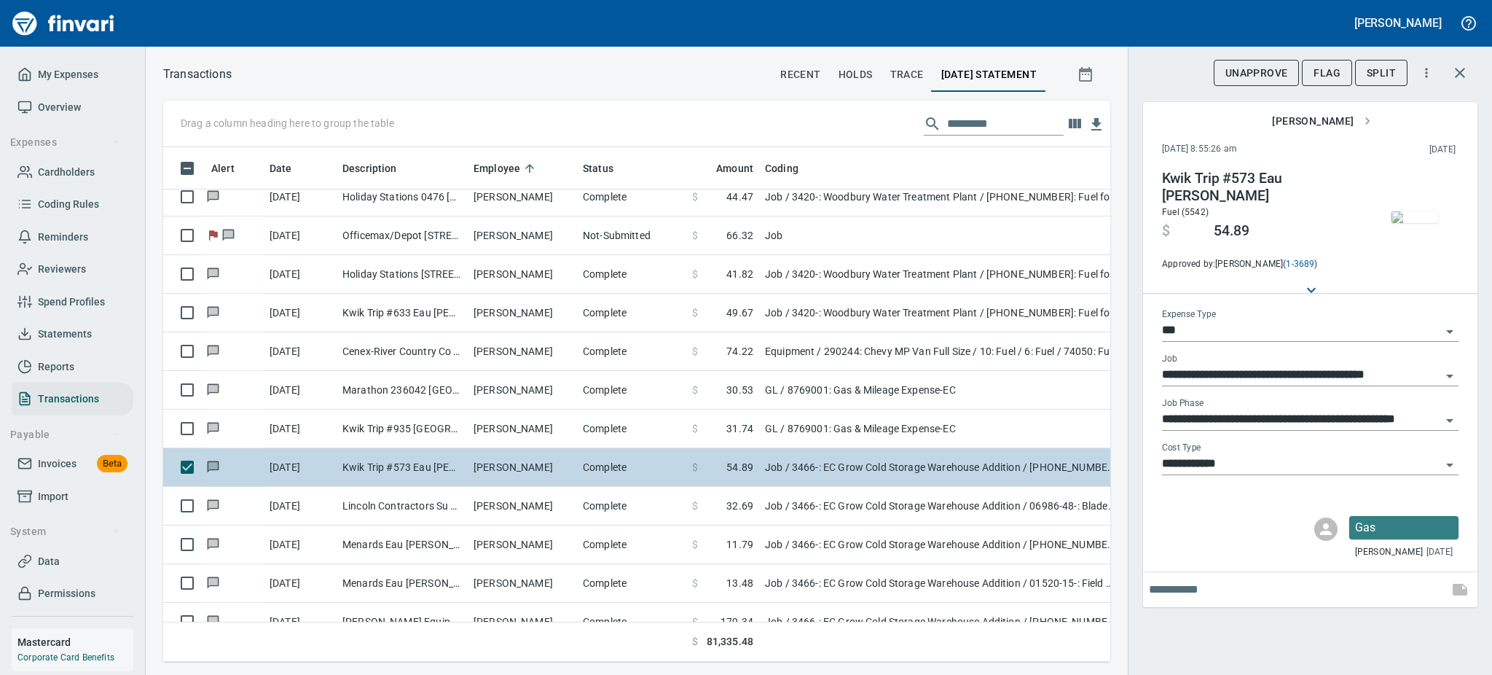
scroll to position [482, 914]
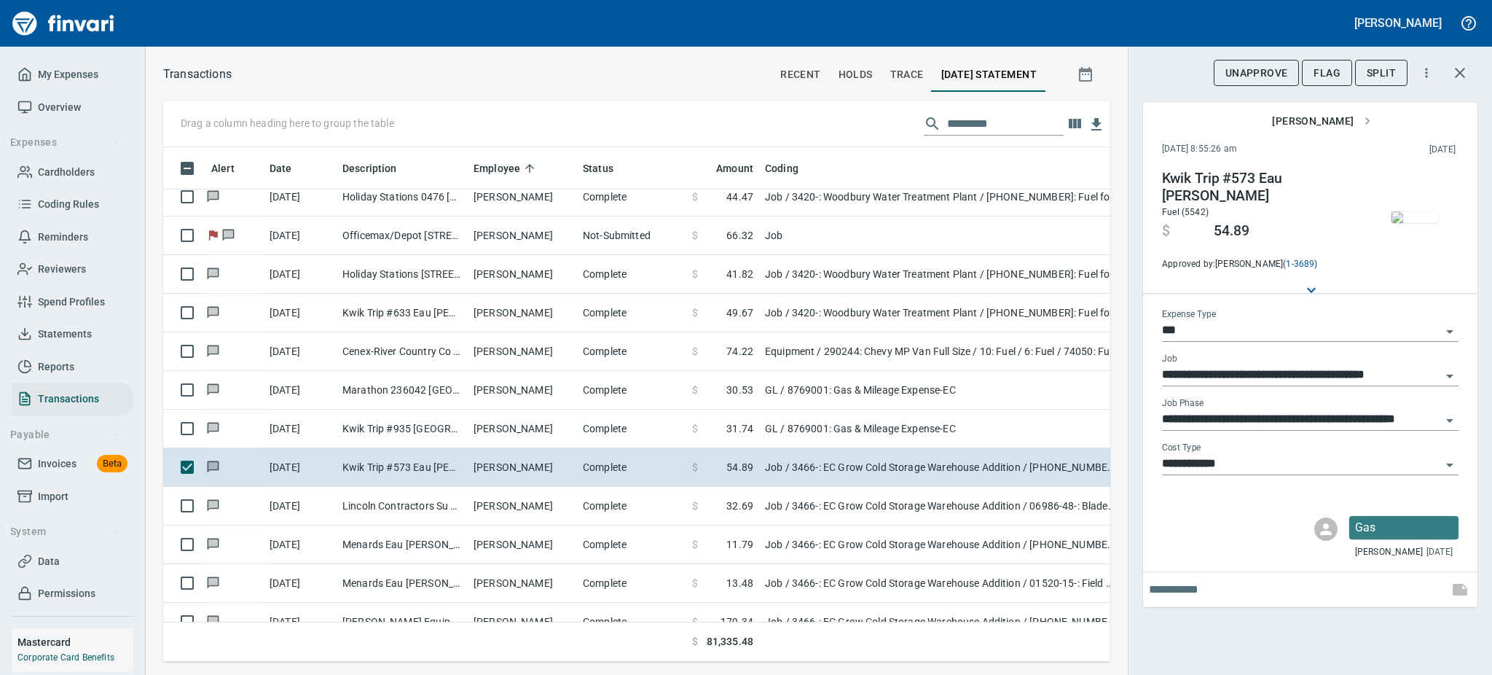
click at [1434, 211] on img "button" at bounding box center [1415, 217] width 47 height 12
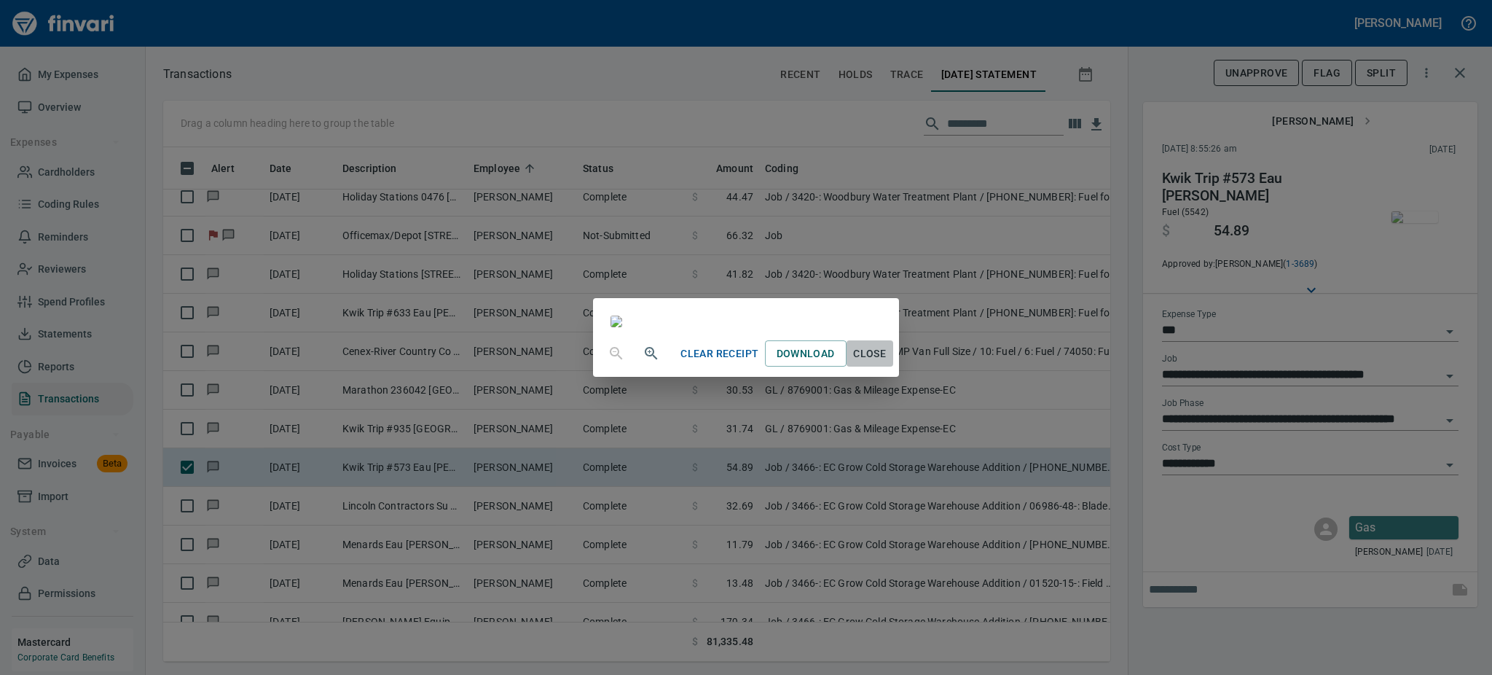
click at [887, 363] on span "Close" at bounding box center [869, 354] width 35 height 18
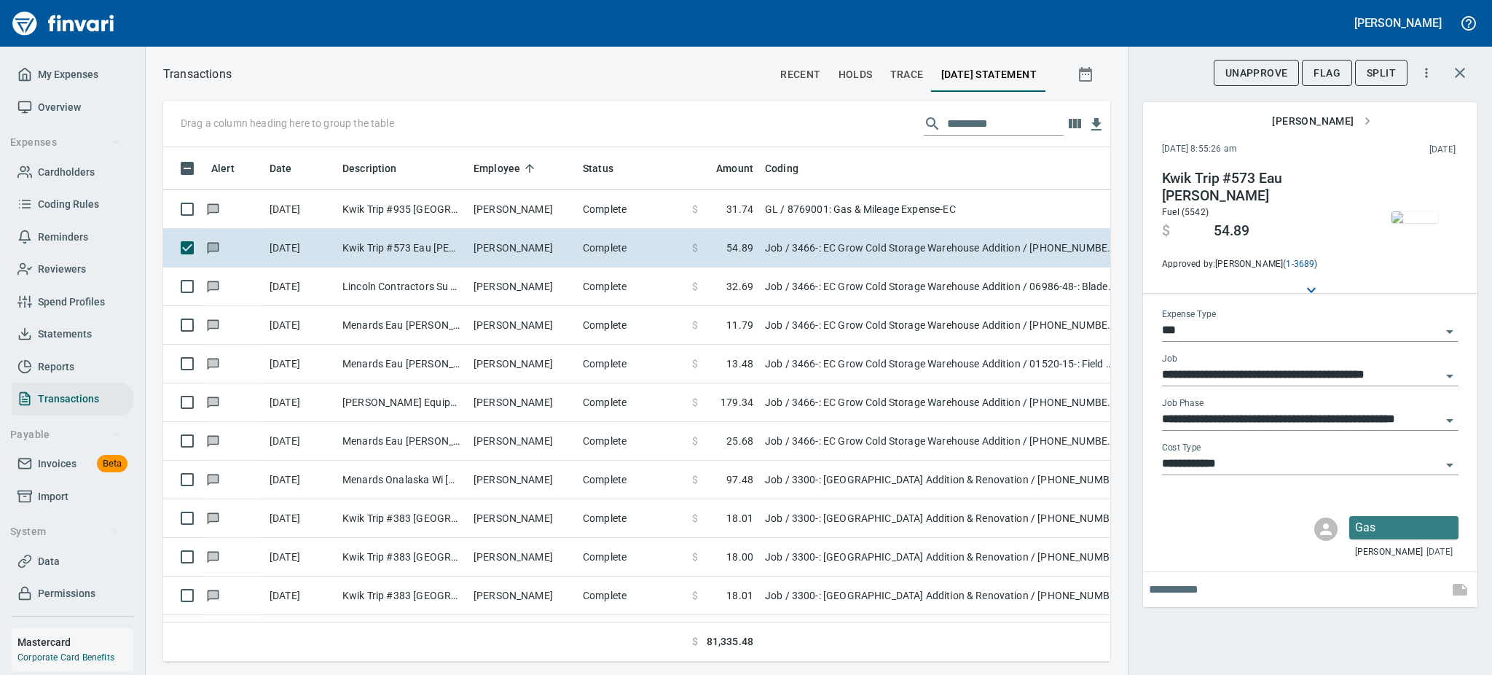
scroll to position [2875, 0]
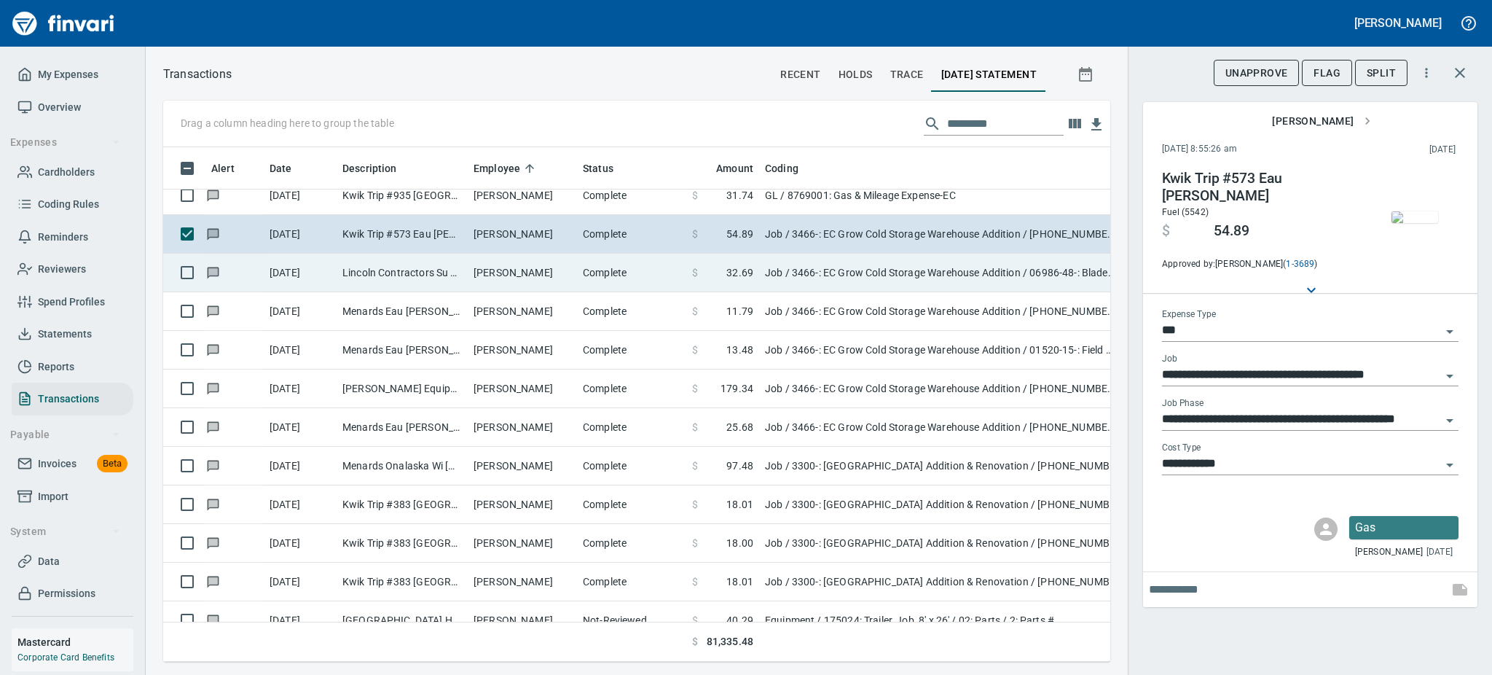
click at [493, 263] on td "[PERSON_NAME]" at bounding box center [522, 273] width 109 height 39
type input "**********"
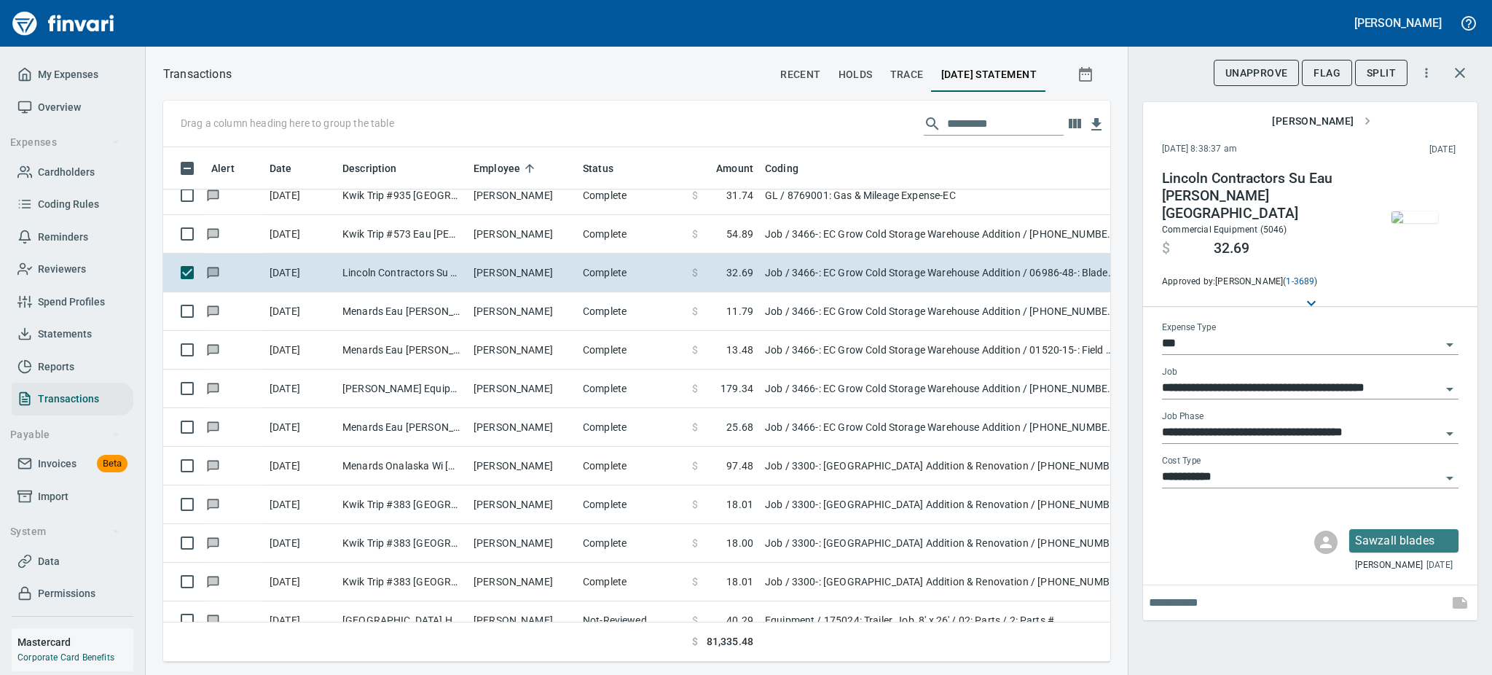
click at [1421, 223] on img "button" at bounding box center [1415, 217] width 47 height 12
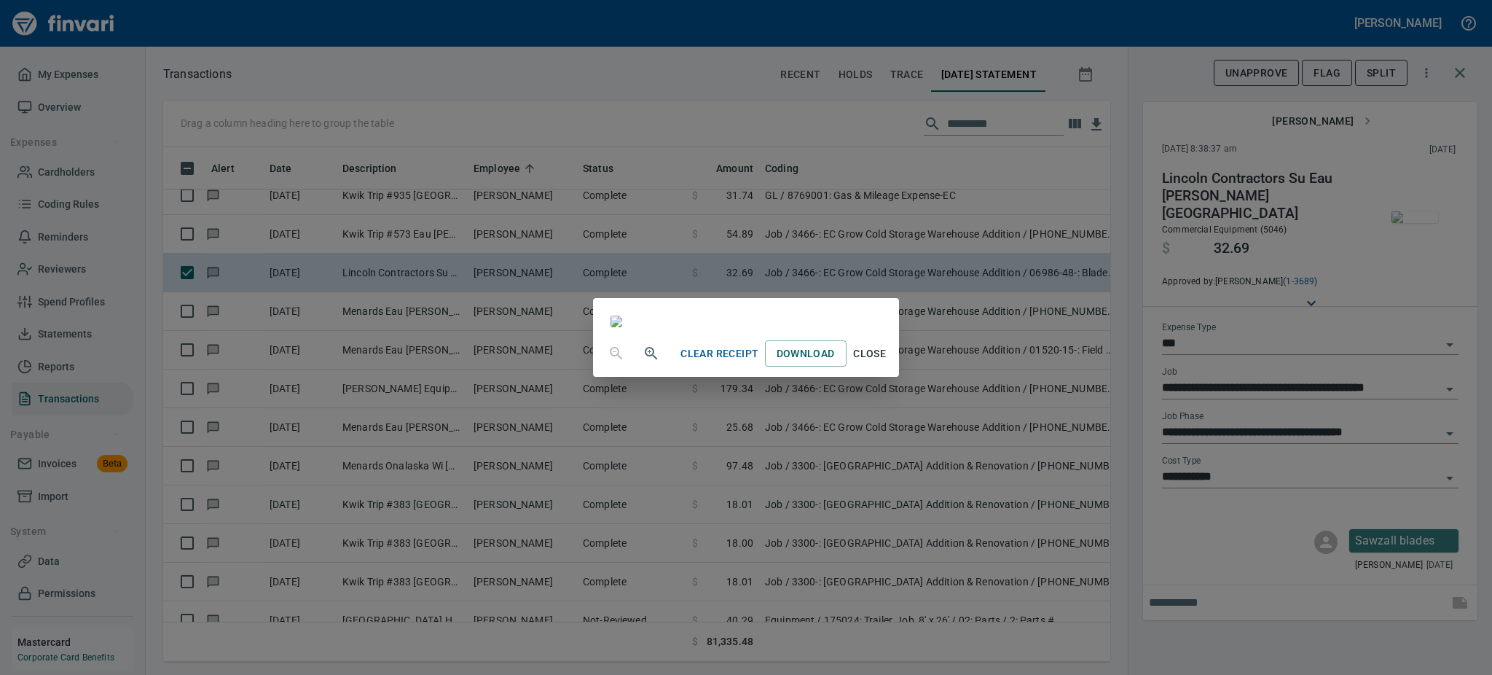
click at [893, 367] on div "Clear Receipt Download Close" at bounding box center [784, 353] width 218 height 27
click at [887, 363] on span "Close" at bounding box center [869, 354] width 35 height 18
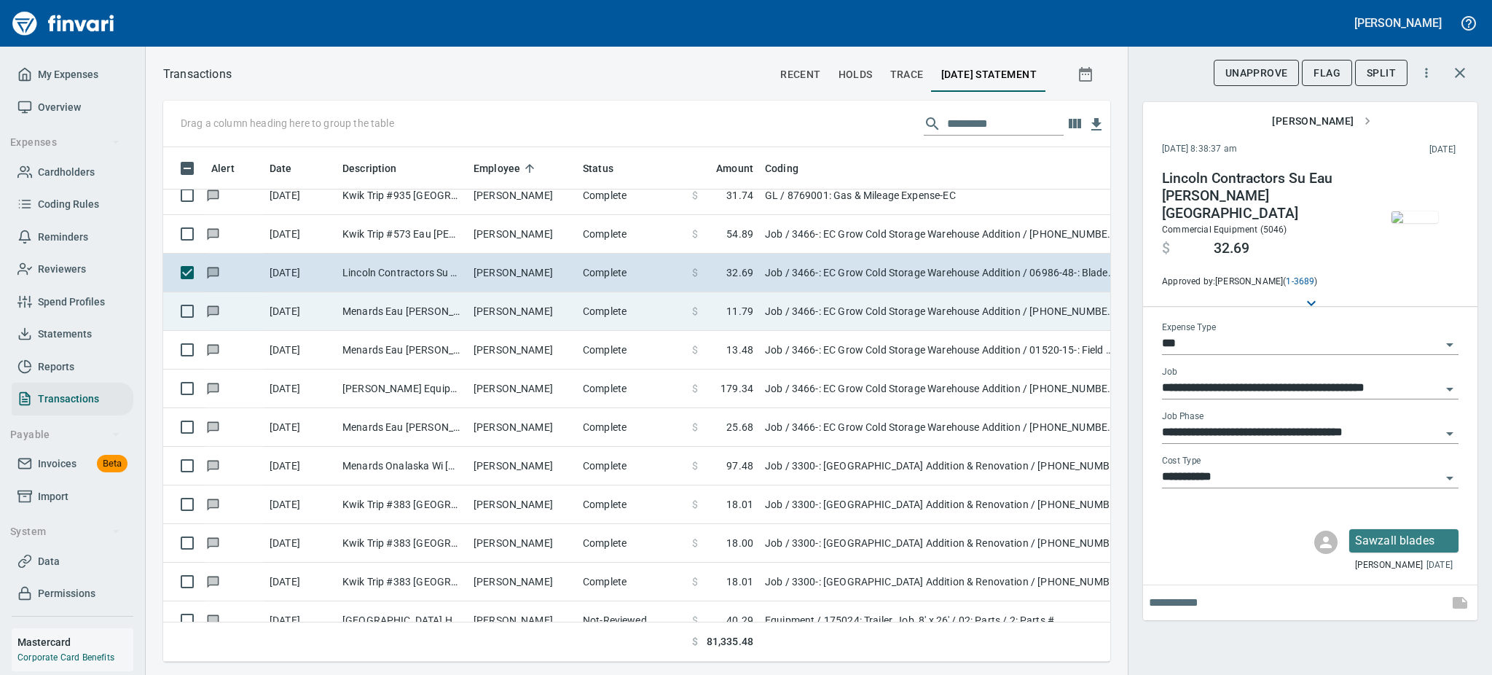
click at [377, 308] on td "Menards Eau [PERSON_NAME] [PERSON_NAME] Eau [PERSON_NAME]" at bounding box center [402, 311] width 131 height 39
type input "**********"
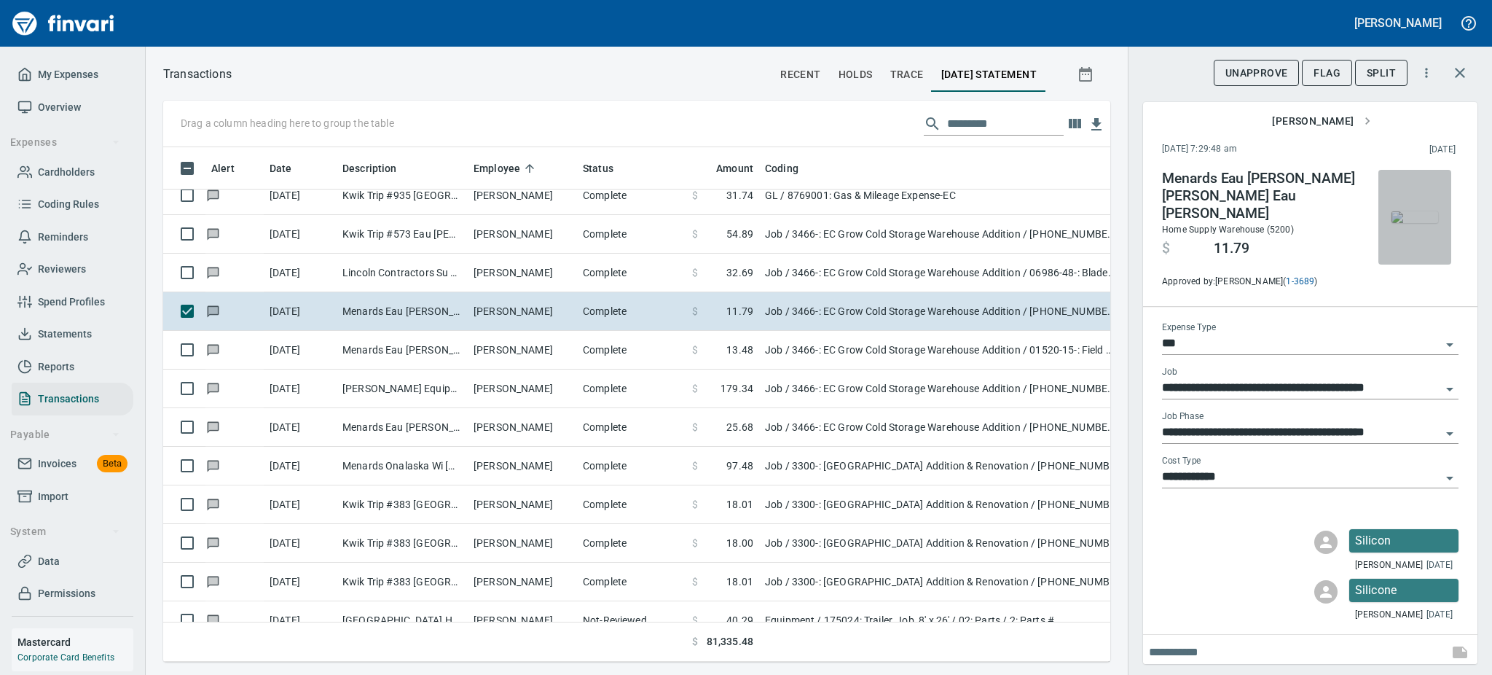
click at [1418, 223] on img "button" at bounding box center [1415, 217] width 47 height 12
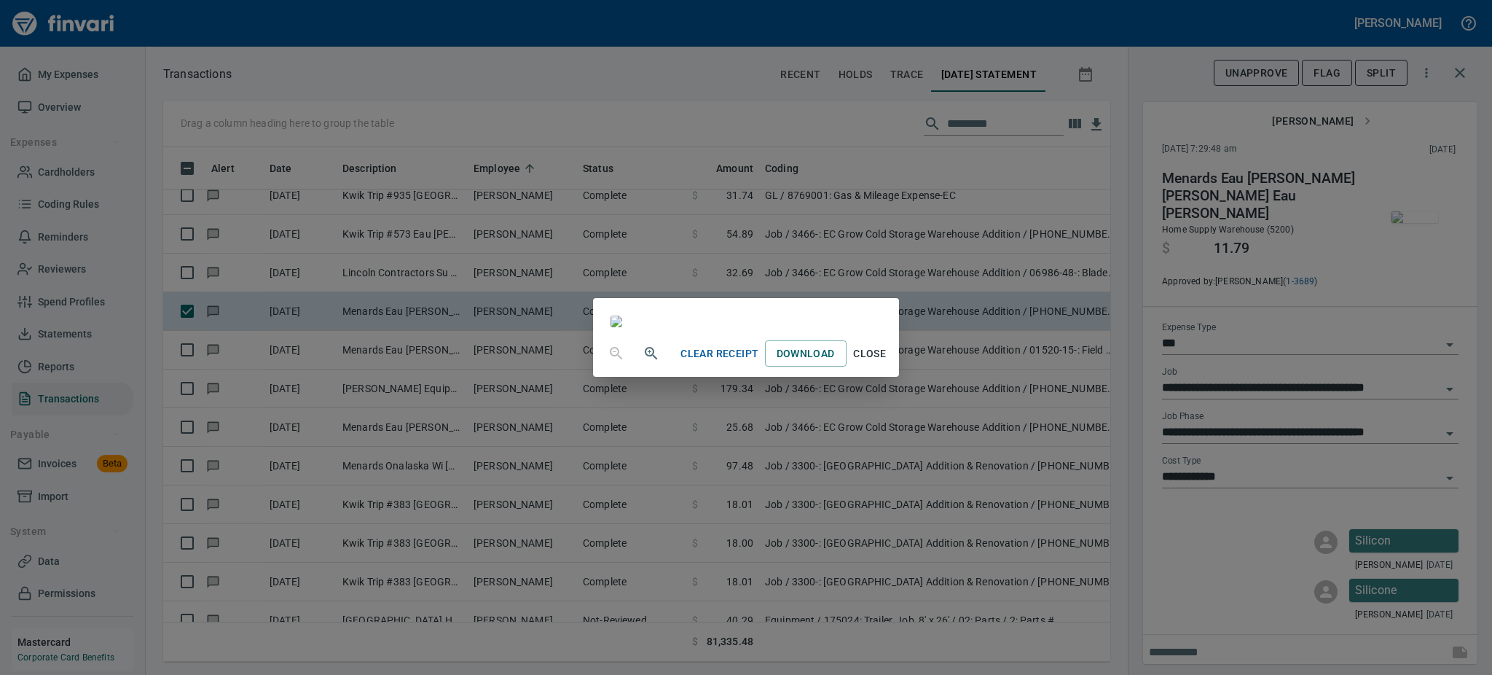
click at [887, 363] on span "Close" at bounding box center [869, 354] width 35 height 18
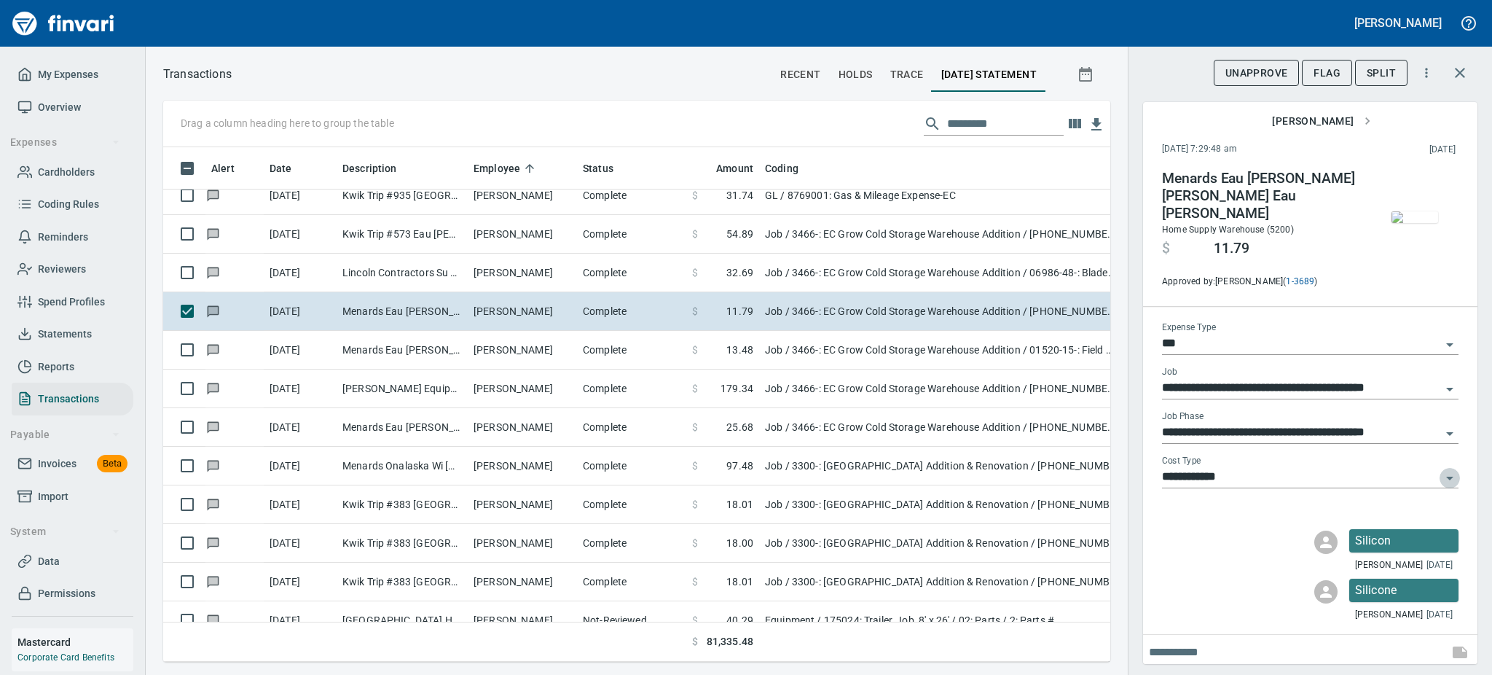
click at [1448, 470] on icon "Open" at bounding box center [1449, 477] width 17 height 17
click at [1432, 467] on input "**********" at bounding box center [1301, 477] width 279 height 20
type input "**********"
click at [1435, 467] on input "**********" at bounding box center [1301, 477] width 279 height 20
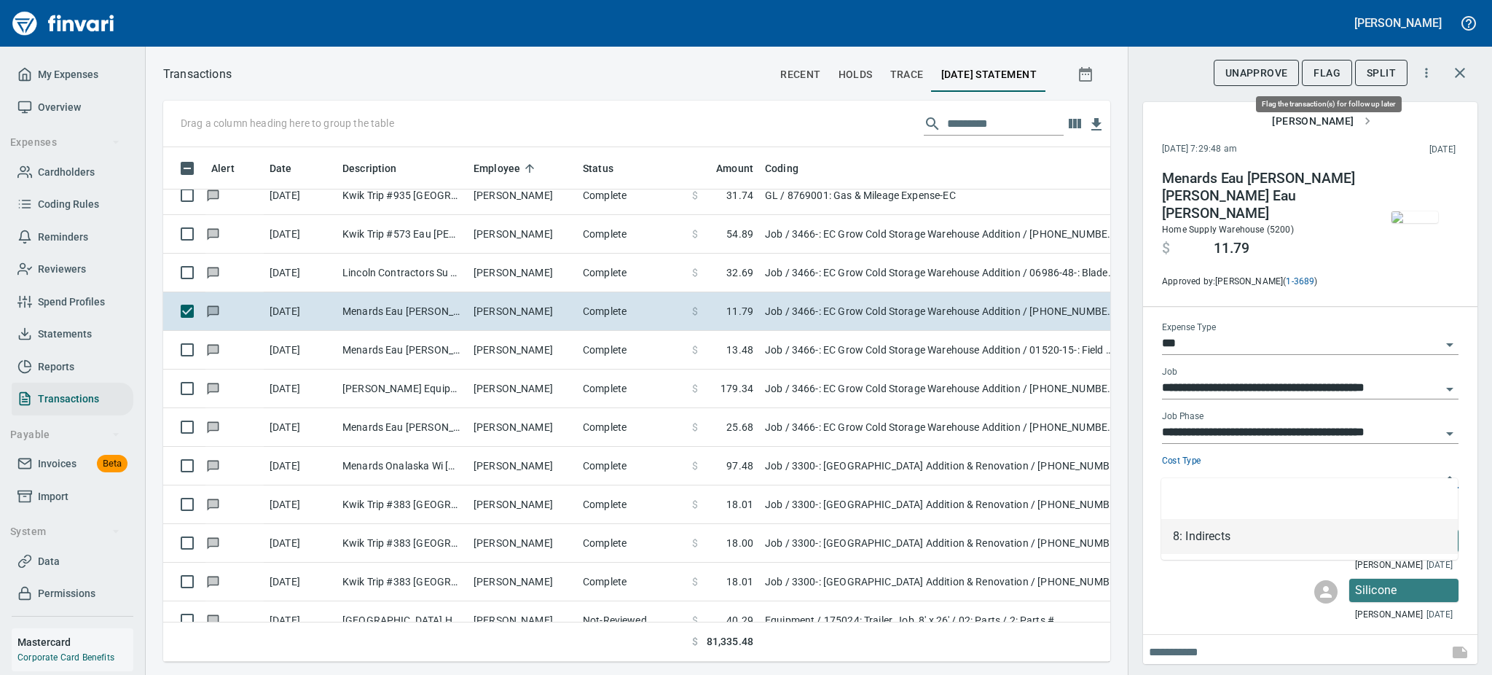
type input "**********"
click at [1325, 66] on span "Flag" at bounding box center [1327, 73] width 27 height 18
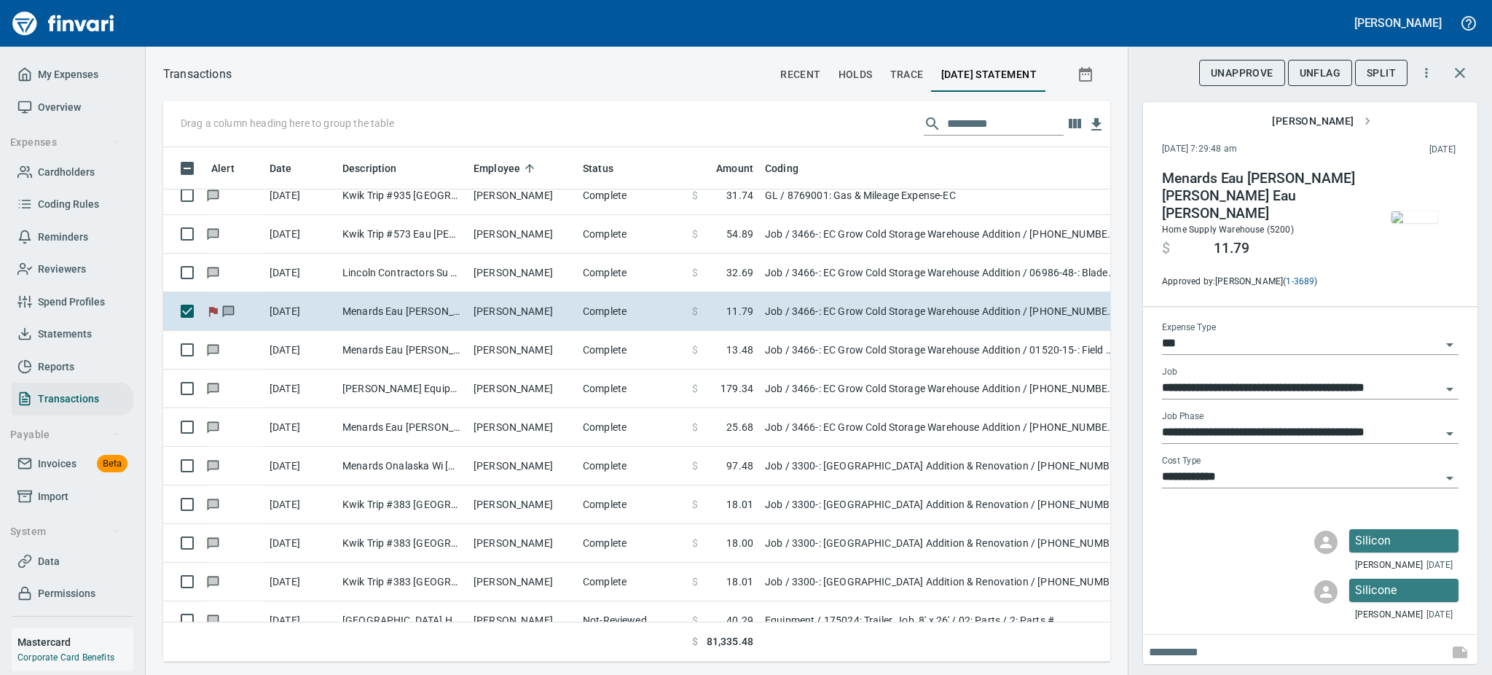
click at [1414, 221] on img "button" at bounding box center [1415, 217] width 47 height 12
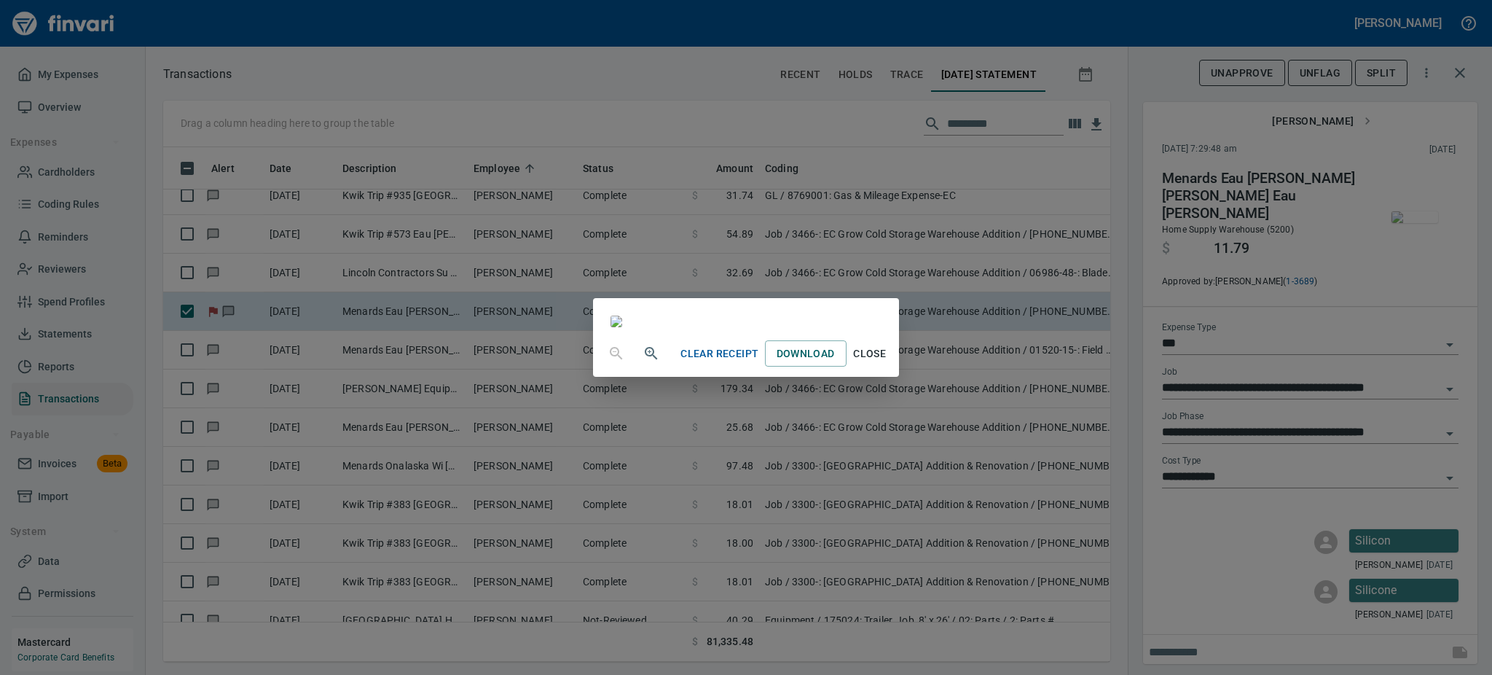
drag, startPoint x: 1415, startPoint y: 221, endPoint x: 1011, endPoint y: 631, distance: 575.5
click at [887, 363] on span "Close" at bounding box center [869, 354] width 35 height 18
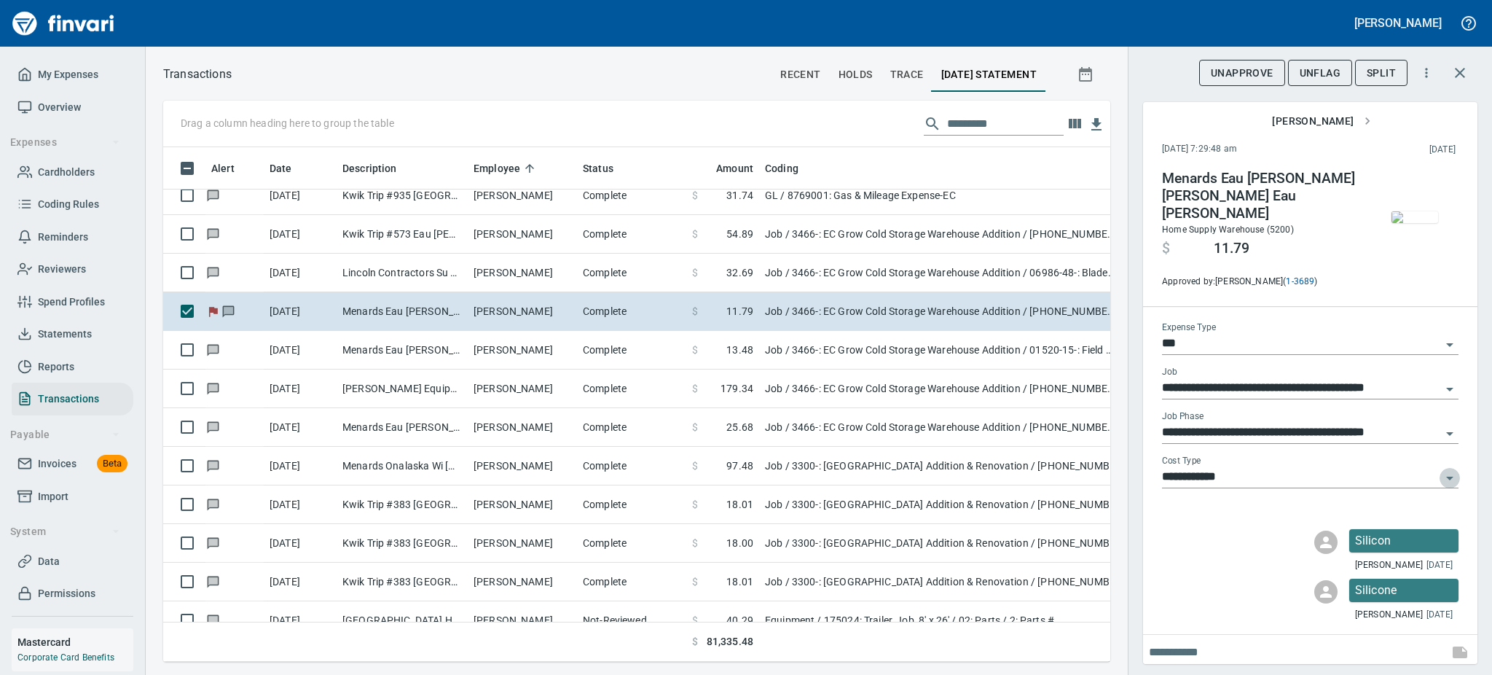
click at [1448, 469] on icon "Open" at bounding box center [1449, 477] width 17 height 17
click at [1434, 467] on input "**********" at bounding box center [1301, 477] width 279 height 20
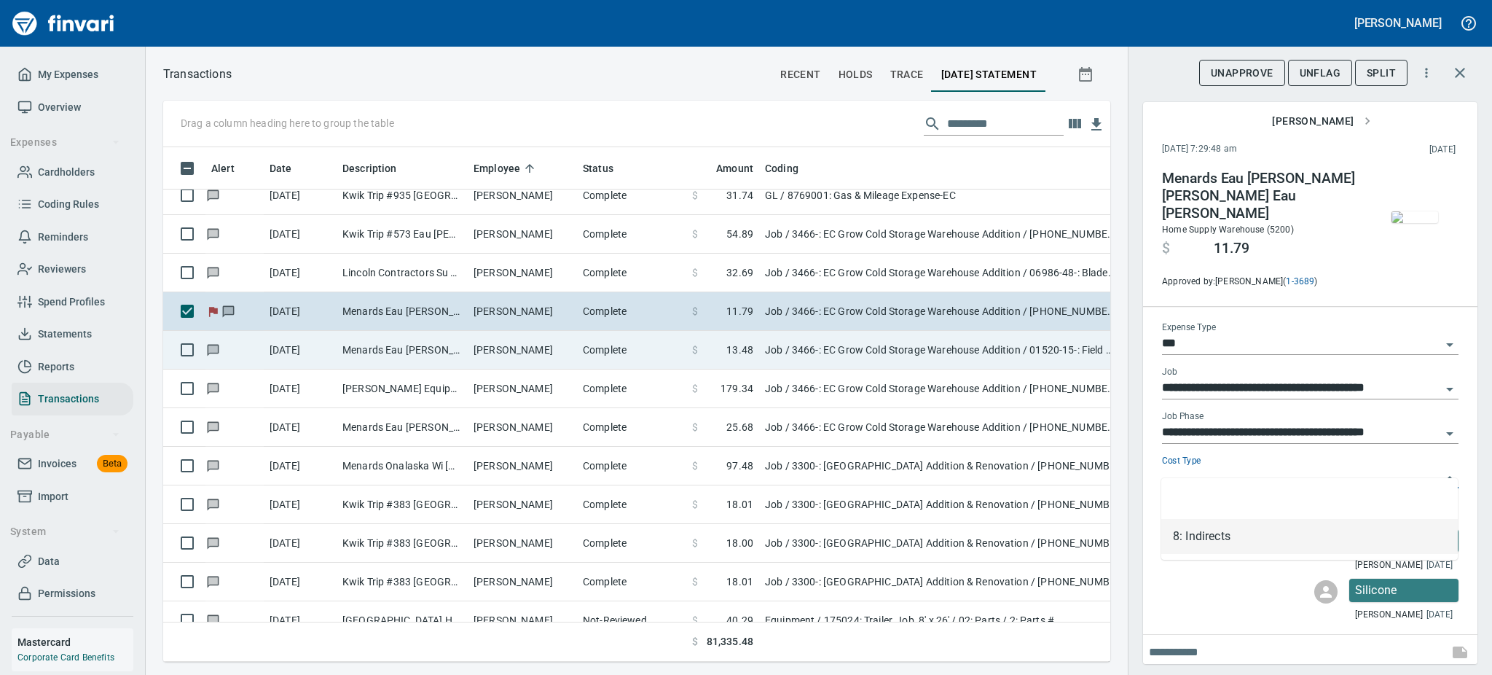
type input "**********"
click at [430, 346] on td "Menards Eau [PERSON_NAME] [PERSON_NAME] Eau [PERSON_NAME]" at bounding box center [402, 350] width 131 height 39
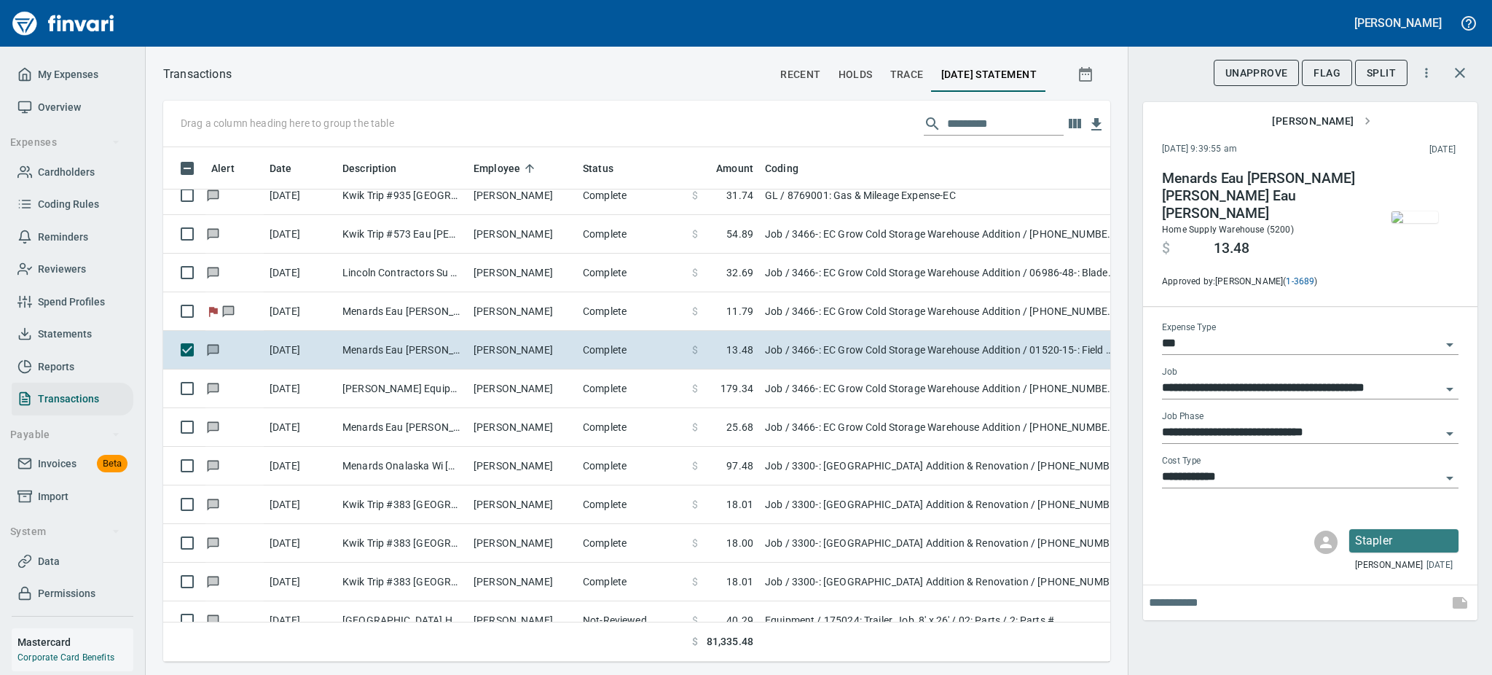
click at [1407, 211] on img "button" at bounding box center [1415, 217] width 47 height 12
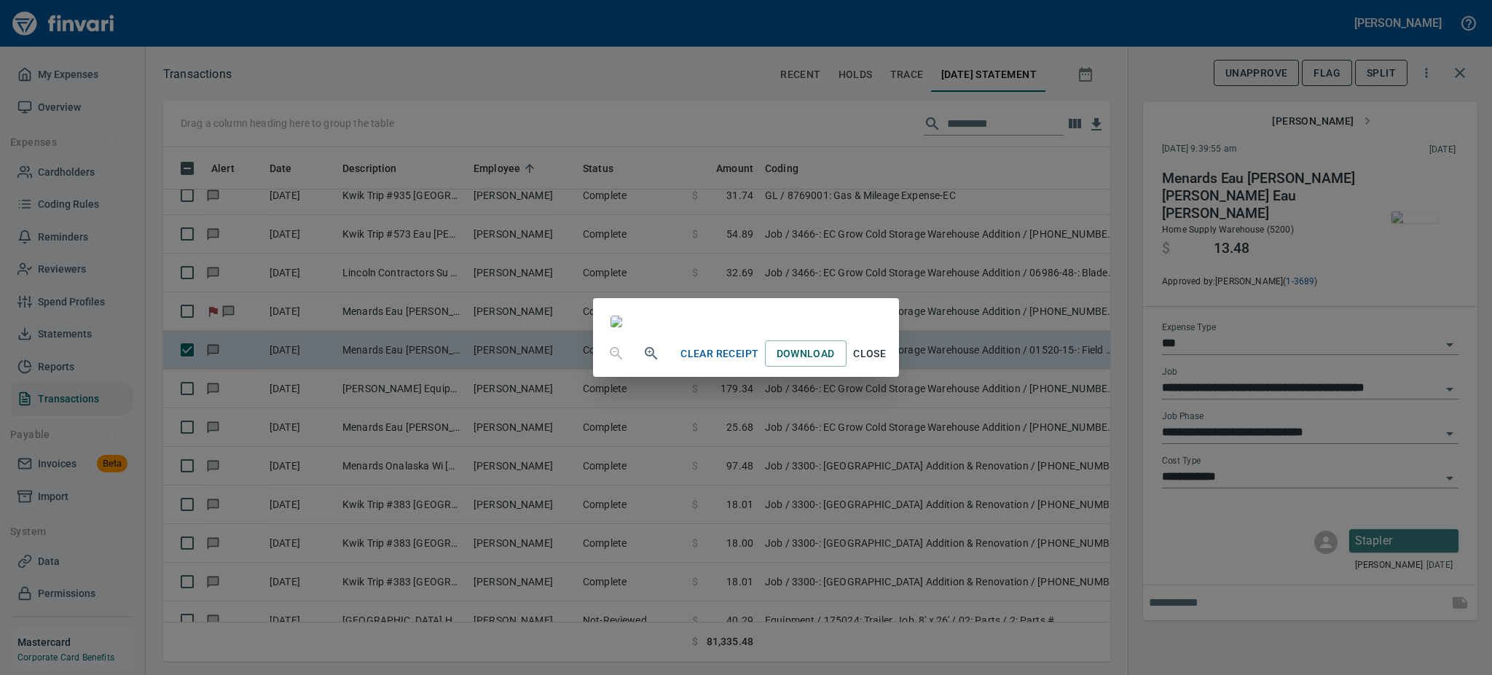
click at [887, 363] on span "Close" at bounding box center [869, 354] width 35 height 18
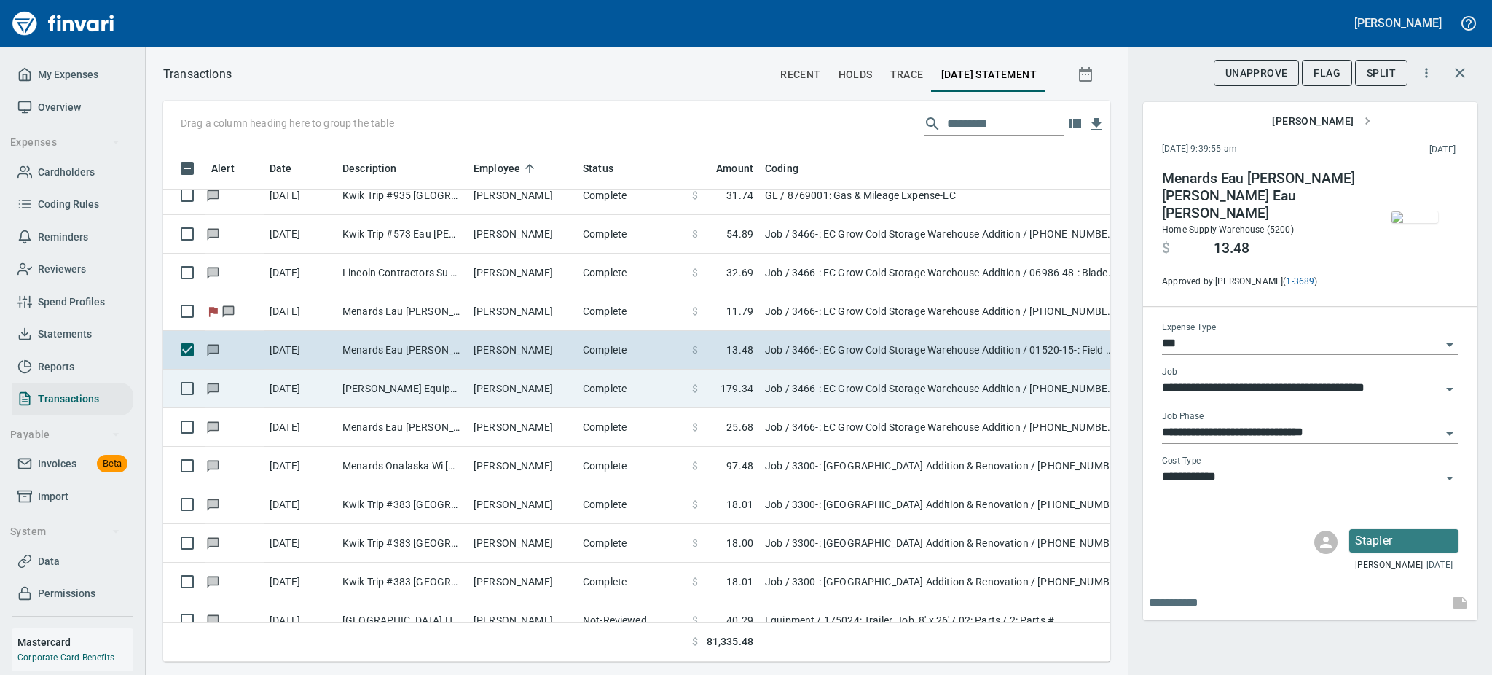
click at [446, 383] on td "[PERSON_NAME] Equipment&Supp Eau Claire WI" at bounding box center [402, 388] width 131 height 39
type input "**********"
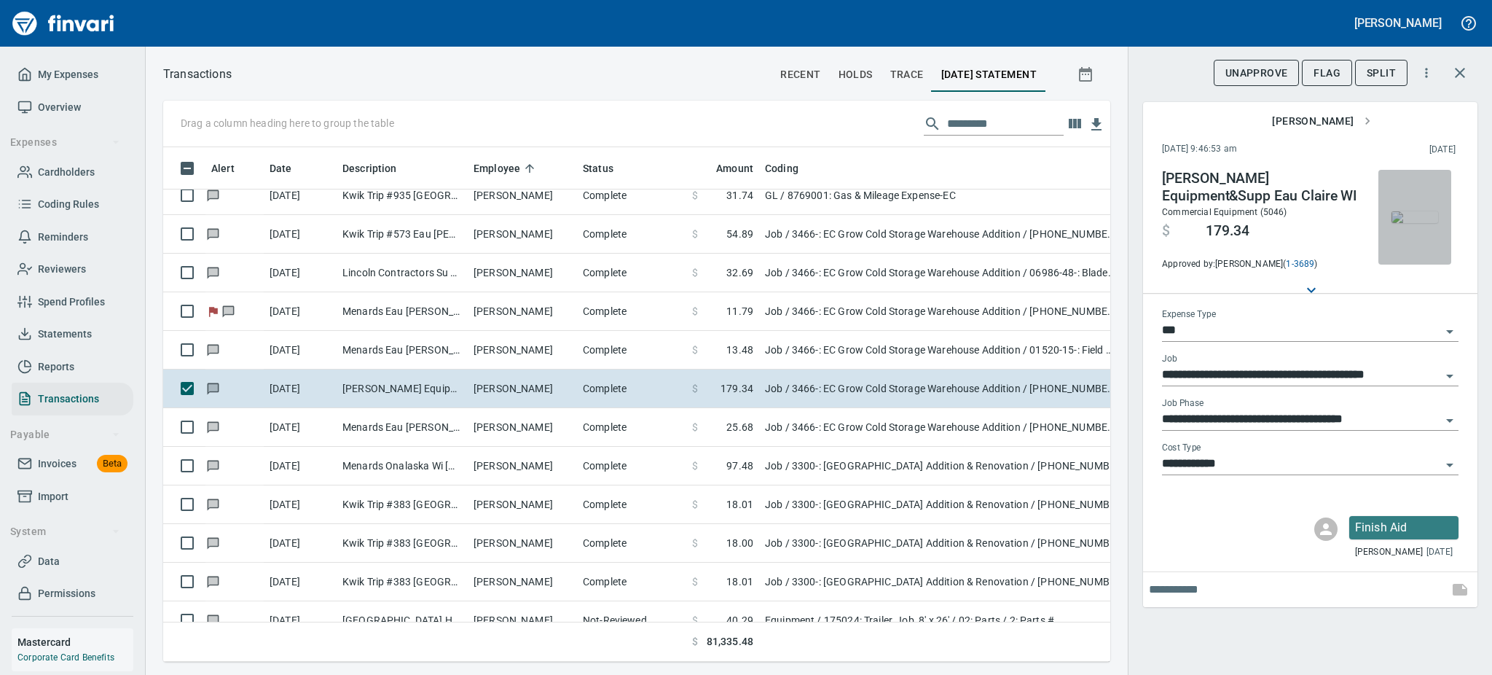
click at [1419, 213] on img "button" at bounding box center [1415, 217] width 47 height 12
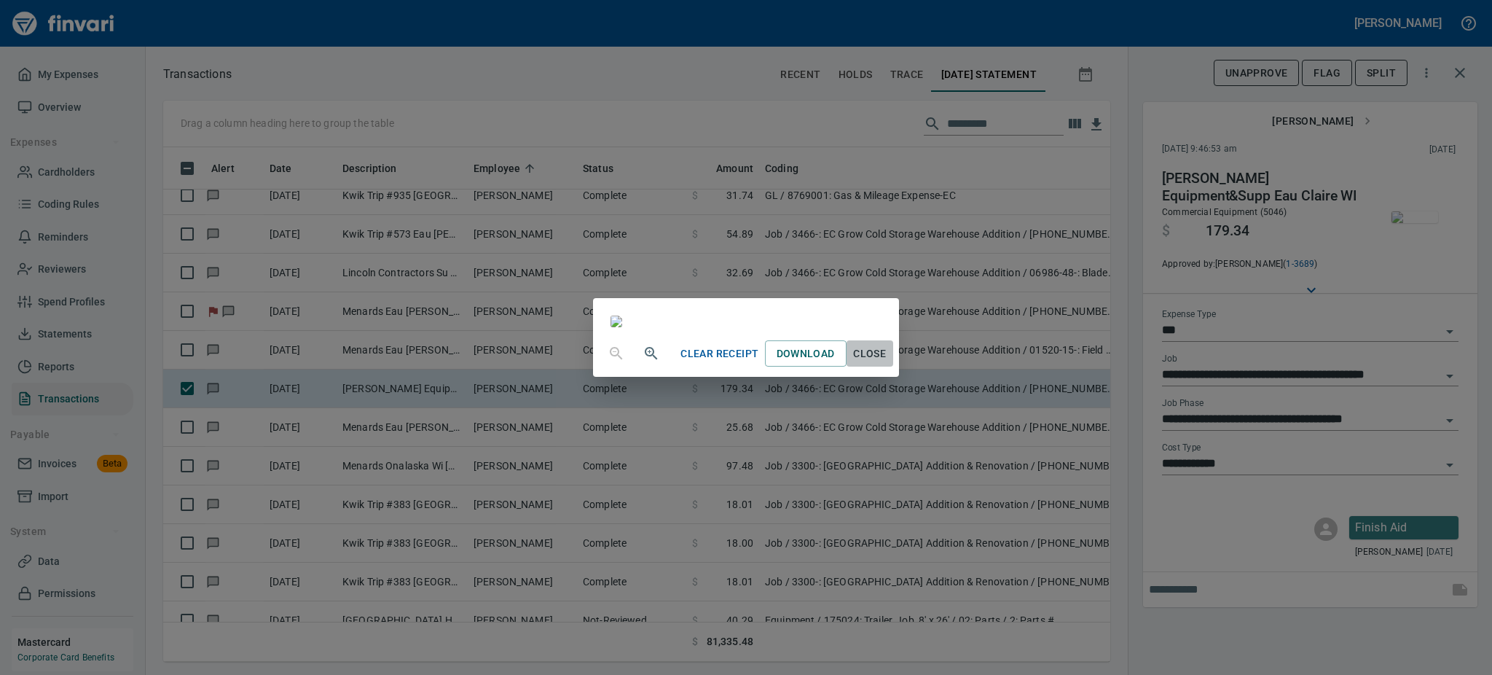
click at [887, 363] on span "Close" at bounding box center [869, 354] width 35 height 18
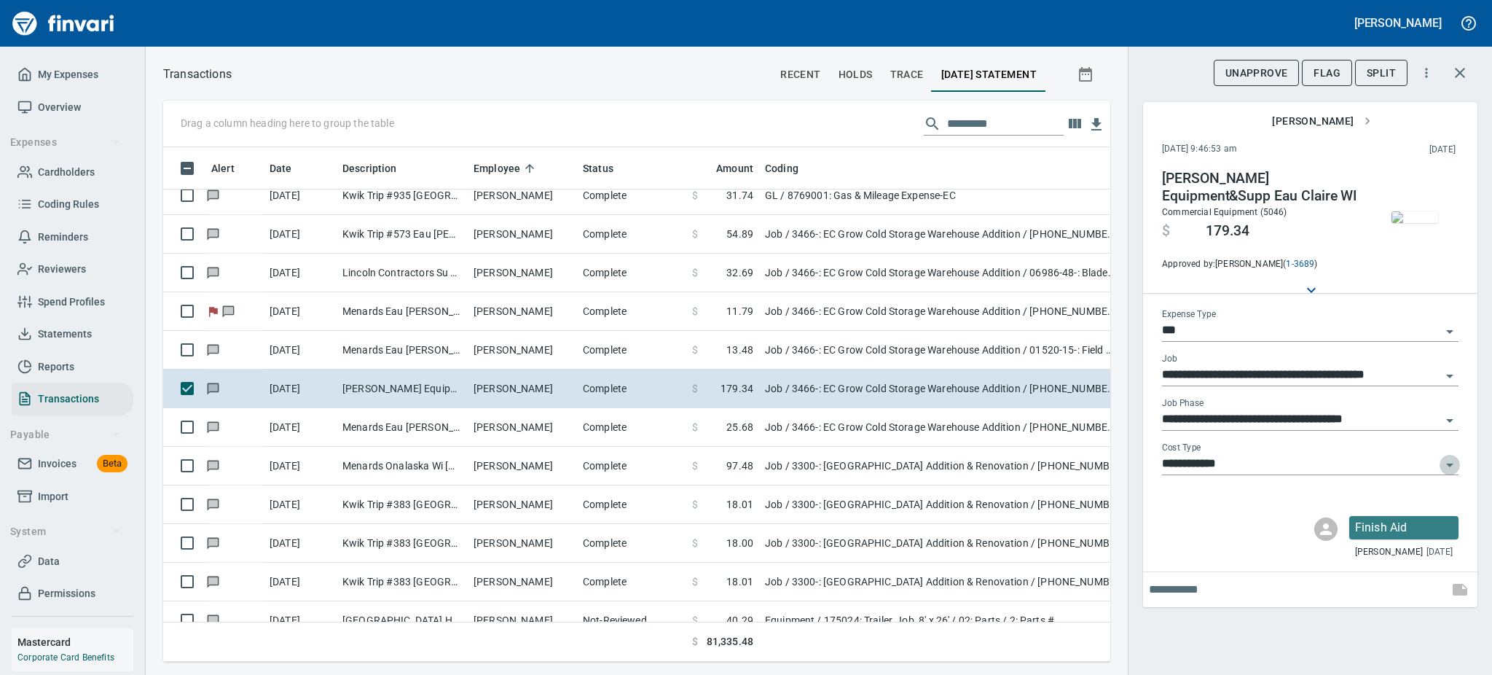
click at [1447, 463] on icon "Open" at bounding box center [1449, 464] width 17 height 17
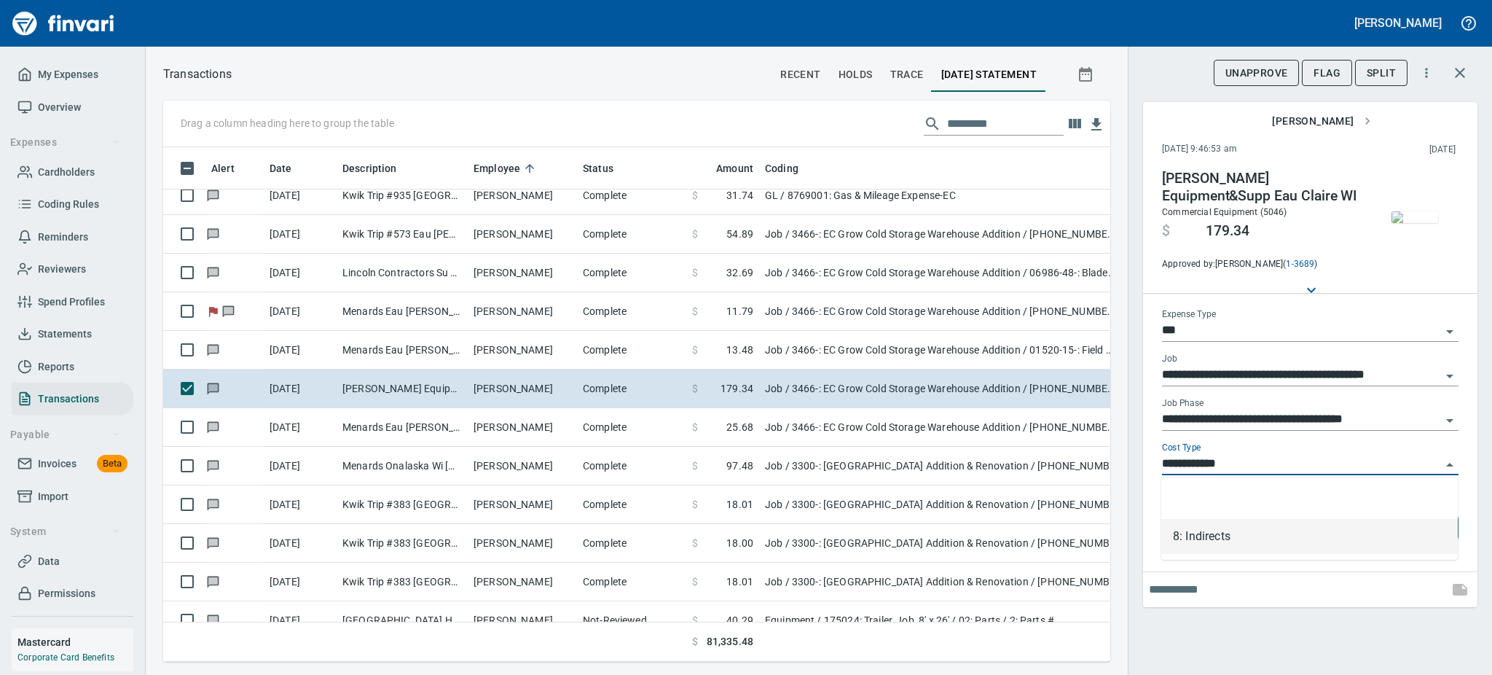
click at [1434, 464] on input "**********" at bounding box center [1301, 464] width 279 height 20
type input "**********"
click at [1434, 464] on input "**********" at bounding box center [1301, 464] width 279 height 20
type input "**********"
click at [1434, 464] on input "**********" at bounding box center [1301, 464] width 279 height 20
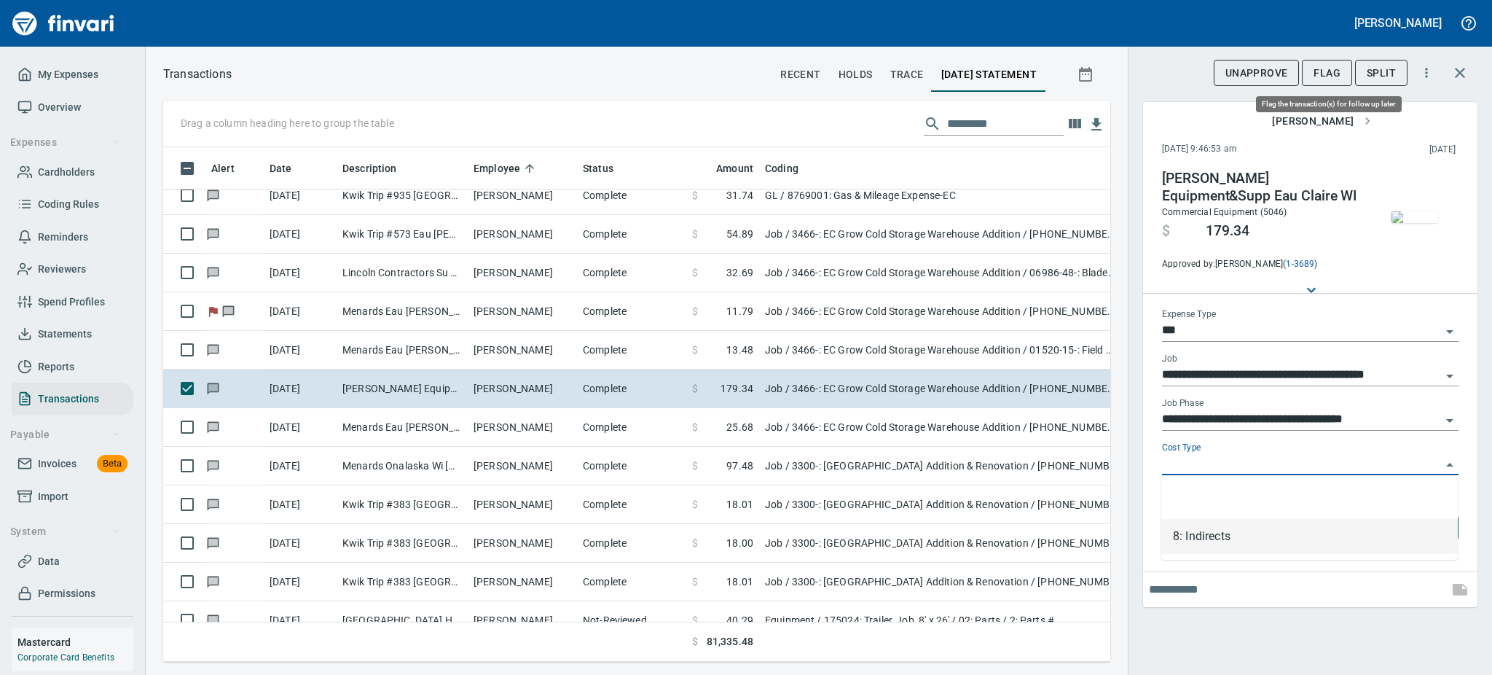
type input "**********"
click at [1338, 68] on span "Flag" at bounding box center [1327, 73] width 27 height 18
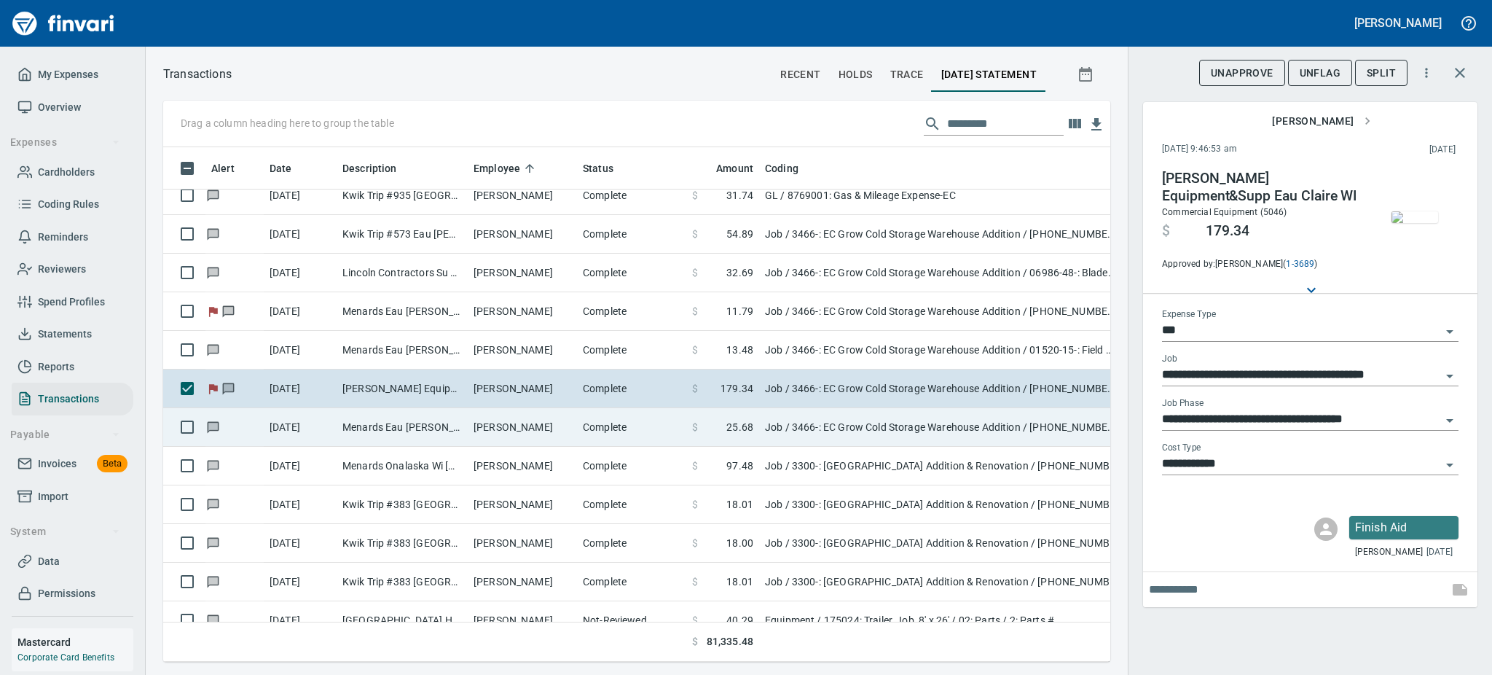
click at [426, 420] on td "Menards Eau [PERSON_NAME] [PERSON_NAME] Eau [PERSON_NAME]" at bounding box center [402, 427] width 131 height 39
type input "**********"
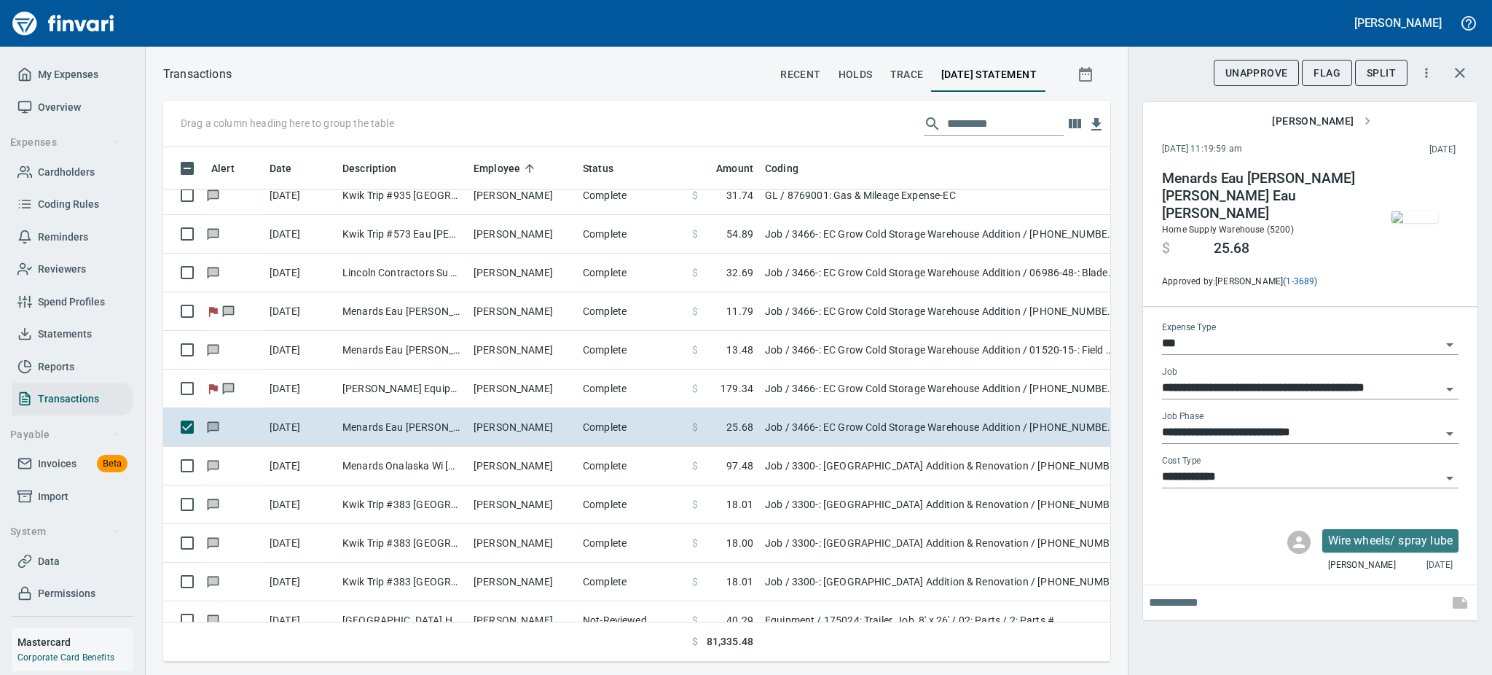
click at [1397, 219] on img "button" at bounding box center [1415, 217] width 47 height 12
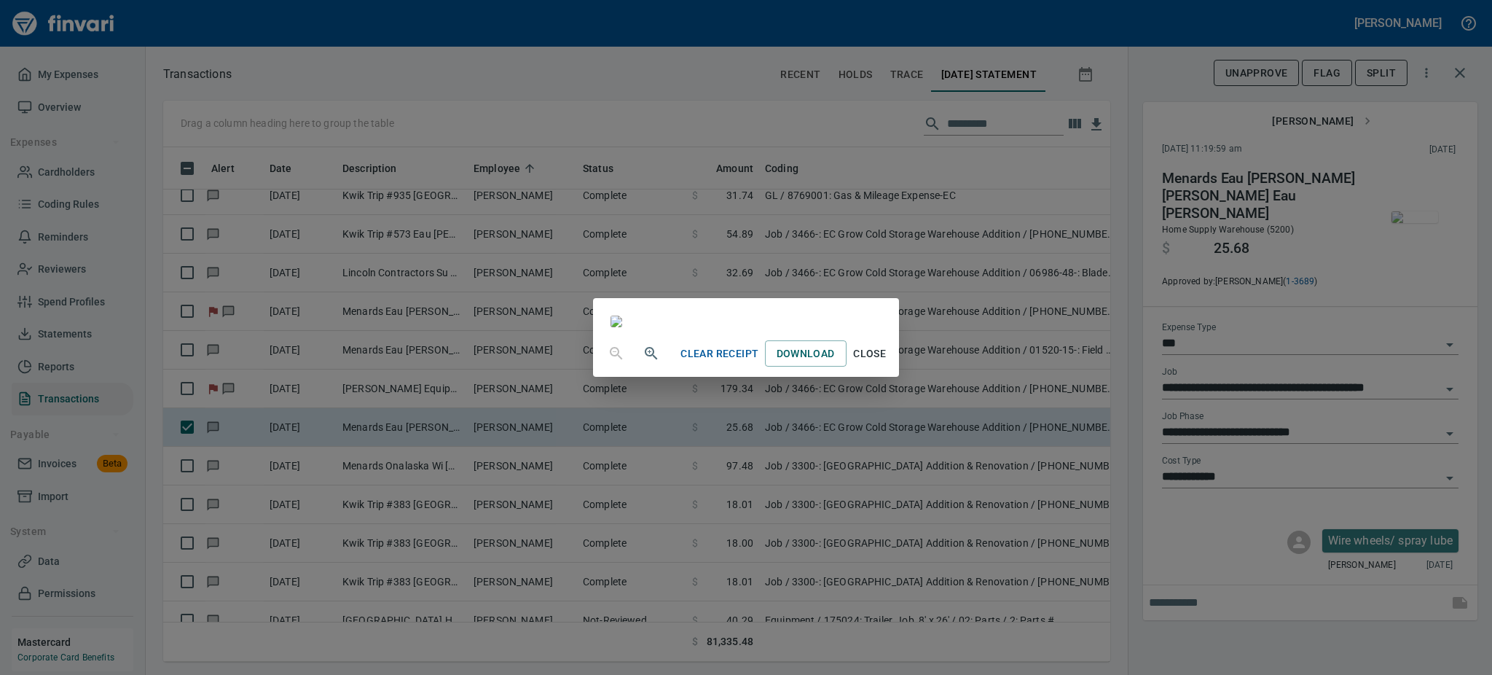
scroll to position [181, 0]
click at [887, 363] on span "Close" at bounding box center [869, 354] width 35 height 18
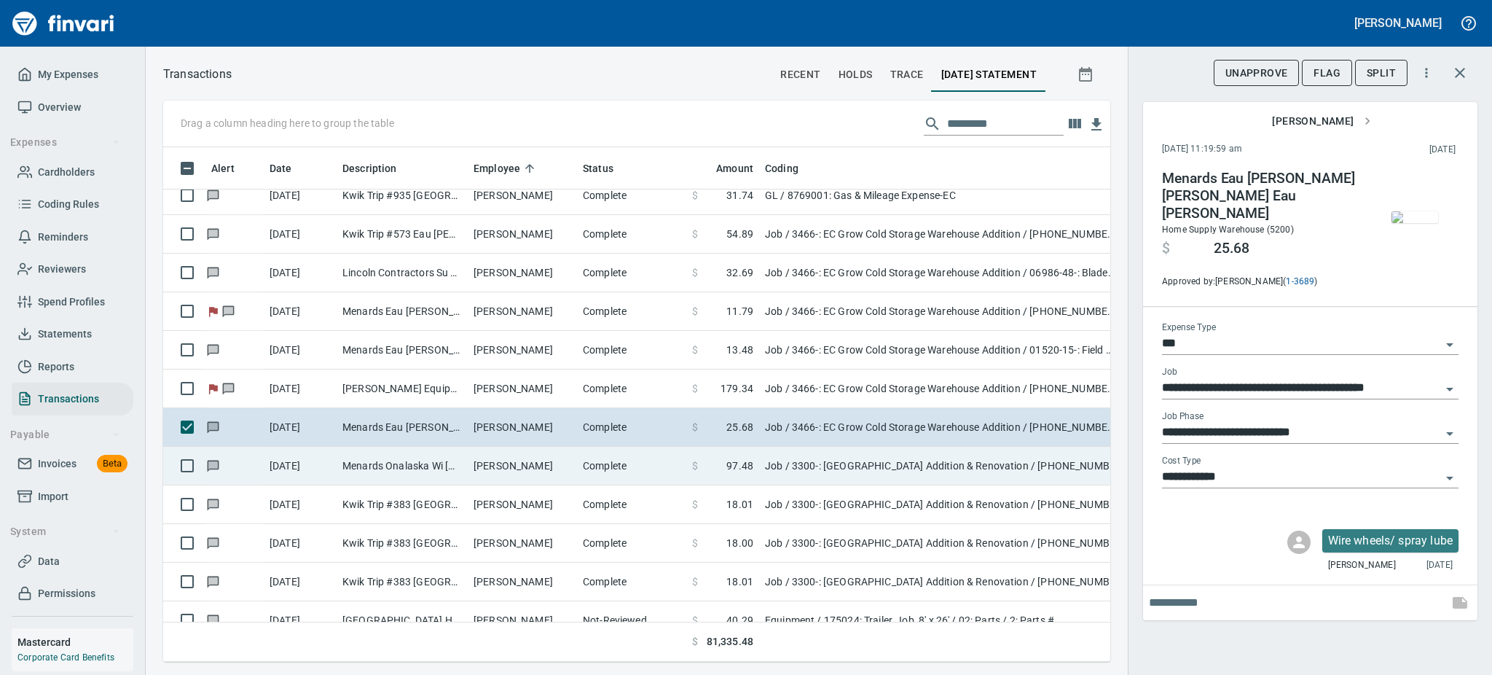
click at [307, 469] on td "[DATE]" at bounding box center [300, 466] width 73 height 39
type input "**********"
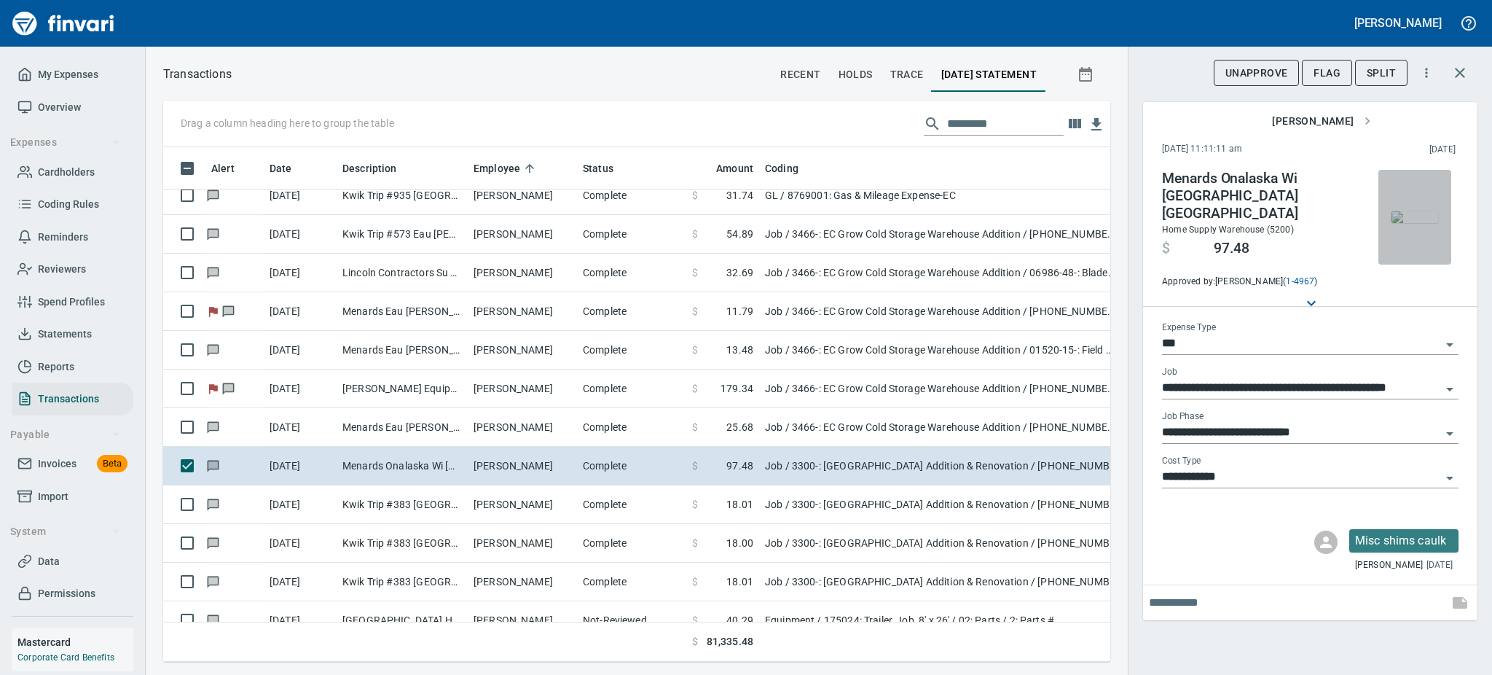
click at [1411, 213] on img "button" at bounding box center [1415, 217] width 47 height 12
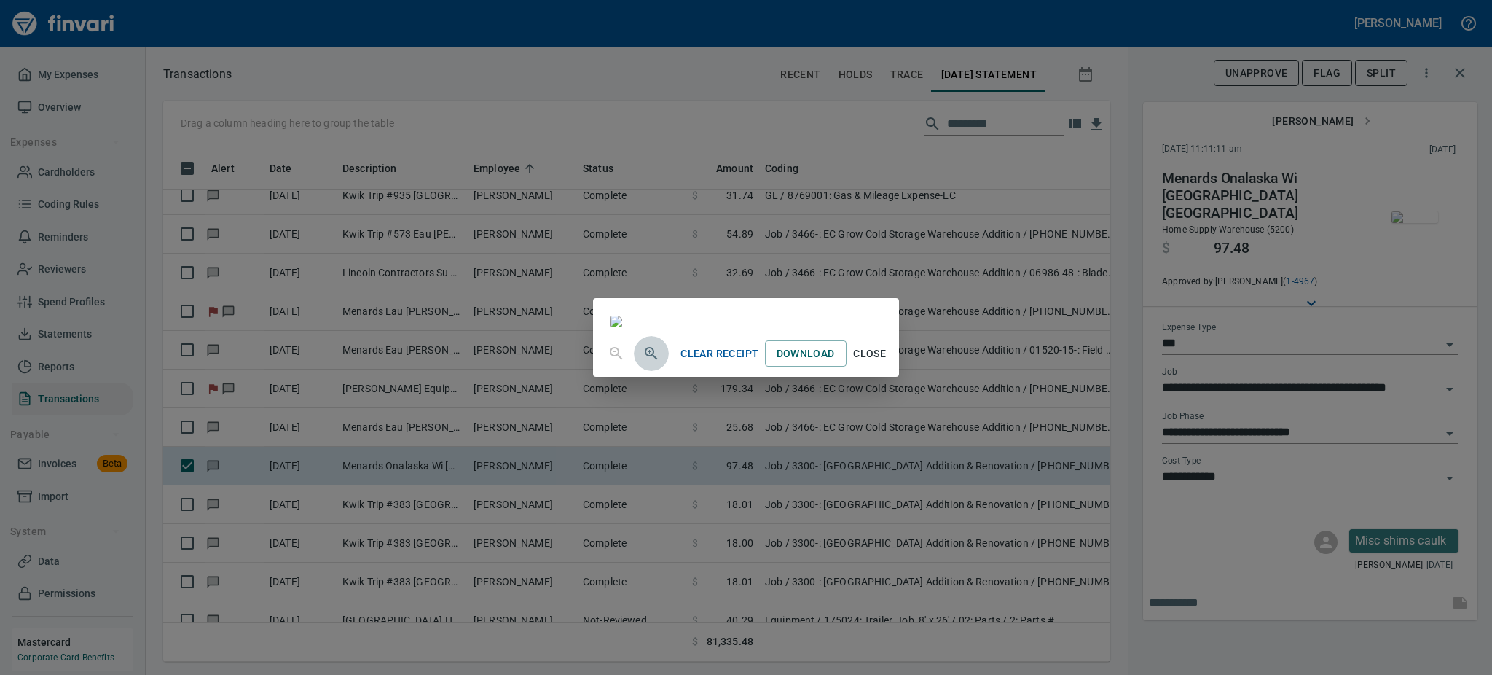
click at [643, 362] on icon "button" at bounding box center [651, 353] width 17 height 17
click at [893, 369] on button "Close" at bounding box center [870, 355] width 47 height 27
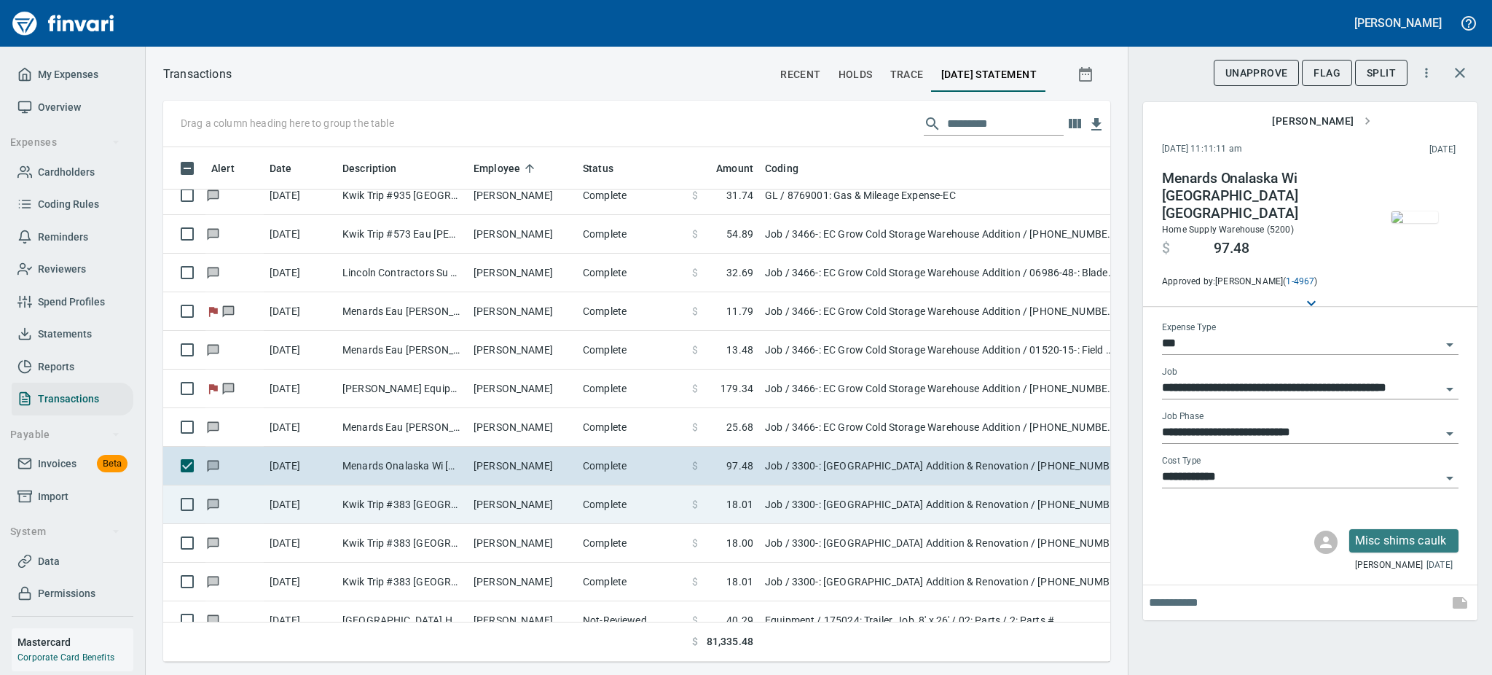
click at [549, 498] on td "[PERSON_NAME]" at bounding box center [522, 504] width 109 height 39
type input "**********"
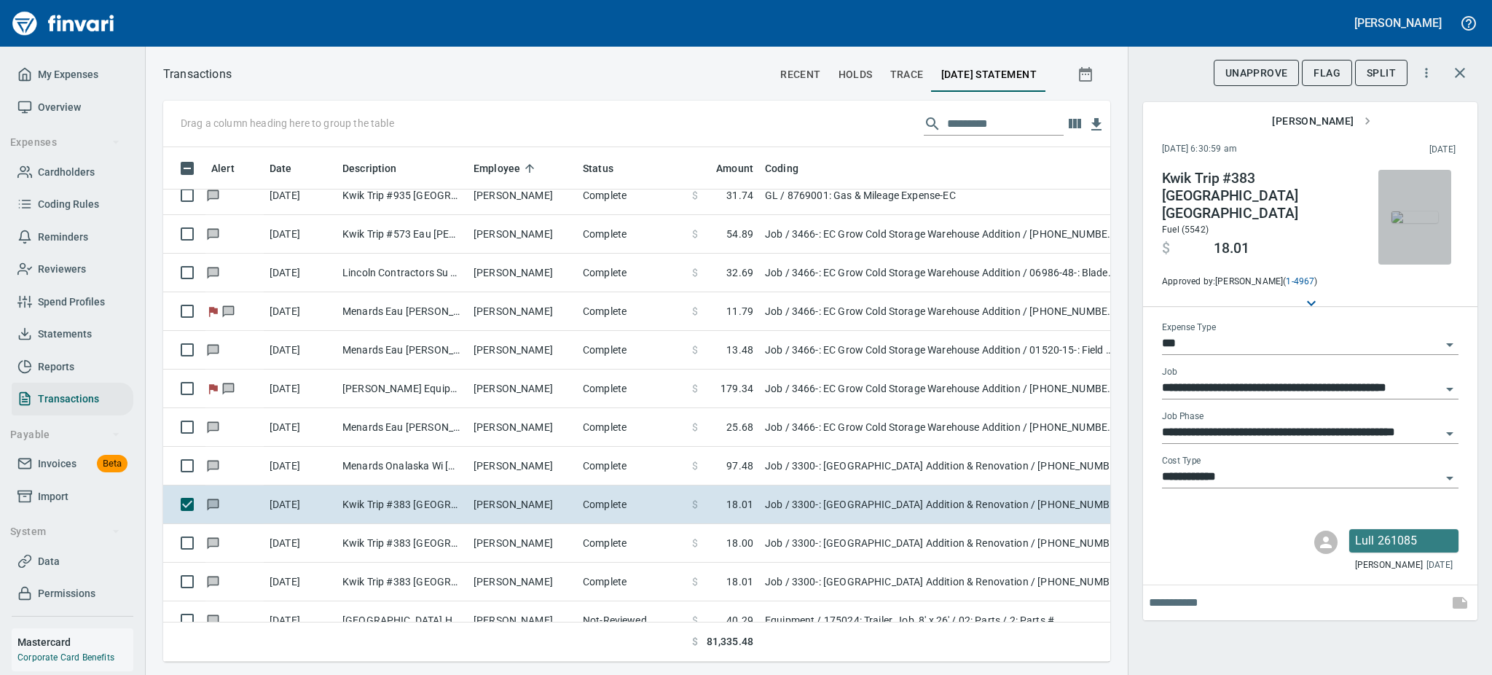
click at [1414, 221] on img "button" at bounding box center [1415, 217] width 47 height 12
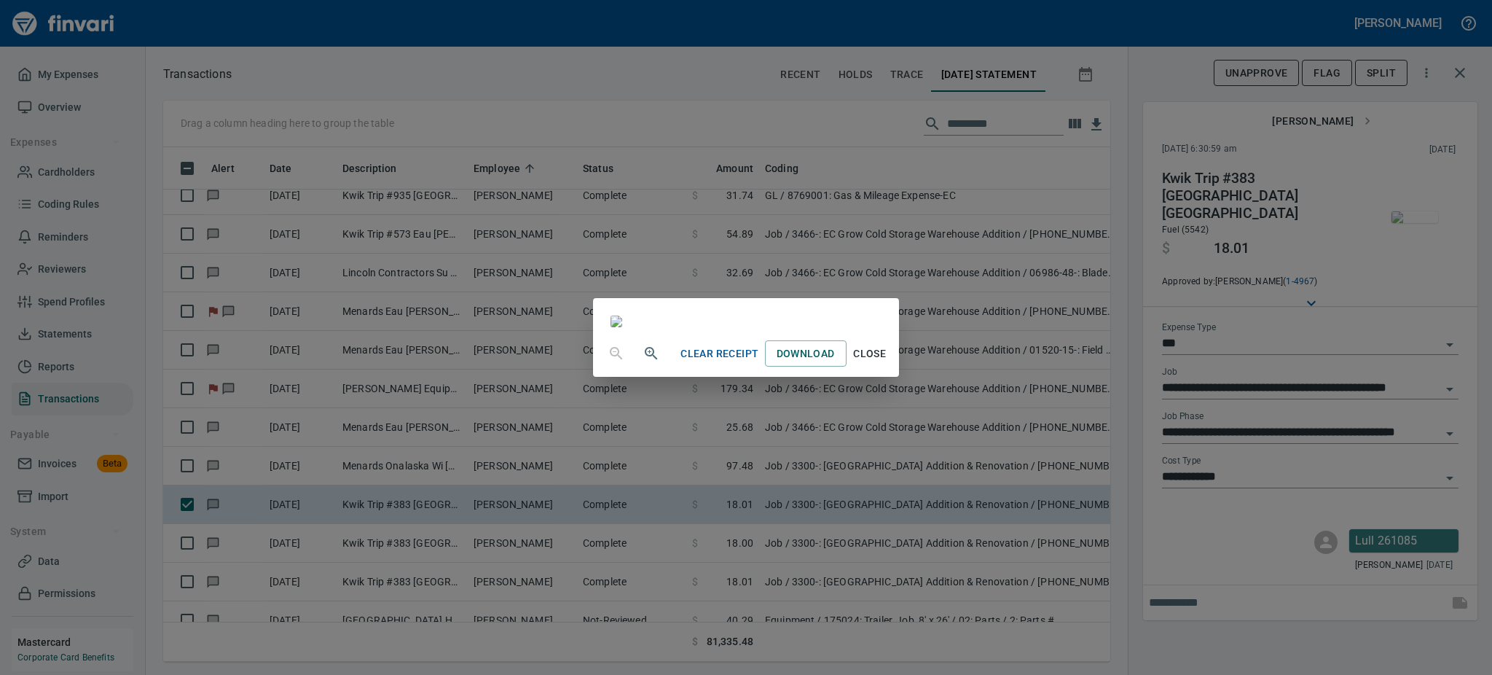
click at [887, 363] on span "Close" at bounding box center [869, 354] width 35 height 18
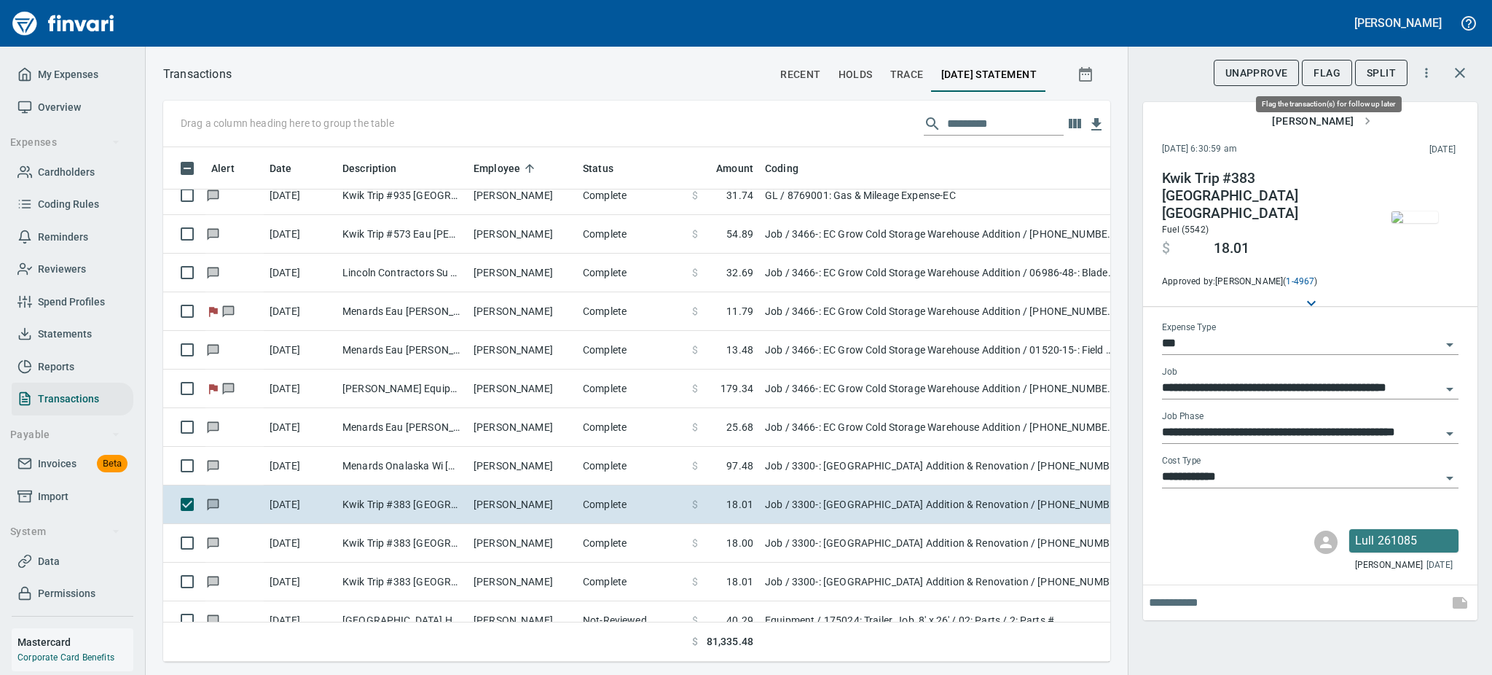
scroll to position [482, 914]
click at [1326, 65] on span "Flag" at bounding box center [1327, 73] width 27 height 18
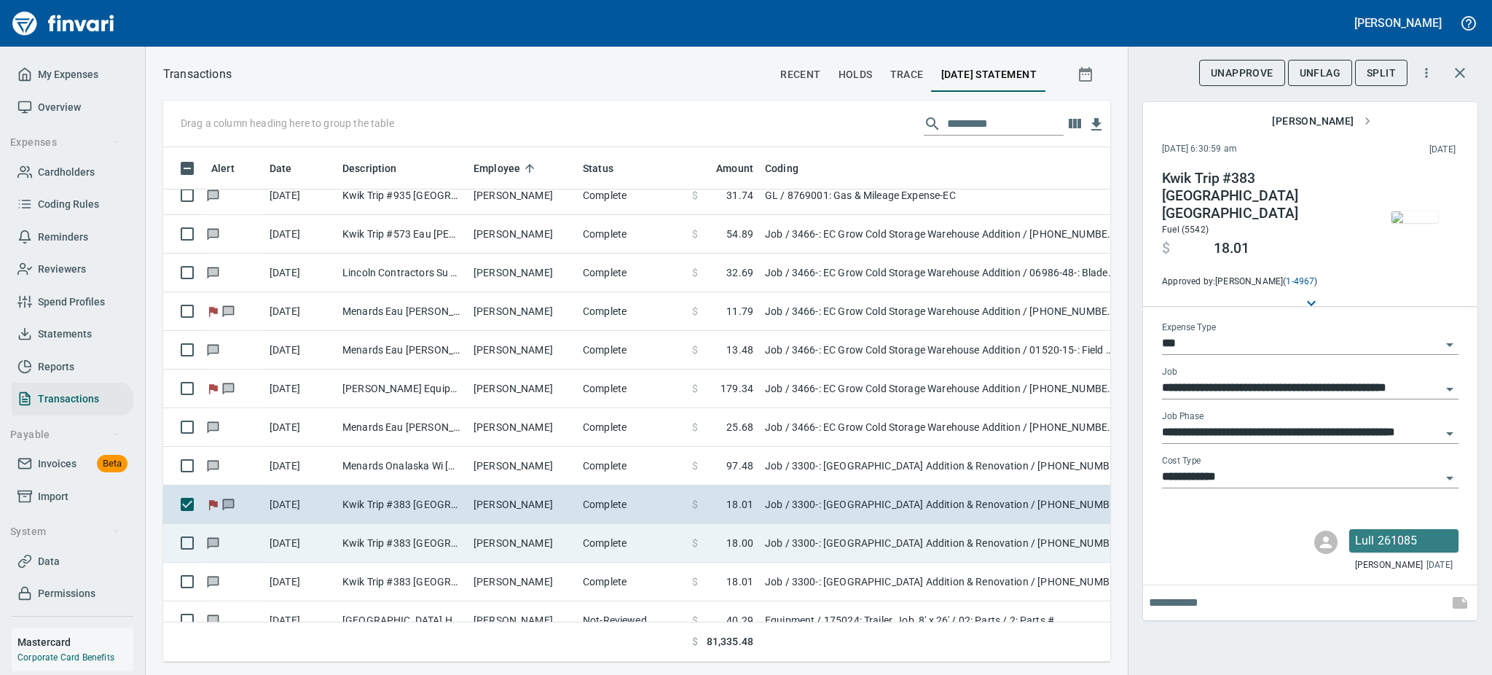
click at [450, 544] on td "Kwik Trip #383 [GEOGRAPHIC_DATA] [GEOGRAPHIC_DATA]" at bounding box center [402, 543] width 131 height 39
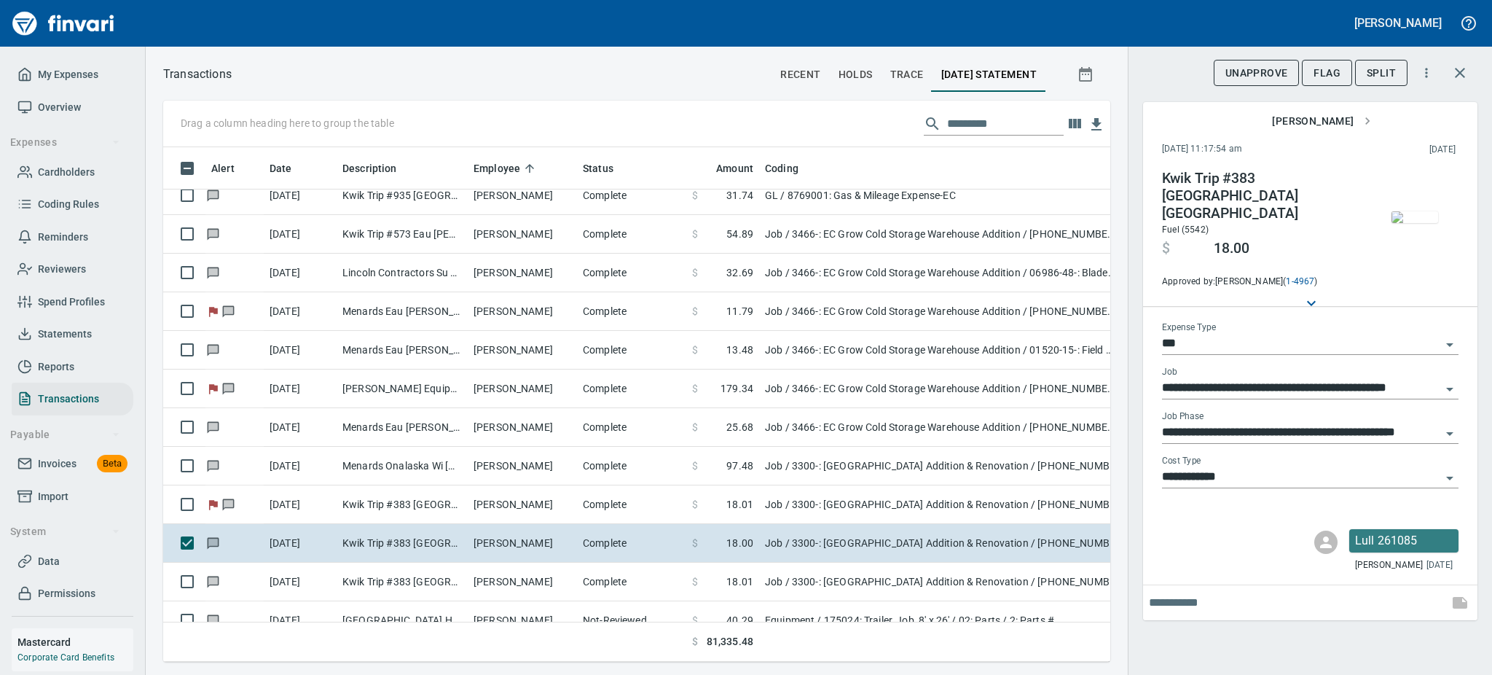
click at [1423, 223] on img "button" at bounding box center [1415, 217] width 47 height 12
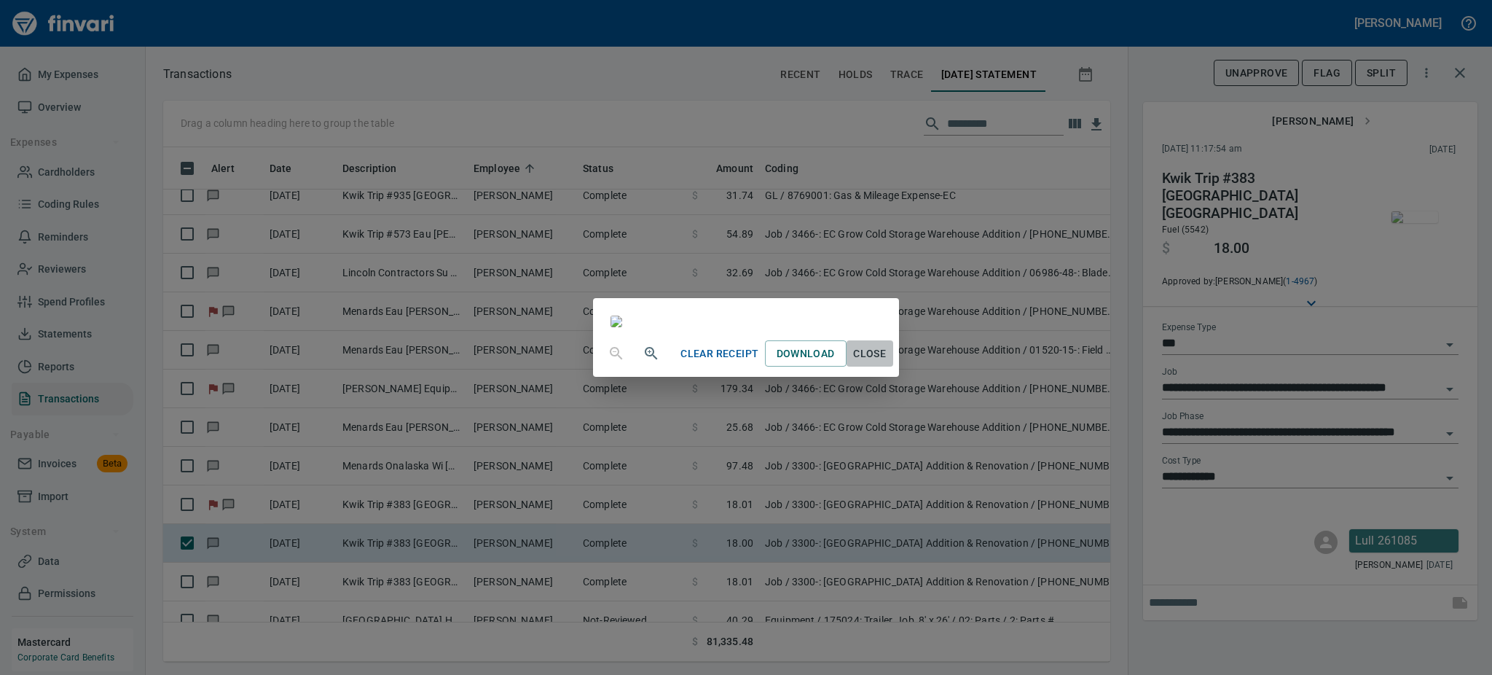
click at [887, 363] on span "Close" at bounding box center [869, 354] width 35 height 18
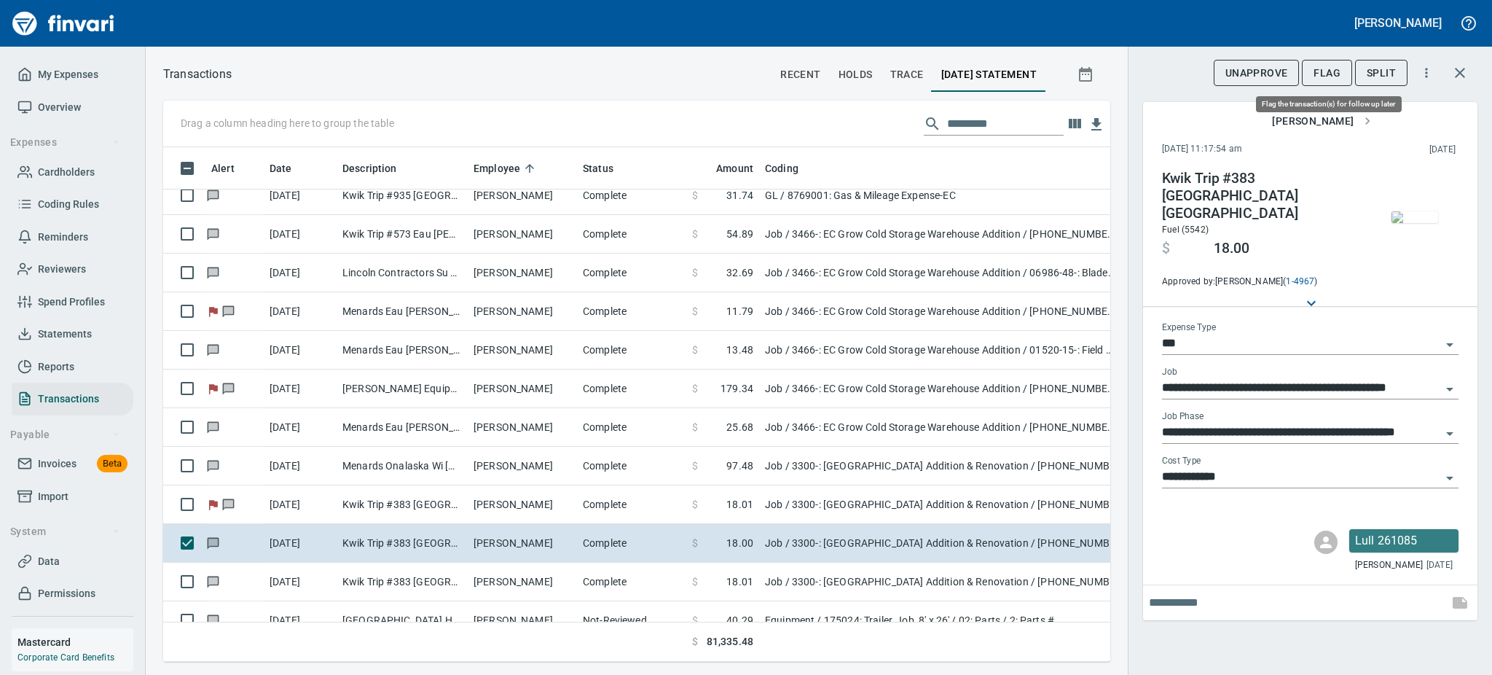
scroll to position [482, 914]
click at [1333, 73] on span "Flag" at bounding box center [1327, 73] width 27 height 18
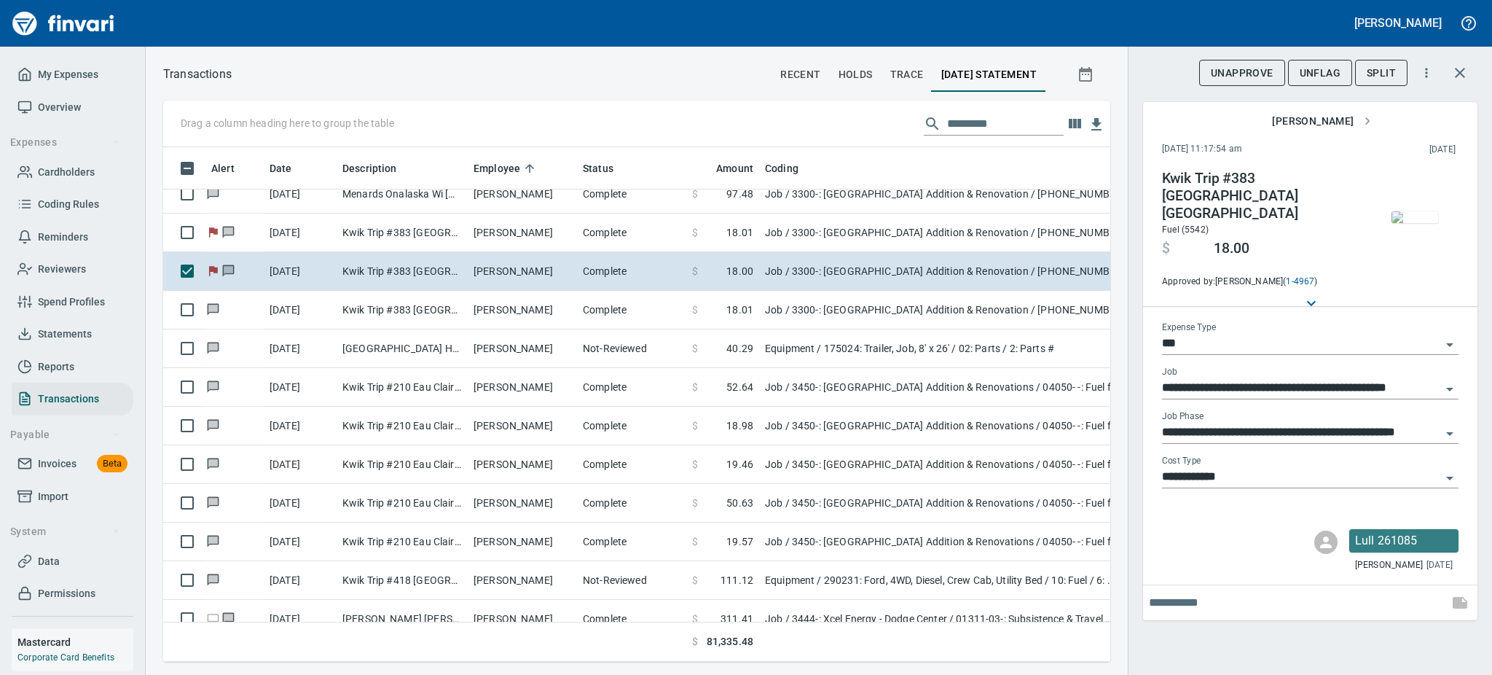
scroll to position [3186, 0]
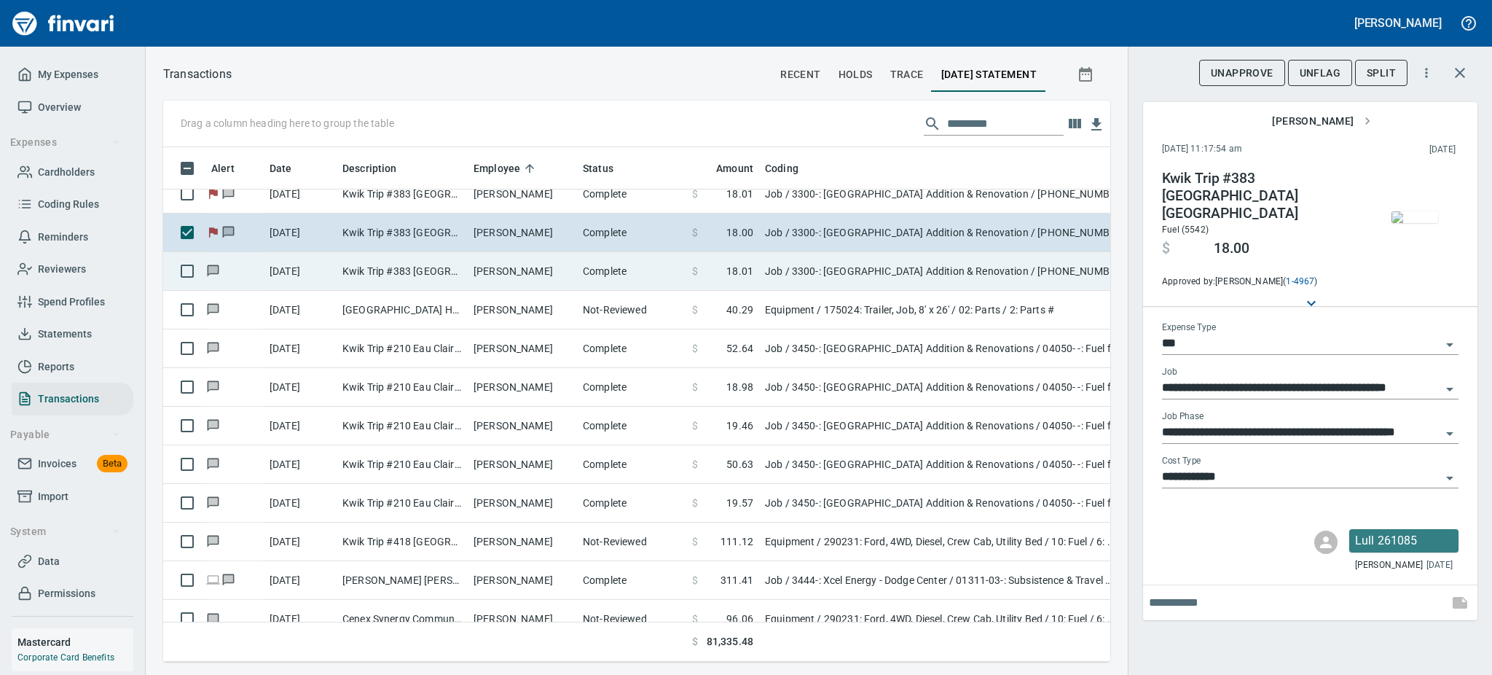
click at [502, 268] on td "[PERSON_NAME]" at bounding box center [522, 271] width 109 height 39
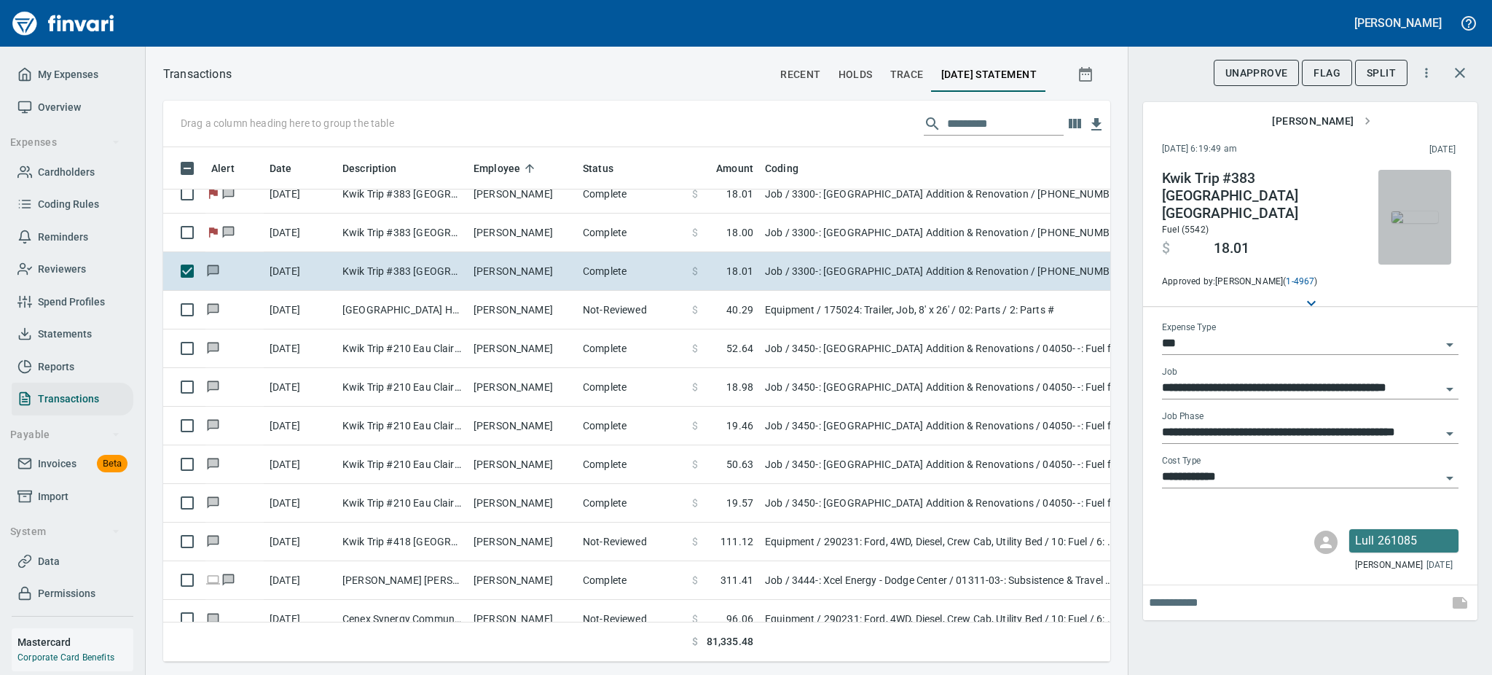
click at [1404, 223] on img "button" at bounding box center [1415, 217] width 47 height 12
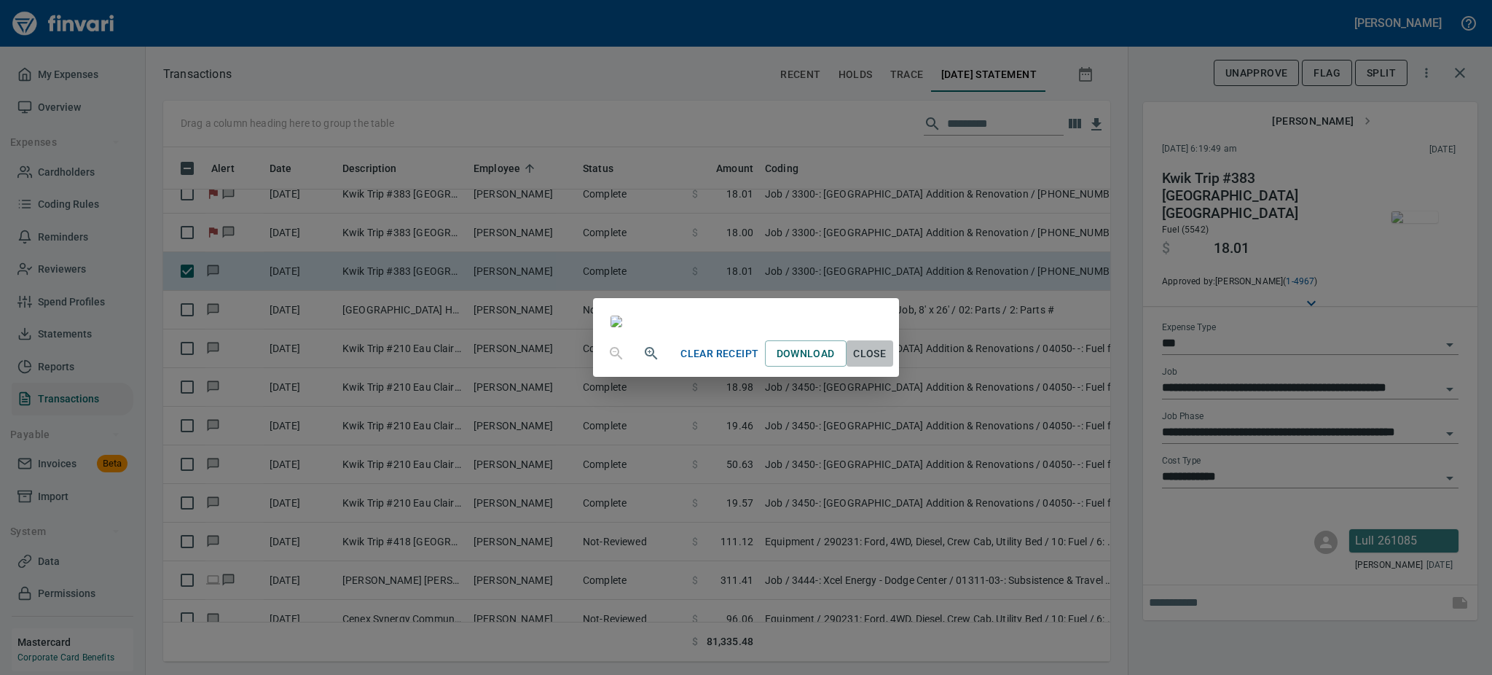
click at [887, 363] on span "Close" at bounding box center [869, 354] width 35 height 18
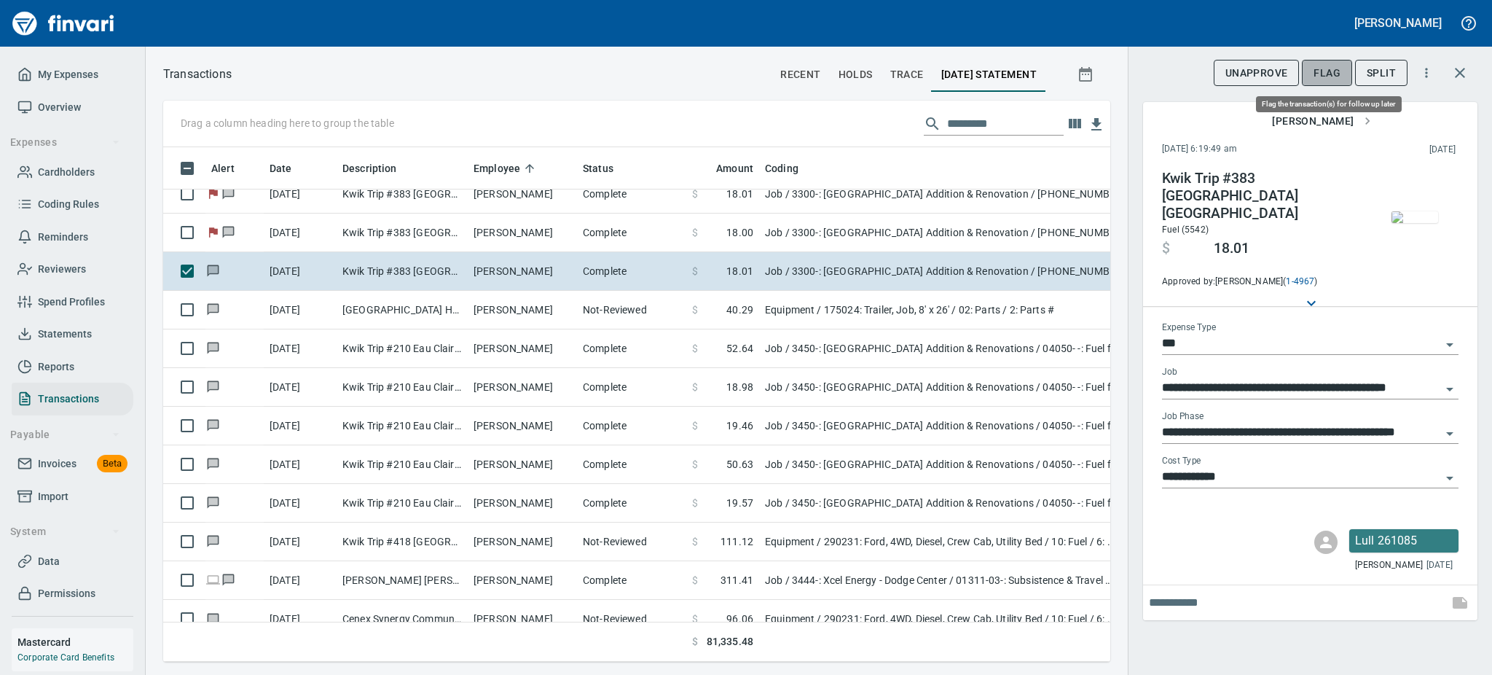
click at [1323, 73] on span "Flag" at bounding box center [1327, 73] width 27 height 18
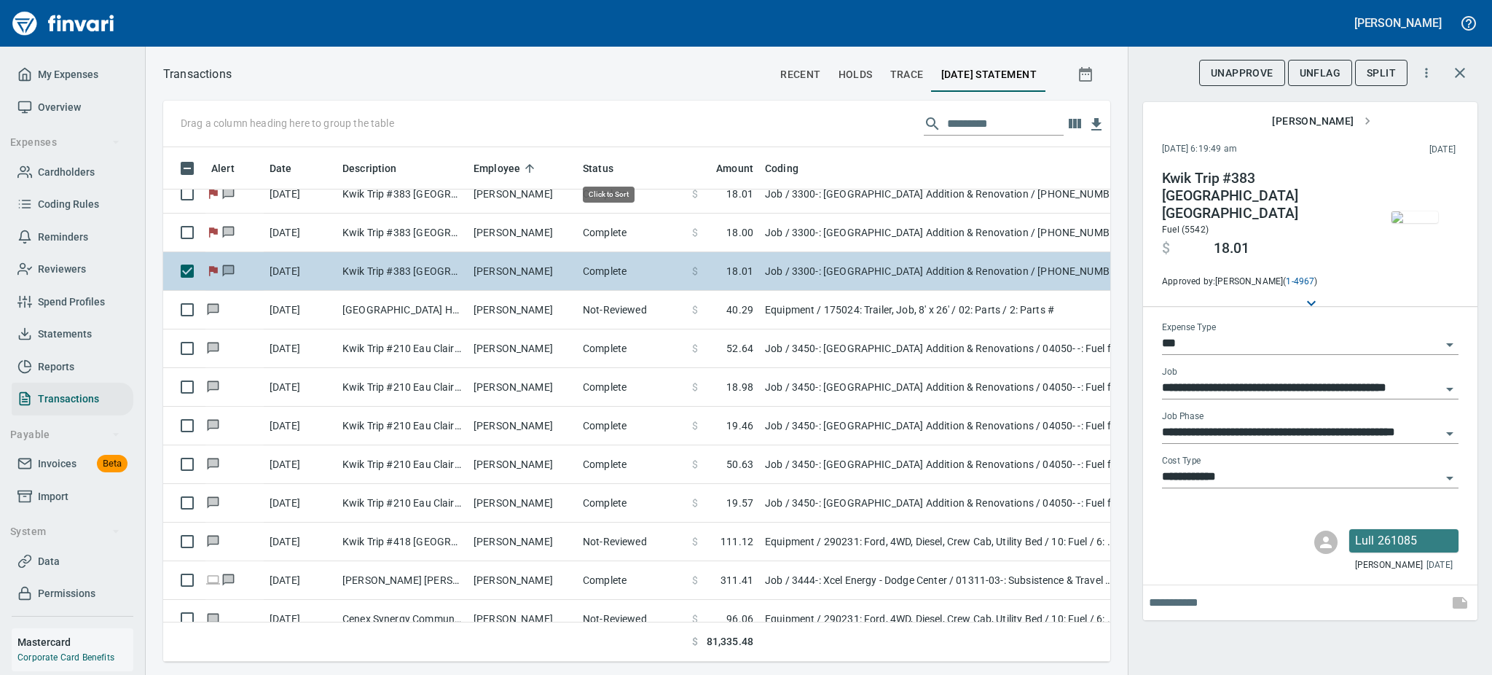
scroll to position [482, 914]
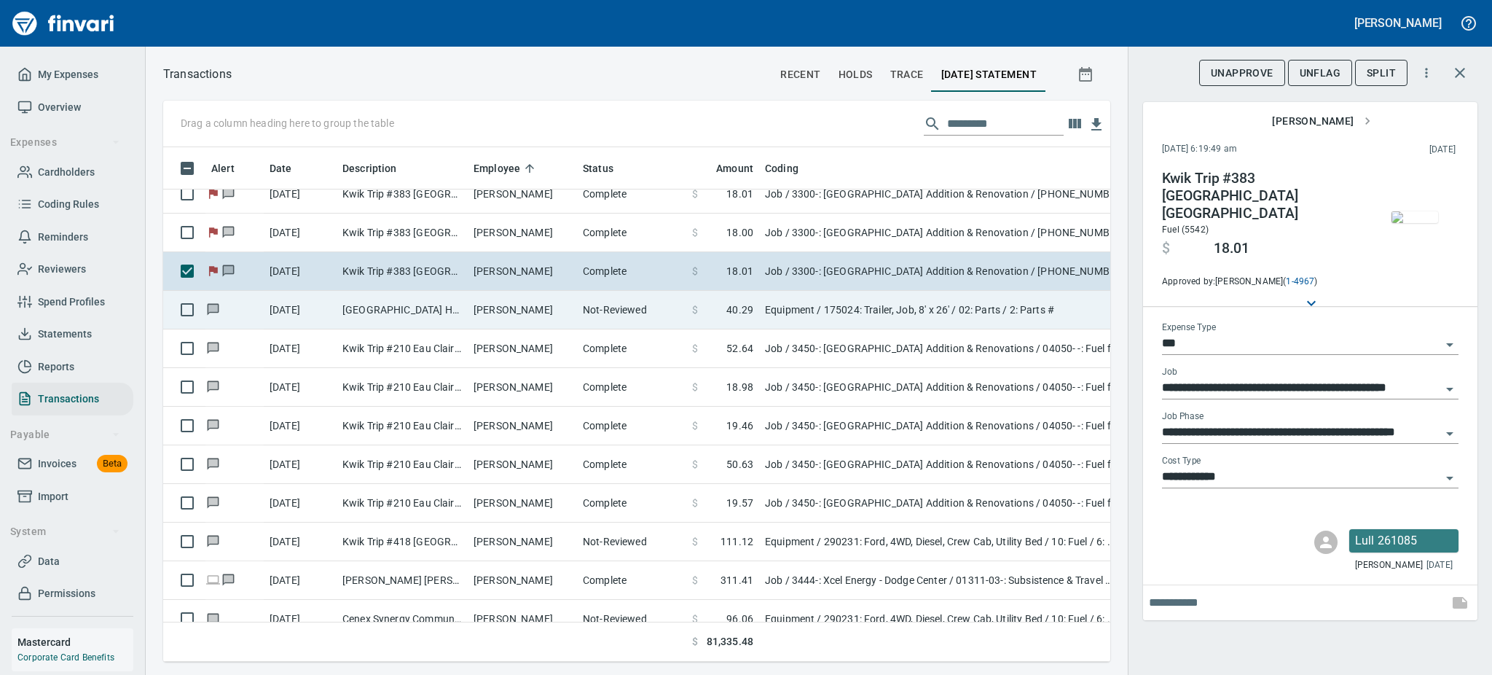
click at [460, 313] on td "[GEOGRAPHIC_DATA] Home Col Colby [GEOGRAPHIC_DATA]" at bounding box center [402, 310] width 131 height 39
type input "*********"
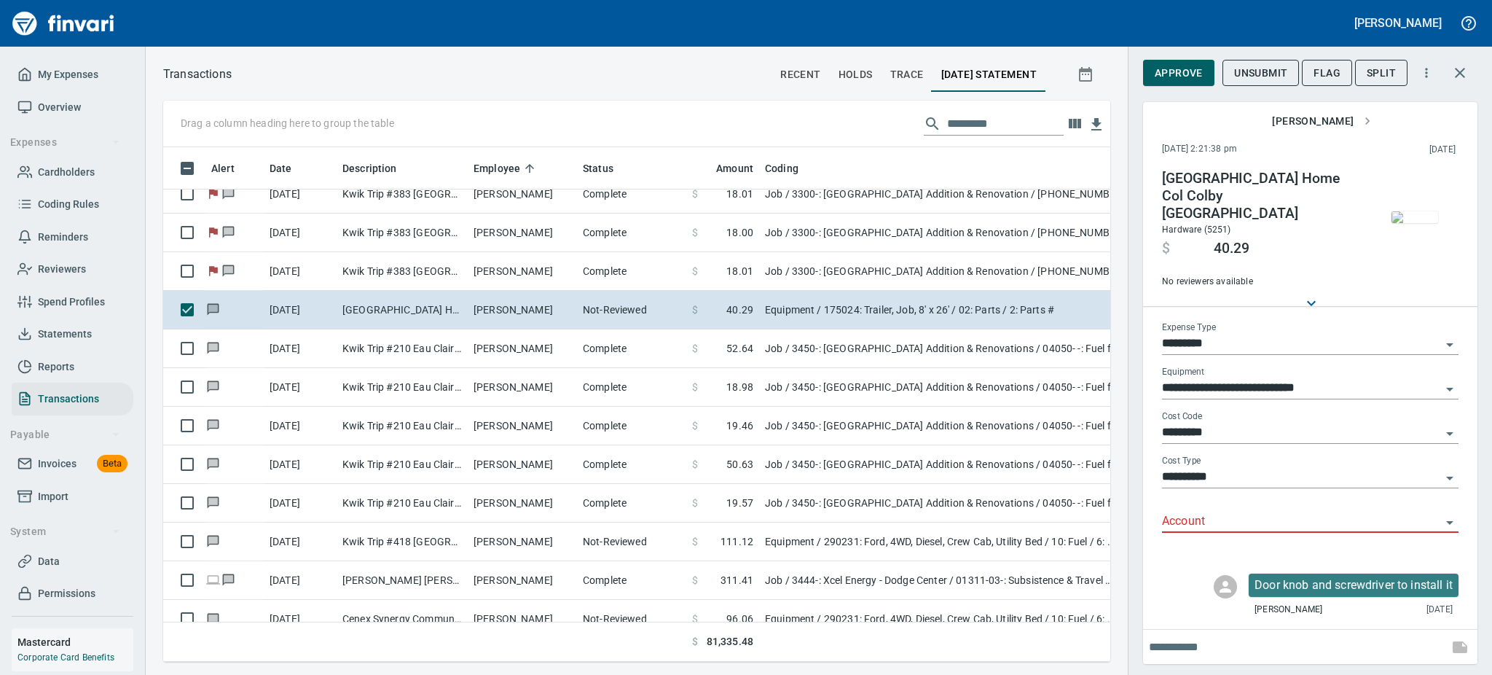
click at [1419, 223] on img "button" at bounding box center [1415, 217] width 47 height 12
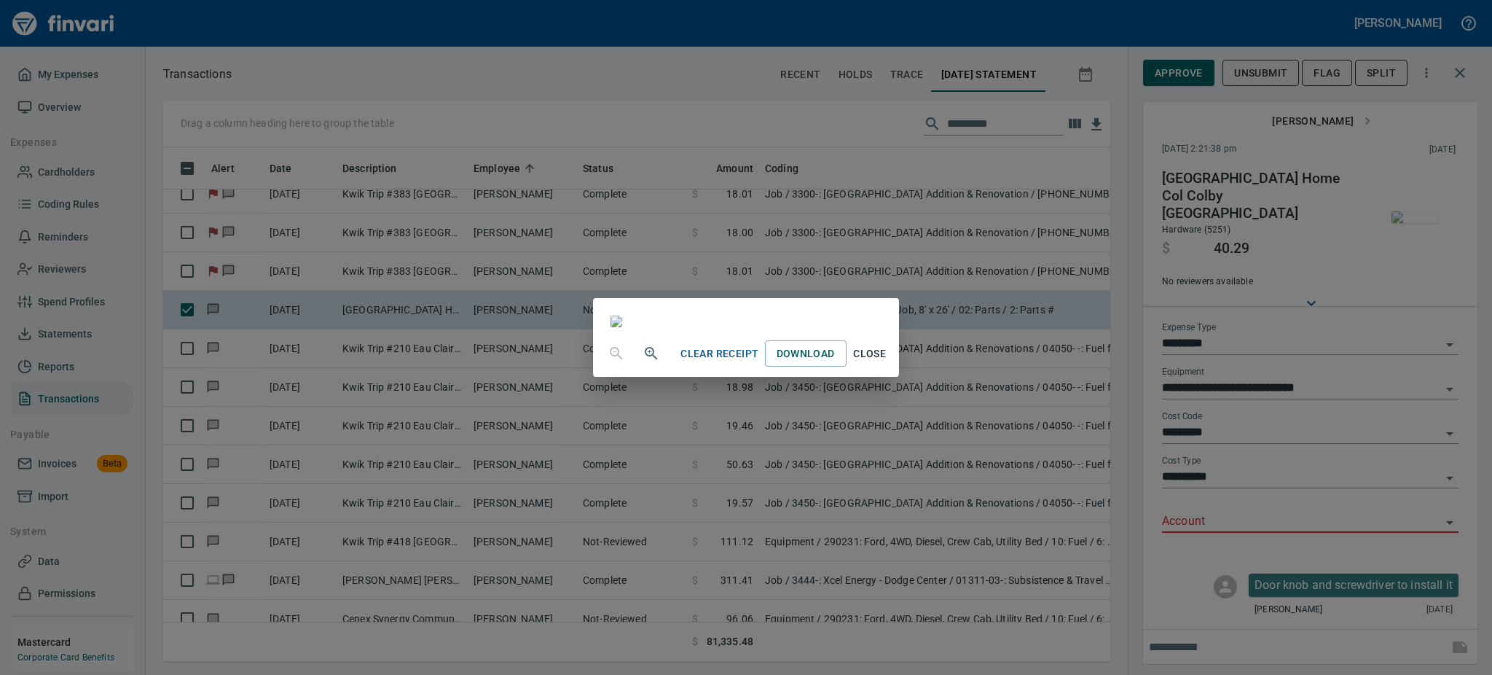
click at [887, 363] on span "Close" at bounding box center [869, 354] width 35 height 18
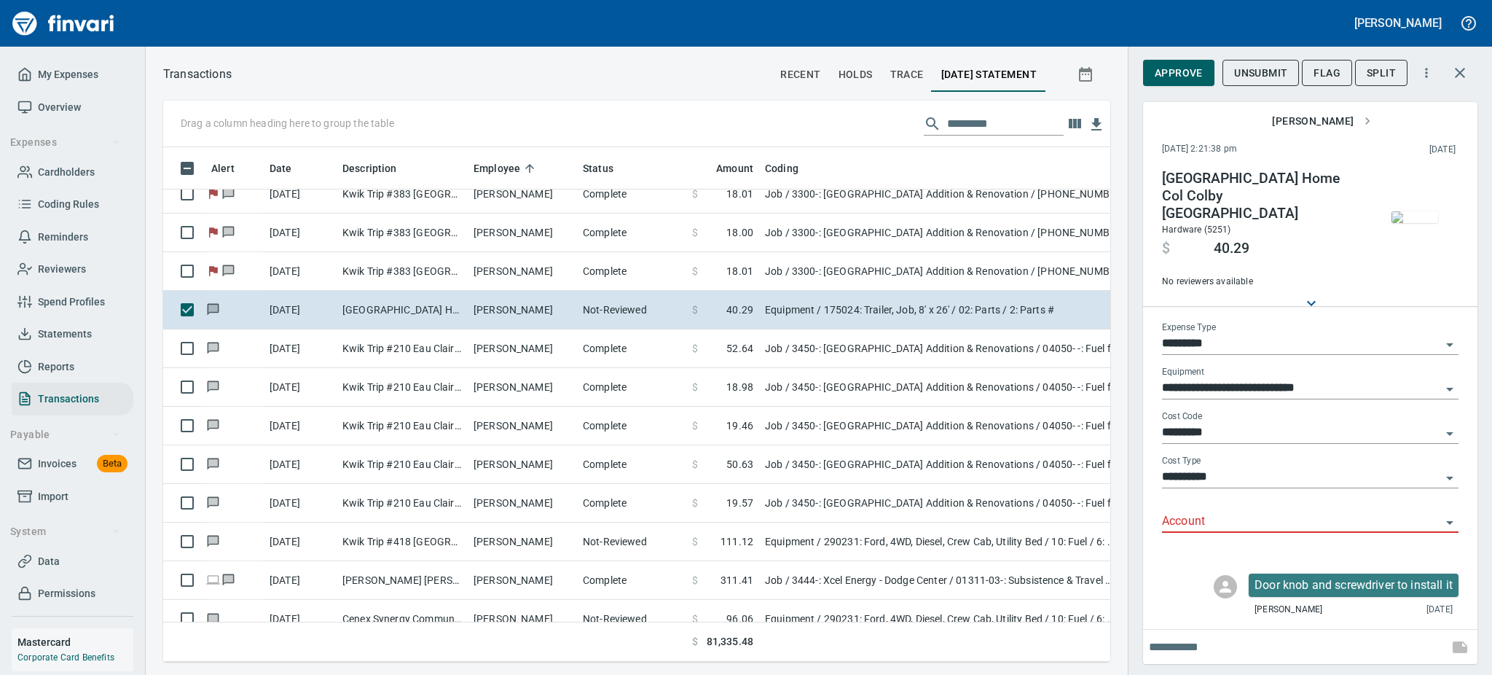
scroll to position [482, 914]
click at [1446, 514] on icon "Open" at bounding box center [1449, 522] width 17 height 17
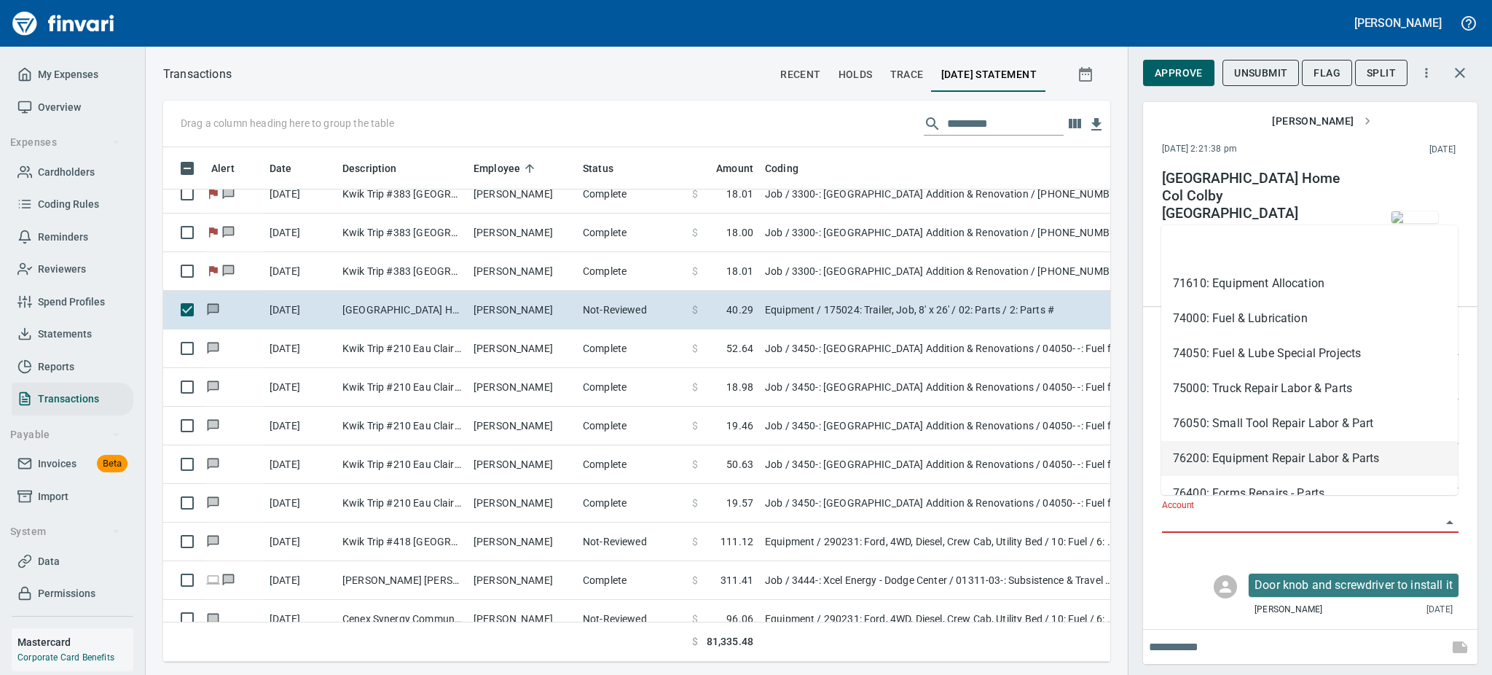
click at [1343, 460] on li "76200: Equipment Repair Labor & Parts" at bounding box center [1309, 458] width 297 height 35
type input "**********"
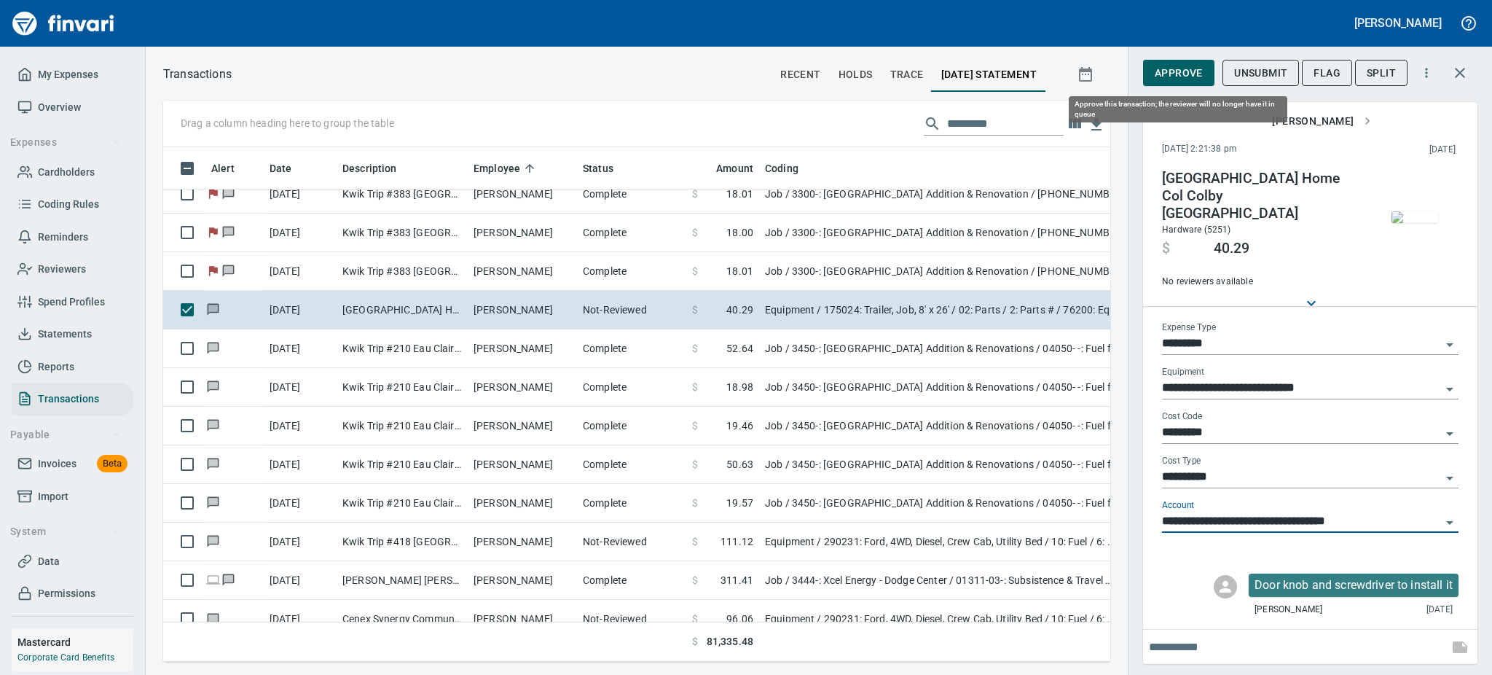
click at [1158, 69] on span "Approve" at bounding box center [1179, 73] width 48 height 18
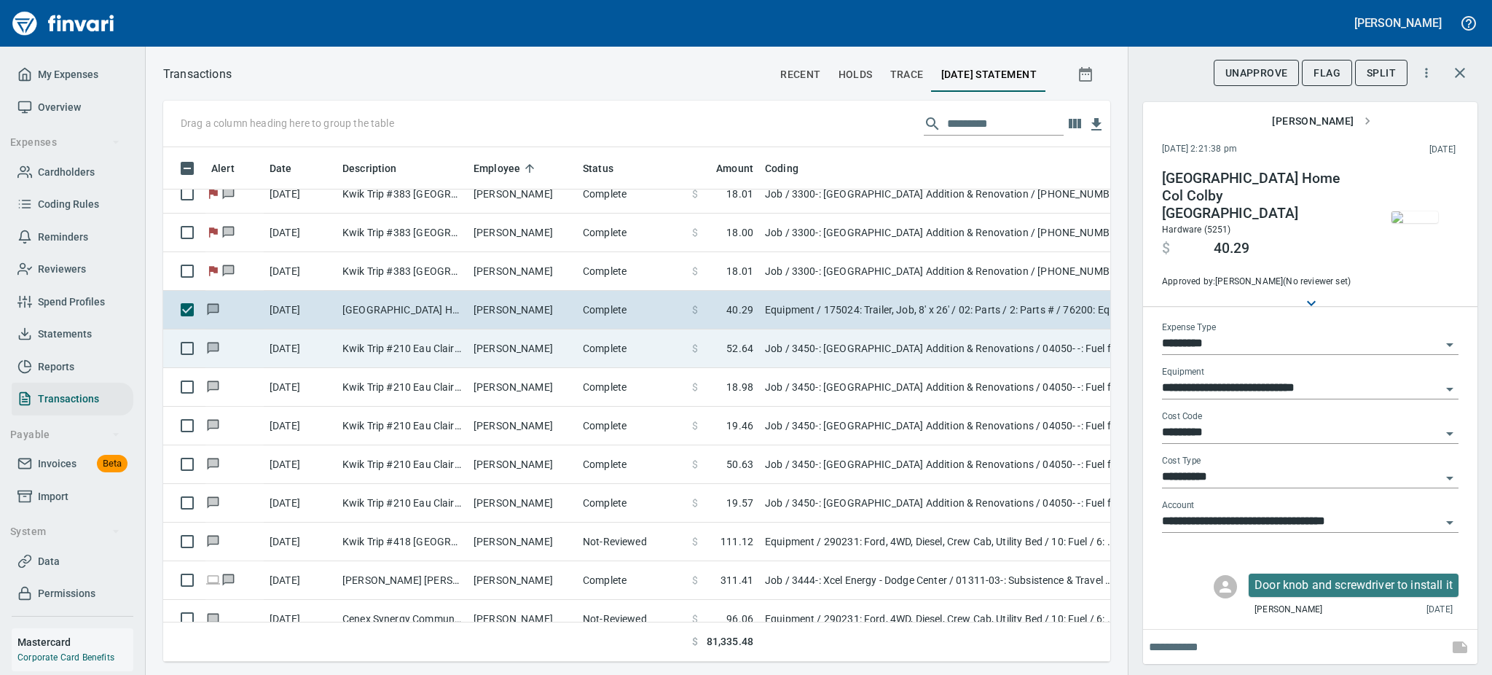
click at [361, 353] on td "Kwik Trip #210 Eau Claire WI" at bounding box center [402, 348] width 131 height 39
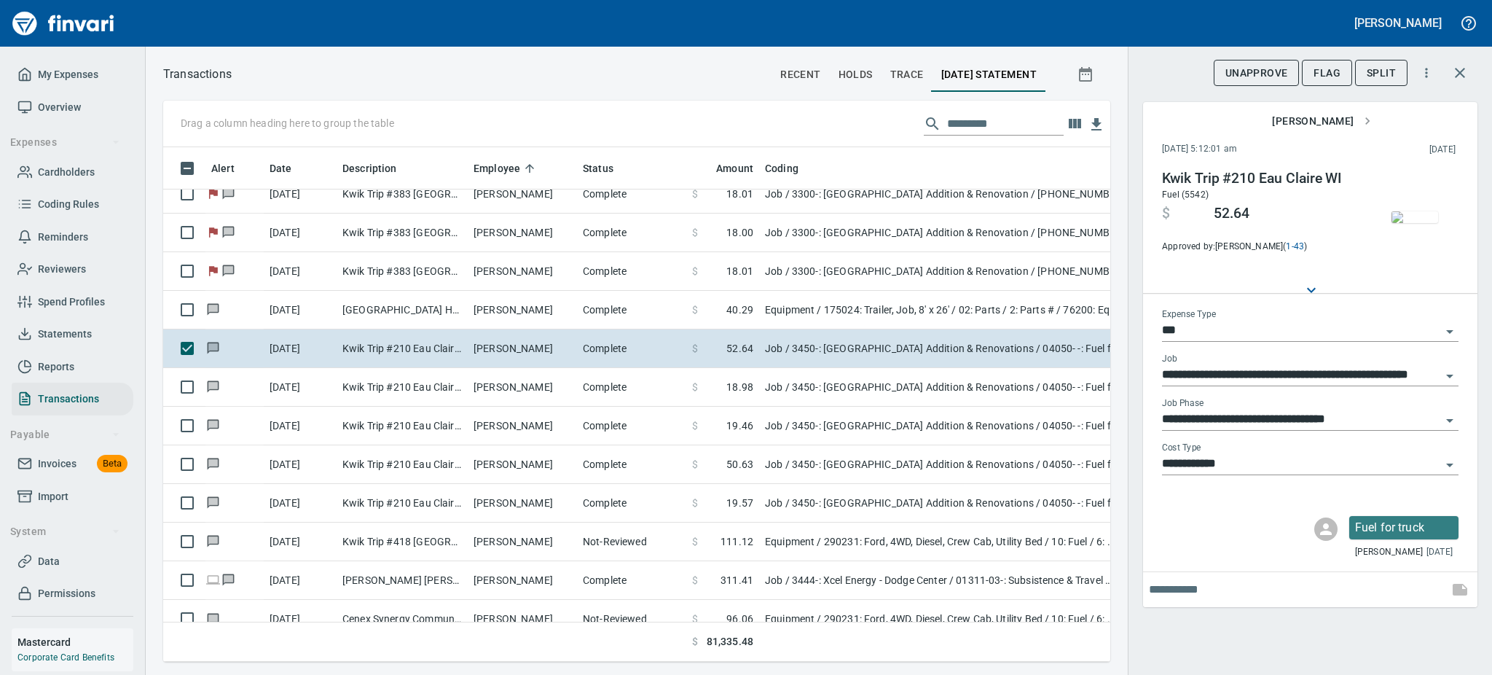
scroll to position [482, 914]
click at [1402, 221] on img "button" at bounding box center [1415, 217] width 47 height 12
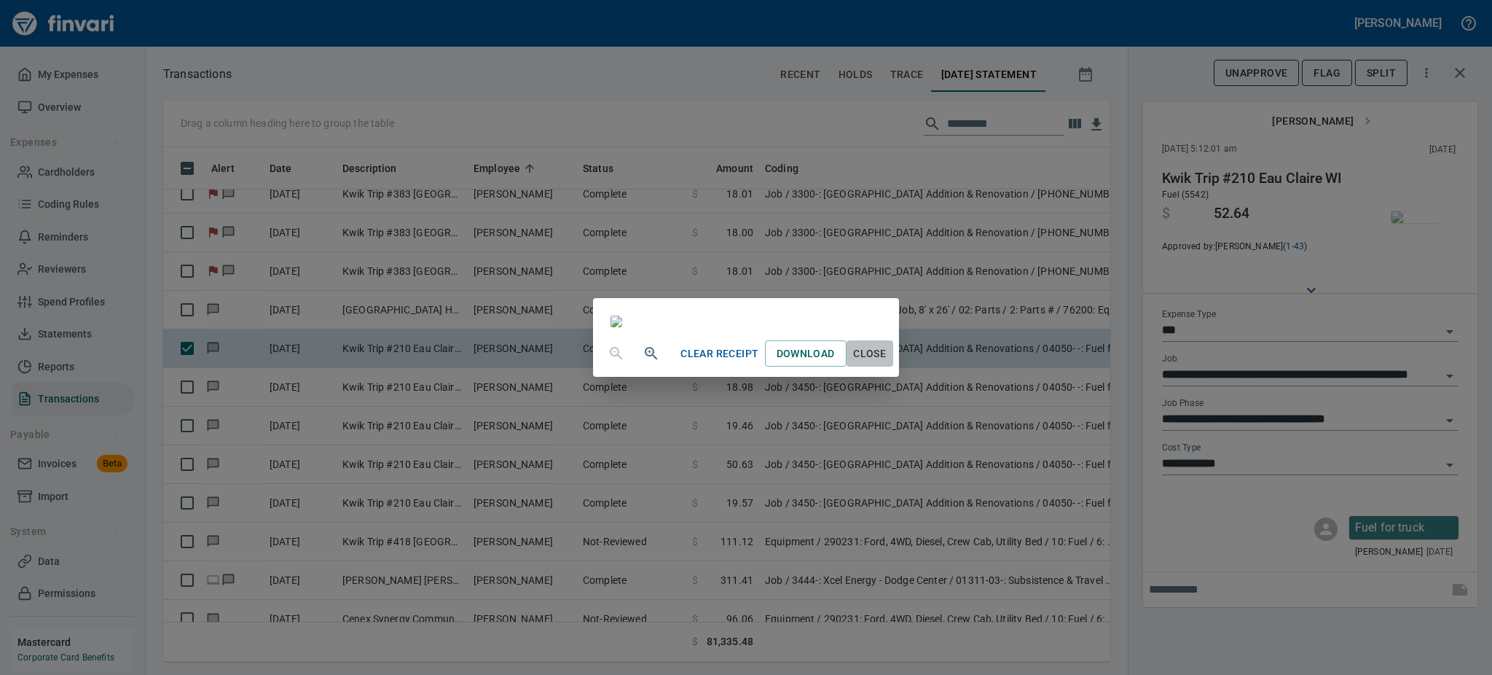
click at [887, 363] on span "Close" at bounding box center [869, 354] width 35 height 18
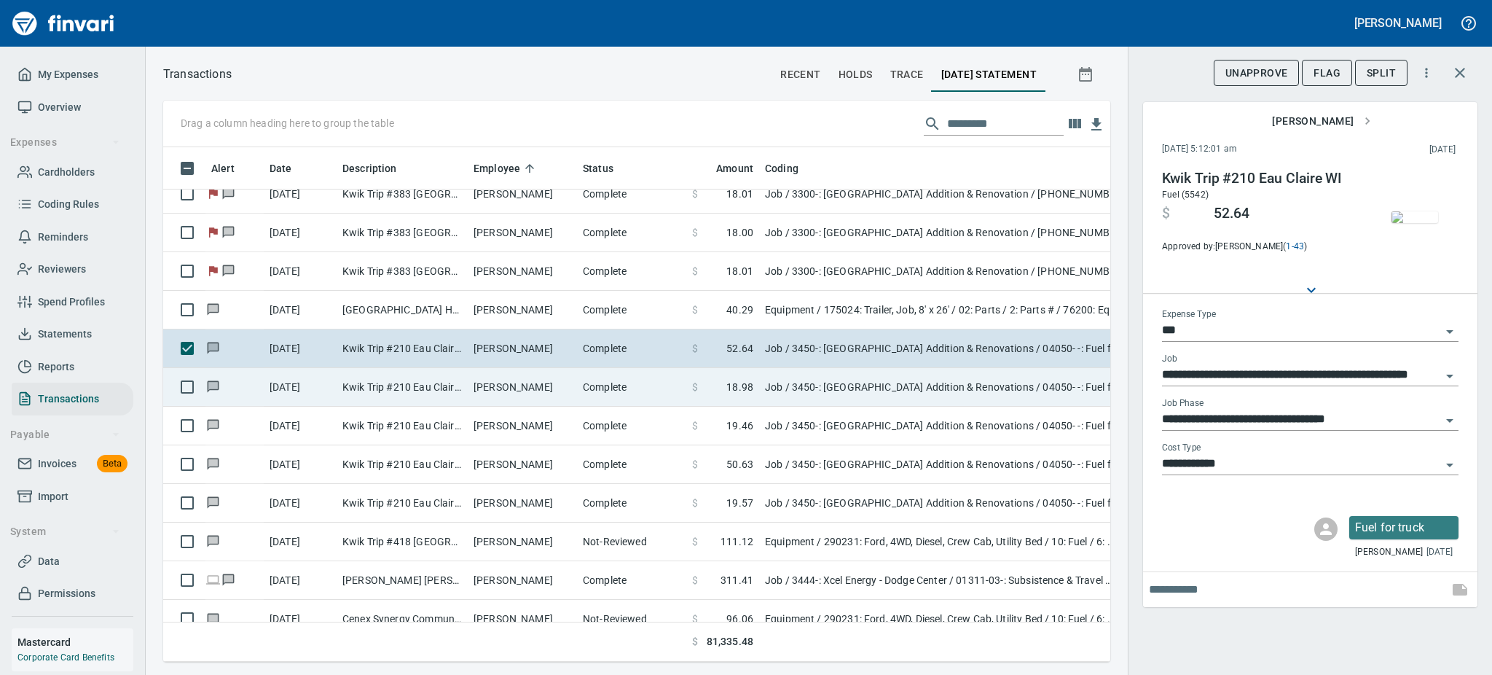
click at [518, 380] on td "[PERSON_NAME]" at bounding box center [522, 387] width 109 height 39
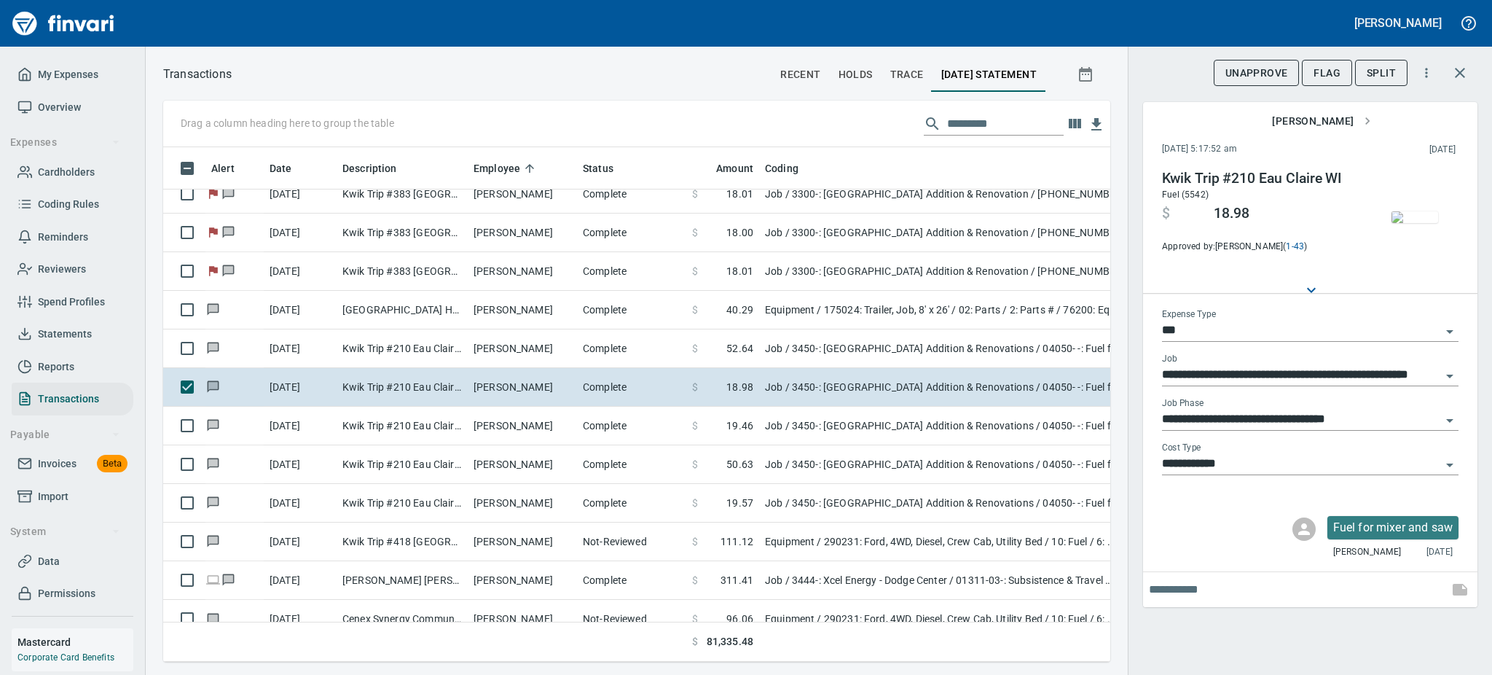
click at [1424, 221] on img "button" at bounding box center [1415, 217] width 47 height 12
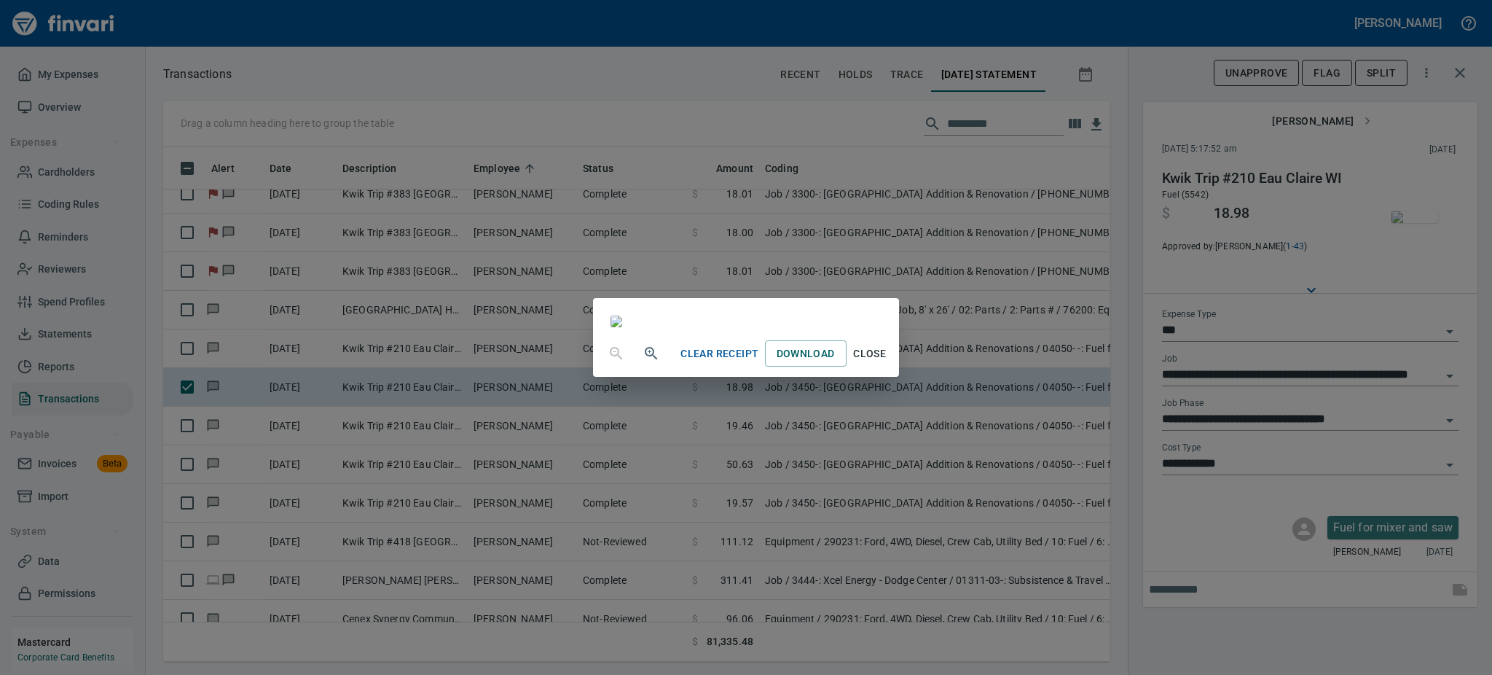
click at [887, 363] on span "Close" at bounding box center [869, 354] width 35 height 18
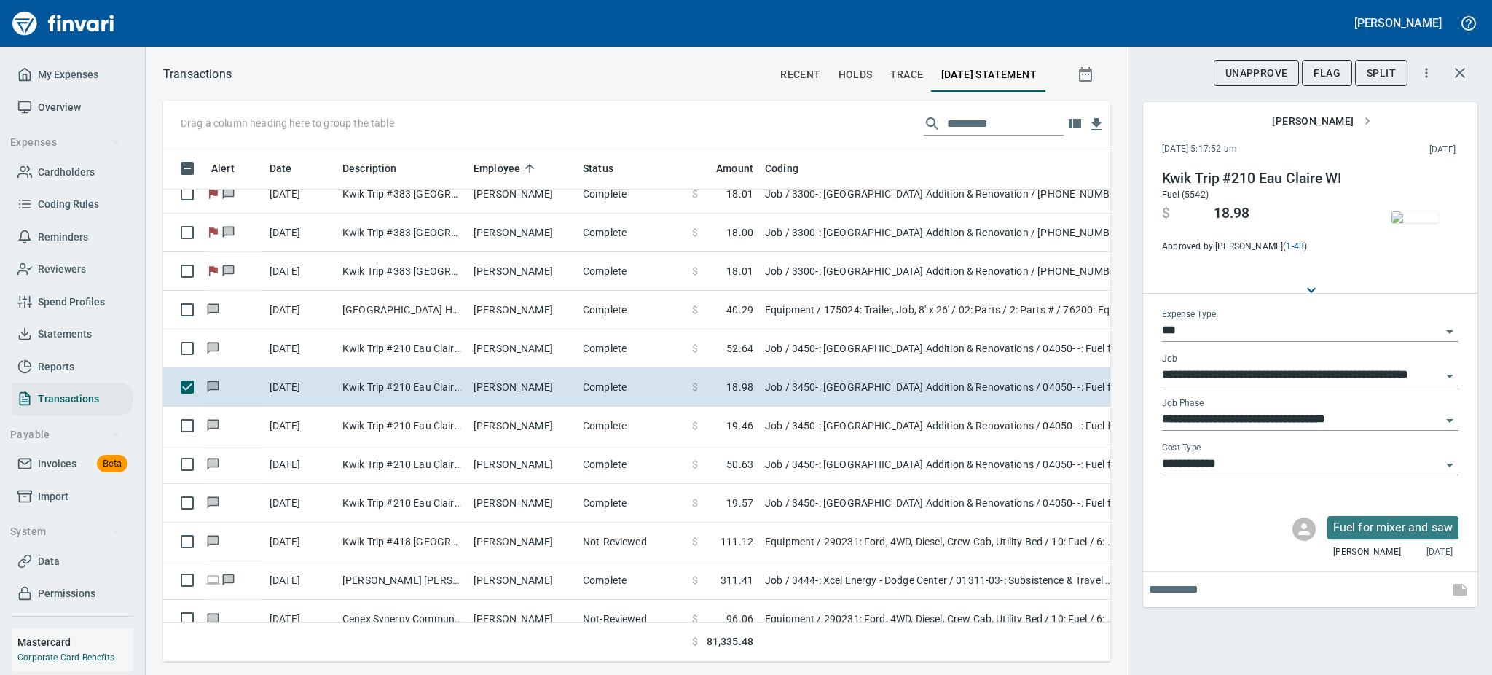
scroll to position [482, 914]
click at [1338, 66] on span "Flag" at bounding box center [1327, 73] width 27 height 18
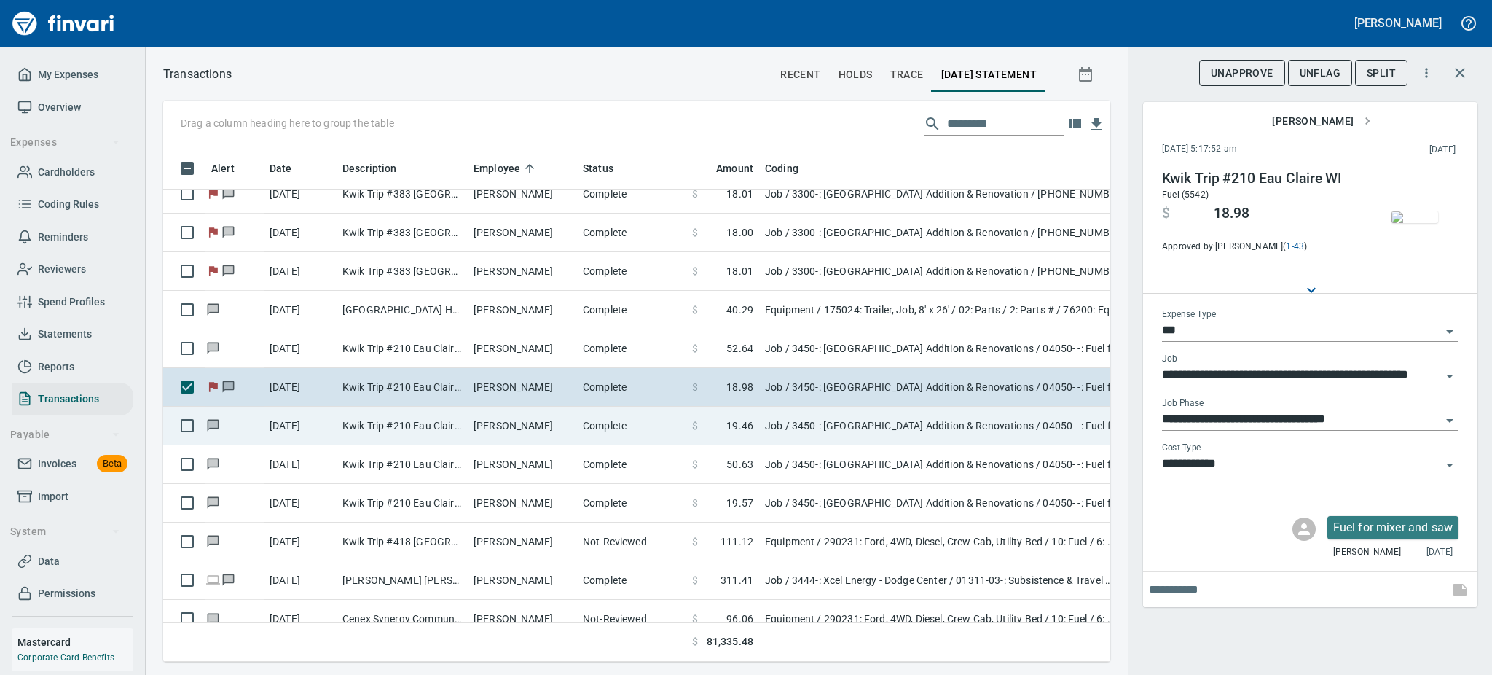
click at [583, 417] on td "Complete" at bounding box center [631, 426] width 109 height 39
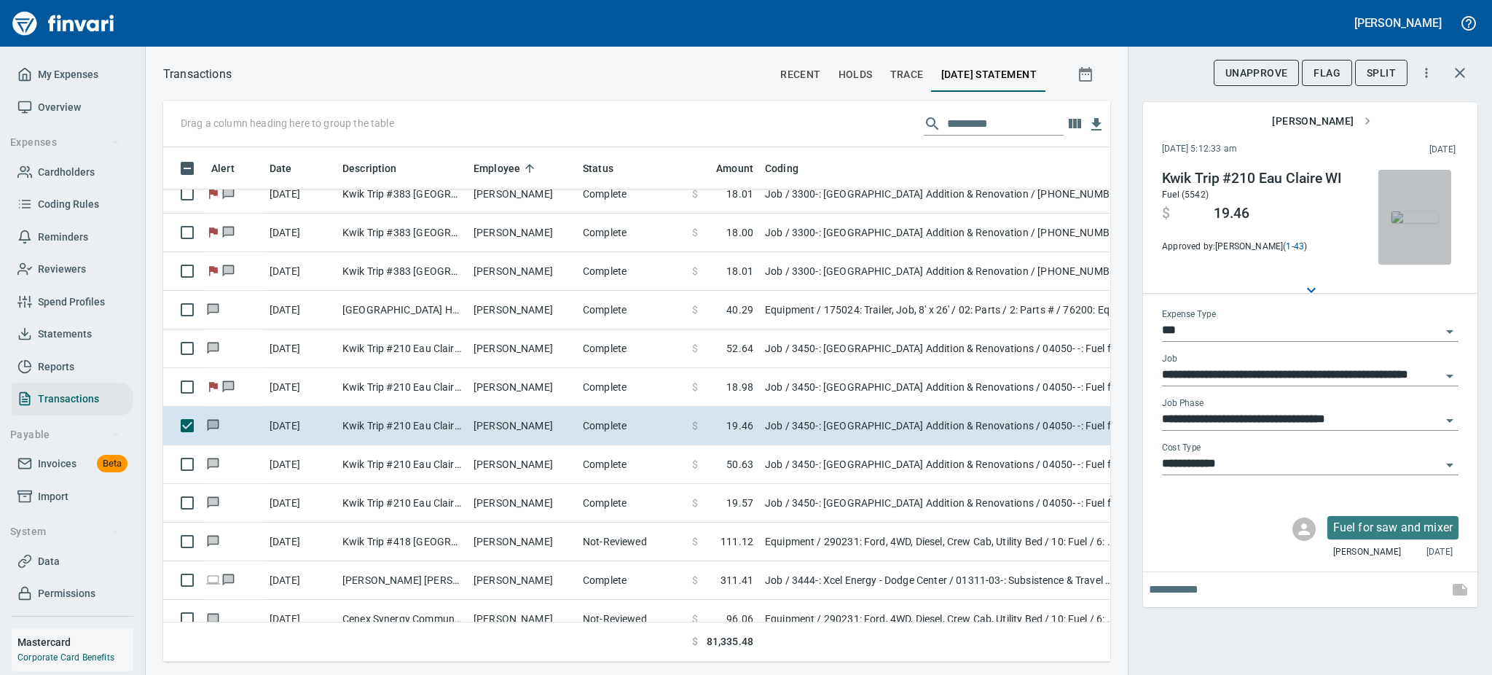
click at [1415, 211] on img "button" at bounding box center [1415, 217] width 47 height 12
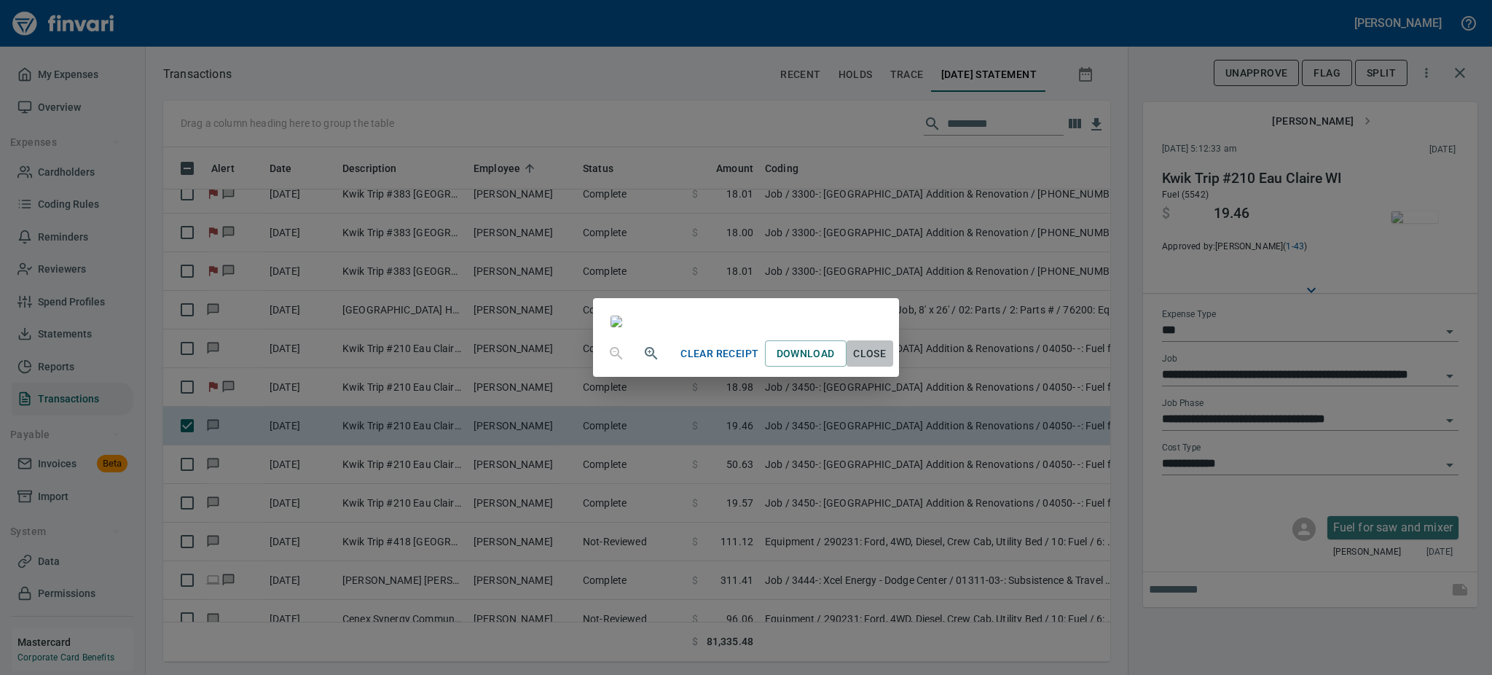
click at [887, 363] on span "Close" at bounding box center [869, 354] width 35 height 18
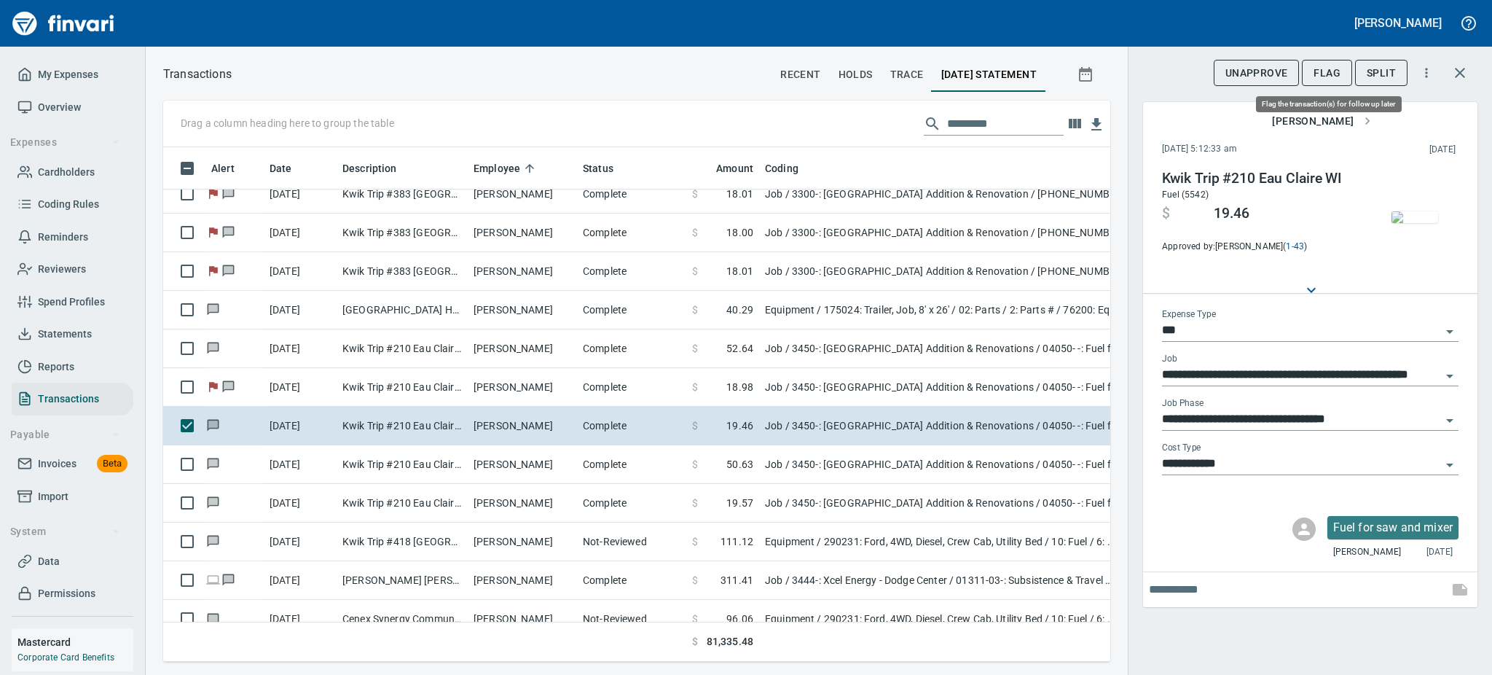
click at [1319, 71] on span "Flag" at bounding box center [1327, 73] width 27 height 18
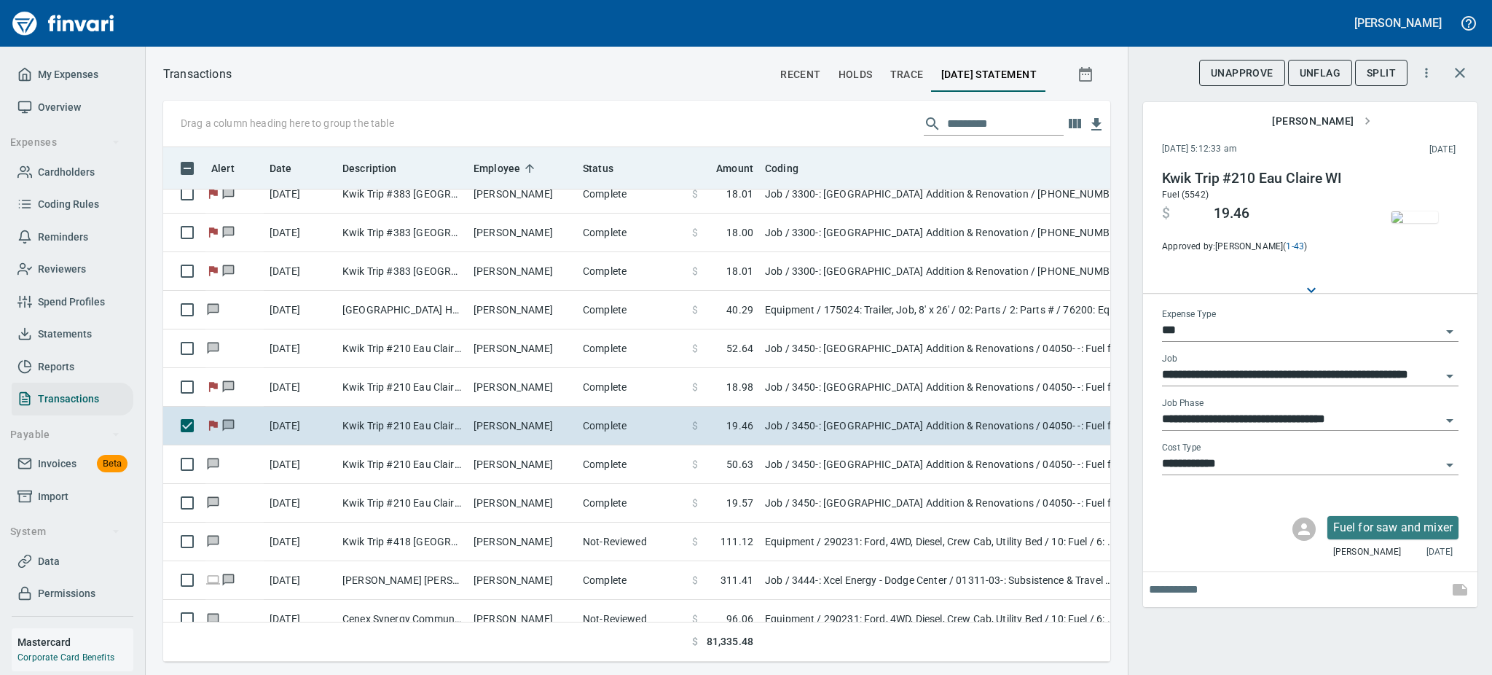
scroll to position [482, 914]
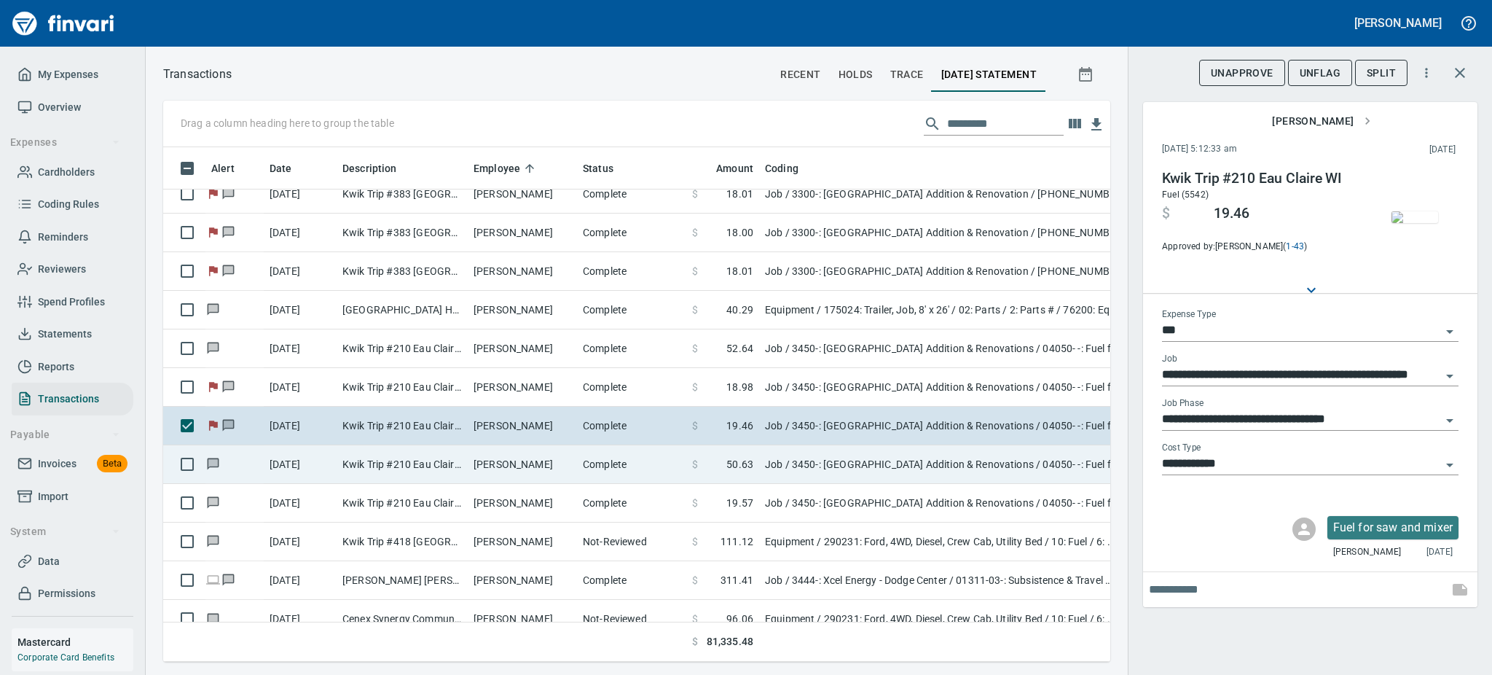
click at [342, 471] on td "Kwik Trip #210 Eau Claire WI" at bounding box center [402, 464] width 131 height 39
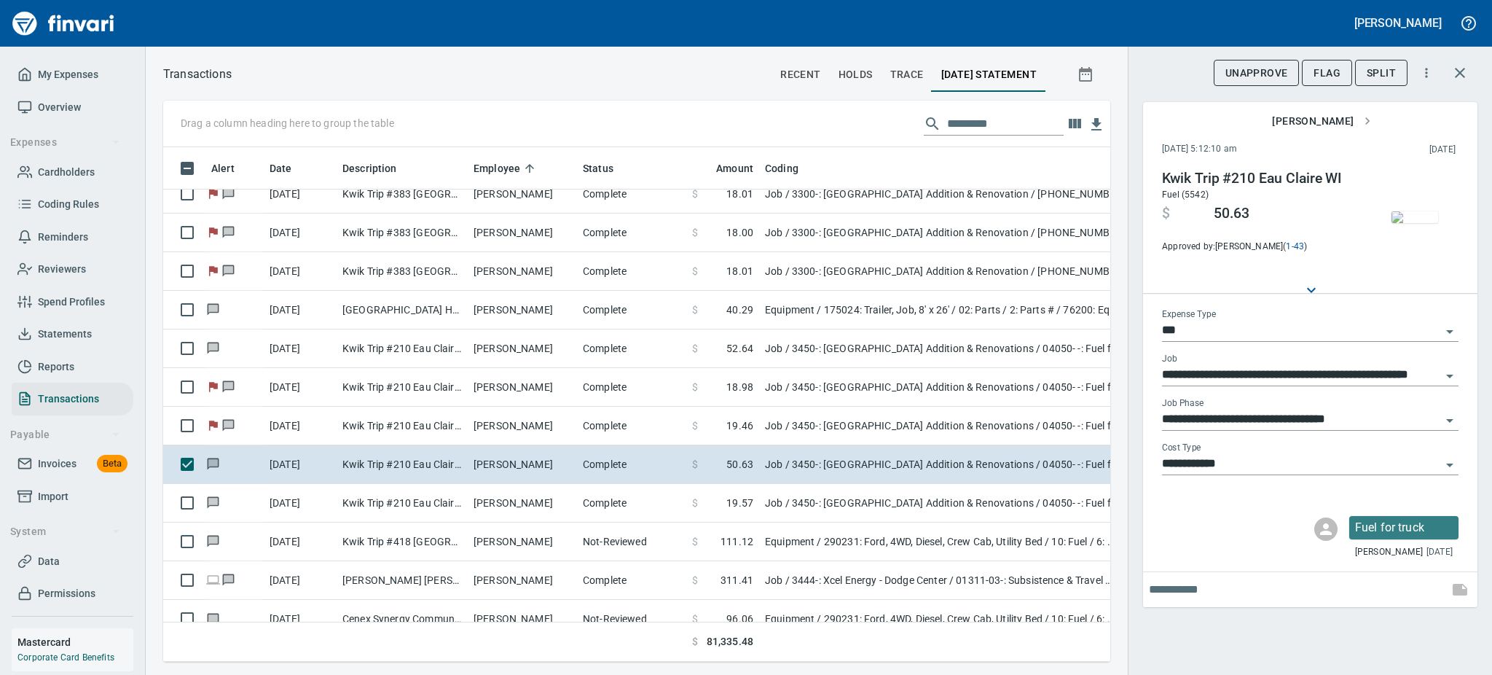
click at [1420, 223] on img "button" at bounding box center [1415, 217] width 47 height 12
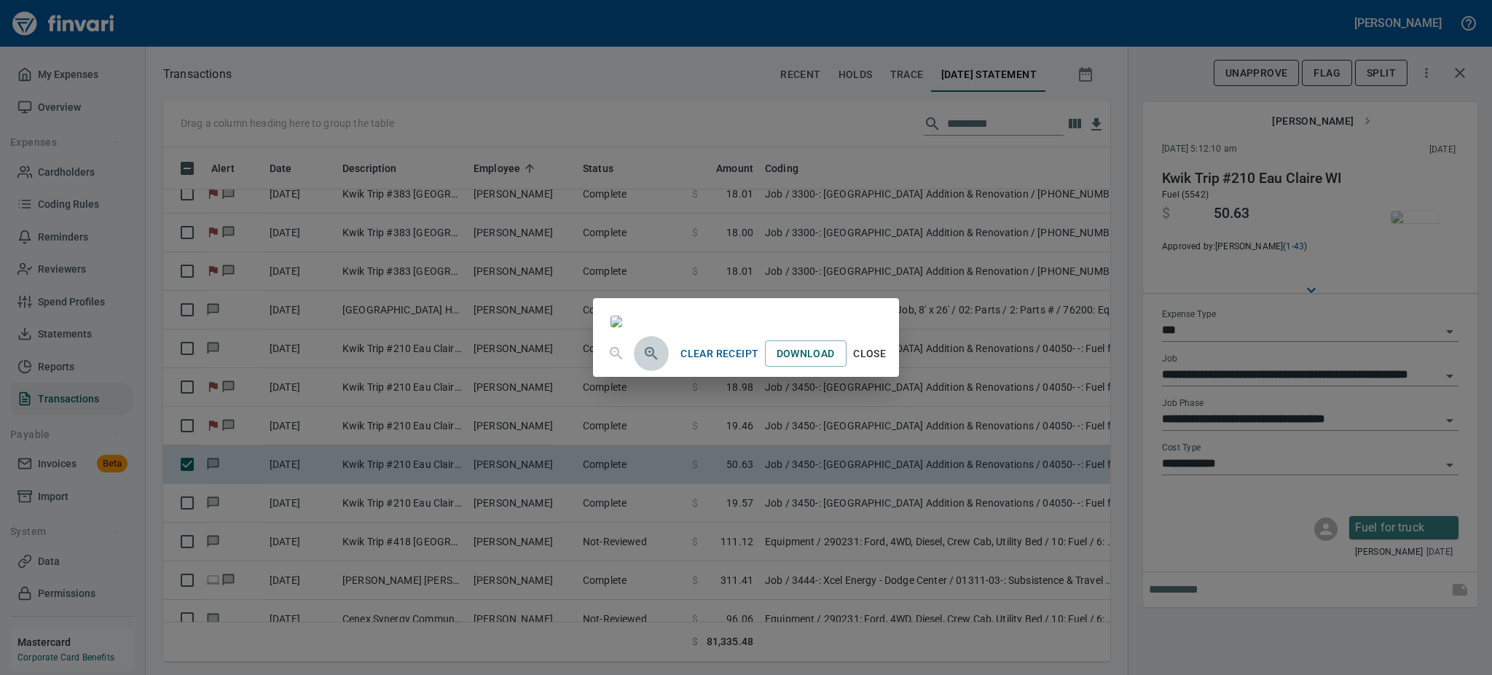
click at [645, 359] on icon "button" at bounding box center [651, 353] width 12 height 12
click at [887, 364] on span "Close" at bounding box center [869, 355] width 35 height 18
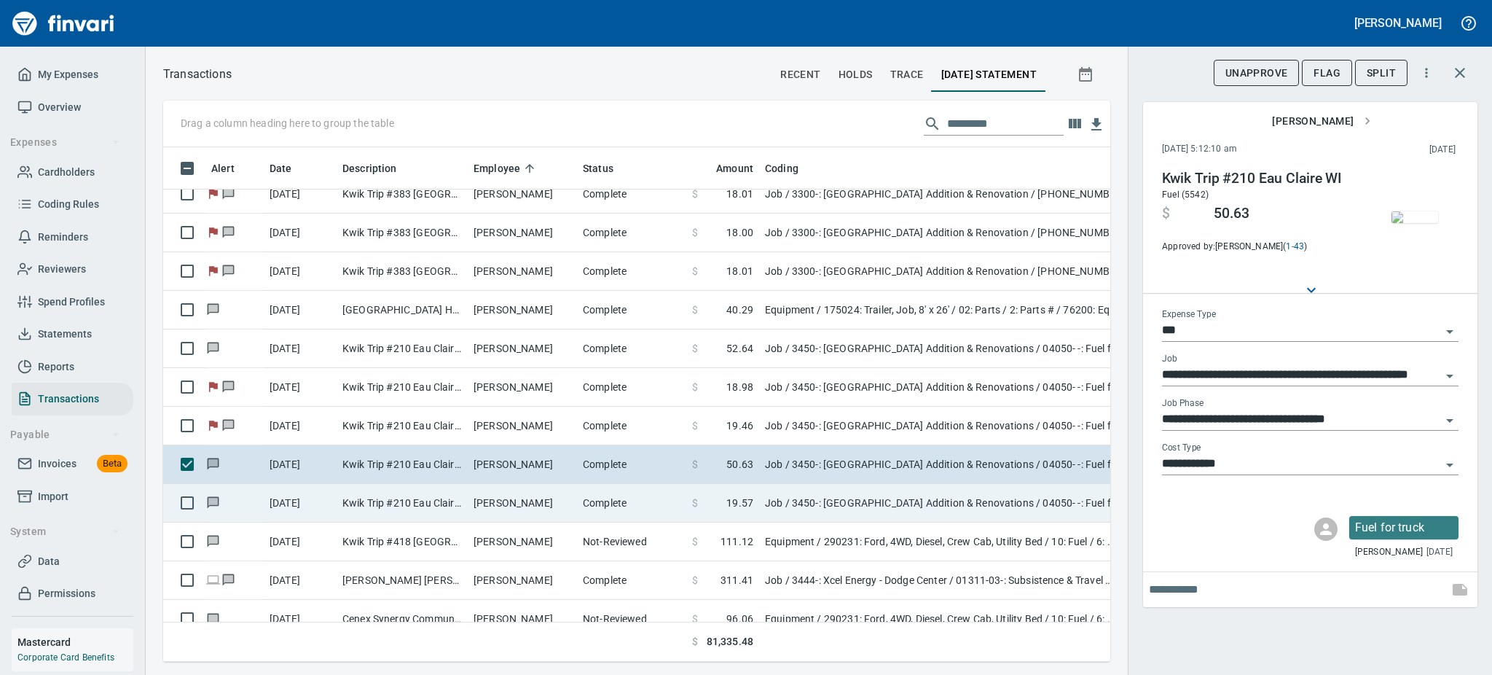
click at [579, 495] on td "Complete" at bounding box center [631, 503] width 109 height 39
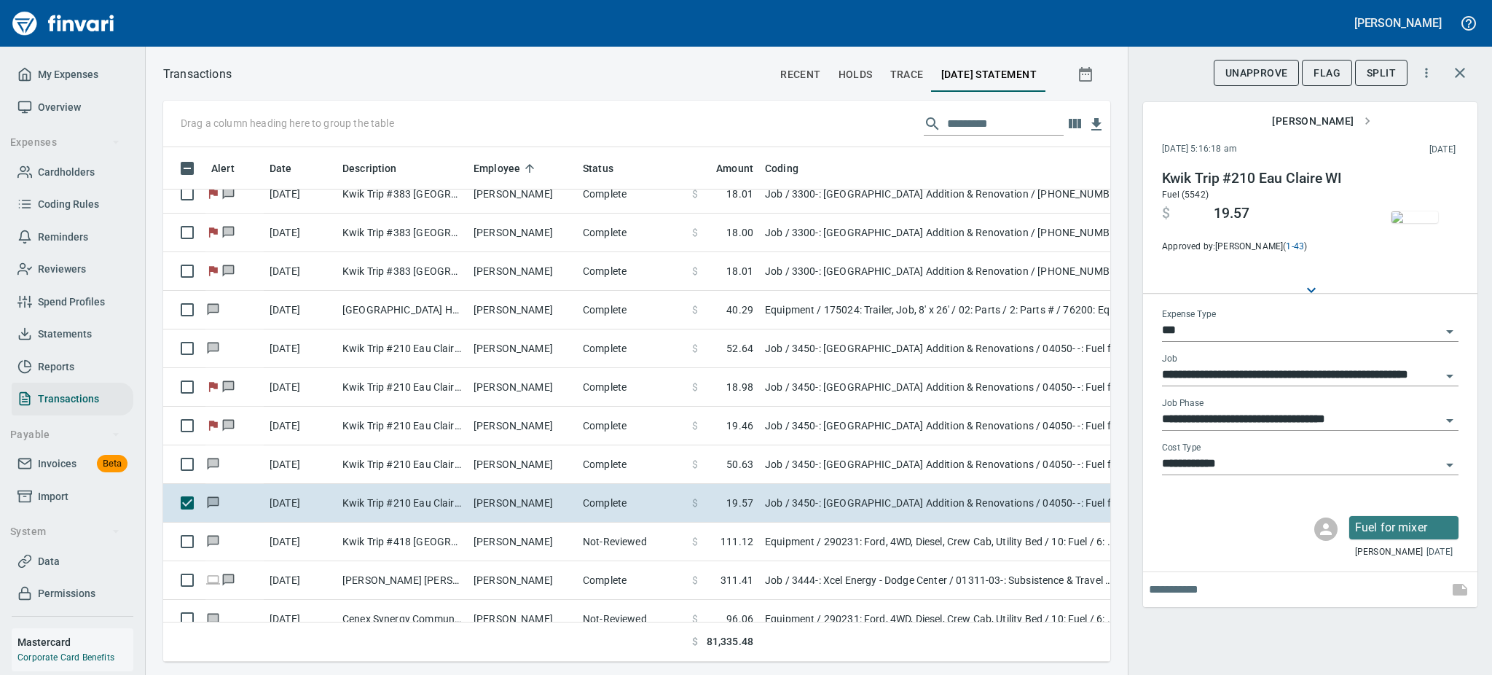
scroll to position [482, 914]
click at [1402, 220] on img "button" at bounding box center [1415, 217] width 47 height 12
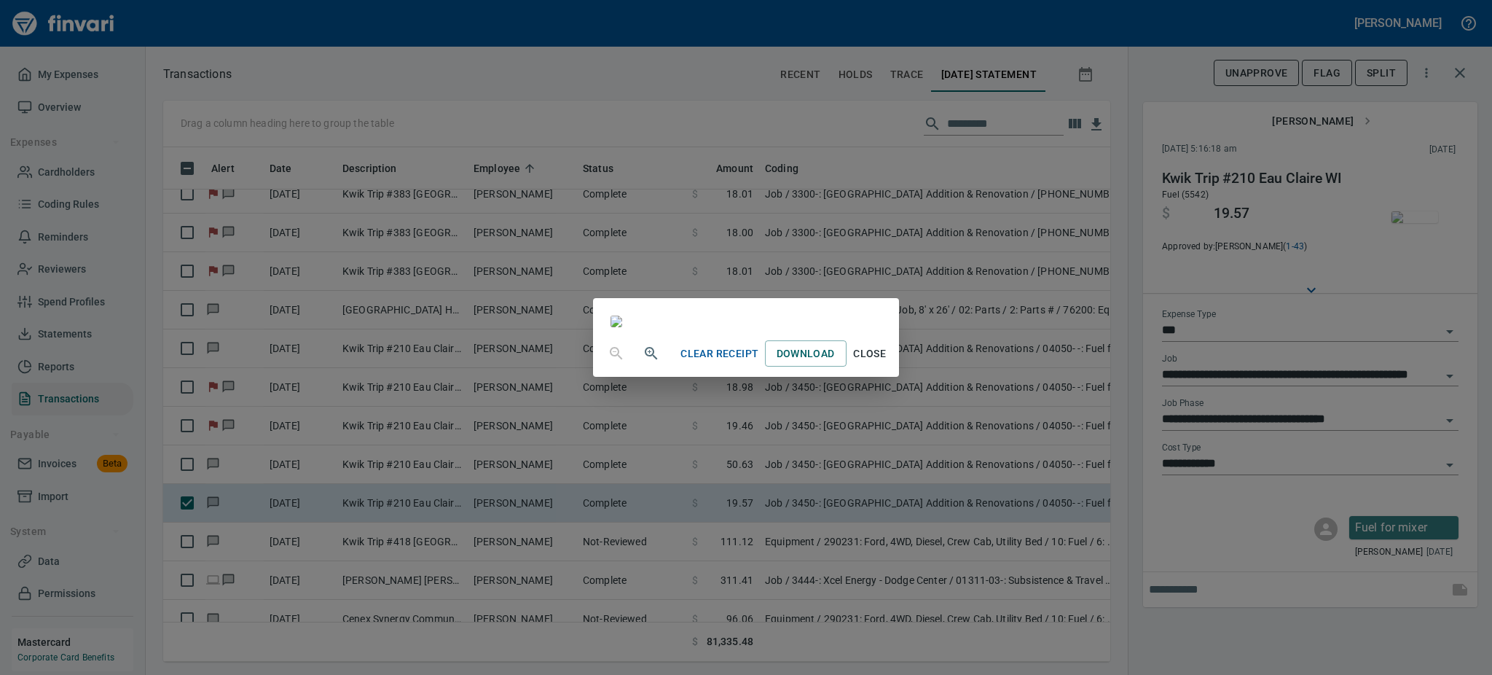
click at [887, 363] on span "Close" at bounding box center [869, 354] width 35 height 18
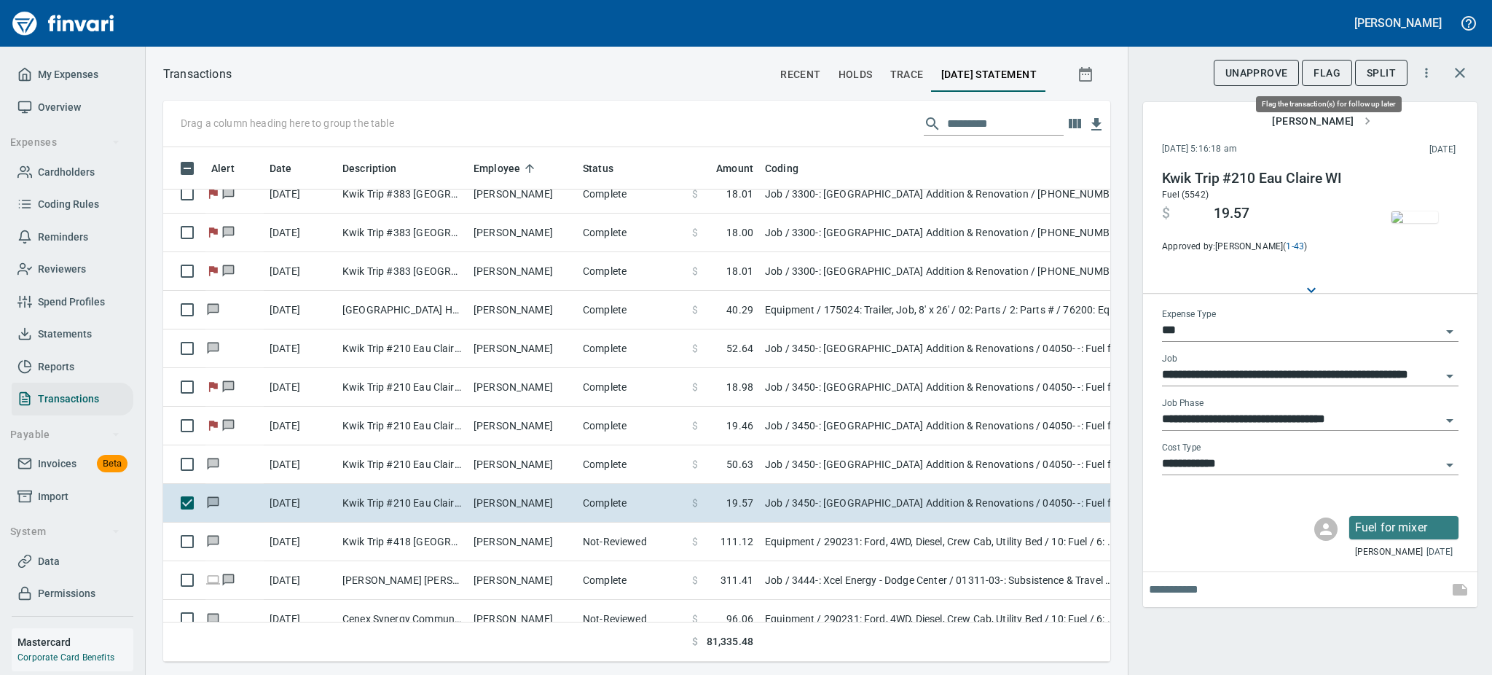
click at [1316, 63] on button "Flag" at bounding box center [1327, 73] width 50 height 27
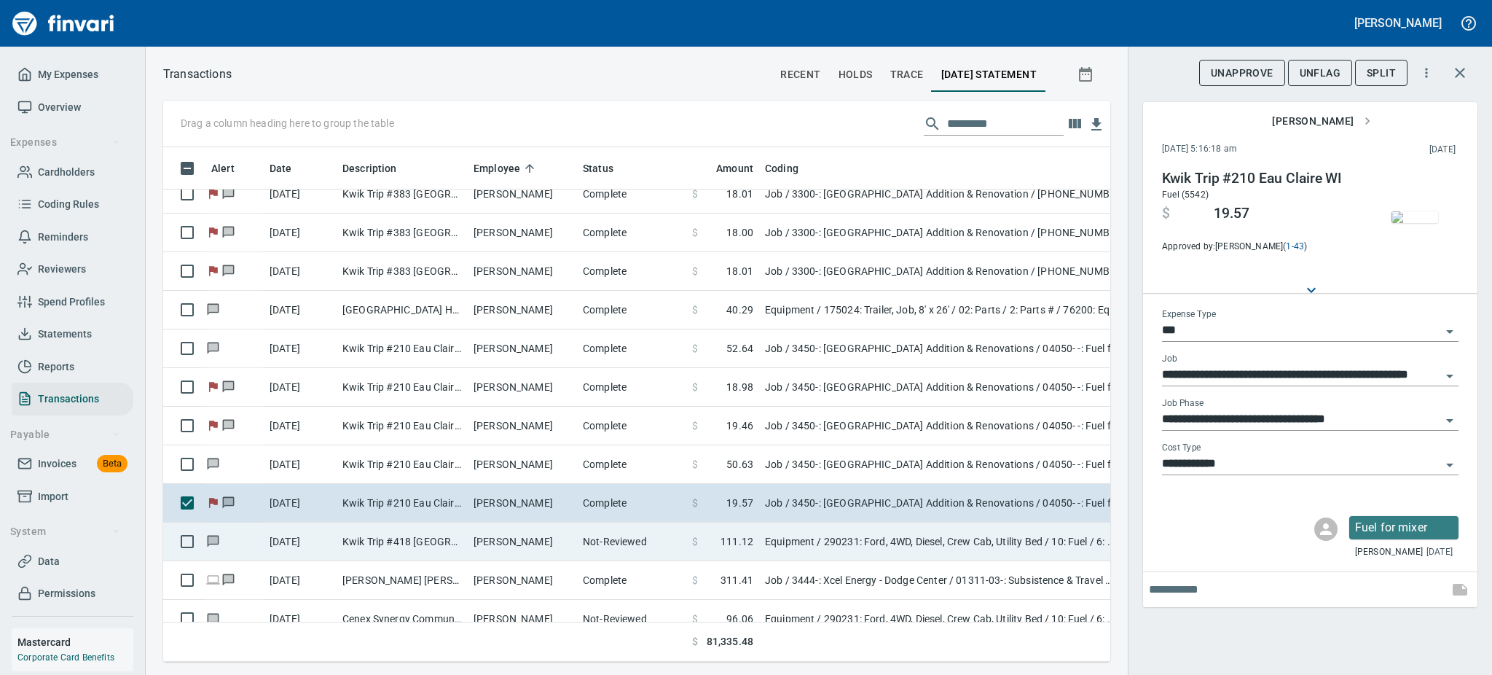
click at [476, 546] on td "[PERSON_NAME]" at bounding box center [522, 541] width 109 height 39
type input "*********"
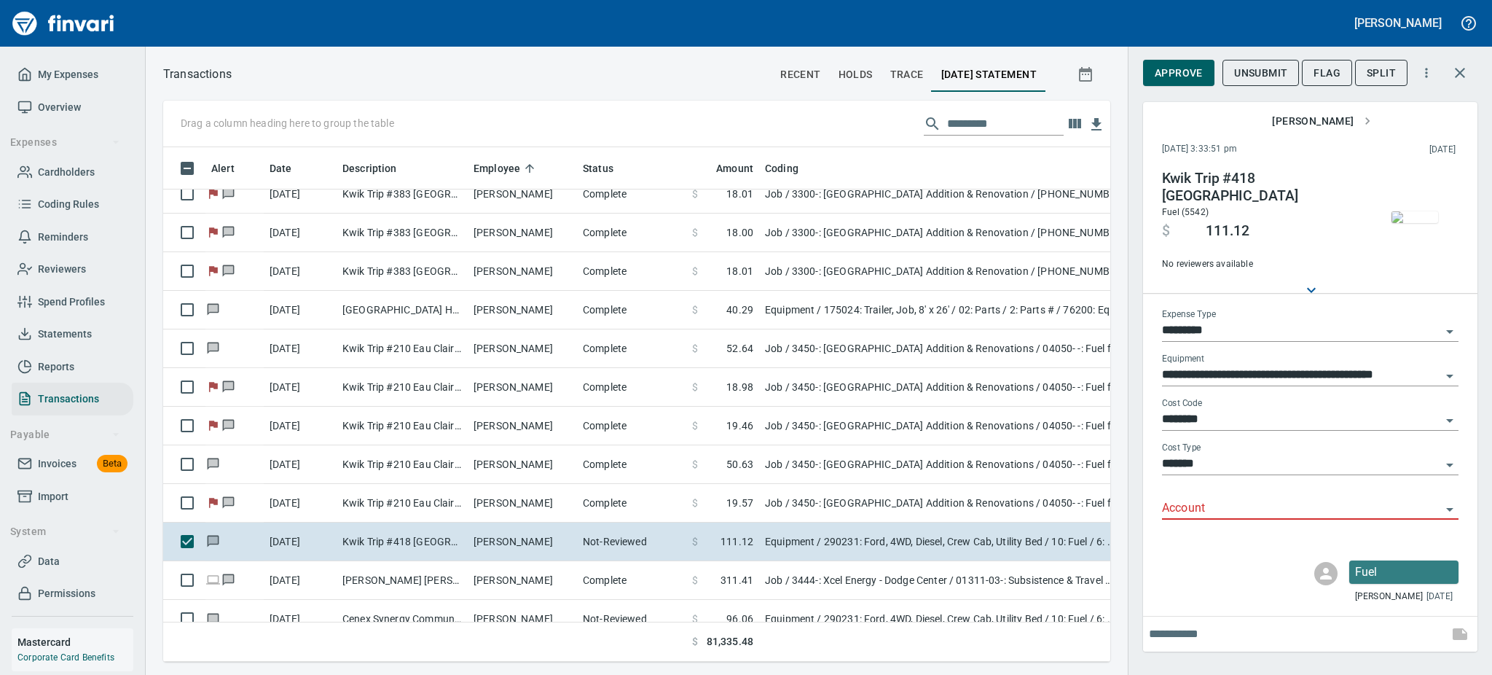
click at [1421, 211] on img "button" at bounding box center [1415, 217] width 47 height 12
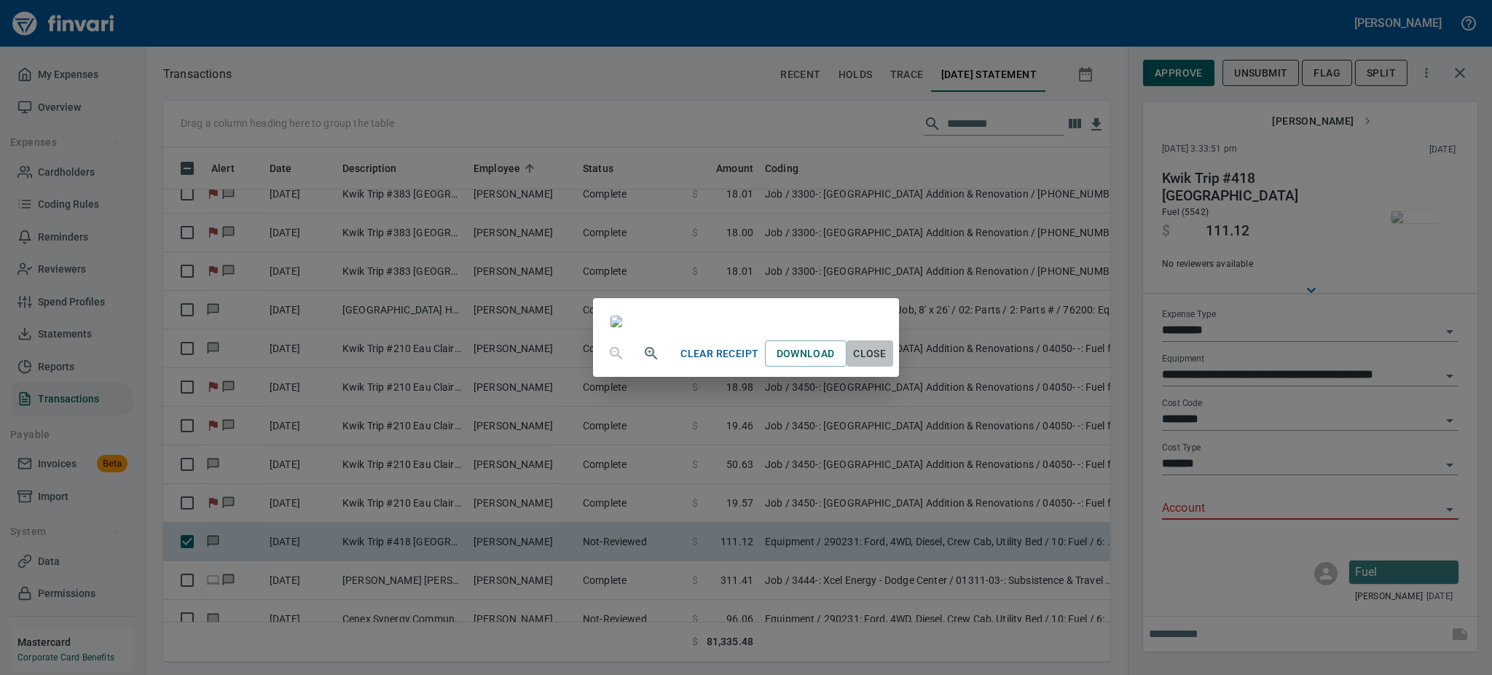
click at [887, 363] on span "Close" at bounding box center [869, 354] width 35 height 18
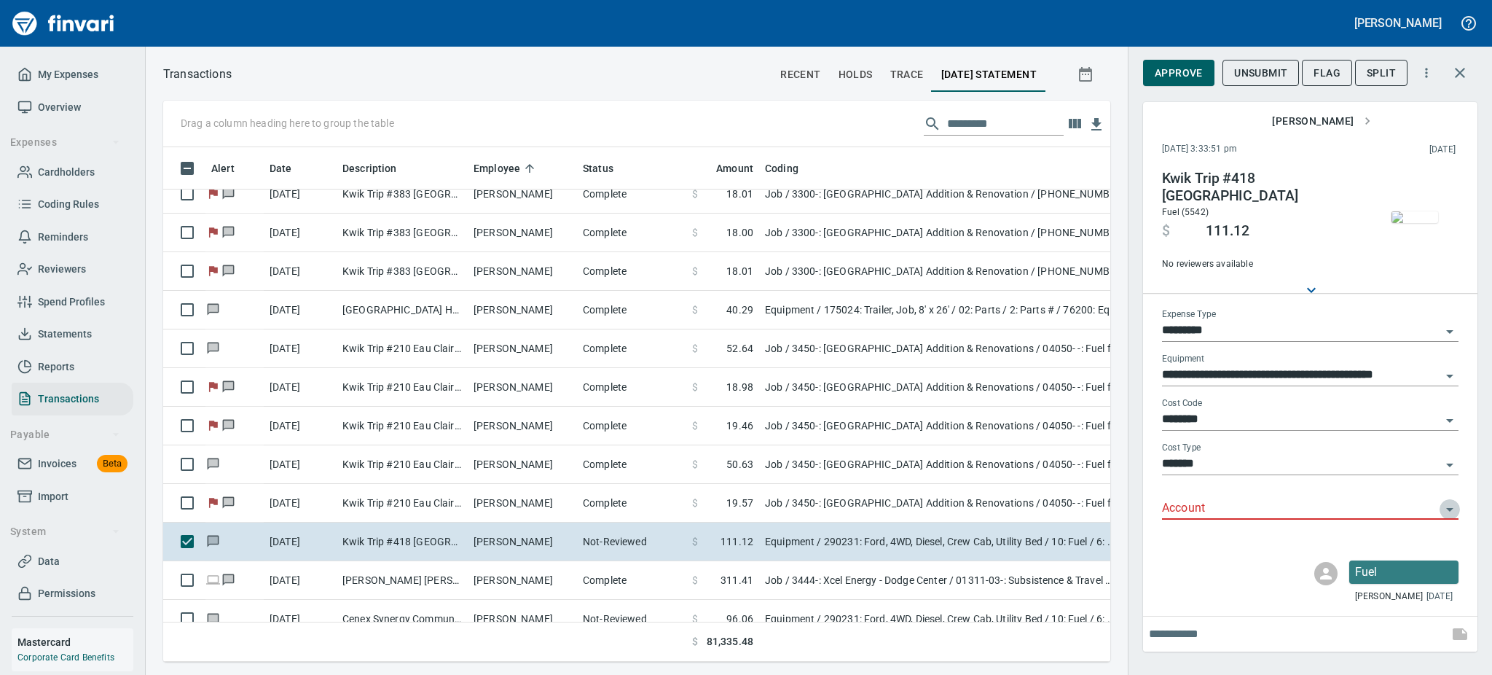
click at [1446, 508] on icon "Open" at bounding box center [1449, 509] width 17 height 17
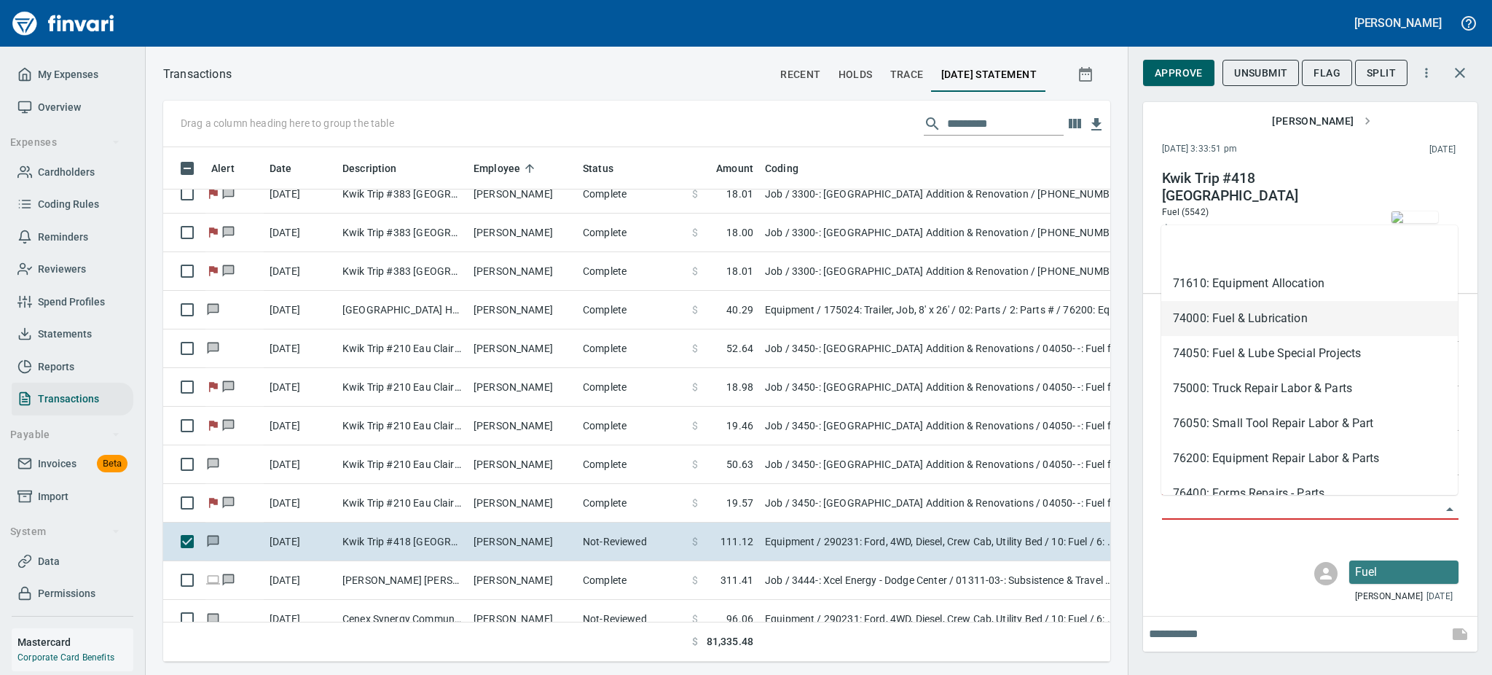
click at [1202, 311] on li "74000: Fuel & Lubrication" at bounding box center [1309, 318] width 297 height 35
type input "**********"
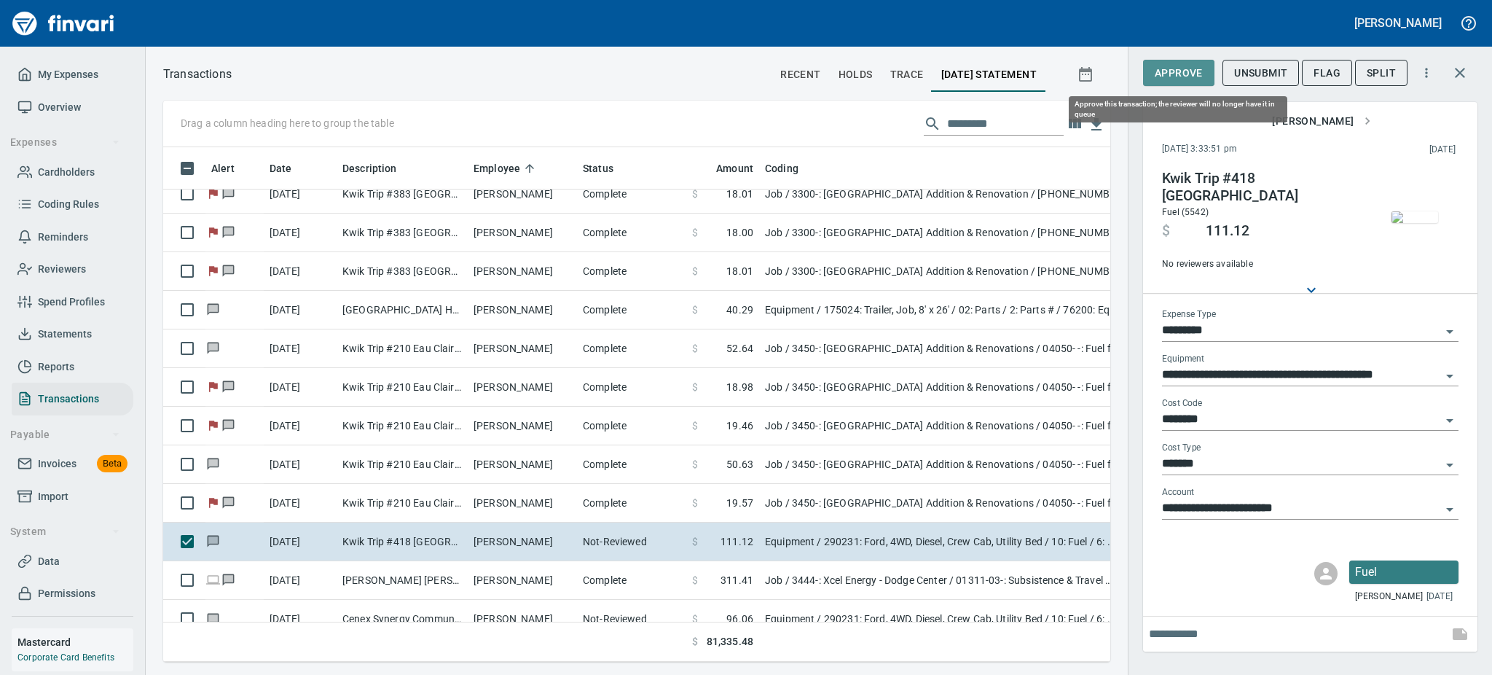
click at [1164, 71] on span "Approve" at bounding box center [1179, 73] width 48 height 18
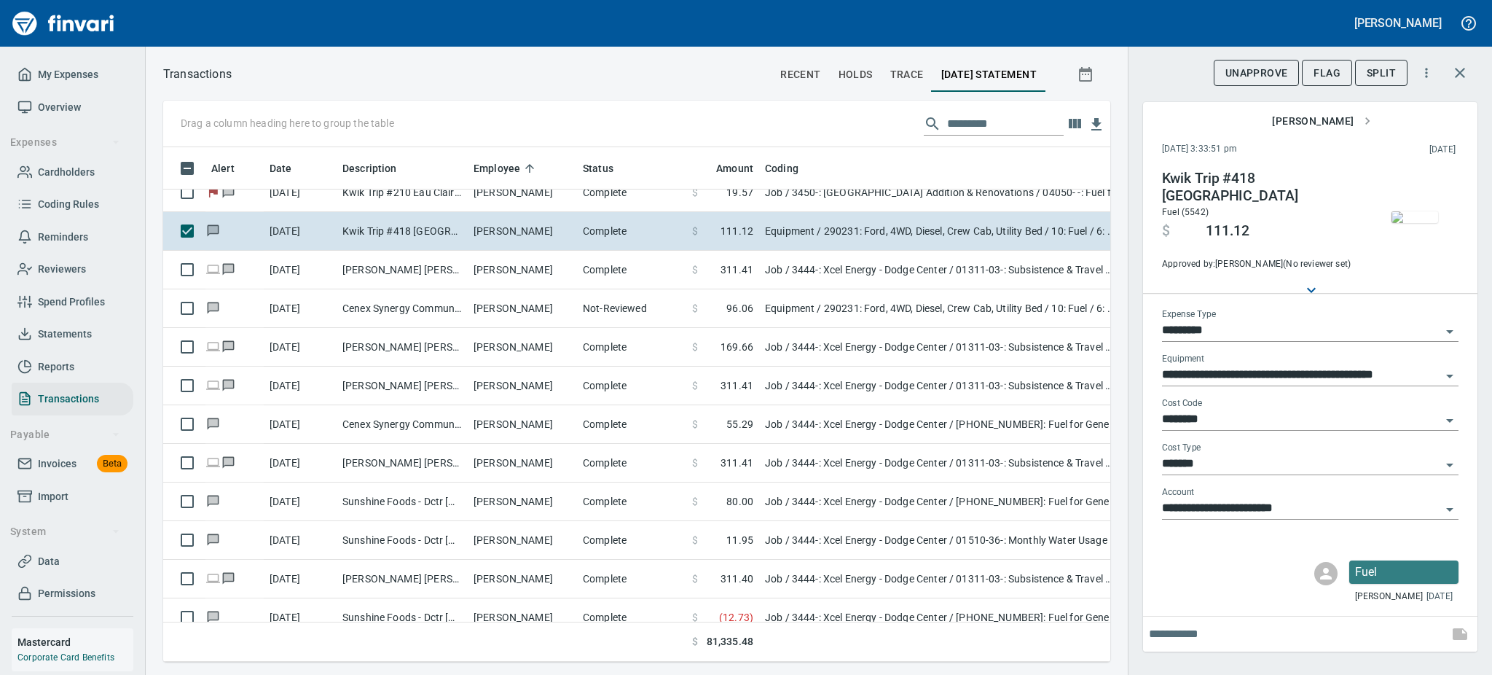
scroll to position [3536, 0]
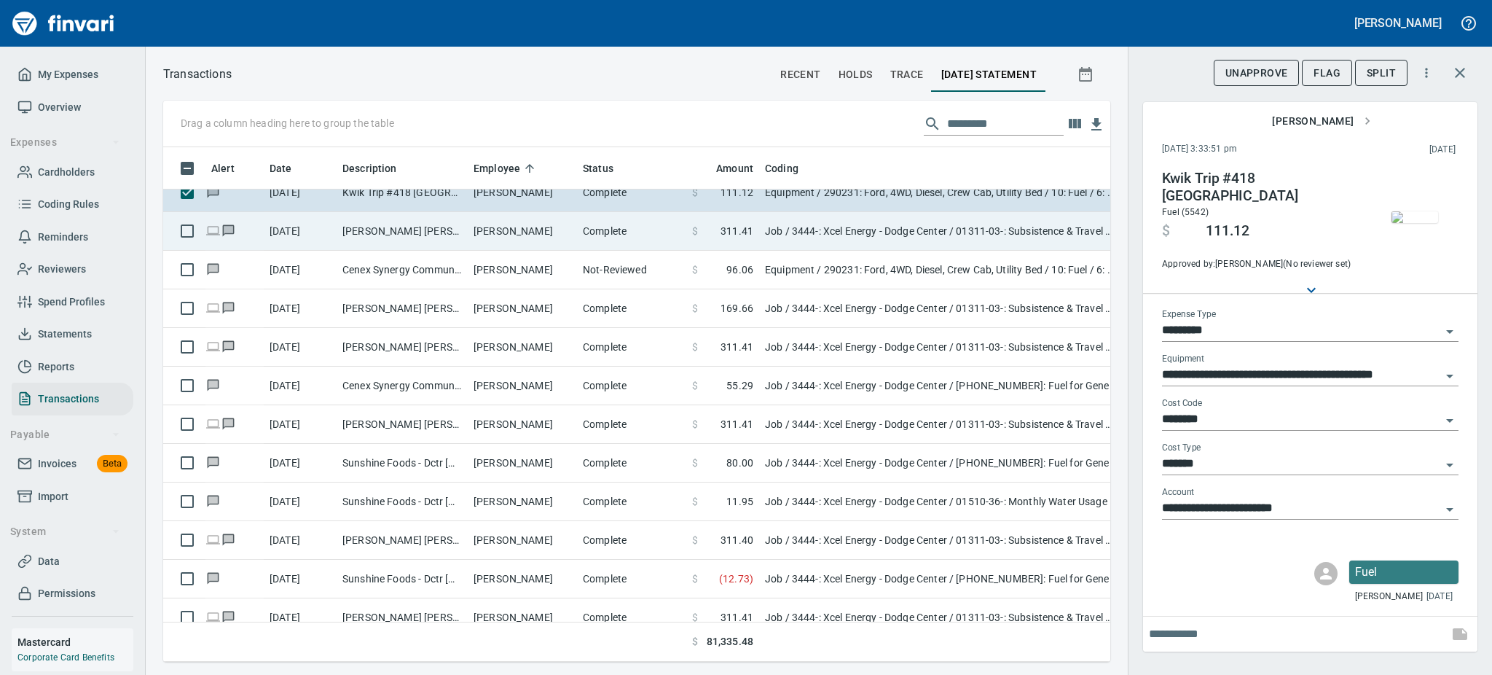
click at [407, 230] on td "[PERSON_NAME] [PERSON_NAME] [GEOGRAPHIC_DATA]" at bounding box center [402, 231] width 131 height 39
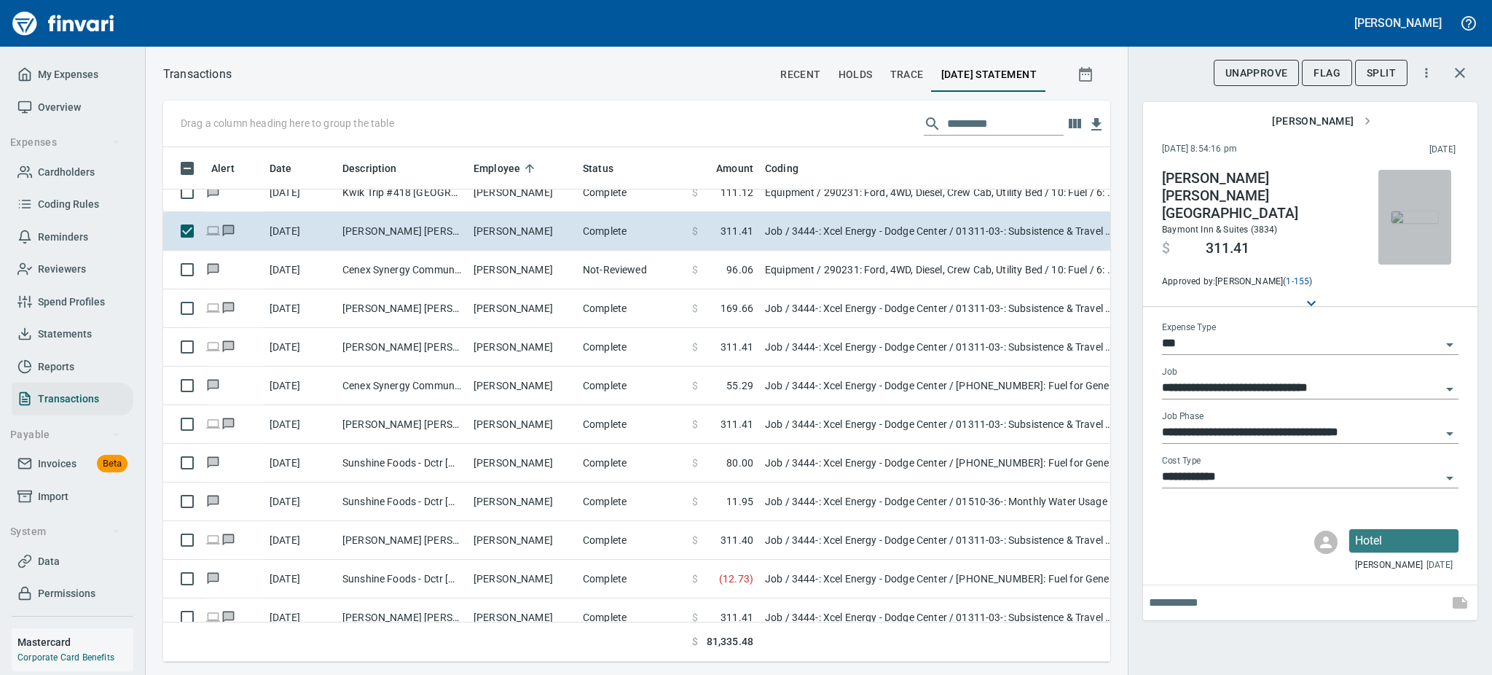
click at [1425, 223] on img "button" at bounding box center [1415, 217] width 47 height 12
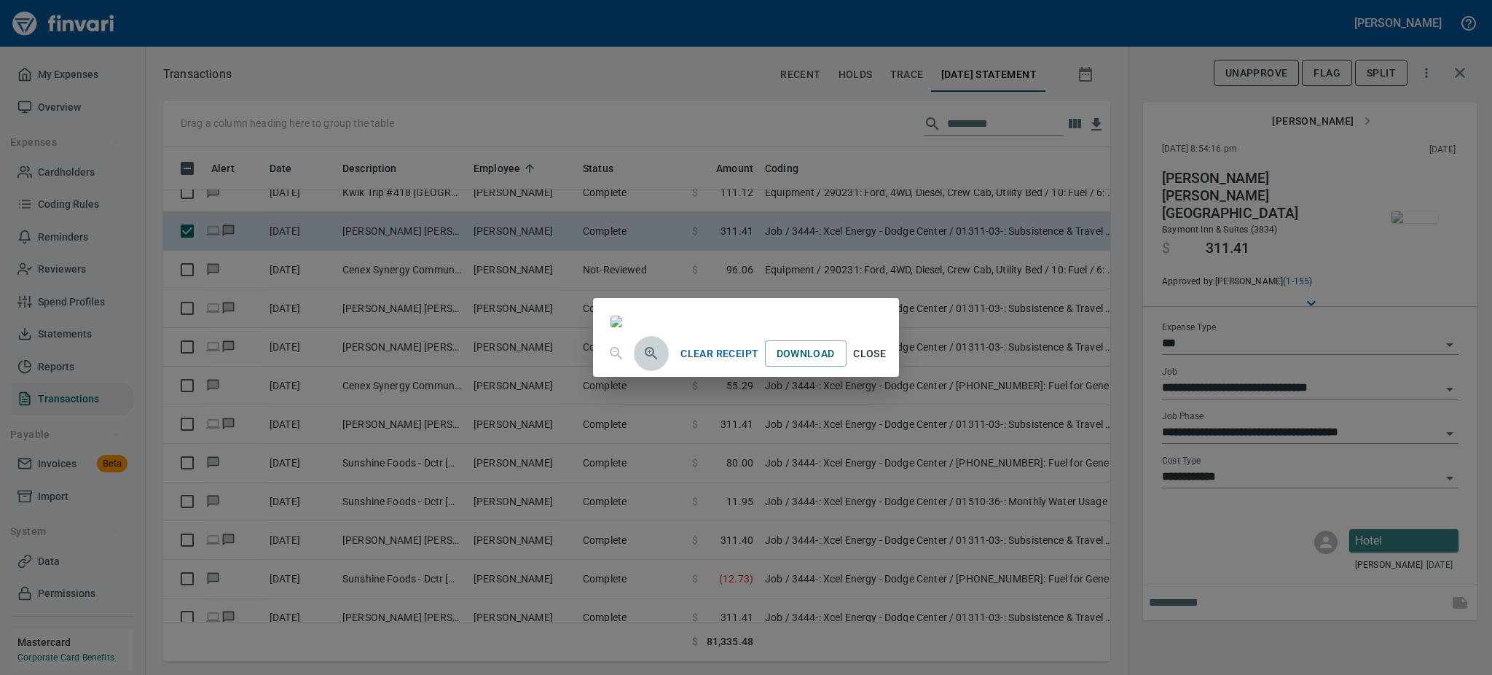
click at [645, 359] on icon "button" at bounding box center [651, 353] width 12 height 12
click at [887, 364] on span "Close" at bounding box center [869, 355] width 35 height 18
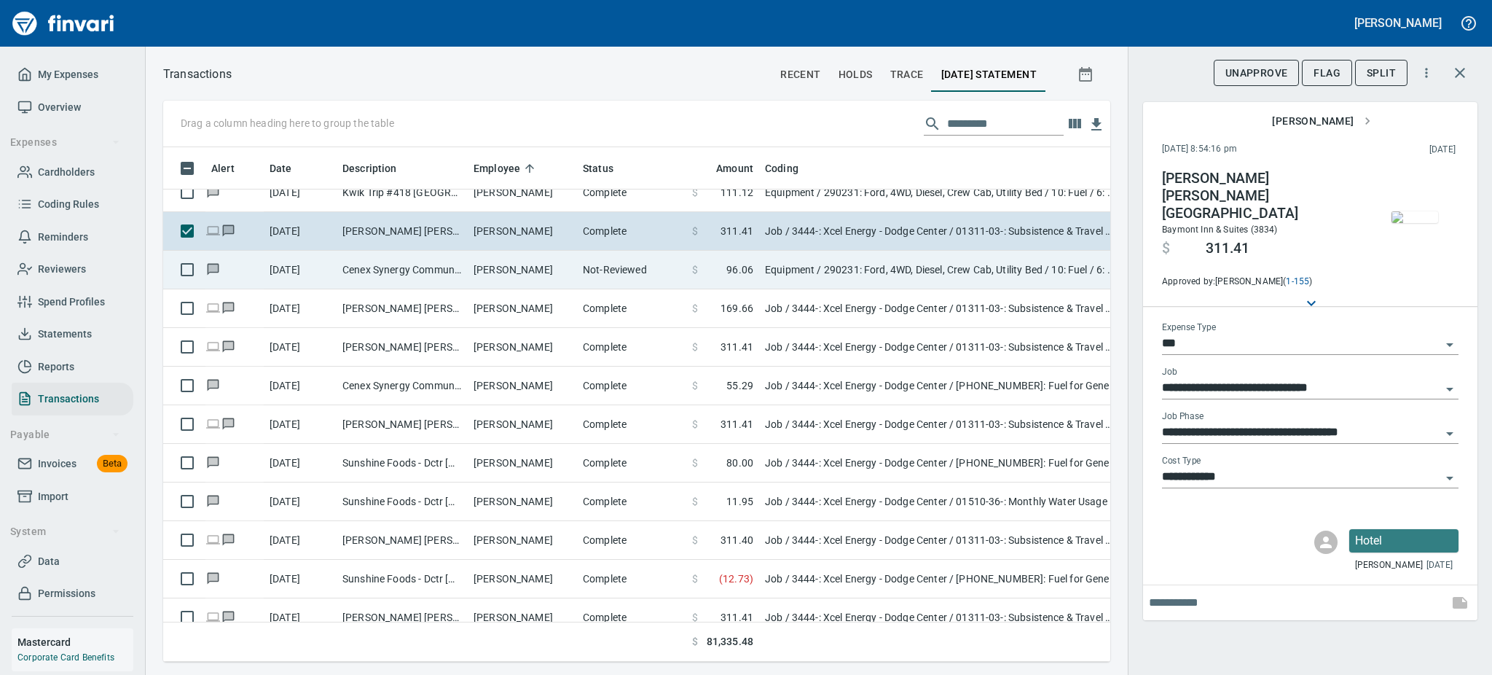
click at [634, 278] on td "Not-Reviewed" at bounding box center [631, 270] width 109 height 39
type input "*********"
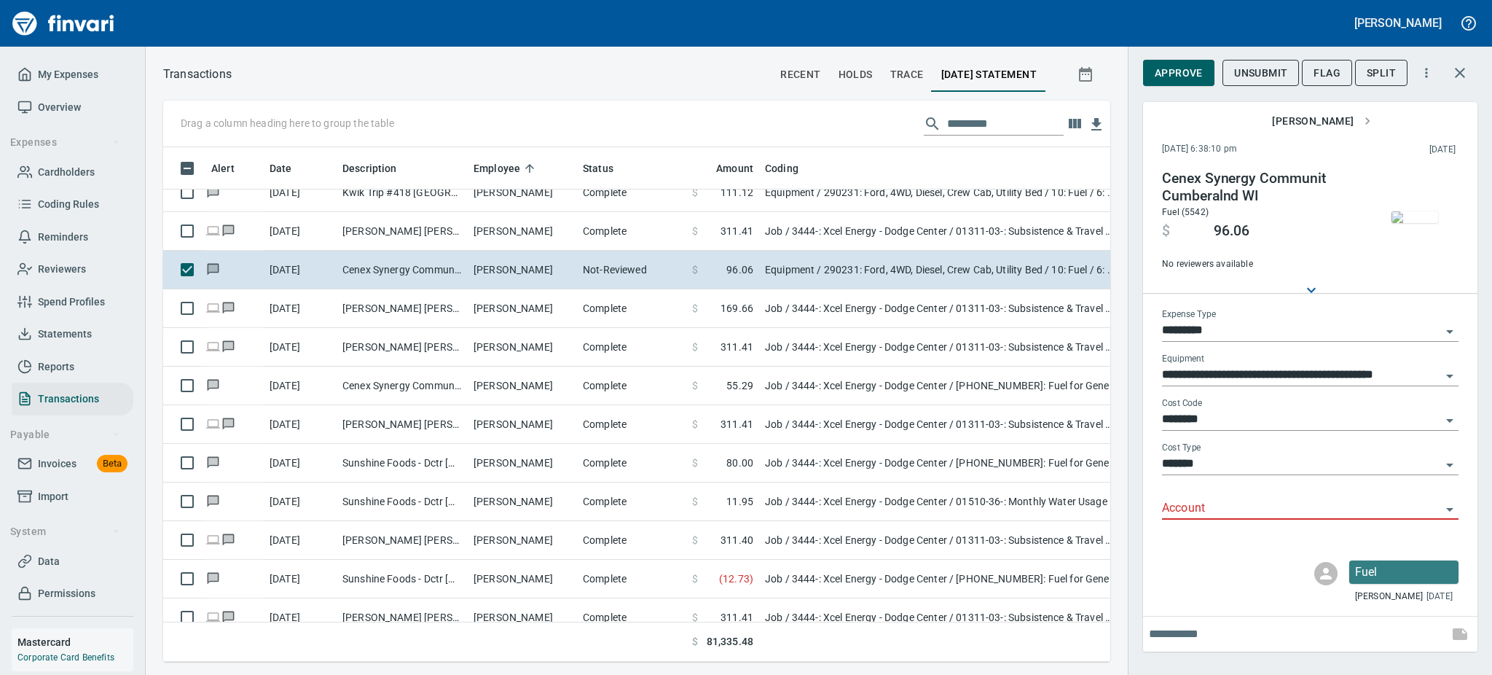
scroll to position [482, 914]
click at [1419, 221] on img "button" at bounding box center [1415, 217] width 47 height 12
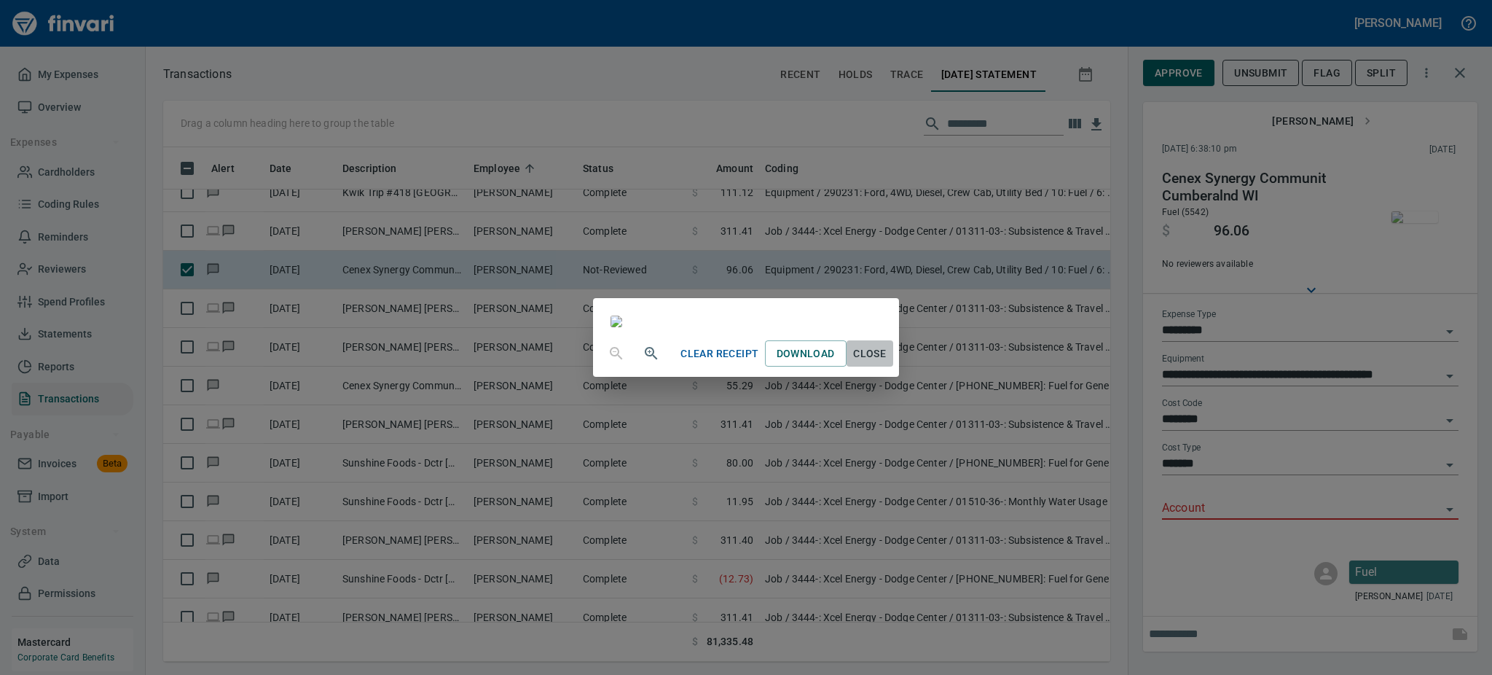
click at [887, 363] on span "Close" at bounding box center [869, 354] width 35 height 18
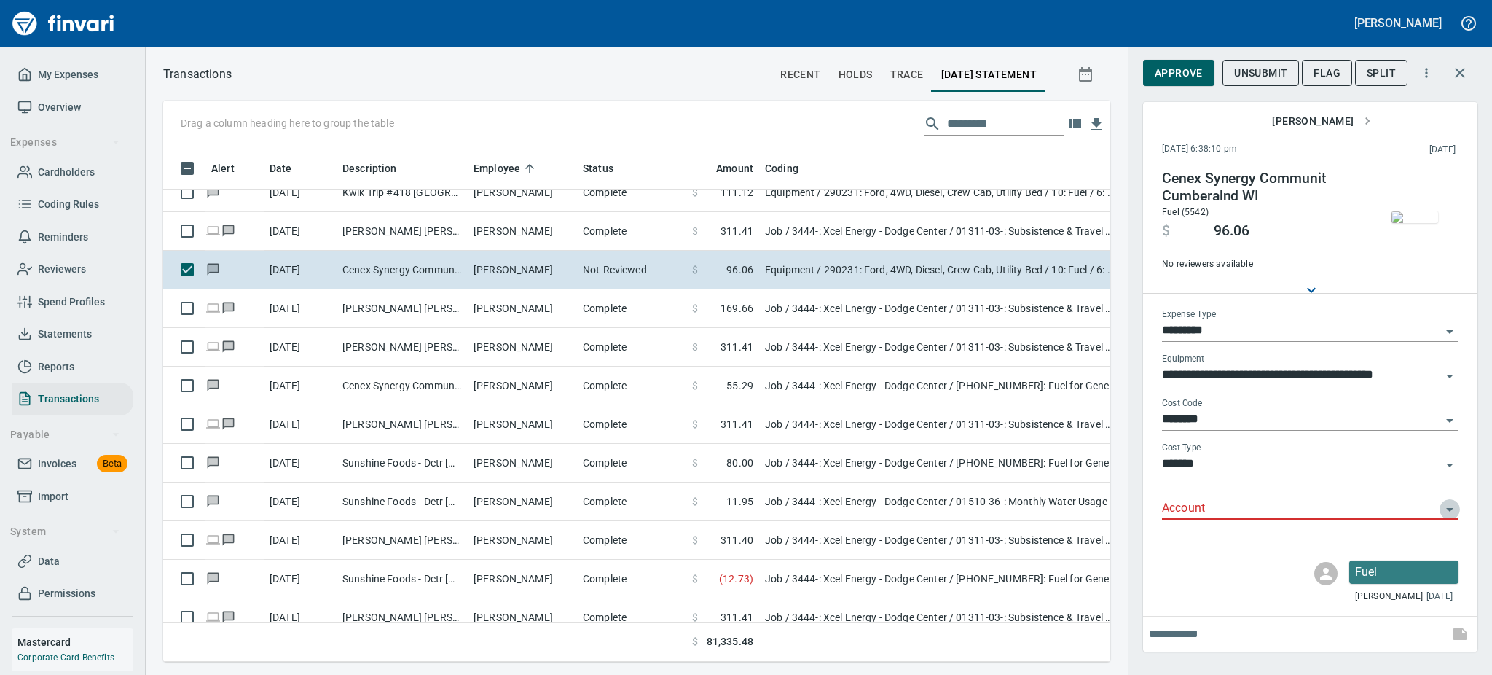
click at [1451, 504] on icon "Open" at bounding box center [1449, 509] width 17 height 17
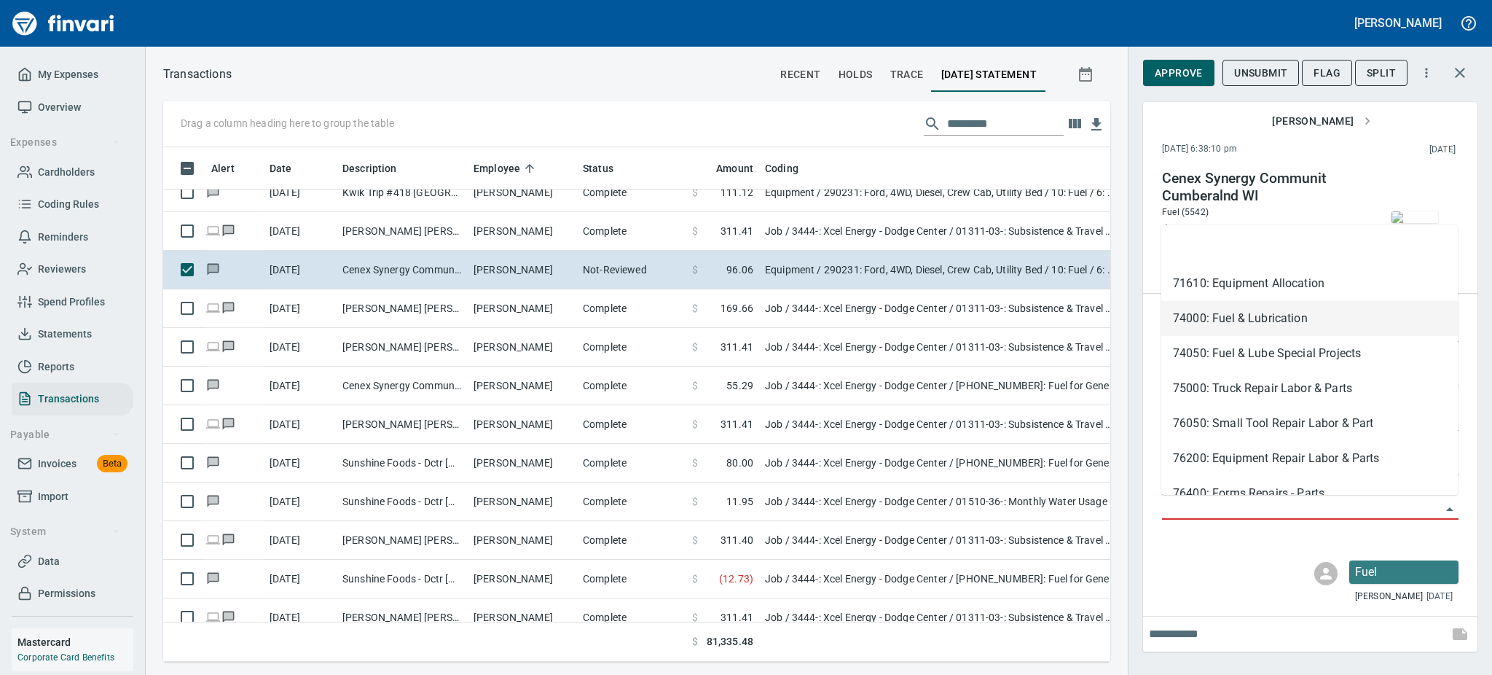
click at [1243, 327] on li "74000: Fuel & Lubrication" at bounding box center [1309, 318] width 297 height 35
type input "**********"
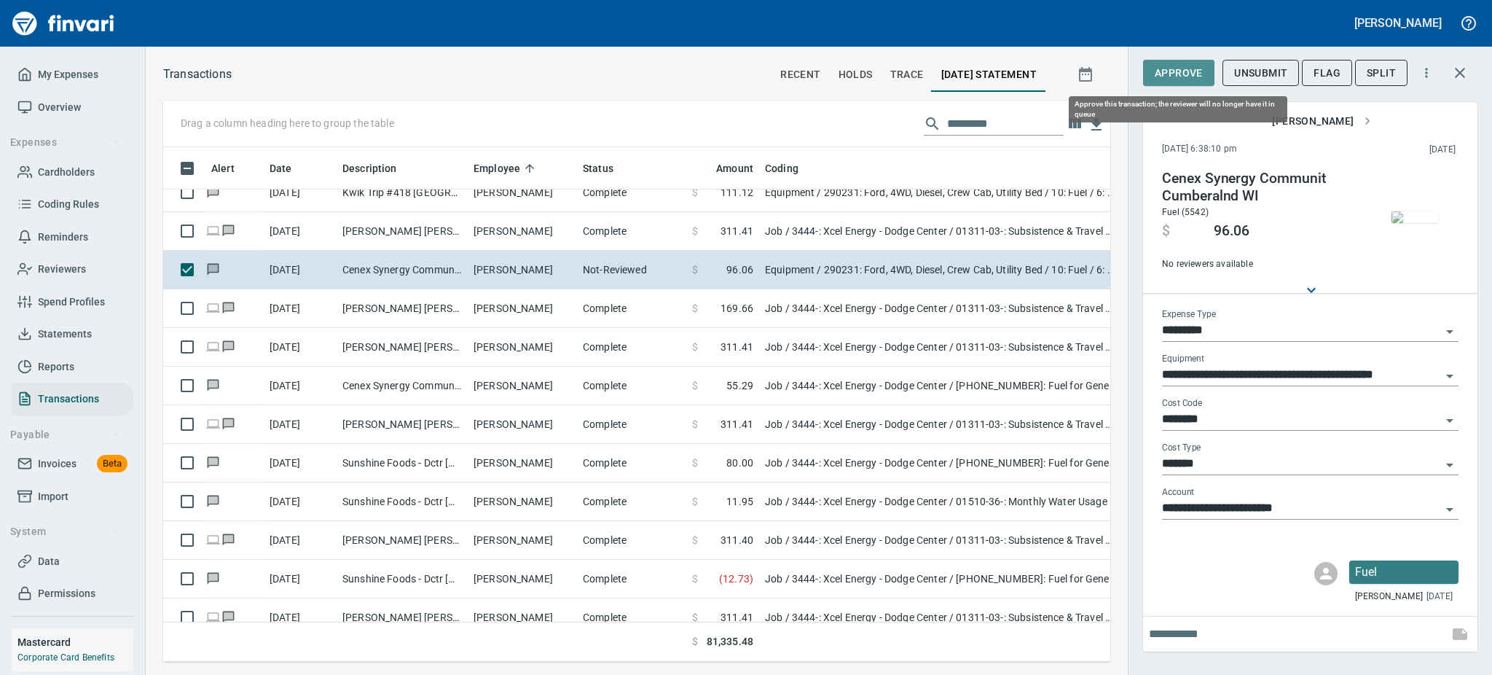
click at [1169, 74] on span "Approve" at bounding box center [1179, 73] width 48 height 18
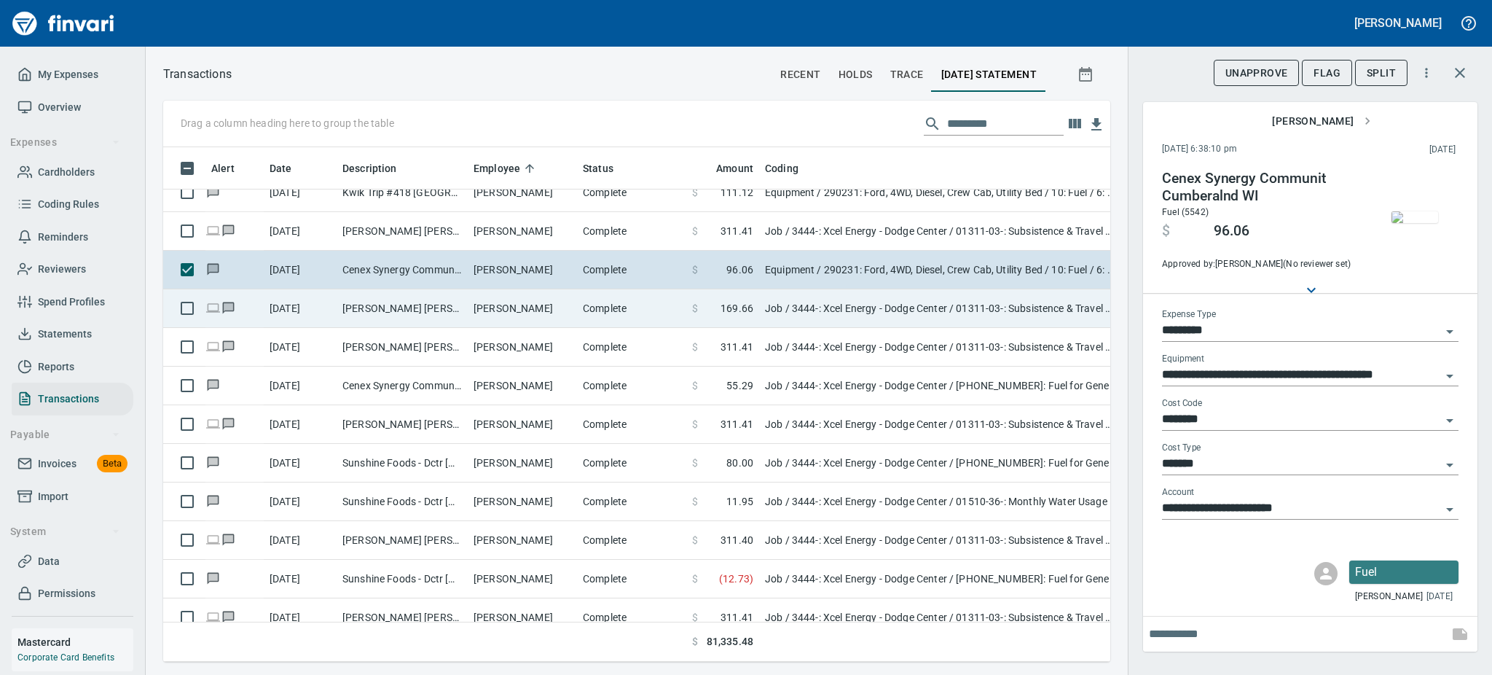
click at [553, 301] on td "[PERSON_NAME]" at bounding box center [522, 308] width 109 height 39
type input "***"
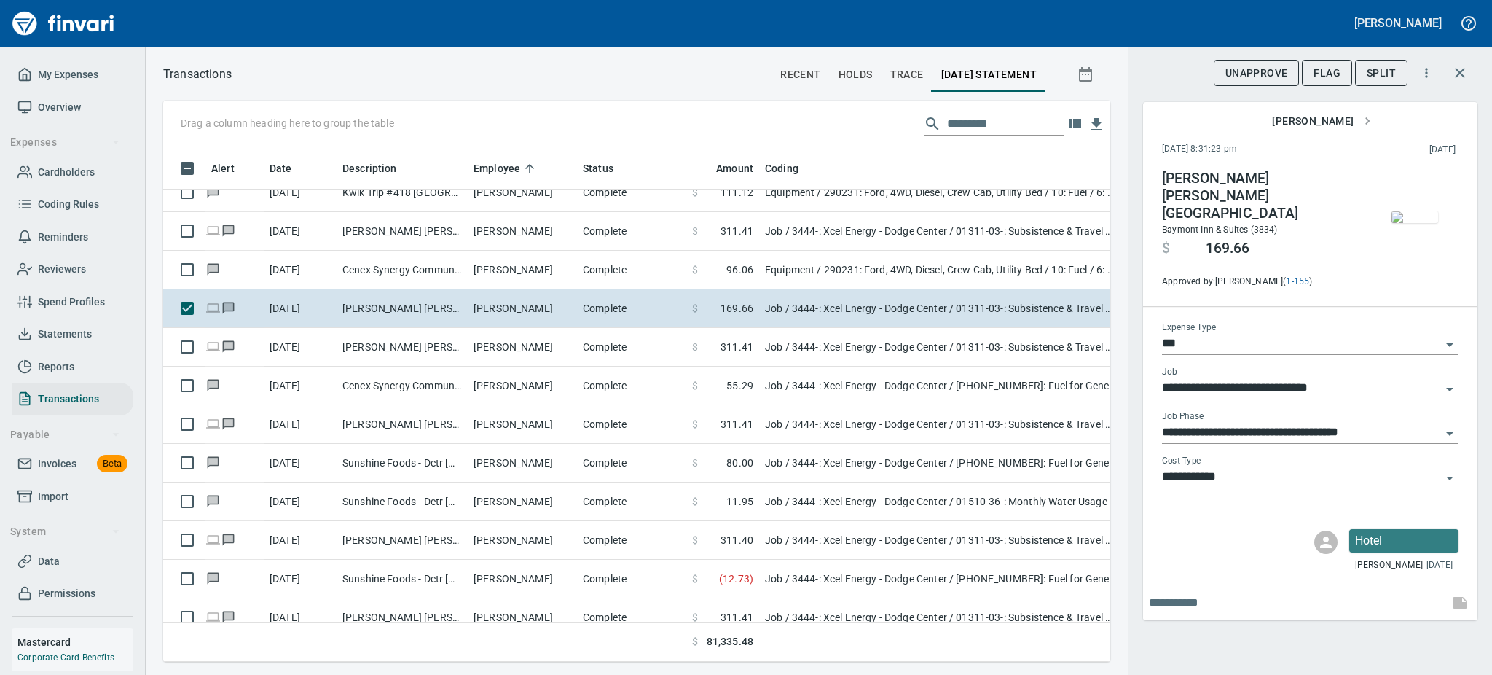
click at [1416, 223] on img "button" at bounding box center [1415, 217] width 47 height 12
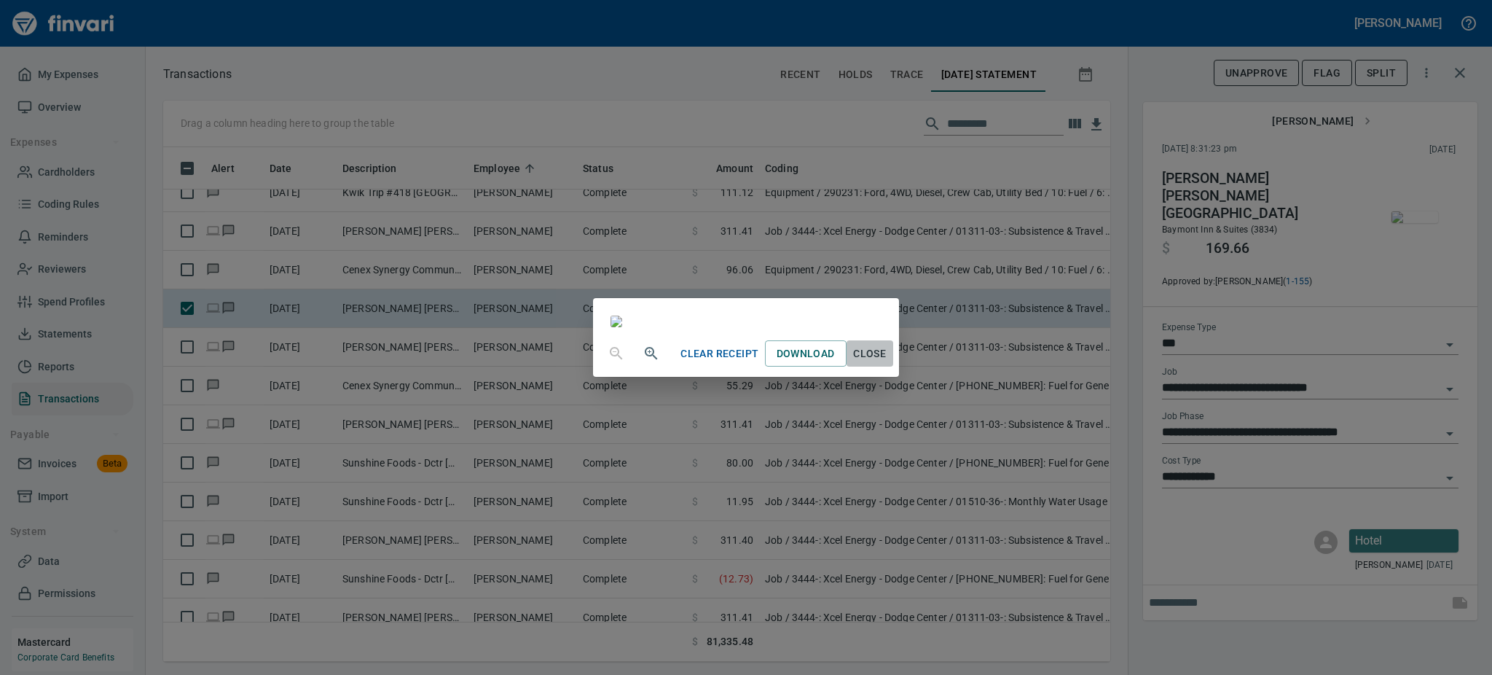
click at [887, 363] on span "Close" at bounding box center [869, 354] width 35 height 18
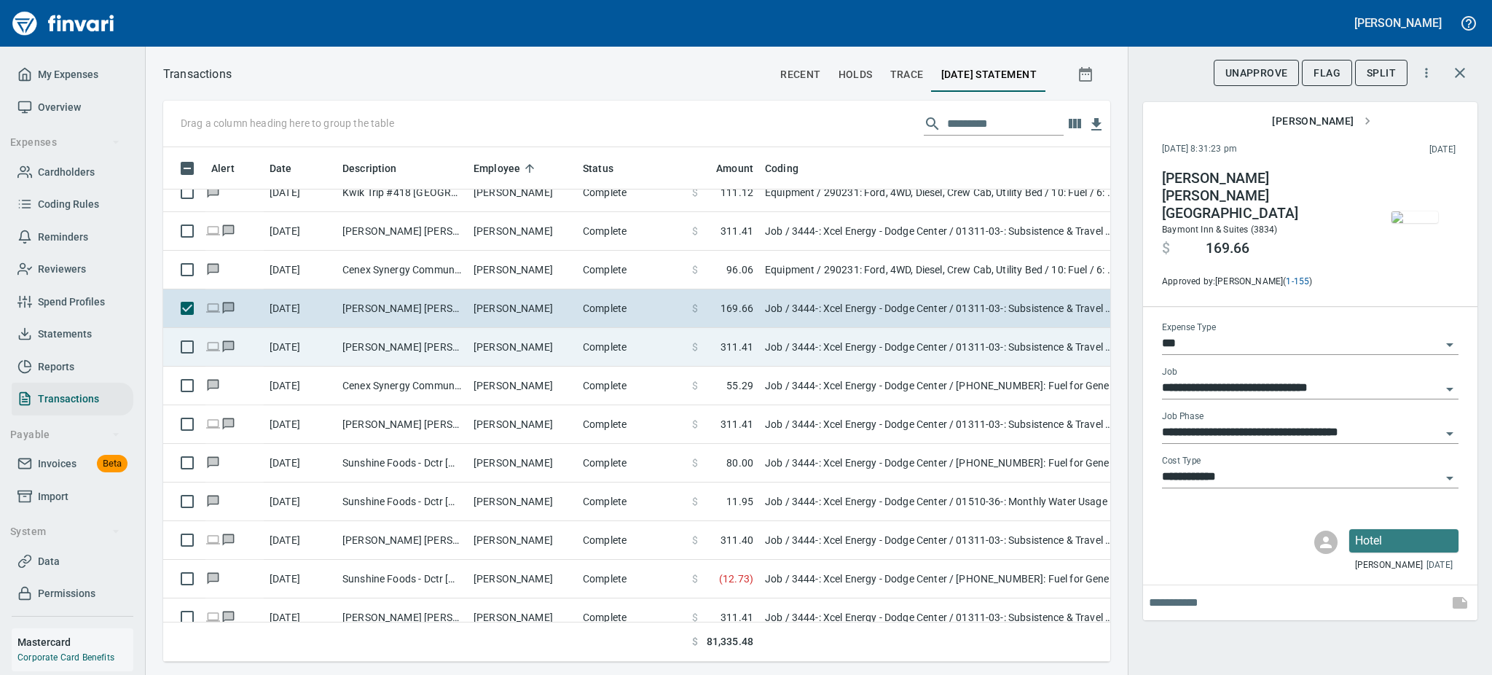
click at [619, 347] on td "Complete" at bounding box center [631, 347] width 109 height 39
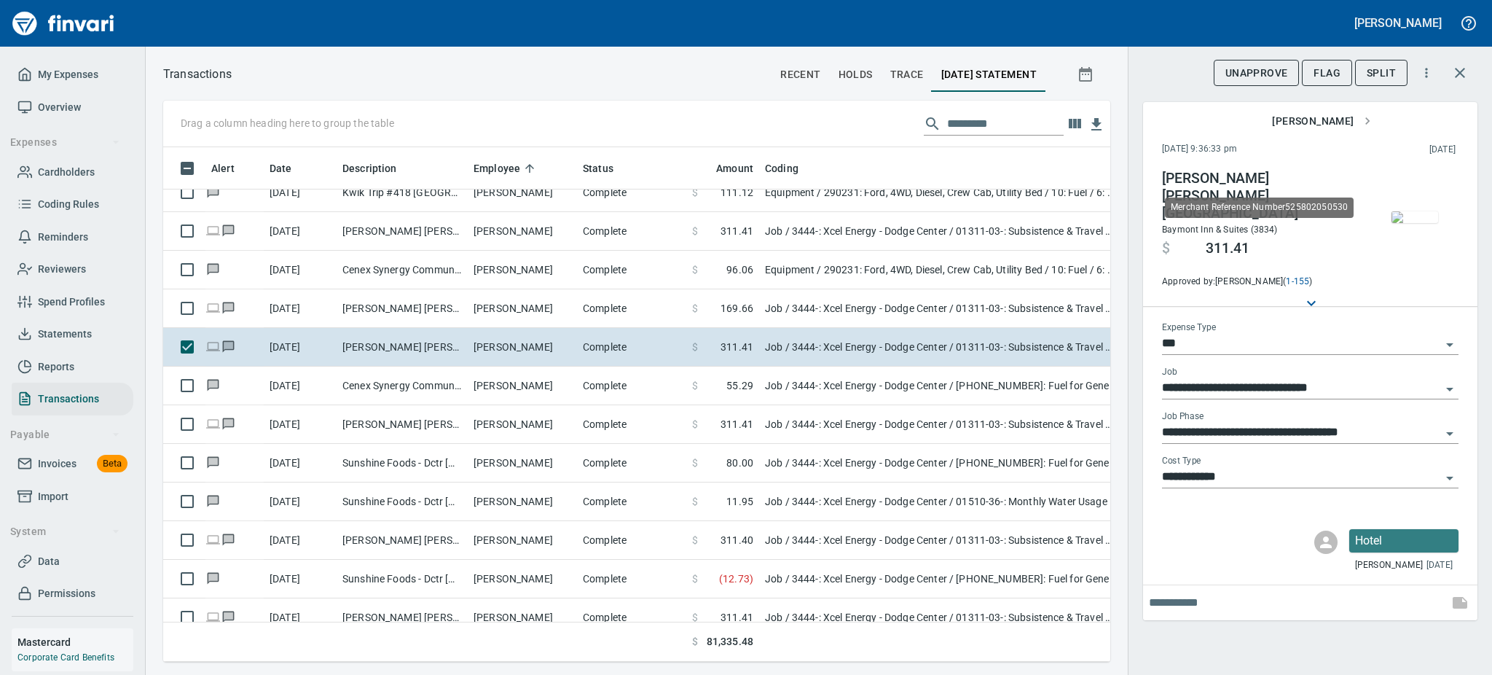
scroll to position [482, 914]
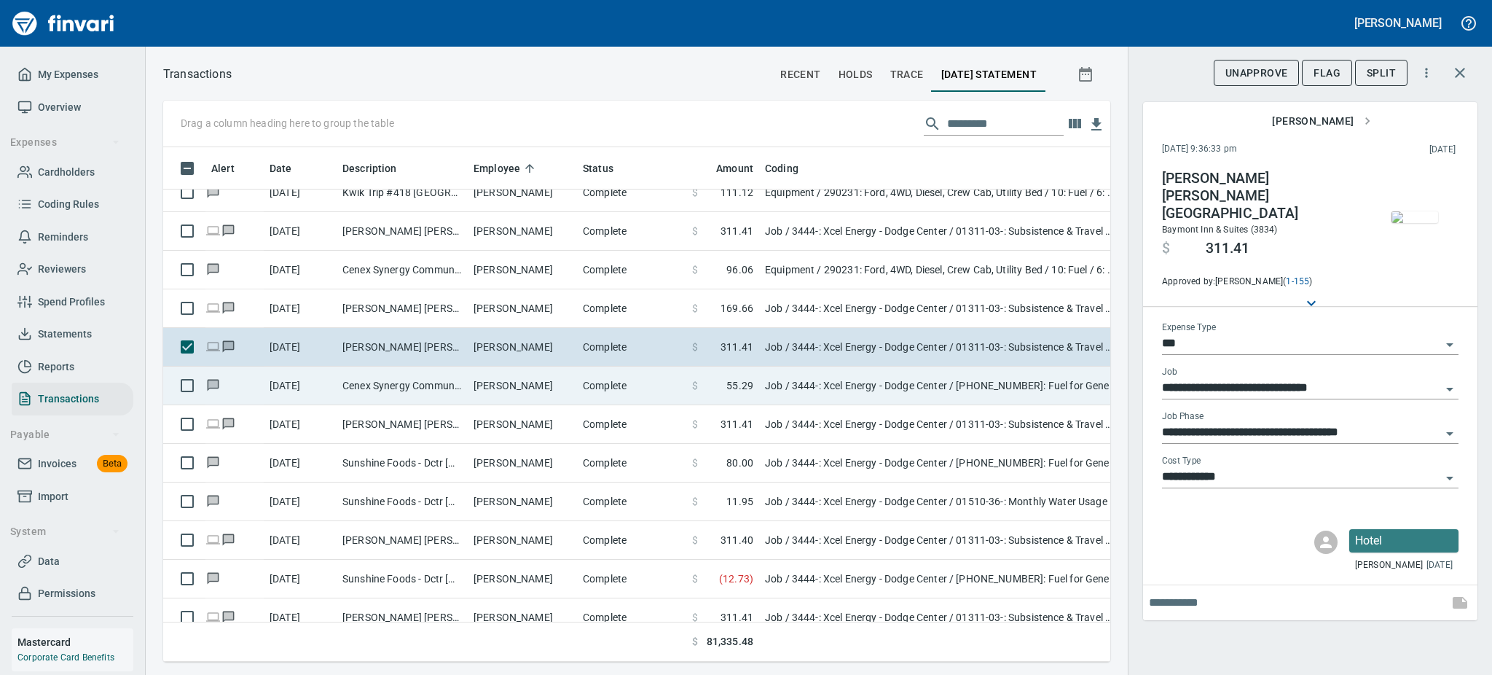
click at [529, 391] on td "[PERSON_NAME]" at bounding box center [522, 385] width 109 height 39
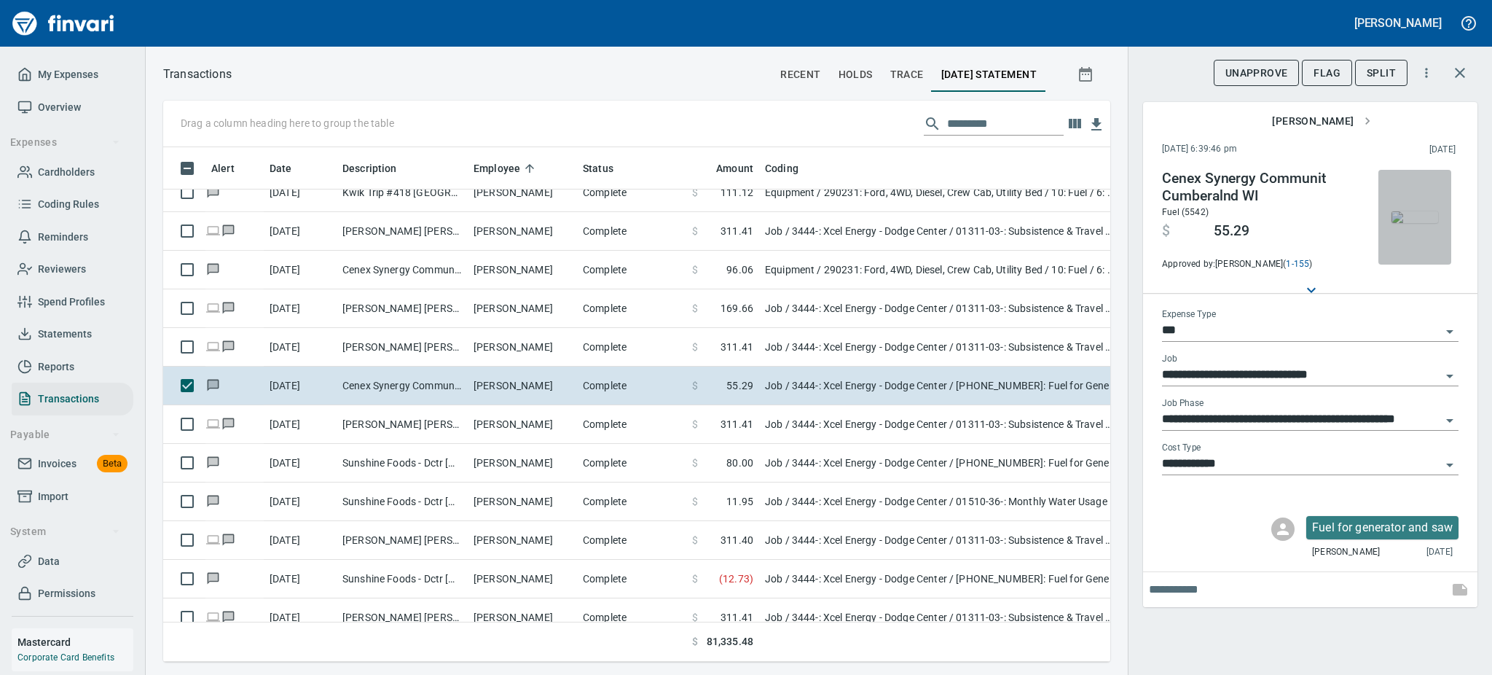
click at [1427, 223] on img "button" at bounding box center [1415, 217] width 47 height 12
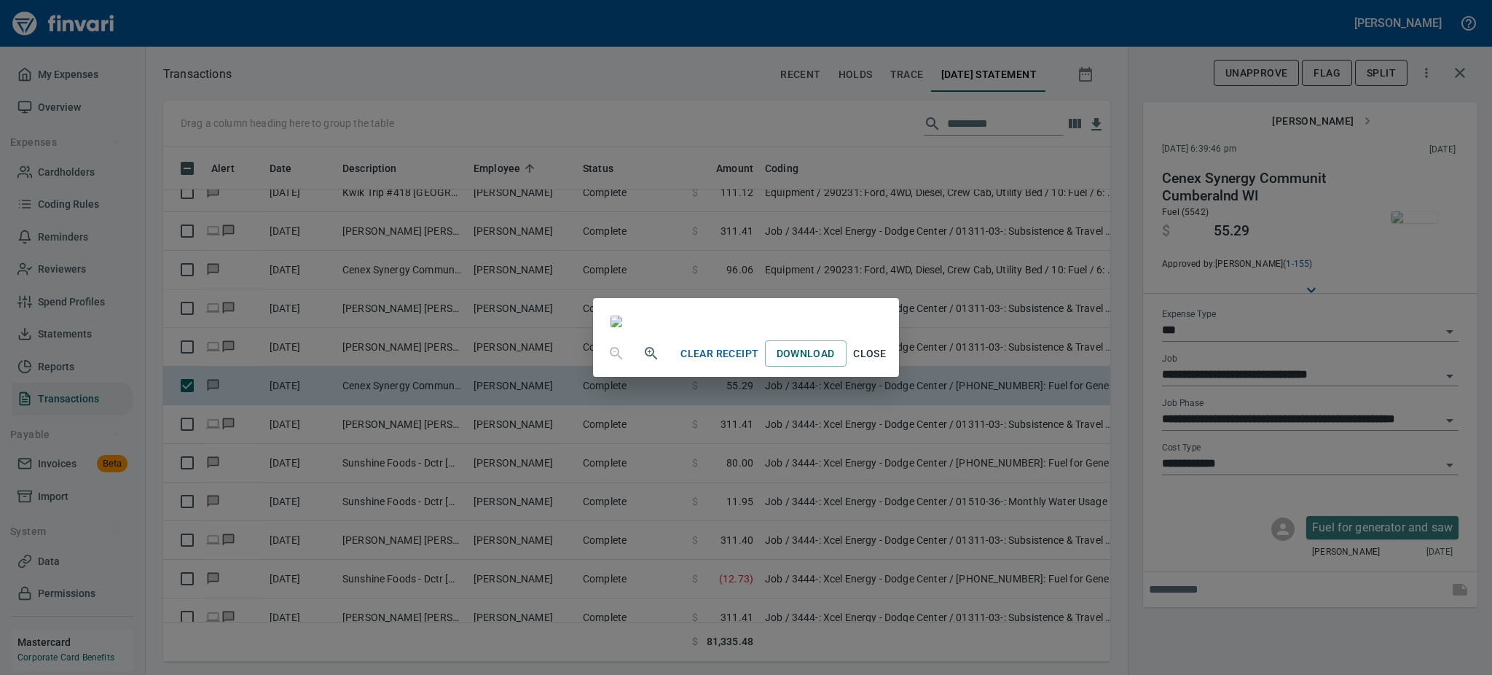
click at [887, 363] on span "Close" at bounding box center [869, 354] width 35 height 18
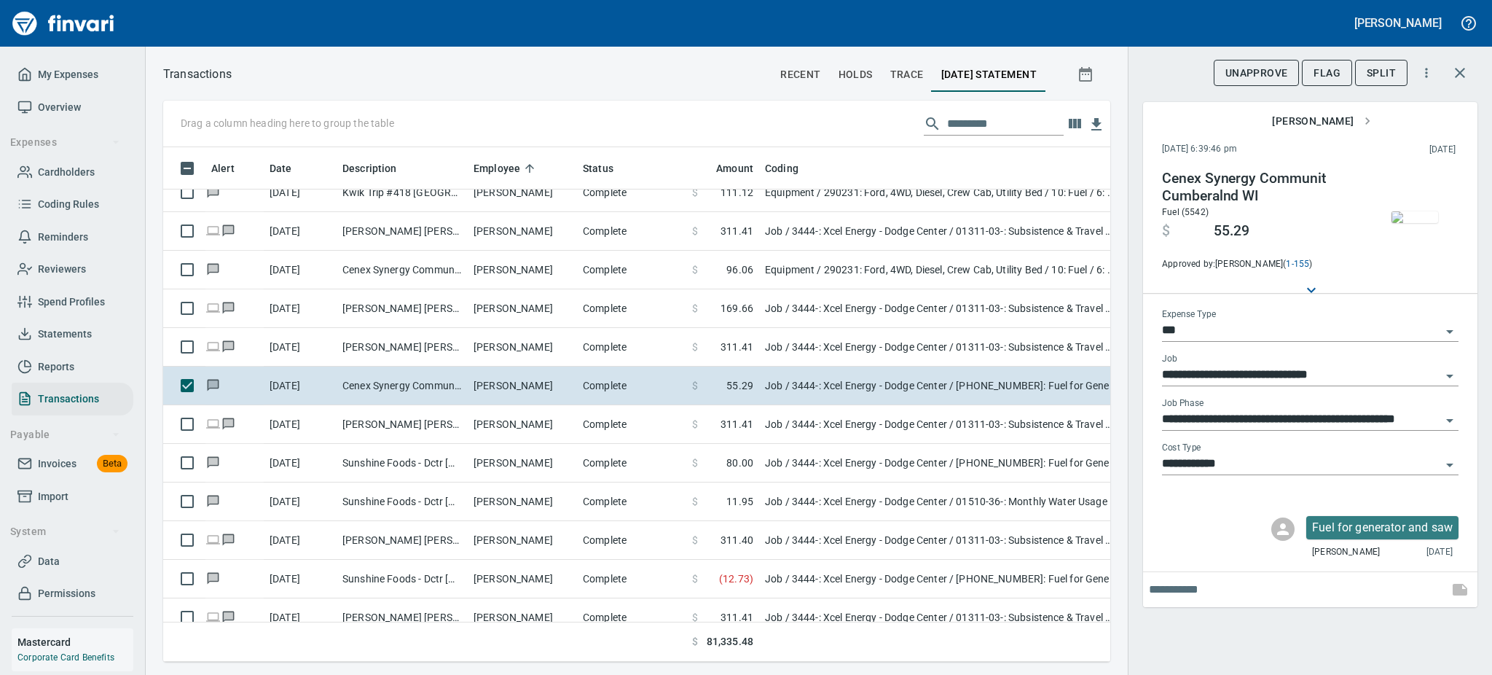
scroll to position [482, 914]
click at [1333, 74] on span "Flag" at bounding box center [1327, 73] width 27 height 18
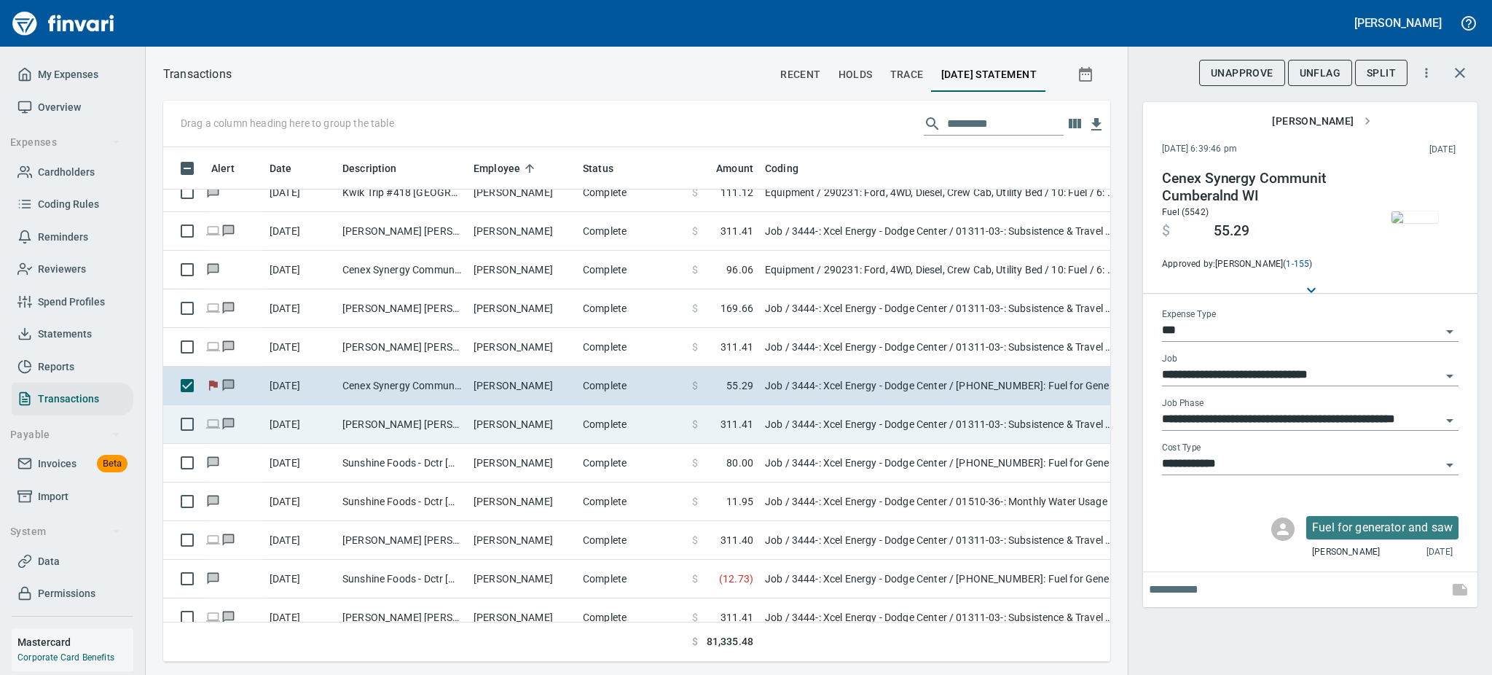
click at [530, 428] on td "[PERSON_NAME]" at bounding box center [522, 424] width 109 height 39
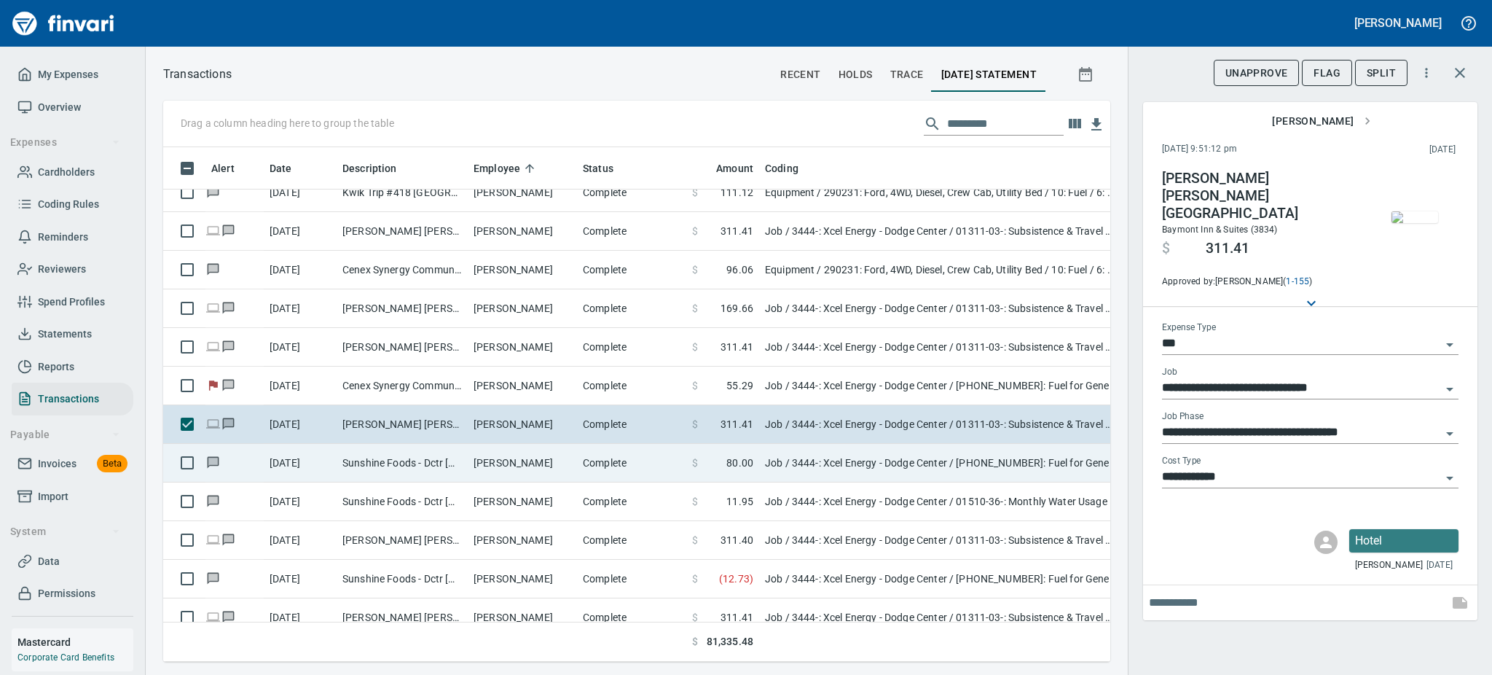
click at [522, 468] on td "[PERSON_NAME]" at bounding box center [522, 463] width 109 height 39
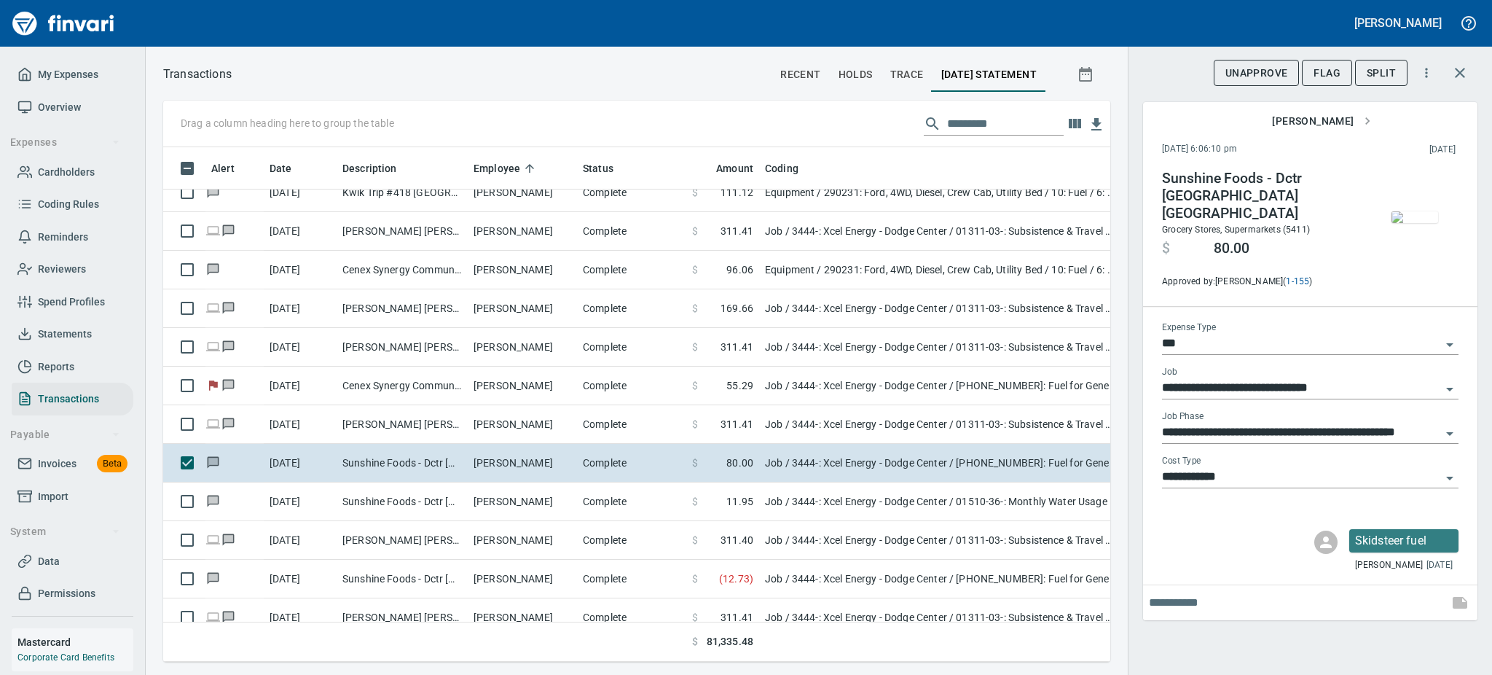
scroll to position [482, 914]
click at [1426, 223] on img "button" at bounding box center [1415, 217] width 47 height 12
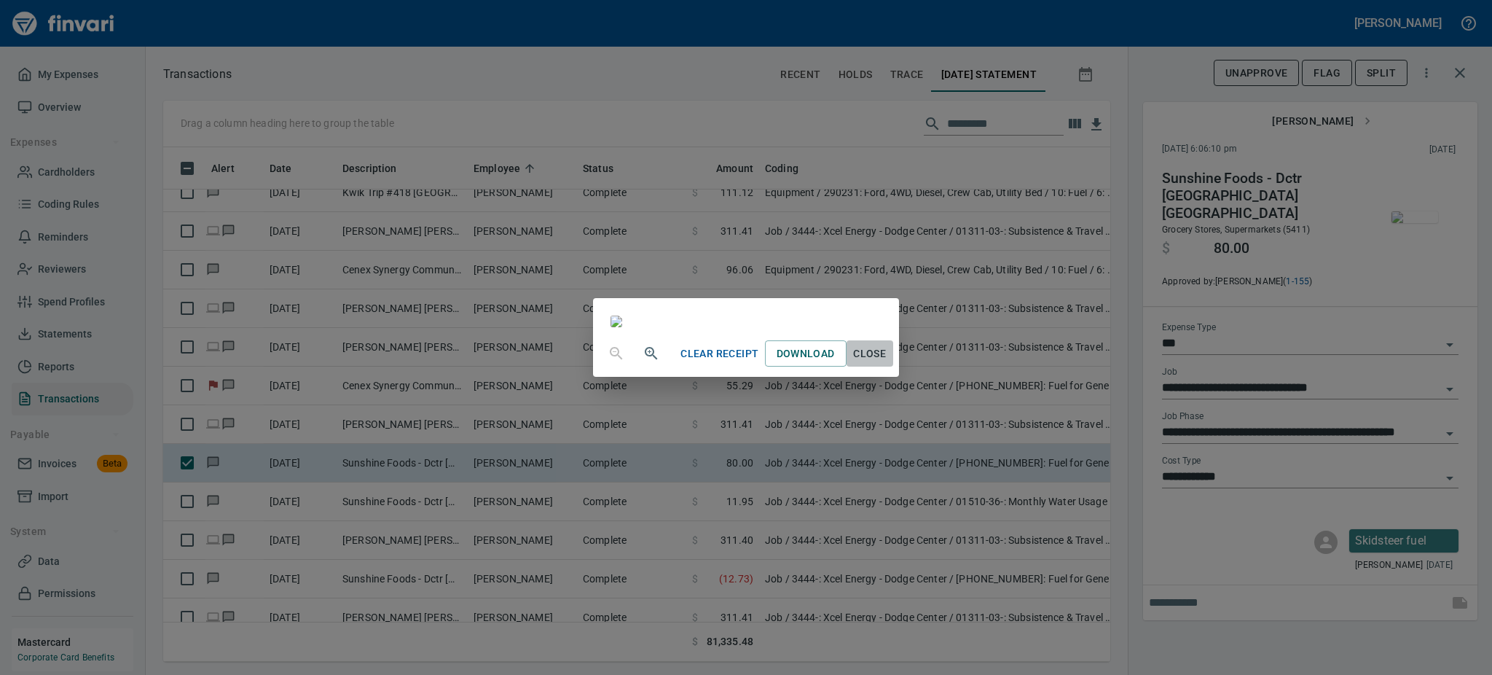
click at [887, 363] on span "Close" at bounding box center [869, 354] width 35 height 18
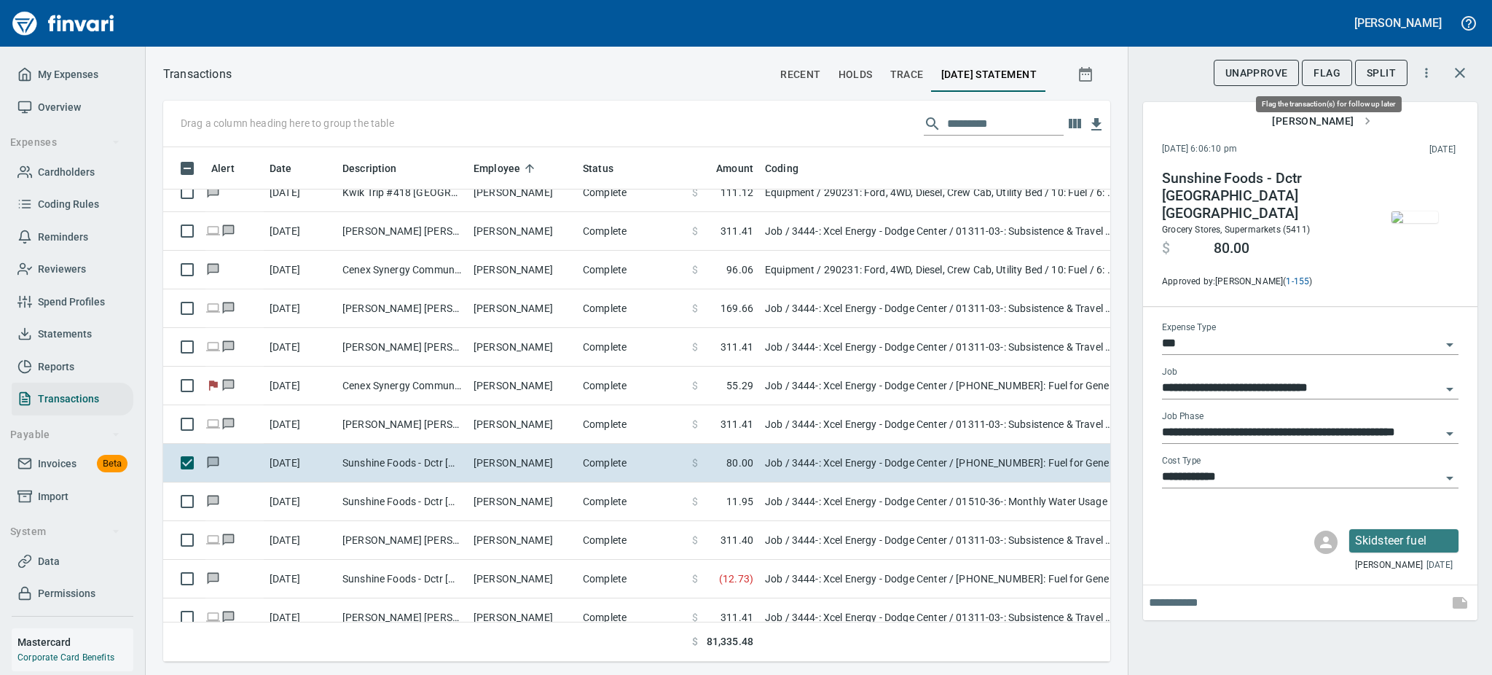
click at [1326, 74] on span "Flag" at bounding box center [1327, 73] width 27 height 18
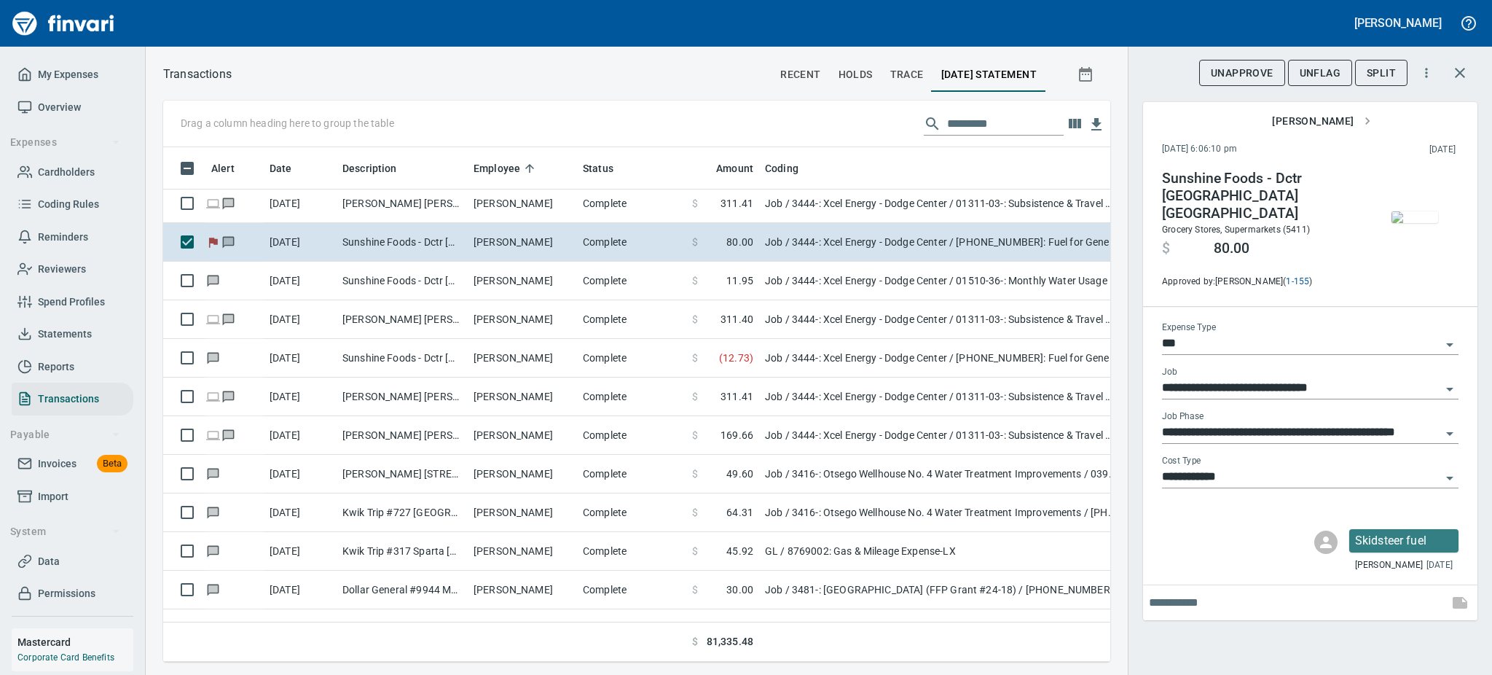
scroll to position [3769, 0]
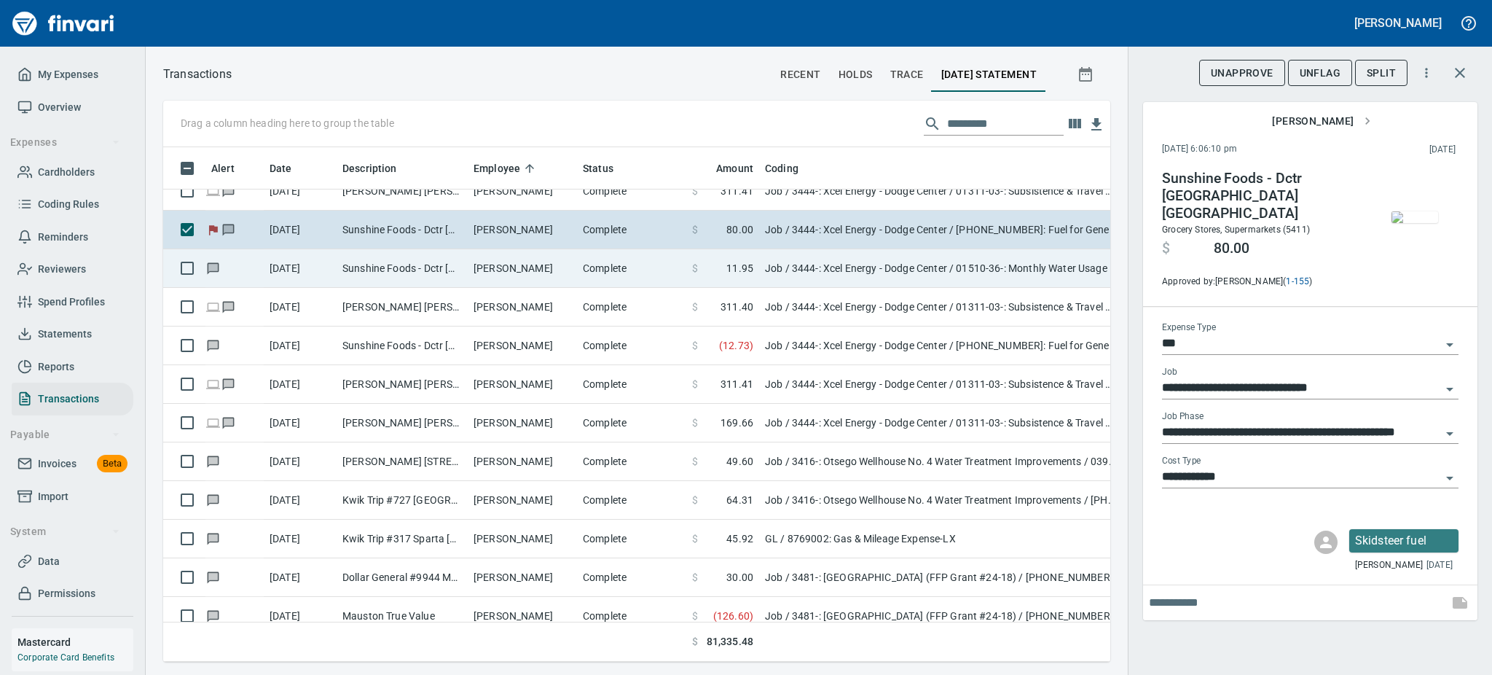
click at [495, 262] on td "[PERSON_NAME]" at bounding box center [522, 268] width 109 height 39
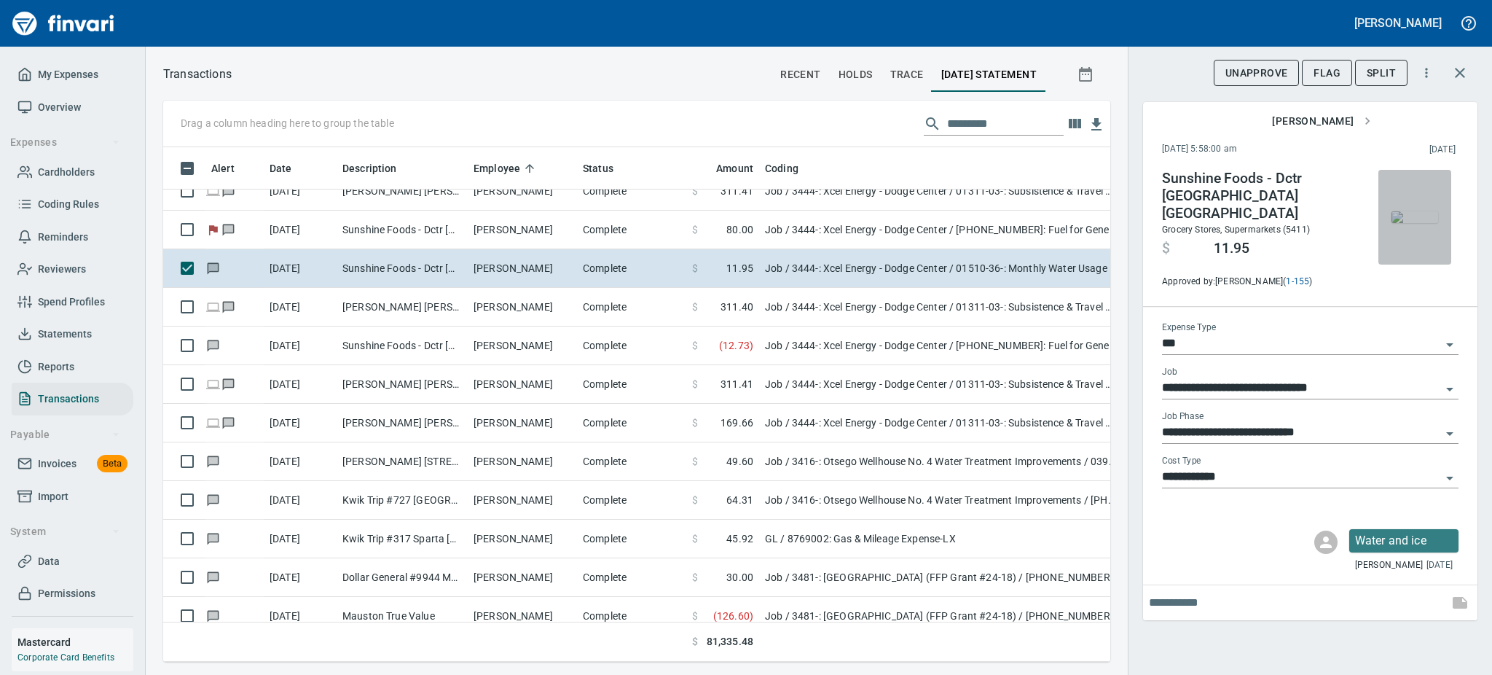
click at [1413, 223] on img "button" at bounding box center [1415, 217] width 47 height 12
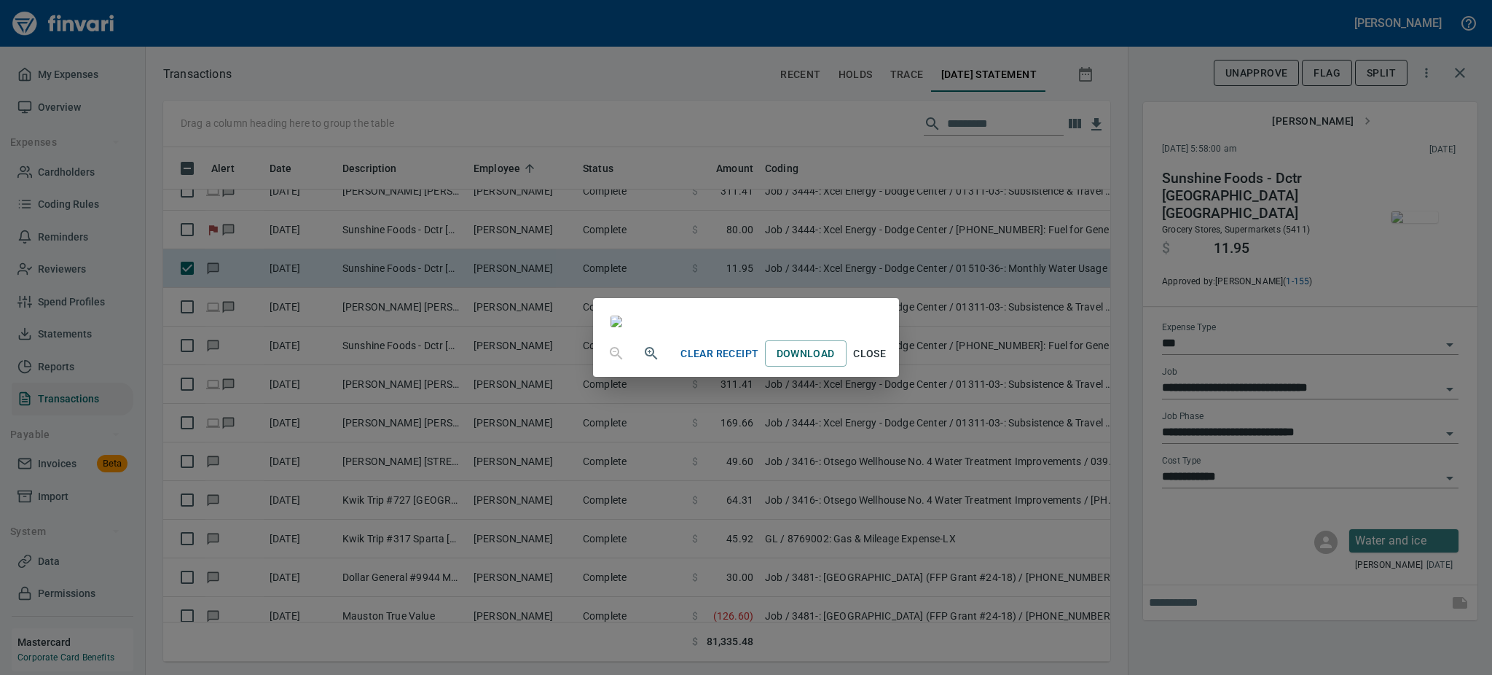
click at [887, 363] on span "Close" at bounding box center [869, 354] width 35 height 18
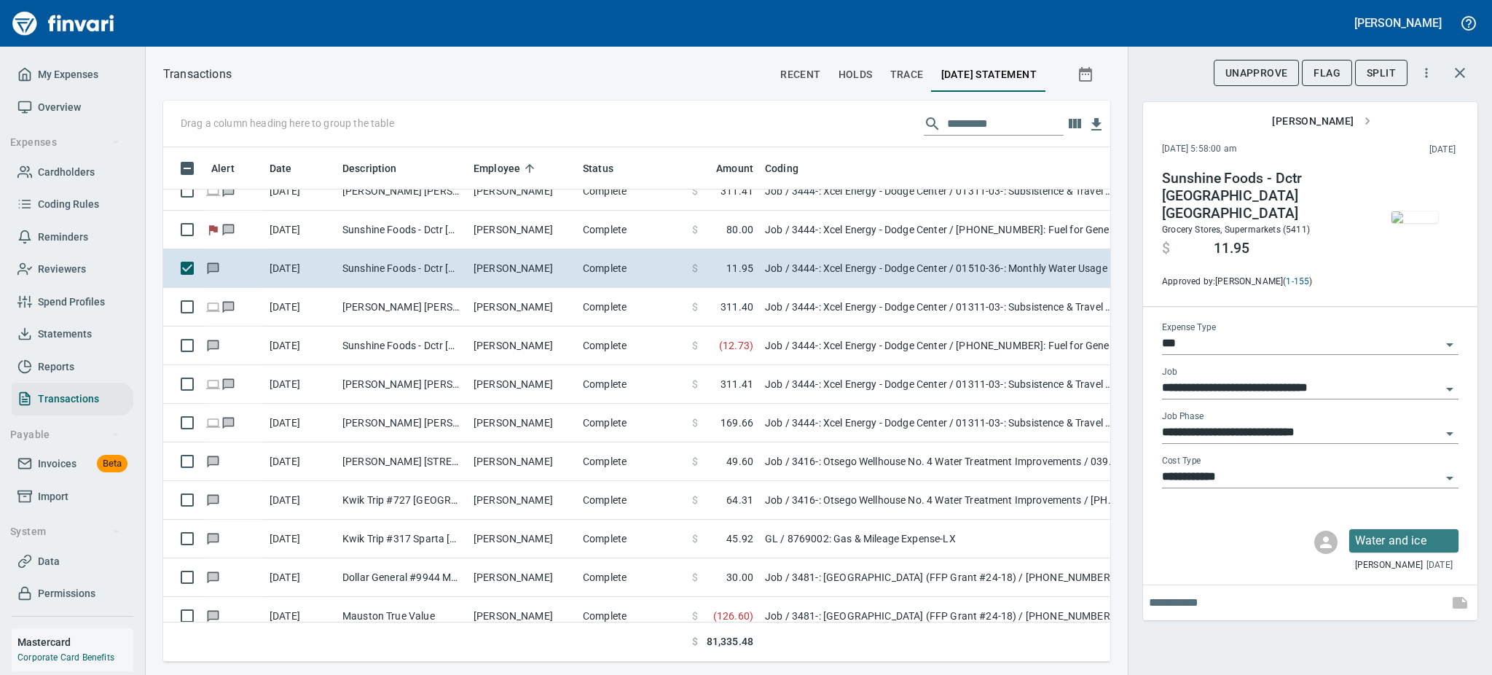
click at [1448, 425] on icon "Open" at bounding box center [1449, 433] width 17 height 17
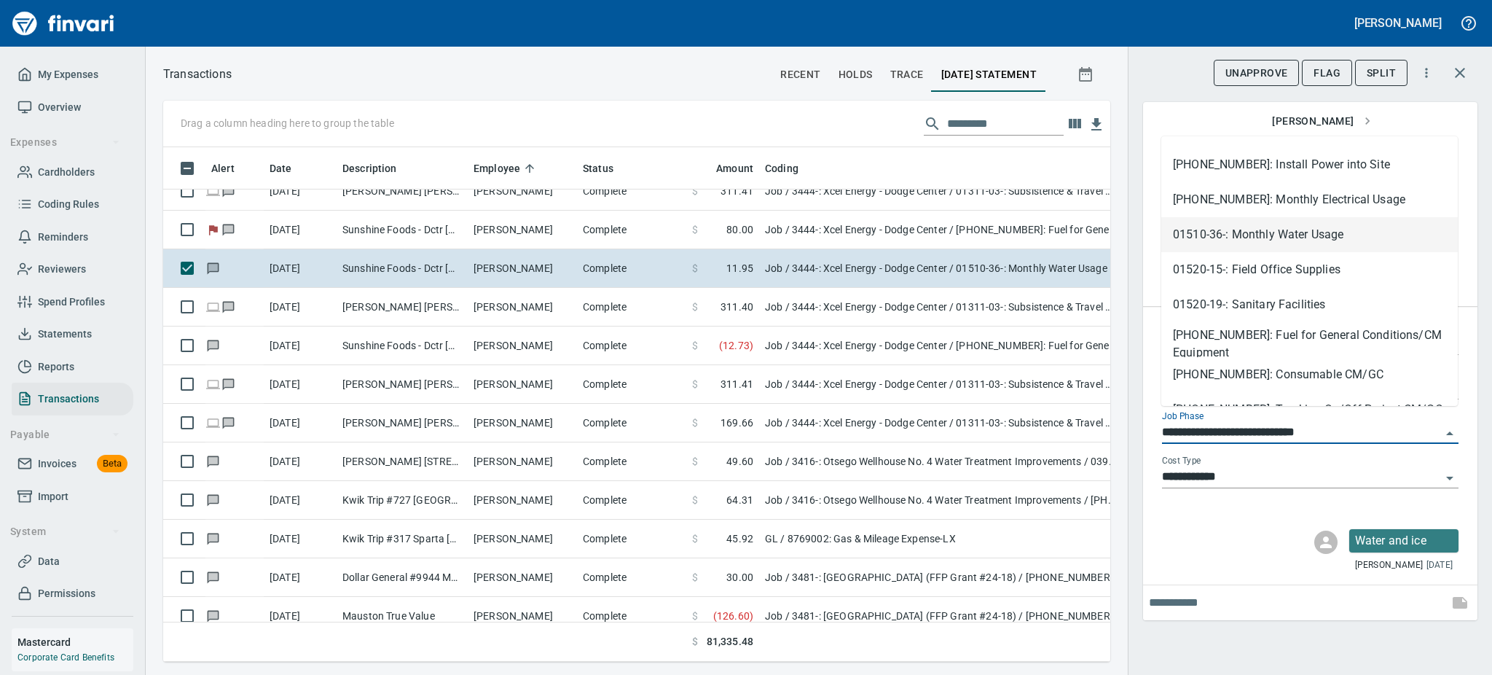
scroll to position [418, 0]
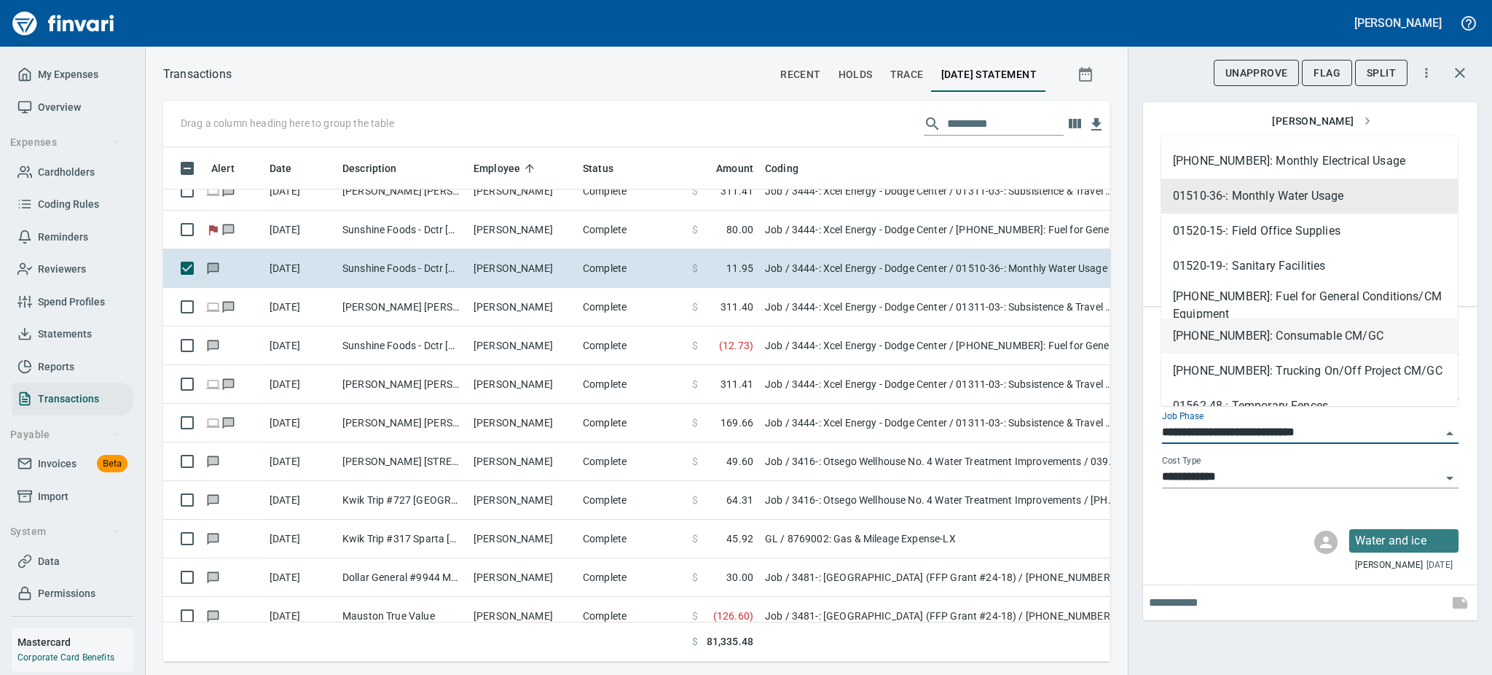
click at [1279, 340] on li "[PHONE_NUMBER]: Consumable CM/GC" at bounding box center [1309, 335] width 297 height 35
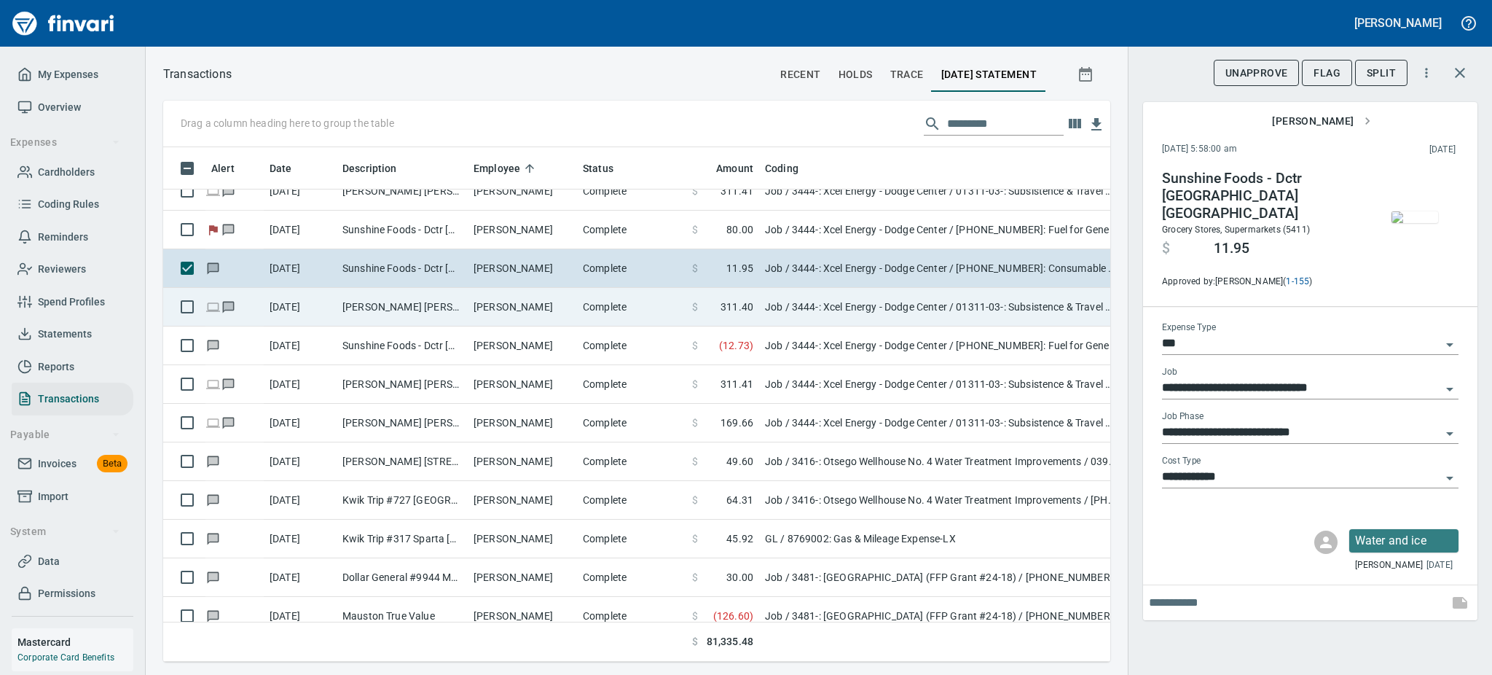
click at [522, 305] on td "[PERSON_NAME]" at bounding box center [522, 307] width 109 height 39
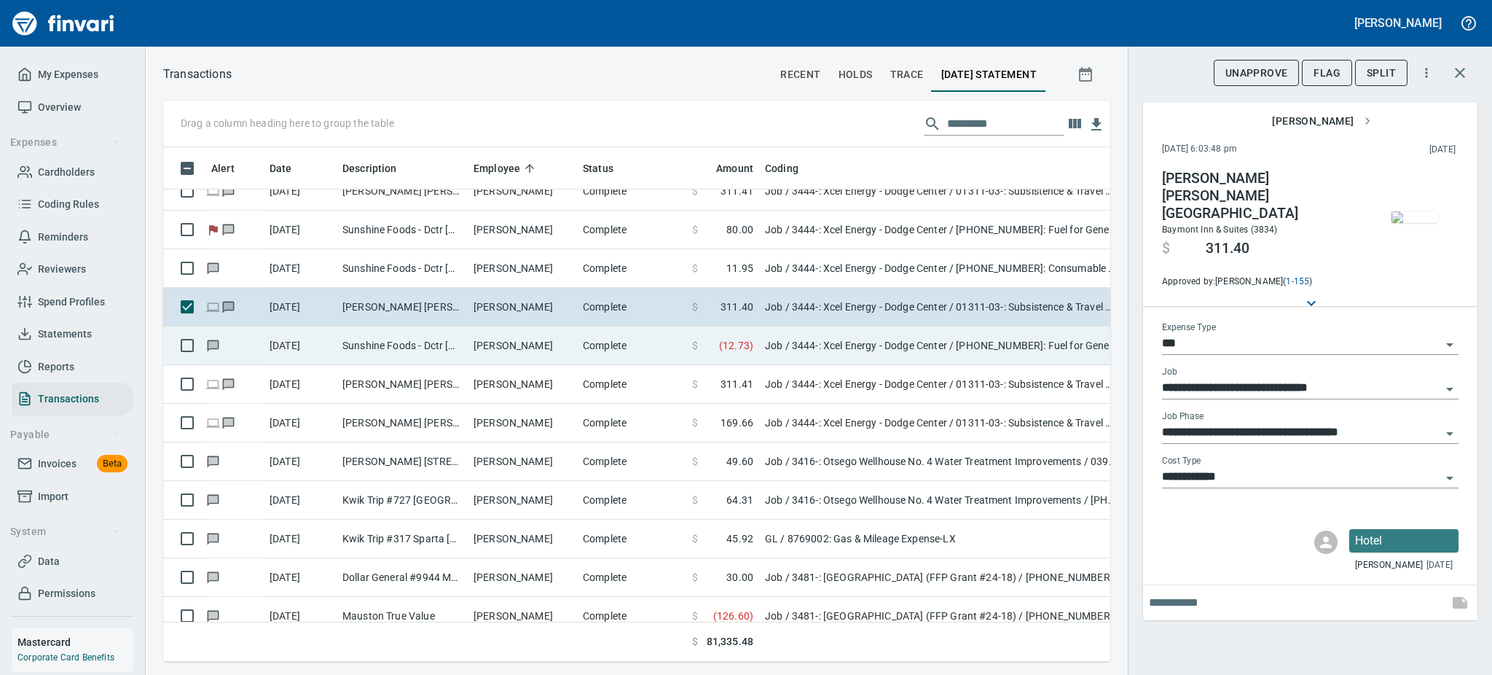
click at [348, 336] on td "Sunshine Foods - Dctr [GEOGRAPHIC_DATA] [GEOGRAPHIC_DATA]" at bounding box center [402, 345] width 131 height 39
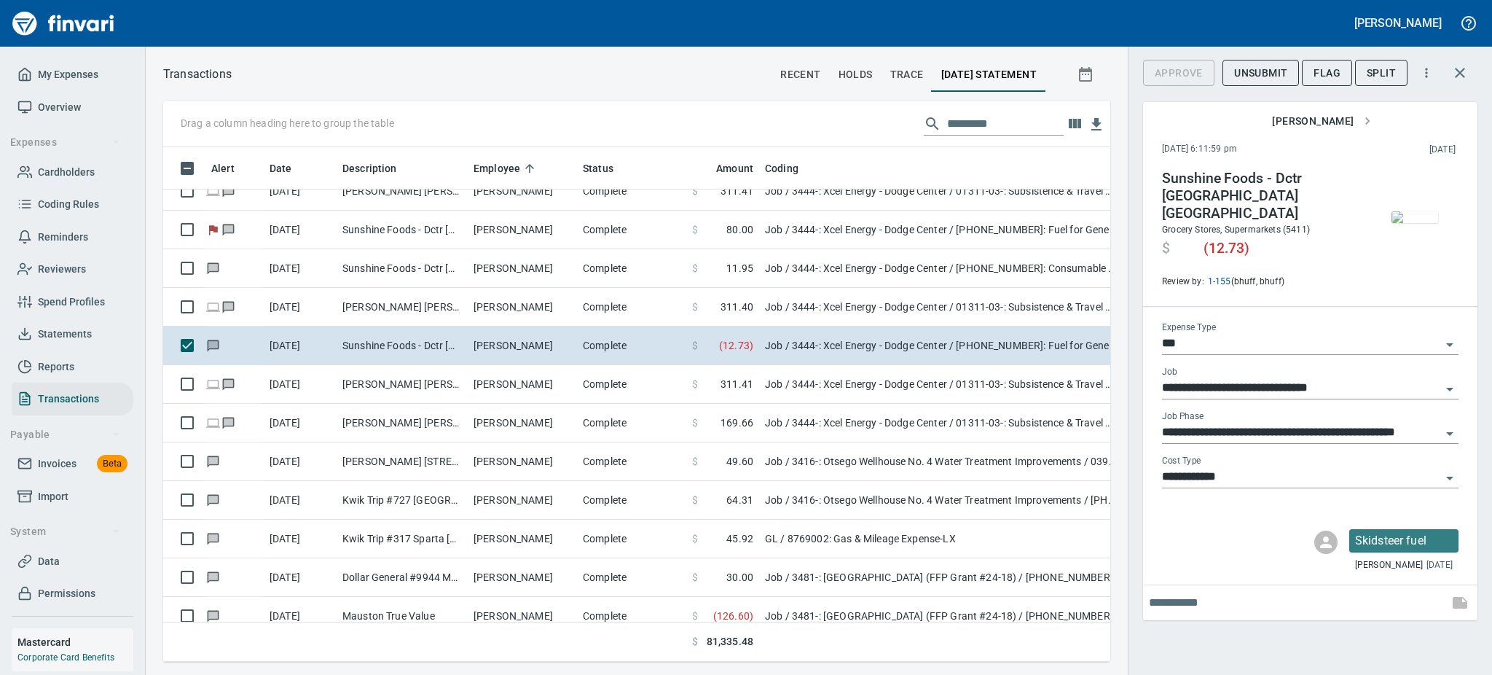
scroll to position [482, 914]
click at [1412, 211] on img "button" at bounding box center [1415, 217] width 47 height 12
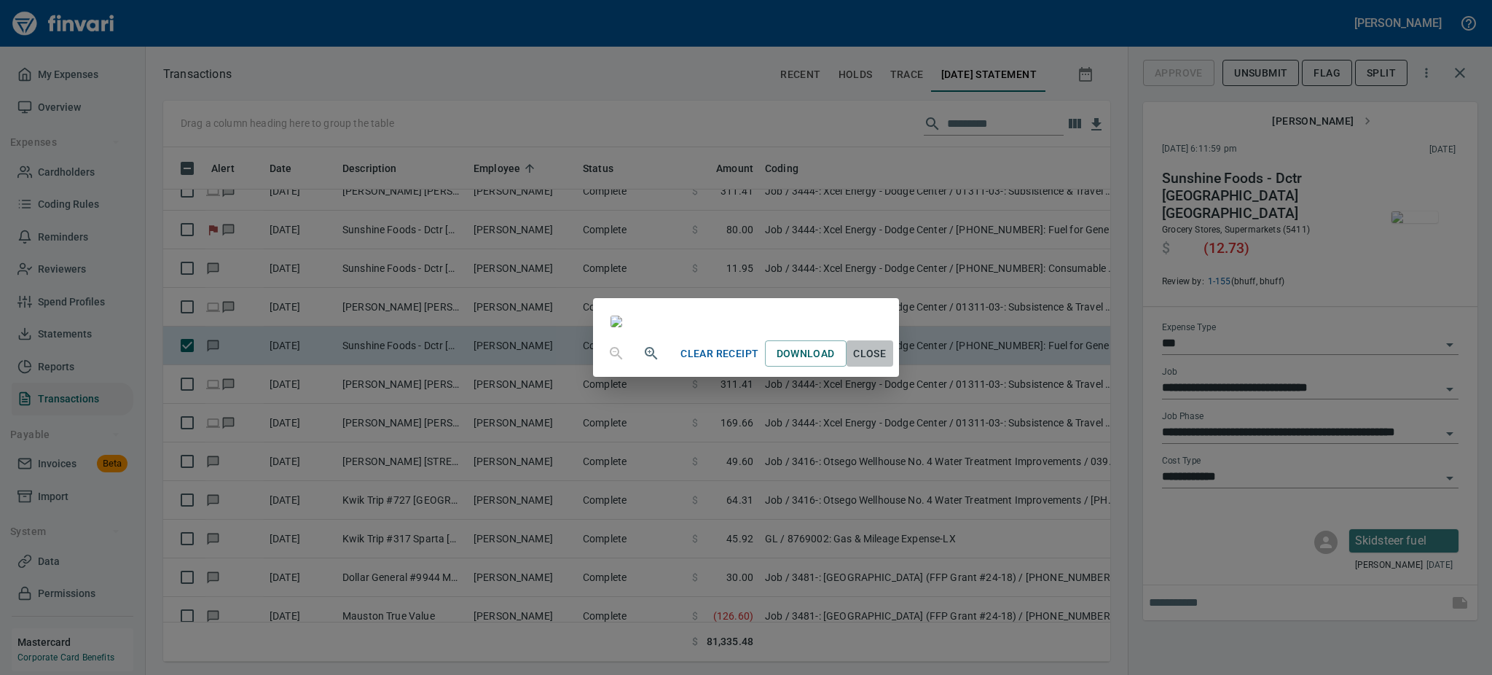
click at [887, 363] on span "Close" at bounding box center [869, 354] width 35 height 18
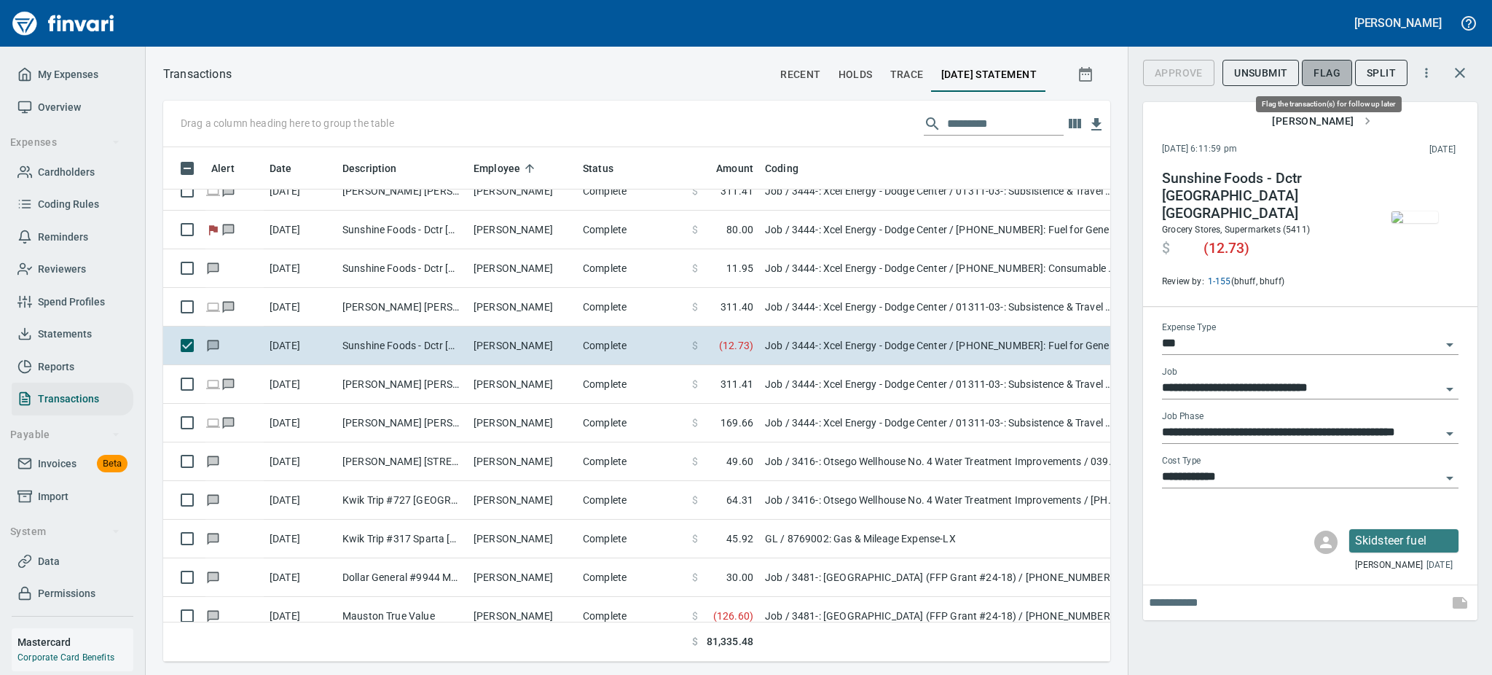
click at [1314, 71] on button "Flag" at bounding box center [1327, 73] width 50 height 27
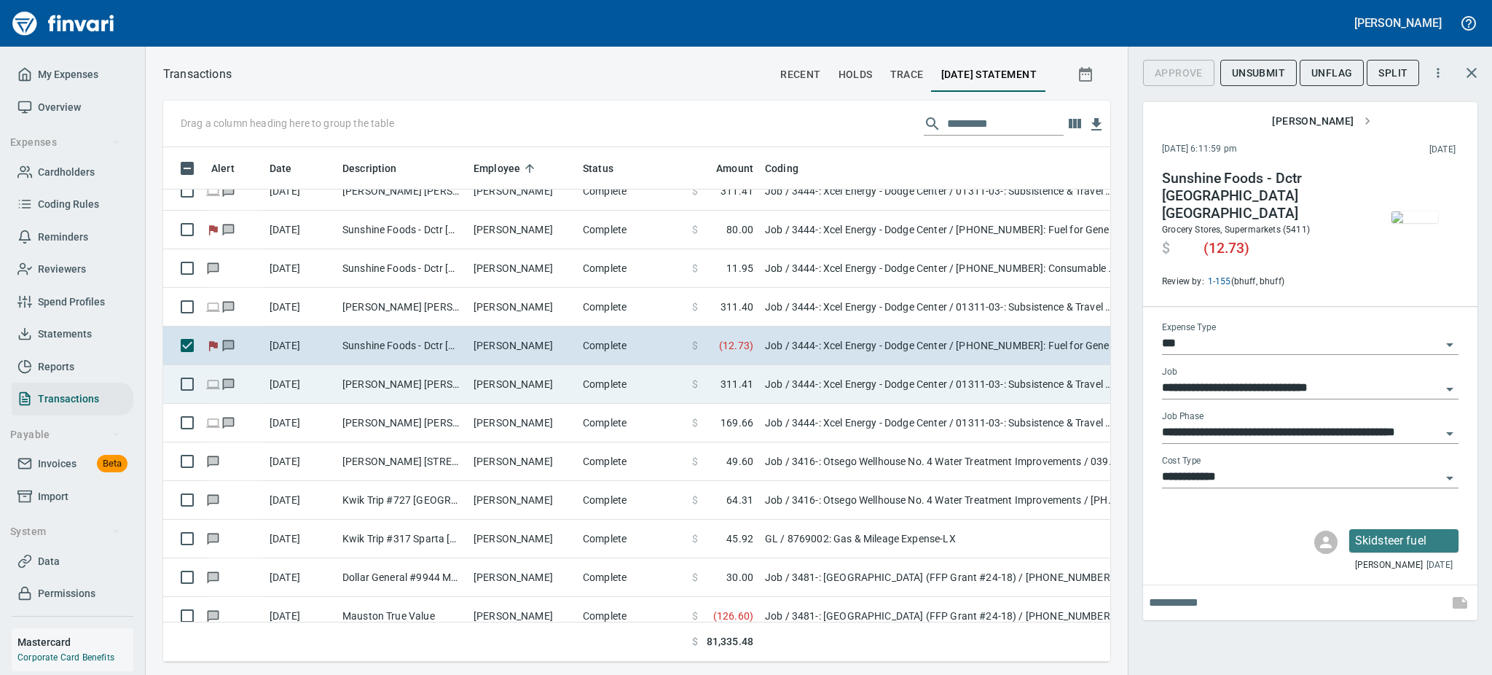
click at [488, 381] on td "[PERSON_NAME]" at bounding box center [522, 384] width 109 height 39
type input "**********"
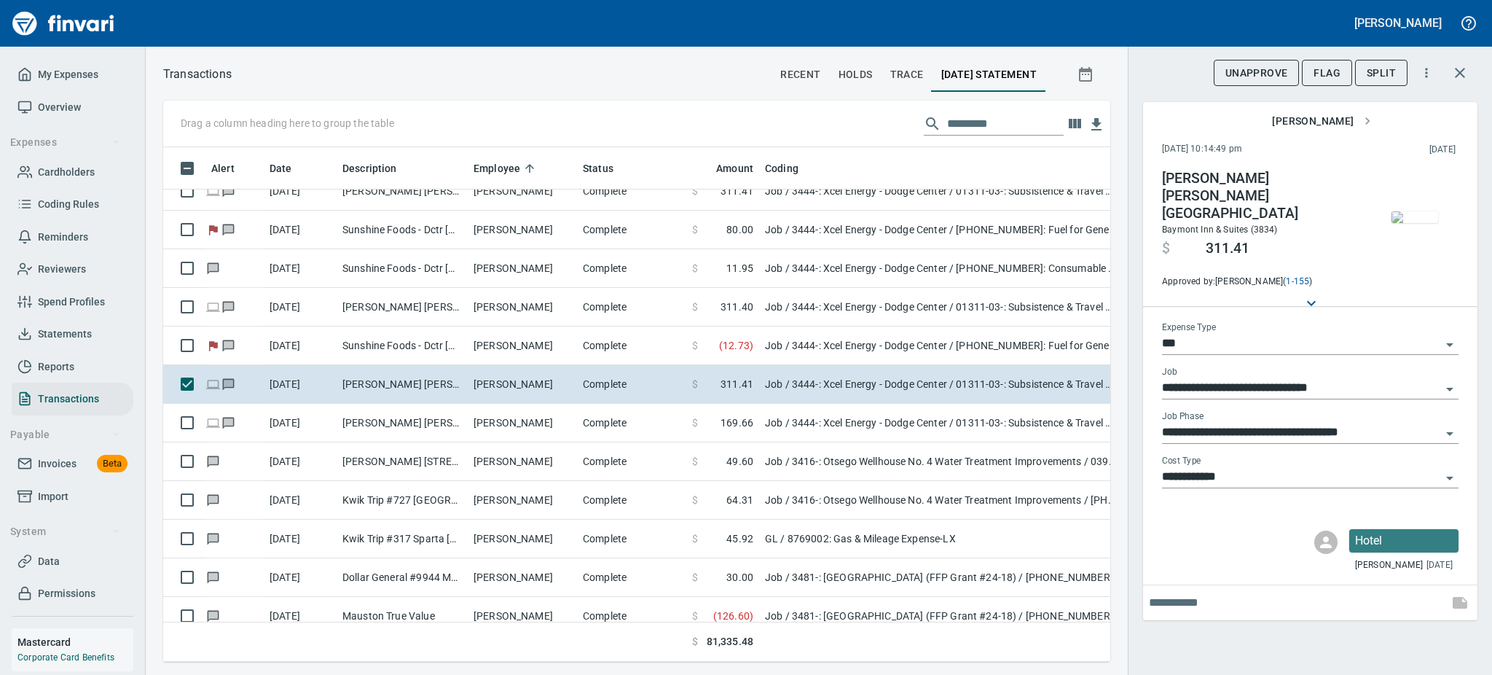
click at [1413, 223] on img "button" at bounding box center [1415, 217] width 47 height 12
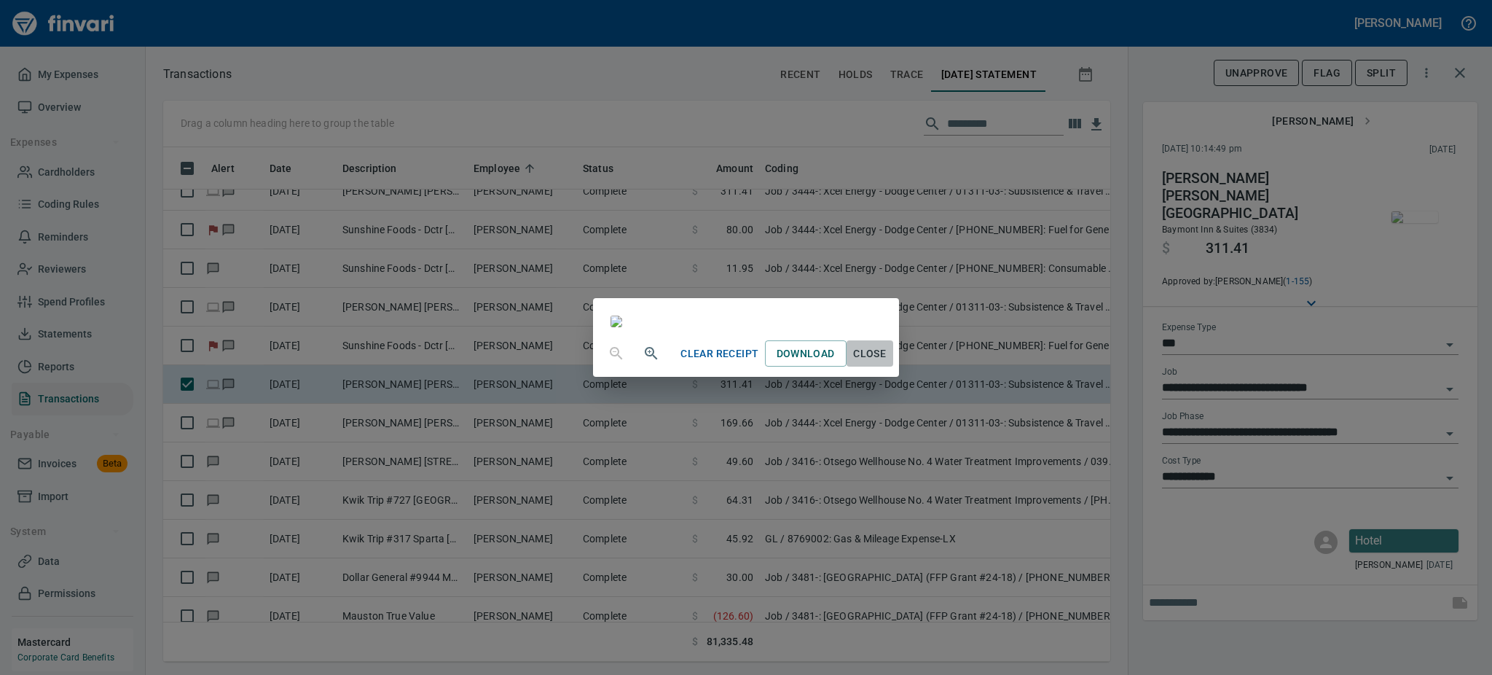
click at [887, 363] on span "Close" at bounding box center [869, 354] width 35 height 18
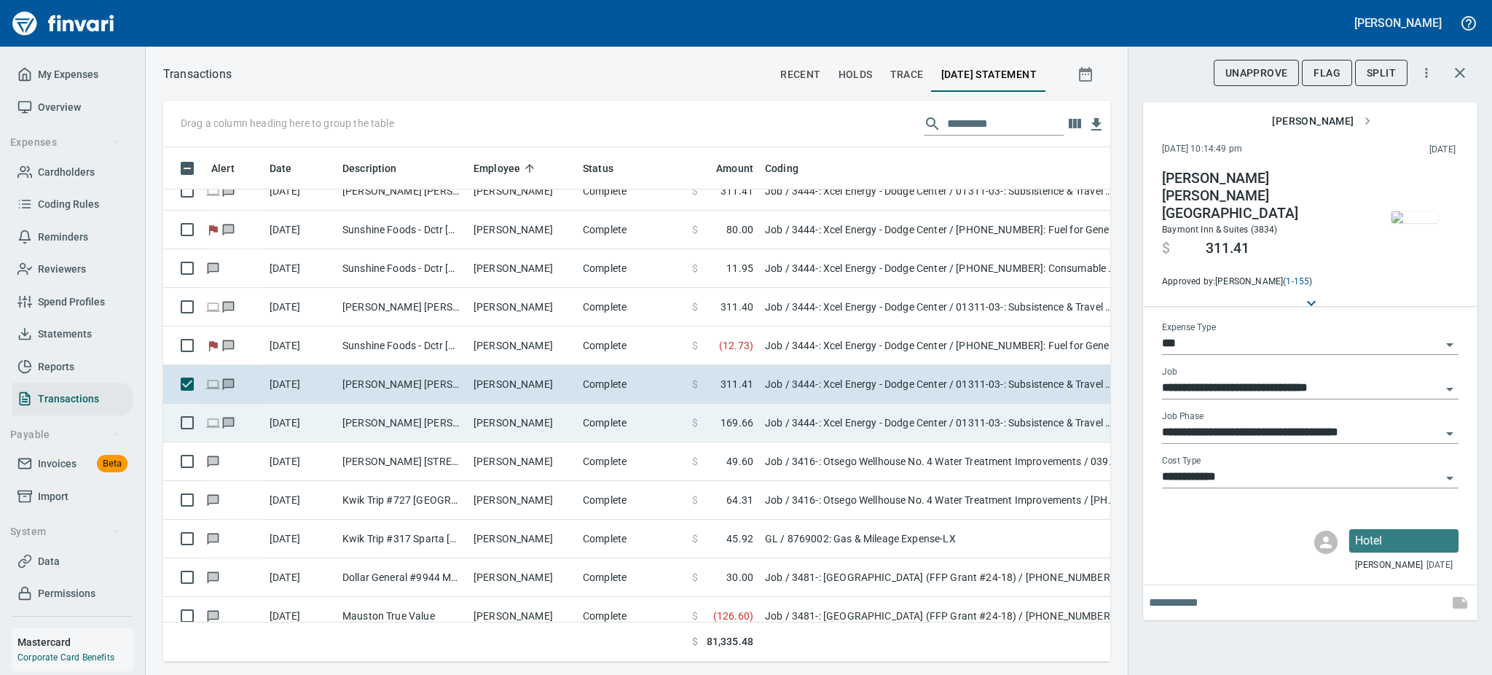
click at [439, 420] on td "[PERSON_NAME] [PERSON_NAME] [GEOGRAPHIC_DATA]" at bounding box center [402, 423] width 131 height 39
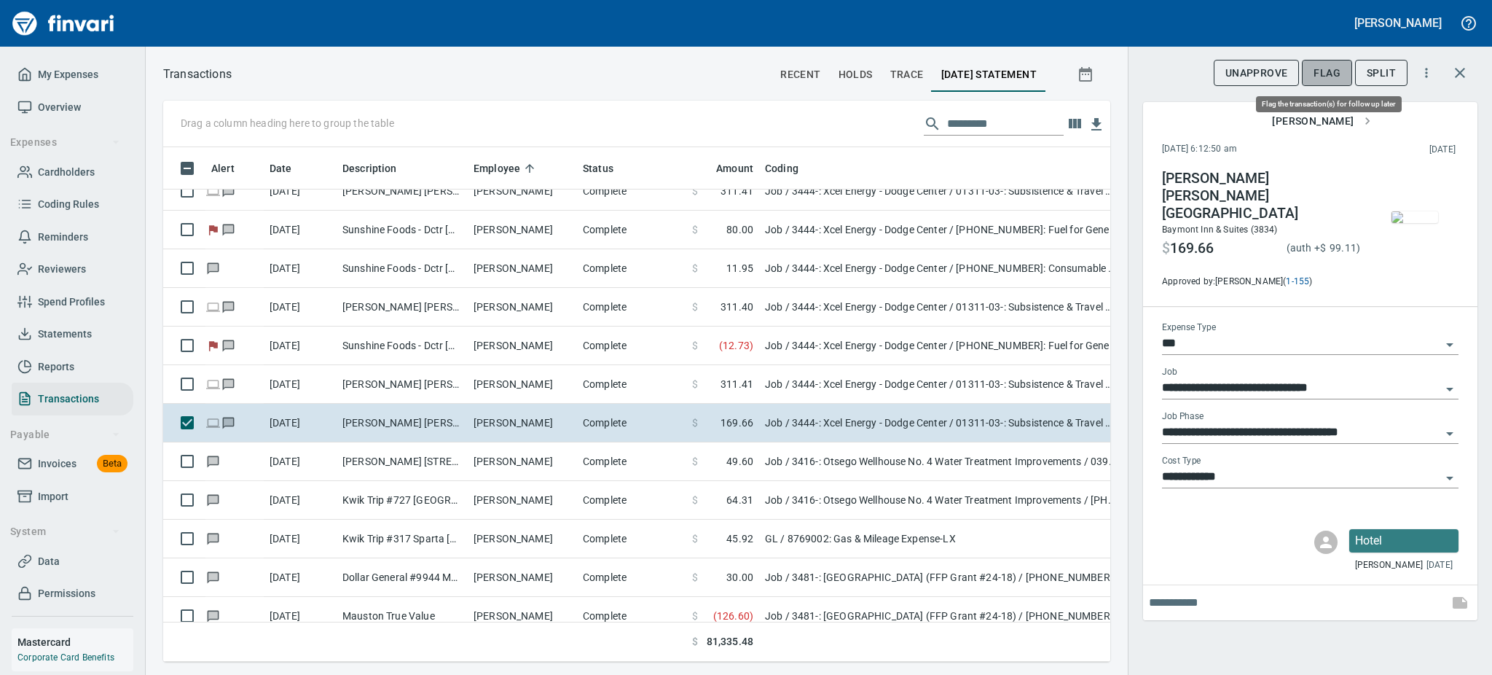
click at [1329, 67] on span "Flag" at bounding box center [1327, 73] width 27 height 18
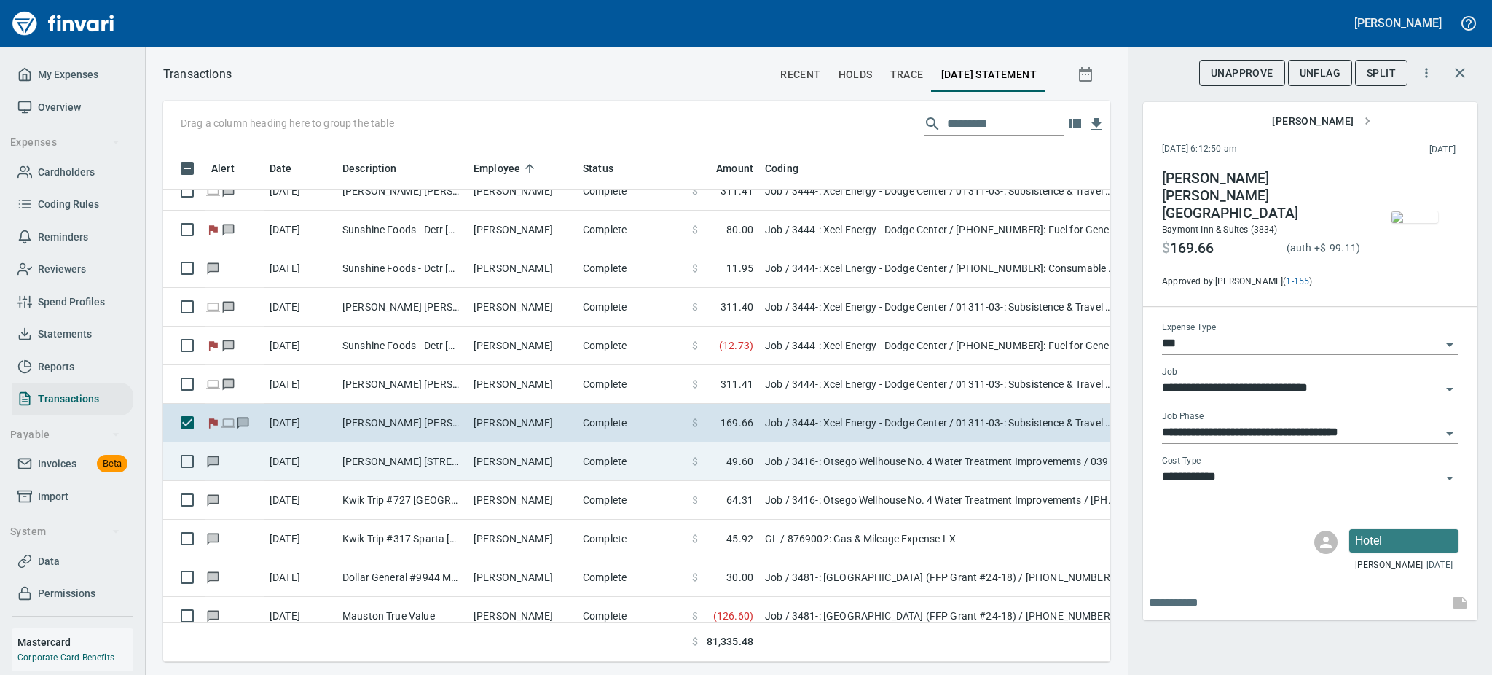
click at [609, 463] on td "Complete" at bounding box center [631, 461] width 109 height 39
type input "**********"
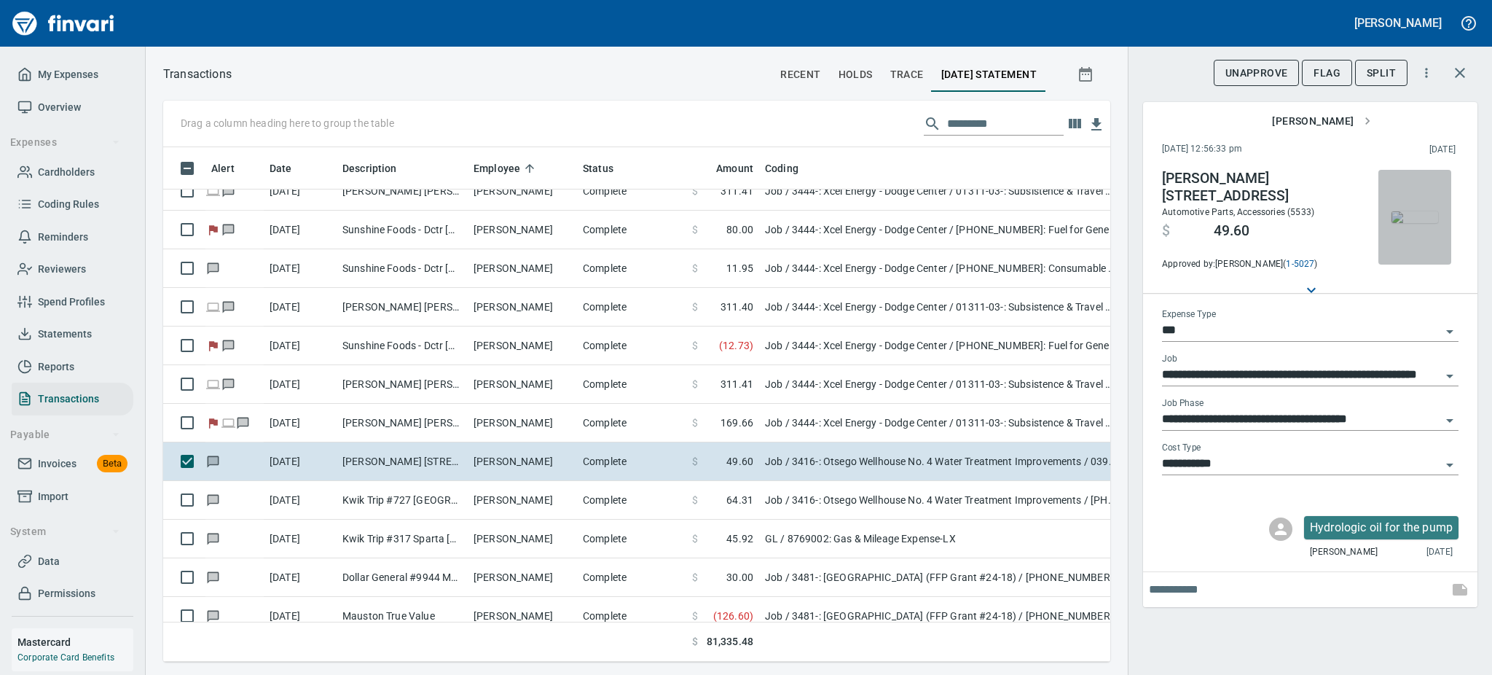
click at [1407, 223] on img "button" at bounding box center [1415, 217] width 47 height 12
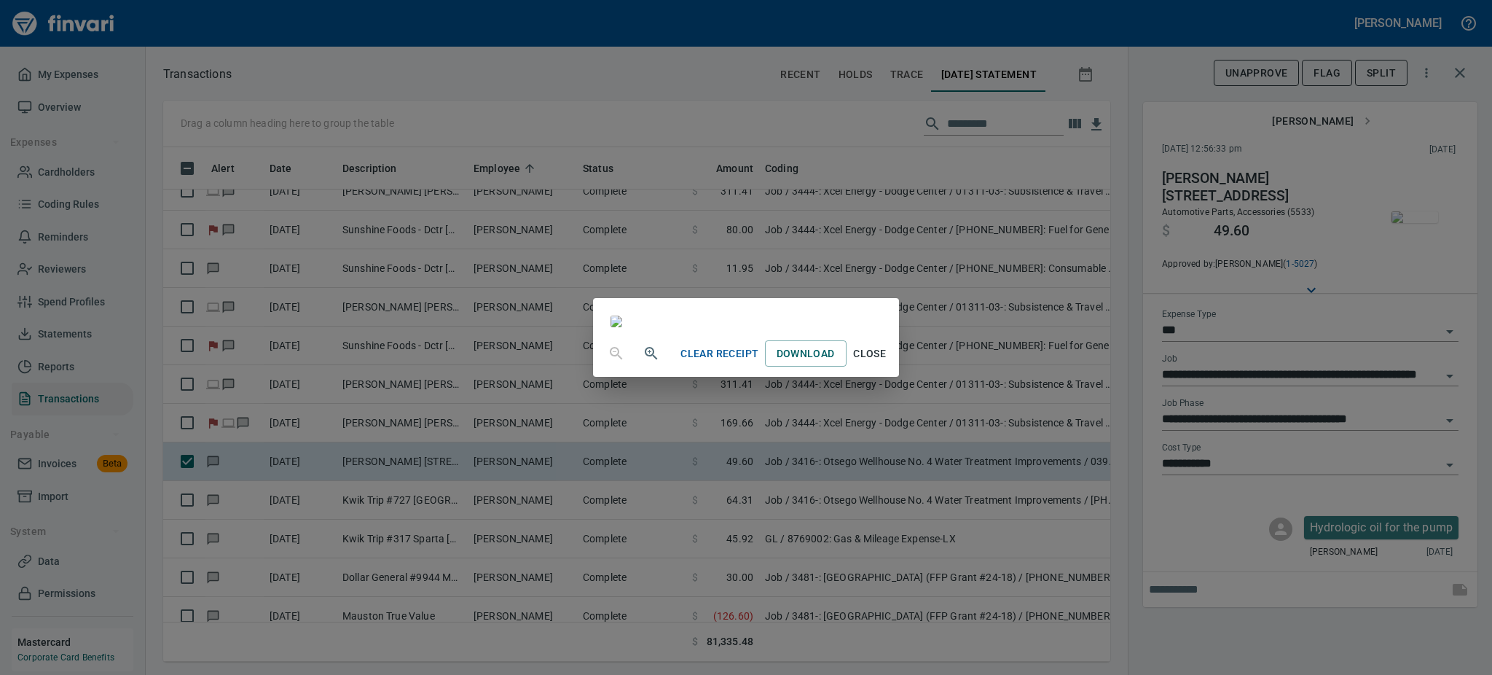
click at [887, 363] on span "Close" at bounding box center [869, 354] width 35 height 18
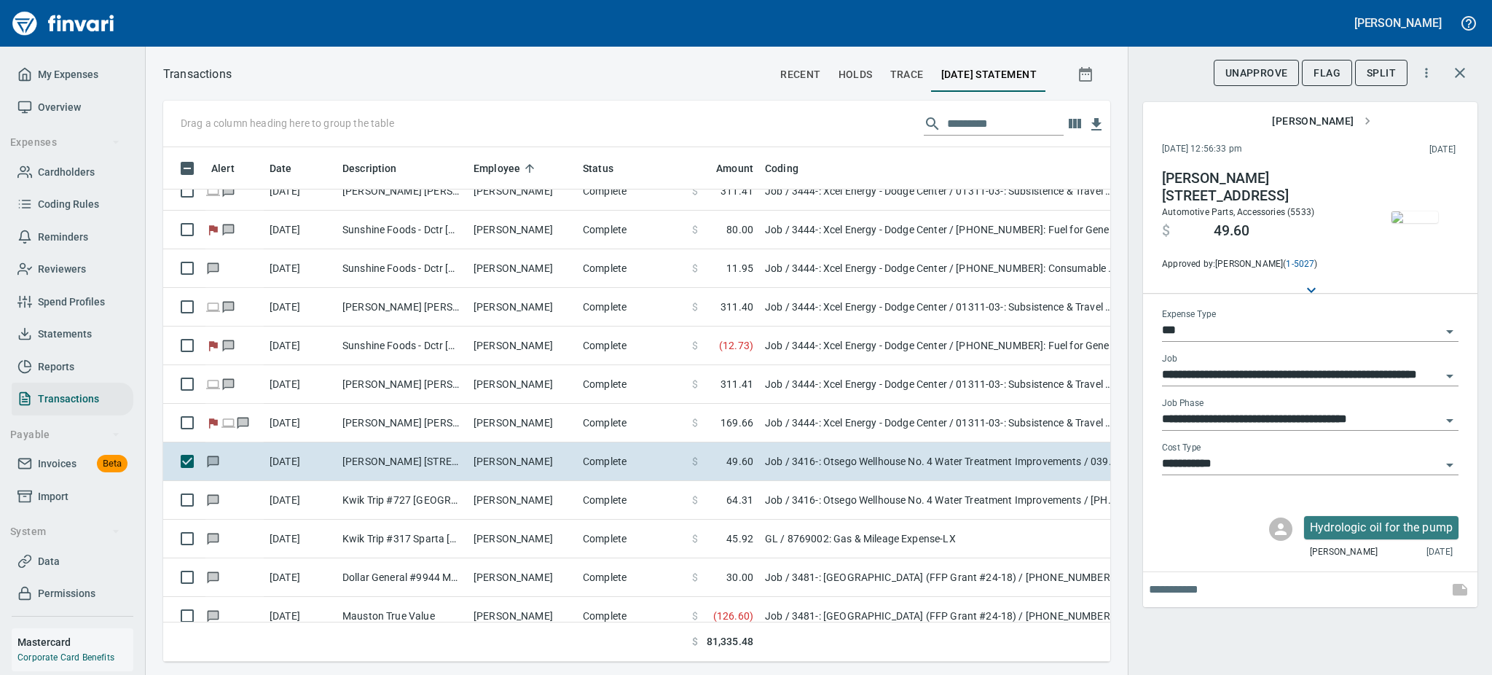
scroll to position [482, 914]
click at [1322, 71] on span "Flag" at bounding box center [1327, 73] width 27 height 18
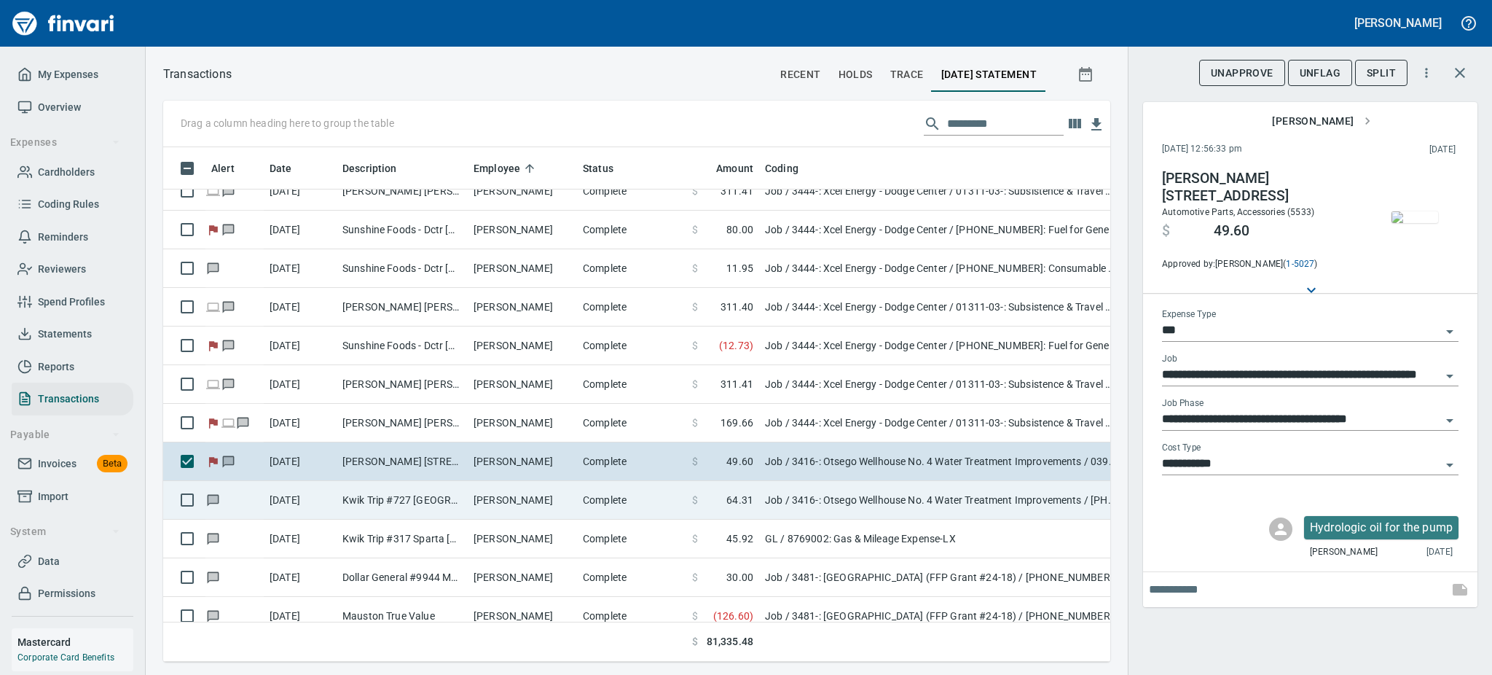
click at [492, 487] on td "[PERSON_NAME]" at bounding box center [522, 500] width 109 height 39
type input "**********"
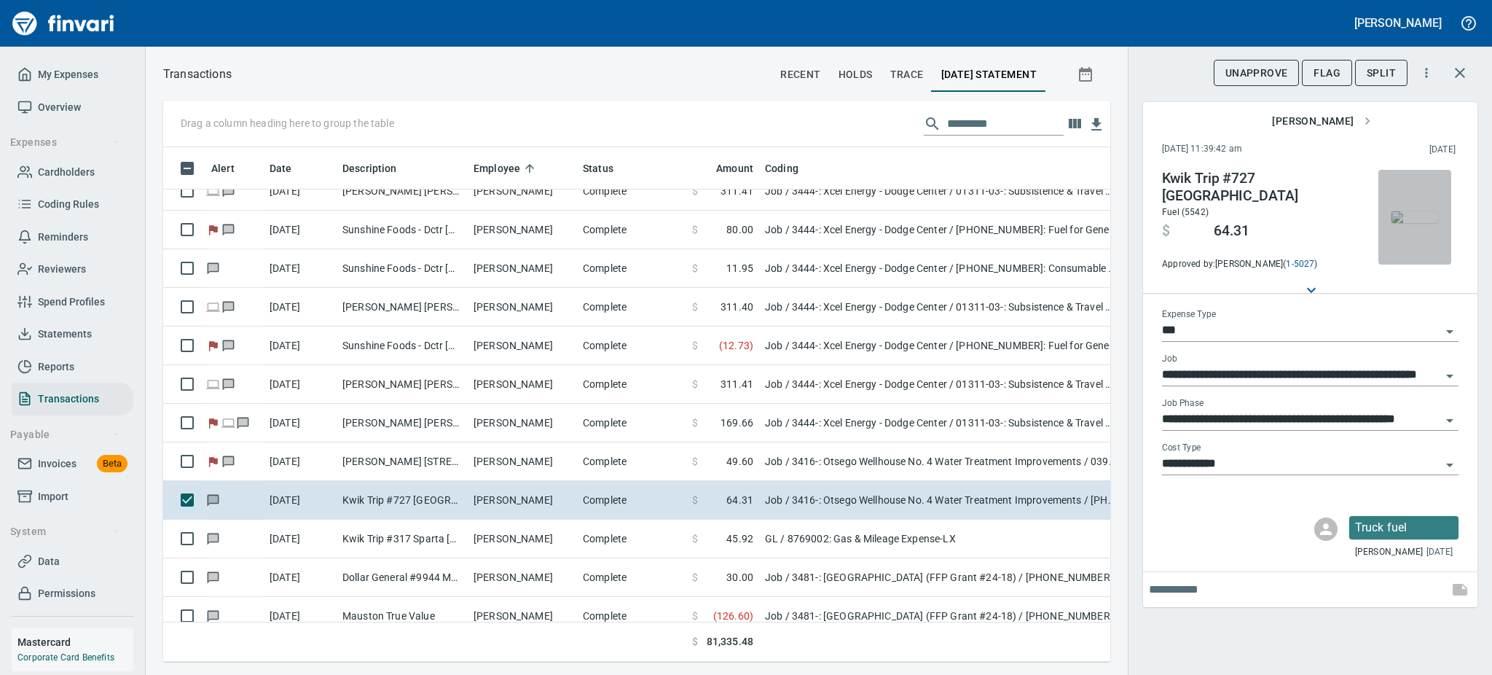
click at [1432, 223] on img "button" at bounding box center [1415, 217] width 47 height 12
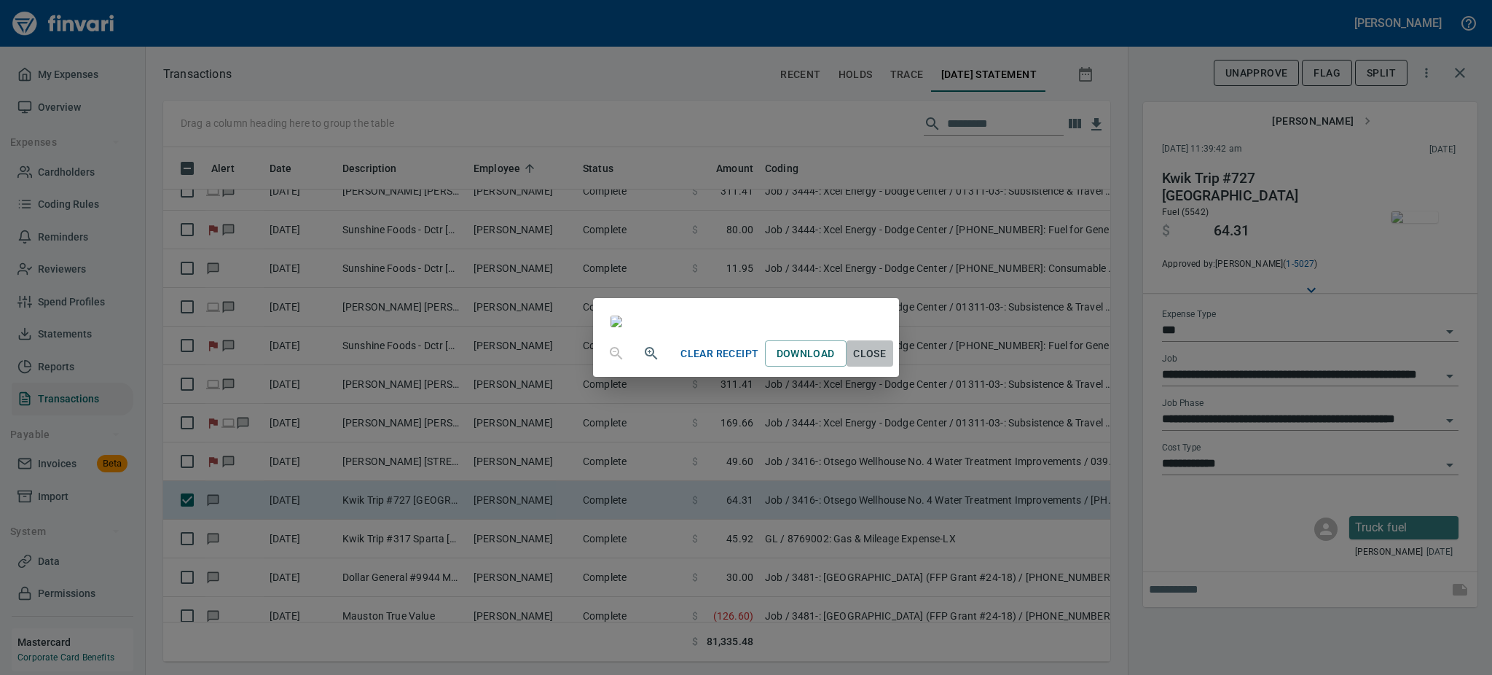
click at [887, 363] on span "Close" at bounding box center [869, 354] width 35 height 18
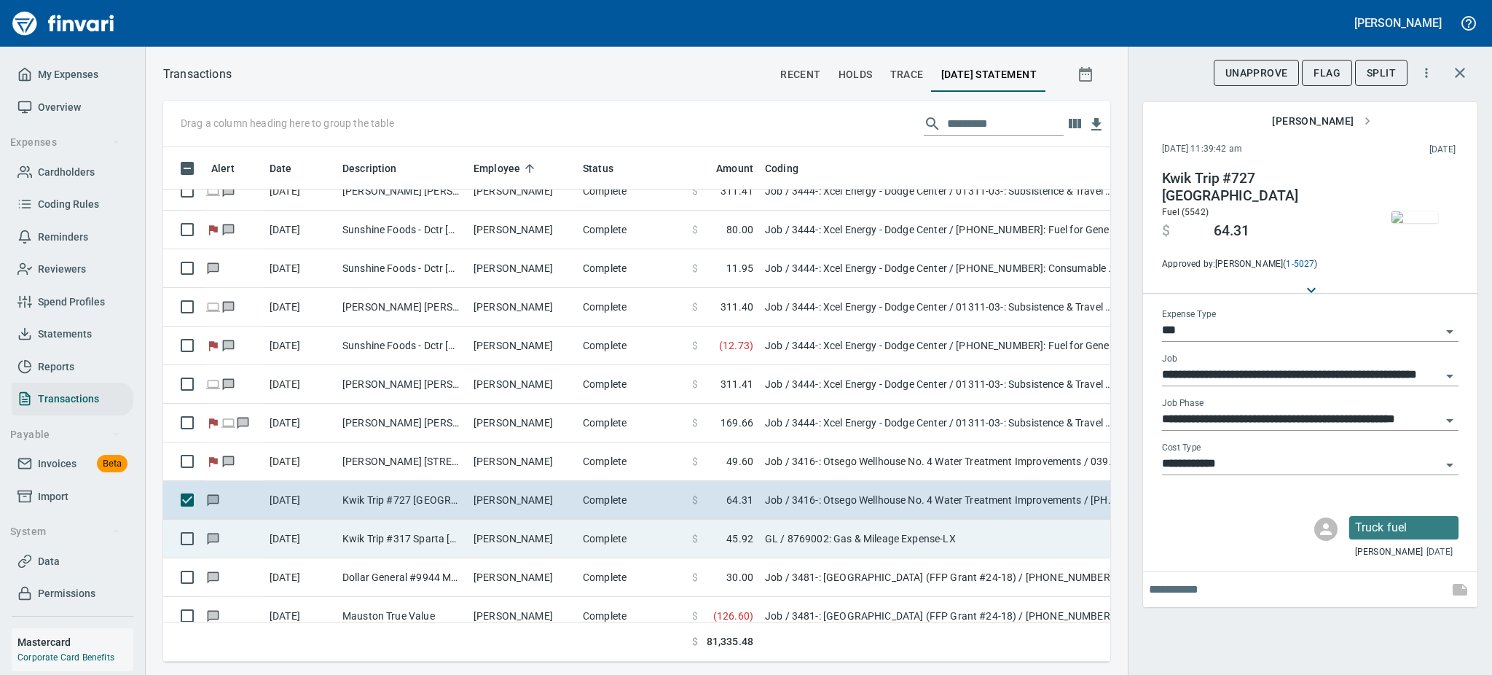
click at [463, 534] on td "Kwik Trip #317 Sparta [GEOGRAPHIC_DATA]" at bounding box center [402, 538] width 131 height 39
type input "**"
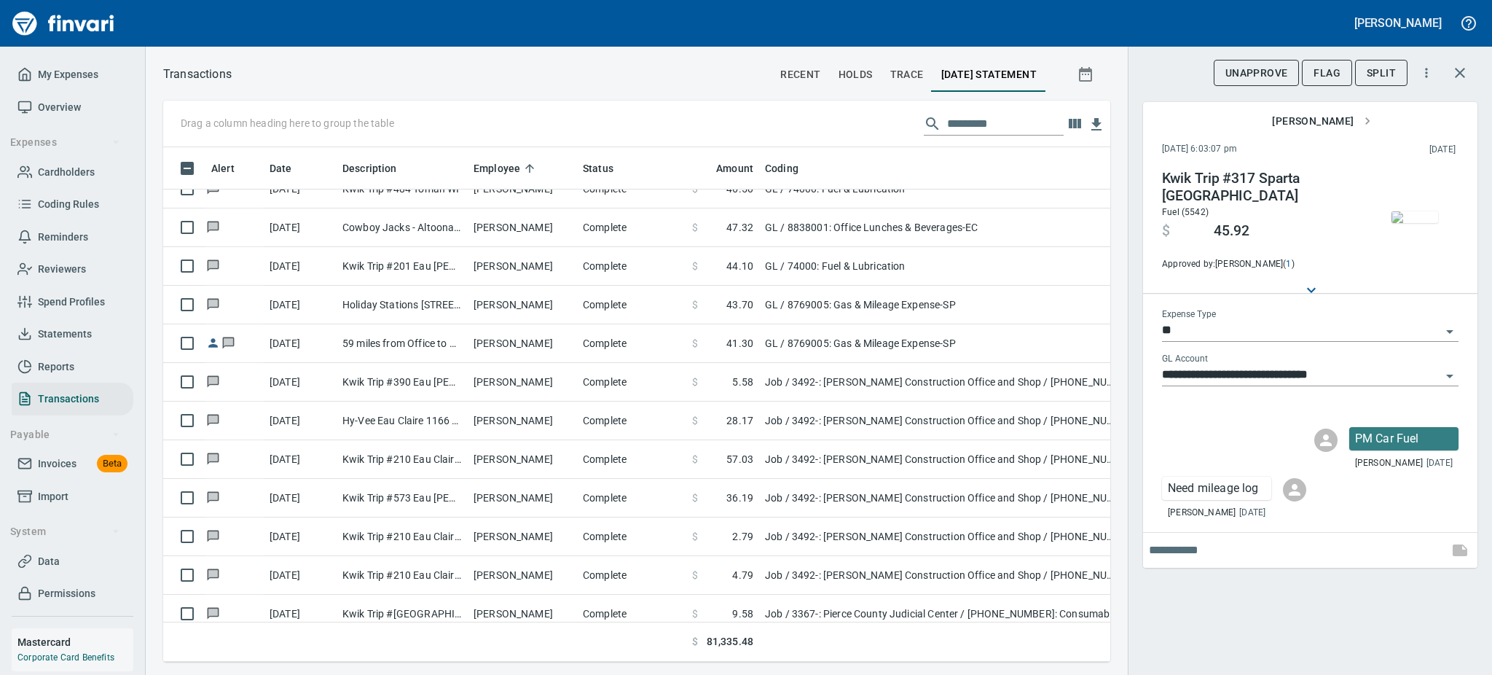
scroll to position [12745, 0]
